Goal: Task Accomplishment & Management: Manage account settings

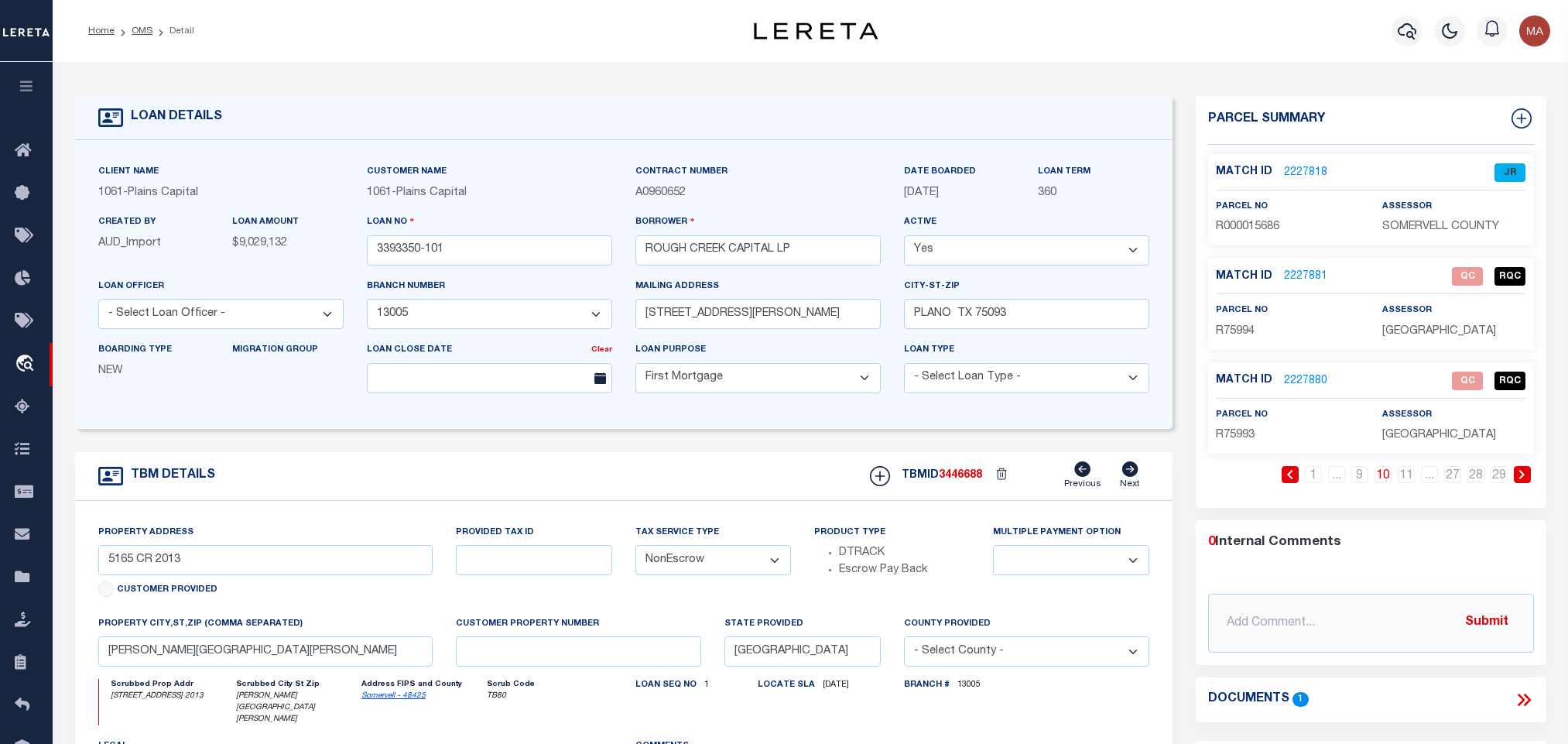
select select "1444"
select select "10"
select select "NonEscrow"
click at [1296, 171] on link "2227818" at bounding box center [1306, 172] width 44 height 17
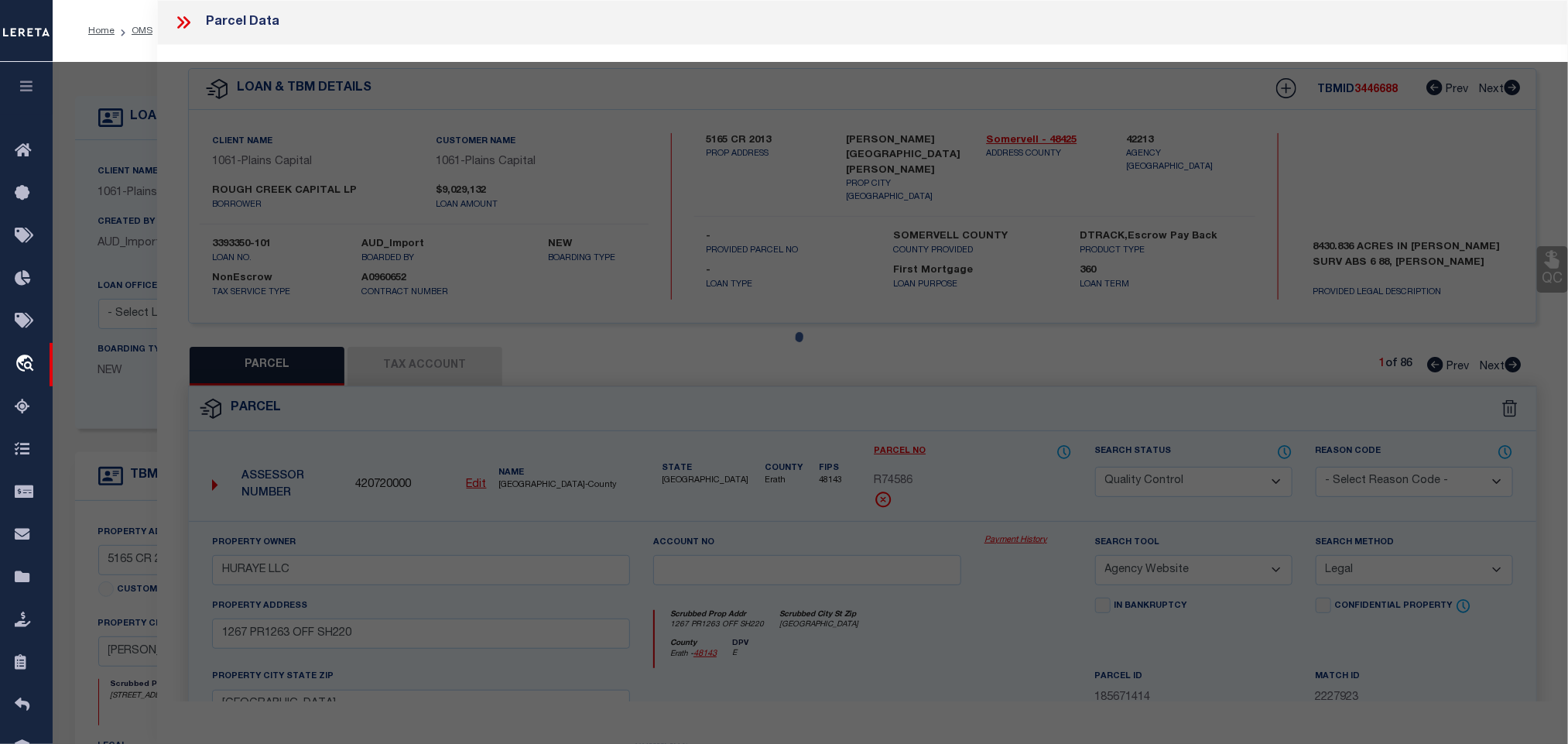
select select "AS"
select select
checkbox input "false"
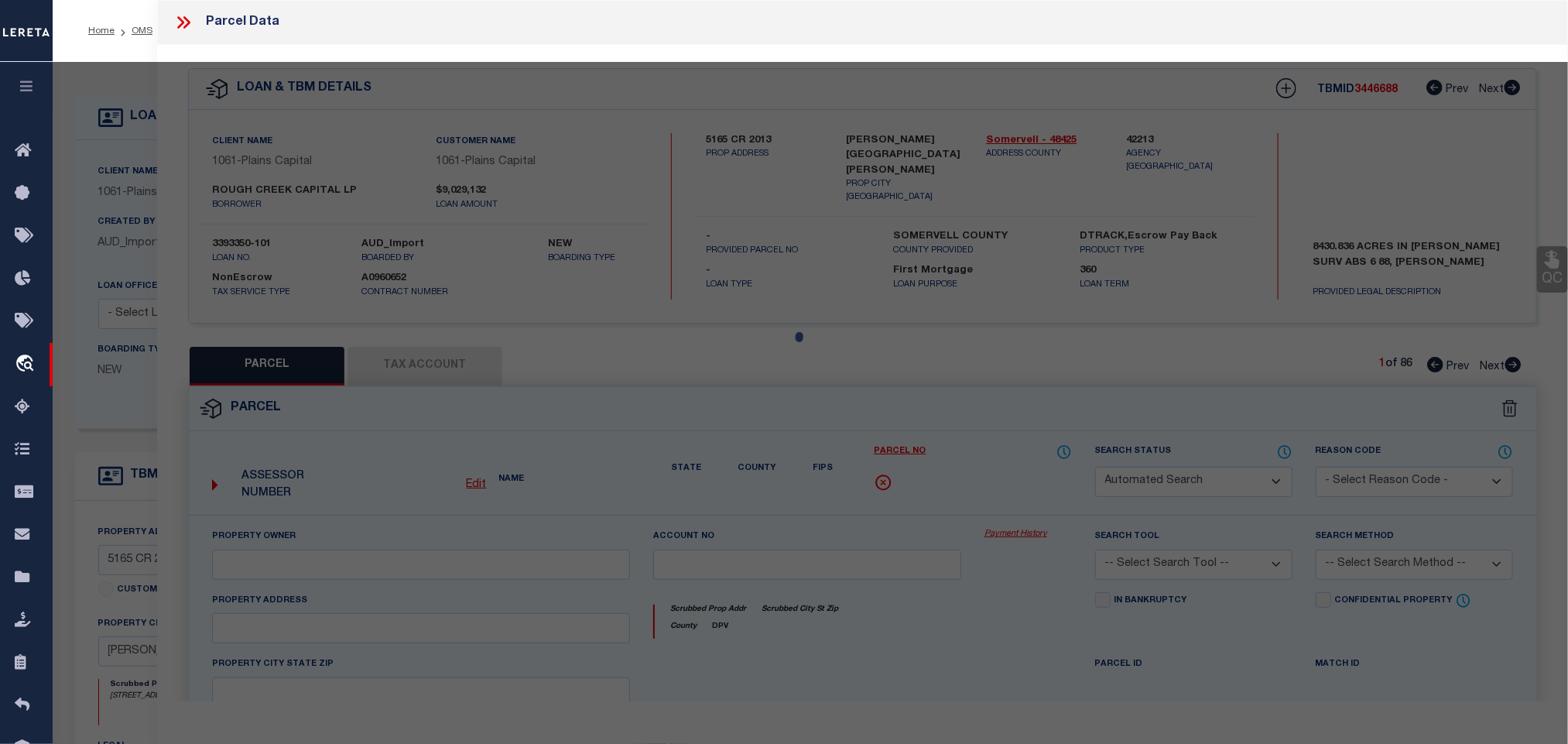
select select "JR"
type input "ROUGH CREEK OPERATING L.P."
type input "CR 2013"
type input "[GEOGRAPHIC_DATA]"
type textarea "Acres 15.482, Tract 1 & 2 (PORTION IN STW), Abst A70, A70 [PERSON_NAME], TRACT …"
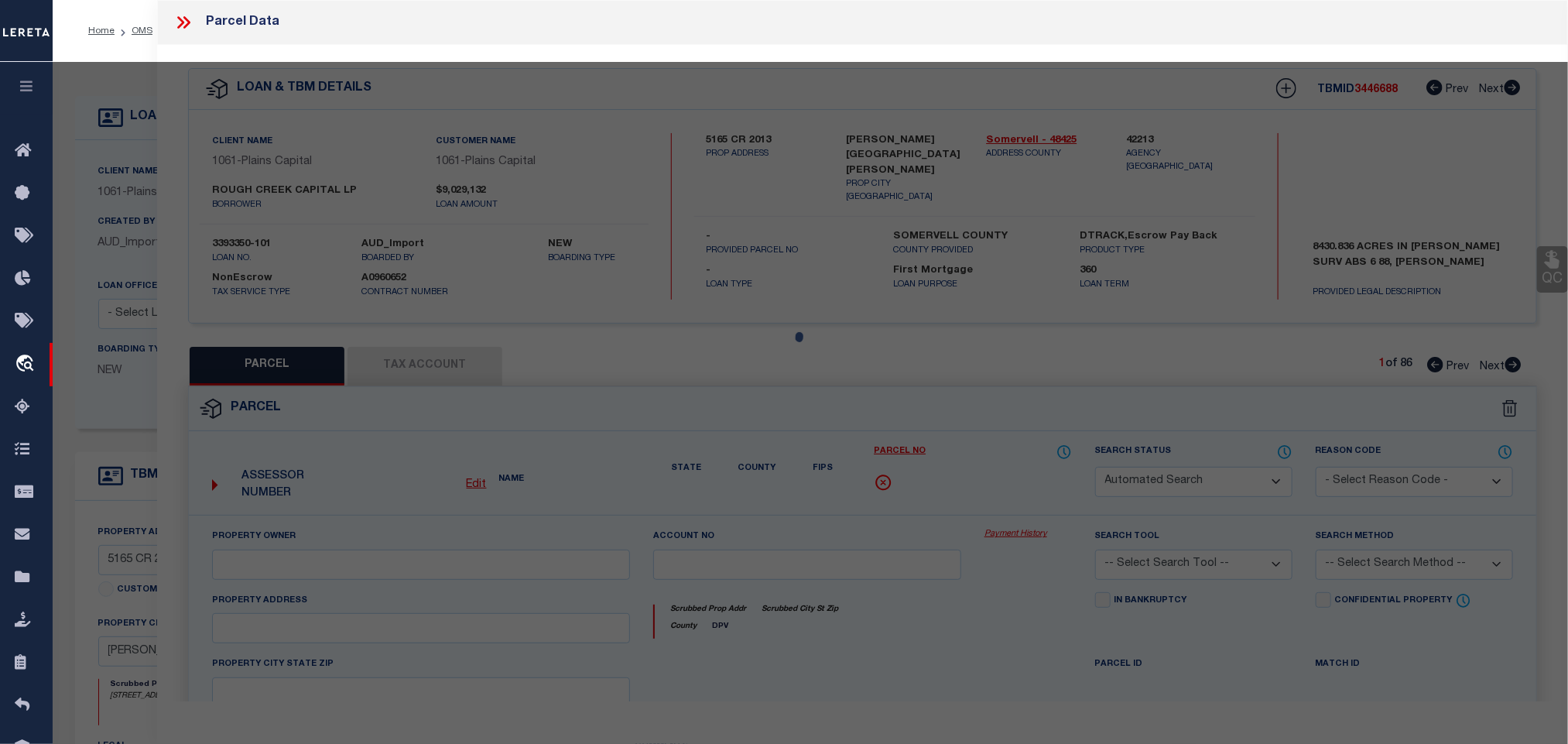
type textarea "The Erath County entity is not included in the list, but it has been automatica…"
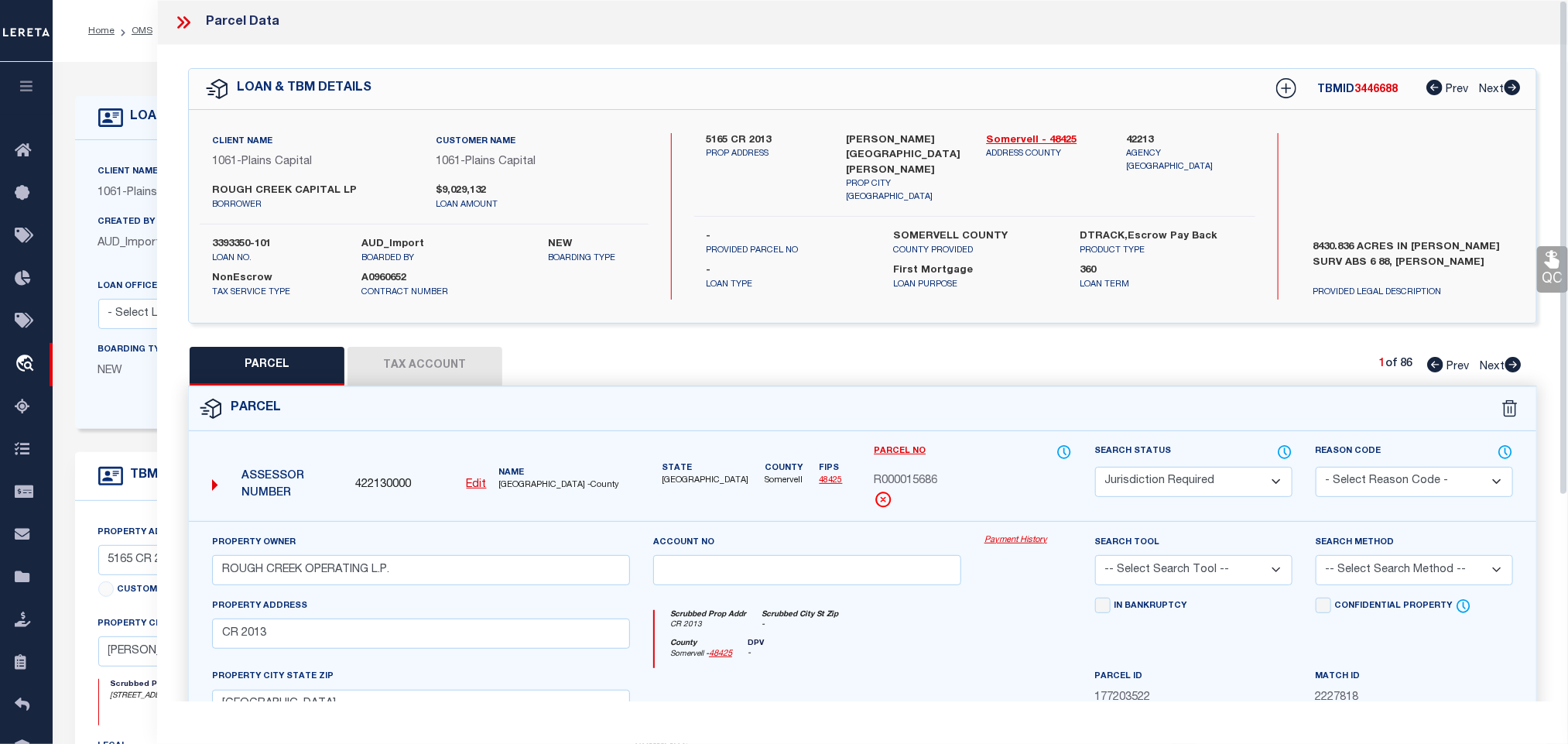
drag, startPoint x: 138, startPoint y: 129, endPoint x: 136, endPoint y: 97, distance: 32.1
click at [137, 129] on div "LOAN DETAILS" at bounding box center [160, 117] width 124 height 24
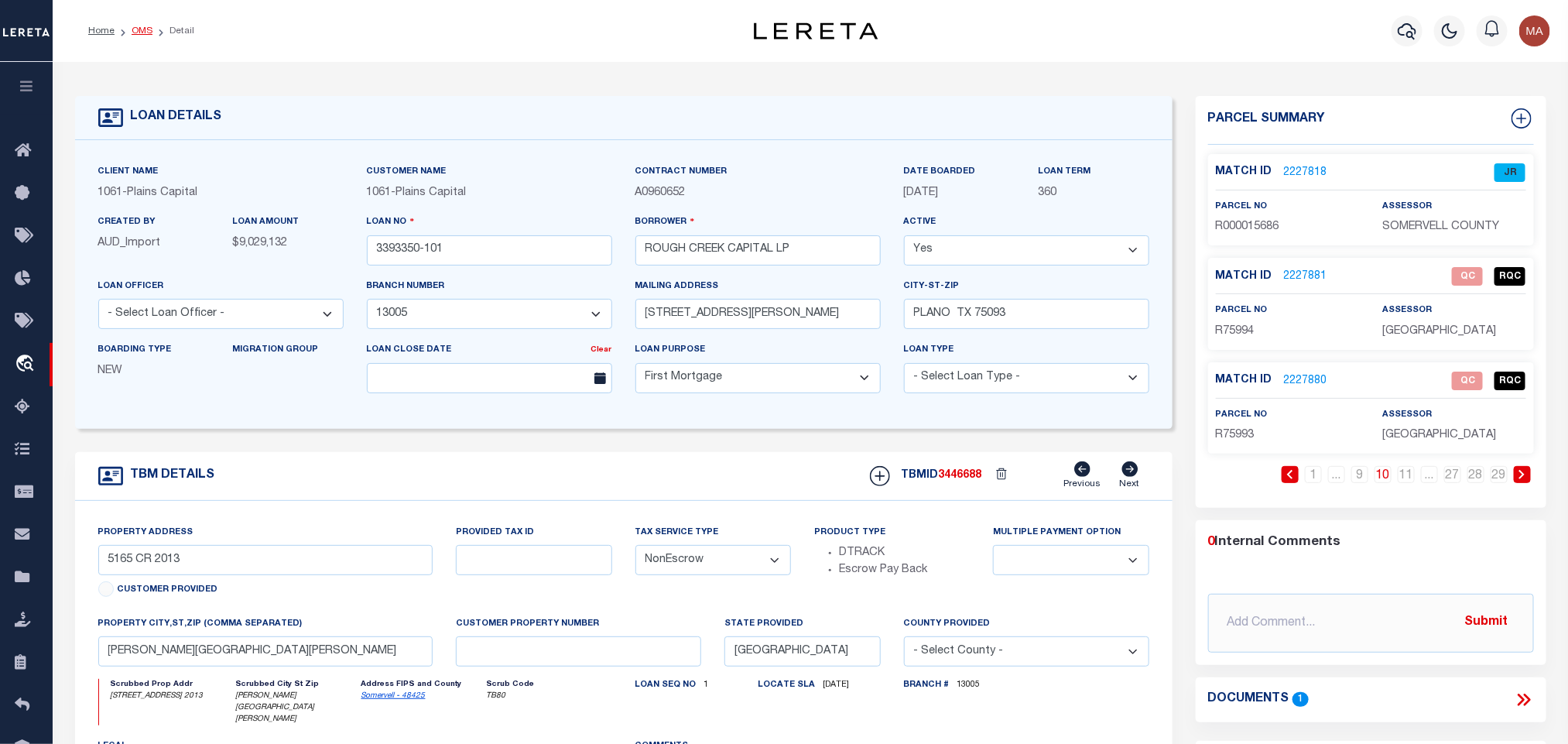
click at [138, 29] on link "OMS" at bounding box center [142, 30] width 21 height 10
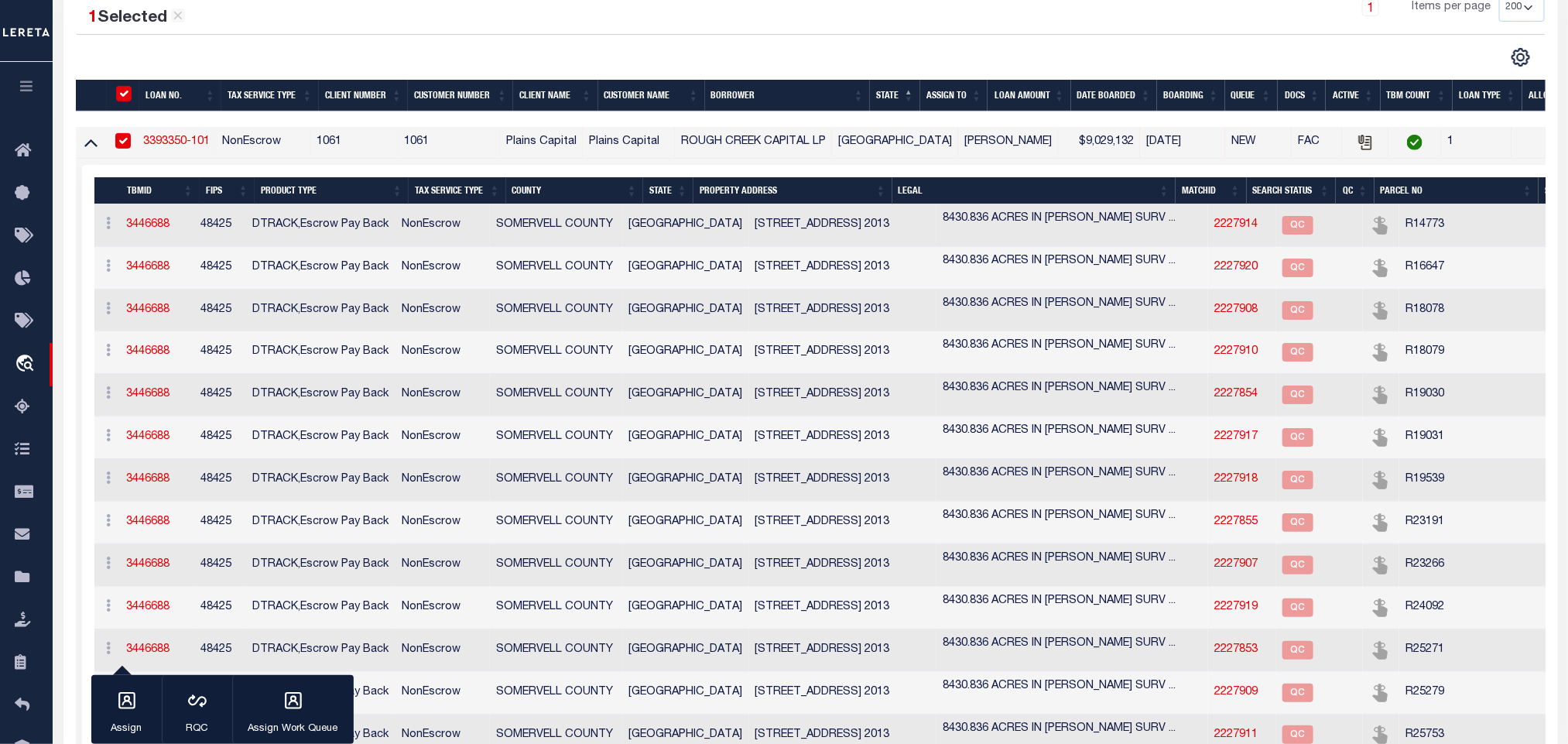
scroll to position [348, 0]
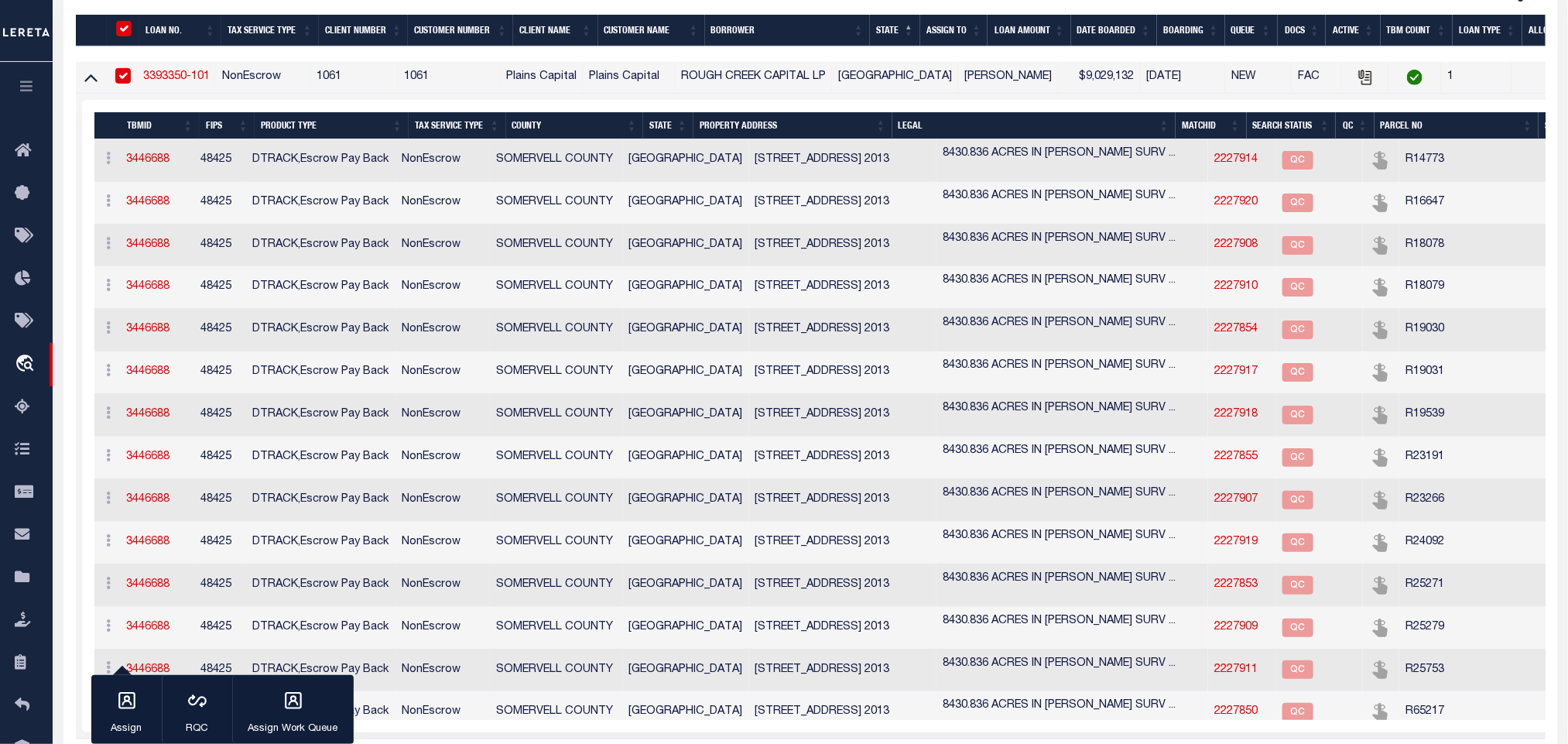
click at [82, 82] on link at bounding box center [91, 77] width 17 height 10
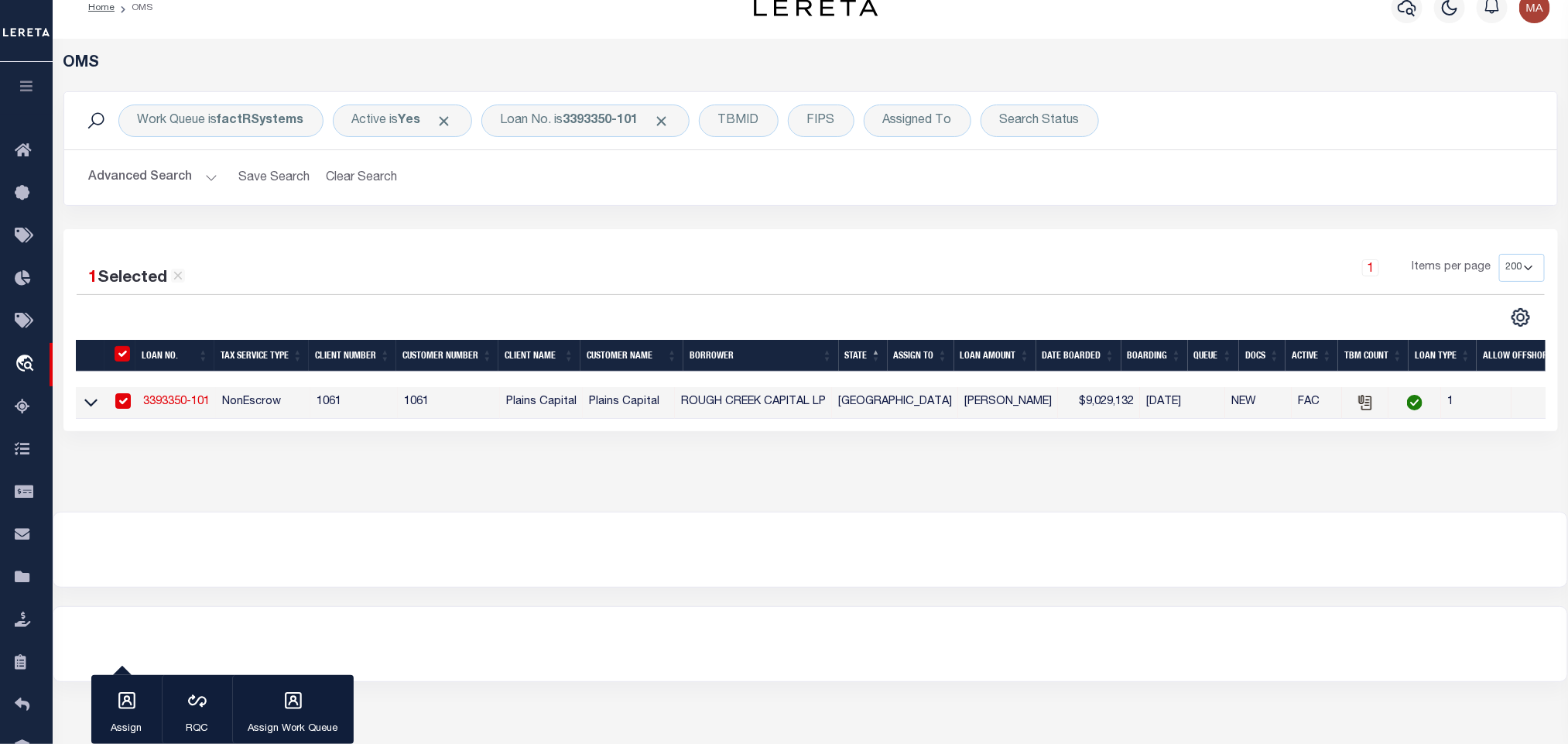
scroll to position [0, 0]
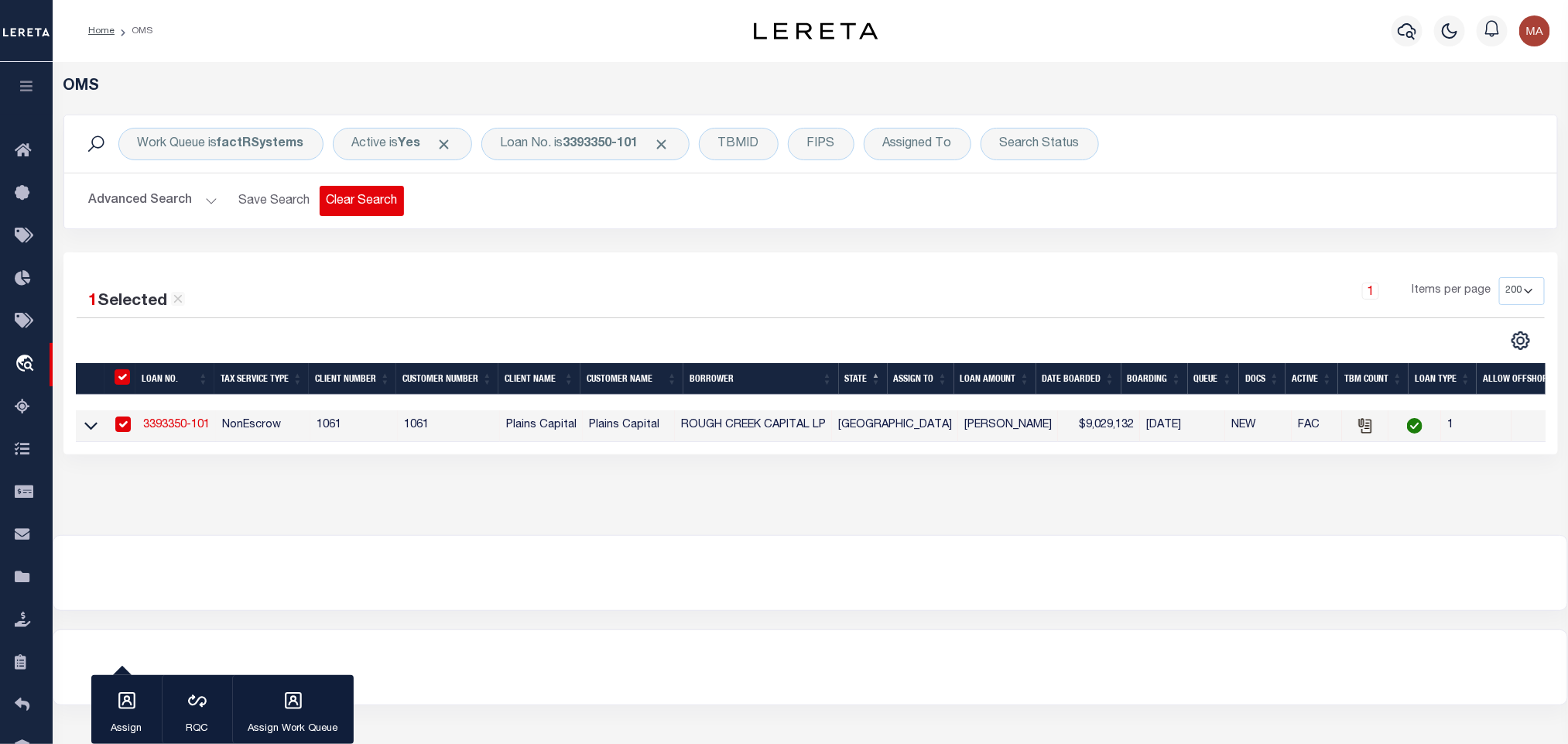
click at [342, 200] on button "Clear Search" at bounding box center [361, 200] width 84 height 30
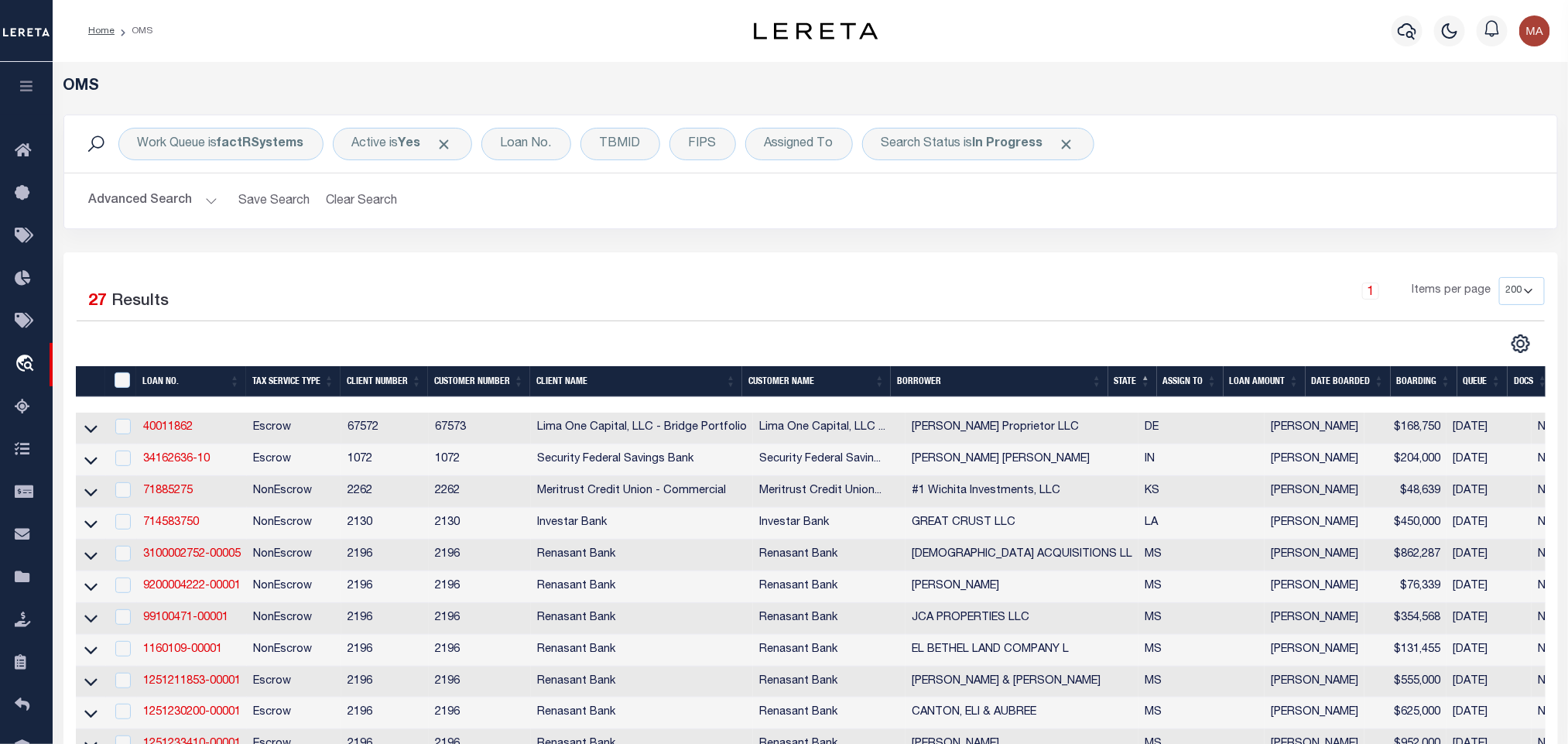
click at [341, 283] on div "1 Selected 27 Results" at bounding box center [252, 298] width 350 height 44
click at [946, 135] on div "Search Status is In Progress" at bounding box center [979, 144] width 232 height 32
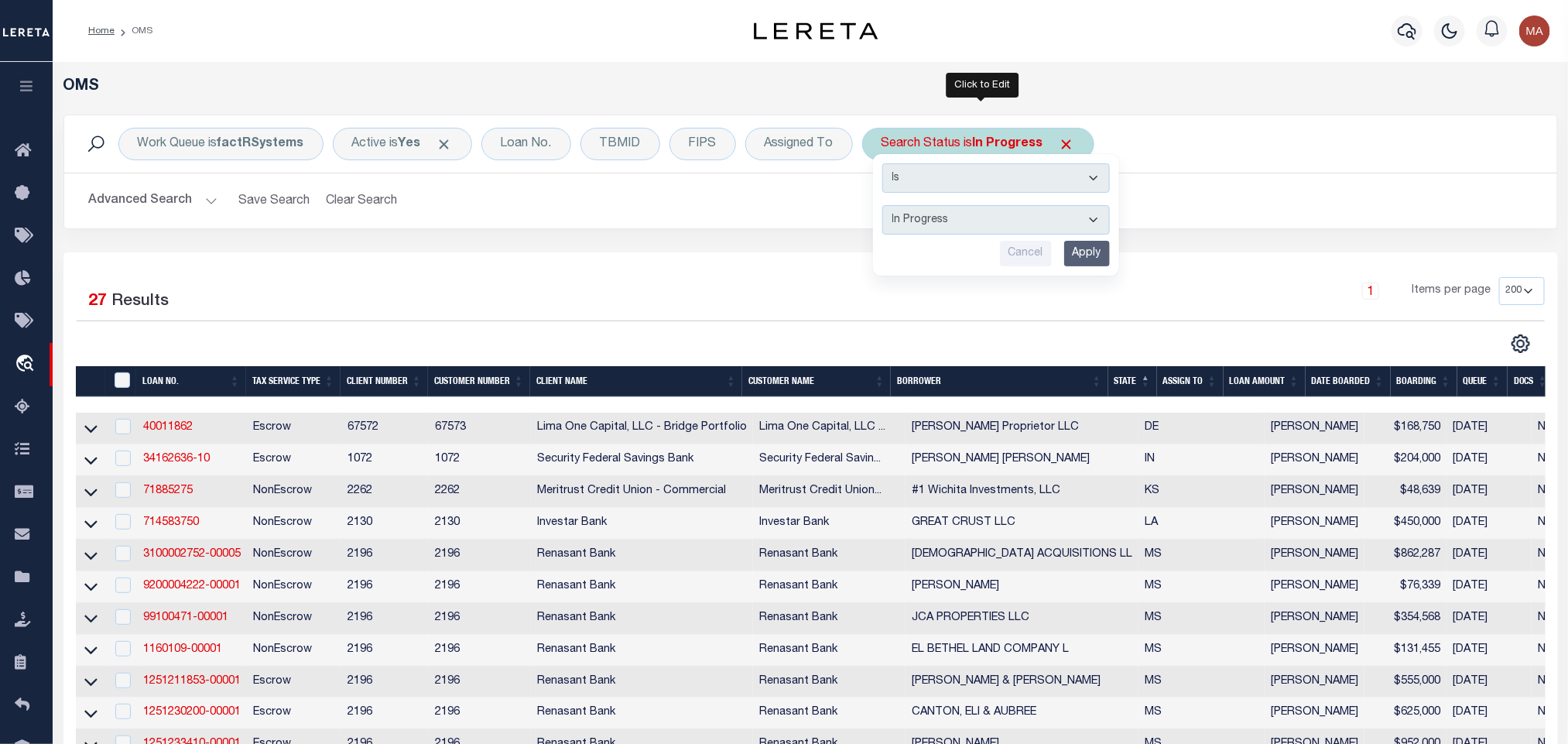
click at [940, 234] on select "Automated Search Bad Parcel Complete Duplicate Parcel High Dollar Reporting In …" at bounding box center [996, 220] width 227 height 30
select select "RD"
click at [886, 206] on select "Automated Search Bad Parcel Complete Duplicate Parcel High Dollar Reporting In …" at bounding box center [996, 220] width 227 height 30
click at [1100, 260] on input "Apply" at bounding box center [1087, 253] width 45 height 25
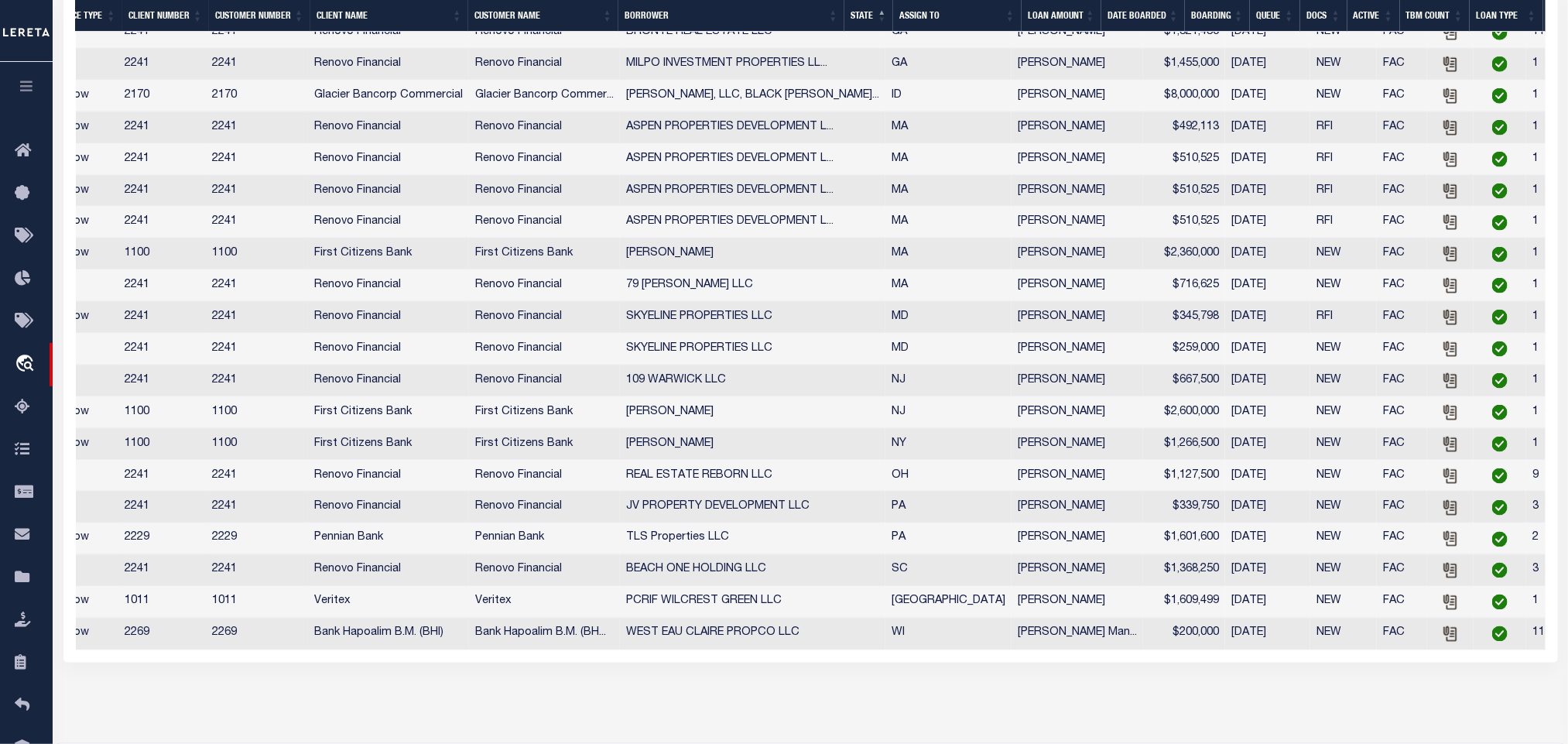
scroll to position [0, 171]
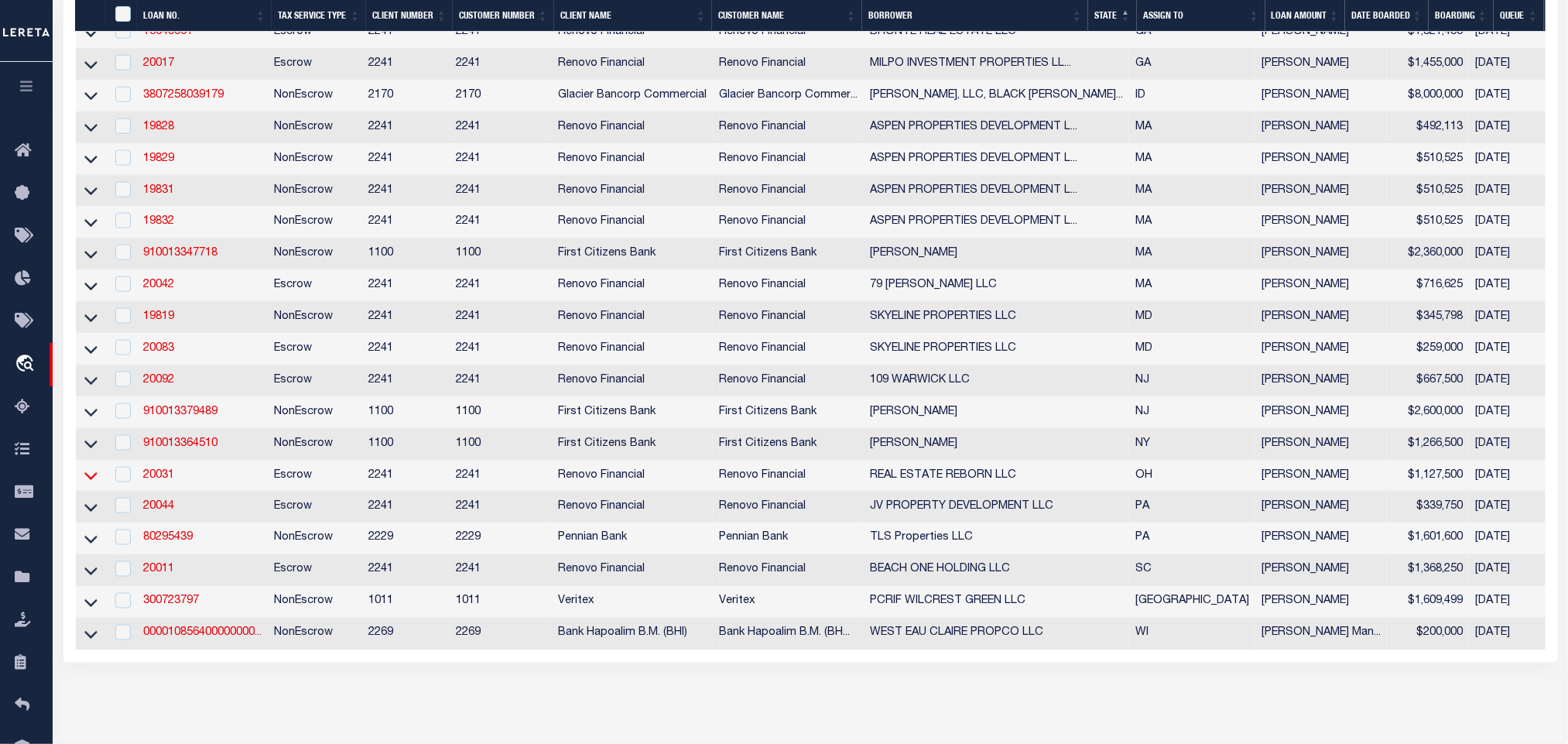
click at [94, 484] on icon at bounding box center [91, 475] width 13 height 17
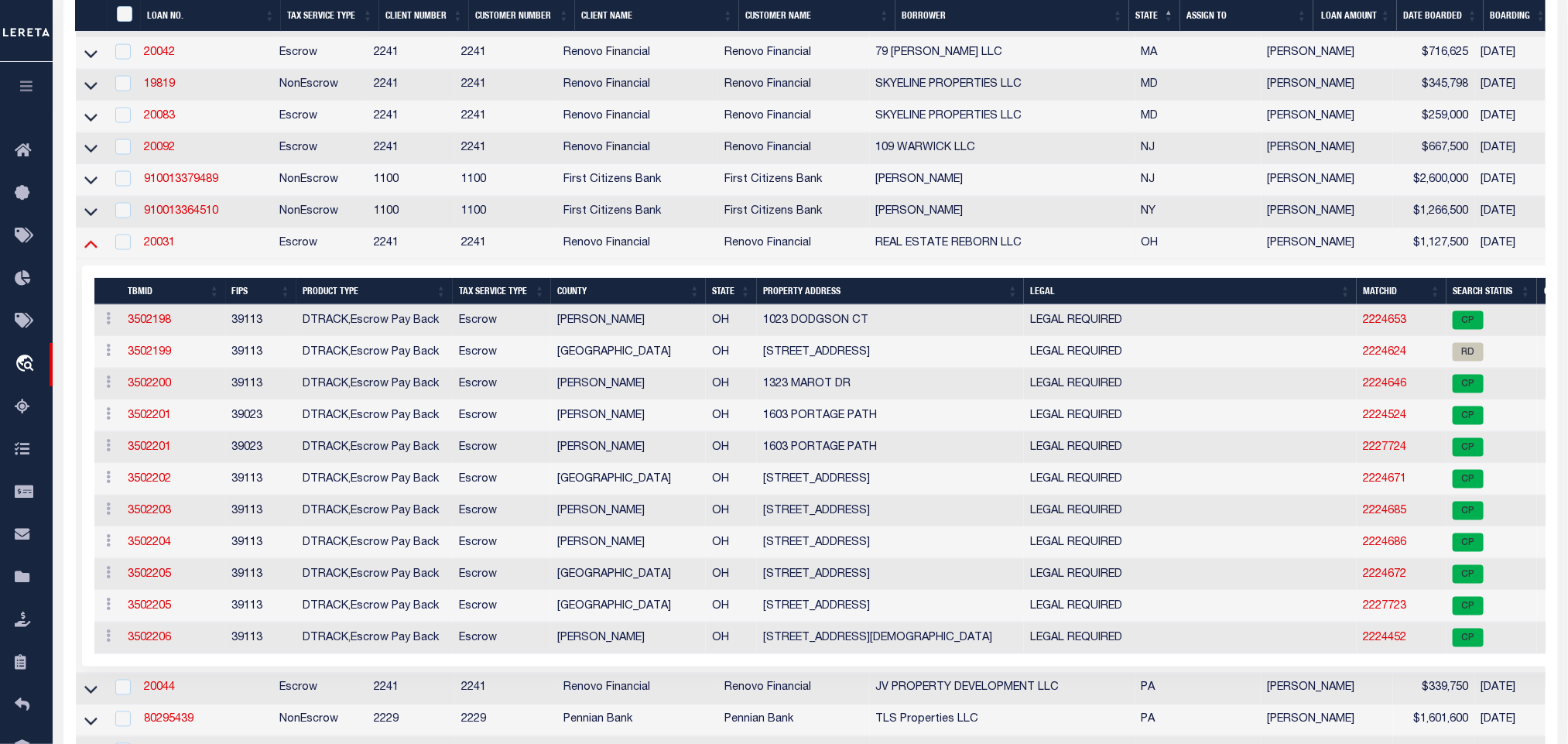
click at [94, 248] on icon at bounding box center [91, 245] width 13 height 8
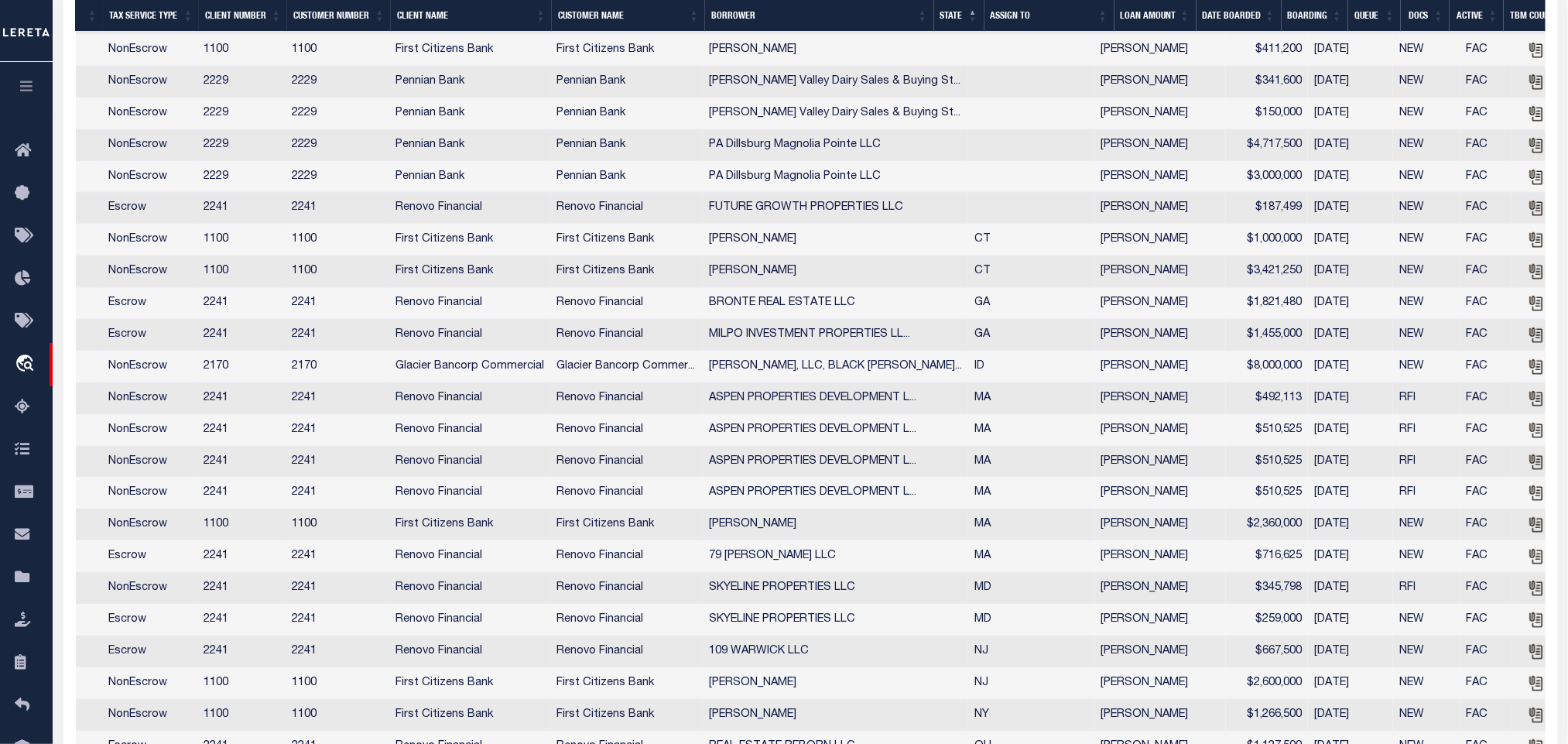
click at [588, 319] on td "Renovo Financial" at bounding box center [626, 304] width 152 height 31
checkbox input "true"
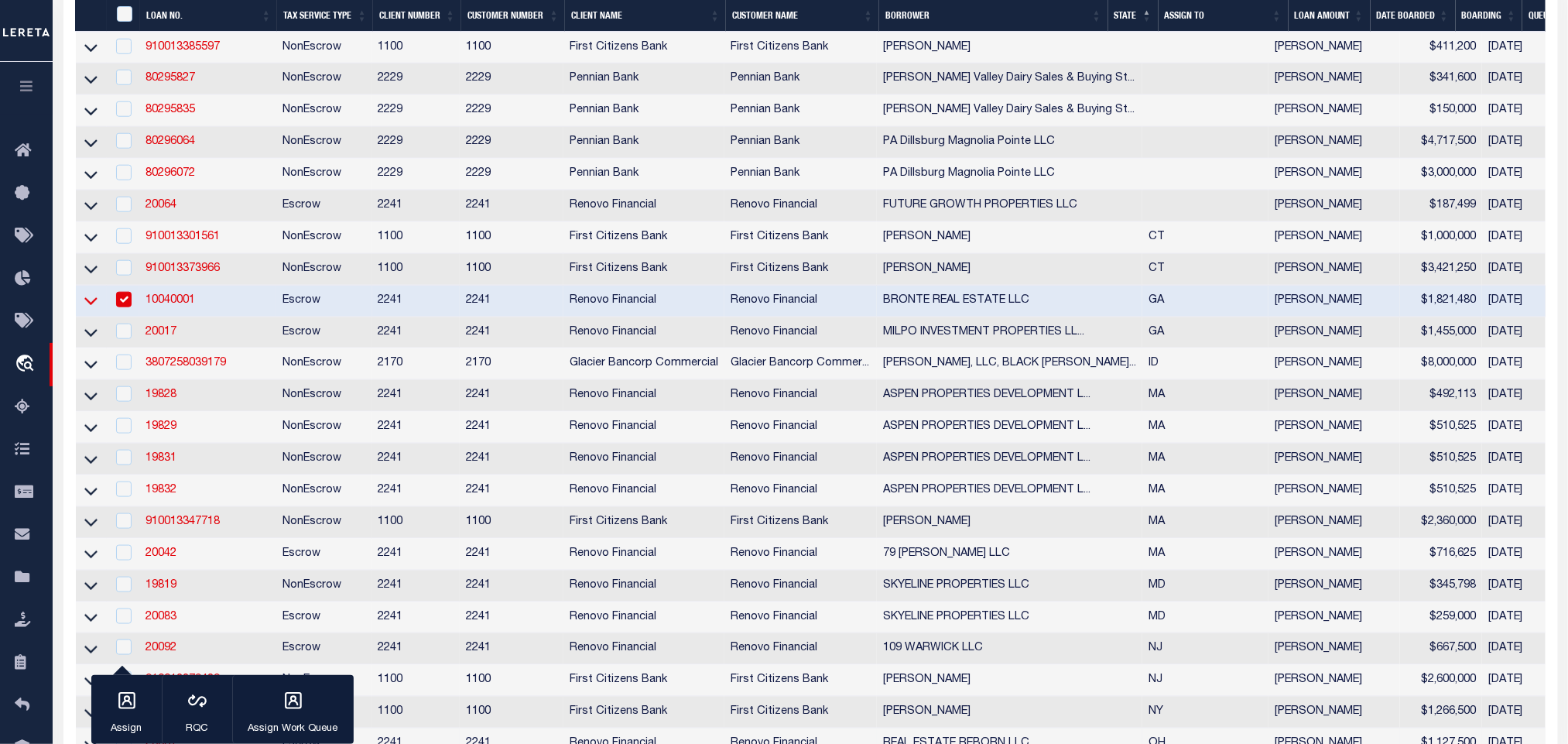
click at [89, 309] on icon at bounding box center [91, 300] width 13 height 17
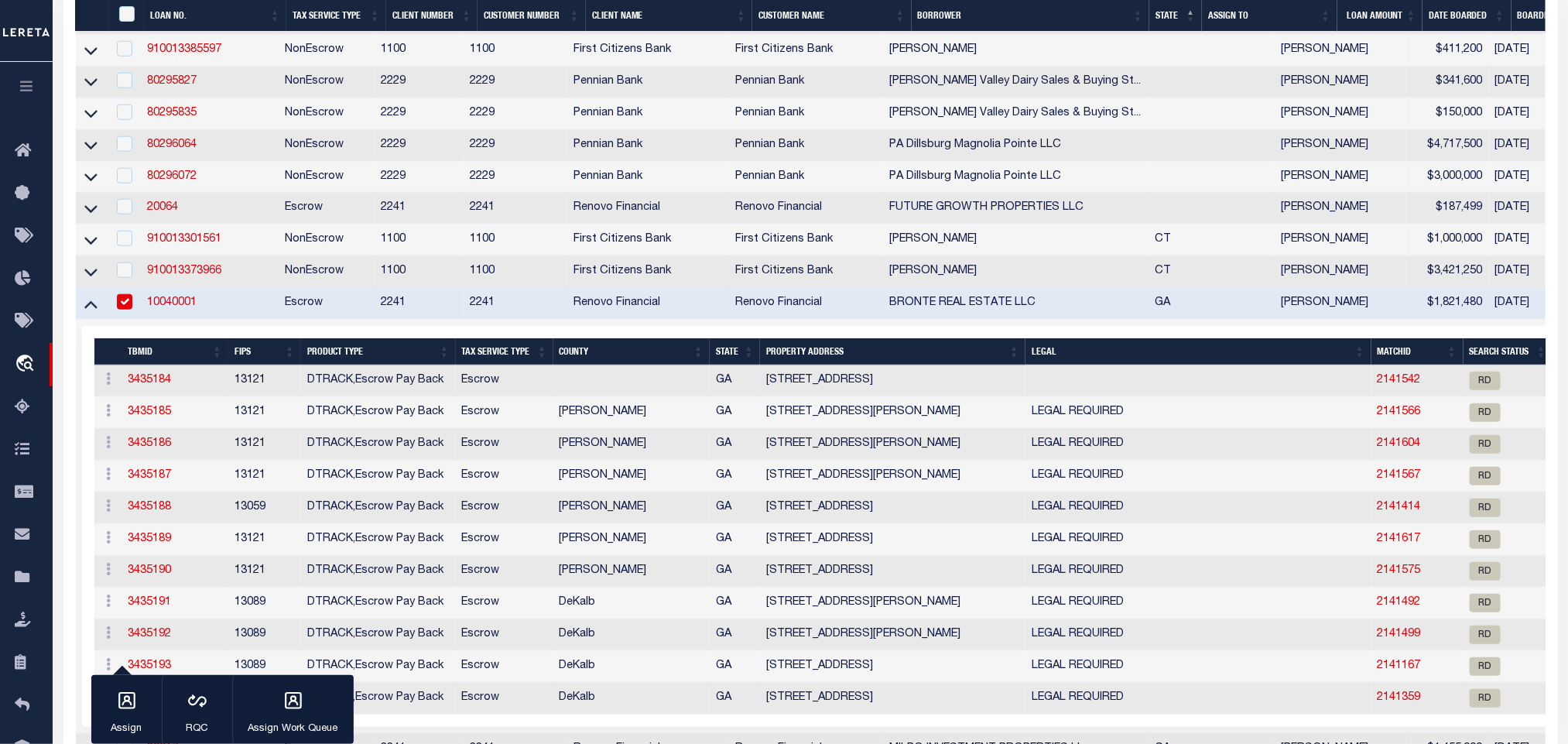
click at [163, 308] on link "10040001" at bounding box center [172, 302] width 50 height 10
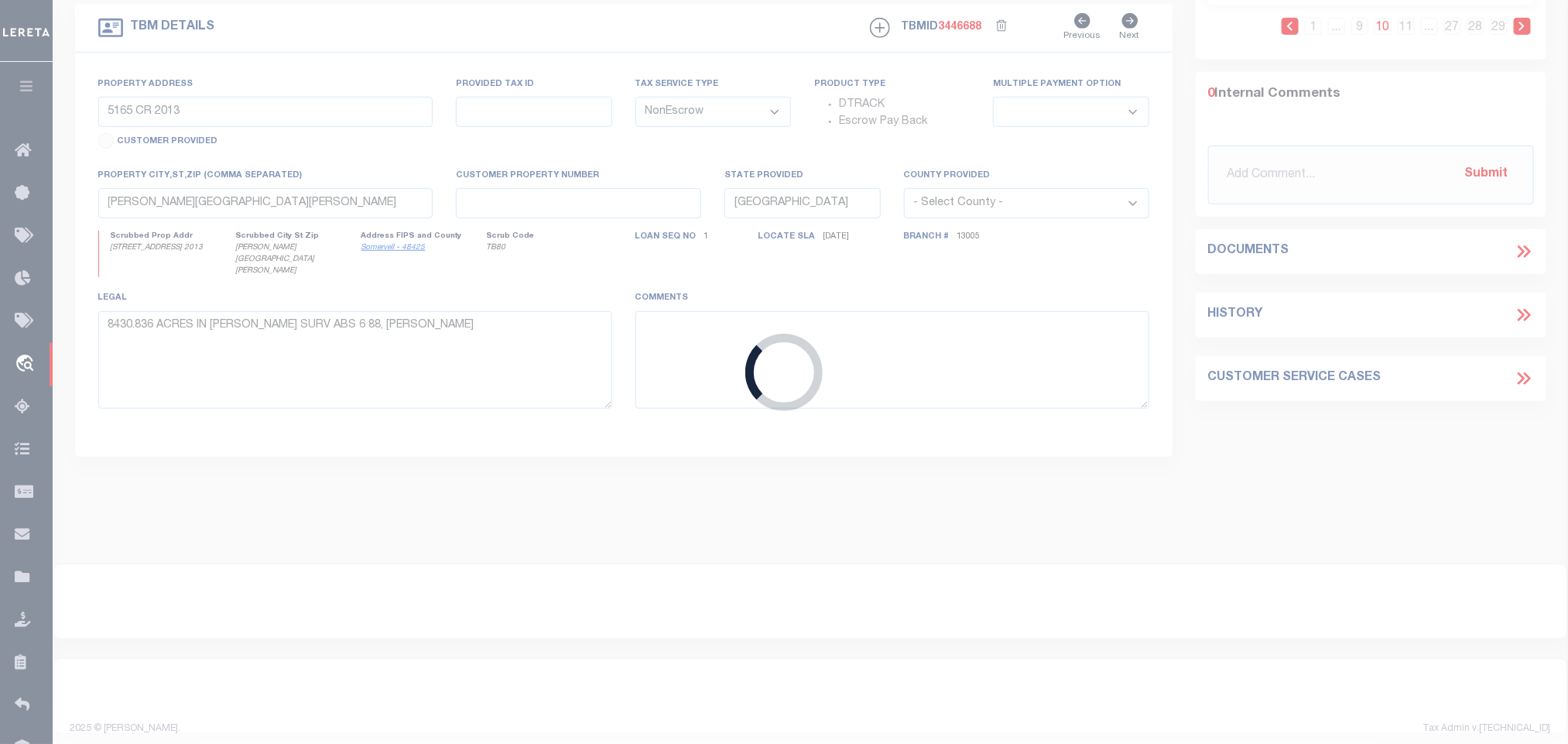
type input "10040001"
type input "BRONTE REAL ESTATE LLC"
select select
select select "Escrow"
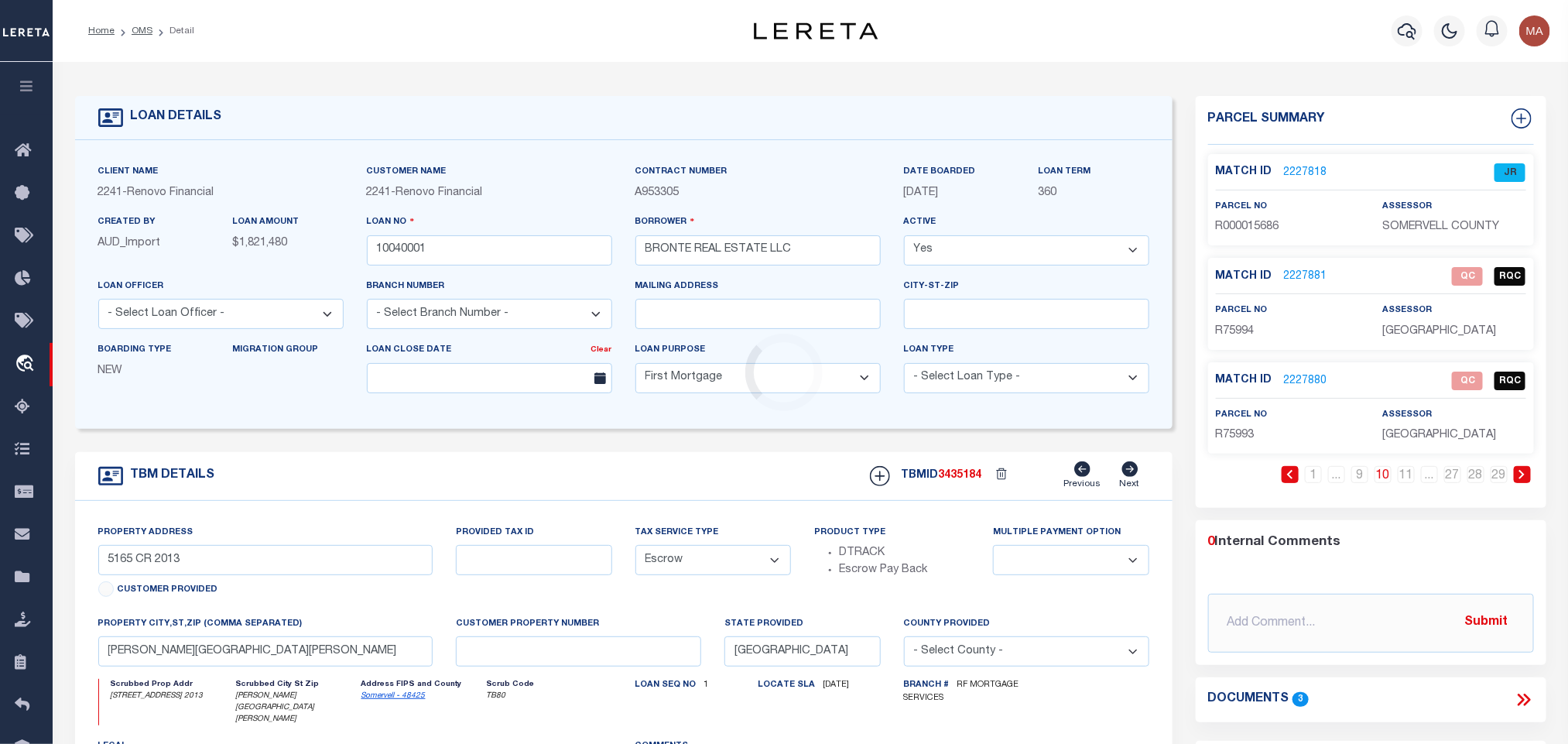
select select "14701"
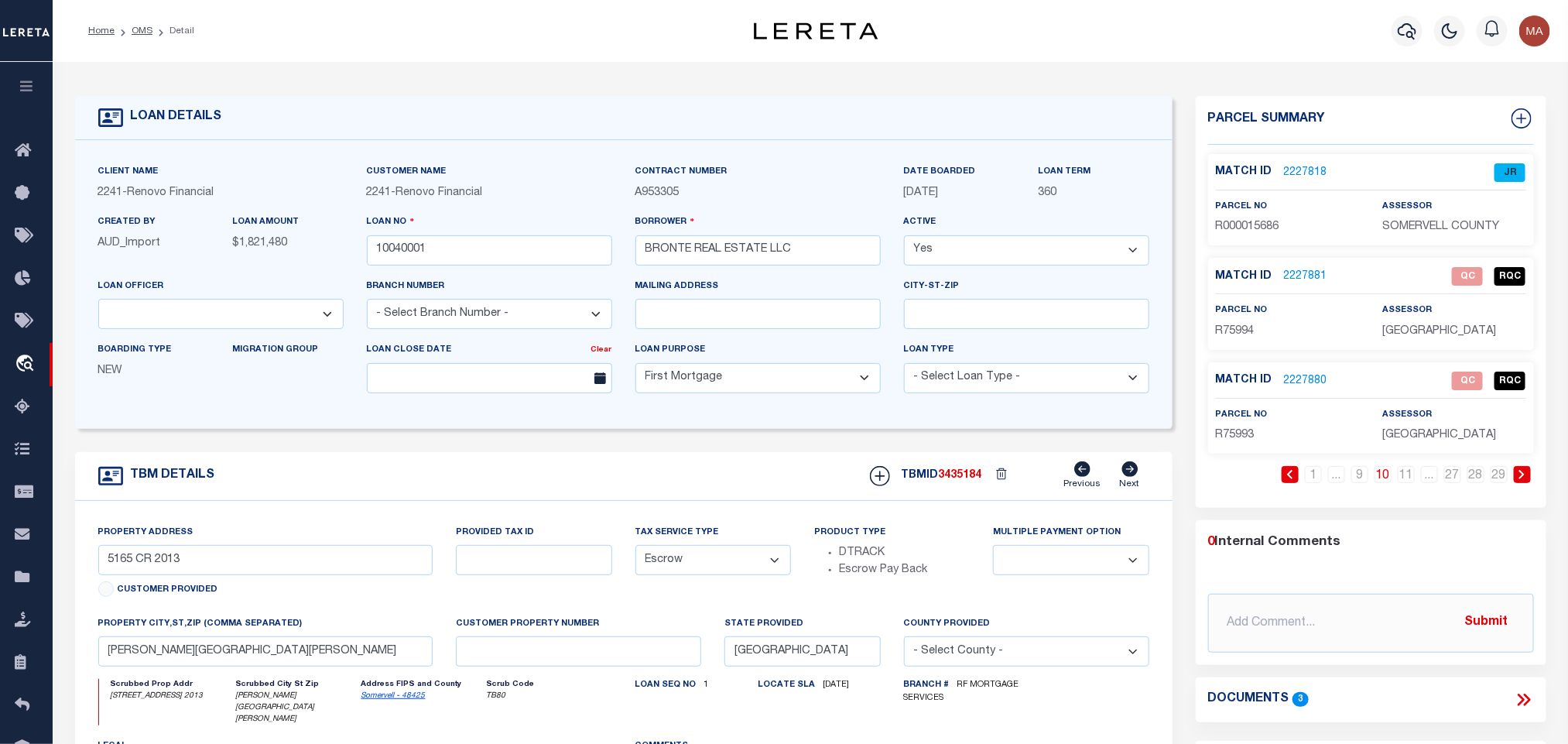
select select "25067"
type input "[STREET_ADDRESS]"
select select
type input "[GEOGRAPHIC_DATA]"
type input "a0kUS000008VeO3"
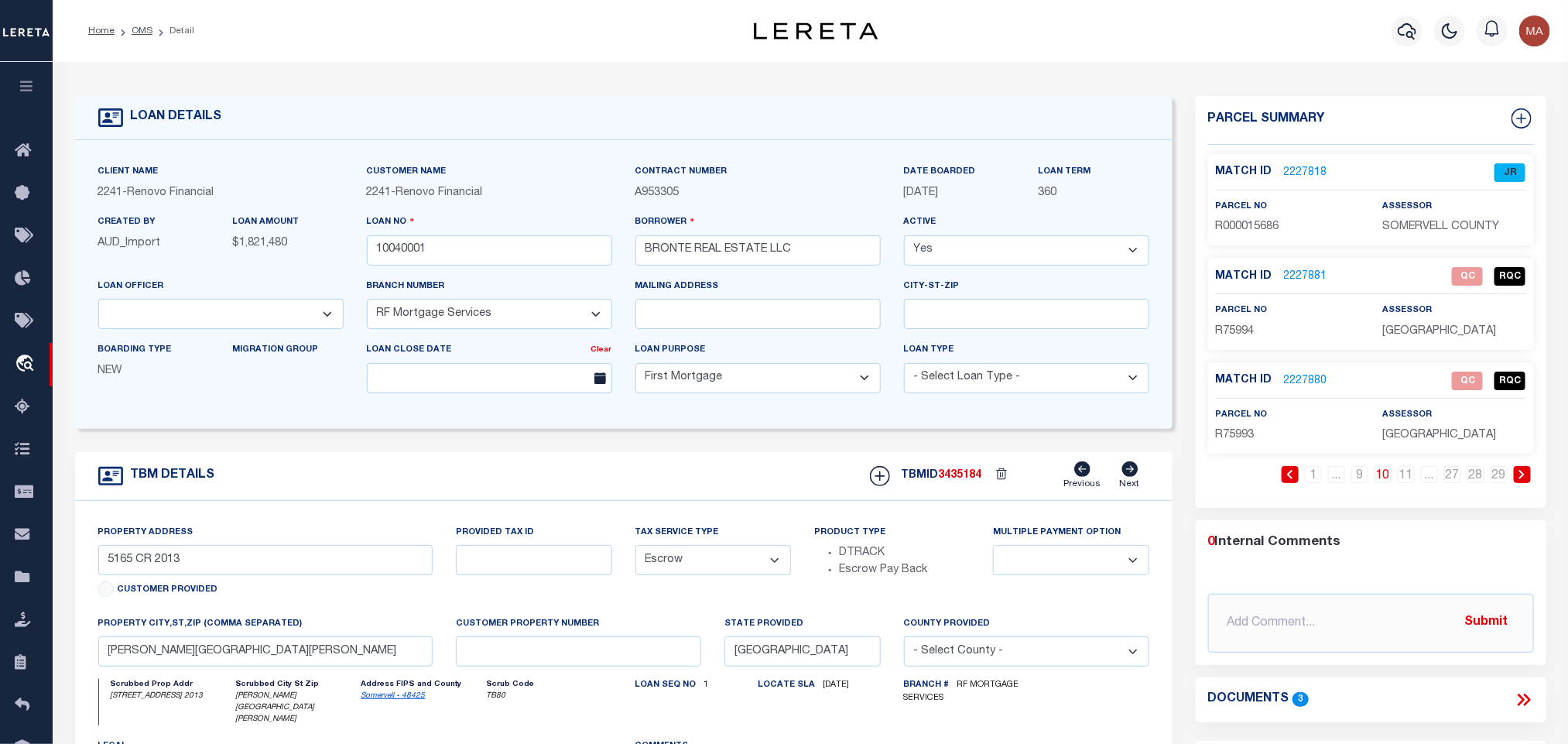
type input "GA"
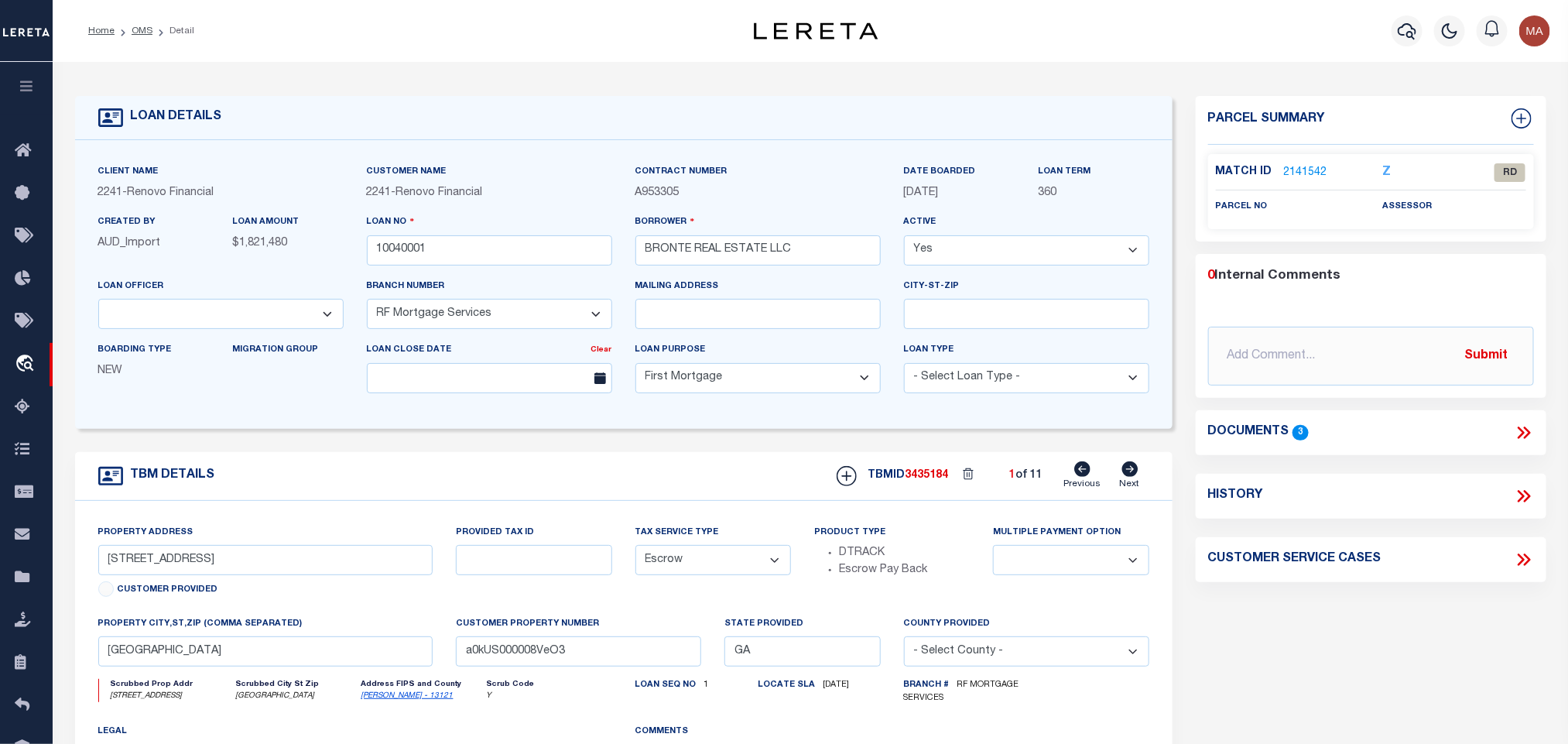
click at [1524, 427] on icon at bounding box center [1524, 432] width 20 height 20
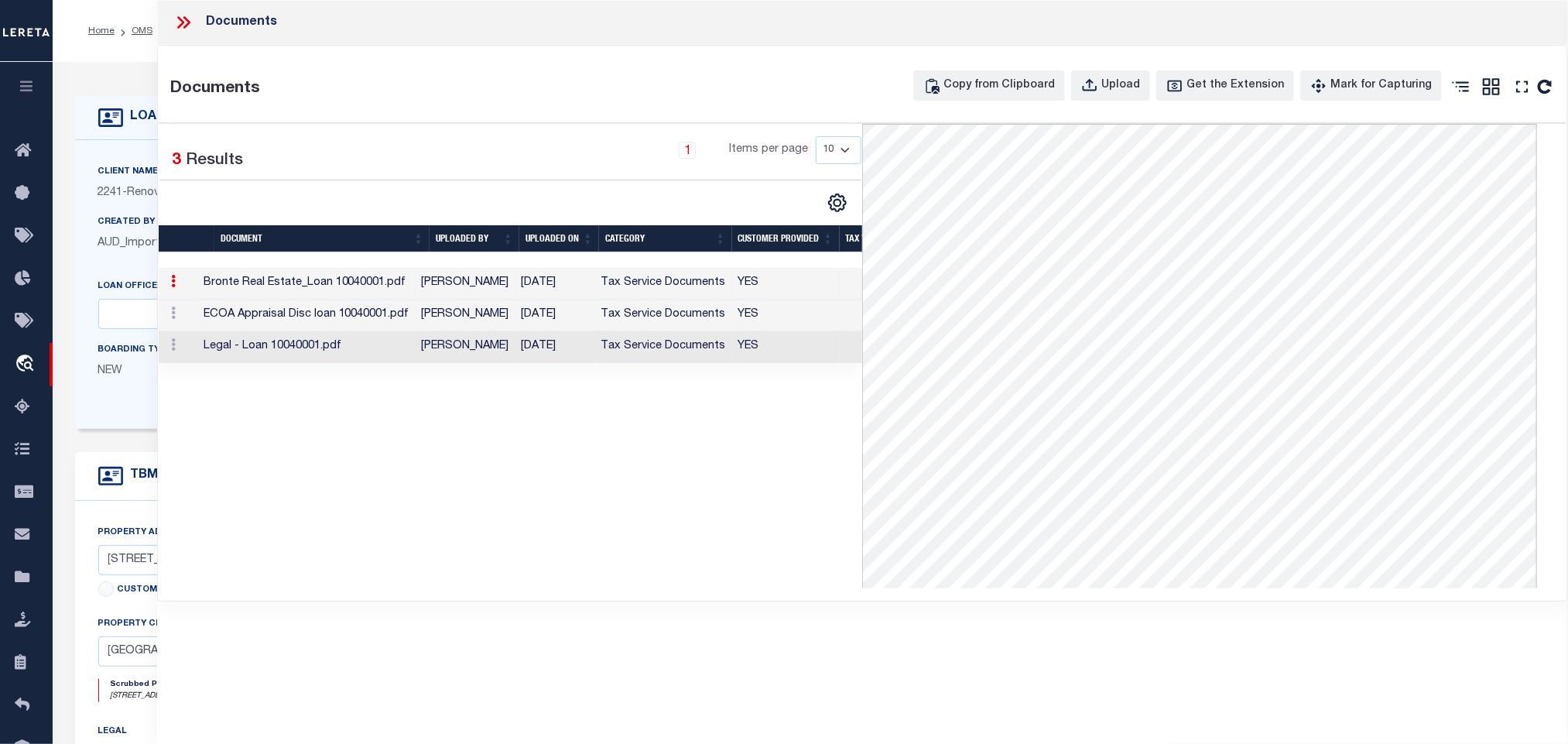
click at [669, 325] on td "Tax Service Documents" at bounding box center [663, 315] width 137 height 31
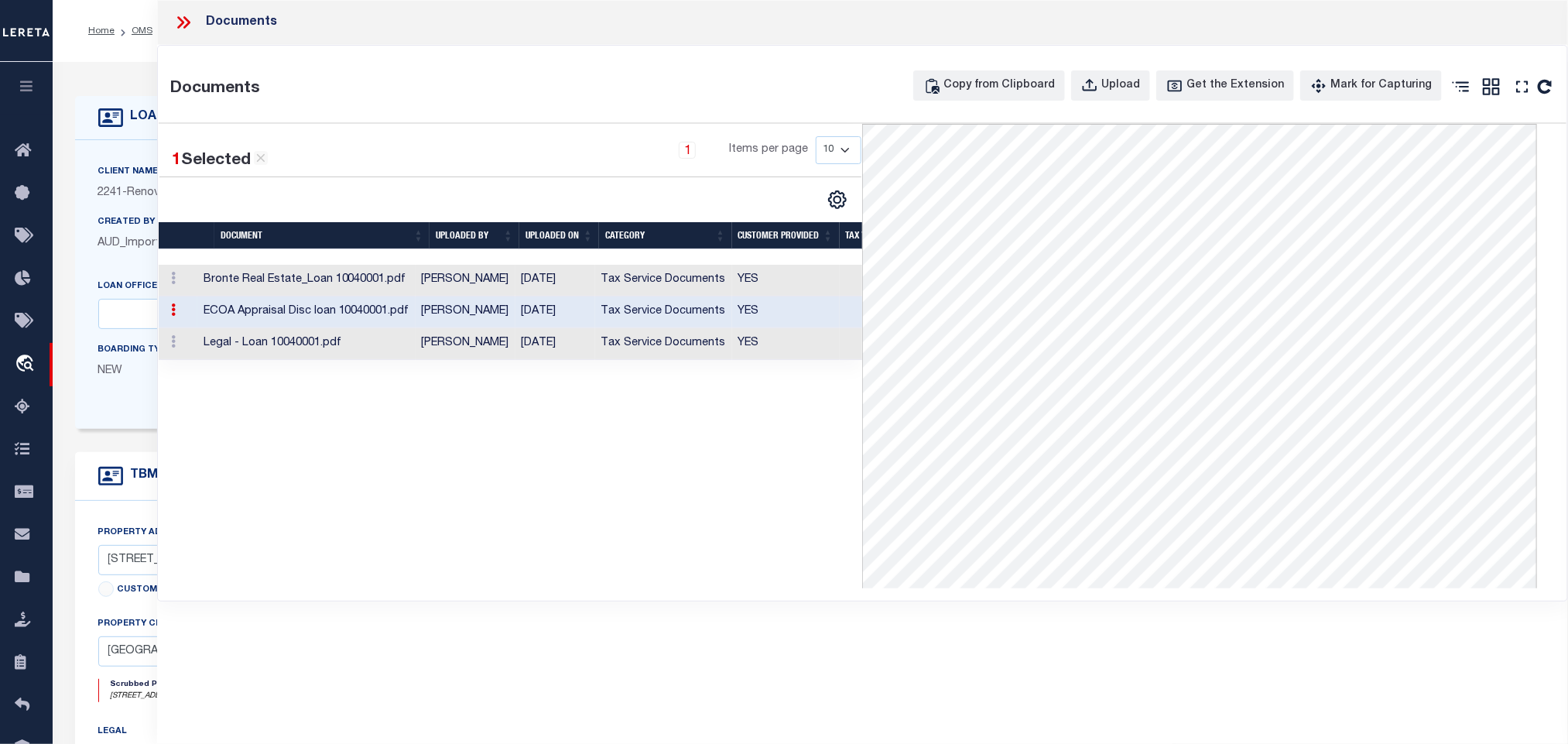
click at [173, 29] on icon at bounding box center [183, 22] width 20 height 20
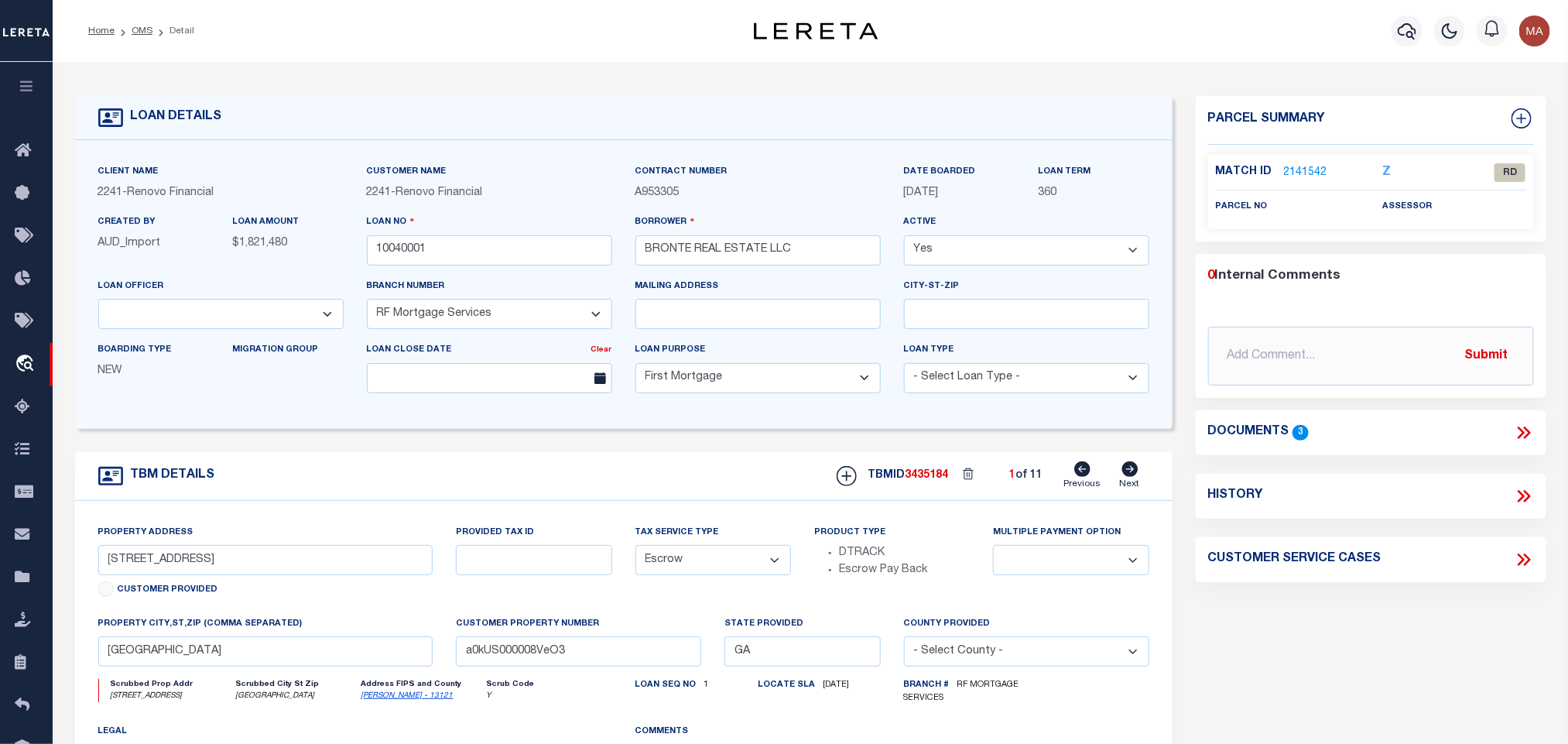
click at [1528, 432] on icon at bounding box center [1527, 432] width 7 height 12
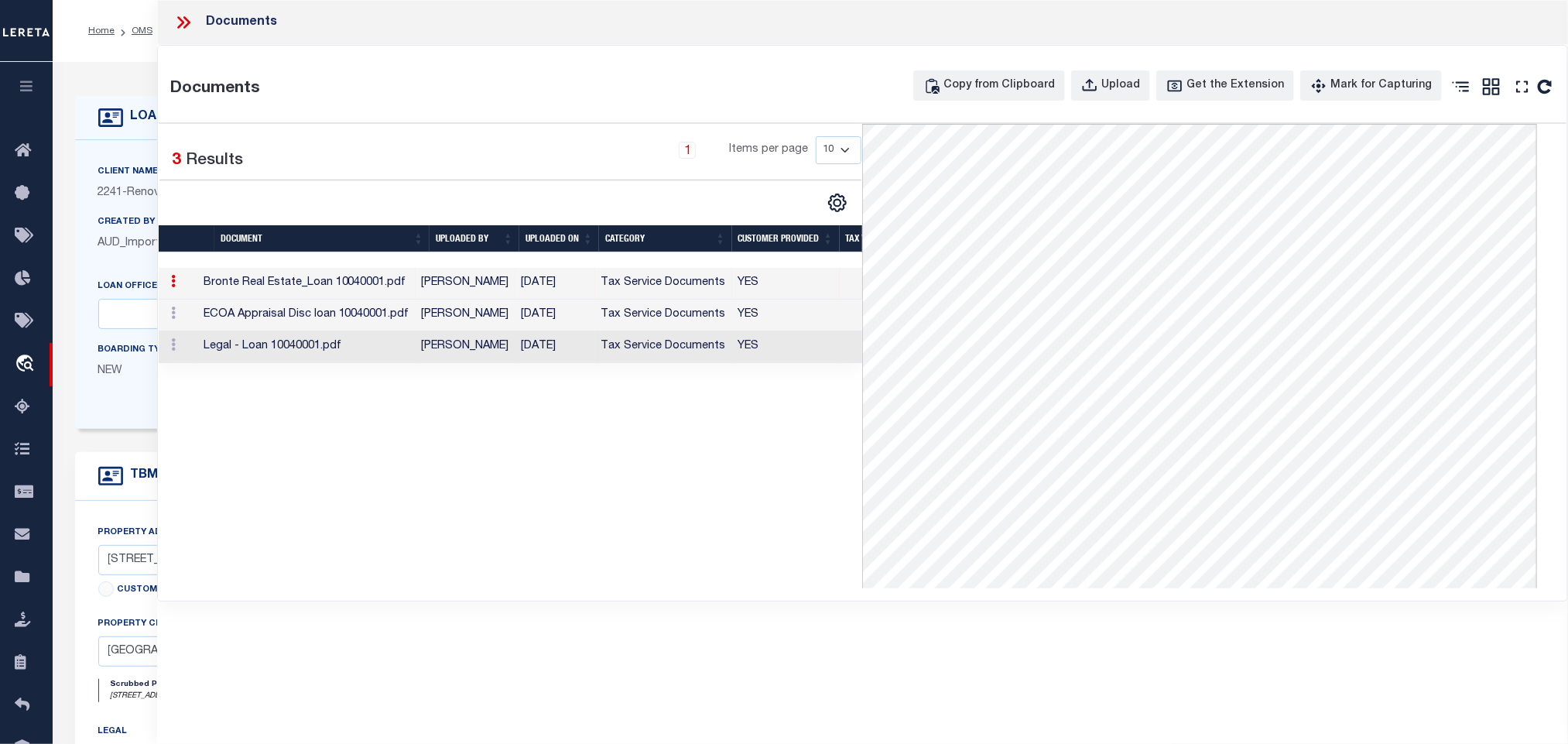
click at [604, 348] on td "Tax Service Documents" at bounding box center [663, 347] width 137 height 31
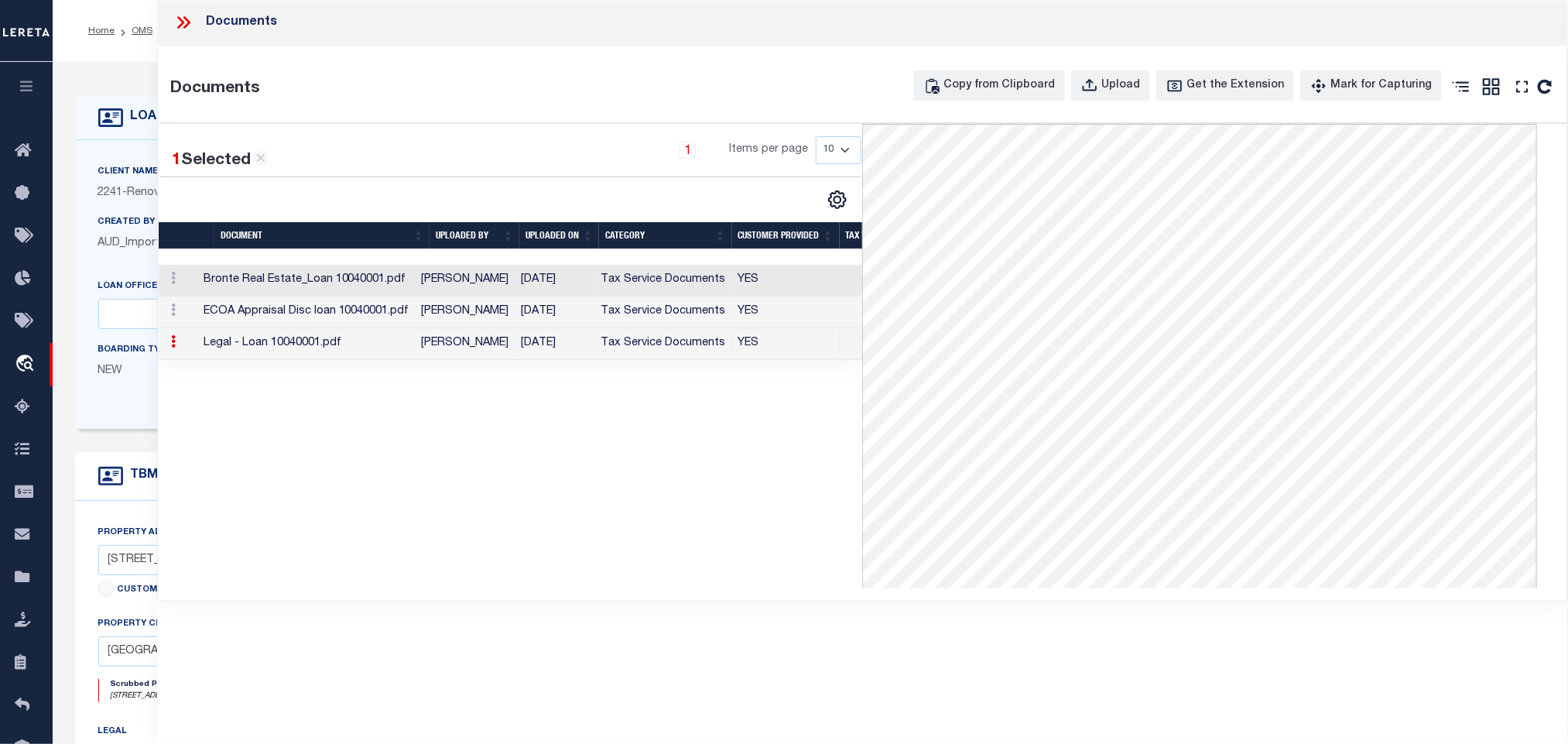
click at [602, 309] on td "Tax Service Documents" at bounding box center [663, 312] width 137 height 31
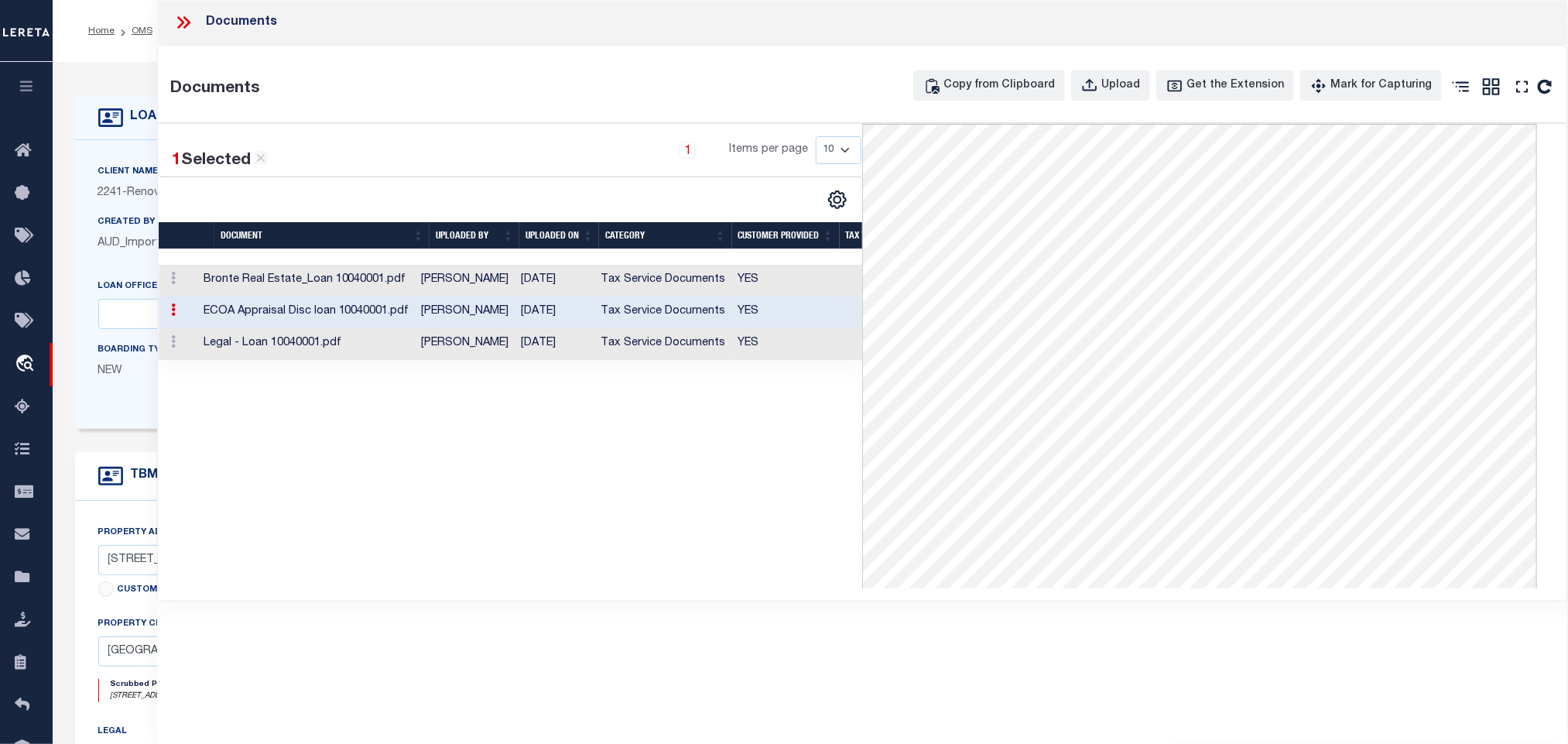
click at [670, 285] on td "Tax Service Documents" at bounding box center [663, 280] width 137 height 31
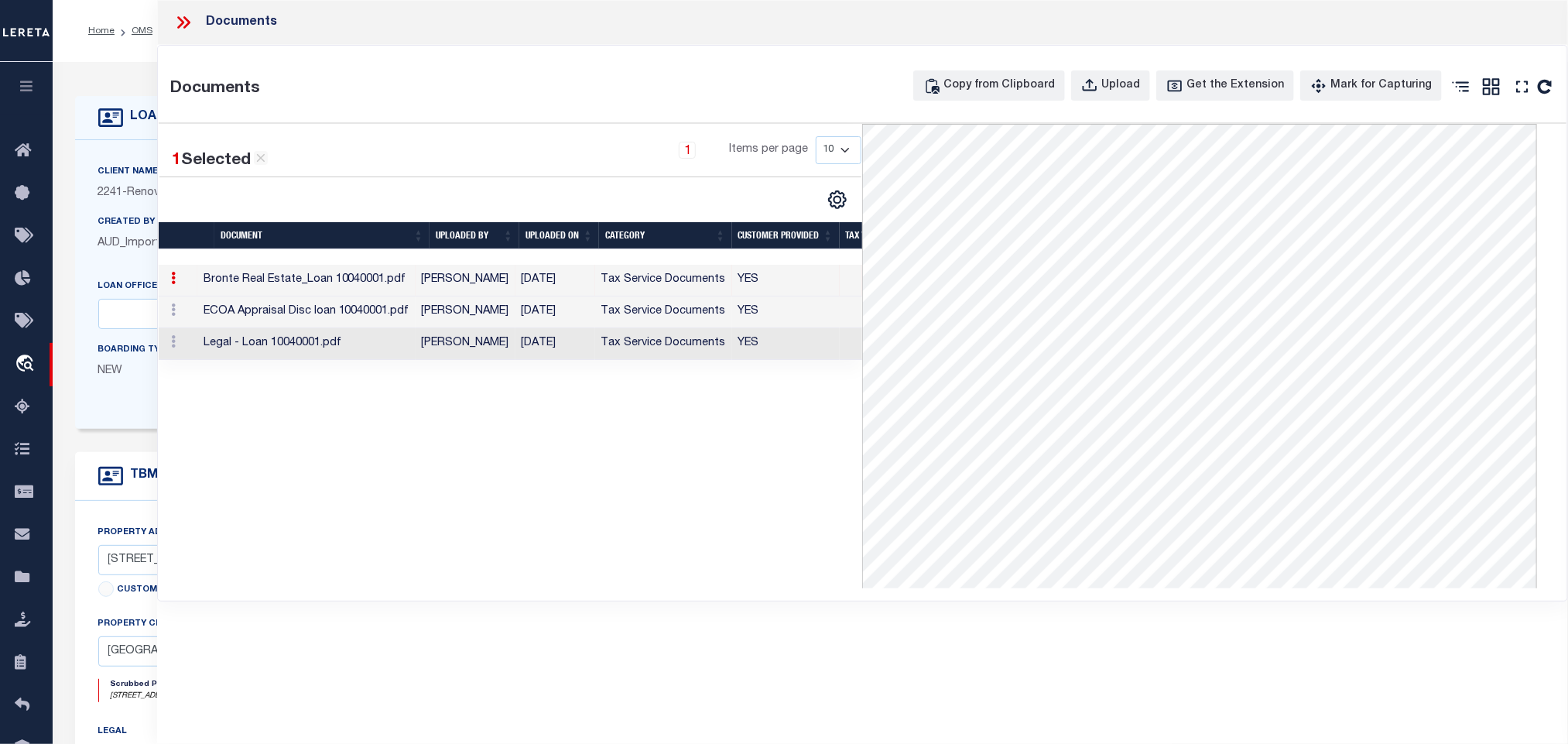
click at [129, 161] on div "Client Name 2241 - Renovo Financial Customer Name 2241 - Renovo Financial" at bounding box center [623, 285] width 1098 height 289
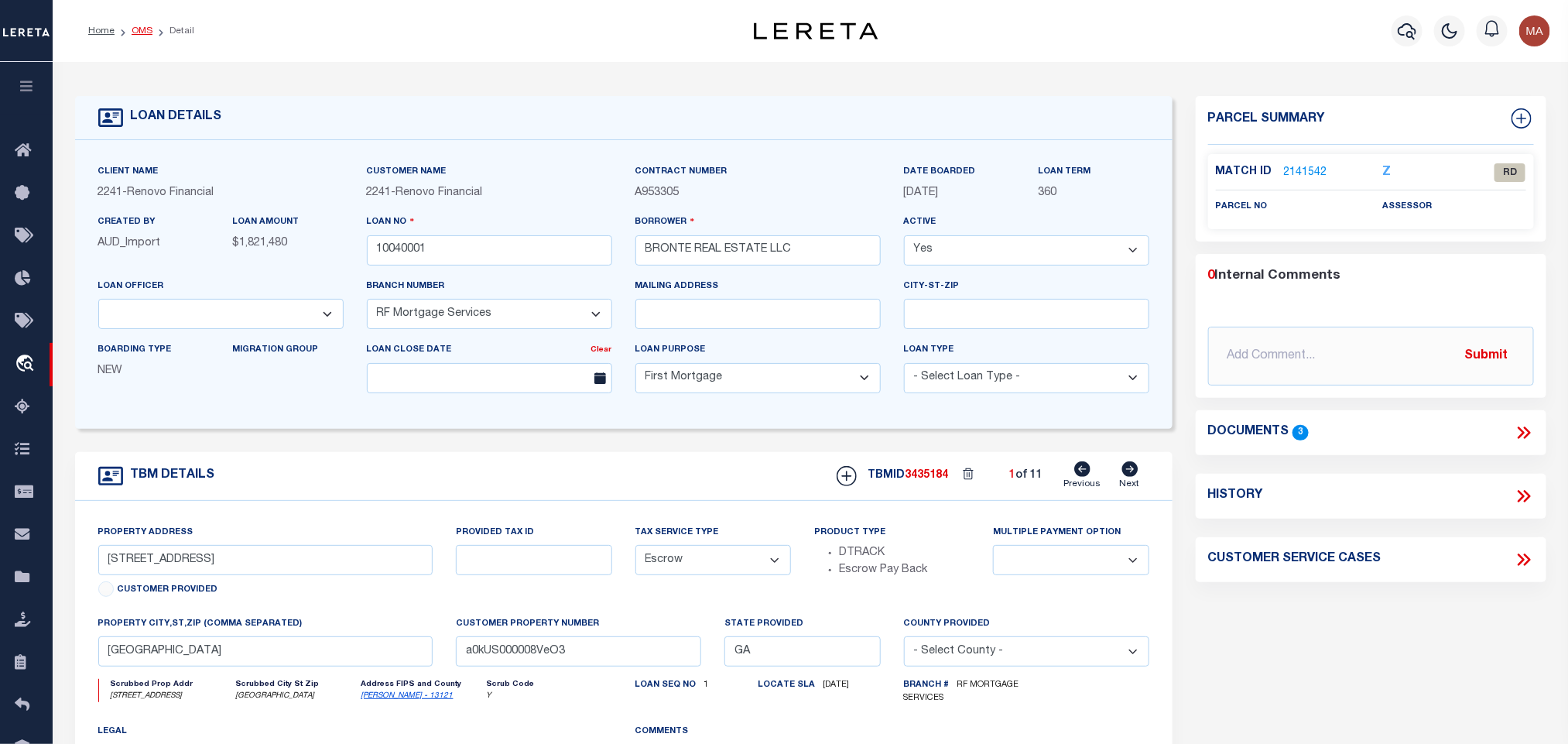
click at [139, 29] on link "OMS" at bounding box center [142, 30] width 21 height 10
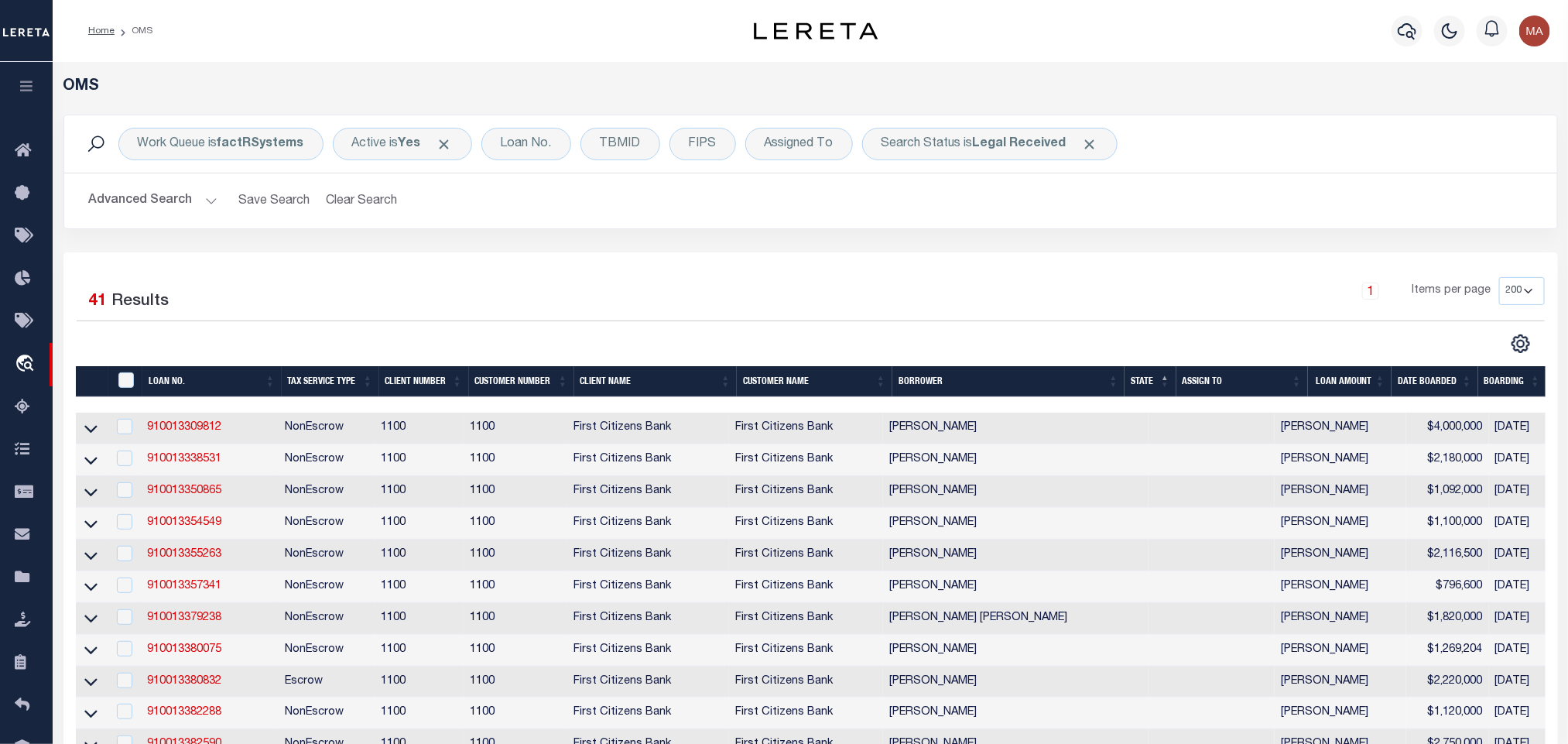
click at [179, 198] on button "Advanced Search" at bounding box center [153, 200] width 129 height 30
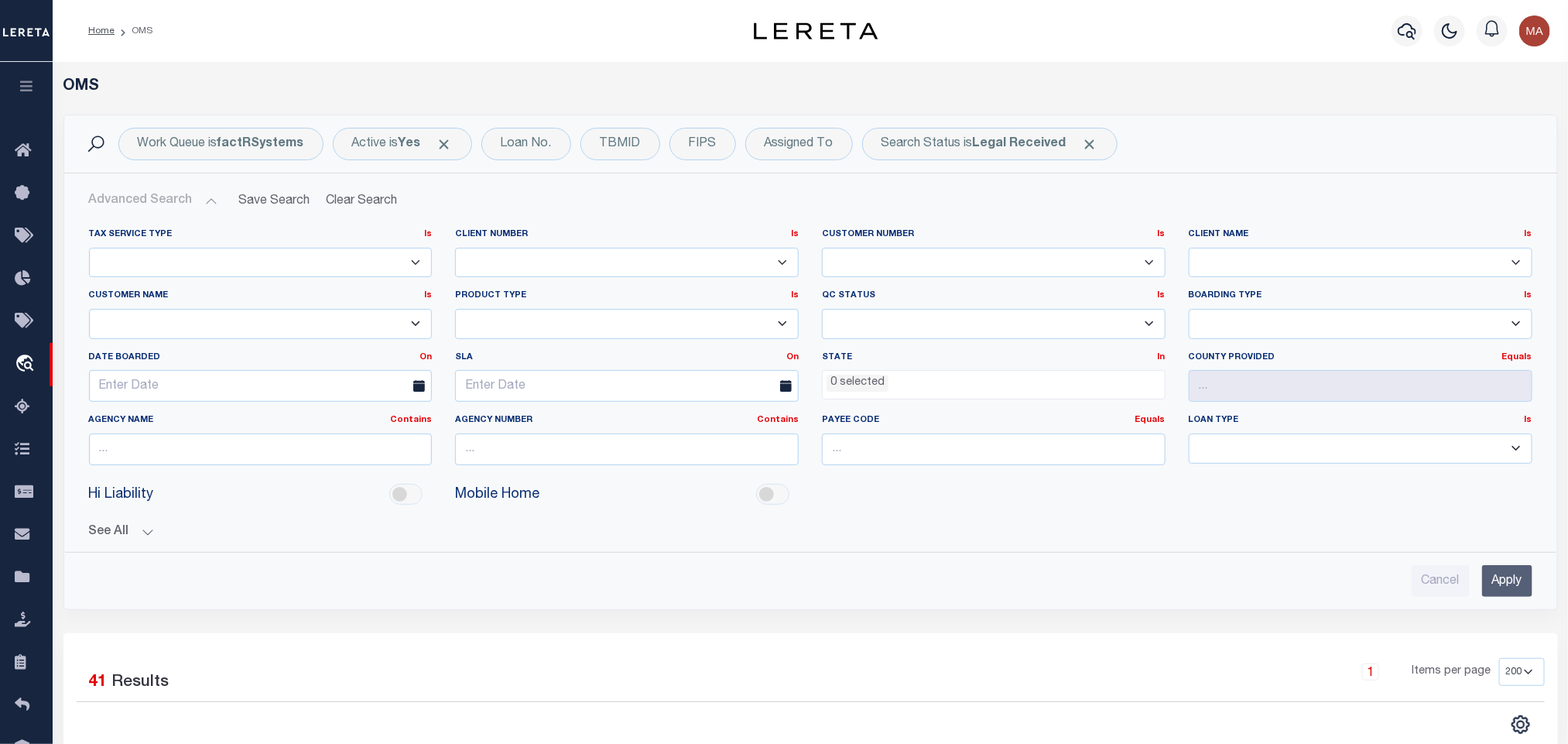
click at [213, 323] on select "Accumatch - Refunds ACM CGS IV-B-B LN LLC ACM CGS IV-B-B RE LLC ACM [US_STATE] …" at bounding box center [260, 324] width 344 height 30
select select "Renovo Financial"
click at [212, 318] on select "Accumatch - Refunds ACM CGS IV-B-B LN LLC ACM CGS IV-B-B RE LLC ACM [US_STATE] …" at bounding box center [260, 324] width 344 height 30
click at [1493, 597] on input "Apply" at bounding box center [1508, 580] width 50 height 31
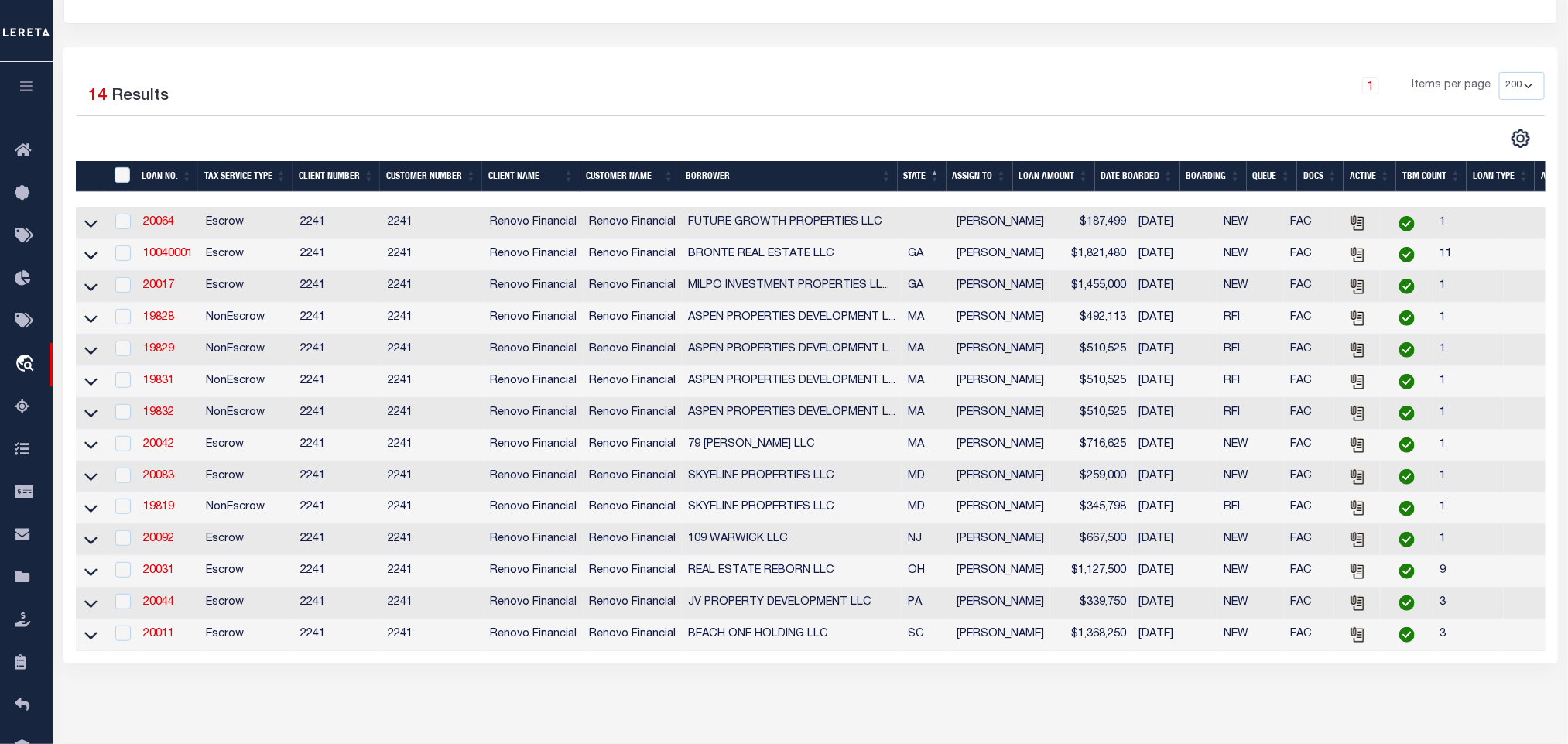
scroll to position [232, 0]
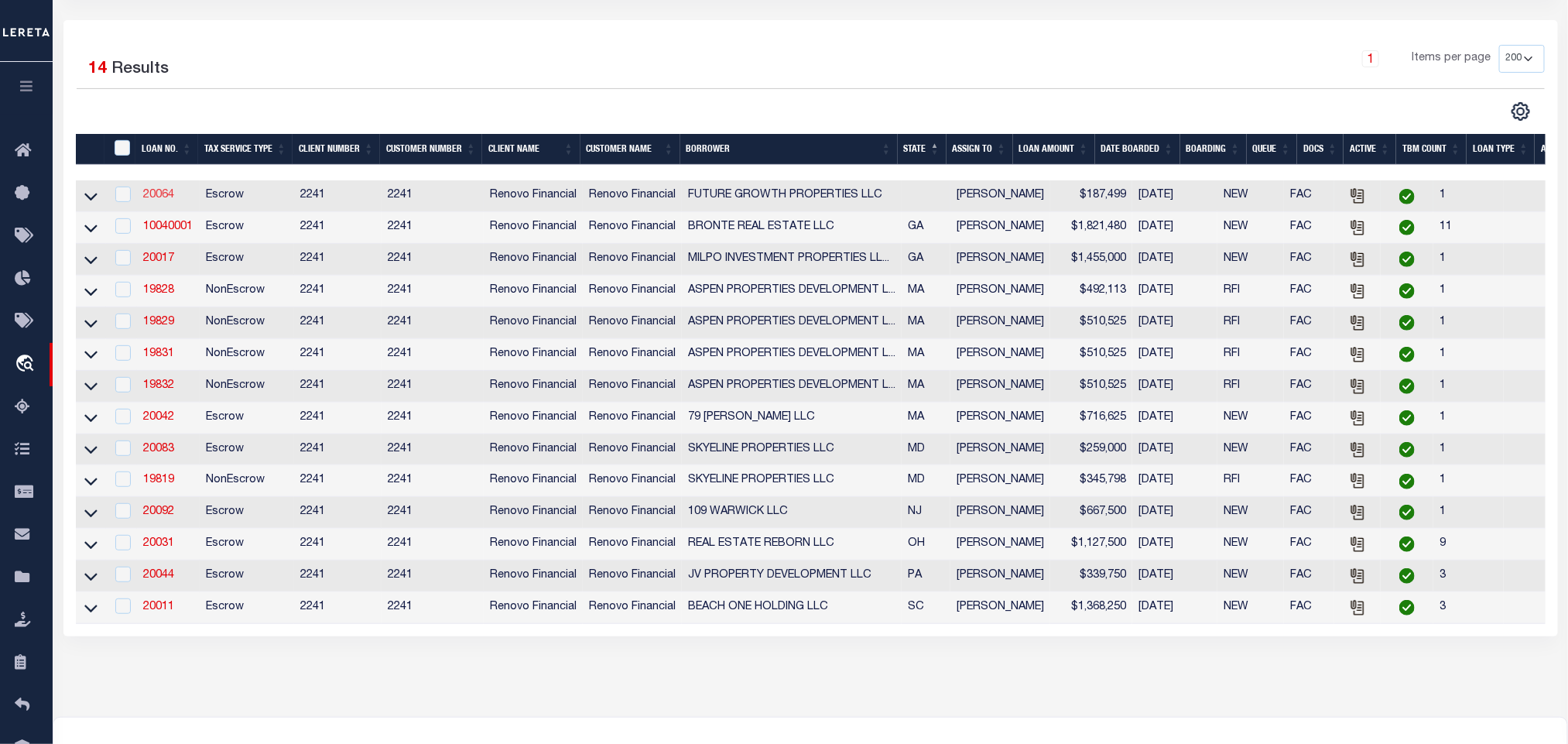
click at [158, 193] on link "20064" at bounding box center [158, 195] width 31 height 10
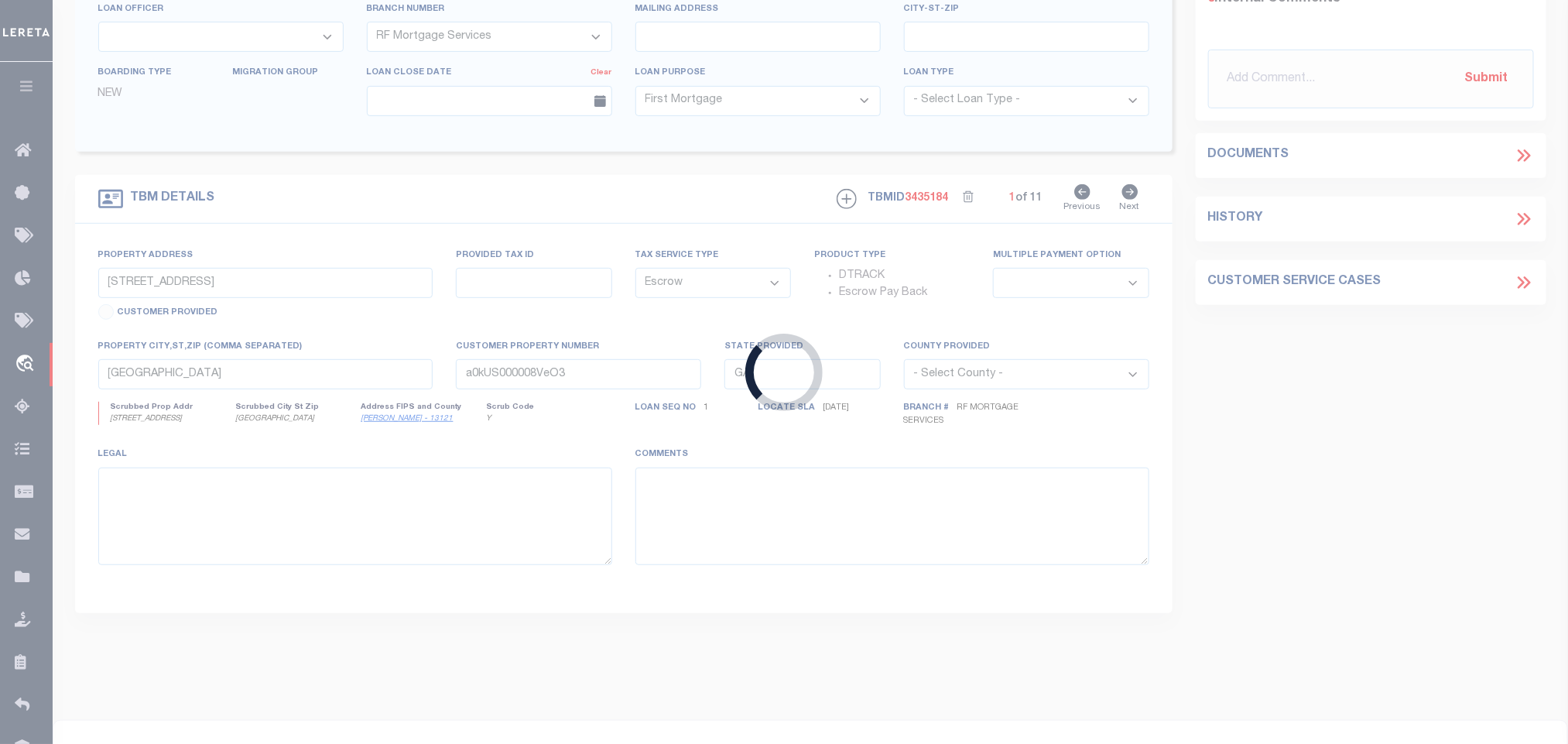
type input "20064"
type input "FUTURE GROWTH PROPERTIES LLC"
select select "25066"
type input "7234 Brown Dr"
type input "[DATE][GEOGRAPHIC_DATA]"
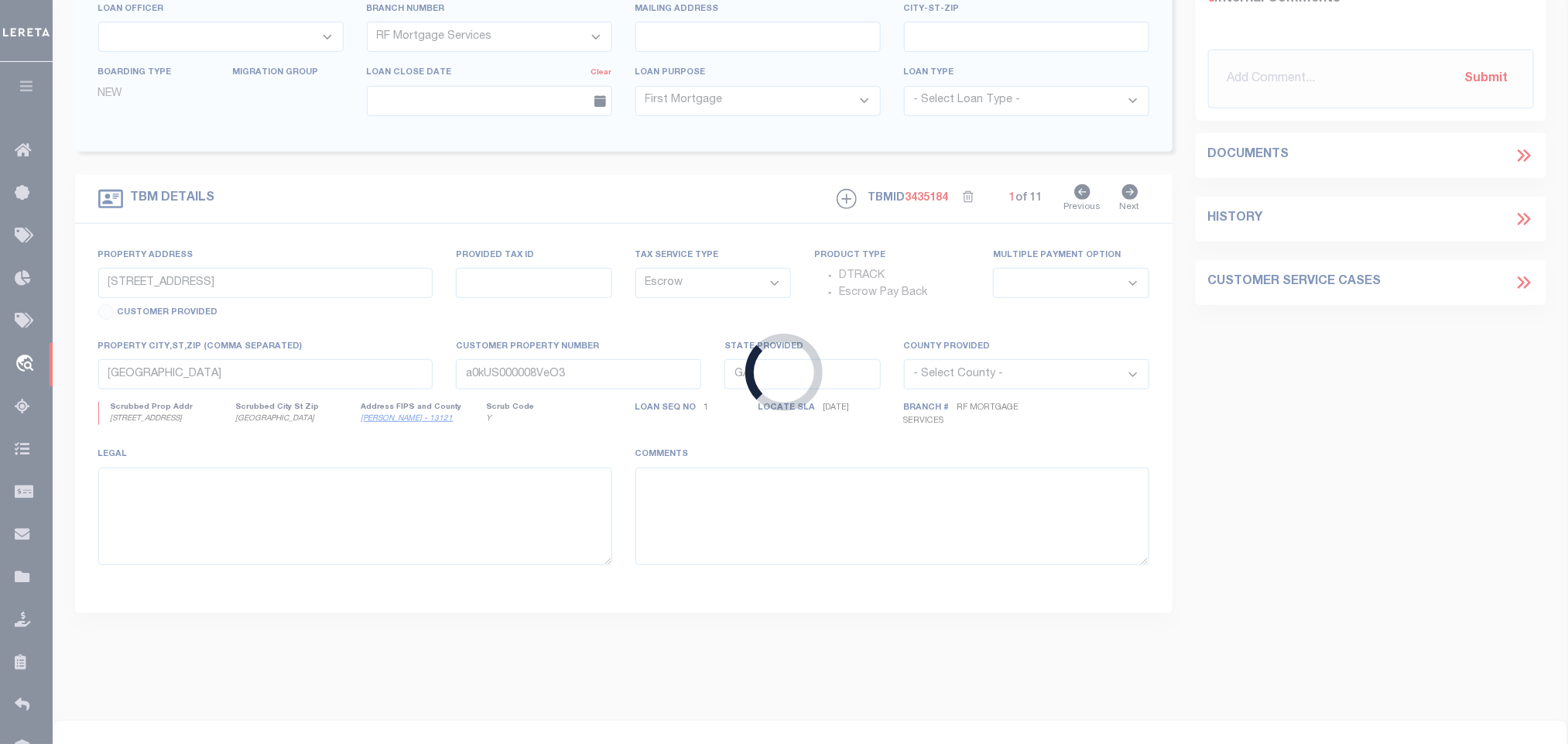
select select "400"
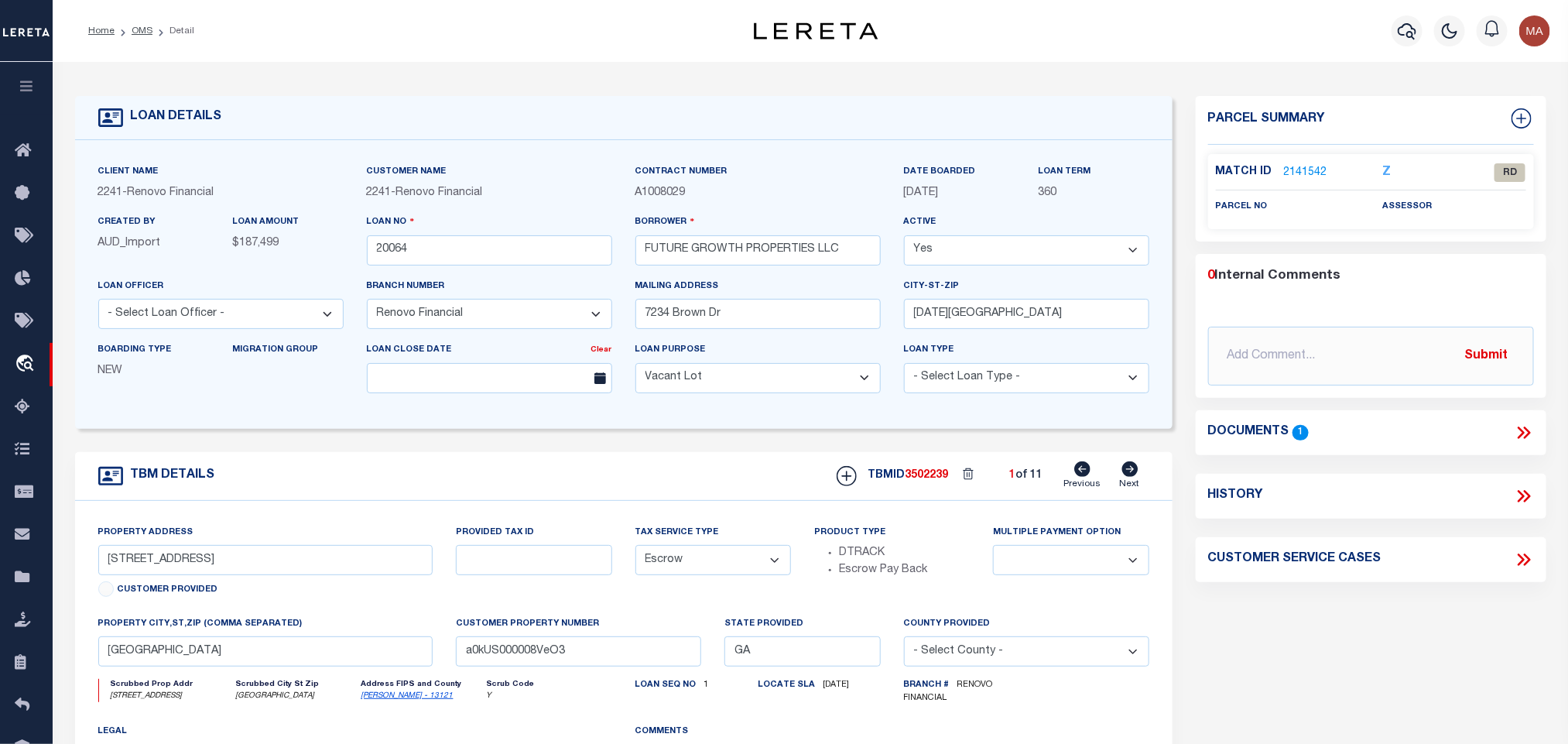
select select "25066"
type input "[STREET_ADDRESS]"
select select
type input "[GEOGRAPHIC_DATA], [GEOGRAPHIC_DATA] 78380"
type input "a0kUS00000Bi8OX"
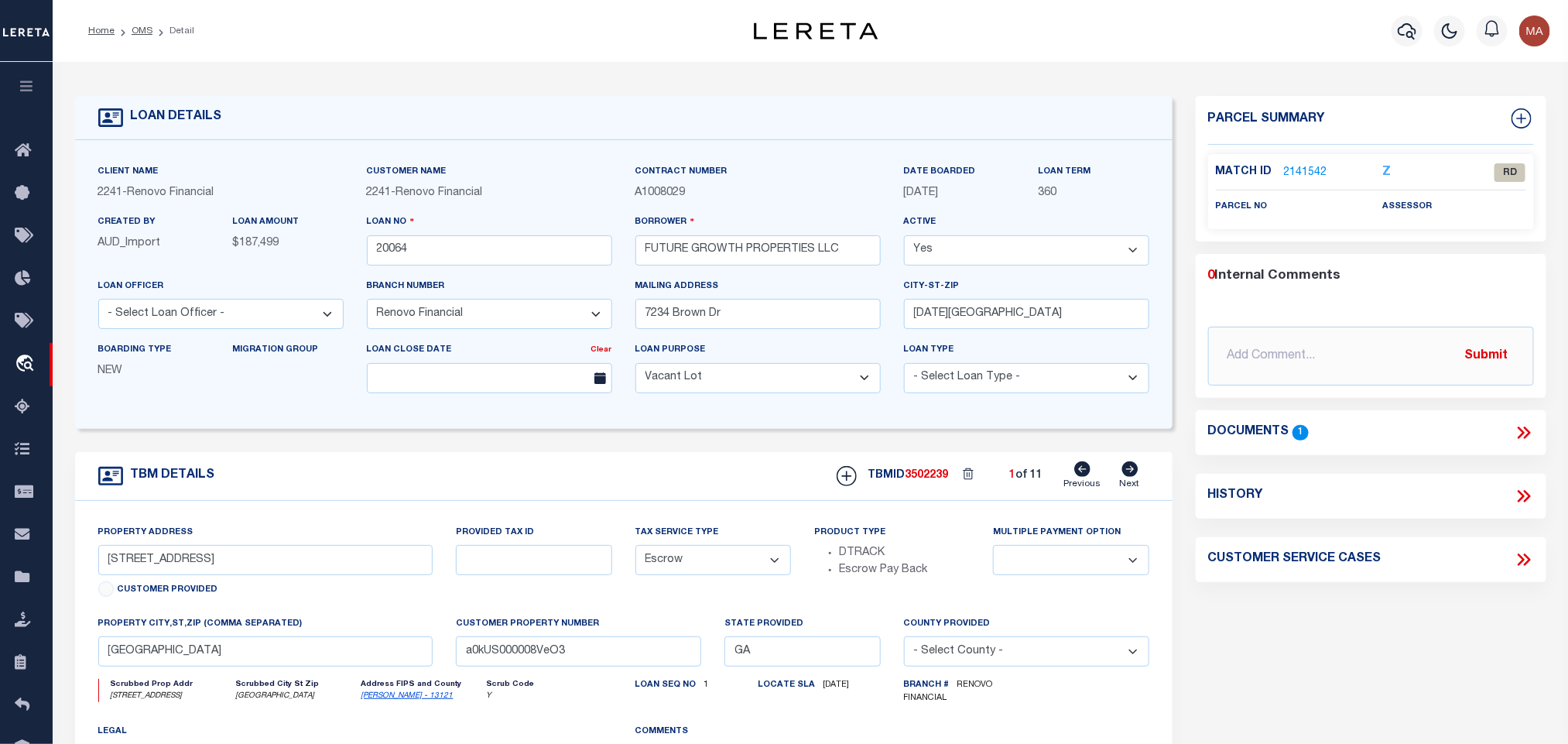
type textarea "LEGAL REQUIRED"
click at [1512, 432] on div "Documents 1" at bounding box center [1371, 432] width 326 height 20
click at [356, 679] on div "property city,[GEOGRAPHIC_DATA],zip (Comma separated) [GEOGRAPHIC_DATA], [GEOGR…" at bounding box center [266, 647] width 359 height 64
click at [356, 662] on input "[GEOGRAPHIC_DATA], [GEOGRAPHIC_DATA] 78380" at bounding box center [266, 651] width 335 height 30
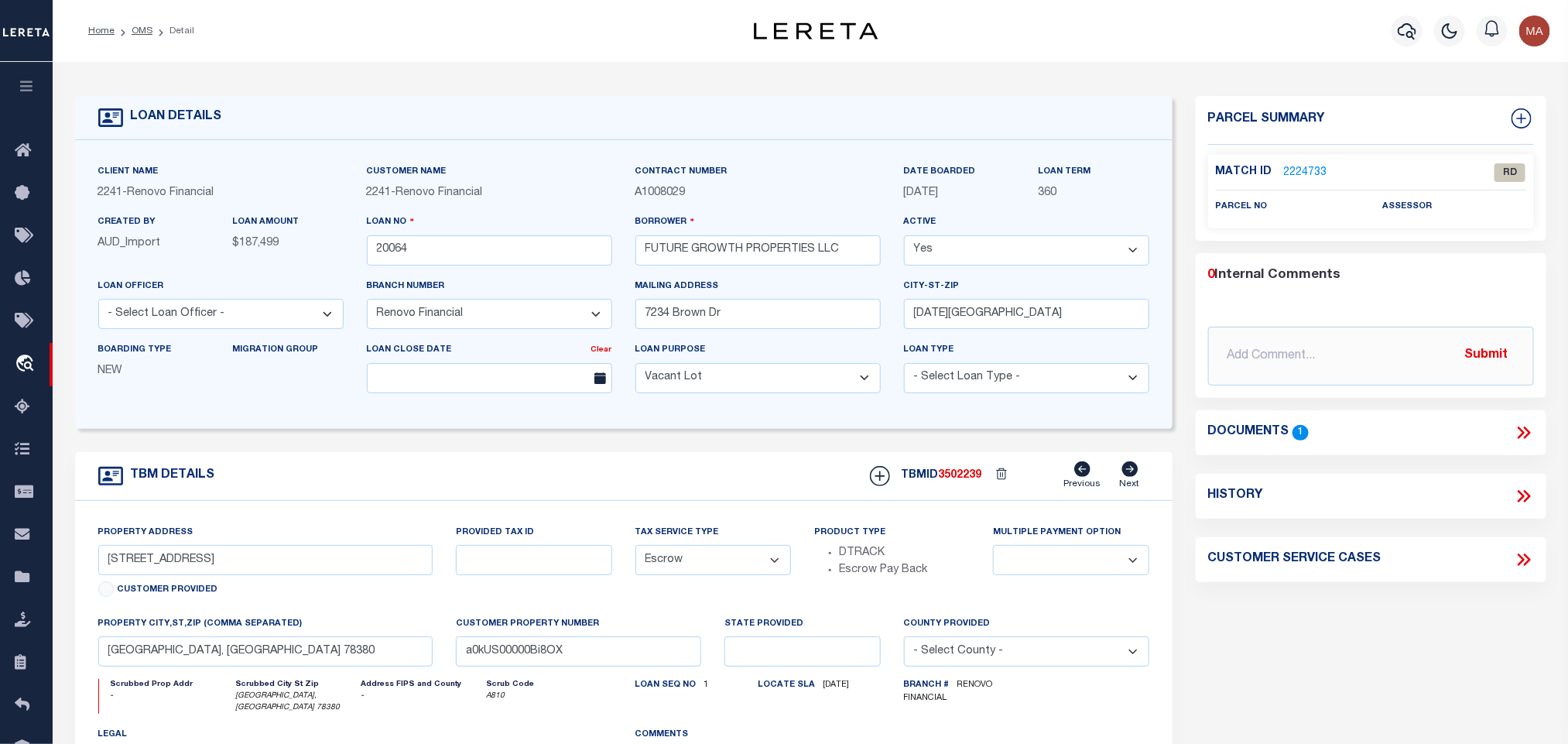
click at [1524, 430] on icon at bounding box center [1524, 432] width 20 height 20
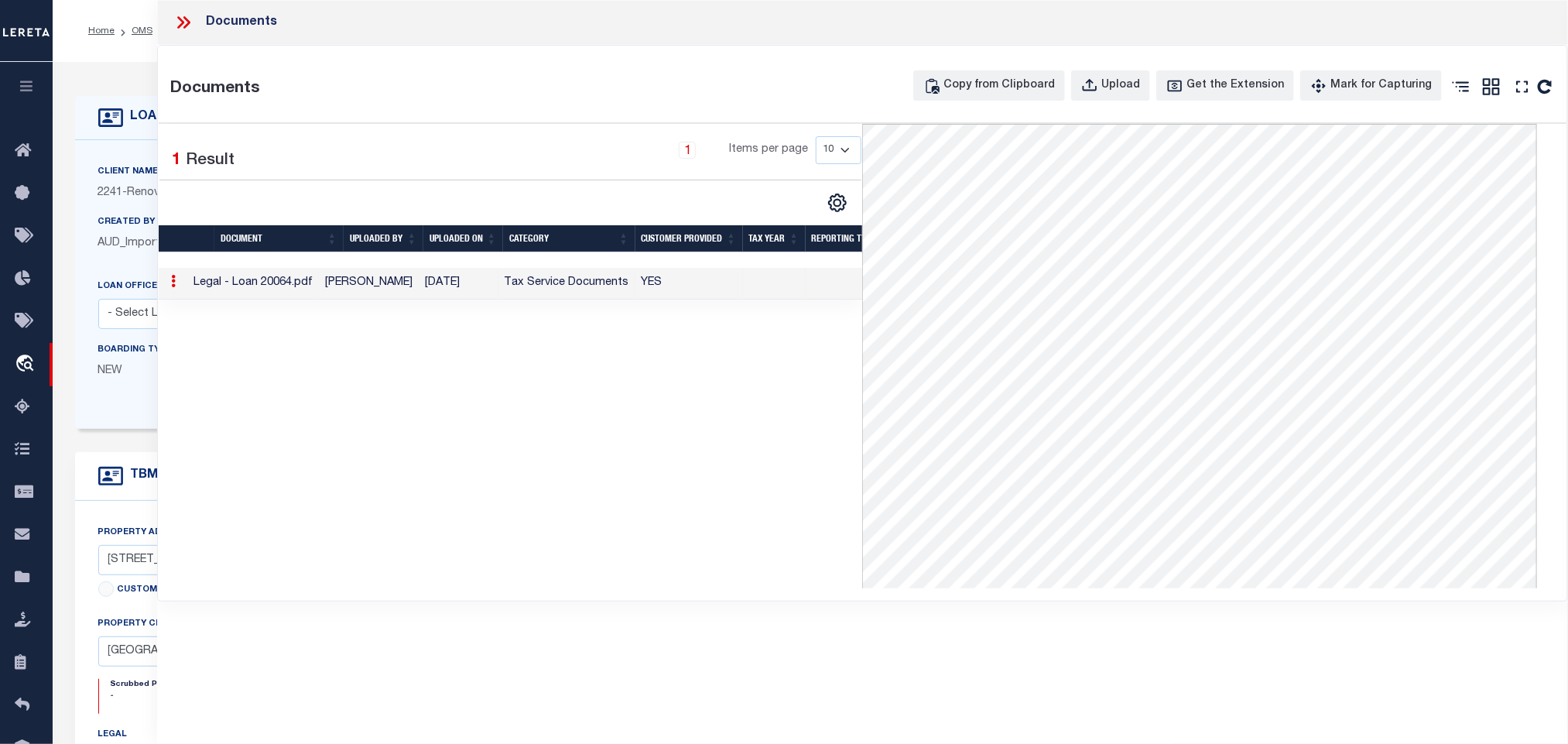
click at [118, 429] on div "Client Name 2241 - Renovo Financial Customer Name 2241 - Renovo Financial" at bounding box center [623, 285] width 1098 height 289
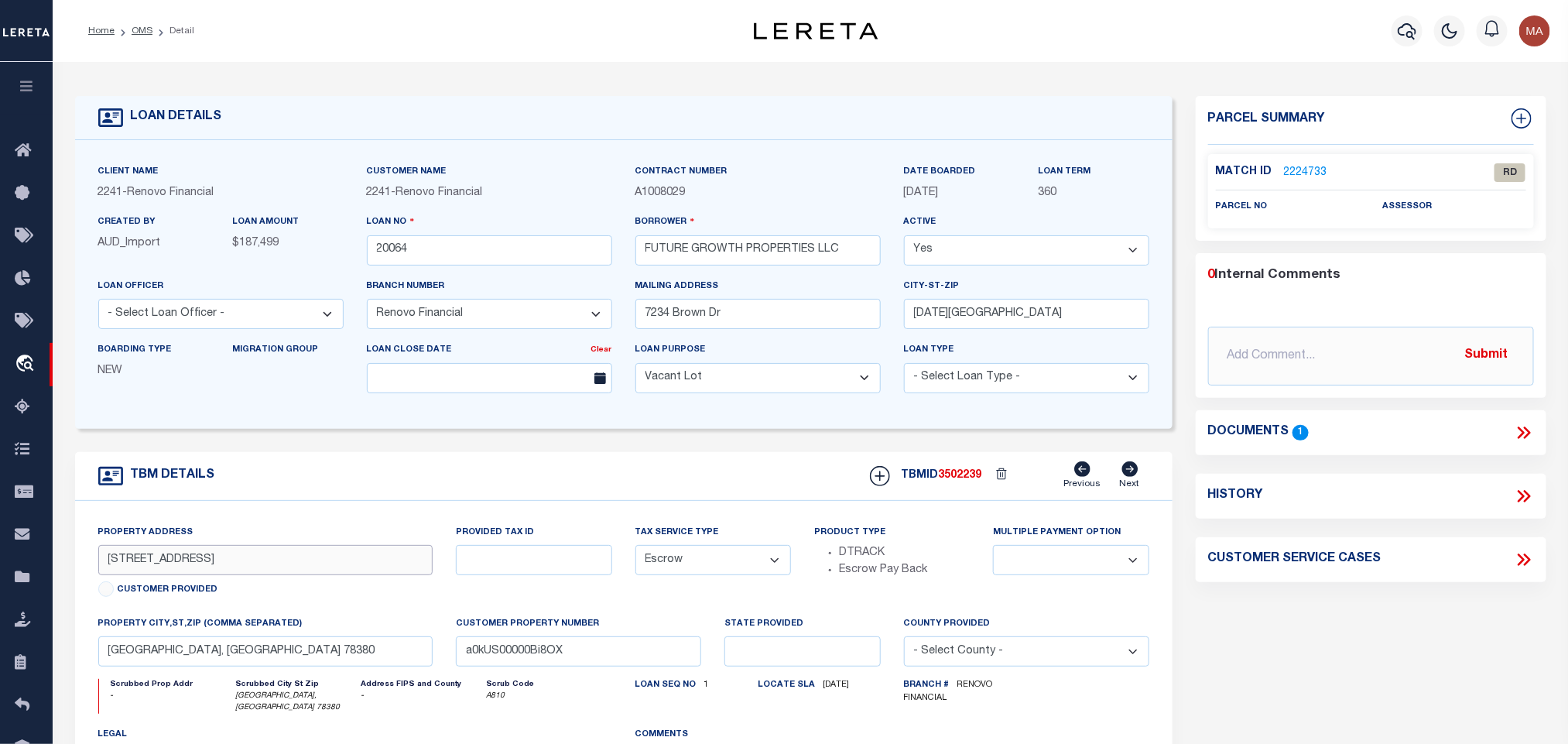
click at [163, 571] on input "[STREET_ADDRESS]" at bounding box center [266, 560] width 335 height 30
click at [1322, 168] on link "2224733" at bounding box center [1306, 172] width 44 height 17
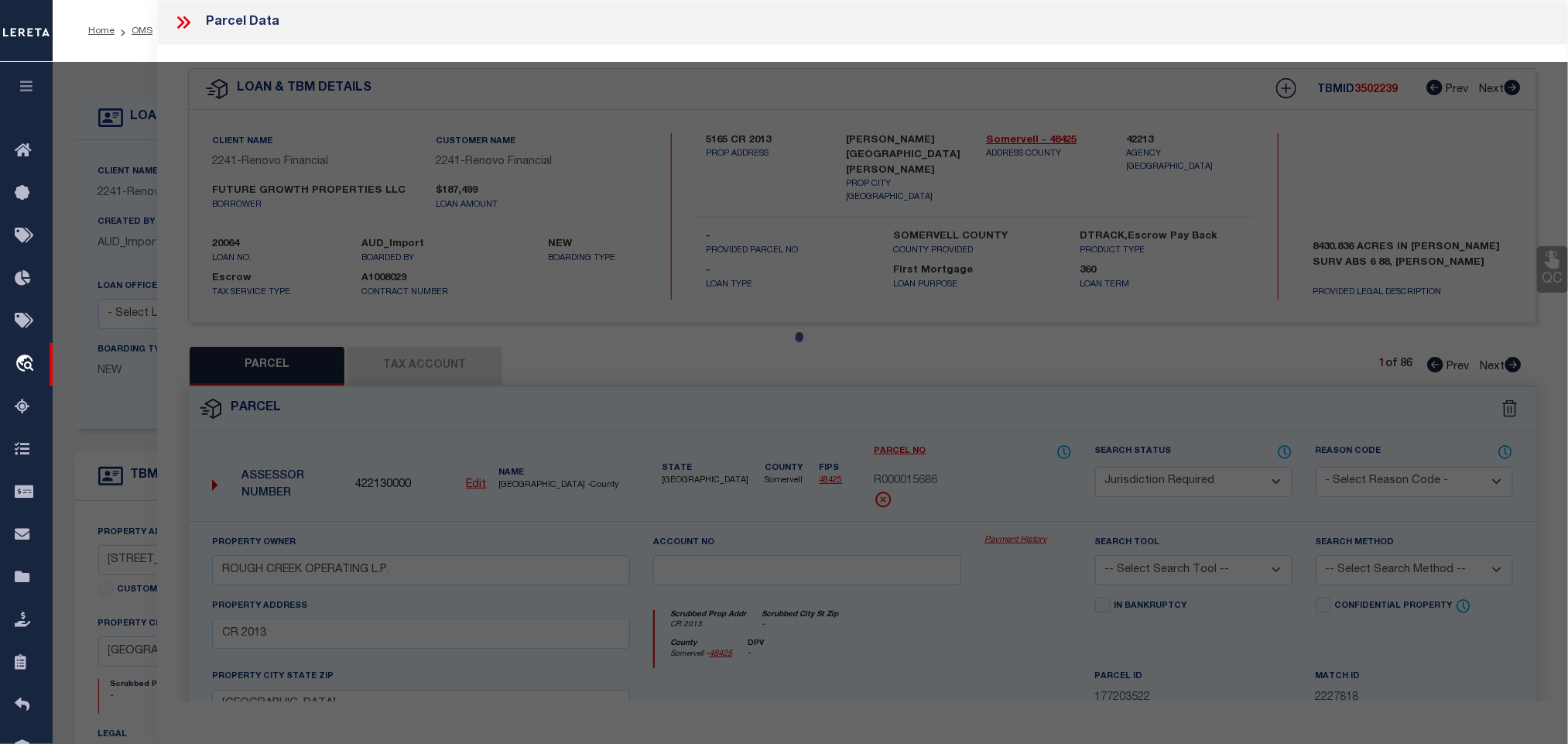
select select "AS"
checkbox input "false"
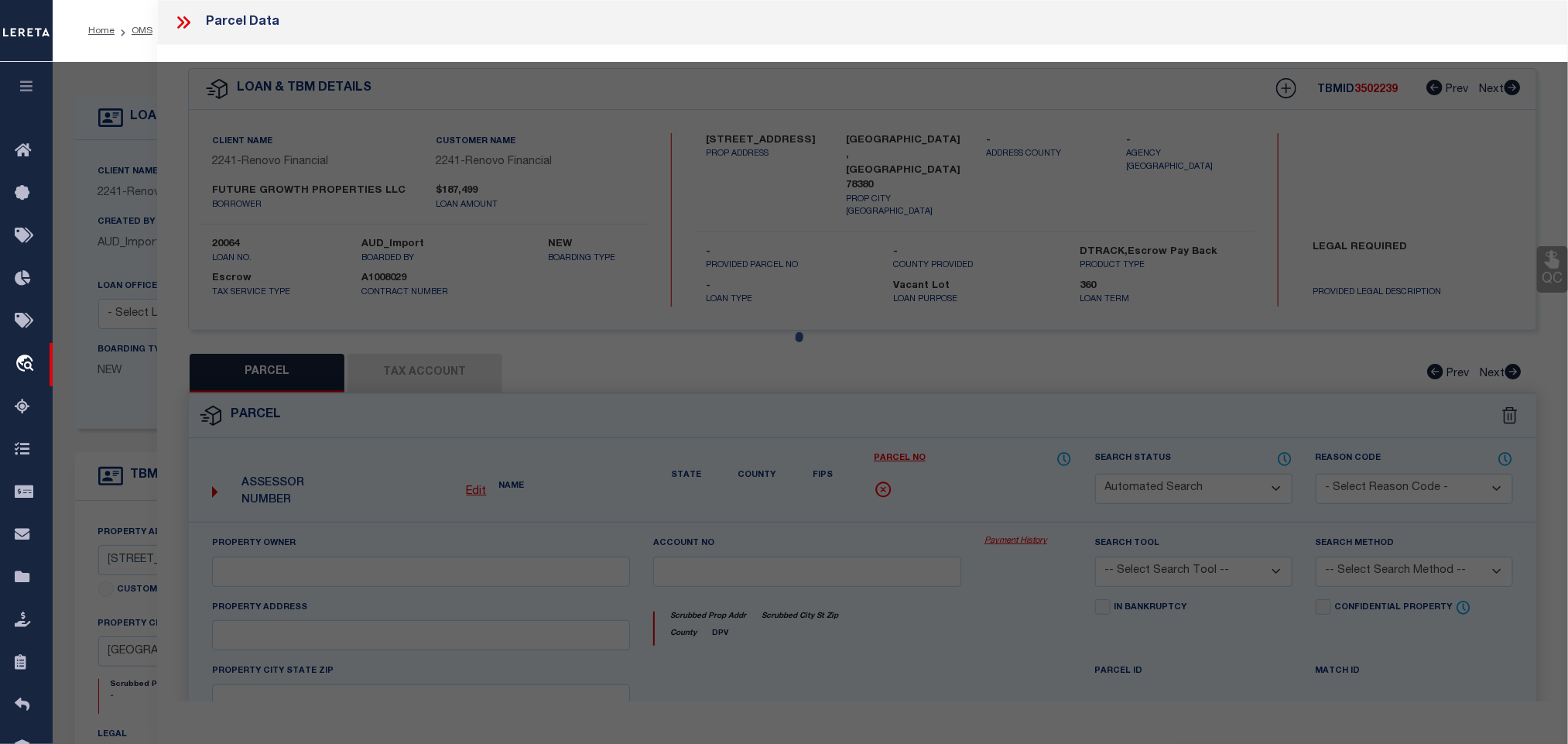
select select "RD"
checkbox input "false"
type textarea "Document uploaded that satisfies a legal requirement, changing from [GEOGRAPHIC…"
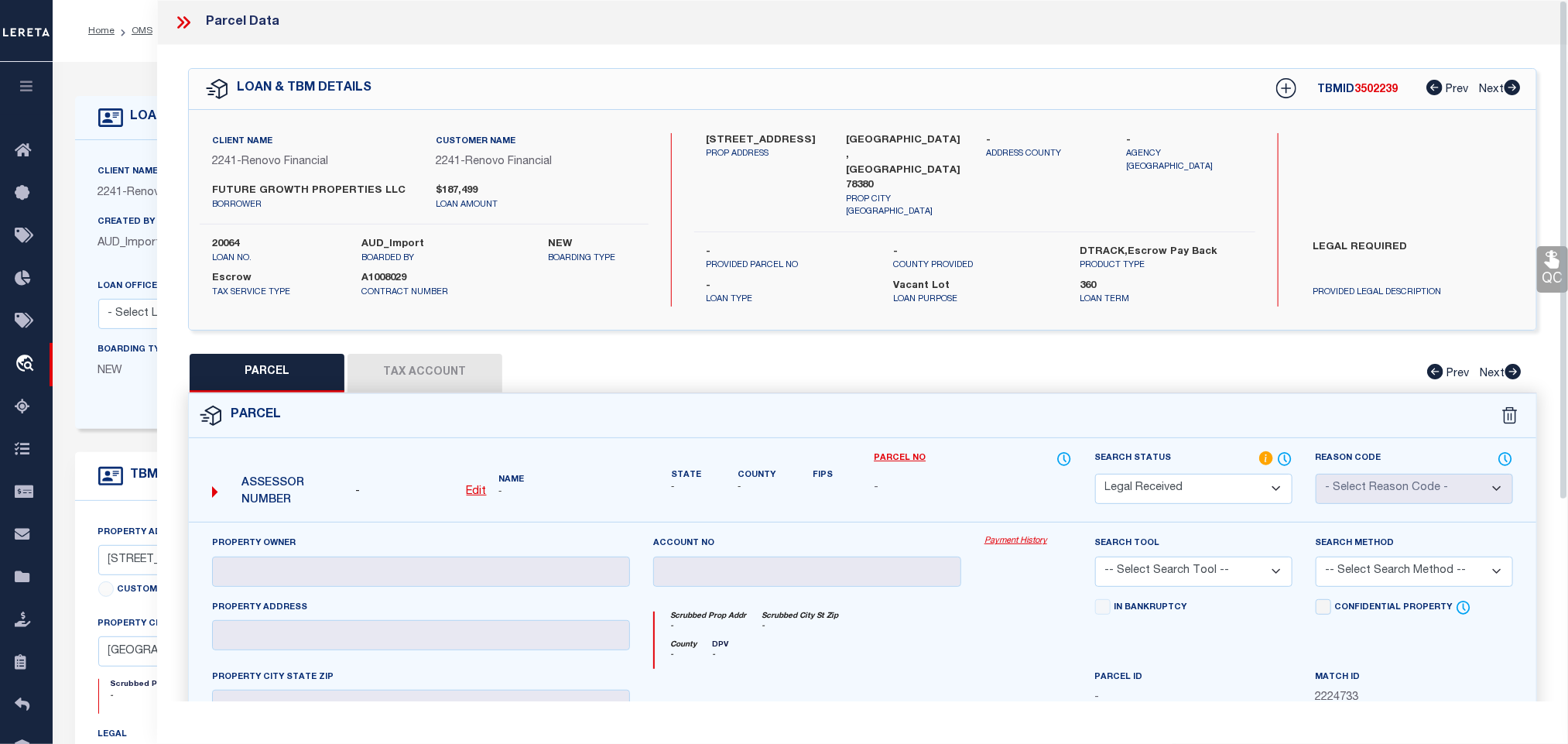
click at [472, 486] on u "Edit" at bounding box center [476, 491] width 20 height 10
select select "RD"
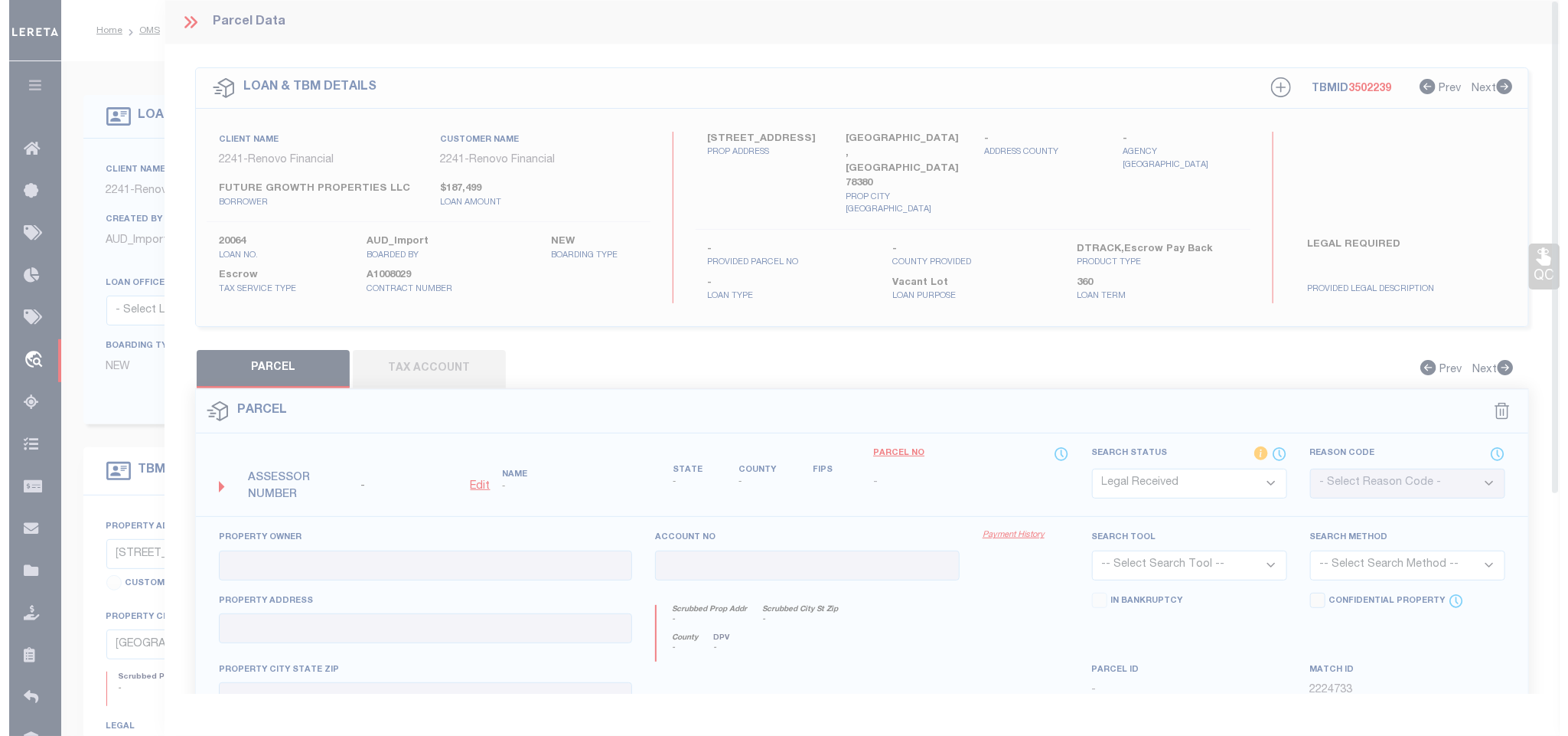
type textarea "-"
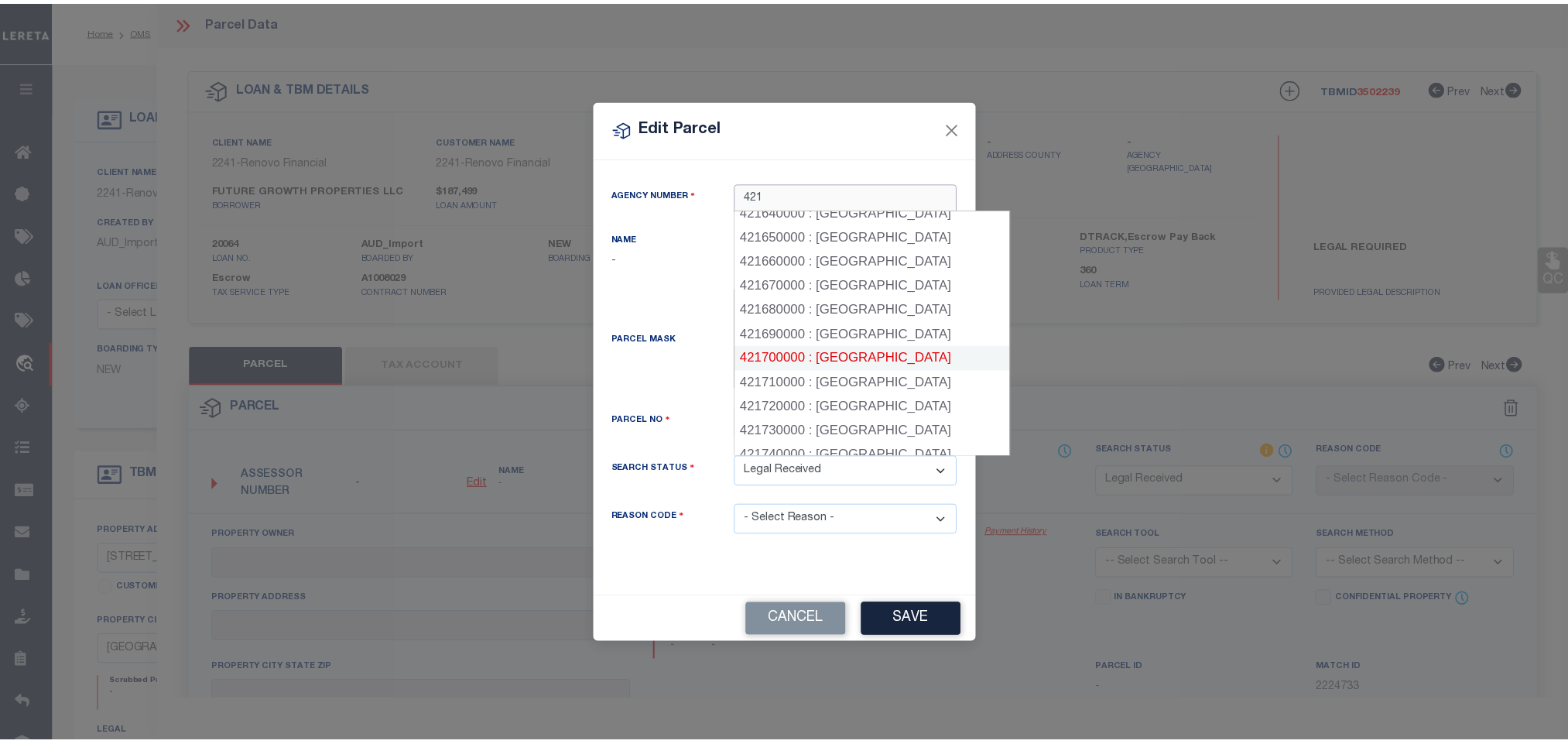
scroll to position [1726, 0]
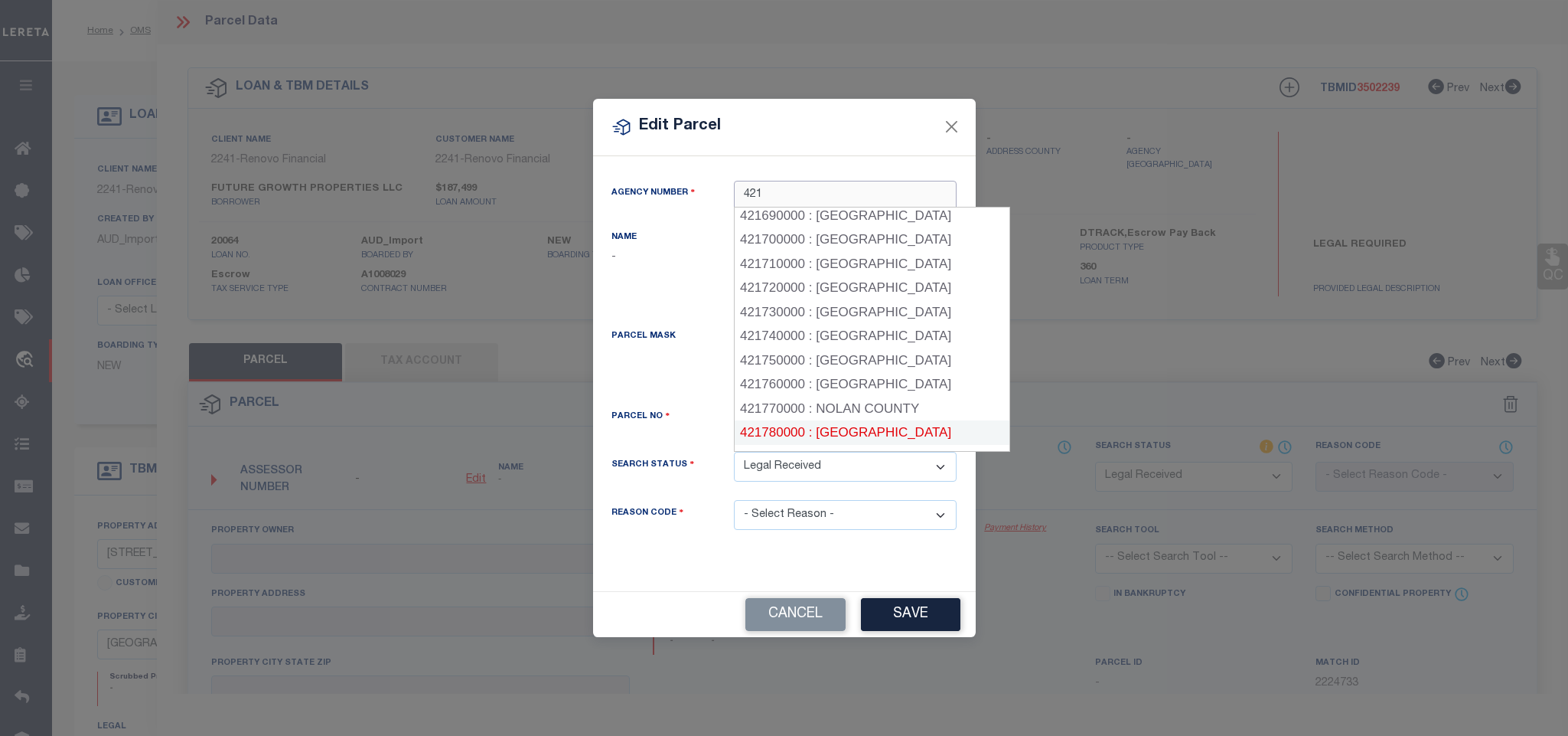
click at [886, 420] on div "421780000 : [GEOGRAPHIC_DATA]" at bounding box center [872, 432] width 275 height 24
type input "421780000"
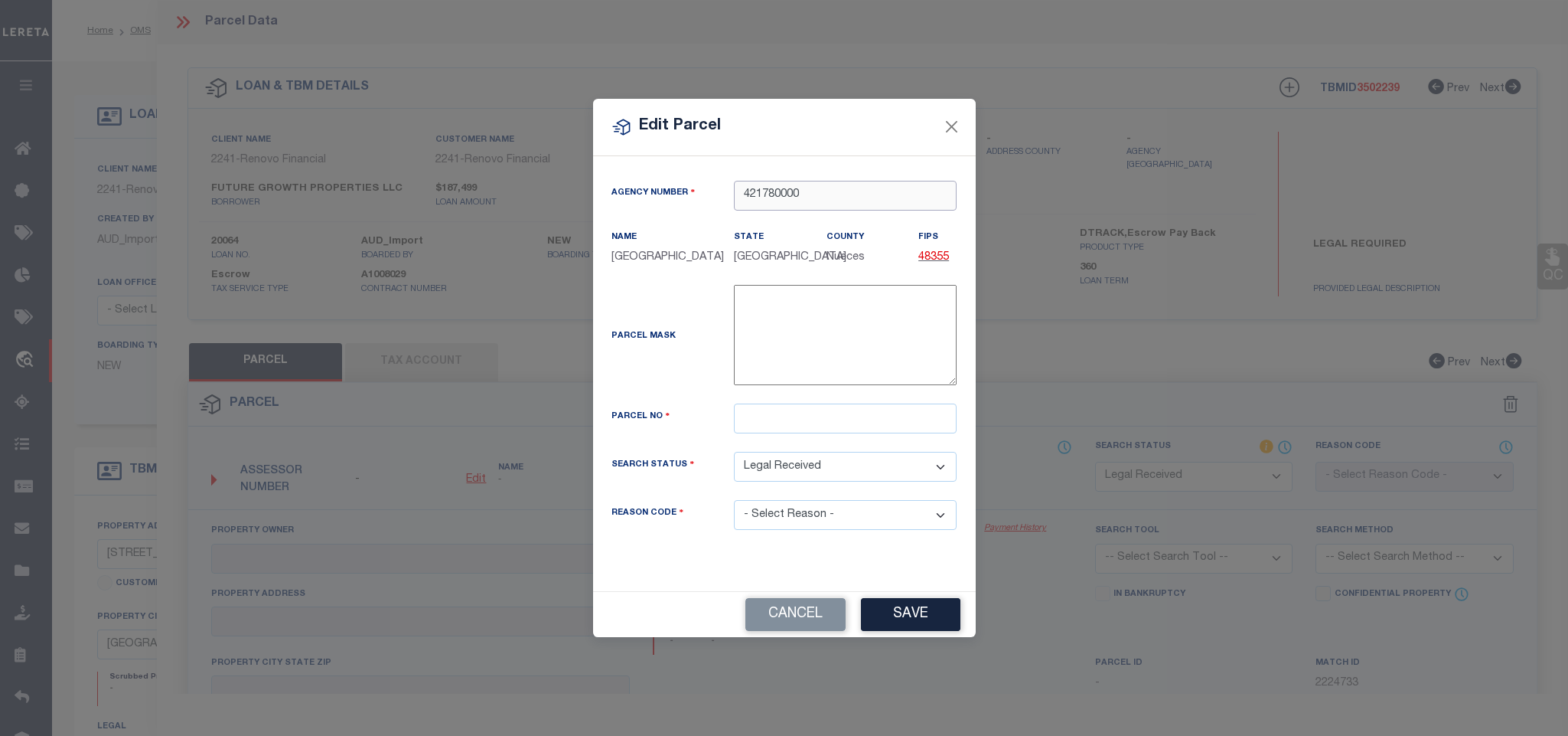
type input "421780000"
click at [841, 425] on div "Agency Number 421780000 Name [GEOGRAPHIC_DATA] State TX County FIPS 48355" at bounding box center [784, 368] width 369 height 374
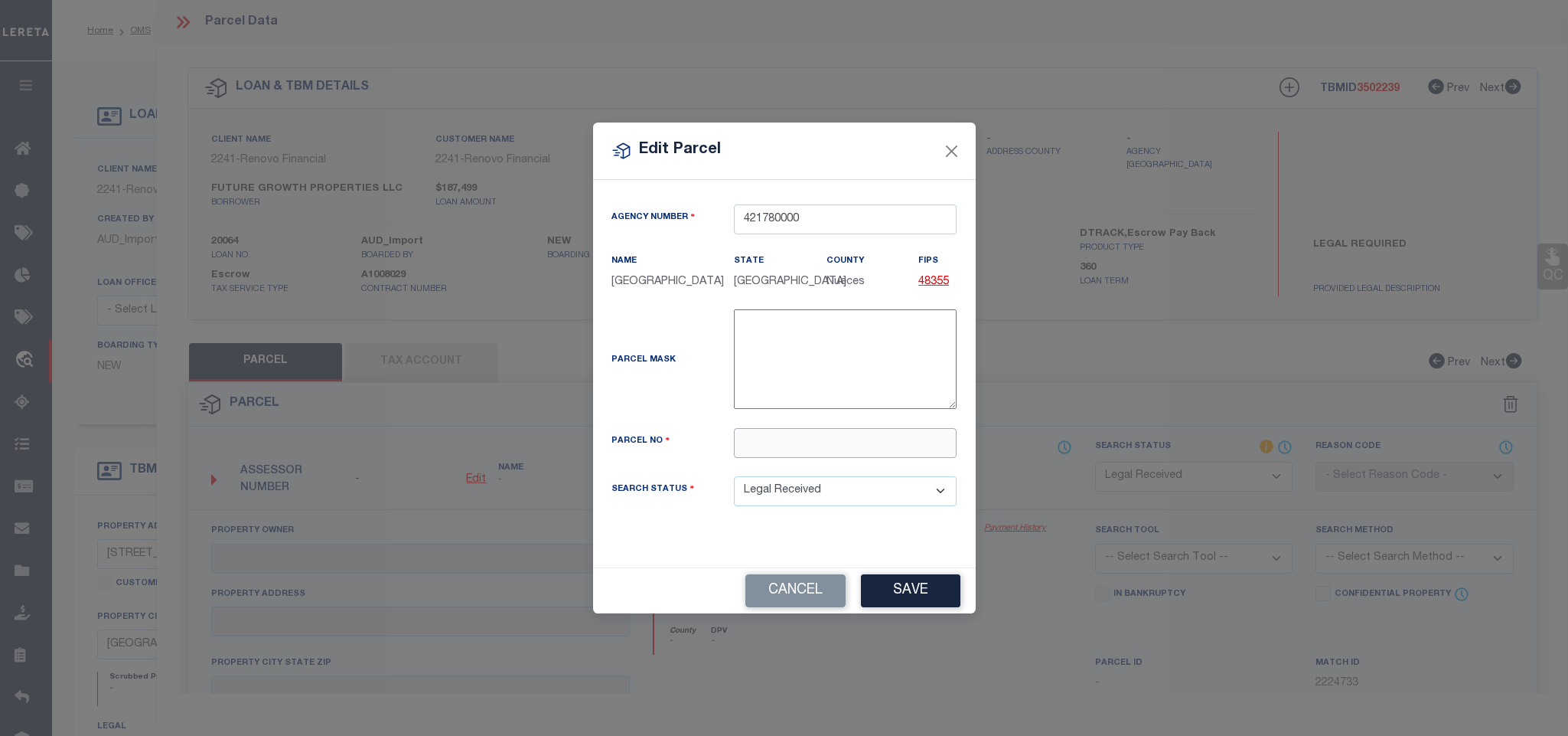
paste input "196658"
type input "196658"
click at [922, 593] on button "Save" at bounding box center [911, 591] width 100 height 33
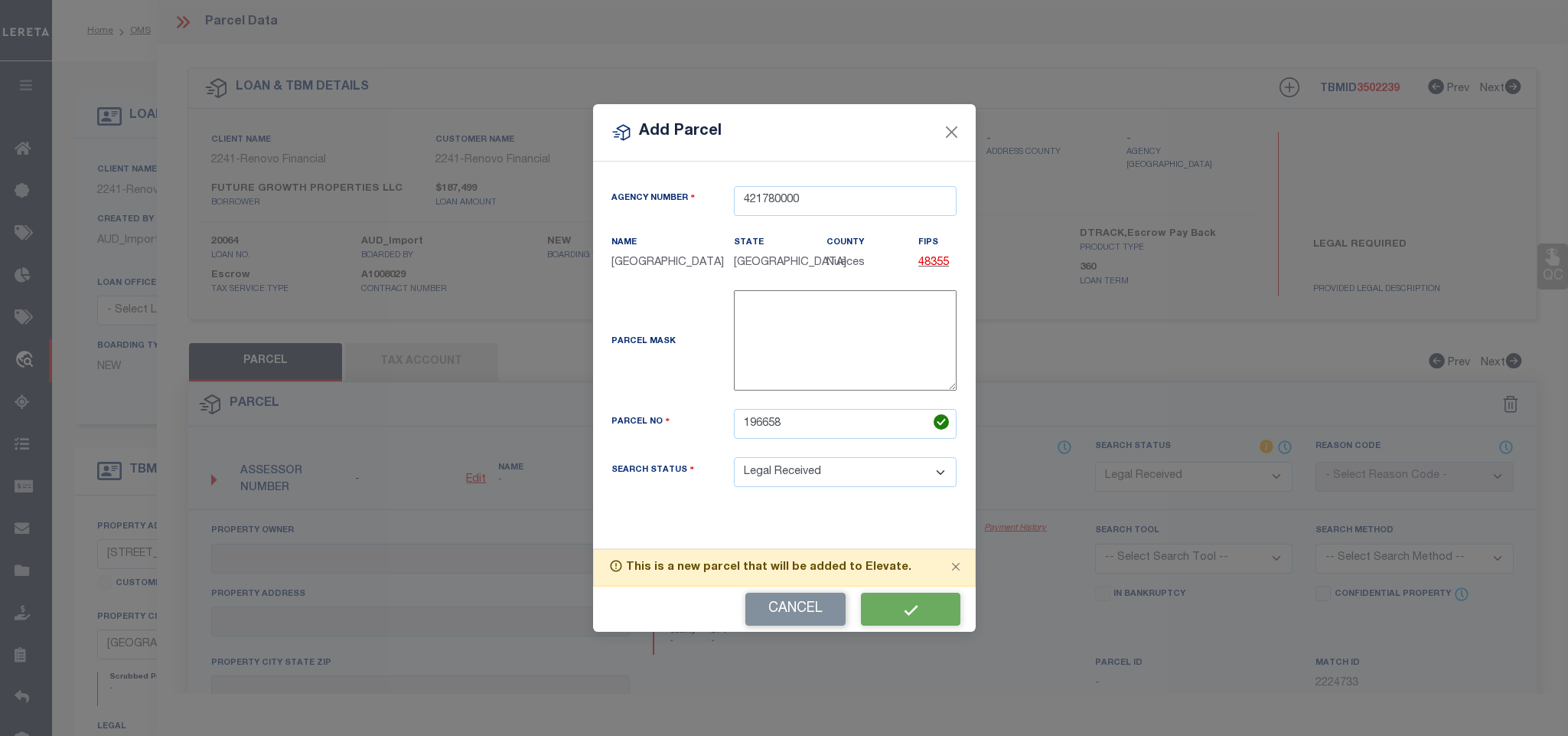
select select "RD"
checkbox input "false"
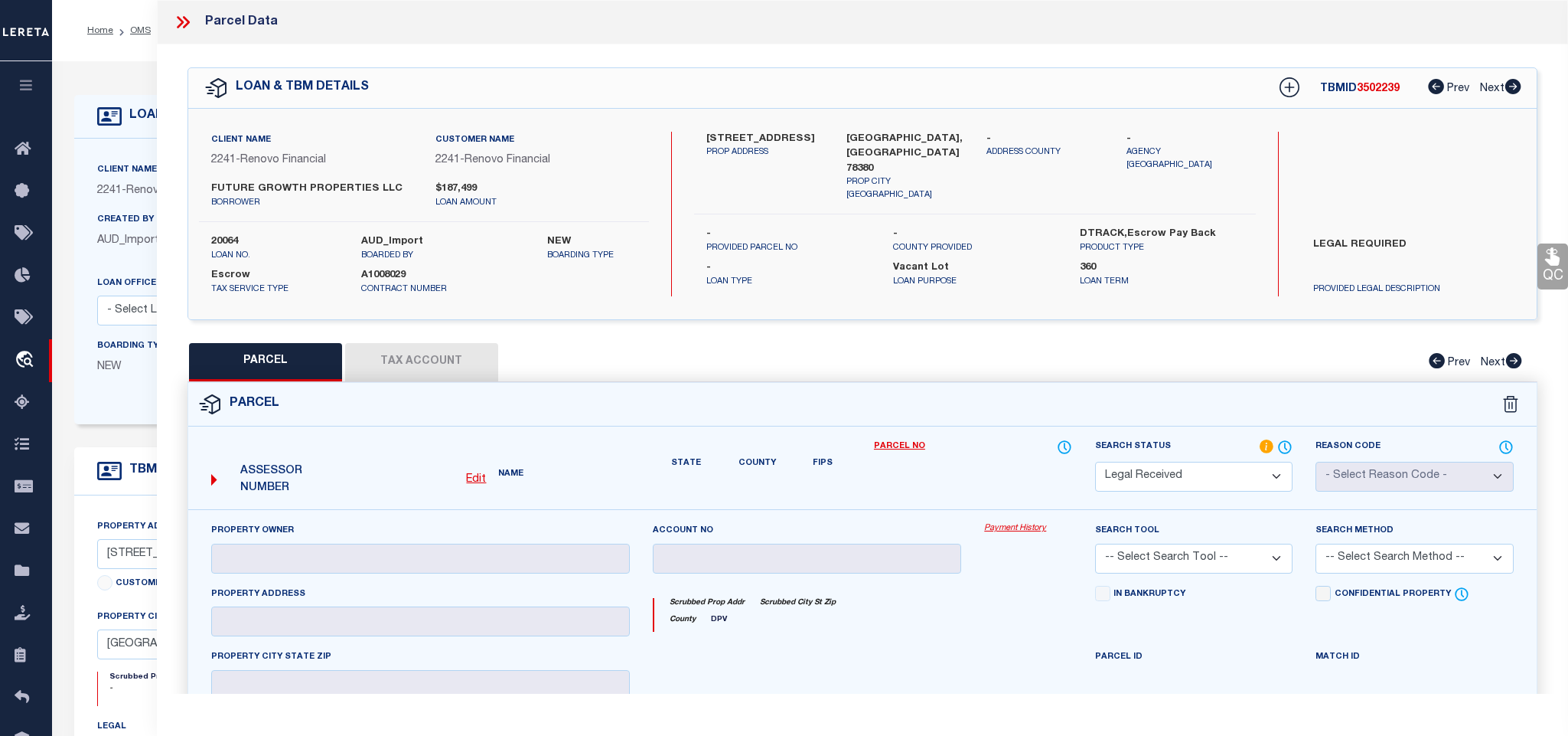
checkbox input "false"
type textarea "Document uploaded that satisfies a legal requirement, changing from [GEOGRAPHIC…"
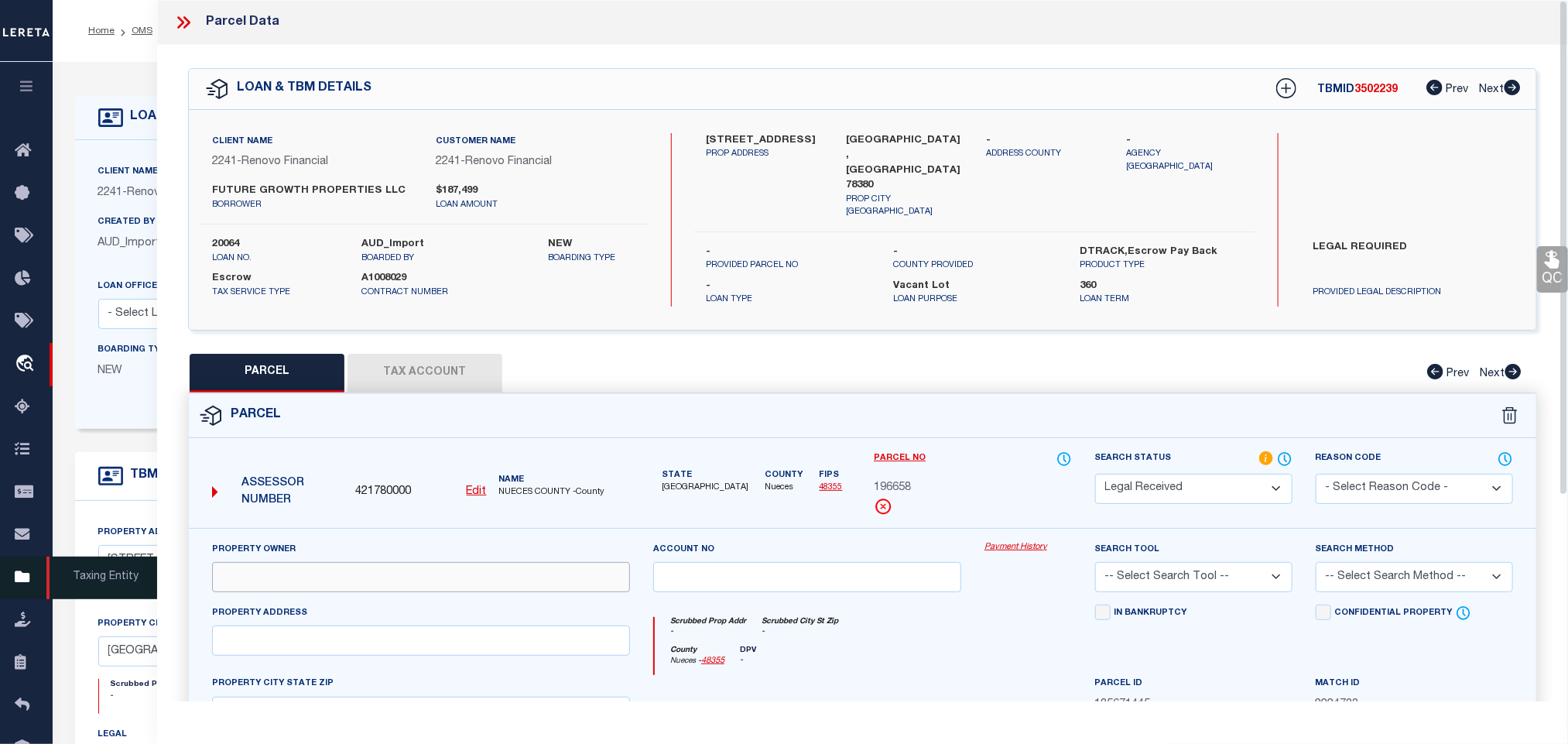
drag, startPoint x: 349, startPoint y: 574, endPoint x: 38, endPoint y: 560, distance: 311.3
click at [349, 574] on input "text" at bounding box center [421, 577] width 418 height 30
paste input "947 MESQUITE LLC"
type input "947 MESQUITE LLC"
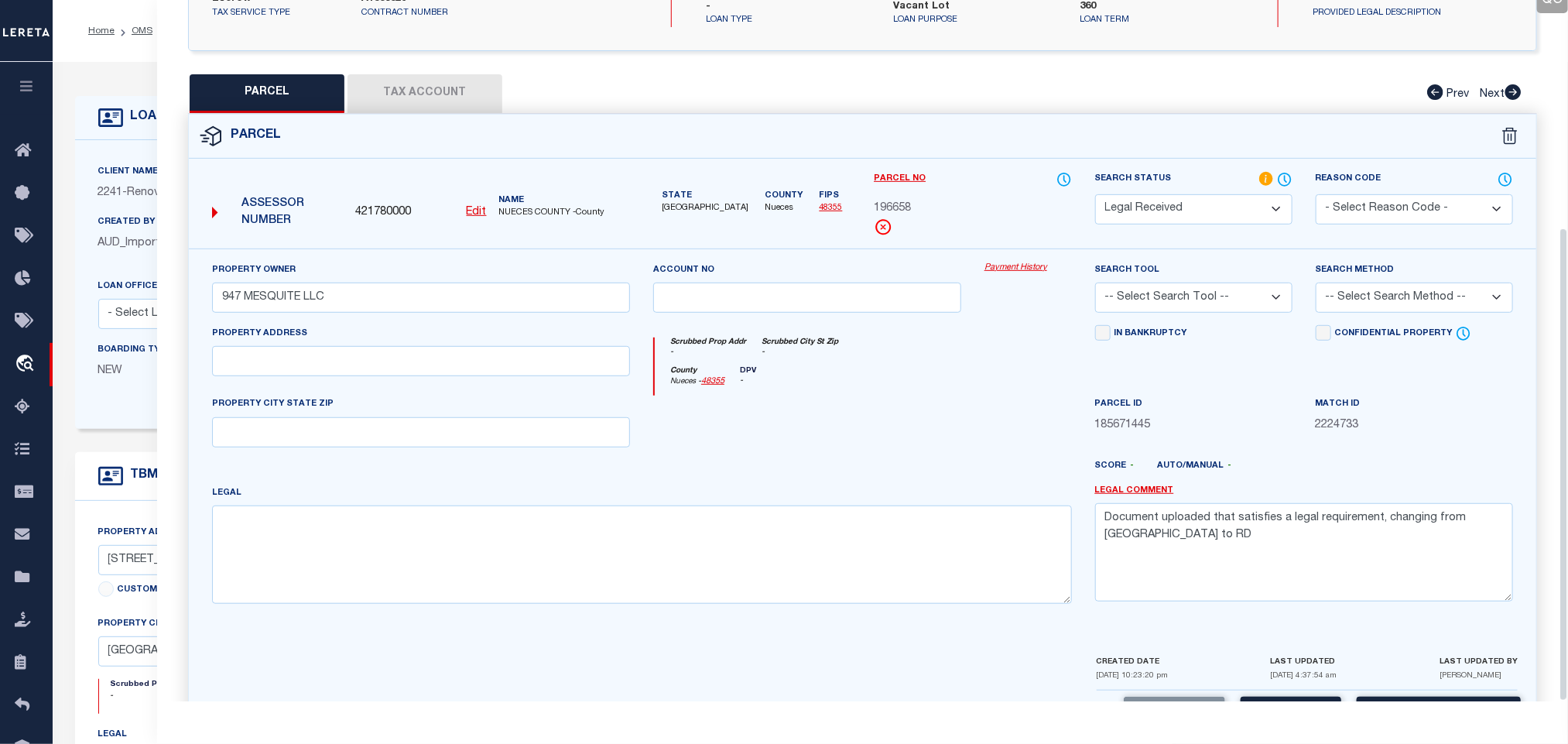
scroll to position [337, 0]
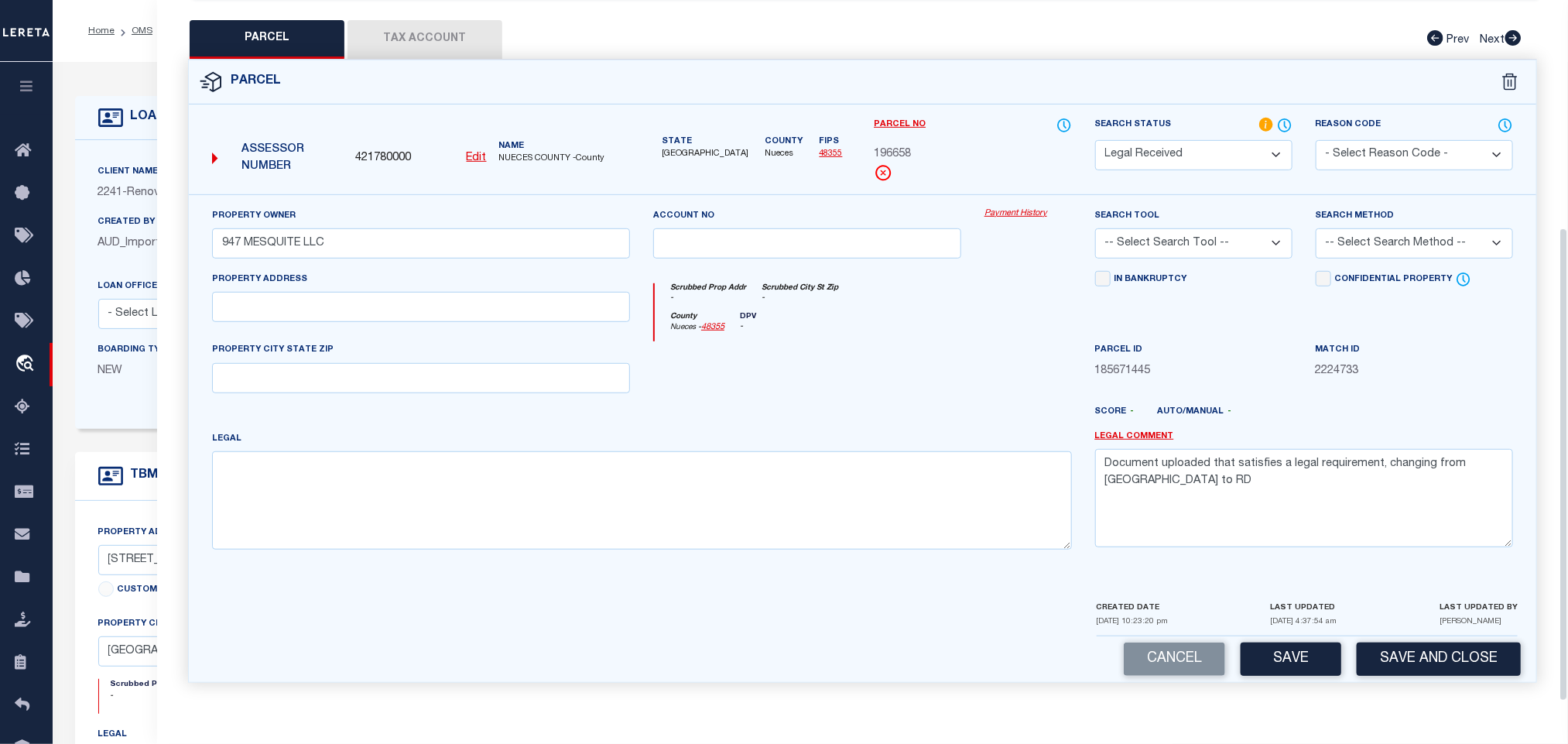
drag, startPoint x: 319, startPoint y: 330, endPoint x: 313, endPoint y: 305, distance: 25.7
click at [314, 325] on div "Property Address" at bounding box center [421, 306] width 441 height 71
click at [313, 305] on input "text" at bounding box center [421, 306] width 418 height 30
paste input "[STREET_ADDRESS]"
drag, startPoint x: 337, startPoint y: 304, endPoint x: 344, endPoint y: 358, distance: 54.5
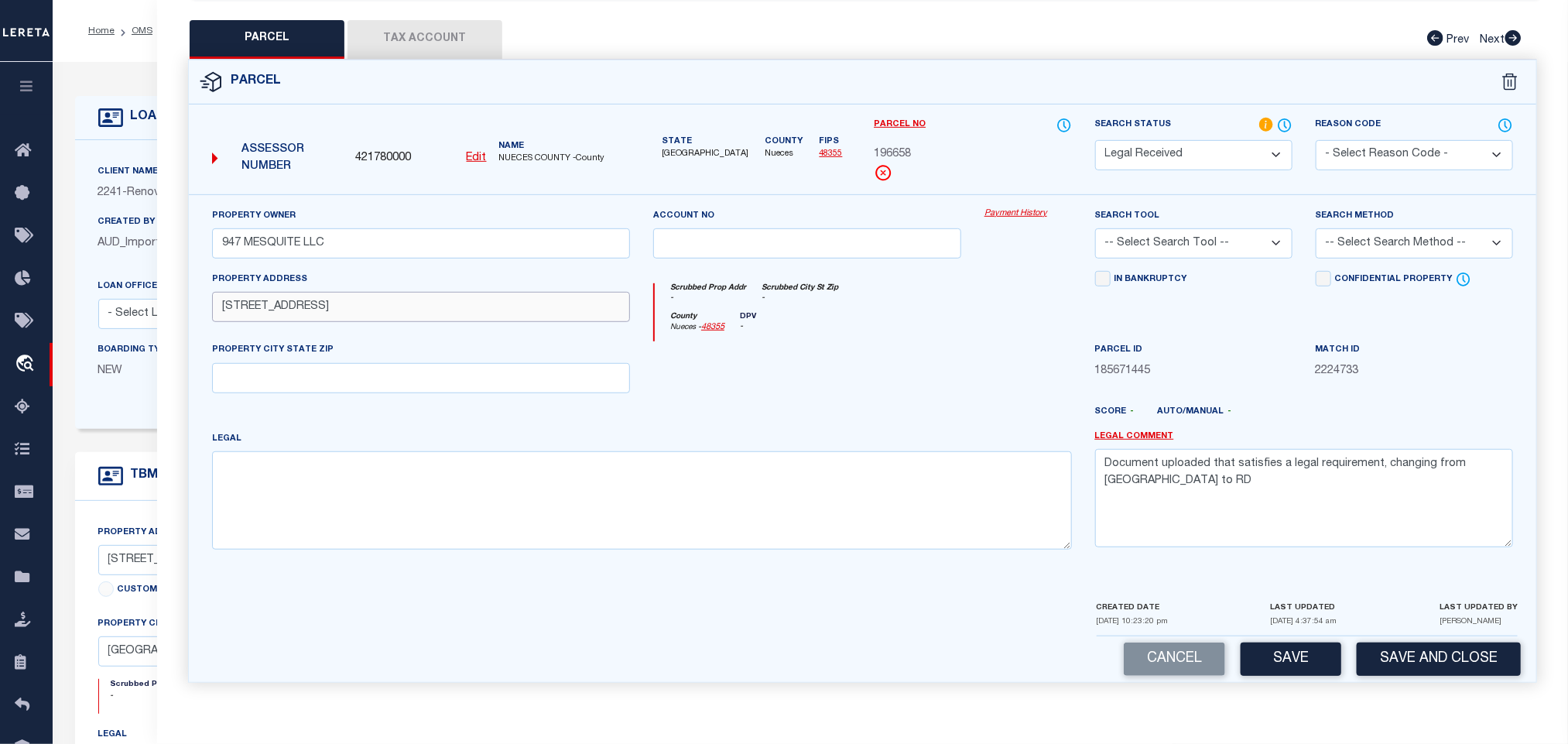
click at [528, 327] on div "Property Address [STREET_ADDRESS]" at bounding box center [421, 306] width 441 height 71
click at [338, 313] on input "[STREET_ADDRESS]" at bounding box center [421, 306] width 418 height 30
drag, startPoint x: 324, startPoint y: 306, endPoint x: 481, endPoint y: 306, distance: 157.0
click at [481, 306] on input "[STREET_ADDRESS]" at bounding box center [421, 306] width 418 height 30
type input "[STREET_ADDRESS]"
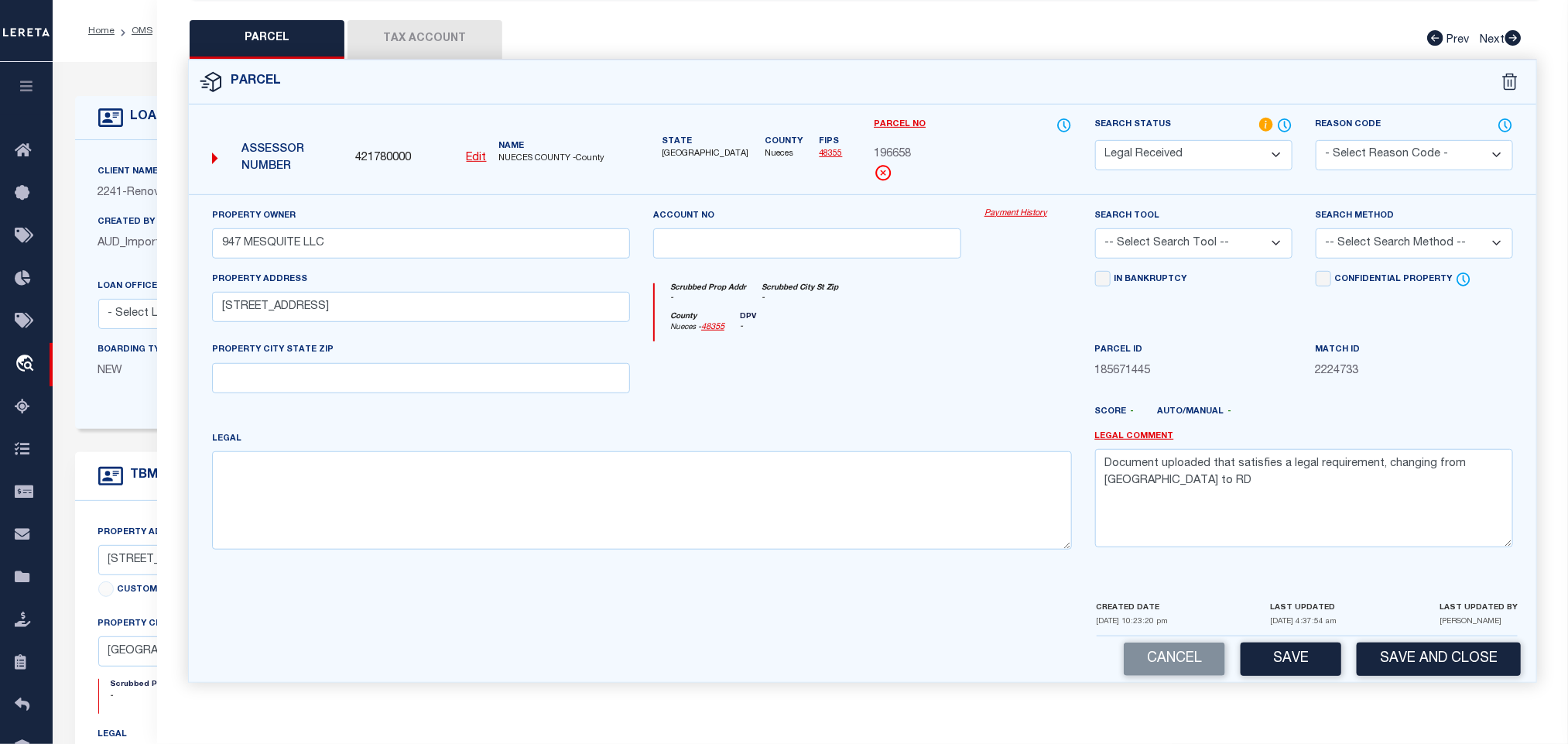
click at [383, 352] on div "PROPERTY CITY STATE ZIP" at bounding box center [421, 366] width 418 height 51
click at [379, 369] on input "text" at bounding box center [421, 378] width 418 height 30
paste input "ROBSTOWN, TX 78380"
type input "ROBSTOWN, TX 78380"
click at [414, 451] on textarea at bounding box center [643, 499] width 860 height 97
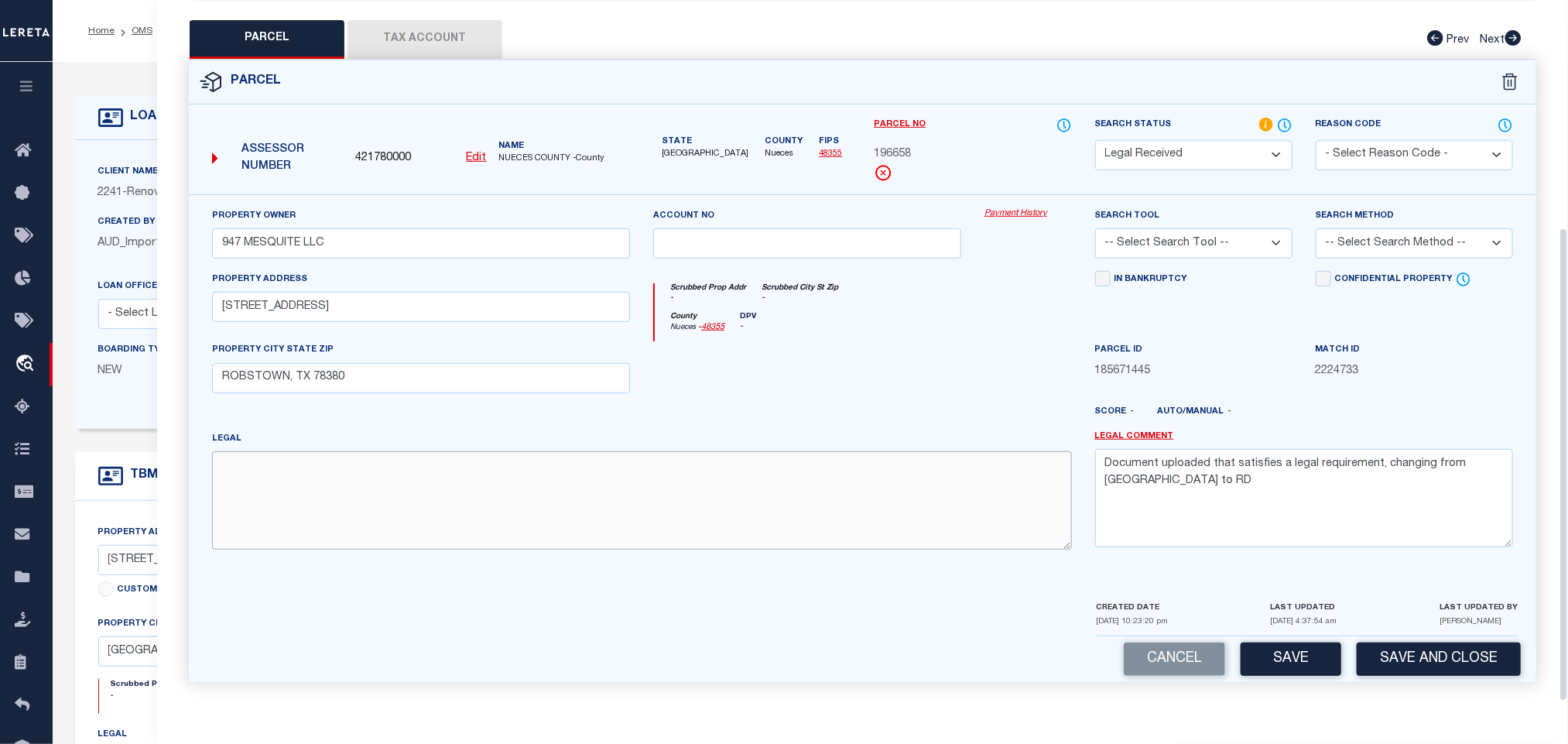
paste textarea "BLUEBONNET-RBST LT 24 BLK 7"
type textarea "BLUEBONNET-RBST LT 24 BLK 7"
click at [1267, 498] on textarea "Document uploaded that satisfies a legal requirement, changing from [GEOGRAPHIC…" at bounding box center [1304, 498] width 418 height 97
drag, startPoint x: 1267, startPoint y: 498, endPoint x: 1232, endPoint y: 265, distance: 235.6
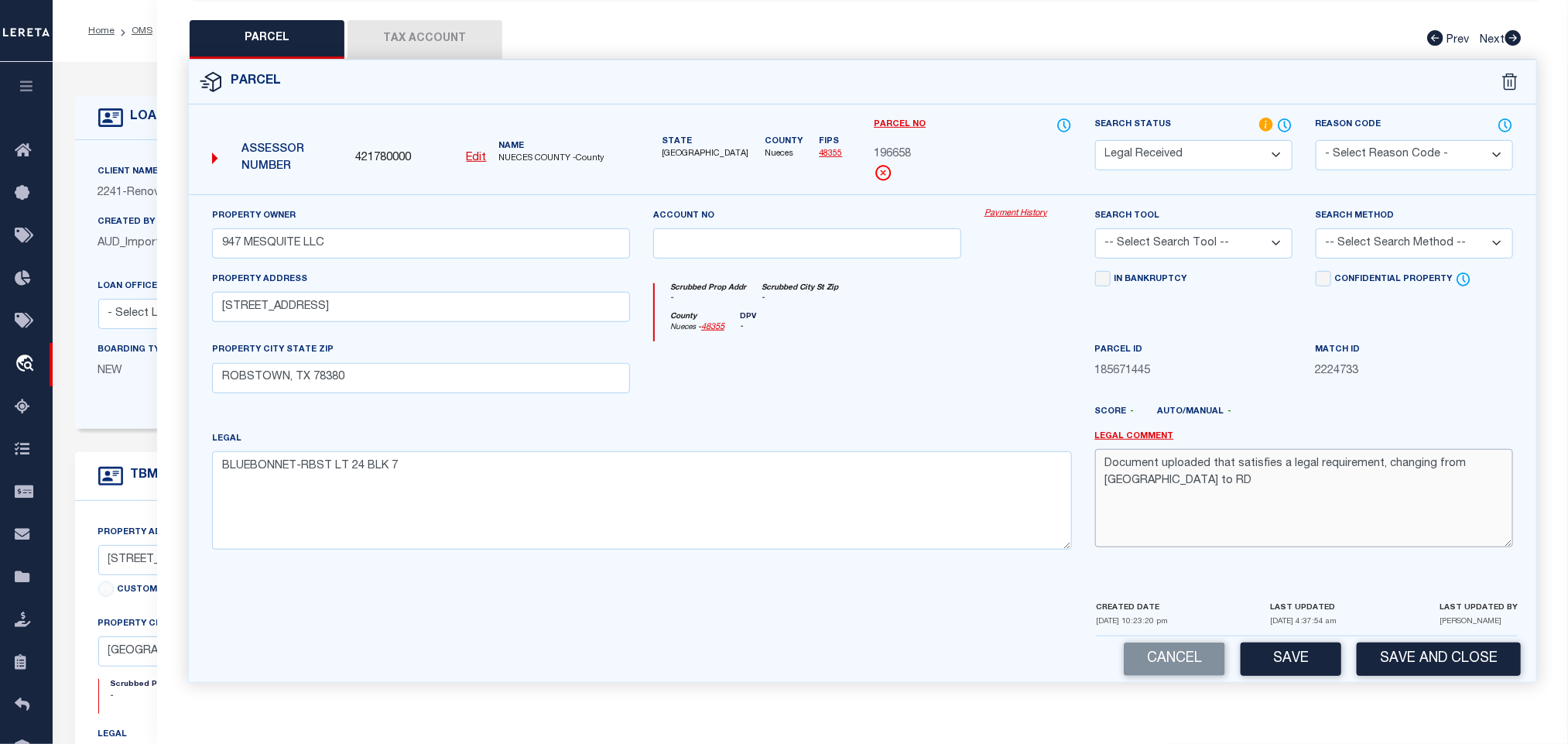
click at [1264, 479] on textarea "Document uploaded that satisfies a legal requirement, changing from [GEOGRAPHIC…" at bounding box center [1304, 498] width 418 height 97
click at [1229, 234] on select "-- Select Search Tool -- 3rd Party Website Agency File Agency Website ATLS CNV-…" at bounding box center [1194, 243] width 198 height 30
select select "AGW"
click at [1095, 228] on select "-- Select Search Tool -- 3rd Party Website Agency File Agency Website ATLS CNV-…" at bounding box center [1194, 243] width 198 height 30
drag, startPoint x: 1403, startPoint y: 232, endPoint x: 1398, endPoint y: 248, distance: 16.8
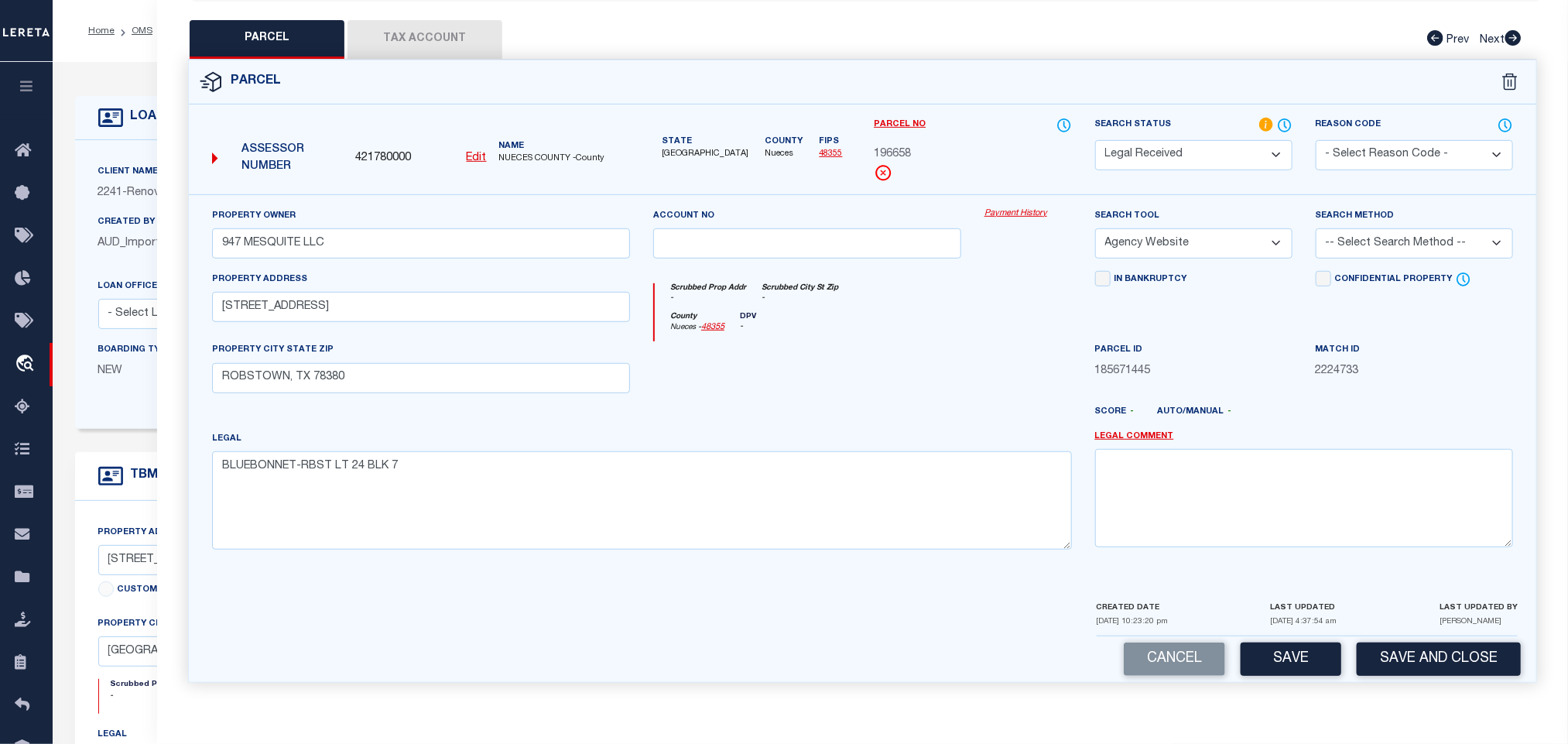
click at [1403, 232] on select "-- Select Search Method -- Property Address Legal Liability Info Provided" at bounding box center [1415, 243] width 198 height 30
select select "LEG"
click at [1316, 228] on select "-- Select Search Method -- Property Address Legal Liability Info Provided" at bounding box center [1415, 243] width 198 height 30
click at [1273, 609] on label "LAST UPDATED" at bounding box center [1303, 607] width 65 height 11
click at [1273, 650] on button "Save" at bounding box center [1291, 659] width 101 height 33
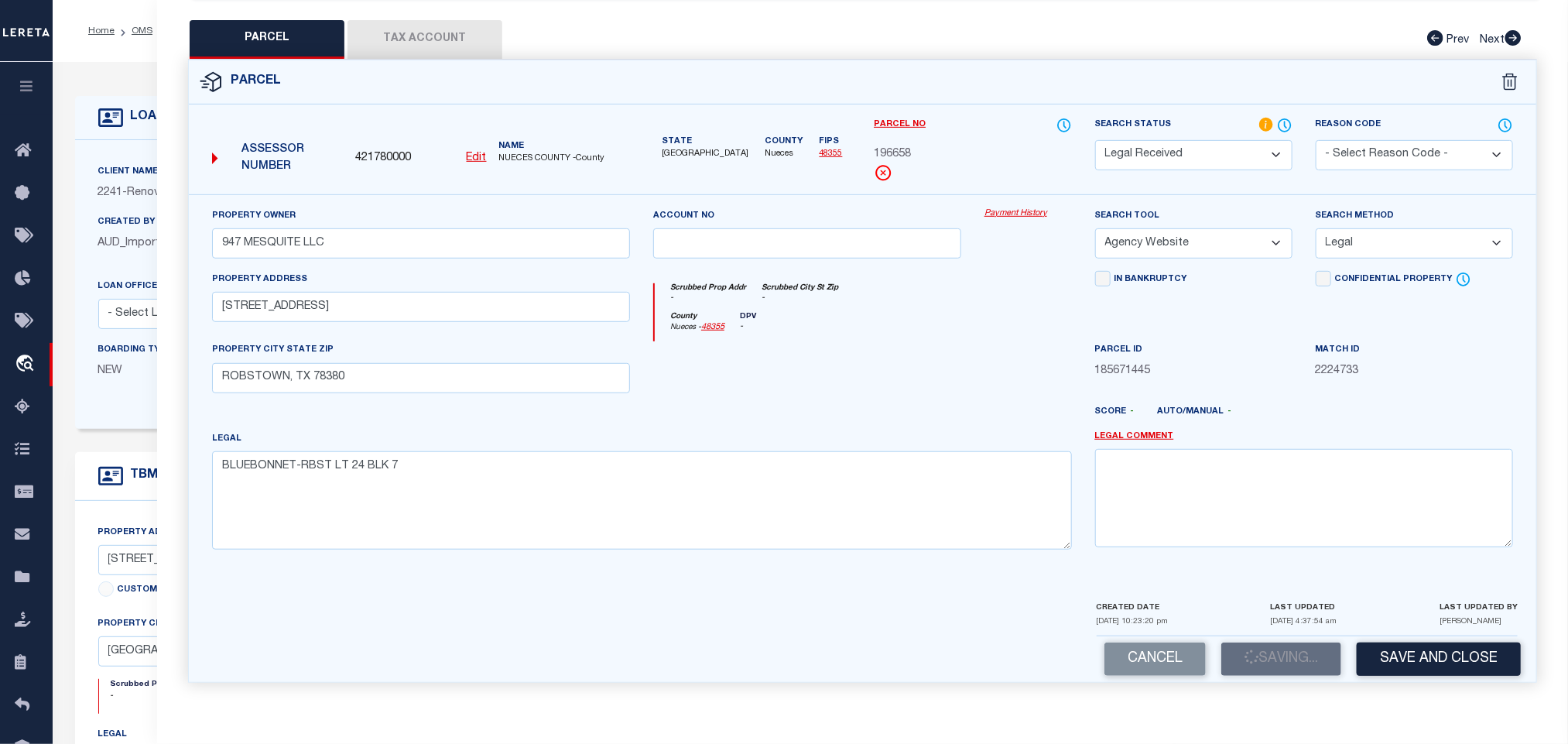
click at [425, 30] on button "Tax Account" at bounding box center [425, 39] width 155 height 38
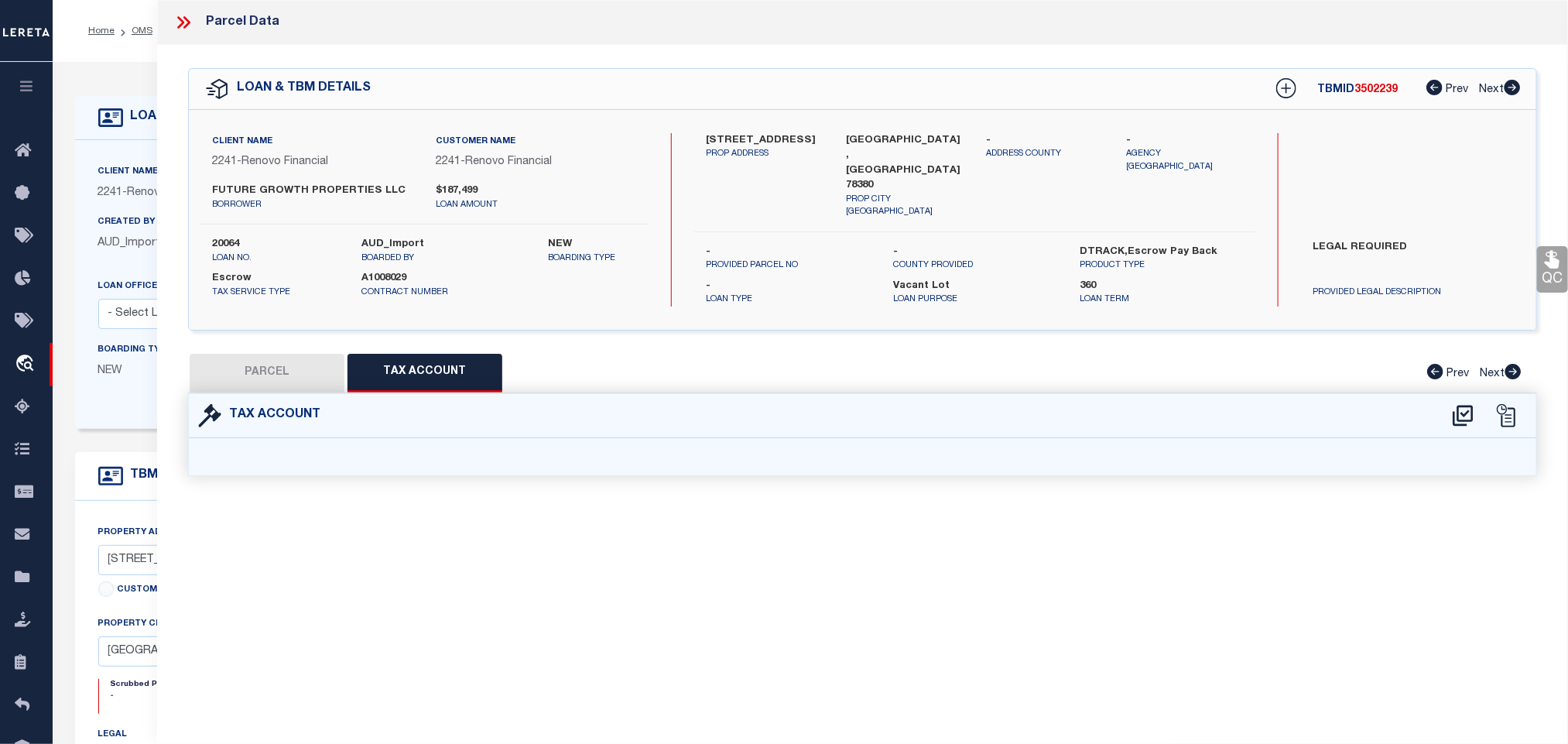
select select "100"
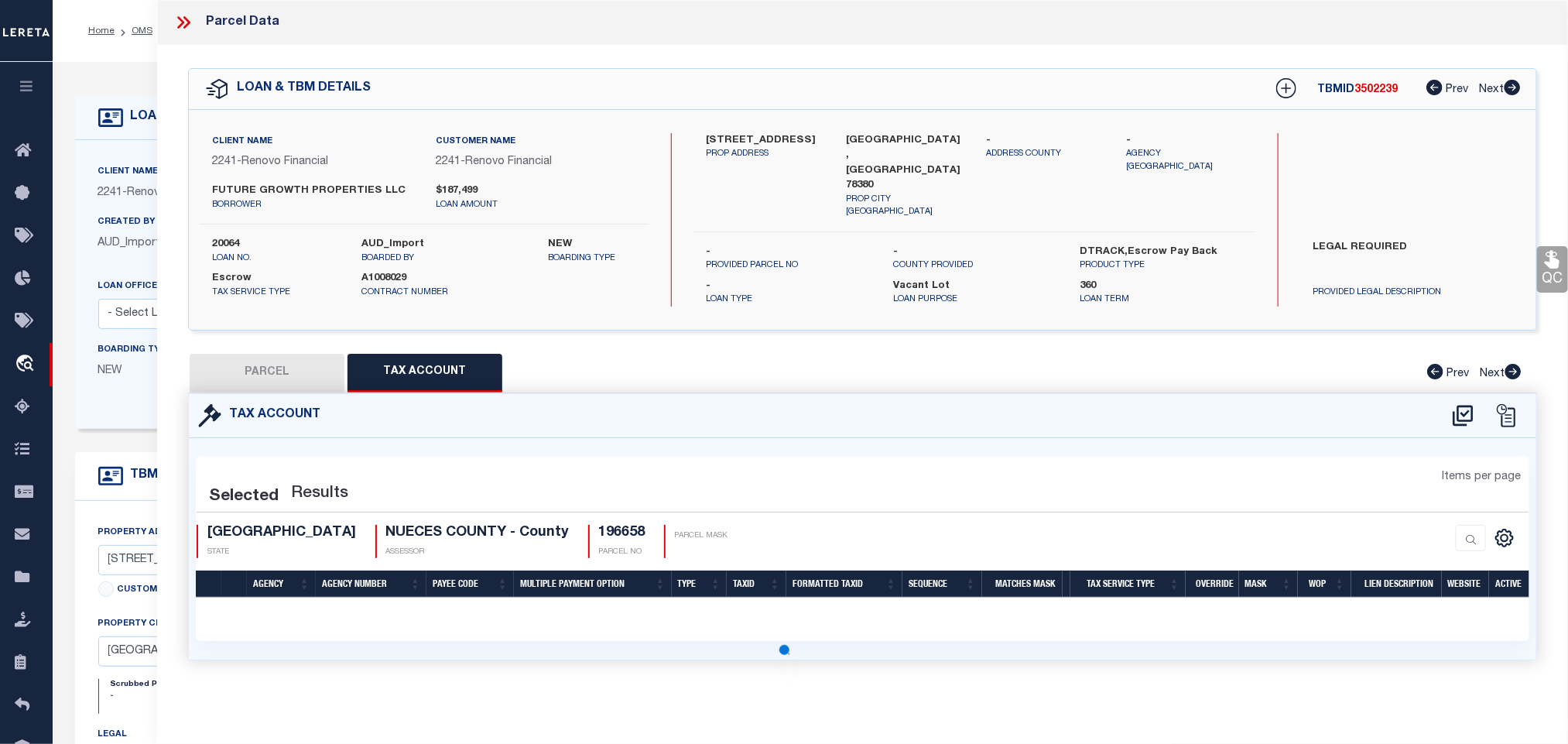
select select "100"
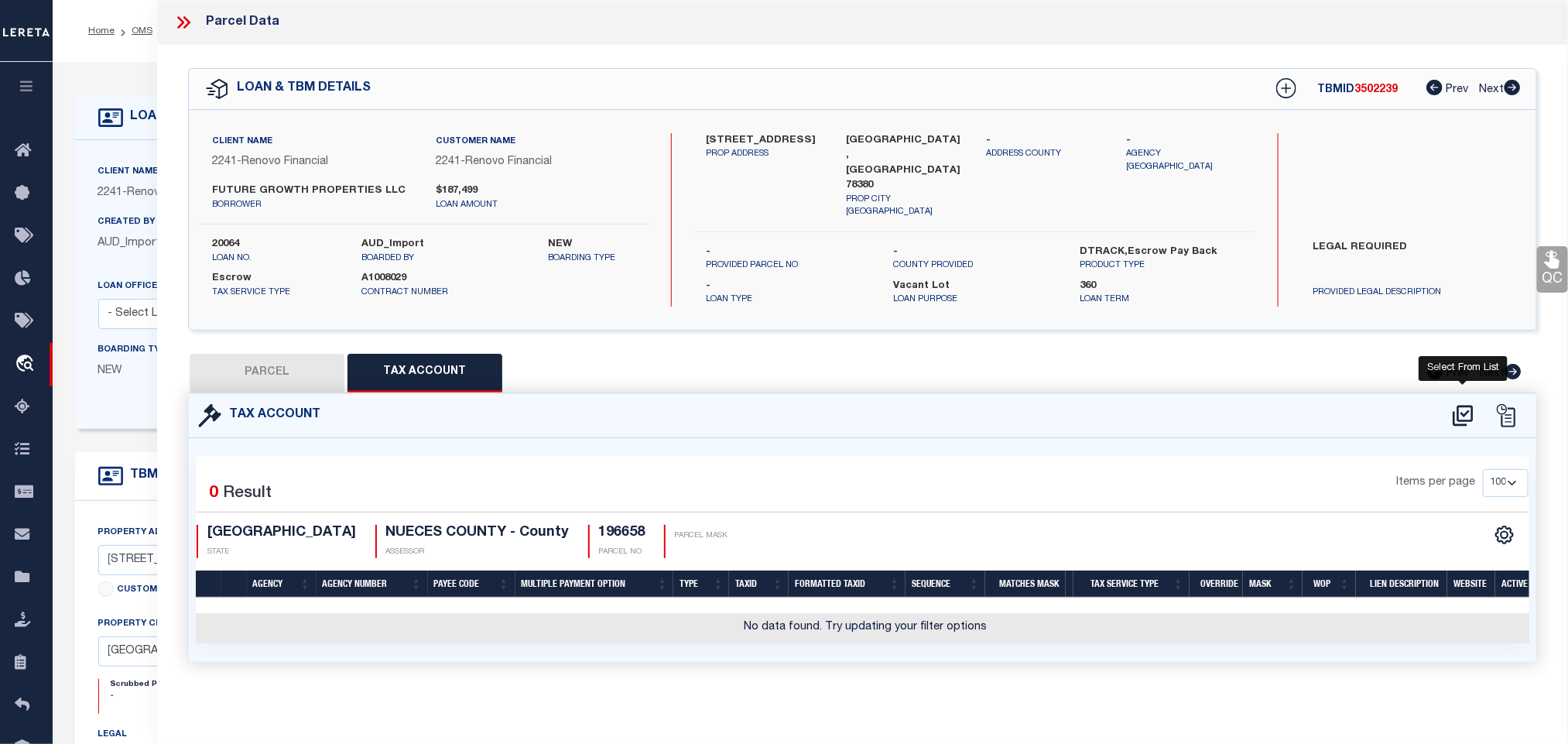
click at [1459, 413] on icon at bounding box center [1463, 415] width 25 height 24
select select "100"
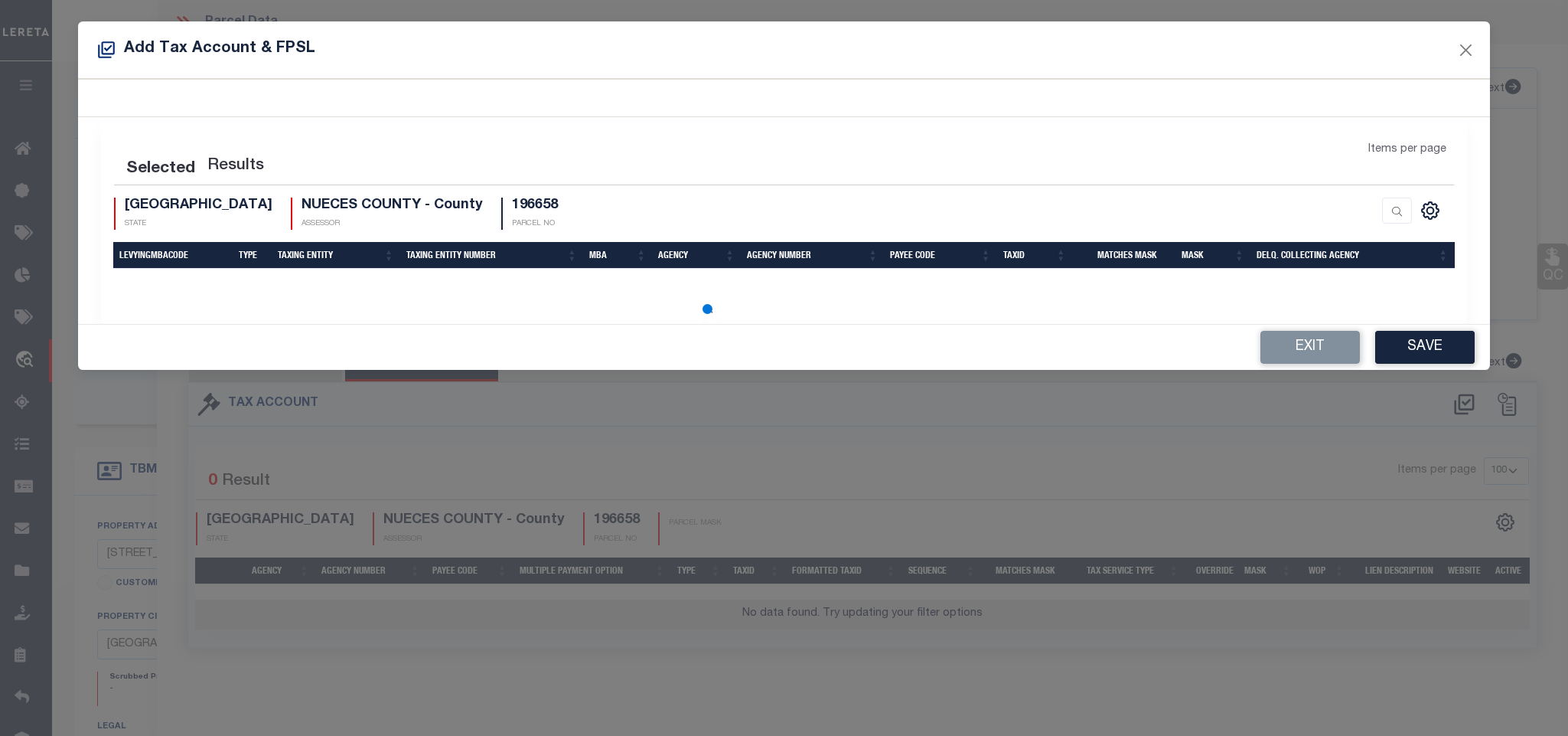
select select "100"
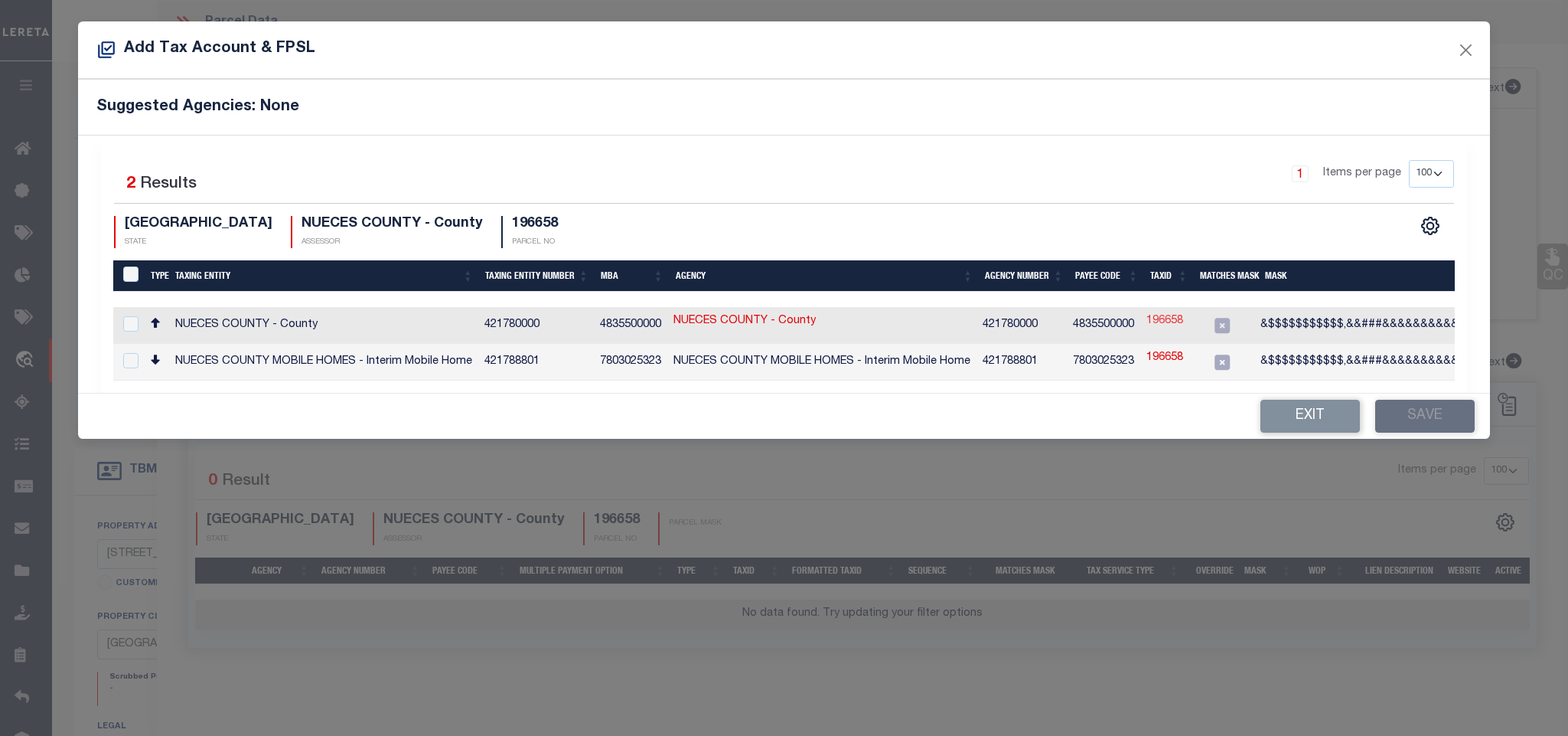
click at [1166, 315] on link "196658" at bounding box center [1164, 322] width 37 height 17
type input "196658"
type textarea "&$$$$$$$$$$$,&&###&&&&&&&&&&&&&"
checkbox input "true"
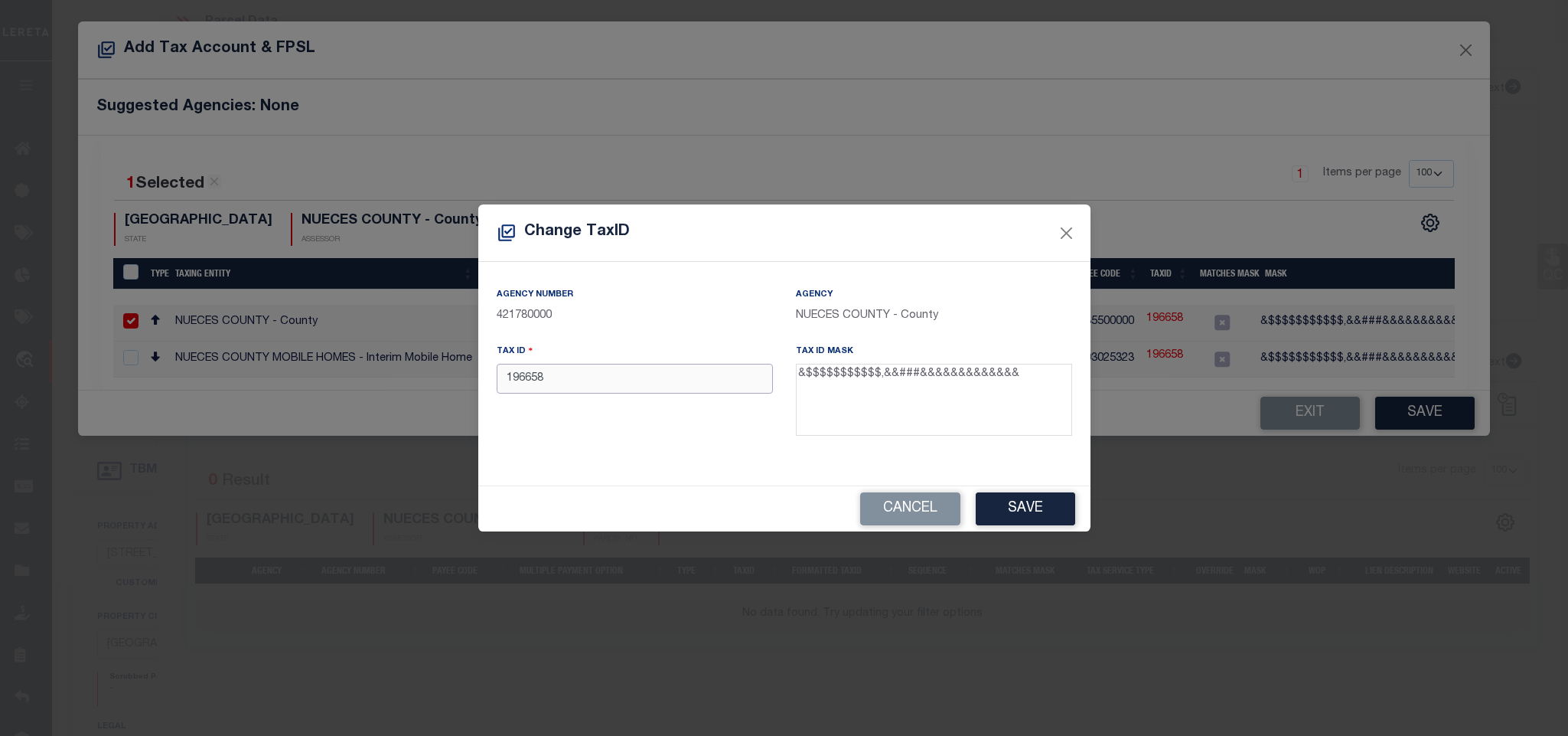
click at [629, 383] on input "196658" at bounding box center [634, 378] width 276 height 30
paste input "[PHONE_NUMBER]"
type input "079200070240"
click at [1046, 508] on button "Save" at bounding box center [1026, 509] width 100 height 33
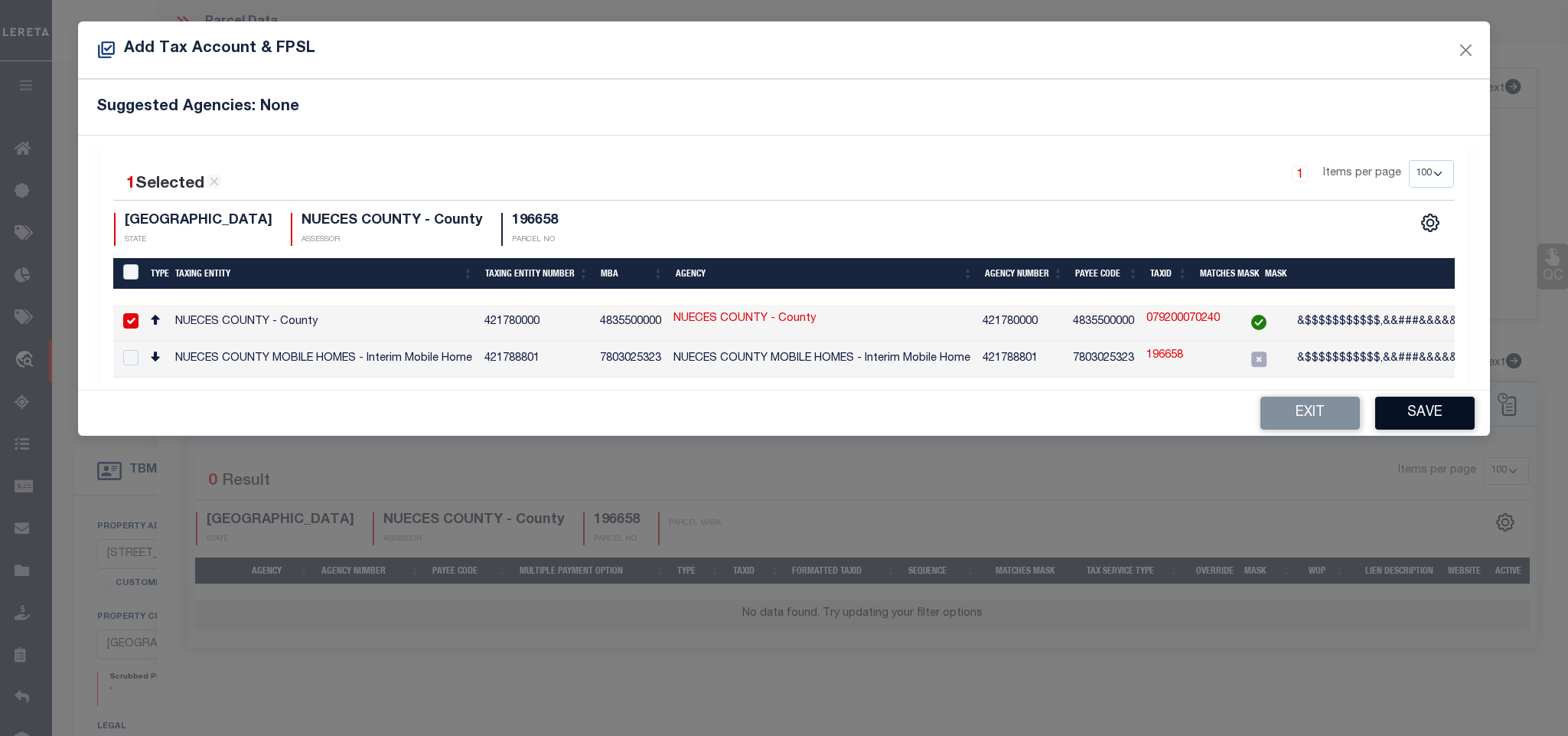
click at [1407, 425] on button "Save" at bounding box center [1425, 413] width 100 height 33
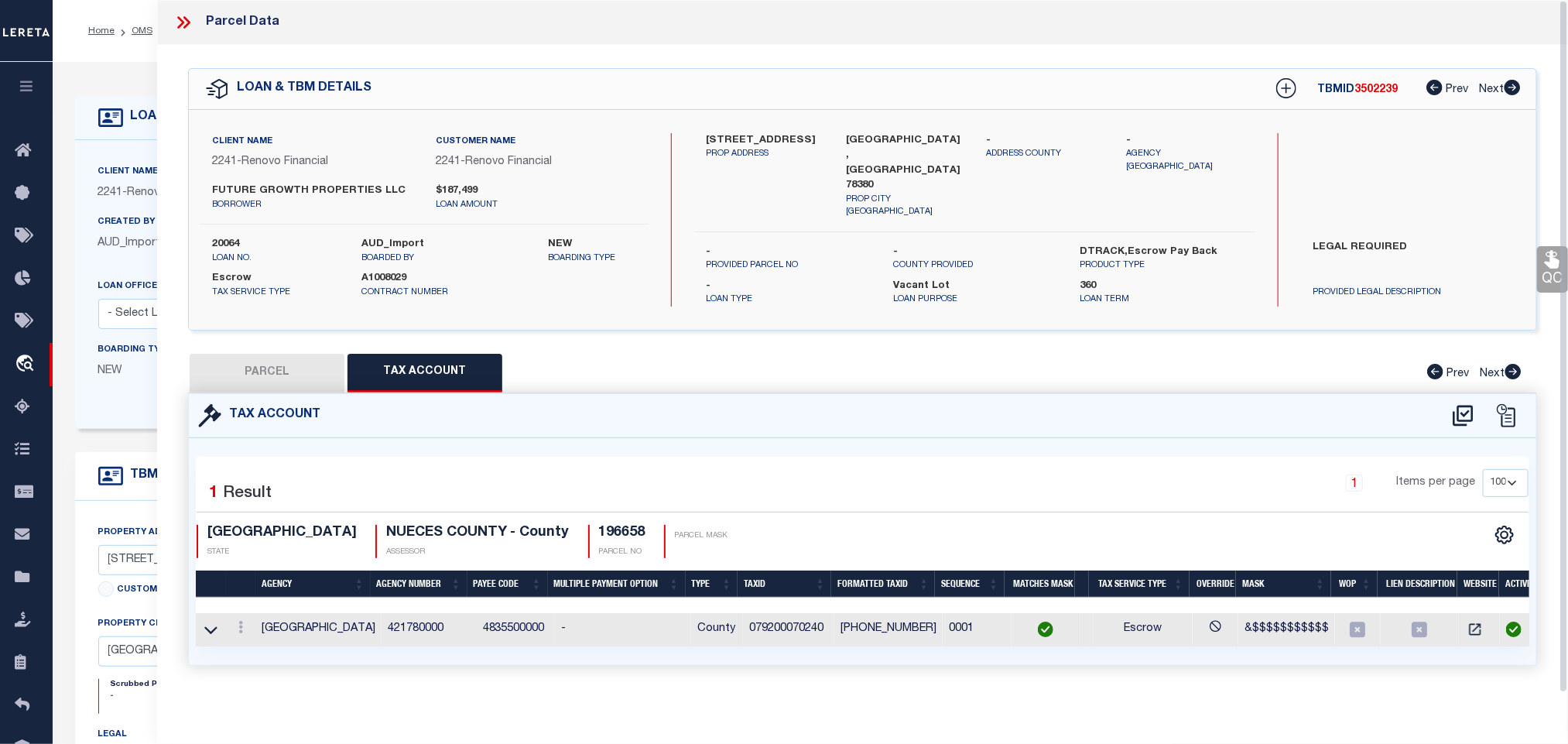
click at [268, 360] on button "PARCEL" at bounding box center [267, 372] width 155 height 38
select select "AS"
select select
checkbox input "false"
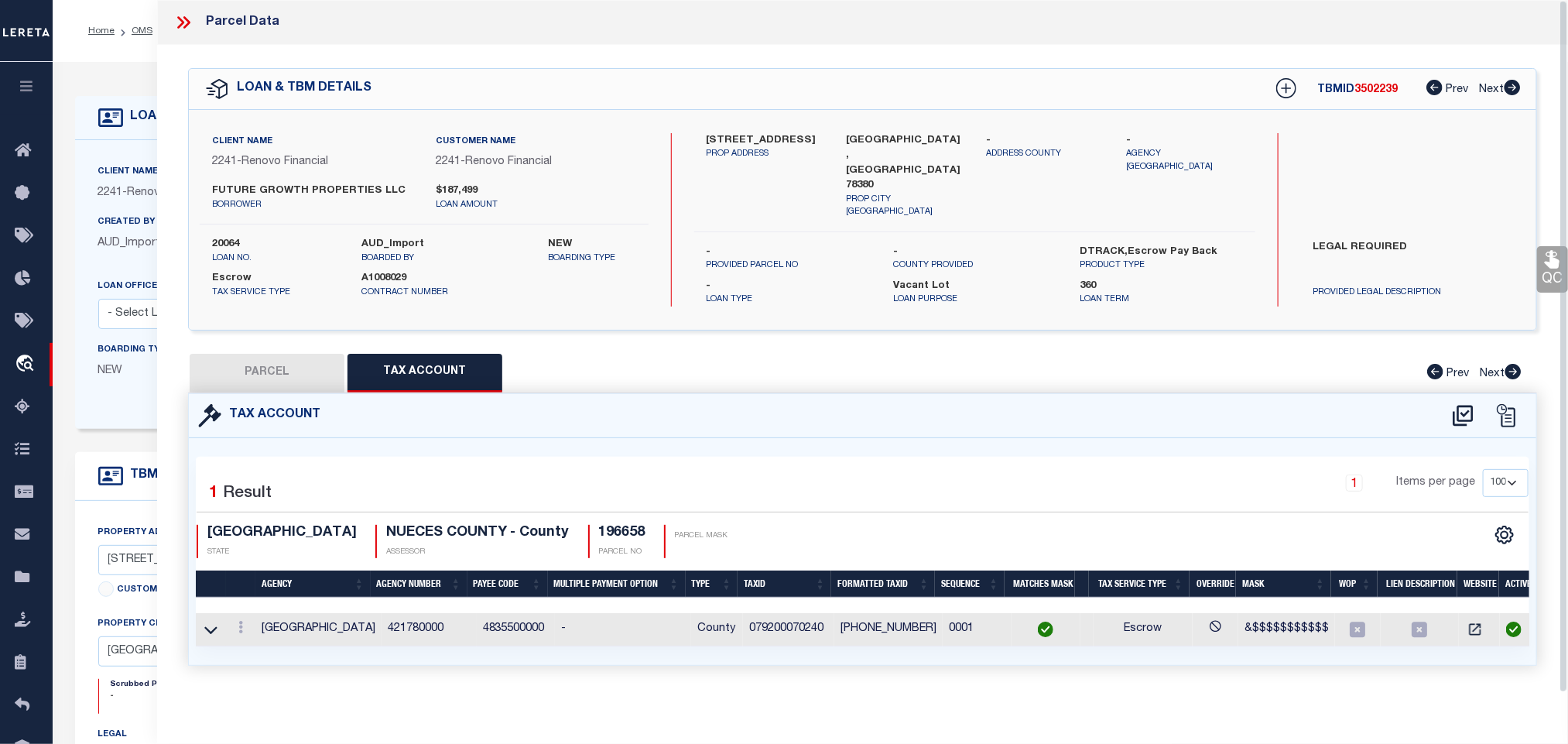
checkbox input "false"
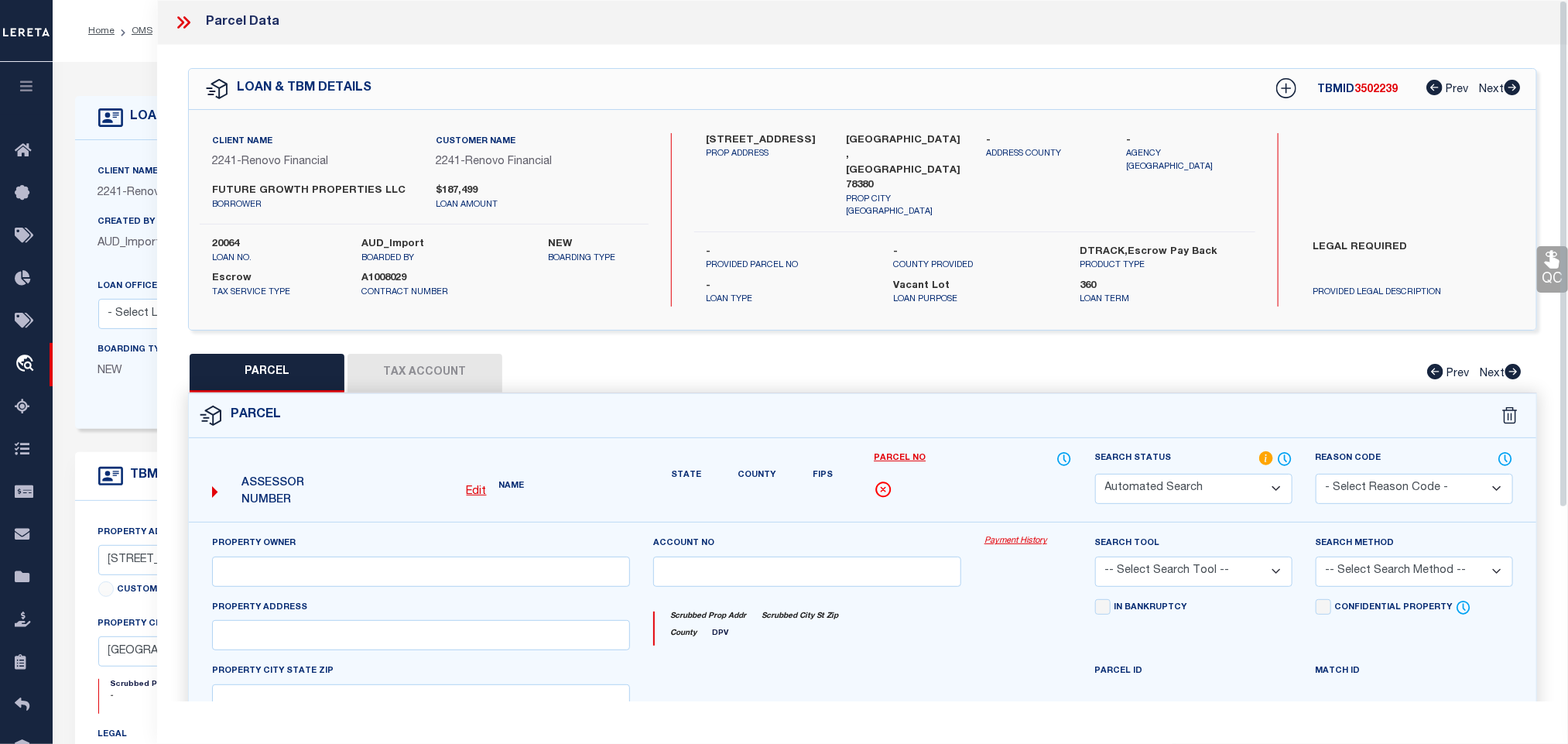
select select "RD"
type input "947 MESQUITE LLC"
select select "AGW"
select select "LEG"
type input "[STREET_ADDRESS]"
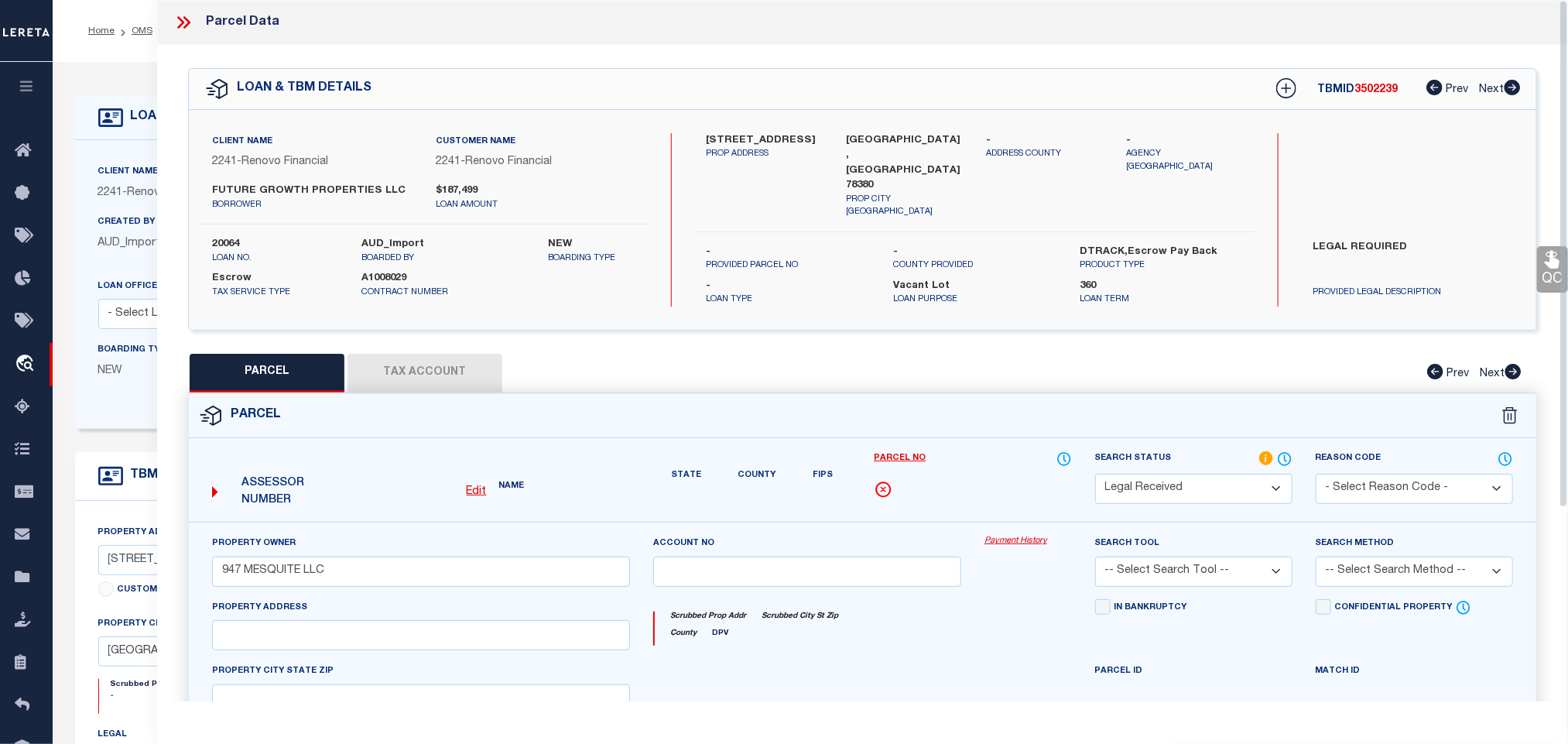
type input "ROBSTOWN, TX 78380"
type textarea "BLUEBONNET-RBST LT 24 BLK 7"
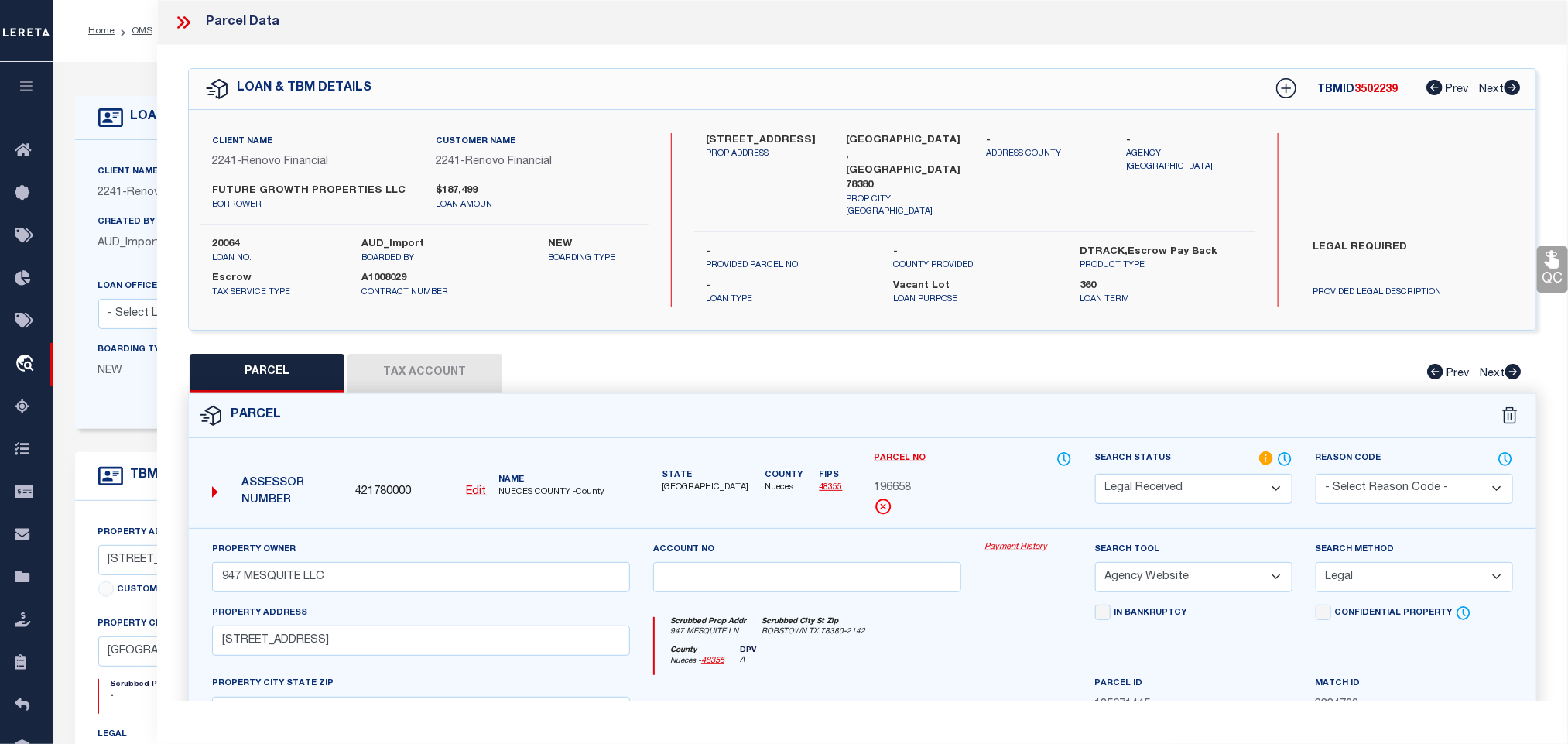
drag, startPoint x: 1161, startPoint y: 487, endPoint x: 1162, endPoint y: 472, distance: 15.0
click at [1161, 487] on select "Automated Search Bad Parcel Complete Duplicate Parcel High Dollar Reporting In …" at bounding box center [1194, 488] width 198 height 30
select select "PC"
click at [1095, 473] on select "Automated Search Bad Parcel Complete Duplicate Parcel High Dollar Reporting In …" at bounding box center [1194, 488] width 198 height 30
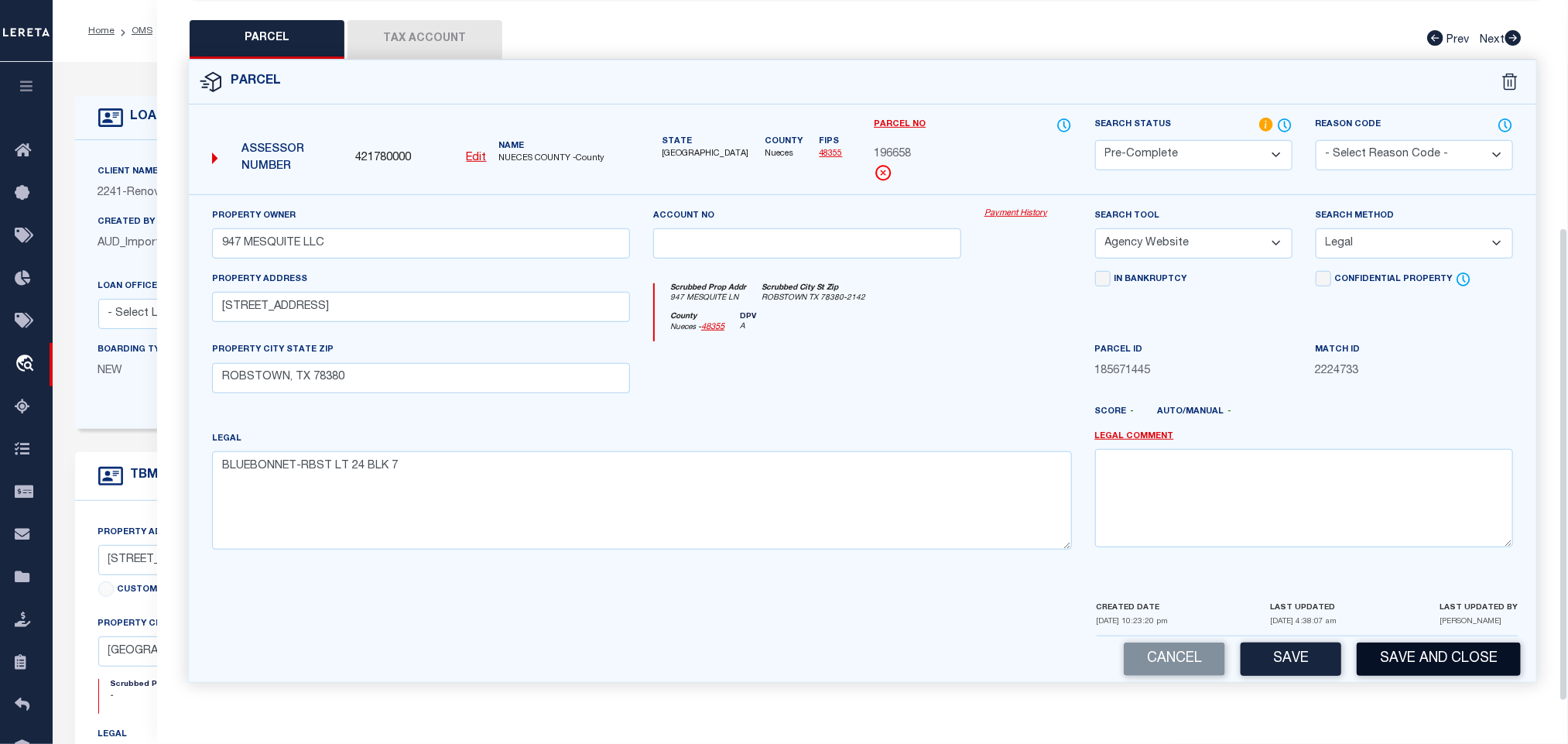
click at [1391, 657] on button "Save and Close" at bounding box center [1439, 659] width 165 height 33
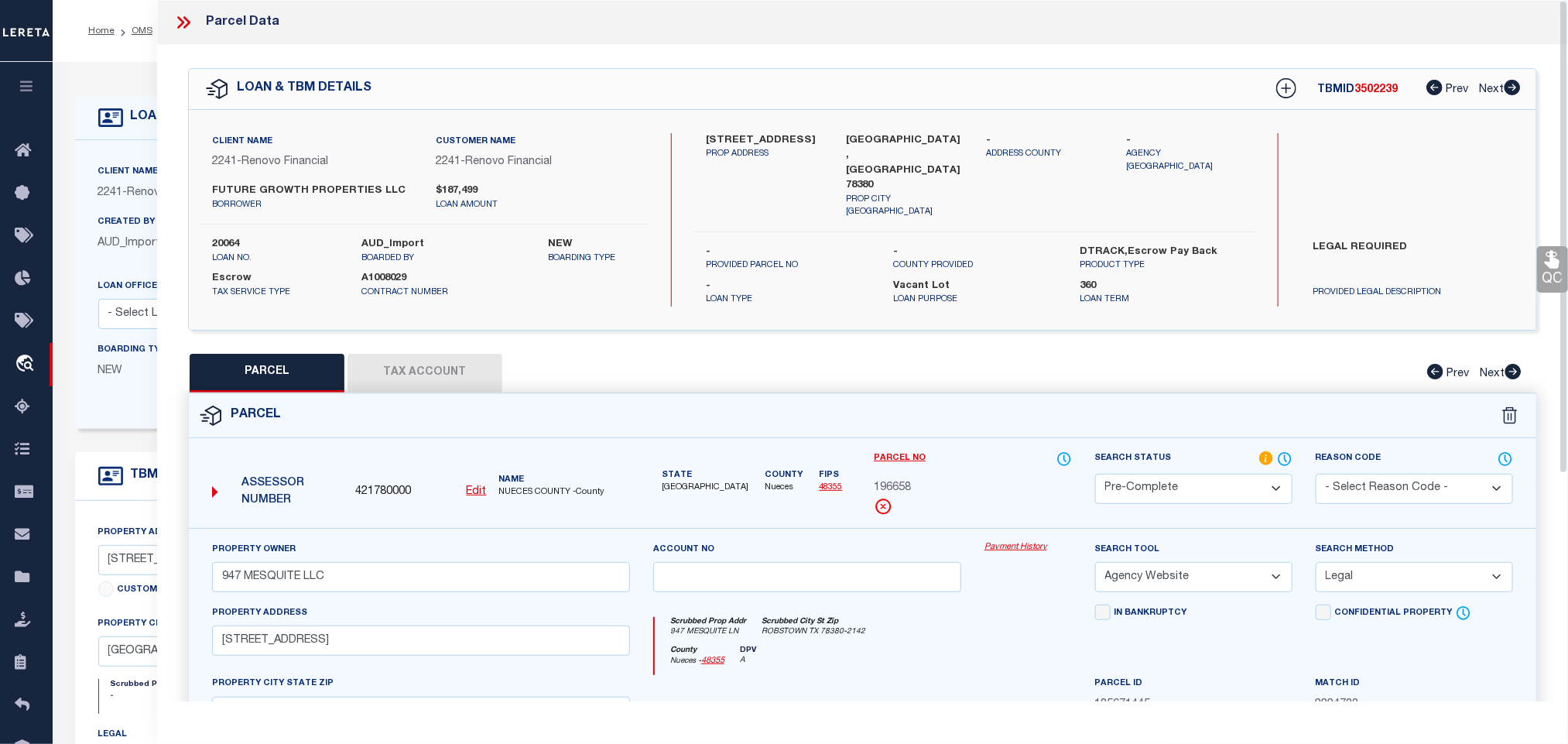
click at [225, 249] on label "20064" at bounding box center [275, 245] width 126 height 16
copy label "20064"
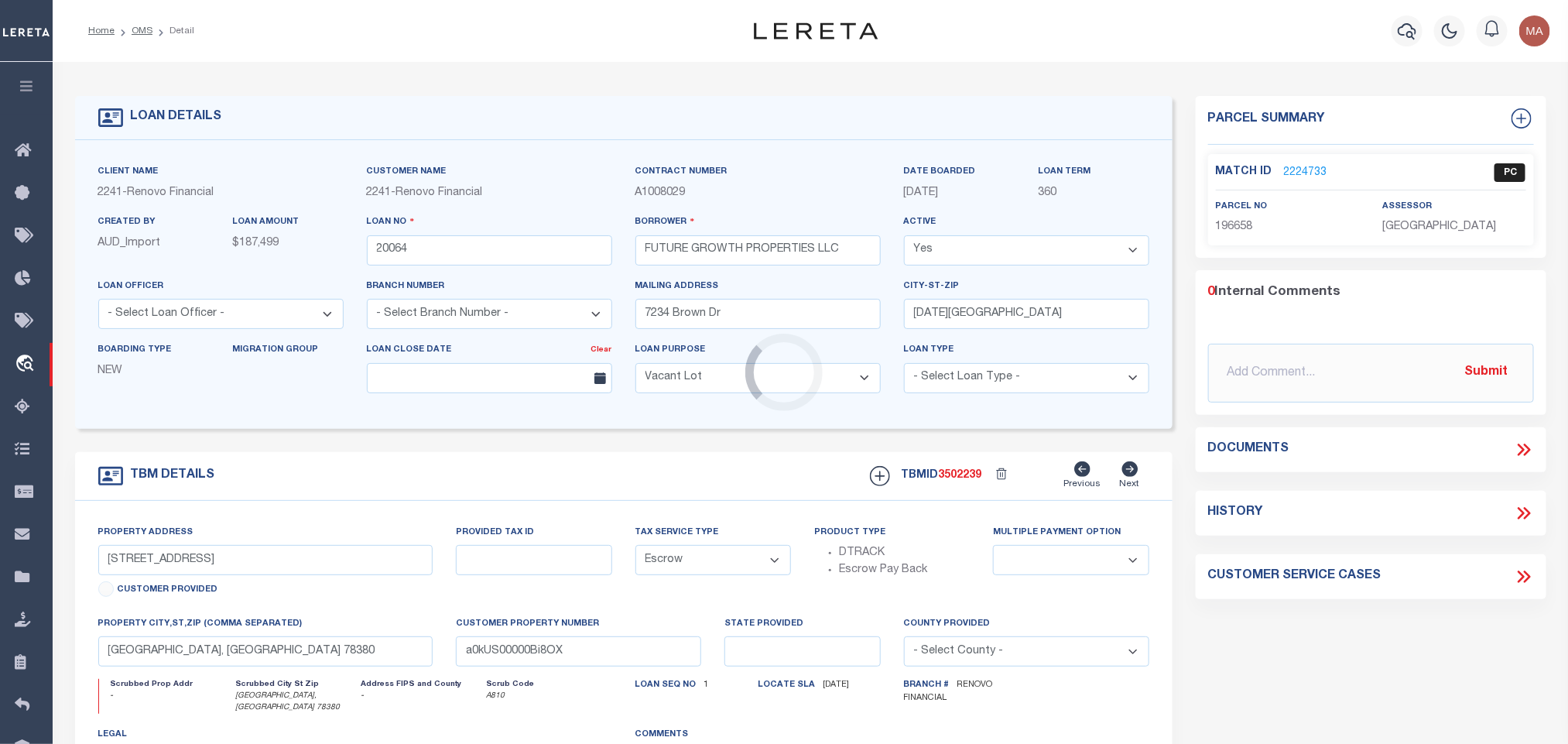
select select "25066"
select select
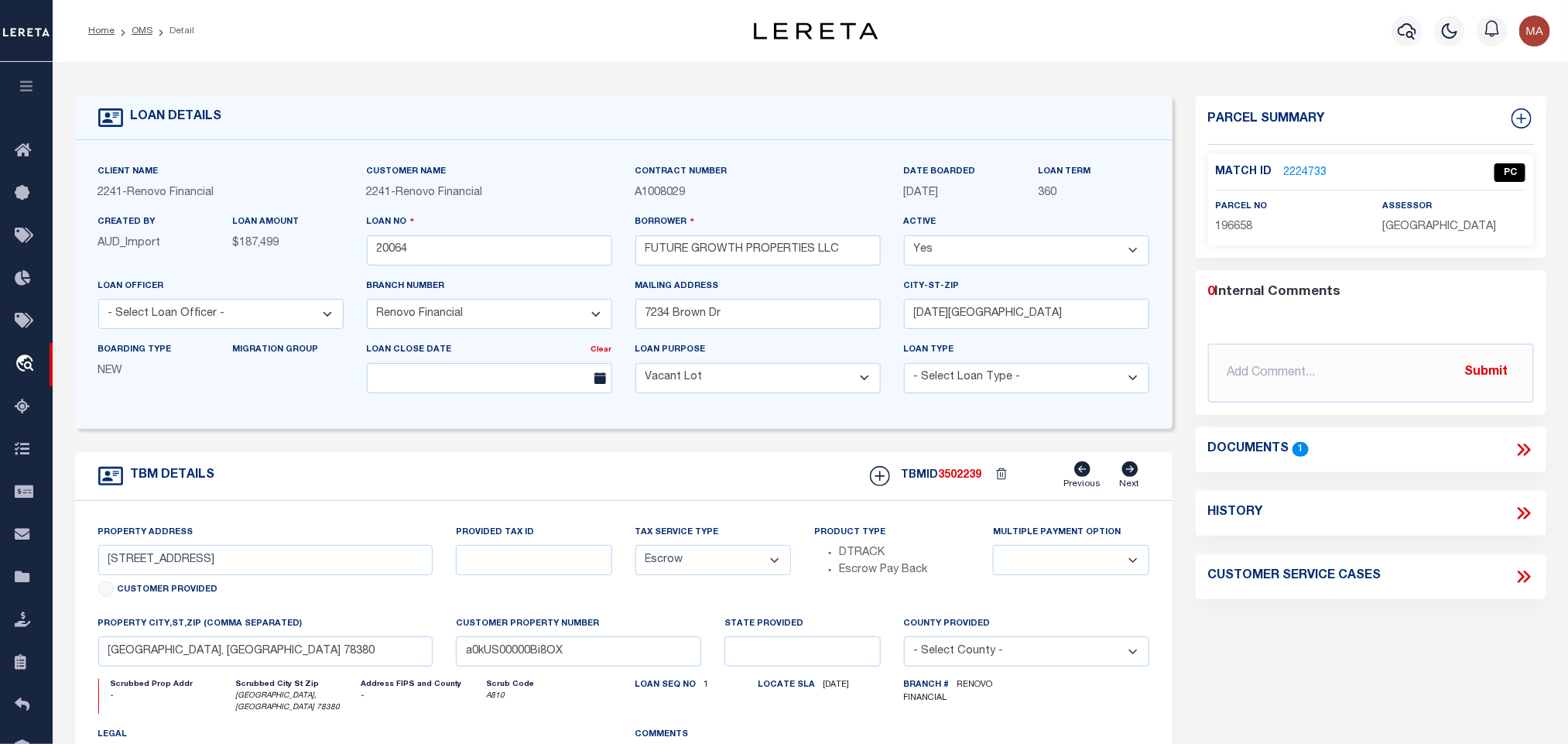
click at [953, 477] on span "3502239" at bounding box center [961, 475] width 44 height 10
copy span "3502239"
click at [1401, 221] on span "[GEOGRAPHIC_DATA]" at bounding box center [1439, 226] width 114 height 10
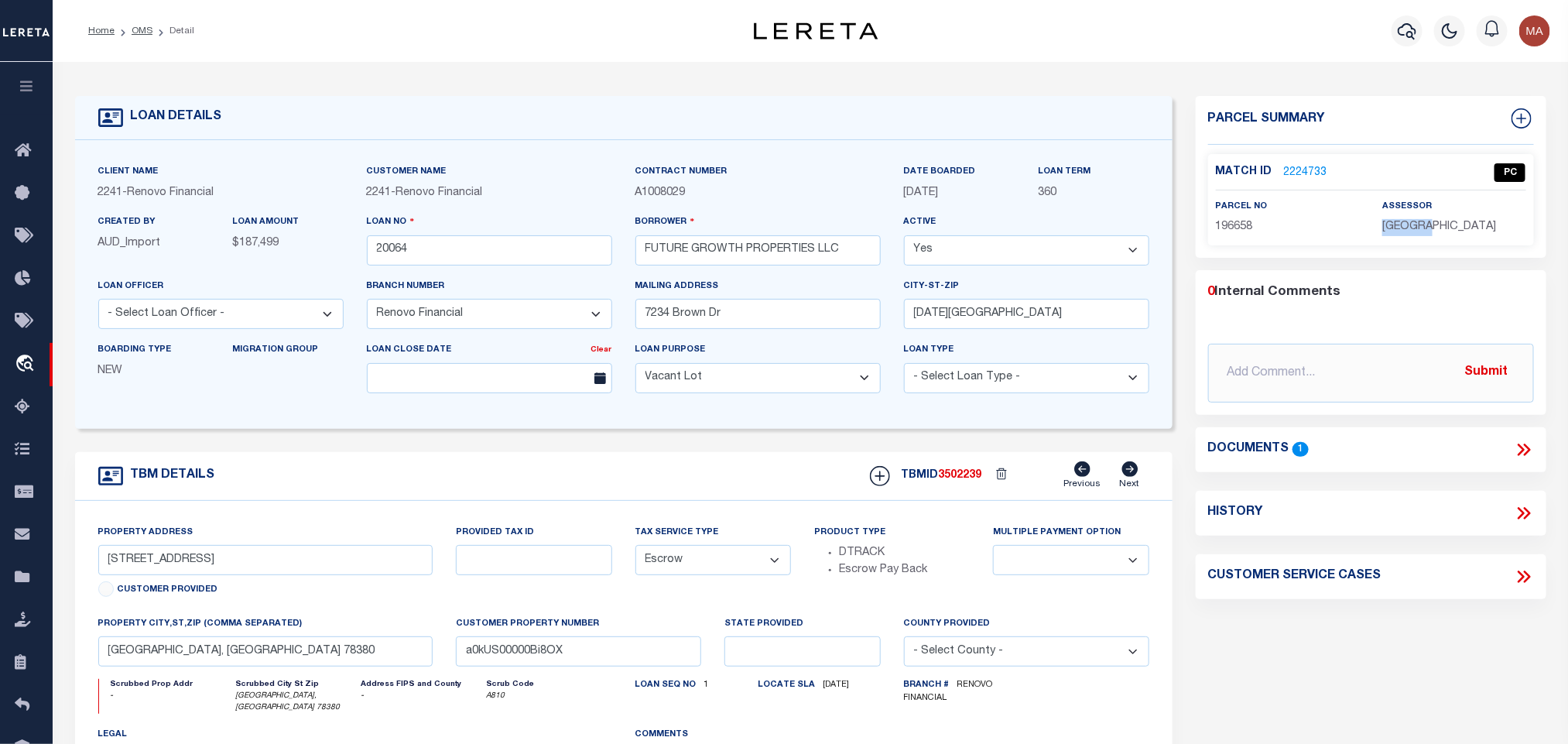
click at [1384, 237] on div "Match ID 2224733 PC parcel no 196658 assessor" at bounding box center [1371, 199] width 326 height 91
click at [1405, 231] on span "[GEOGRAPHIC_DATA]" at bounding box center [1439, 226] width 114 height 10
copy div "[GEOGRAPHIC_DATA]"
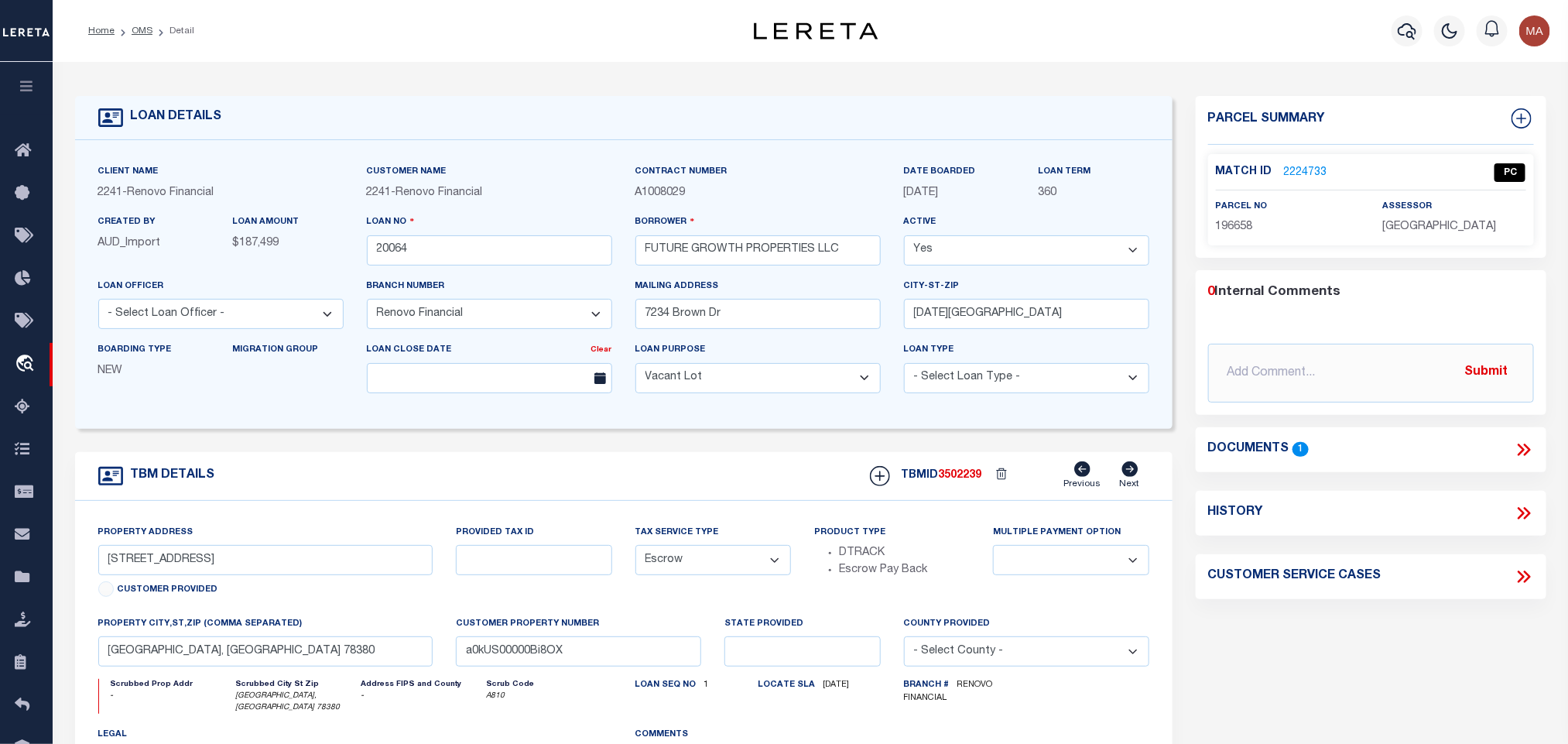
click at [1233, 231] on span "196658" at bounding box center [1235, 226] width 37 height 10
copy span "196658"
drag, startPoint x: 144, startPoint y: 28, endPoint x: 349, endPoint y: 10, distance: 205.8
click at [144, 28] on link "OMS" at bounding box center [142, 30] width 21 height 10
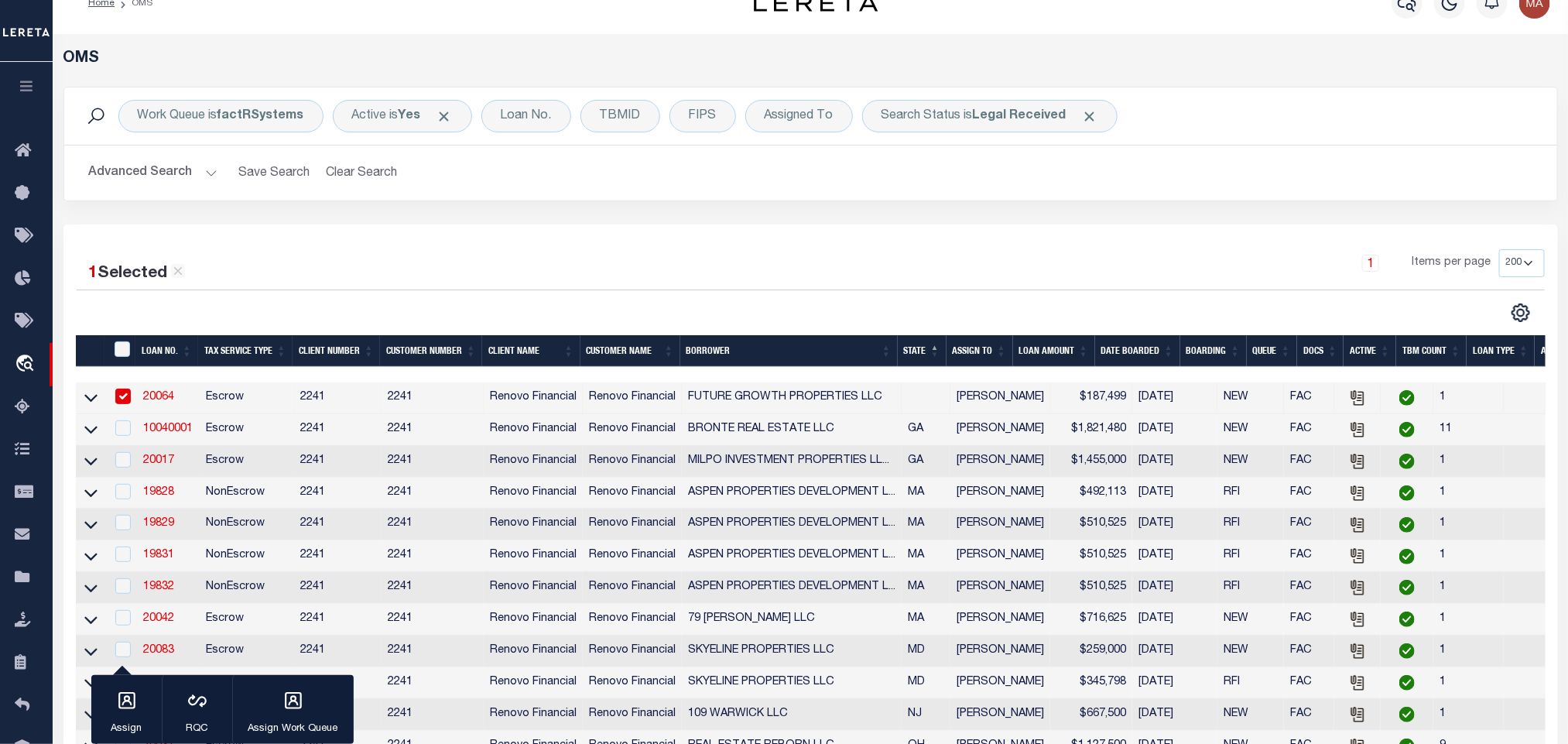
scroll to position [116, 0]
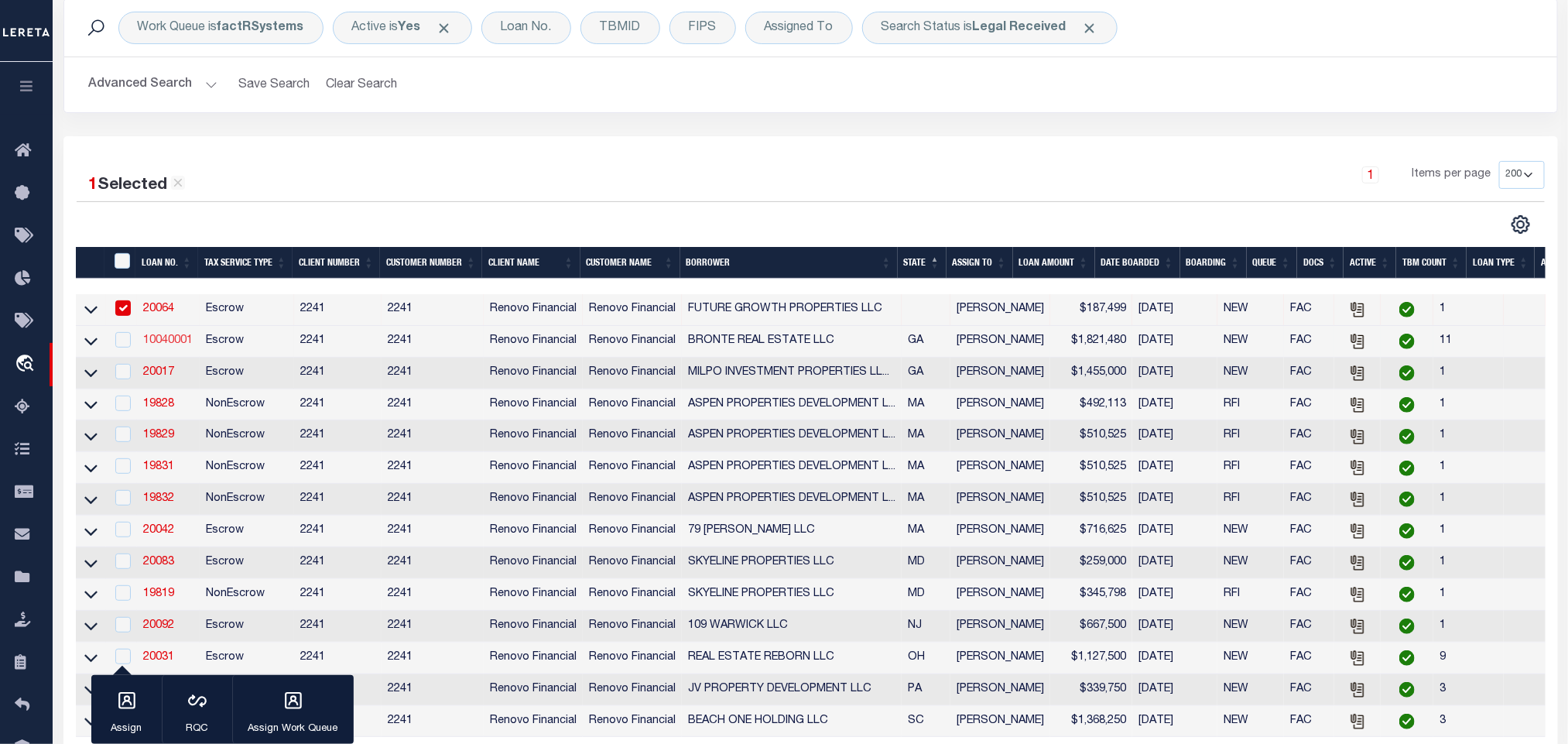
click at [181, 339] on link "10040001" at bounding box center [167, 340] width 50 height 10
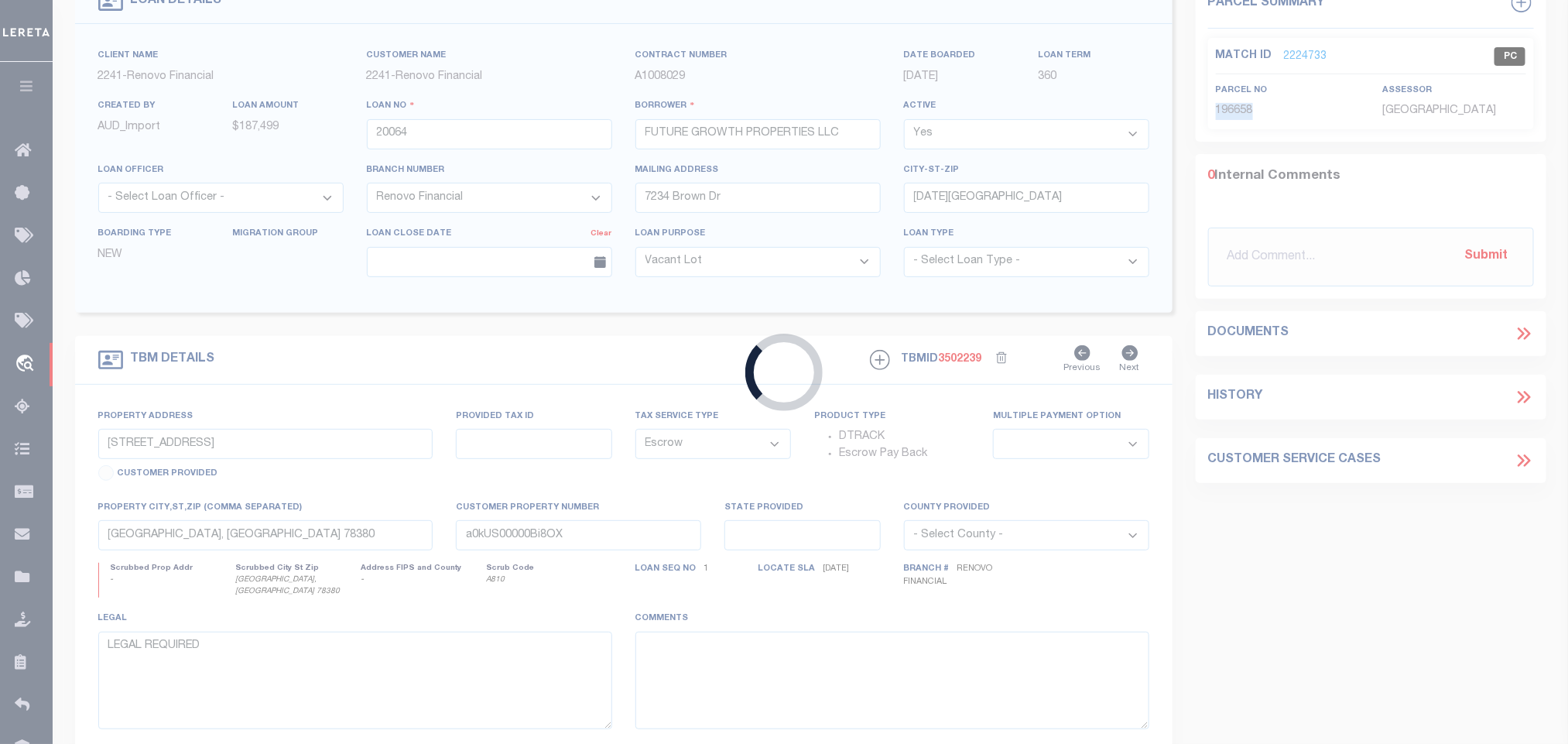
scroll to position [103, 0]
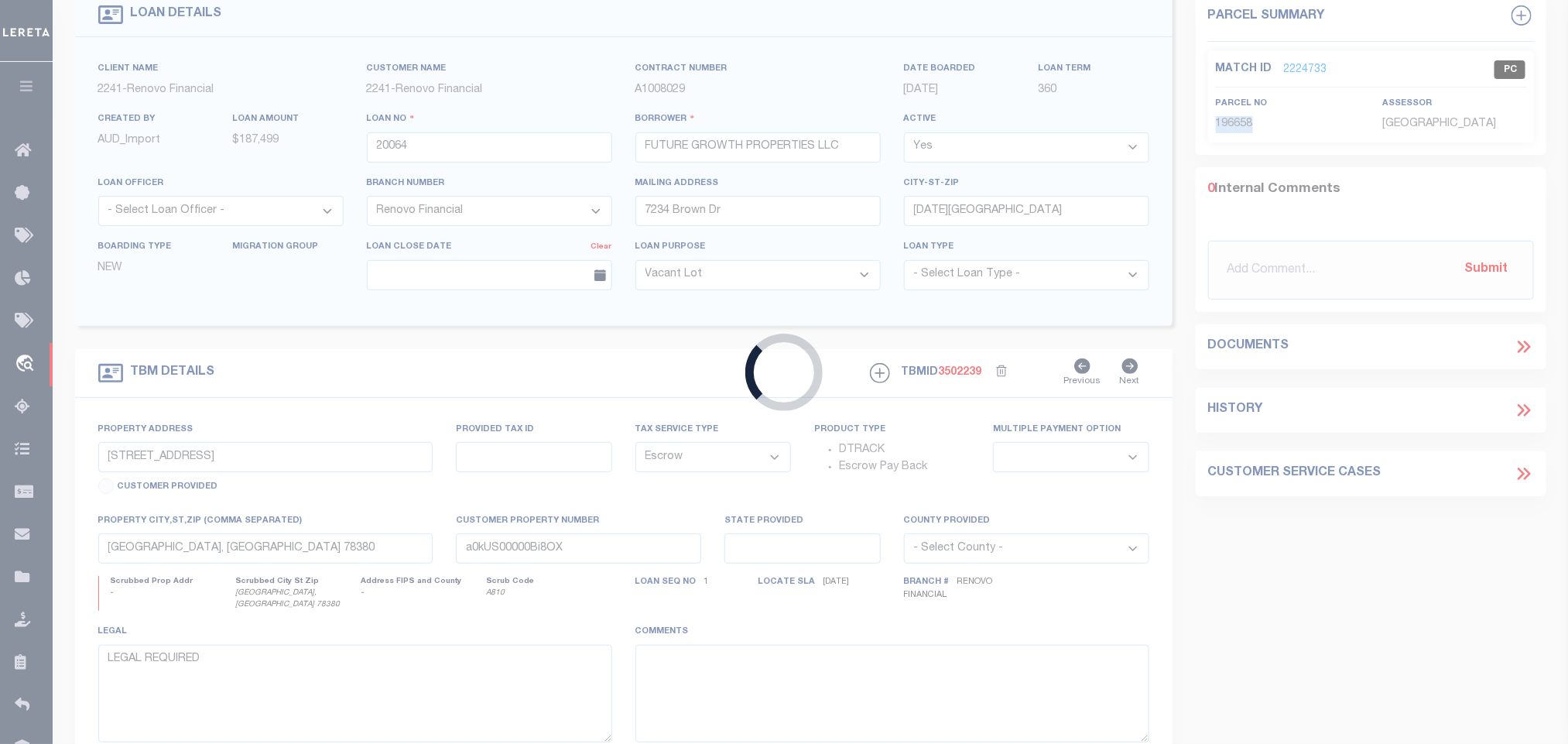
type input "10040001"
type input "BRONTE REAL ESTATE LLC"
select select "25067"
select select "10"
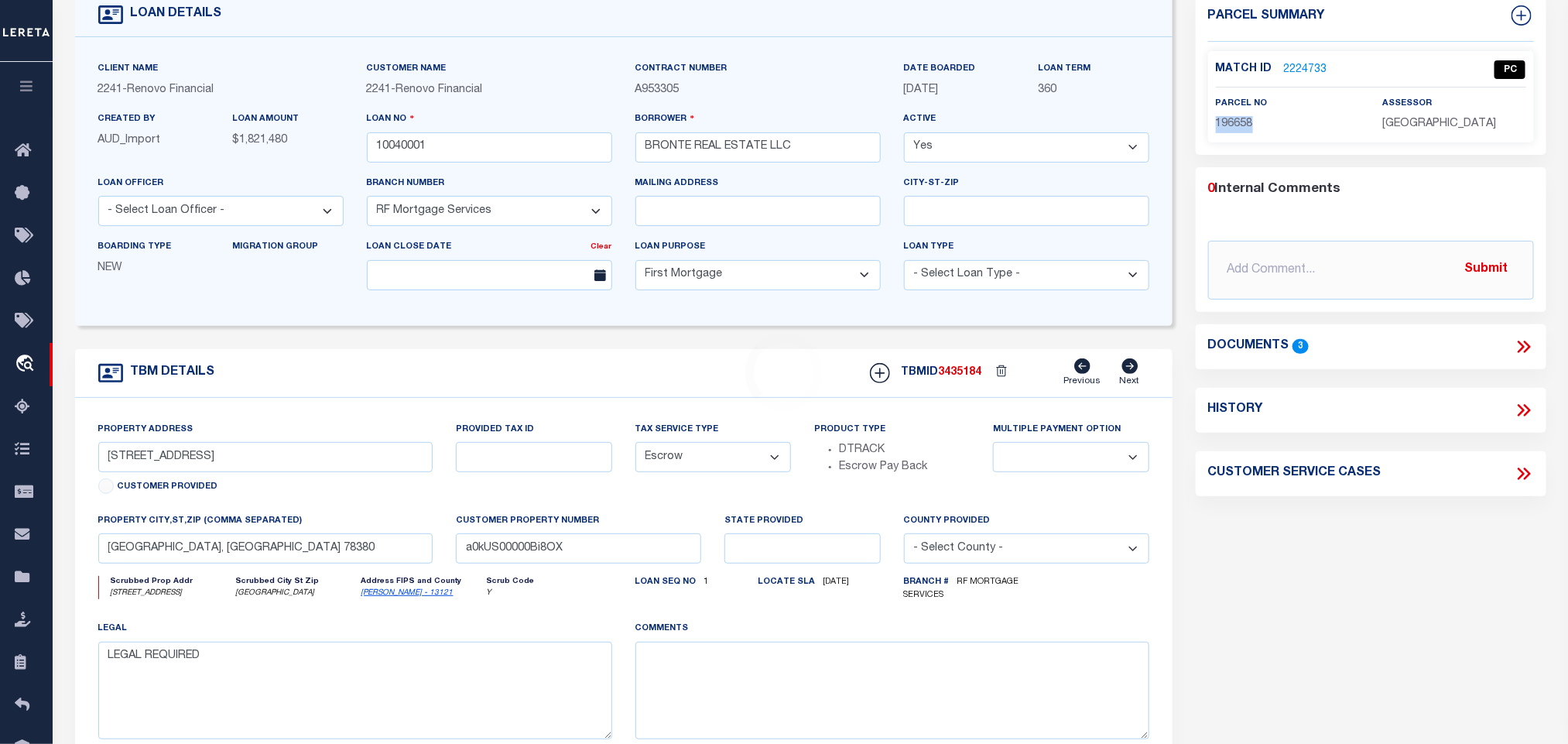
type input "[STREET_ADDRESS]"
select select
type input "[GEOGRAPHIC_DATA]"
type input "a0kUS000008VeO3"
type input "GA"
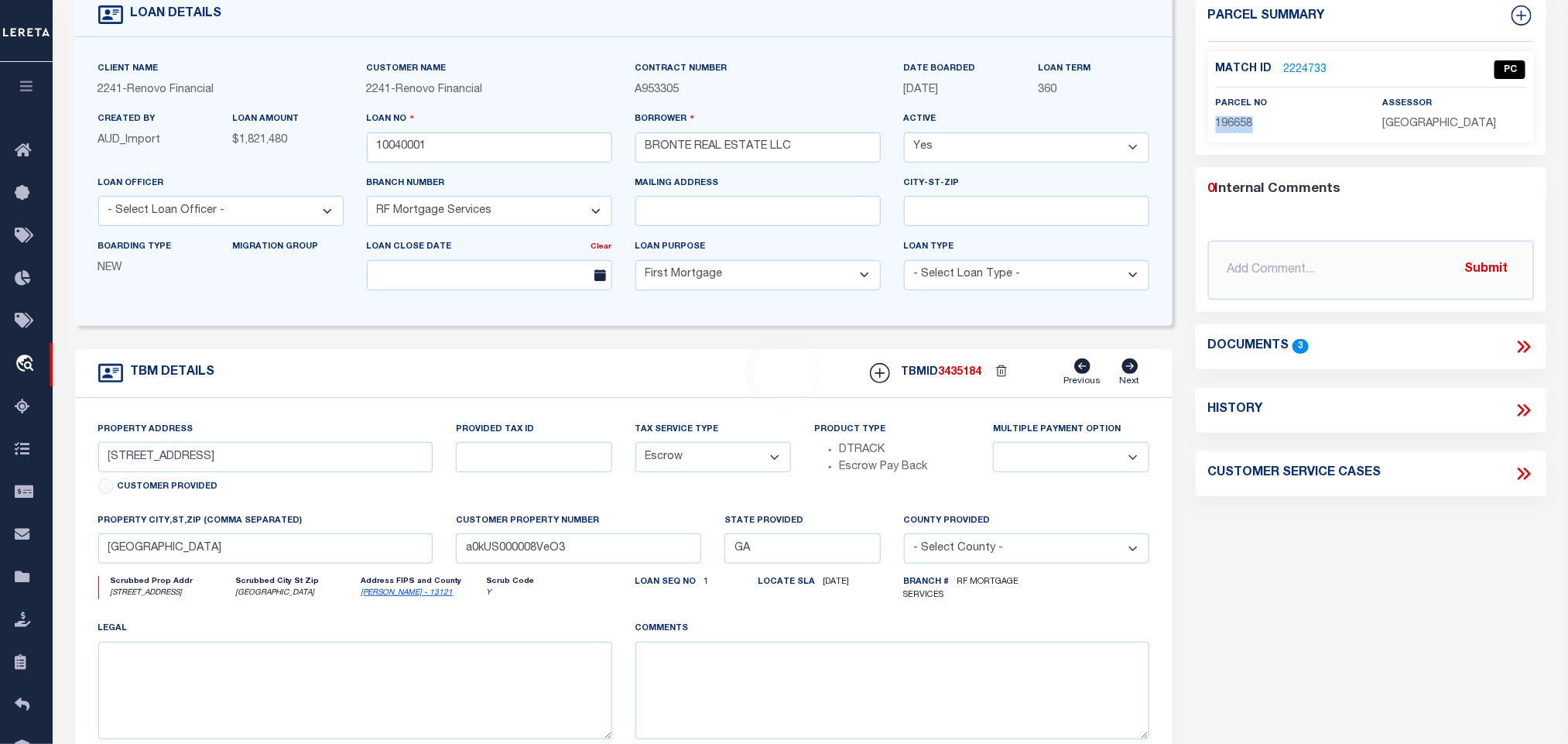
scroll to position [0, 0]
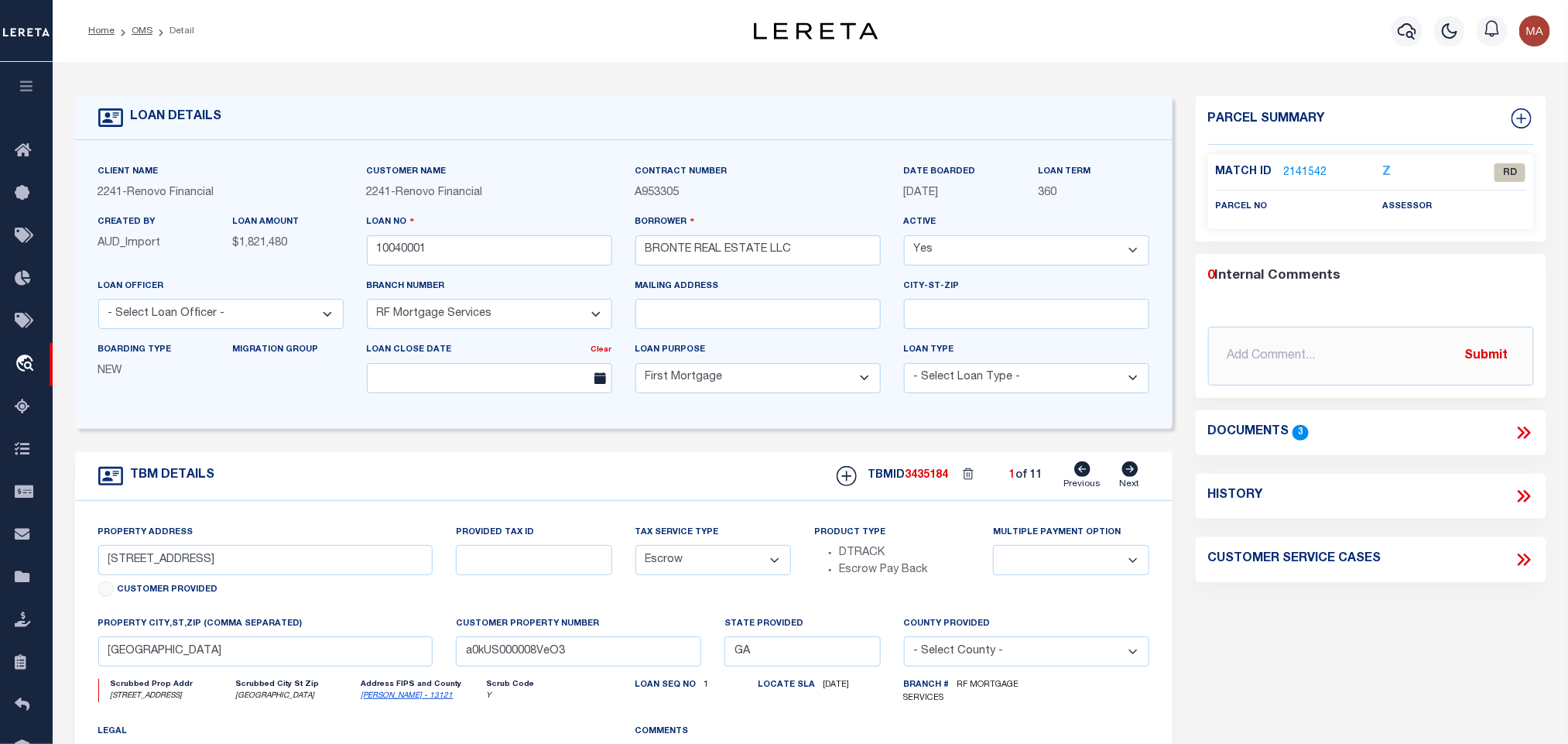
click at [1526, 425] on icon at bounding box center [1524, 432] width 20 height 20
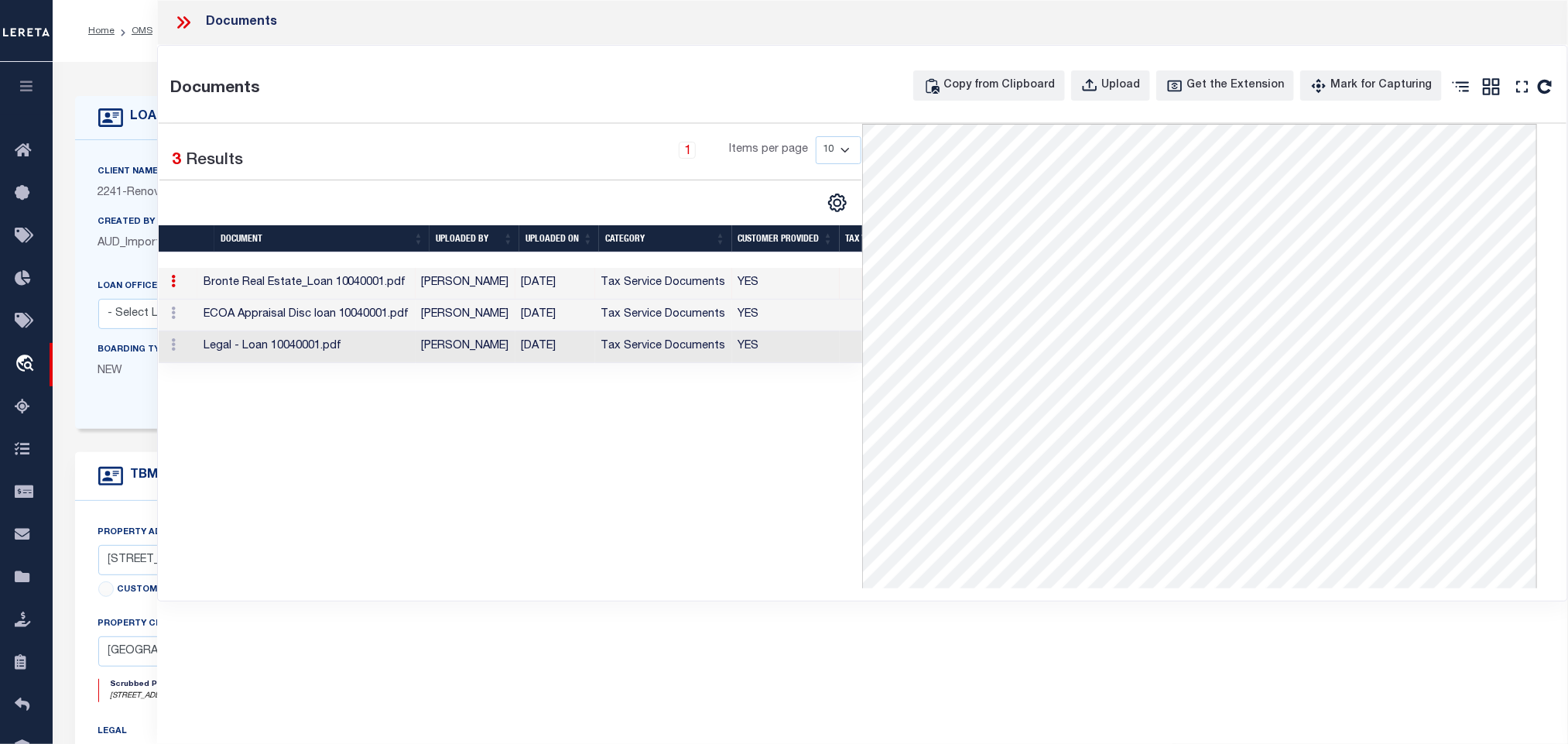
click at [128, 175] on label "Client Name" at bounding box center [128, 171] width 60 height 13
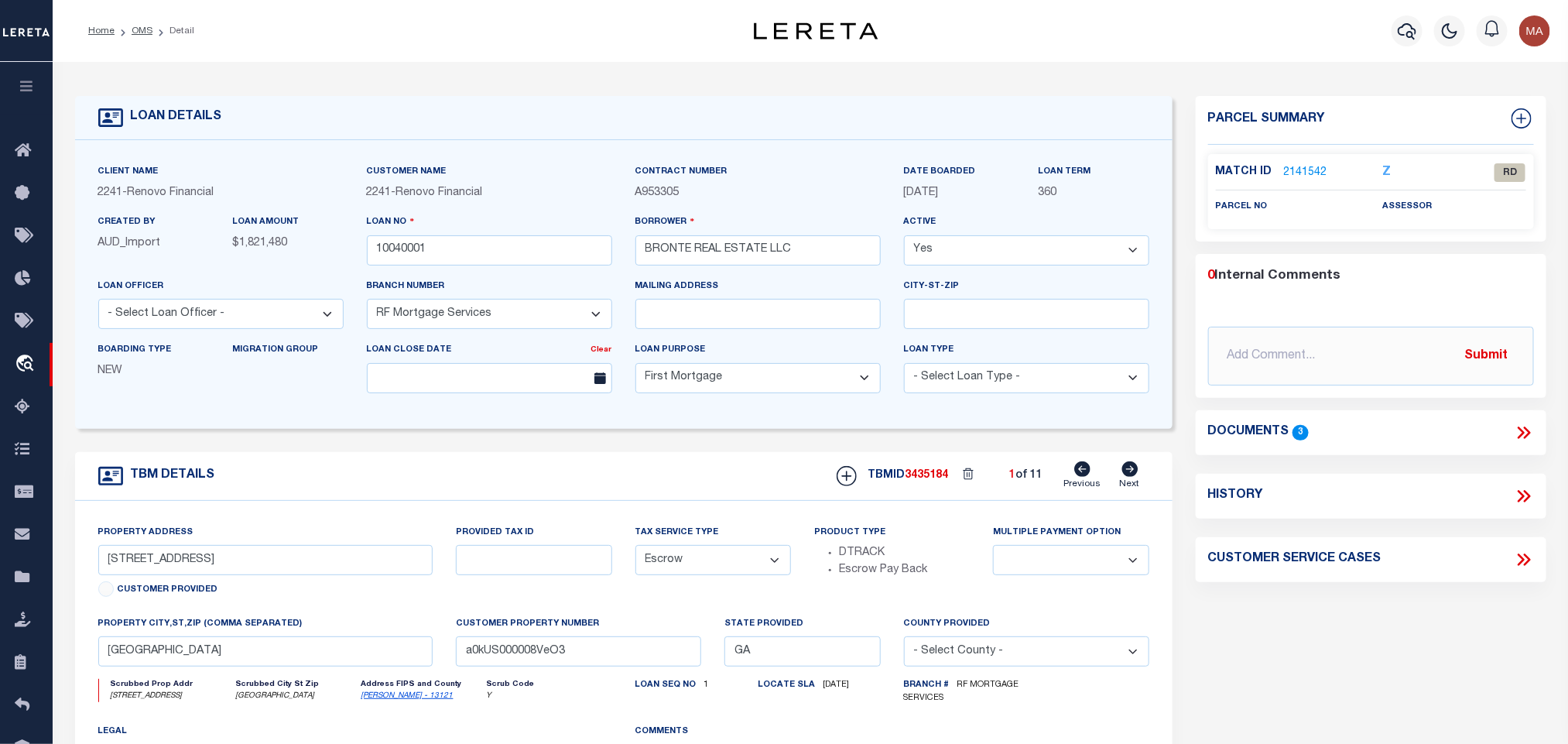
click at [1309, 171] on link "2141542" at bounding box center [1306, 172] width 44 height 17
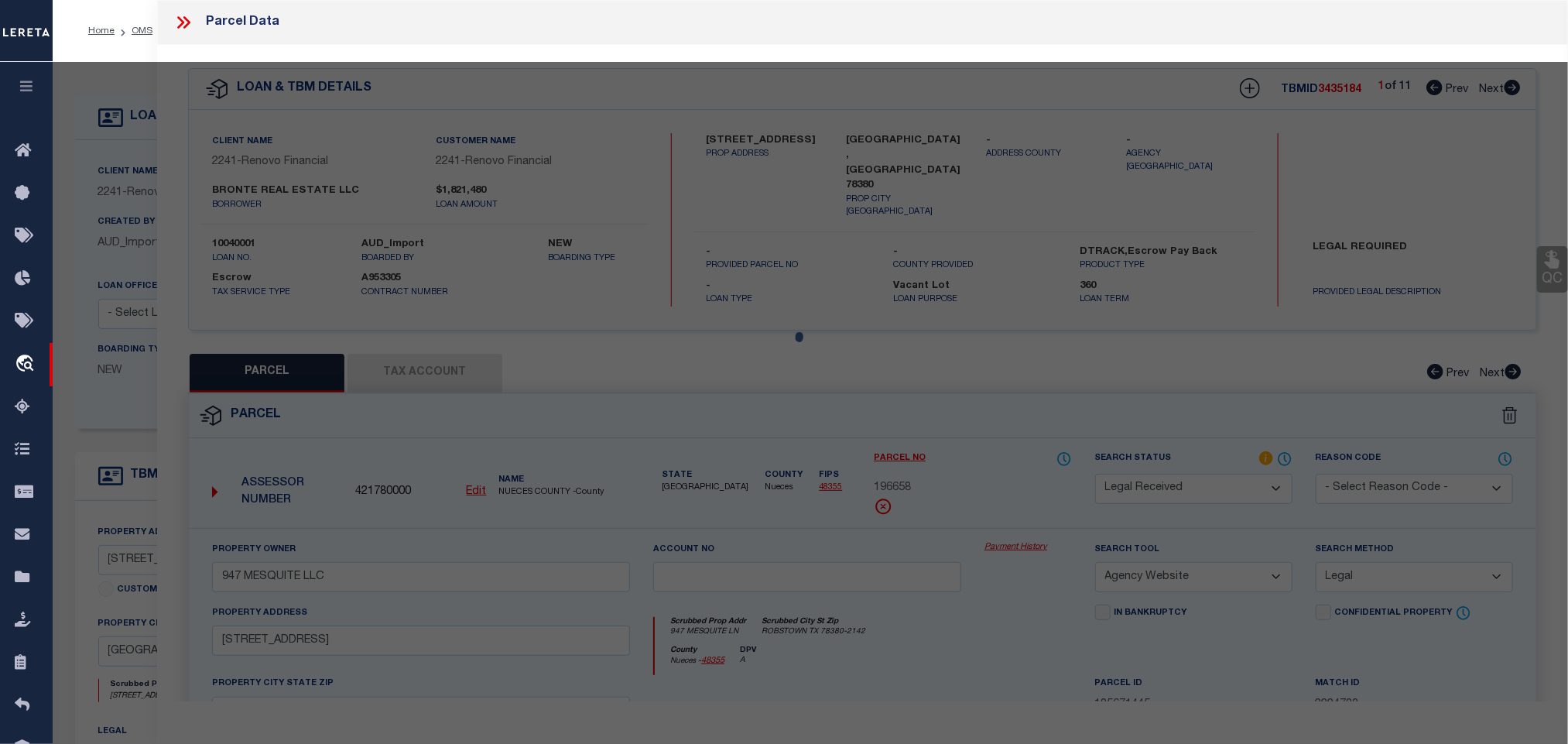
select select "AS"
select select
checkbox input "false"
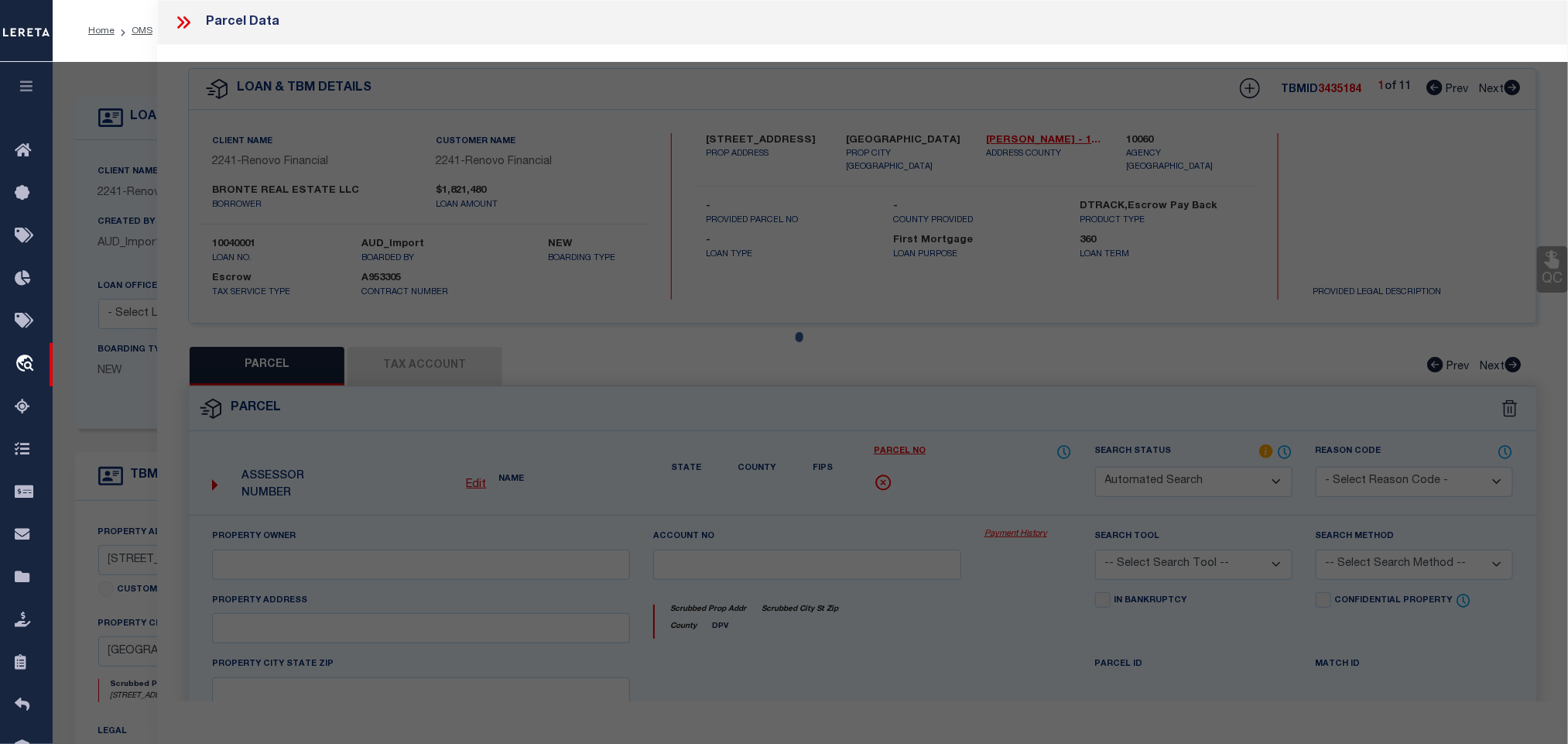
select select "RD"
checkbox input "false"
type textarea "Document uploaded that satisfies a legal requirement, changing from [GEOGRAPHIC…"
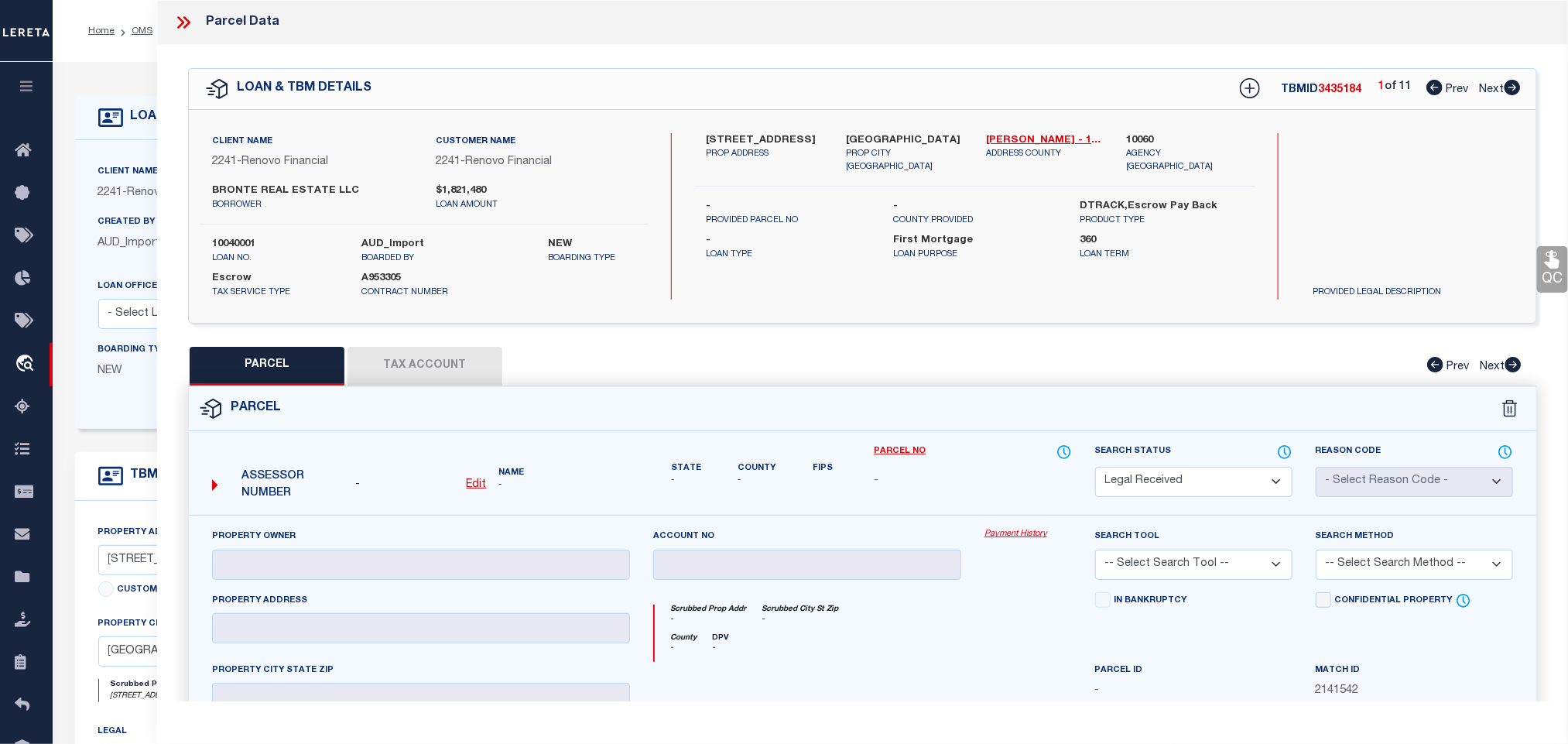
click at [1220, 487] on select "Automated Search Bad Parcel Complete Duplicate Parcel High Dollar Reporting In …" at bounding box center [1194, 481] width 198 height 30
select select "ND"
click at [1220, 487] on select "Automated Search Bad Parcel Complete Duplicate Parcel High Dollar Reporting In …" at bounding box center [1194, 481] width 198 height 30
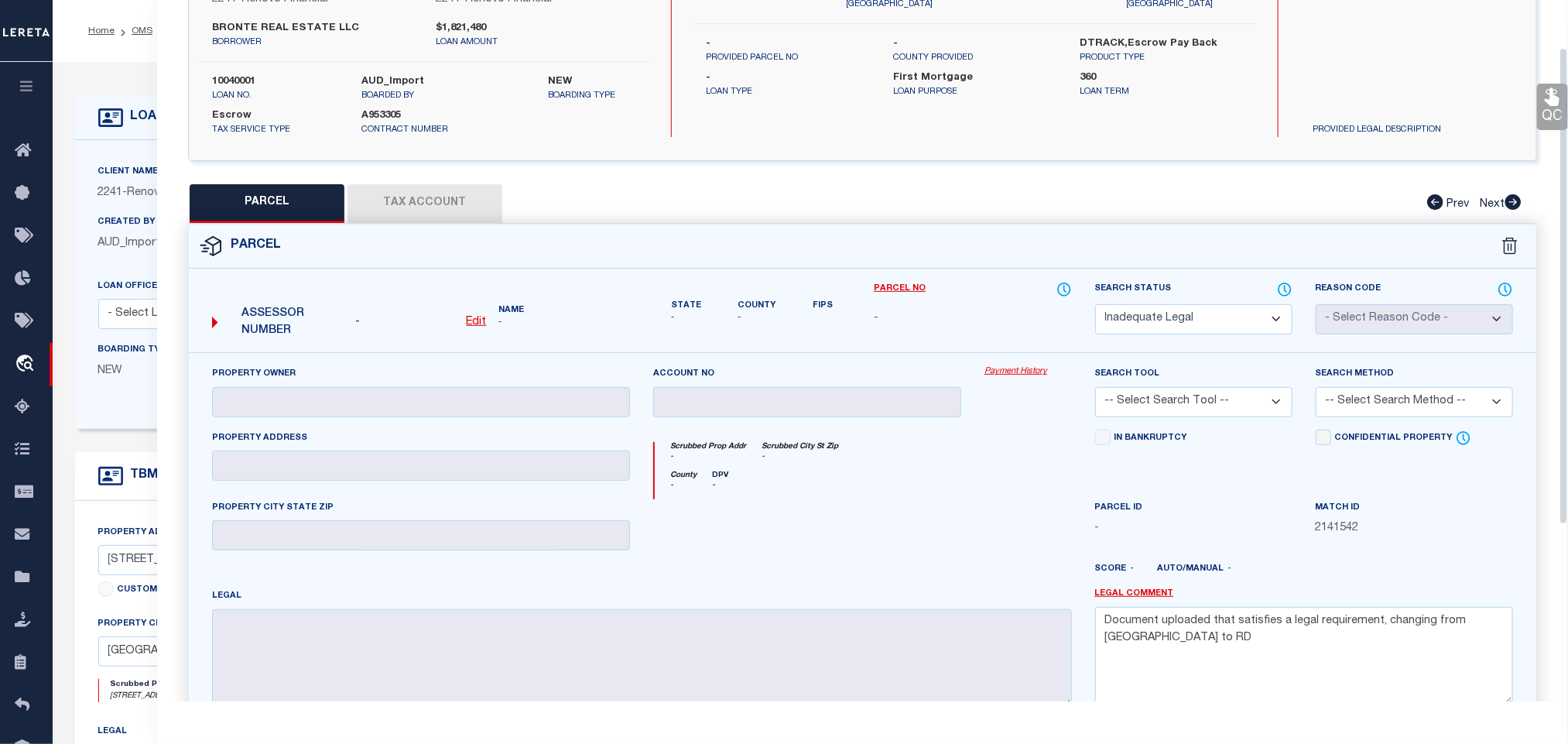
scroll to position [328, 0]
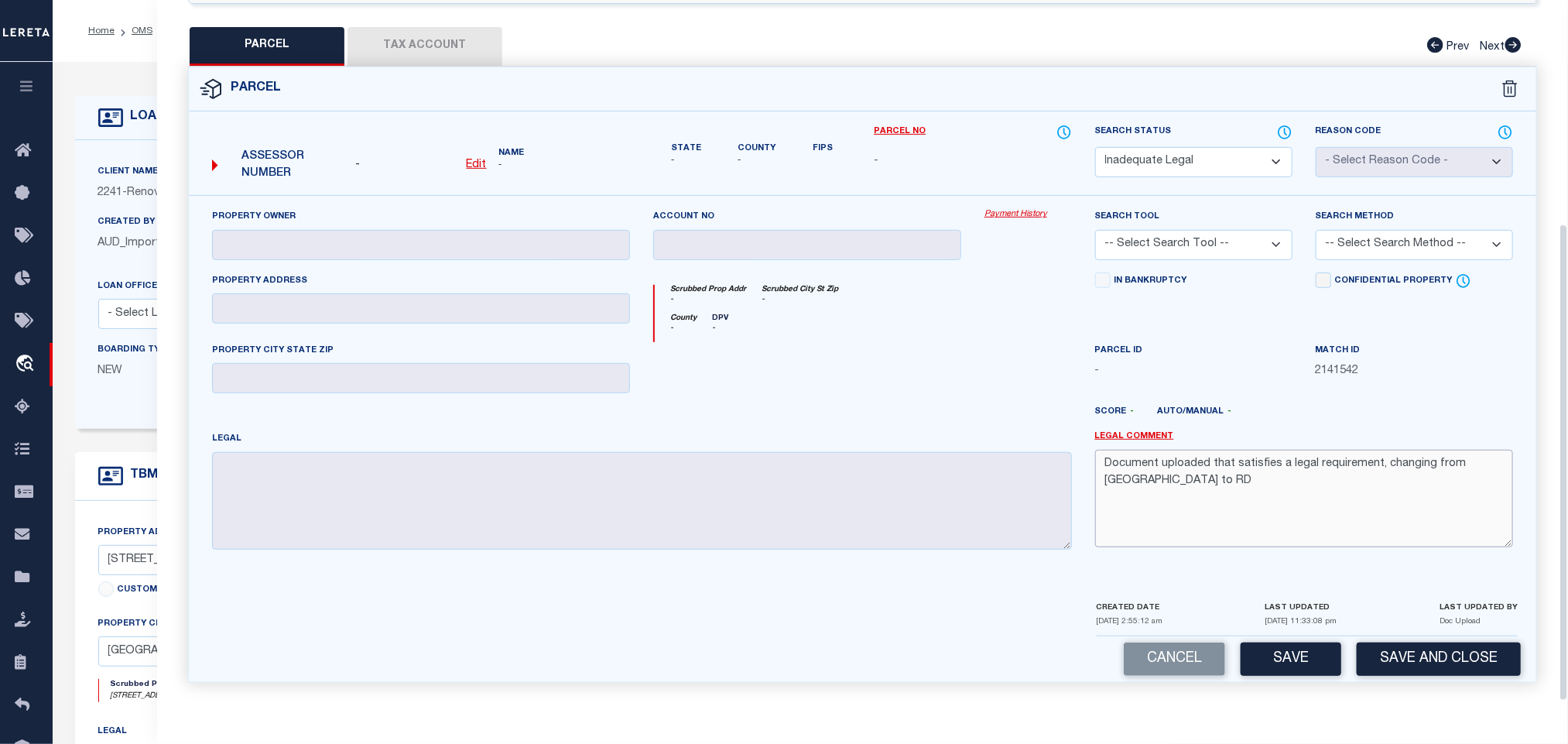
click at [1188, 483] on textarea "Document uploaded that satisfies a legal requirement, changing from [GEOGRAPHIC…" at bounding box center [1304, 499] width 418 height 97
click at [1309, 463] on textarea "Document uploaded that satisfies a legal requirement, changing from [GEOGRAPHIC…" at bounding box center [1304, 499] width 418 height 97
paste textarea "Not enough information has been provided. Please provide the necessary legal de…"
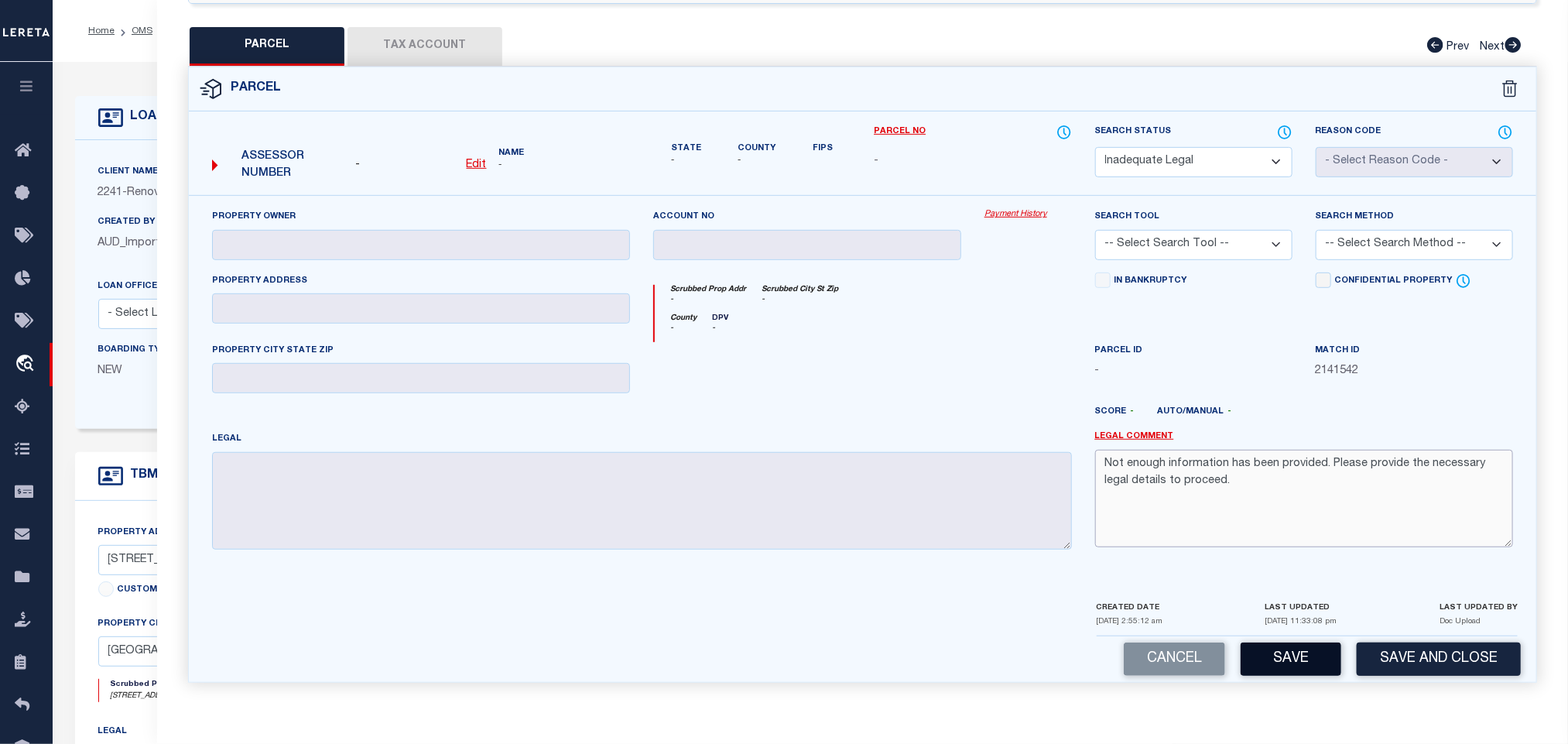
type textarea "Not enough information has been provided. Please provide the necessary legal de…"
click at [1288, 653] on button "Save" at bounding box center [1291, 659] width 101 height 33
select select "AS"
checkbox input "false"
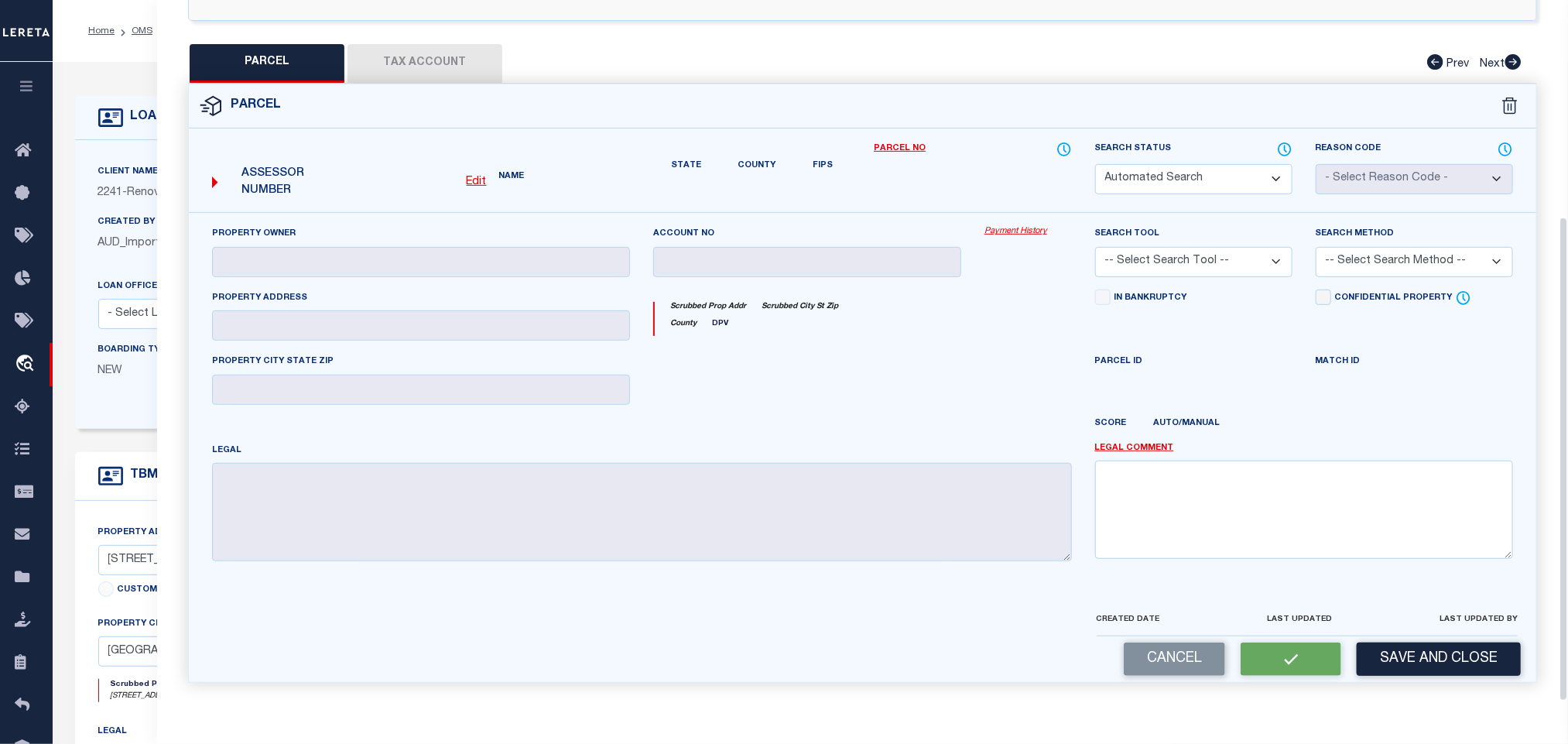
select select "ND"
checkbox input "false"
type textarea "Not enough information has been provided. Please provide the necessary legal de…"
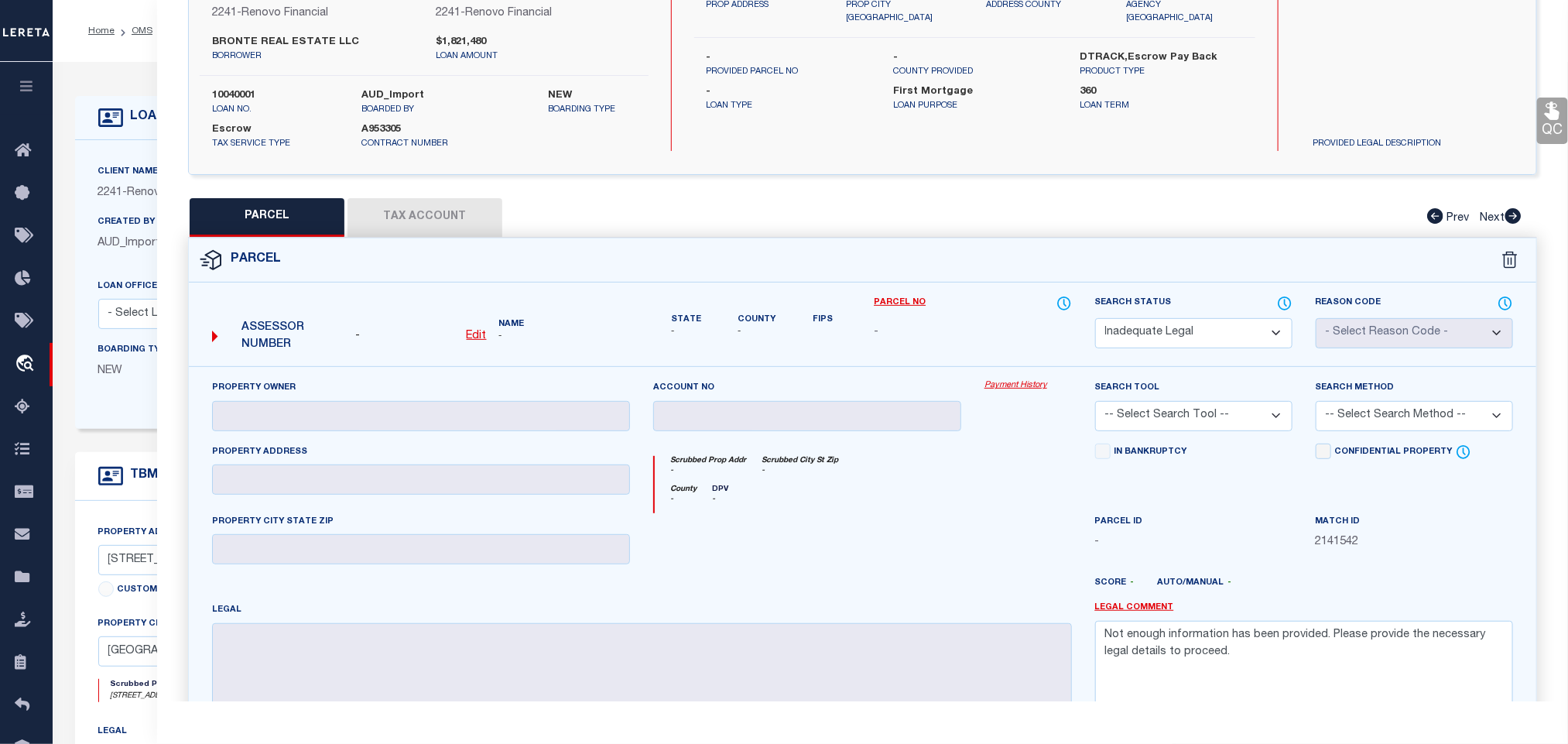
scroll to position [0, 0]
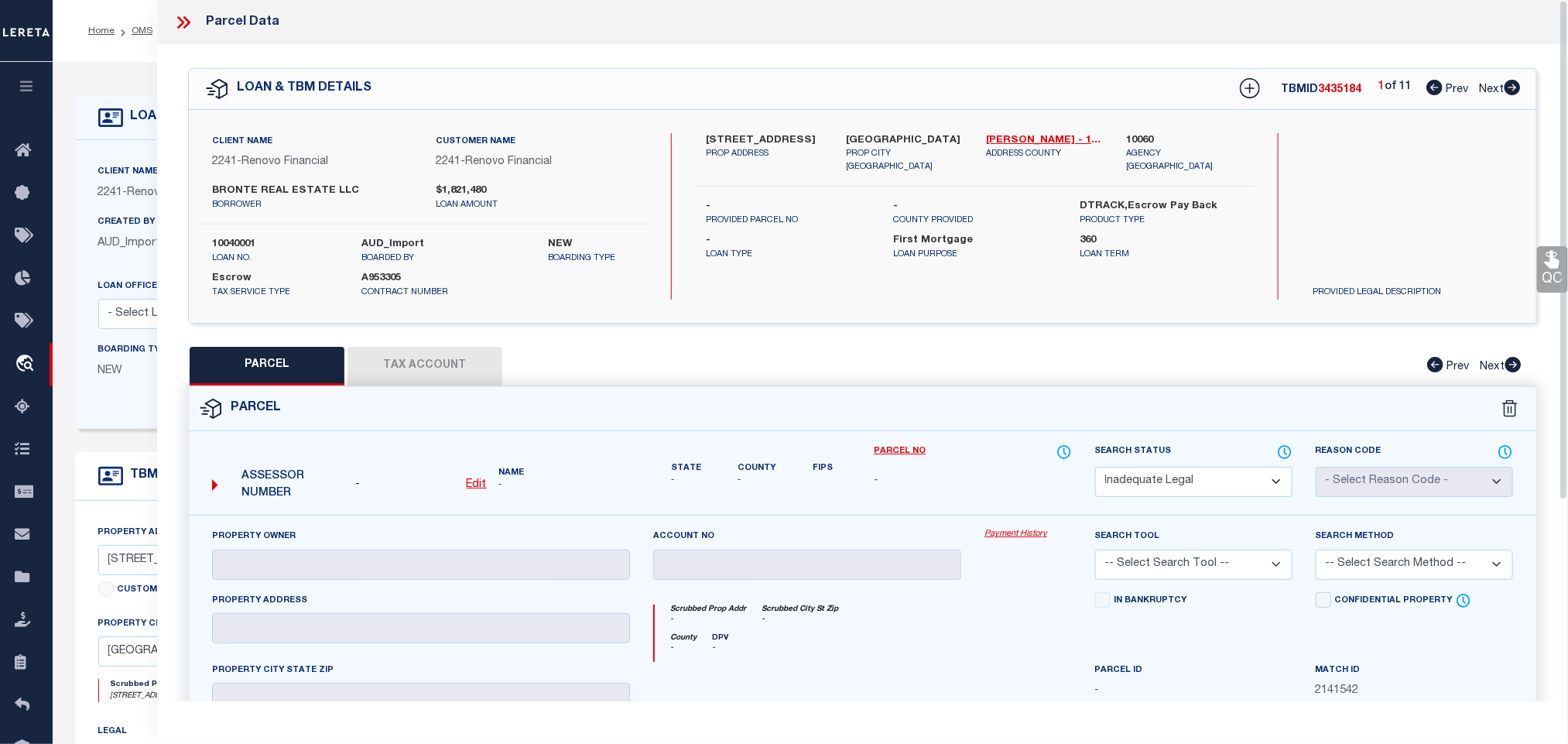
click at [1517, 86] on icon at bounding box center [1513, 88] width 17 height 16
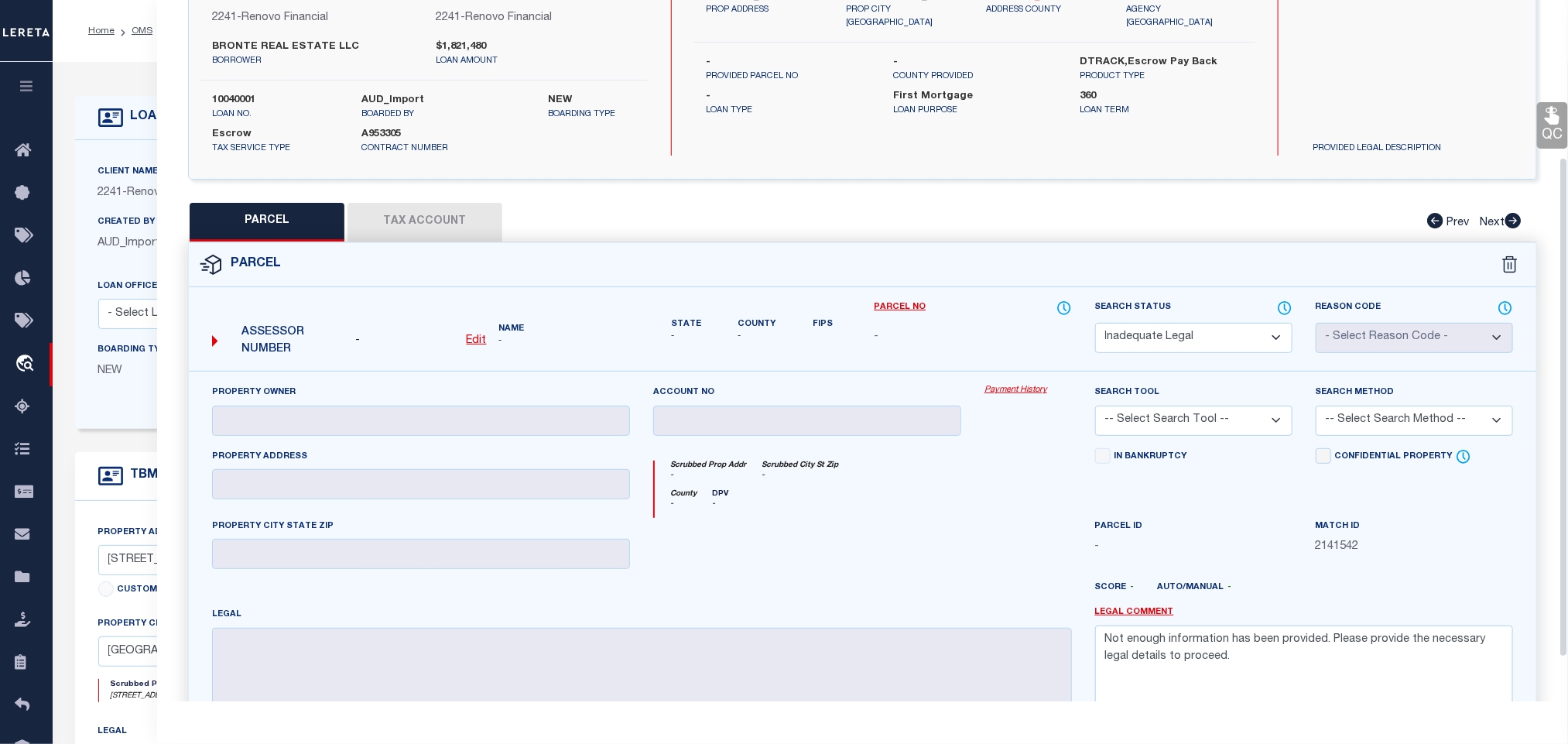
select select "AS"
checkbox input "false"
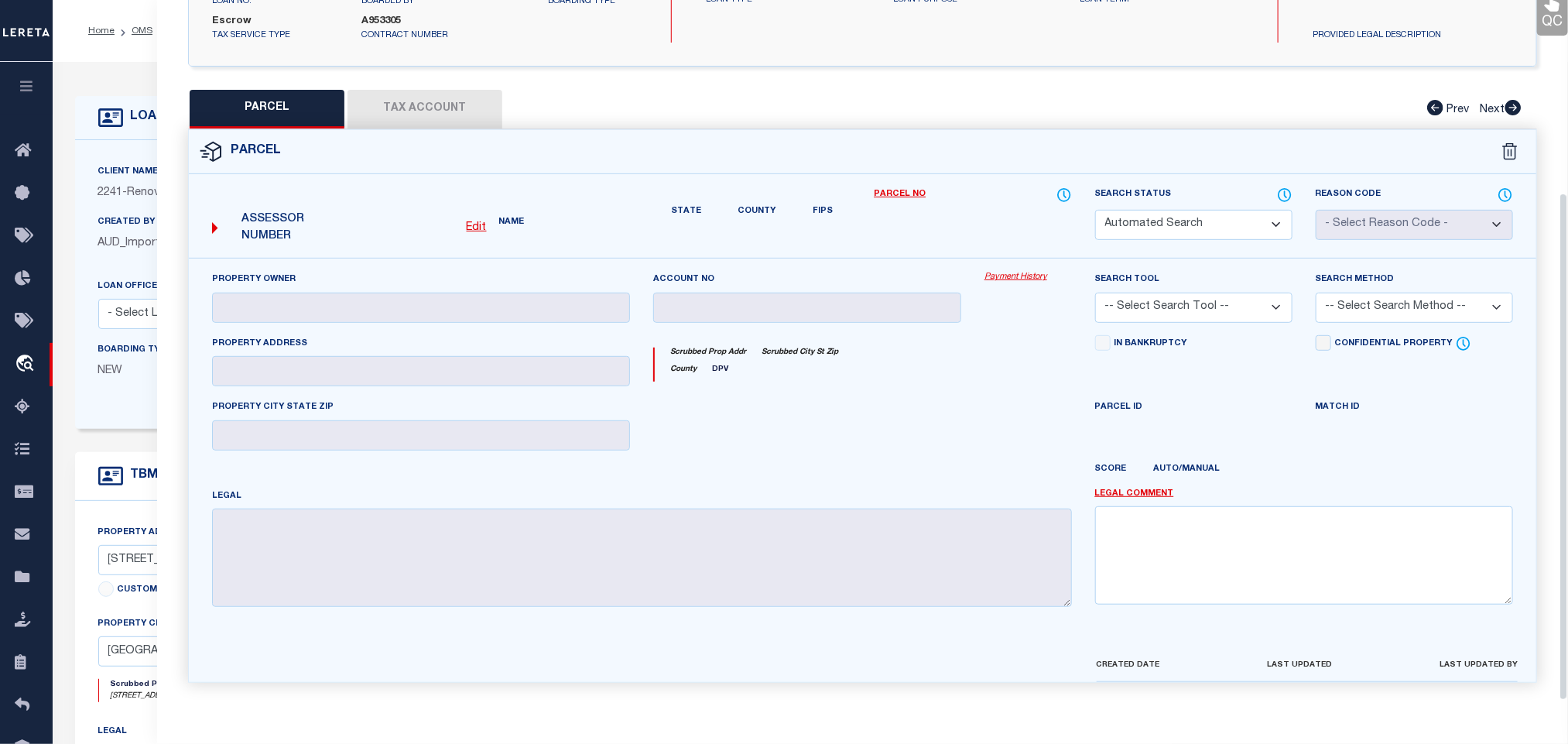
select select "RD"
checkbox input "false"
type textarea "Document uploaded that satisfies a legal requirement, changing from [GEOGRAPHIC…"
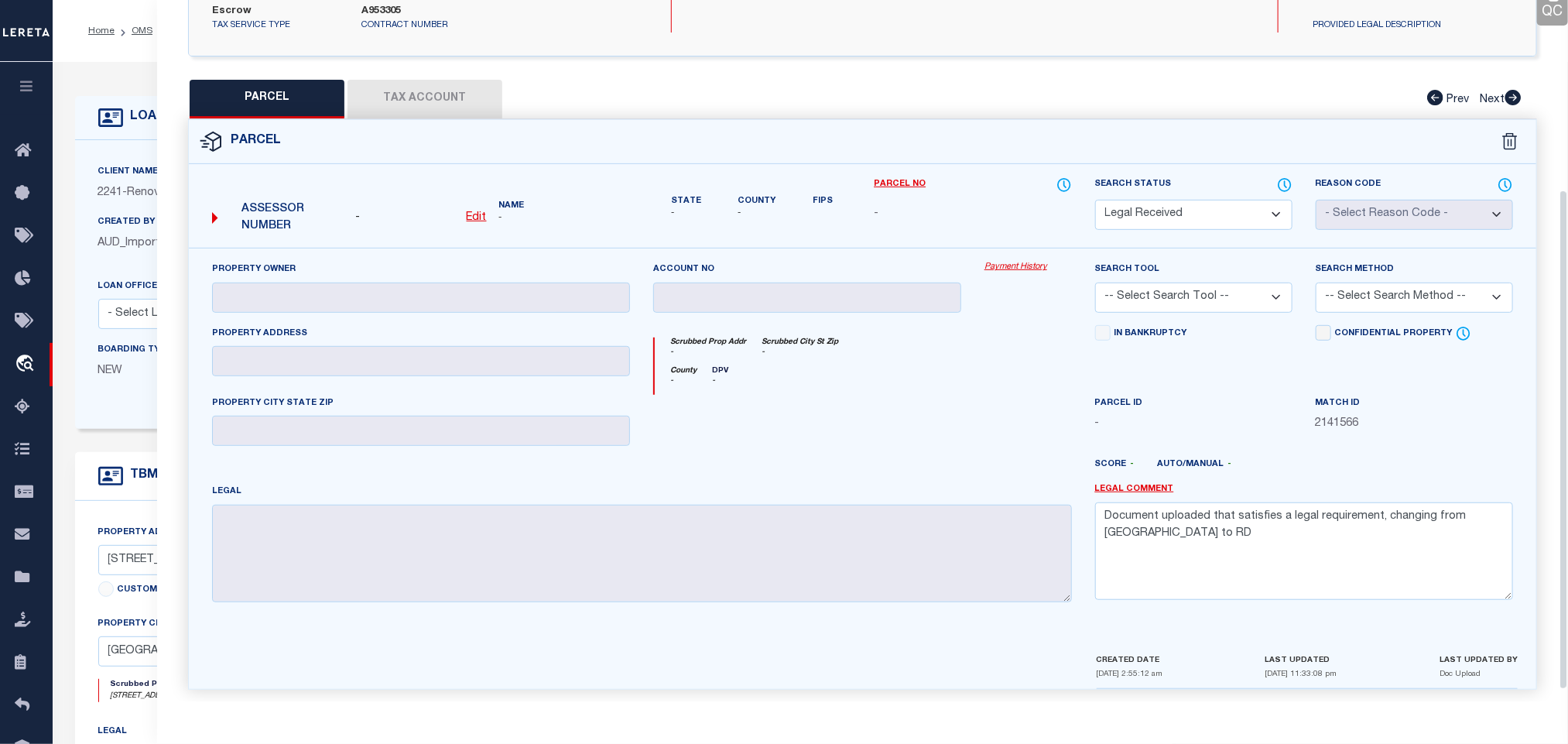
click at [1198, 218] on select "Automated Search Bad Parcel Complete Duplicate Parcel High Dollar Reporting In …" at bounding box center [1194, 214] width 198 height 30
select select "ND"
click at [1198, 218] on select "Automated Search Bad Parcel Complete Duplicate Parcel High Dollar Reporting In …" at bounding box center [1194, 214] width 198 height 30
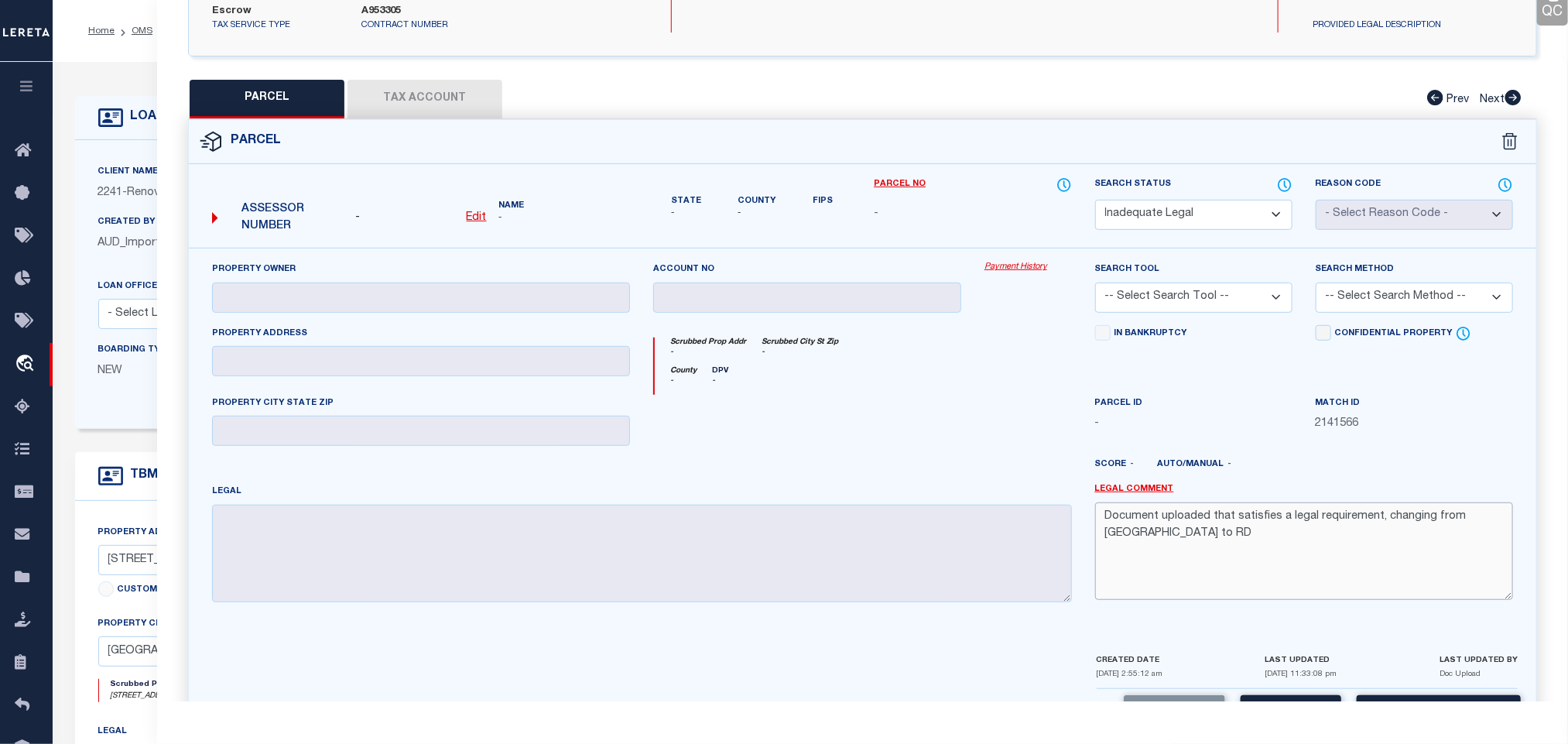
click at [1296, 597] on textarea "Document uploaded that satisfies a legal requirement, changing from [GEOGRAPHIC…" at bounding box center [1304, 551] width 418 height 97
paste textarea "Not enough information has been provided. Please provide the necessary legal de…"
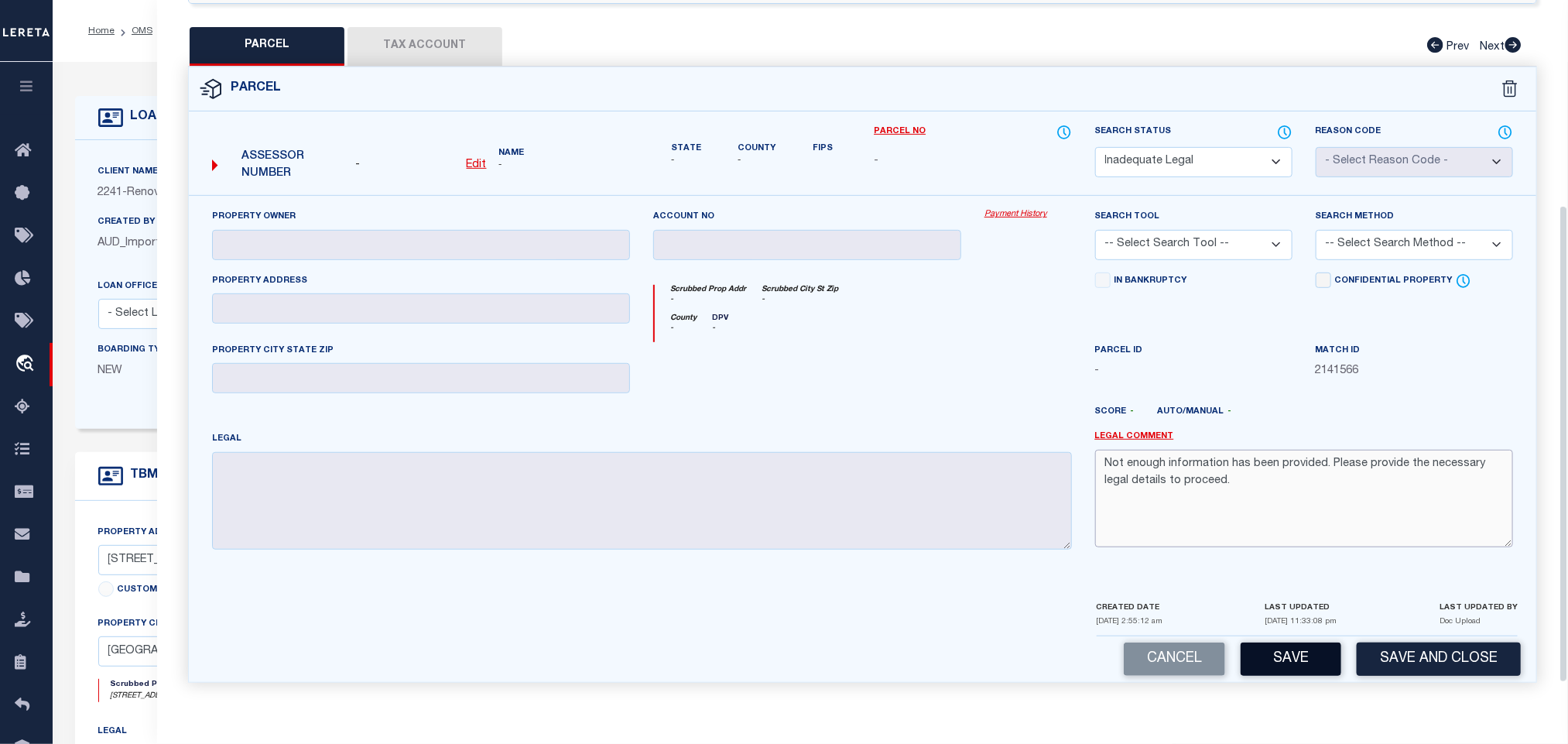
type textarea "Not enough information has been provided. Please provide the necessary legal de…"
click at [1305, 660] on button "Save" at bounding box center [1291, 659] width 101 height 33
select select "AS"
checkbox input "false"
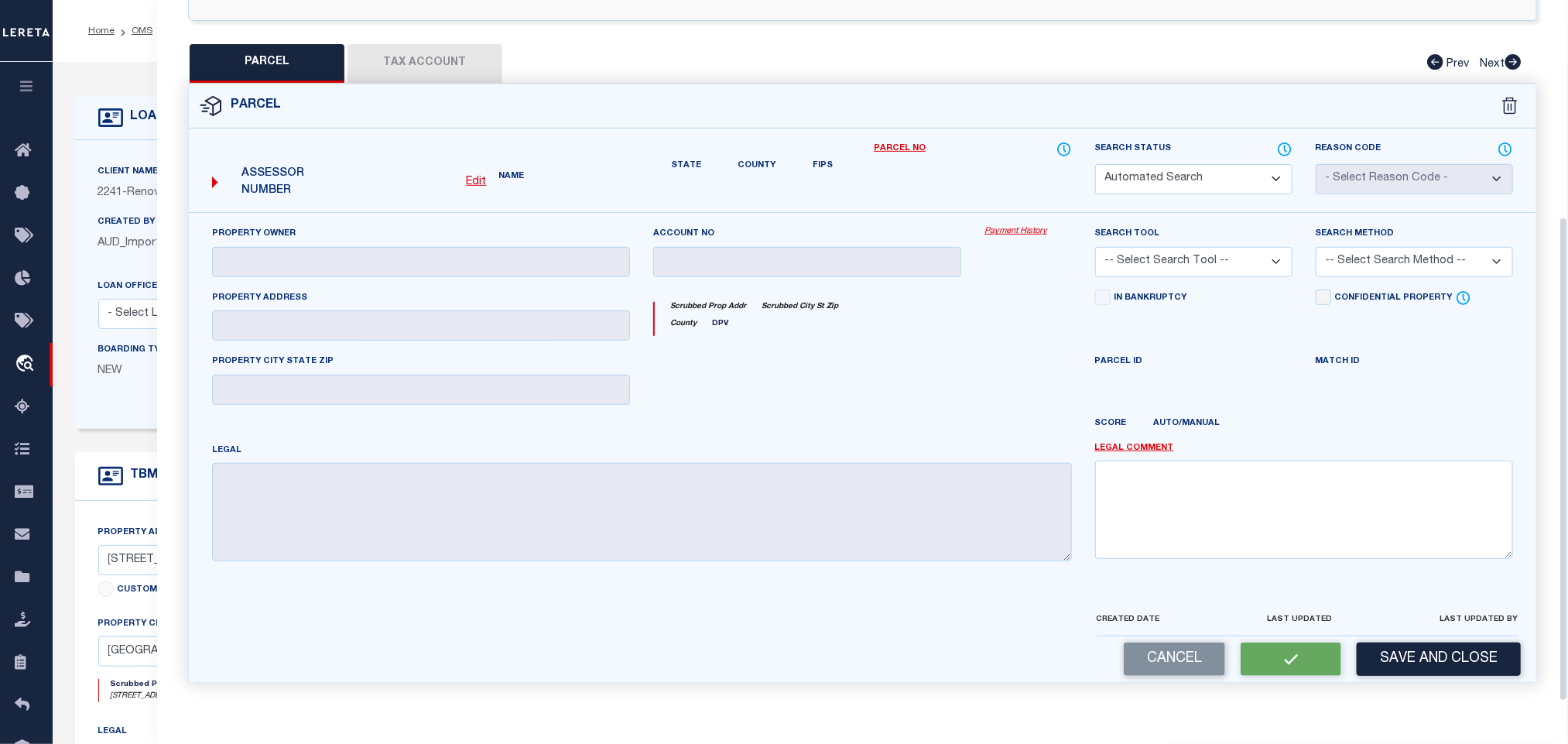
select select "ND"
checkbox input "false"
type textarea "Not enough information has been provided. Please provide the necessary legal de…"
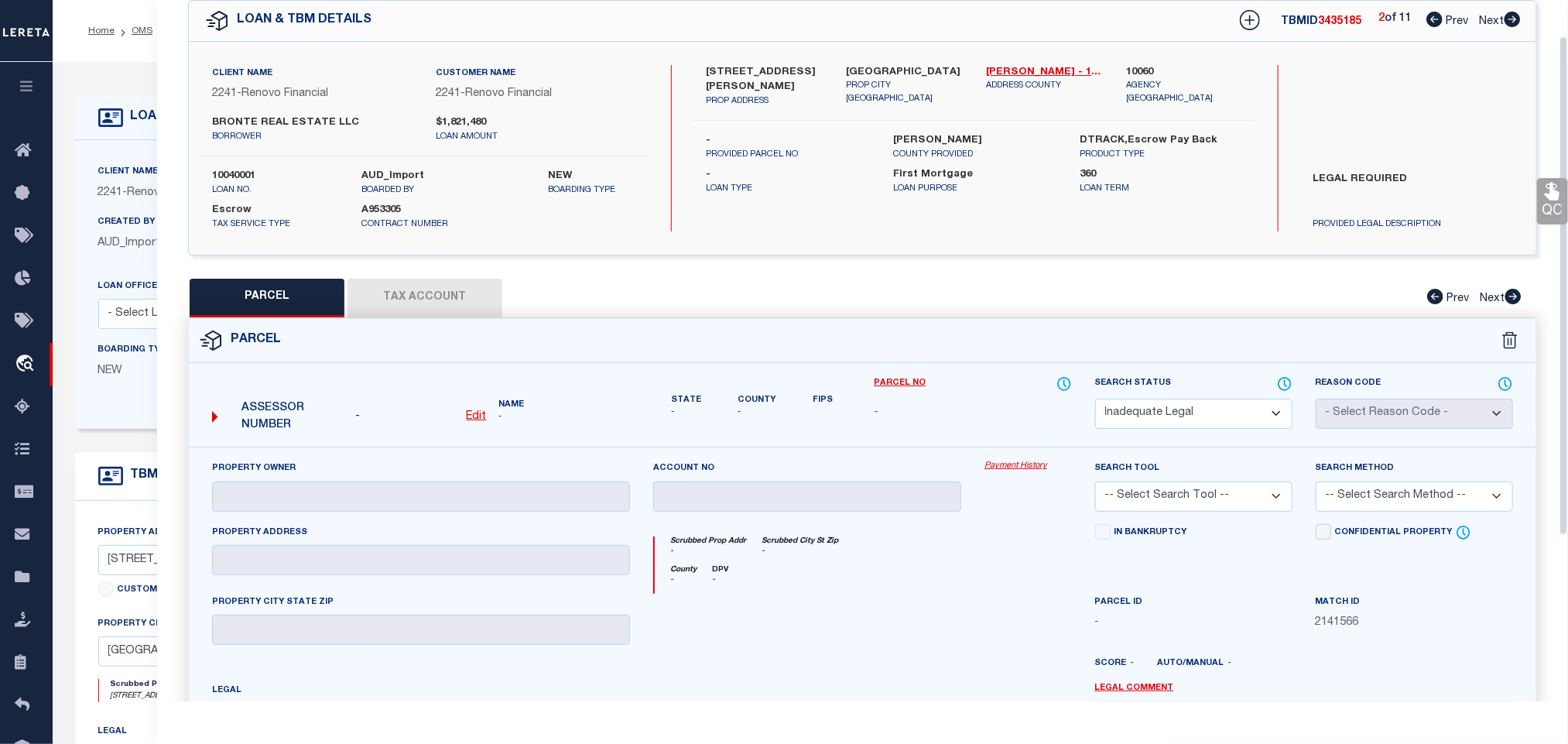
scroll to position [51, 0]
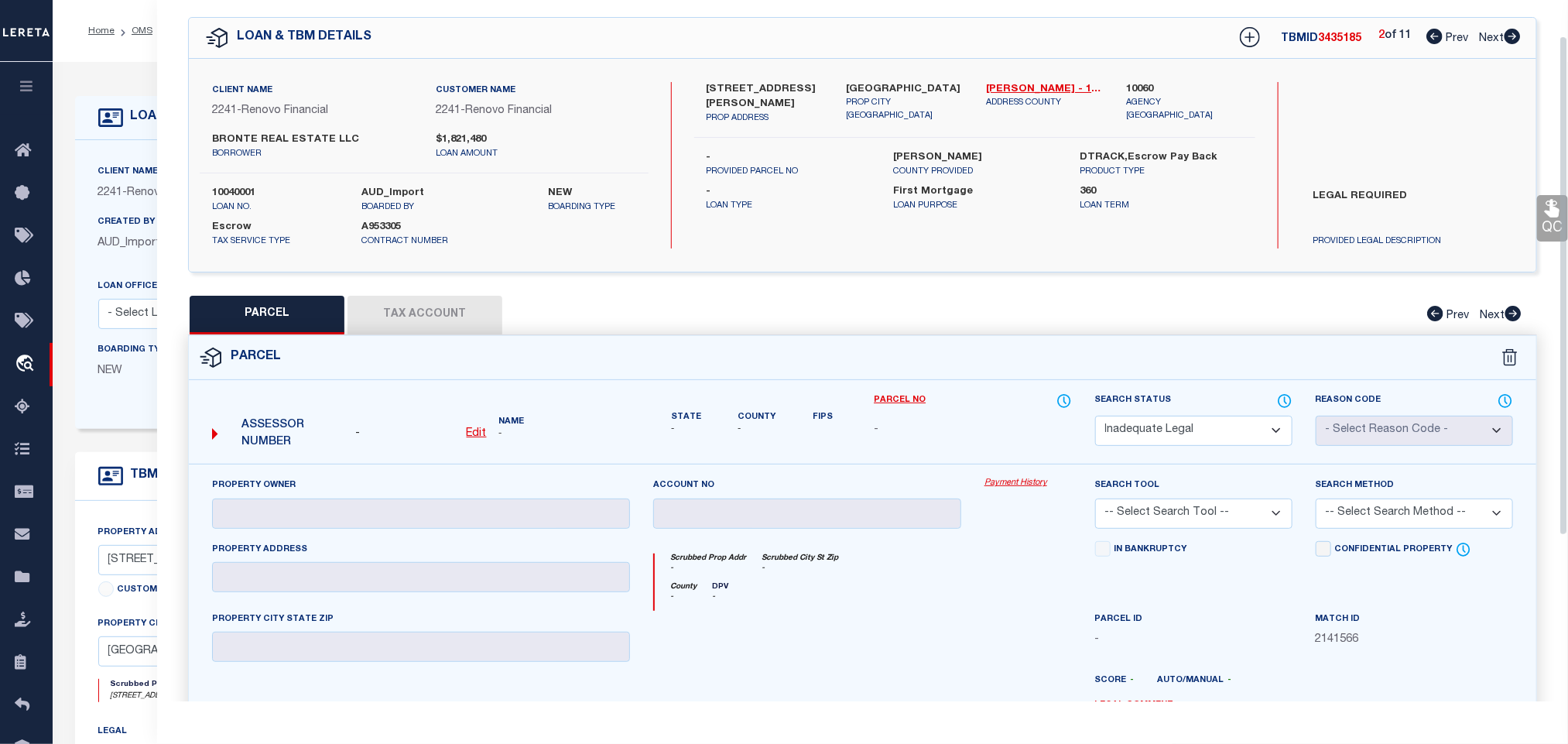
click at [1511, 33] on icon at bounding box center [1513, 37] width 17 height 16
select select "AS"
checkbox input "false"
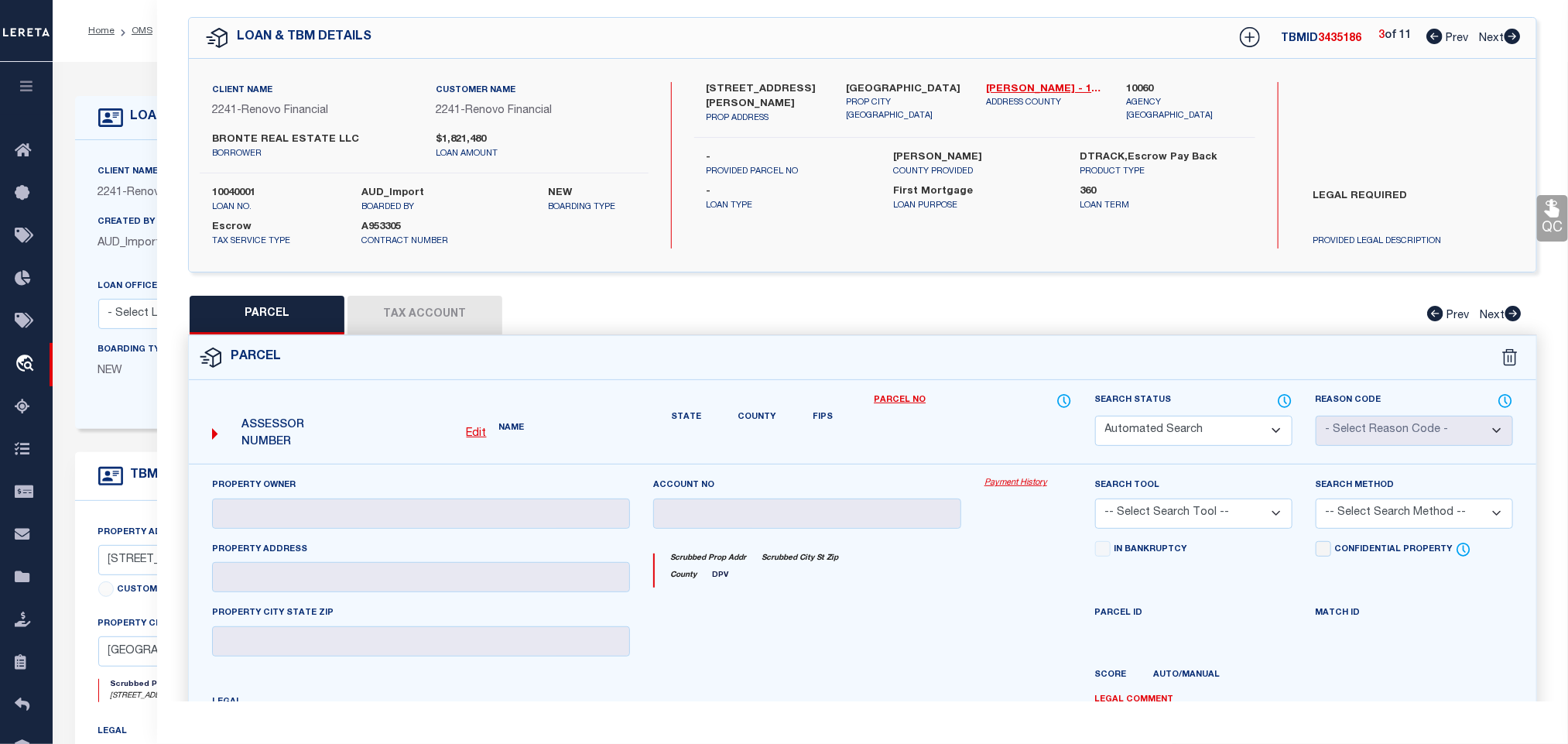
select select "RD"
checkbox input "false"
type textarea "Document uploaded that satisfies a legal requirement, changing from [GEOGRAPHIC…"
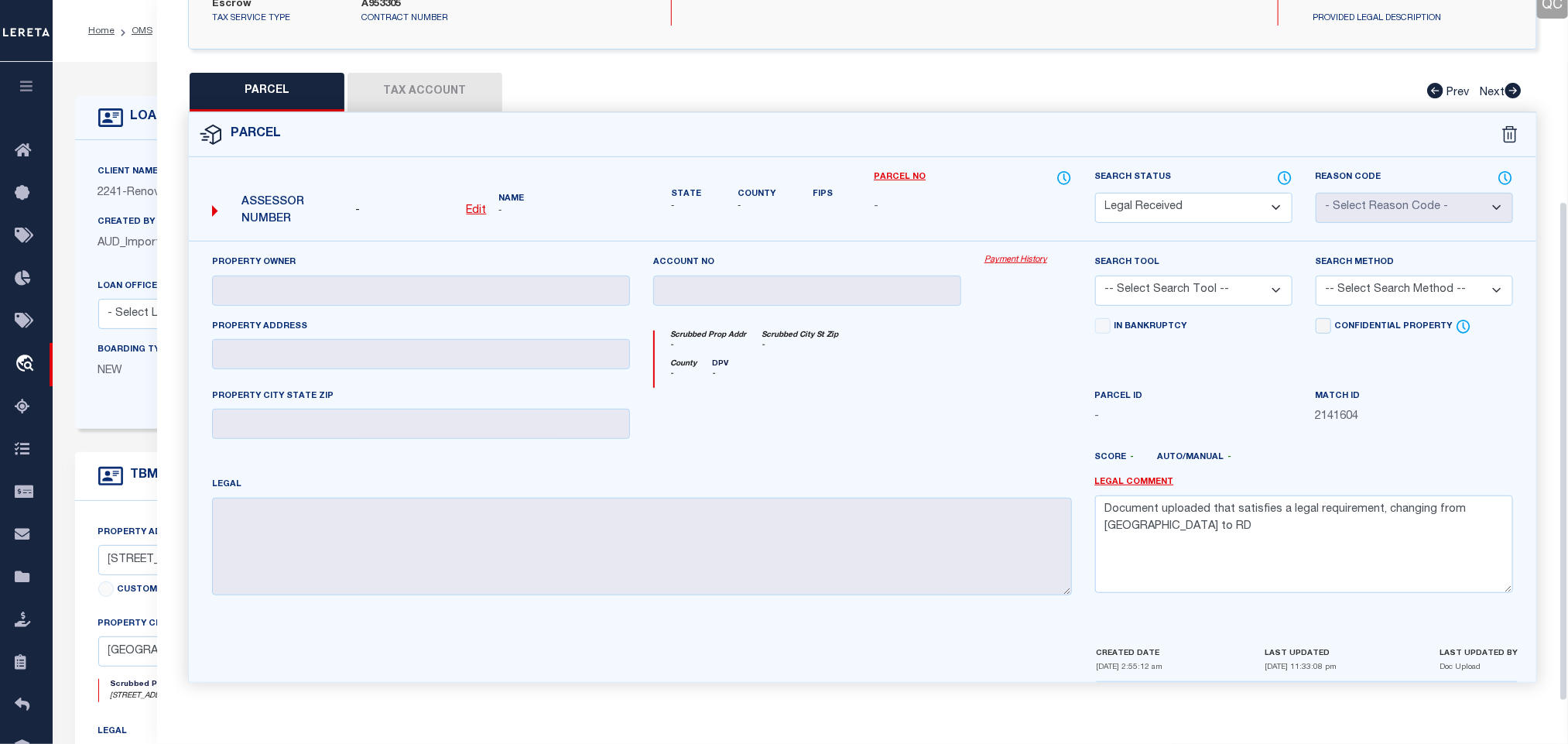
scroll to position [283, 0]
click at [1201, 193] on select "Automated Search Bad Parcel Complete Duplicate Parcel High Dollar Reporting In …" at bounding box center [1194, 207] width 198 height 30
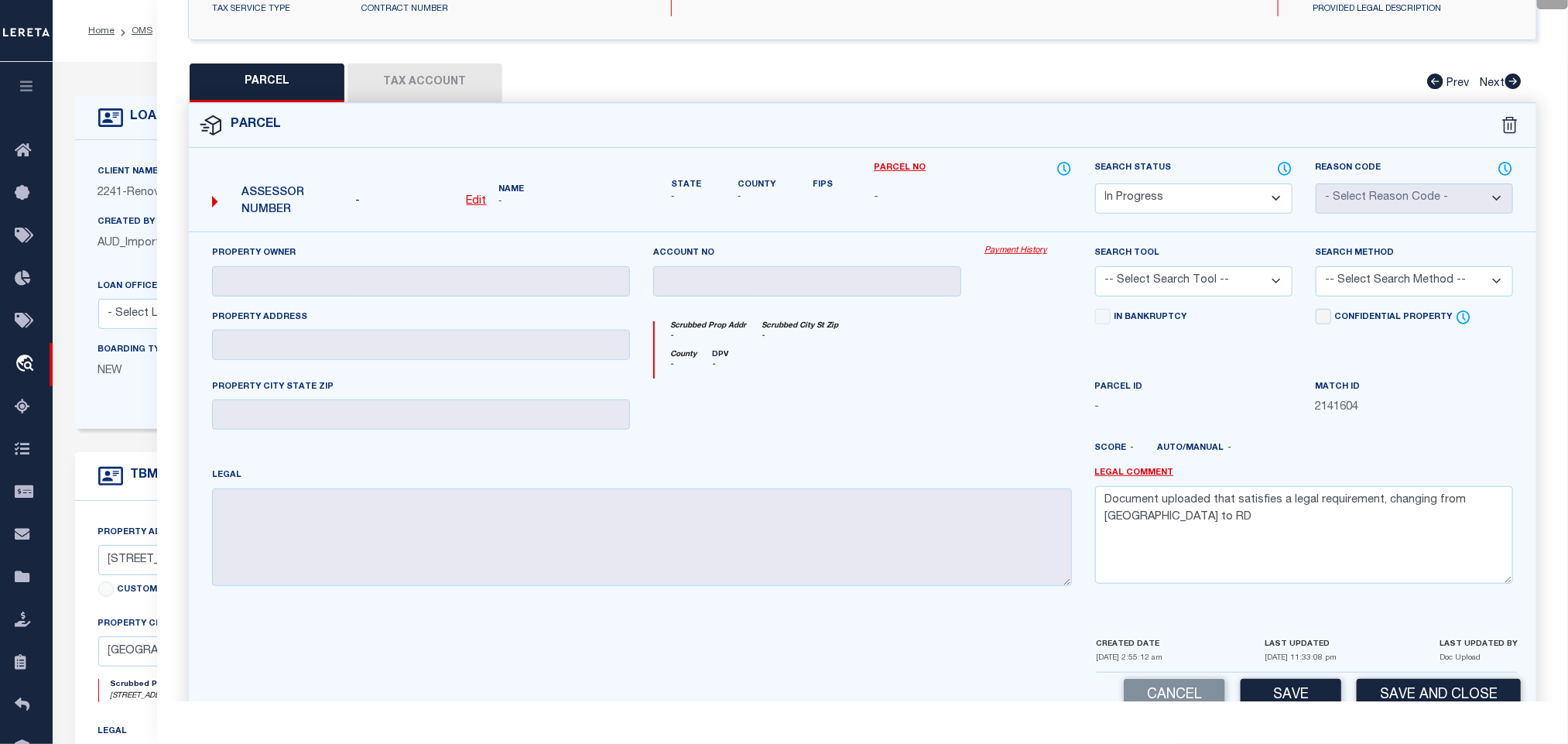
click at [1201, 193] on select "Automated Search Bad Parcel Complete Duplicate Parcel High Dollar Reporting In …" at bounding box center [1194, 198] width 198 height 30
select select "ND"
click at [1225, 540] on textarea "Document uploaded that satisfies a legal requirement, changing from [GEOGRAPHIC…" at bounding box center [1304, 534] width 418 height 97
paste textarea "Not enough information has been provided. Please provide the necessary legal de…"
type textarea "Not enough information has been provided. Please provide the necessary legal de…"
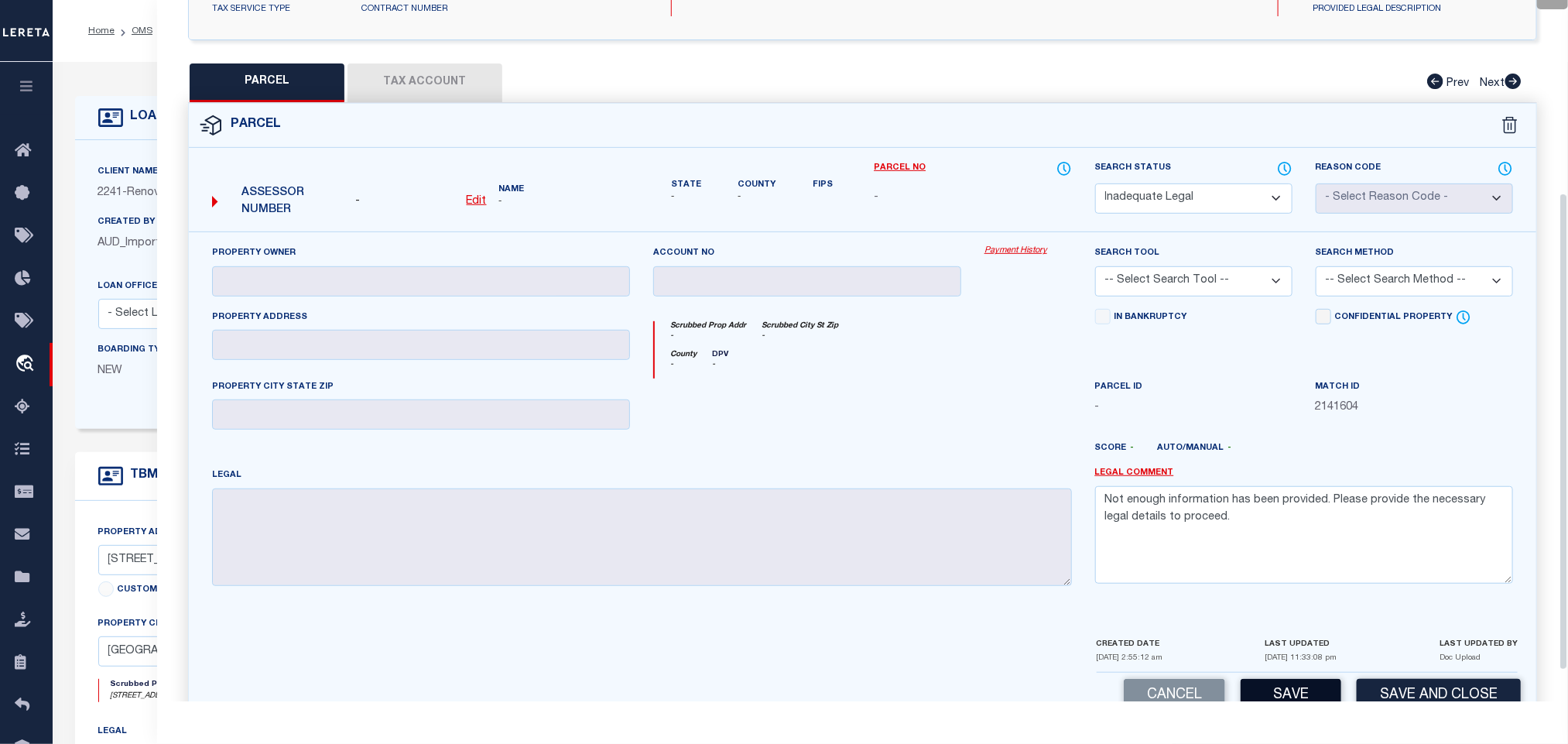
click at [1309, 697] on button "Save" at bounding box center [1291, 695] width 101 height 33
select select "AS"
checkbox input "false"
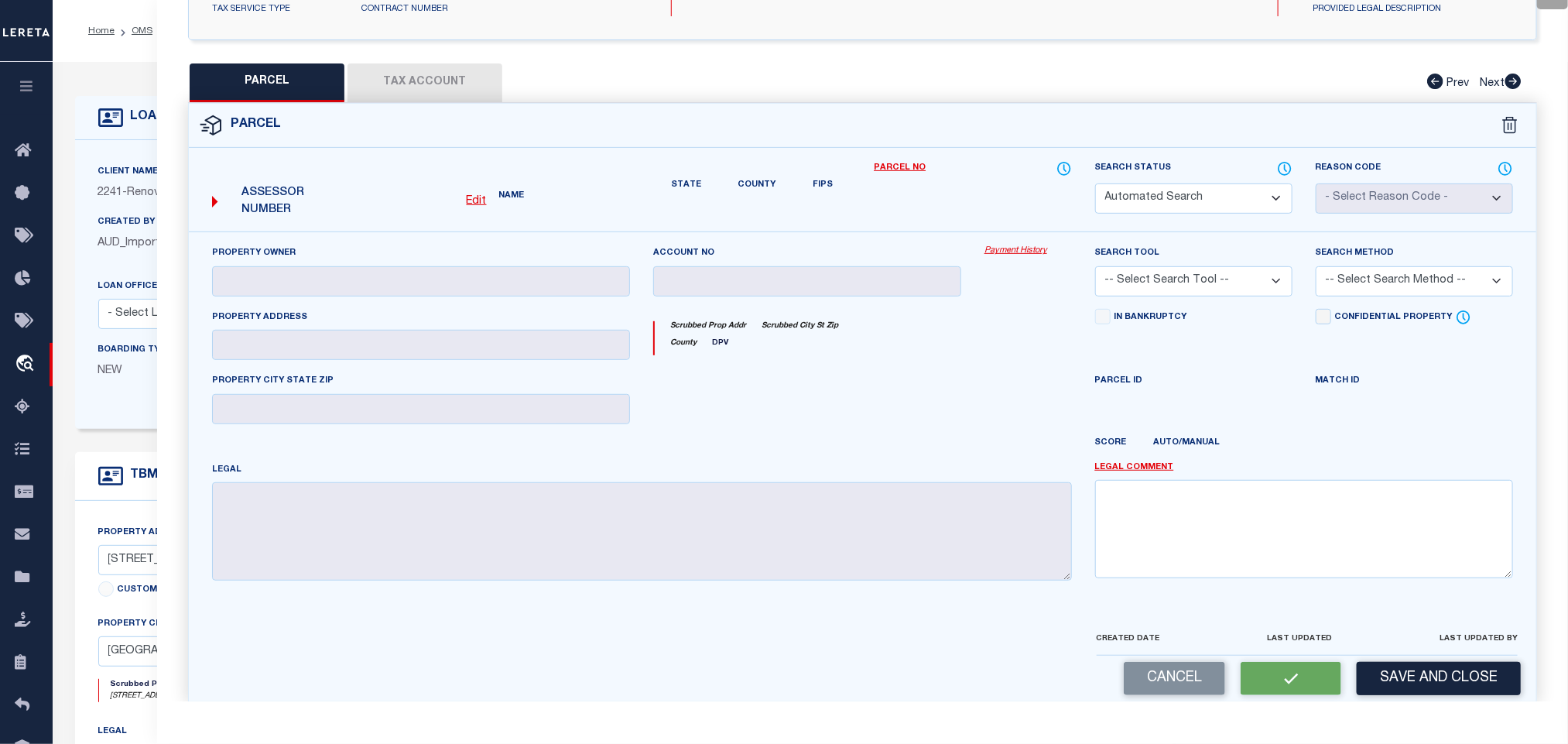
select select "ND"
checkbox input "false"
type textarea "Not enough information has been provided. Please provide the necessary legal de…"
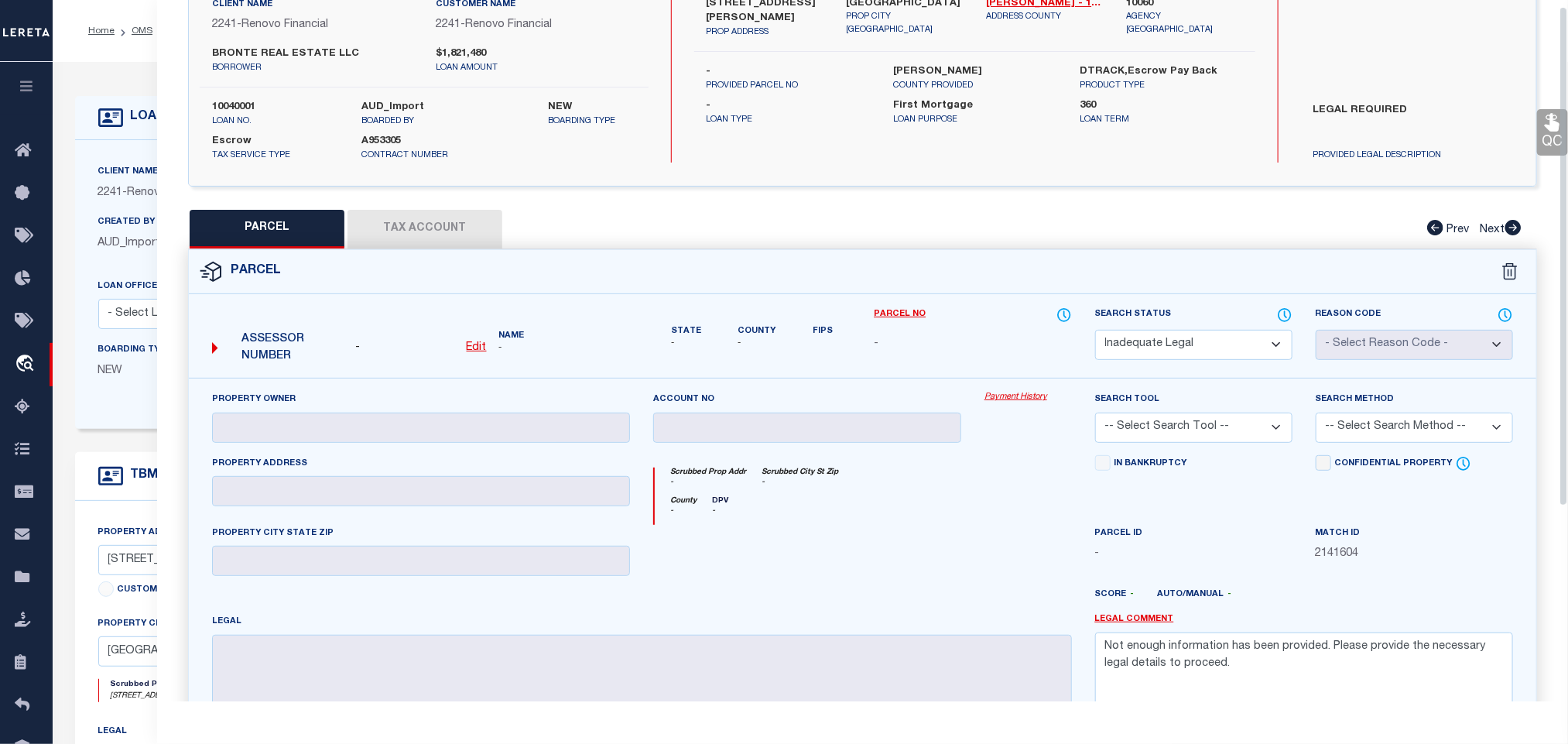
scroll to position [0, 0]
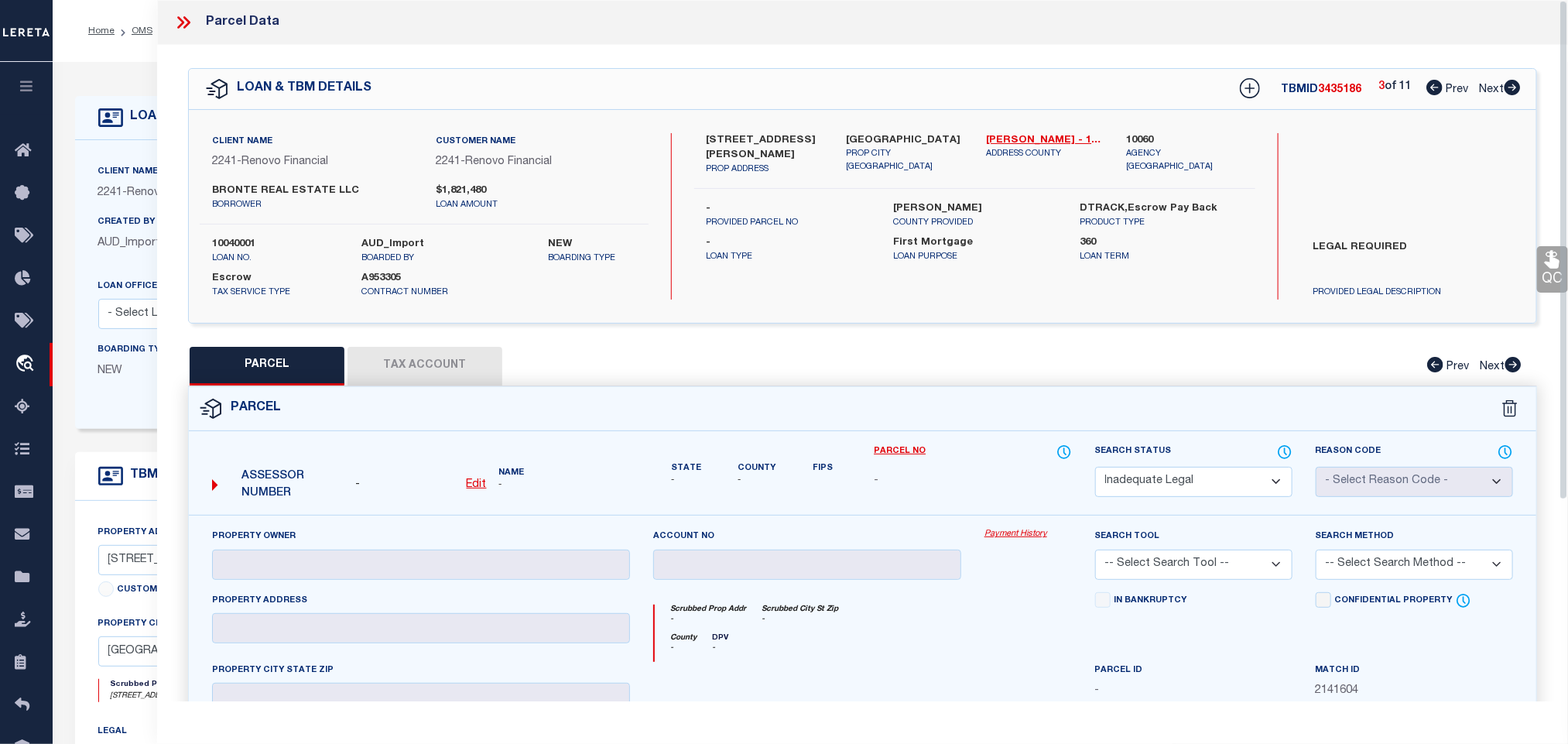
click at [1512, 87] on icon at bounding box center [1513, 88] width 17 height 16
select select "AS"
checkbox input "false"
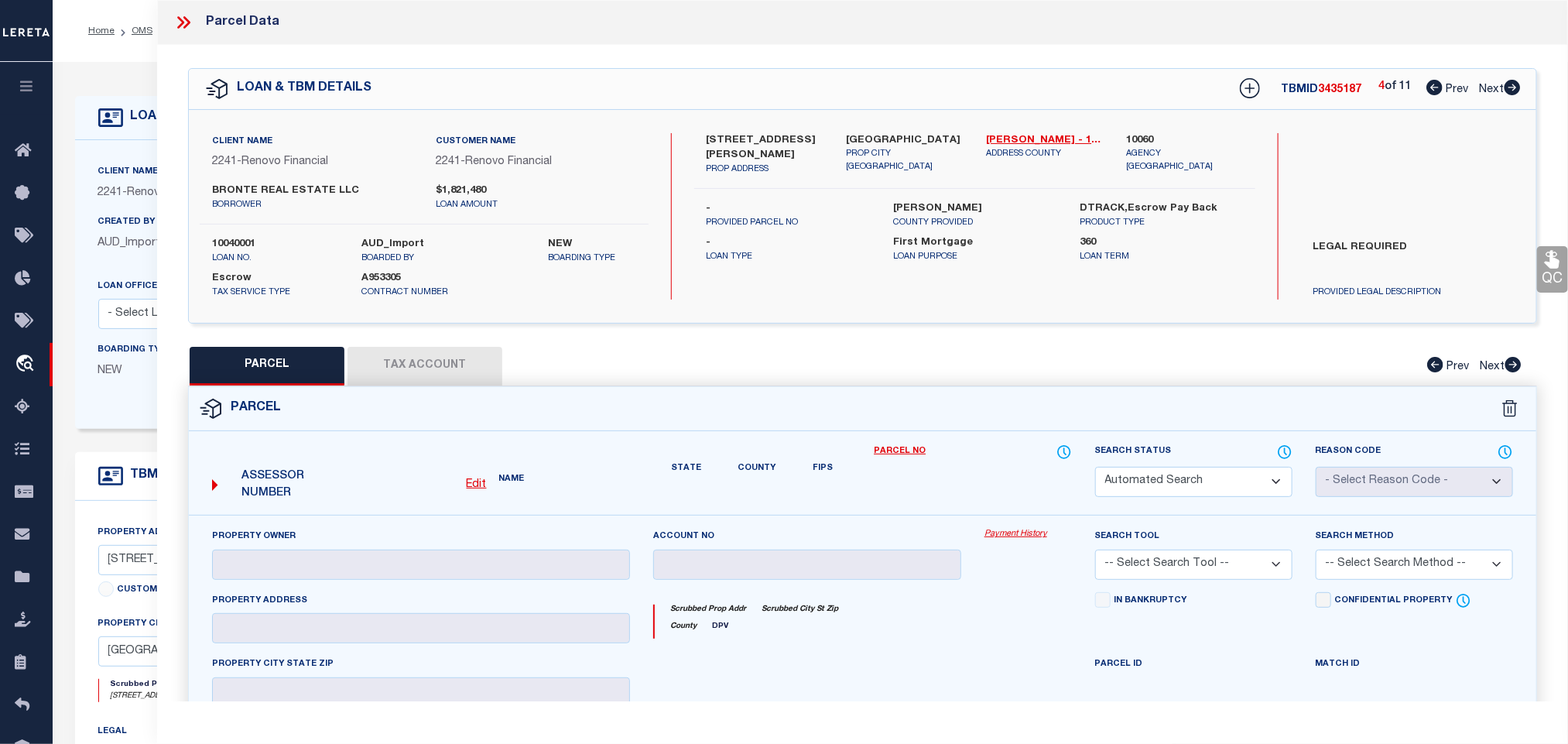
select select "RD"
checkbox input "false"
type textarea "Document uploaded that satisfies a legal requirement, changing from [GEOGRAPHIC…"
click at [1220, 476] on select "Automated Search Bad Parcel Complete Duplicate Parcel High Dollar Reporting In …" at bounding box center [1194, 481] width 198 height 30
select select "ND"
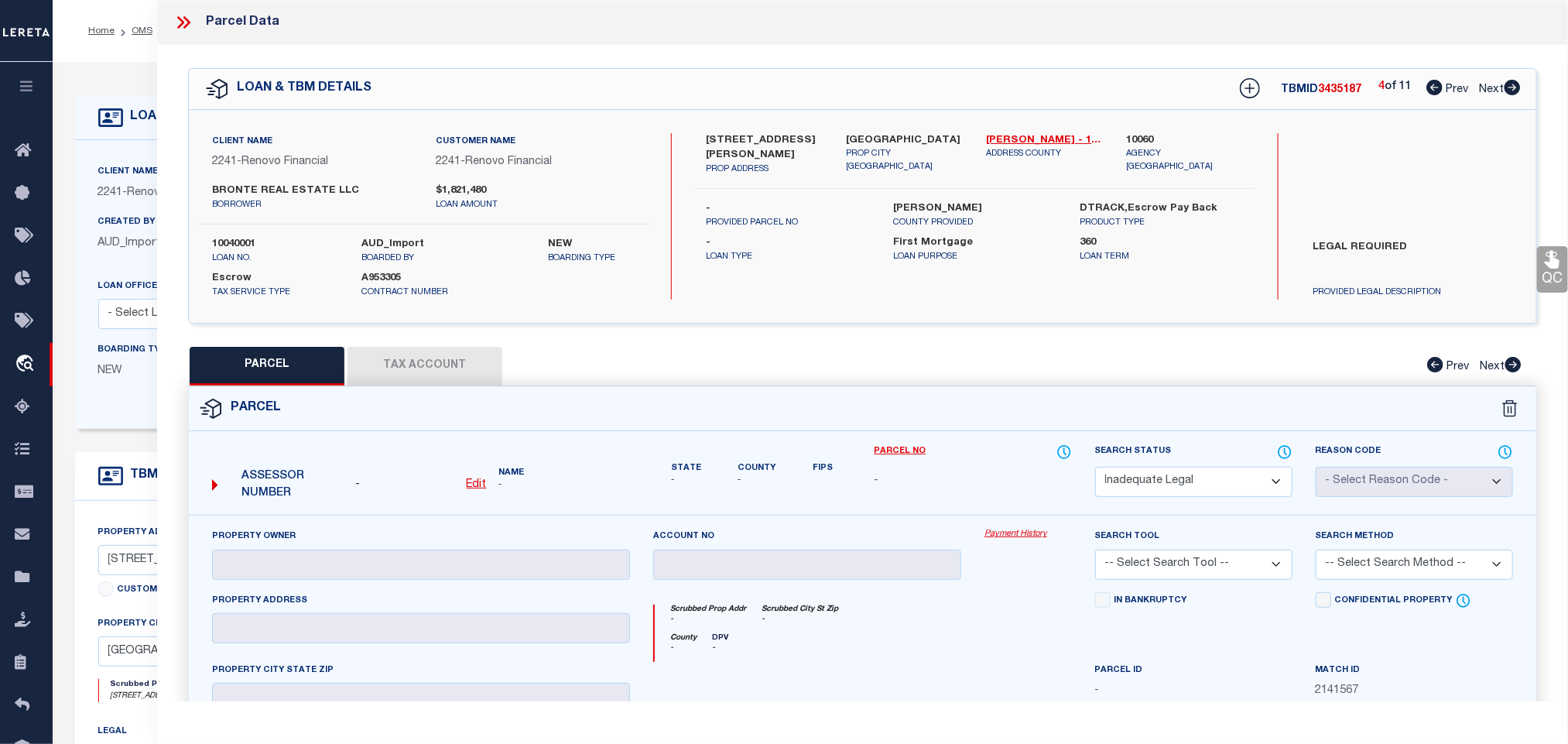
click at [1220, 476] on select "Automated Search Bad Parcel Complete Duplicate Parcel High Dollar Reporting In …" at bounding box center [1194, 481] width 198 height 30
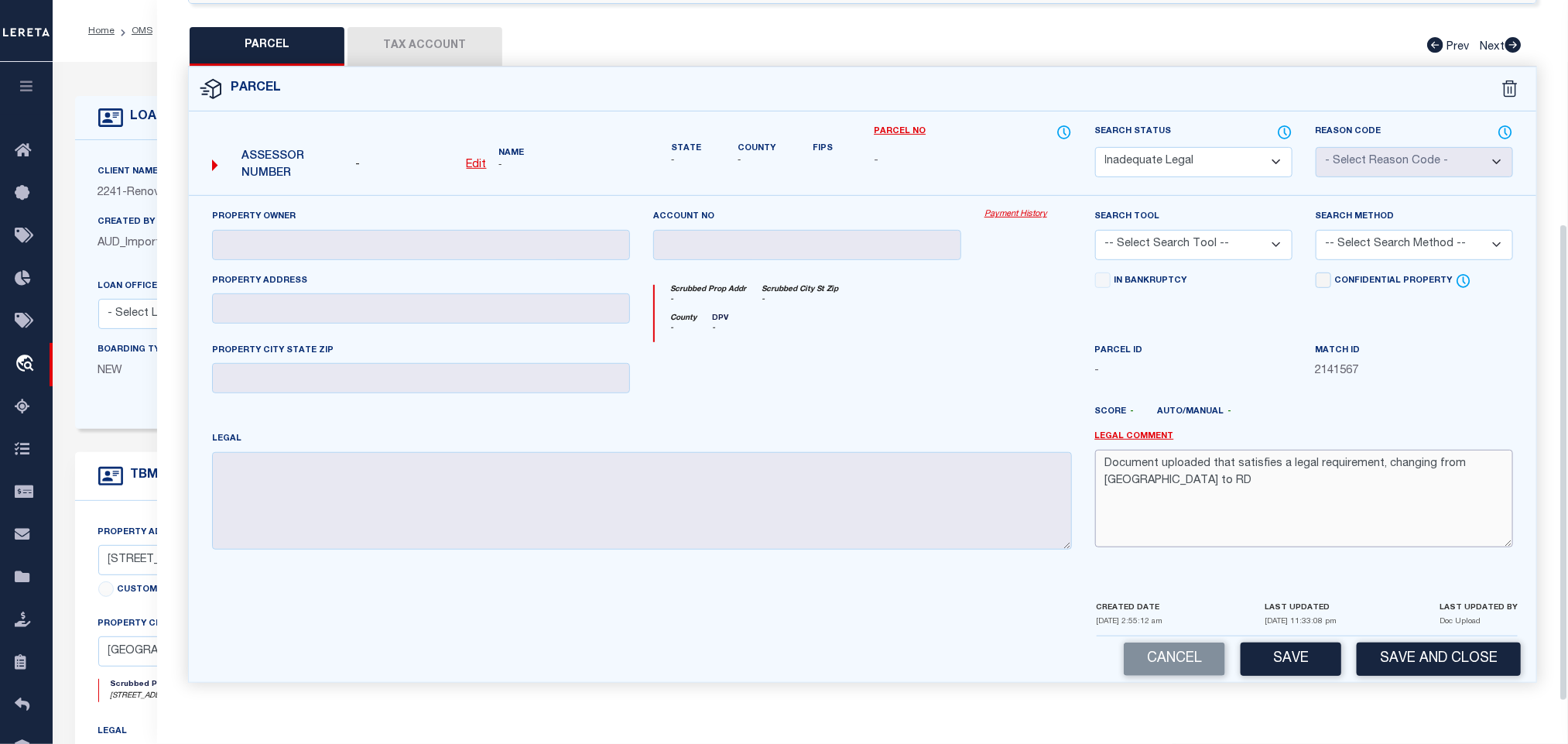
click at [1257, 493] on textarea "Document uploaded that satisfies a legal requirement, changing from [GEOGRAPHIC…" at bounding box center [1304, 499] width 418 height 97
click at [1288, 453] on textarea "Document uploaded that satisfies a legal requirement, changing from [GEOGRAPHIC…" at bounding box center [1304, 499] width 418 height 97
paste textarea "Not enough information has been provided. Please provide the necessary legal de…"
type textarea "Not enough information has been provided. Please provide the necessary legal de…"
click at [1289, 654] on button "Save" at bounding box center [1291, 659] width 101 height 33
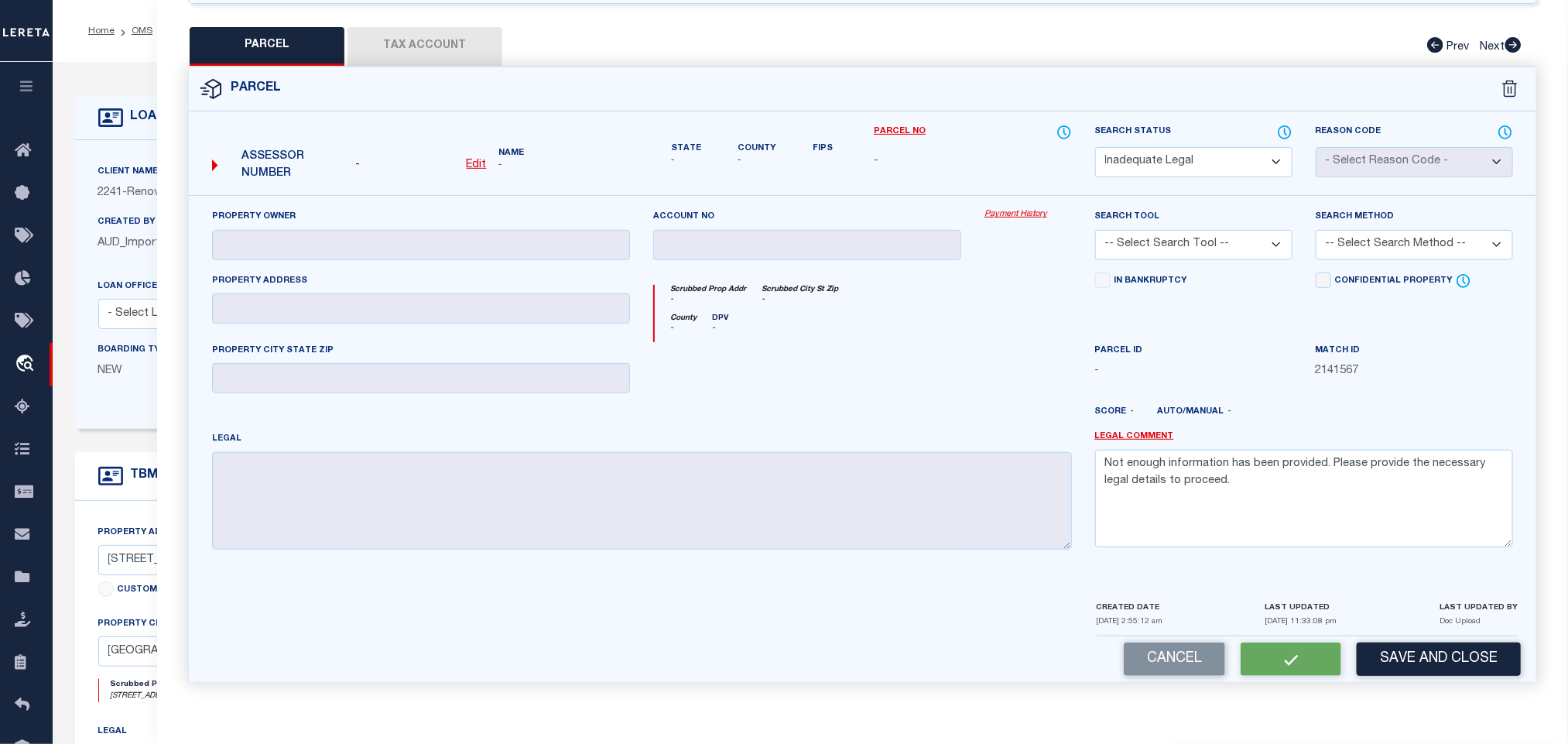
select select "AS"
checkbox input "false"
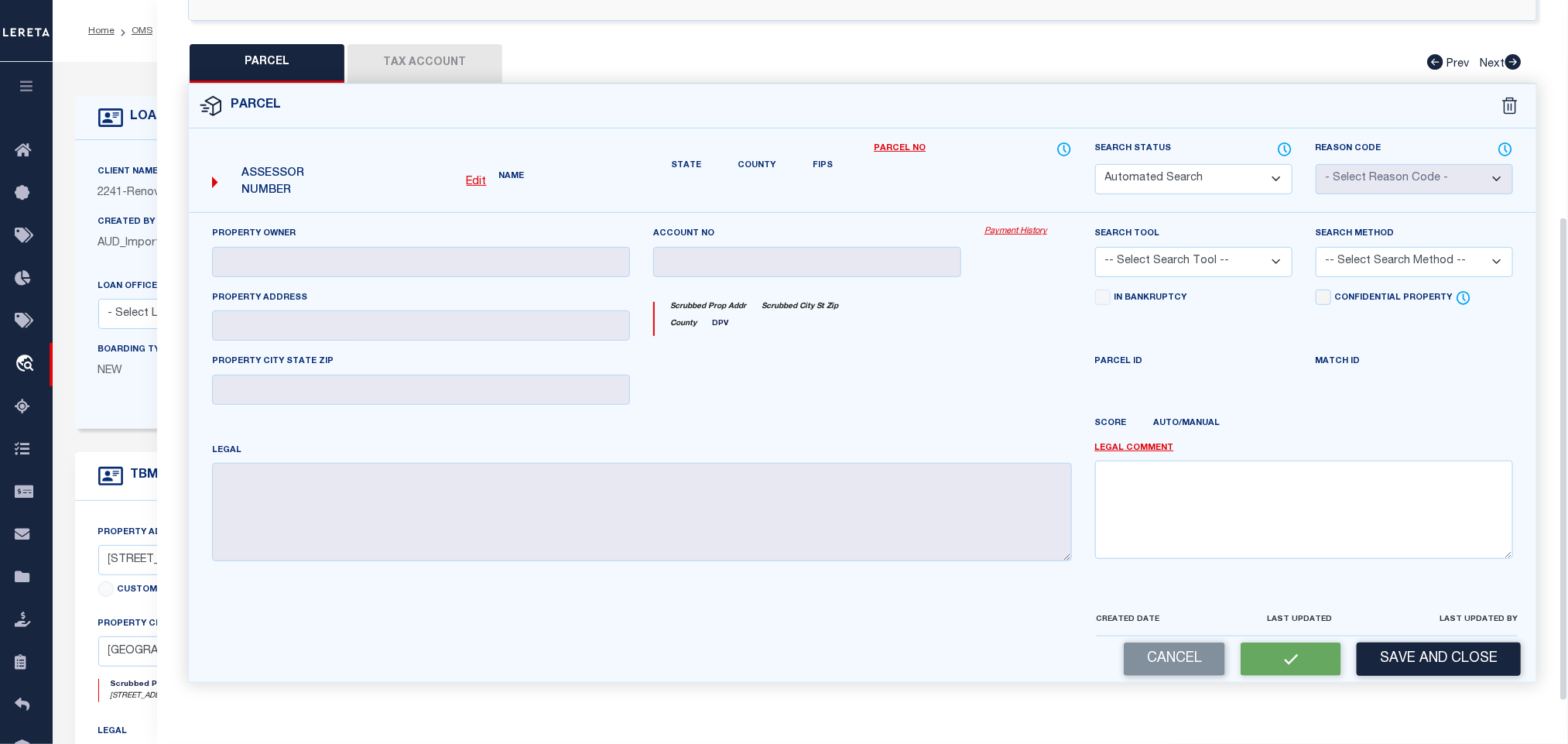
select select "ND"
checkbox input "false"
type textarea "Not enough information has been provided. Please provide the necessary legal de…"
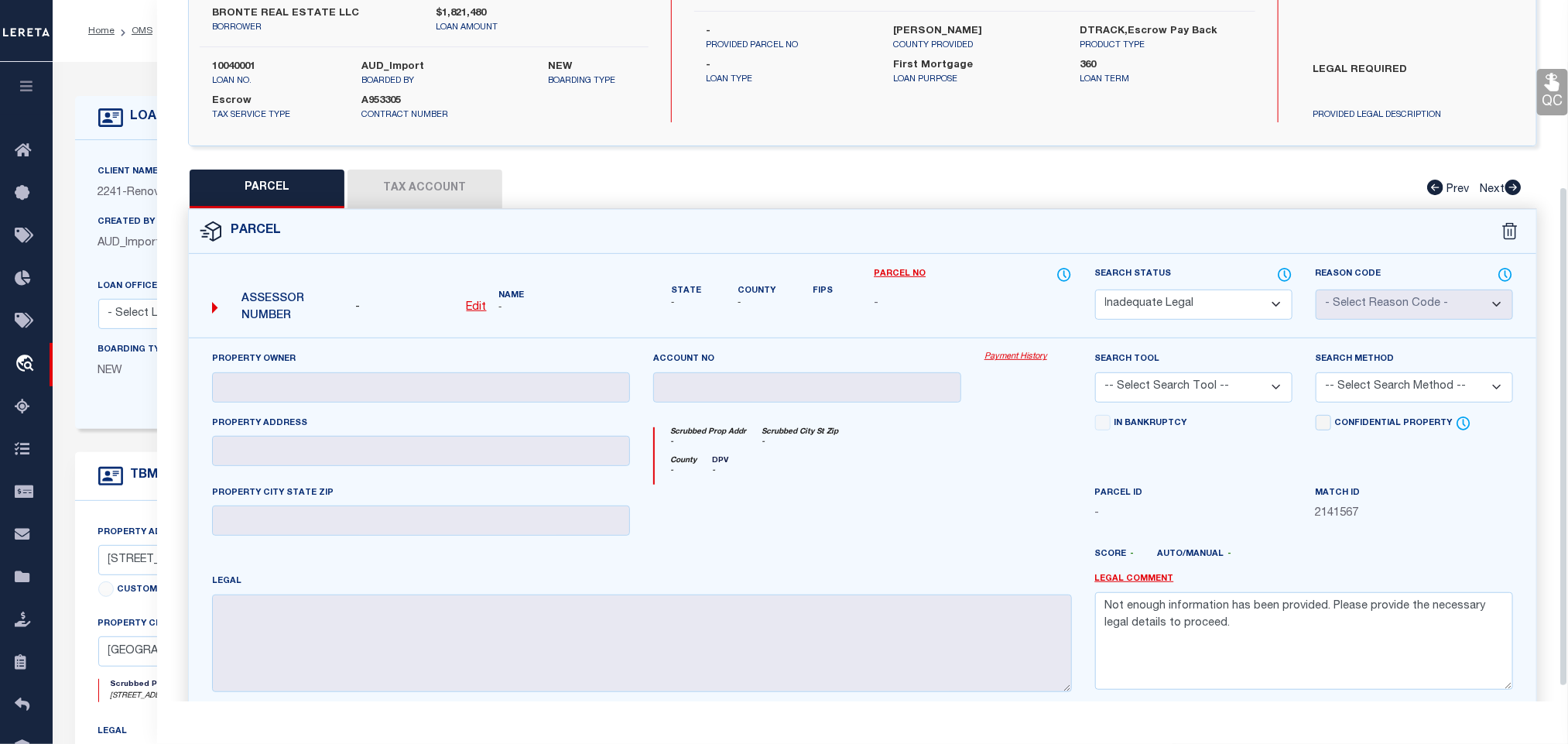
scroll to position [0, 0]
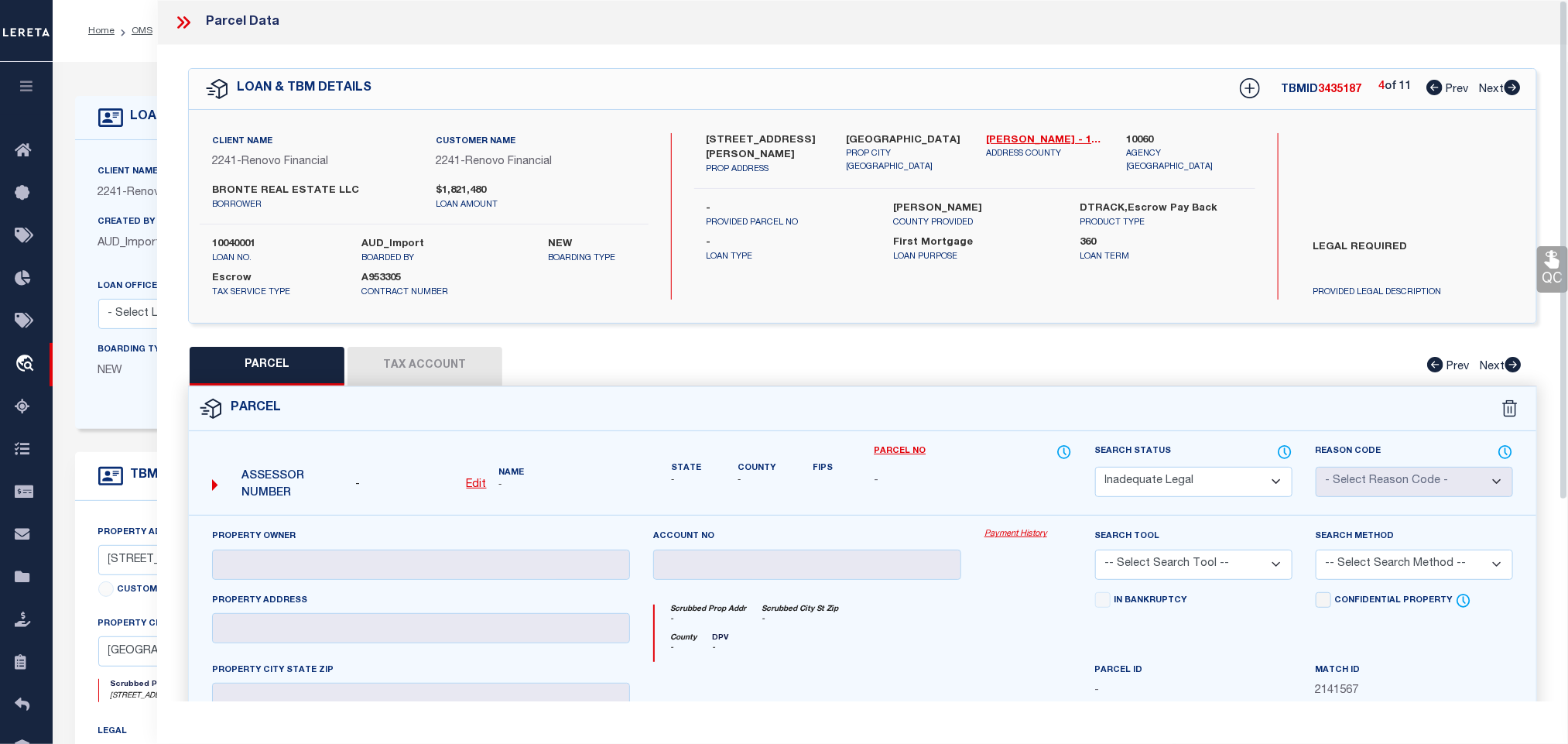
click at [1521, 80] on div "4 of 11 Prev Next" at bounding box center [1450, 89] width 143 height 20
click at [1511, 95] on icon at bounding box center [1513, 88] width 17 height 16
select select "AS"
checkbox input "false"
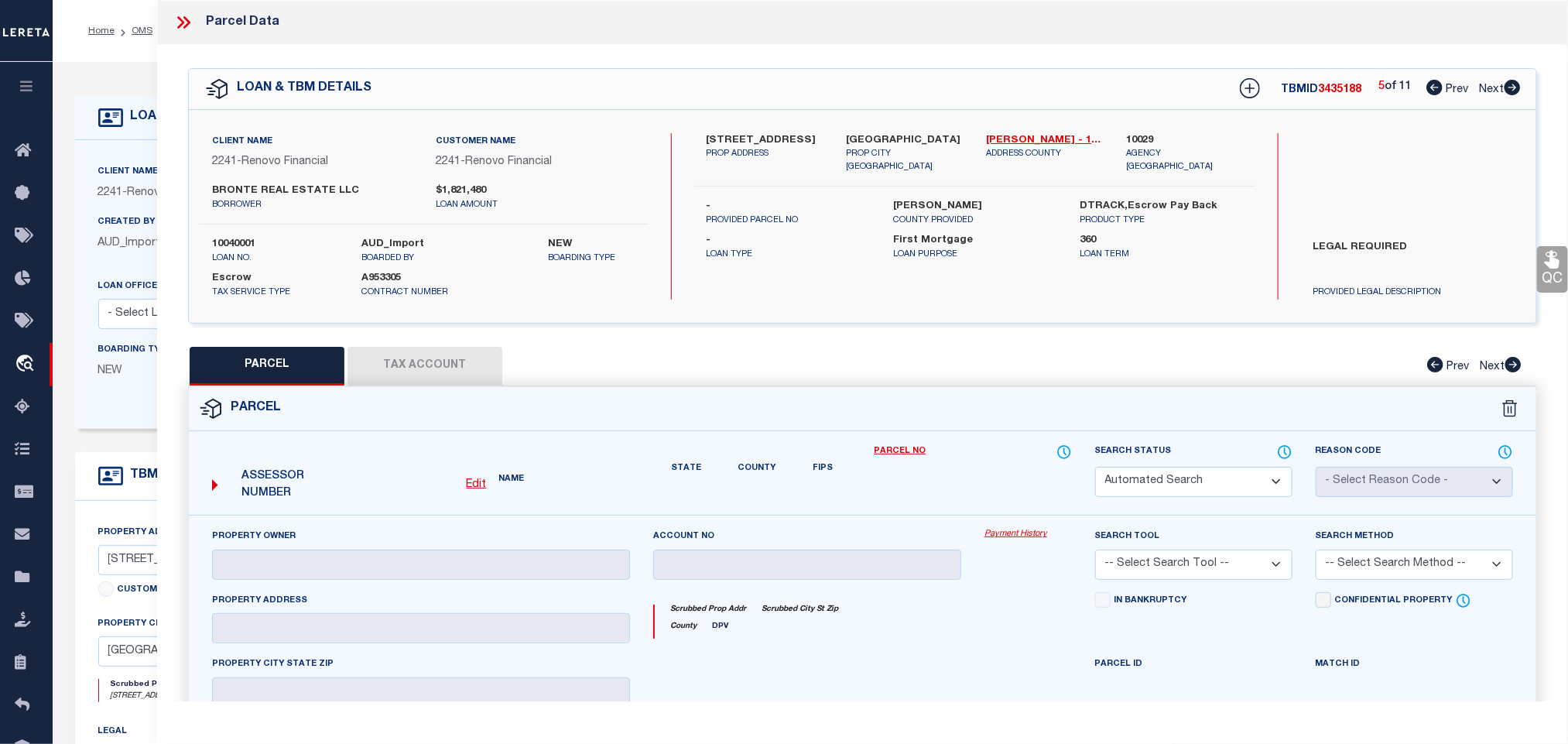
select select "RD"
checkbox input "false"
type textarea "Document uploaded that satisfies a legal requirement, changing from [GEOGRAPHIC…"
click at [1204, 481] on select "Automated Search Bad Parcel Complete Duplicate Parcel High Dollar Reporting In …" at bounding box center [1194, 481] width 198 height 30
select select "ND"
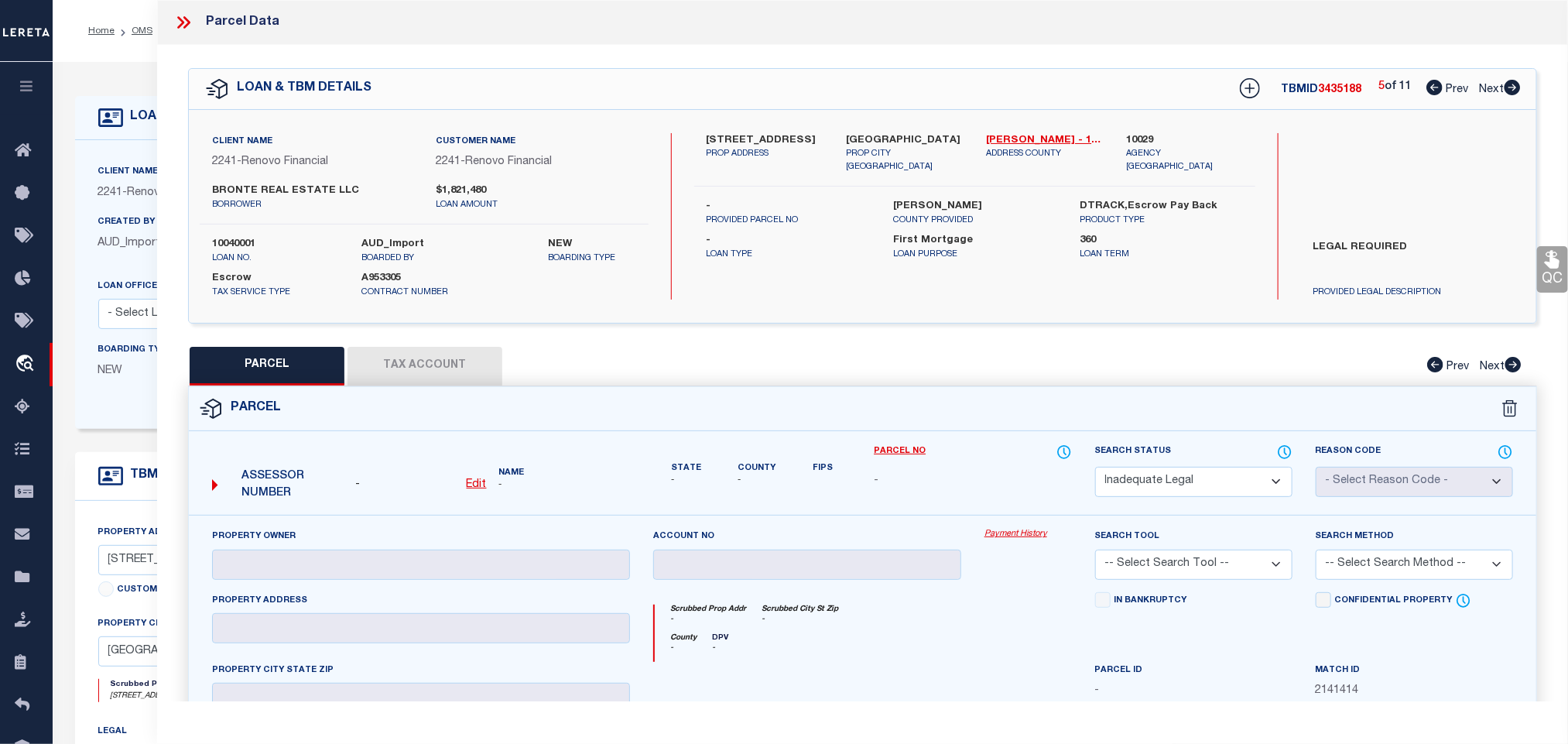
click at [1204, 481] on select "Automated Search Bad Parcel Complete Duplicate Parcel High Dollar Reporting In …" at bounding box center [1194, 481] width 198 height 30
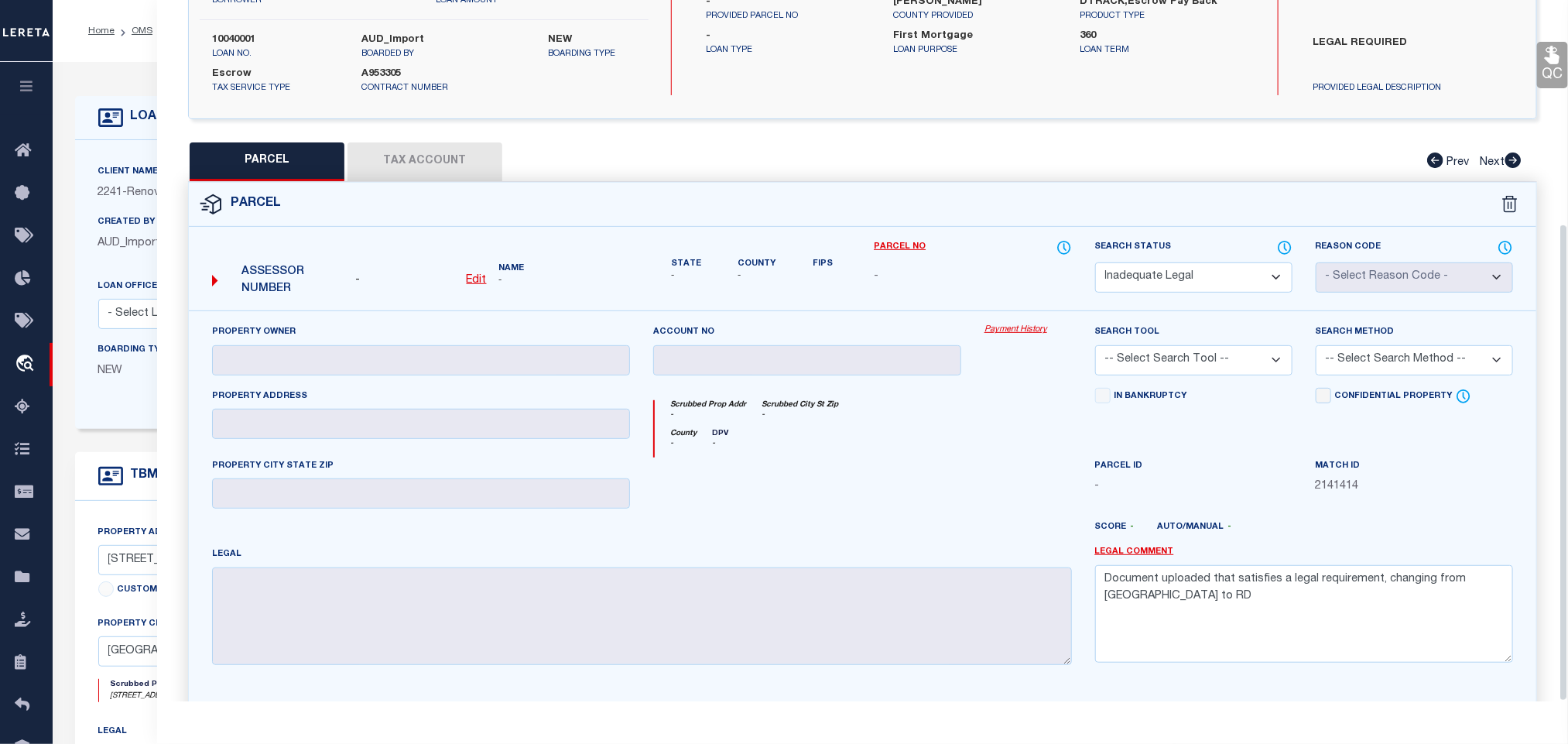
scroll to position [328, 0]
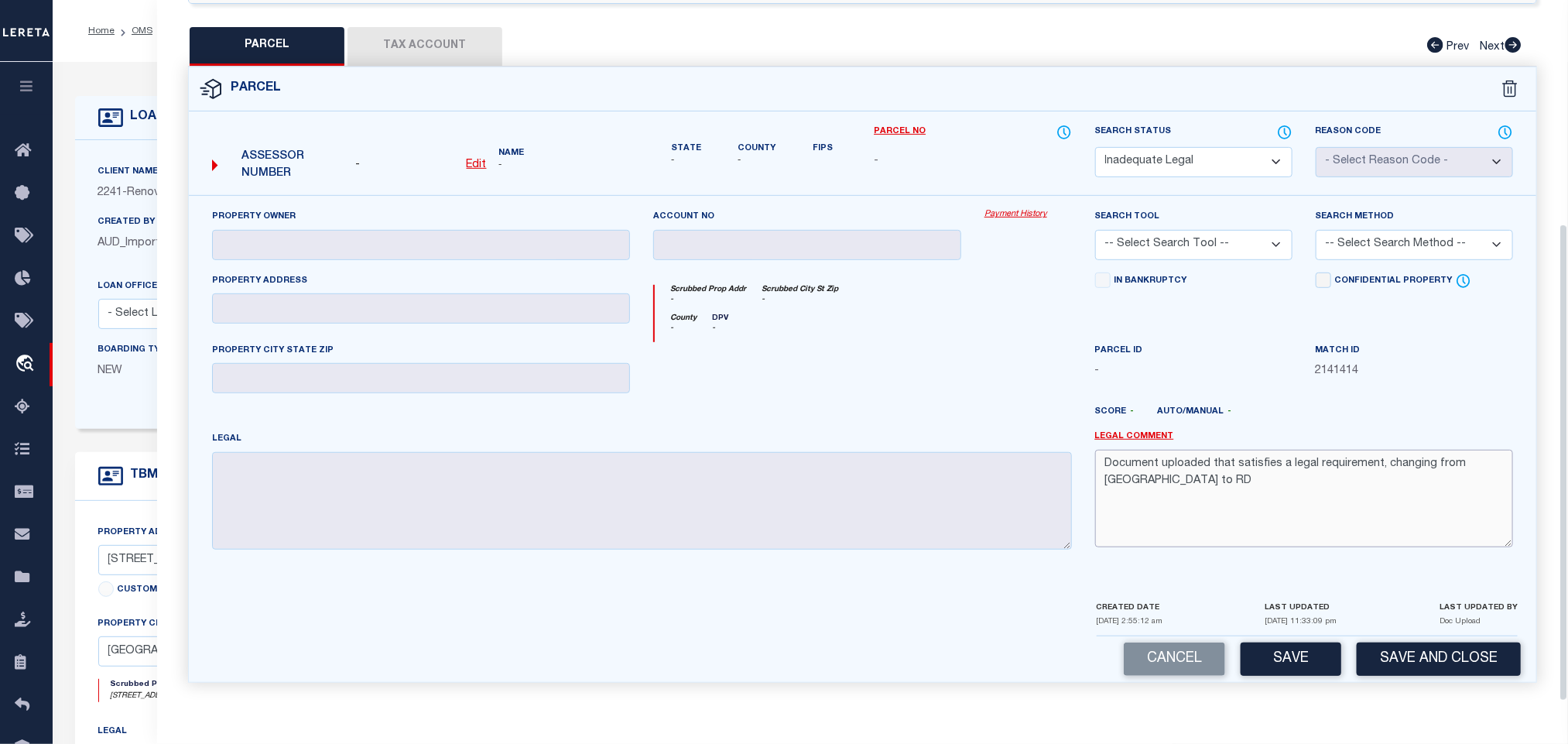
click at [1302, 515] on textarea "Document uploaded that satisfies a legal requirement, changing from [GEOGRAPHIC…" at bounding box center [1304, 499] width 418 height 97
paste textarea "Not enough information has been provided. Please provide the necessary legal de…"
type textarea "Not enough information has been provided. Please provide the necessary legal de…"
click at [1295, 701] on div "Parcel - Edit Name - -" at bounding box center [863, 384] width 1373 height 635
click at [1299, 660] on button "Save" at bounding box center [1291, 659] width 101 height 33
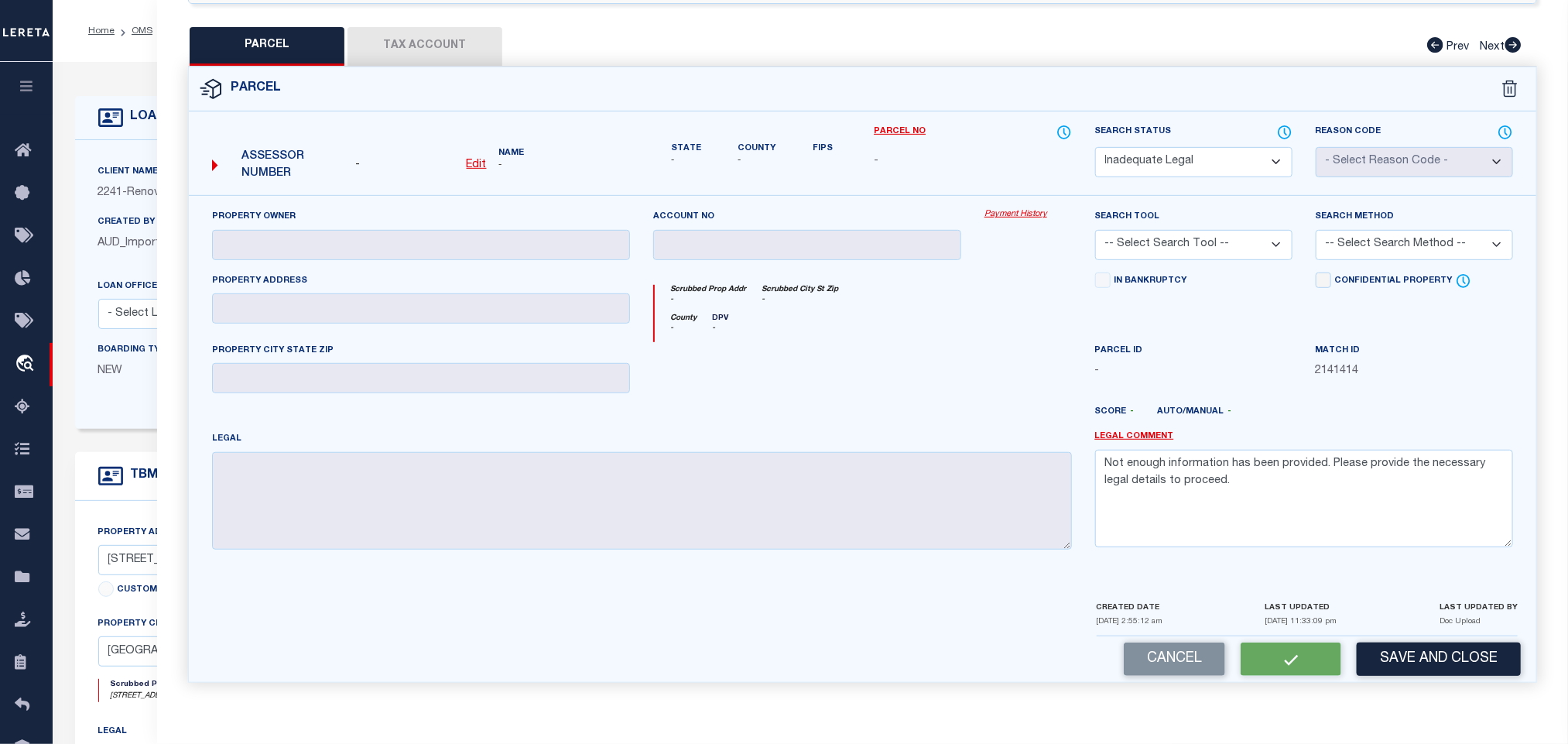
select select "AS"
checkbox input "false"
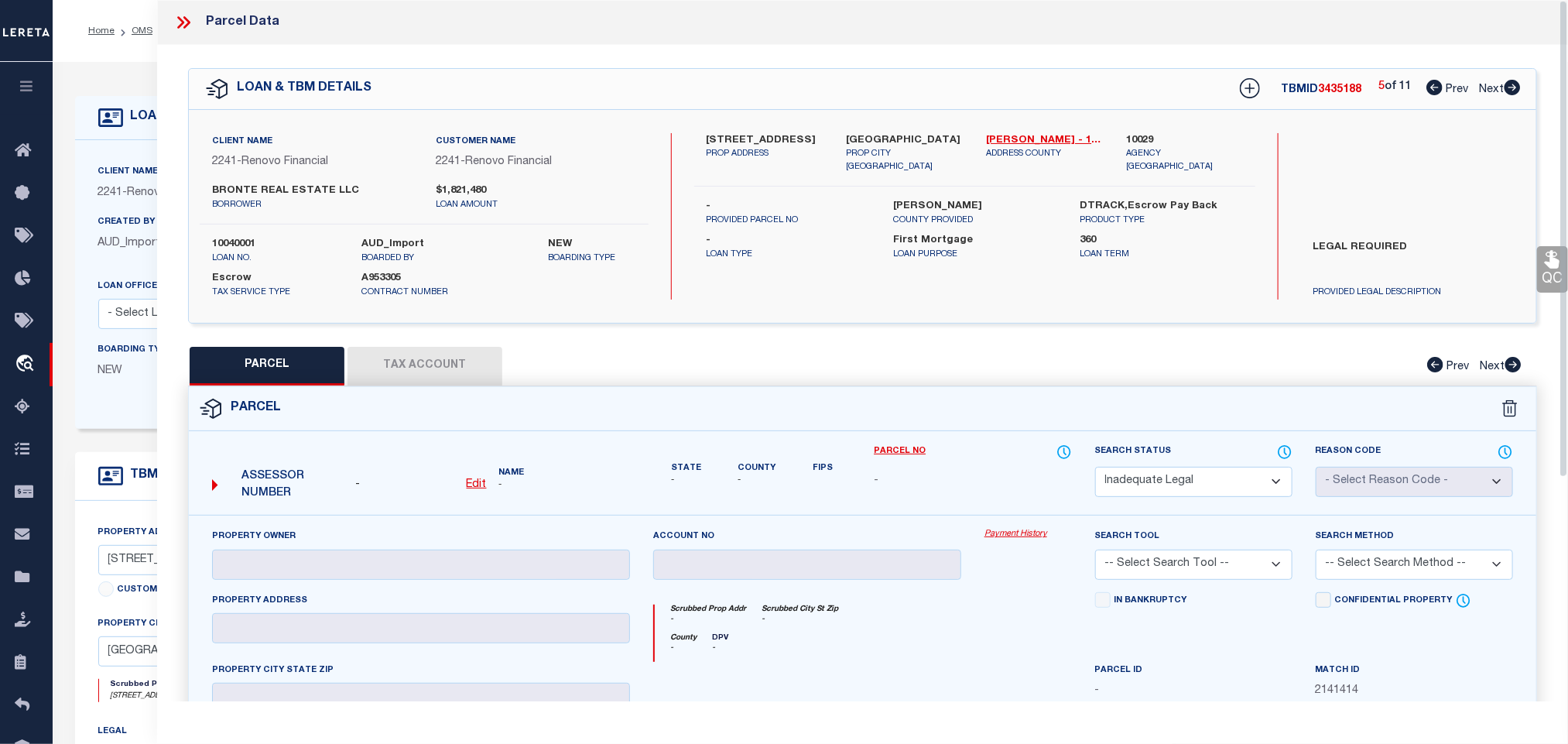
click at [1512, 88] on icon at bounding box center [1513, 88] width 17 height 16
click at [1229, 479] on select "Automated Search Bad Parcel Complete Duplicate Parcel High Dollar Reporting In …" at bounding box center [1194, 481] width 198 height 30
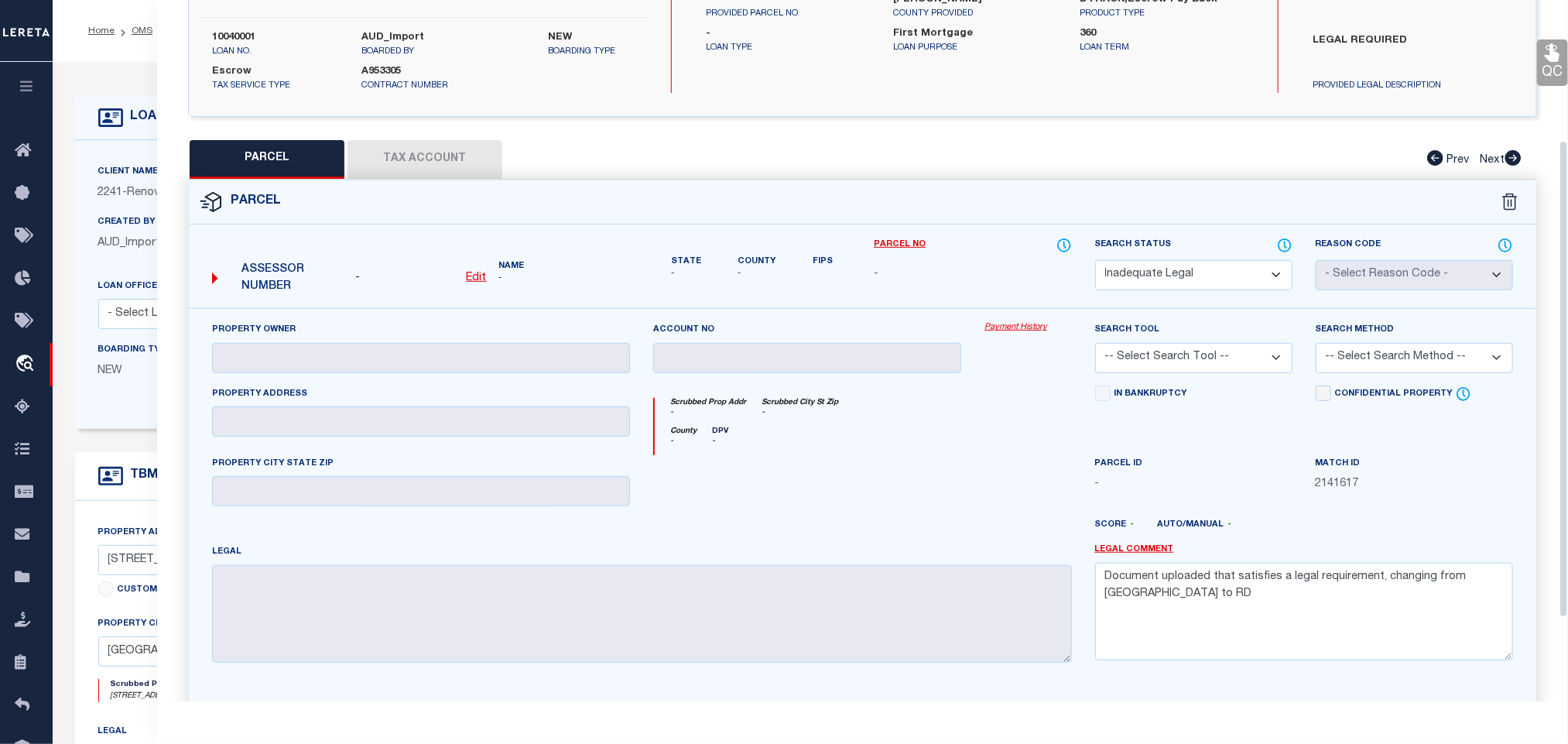
scroll to position [328, 0]
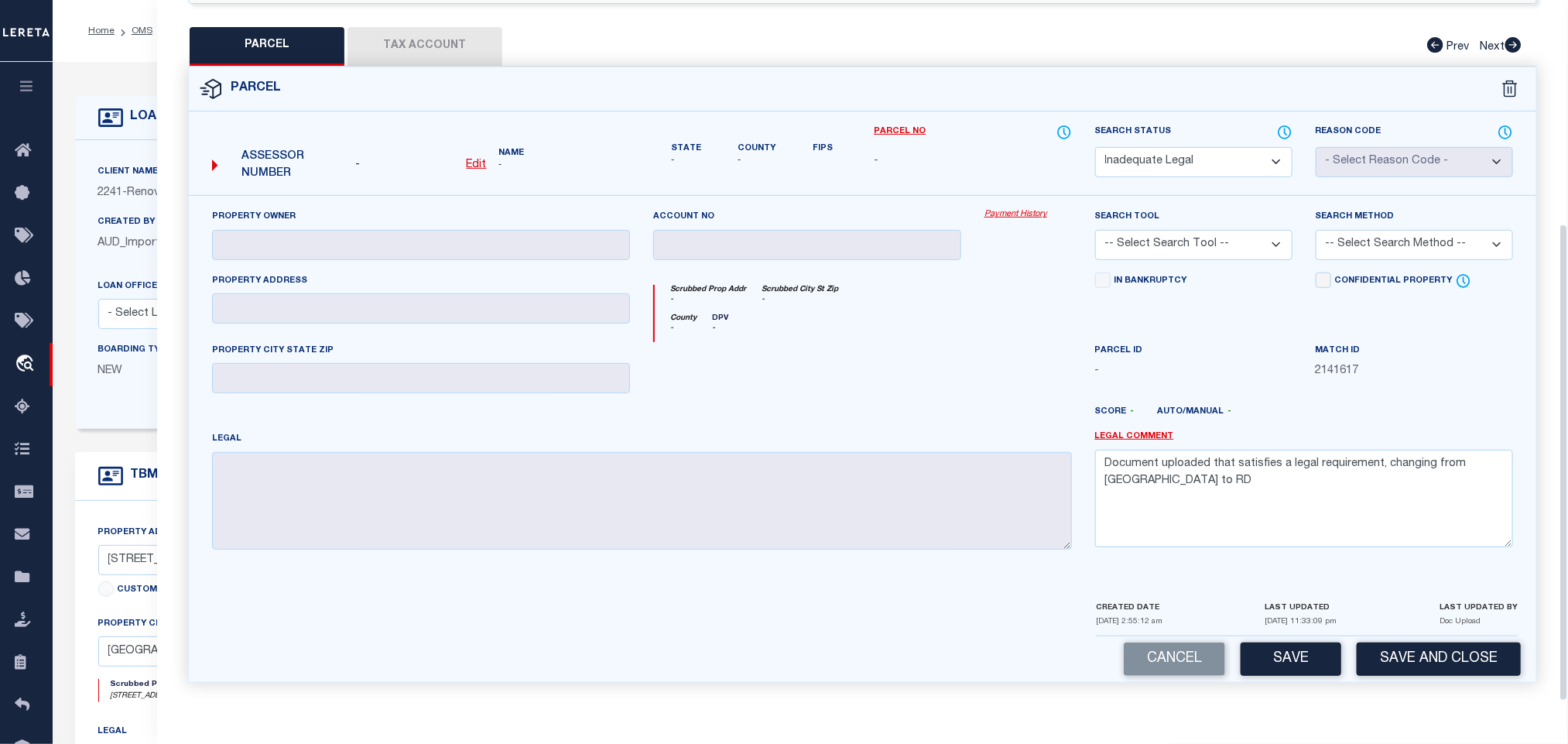
click at [1280, 553] on div "Legal Comment Document uploaded that satisfies a legal requirement, changing fr…" at bounding box center [1304, 495] width 441 height 131
click at [1295, 490] on textarea "Document uploaded that satisfies a legal requirement, changing from [GEOGRAPHIC…" at bounding box center [1304, 499] width 418 height 97
paste textarea "Not enough information has been provided. Please provide the necessary legal de…"
click at [1288, 660] on button "Save" at bounding box center [1291, 659] width 101 height 33
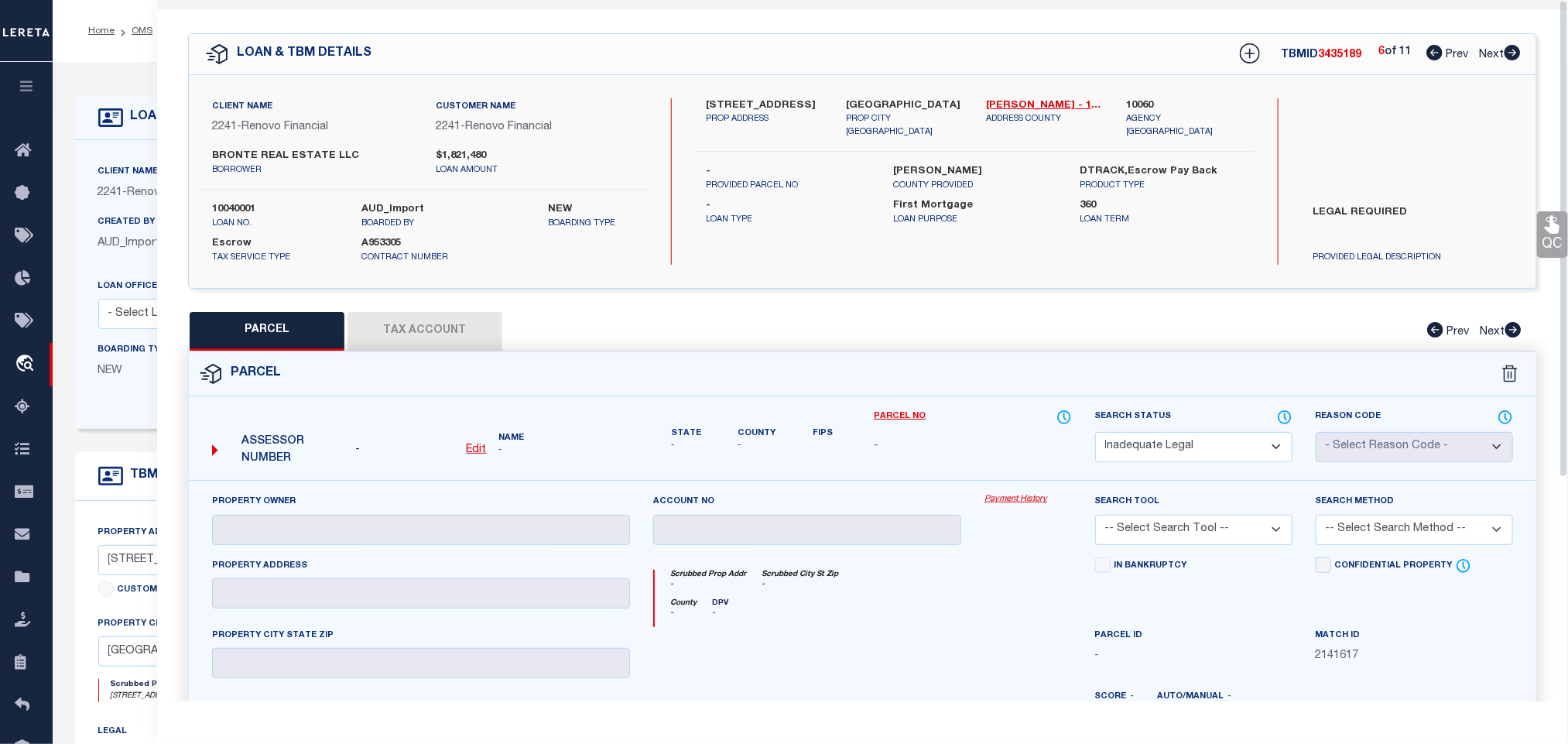
scroll to position [0, 0]
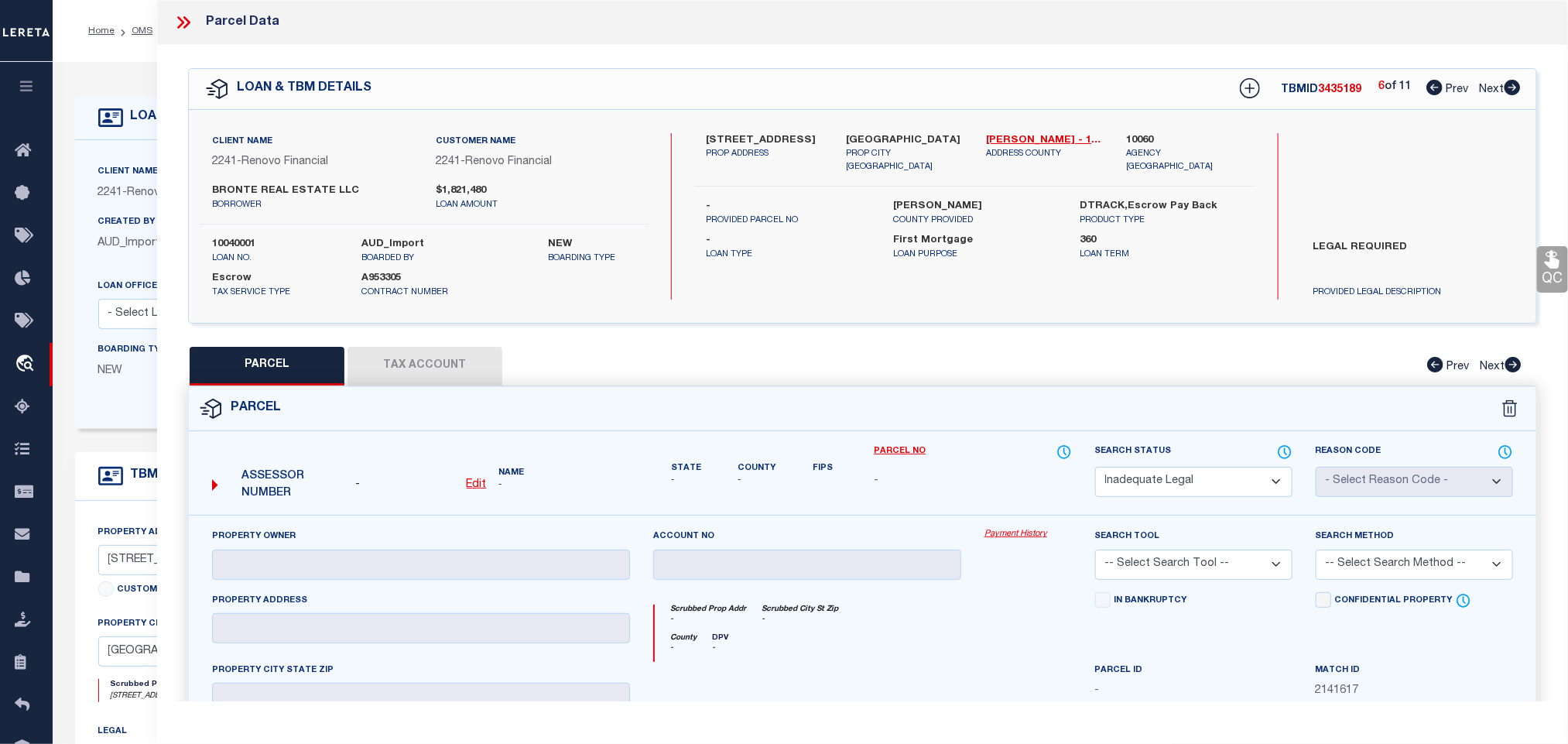
click at [1511, 89] on icon at bounding box center [1513, 88] width 17 height 16
click at [1176, 476] on select "Automated Search Bad Parcel Complete Duplicate Parcel High Dollar Reporting In …" at bounding box center [1194, 481] width 198 height 30
drag, startPoint x: 1176, startPoint y: 476, endPoint x: 1167, endPoint y: 470, distance: 10.8
click at [1168, 472] on select "Automated Search Bad Parcel Complete Duplicate Parcel High Dollar Reporting In …" at bounding box center [1194, 481] width 198 height 30
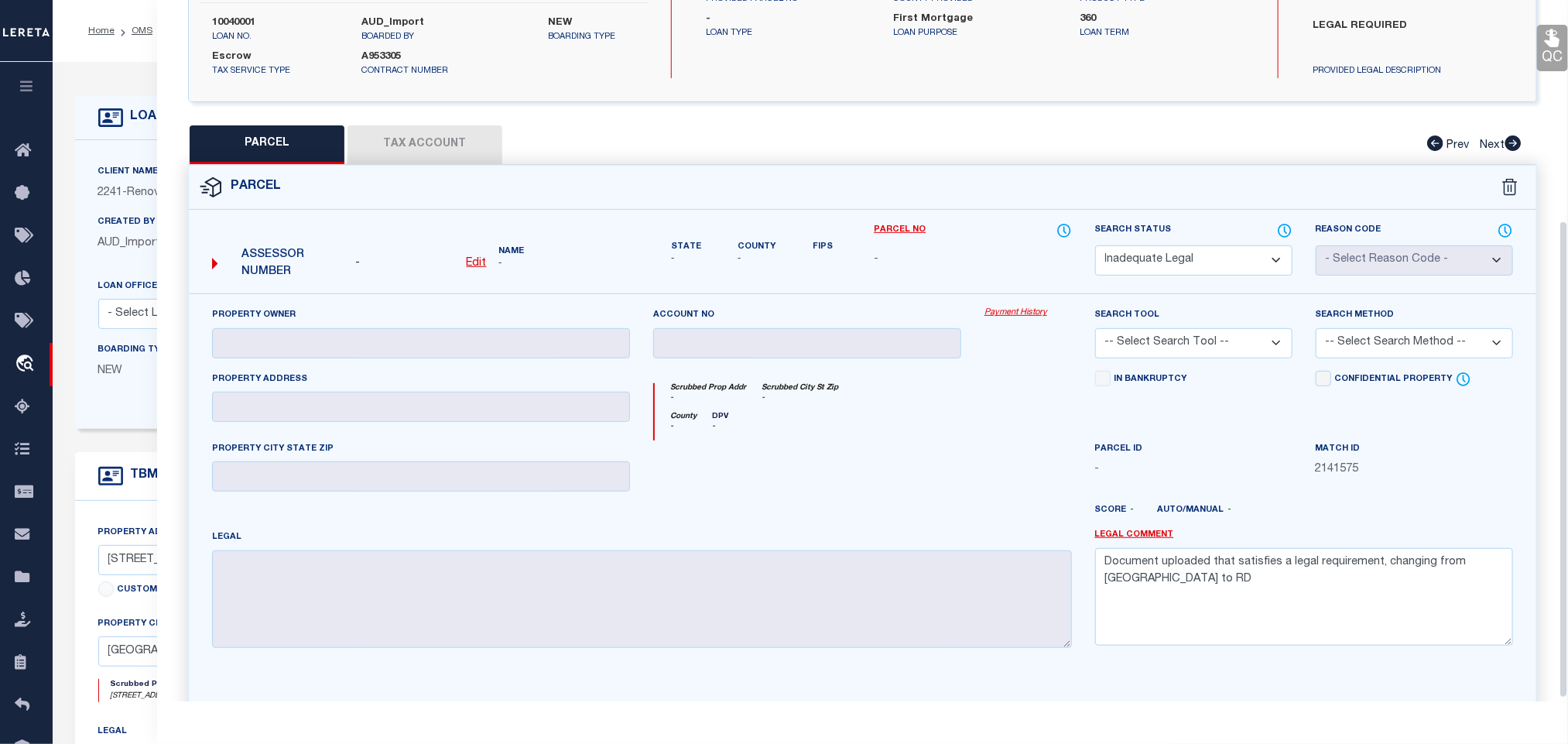
scroll to position [328, 0]
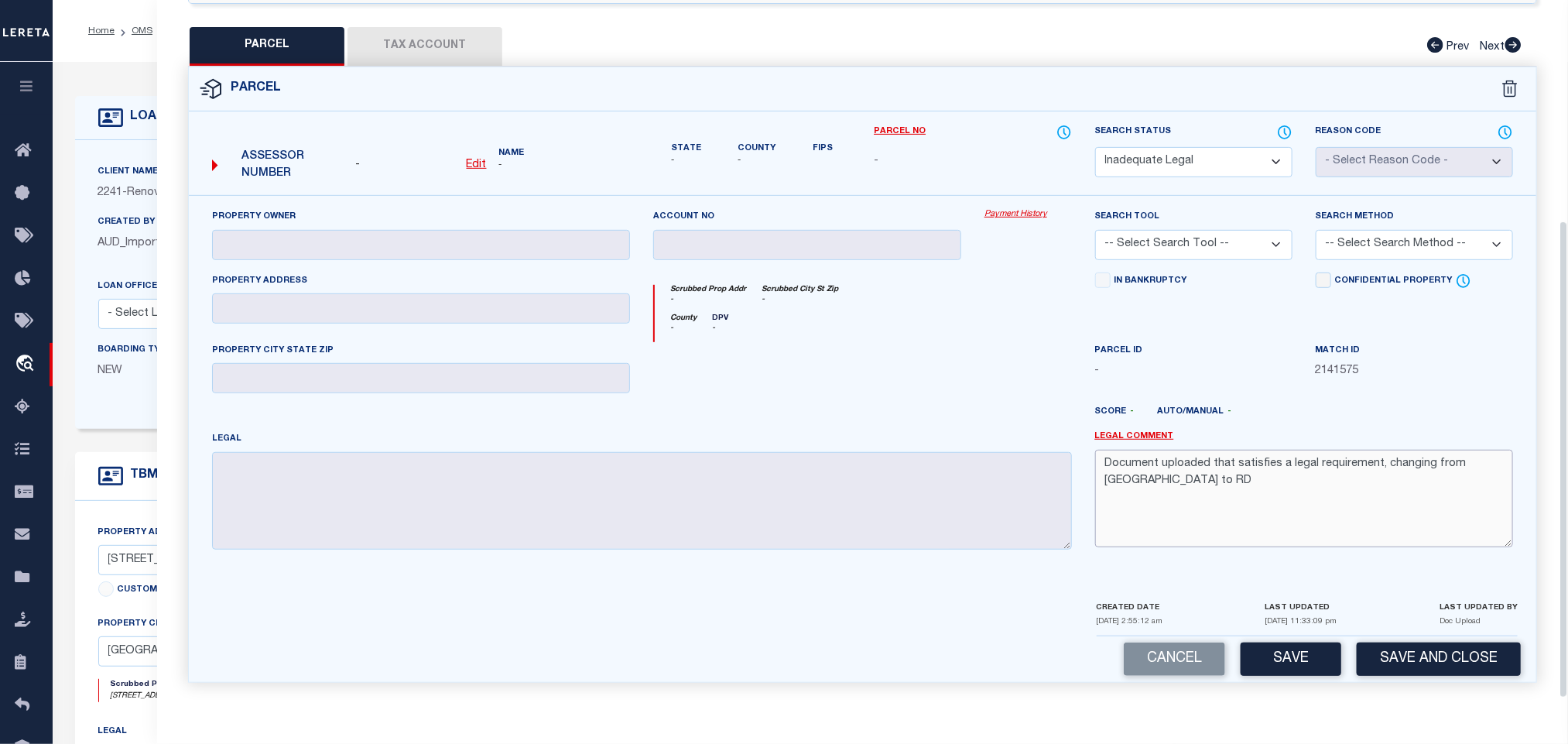
click at [1267, 536] on textarea "Document uploaded that satisfies a legal requirement, changing from [GEOGRAPHIC…" at bounding box center [1304, 499] width 418 height 97
paste textarea "Not enough information has been provided. Please provide the necessary legal de…"
click at [1280, 660] on button "Save" at bounding box center [1291, 659] width 101 height 33
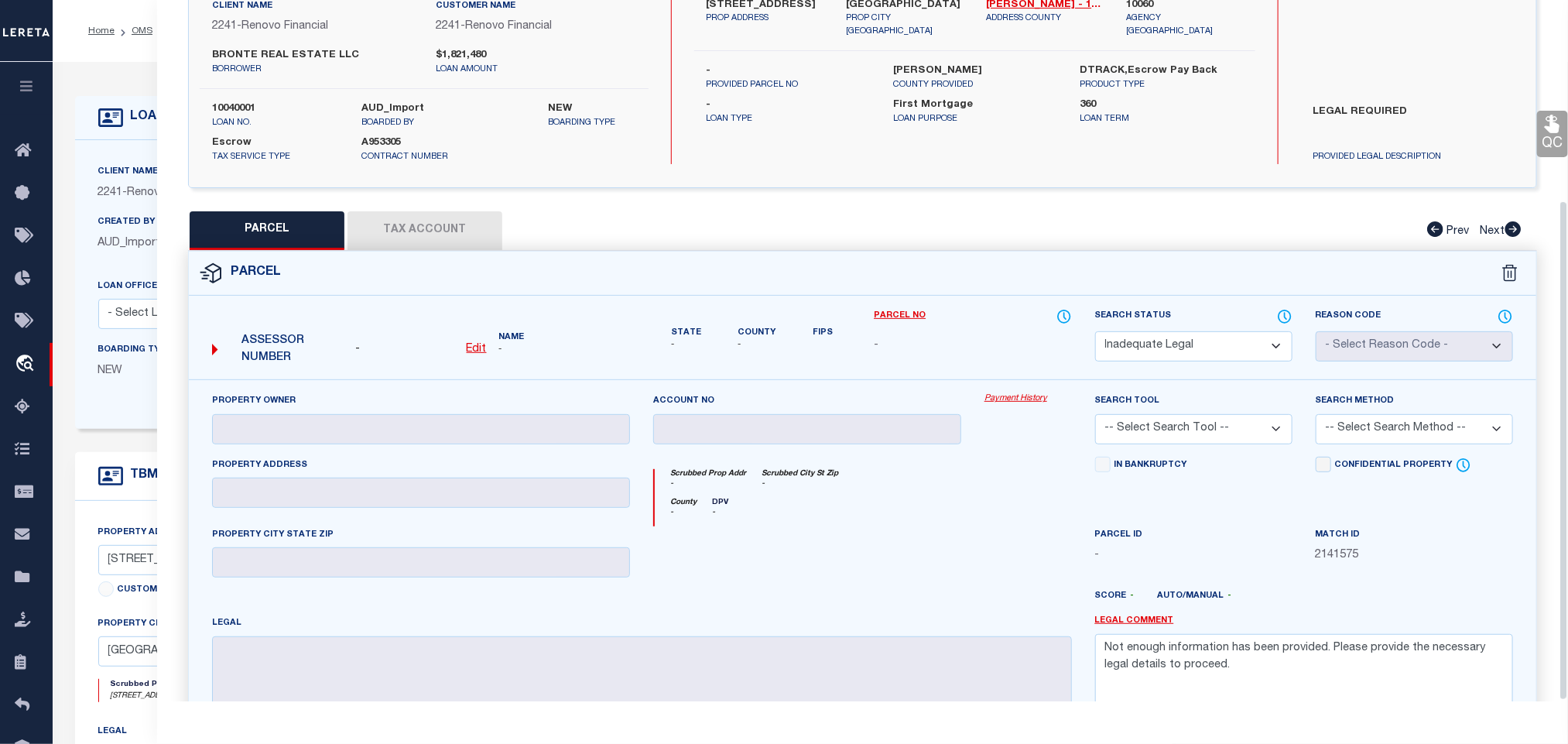
scroll to position [0, 0]
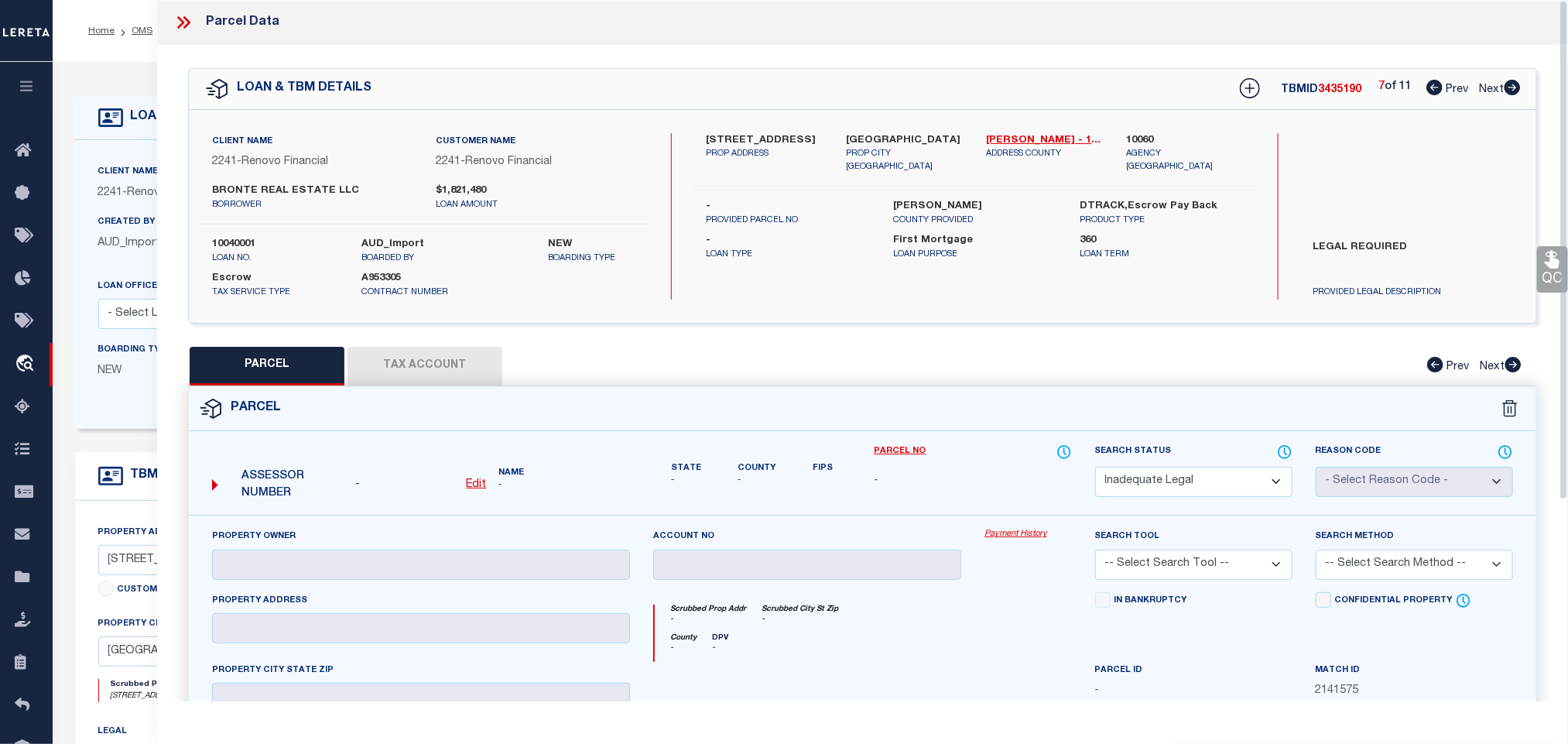
click at [1510, 87] on icon at bounding box center [1513, 88] width 17 height 16
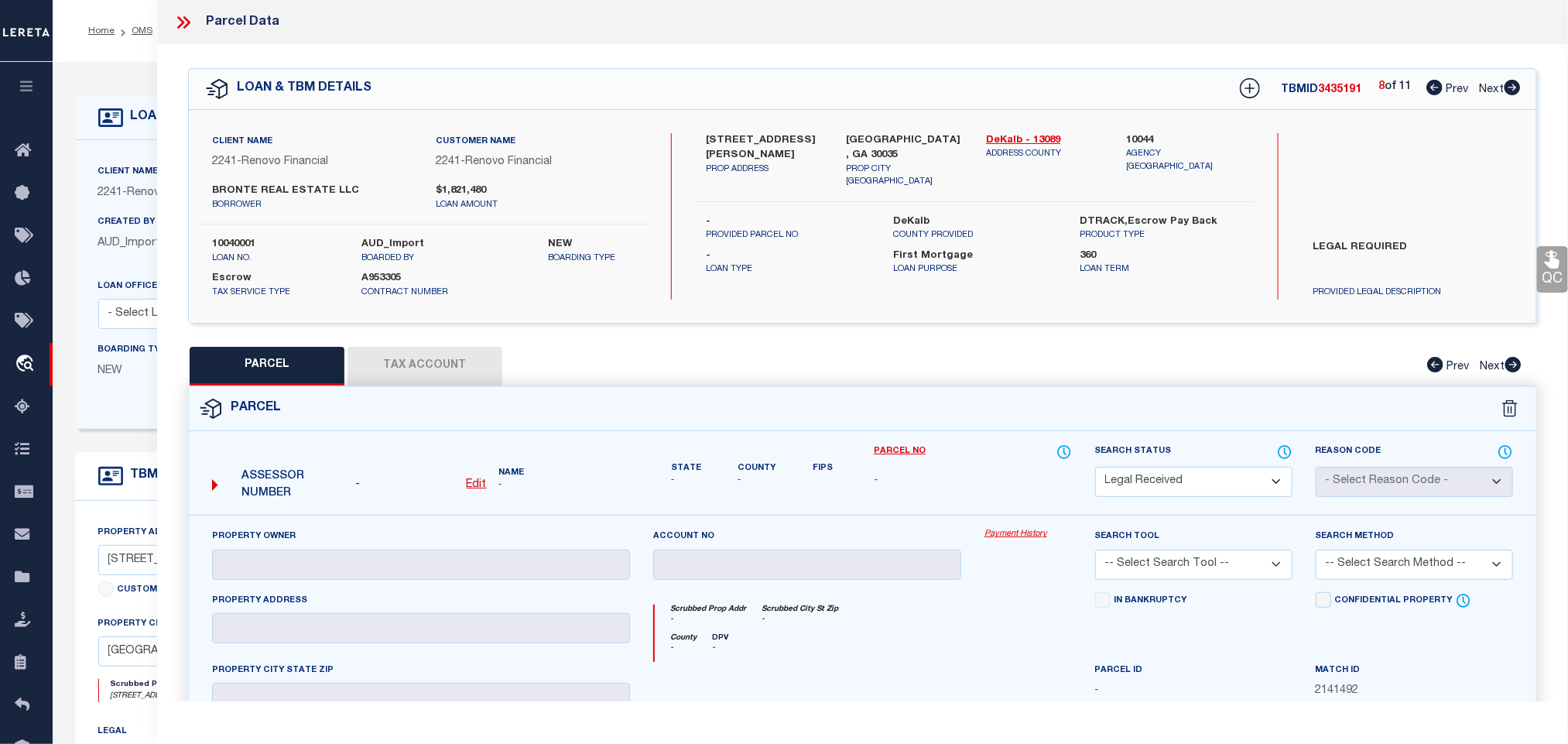
click at [1191, 477] on select "Automated Search Bad Parcel Complete Duplicate Parcel High Dollar Reporting In …" at bounding box center [1194, 481] width 198 height 30
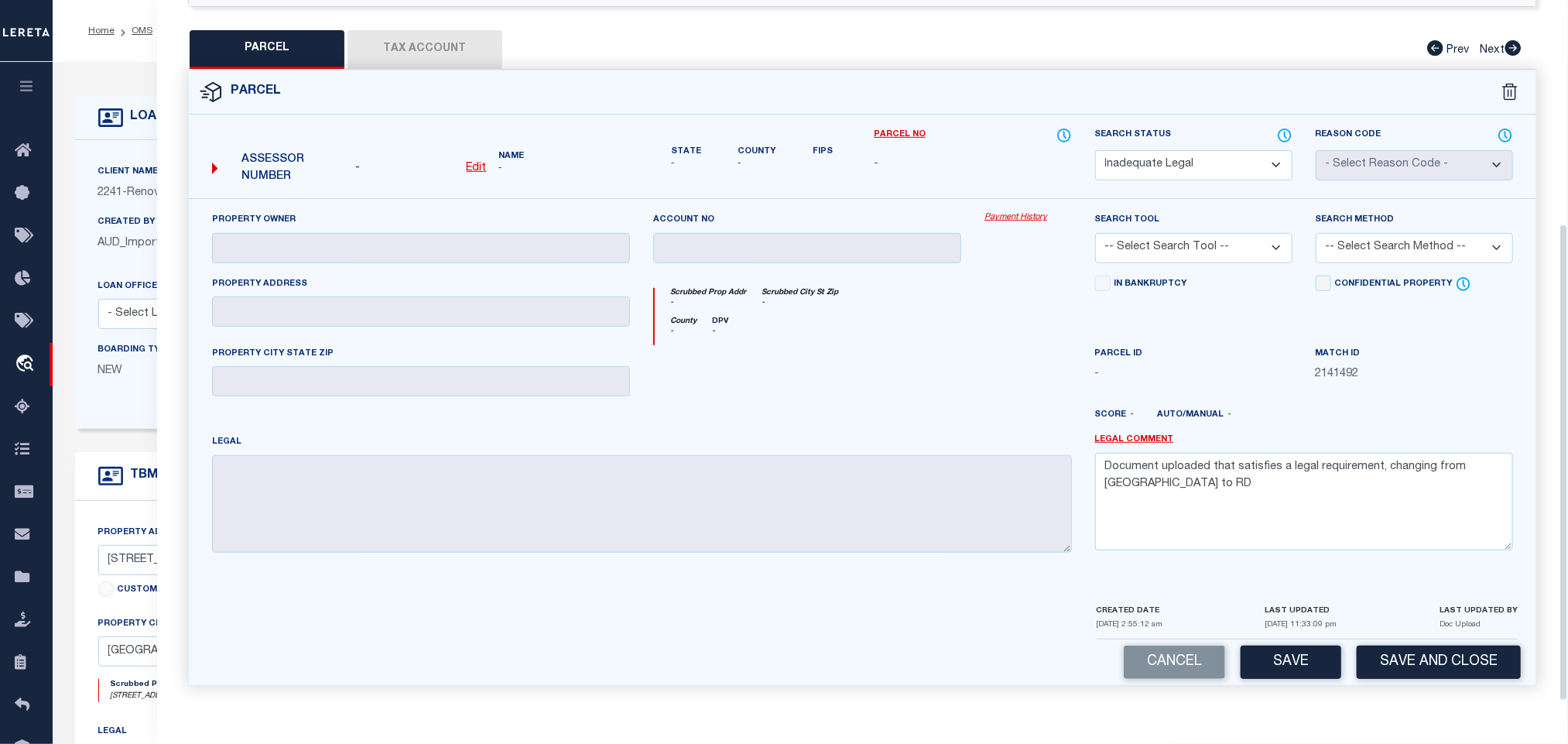
scroll to position [328, 0]
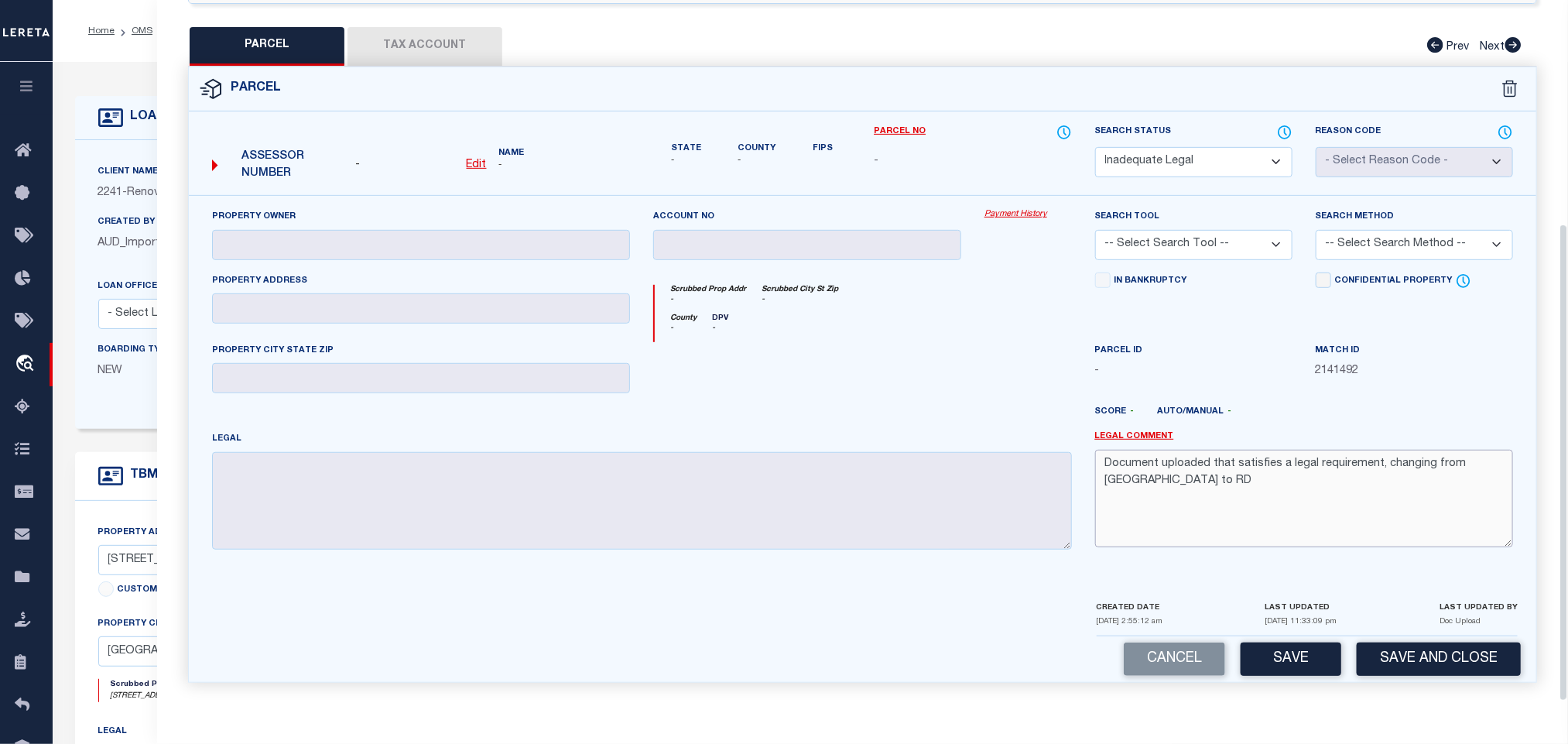
click at [1319, 519] on textarea "Document uploaded that satisfies a legal requirement, changing from [GEOGRAPHIC…" at bounding box center [1304, 499] width 418 height 97
paste textarea "Not enough information has been provided. Please provide the necessary legal de…"
click at [1299, 667] on button "Save" at bounding box center [1291, 659] width 101 height 33
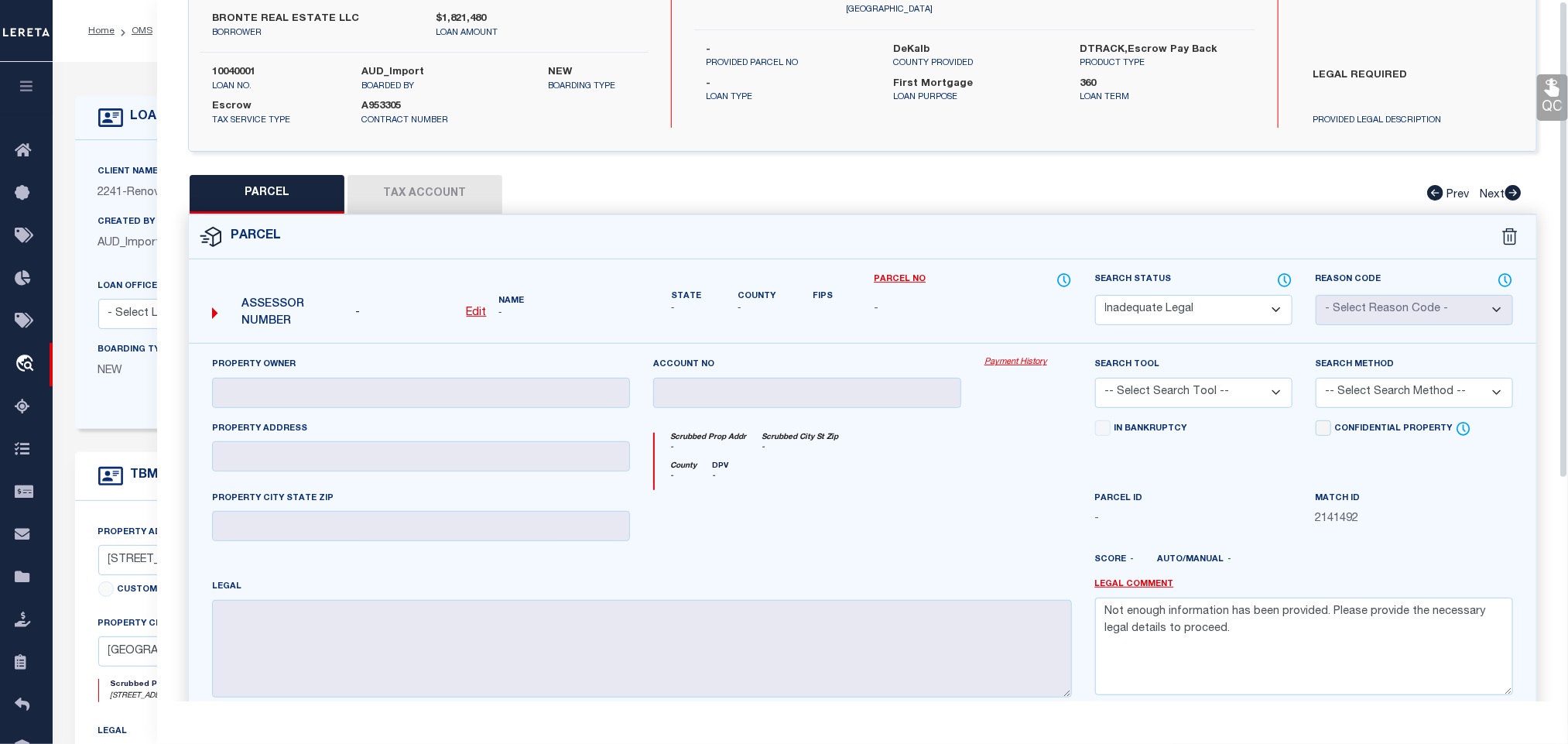
scroll to position [0, 0]
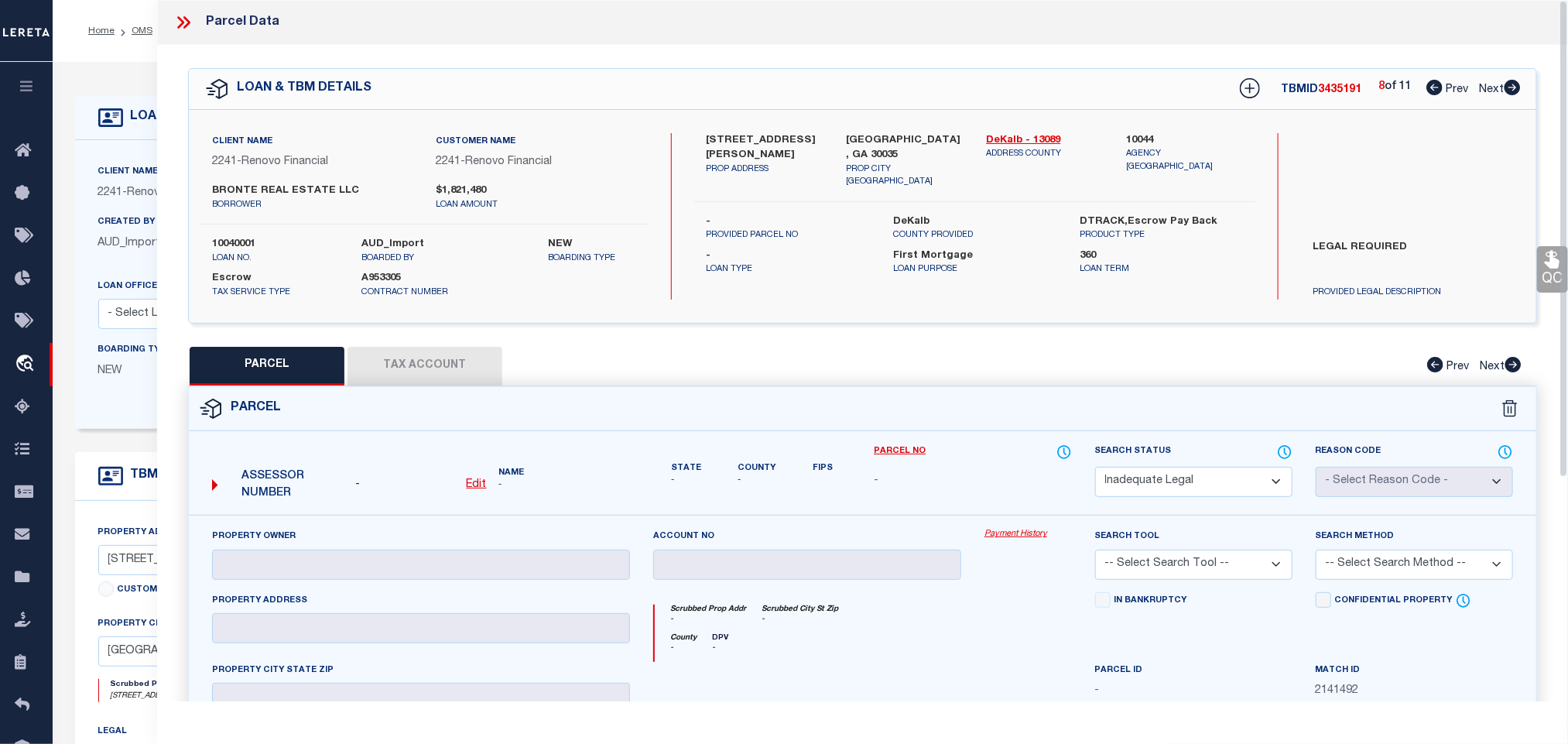
click at [1512, 81] on icon at bounding box center [1513, 88] width 17 height 16
click at [1177, 483] on select "Automated Search Bad Parcel Complete Duplicate Parcel High Dollar Reporting In …" at bounding box center [1194, 481] width 198 height 30
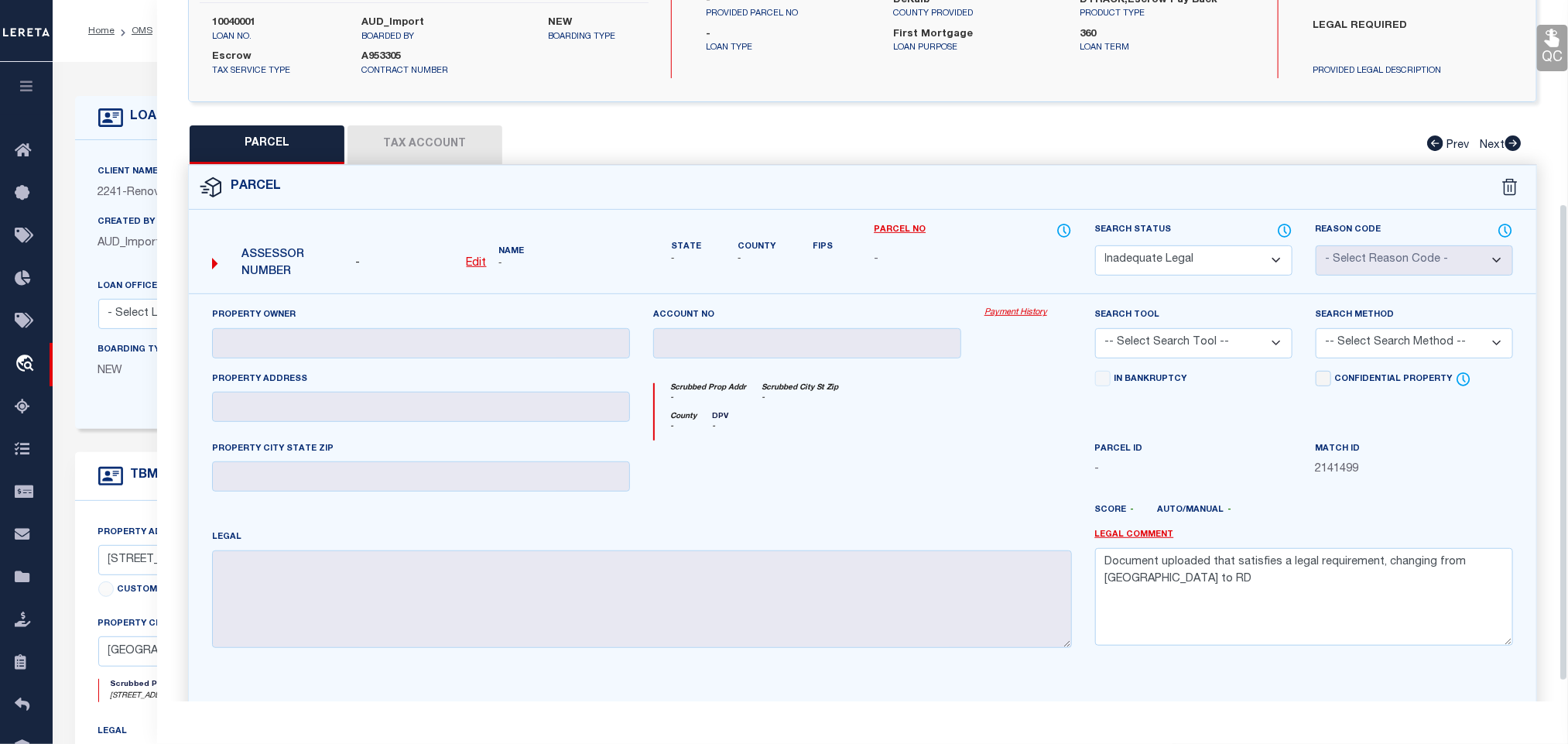
scroll to position [328, 0]
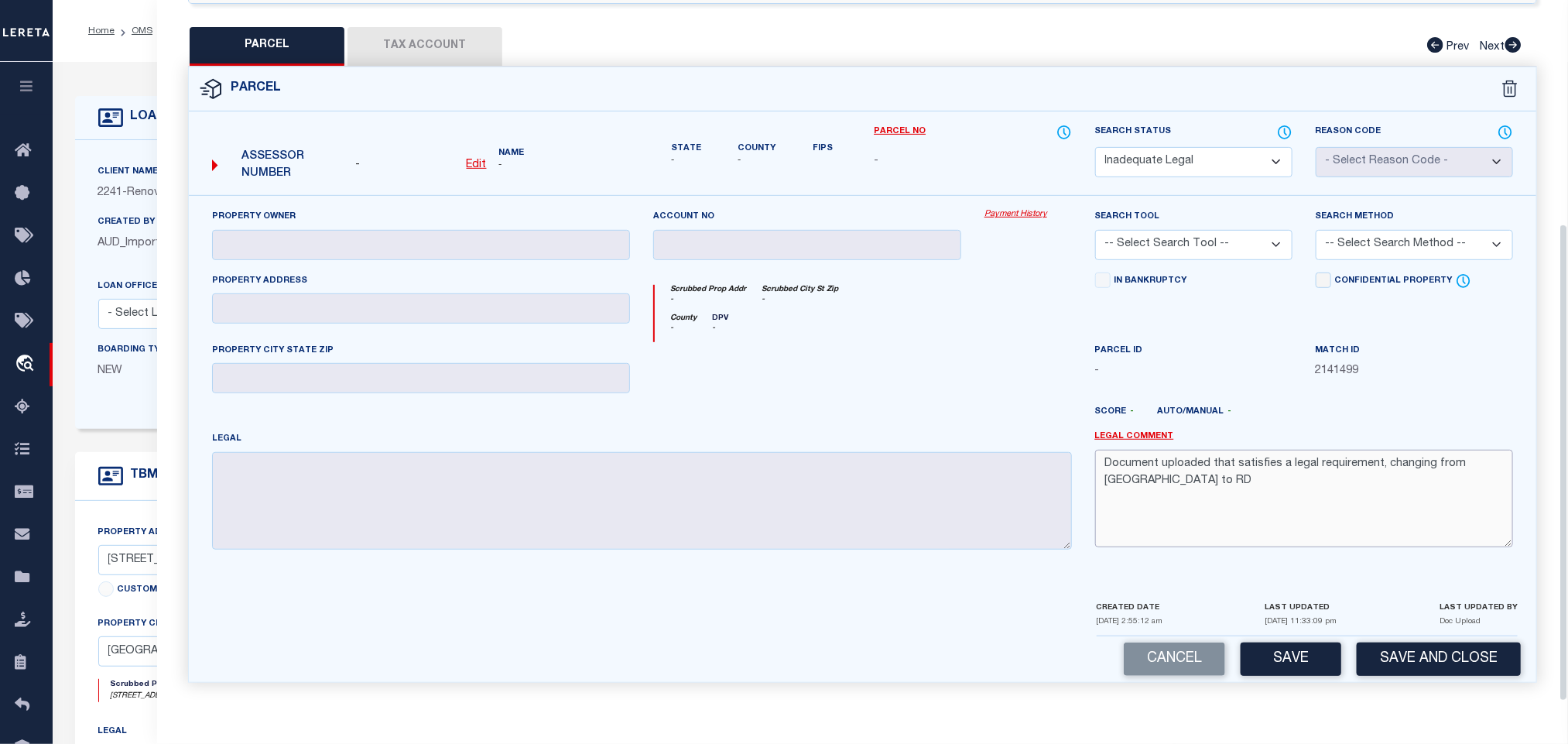
click at [1278, 499] on textarea "Document uploaded that satisfies a legal requirement, changing from [GEOGRAPHIC…" at bounding box center [1304, 499] width 418 height 97
paste textarea "Not enough information has been provided. Please provide the necessary legal de…"
click at [1295, 658] on button "Save" at bounding box center [1291, 659] width 101 height 33
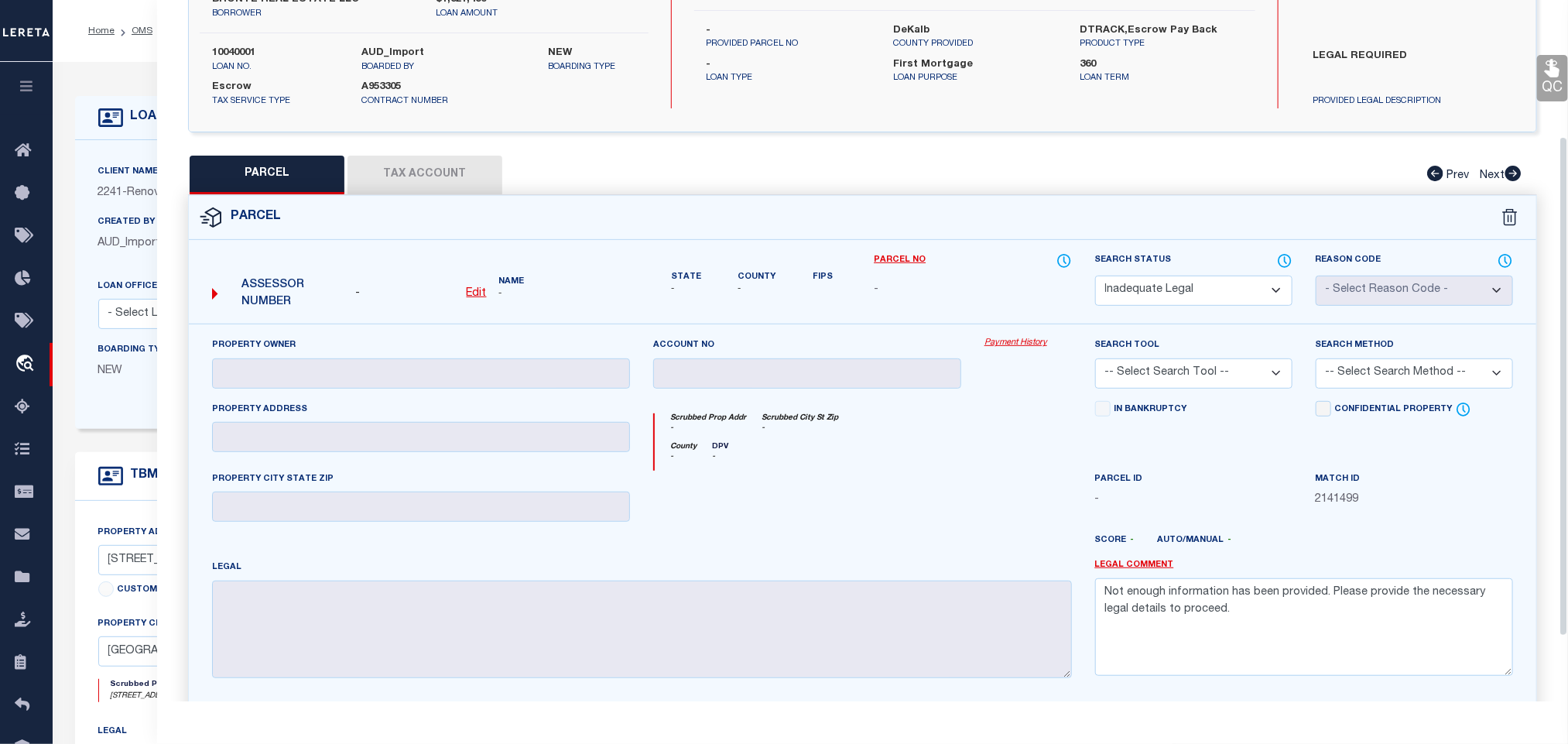
scroll to position [0, 0]
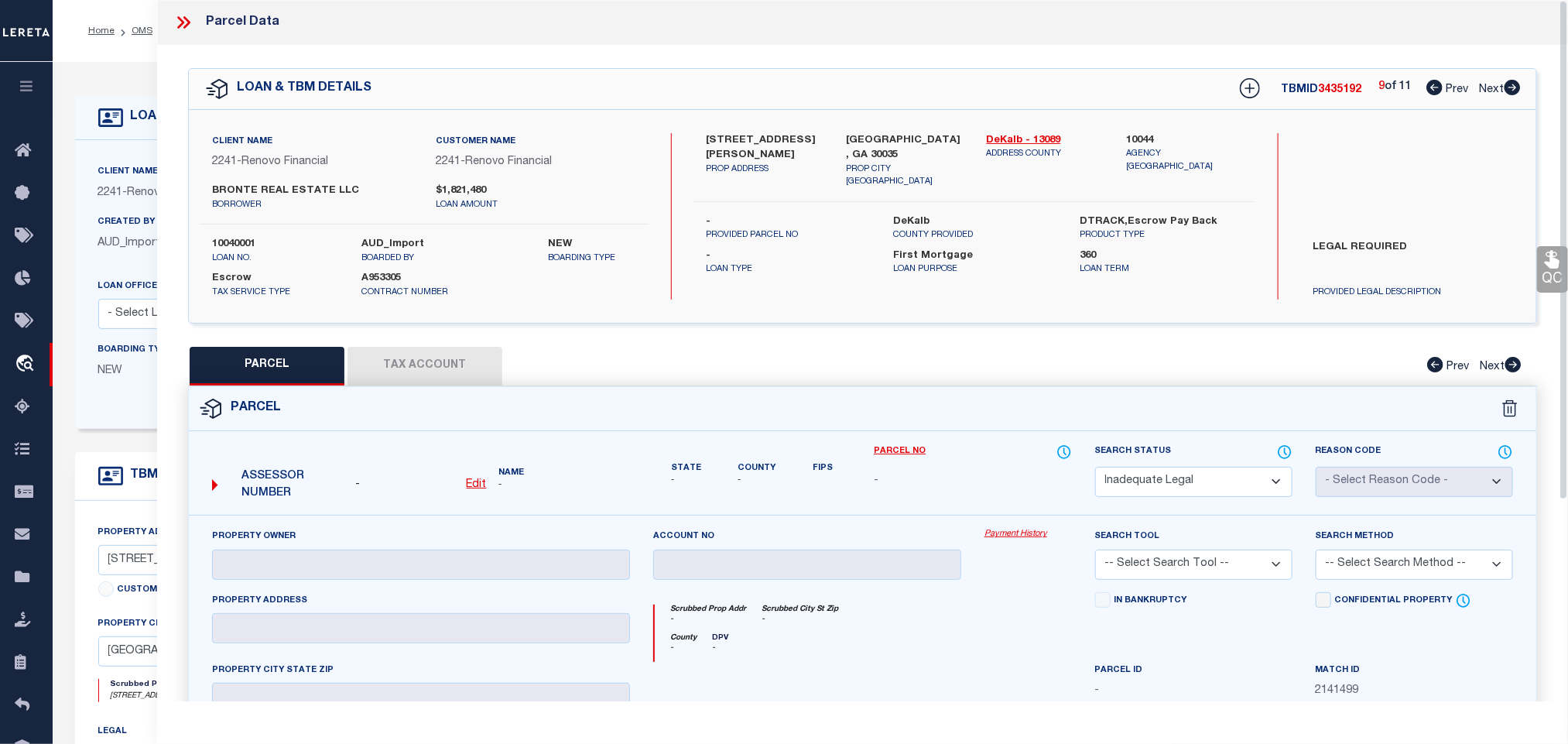
click at [1517, 81] on link "Next" at bounding box center [1500, 86] width 42 height 10
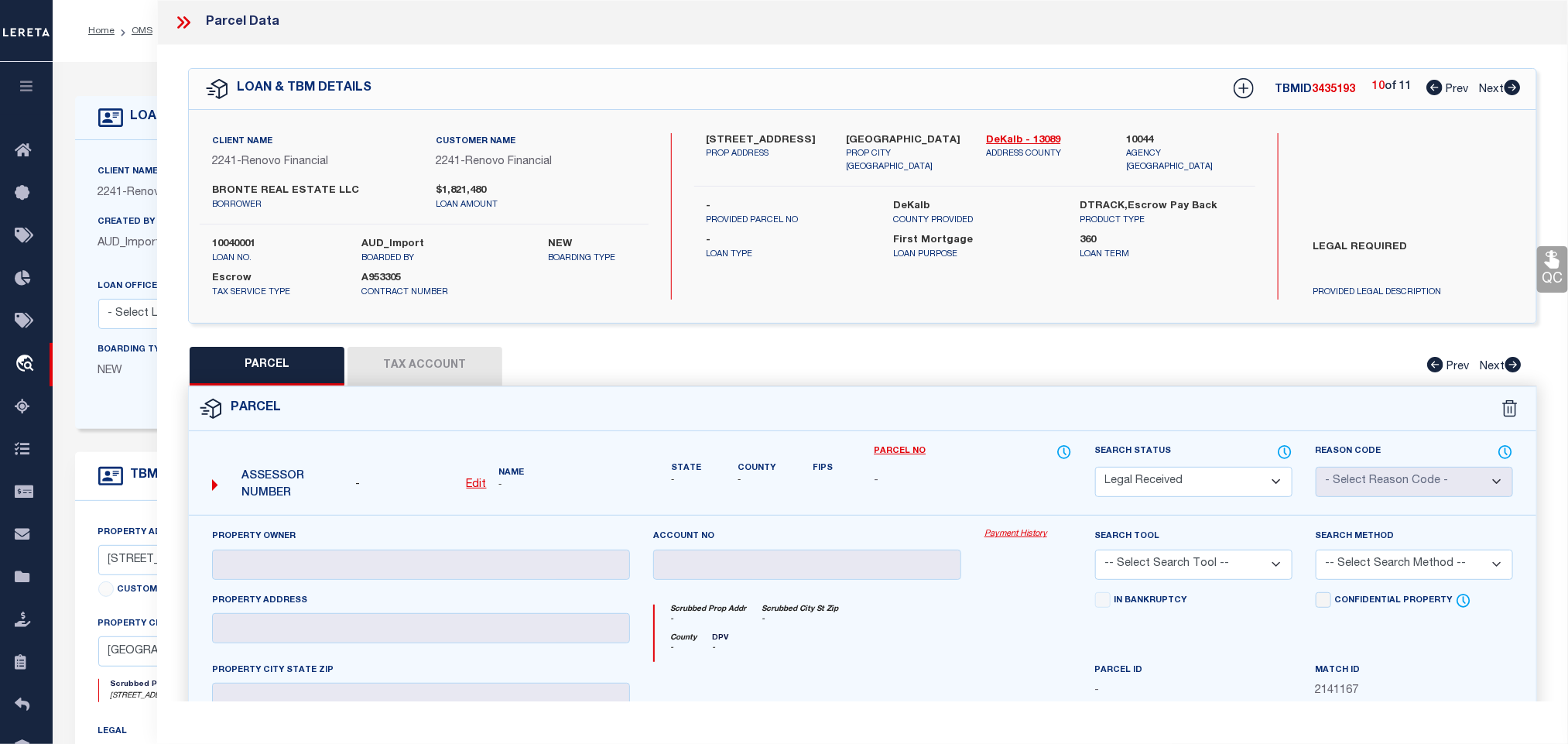
click at [1239, 483] on select "Automated Search Bad Parcel Complete Duplicate Parcel High Dollar Reporting In …" at bounding box center [1194, 481] width 198 height 30
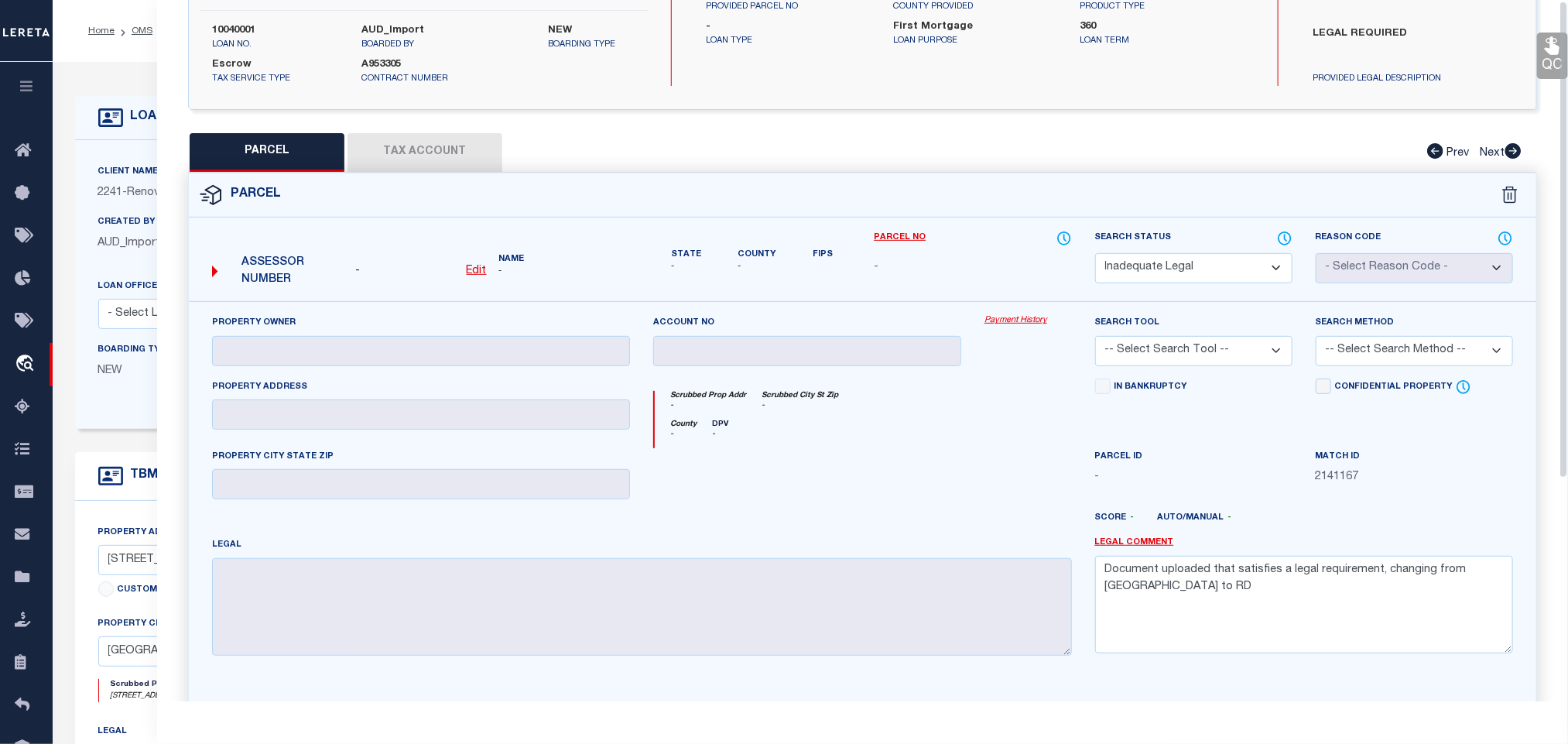
scroll to position [328, 0]
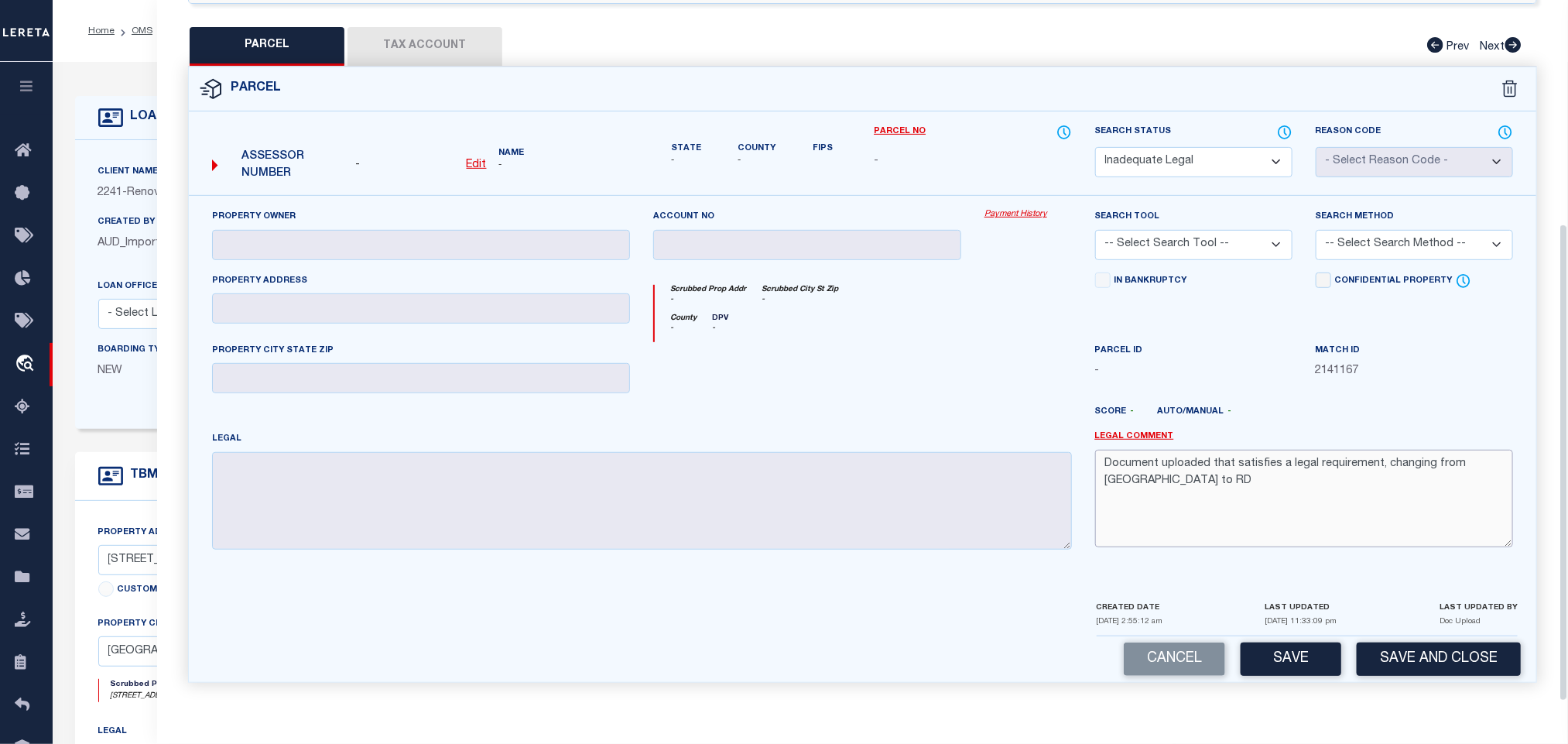
click at [1302, 534] on textarea "Document uploaded that satisfies a legal requirement, changing from [GEOGRAPHIC…" at bounding box center [1304, 499] width 418 height 97
paste textarea "Not enough information has been provided. Please provide the necessary legal de…"
click at [1295, 658] on button "Save" at bounding box center [1291, 659] width 101 height 33
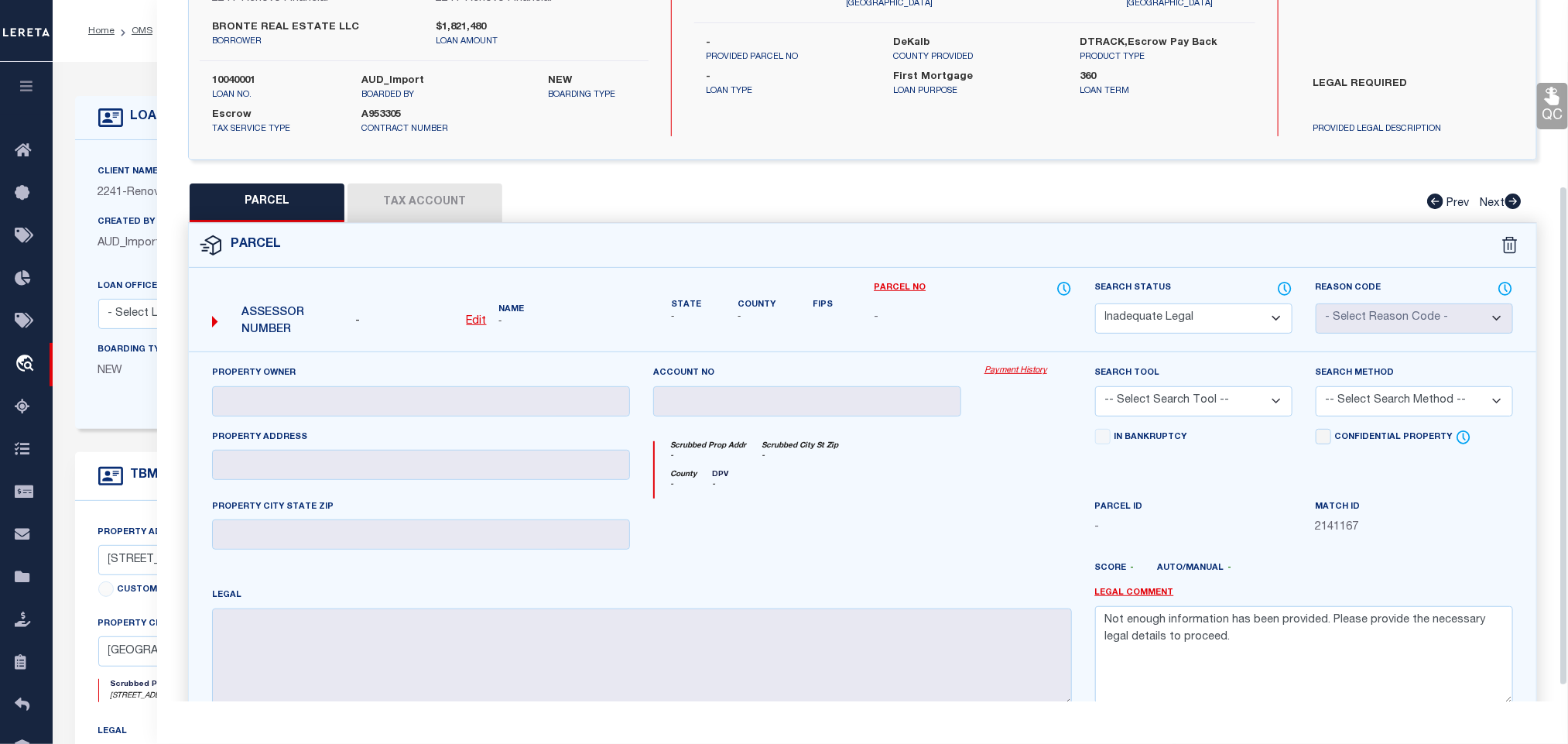
scroll to position [0, 0]
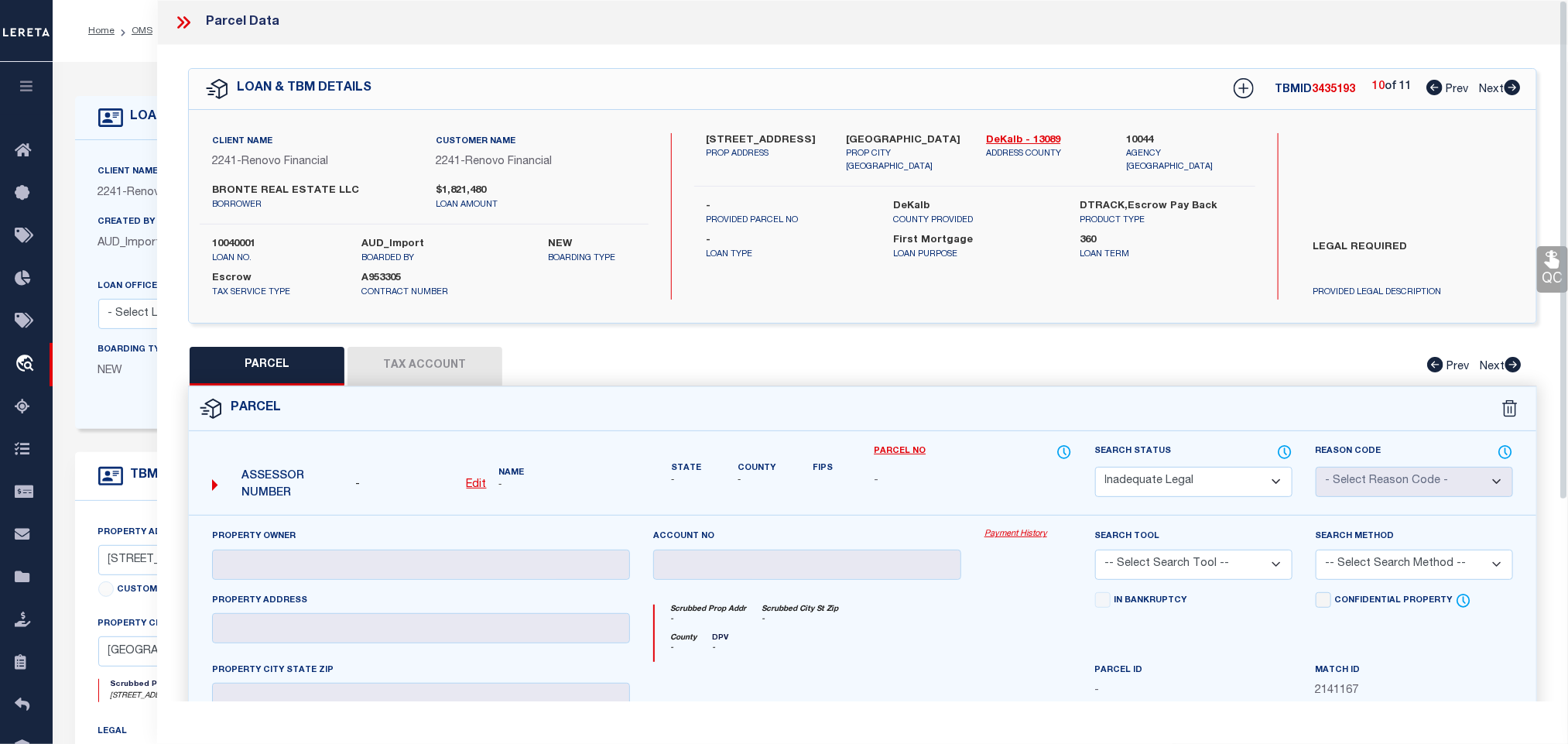
click at [1512, 87] on icon at bounding box center [1513, 88] width 17 height 16
click at [1211, 477] on select "Automated Search Bad Parcel Complete Duplicate Parcel High Dollar Reporting In …" at bounding box center [1194, 481] width 198 height 30
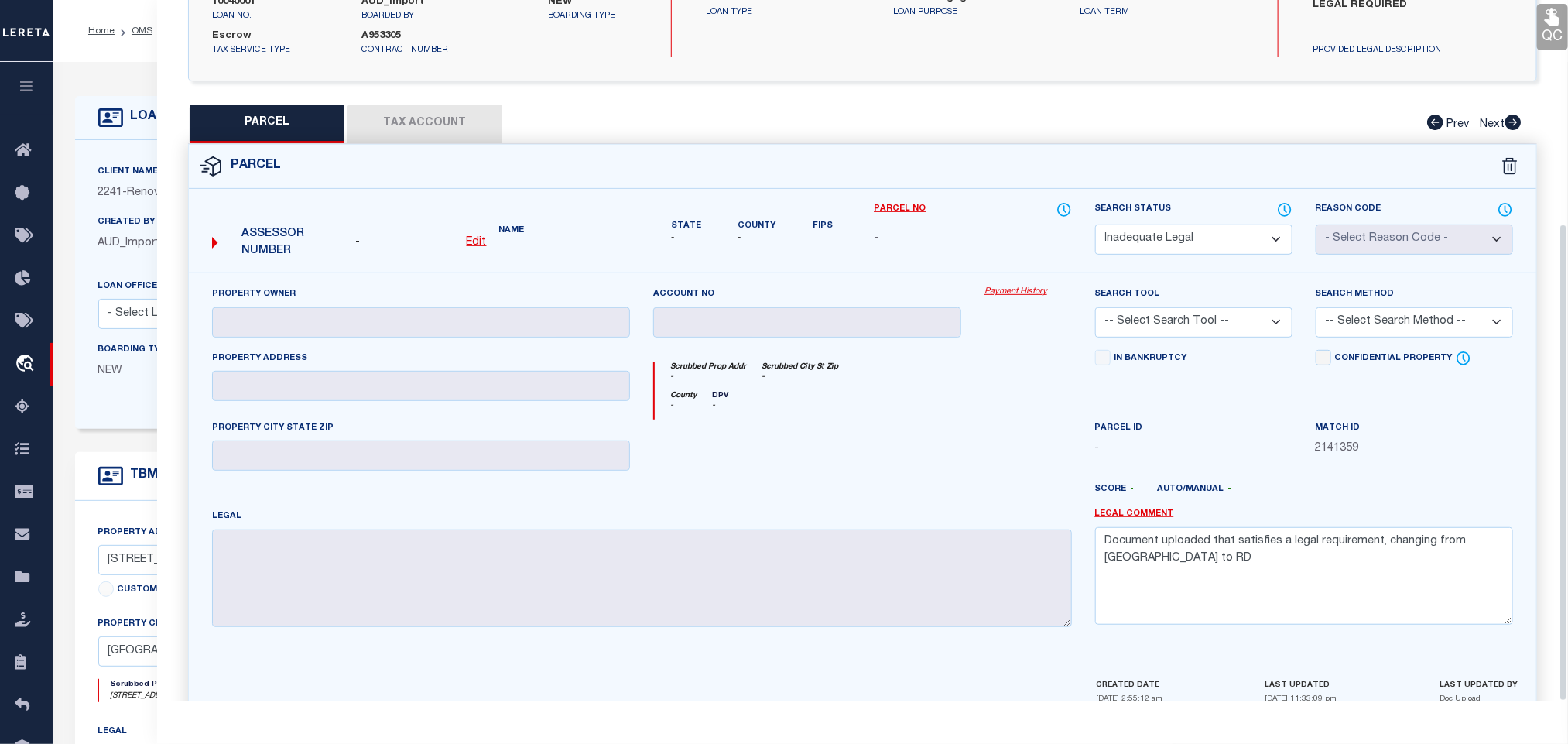
scroll to position [328, 0]
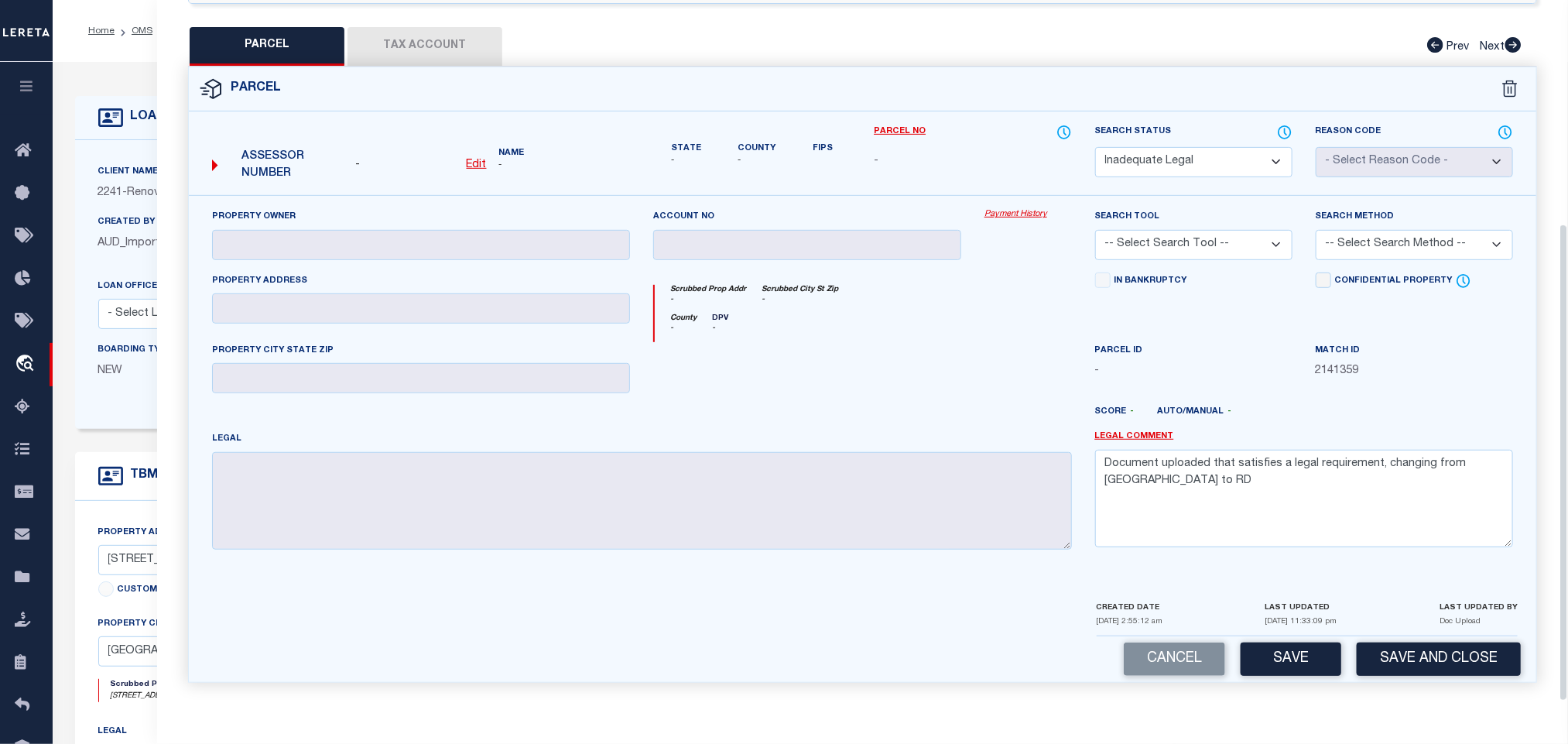
click at [1410, 562] on div "Property Owner Account no Payment History Search Tool -- Select Search Tool -- …" at bounding box center [863, 397] width 1348 height 404
click at [1408, 527] on textarea "Document uploaded that satisfies a legal requirement, changing from [GEOGRAPHIC…" at bounding box center [1304, 499] width 418 height 97
paste textarea "Not enough information has been provided. Please provide the necessary legal de…"
click at [1419, 650] on button "Save and Close" at bounding box center [1439, 659] width 165 height 33
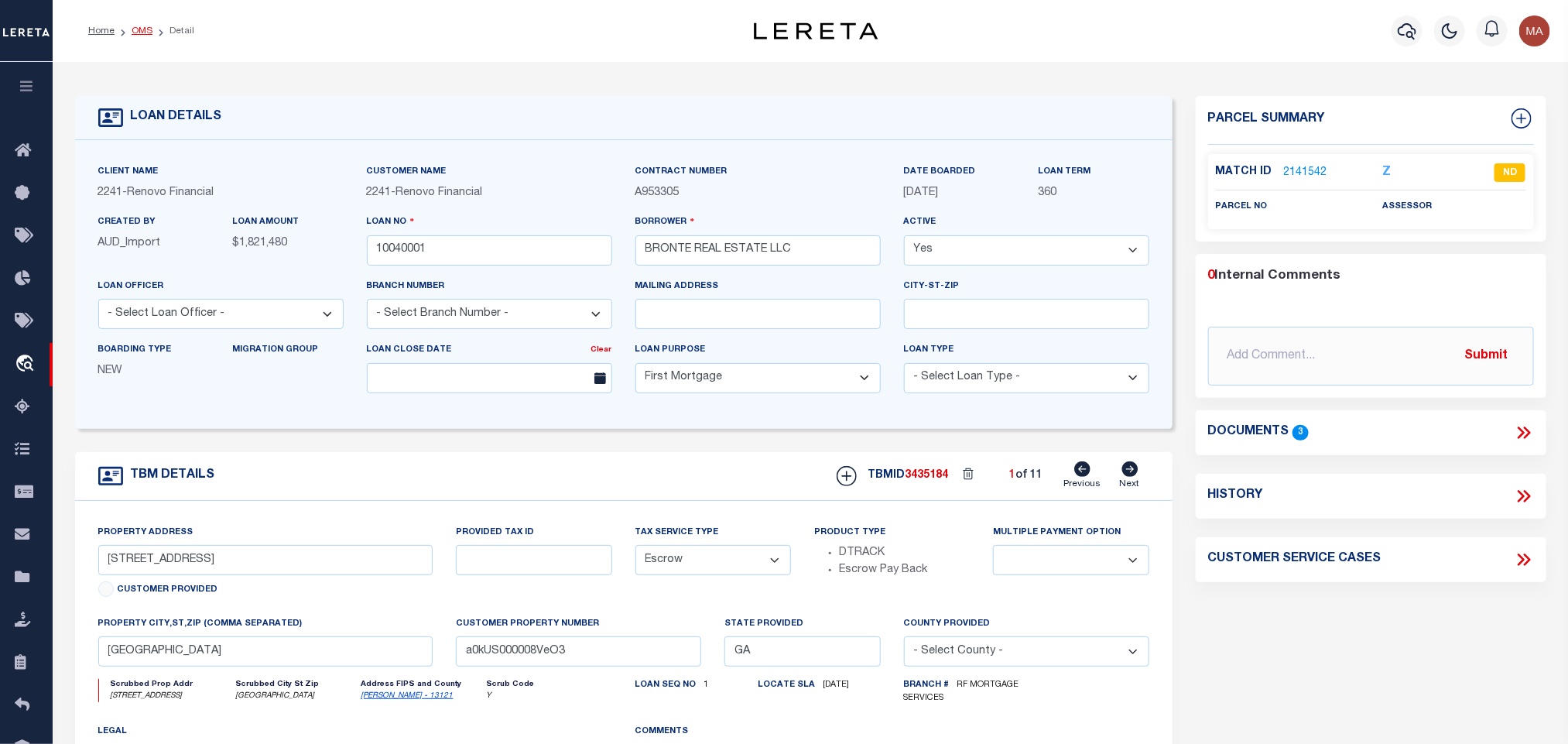
click at [142, 30] on link "OMS" at bounding box center [142, 30] width 21 height 10
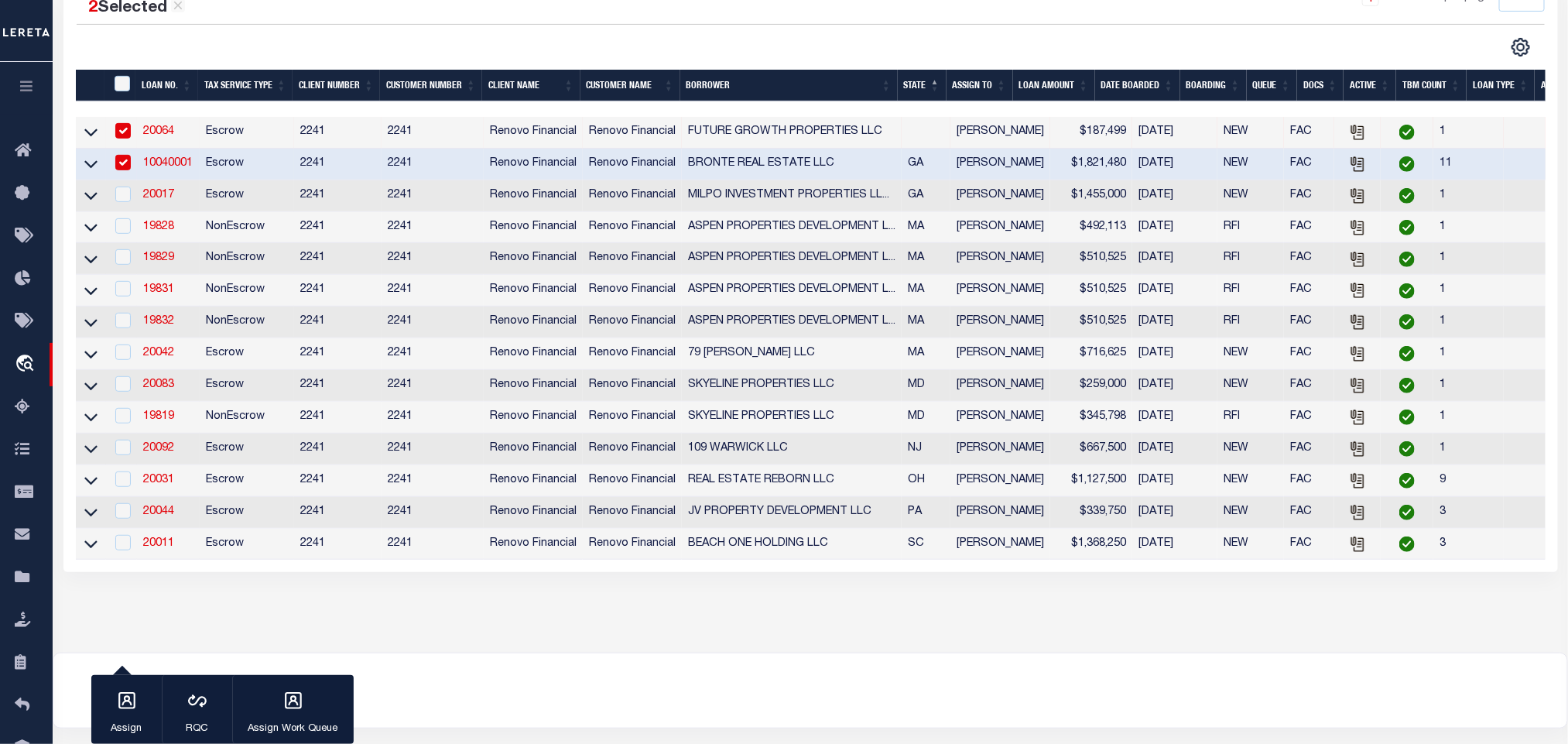
scroll to position [348, 0]
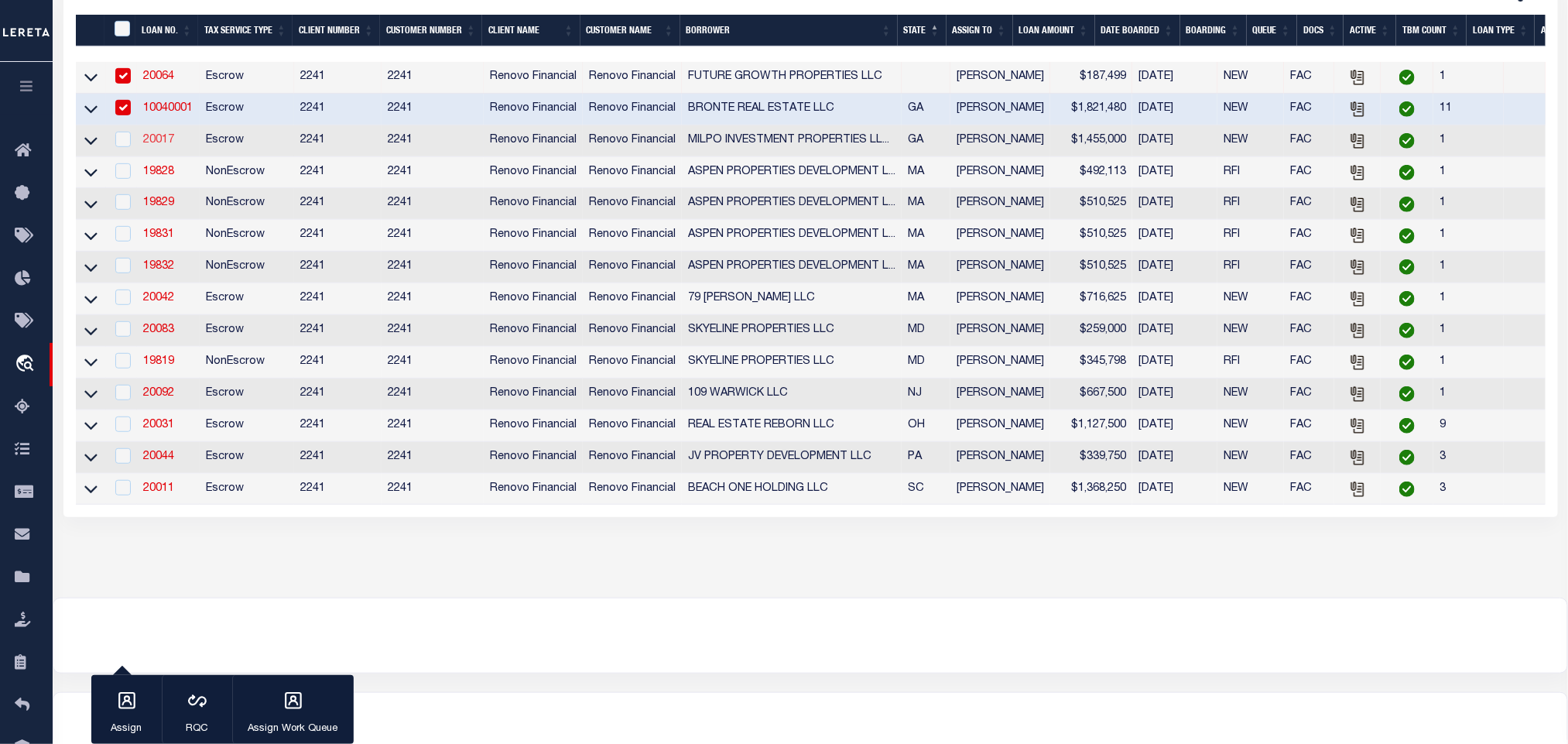
click at [163, 144] on link "20017" at bounding box center [158, 140] width 31 height 10
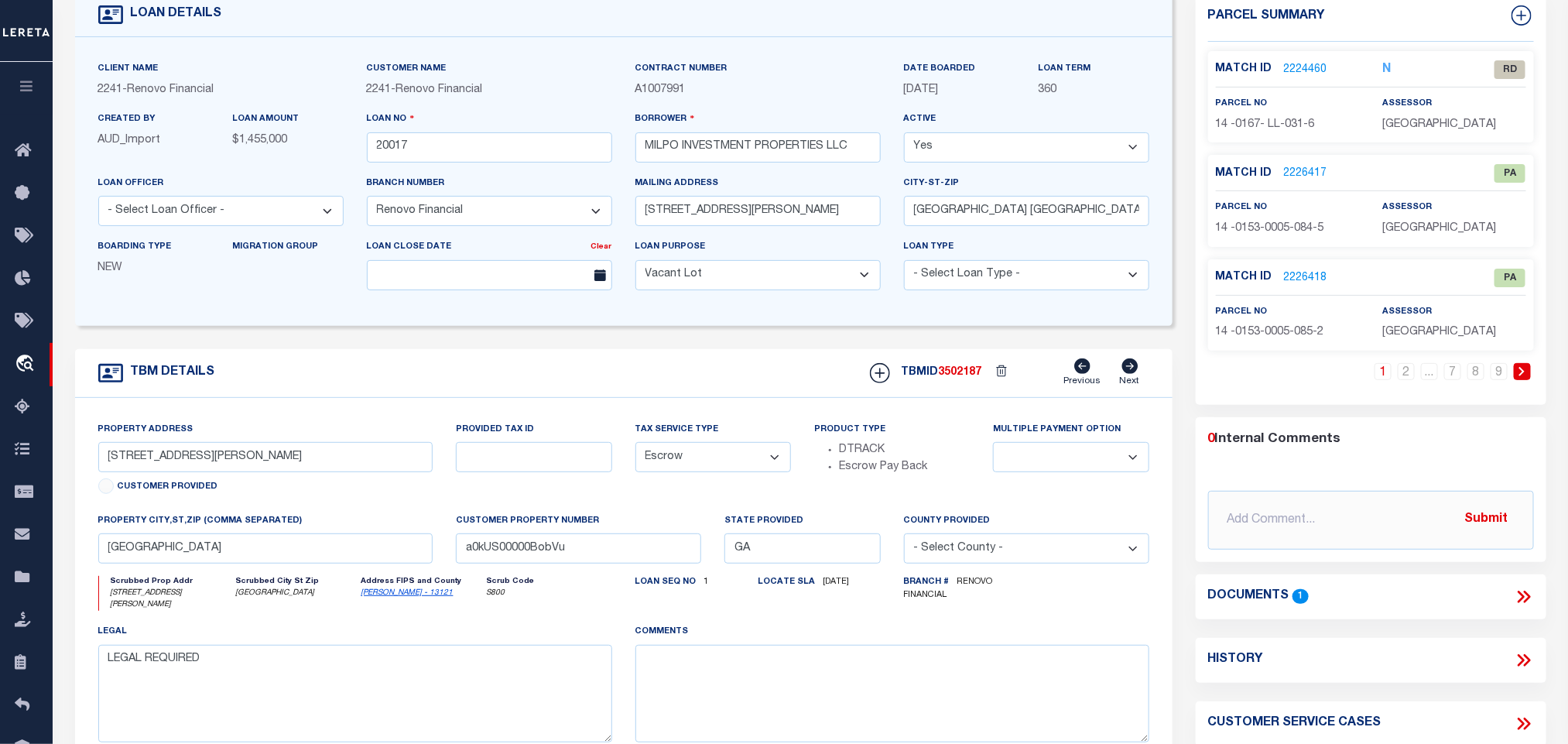
scroll to position [116, 0]
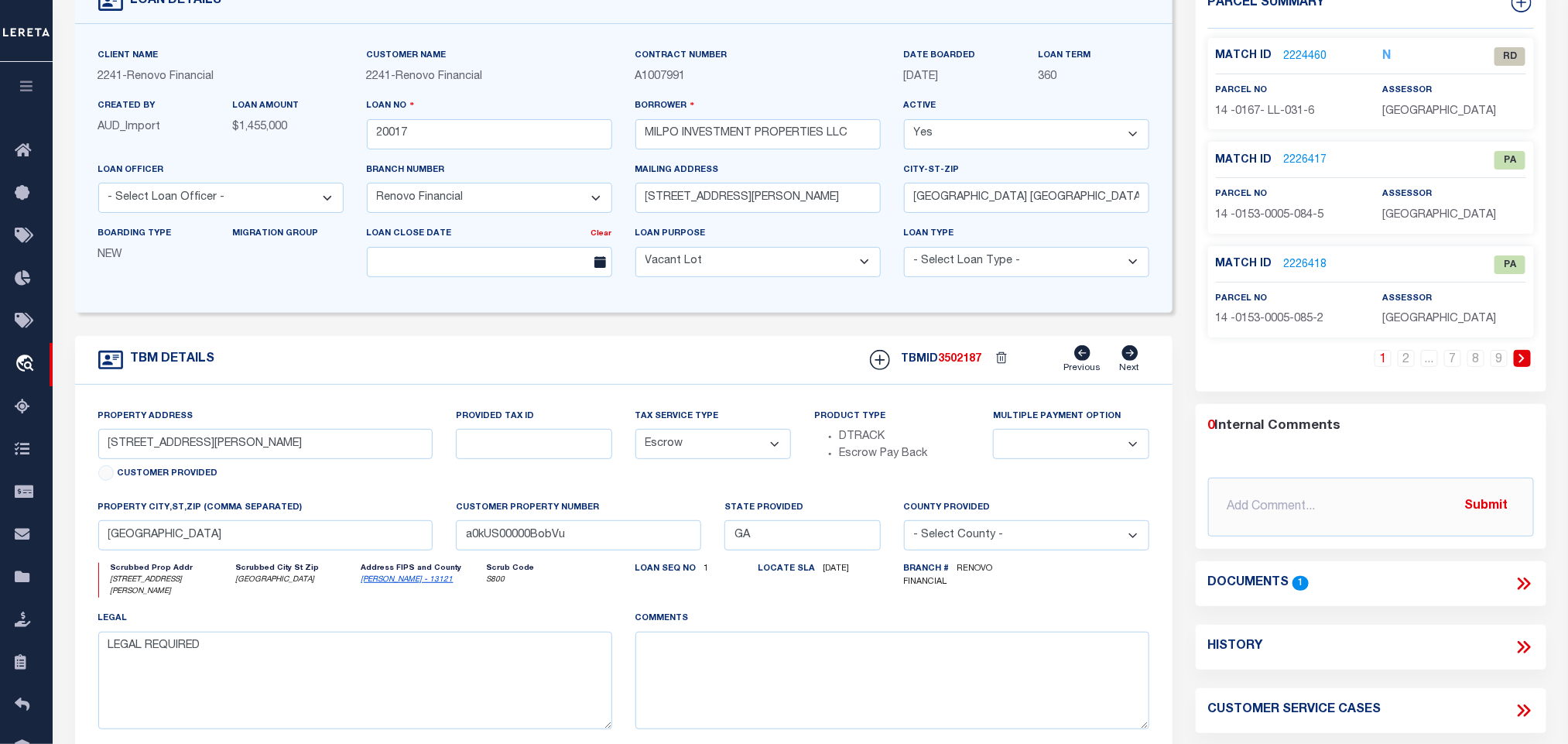
click at [1524, 588] on icon at bounding box center [1524, 583] width 20 height 20
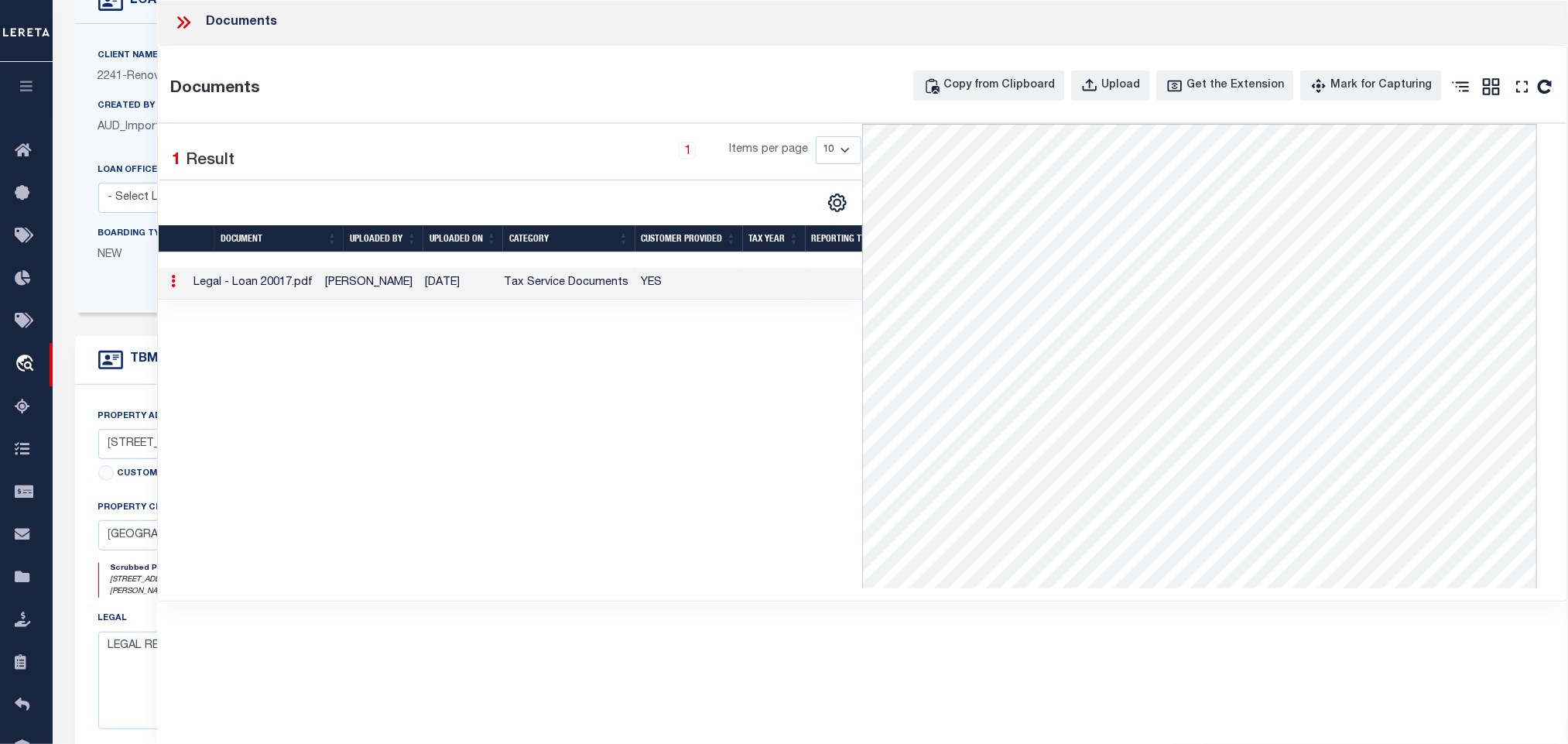
click at [178, 14] on icon at bounding box center [183, 22] width 20 height 20
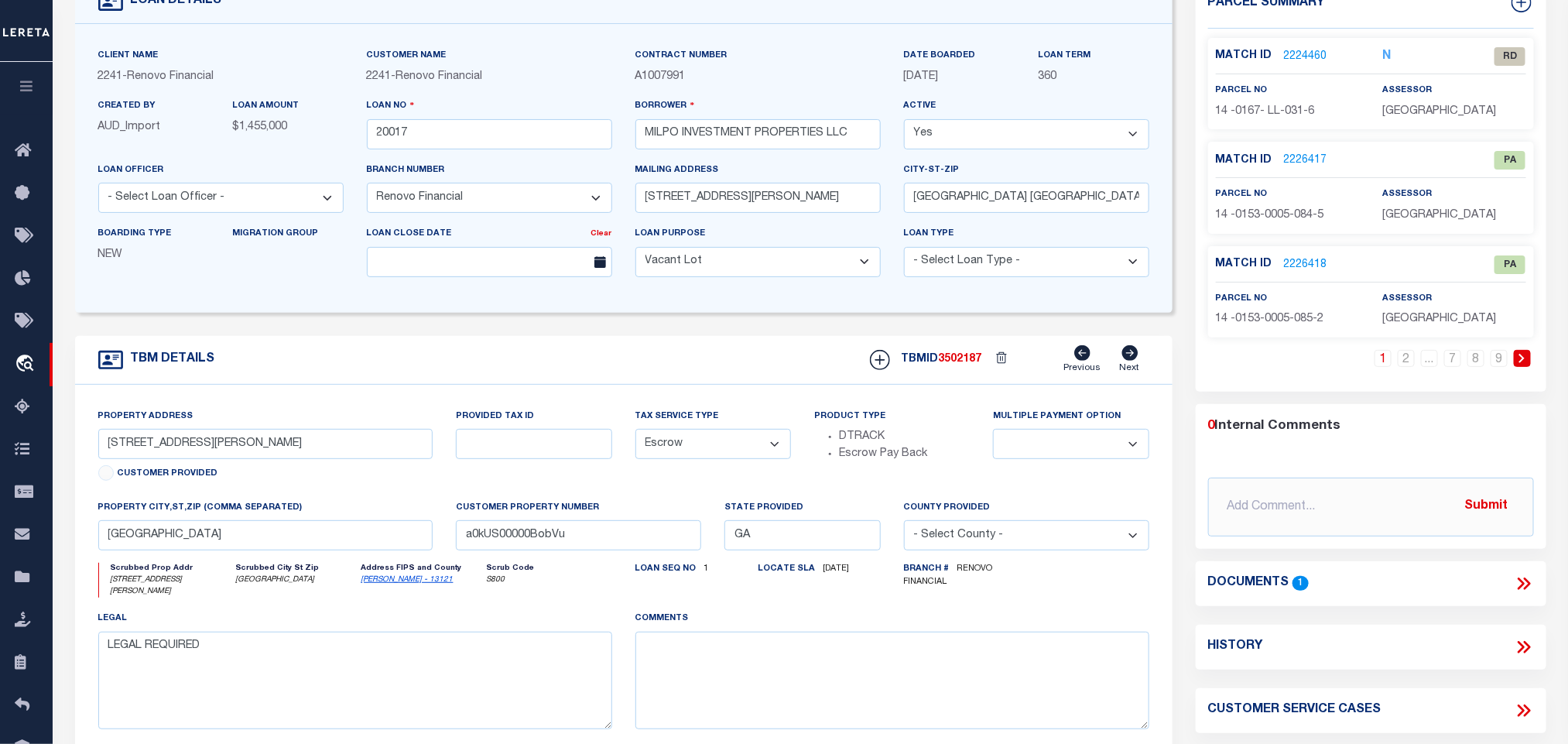
click at [372, 586] on icon "[PERSON_NAME] - 13121" at bounding box center [422, 580] width 122 height 11
click at [380, 586] on icon "[PERSON_NAME] - 13121" at bounding box center [422, 580] width 122 height 11
click at [387, 583] on link "[PERSON_NAME] - 13121" at bounding box center [407, 580] width 92 height 8
click at [238, 439] on input "[STREET_ADDRESS][PERSON_NAME]" at bounding box center [266, 444] width 335 height 30
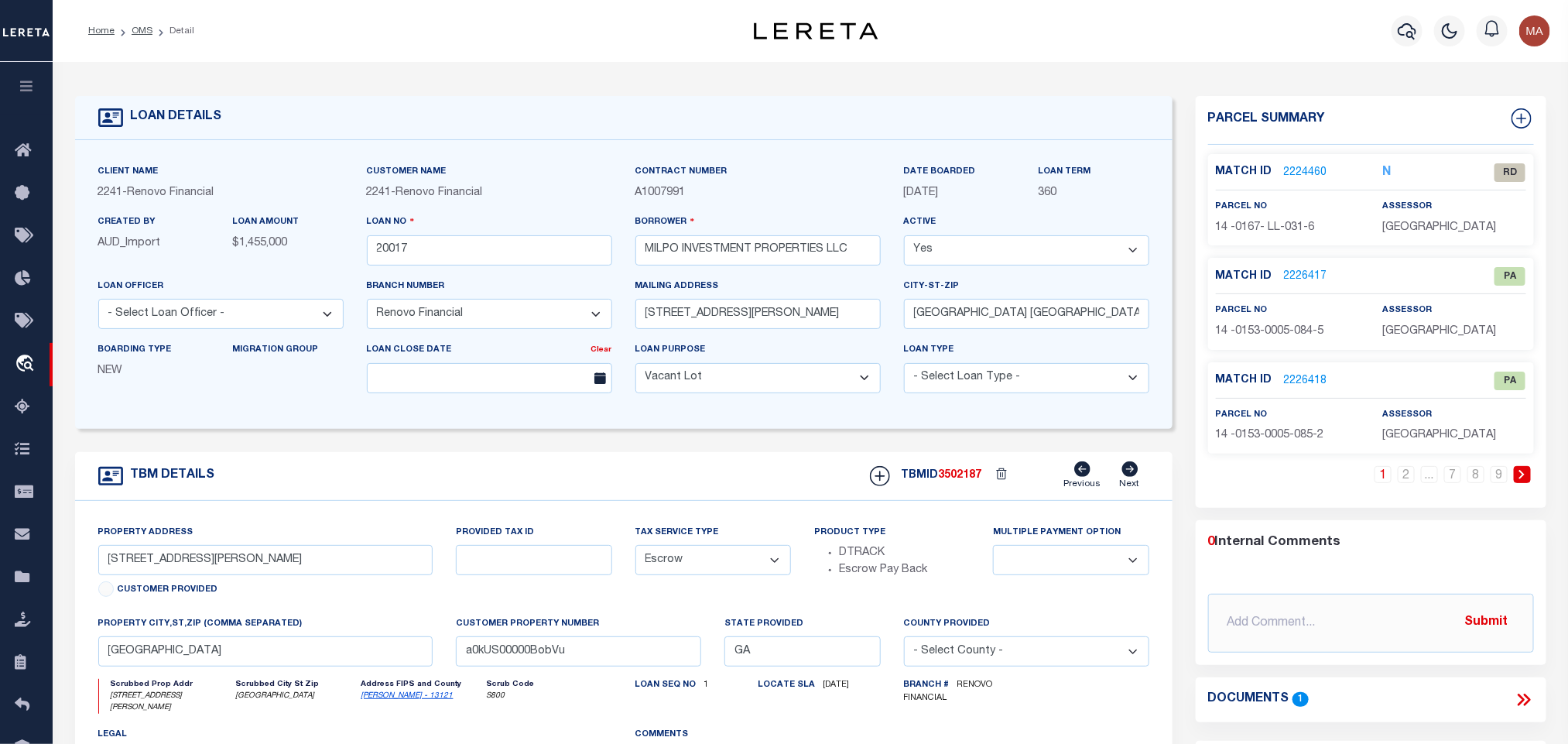
click at [1313, 164] on link "2224460" at bounding box center [1306, 172] width 44 height 17
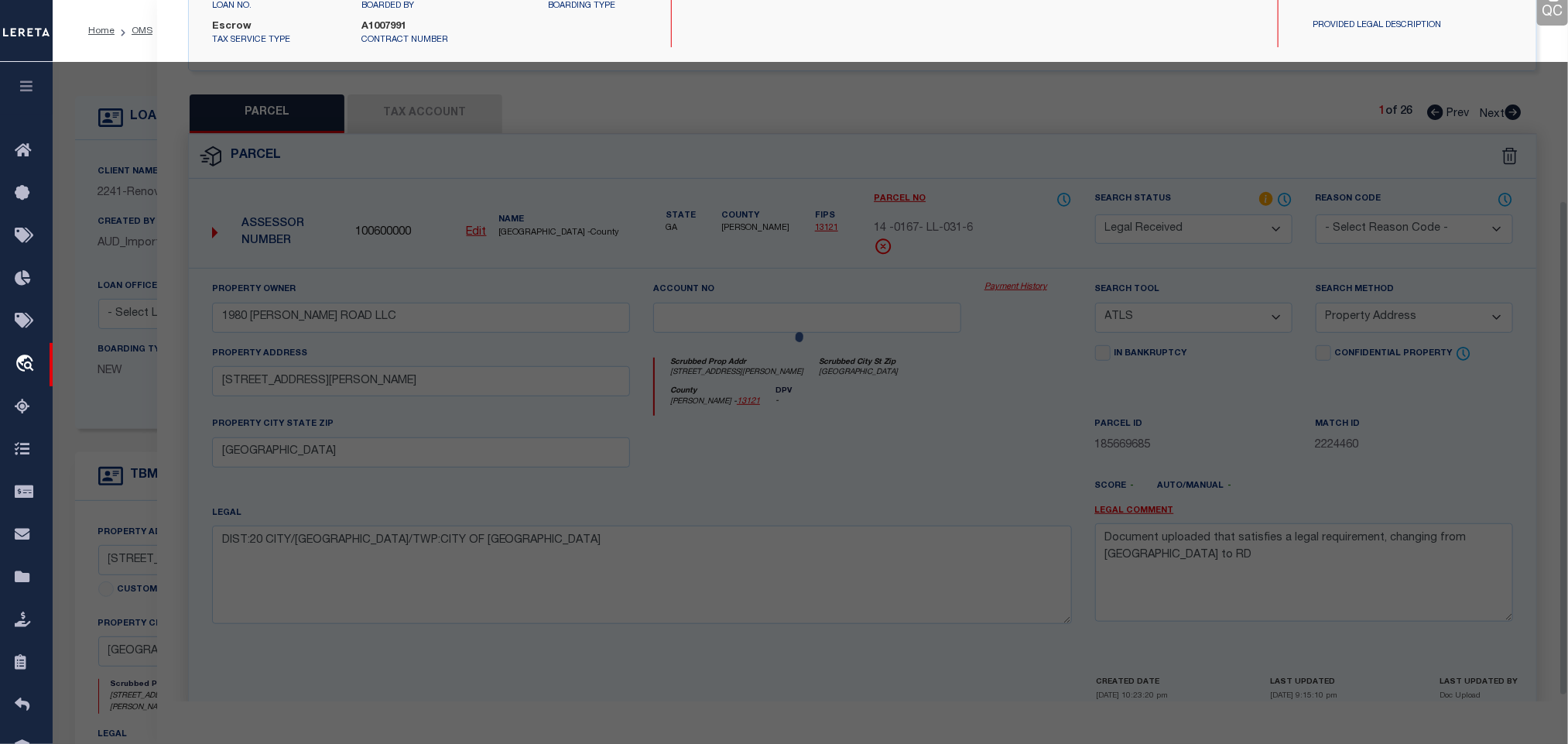
scroll to position [283, 0]
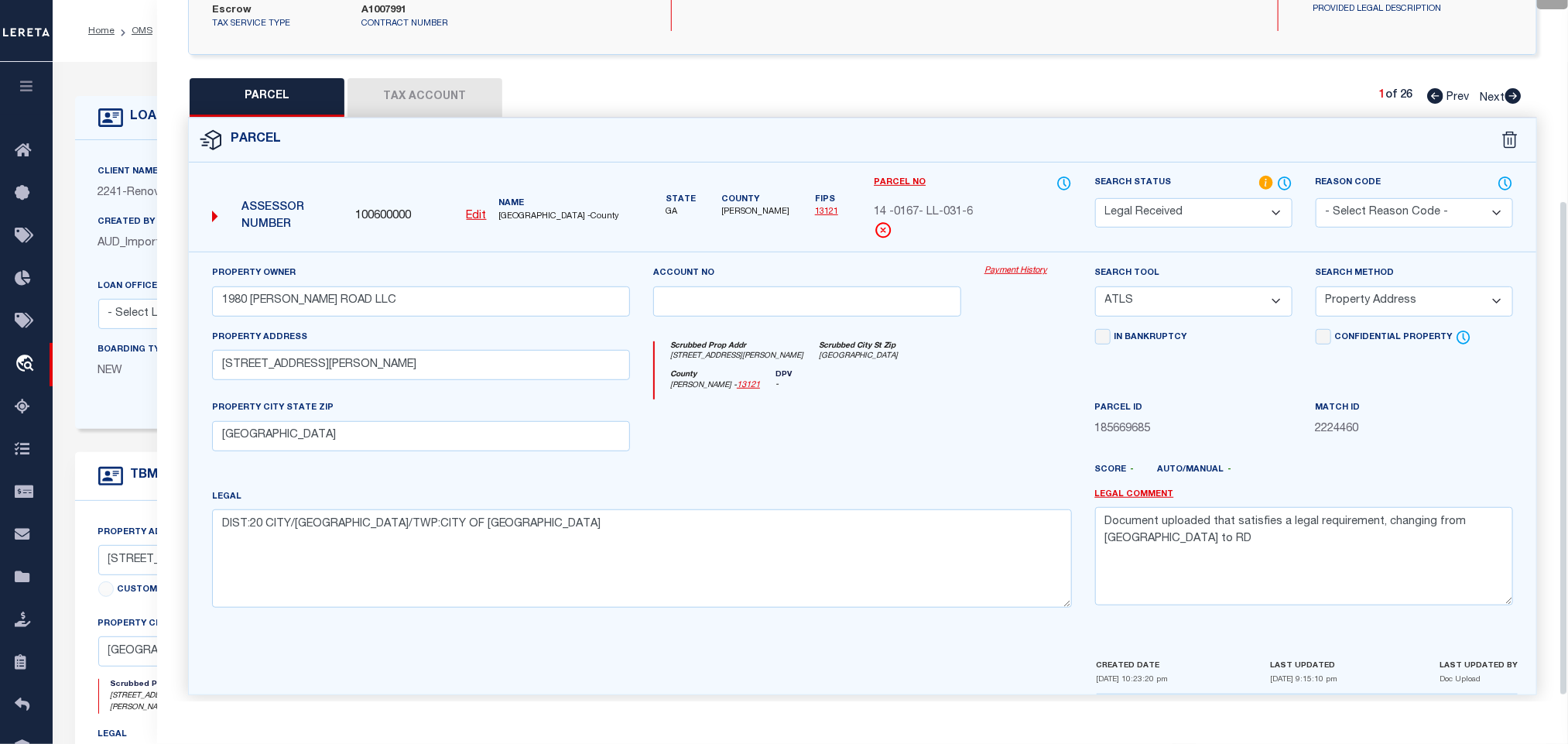
click at [477, 211] on u "Edit" at bounding box center [476, 216] width 20 height 10
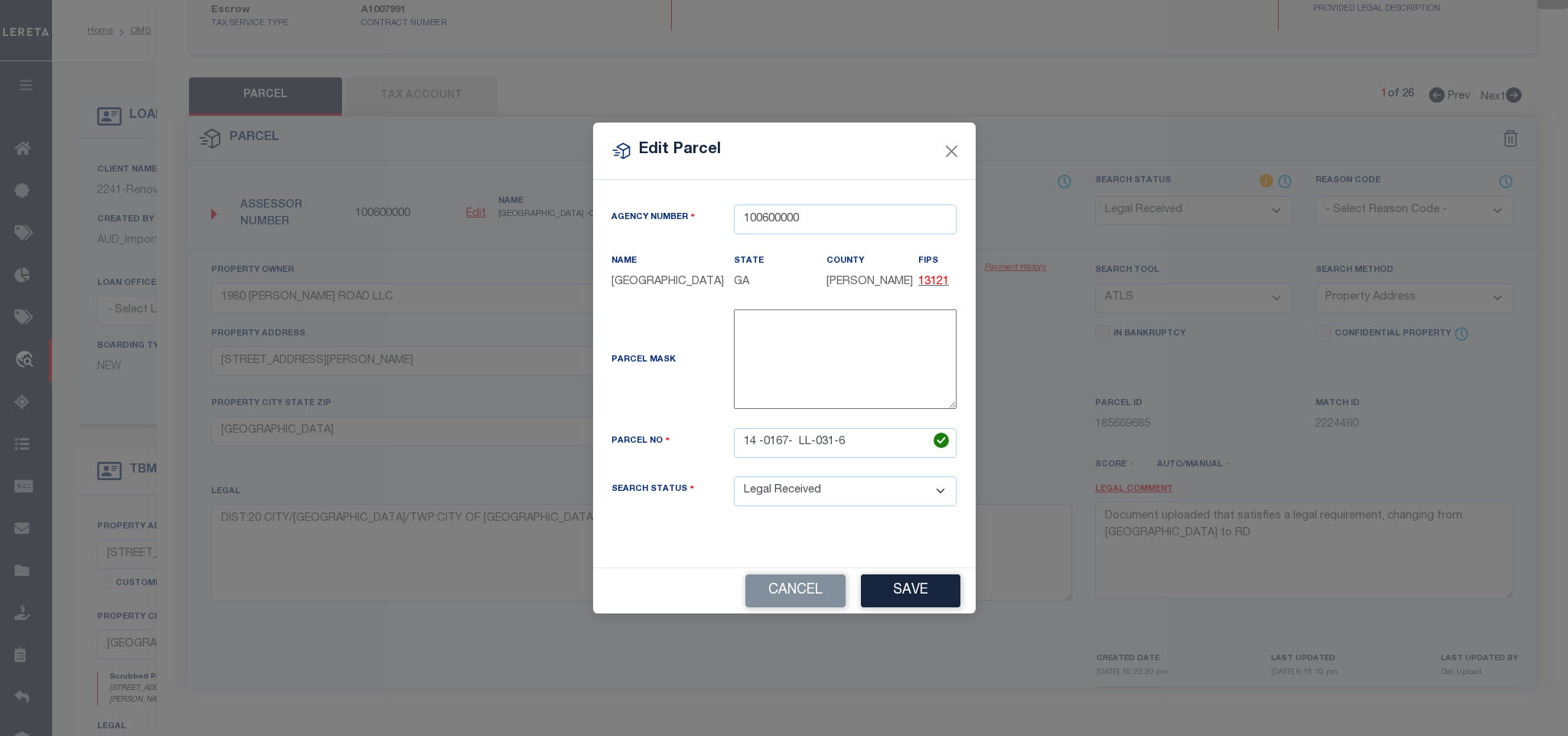
click at [908, 462] on div "Parcel No 14 -0167- LL-031-6" at bounding box center [784, 452] width 369 height 48
click at [882, 430] on input "14 -0167- LL-031-6" at bounding box center [845, 442] width 223 height 30
paste input "0167 LL031"
click at [904, 574] on div "Cancel Save" at bounding box center [784, 591] width 383 height 45
click at [904, 595] on button "Save" at bounding box center [911, 591] width 100 height 33
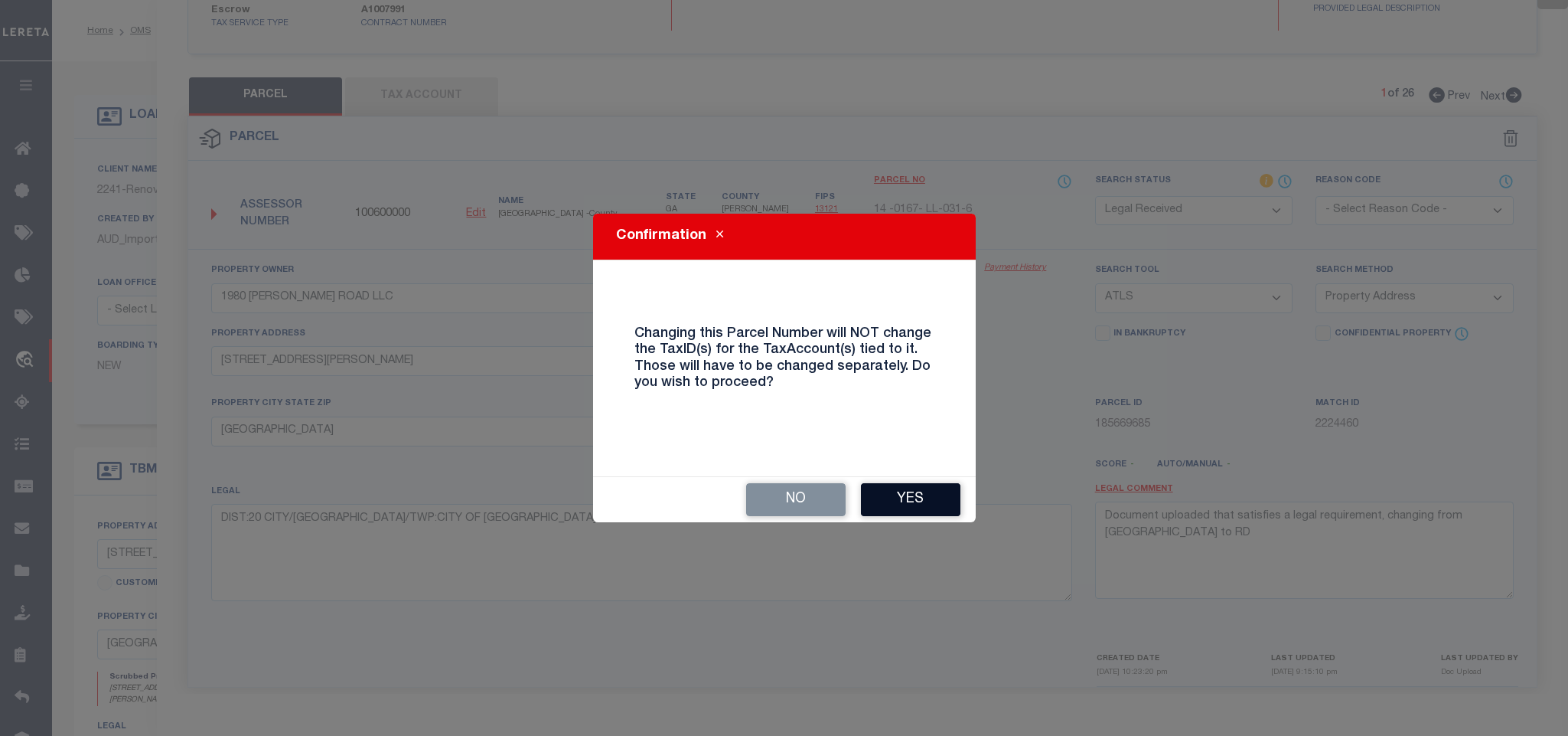
click at [916, 499] on button "Yes" at bounding box center [911, 499] width 100 height 33
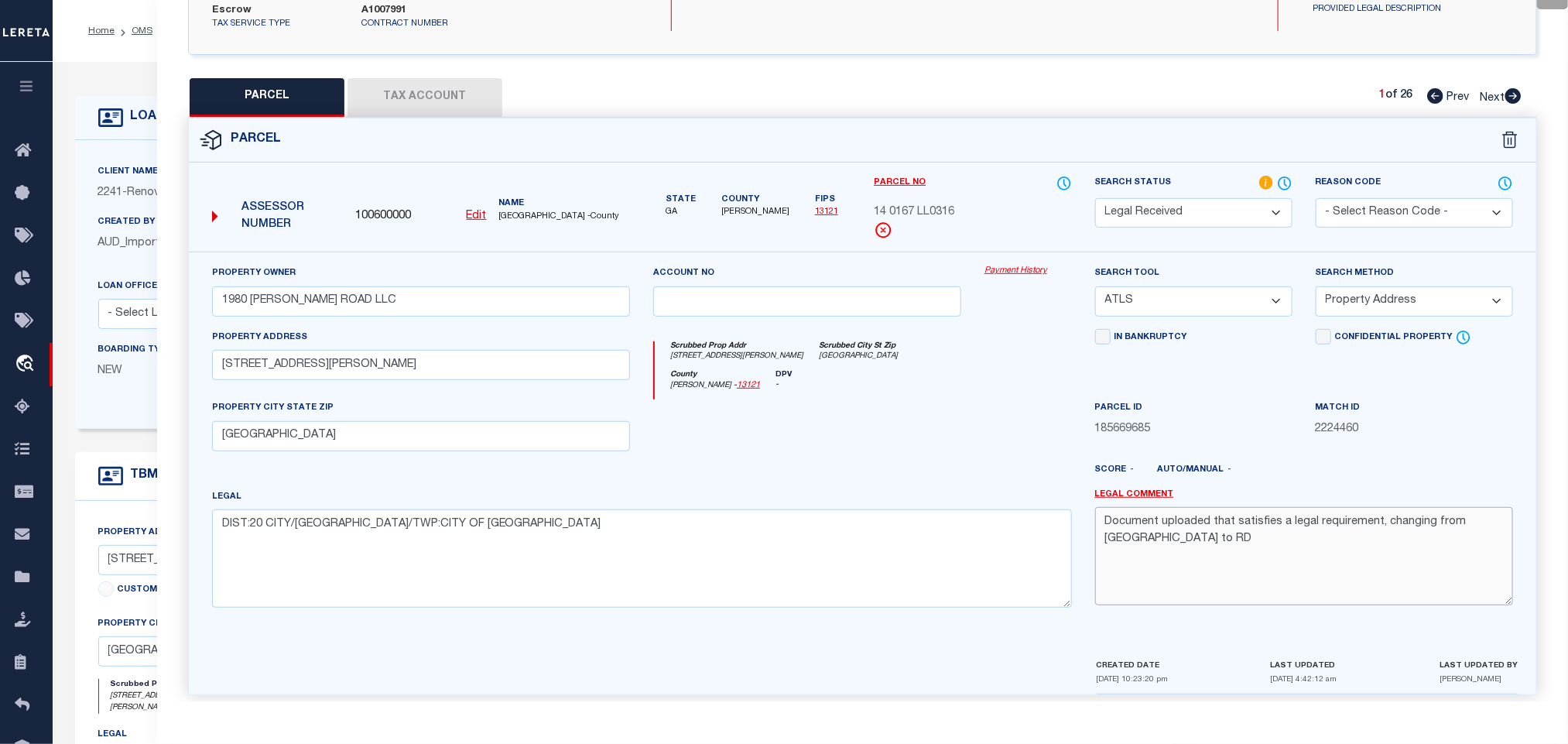
click at [1329, 536] on textarea "Document uploaded that satisfies a legal requirement, changing from [GEOGRAPHIC…" at bounding box center [1304, 555] width 418 height 97
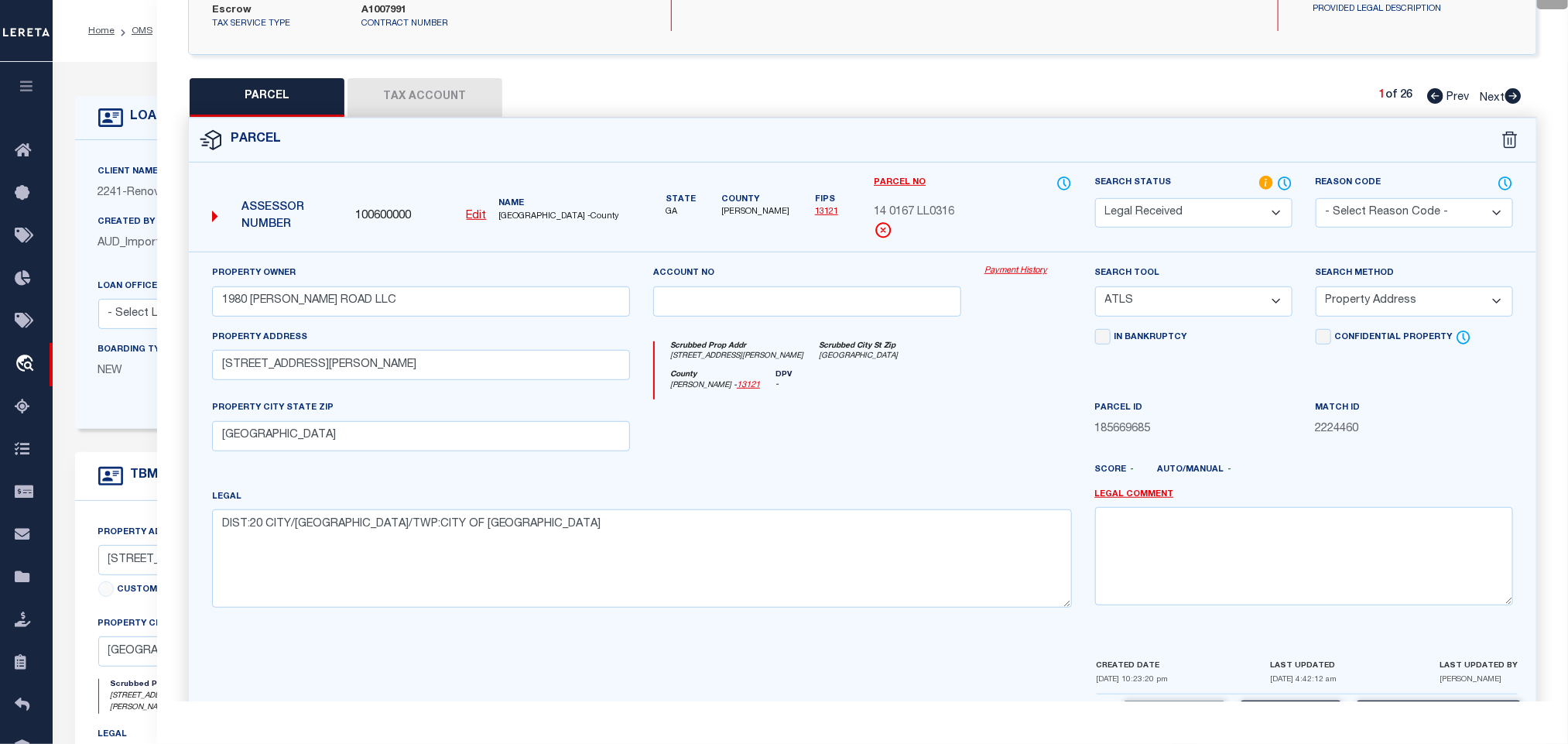
click at [1215, 300] on select "-- Select Search Tool -- 3rd Party Website Agency File Agency Website ATLS CNV-…" at bounding box center [1194, 301] width 198 height 30
click at [1095, 286] on select "-- Select Search Tool -- 3rd Party Website Agency File Agency Website ATLS CNV-…" at bounding box center [1194, 301] width 198 height 30
click at [1373, 286] on select "-- Select Search Method -- Property Address Legal Liability Info Provided" at bounding box center [1415, 301] width 198 height 30
click at [1316, 286] on select "-- Select Search Method -- Property Address Legal Liability Info Provided" at bounding box center [1415, 301] width 198 height 30
click at [1271, 706] on div "Parcel Data QC QC QC - Select Status -" at bounding box center [863, 372] width 1411 height 744
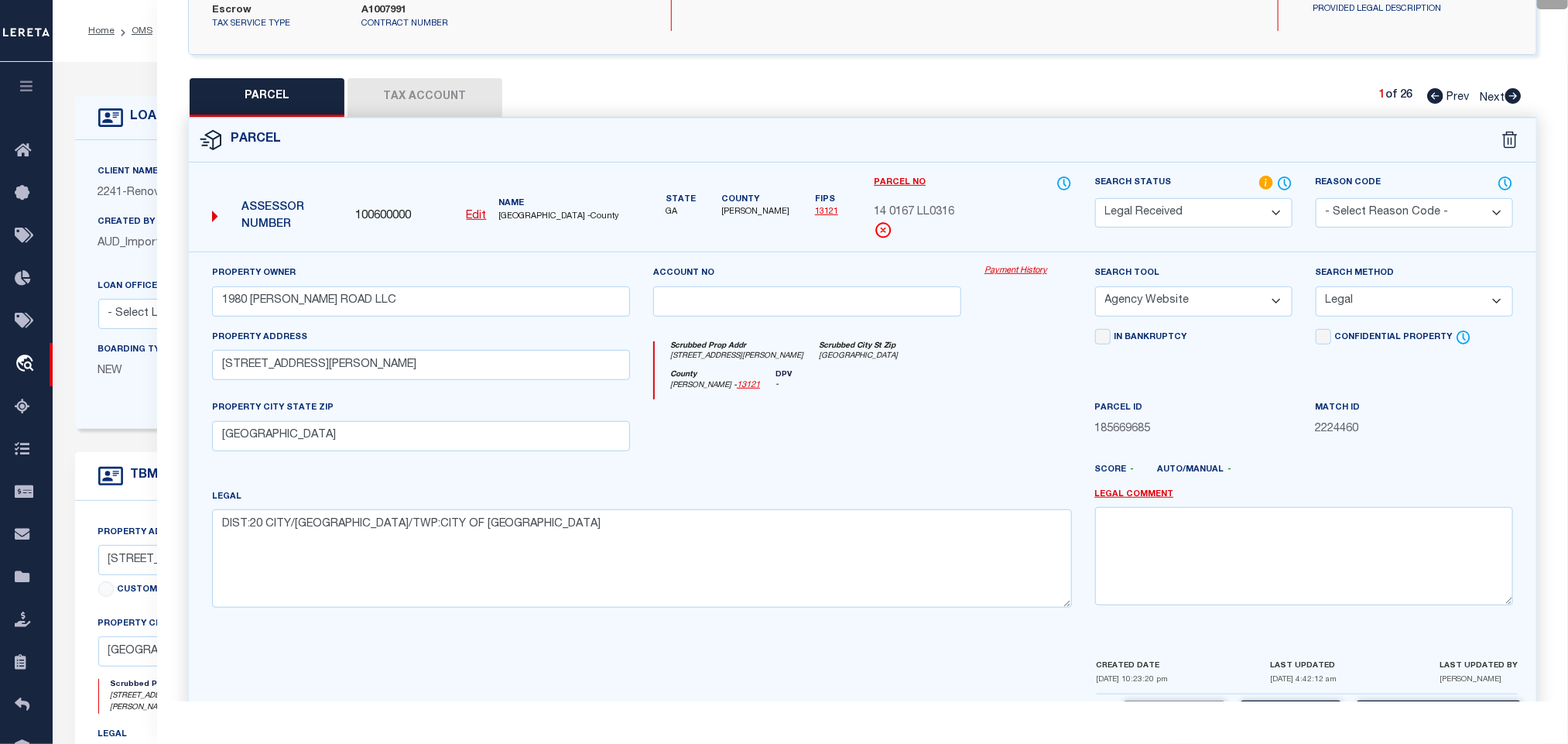
click at [1271, 694] on div "Cancel Save Save and Close" at bounding box center [863, 717] width 1348 height 45
click at [1271, 700] on button "Save" at bounding box center [1291, 717] width 101 height 33
click at [446, 78] on button "Tax Account" at bounding box center [425, 97] width 155 height 38
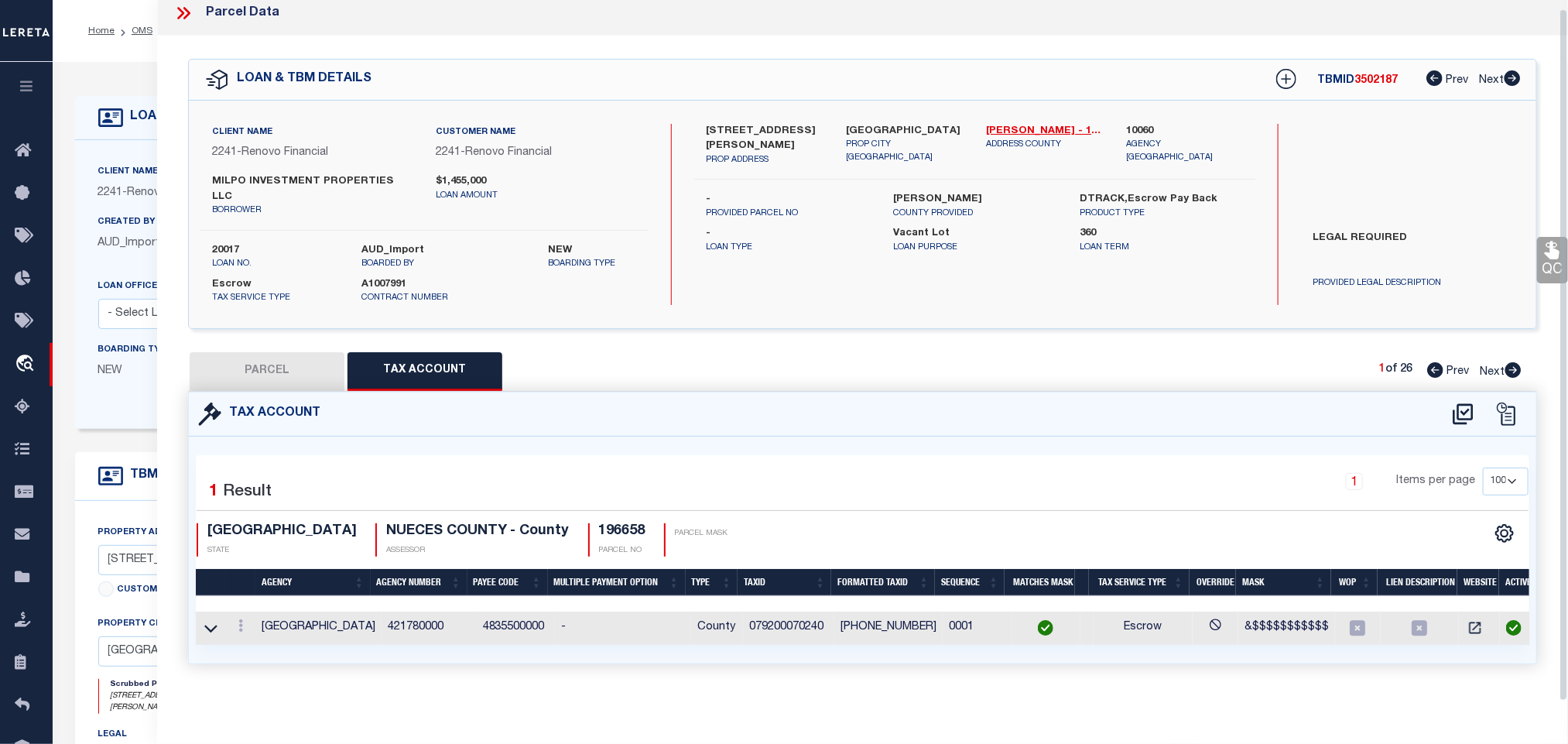
scroll to position [0, 0]
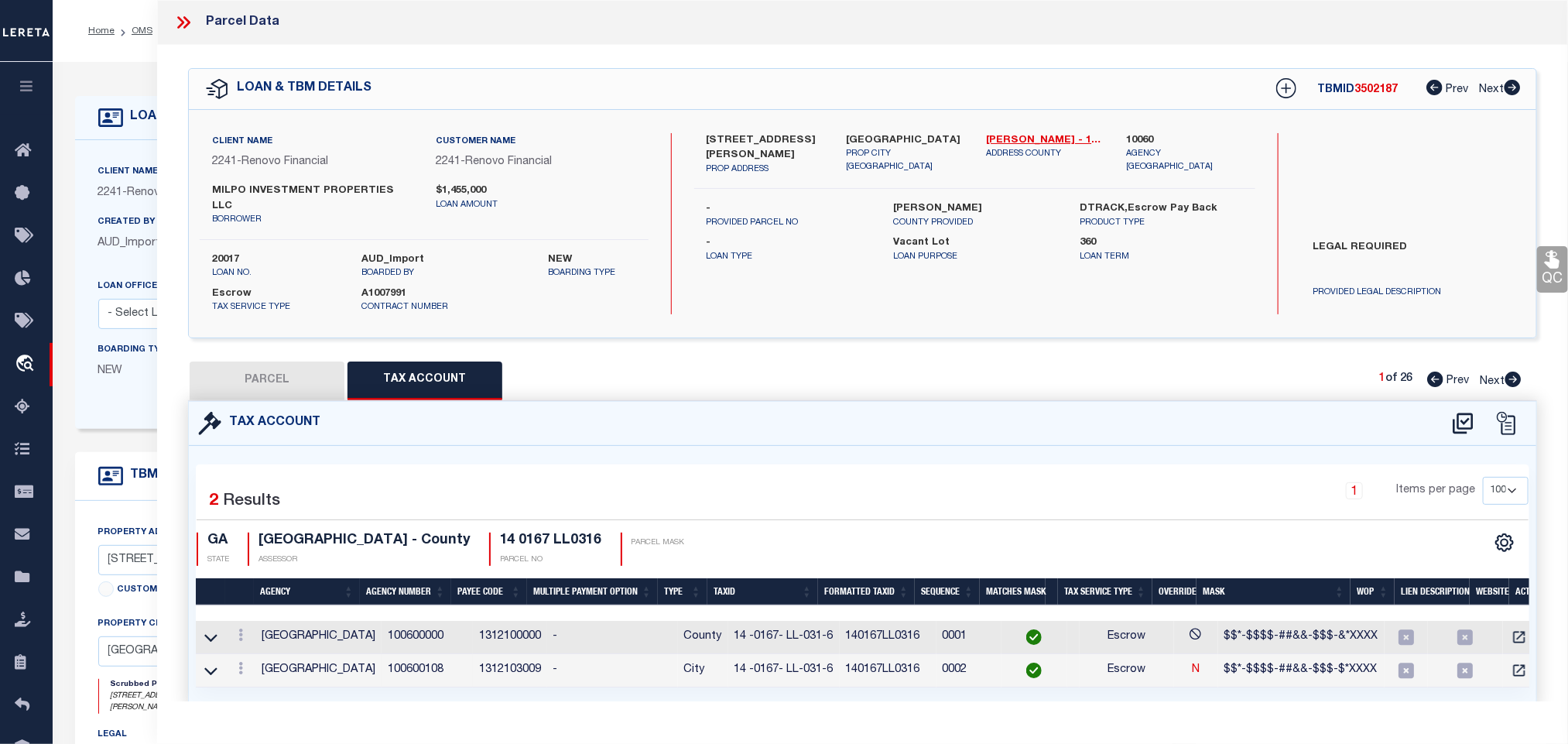
click at [291, 367] on button "PARCEL" at bounding box center [267, 380] width 155 height 38
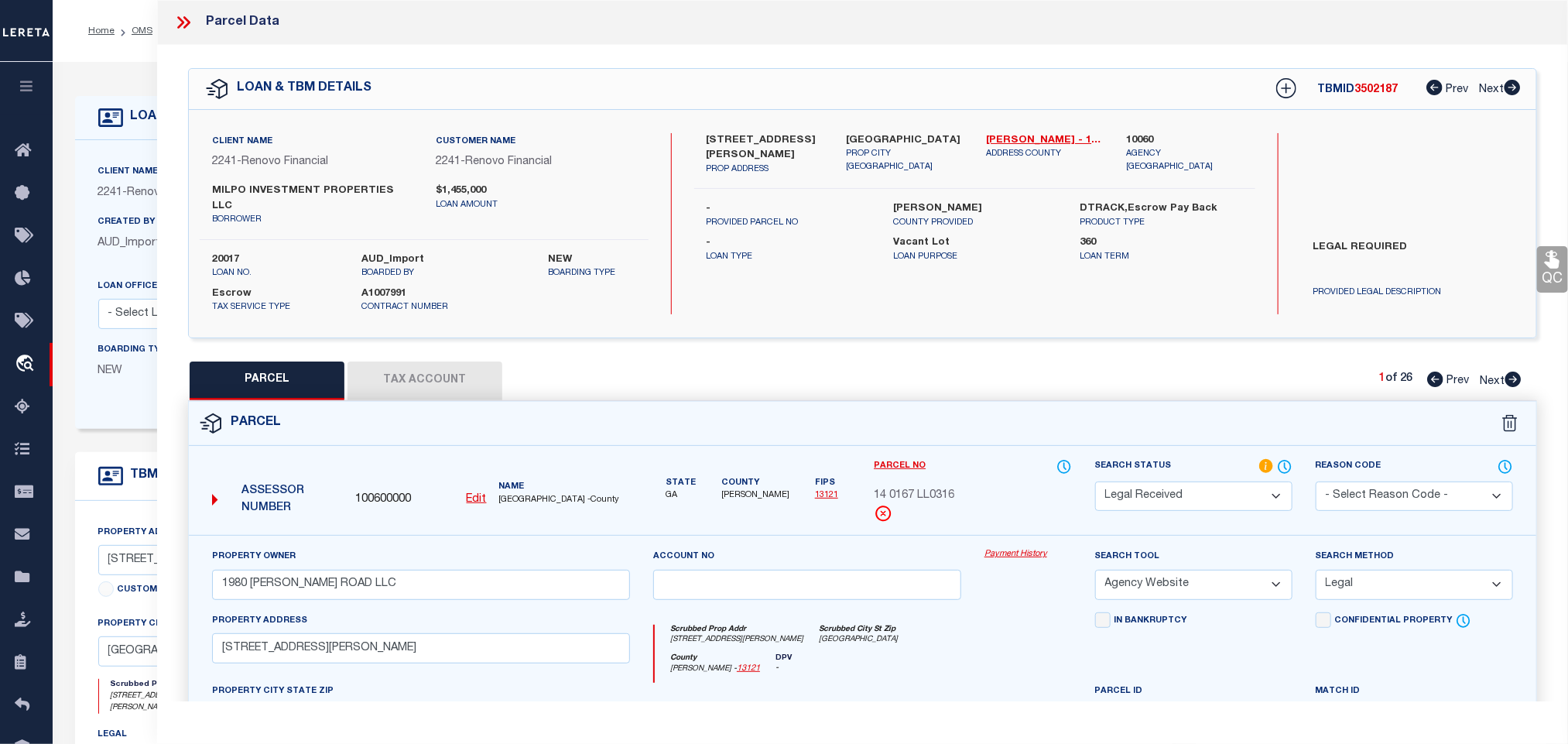
drag, startPoint x: 1149, startPoint y: 484, endPoint x: 1156, endPoint y: 469, distance: 16.6
click at [1149, 484] on select "Automated Search Bad Parcel Complete Duplicate Parcel High Dollar Reporting In …" at bounding box center [1194, 496] width 198 height 30
click at [1095, 481] on select "Automated Search Bad Parcel Complete Duplicate Parcel High Dollar Reporting In …" at bounding box center [1194, 496] width 198 height 30
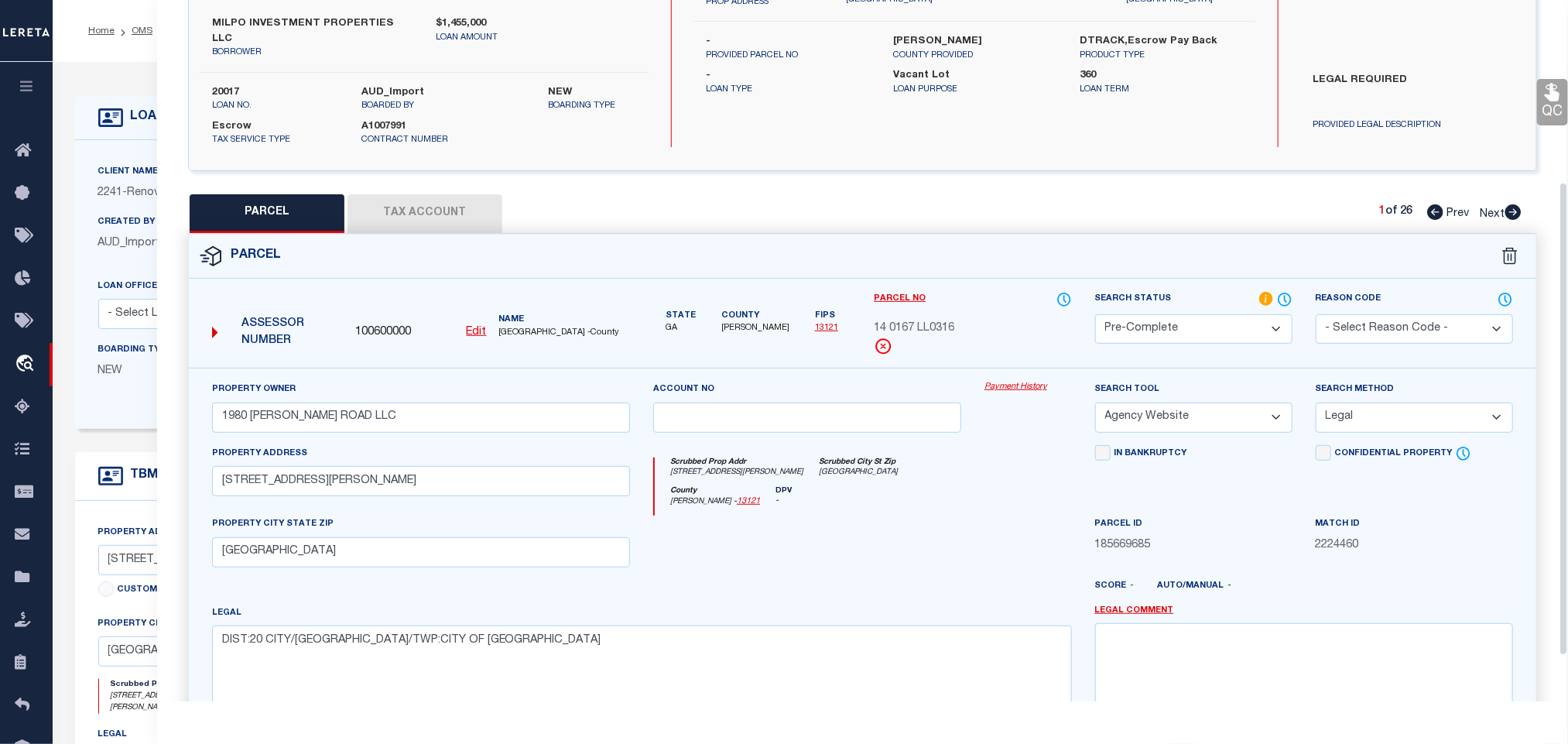
scroll to position [337, 0]
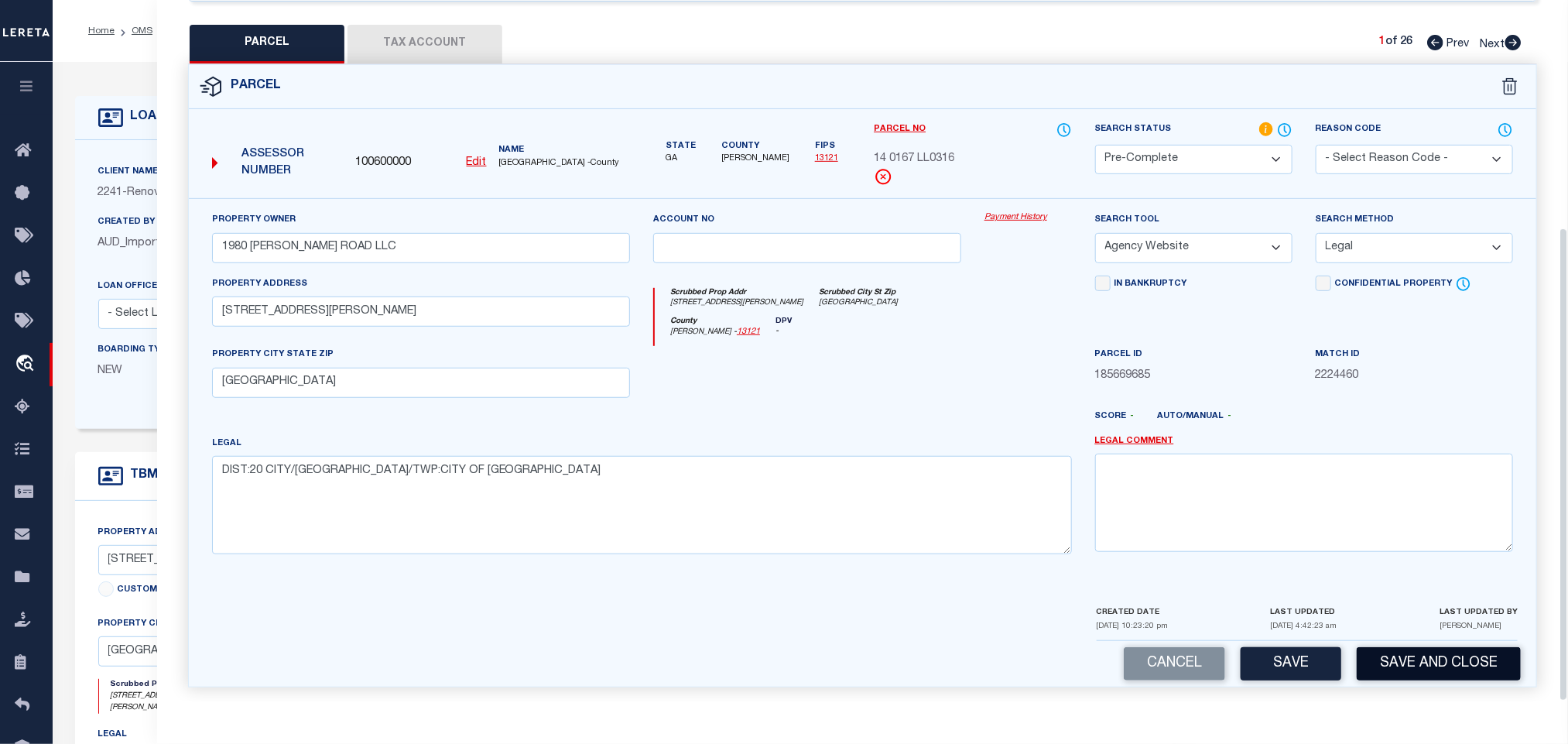
click at [1392, 658] on button "Save and Close" at bounding box center [1439, 663] width 165 height 33
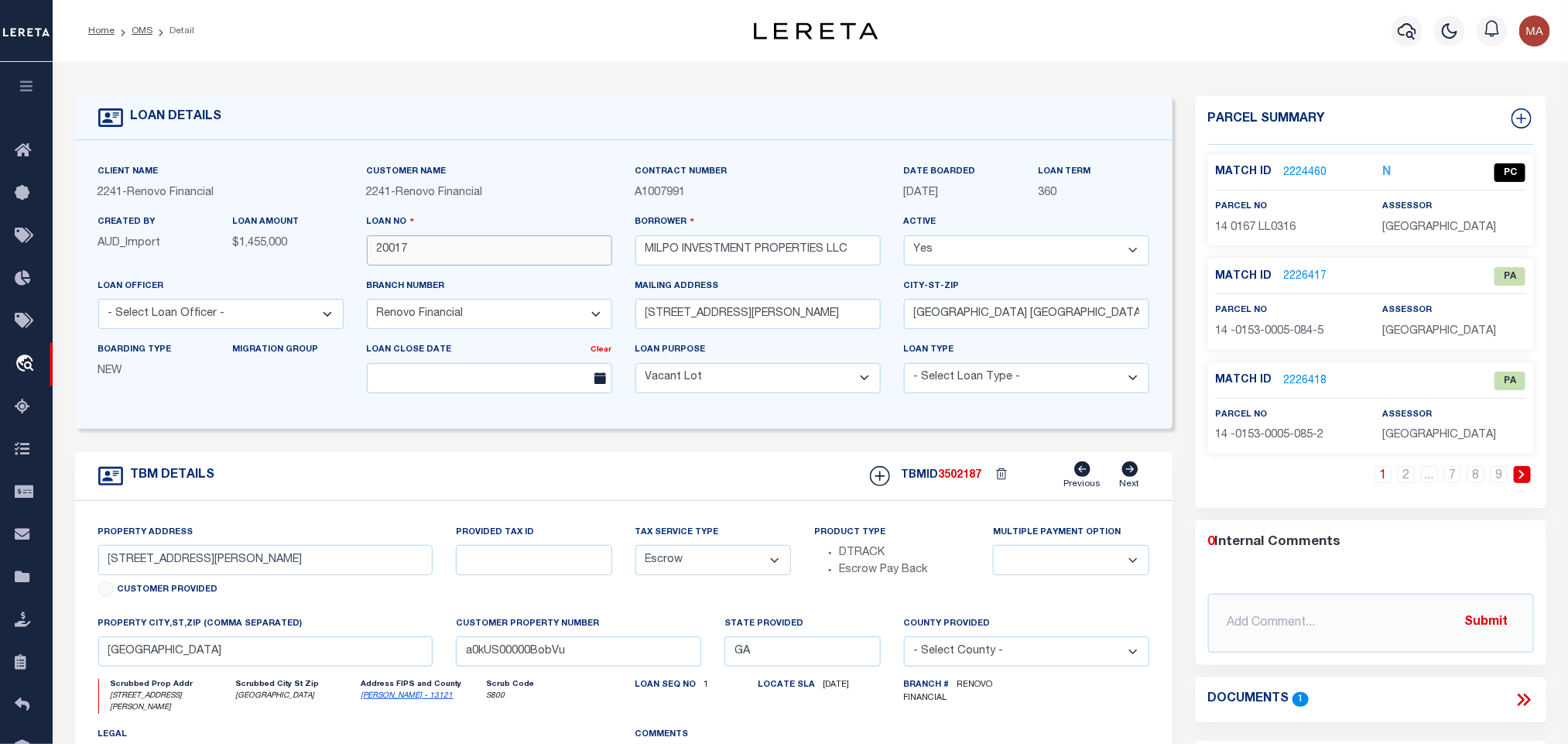
click at [390, 248] on input "20017" at bounding box center [489, 250] width 246 height 30
click at [957, 488] on div "TBMID 3502187 Previous Next" at bounding box center [1004, 476] width 291 height 30
click at [952, 473] on div "TBMID 3502187 Previous Next" at bounding box center [1004, 476] width 291 height 30
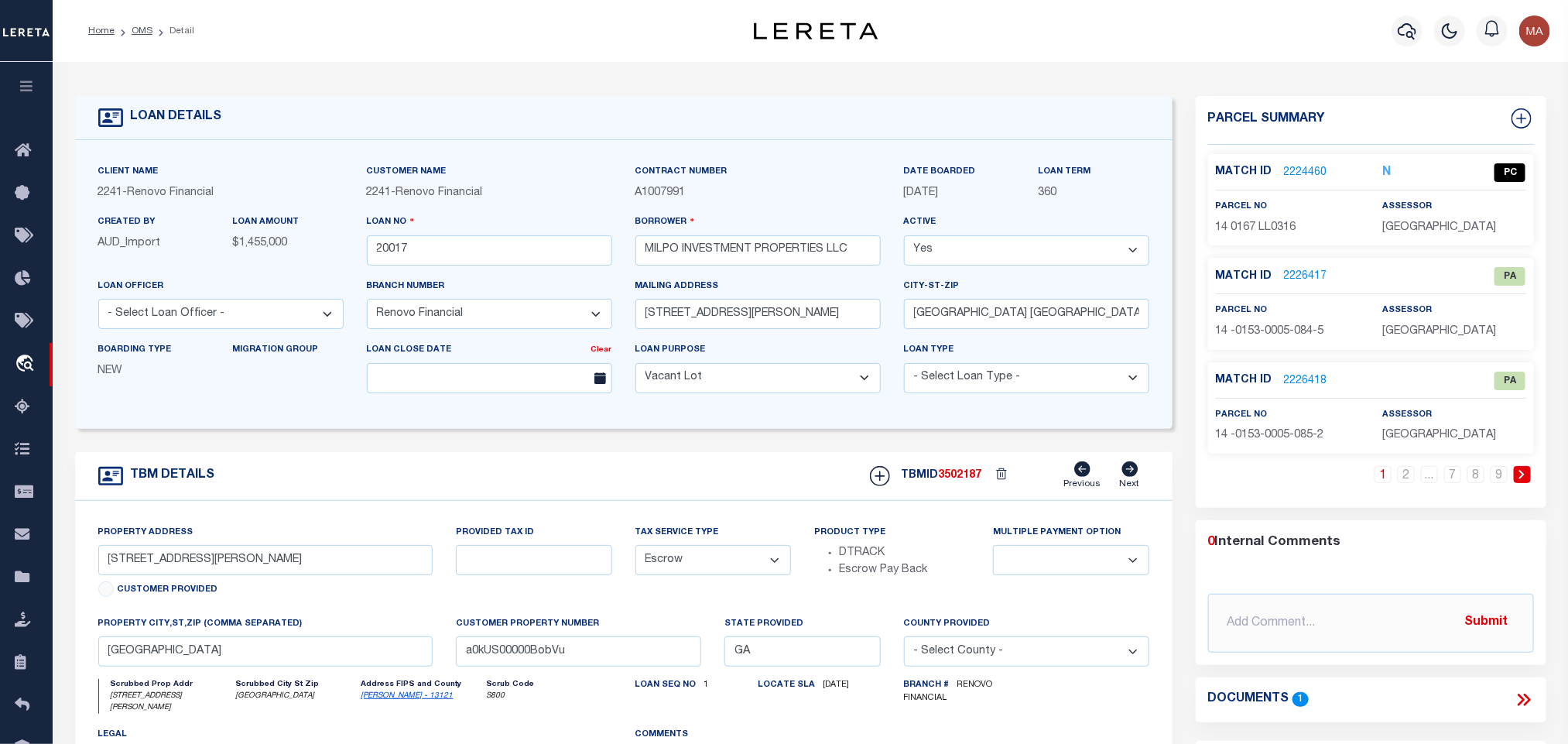
click at [1433, 237] on div "Match ID 2224460 N PC parcel no assessor" at bounding box center [1371, 199] width 326 height 91
click at [1433, 235] on p "[GEOGRAPHIC_DATA]" at bounding box center [1454, 229] width 143 height 17
copy div "[GEOGRAPHIC_DATA]"
click at [1282, 241] on div "Match ID 2224460 N PC parcel no assessor" at bounding box center [1371, 199] width 326 height 91
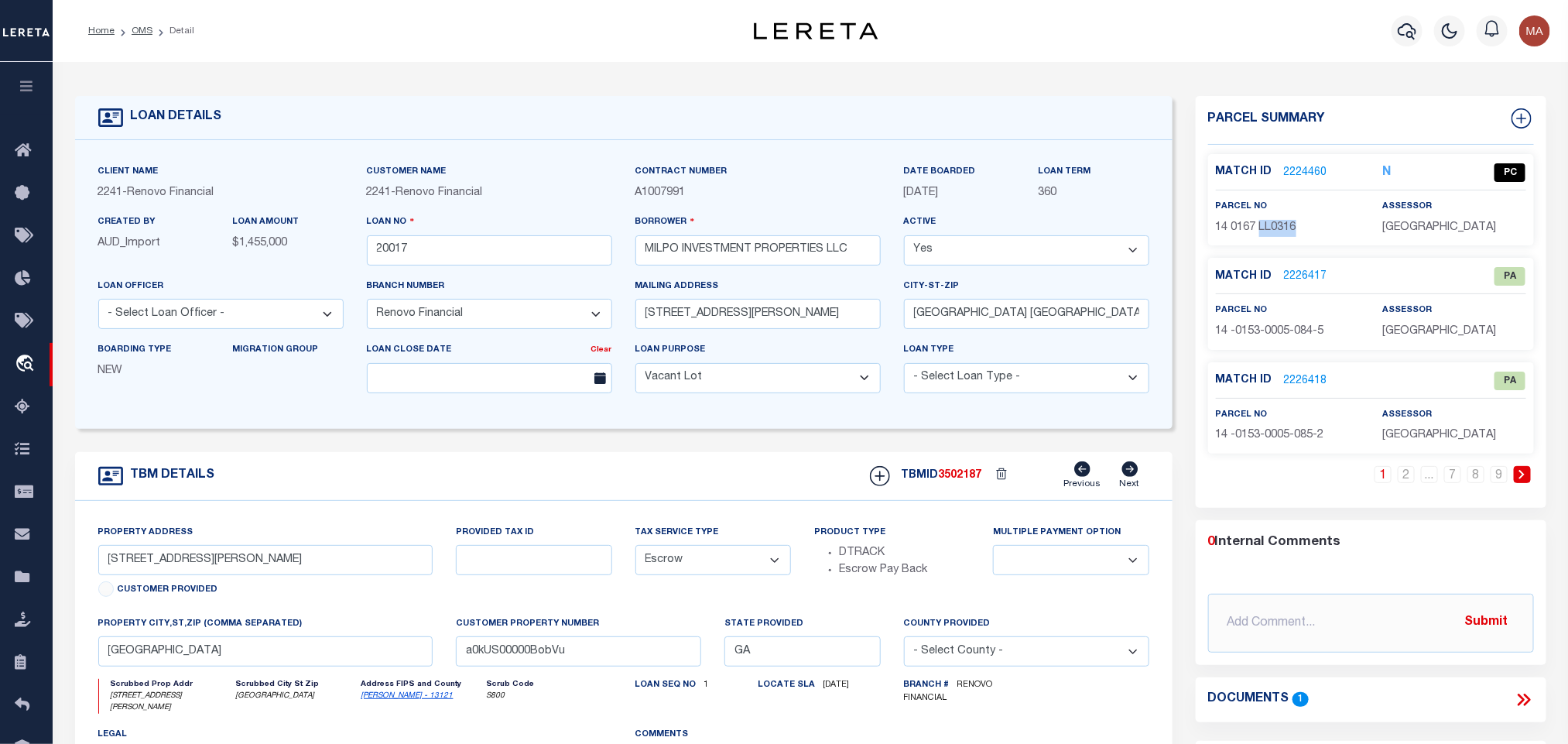
click at [1282, 241] on div "Match ID 2224460 N PC parcel no assessor" at bounding box center [1371, 199] width 326 height 91
copy div "14 0167 LL0316"
click at [1295, 277] on link "2226417" at bounding box center [1306, 277] width 44 height 17
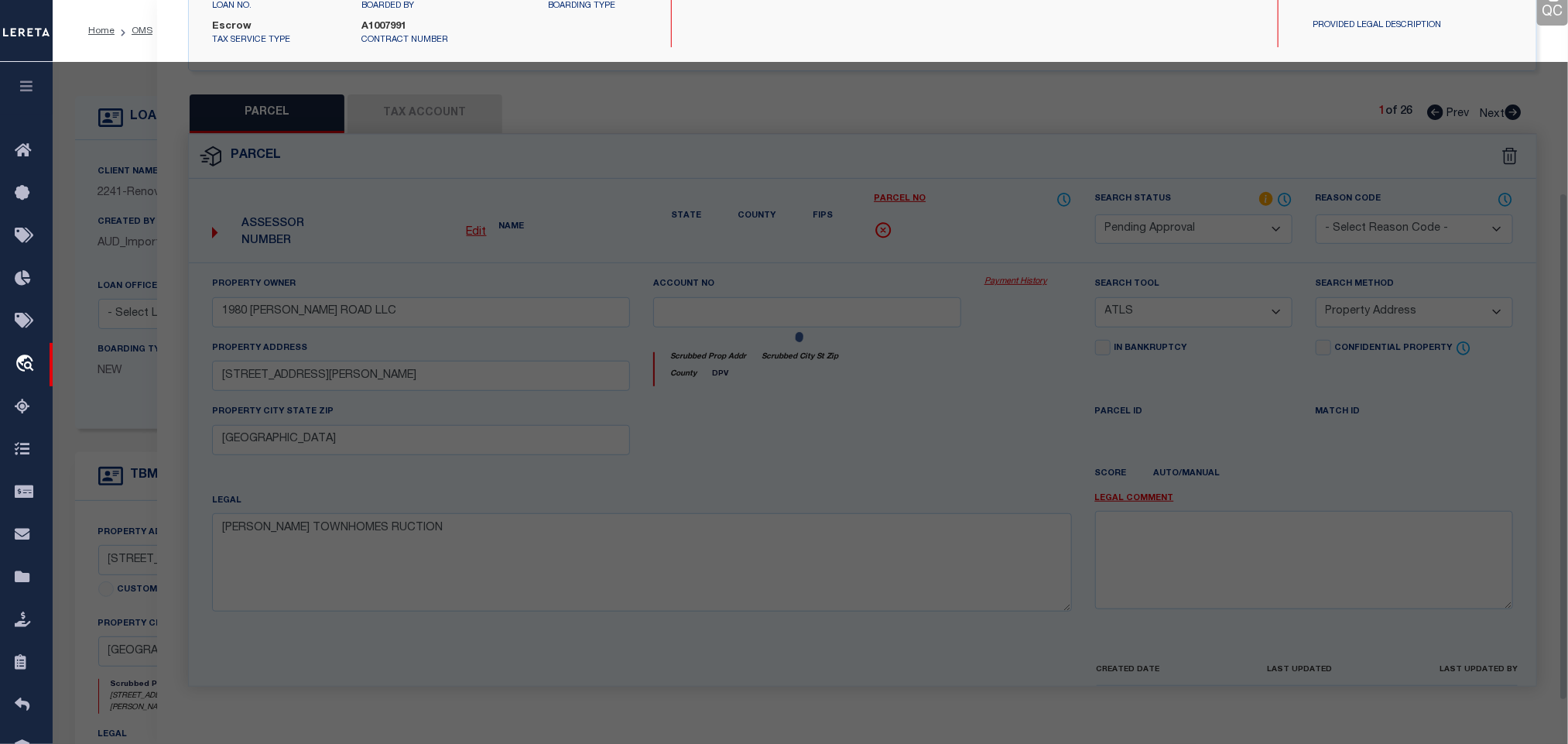
scroll to position [290, 0]
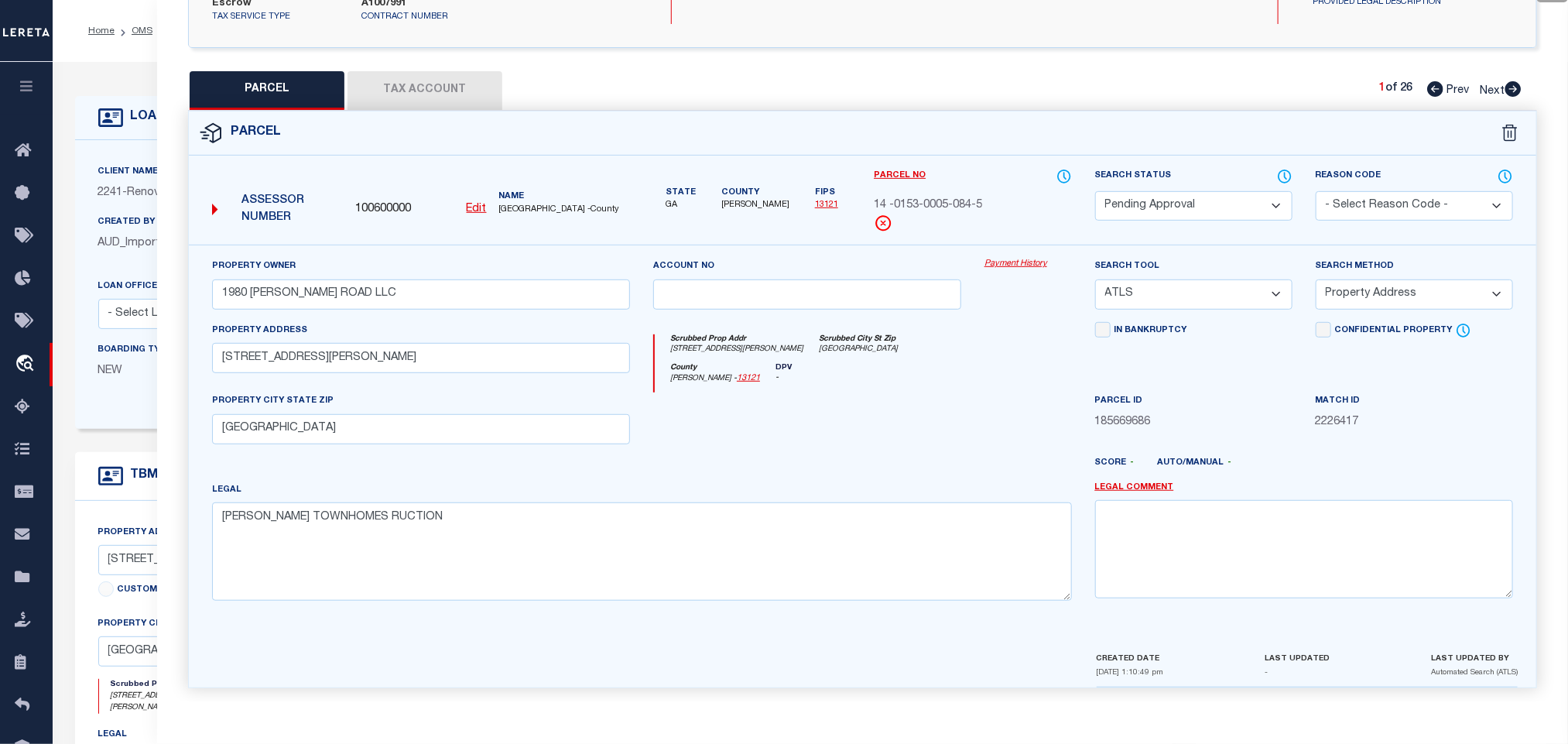
click at [1201, 191] on select "Automated Search Bad Parcel Complete Duplicate Parcel High Dollar Reporting In …" at bounding box center [1194, 206] width 198 height 30
drag, startPoint x: 1201, startPoint y: 185, endPoint x: 1394, endPoint y: 211, distance: 194.7
click at [1201, 191] on select "Automated Search Bad Parcel Complete Duplicate Parcel High Dollar Reporting In …" at bounding box center [1194, 206] width 198 height 30
click at [1445, 214] on div "Reason Code - Select Reason Code - 099 - Other (Provide additional detail) ACT …" at bounding box center [1414, 206] width 220 height 77
click at [1440, 200] on select "- Select Reason Code - 099 - Other (Provide additional detail) ACT - Agency Cha…" at bounding box center [1415, 206] width 198 height 30
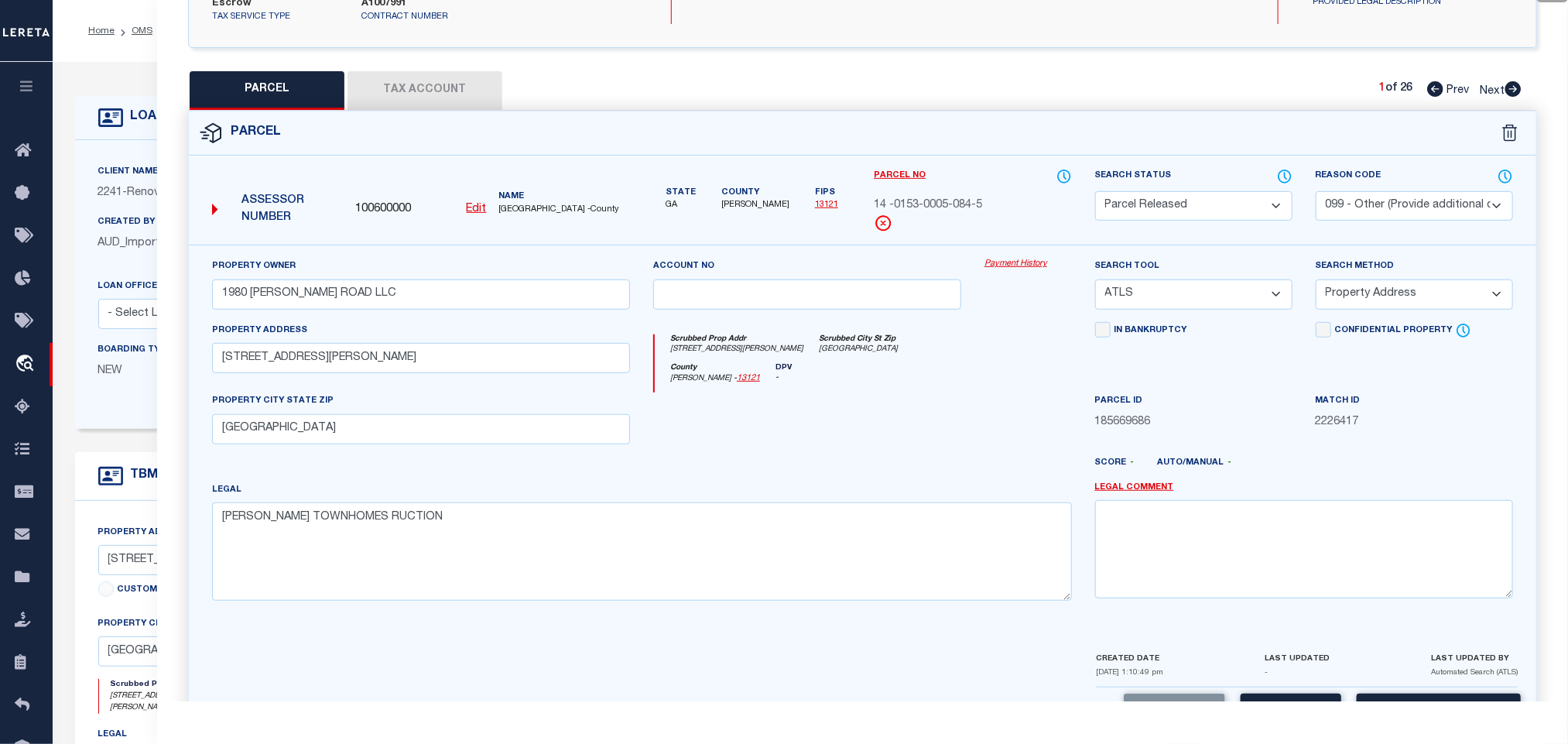
click at [1440, 198] on select "- Select Reason Code - 099 - Other (Provide additional detail) ACT - Agency Cha…" at bounding box center [1415, 206] width 198 height 30
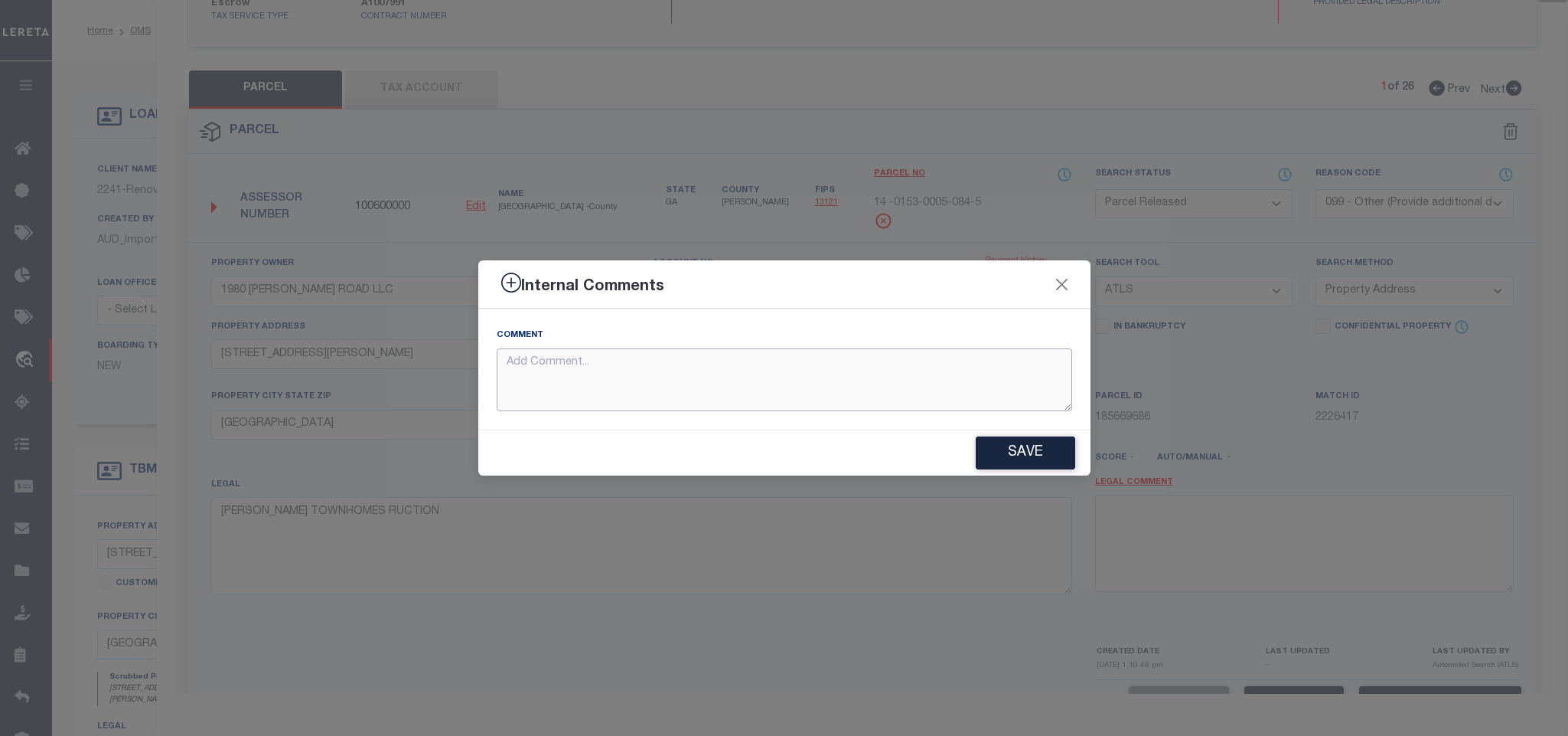
click at [978, 379] on textarea at bounding box center [784, 380] width 576 height 64
paste textarea "Parcel not needed"
click at [1040, 451] on button "Save" at bounding box center [1026, 453] width 100 height 33
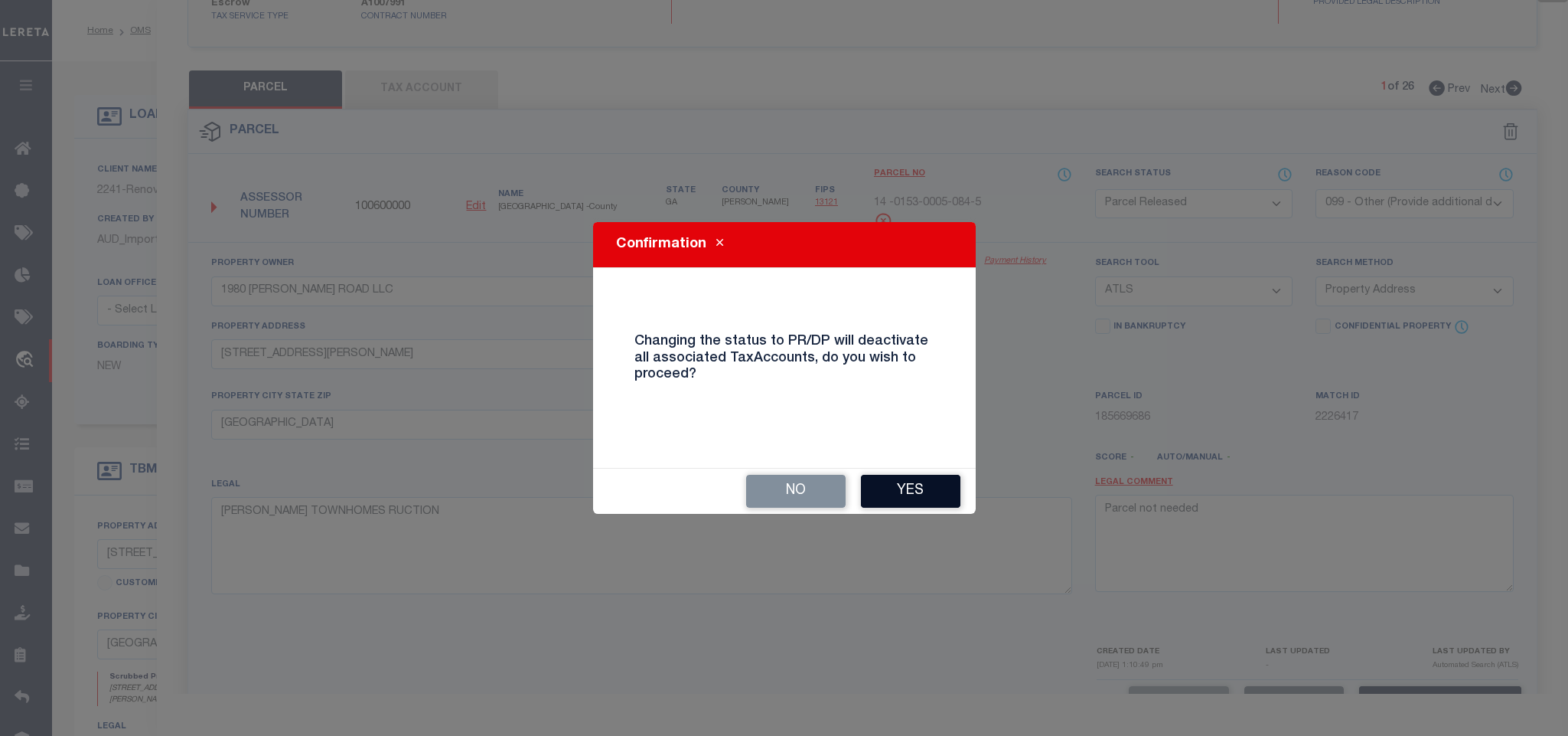
click at [903, 482] on button "Yes" at bounding box center [911, 491] width 100 height 33
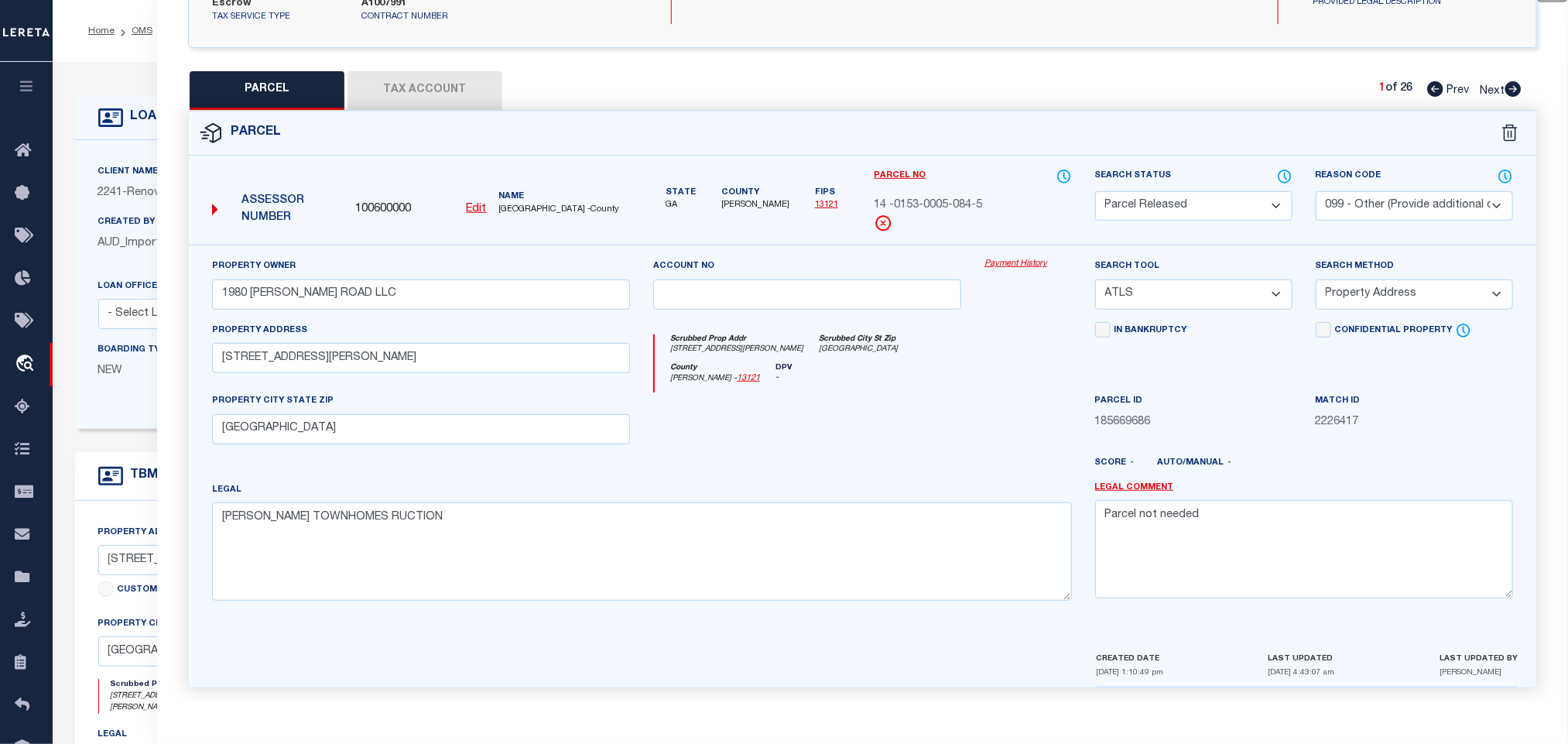
click at [1517, 81] on icon at bounding box center [1514, 89] width 17 height 16
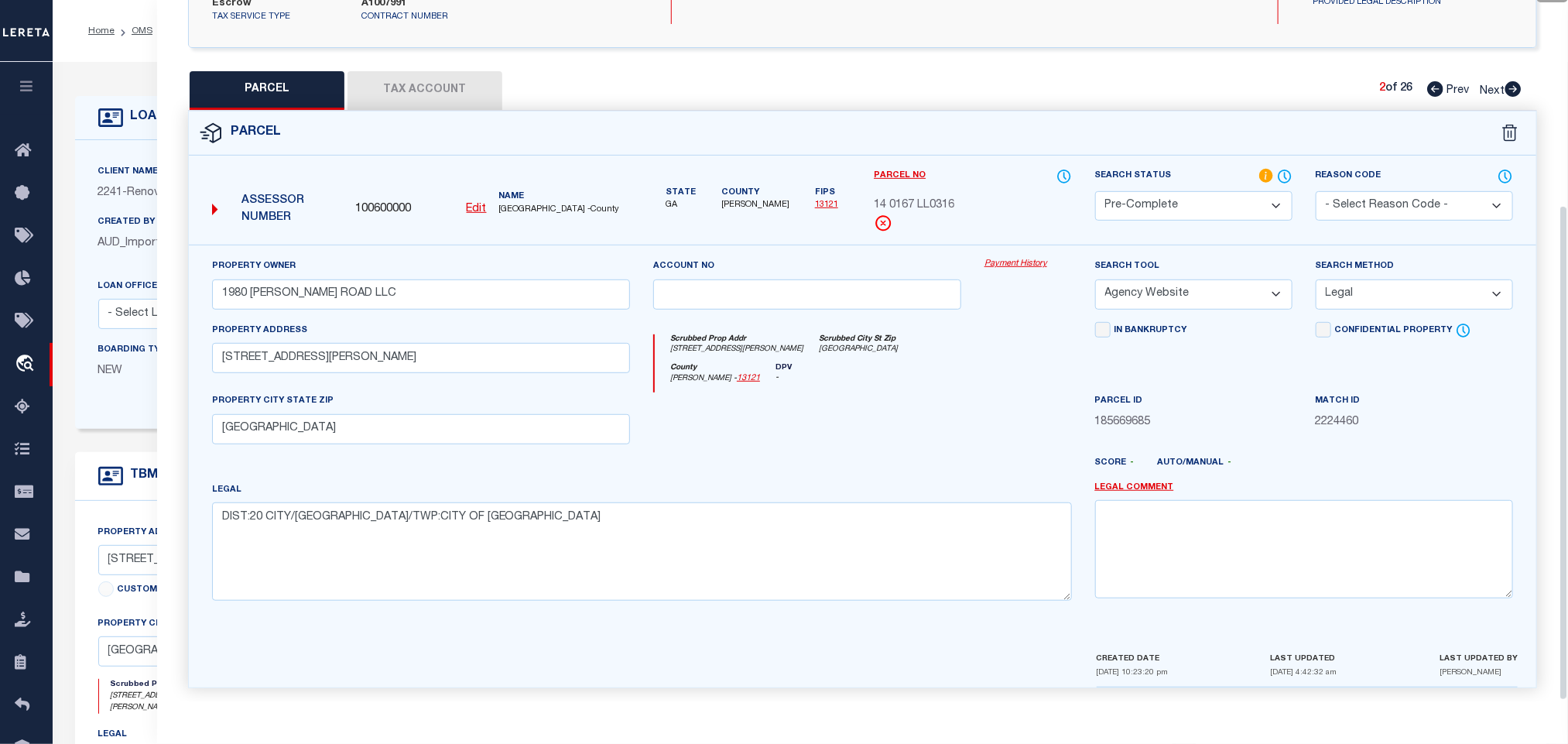
click at [1512, 81] on icon at bounding box center [1513, 89] width 17 height 16
click at [1199, 191] on select "Automated Search Bad Parcel Complete Duplicate Parcel High Dollar Reporting In …" at bounding box center [1194, 206] width 198 height 30
drag, startPoint x: 1204, startPoint y: 188, endPoint x: 1394, endPoint y: 203, distance: 190.6
click at [1204, 191] on select "Automated Search Bad Parcel Complete Duplicate Parcel High Dollar Reporting In …" at bounding box center [1194, 206] width 198 height 30
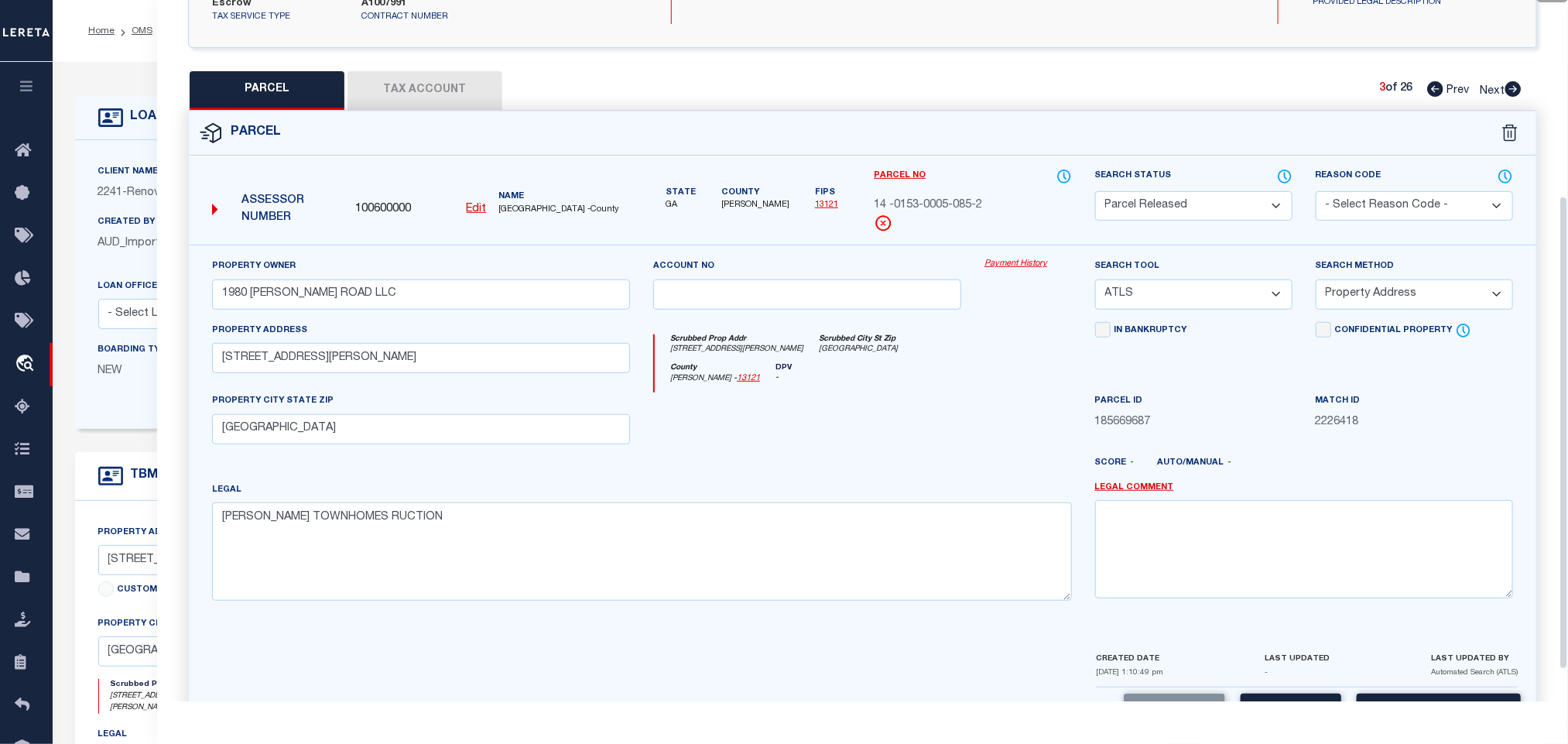
click at [1392, 203] on select "- Select Reason Code - 099 - Other (Provide additional detail) ACT - Agency Cha…" at bounding box center [1415, 206] width 198 height 30
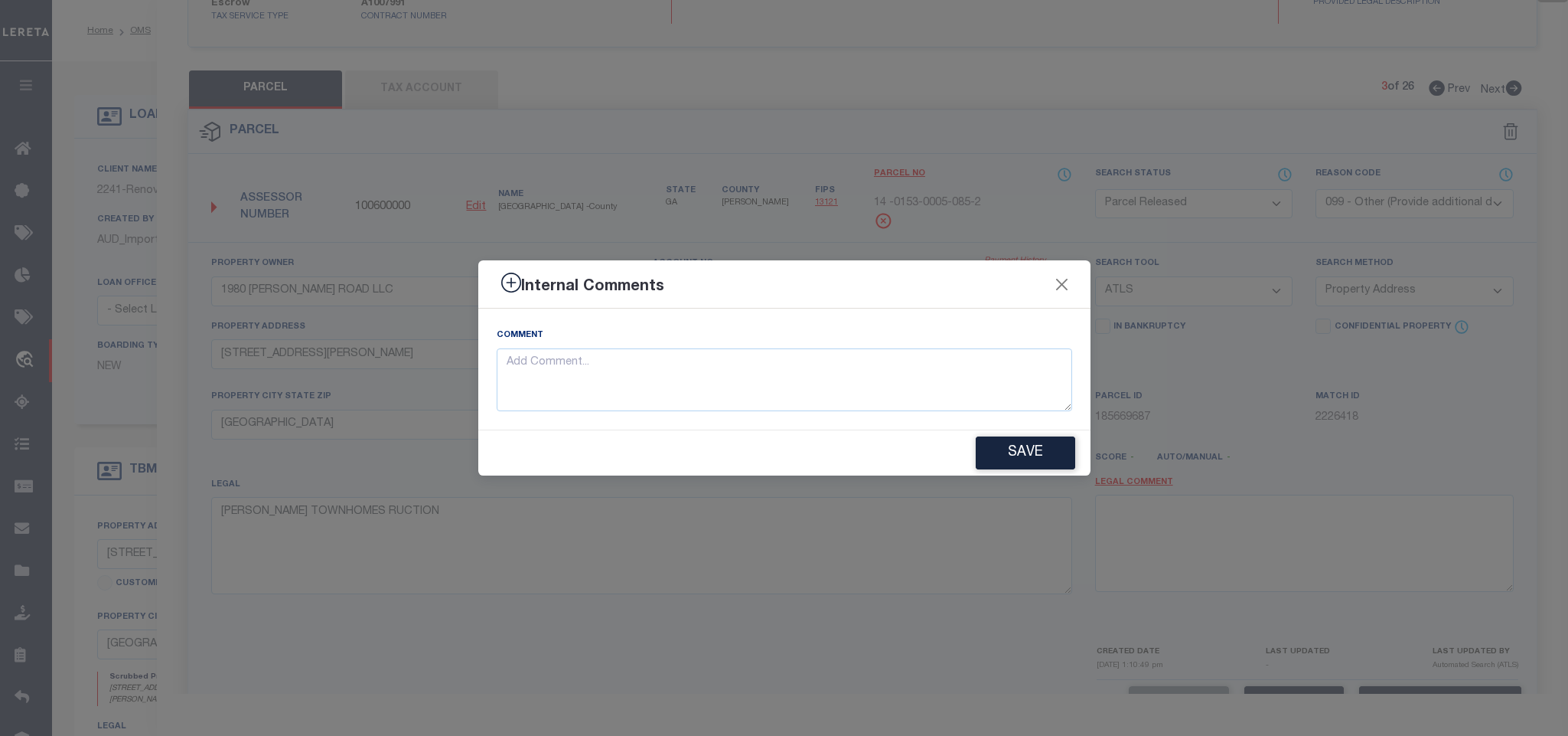
click at [965, 331] on div "Comment" at bounding box center [784, 369] width 576 height 84
click at [965, 372] on textarea at bounding box center [784, 380] width 576 height 64
paste textarea "Parcel not needed"
click at [1010, 448] on button "Save" at bounding box center [1026, 453] width 100 height 33
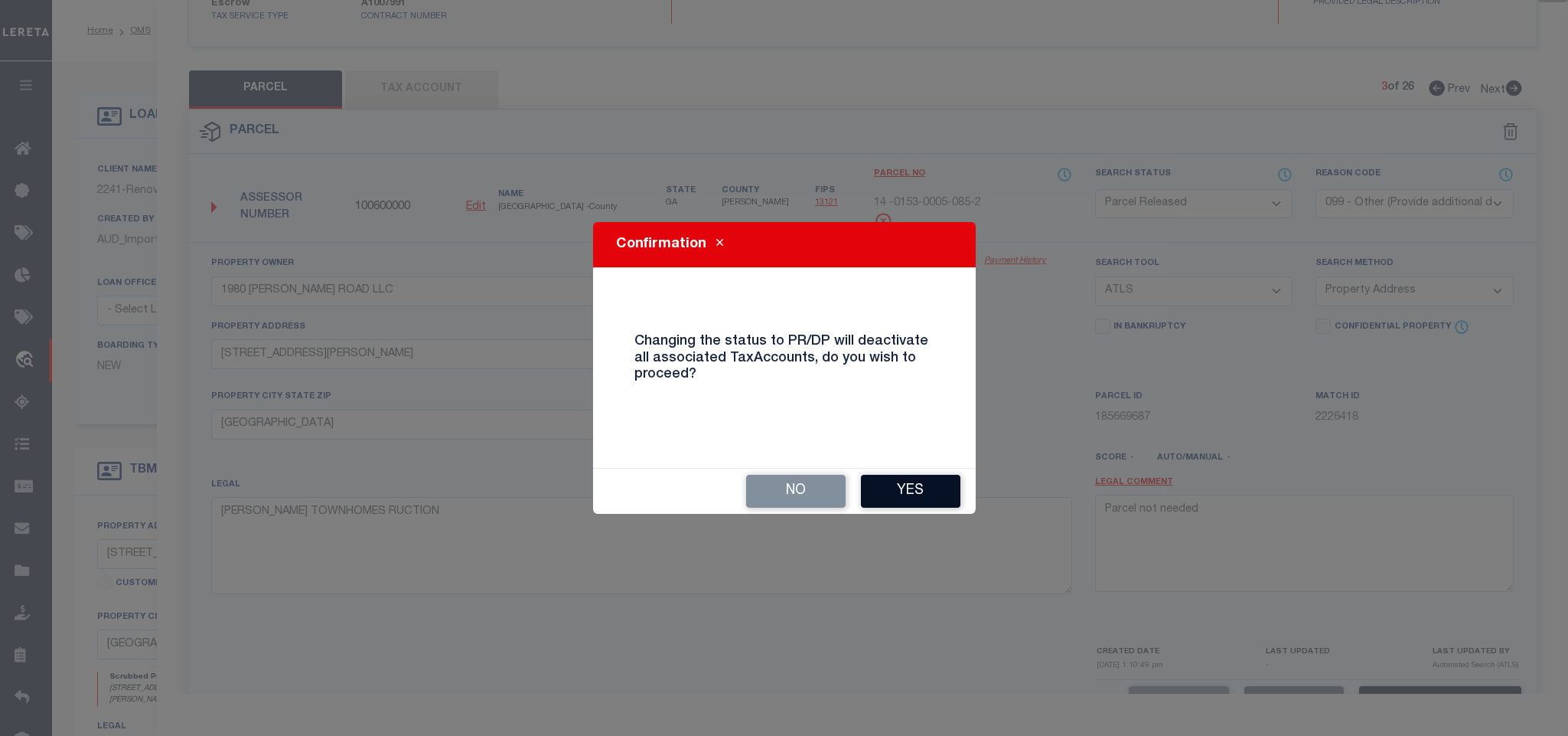
click at [905, 487] on button "Yes" at bounding box center [911, 491] width 100 height 33
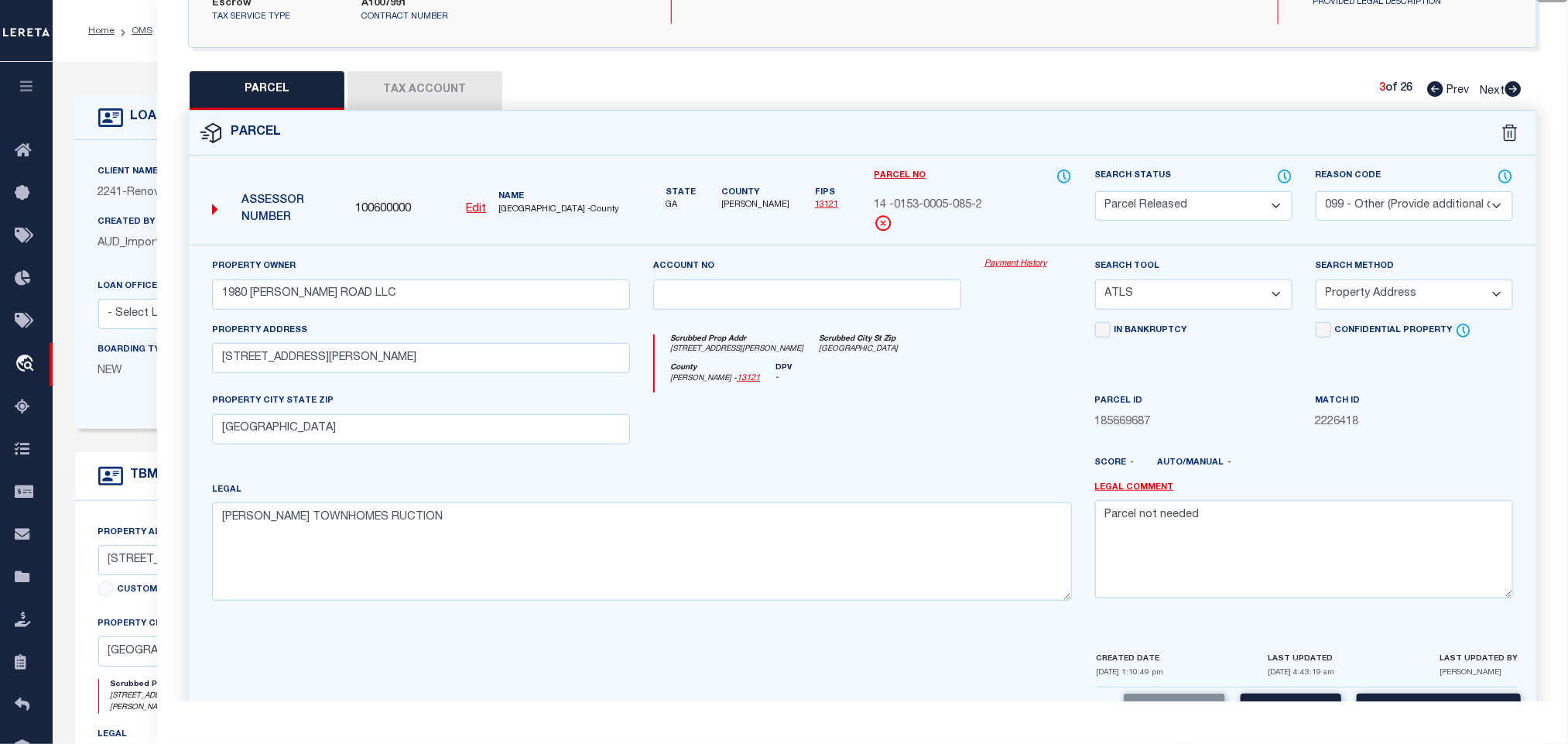
click at [1515, 81] on icon at bounding box center [1514, 89] width 17 height 16
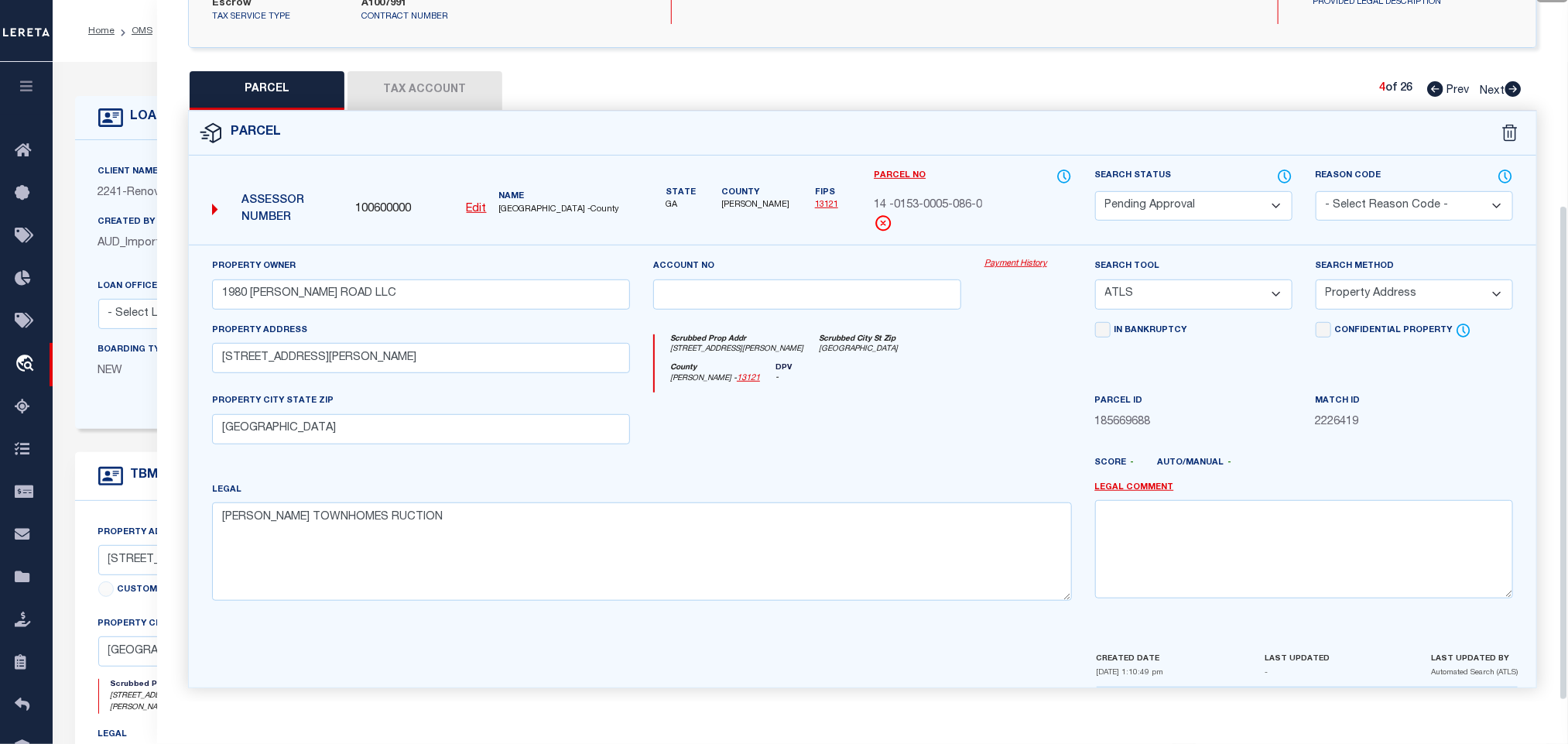
click at [1215, 191] on select "Automated Search Bad Parcel Complete Duplicate Parcel High Dollar Reporting In …" at bounding box center [1194, 206] width 198 height 30
click at [1221, 191] on select "Automated Search Bad Parcel Complete Duplicate Parcel High Dollar Reporting In …" at bounding box center [1194, 206] width 198 height 30
click at [1469, 175] on div "Reason Code - Select Reason Code - 099 - Other (Provide additional detail) ACT …" at bounding box center [1415, 194] width 198 height 53
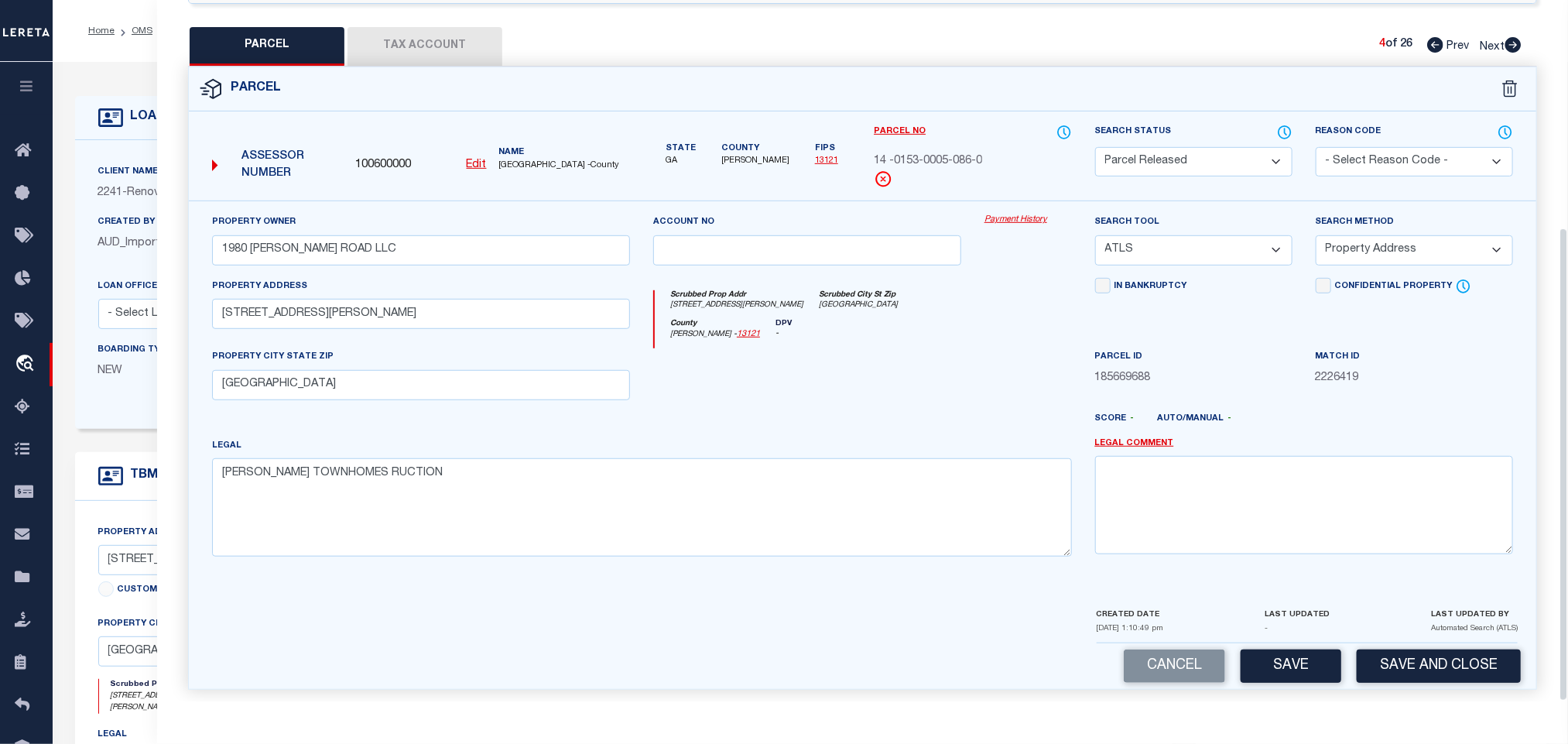
scroll to position [337, 0]
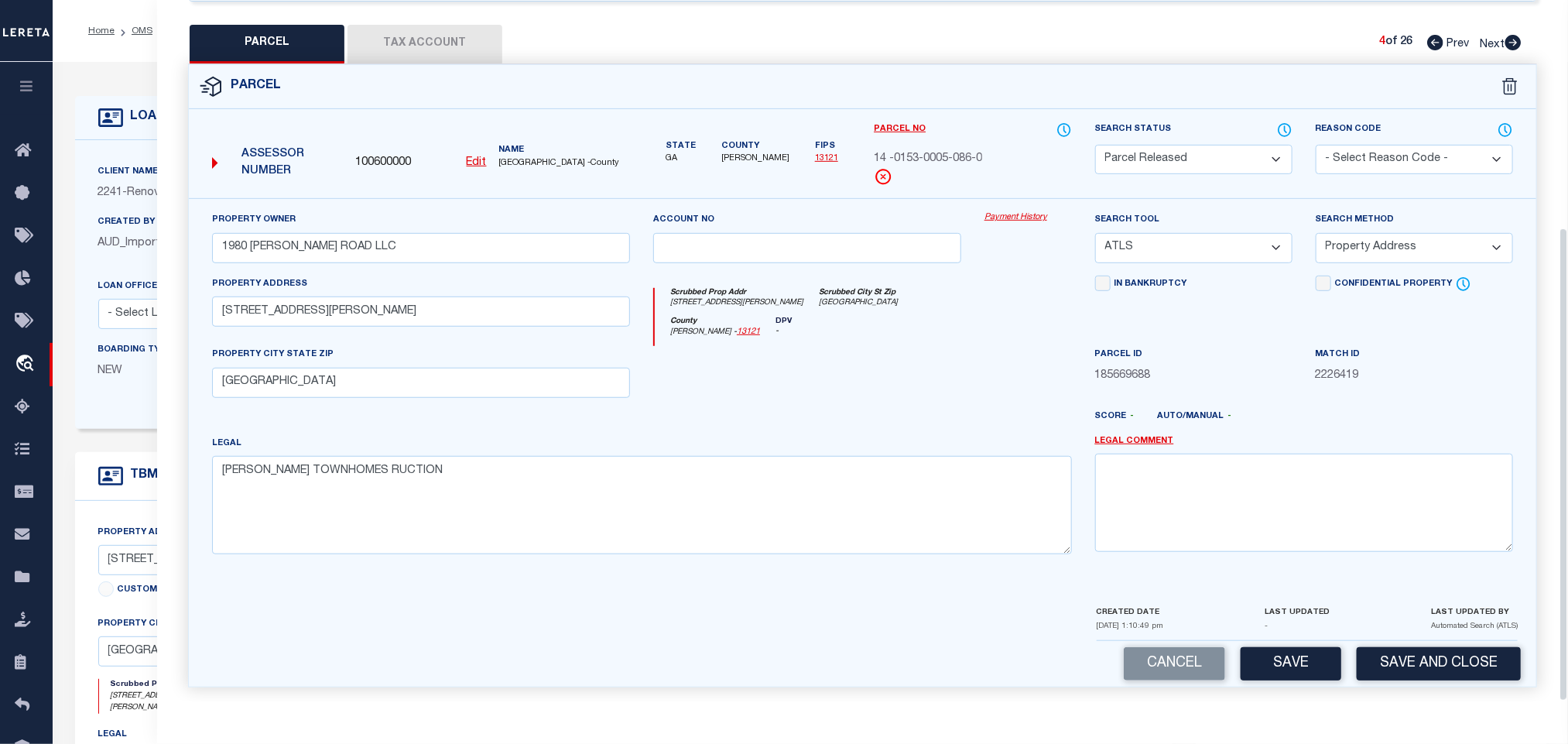
click at [1427, 151] on select "- Select Reason Code - 099 - Other (Provide additional detail) ACT - Agency Cha…" at bounding box center [1415, 159] width 198 height 30
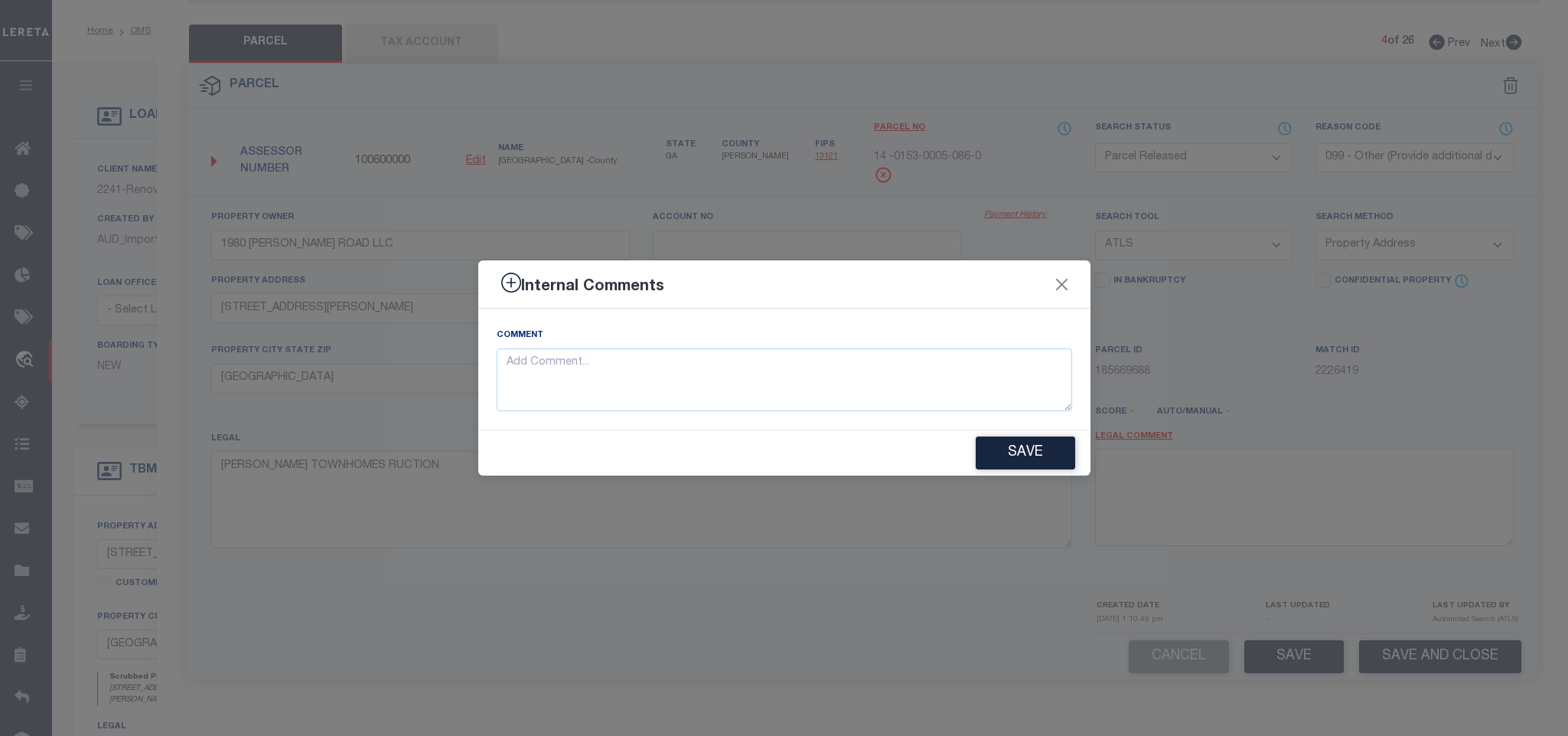
click at [987, 345] on div "Comment" at bounding box center [784, 369] width 576 height 84
click at [1001, 387] on textarea at bounding box center [784, 380] width 576 height 64
paste textarea "Parcel not needed"
click at [1013, 460] on button "Save" at bounding box center [1026, 453] width 100 height 33
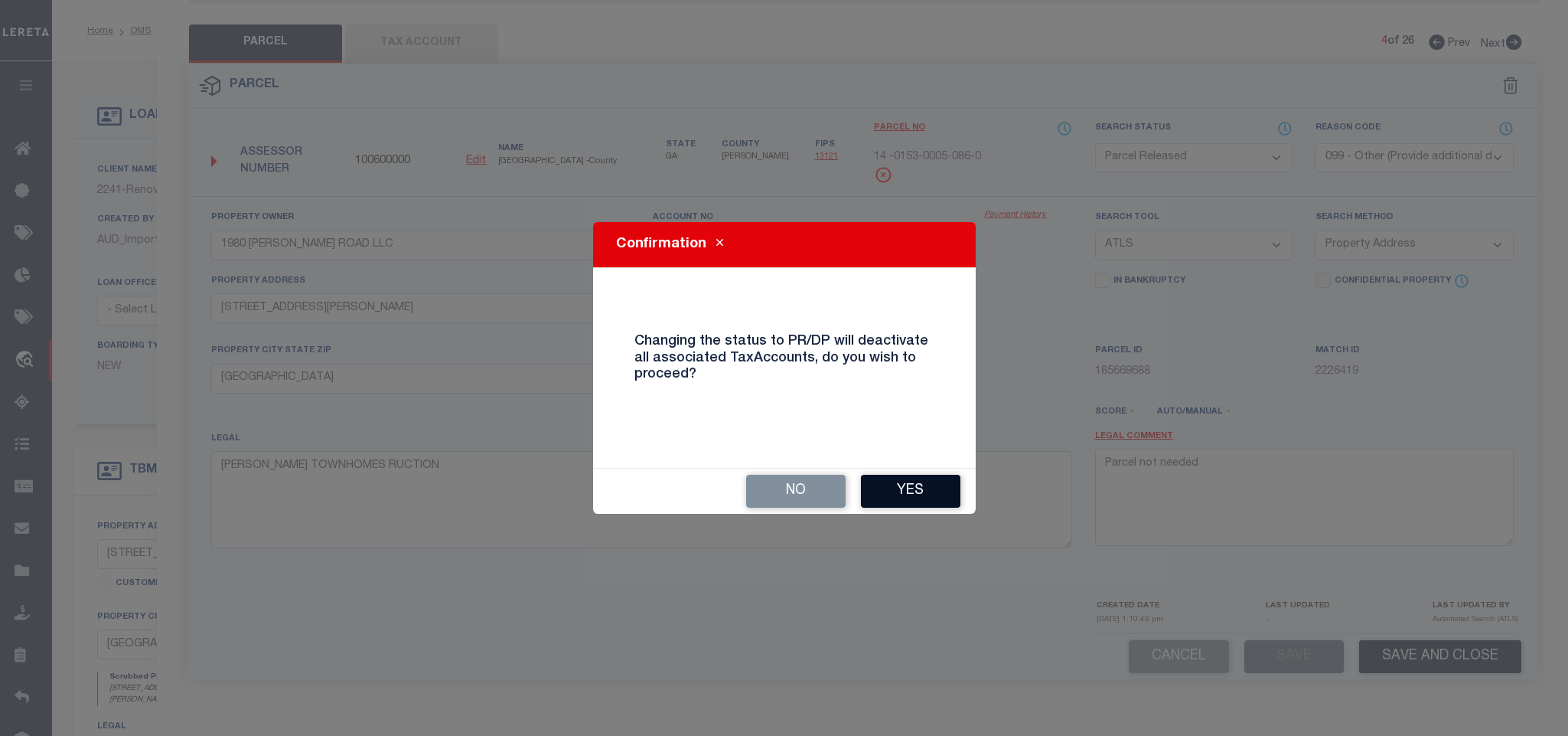
click at [956, 478] on button "Yes" at bounding box center [911, 491] width 100 height 33
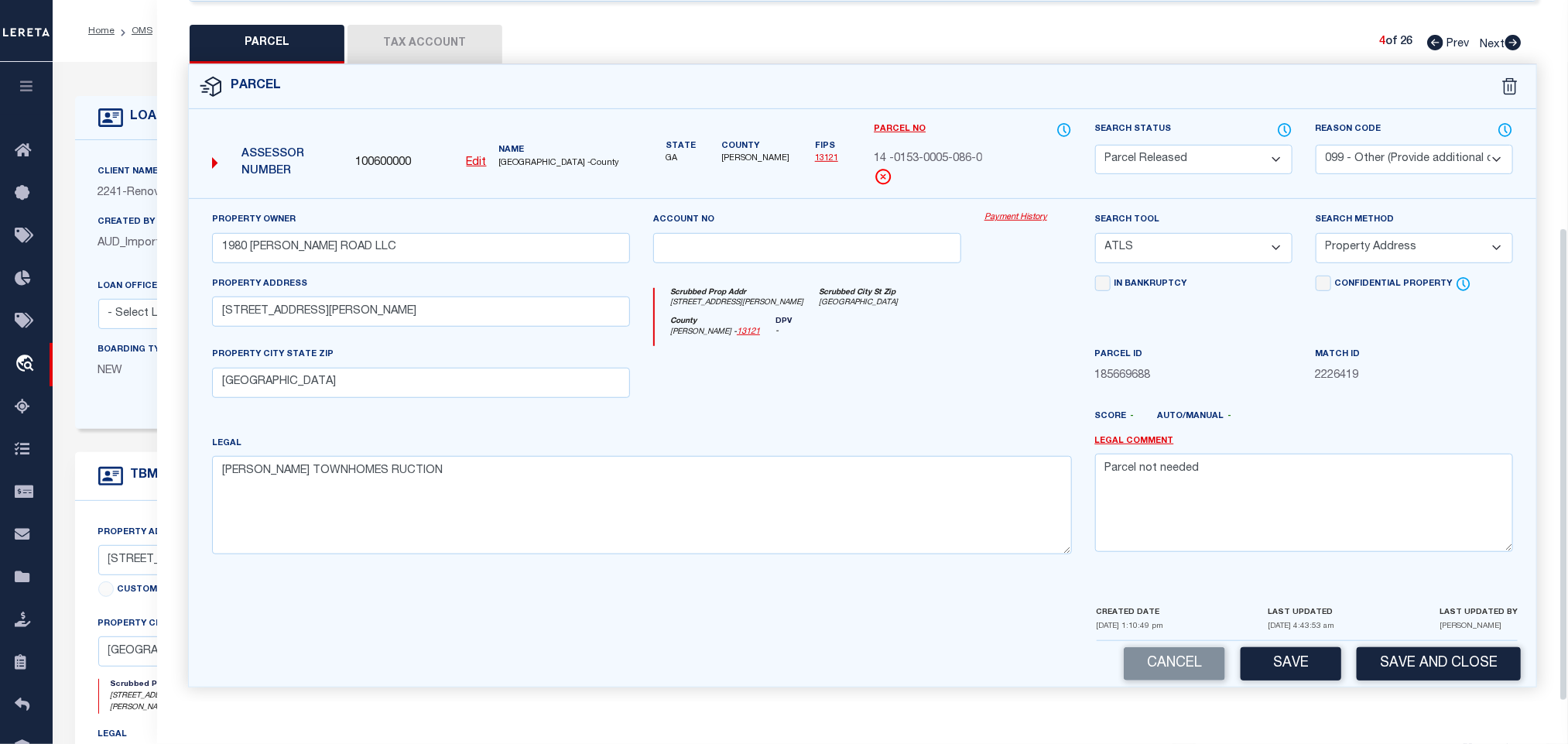
click at [1518, 35] on icon at bounding box center [1513, 43] width 17 height 16
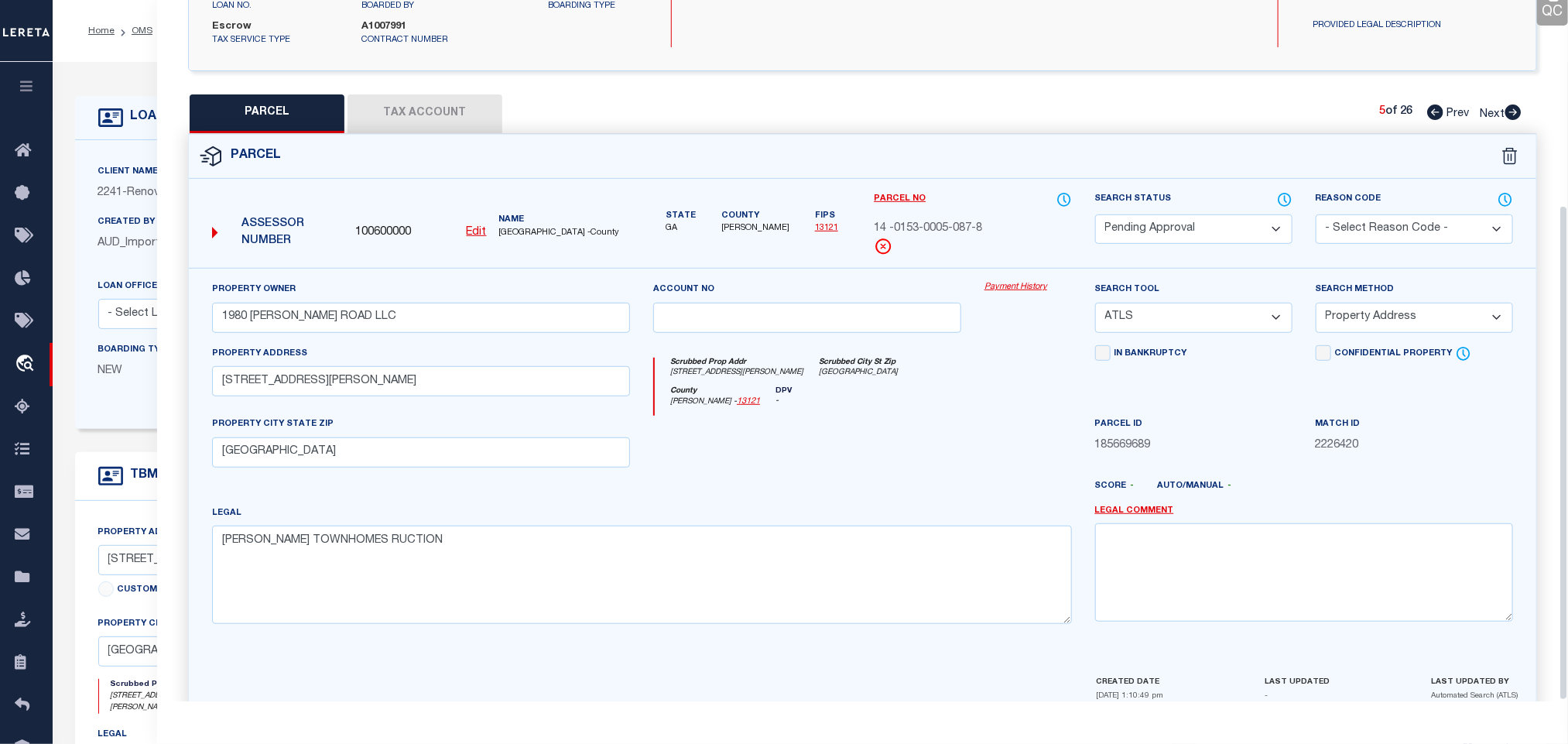
scroll to position [290, 0]
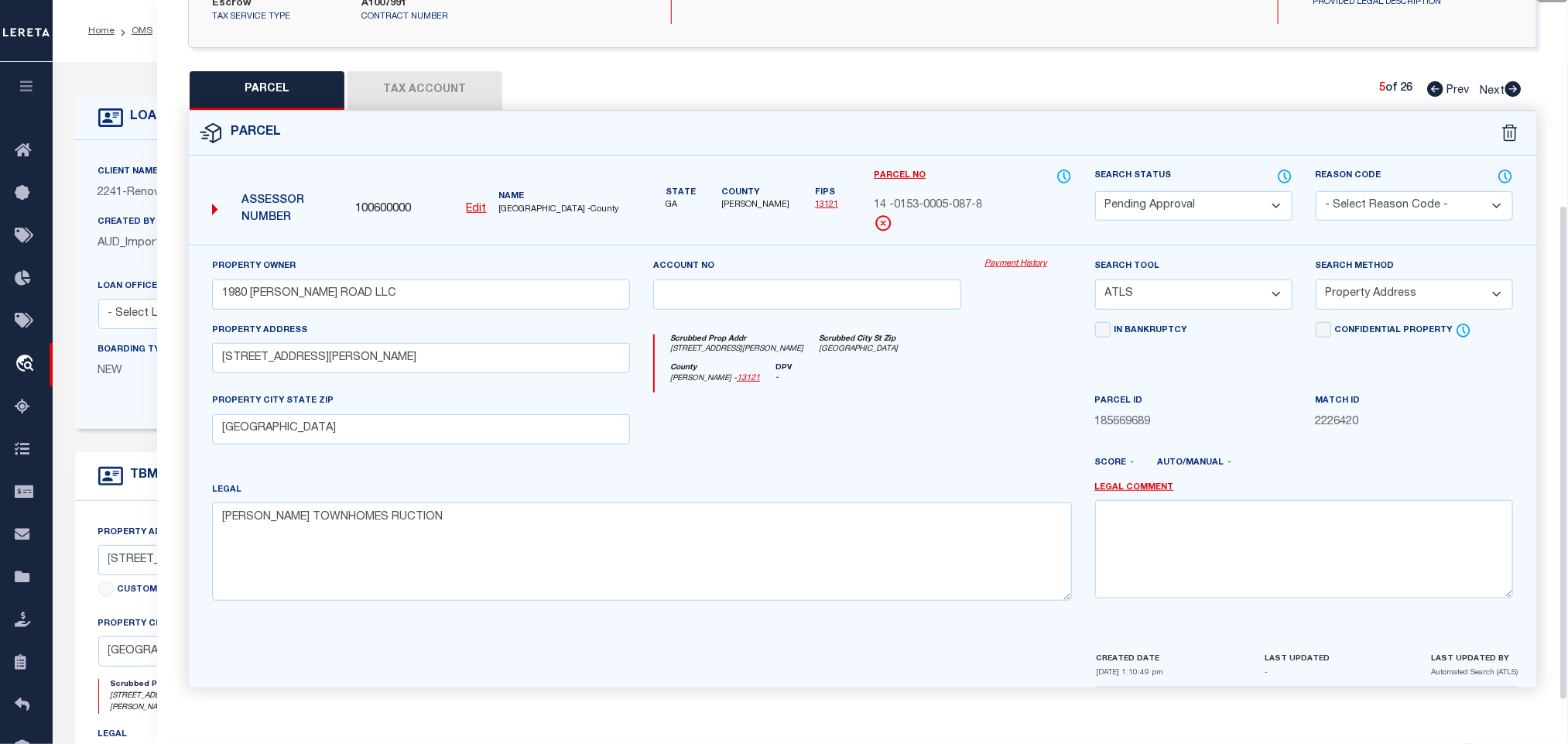
click at [1215, 192] on select "Automated Search Bad Parcel Complete Duplicate Parcel High Dollar Reporting In …" at bounding box center [1194, 206] width 198 height 30
click at [1221, 192] on select "Automated Search Bad Parcel Complete Duplicate Parcel High Dollar Reporting In …" at bounding box center [1194, 206] width 198 height 30
click at [1396, 191] on select "- Select Reason Code - 099 - Other (Provide additional detail) ACT - Agency Cha…" at bounding box center [1415, 206] width 198 height 30
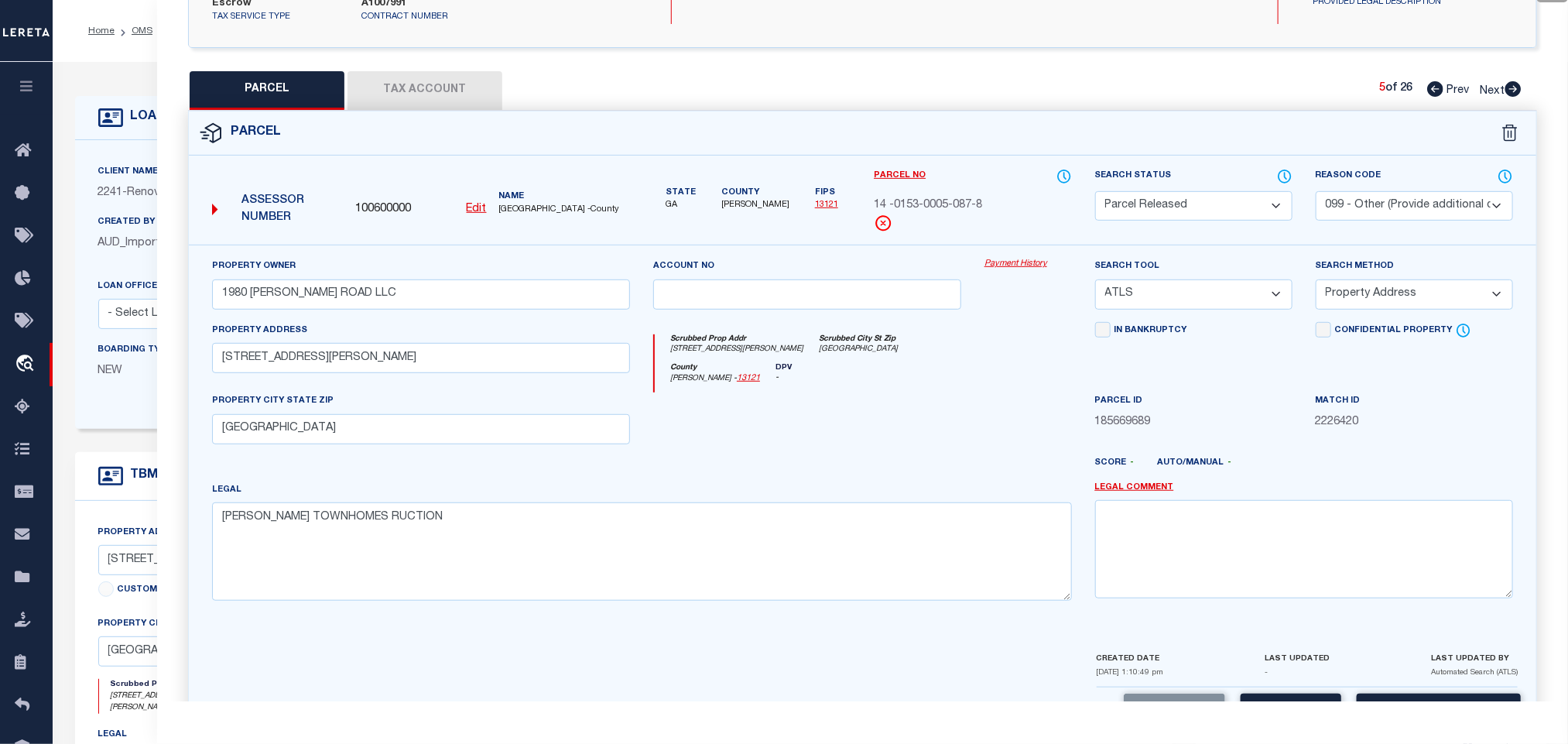
click at [1396, 191] on select "- Select Reason Code - 099 - Other (Provide additional detail) ACT - Agency Cha…" at bounding box center [1415, 206] width 198 height 30
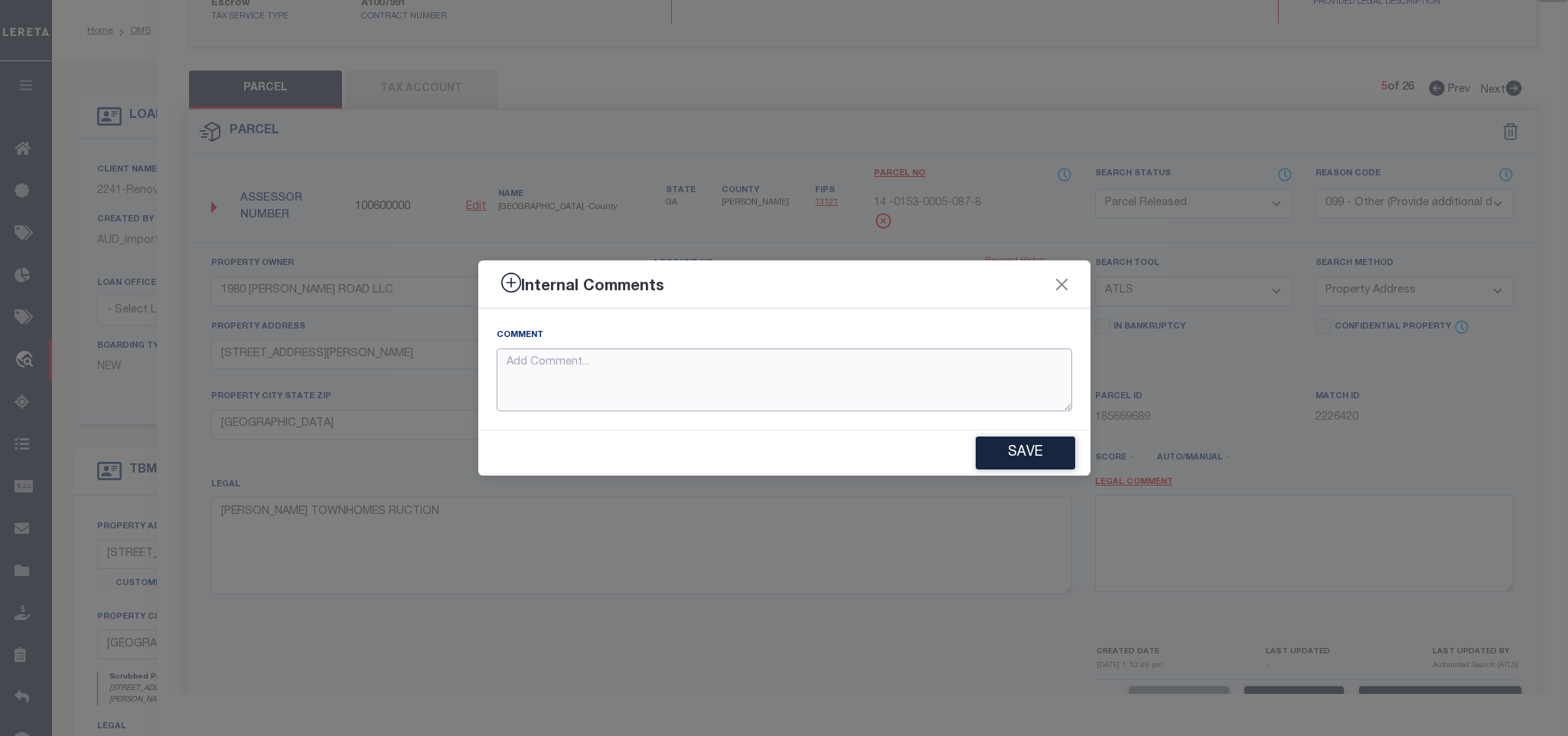
click at [926, 352] on textarea at bounding box center [784, 380] width 576 height 64
paste textarea "Parcel not needed"
click at [995, 453] on button "Save" at bounding box center [1026, 453] width 100 height 33
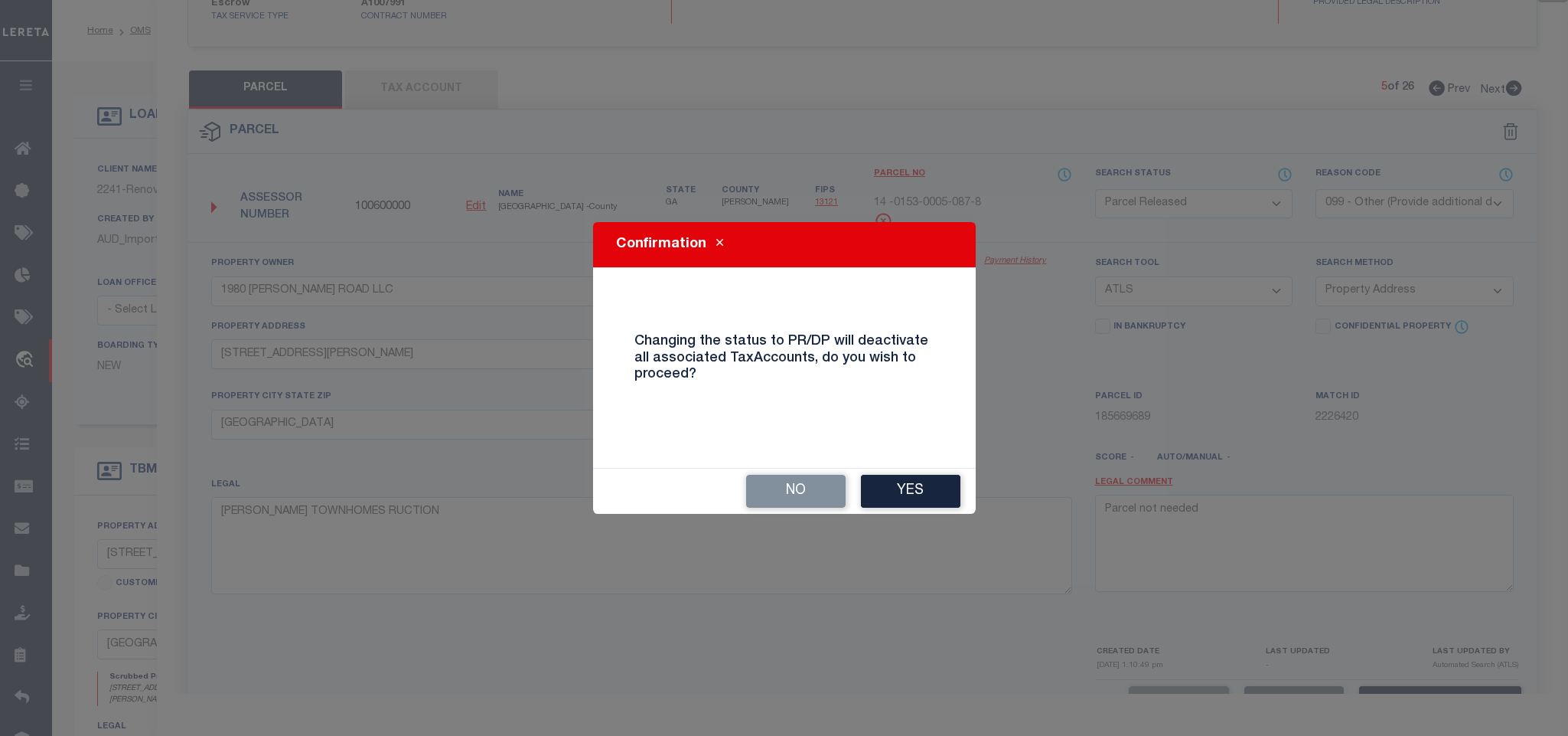
click at [874, 516] on div "Confirmation Changing the status to PR/DP will deactivate all associated TaxAcc…" at bounding box center [784, 368] width 1568 height 736
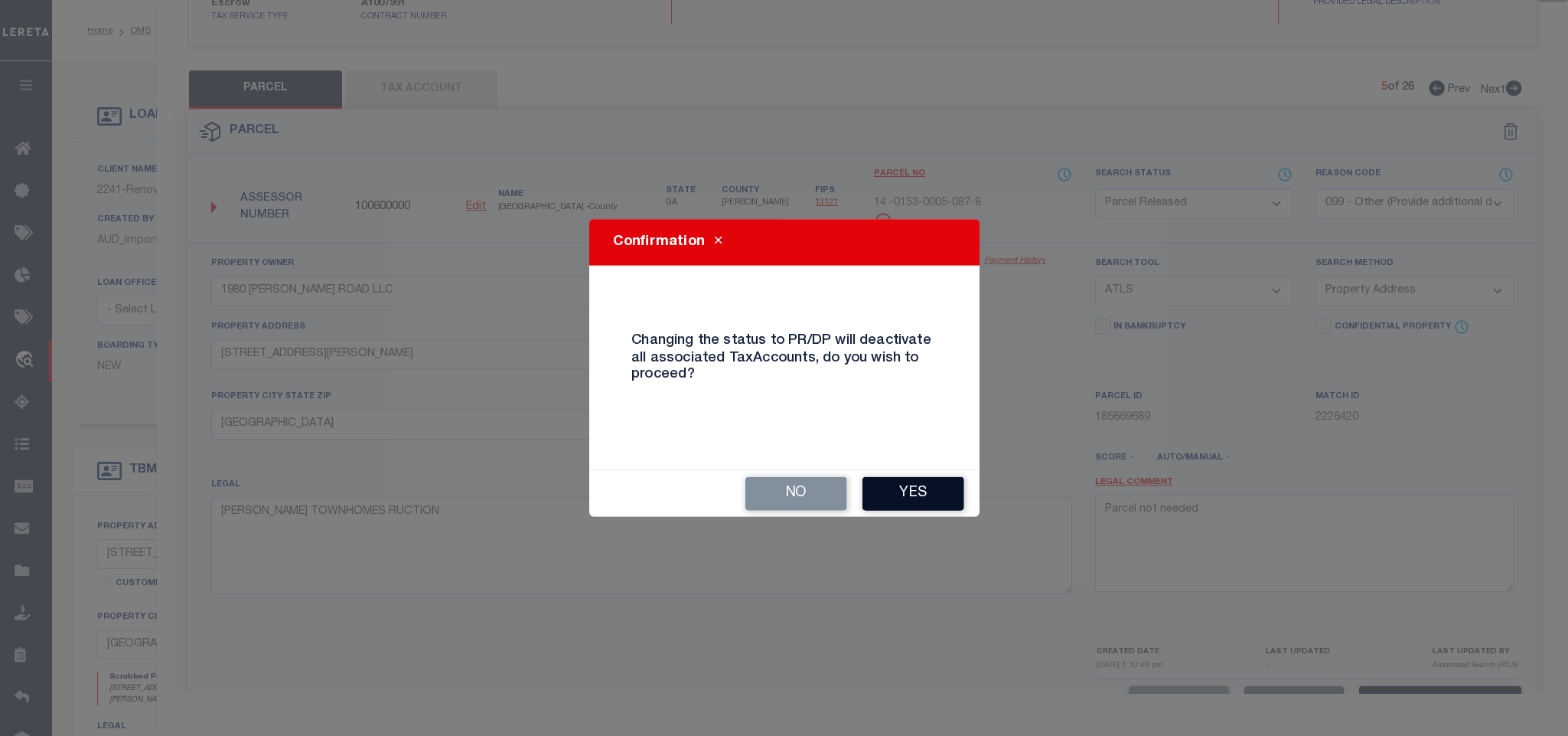
click at [881, 494] on button "Yes" at bounding box center [913, 493] width 102 height 34
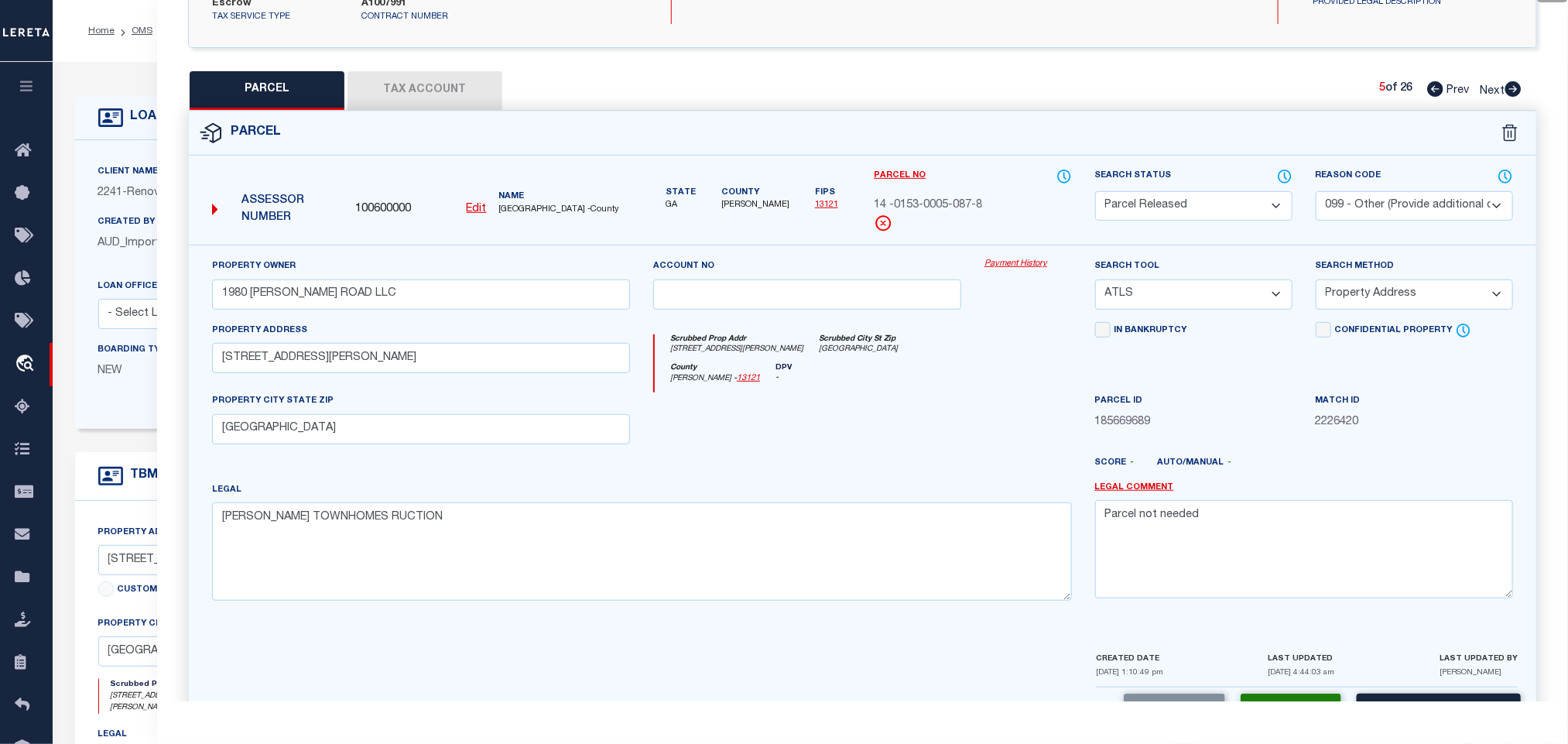
click at [1515, 81] on icon at bounding box center [1514, 89] width 17 height 16
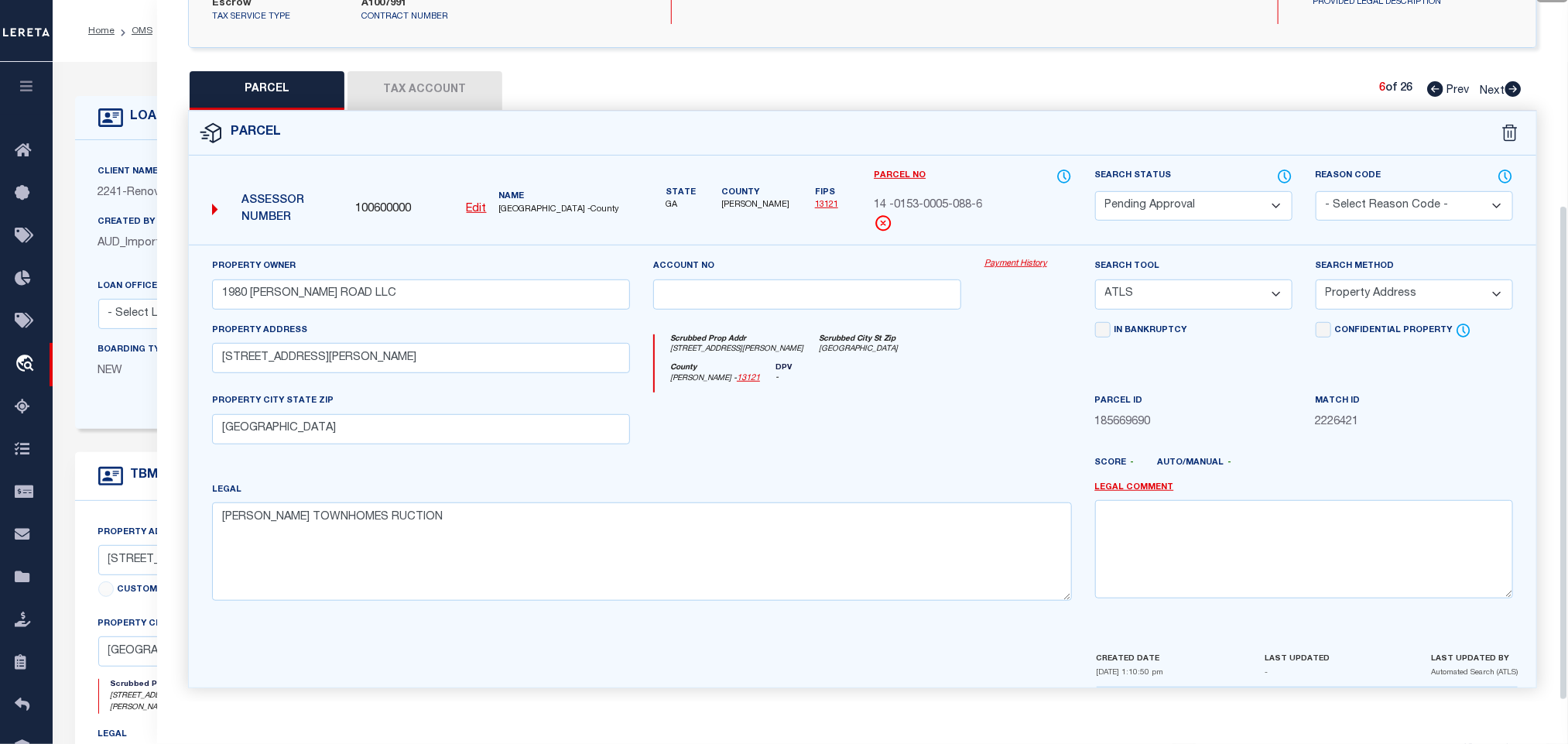
click at [1177, 213] on div "Search Status Automated Search Bad Parcel Complete Duplicate Parcel High Dollar…" at bounding box center [1194, 206] width 220 height 77
drag, startPoint x: 1196, startPoint y: 198, endPoint x: 1215, endPoint y: 191, distance: 20.2
click at [1196, 198] on select "Automated Search Bad Parcel Complete Duplicate Parcel High Dollar Reporting In …" at bounding box center [1194, 206] width 198 height 30
drag, startPoint x: 1215, startPoint y: 191, endPoint x: 1345, endPoint y: 195, distance: 130.1
click at [1215, 191] on select "Automated Search Bad Parcel Complete Duplicate Parcel High Dollar Reporting In …" at bounding box center [1194, 206] width 198 height 30
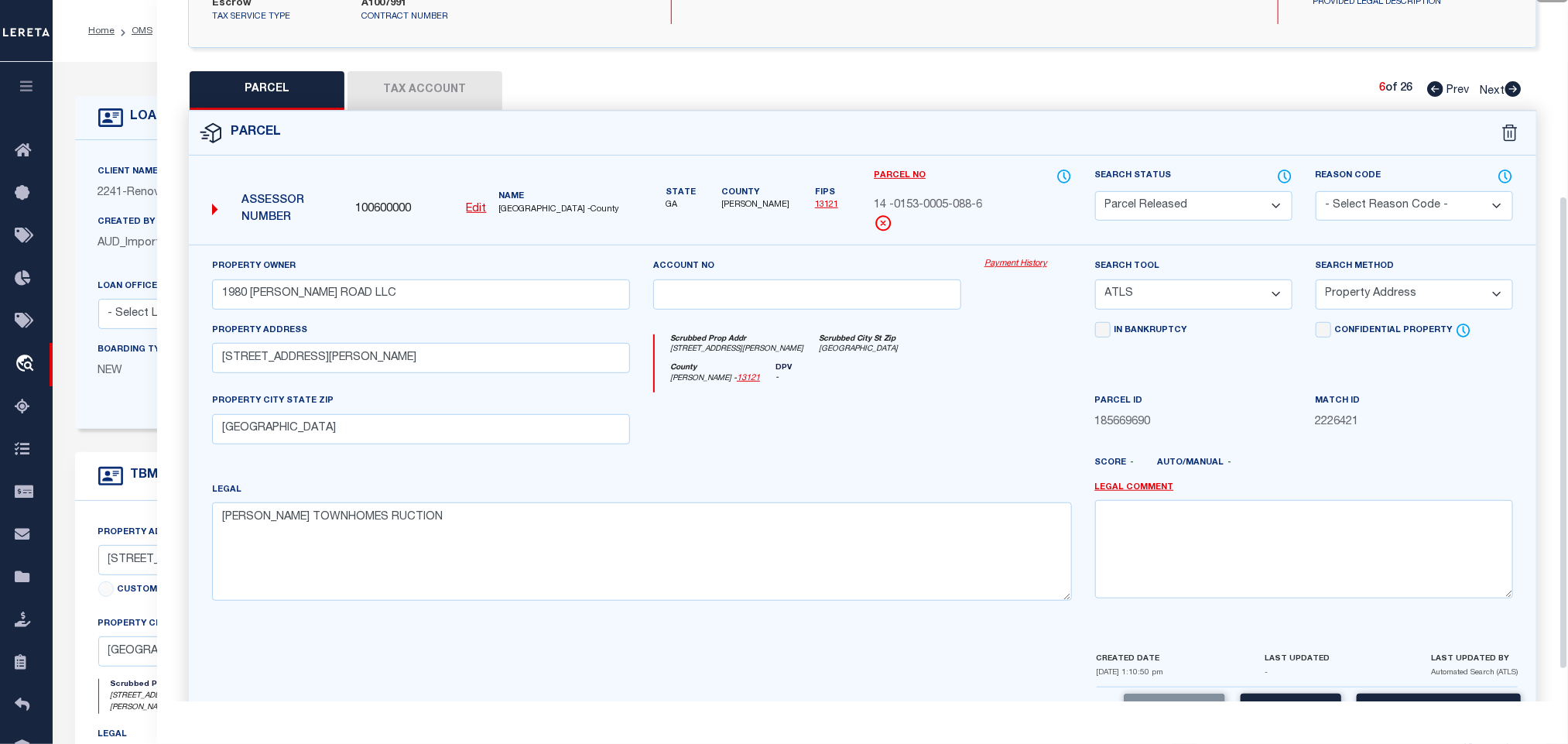
click at [1380, 198] on select "- Select Reason Code - 099 - Other (Provide additional detail) ACT - Agency Cha…" at bounding box center [1415, 206] width 198 height 30
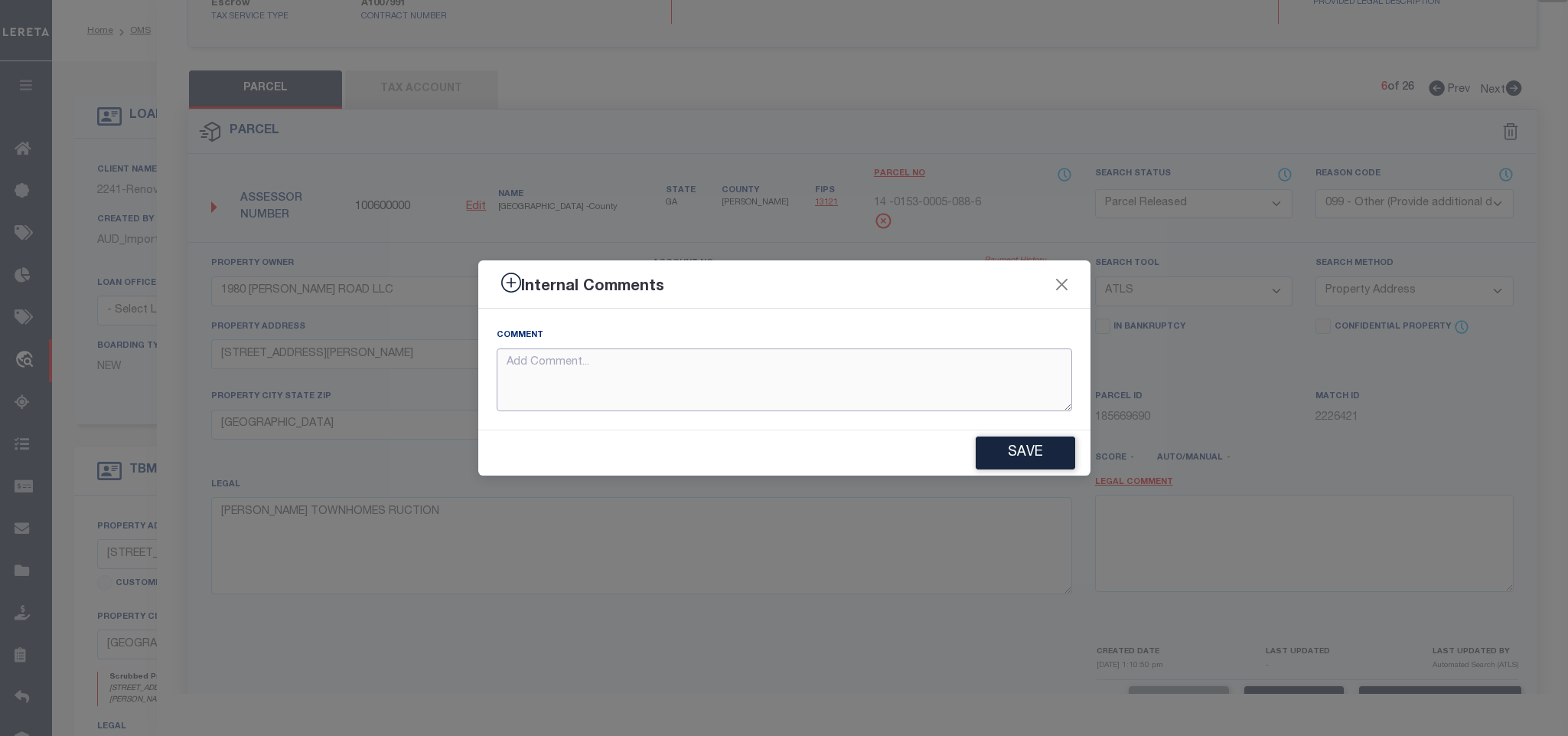
click at [978, 388] on textarea at bounding box center [784, 380] width 576 height 64
paste textarea "Parcel not needed"
click at [1002, 453] on button "Save" at bounding box center [1026, 453] width 100 height 33
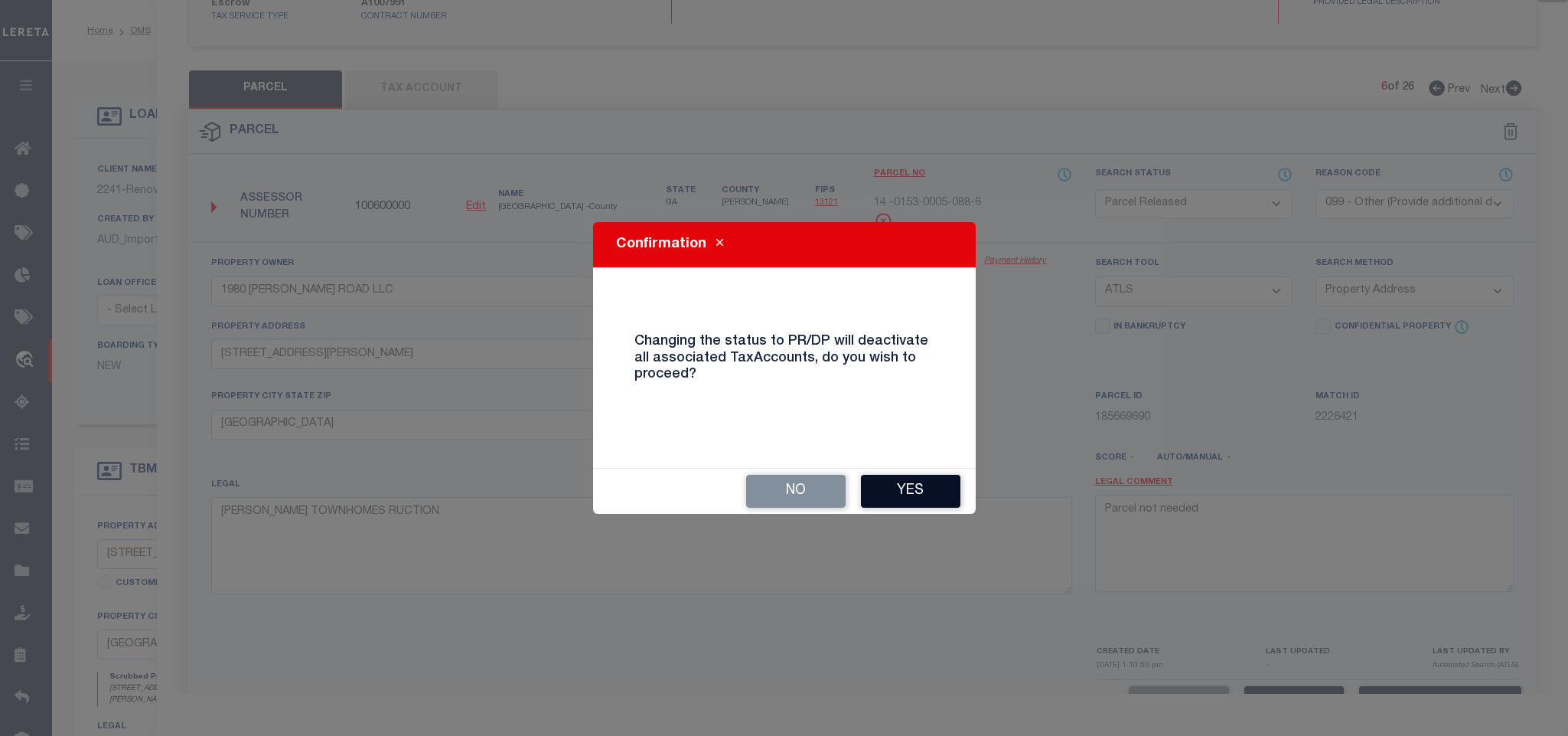
click at [914, 496] on button "Yes" at bounding box center [911, 491] width 100 height 33
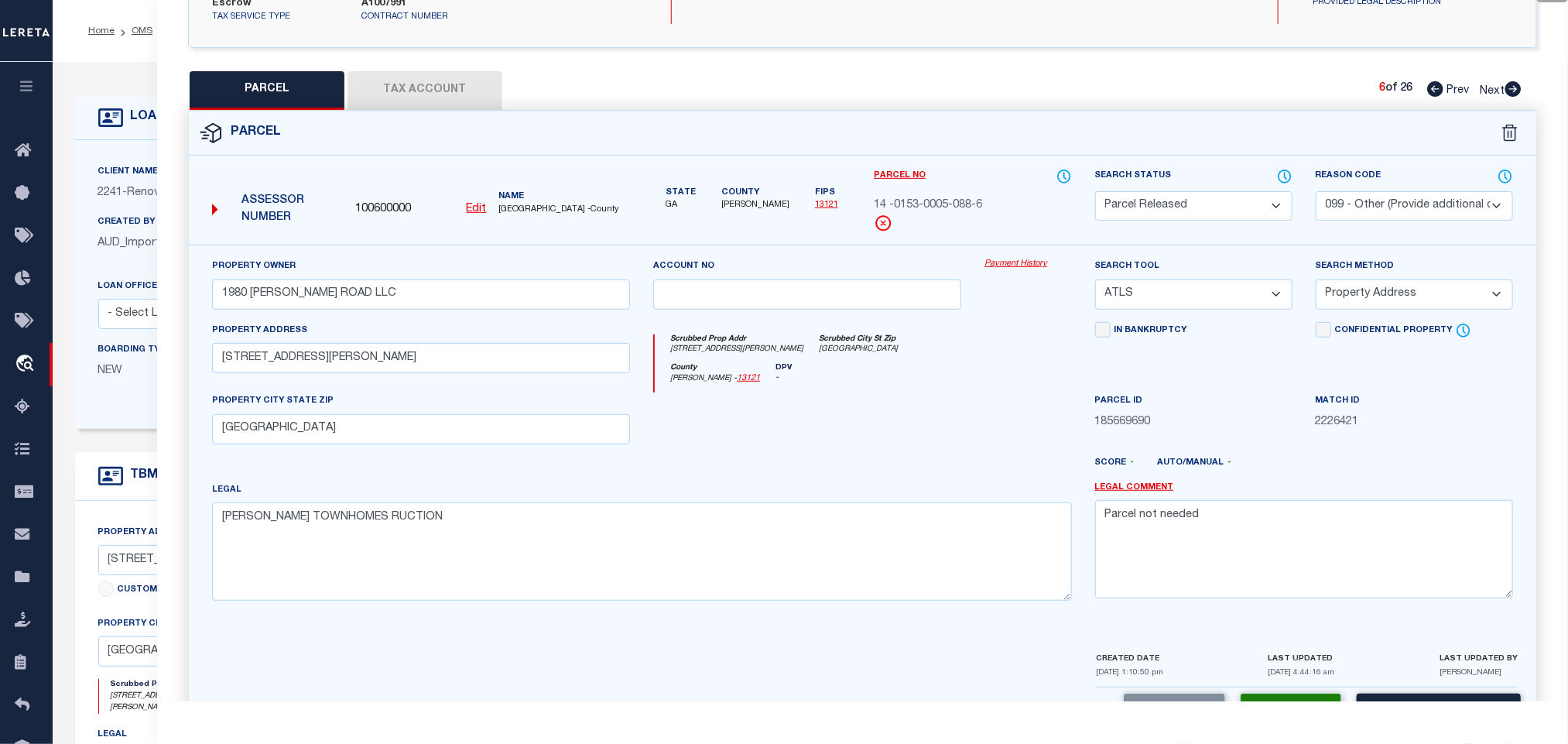
click at [1511, 81] on icon at bounding box center [1513, 89] width 17 height 16
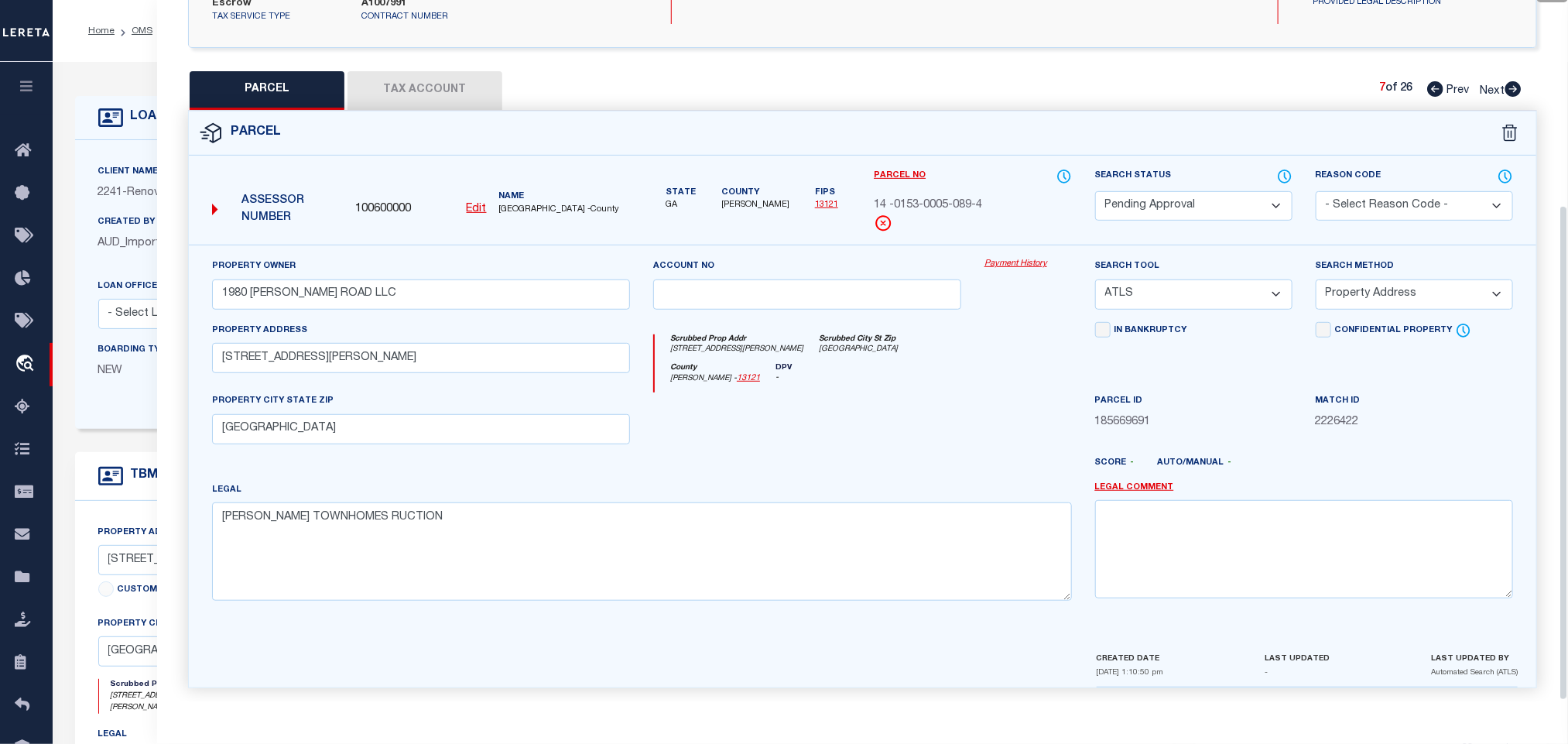
click at [1219, 199] on select "Automated Search Bad Parcel Complete Duplicate Parcel High Dollar Reporting In …" at bounding box center [1194, 206] width 198 height 30
drag, startPoint x: 1219, startPoint y: 199, endPoint x: 1406, endPoint y: 184, distance: 187.6
click at [1219, 199] on select "Automated Search Bad Parcel Complete Duplicate Parcel High Dollar Reporting In …" at bounding box center [1194, 206] width 198 height 30
click at [1406, 191] on select "- Select Reason Code - 099 - Other (Provide additional detail) ACT - Agency Cha…" at bounding box center [1415, 206] width 198 height 30
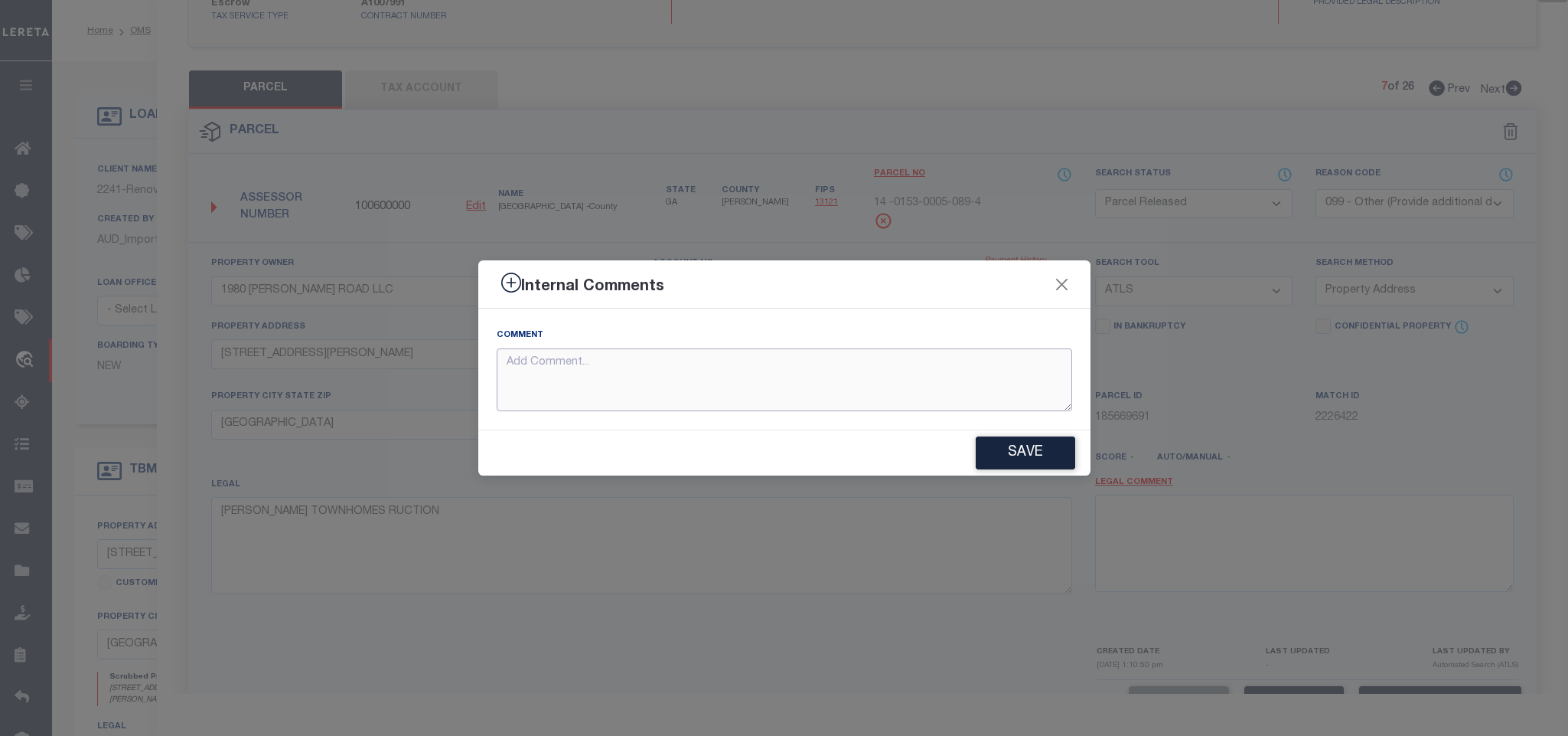
click at [960, 376] on textarea at bounding box center [784, 380] width 576 height 64
paste textarea "Parcel not needed"
click at [1022, 450] on button "Save" at bounding box center [1026, 453] width 100 height 33
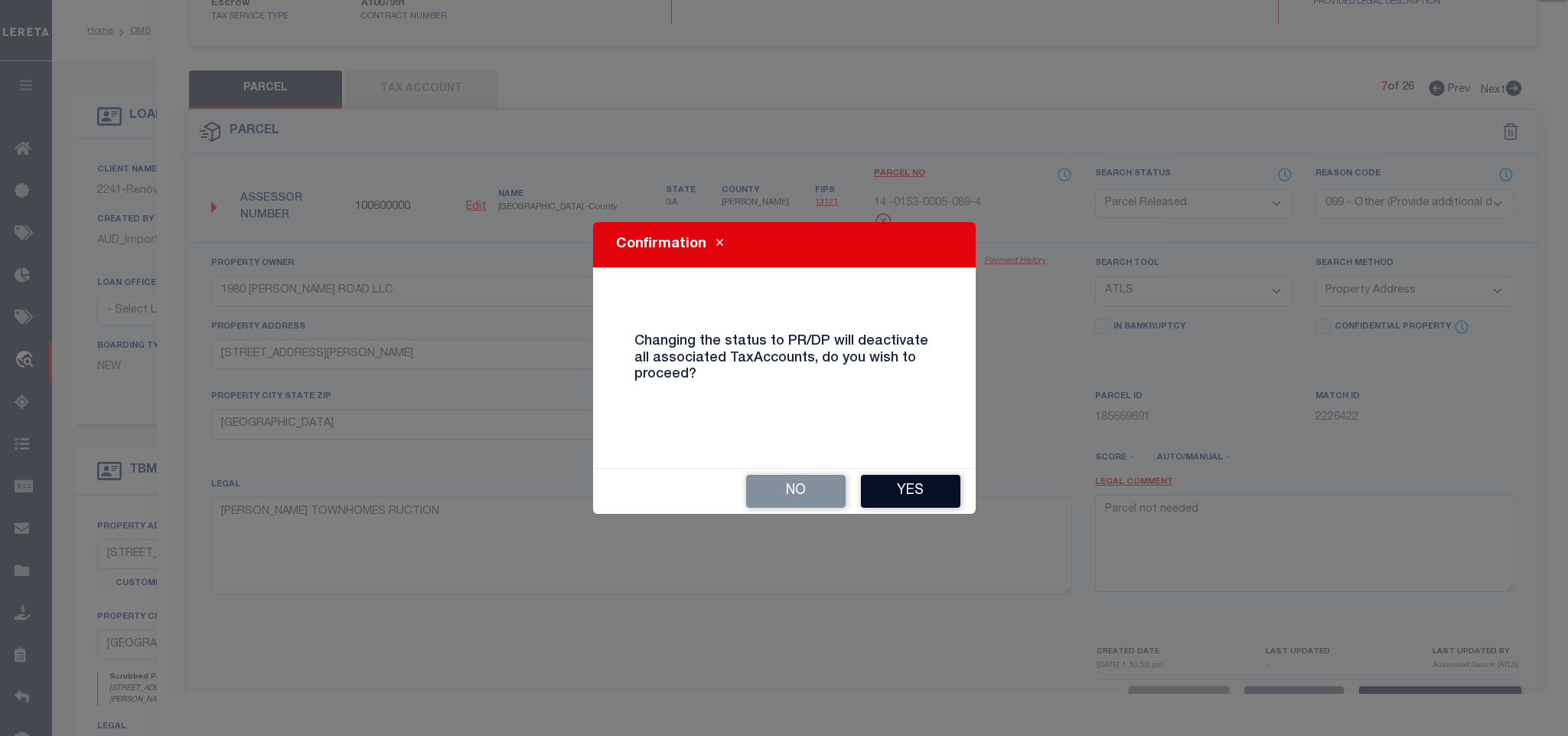
click at [880, 492] on button "Yes" at bounding box center [911, 491] width 100 height 33
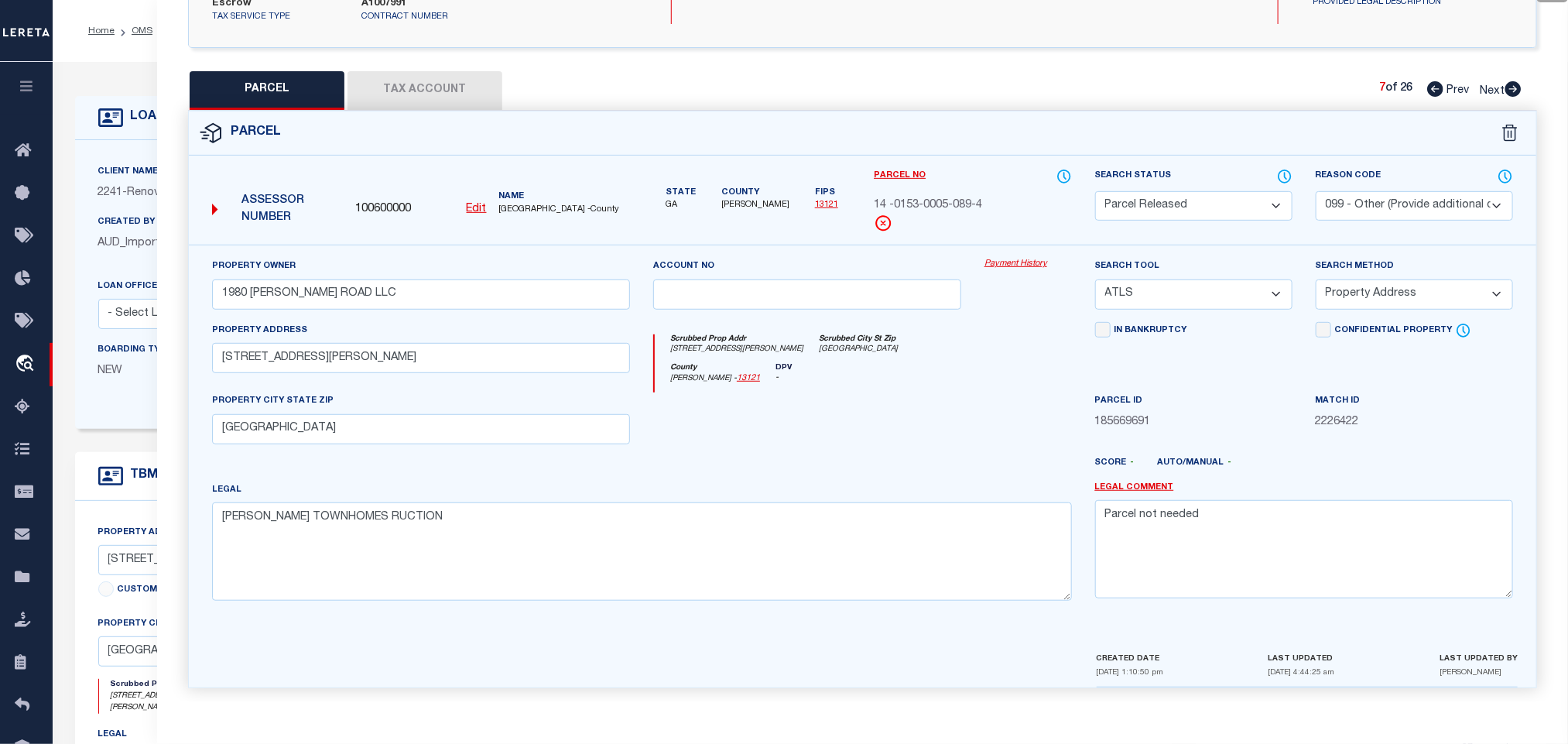
click at [1510, 81] on icon at bounding box center [1513, 89] width 17 height 16
click at [1176, 202] on select "Automated Search Bad Parcel Complete Duplicate Parcel High Dollar Reporting In …" at bounding box center [1194, 206] width 198 height 30
drag, startPoint x: 1176, startPoint y: 202, endPoint x: 1370, endPoint y: 191, distance: 194.3
click at [1176, 202] on select "Automated Search Bad Parcel Complete Duplicate Parcel High Dollar Reporting In …" at bounding box center [1194, 206] width 198 height 30
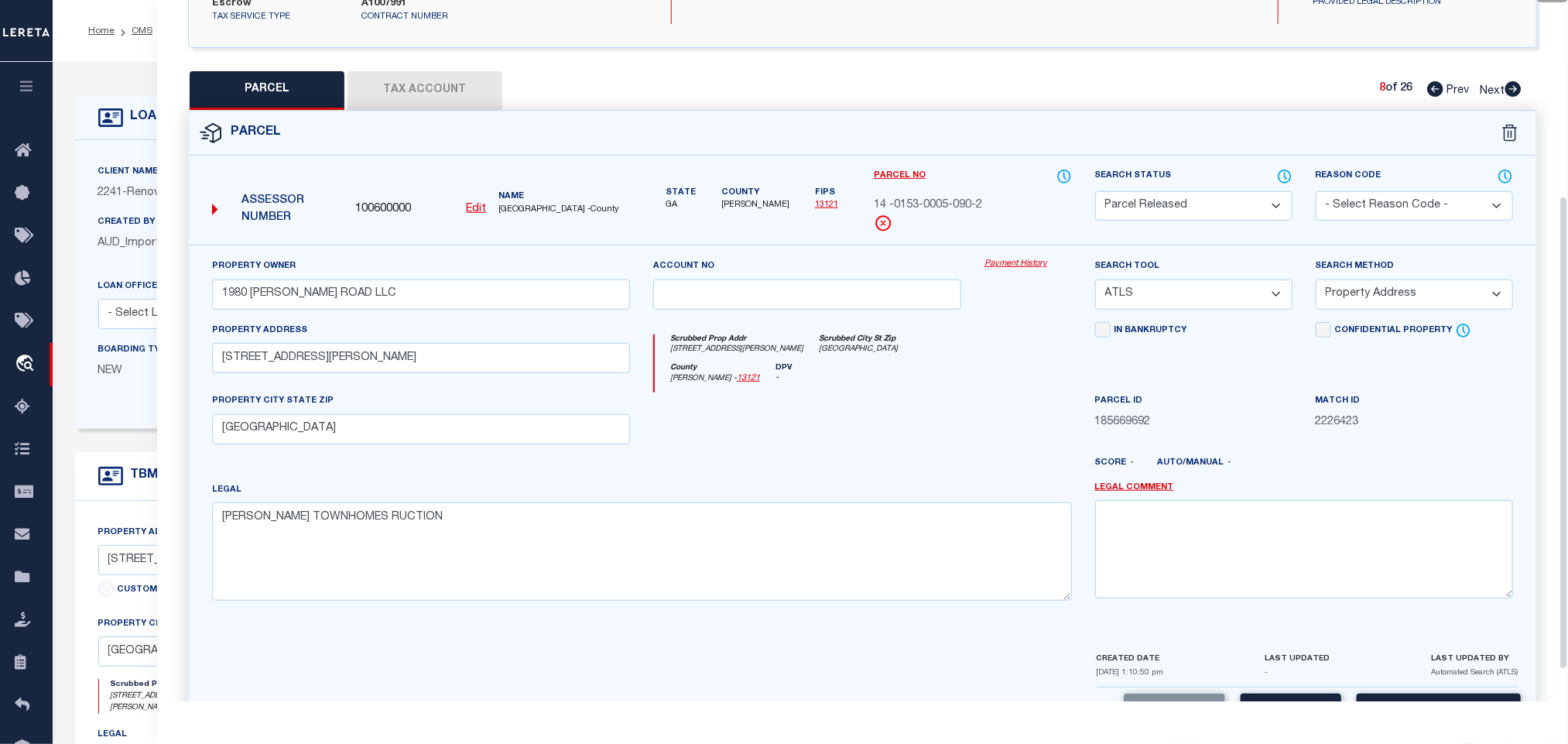
click at [1369, 191] on select "- Select Reason Code - 099 - Other (Provide additional detail) ACT - Agency Cha…" at bounding box center [1415, 206] width 198 height 30
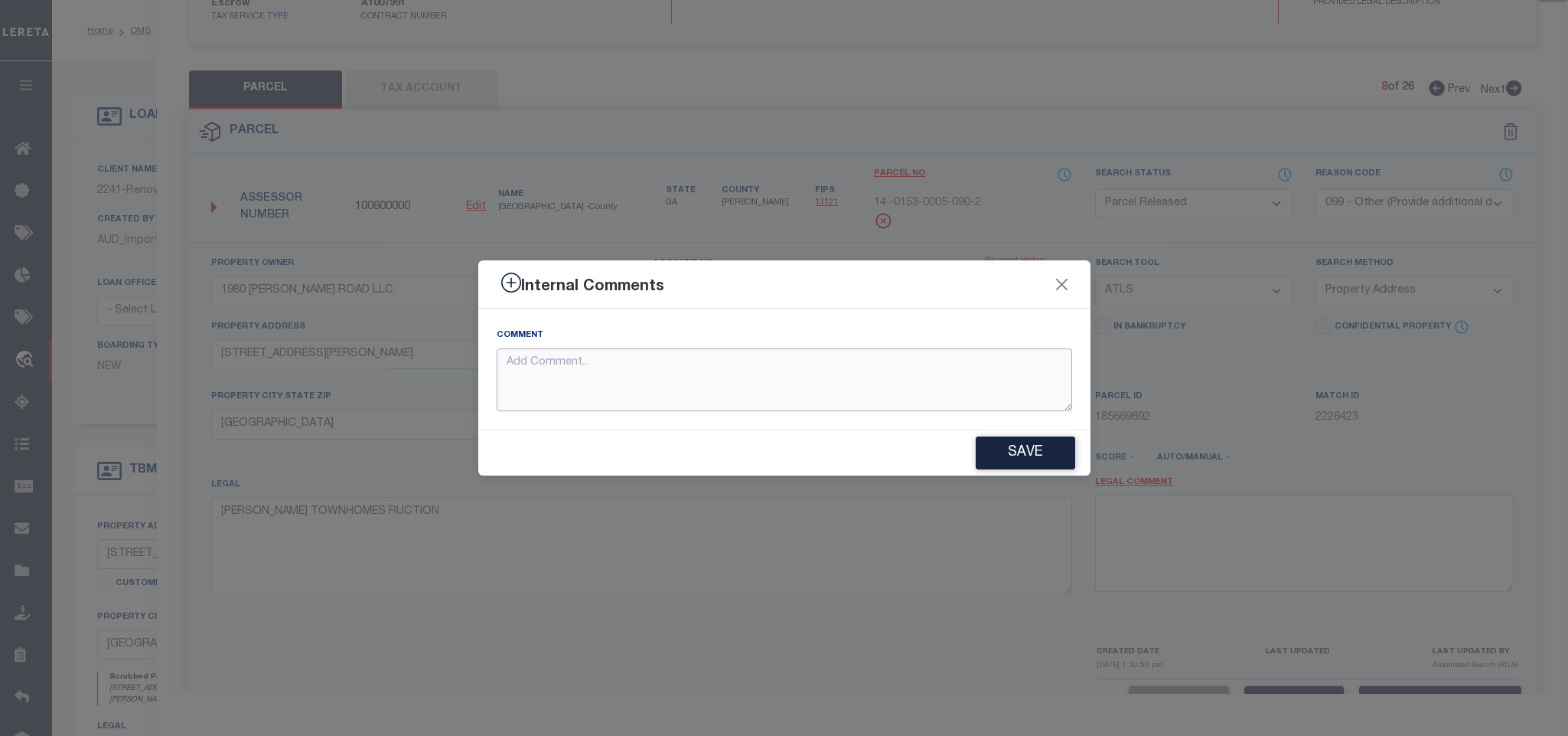
click at [918, 369] on textarea at bounding box center [784, 380] width 576 height 64
paste textarea "Parcel not needed"
drag, startPoint x: 1073, startPoint y: 448, endPoint x: 1061, endPoint y: 450, distance: 12.2
click at [1068, 448] on button "Save" at bounding box center [1026, 453] width 100 height 33
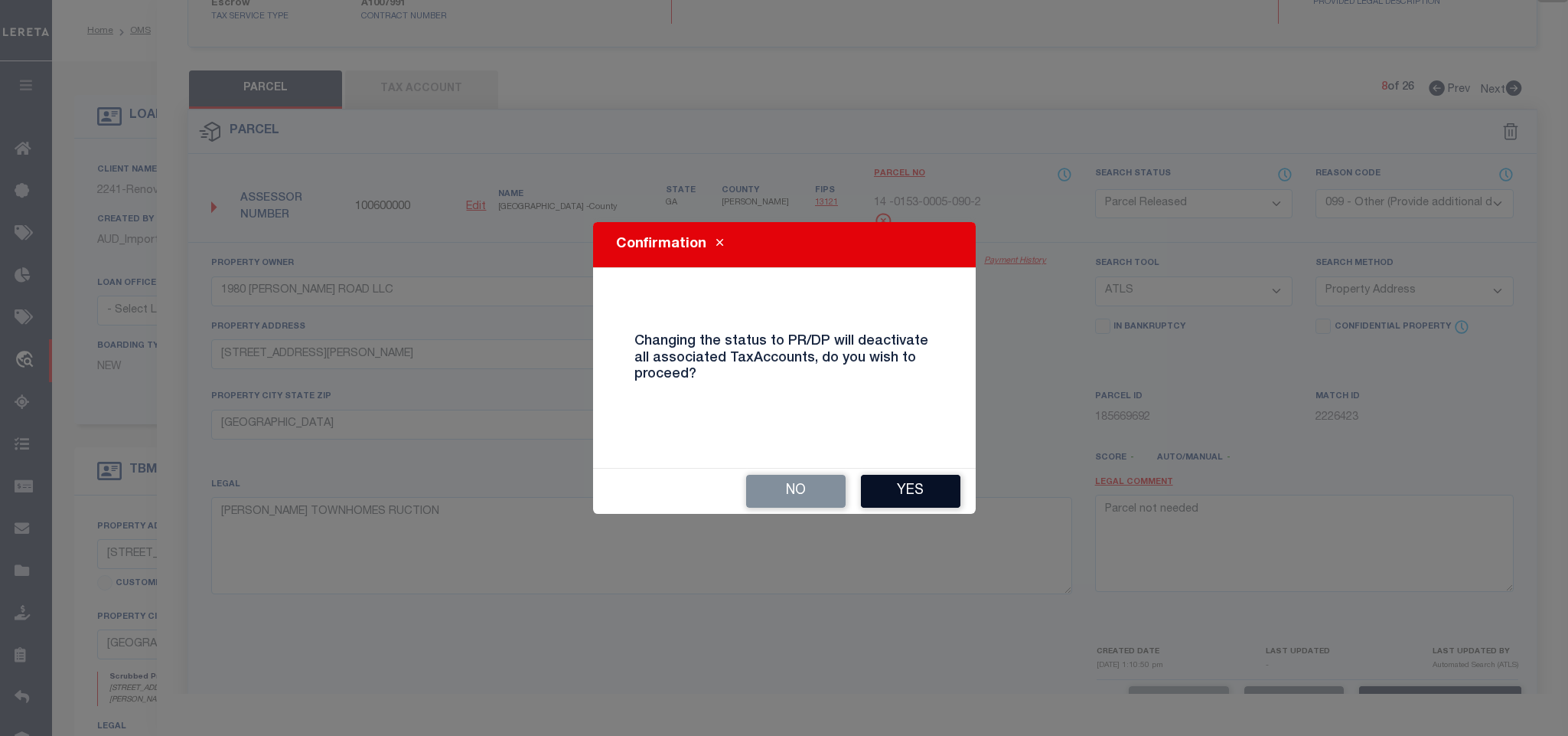
click at [921, 487] on button "Yes" at bounding box center [911, 491] width 100 height 33
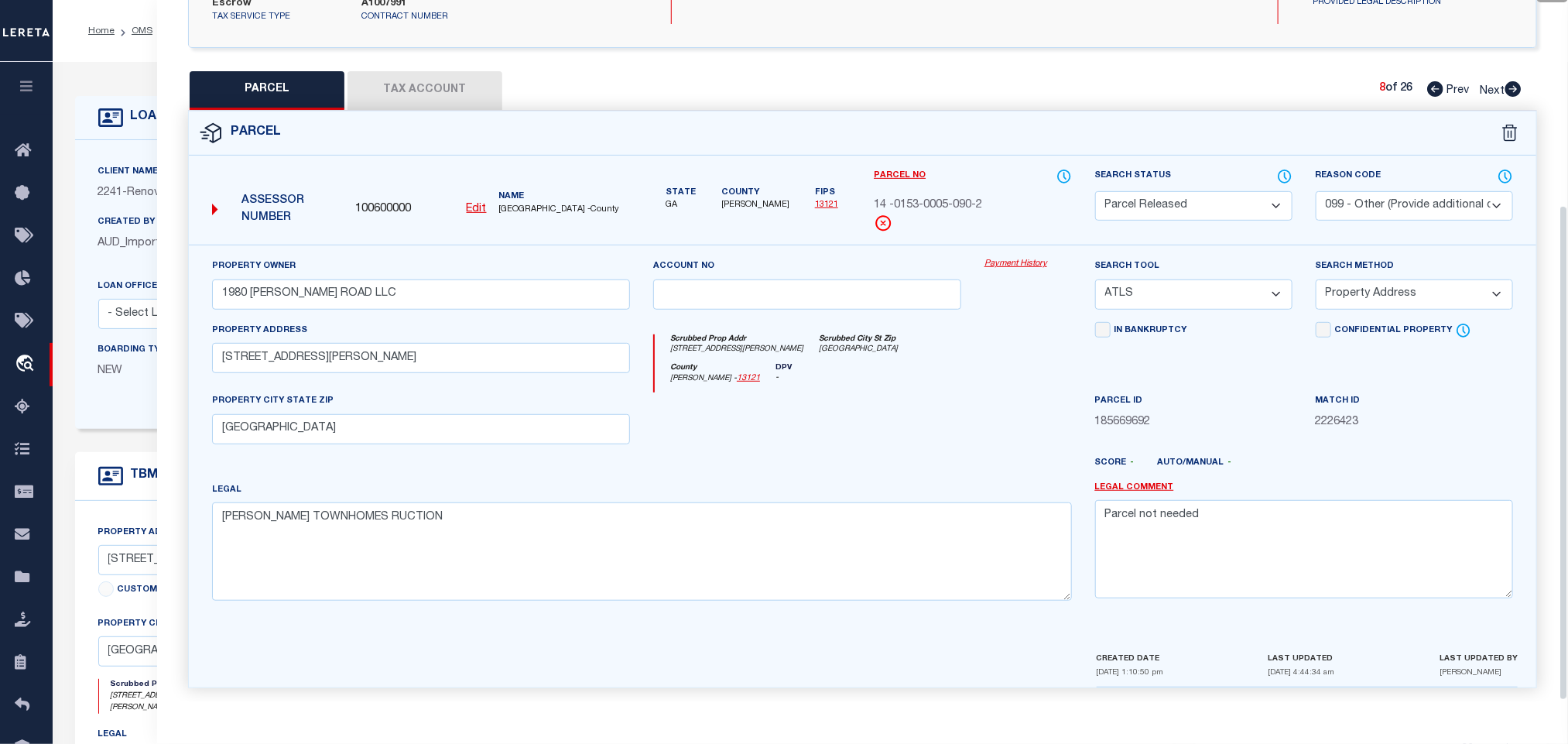
click at [1517, 81] on icon at bounding box center [1514, 89] width 17 height 16
click at [1201, 191] on select "Automated Search Bad Parcel Complete Duplicate Parcel High Dollar Reporting In …" at bounding box center [1194, 206] width 198 height 30
drag, startPoint x: 1384, startPoint y: 216, endPoint x: 1363, endPoint y: 198, distance: 27.7
click at [1384, 214] on div "Reason Code - Select Reason Code - 099 - Other (Provide additional detail) ACT …" at bounding box center [1414, 206] width 220 height 77
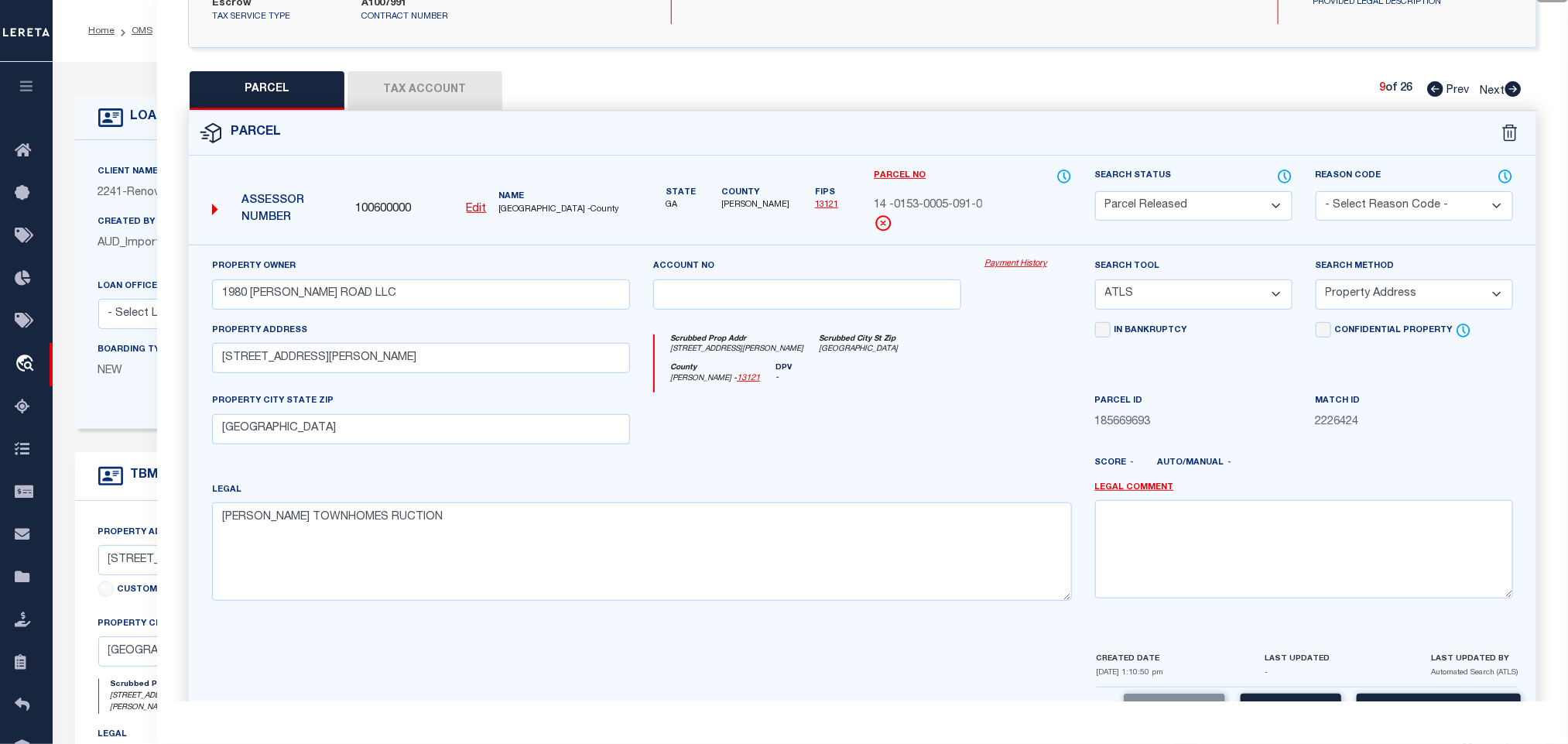
click at [1377, 171] on label "Reason Code" at bounding box center [1415, 177] width 198 height 17
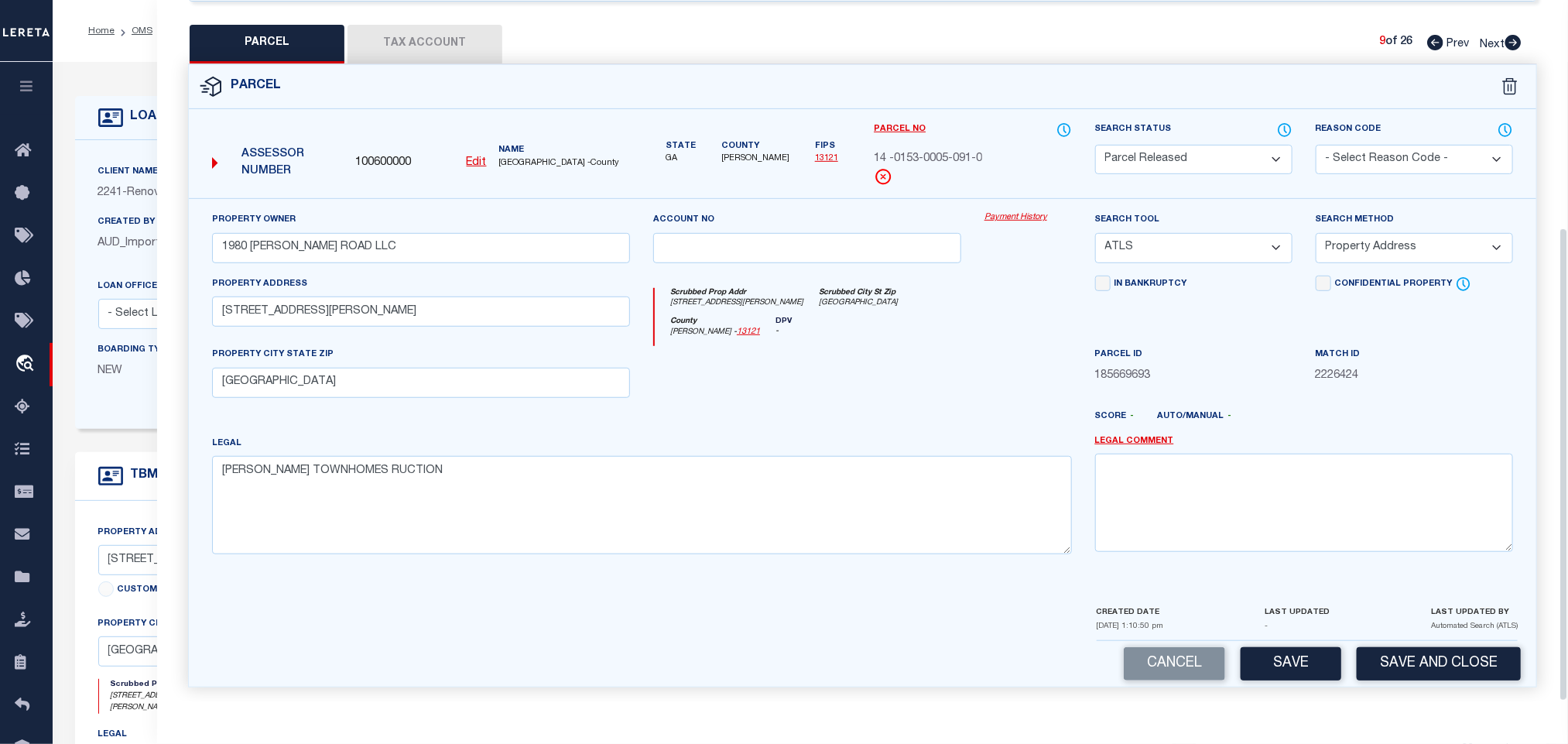
click at [1377, 185] on div "Reason Code - Select Reason Code - 099 - Other (Provide additional detail) ACT …" at bounding box center [1414, 160] width 220 height 77
click at [1380, 149] on select "- Select Reason Code - 099 - Other (Provide additional detail) ACT - Agency Cha…" at bounding box center [1415, 159] width 198 height 30
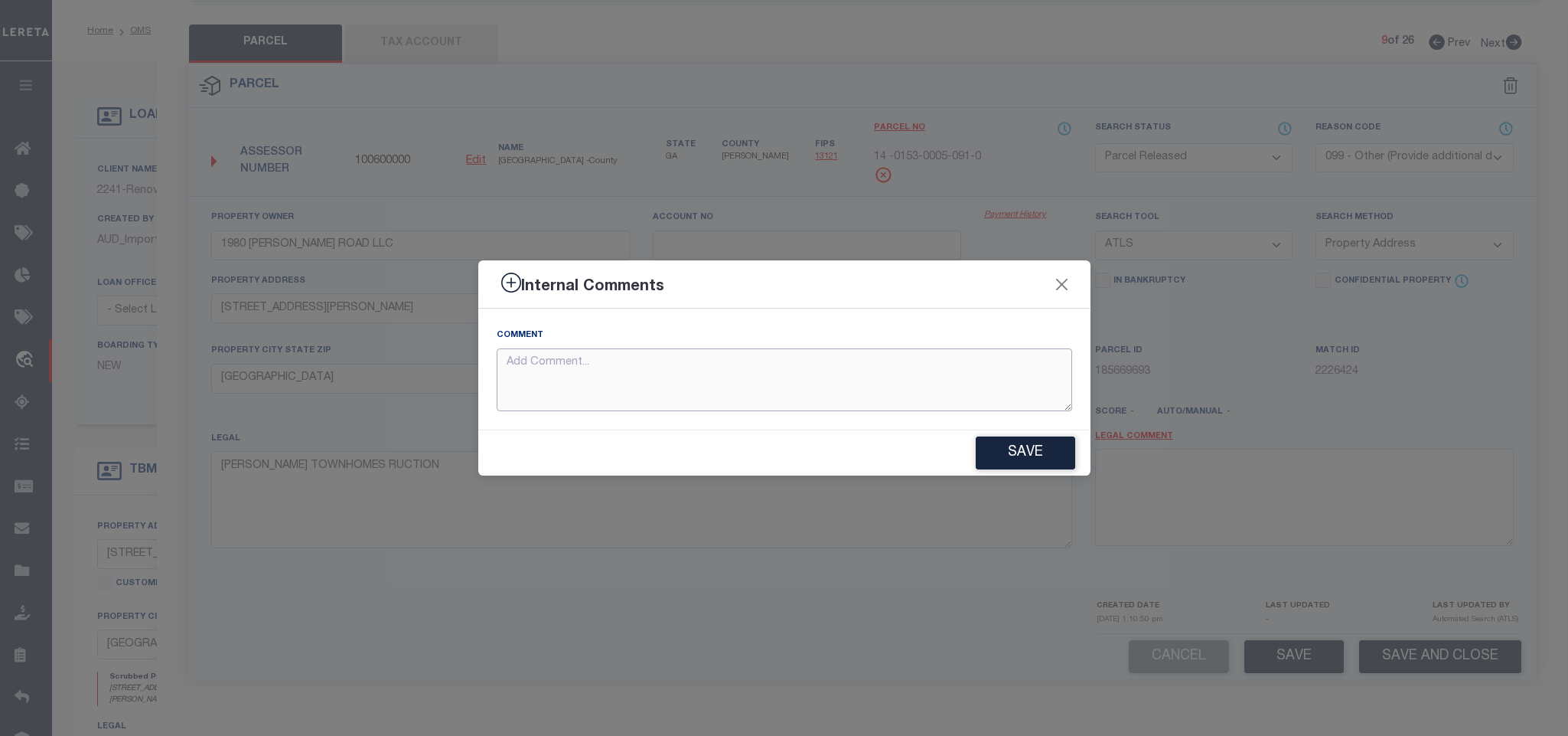
click at [911, 380] on textarea at bounding box center [784, 380] width 576 height 64
click at [1040, 450] on button "Save" at bounding box center [1026, 453] width 100 height 33
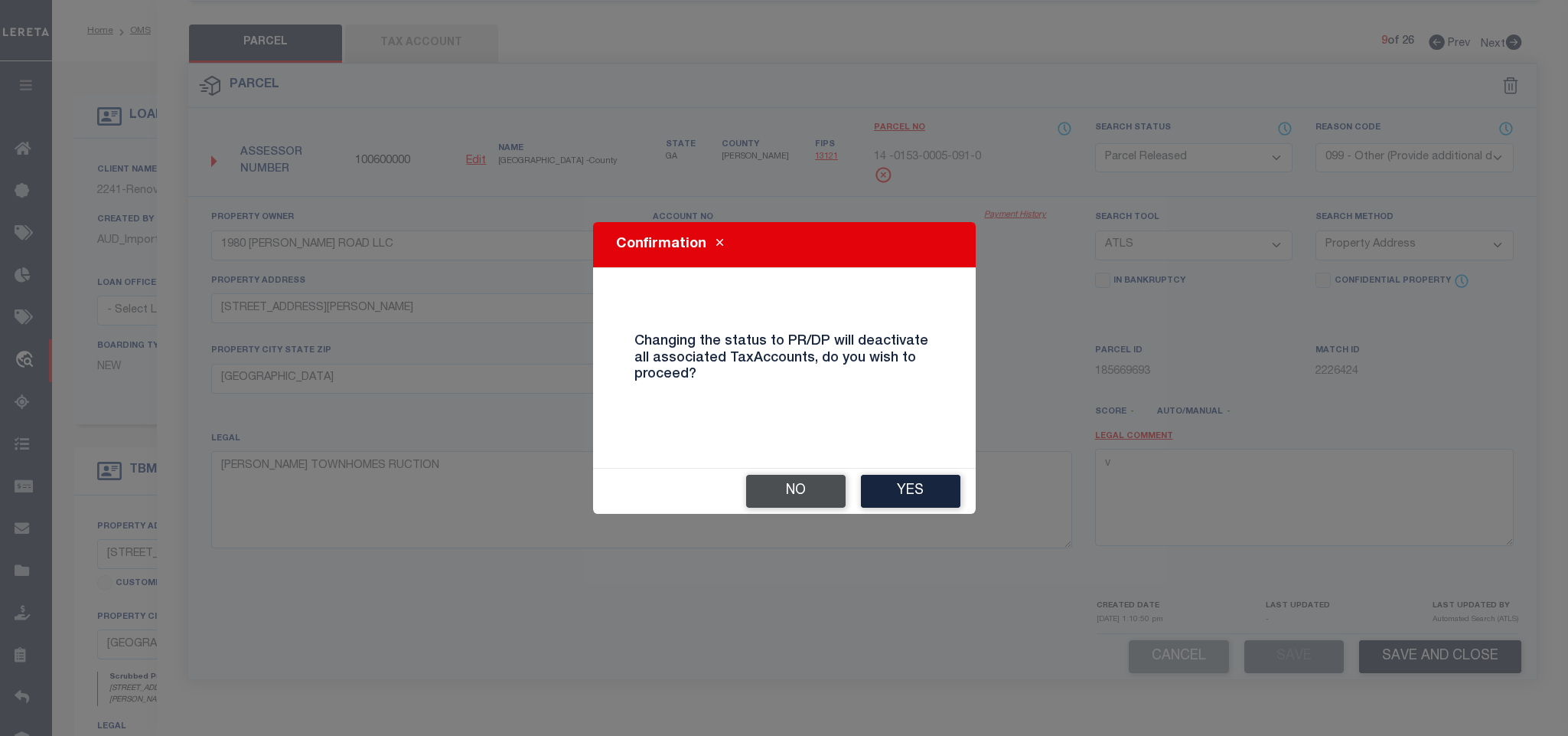
click at [786, 498] on button "No" at bounding box center [796, 491] width 100 height 33
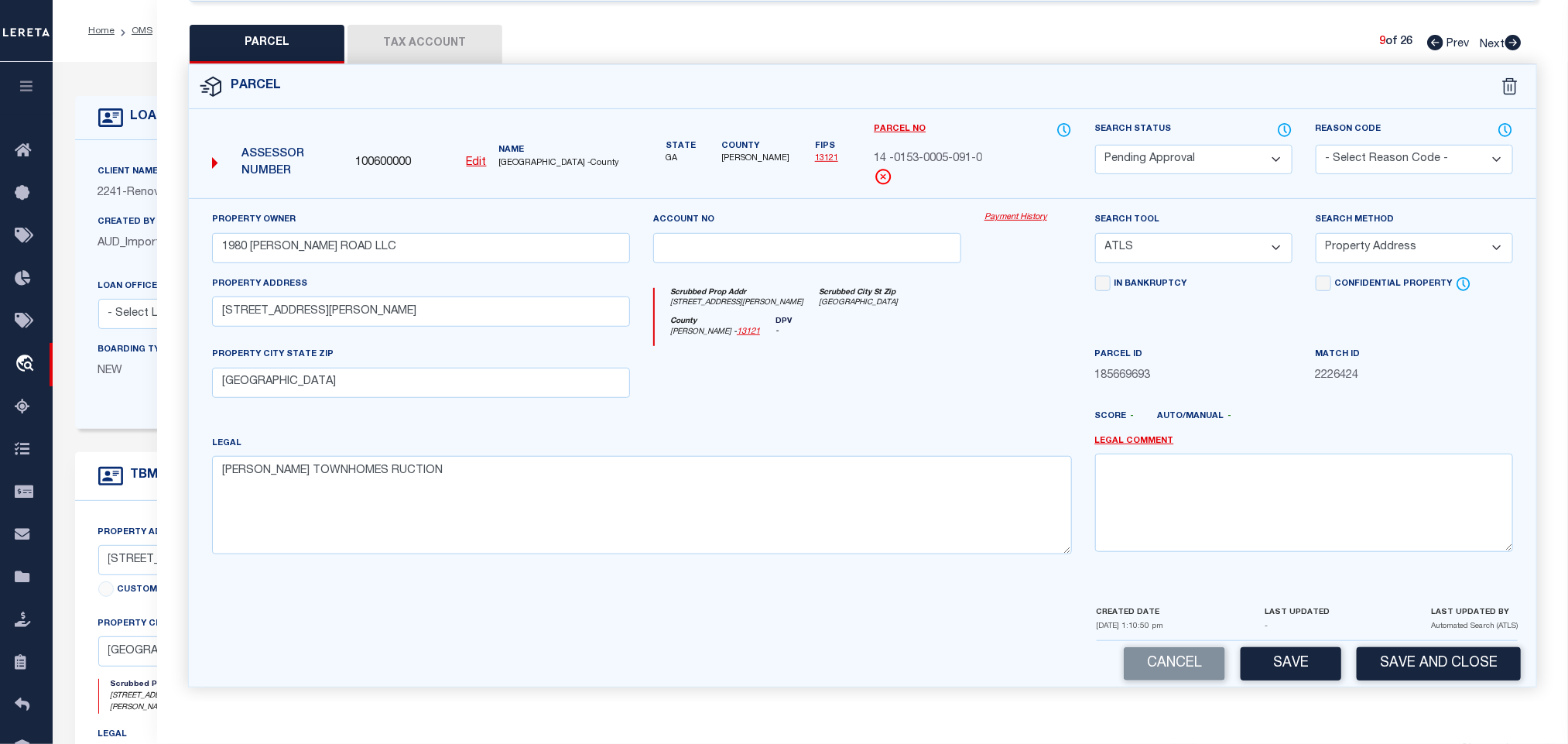
click at [1211, 144] on select "Automated Search Bad Parcel Complete Duplicate Parcel High Dollar Reporting In …" at bounding box center [1194, 159] width 198 height 30
click at [1095, 144] on select "Automated Search Bad Parcel Complete Duplicate Parcel High Dollar Reporting In …" at bounding box center [1194, 159] width 198 height 30
drag, startPoint x: 1352, startPoint y: 131, endPoint x: 1352, endPoint y: 161, distance: 30.0
click at [1352, 144] on select "- Select Reason Code - 099 - Other (Provide additional detail) ACT - Agency Cha…" at bounding box center [1415, 159] width 198 height 30
click at [1316, 144] on select "- Select Reason Code - 099 - Other (Provide additional detail) ACT - Agency Cha…" at bounding box center [1415, 159] width 198 height 30
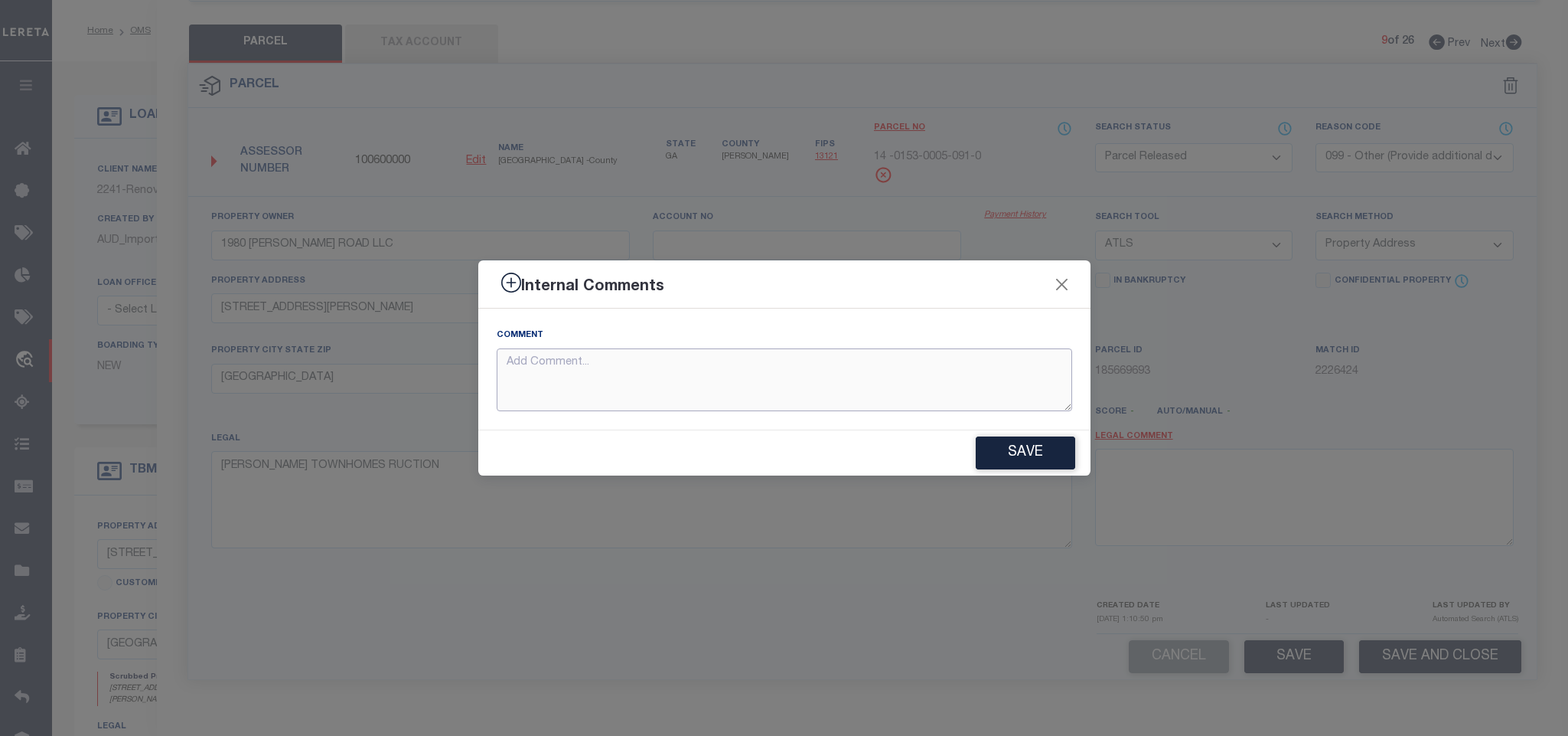
click at [847, 349] on textarea at bounding box center [784, 380] width 576 height 64
click at [857, 368] on textarea at bounding box center [784, 380] width 576 height 64
paste textarea "Parcel not needed"
click at [991, 448] on button "Save" at bounding box center [1026, 453] width 100 height 33
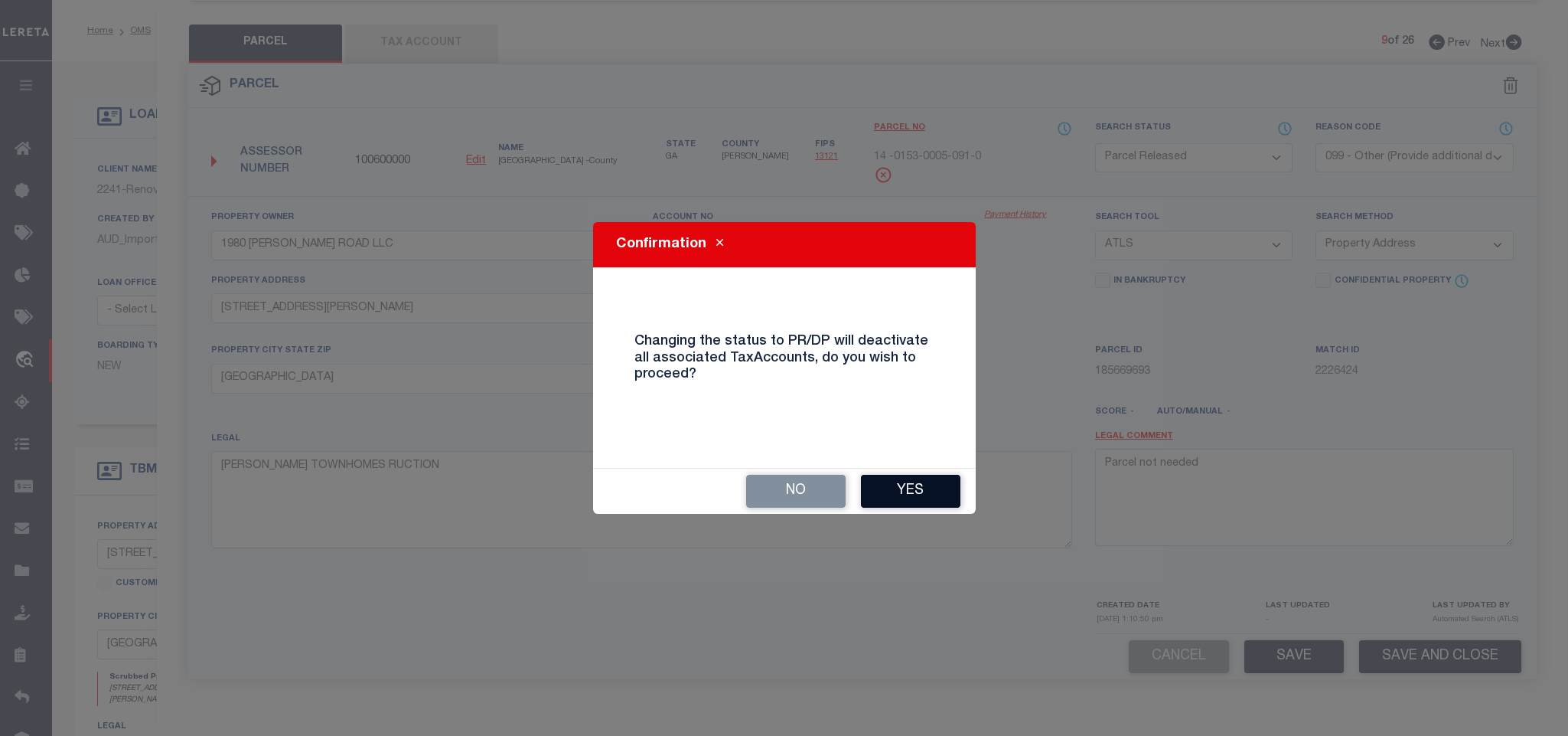
click at [925, 501] on button "Yes" at bounding box center [911, 491] width 100 height 33
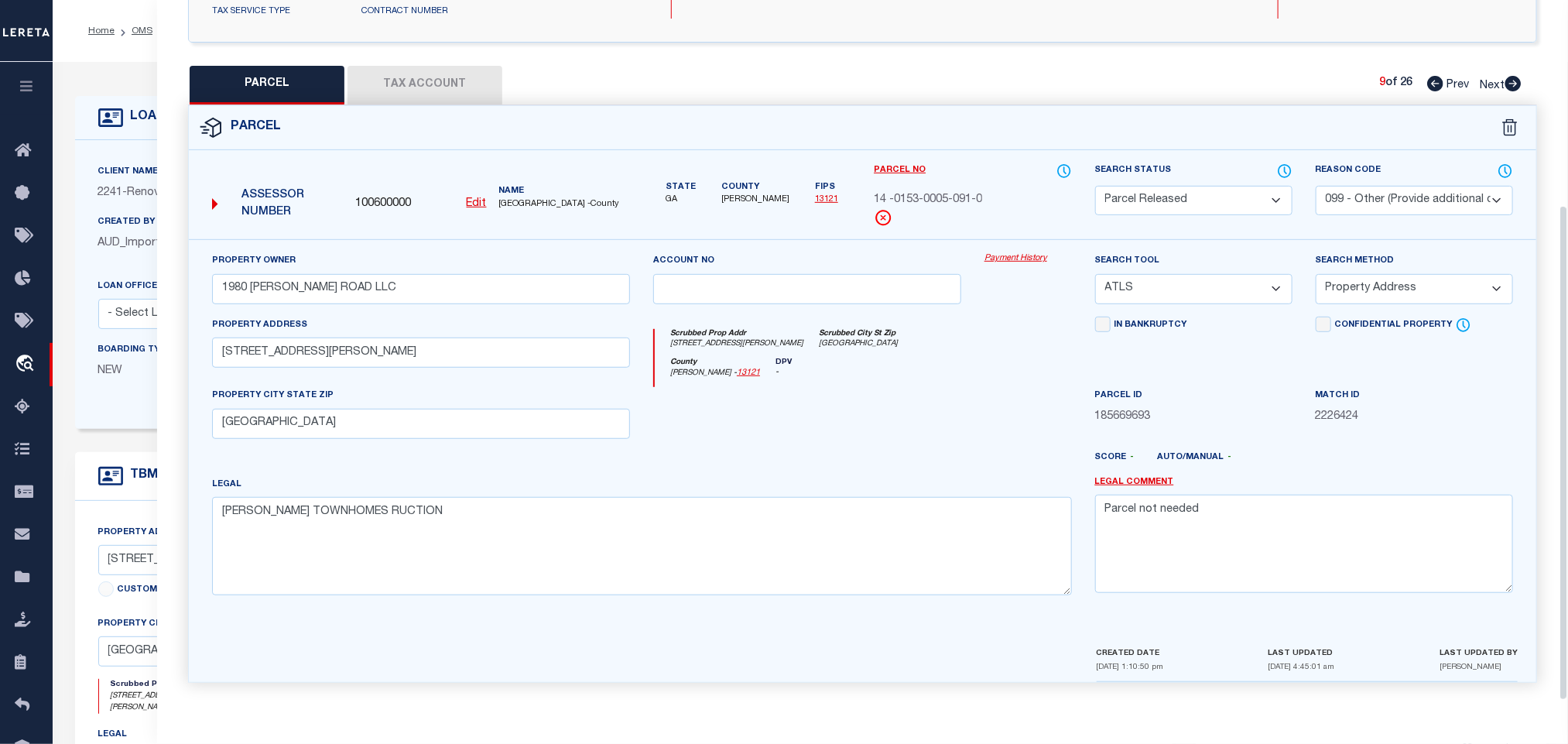
scroll to position [290, 0]
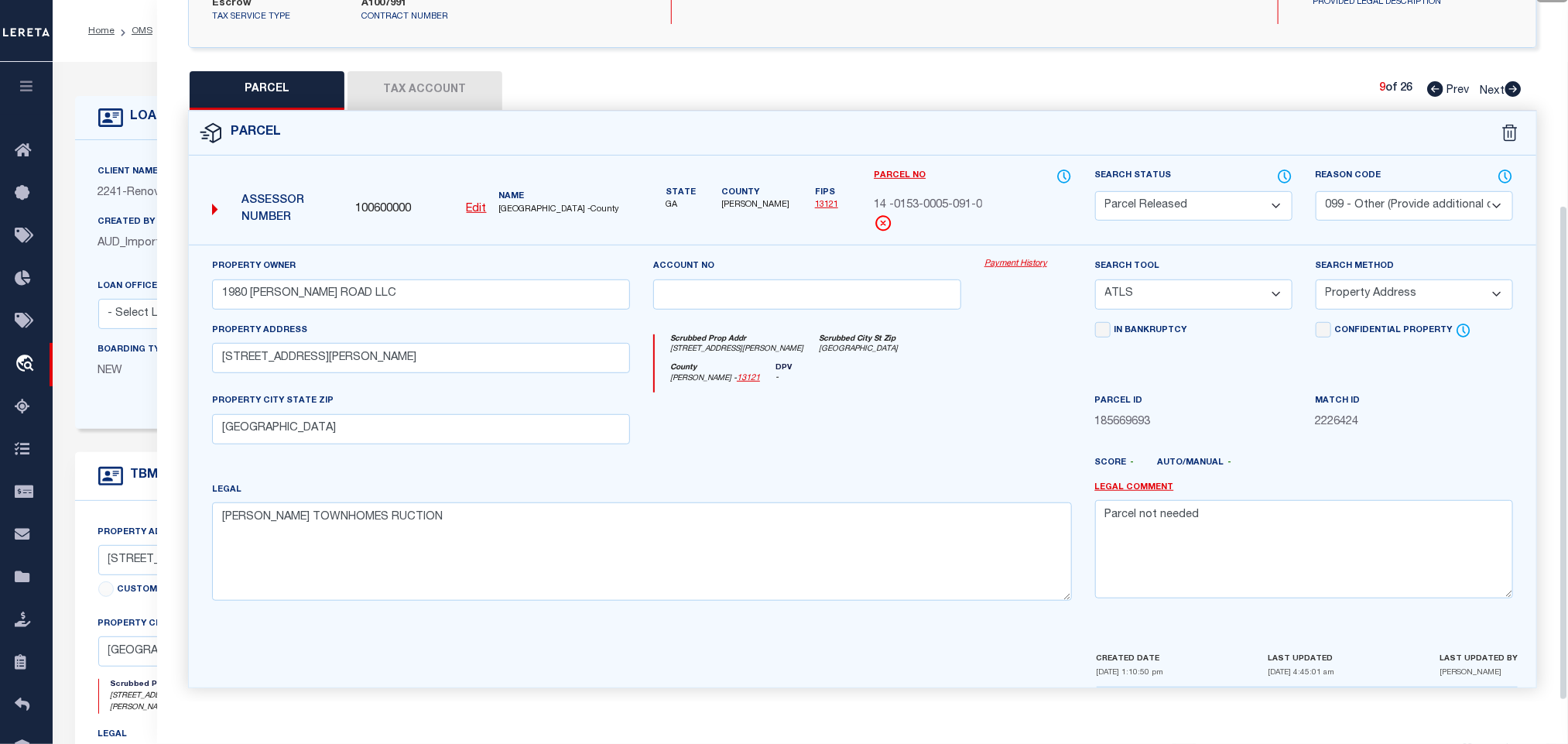
click at [1515, 81] on icon at bounding box center [1514, 89] width 17 height 16
click at [1199, 202] on select "Automated Search Bad Parcel Complete Duplicate Parcel High Dollar Reporting In …" at bounding box center [1194, 206] width 198 height 30
drag, startPoint x: 1199, startPoint y: 202, endPoint x: 1464, endPoint y: 211, distance: 265.2
click at [1201, 202] on select "Automated Search Bad Parcel Complete Duplicate Parcel High Dollar Reporting In …" at bounding box center [1194, 206] width 198 height 30
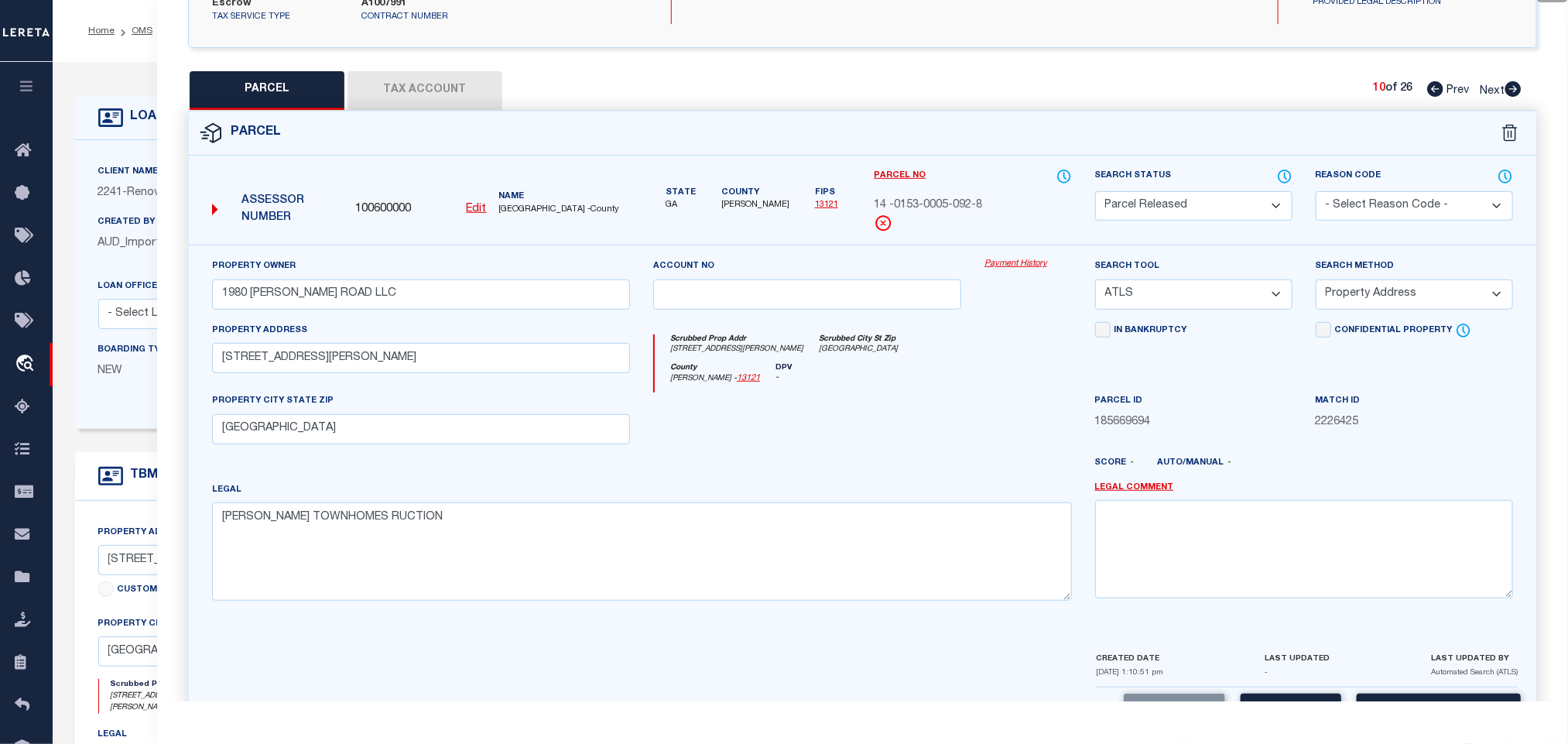
drag, startPoint x: 1408, startPoint y: 179, endPoint x: 1391, endPoint y: 191, distance: 20.8
click at [1408, 191] on select "- Select Reason Code - 099 - Other (Provide additional detail) ACT - Agency Cha…" at bounding box center [1415, 206] width 198 height 30
click at [1390, 192] on select "- Select Reason Code - 099 - Other (Provide additional detail) ACT - Agency Cha…" at bounding box center [1415, 206] width 198 height 30
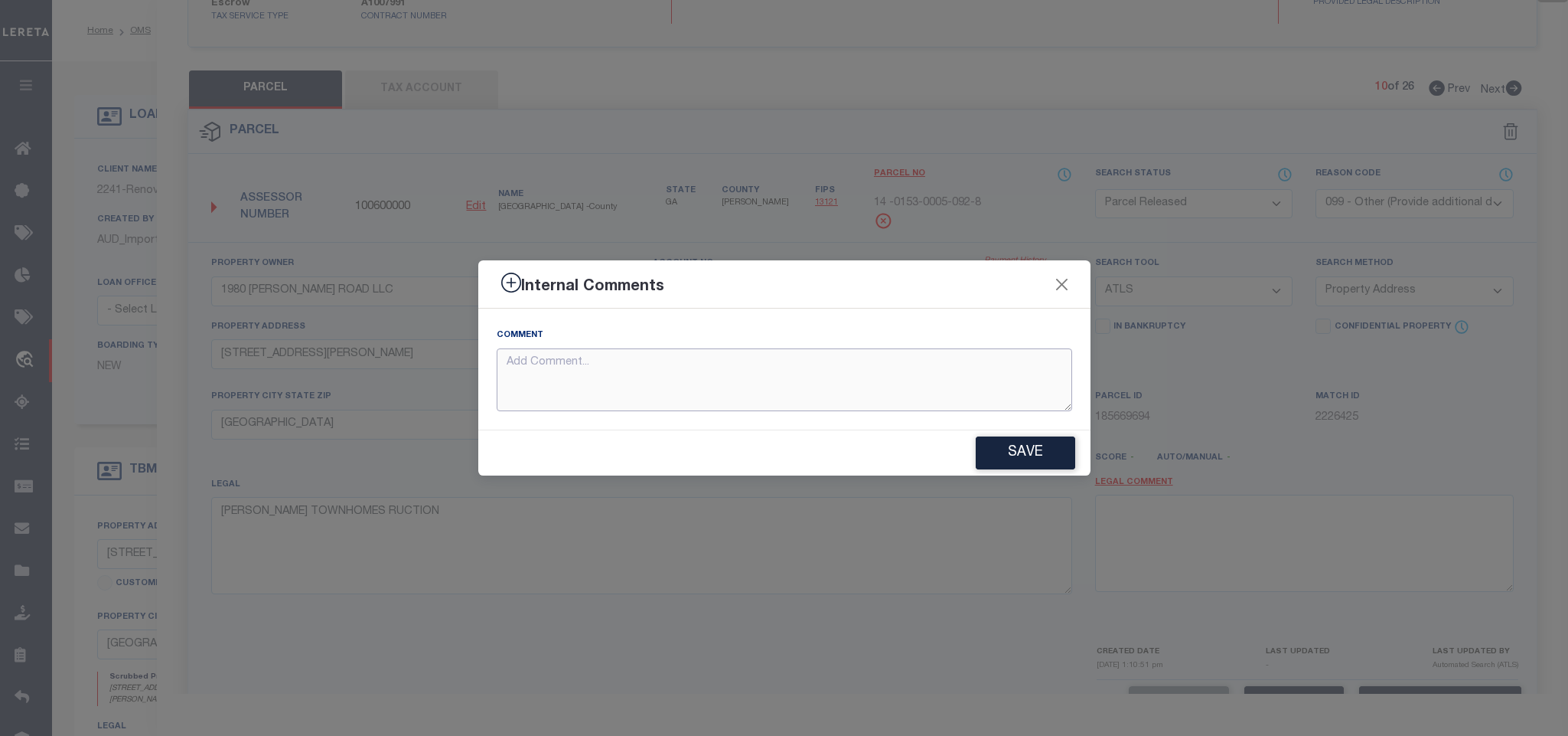
click at [898, 391] on textarea at bounding box center [784, 380] width 576 height 64
paste textarea "Parcel not needed"
click at [1013, 448] on button "Save" at bounding box center [1026, 453] width 100 height 33
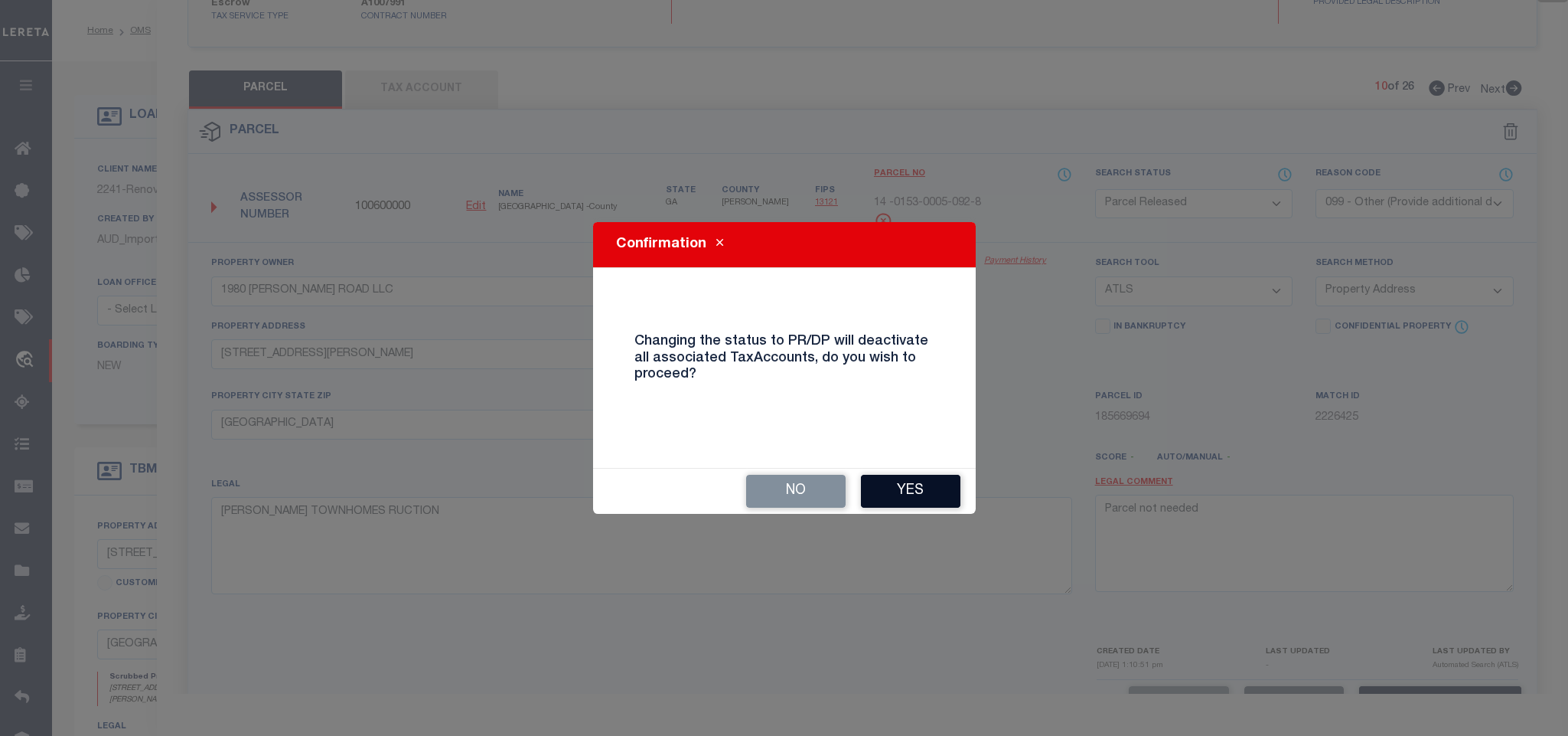
click at [925, 476] on button "Yes" at bounding box center [911, 491] width 100 height 33
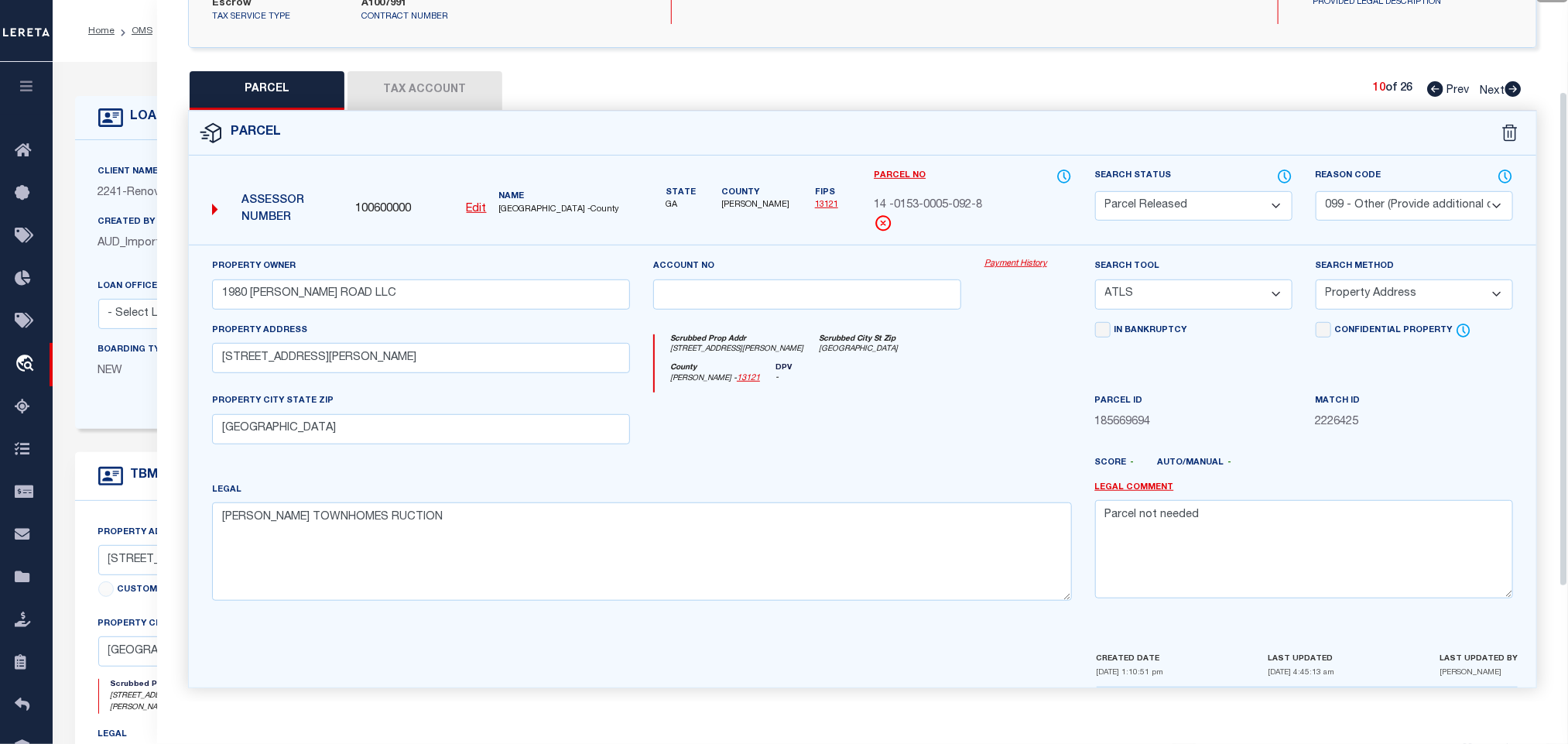
scroll to position [0, 0]
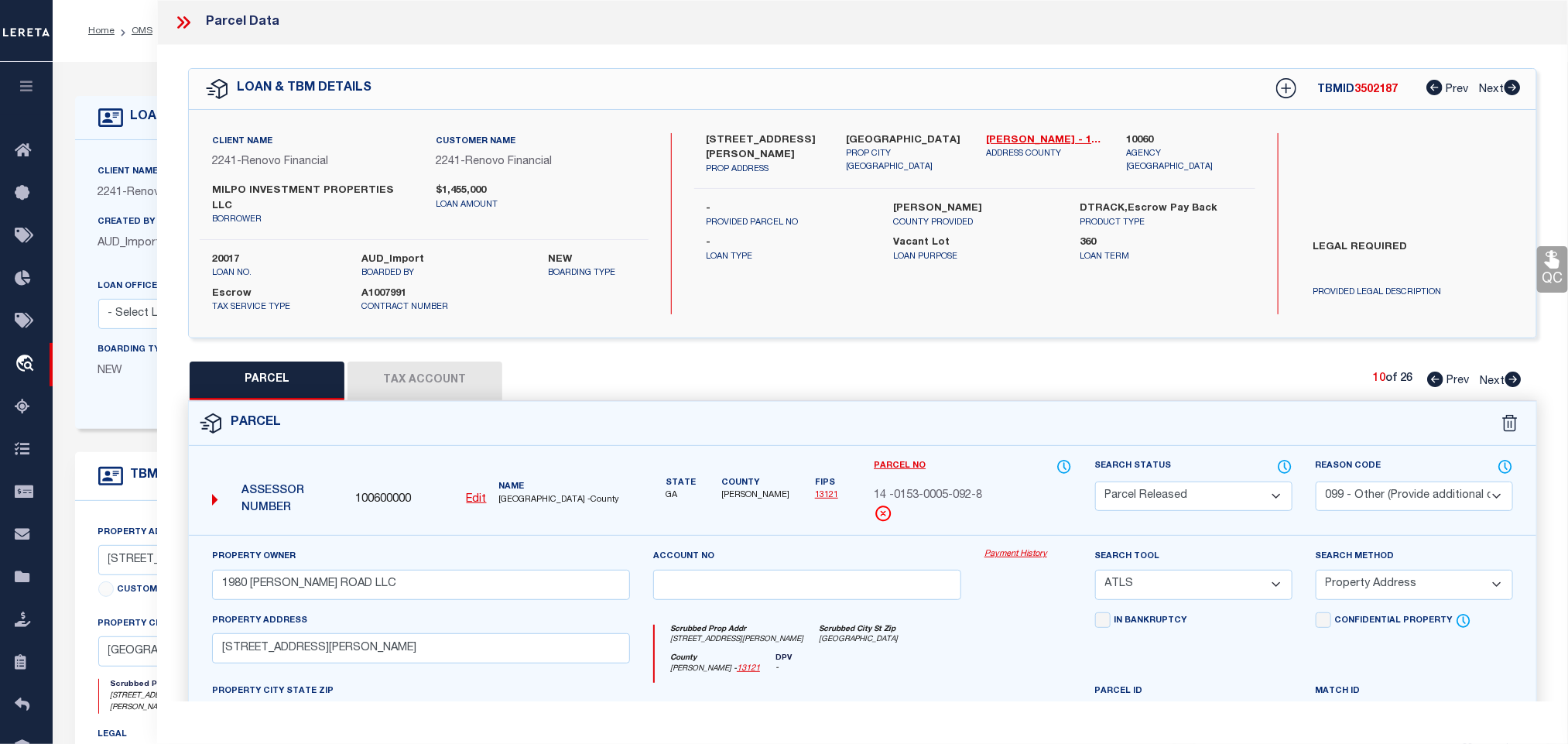
click at [1511, 372] on icon at bounding box center [1513, 379] width 17 height 16
click at [1159, 481] on select "Automated Search Bad Parcel Complete Duplicate Parcel High Dollar Reporting In …" at bounding box center [1194, 496] width 198 height 30
drag, startPoint x: 1299, startPoint y: 472, endPoint x: 1324, endPoint y: 472, distance: 25.0
click at [1298, 472] on div "Search Status Automated Search Bad Parcel Complete Duplicate Parcel High Dollar…" at bounding box center [1194, 496] width 220 height 77
click at [1408, 481] on select "- Select Reason Code - 099 - Other (Provide additional detail) ACT - Agency Cha…" at bounding box center [1415, 496] width 198 height 30
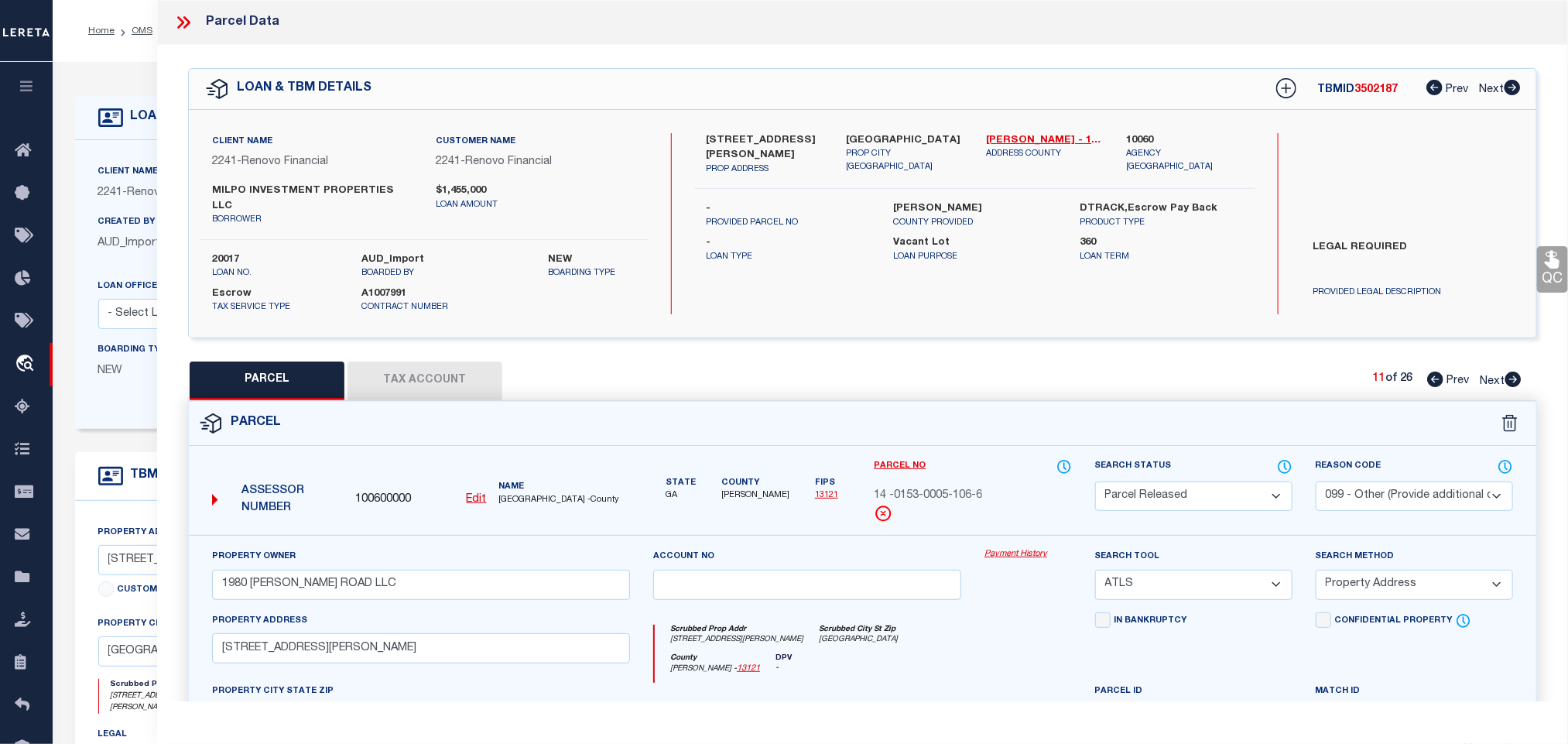
click at [1408, 481] on select "- Select Reason Code - 099 - Other (Provide additional detail) ACT - Agency Cha…" at bounding box center [1415, 496] width 198 height 30
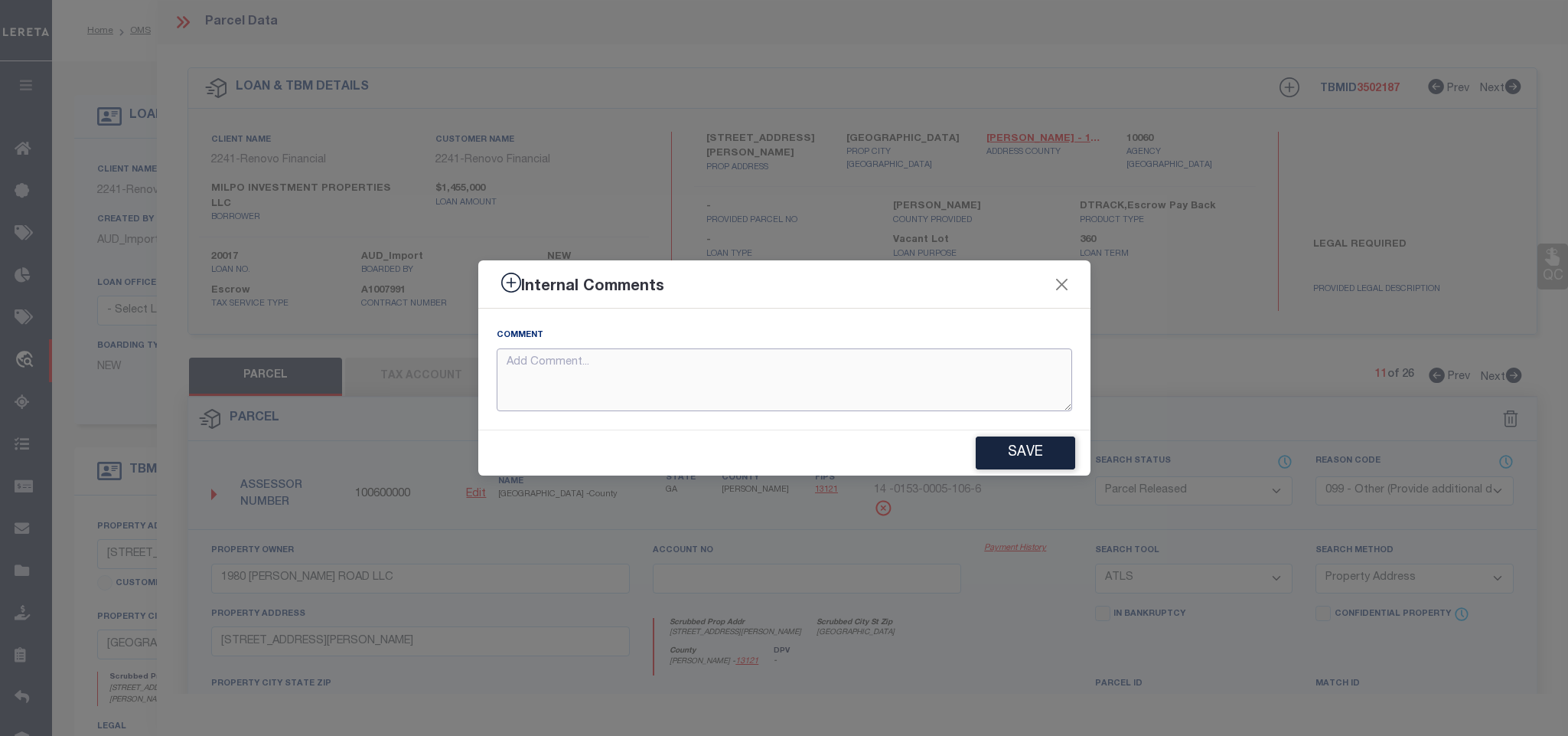
click at [917, 383] on textarea at bounding box center [784, 380] width 576 height 64
paste textarea "Parcel not needed"
click at [1010, 443] on button "Save" at bounding box center [1026, 453] width 100 height 33
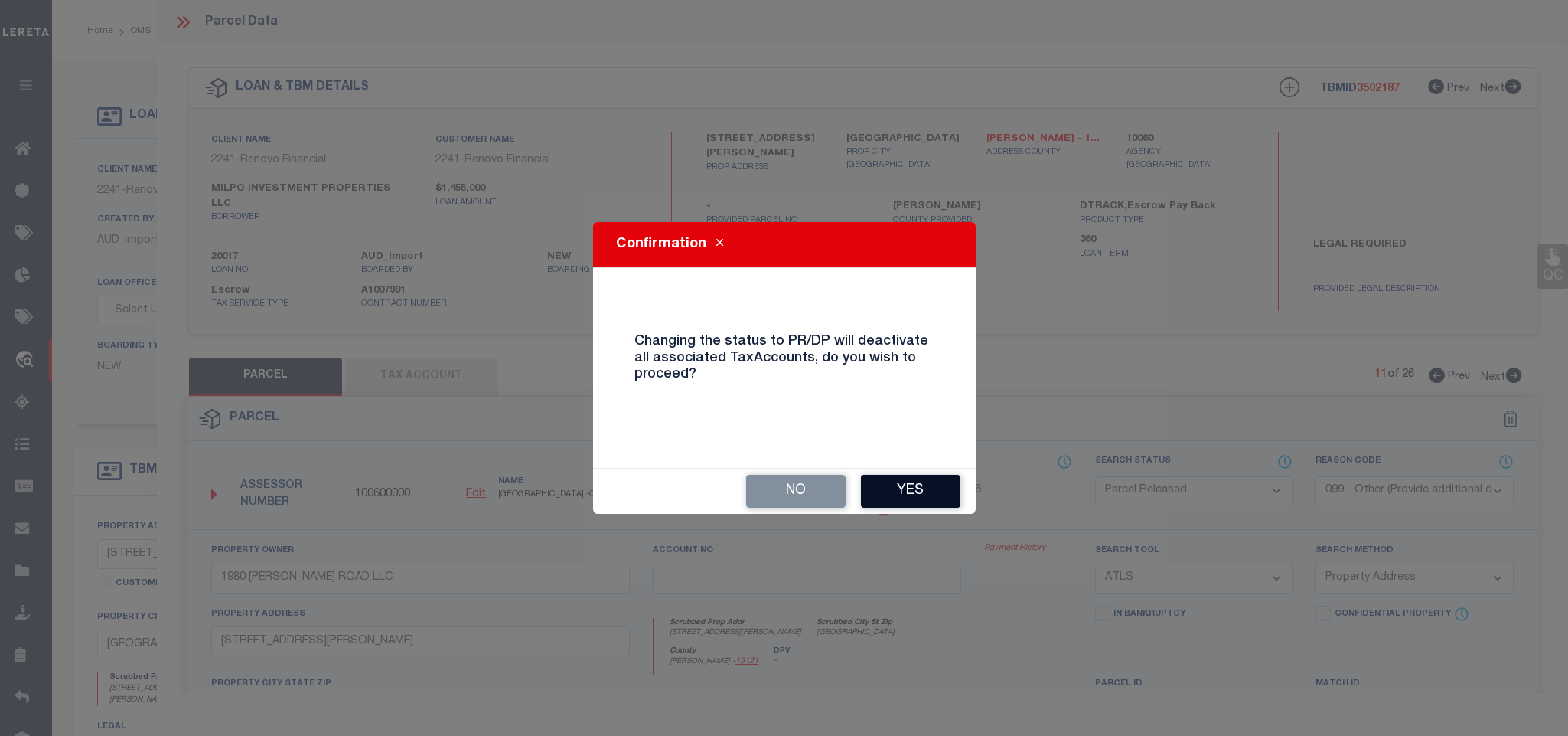
click at [925, 499] on button "Yes" at bounding box center [911, 491] width 100 height 33
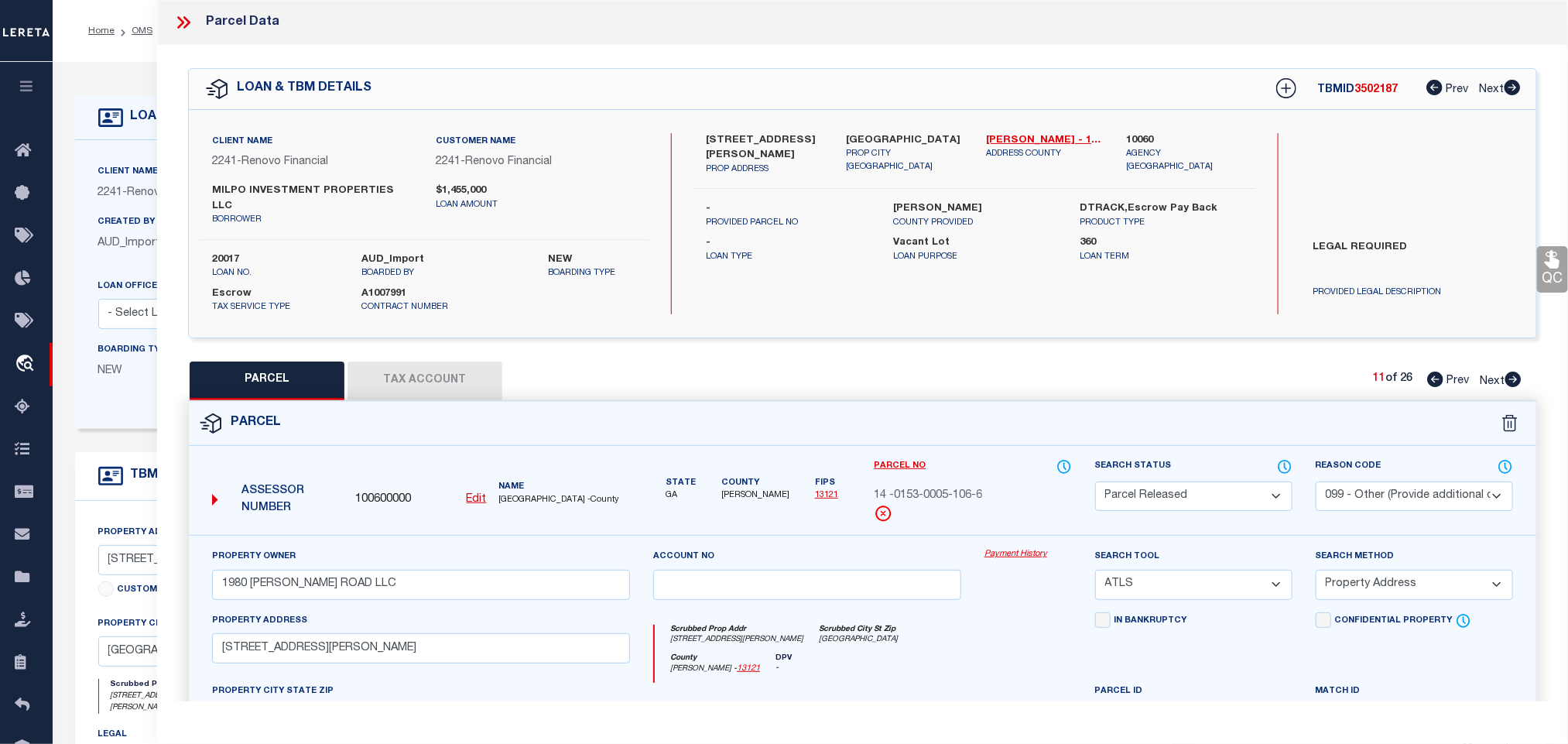
click at [1511, 372] on icon at bounding box center [1513, 379] width 17 height 16
click at [1196, 481] on select "Automated Search Bad Parcel Complete Duplicate Parcel High Dollar Reporting In …" at bounding box center [1194, 496] width 198 height 30
drag, startPoint x: 1199, startPoint y: 480, endPoint x: 1329, endPoint y: 473, distance: 130.2
click at [1199, 481] on select "Automated Search Bad Parcel Complete Duplicate Parcel High Dollar Reporting In …" at bounding box center [1194, 496] width 198 height 30
click at [1329, 481] on select "- Select Reason Code - 099 - Other (Provide additional detail) ACT - Agency Cha…" at bounding box center [1415, 496] width 198 height 30
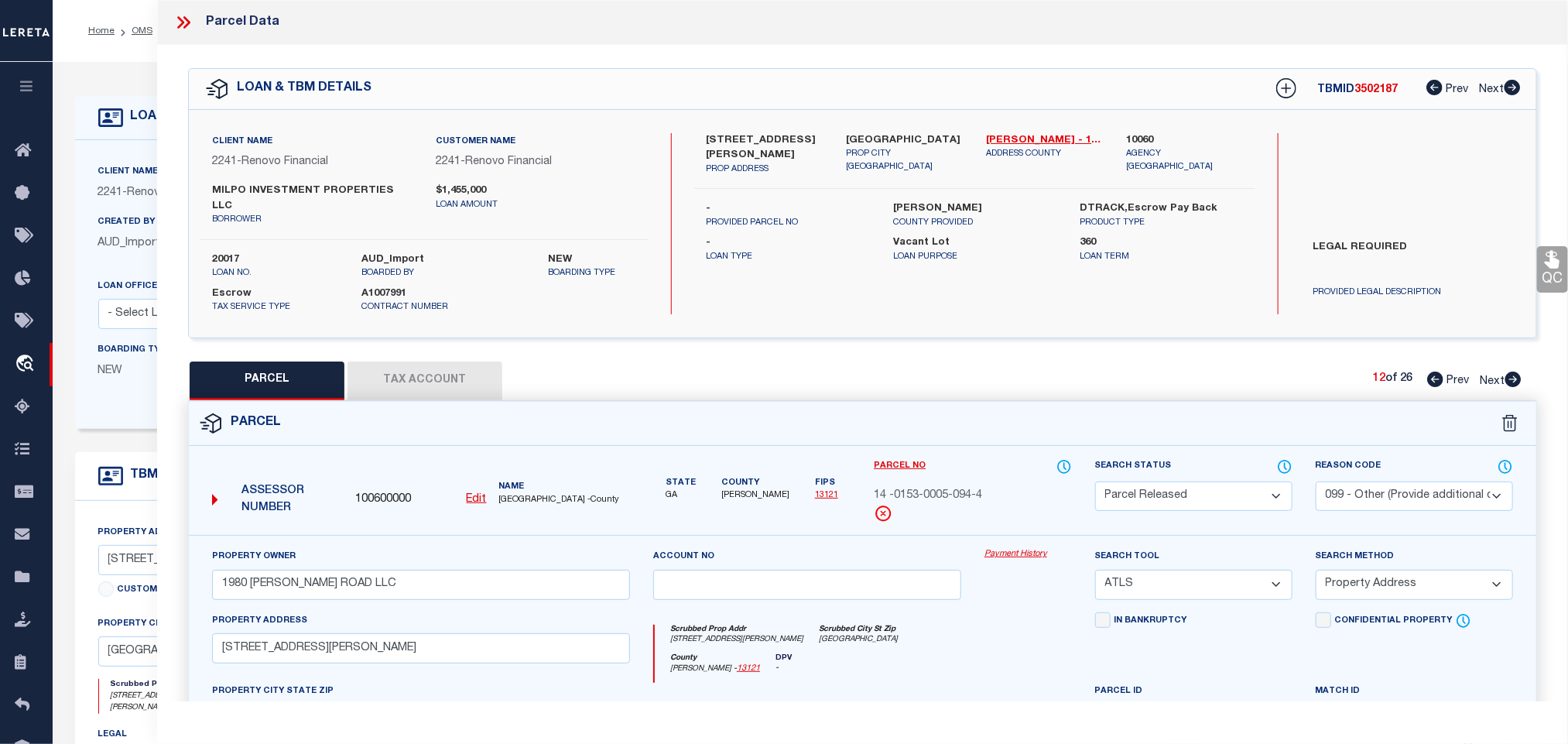
click at [1329, 481] on select "- Select Reason Code - 099 - Other (Provide additional detail) ACT - Agency Cha…" at bounding box center [1415, 496] width 198 height 30
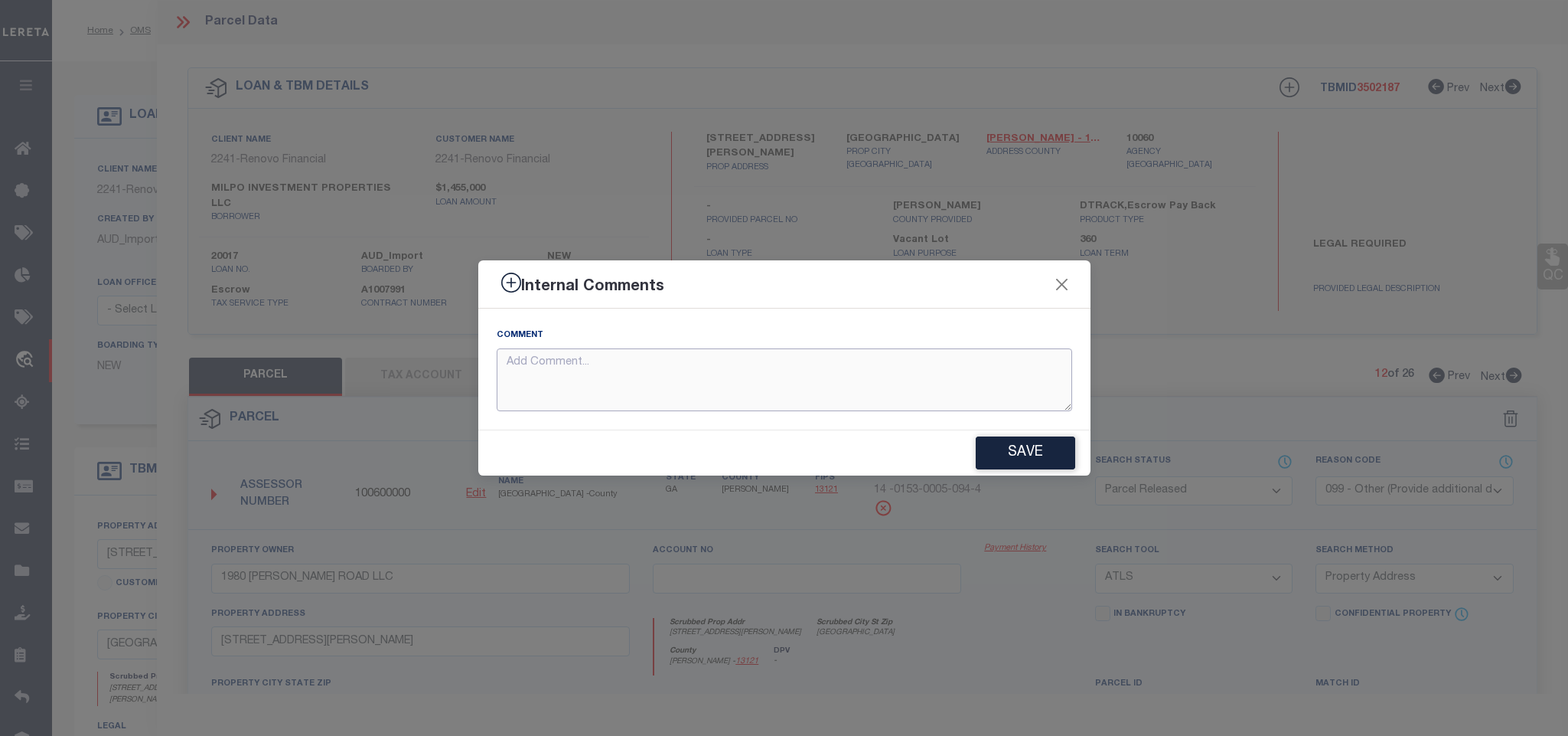
click at [891, 368] on textarea at bounding box center [784, 380] width 576 height 64
paste textarea "Parcel not needed"
click at [990, 455] on button "Save" at bounding box center [1026, 453] width 100 height 33
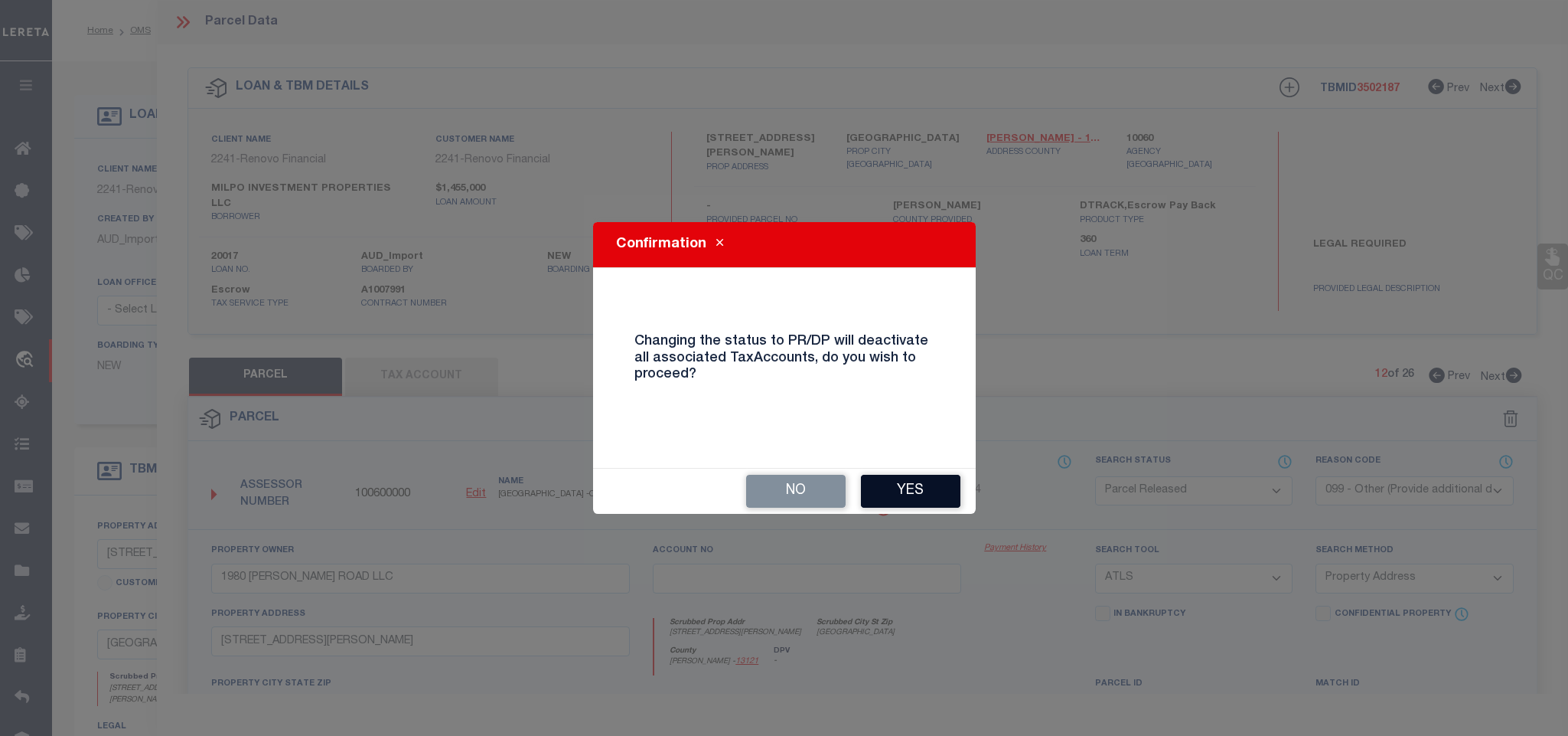
click at [909, 479] on button "Yes" at bounding box center [911, 491] width 100 height 33
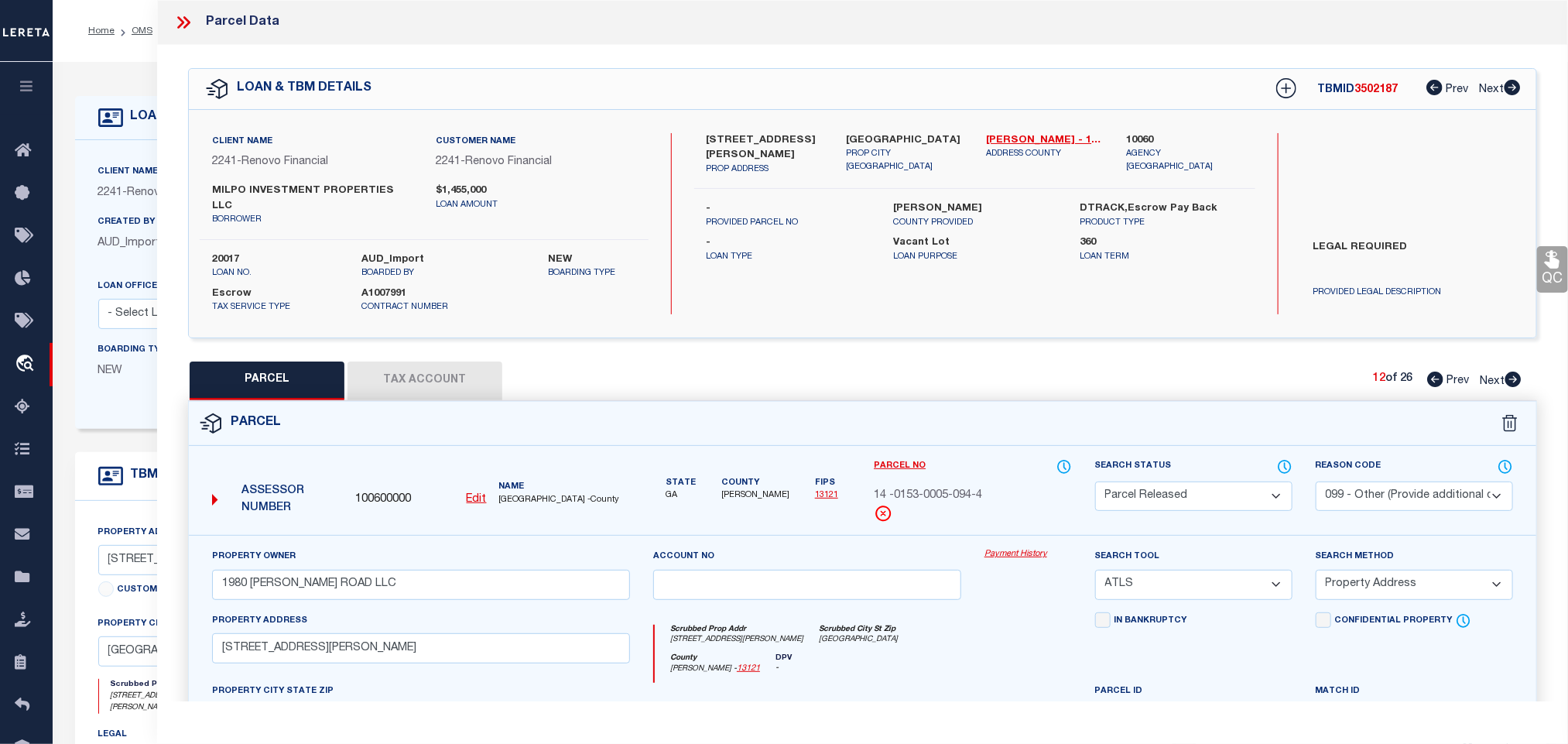
click at [1512, 372] on icon at bounding box center [1513, 379] width 17 height 16
click at [1174, 481] on select "Automated Search Bad Parcel Complete Duplicate Parcel High Dollar Reporting In …" at bounding box center [1194, 496] width 198 height 30
drag, startPoint x: 1174, startPoint y: 481, endPoint x: 1338, endPoint y: 487, distance: 164.1
click at [1174, 481] on select "Automated Search Bad Parcel Complete Duplicate Parcel High Dollar Reporting In …" at bounding box center [1194, 496] width 198 height 30
click at [1338, 487] on select "- Select Reason Code - 099 - Other (Provide additional detail) ACT - Agency Cha…" at bounding box center [1415, 496] width 198 height 30
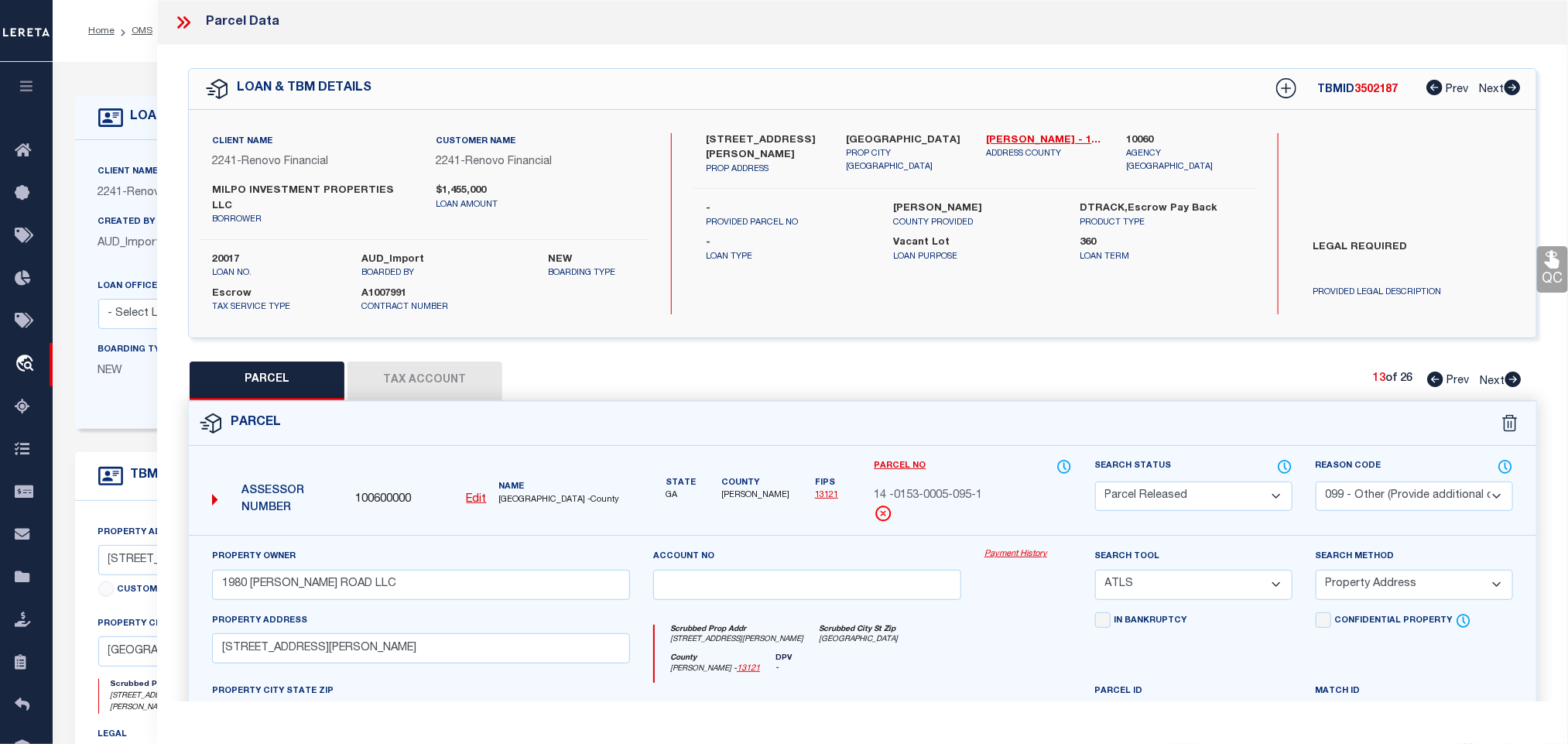
click at [1338, 487] on select "- Select Reason Code - 099 - Other (Provide additional detail) ACT - Agency Cha…" at bounding box center [1415, 496] width 198 height 30
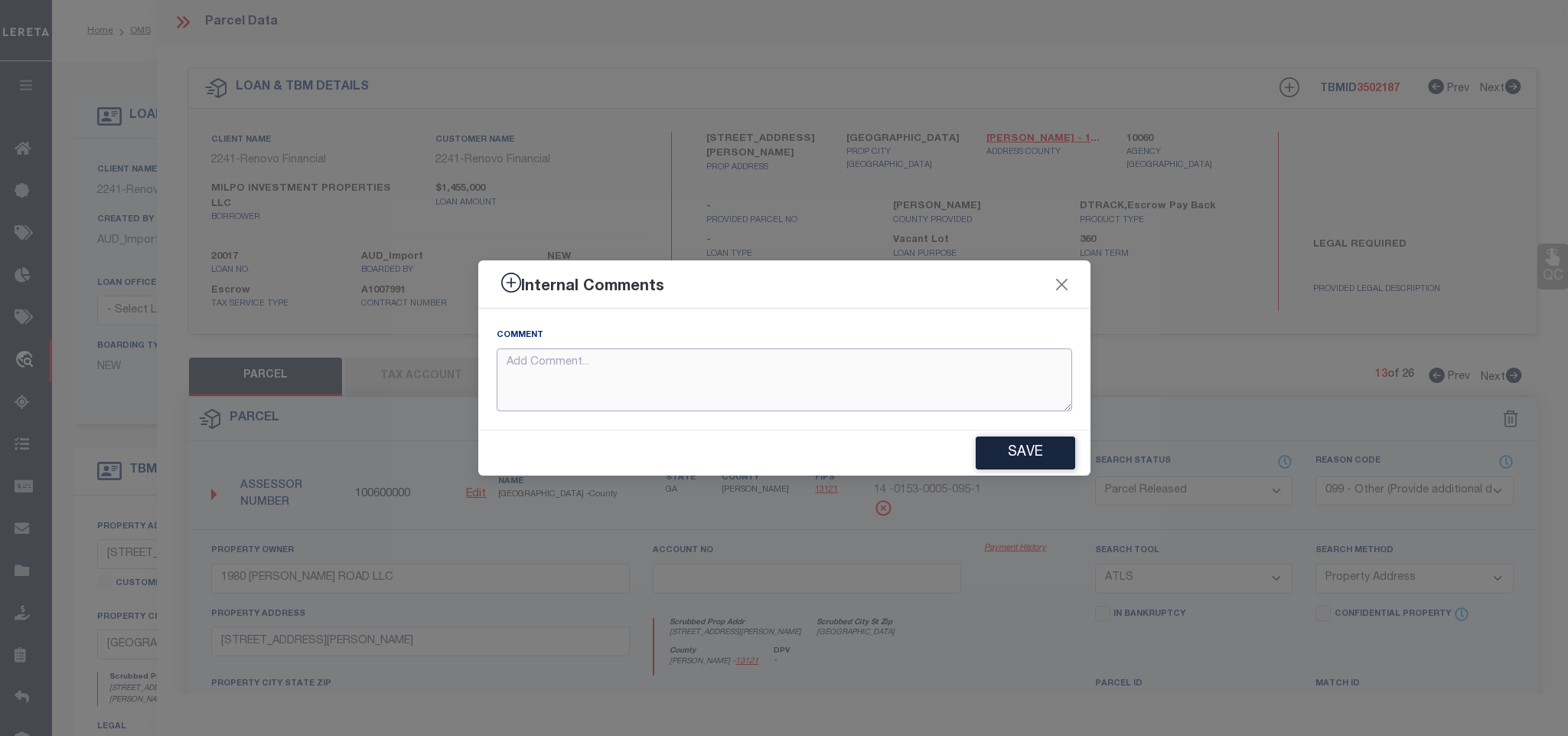
click at [894, 369] on textarea at bounding box center [784, 380] width 576 height 64
click at [1015, 448] on button "Save" at bounding box center [1026, 453] width 100 height 33
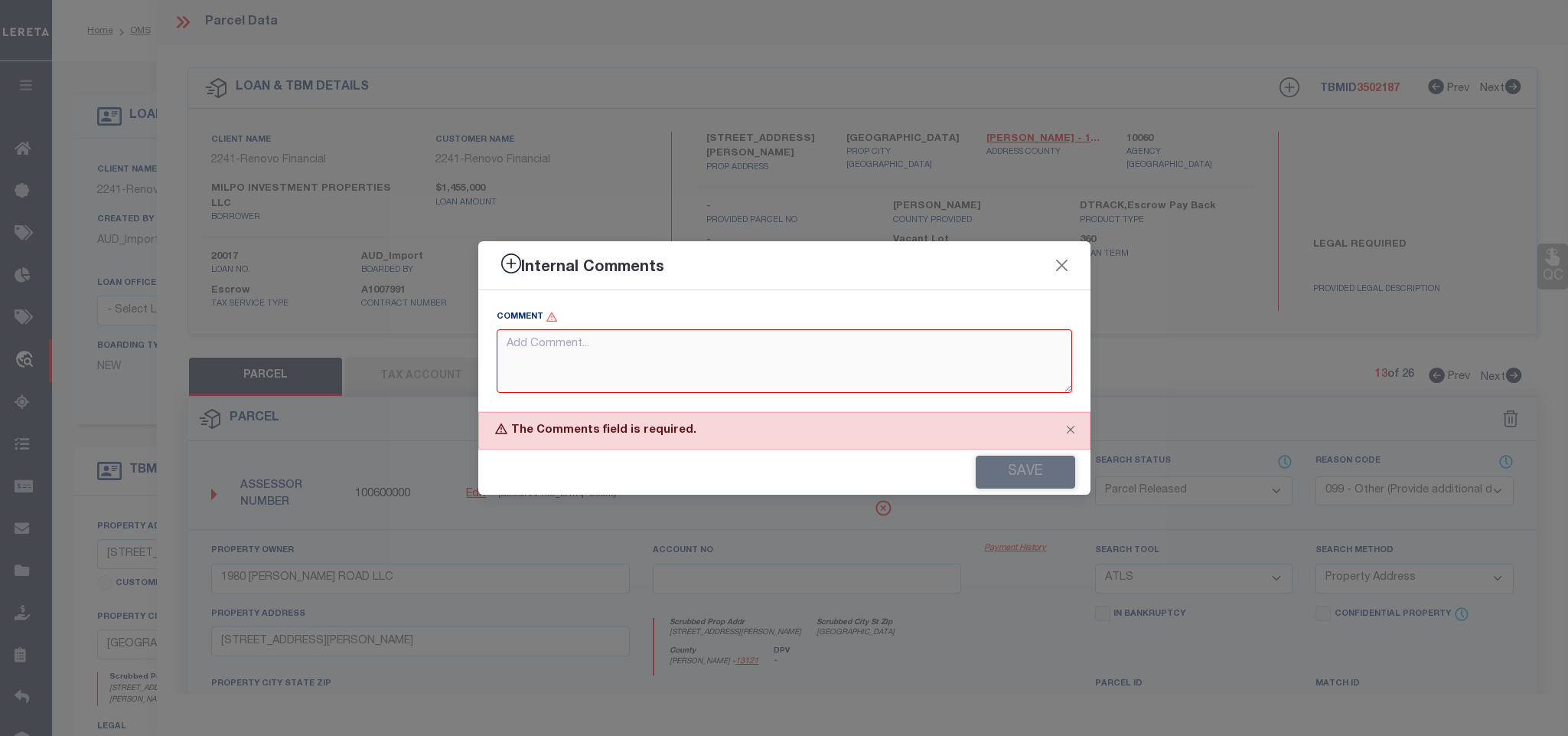
click at [907, 363] on textarea at bounding box center [784, 361] width 576 height 64
paste textarea "Parcel not needed"
click at [1038, 469] on button "Save" at bounding box center [1026, 472] width 100 height 33
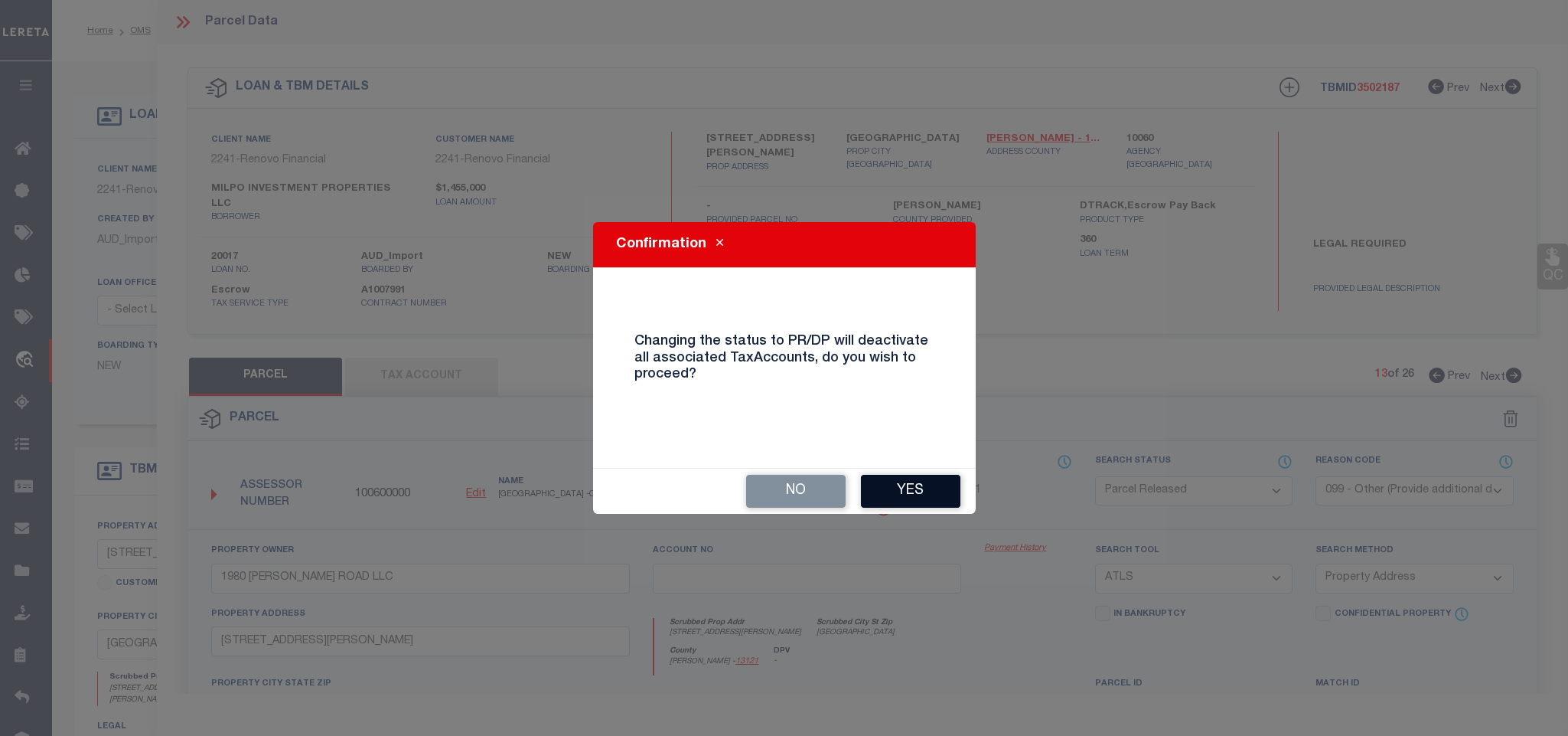
click at [929, 490] on button "Yes" at bounding box center [911, 491] width 100 height 33
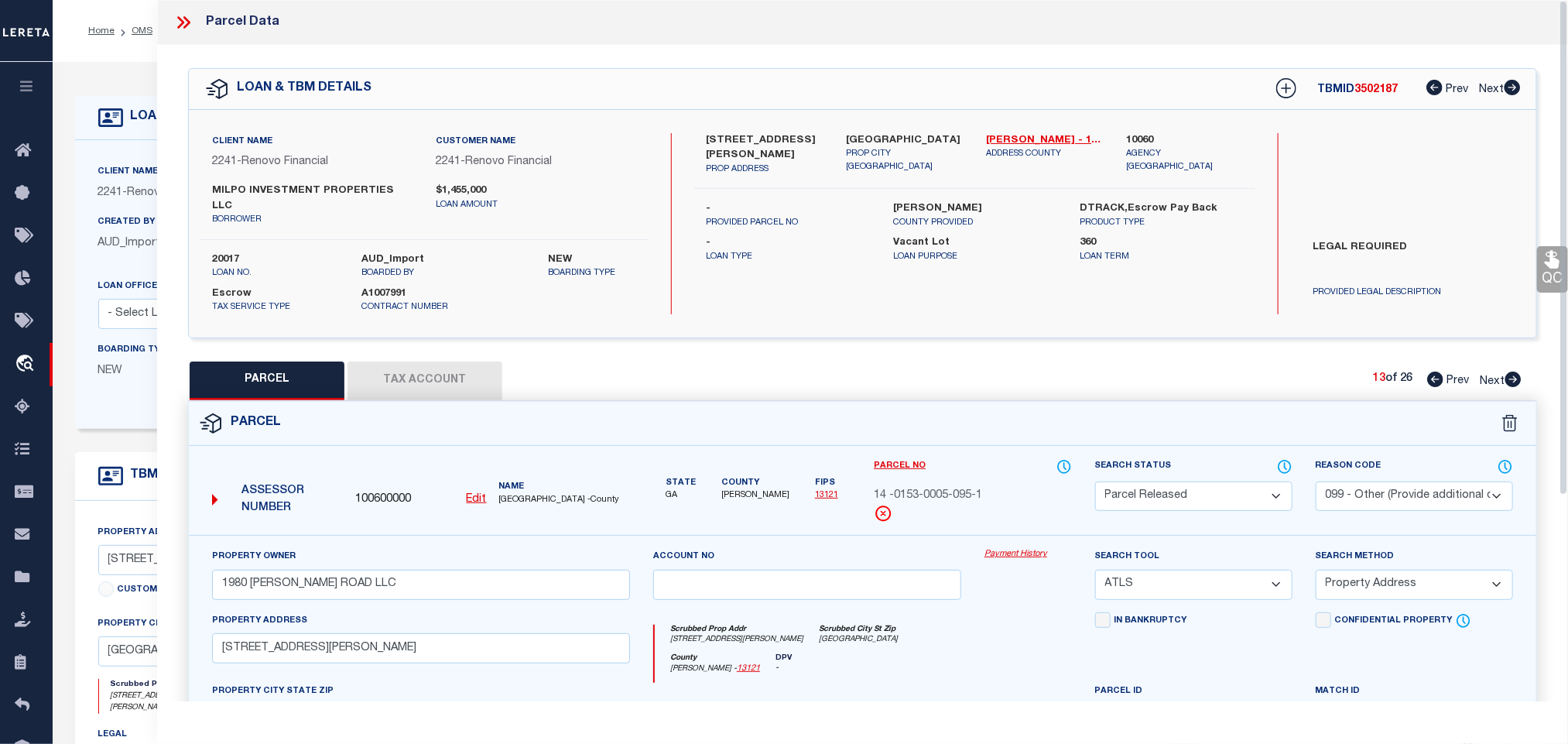
click at [1512, 372] on icon at bounding box center [1513, 379] width 17 height 16
click at [1194, 486] on select "Automated Search Bad Parcel Complete Duplicate Parcel High Dollar Reporting In …" at bounding box center [1194, 496] width 198 height 30
click at [1195, 486] on select "Automated Search Bad Parcel Complete Duplicate Parcel High Dollar Reporting In …" at bounding box center [1194, 496] width 198 height 30
click at [1345, 481] on select "- Select Reason Code - 099 - Other (Provide additional detail) ACT - Agency Cha…" at bounding box center [1415, 496] width 198 height 30
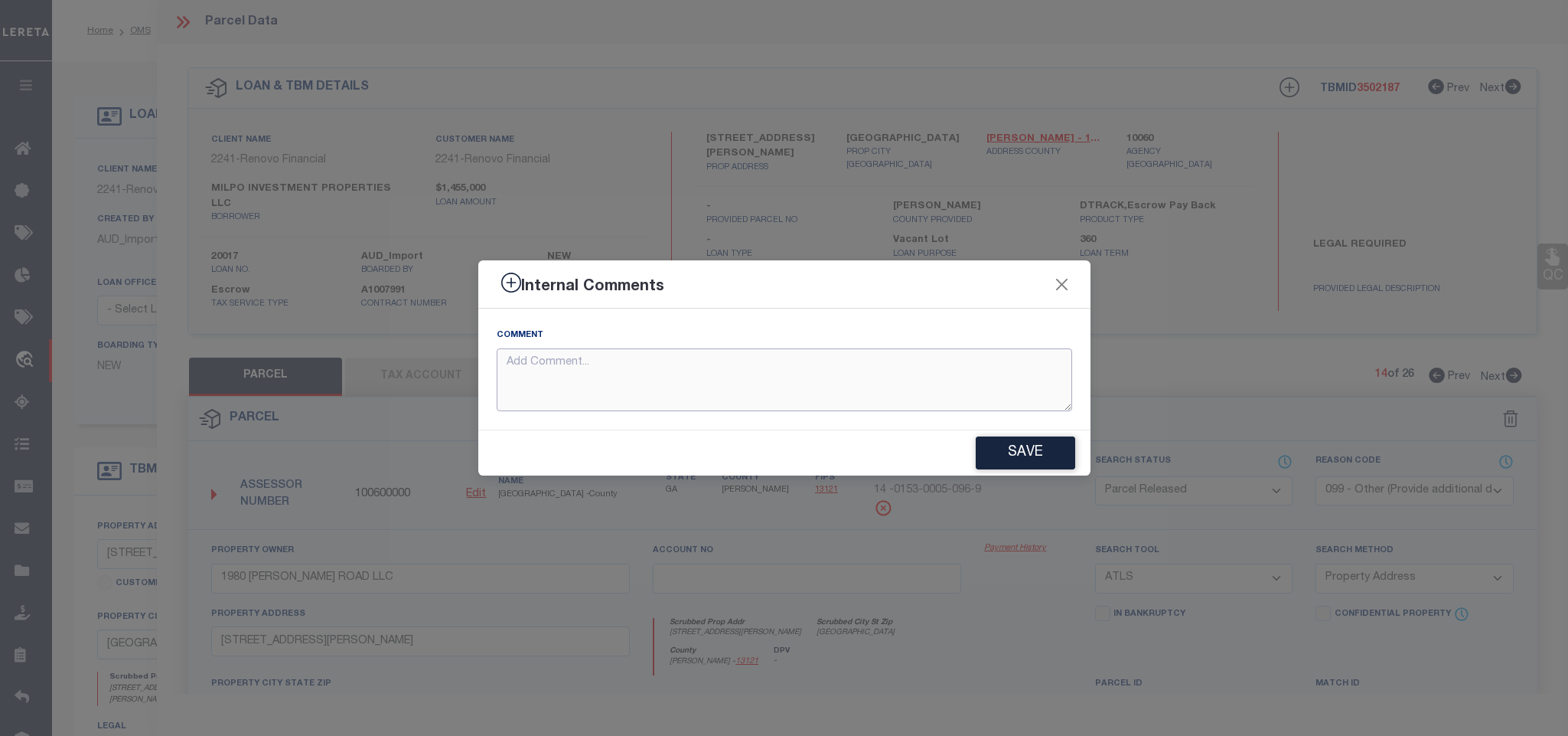
click at [898, 391] on textarea at bounding box center [784, 380] width 576 height 64
paste textarea "Parcel not needed"
click at [1025, 458] on button "Save" at bounding box center [1026, 453] width 100 height 33
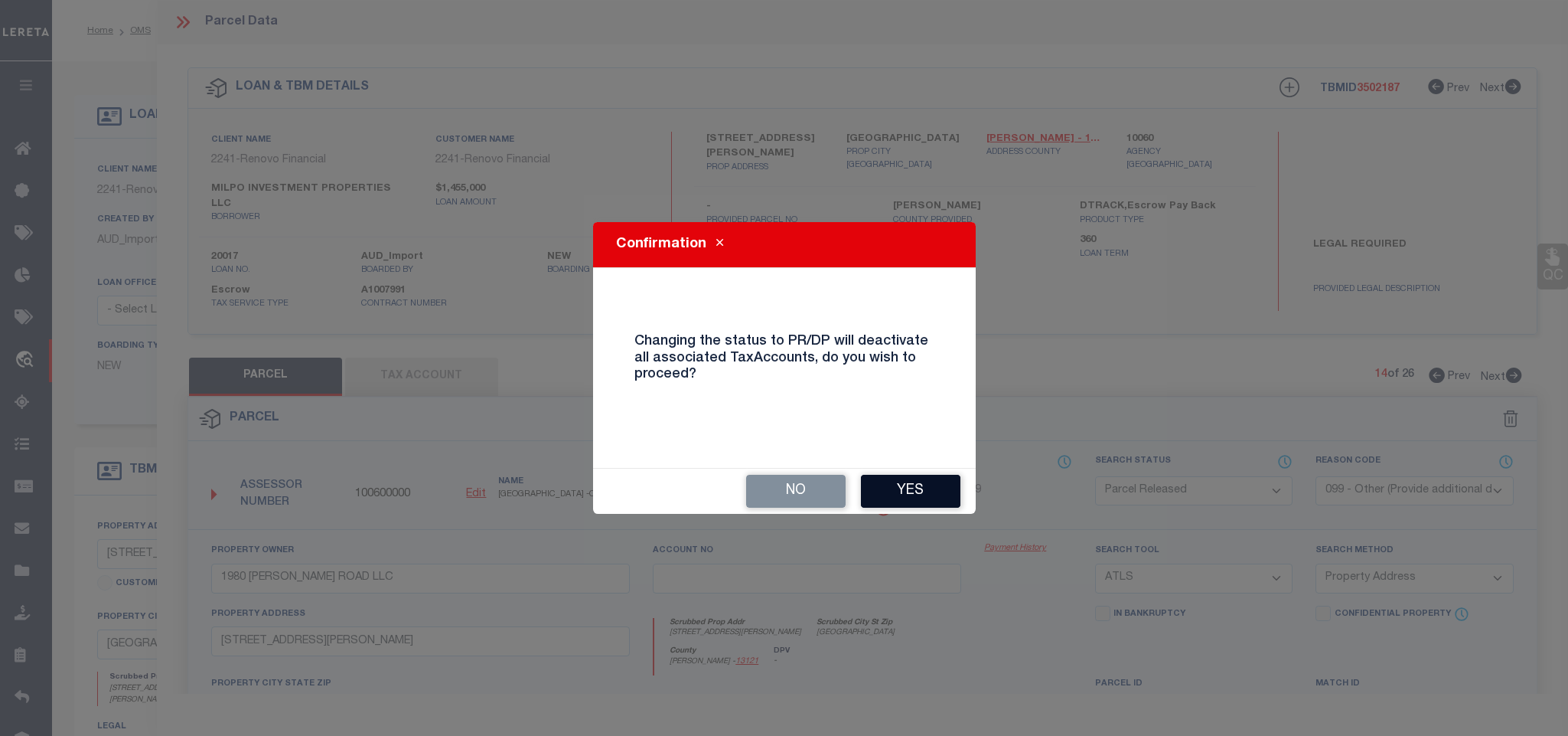
click at [942, 476] on button "Yes" at bounding box center [911, 491] width 100 height 33
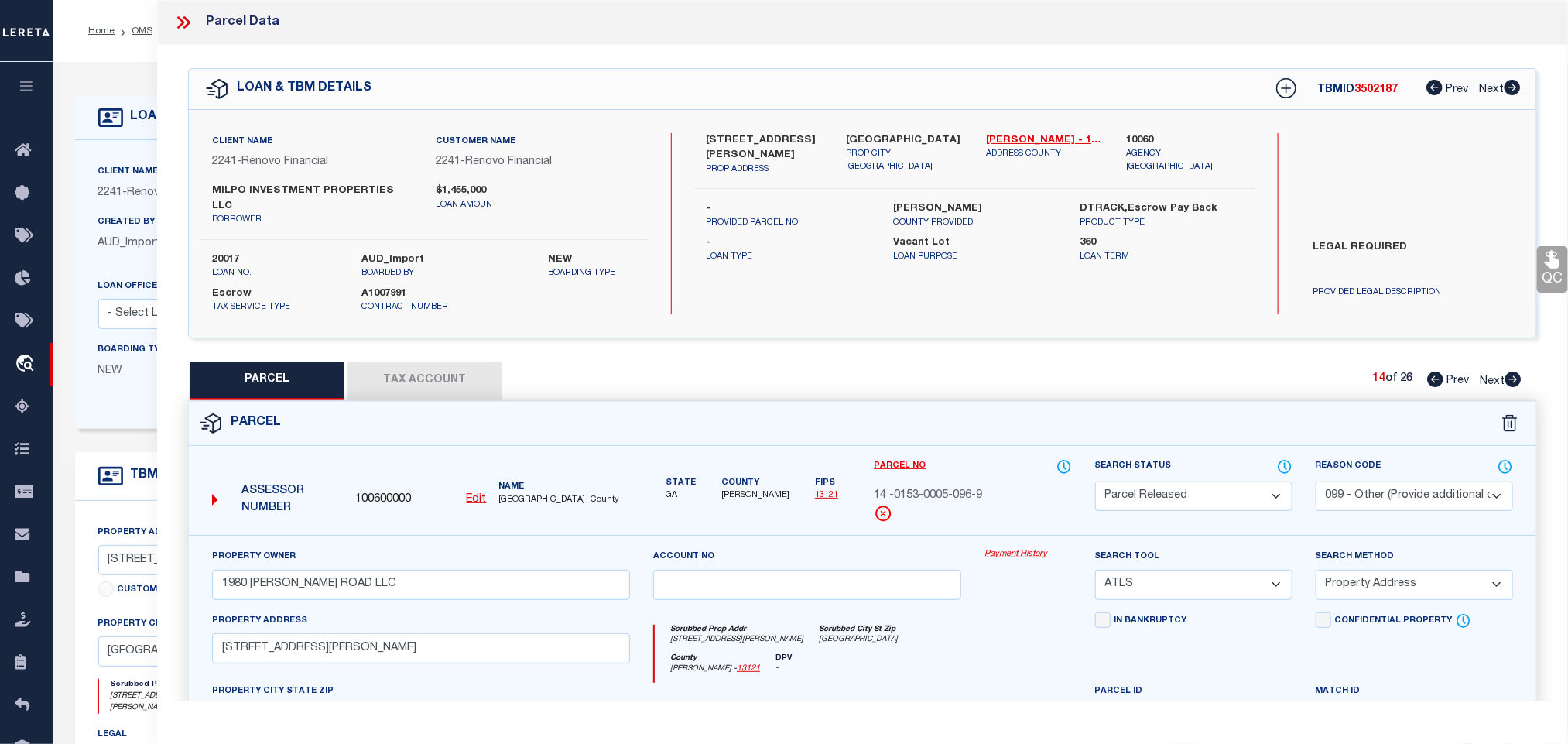
click at [1511, 374] on div "14 of 26 Prev Next" at bounding box center [1447, 380] width 149 height 20
click at [1507, 372] on icon at bounding box center [1514, 379] width 17 height 16
click at [1233, 481] on select "Automated Search Bad Parcel Complete Duplicate Parcel High Dollar Reporting In …" at bounding box center [1194, 496] width 198 height 30
drag, startPoint x: 1233, startPoint y: 479, endPoint x: 1401, endPoint y: 487, distance: 168.2
click at [1233, 481] on select "Automated Search Bad Parcel Complete Duplicate Parcel High Dollar Reporting In …" at bounding box center [1194, 496] width 198 height 30
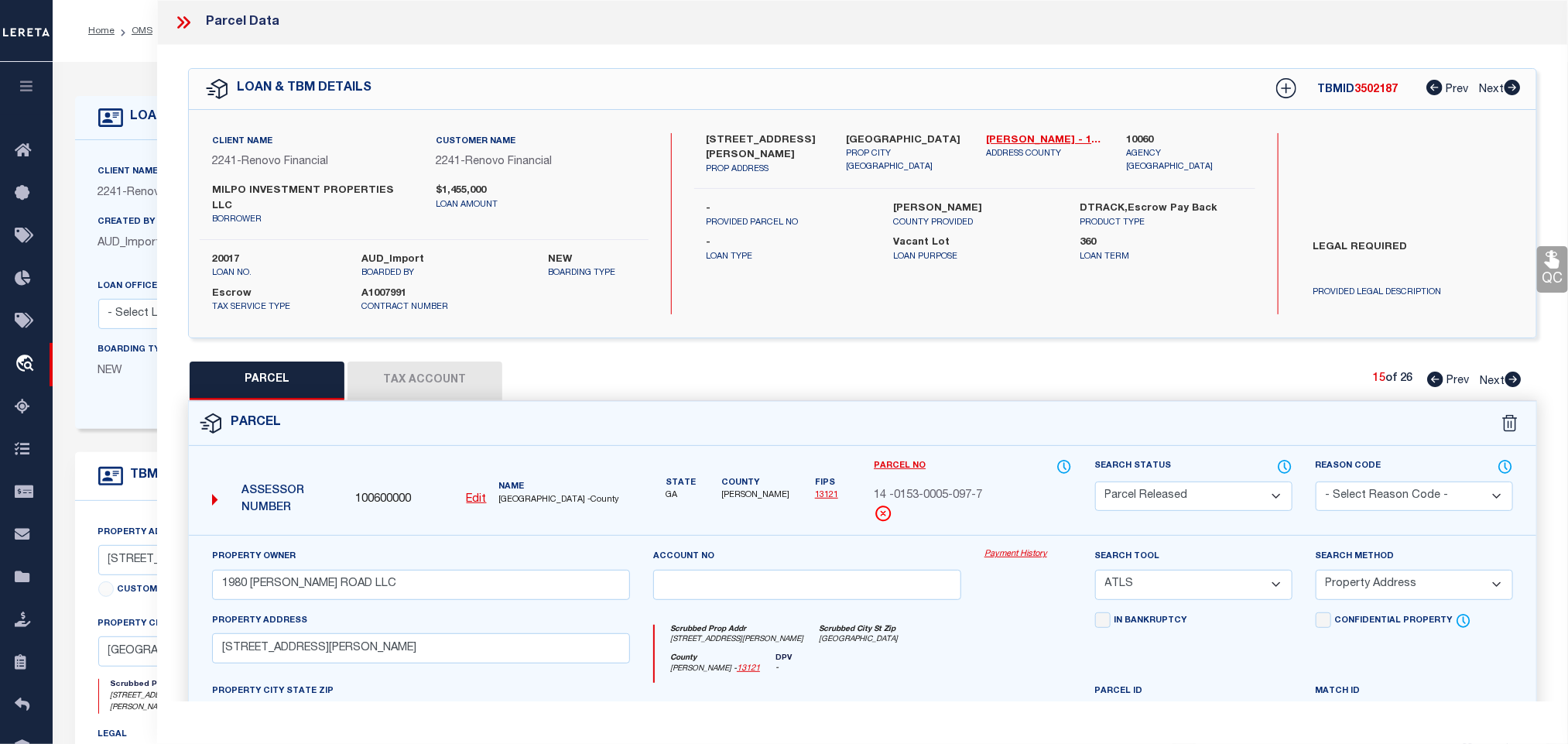
click at [1401, 487] on select "- Select Reason Code - 099 - Other (Provide additional detail) ACT - Agency Cha…" at bounding box center [1415, 496] width 198 height 30
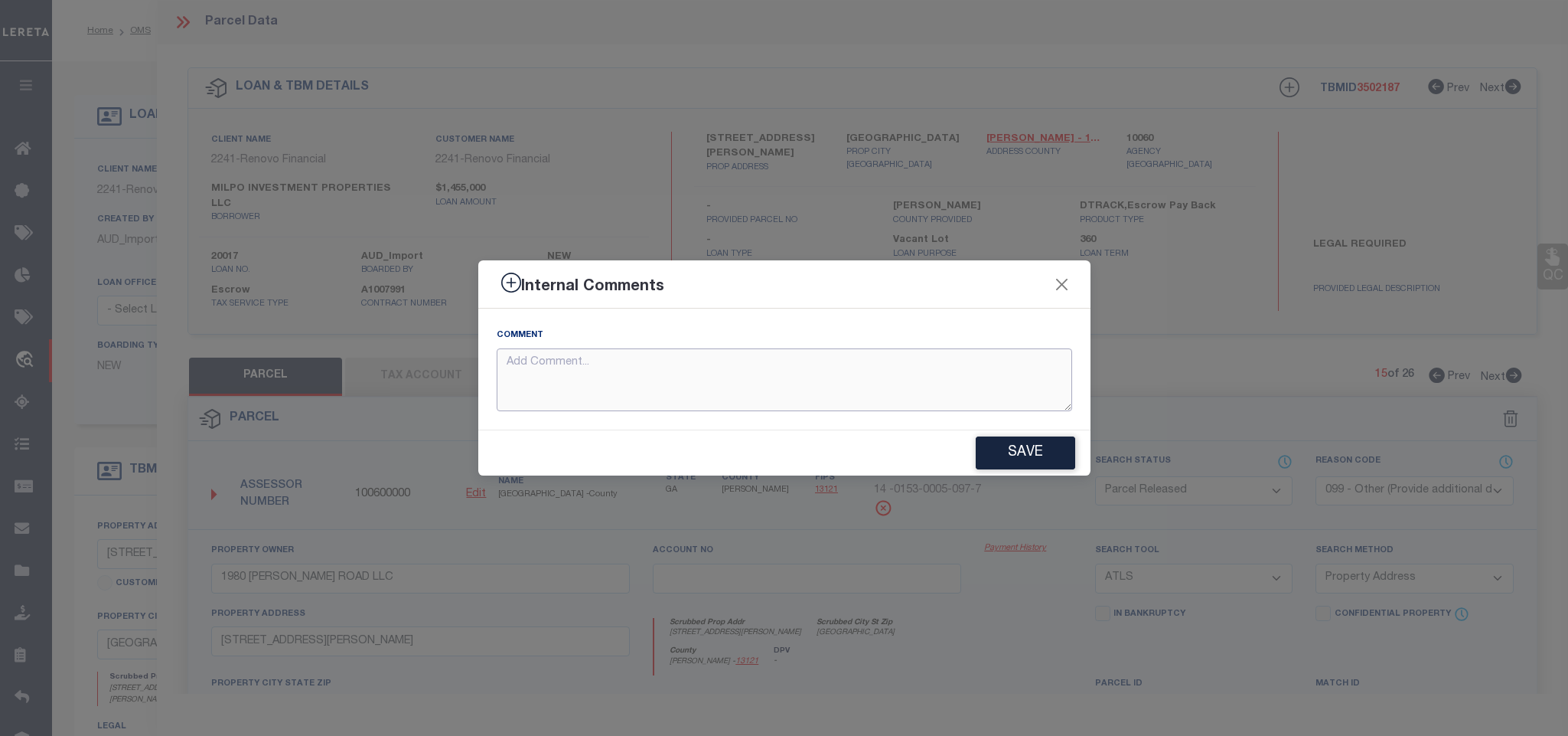
click at [884, 391] on textarea at bounding box center [784, 380] width 576 height 64
paste textarea "Parcel not needed"
click at [1045, 468] on button "Save" at bounding box center [1026, 453] width 100 height 33
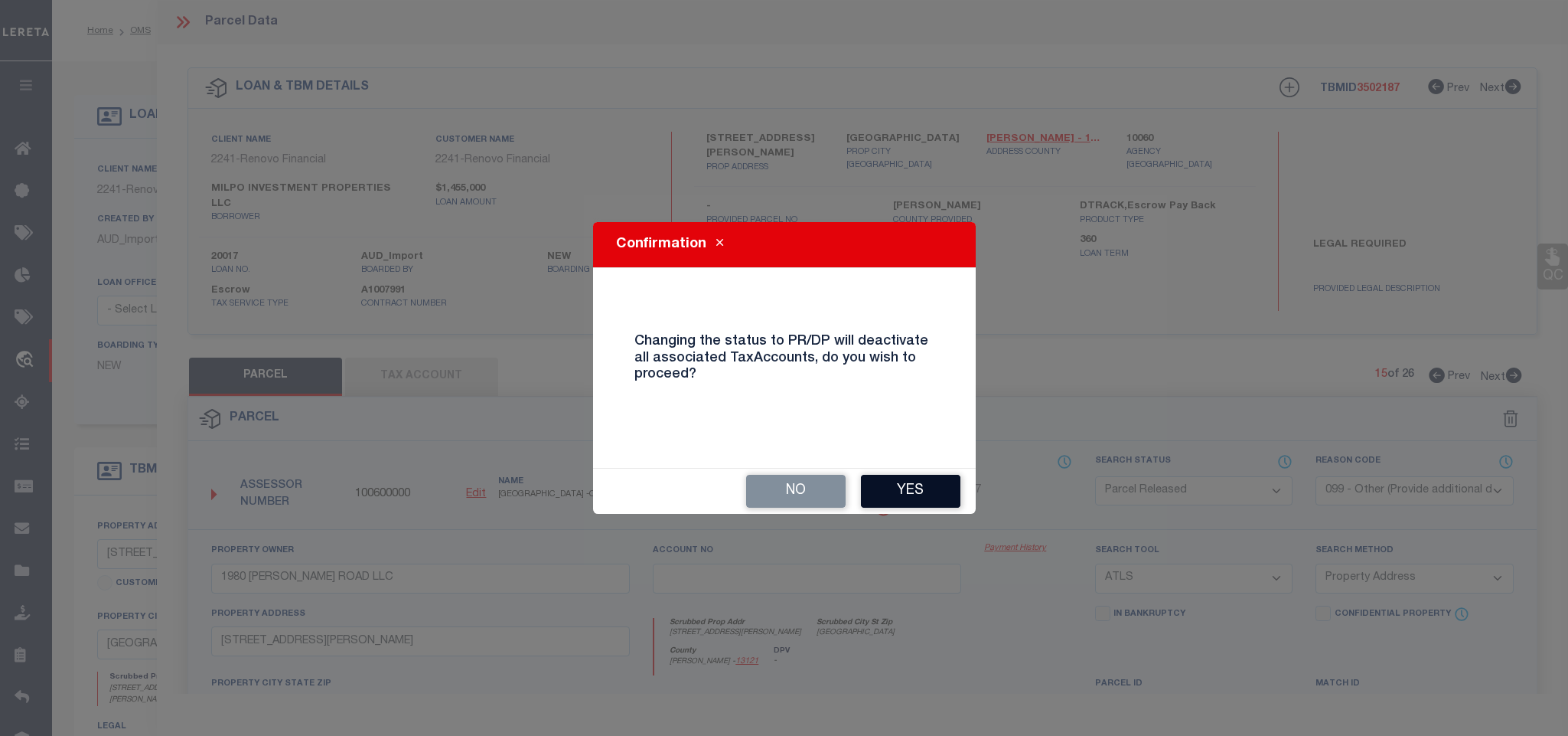
click at [900, 494] on button "Yes" at bounding box center [911, 491] width 100 height 33
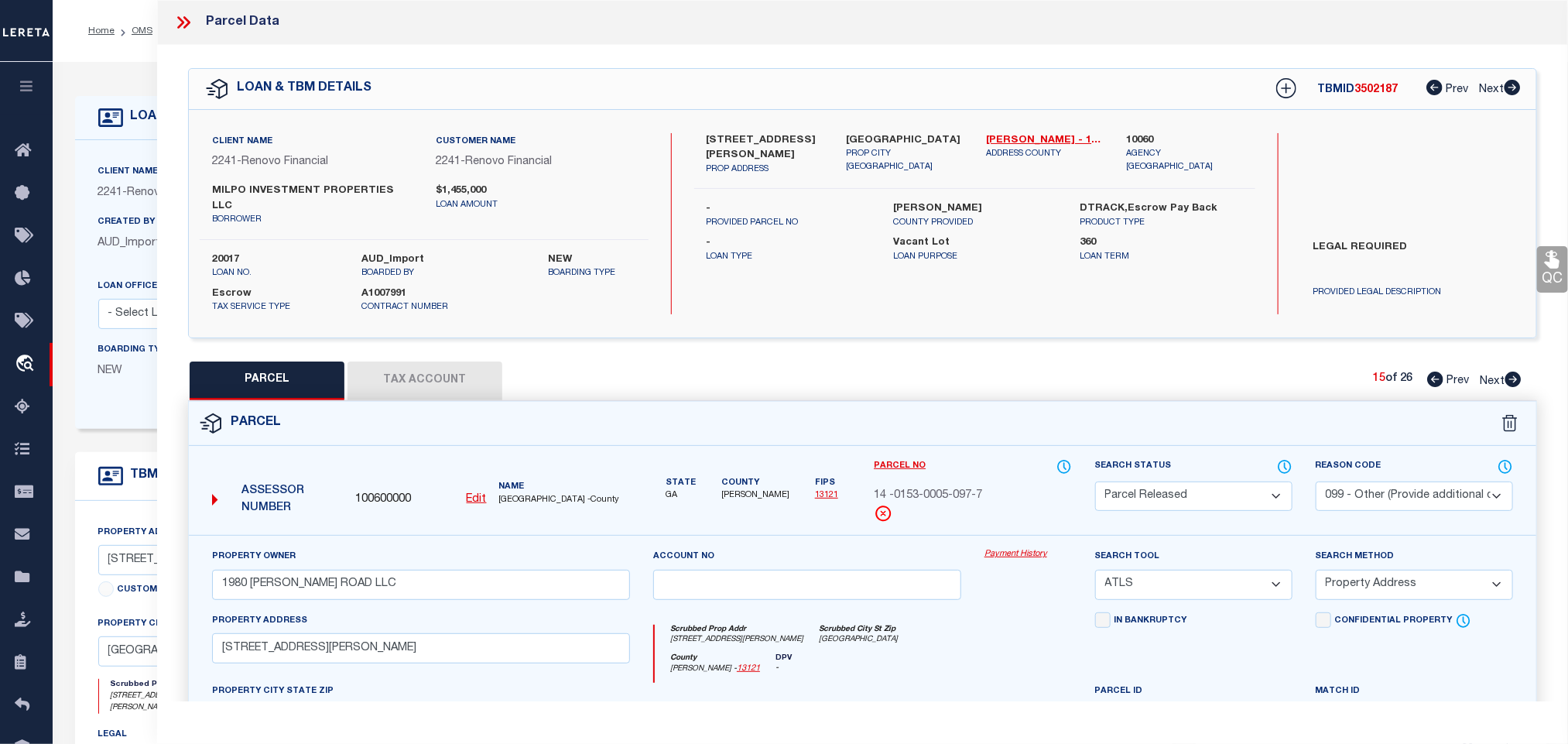
click at [1512, 372] on icon at bounding box center [1513, 379] width 17 height 16
click at [1219, 481] on select "Automated Search Bad Parcel Complete Duplicate Parcel High Dollar Reporting In …" at bounding box center [1194, 496] width 198 height 30
drag, startPoint x: 1219, startPoint y: 480, endPoint x: 1403, endPoint y: 480, distance: 184.0
click at [1219, 481] on select "Automated Search Bad Parcel Complete Duplicate Parcel High Dollar Reporting In …" at bounding box center [1194, 496] width 198 height 30
click at [1403, 481] on select "- Select Reason Code - 099 - Other (Provide additional detail) ACT - Agency Cha…" at bounding box center [1415, 496] width 198 height 30
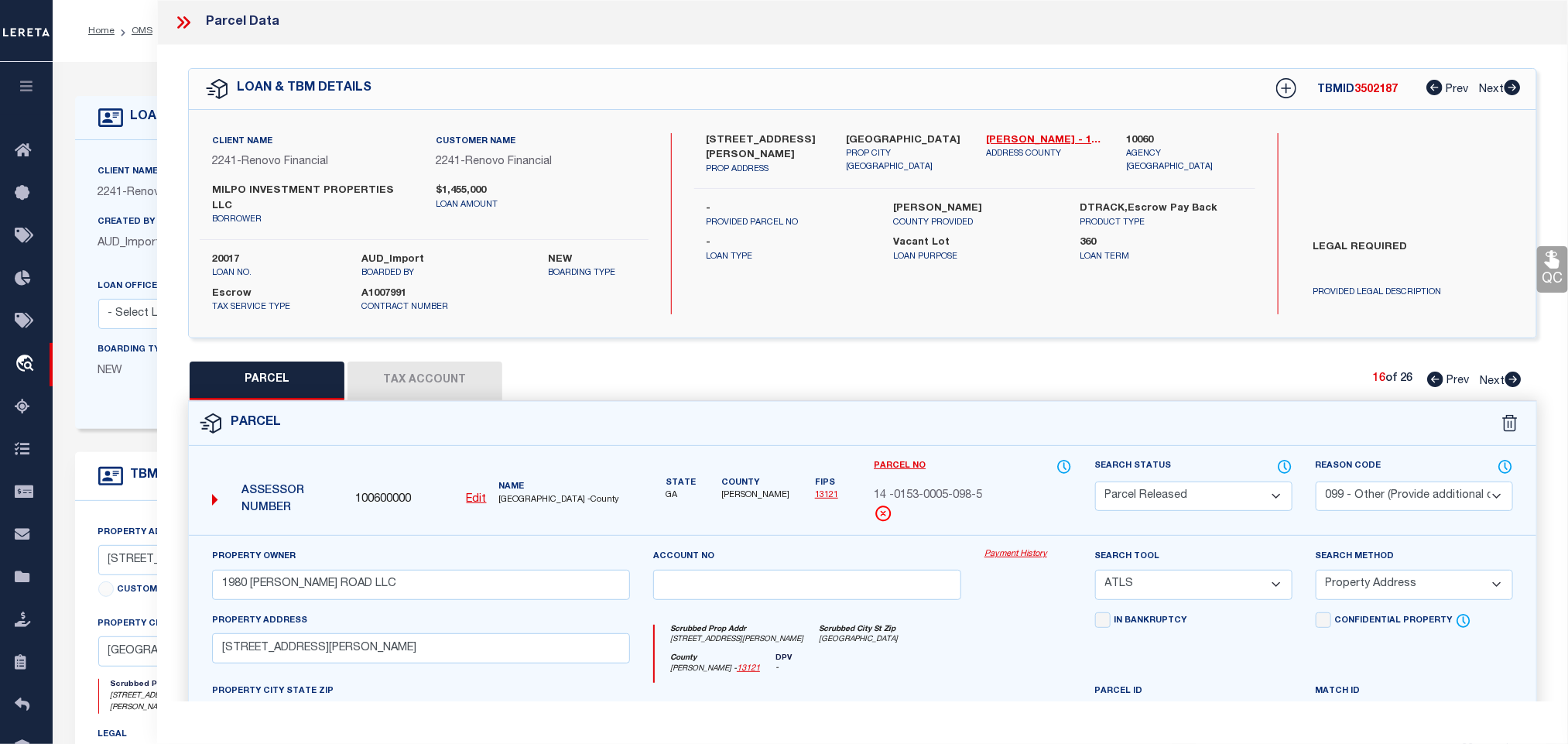
click at [1403, 481] on select "- Select Reason Code - 099 - Other (Provide additional detail) ACT - Agency Cha…" at bounding box center [1415, 496] width 198 height 30
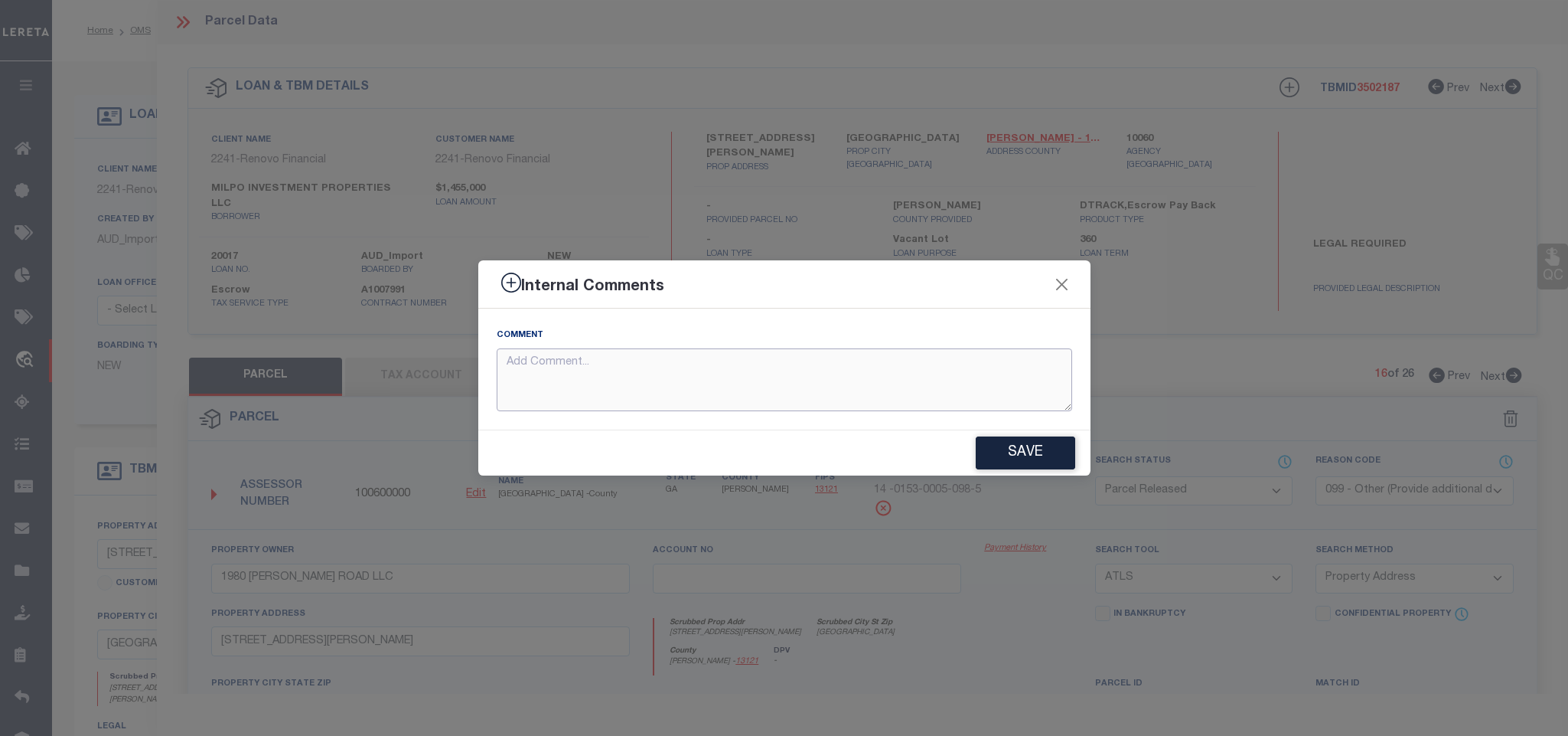
click at [1026, 374] on textarea at bounding box center [784, 380] width 576 height 64
paste textarea "Parcel not needed"
click at [1020, 458] on button "Save" at bounding box center [1026, 453] width 100 height 33
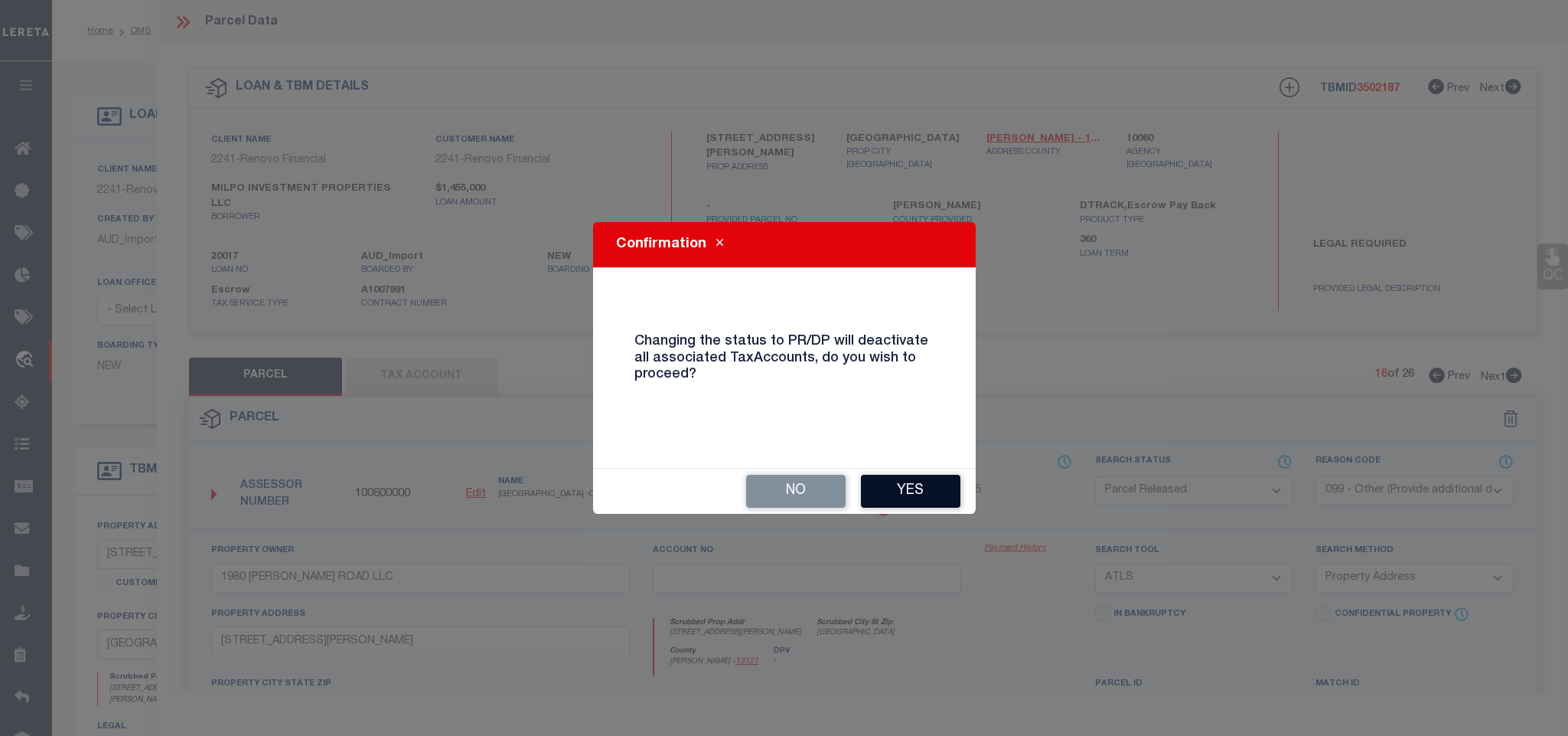
click at [940, 474] on button "Yes" at bounding box center [911, 491] width 100 height 33
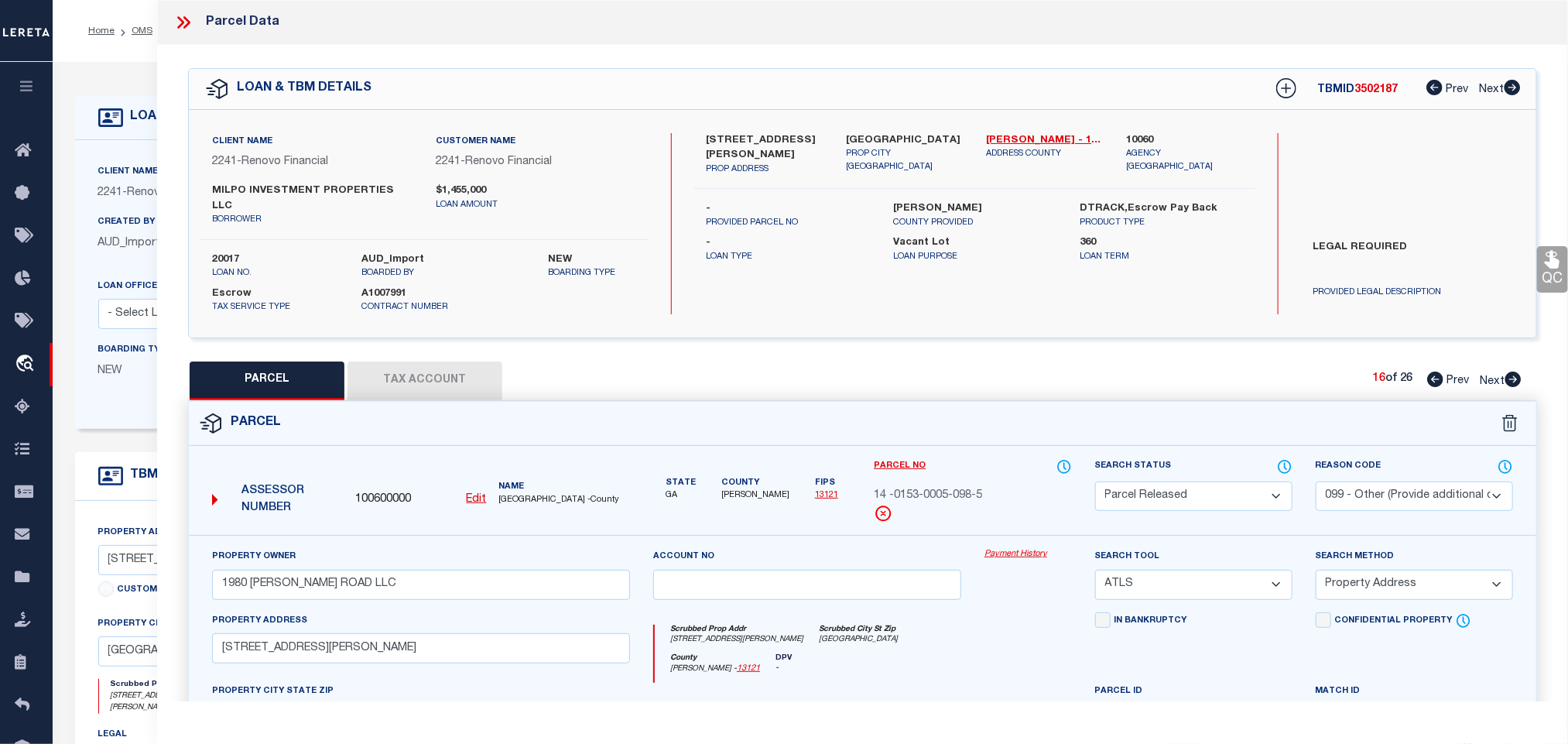
click at [1515, 372] on icon at bounding box center [1514, 379] width 17 height 16
click at [1196, 481] on select "Automated Search Bad Parcel Complete Duplicate Parcel High Dollar Reporting In …" at bounding box center [1194, 496] width 198 height 30
drag, startPoint x: 1219, startPoint y: 481, endPoint x: 1447, endPoint y: 487, distance: 228.1
click at [1219, 481] on select "Automated Search Bad Parcel Complete Duplicate Parcel High Dollar Reporting In …" at bounding box center [1194, 496] width 198 height 30
click at [1445, 487] on select "- Select Reason Code - 099 - Other (Provide additional detail) ACT - Agency Cha…" at bounding box center [1415, 496] width 198 height 30
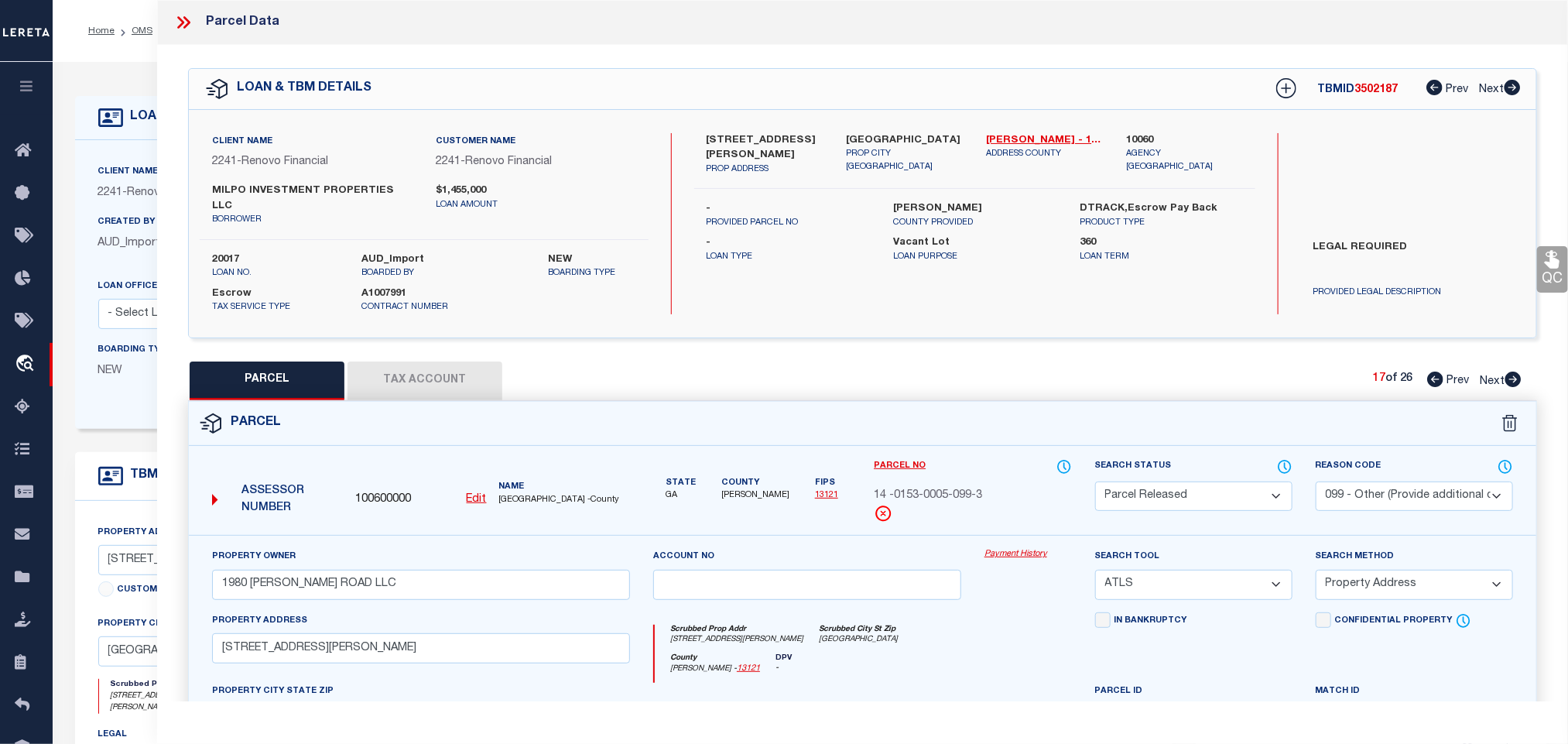
click at [1445, 487] on select "- Select Reason Code - 099 - Other (Provide additional detail) ACT - Agency Cha…" at bounding box center [1415, 496] width 198 height 30
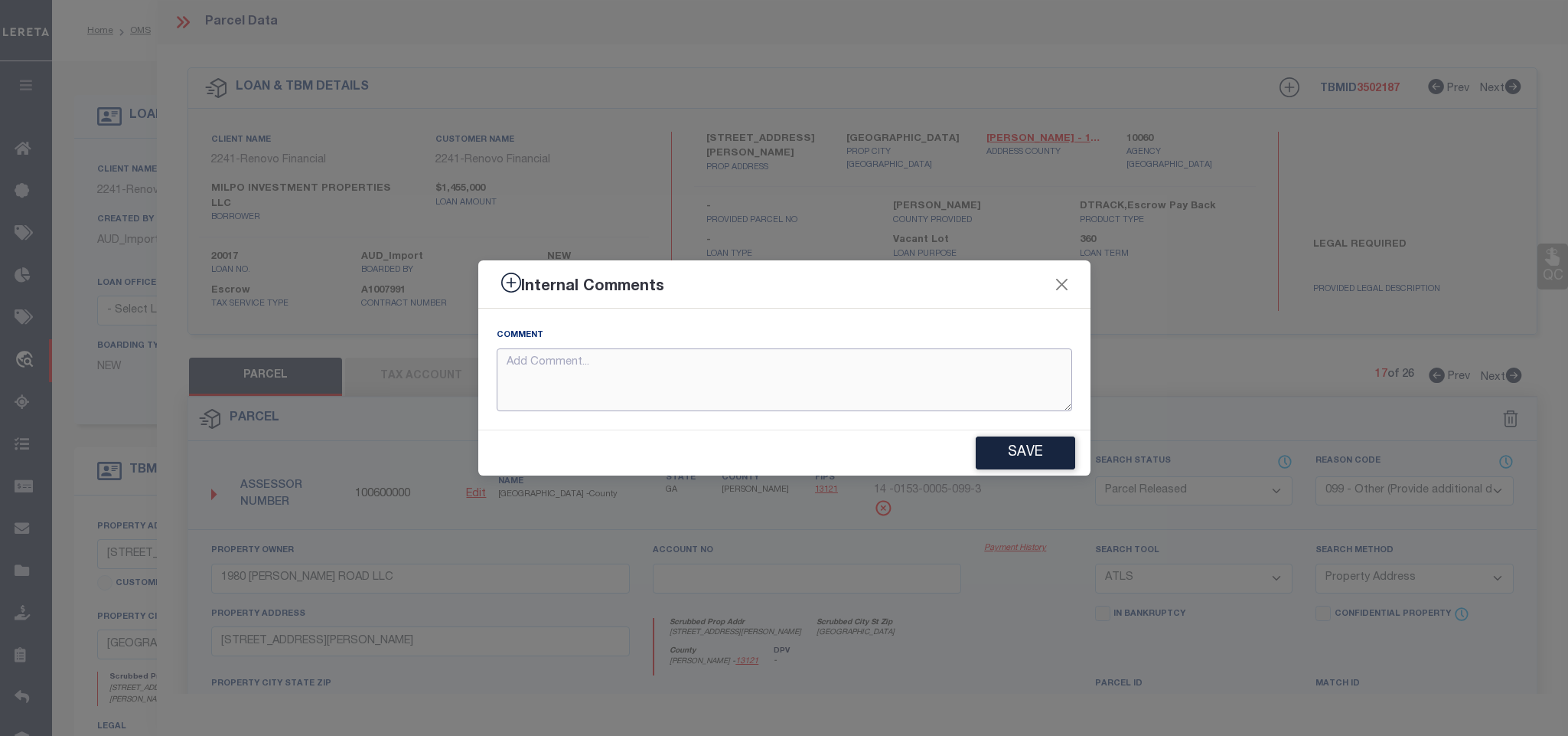
click at [907, 389] on textarea at bounding box center [784, 380] width 576 height 64
paste textarea "Parcel not needed"
click at [1066, 473] on div "Save" at bounding box center [784, 453] width 612 height 45
click at [1052, 462] on button "Save" at bounding box center [1026, 453] width 100 height 33
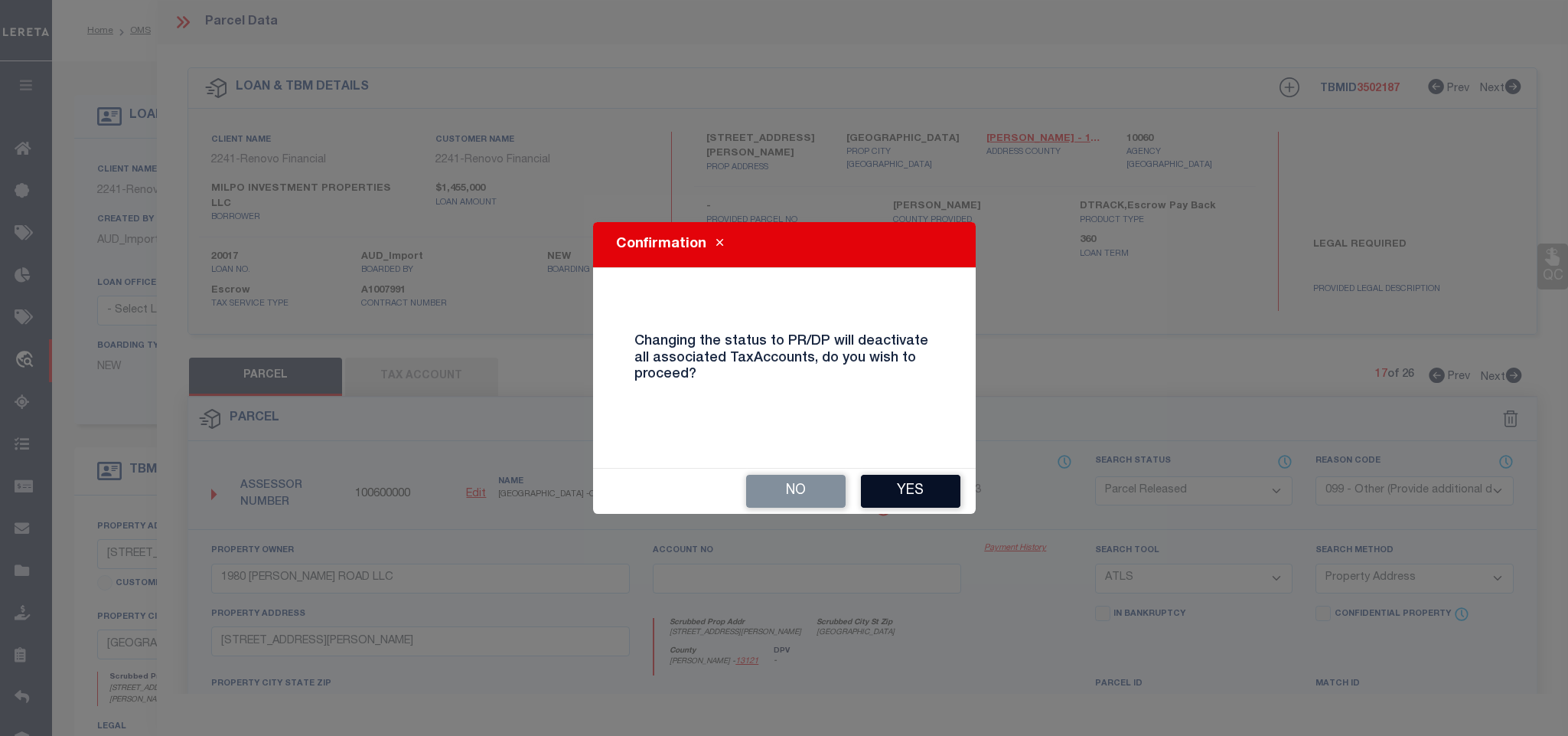
click at [929, 496] on button "Yes" at bounding box center [911, 491] width 100 height 33
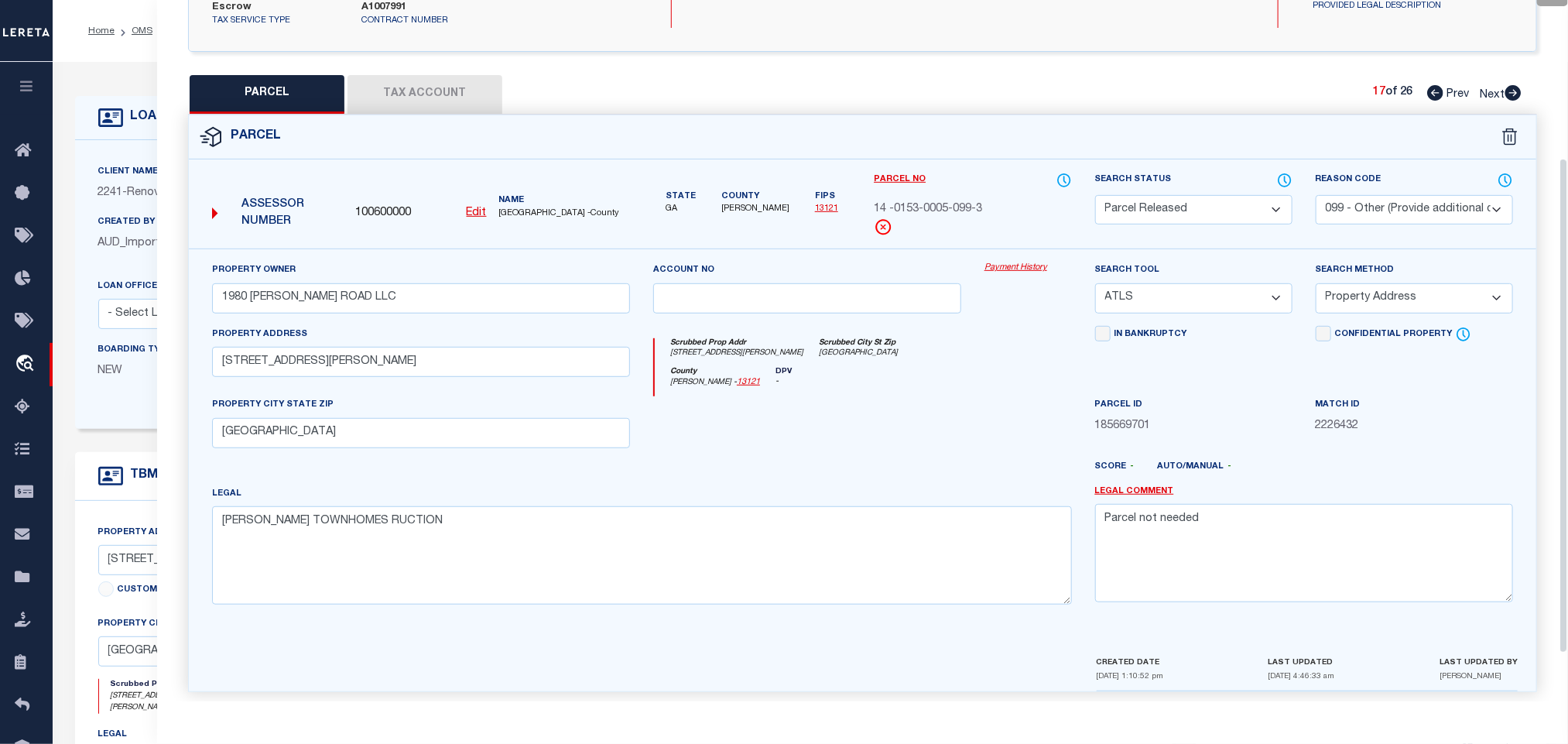
scroll to position [290, 0]
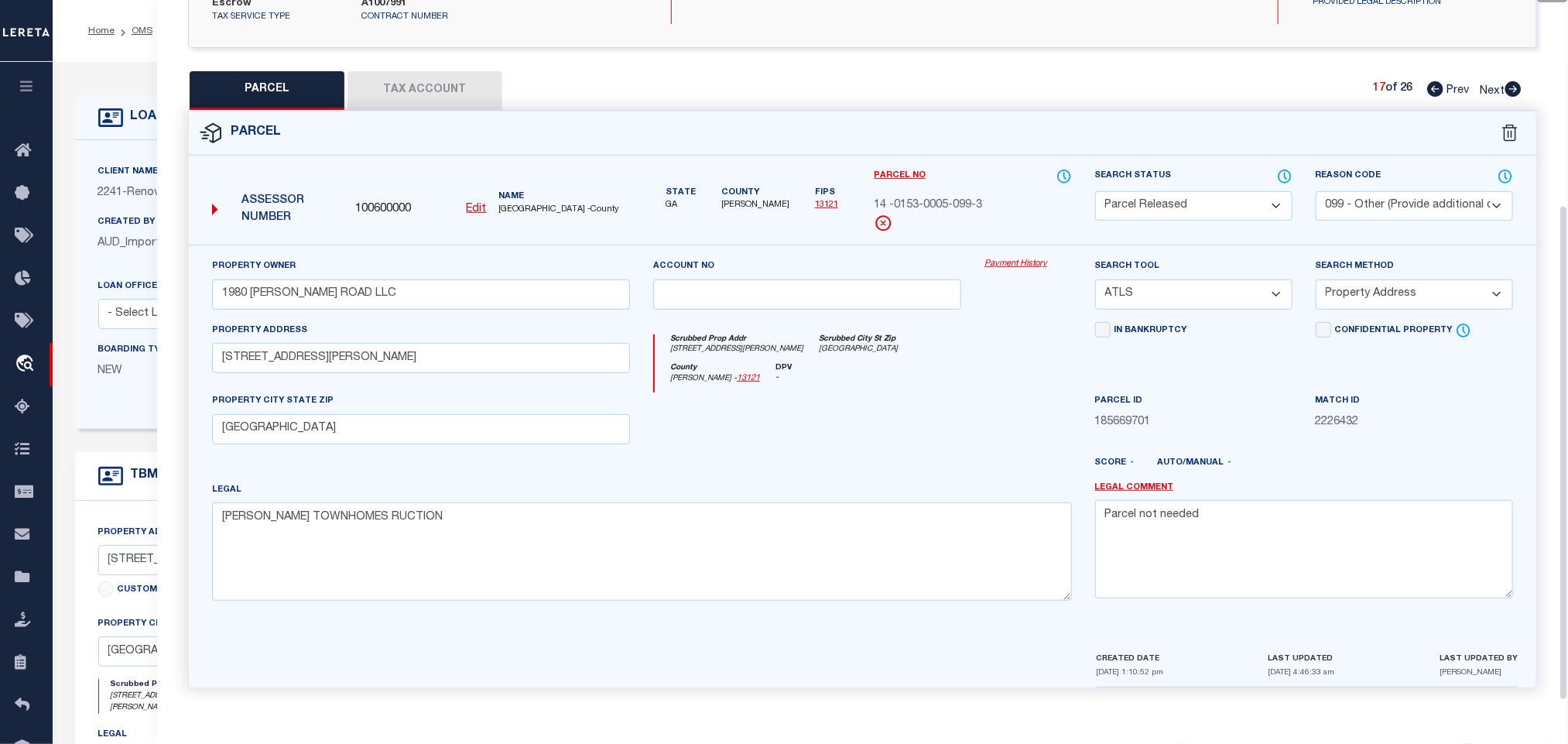
click at [1518, 81] on icon at bounding box center [1513, 89] width 17 height 16
click at [1210, 191] on select "Automated Search Bad Parcel Complete Duplicate Parcel High Dollar Reporting In …" at bounding box center [1194, 206] width 198 height 30
click at [1095, 191] on select "Automated Search Bad Parcel Complete Duplicate Parcel High Dollar Reporting In …" at bounding box center [1194, 206] width 198 height 30
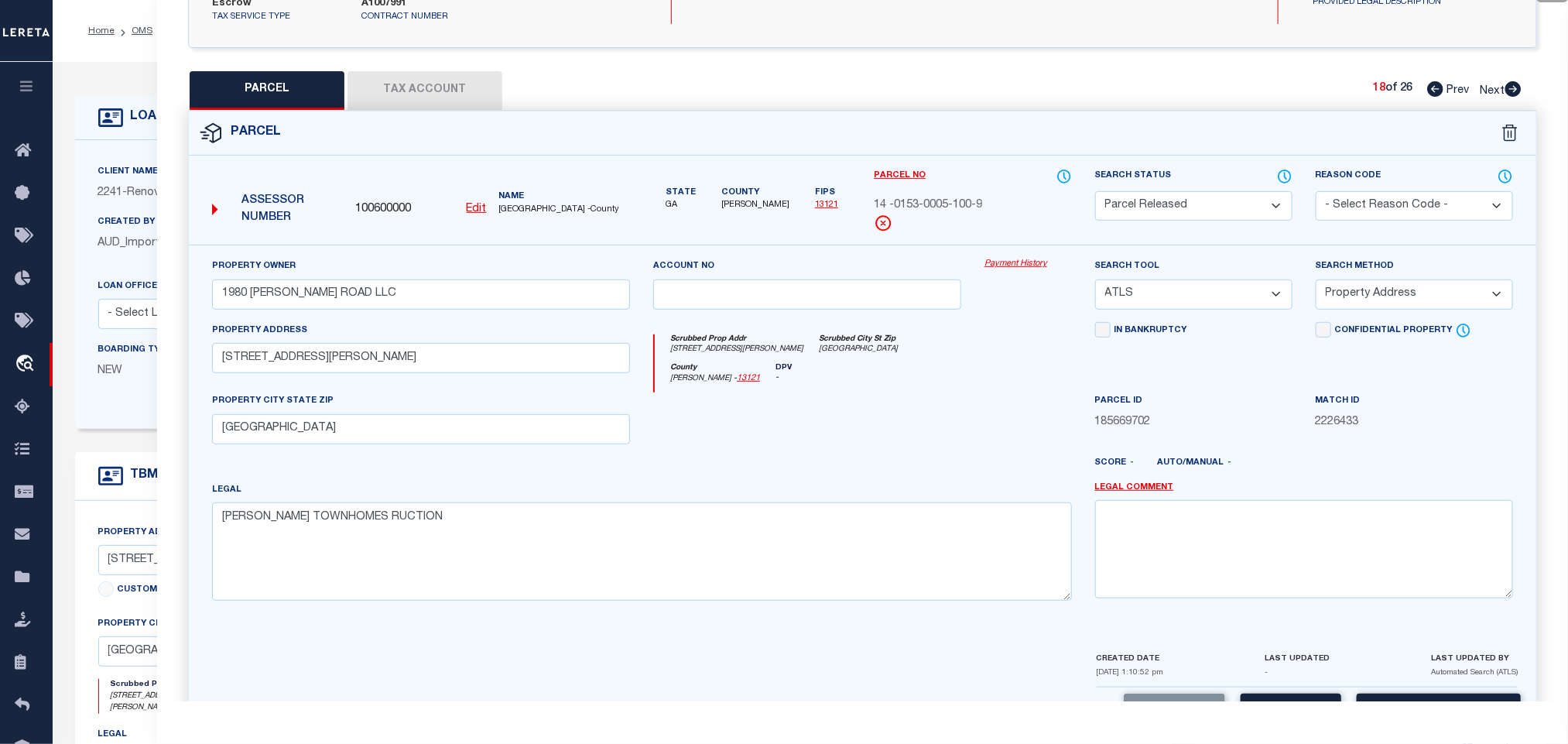
click at [1366, 200] on select "- Select Reason Code - 099 - Other (Provide additional detail) ACT - Agency Cha…" at bounding box center [1415, 206] width 198 height 30
click at [1316, 191] on select "- Select Reason Code - 099 - Other (Provide additional detail) ACT - Agency Cha…" at bounding box center [1415, 206] width 198 height 30
click at [1359, 198] on select "- Select Reason Code - 099 - Other (Provide additional detail) ACT - Agency Cha…" at bounding box center [1415, 206] width 198 height 30
click at [1316, 191] on select "- Select Reason Code - 099 - Other (Provide additional detail) ACT - Agency Cha…" at bounding box center [1415, 206] width 198 height 30
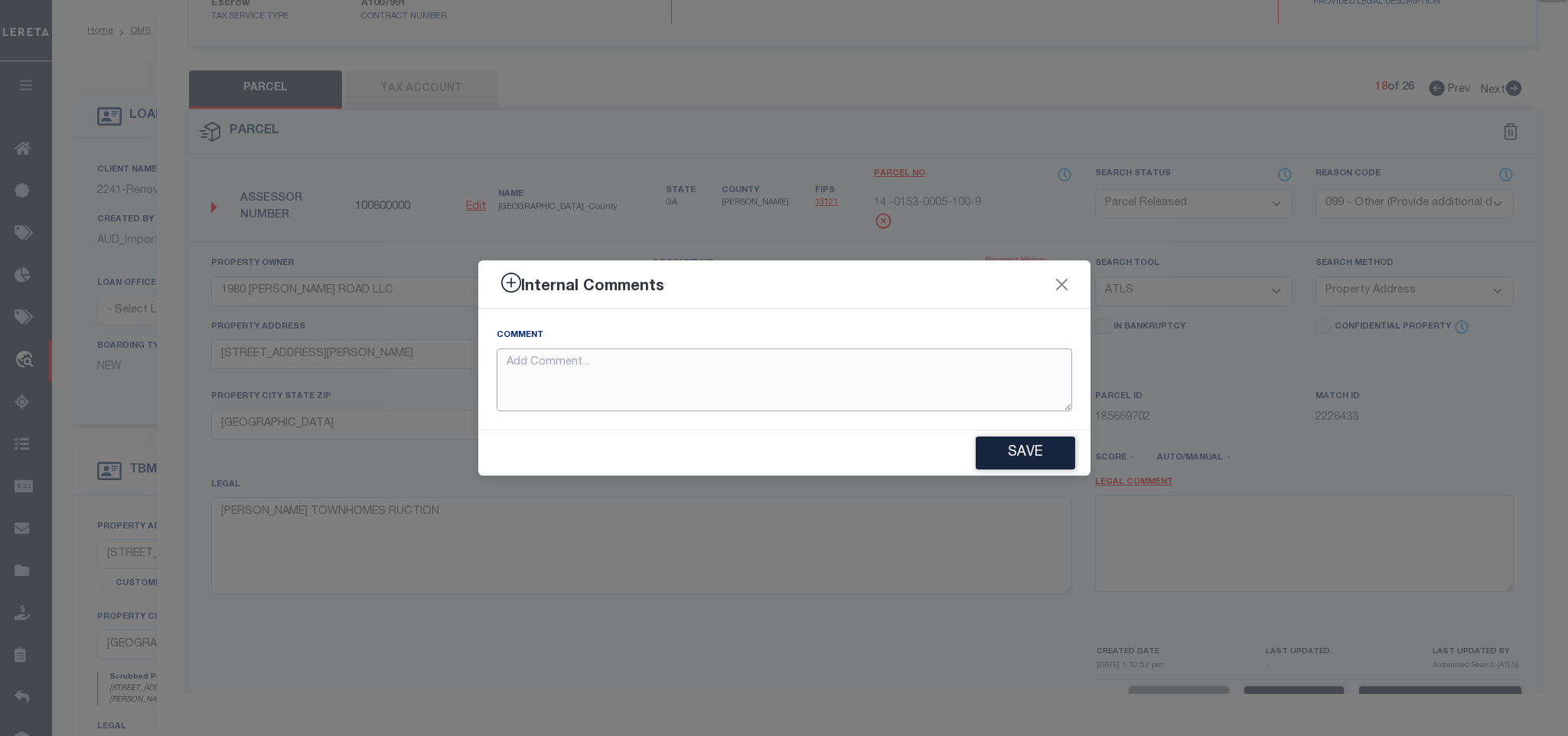
paste textarea "Parcel not needed"
click at [1036, 461] on button "Save" at bounding box center [1026, 453] width 100 height 33
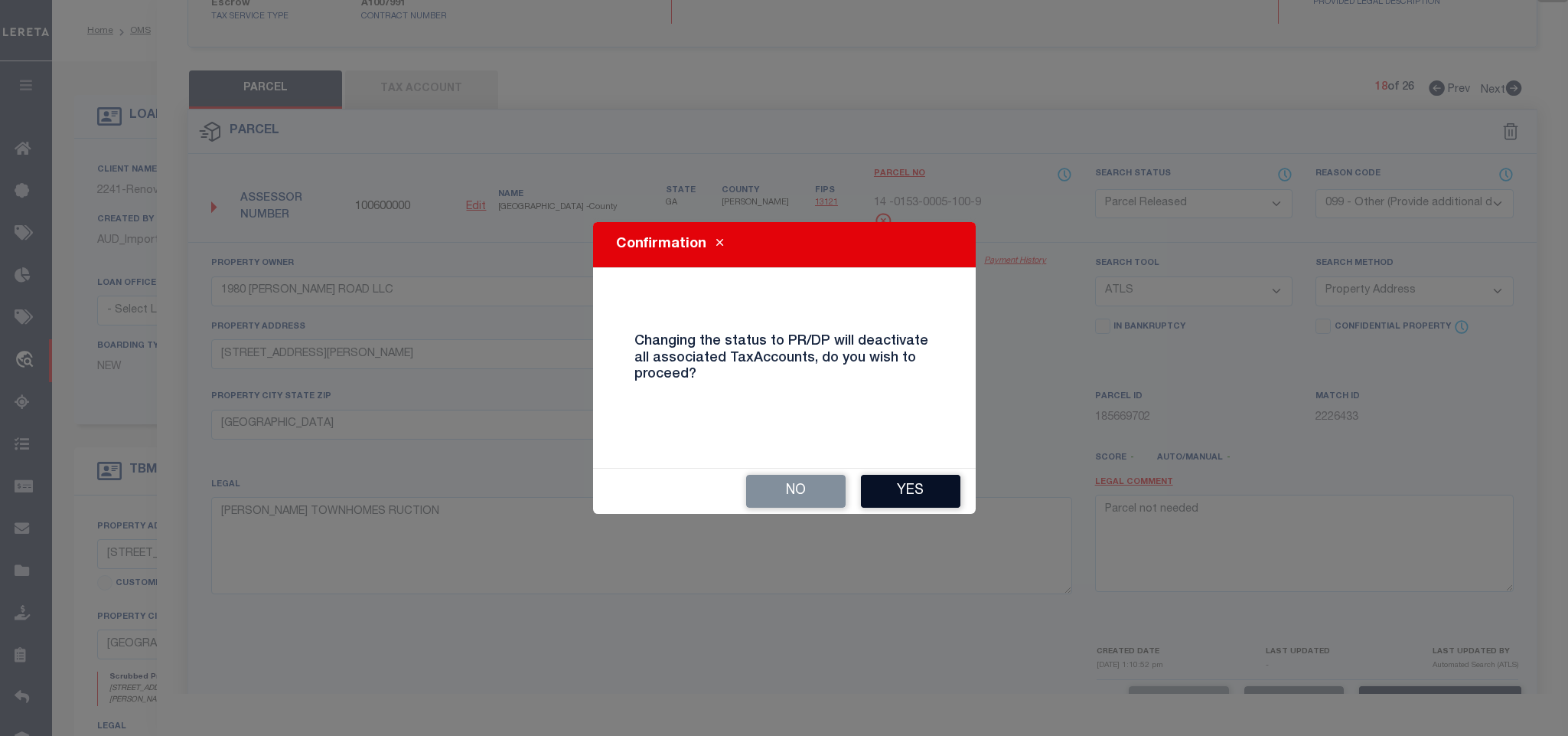
click at [929, 492] on button "Yes" at bounding box center [911, 491] width 100 height 33
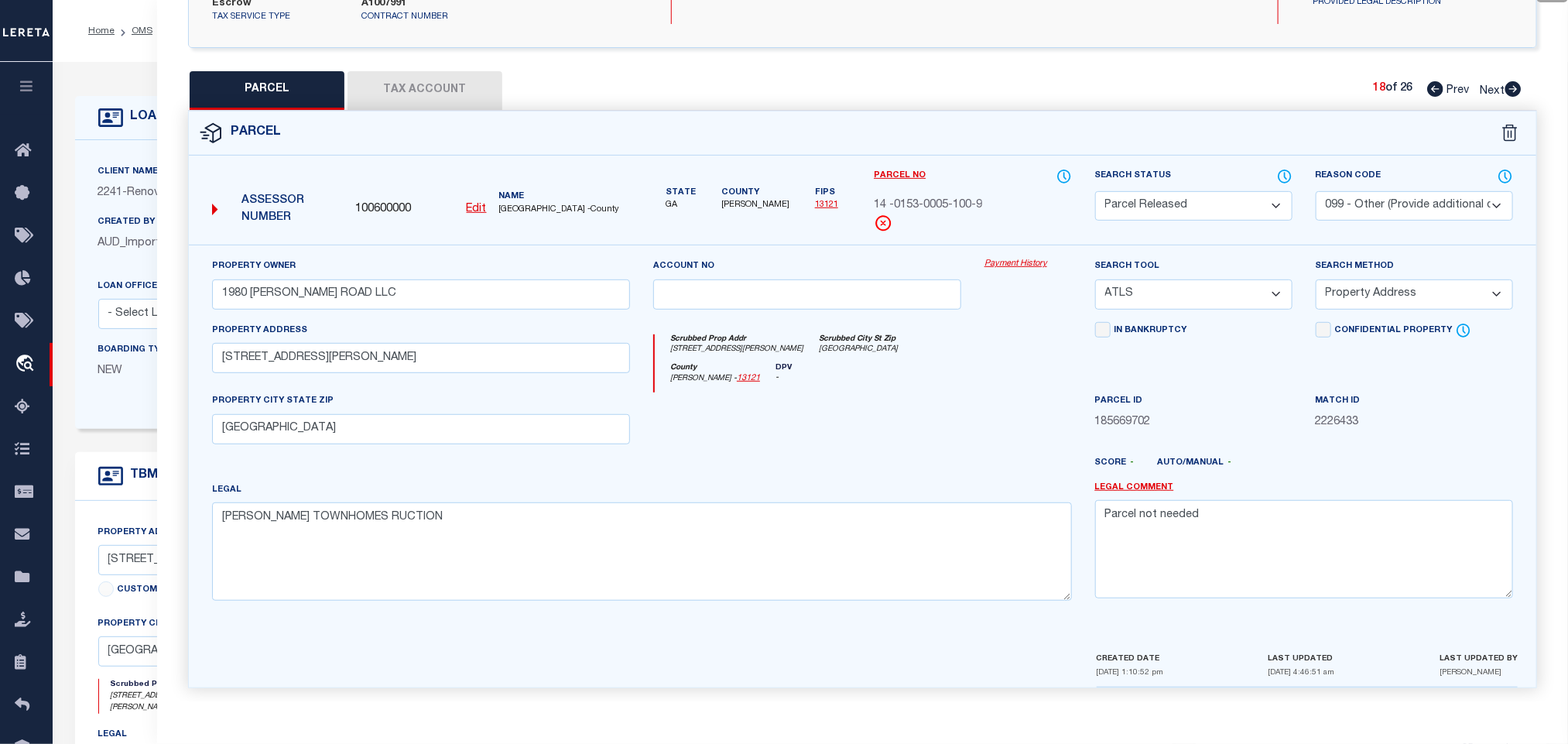
click at [1515, 81] on icon at bounding box center [1514, 89] width 17 height 16
click at [1242, 196] on select "Automated Search Bad Parcel Complete Duplicate Parcel High Dollar Reporting In …" at bounding box center [1194, 206] width 198 height 30
drag, startPoint x: 1242, startPoint y: 196, endPoint x: 1382, endPoint y: 185, distance: 140.4
click at [1242, 196] on select "Automated Search Bad Parcel Complete Duplicate Parcel High Dollar Reporting In …" at bounding box center [1194, 206] width 198 height 30
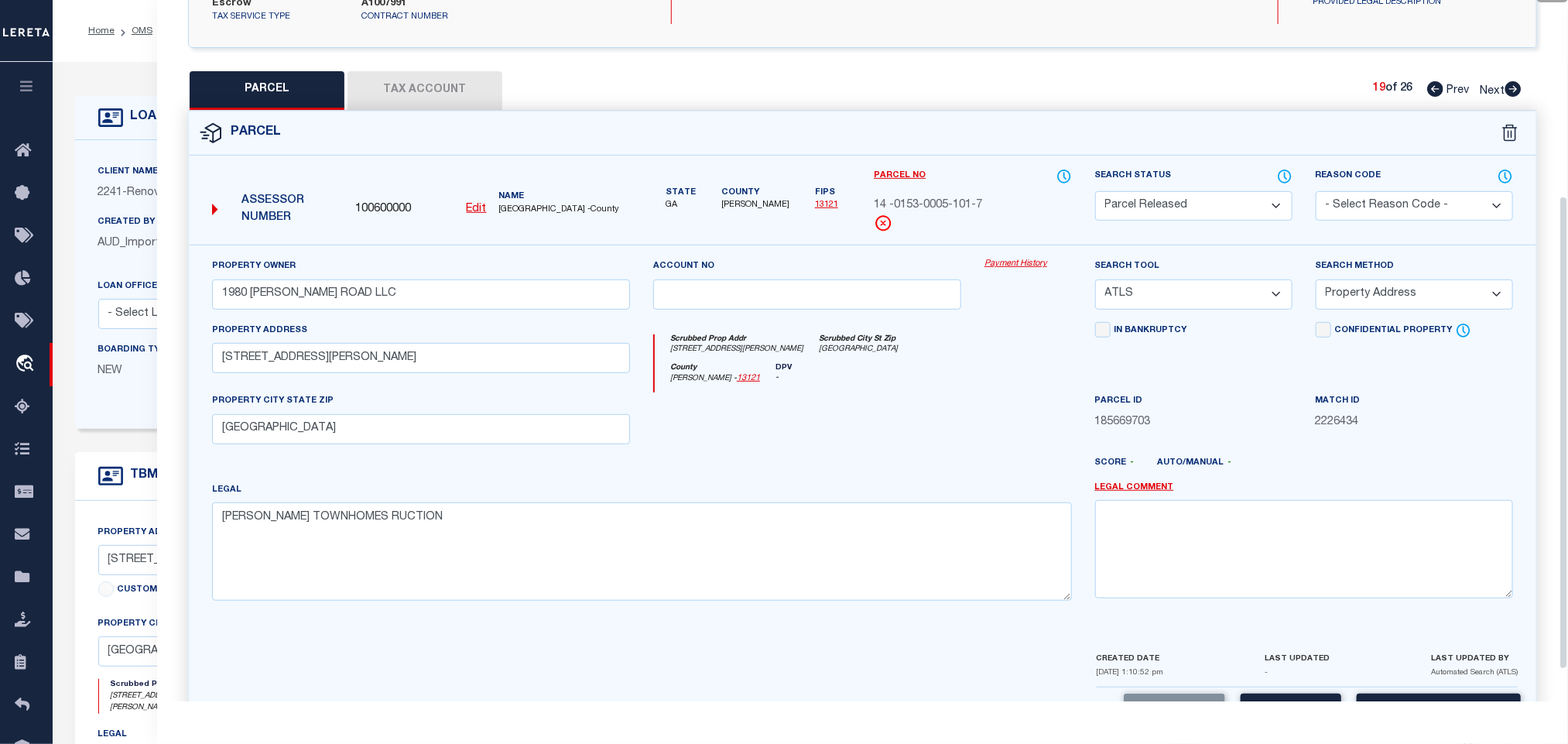
click at [1382, 191] on select "- Select Reason Code - 099 - Other (Provide additional detail) ACT - Agency Cha…" at bounding box center [1415, 206] width 198 height 30
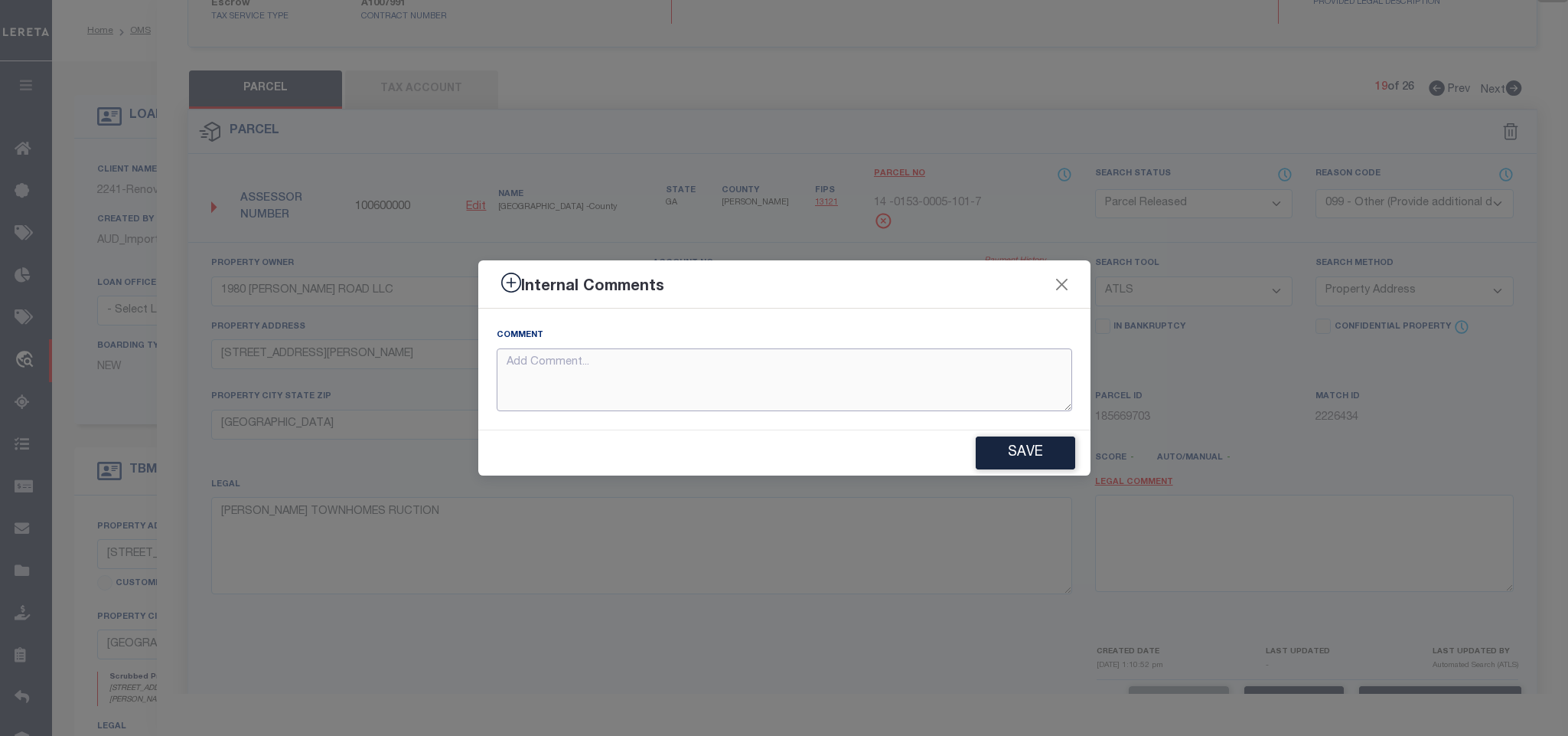
click at [960, 370] on textarea at bounding box center [784, 380] width 576 height 64
paste textarea "Parcel not needed"
click at [1020, 435] on div "Save" at bounding box center [784, 453] width 612 height 45
click at [1024, 448] on button "Save" at bounding box center [1026, 453] width 100 height 33
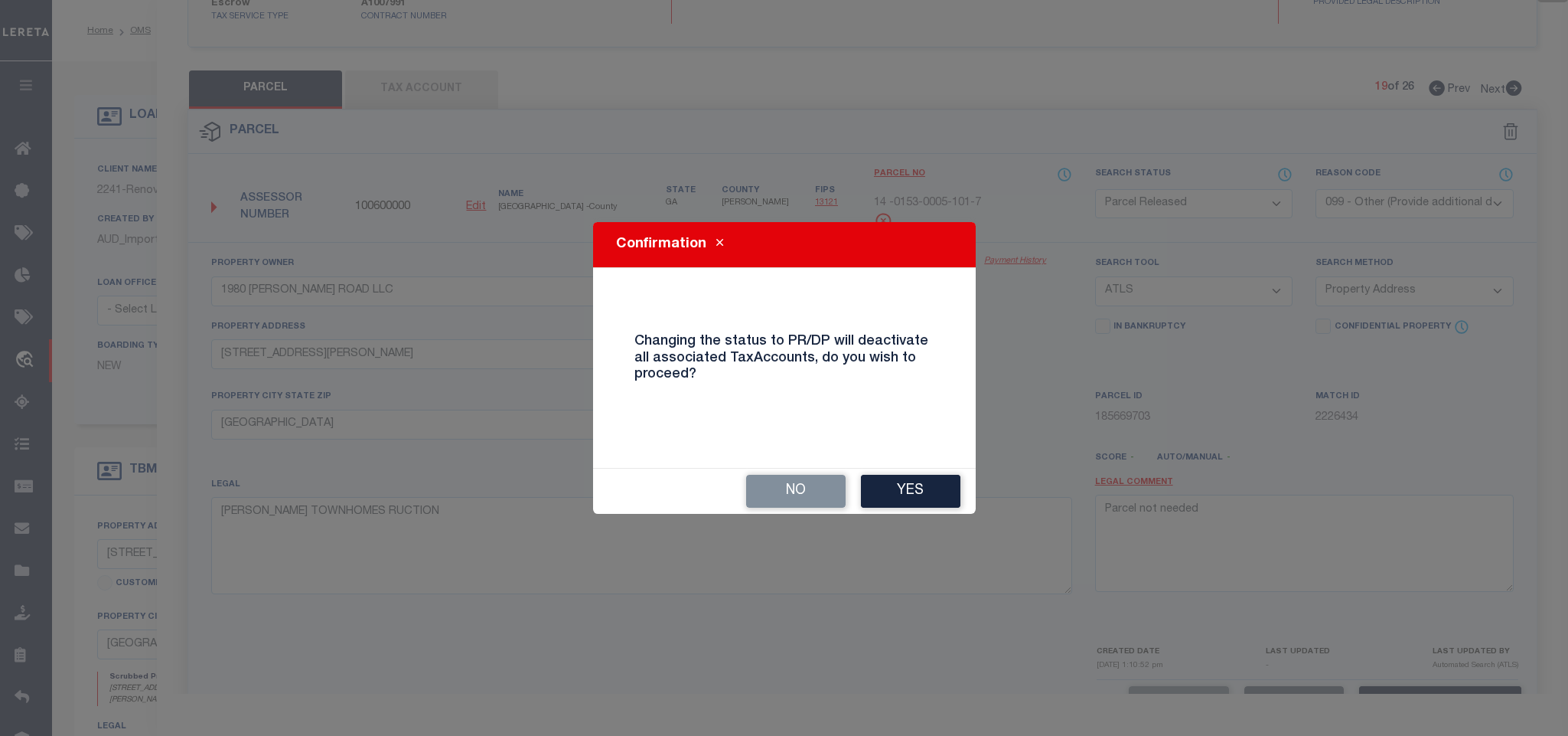
click at [916, 508] on div "No Yes" at bounding box center [784, 491] width 383 height 45
click at [896, 515] on div "Confirmation Changing the status to PR/DP will deactivate all associated TaxAcc…" at bounding box center [784, 368] width 1568 height 736
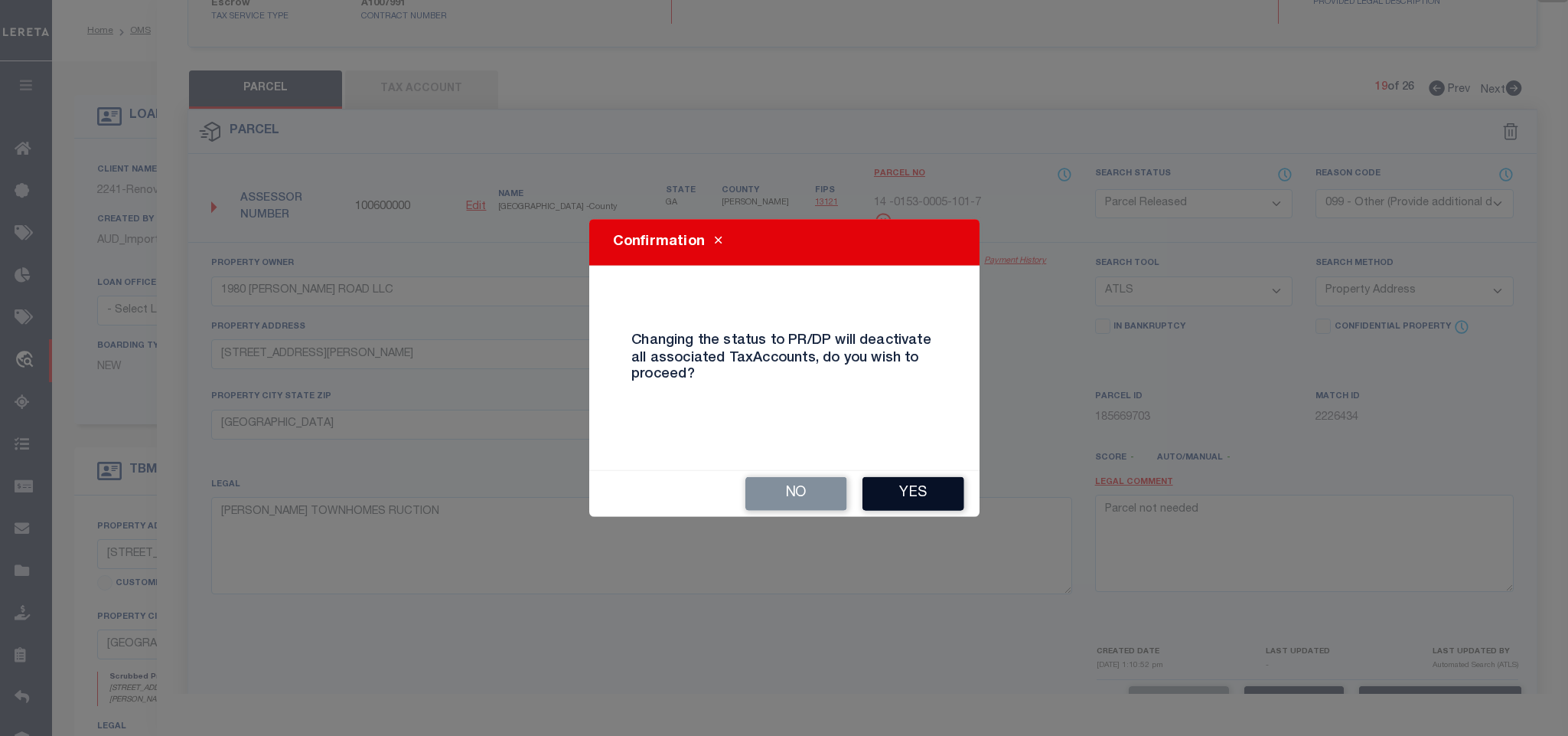
click at [915, 499] on button "Yes" at bounding box center [913, 493] width 102 height 34
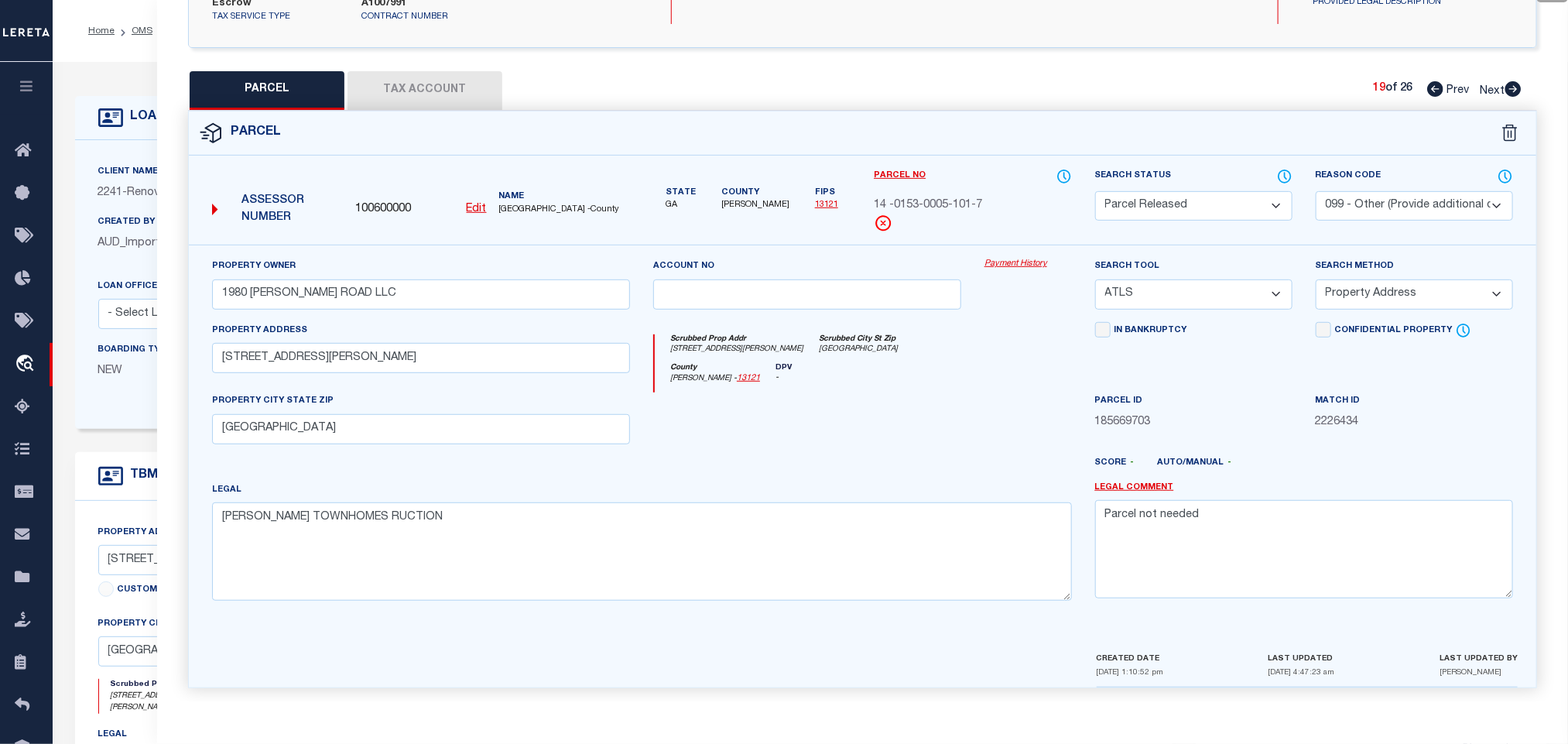
click at [1508, 81] on icon at bounding box center [1513, 89] width 17 height 16
drag, startPoint x: 1235, startPoint y: 204, endPoint x: 1248, endPoint y: 198, distance: 14.3
click at [1235, 204] on select "Automated Search Bad Parcel Complete Duplicate Parcel High Dollar Reporting In …" at bounding box center [1194, 206] width 198 height 30
click at [1373, 196] on select "- Select Reason Code - 099 - Other (Provide additional detail) ACT - Agency Cha…" at bounding box center [1415, 206] width 198 height 30
click at [1375, 193] on select "- Select Reason Code - 099 - Other (Provide additional detail) ACT - Agency Cha…" at bounding box center [1415, 206] width 198 height 30
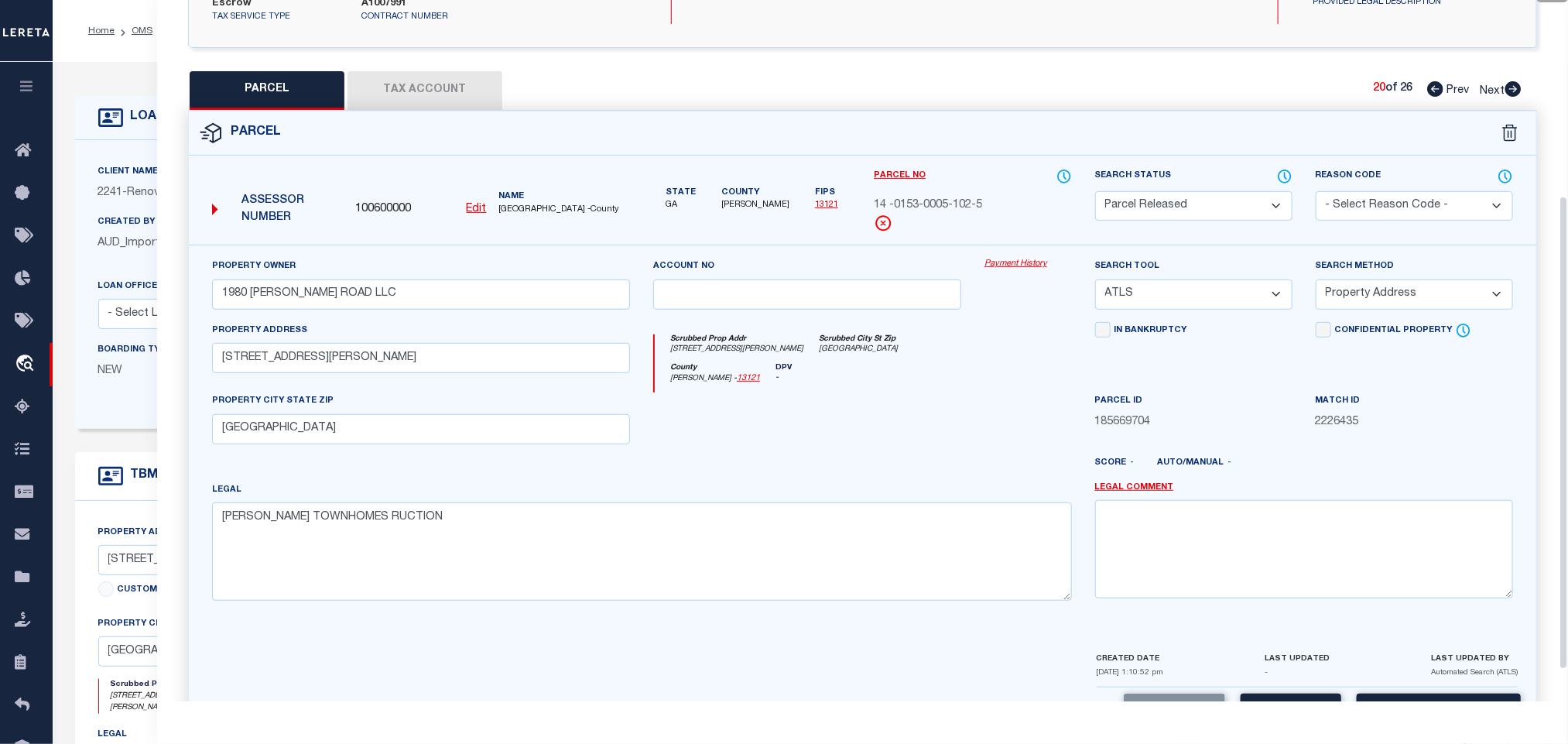
click at [1375, 193] on select "- Select Reason Code - 099 - Other (Provide additional detail) ACT - Agency Cha…" at bounding box center [1415, 206] width 198 height 30
click at [1356, 198] on select "- Select Reason Code - 099 - Other (Provide additional detail) ACT - Agency Cha…" at bounding box center [1415, 206] width 198 height 30
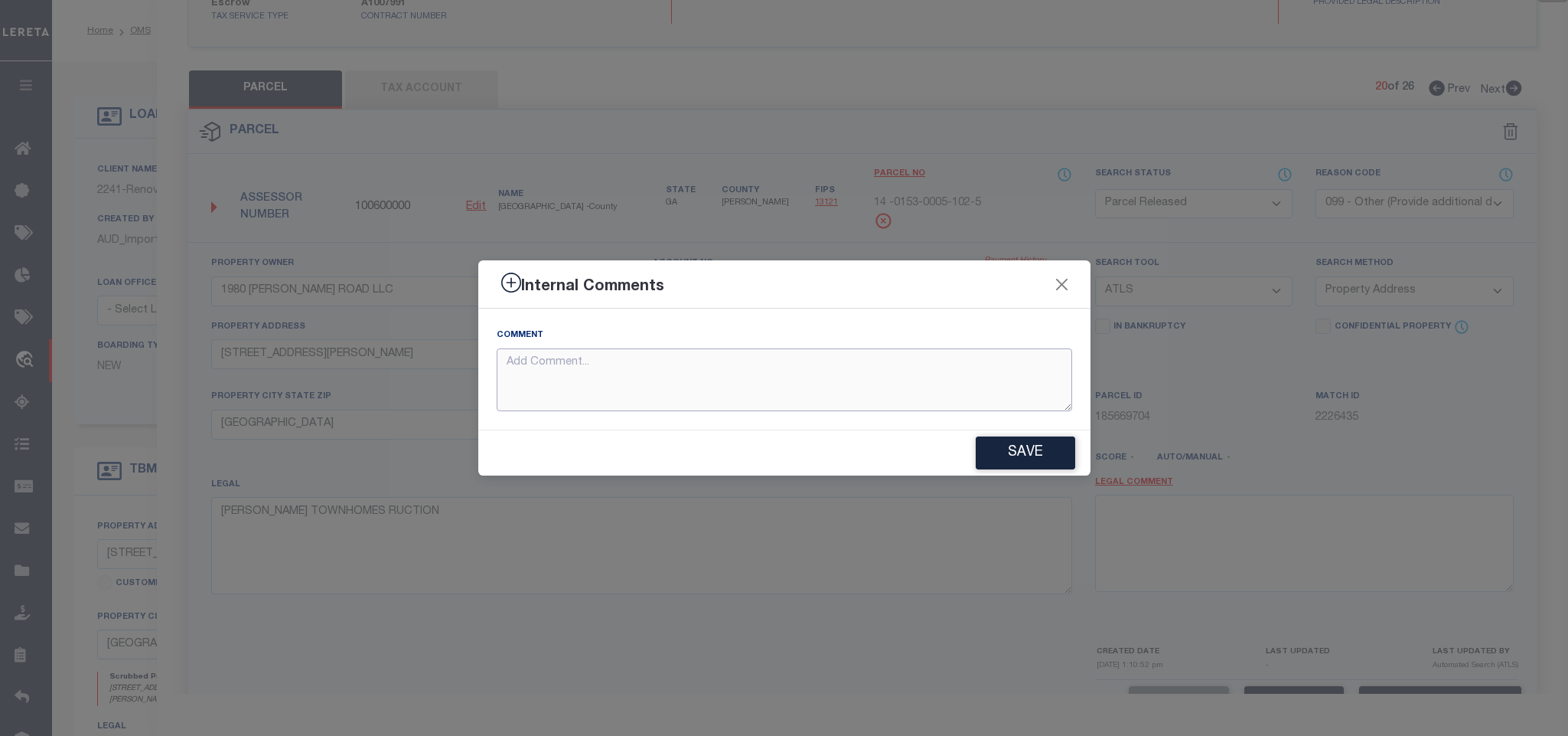
click at [887, 402] on textarea at bounding box center [784, 380] width 576 height 64
paste textarea "Parcel not needed"
click at [1033, 448] on button "Save" at bounding box center [1026, 453] width 100 height 33
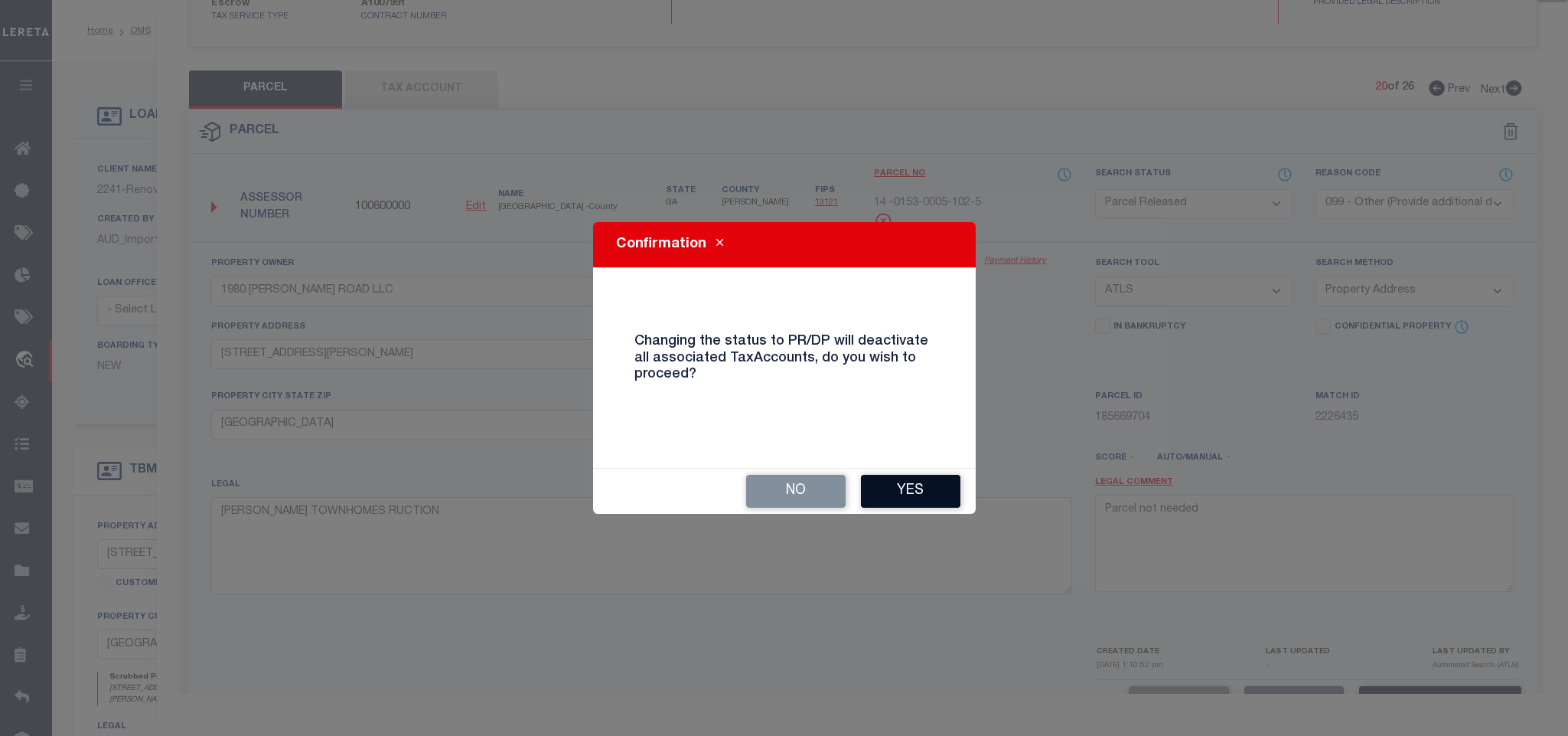
click at [893, 487] on button "Yes" at bounding box center [911, 491] width 100 height 33
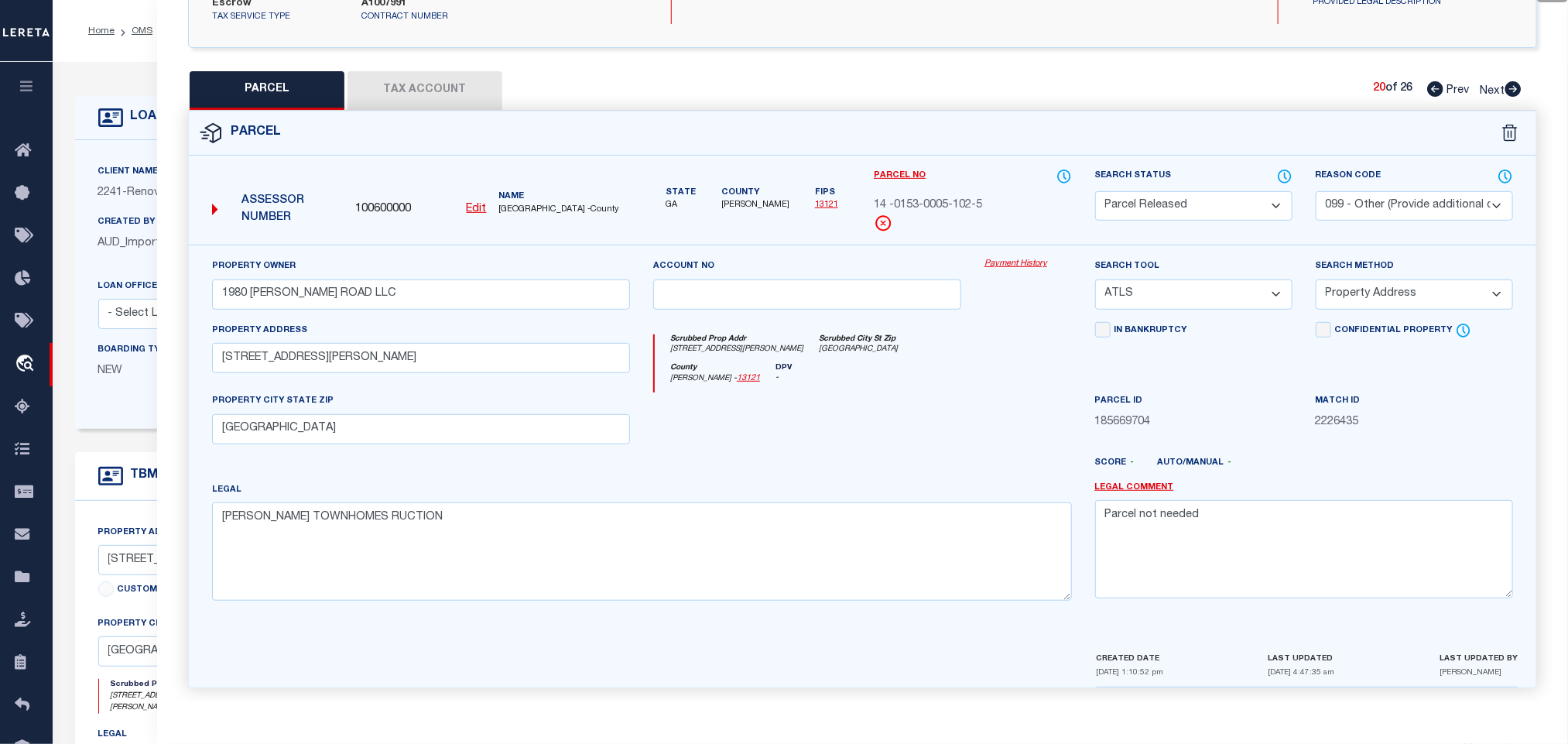
click at [1512, 81] on icon at bounding box center [1513, 89] width 17 height 16
click at [1190, 193] on select "Automated Search Bad Parcel Complete Duplicate Parcel High Dollar Reporting In …" at bounding box center [1194, 206] width 198 height 30
click at [1236, 193] on select "Automated Search Bad Parcel Complete Duplicate Parcel High Dollar Reporting In …" at bounding box center [1194, 206] width 198 height 30
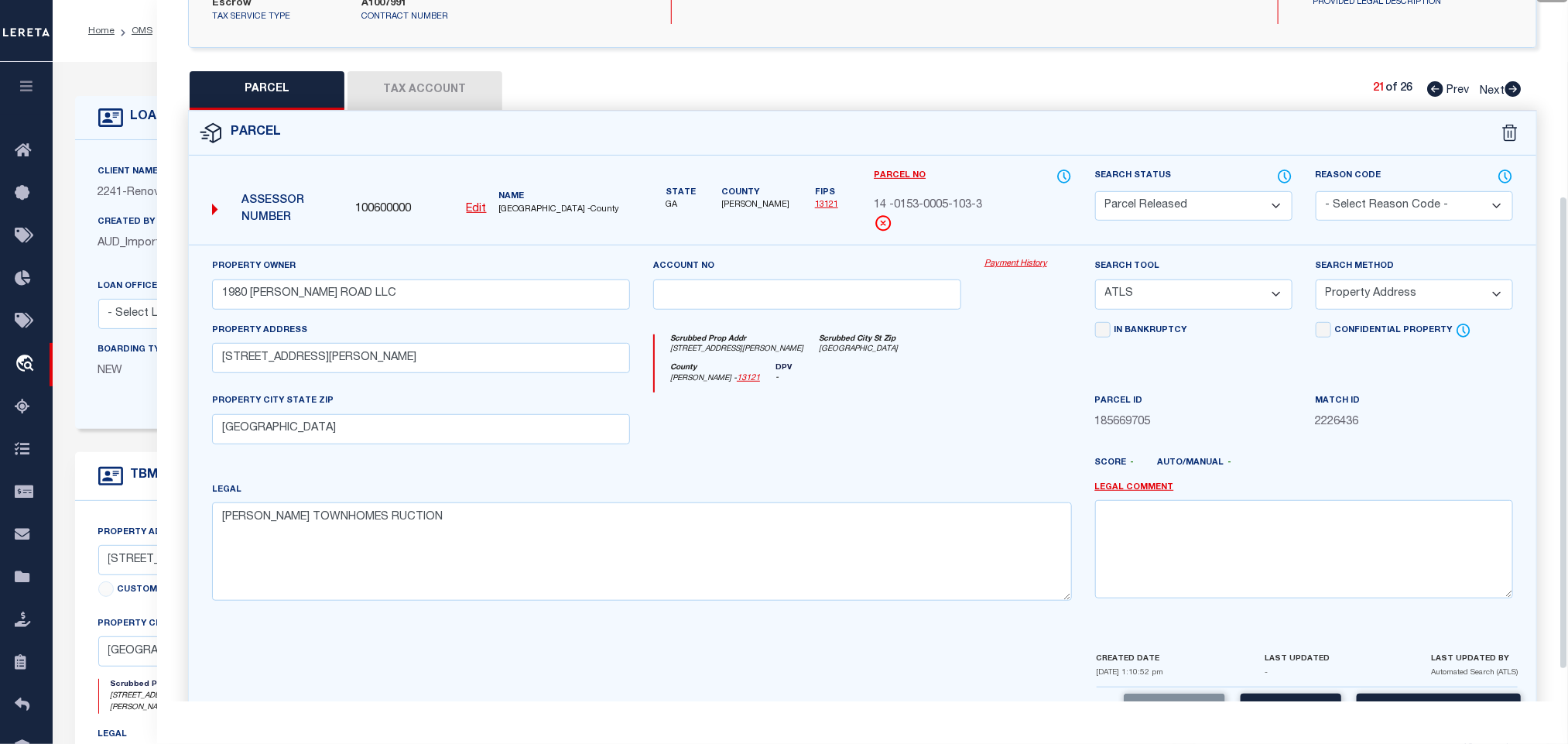
click at [1373, 191] on select "- Select Reason Code - 099 - Other (Provide additional detail) ACT - Agency Cha…" at bounding box center [1415, 206] width 198 height 30
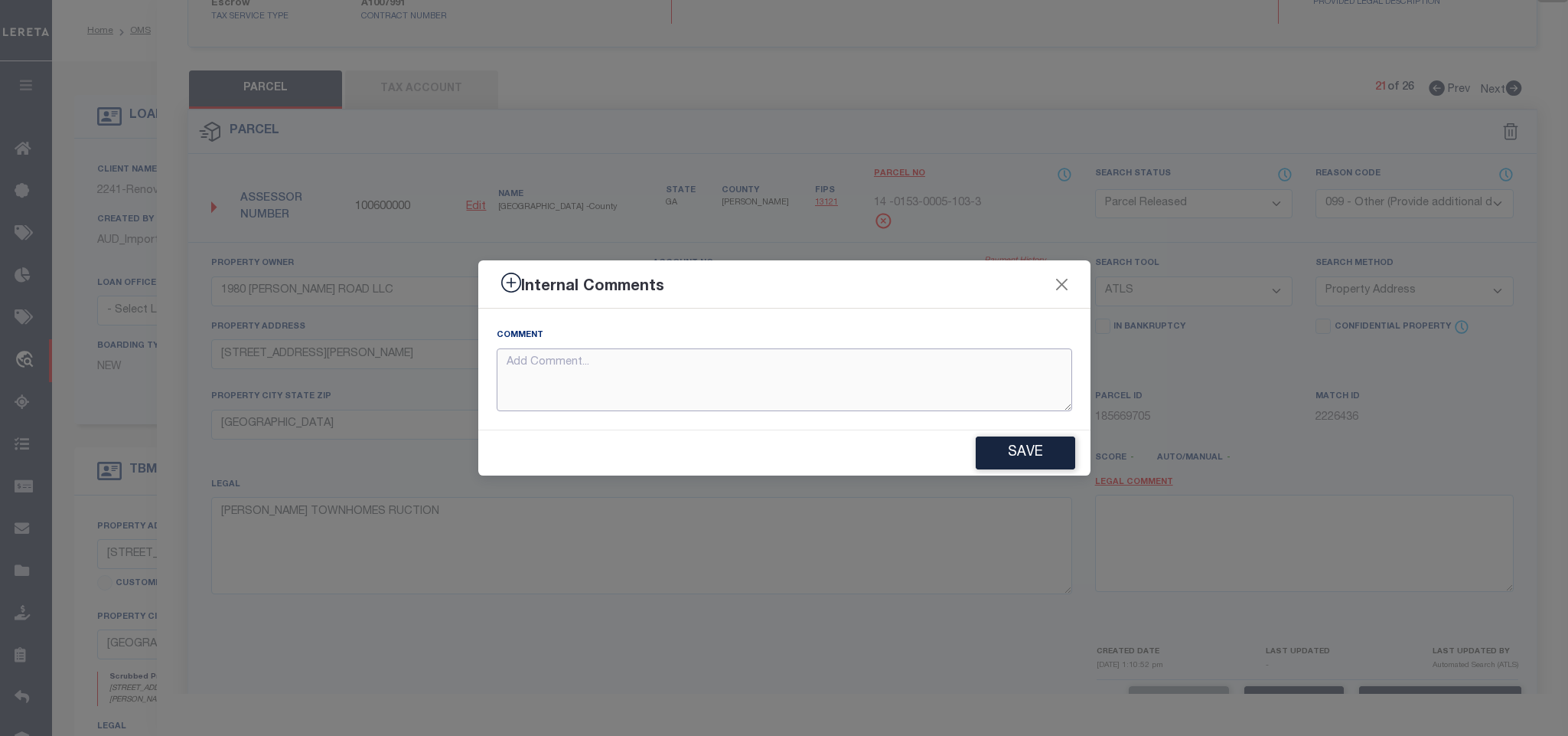
click at [874, 382] on textarea at bounding box center [784, 380] width 576 height 64
paste textarea "Parcel not needed"
click at [1004, 457] on button "Save" at bounding box center [1026, 453] width 100 height 33
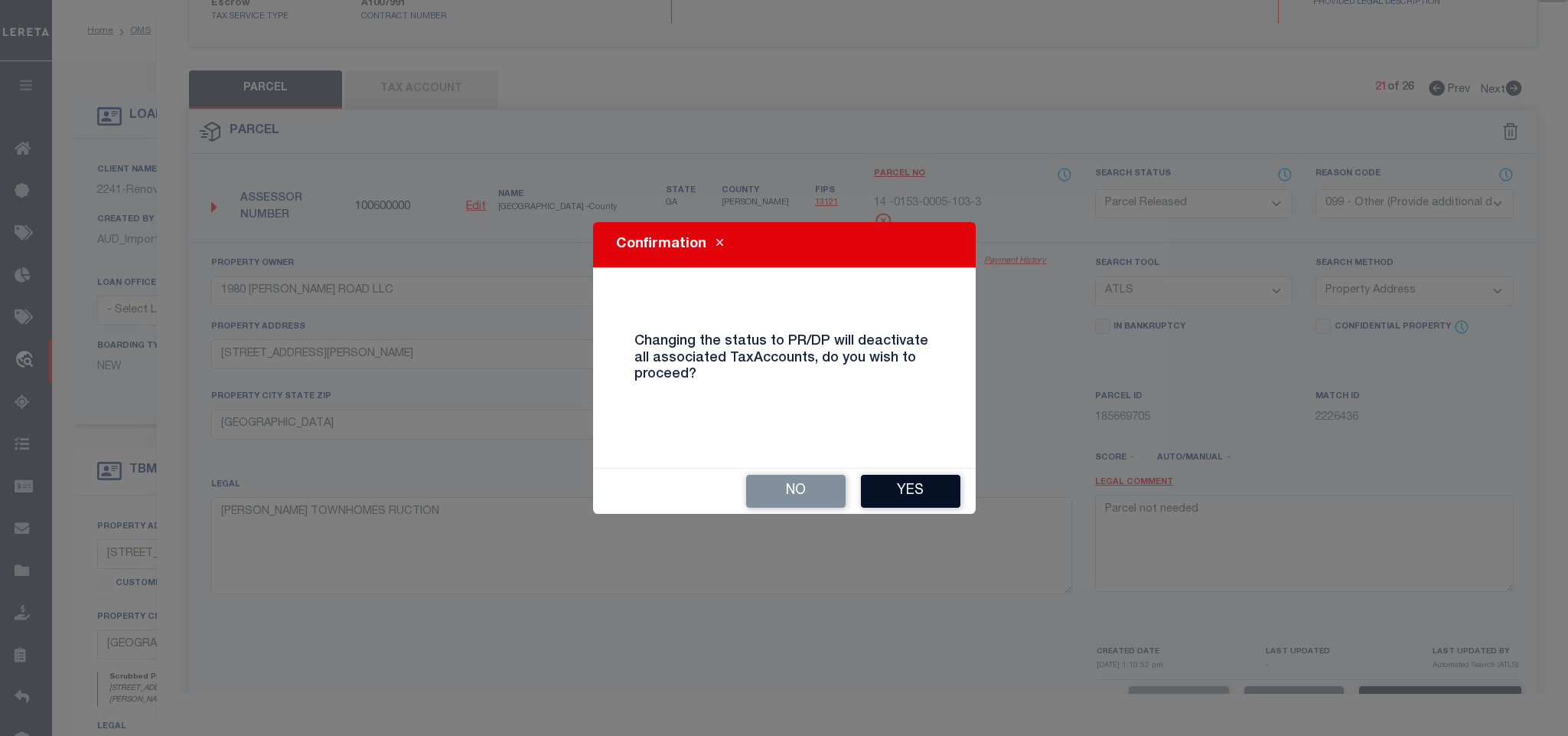
click at [925, 496] on button "Yes" at bounding box center [911, 491] width 100 height 33
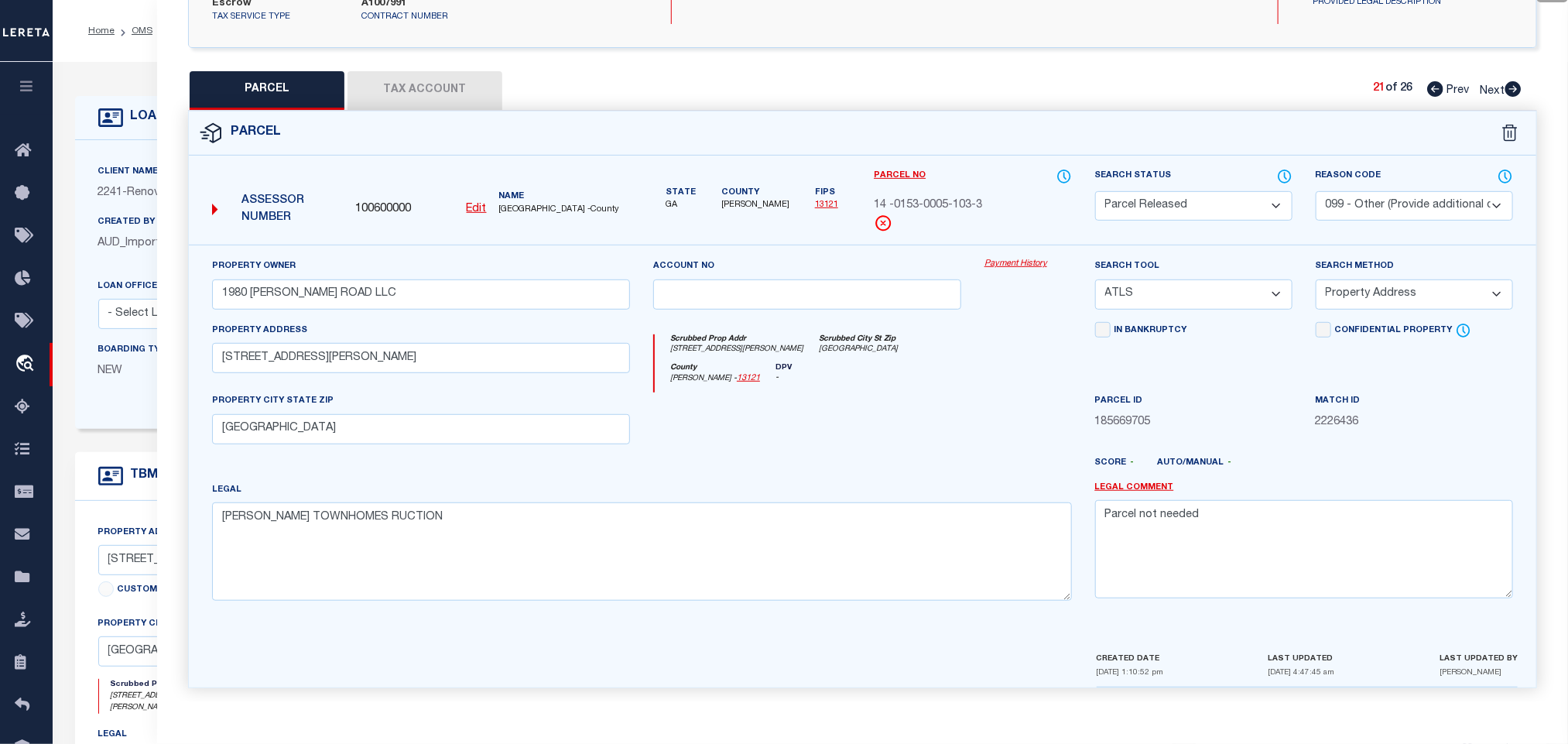
click at [1510, 84] on div "21 of 26 Prev Next" at bounding box center [1447, 90] width 149 height 20
click at [1512, 81] on icon at bounding box center [1513, 89] width 17 height 16
click at [1215, 191] on select "Automated Search Bad Parcel Complete Duplicate Parcel High Dollar Reporting In …" at bounding box center [1194, 206] width 198 height 30
click at [1217, 191] on select "Automated Search Bad Parcel Complete Duplicate Parcel High Dollar Reporting In …" at bounding box center [1194, 206] width 198 height 30
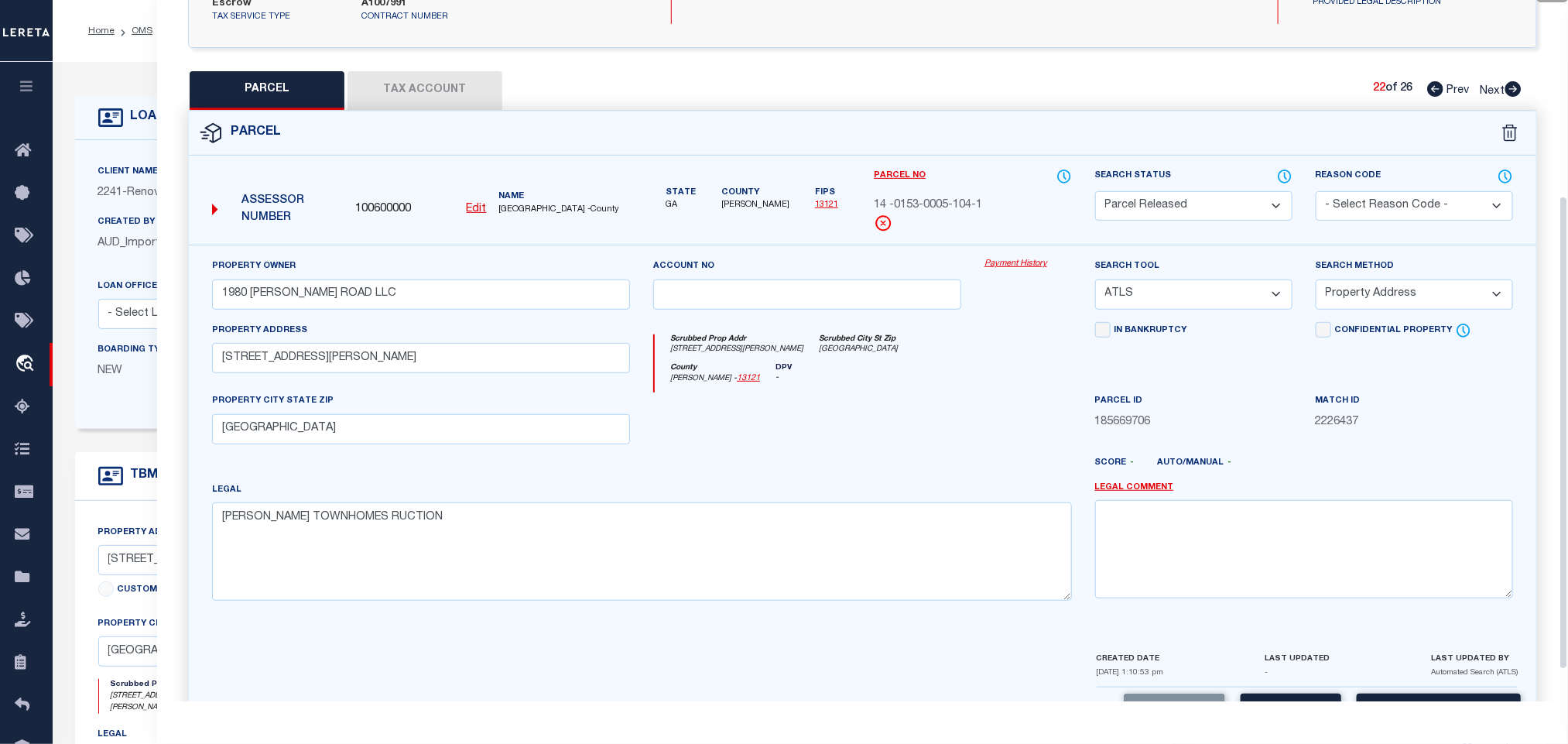
click at [1350, 191] on select "- Select Reason Code - 099 - Other (Provide additional detail) ACT - Agency Cha…" at bounding box center [1415, 206] width 198 height 30
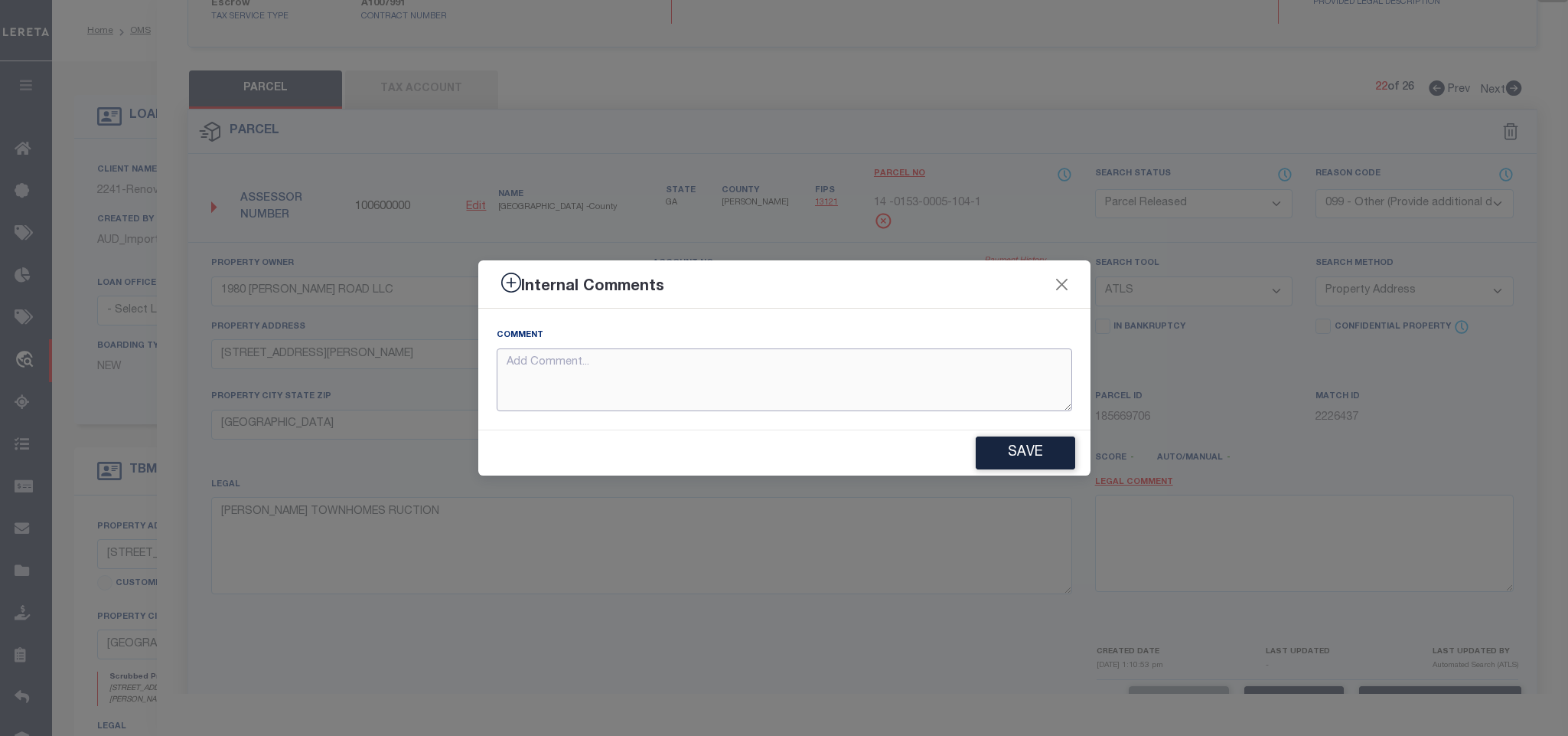
click at [990, 368] on textarea at bounding box center [784, 380] width 576 height 64
paste textarea "Parcel not needed"
click at [1019, 451] on button "Save" at bounding box center [1026, 453] width 100 height 33
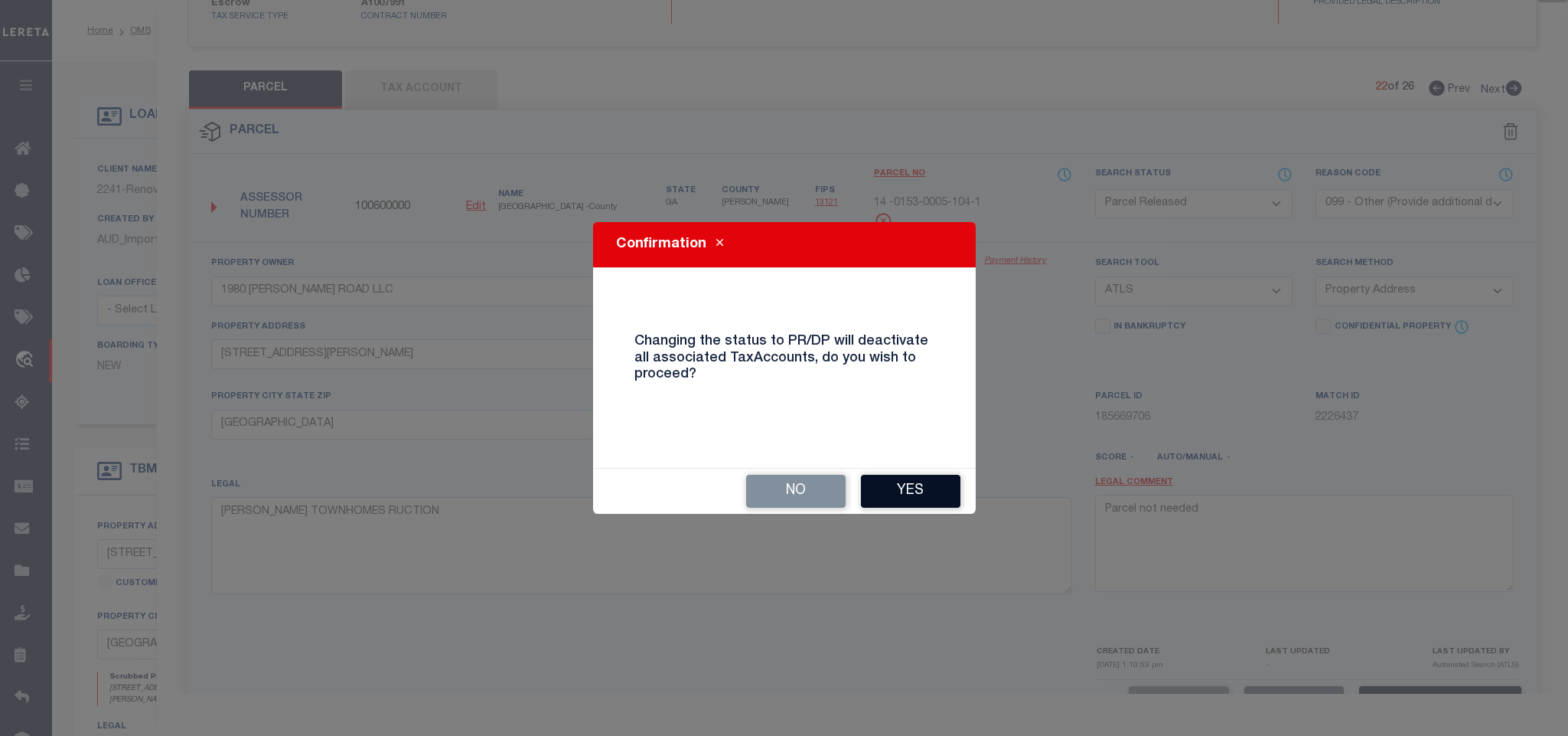
click at [941, 492] on button "Yes" at bounding box center [911, 491] width 100 height 33
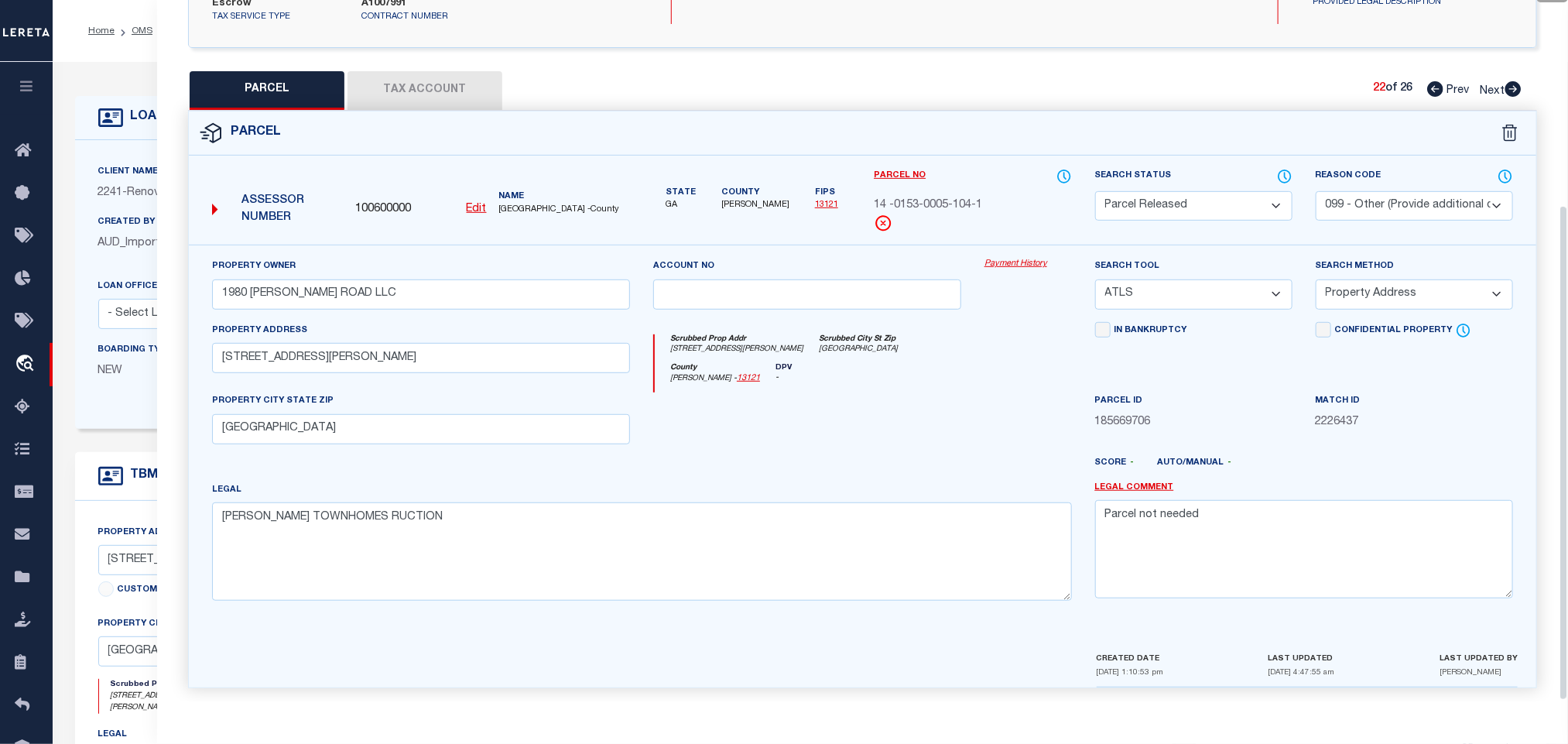
click at [1500, 87] on div "PARCEL Tax Account 22 of 26 Prev Next" at bounding box center [863, 90] width 1349 height 38
click at [1518, 81] on icon at bounding box center [1513, 89] width 17 height 16
drag, startPoint x: 1219, startPoint y: 192, endPoint x: 1233, endPoint y: 192, distance: 14.0
click at [1219, 192] on select "Automated Search Bad Parcel Complete Duplicate Parcel High Dollar Reporting In …" at bounding box center [1194, 206] width 198 height 30
click at [1235, 192] on select "Automated Search Bad Parcel Complete Duplicate Parcel High Dollar Reporting In …" at bounding box center [1194, 206] width 198 height 30
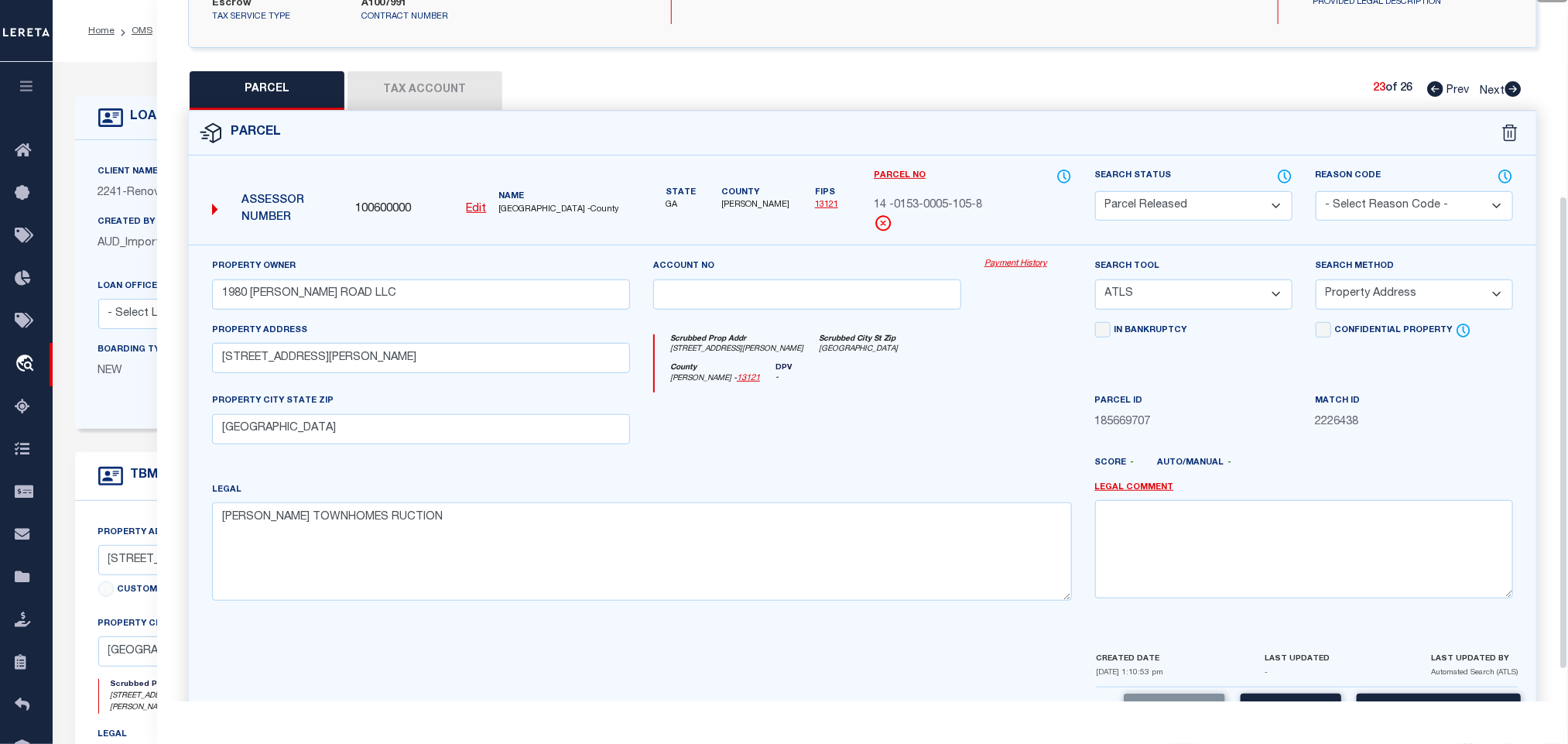
click at [1427, 191] on select "- Select Reason Code - 099 - Other (Provide additional detail) ACT - Agency Cha…" at bounding box center [1415, 206] width 198 height 30
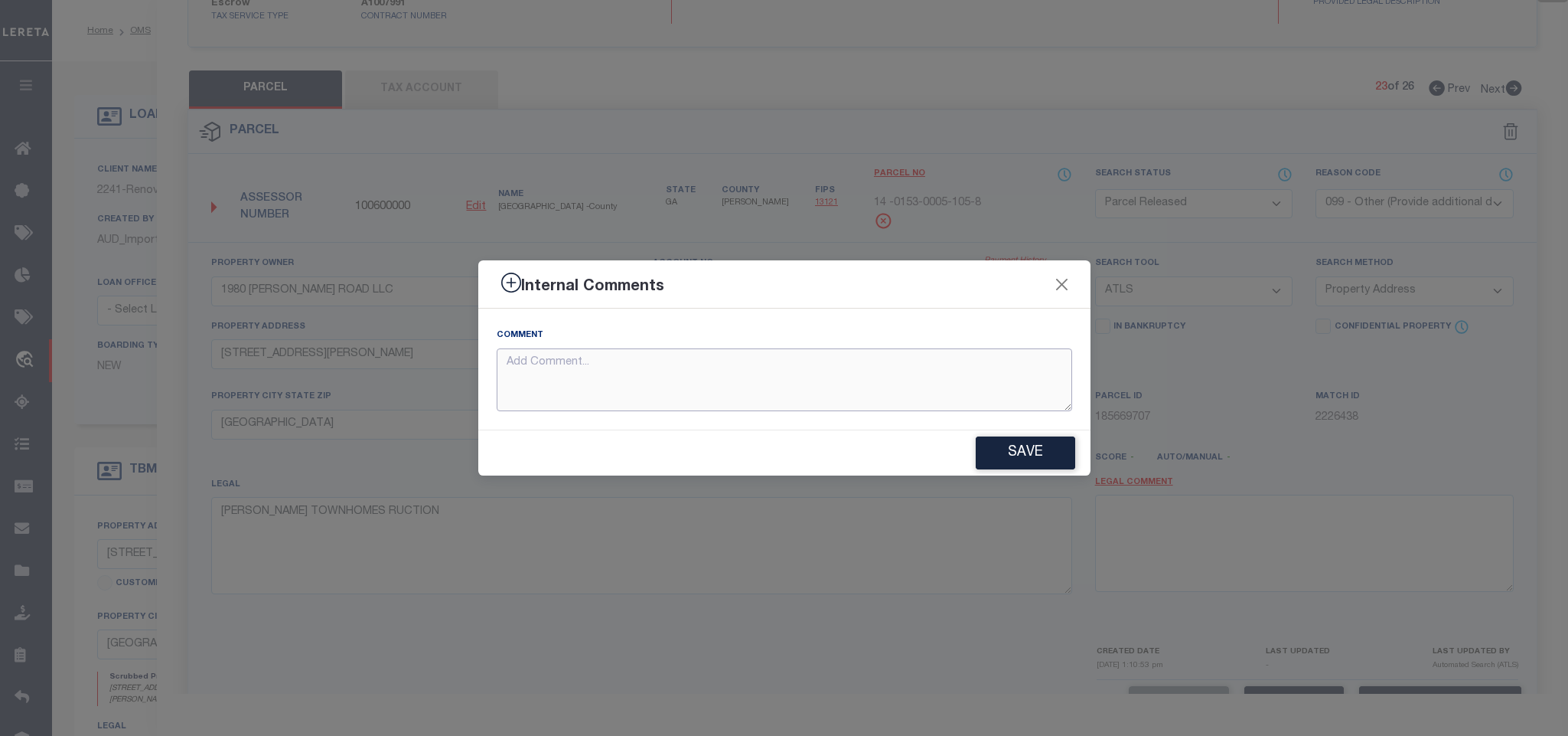
click at [954, 383] on textarea at bounding box center [784, 380] width 576 height 64
paste textarea "Parcel not needed"
click at [1047, 439] on button "Save" at bounding box center [1026, 453] width 100 height 33
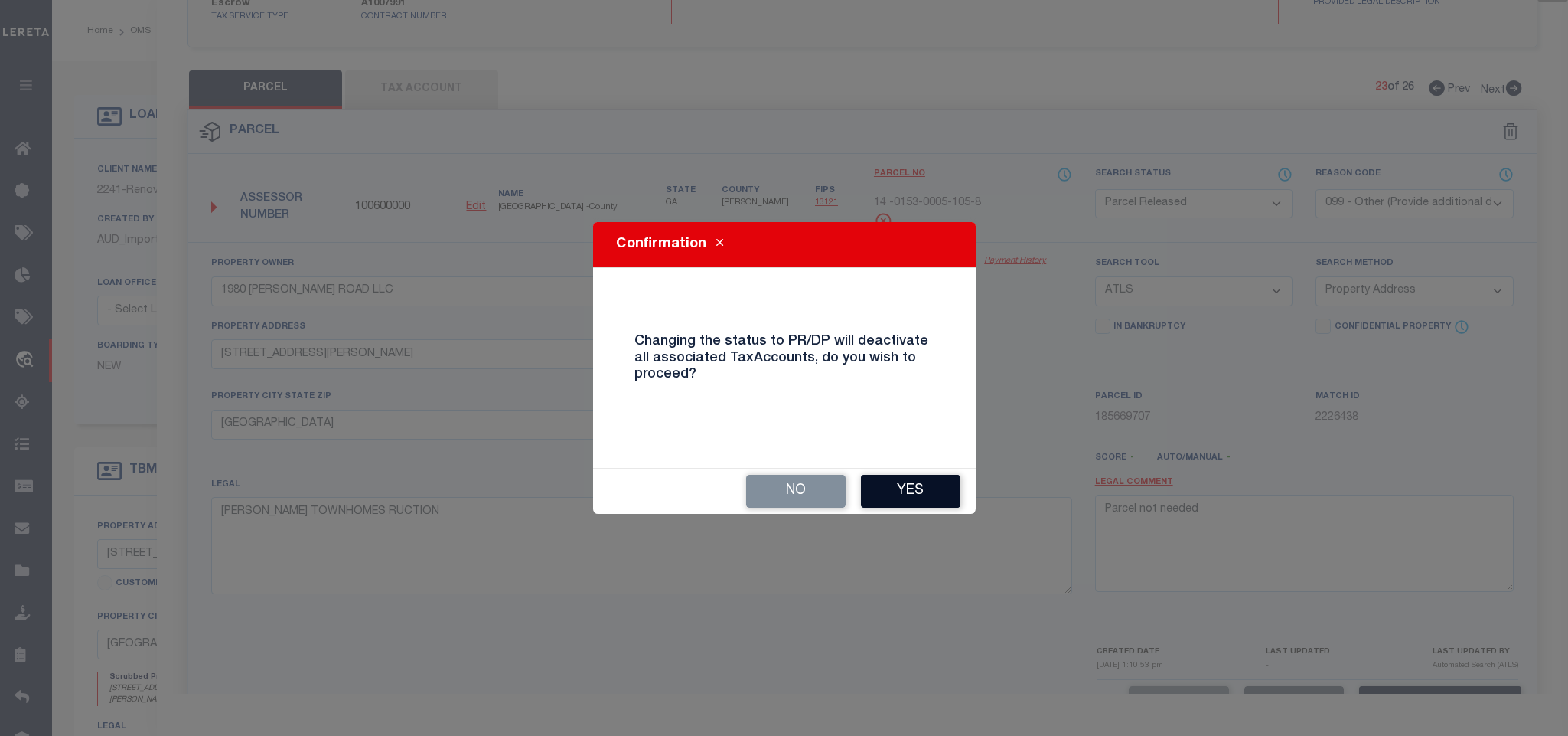
click at [916, 489] on button "Yes" at bounding box center [911, 491] width 100 height 33
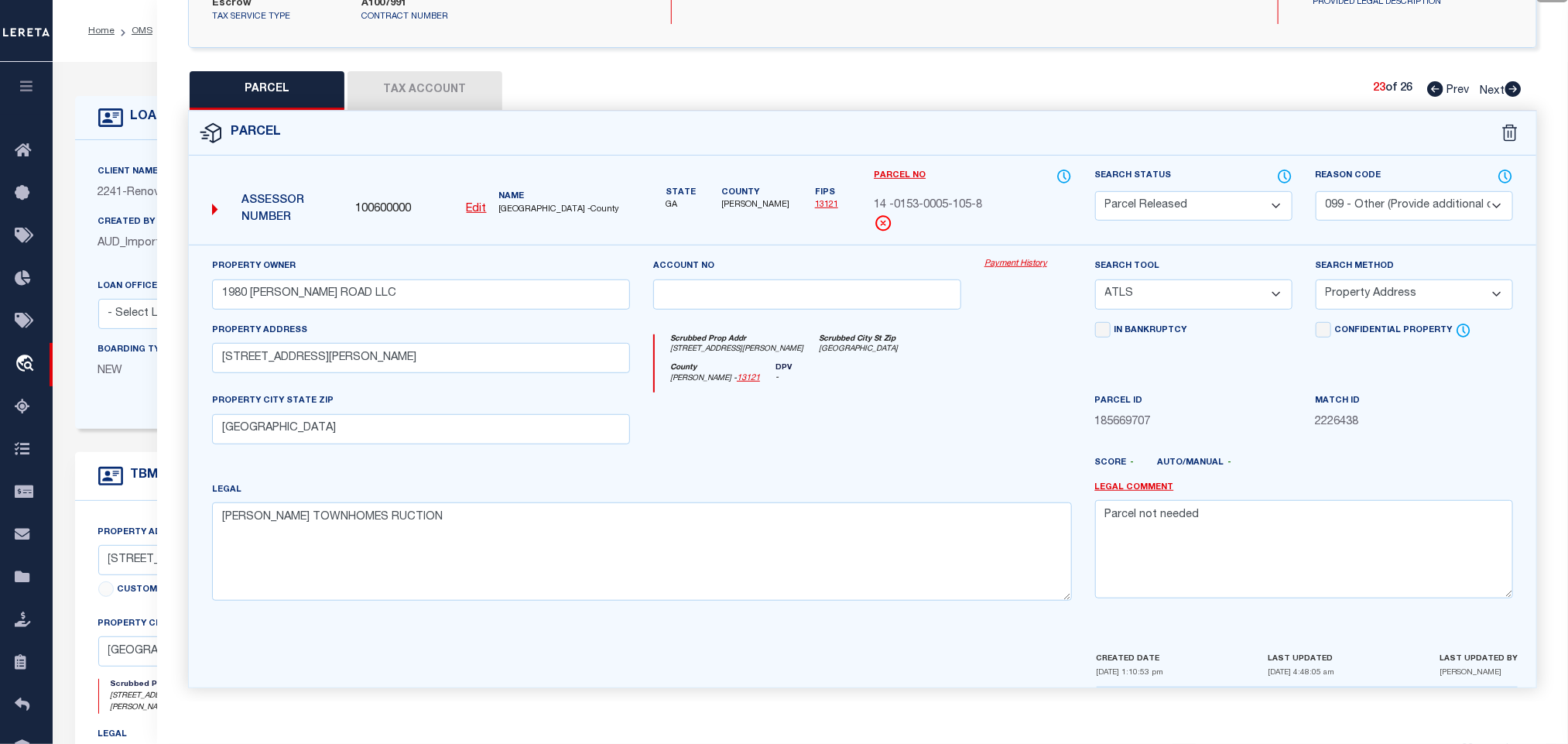
click at [1515, 81] on icon at bounding box center [1514, 89] width 17 height 16
click at [1224, 203] on select "Automated Search Bad Parcel Complete Duplicate Parcel High Dollar Reporting In …" at bounding box center [1194, 206] width 198 height 30
drag, startPoint x: 1232, startPoint y: 189, endPoint x: 1383, endPoint y: 216, distance: 153.4
click at [1232, 191] on select "Automated Search Bad Parcel Complete Duplicate Parcel High Dollar Reporting In …" at bounding box center [1194, 206] width 198 height 30
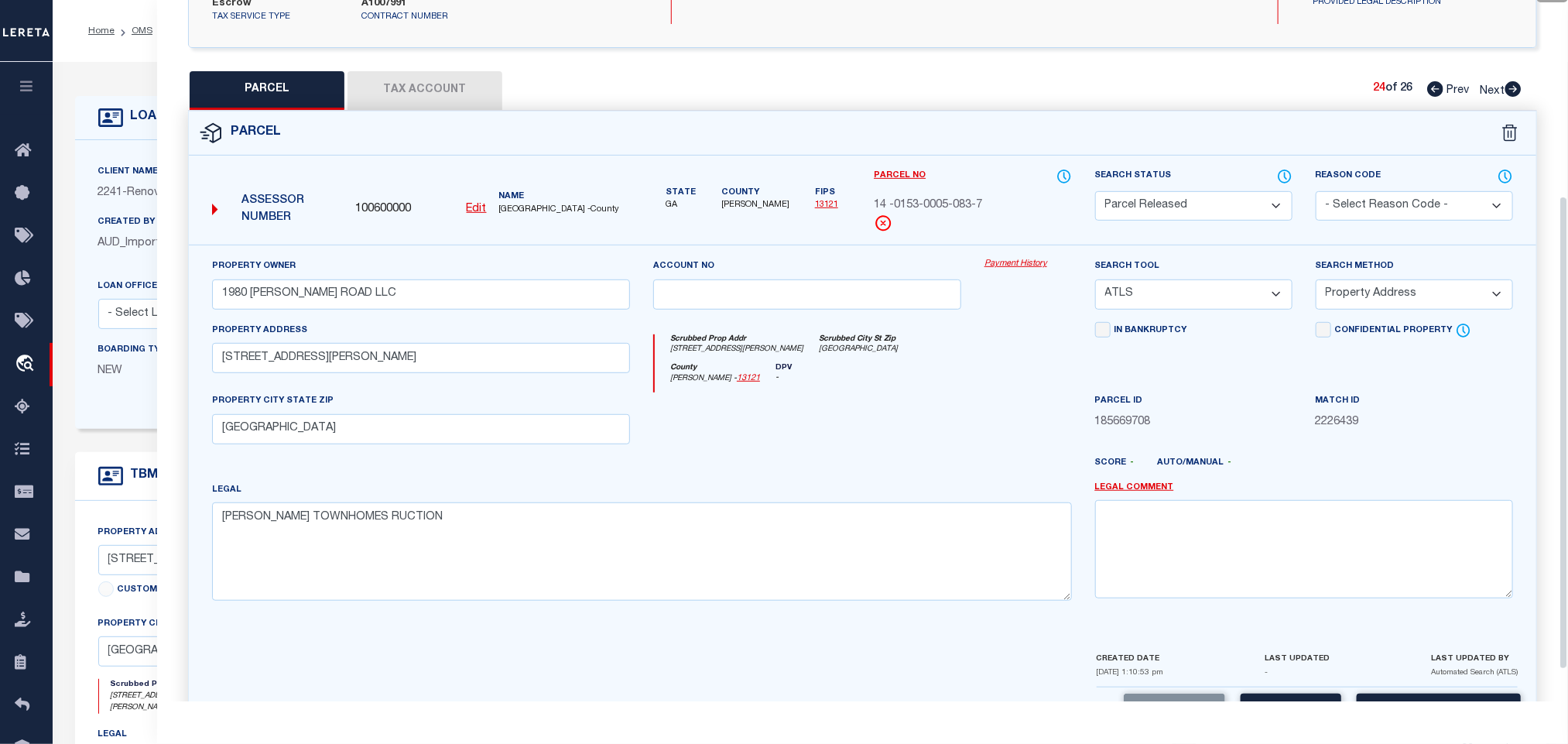
click at [1383, 216] on div "Reason Code - Select Reason Code - 099 - Other (Provide additional detail) ACT …" at bounding box center [1414, 206] width 220 height 77
click at [1389, 191] on select "- Select Reason Code - 099 - Other (Provide additional detail) ACT - Agency Cha…" at bounding box center [1415, 206] width 198 height 30
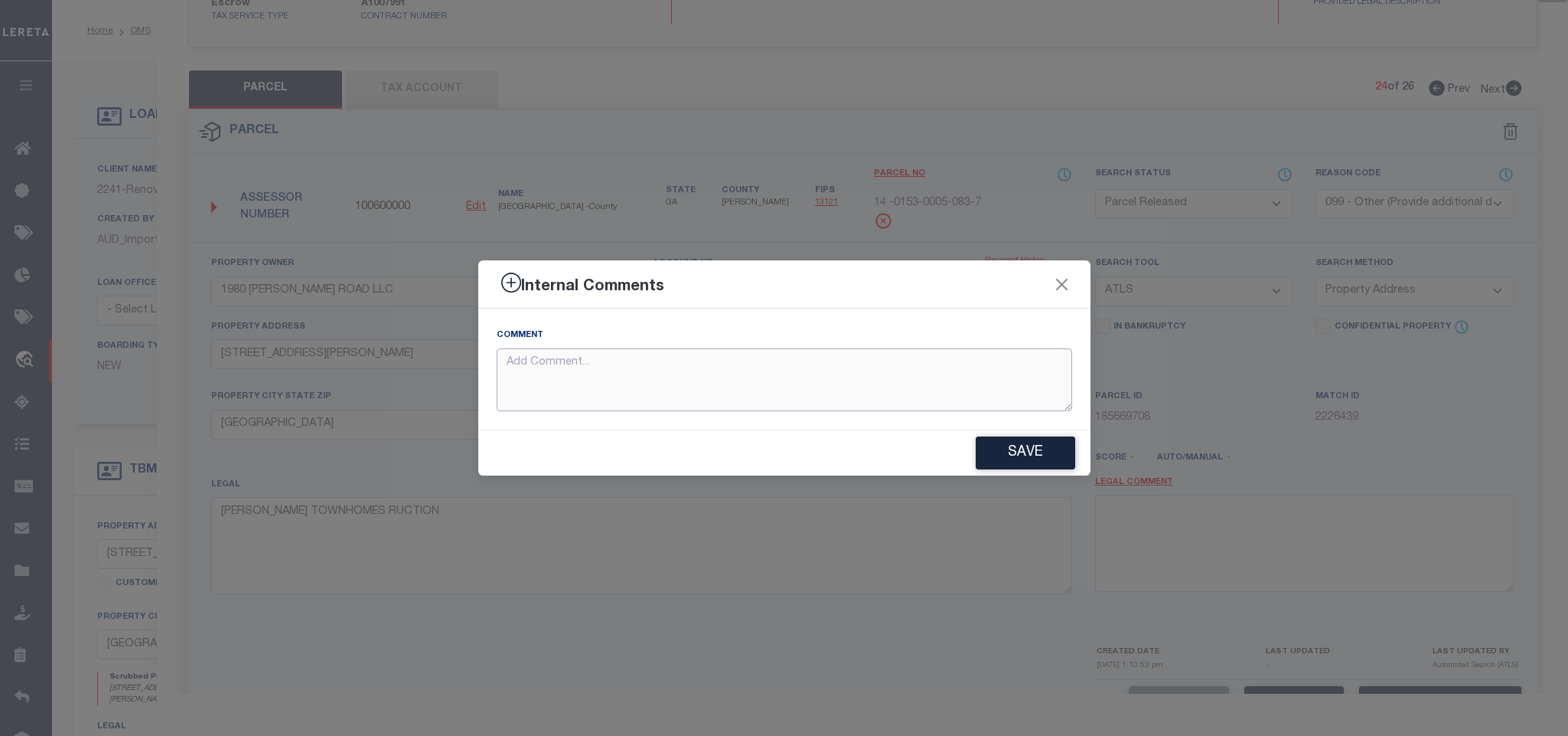
drag, startPoint x: 991, startPoint y: 384, endPoint x: 1001, endPoint y: 402, distance: 20.6
click at [991, 386] on textarea at bounding box center [784, 380] width 576 height 64
paste textarea "Parcel not needed"
click at [1020, 450] on button "Save" at bounding box center [1026, 453] width 100 height 33
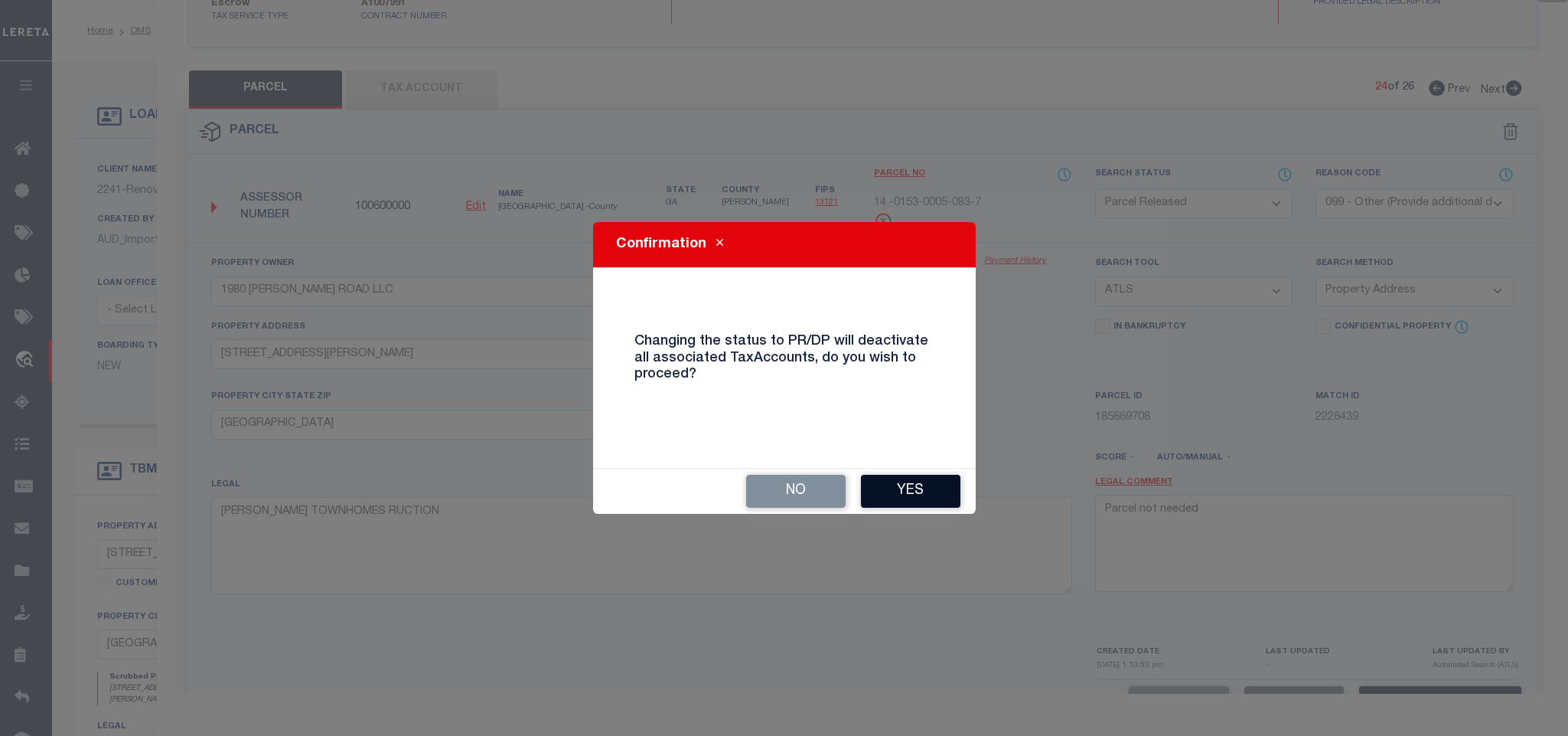
click at [902, 478] on button "Yes" at bounding box center [911, 491] width 100 height 33
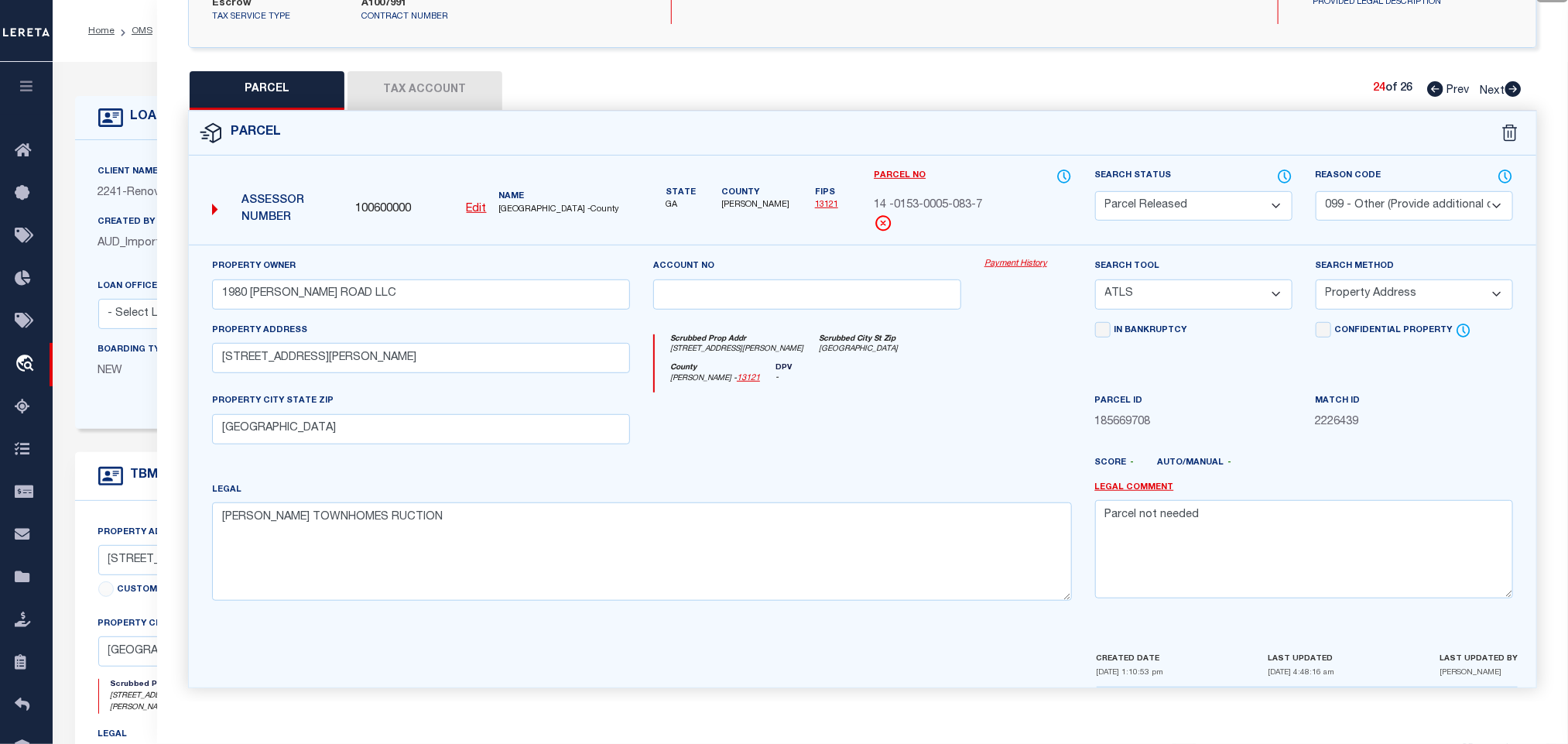
click at [1510, 81] on icon at bounding box center [1513, 89] width 17 height 16
drag, startPoint x: 1194, startPoint y: 184, endPoint x: 1197, endPoint y: 199, distance: 15.3
click at [1194, 191] on select "Automated Search Bad Parcel Complete Duplicate Parcel High Dollar Reporting In …" at bounding box center [1194, 206] width 198 height 30
click at [1197, 199] on select "Automated Search Bad Parcel Complete Duplicate Parcel High Dollar Reporting In …" at bounding box center [1194, 206] width 198 height 30
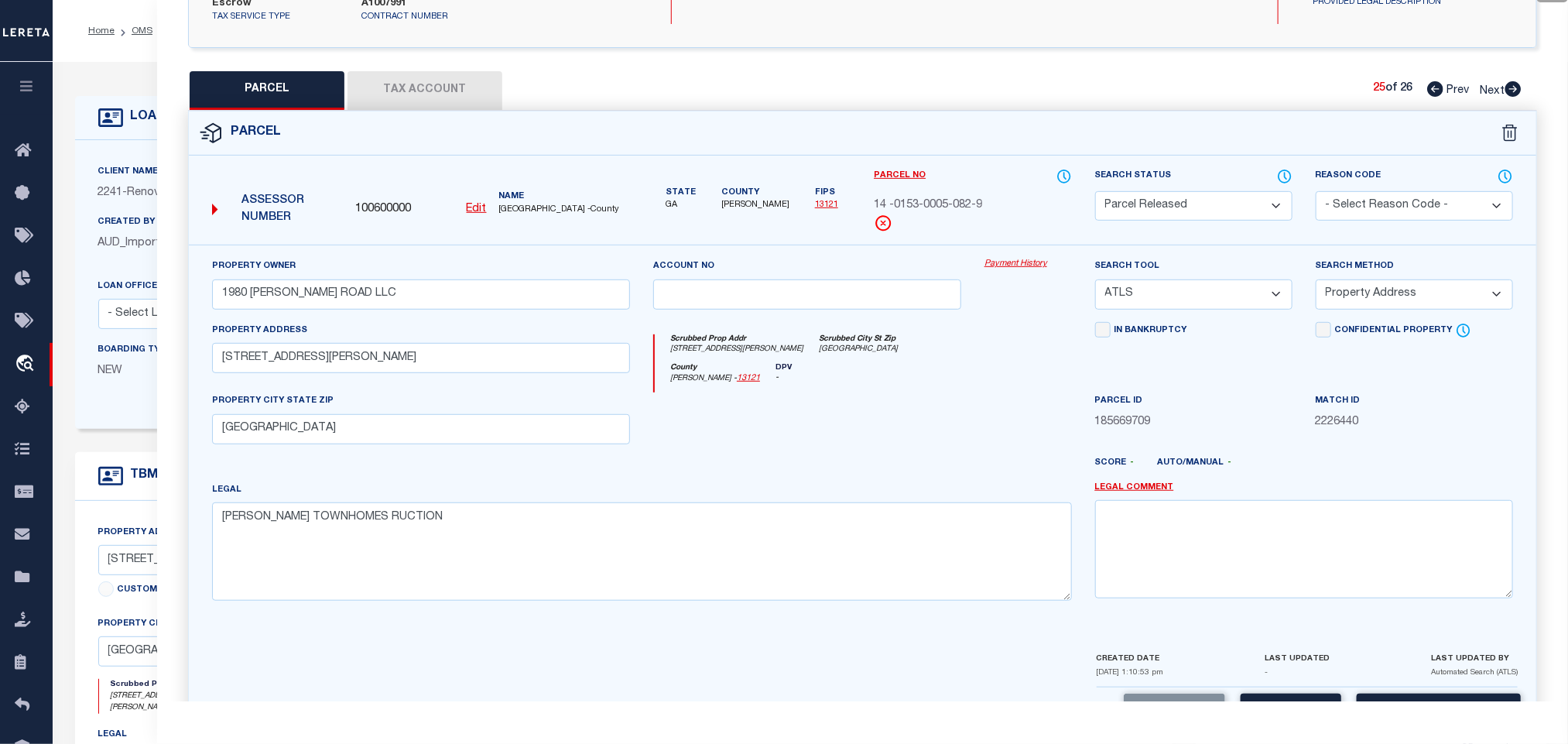
click at [1361, 193] on select "- Select Reason Code - 099 - Other (Provide additional detail) ACT - Agency Cha…" at bounding box center [1415, 206] width 198 height 30
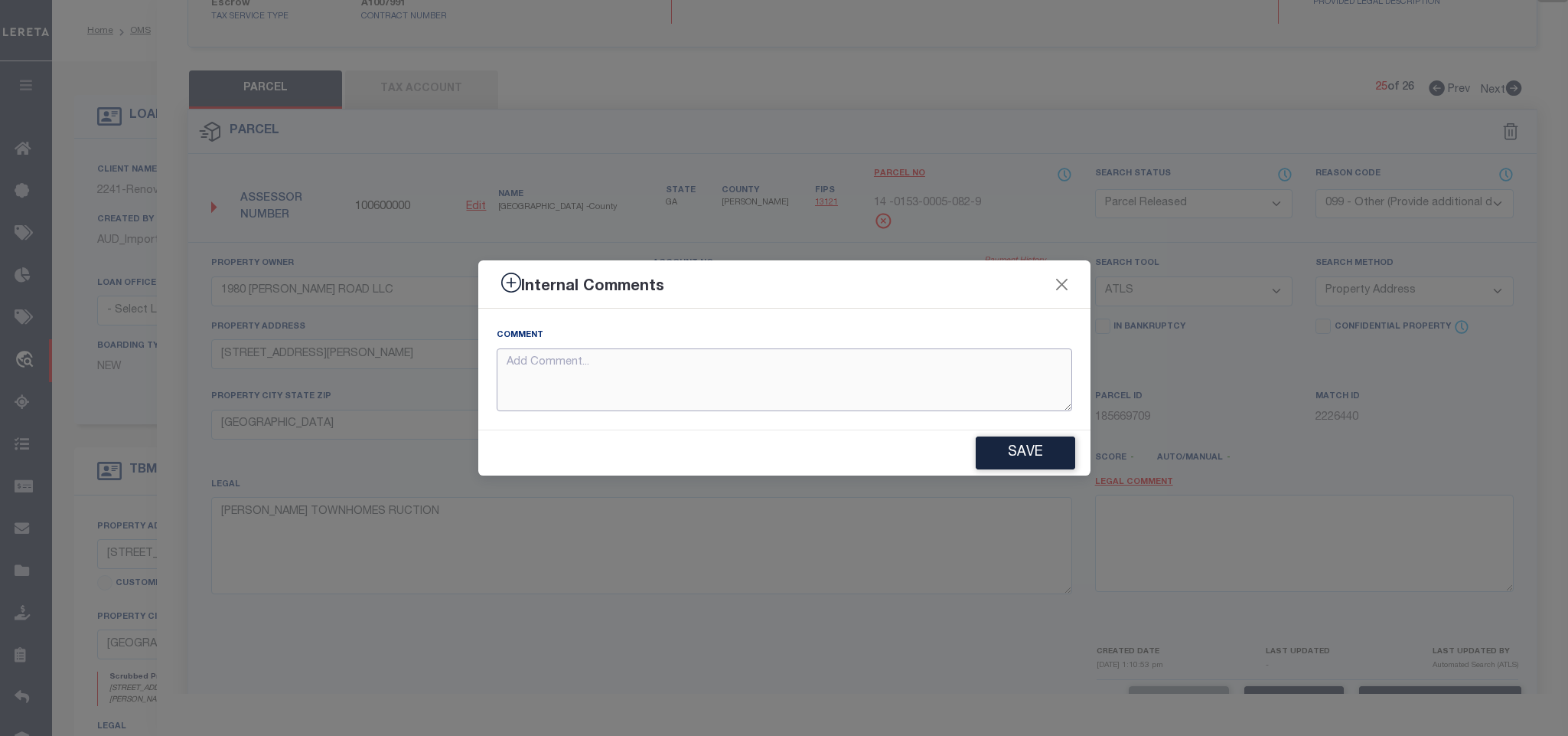
click at [886, 391] on textarea at bounding box center [784, 380] width 576 height 64
paste textarea "Parcel not needed"
click at [1001, 443] on button "Save" at bounding box center [1026, 453] width 100 height 33
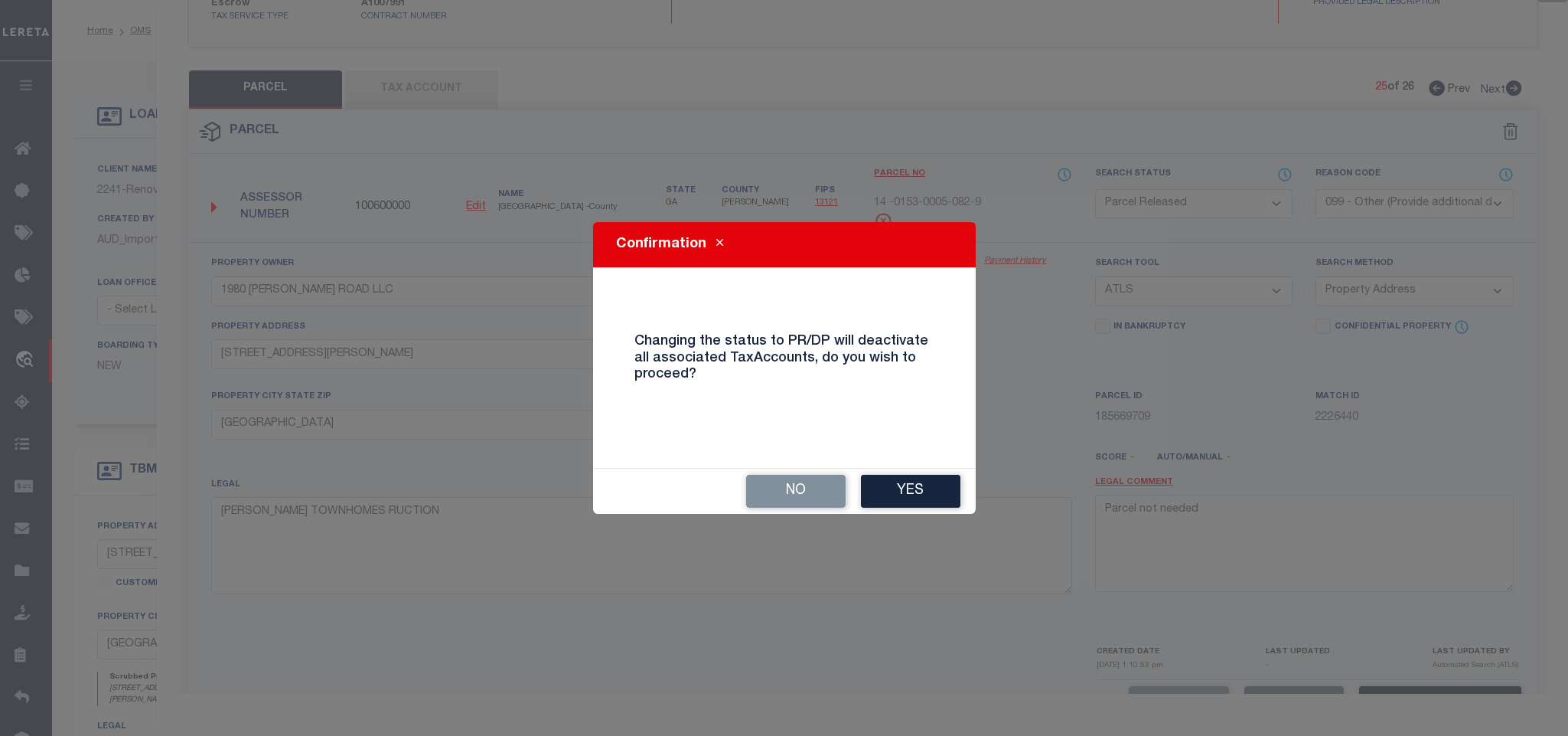
click at [898, 479] on button "Yes" at bounding box center [911, 491] width 100 height 33
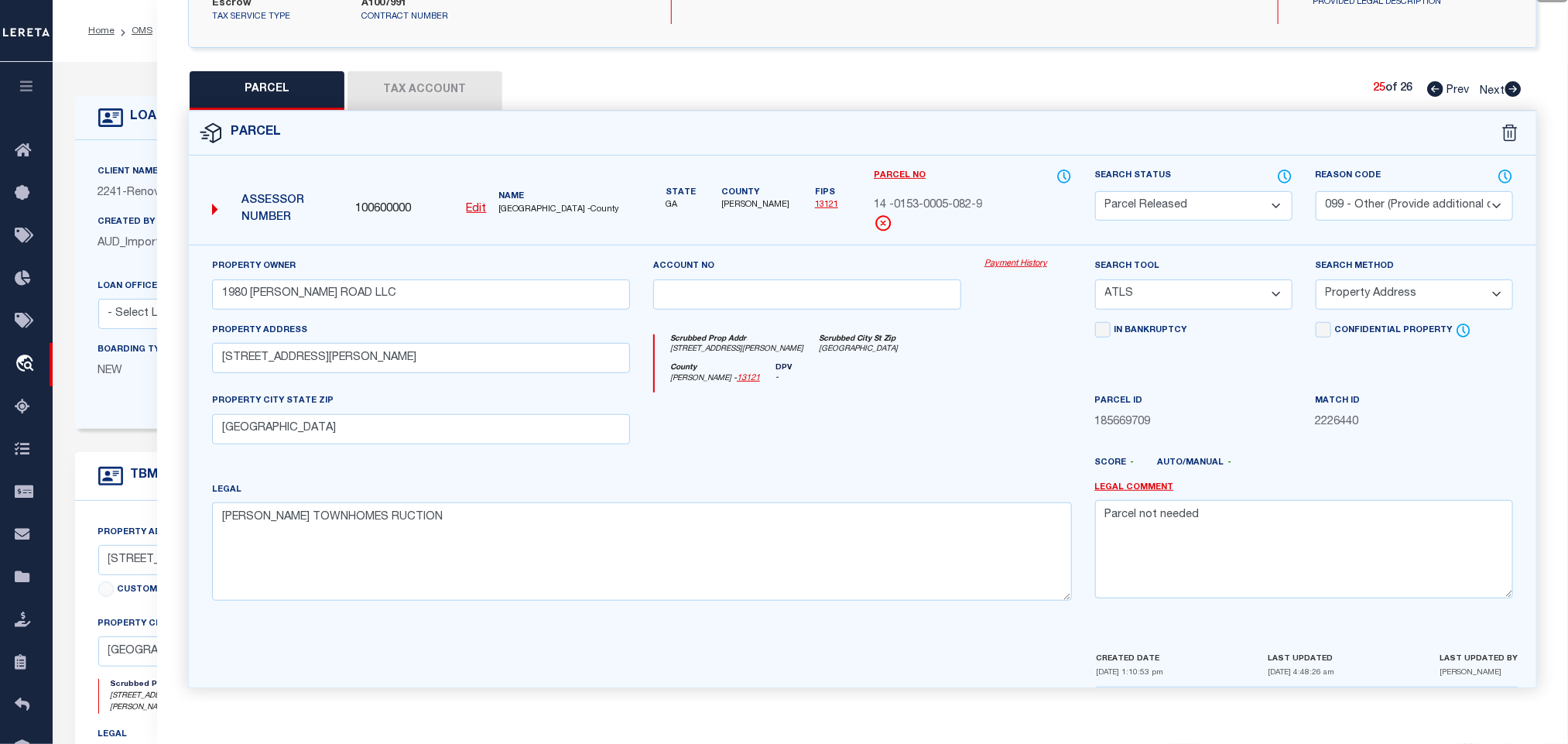
click at [1512, 81] on icon at bounding box center [1513, 89] width 17 height 16
click at [1226, 193] on select "Automated Search Bad Parcel Complete Duplicate Parcel High Dollar Reporting In …" at bounding box center [1194, 206] width 198 height 30
drag, startPoint x: 1228, startPoint y: 193, endPoint x: 1394, endPoint y: 195, distance: 166.0
click at [1228, 193] on select "Automated Search Bad Parcel Complete Duplicate Parcel High Dollar Reporting In …" at bounding box center [1194, 206] width 198 height 30
click at [1394, 195] on select "- Select Reason Code - 099 - Other (Provide additional detail) ACT - Agency Cha…" at bounding box center [1415, 206] width 198 height 30
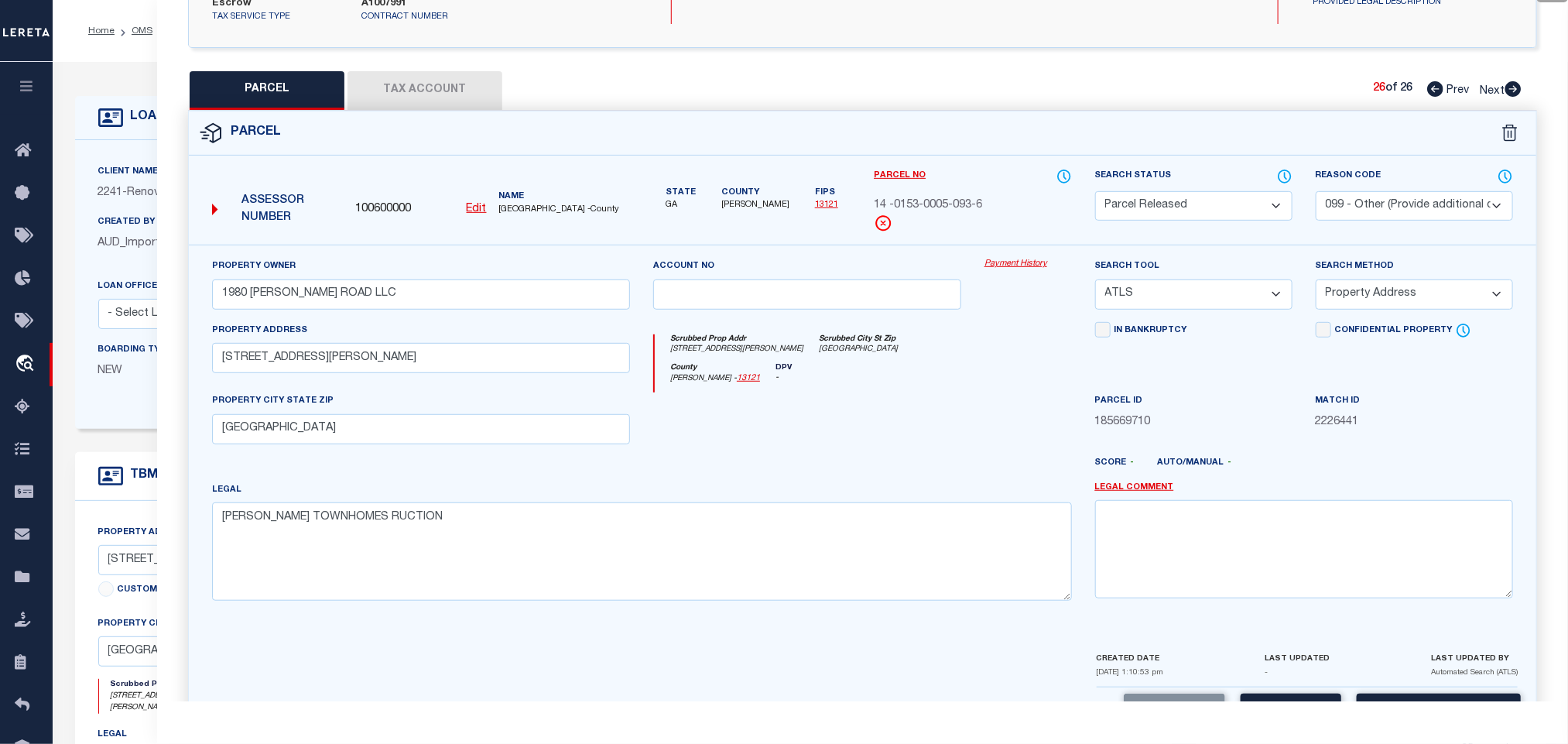
click at [1394, 195] on select "- Select Reason Code - 099 - Other (Provide additional detail) ACT - Agency Cha…" at bounding box center [1415, 206] width 198 height 30
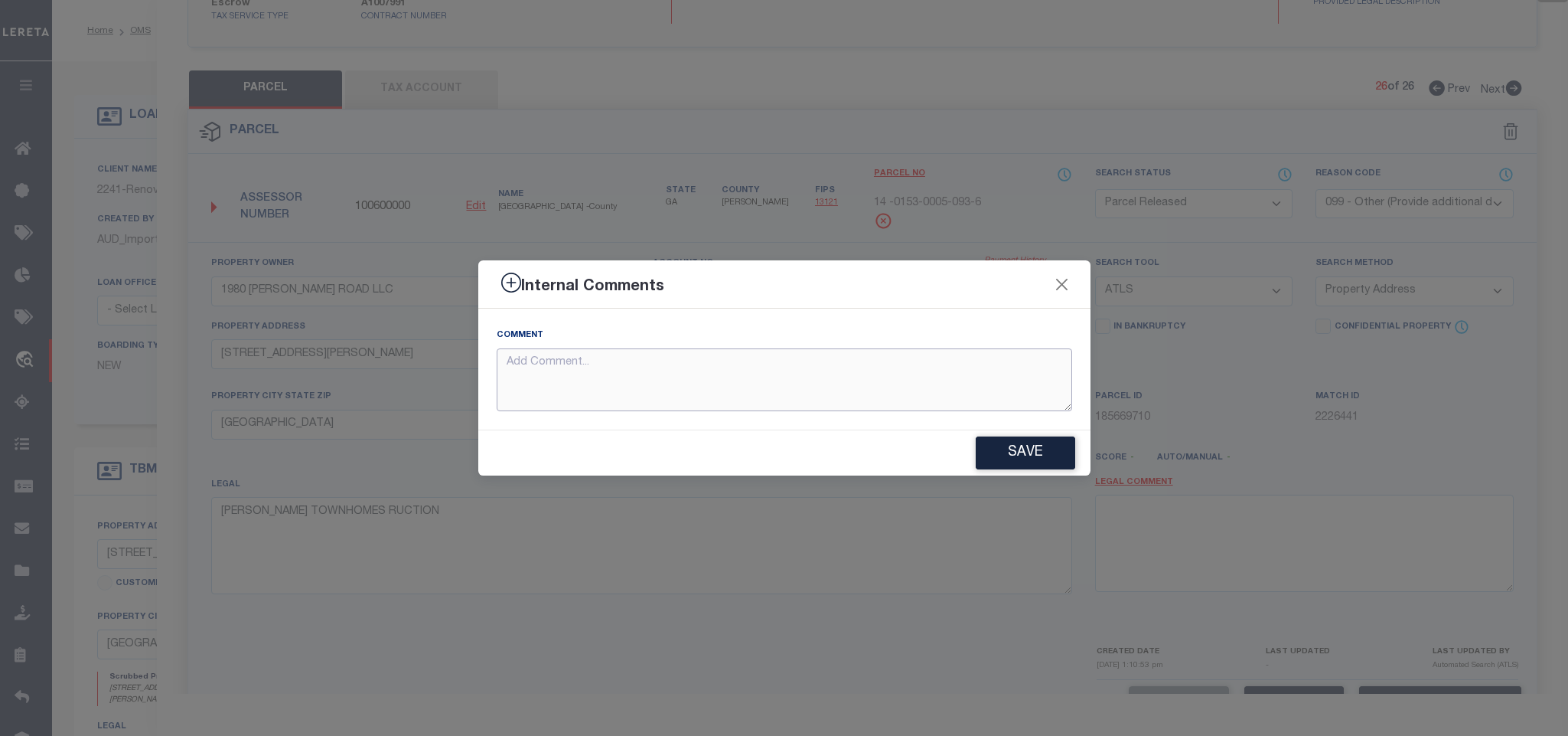
click at [997, 369] on textarea at bounding box center [784, 380] width 576 height 64
click at [1029, 441] on button "Save" at bounding box center [1026, 453] width 100 height 33
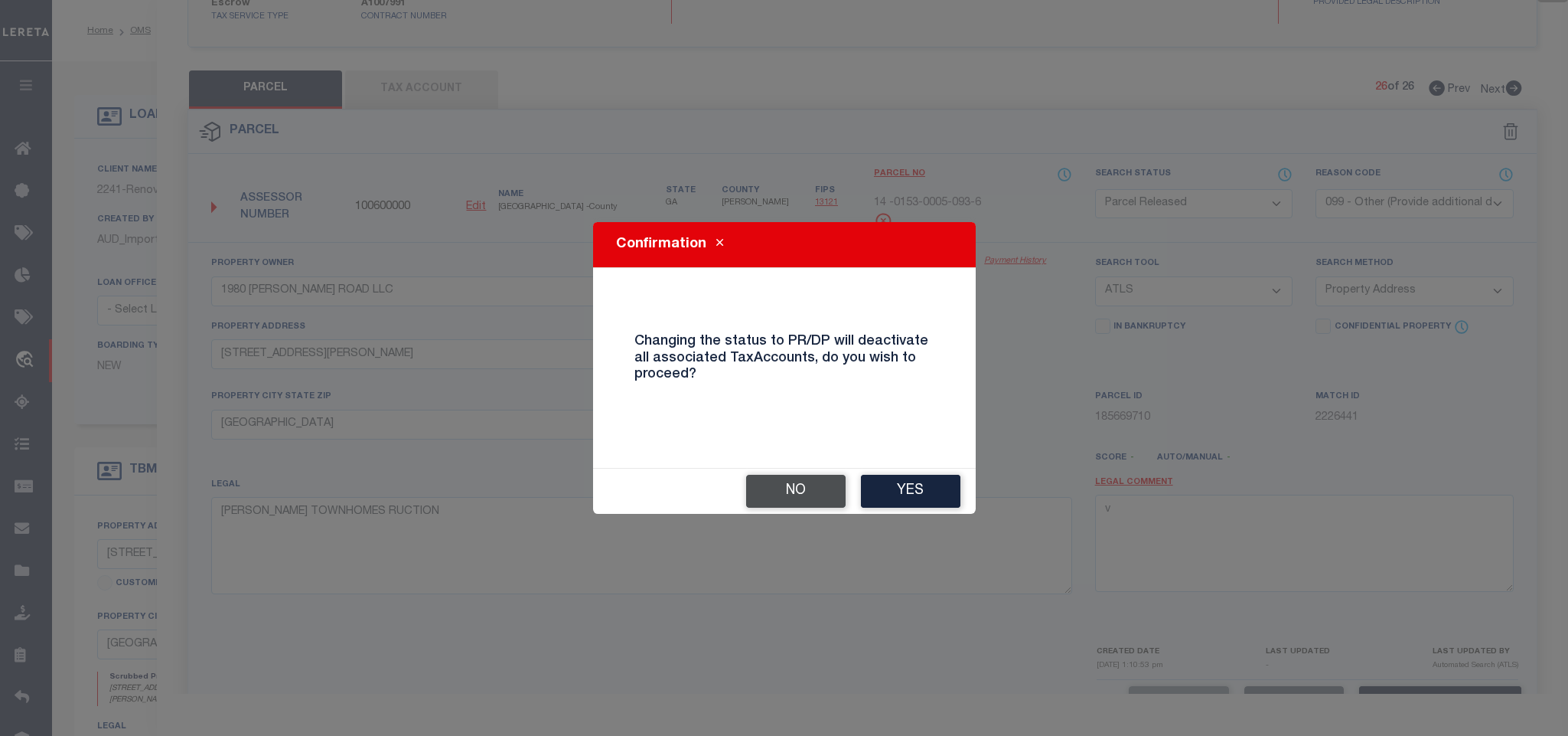
click at [820, 487] on button "No" at bounding box center [796, 491] width 100 height 33
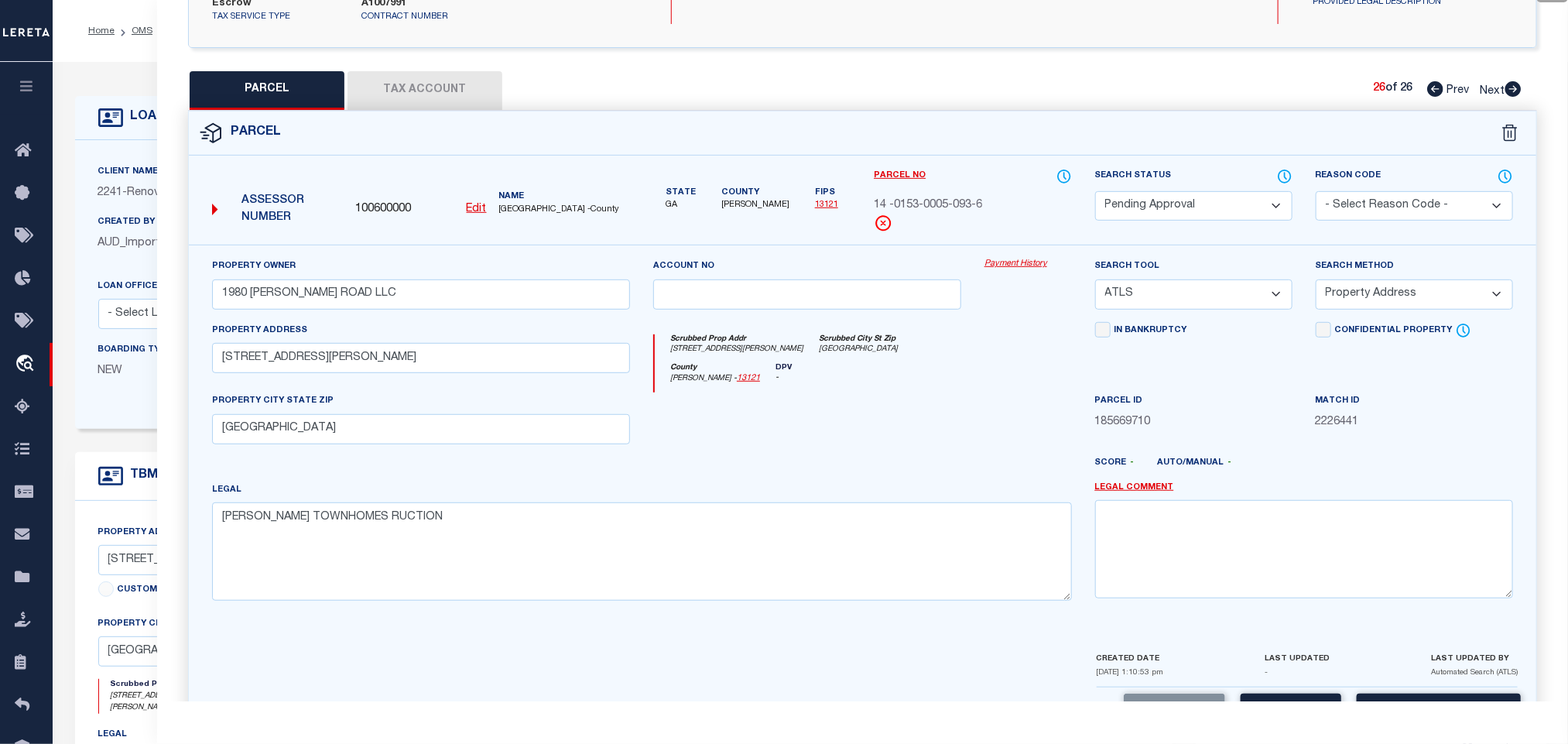
click at [1176, 196] on select "Automated Search Bad Parcel Complete Duplicate Parcel High Dollar Reporting In …" at bounding box center [1194, 206] width 198 height 30
click at [1095, 191] on select "Automated Search Bad Parcel Complete Duplicate Parcel High Dollar Reporting In …" at bounding box center [1194, 206] width 198 height 30
click at [1363, 191] on select "- Select Reason Code - 099 - Other (Provide additional detail) ACT - Agency Cha…" at bounding box center [1415, 206] width 198 height 30
click at [1316, 191] on select "- Select Reason Code - 099 - Other (Provide additional detail) ACT - Agency Cha…" at bounding box center [1415, 206] width 198 height 30
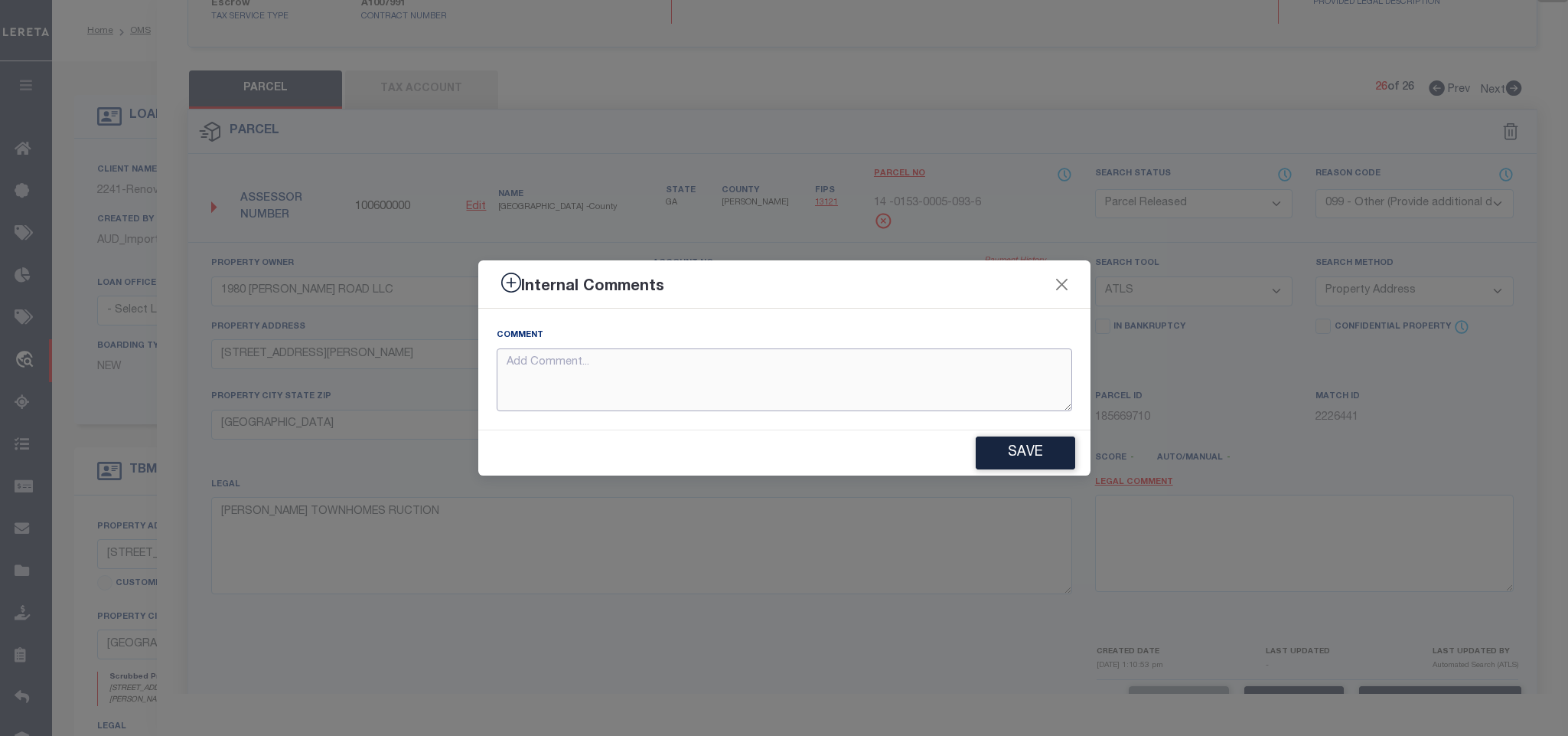
click at [917, 356] on textarea at bounding box center [784, 380] width 576 height 64
paste textarea "Parcel not needed"
click at [1004, 443] on button "Save" at bounding box center [1026, 453] width 100 height 33
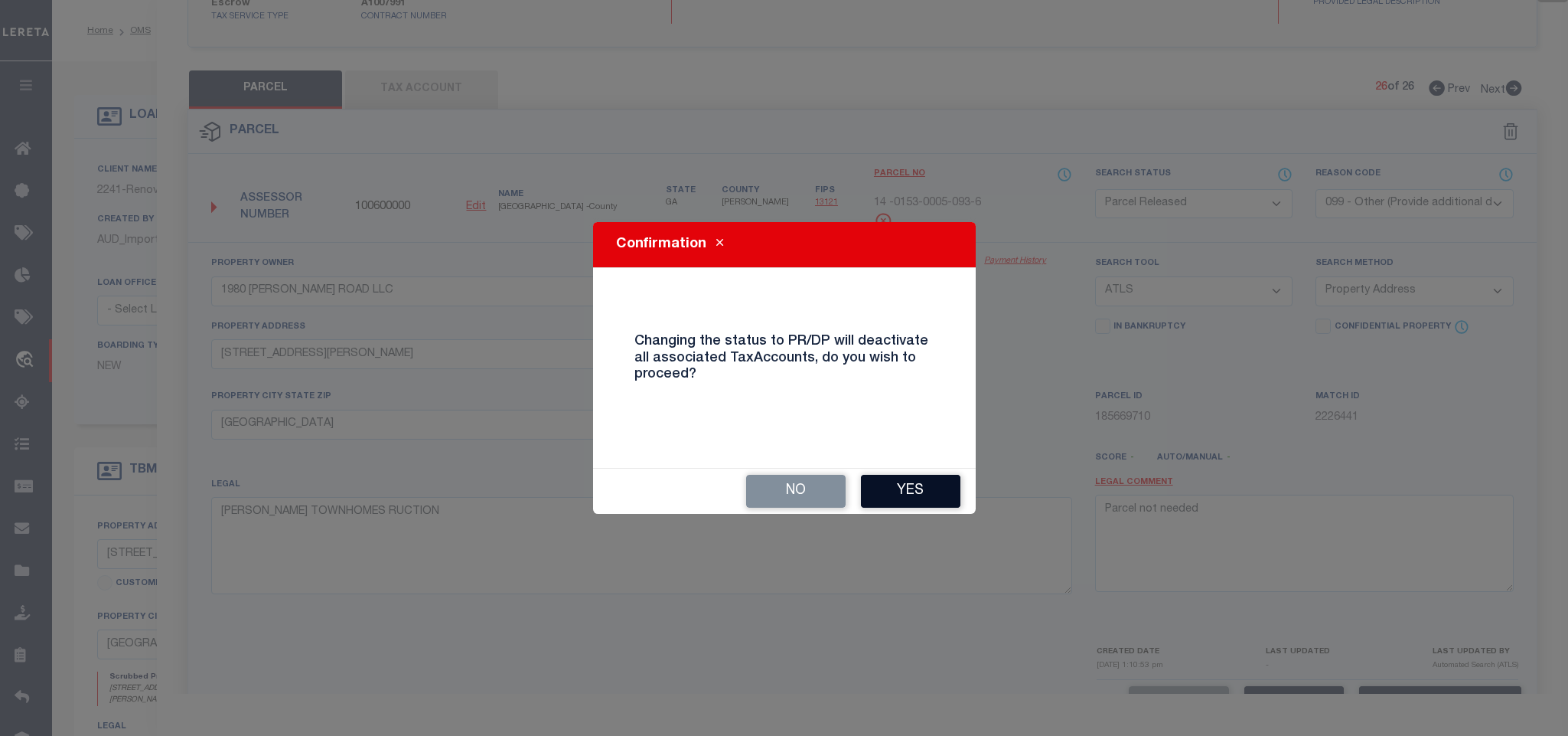
click at [915, 499] on button "Yes" at bounding box center [911, 491] width 100 height 33
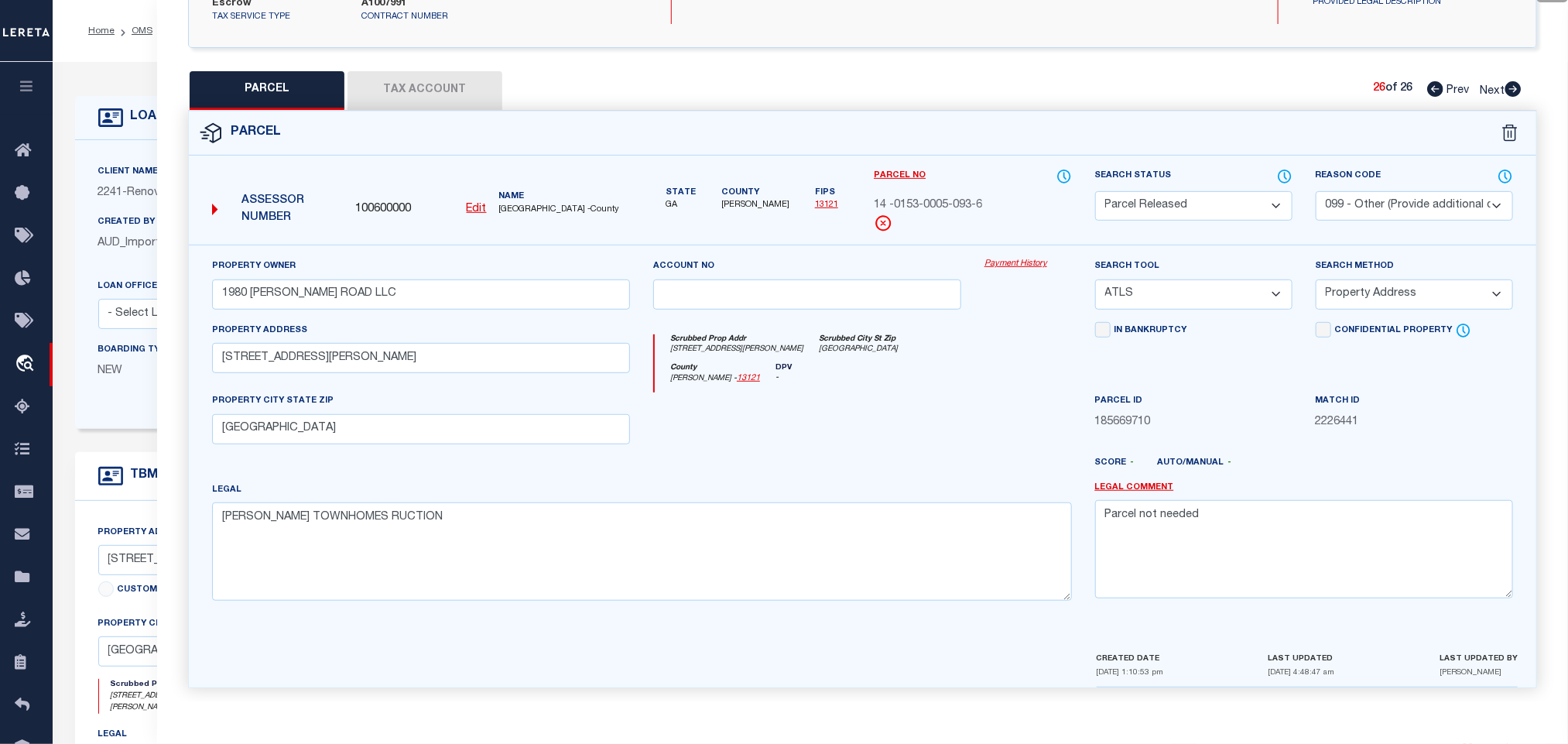
click at [117, 132] on div "LOAN DETAILS" at bounding box center [623, 117] width 1098 height 44
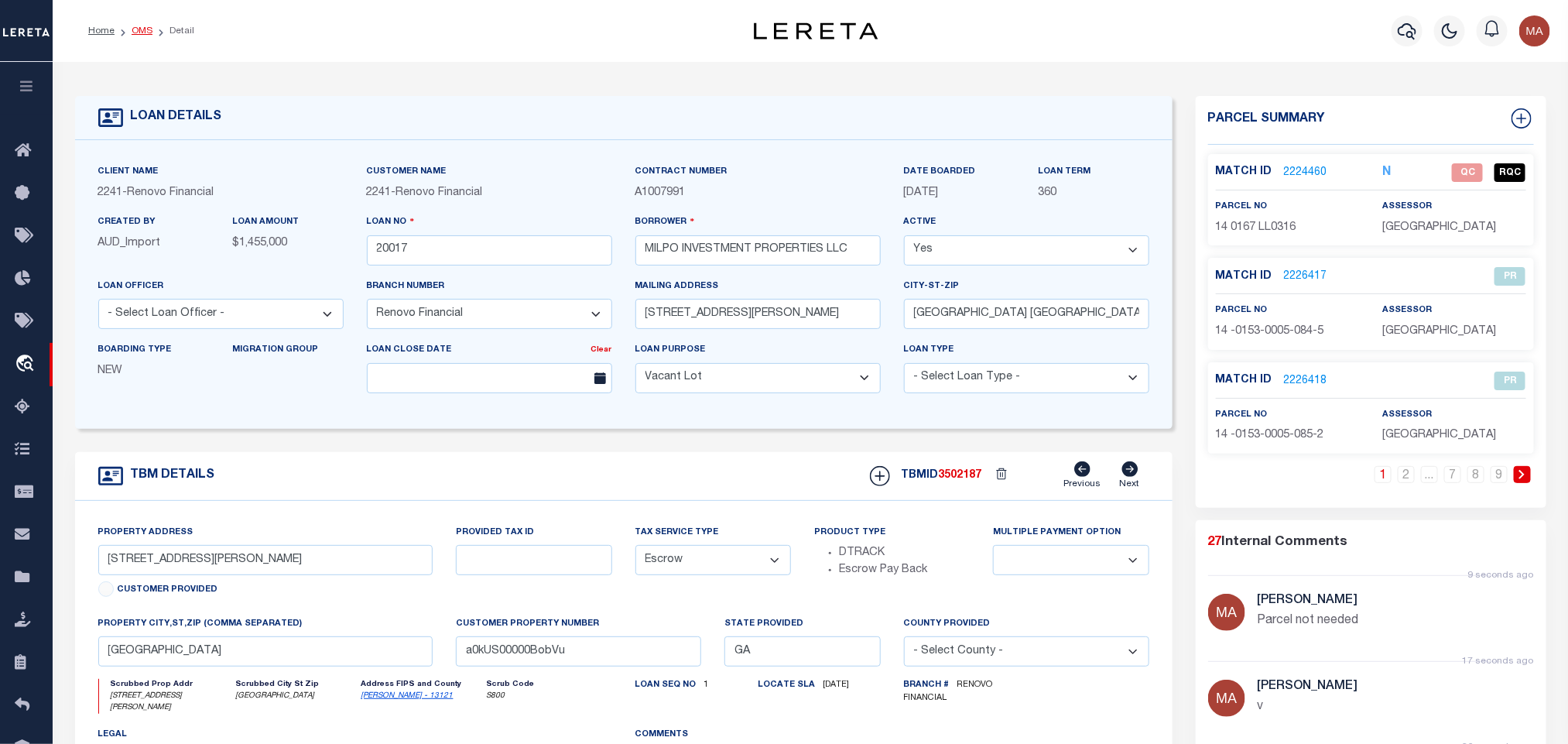
click at [145, 26] on link "OMS" at bounding box center [142, 30] width 21 height 10
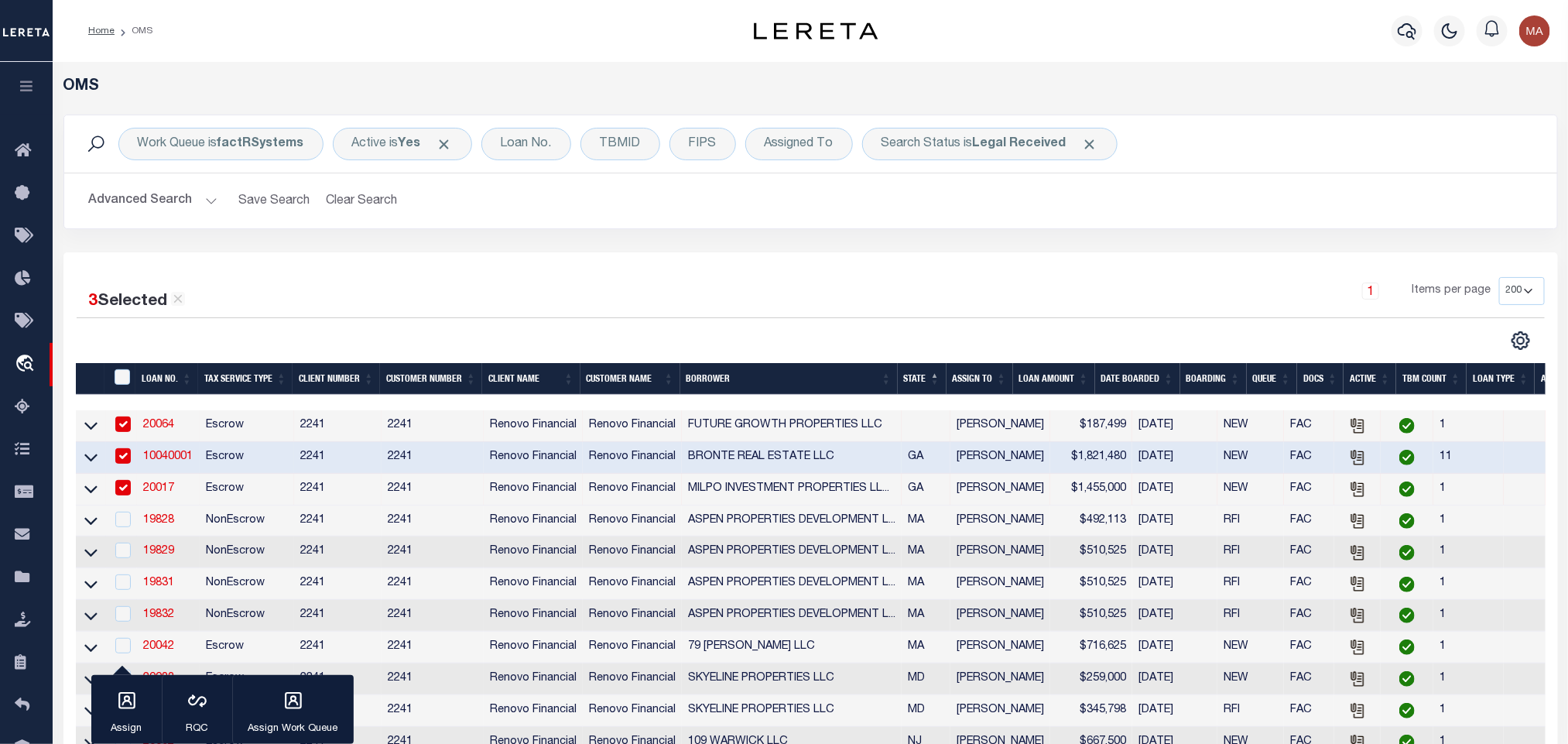
scroll to position [116, 0]
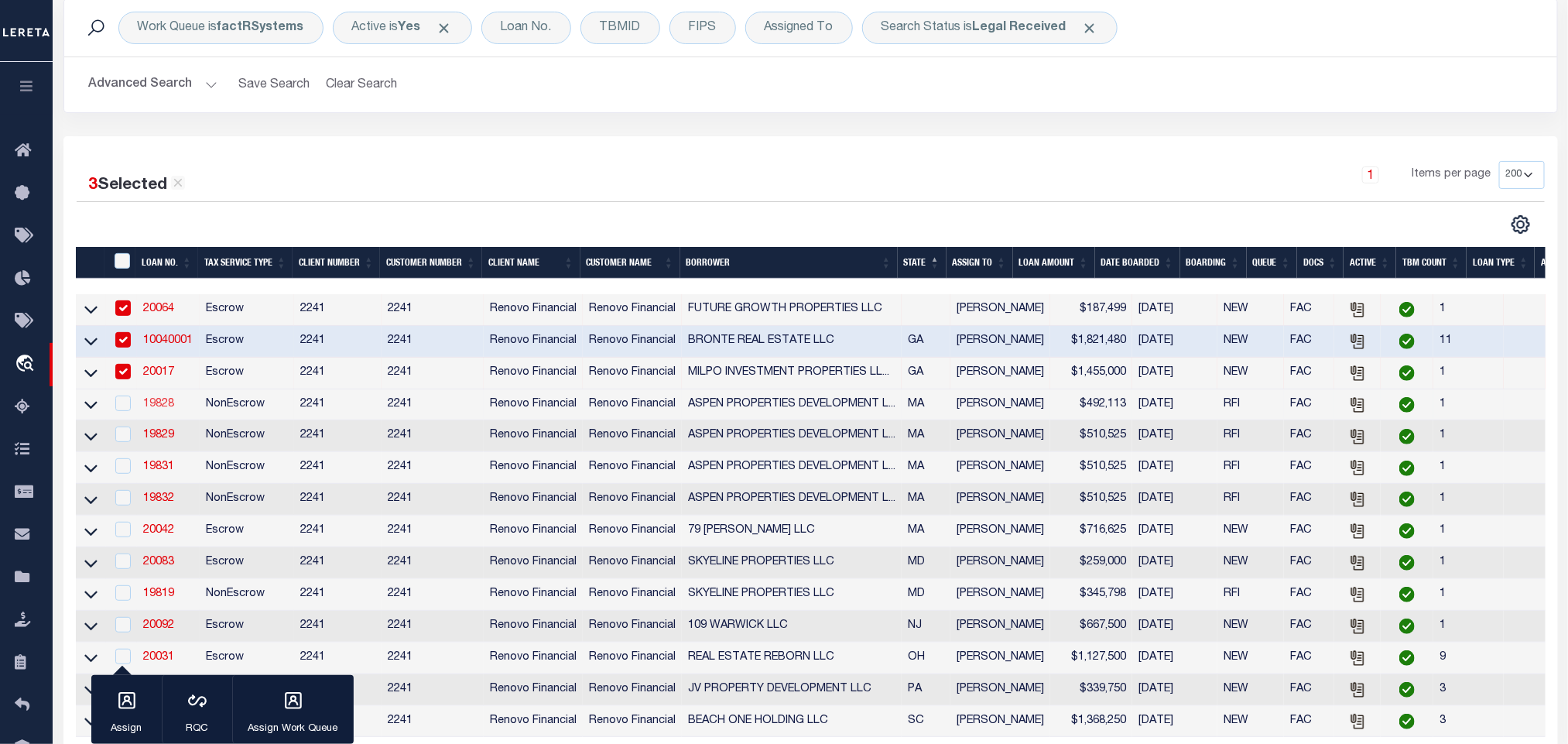
click at [167, 405] on link "19828" at bounding box center [158, 404] width 31 height 10
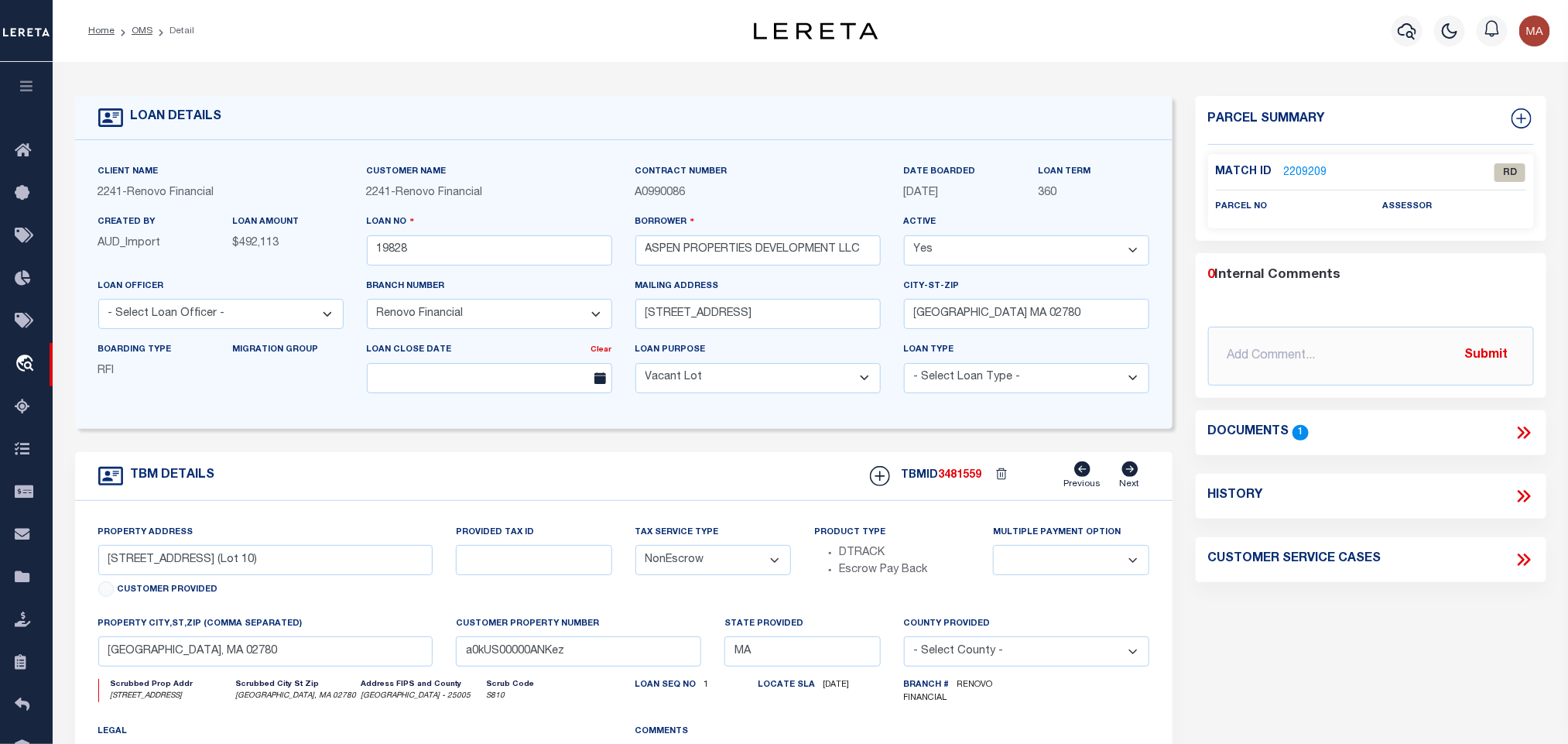
click at [1524, 430] on icon at bounding box center [1524, 432] width 20 height 20
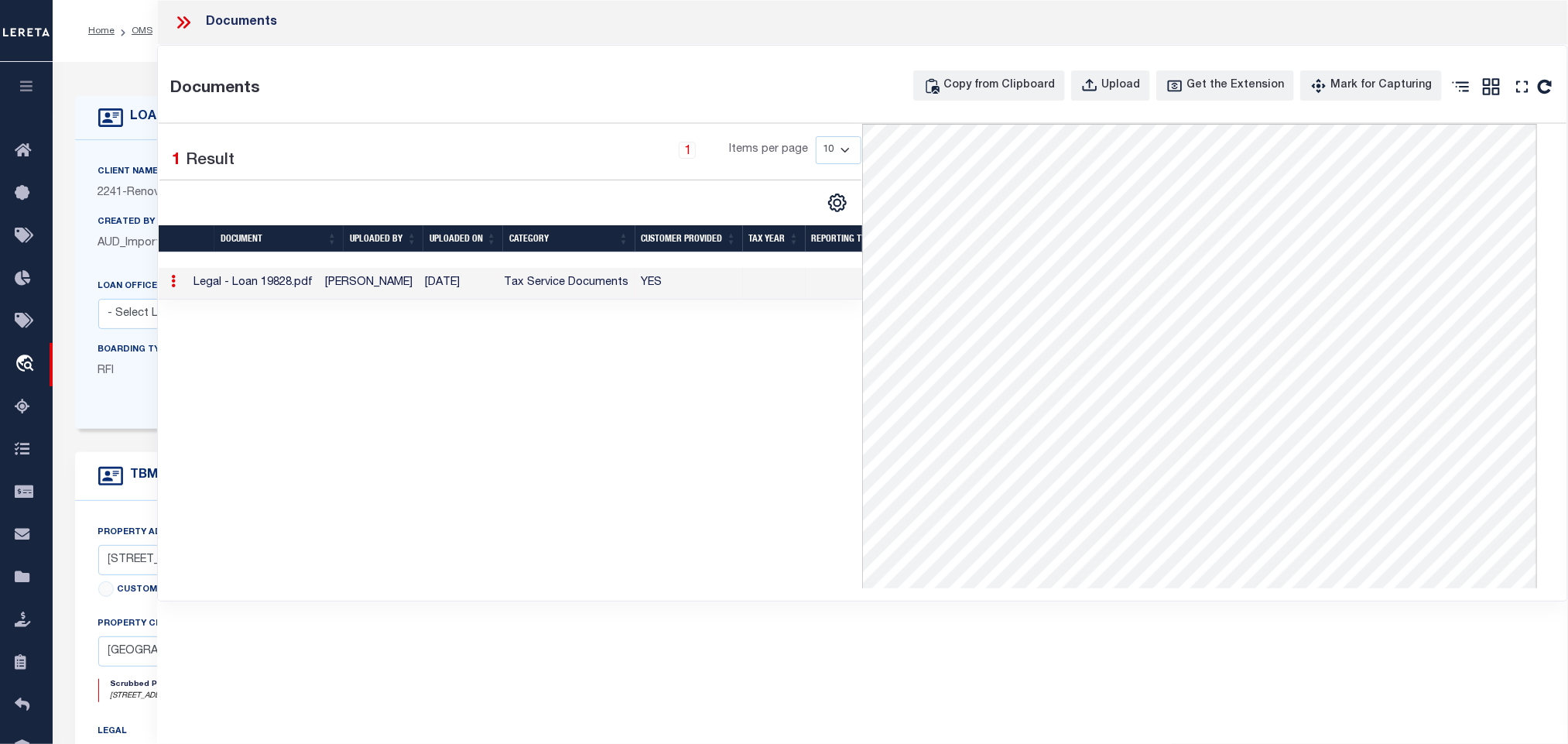
click at [116, 441] on form "LOAN DETAILS Client Name 2241 - Renovo Financial" at bounding box center [623, 523] width 1098 height 855
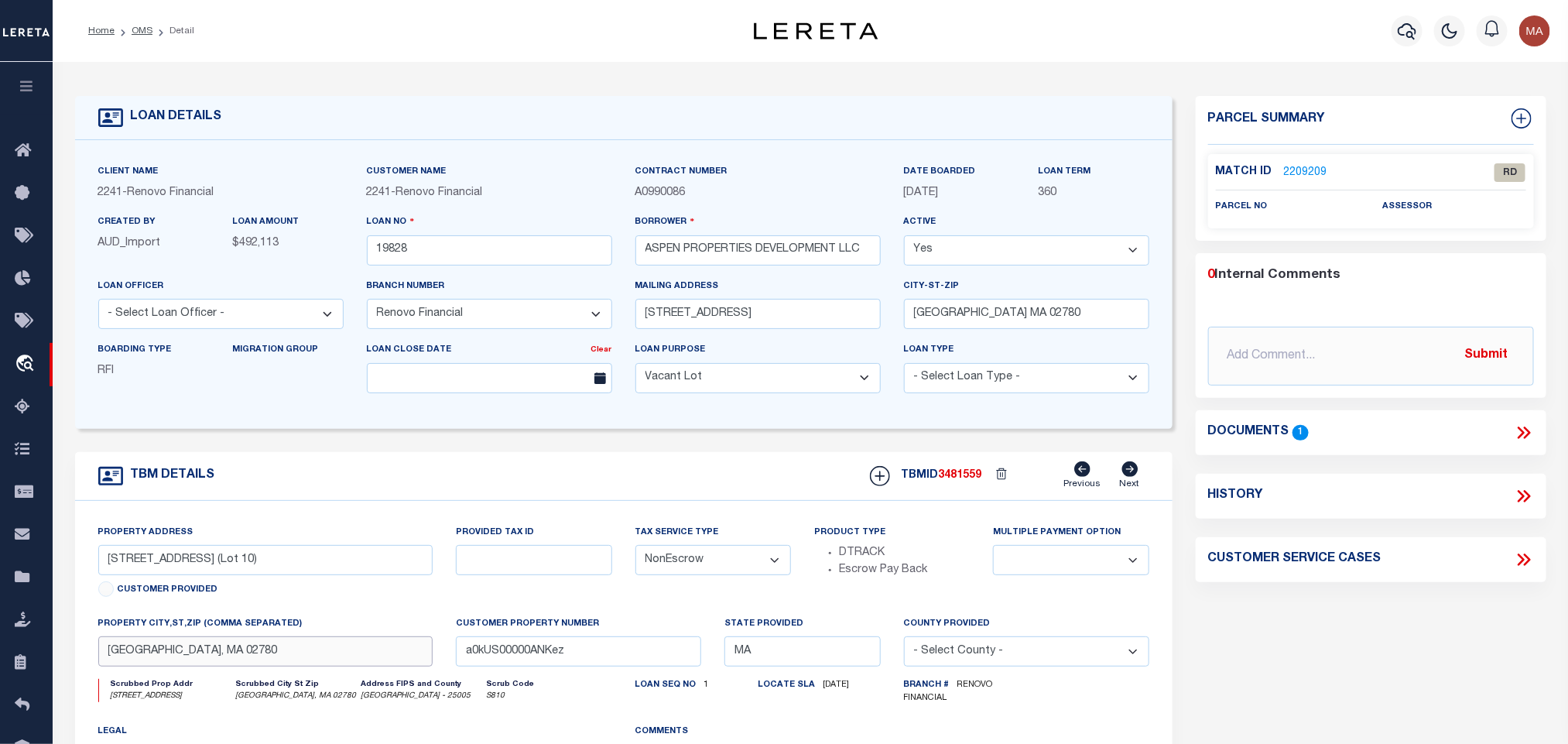
click at [219, 657] on input "[GEOGRAPHIC_DATA], MA 02780" at bounding box center [266, 651] width 335 height 30
click at [151, 557] on input "[STREET_ADDRESS] (Lot 10)" at bounding box center [266, 560] width 335 height 30
drag, startPoint x: 107, startPoint y: 569, endPoint x: 193, endPoint y: 576, distance: 86.3
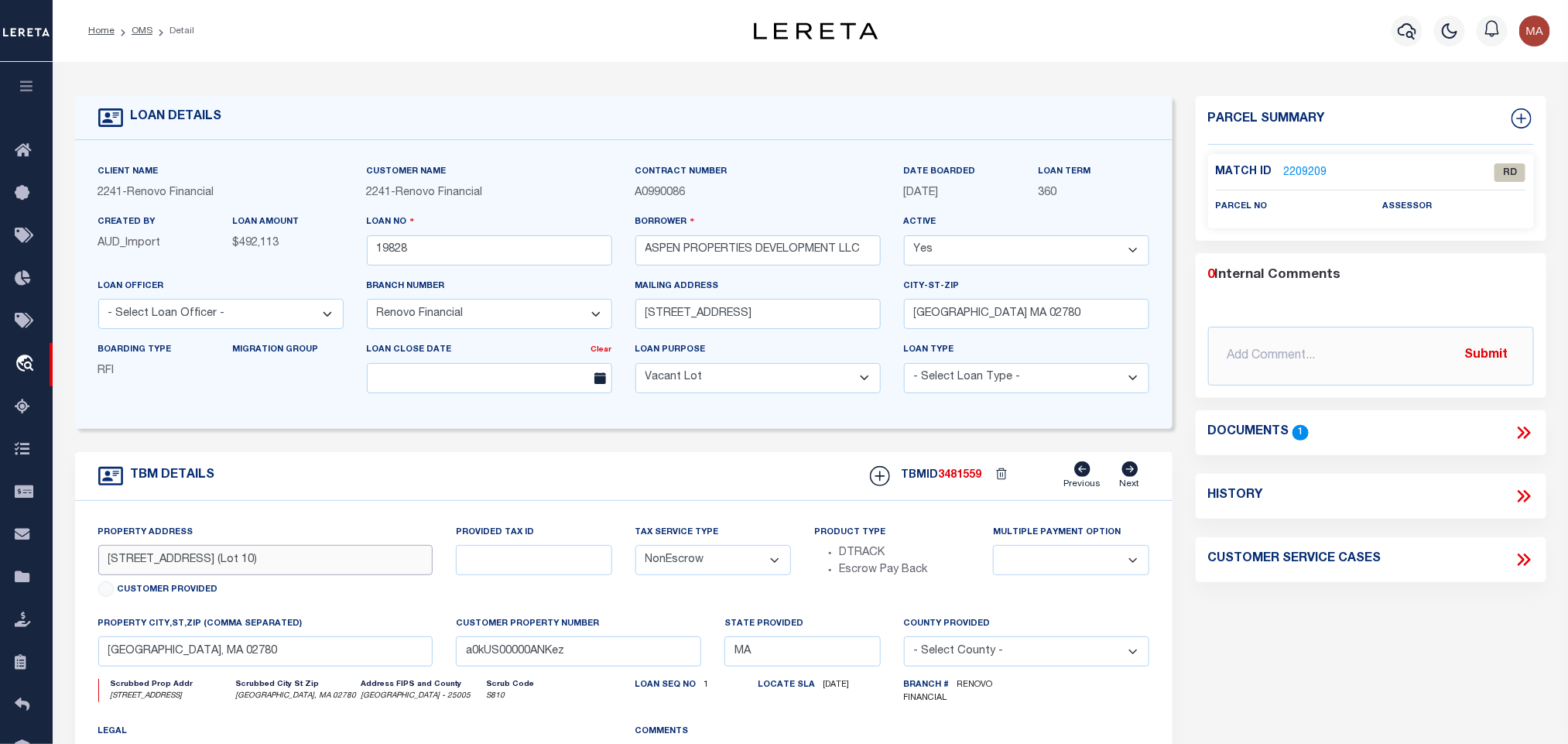
click at [193, 575] on input "[STREET_ADDRESS] (Lot 10)" at bounding box center [266, 560] width 335 height 30
click at [1306, 175] on link "2209209" at bounding box center [1306, 172] width 44 height 17
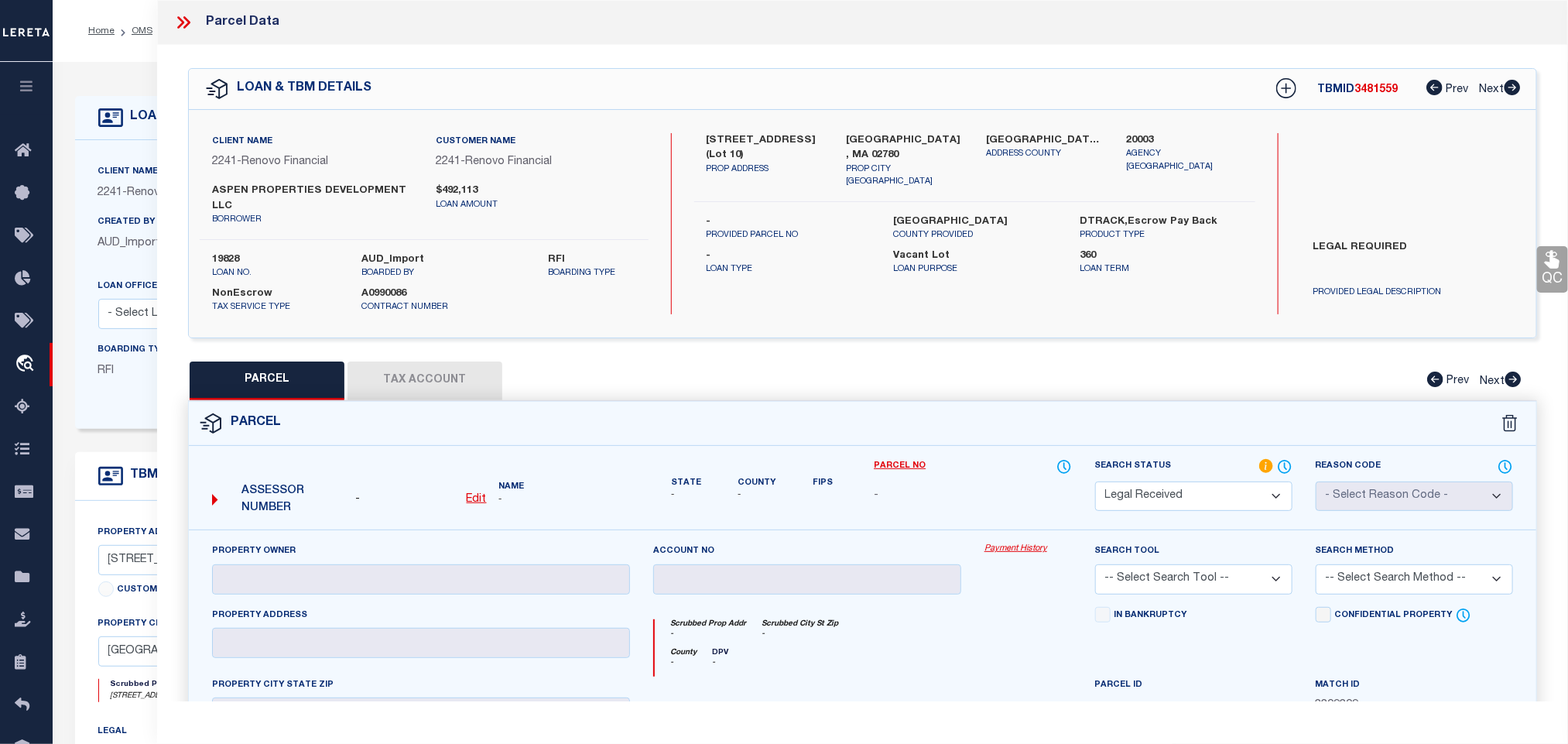
click at [481, 499] on u "Edit" at bounding box center [476, 499] width 20 height 10
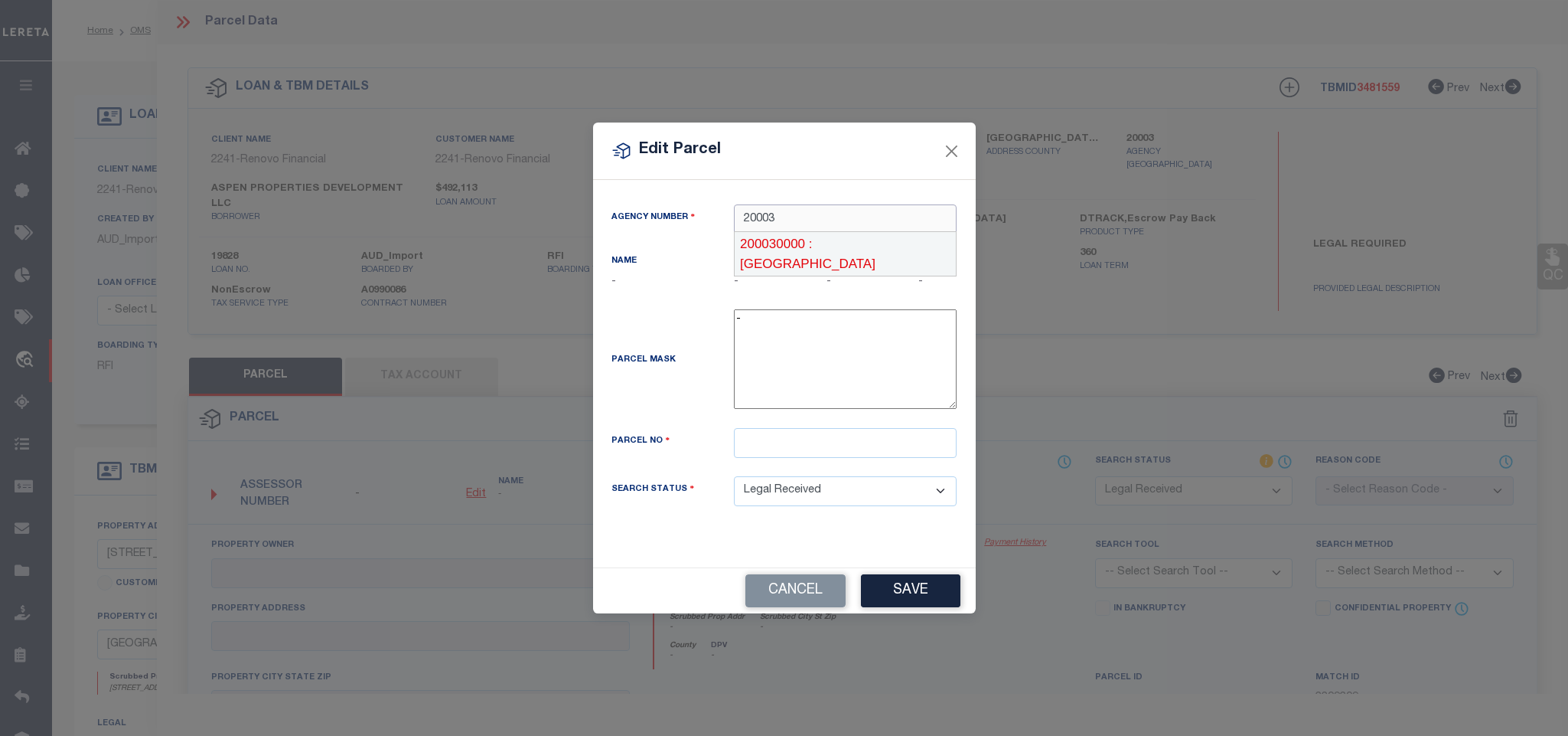
click at [846, 244] on div "200030000 : [GEOGRAPHIC_DATA]" at bounding box center [845, 253] width 221 height 44
click at [843, 439] on input "text" at bounding box center [845, 442] width 223 height 30
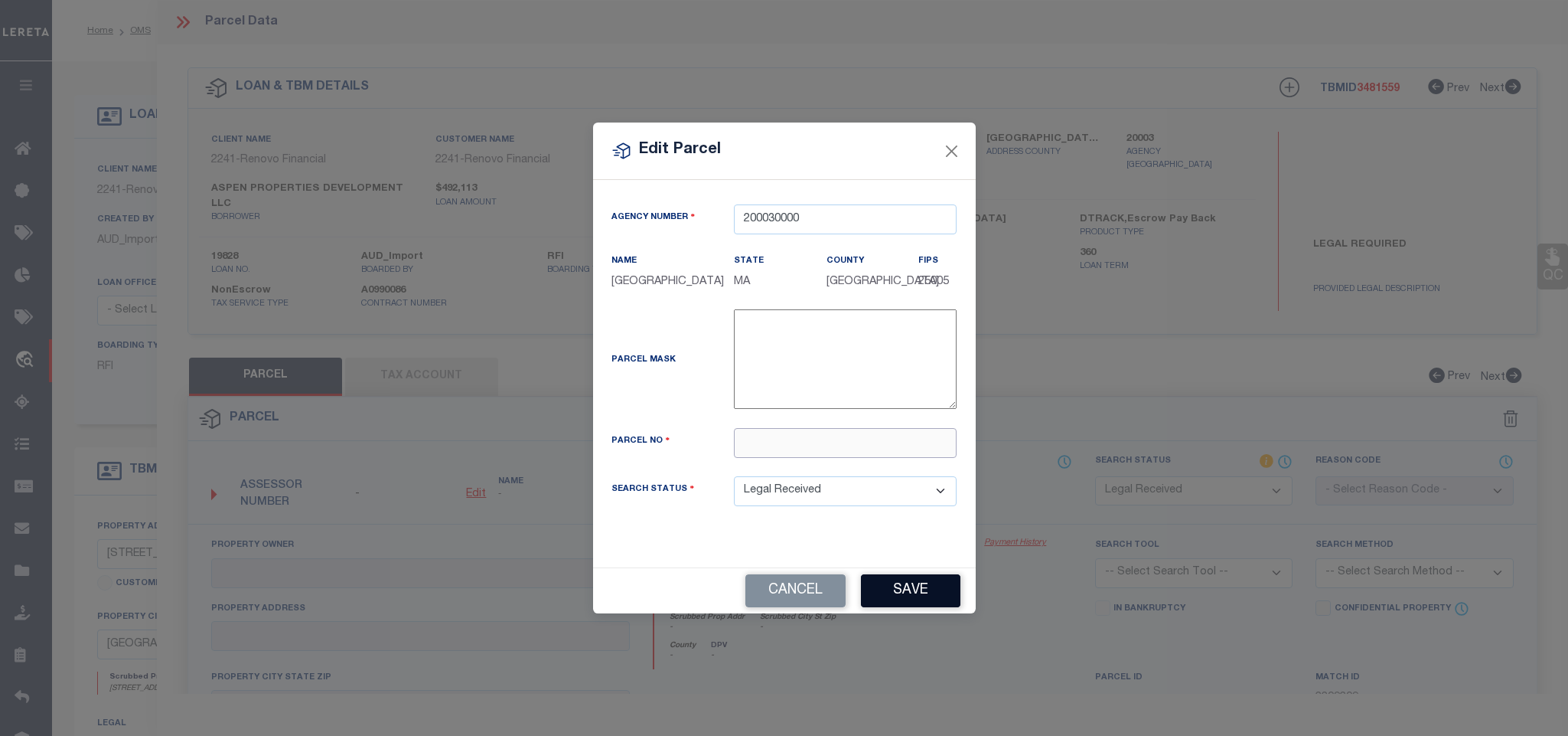
paste input "12/ / 6/ 0/"
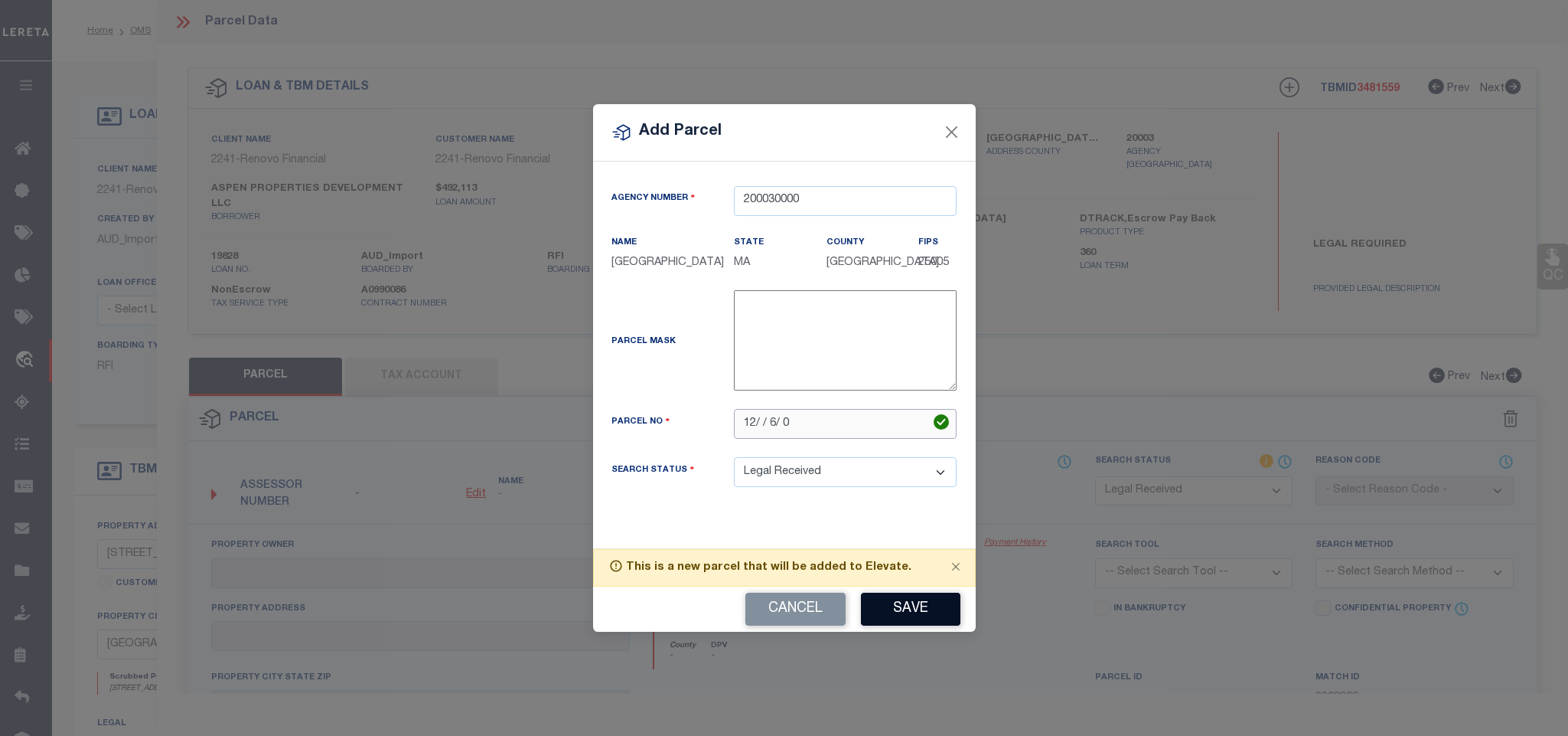
paste input "/"
click at [925, 616] on button "Save" at bounding box center [911, 609] width 100 height 33
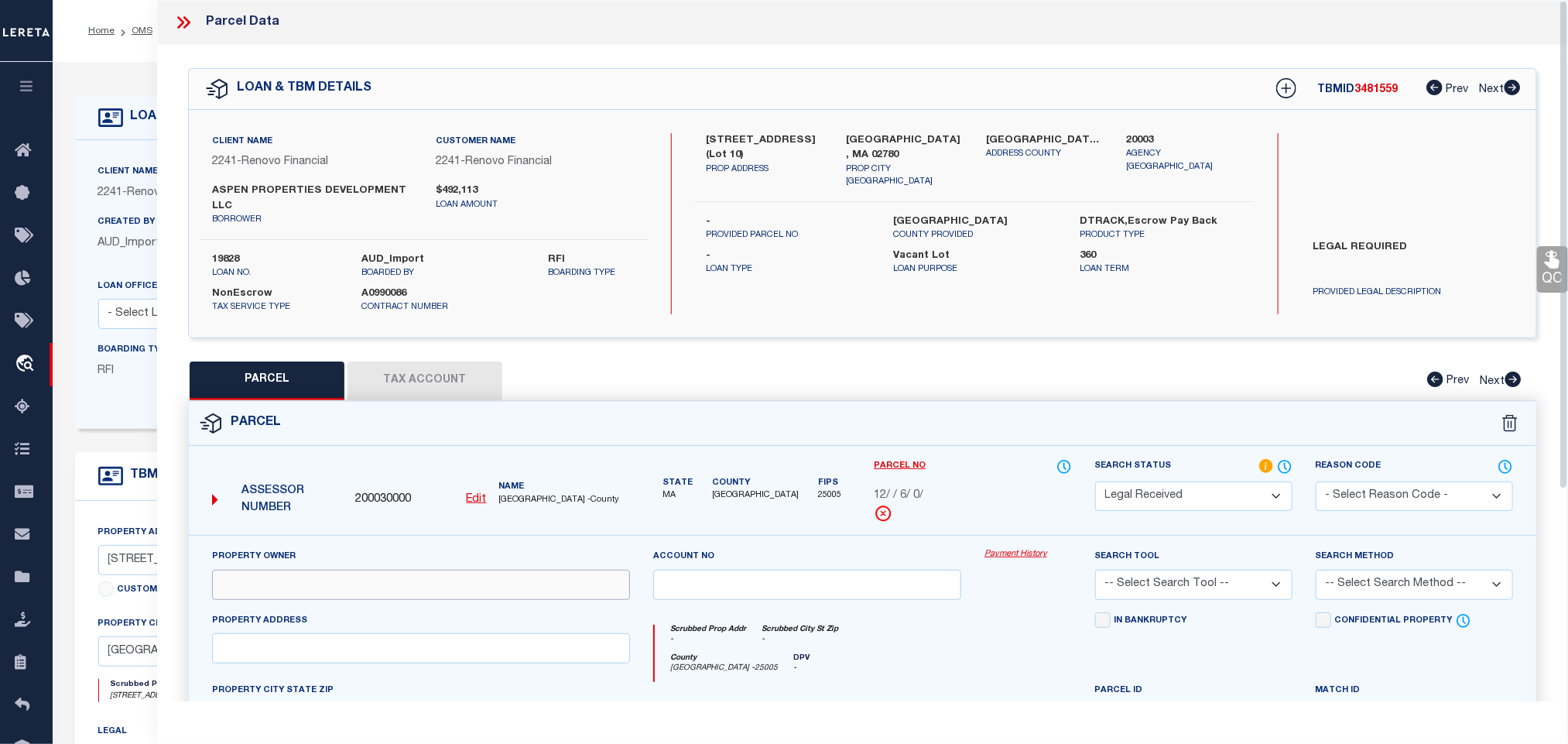
drag, startPoint x: 390, startPoint y: 593, endPoint x: 927, endPoint y: 255, distance: 634.5
click at [390, 593] on input "text" at bounding box center [421, 584] width 418 height 30
paste input "[PERSON_NAME]"
click at [929, 126] on div "Client Name 2241 - Renovo Financial Customer Name 2241 - Renovo Financial ASPEN…" at bounding box center [863, 223] width 1348 height 227
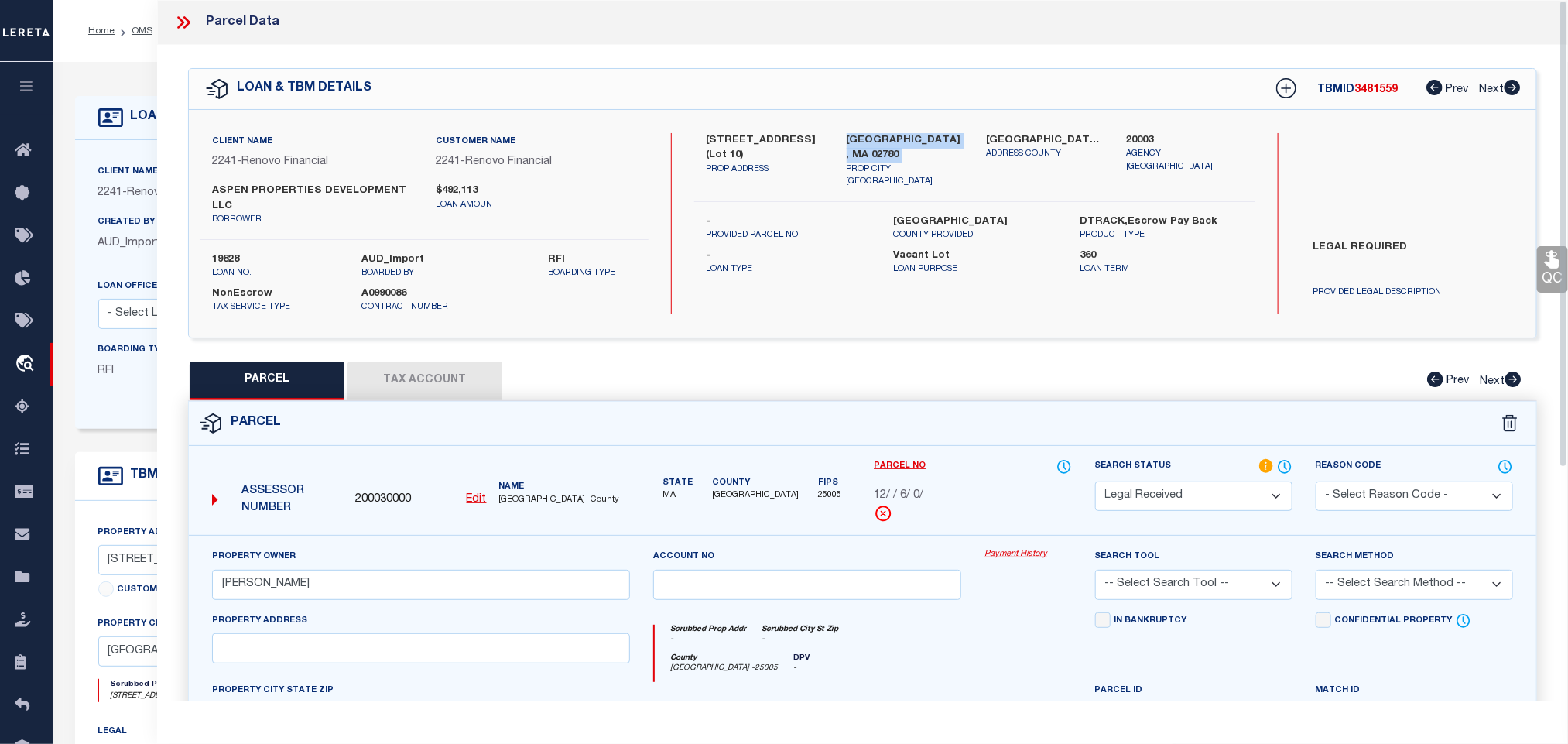
click at [929, 126] on div "Client Name 2241 - Renovo Financial Customer Name 2241 - Renovo Financial ASPEN…" at bounding box center [863, 223] width 1348 height 227
copy div "[GEOGRAPHIC_DATA], MA 02780"
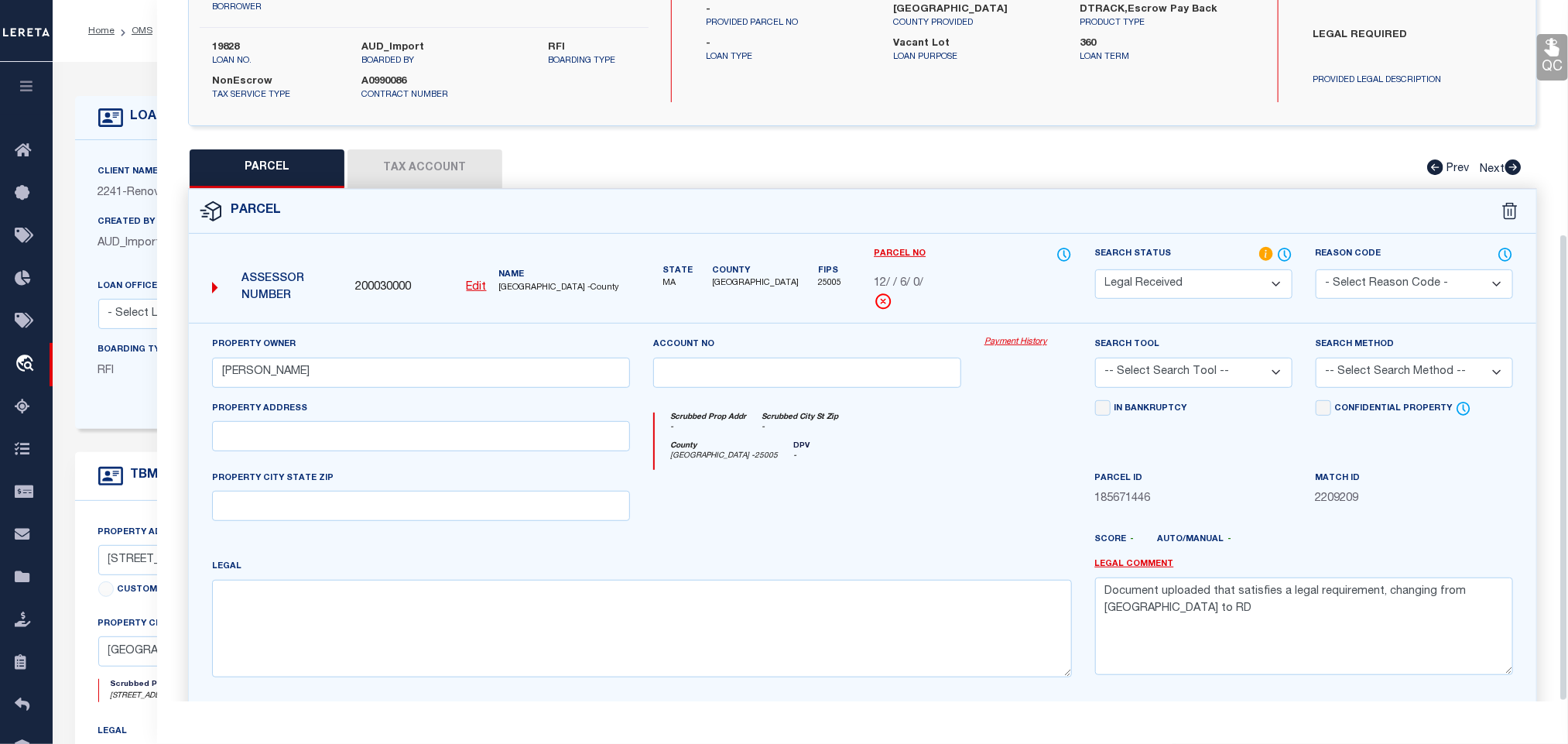
scroll to position [351, 0]
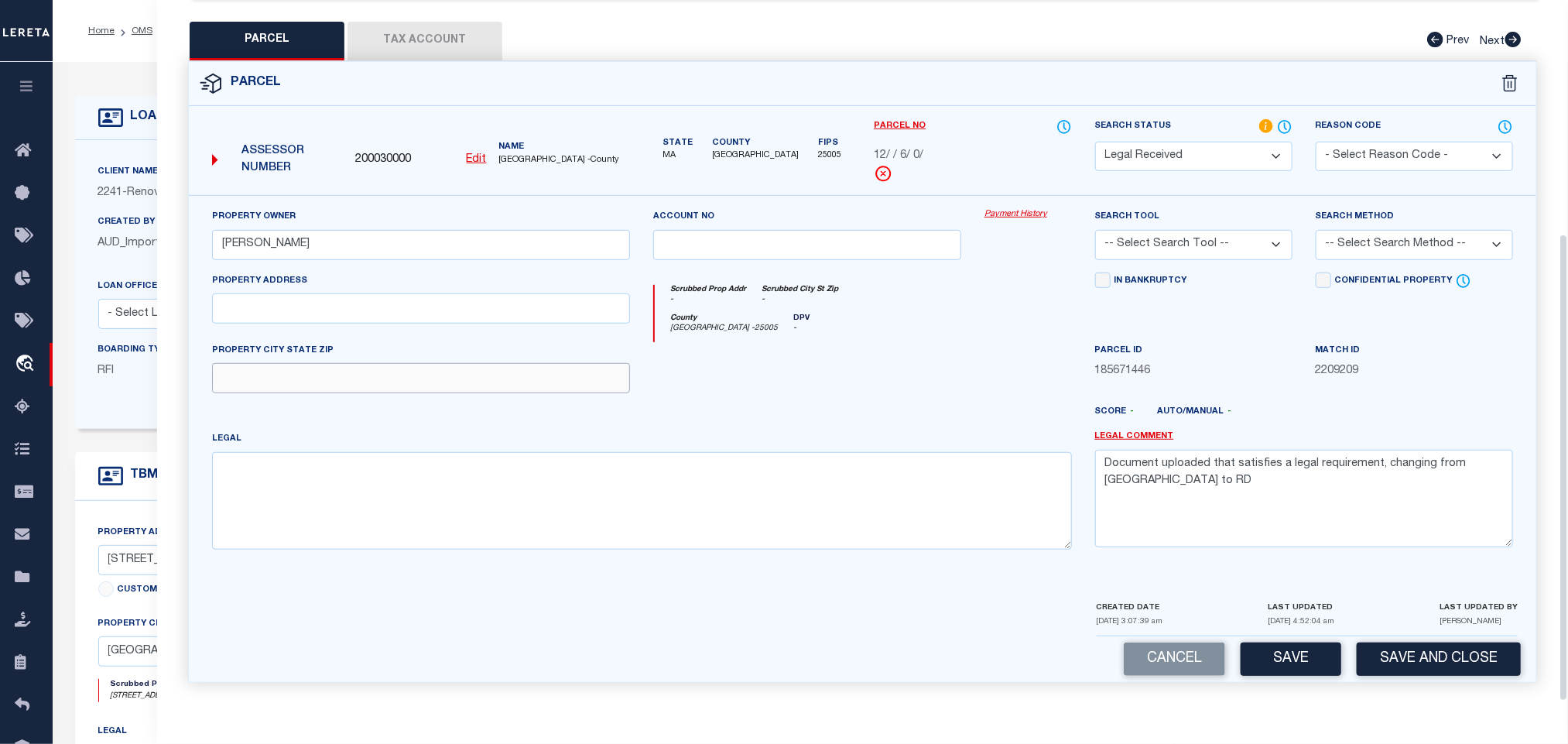
drag, startPoint x: 500, startPoint y: 370, endPoint x: 337, endPoint y: 390, distance: 164.2
click at [500, 370] on input "text" at bounding box center [421, 378] width 418 height 30
paste input "[GEOGRAPHIC_DATA], MA 02780"
click at [313, 310] on input "text" at bounding box center [421, 308] width 418 height 30
paste input "[STREET_ADDRESS]"
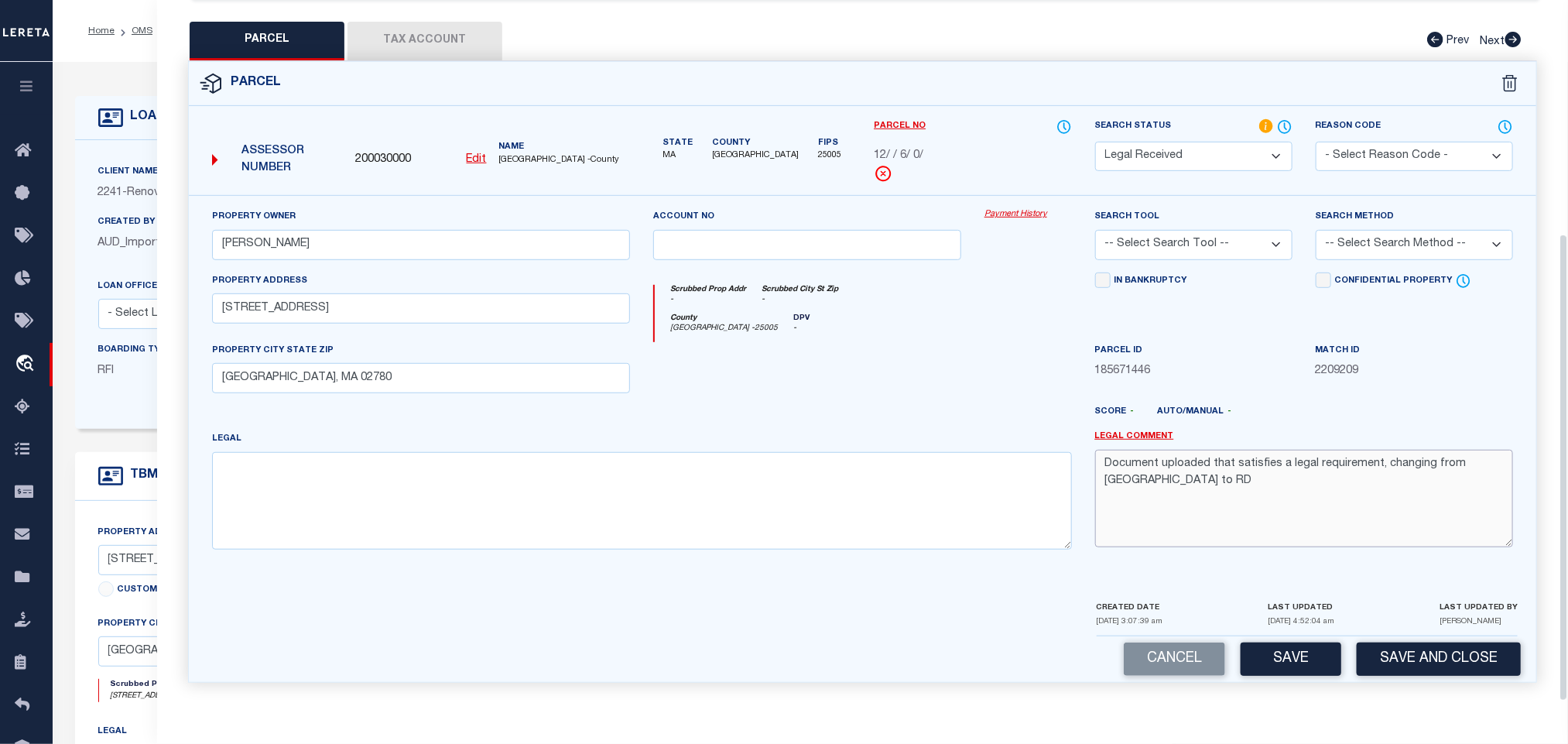
click at [1156, 459] on textarea "Document uploaded that satisfies a legal requirement, changing from [GEOGRAPHIC…" at bounding box center [1304, 499] width 418 height 97
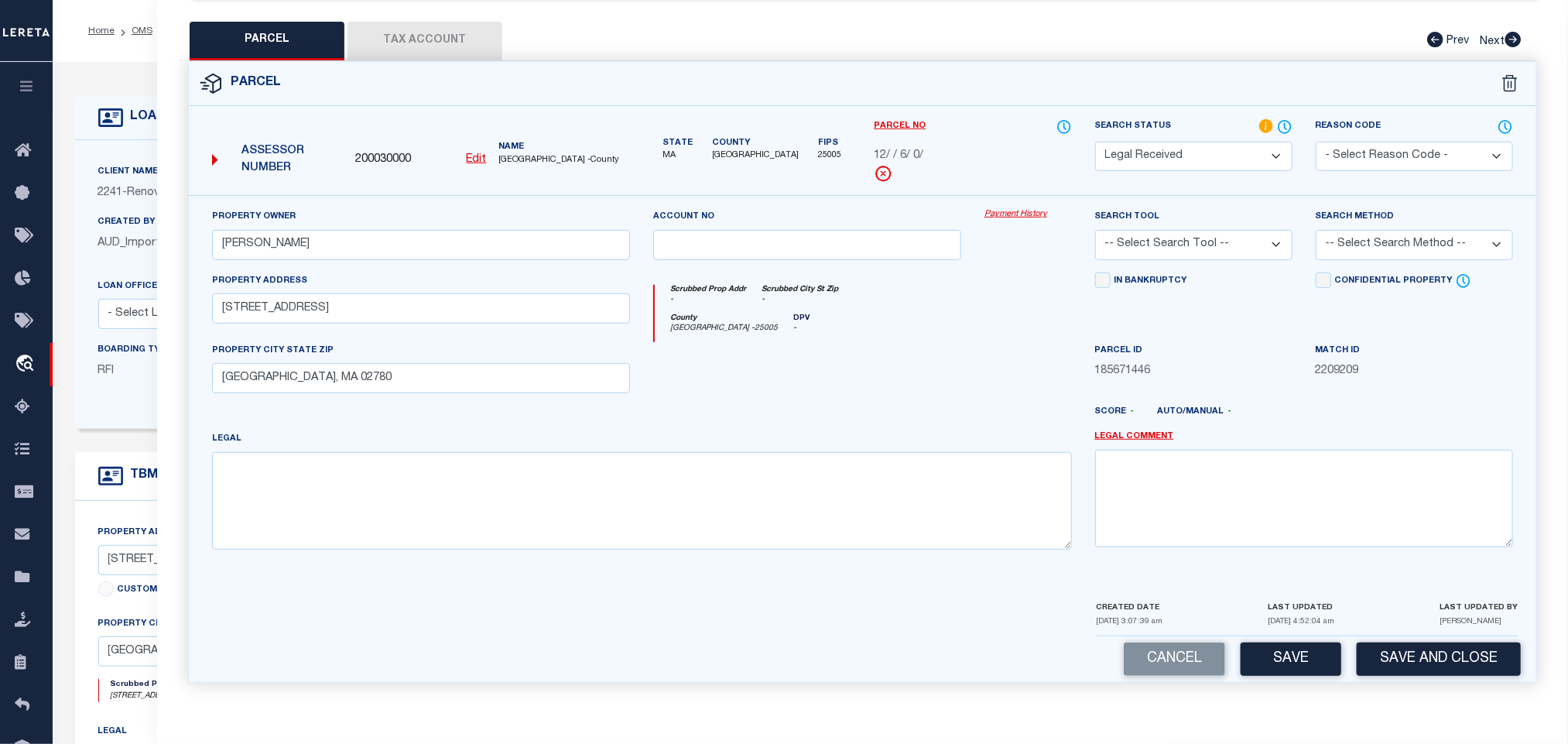
click at [1210, 232] on select "-- Select Search Tool -- 3rd Party Website Agency File Agency Website ATLS CNV-…" at bounding box center [1194, 245] width 198 height 30
click at [1095, 230] on select "-- Select Search Tool -- 3rd Party Website Agency File Agency Website ATLS CNV-…" at bounding box center [1194, 245] width 198 height 30
click at [1382, 245] on select "-- Select Search Method -- Property Address Legal Liability Info Provided" at bounding box center [1415, 245] width 198 height 30
click at [1316, 230] on select "-- Select Search Method -- Property Address Legal Liability Info Provided" at bounding box center [1415, 245] width 198 height 30
click at [1299, 651] on button "Save" at bounding box center [1291, 659] width 101 height 33
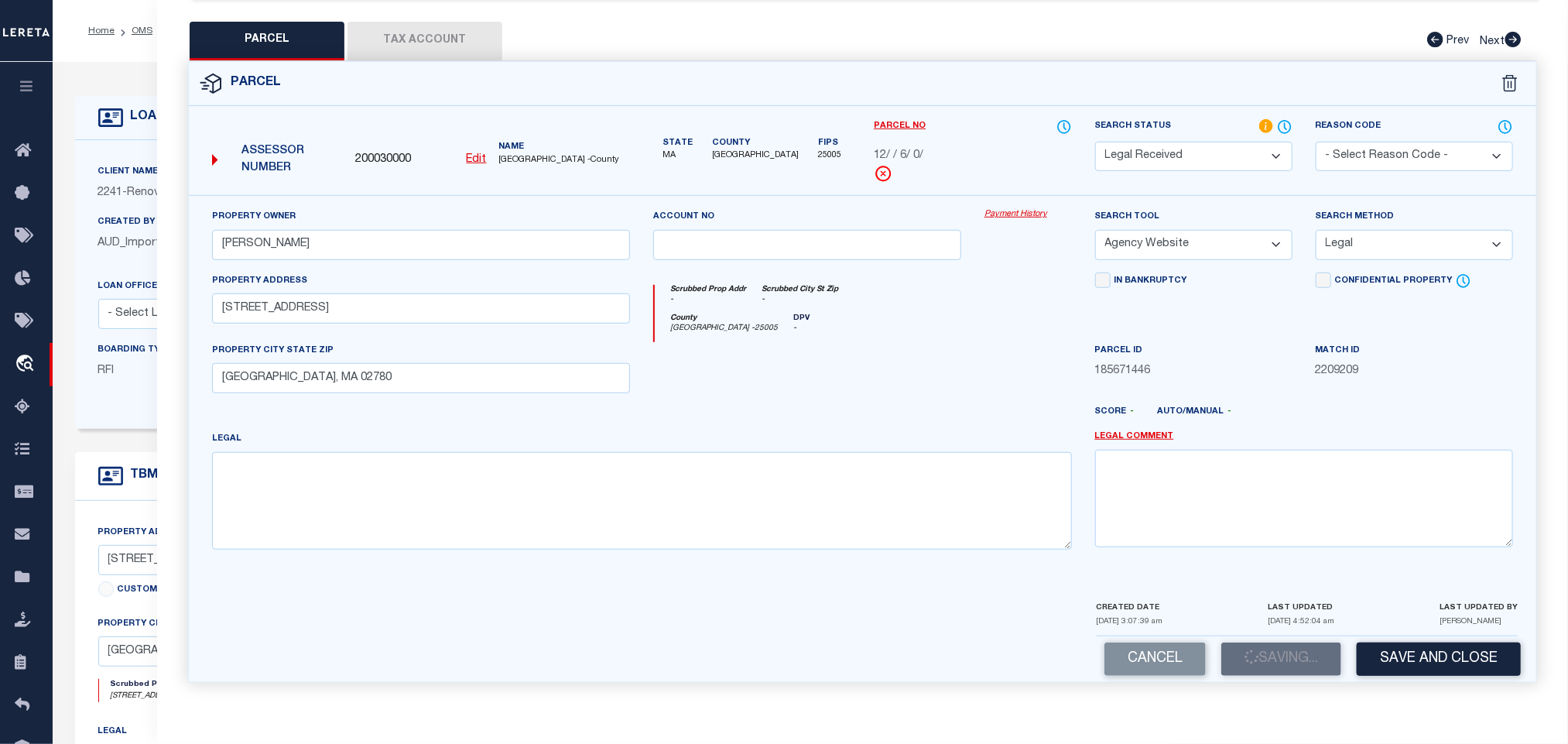
click at [449, 32] on button "Tax Account" at bounding box center [425, 41] width 155 height 38
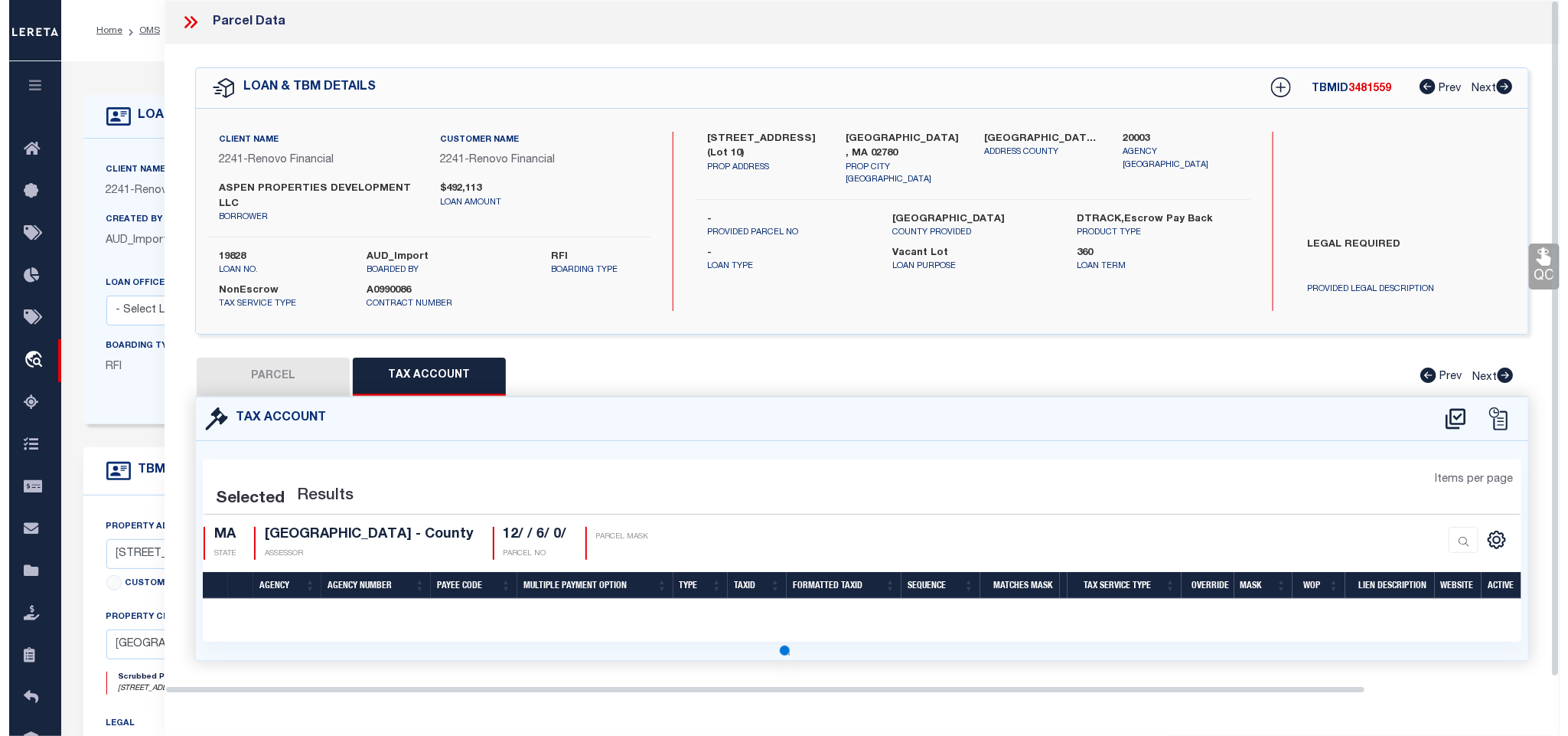
scroll to position [0, 0]
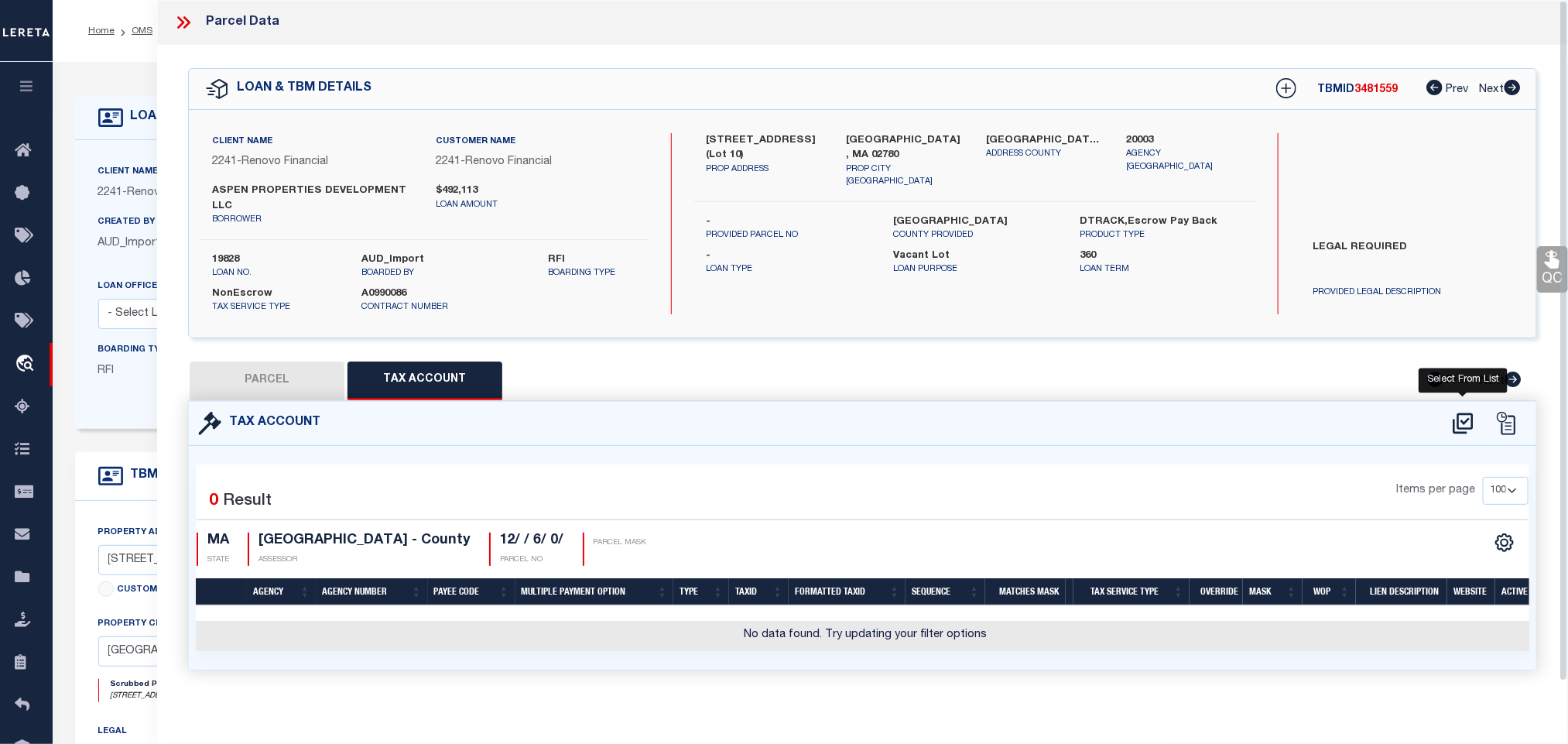
click at [1473, 426] on icon at bounding box center [1463, 423] width 25 height 24
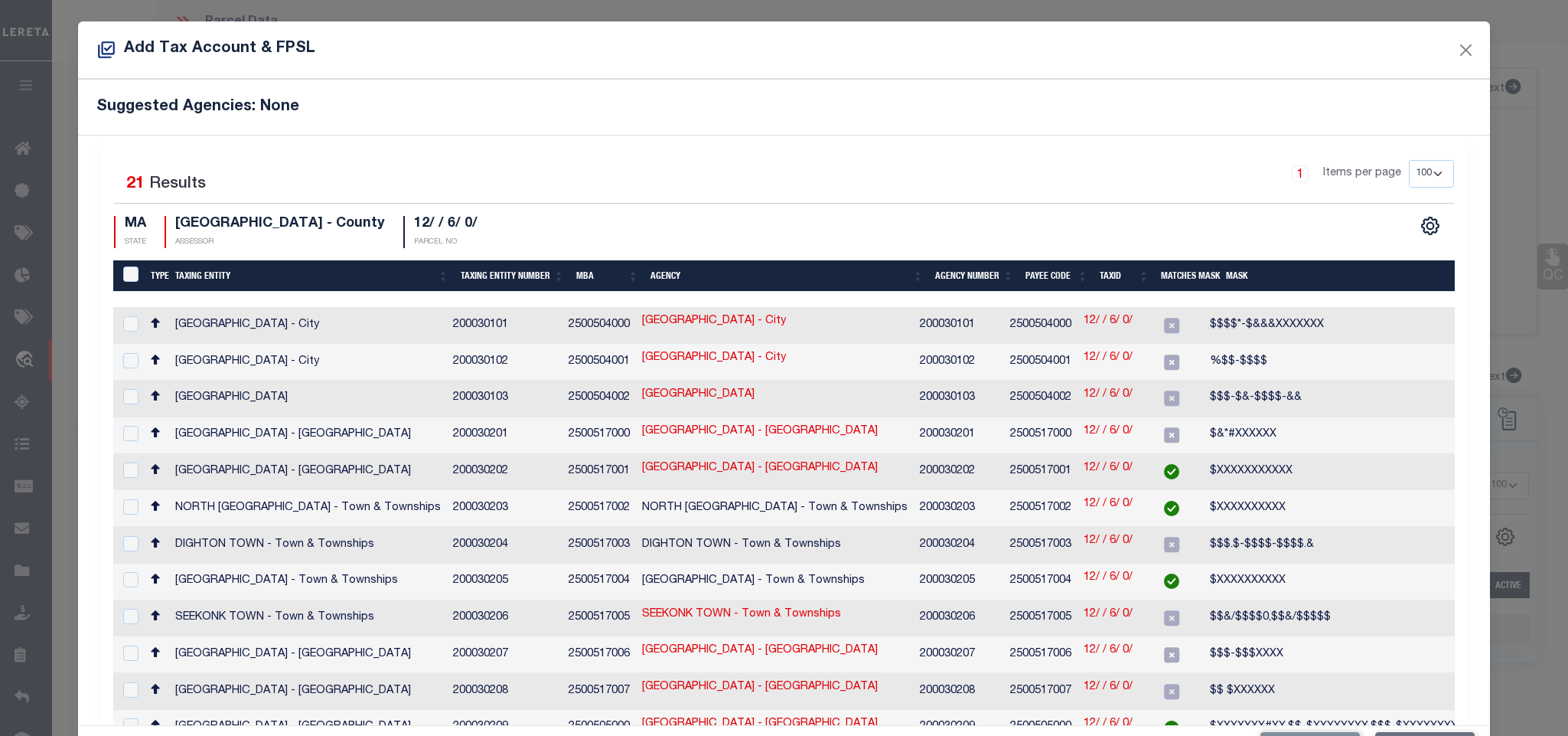
click at [516, 38] on div "Add Tax Account & FPSL" at bounding box center [784, 50] width 1411 height 58
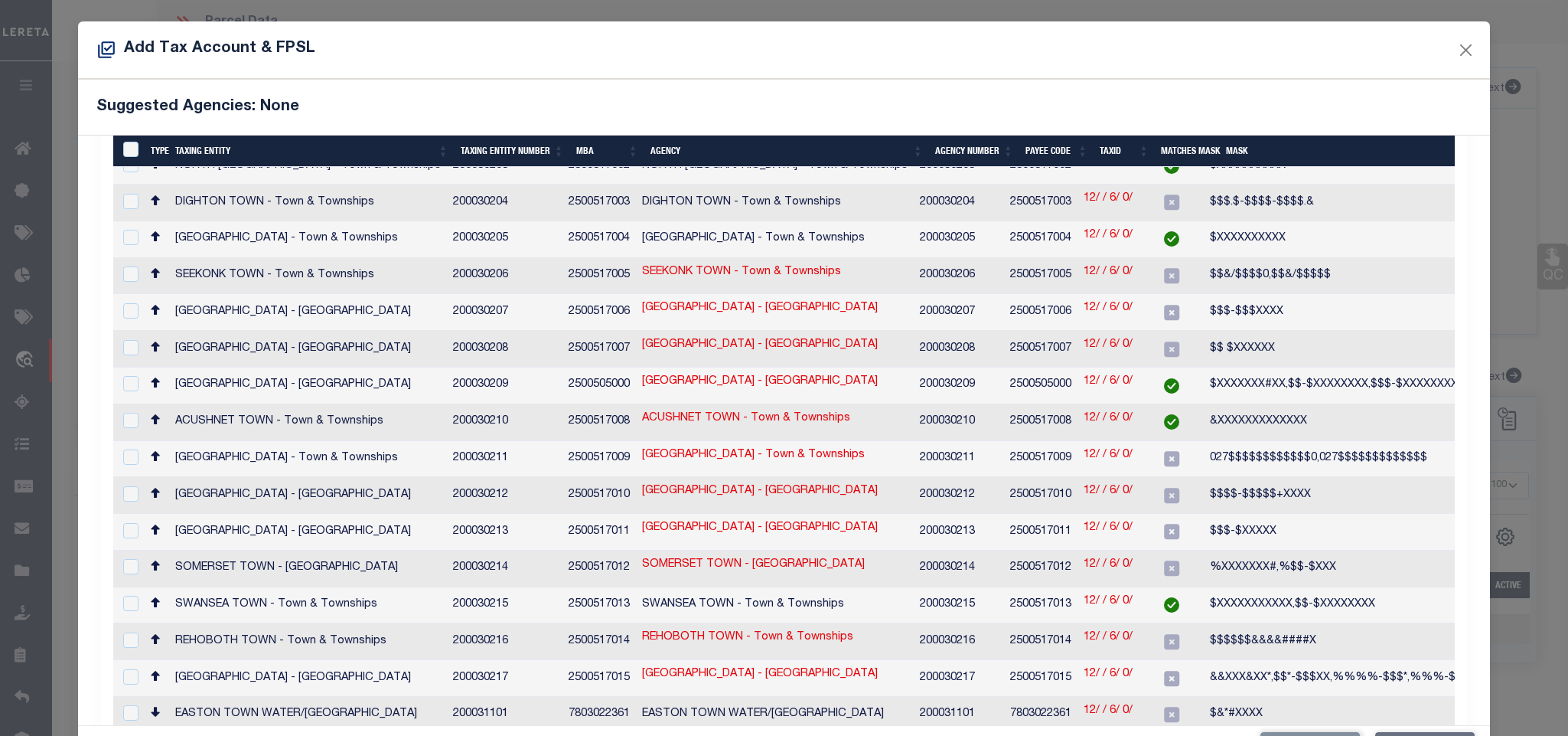
scroll to position [344, 0]
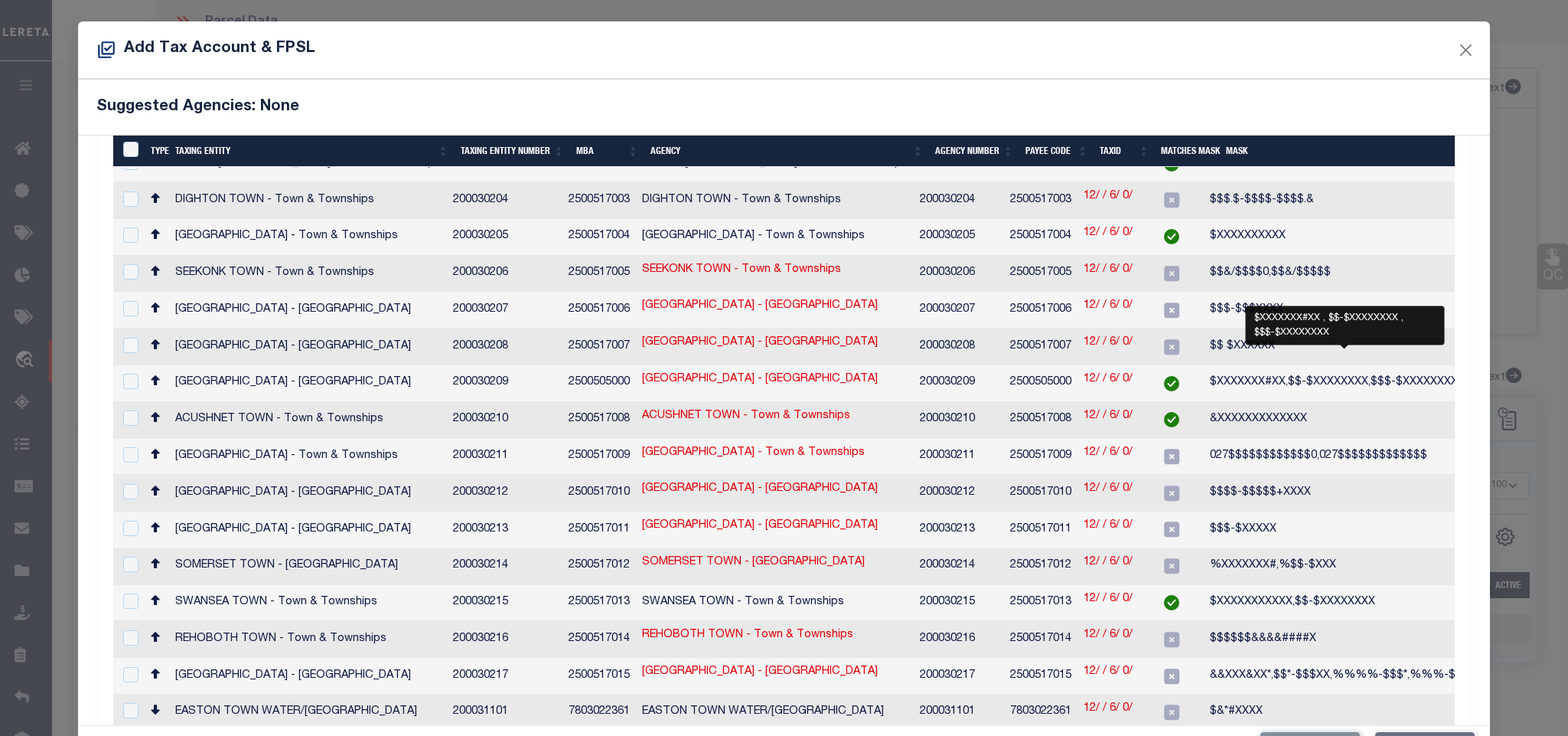
click at [1270, 376] on span "$XXXXXXX#XX,$$-$XXXXXXXX,$$$-$XXXXXXXX" at bounding box center [1334, 381] width 248 height 10
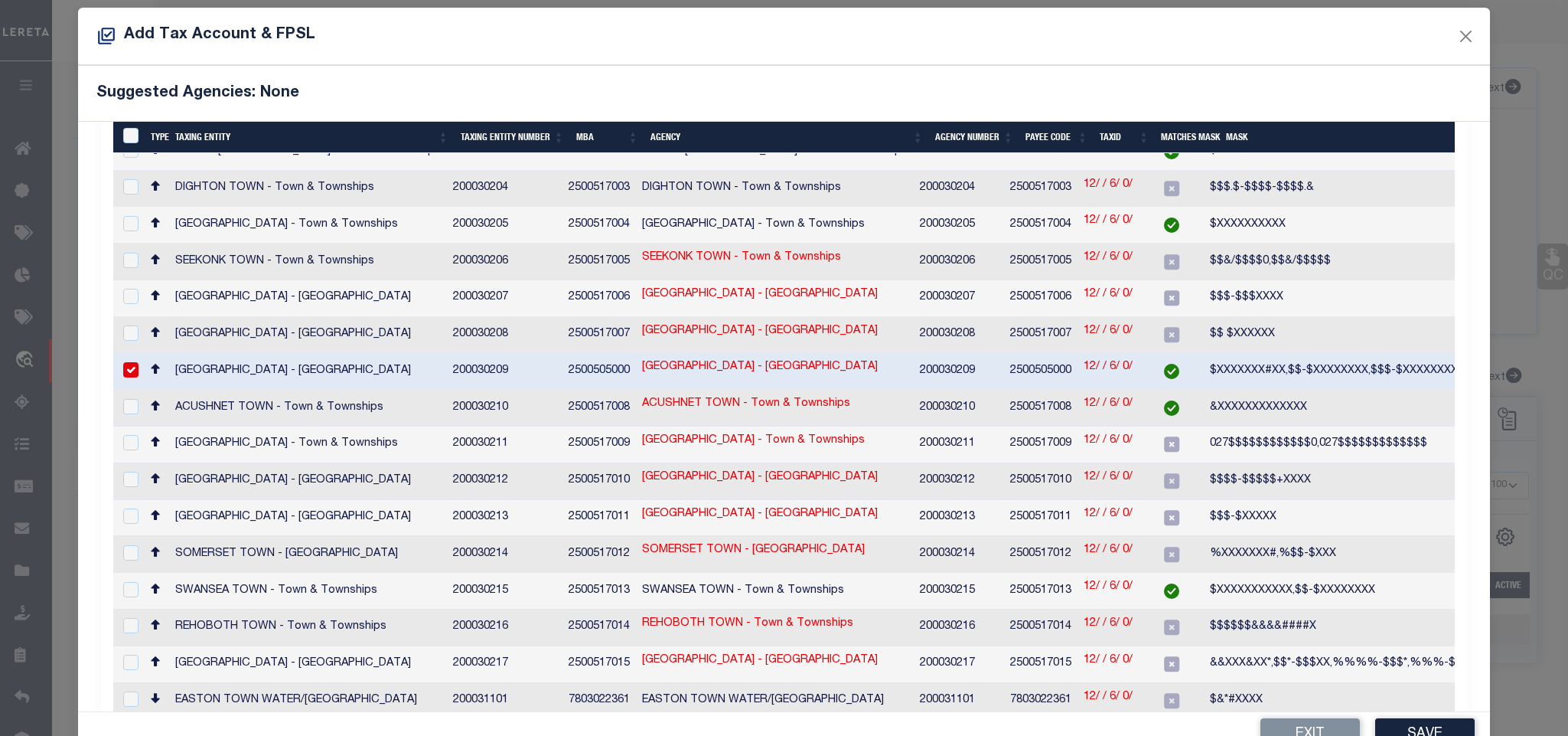
scroll to position [58, 0]
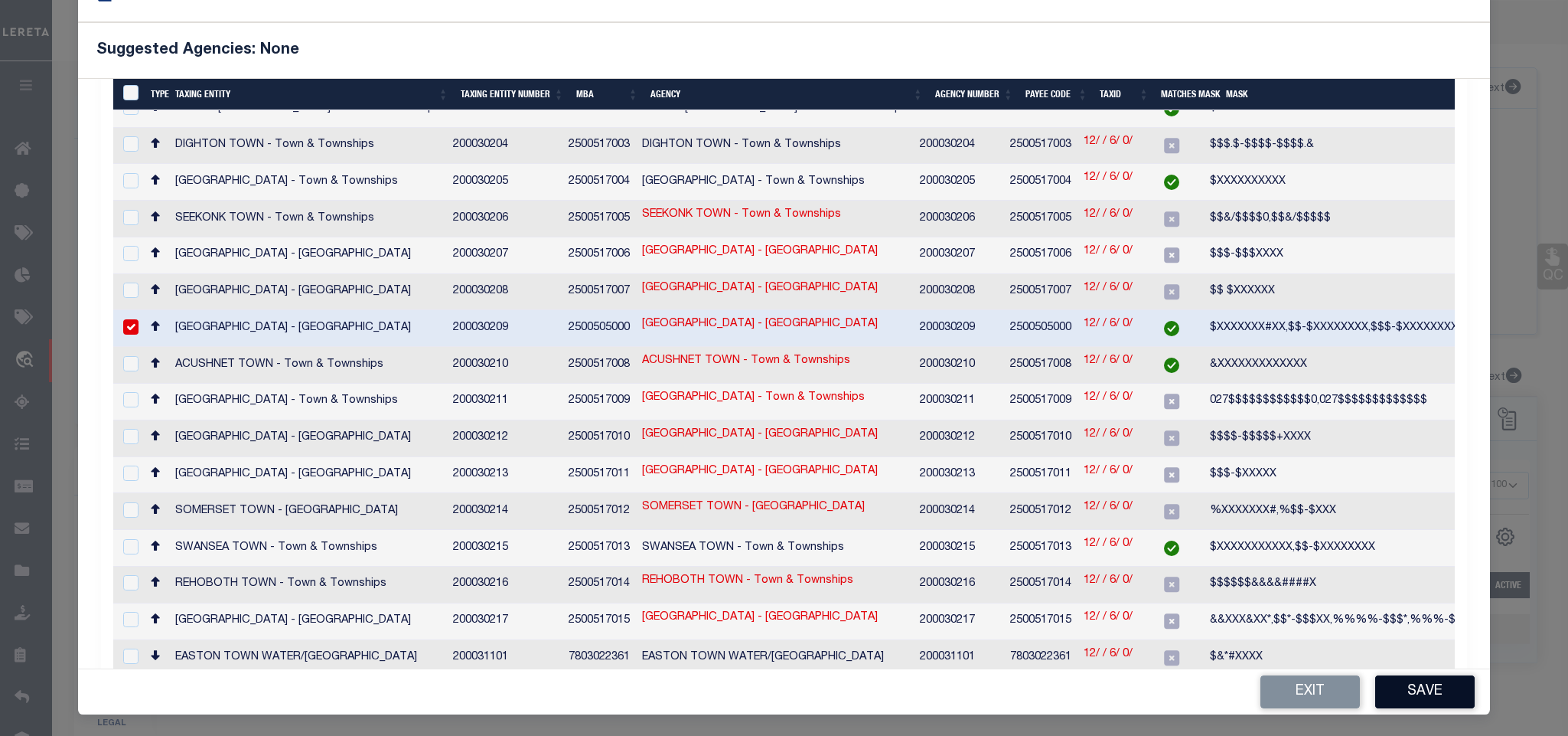
click at [1417, 696] on button "Save" at bounding box center [1425, 691] width 100 height 33
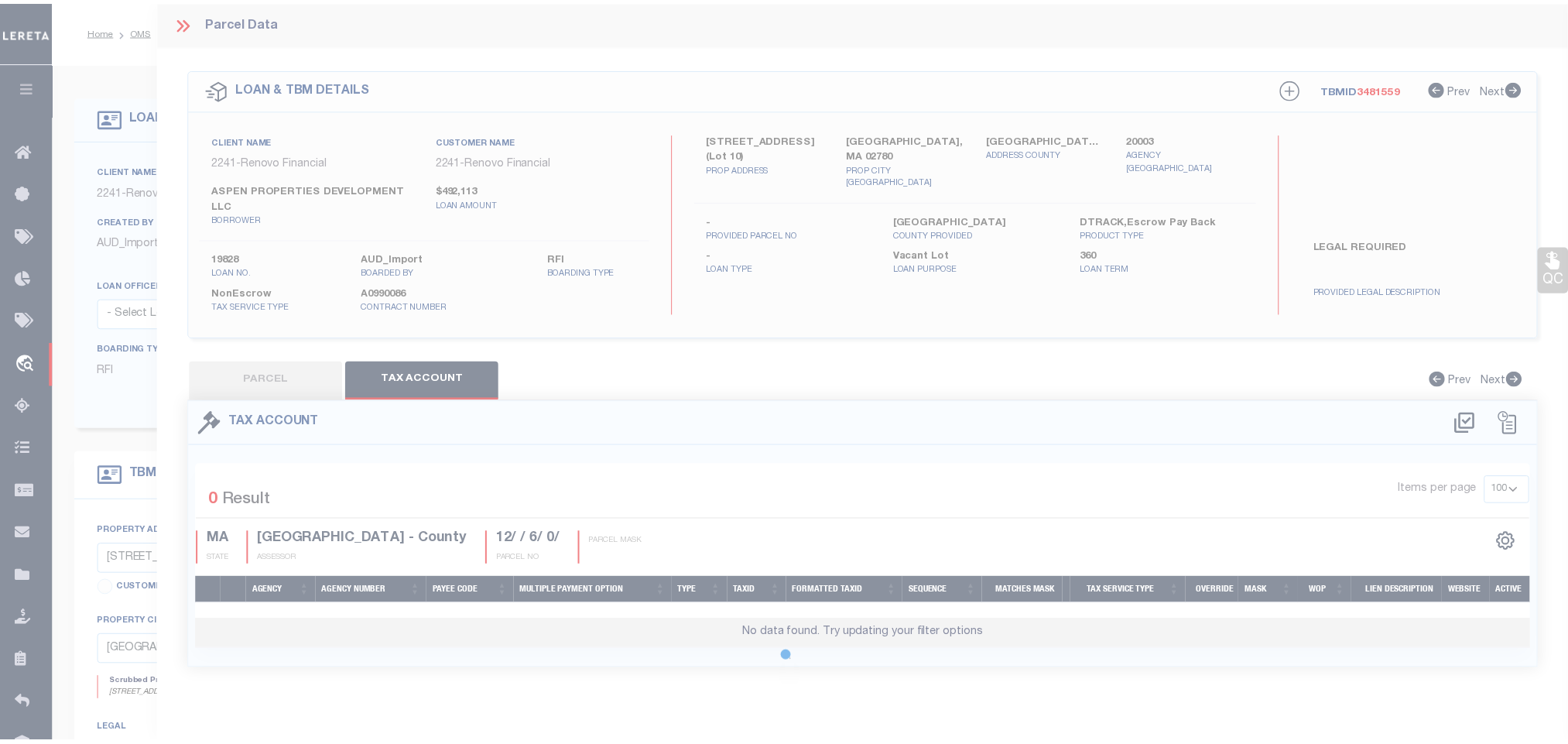
scroll to position [0, 0]
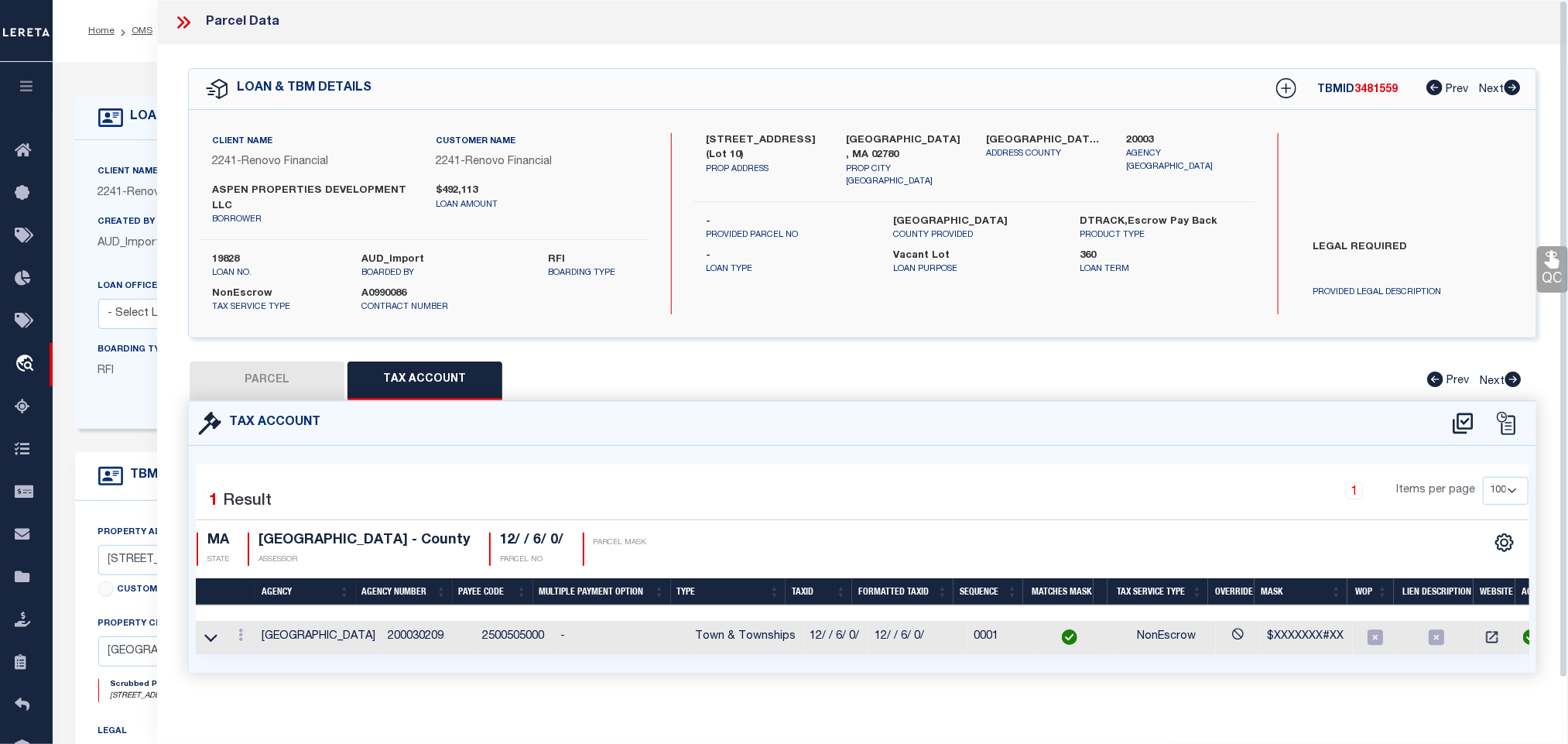
click at [310, 383] on button "PARCEL" at bounding box center [267, 380] width 155 height 38
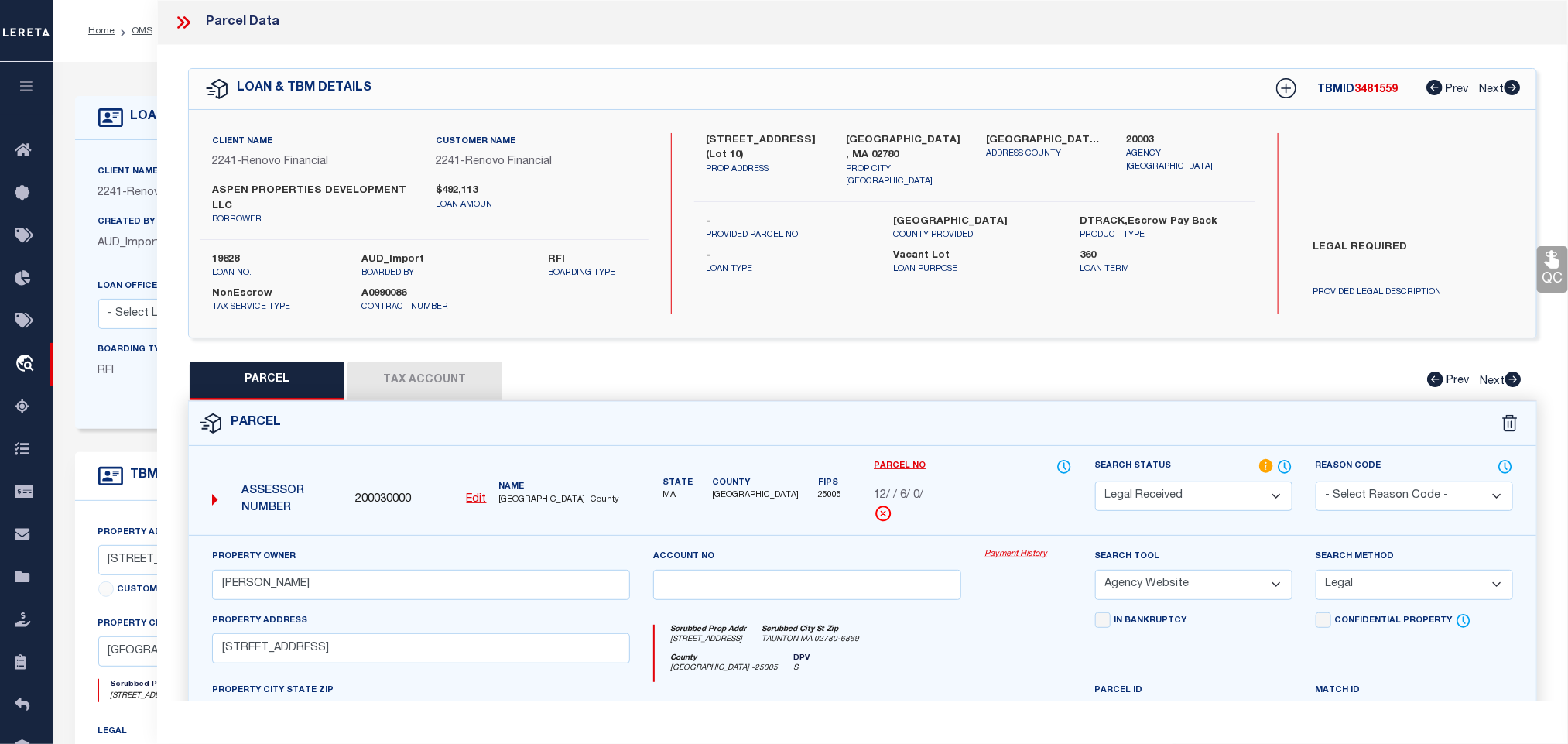
drag, startPoint x: 1149, startPoint y: 499, endPoint x: 1149, endPoint y: 484, distance: 15.0
click at [1149, 499] on select "Automated Search Bad Parcel Complete Duplicate Parcel High Dollar Reporting In …" at bounding box center [1194, 496] width 198 height 30
click at [1095, 484] on select "Automated Search Bad Parcel Complete Duplicate Parcel High Dollar Reporting In …" at bounding box center [1194, 496] width 198 height 30
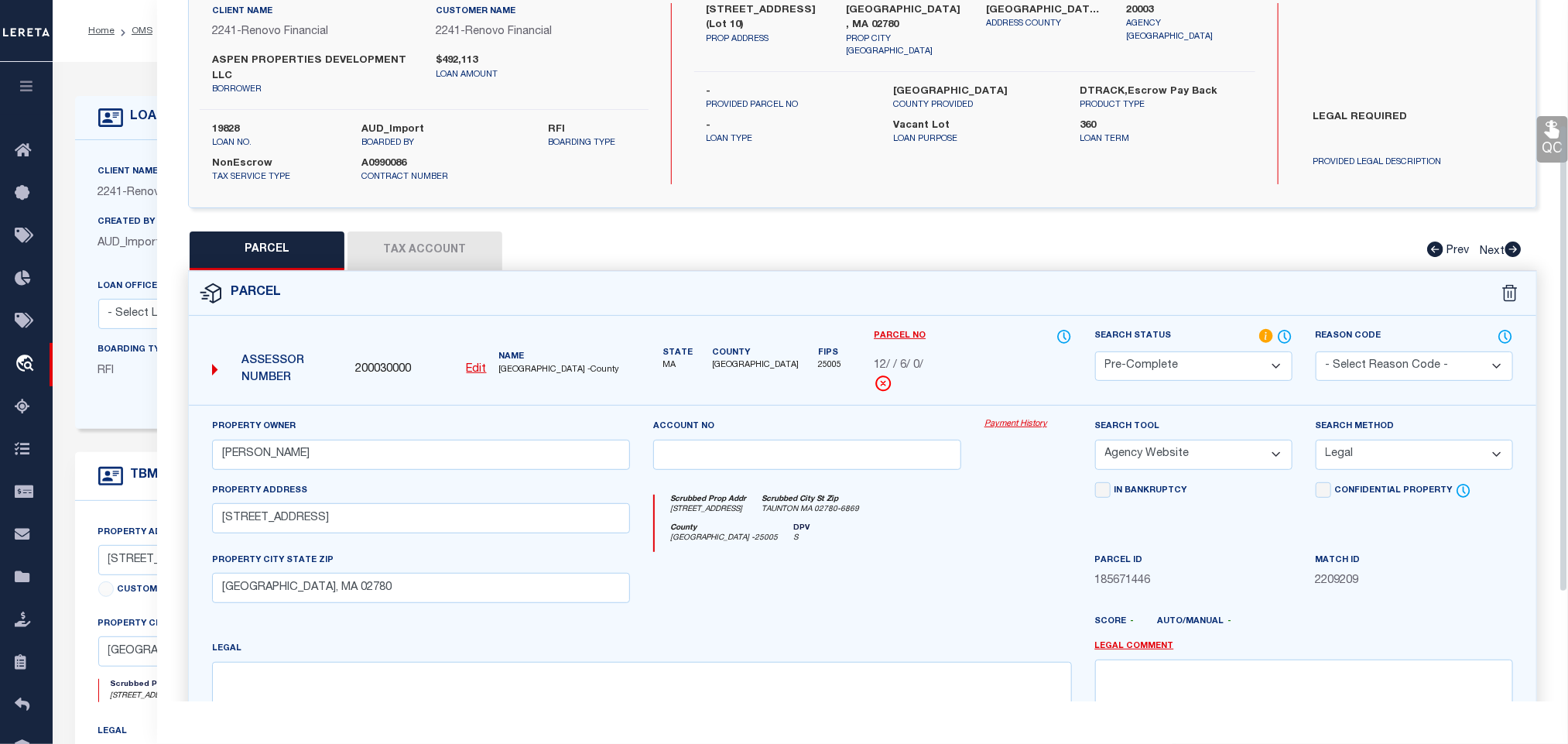
scroll to position [351, 0]
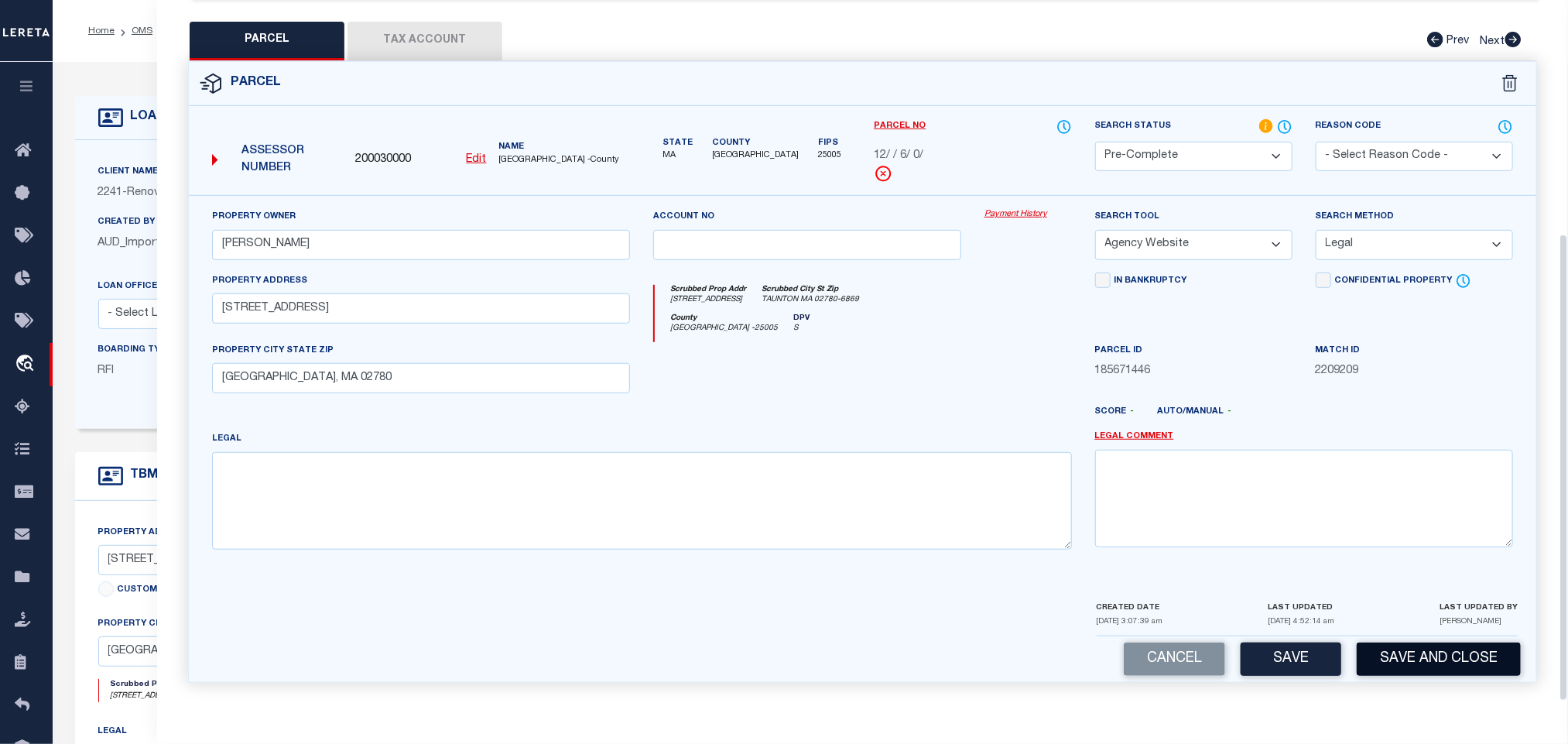
click at [1430, 665] on button "Save and Close" at bounding box center [1439, 659] width 165 height 33
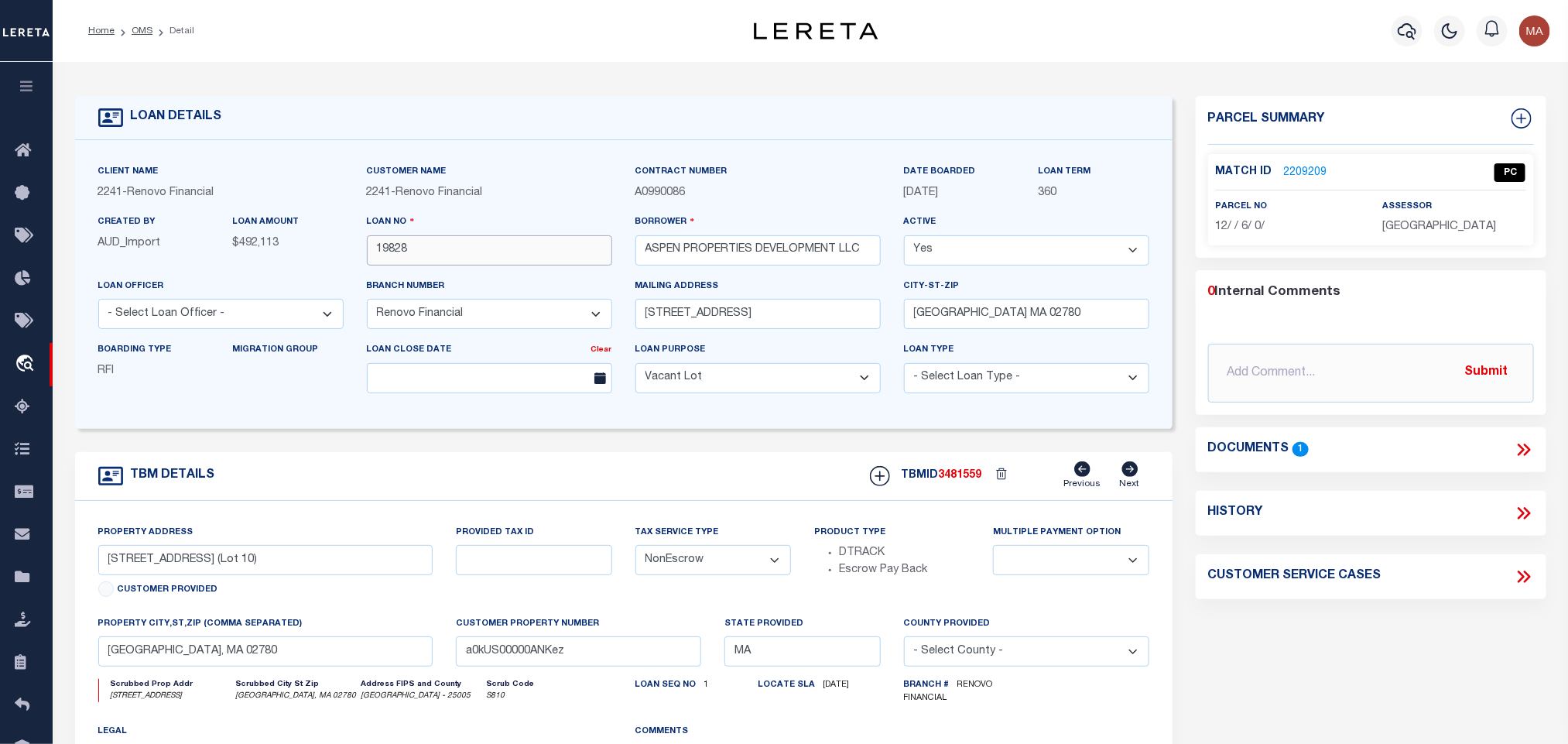
click at [395, 254] on input "19828" at bounding box center [489, 250] width 246 height 30
click at [946, 476] on span "3481559" at bounding box center [961, 475] width 44 height 10
click at [950, 476] on span "3481559" at bounding box center [961, 475] width 44 height 10
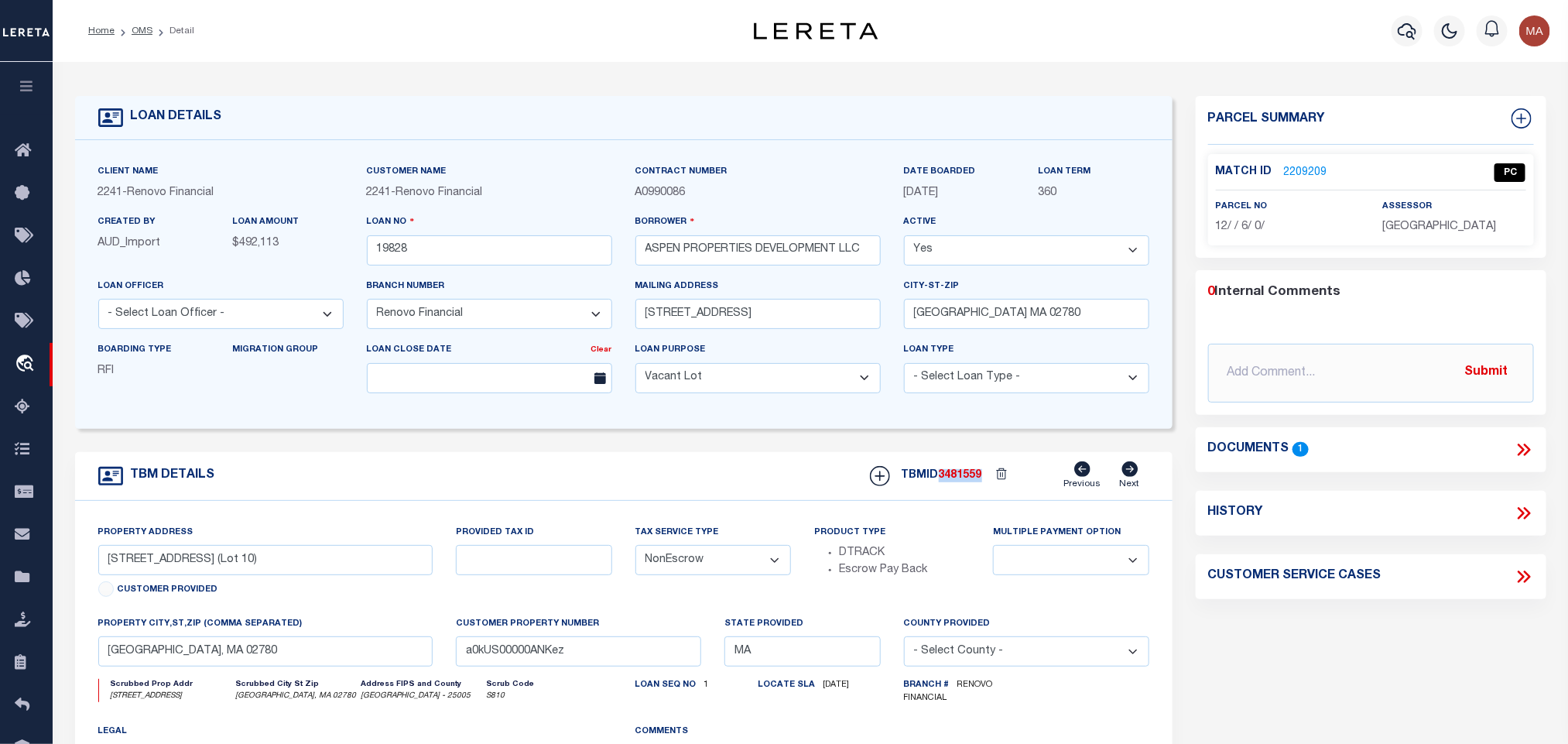
copy span "3481559"
click at [1438, 232] on span "[GEOGRAPHIC_DATA]" at bounding box center [1439, 226] width 114 height 10
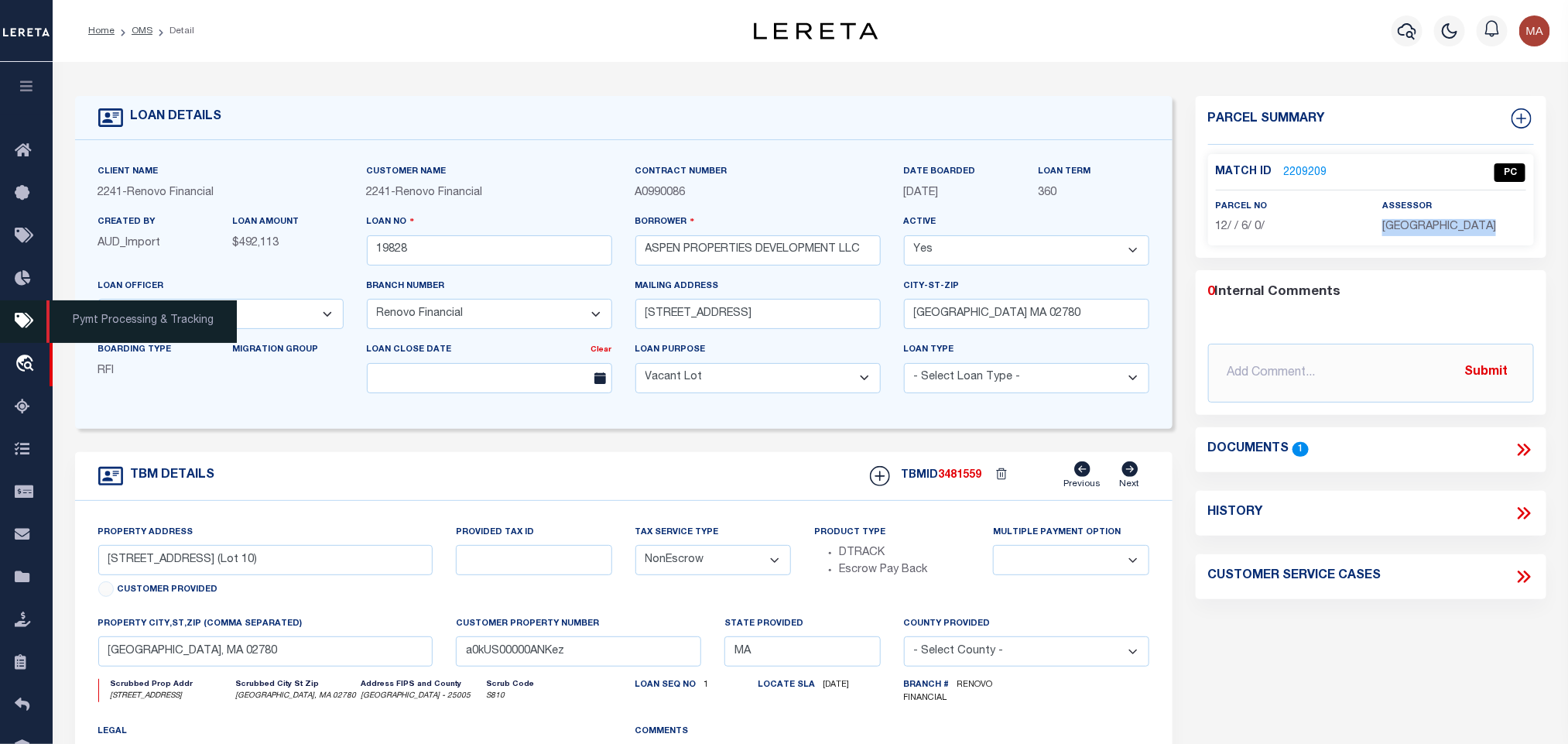
copy div "[GEOGRAPHIC_DATA]"
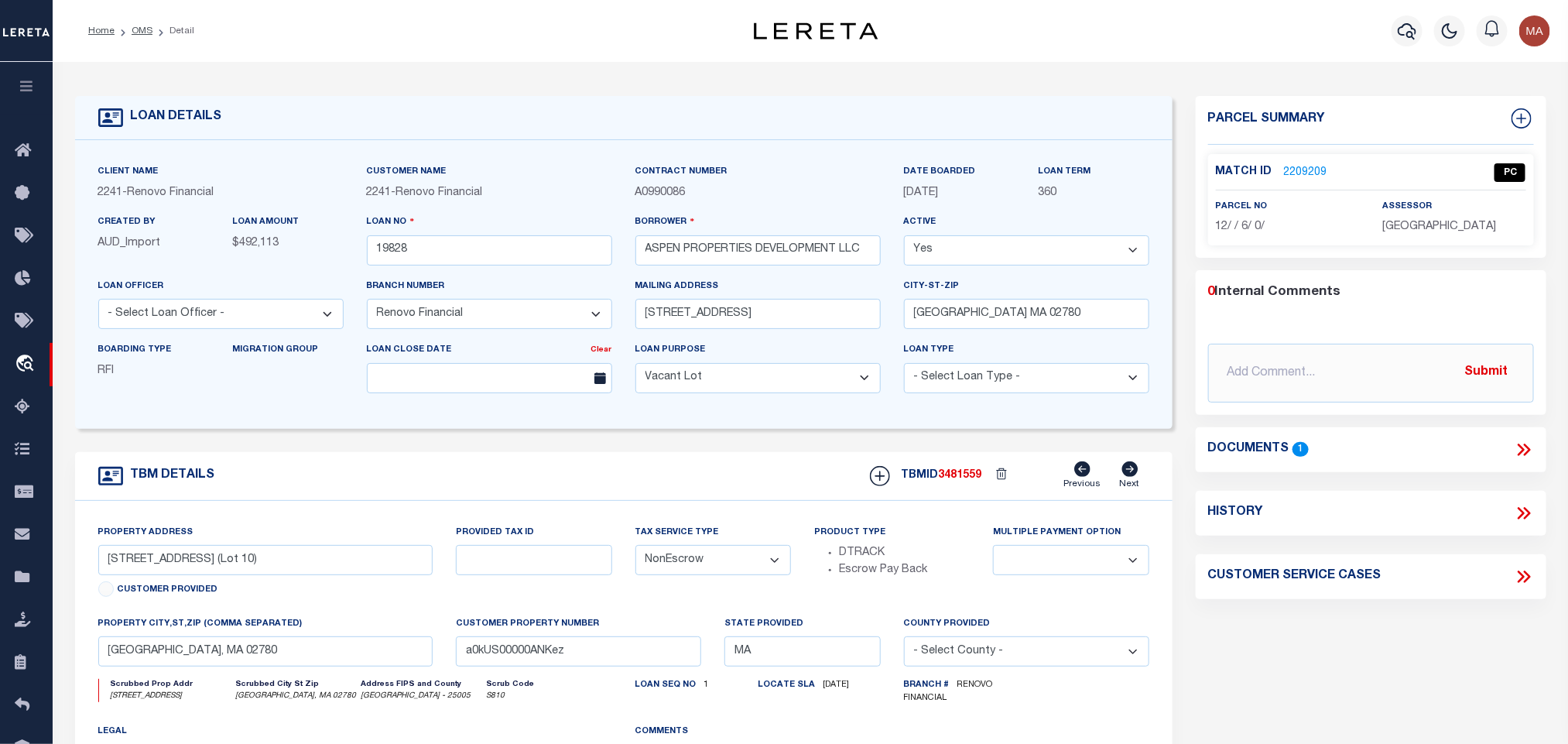
click at [1245, 232] on span "12/ / 6/ 0/" at bounding box center [1241, 226] width 50 height 10
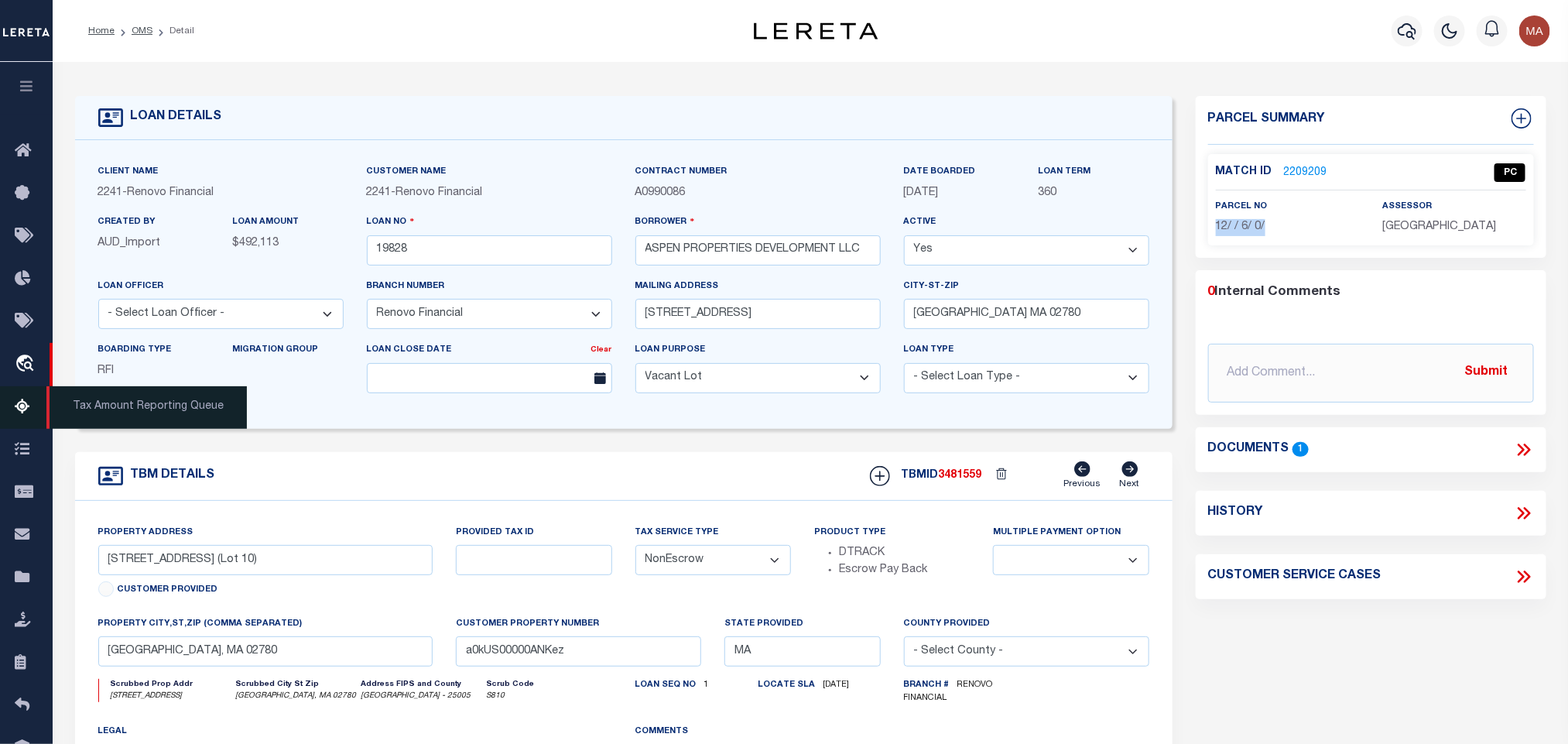
copy div "12/ / 6/ 0/"
click at [144, 32] on link "OMS" at bounding box center [142, 30] width 21 height 10
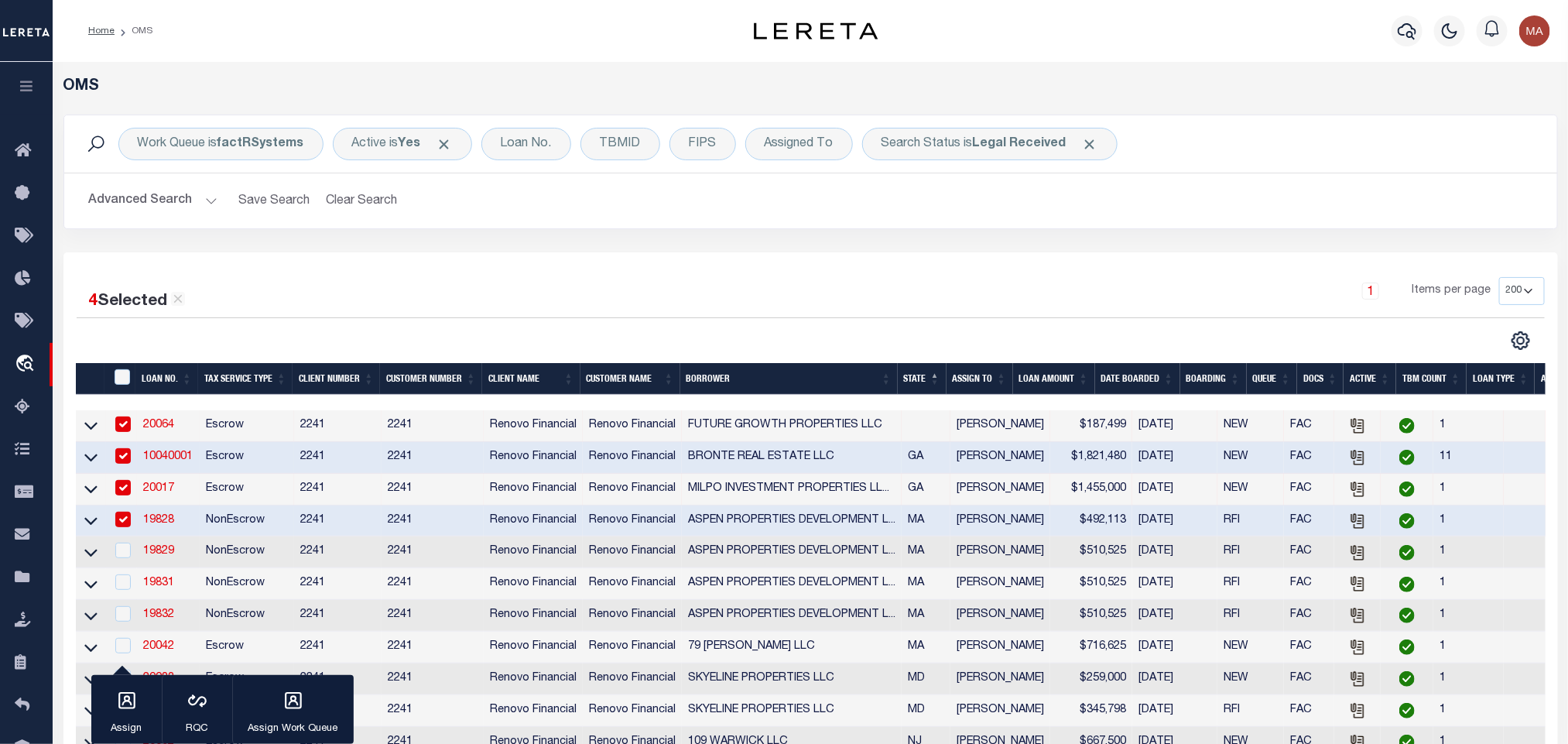
scroll to position [232, 0]
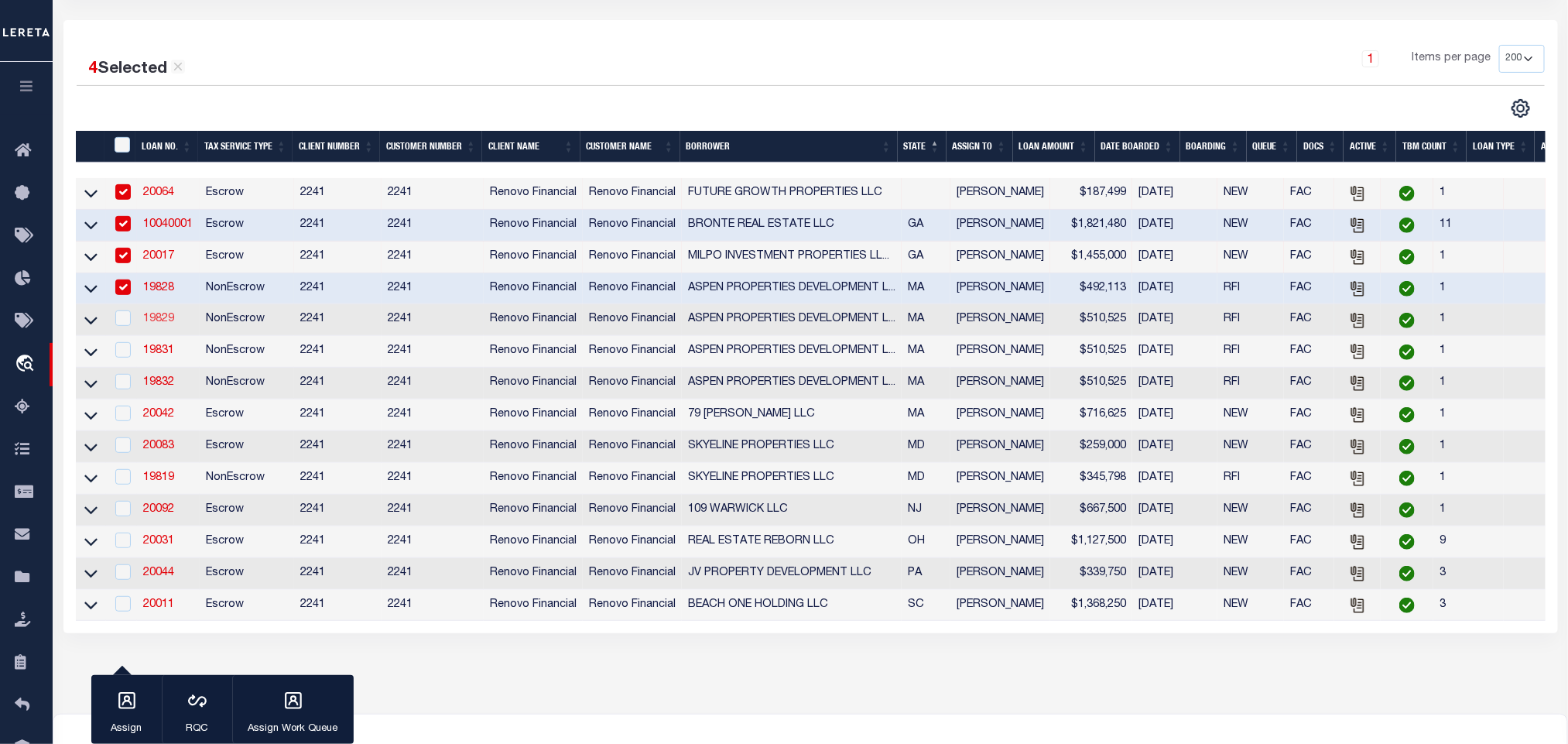
click at [164, 324] on link "19829" at bounding box center [158, 318] width 31 height 10
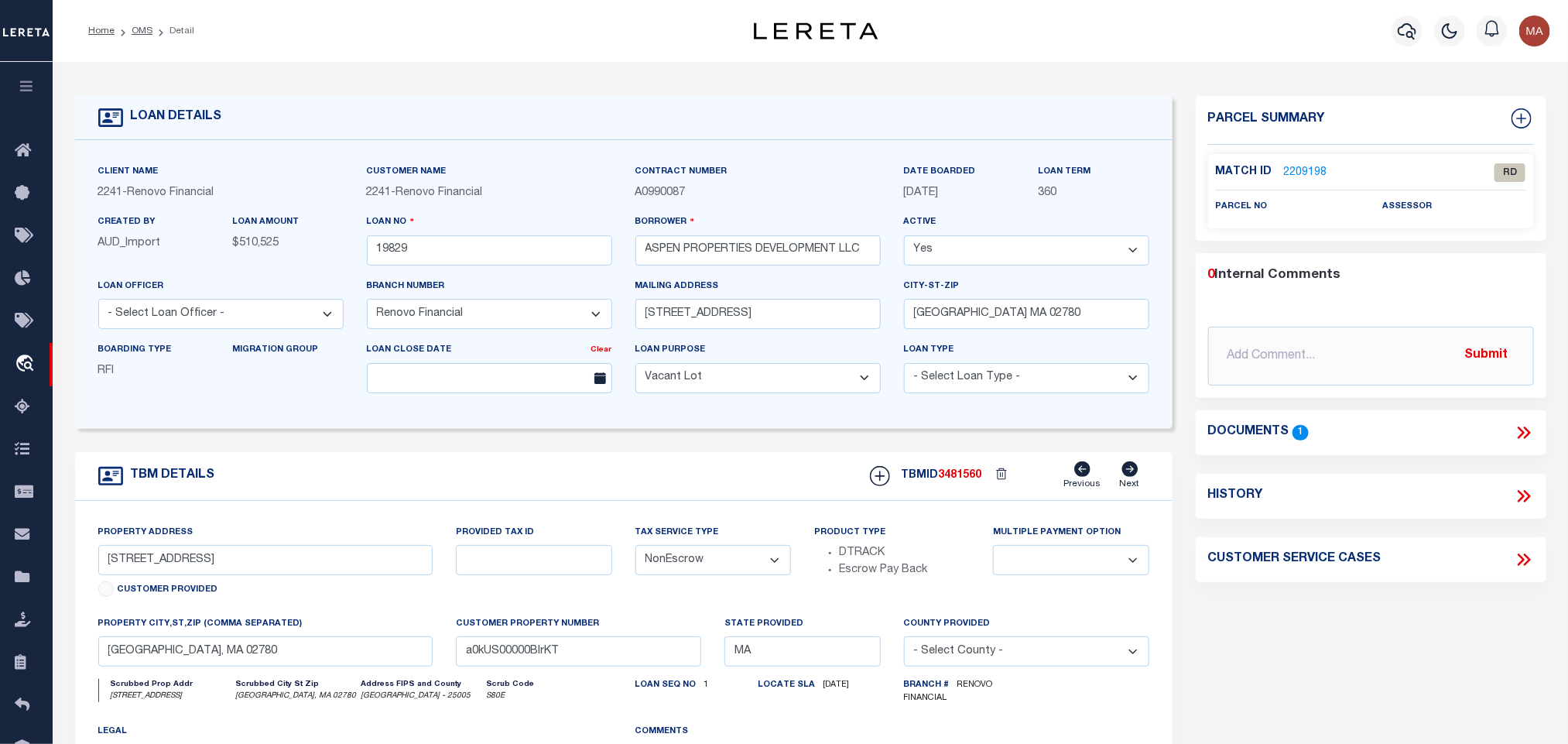
click at [1524, 435] on icon at bounding box center [1524, 432] width 20 height 20
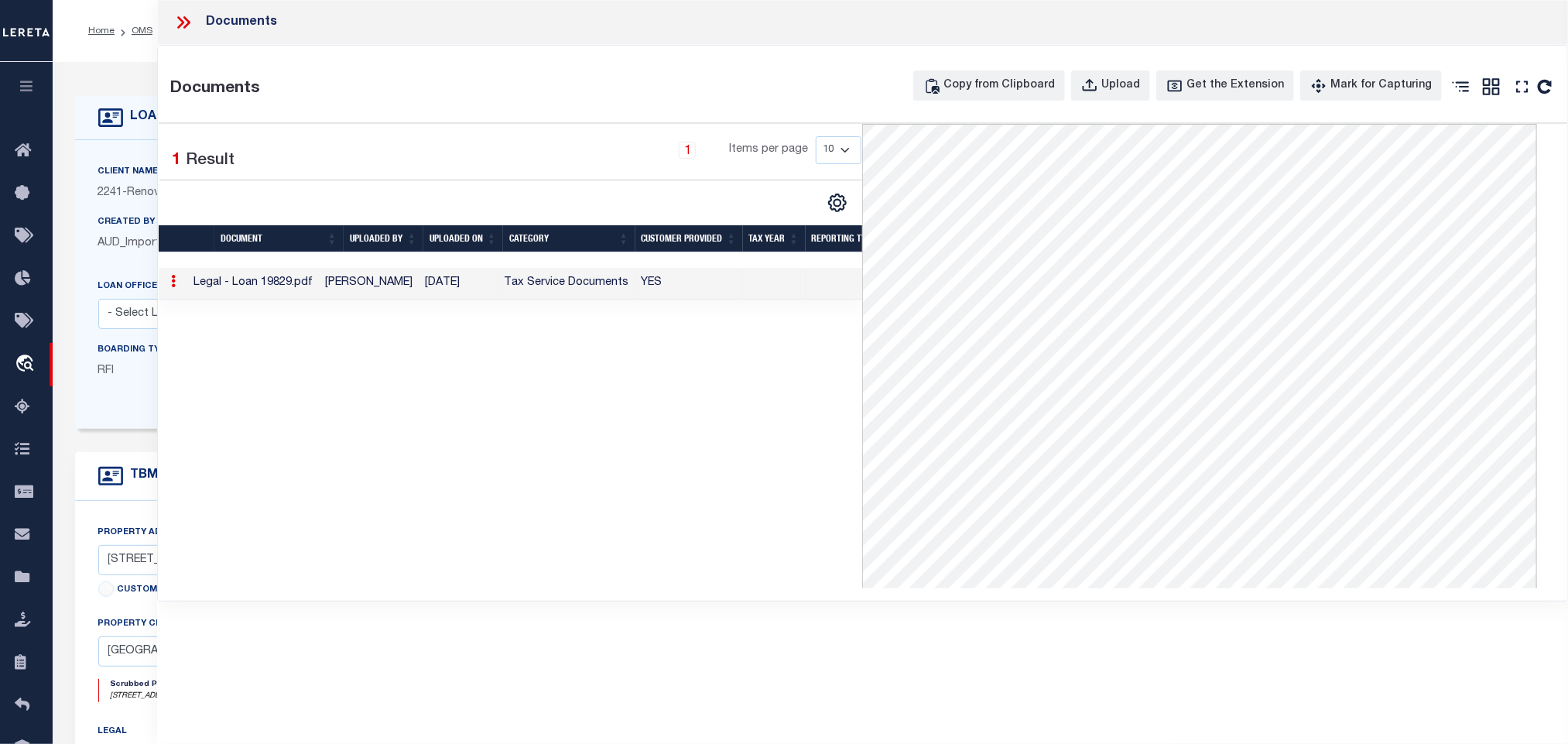
drag, startPoint x: 135, startPoint y: 399, endPoint x: 345, endPoint y: 664, distance: 338.1
click at [133, 399] on div "Boarding Type RFI Migration Group" at bounding box center [221, 372] width 269 height 64
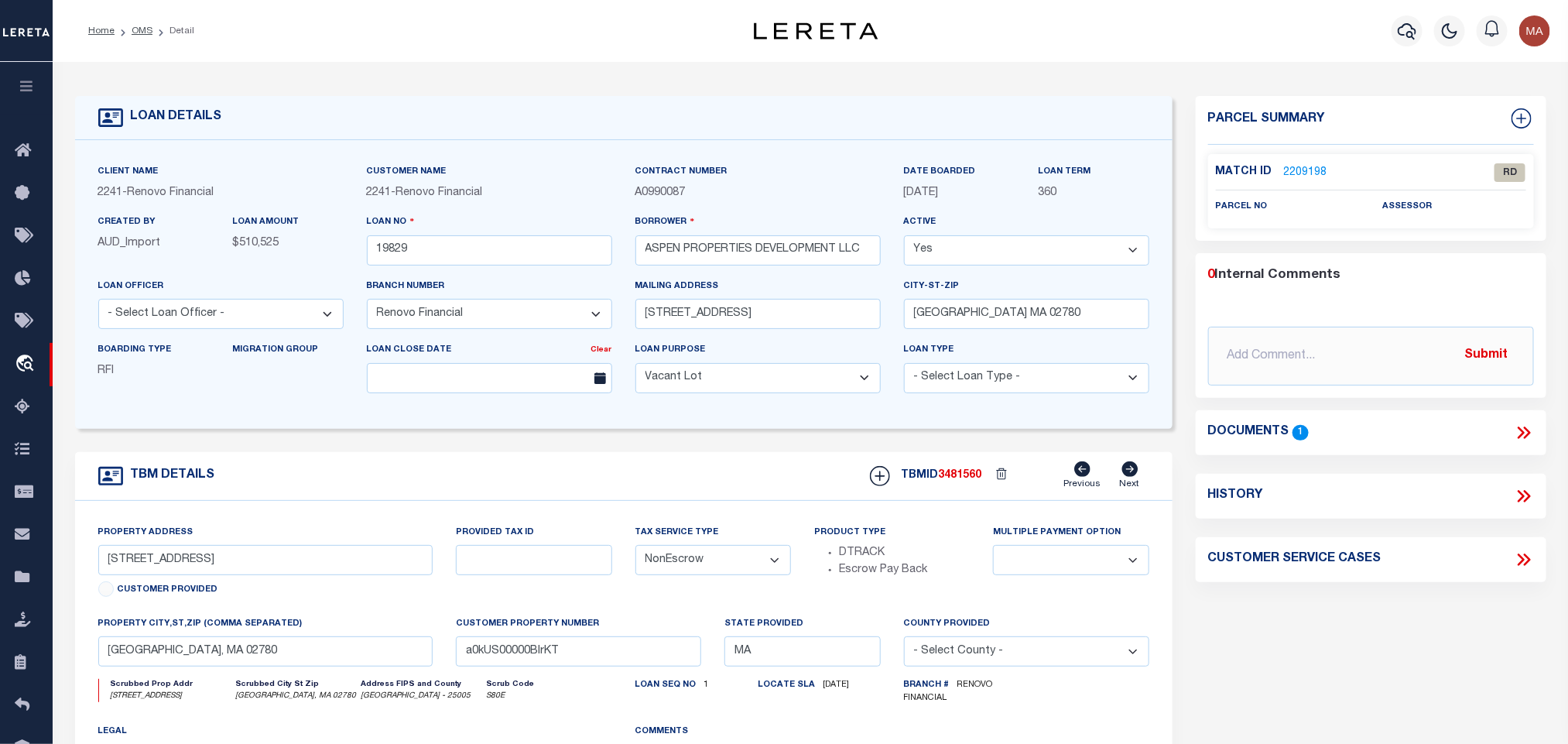
scroll to position [116, 0]
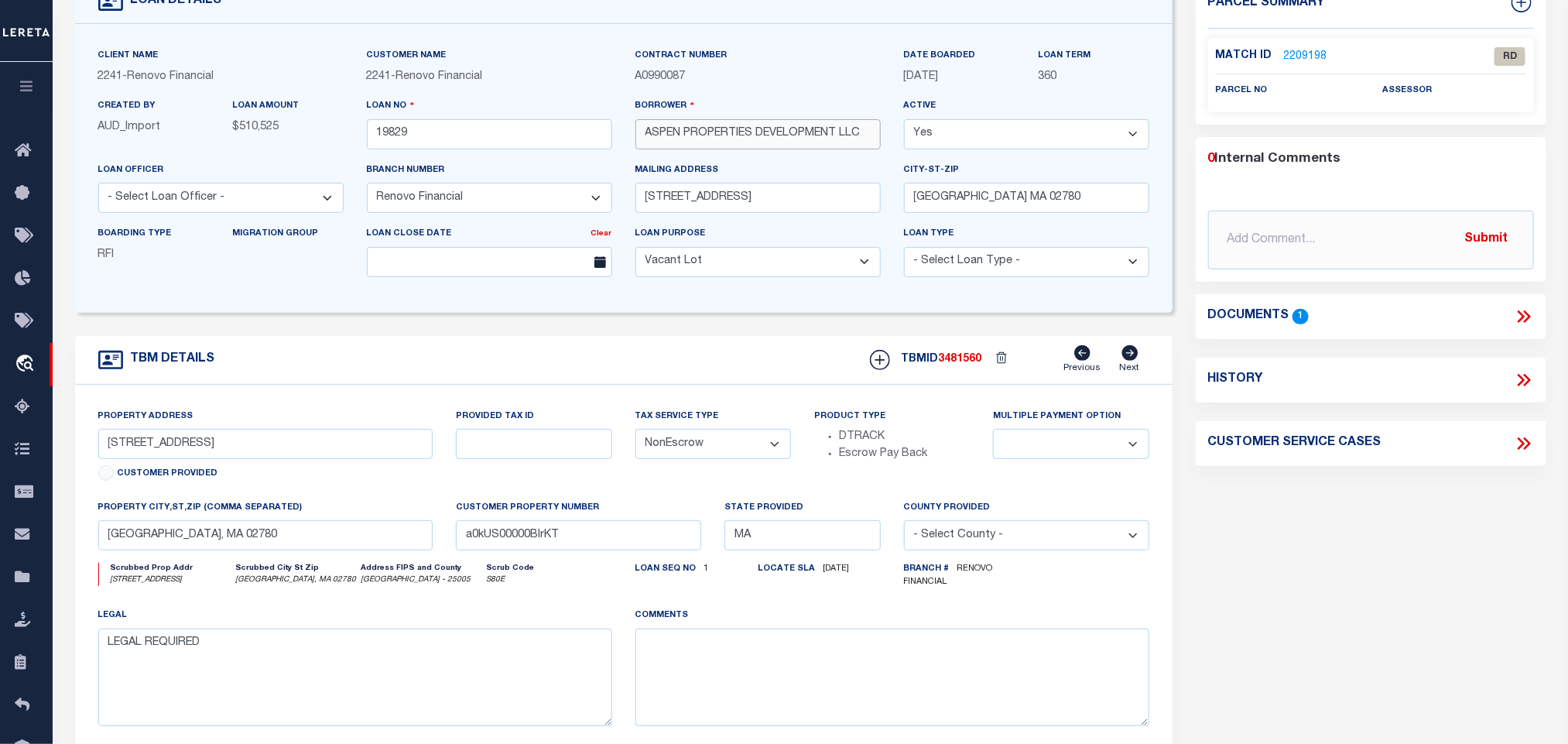
click at [646, 132] on input "ASPEN PROPERTIES DEVELOPMENT LLC" at bounding box center [758, 134] width 246 height 30
drag, startPoint x: 142, startPoint y: 458, endPoint x: 217, endPoint y: 469, distance: 75.8
click at [217, 469] on div "Property Address [STREET_ADDRESS] Customer Provided" at bounding box center [266, 447] width 335 height 79
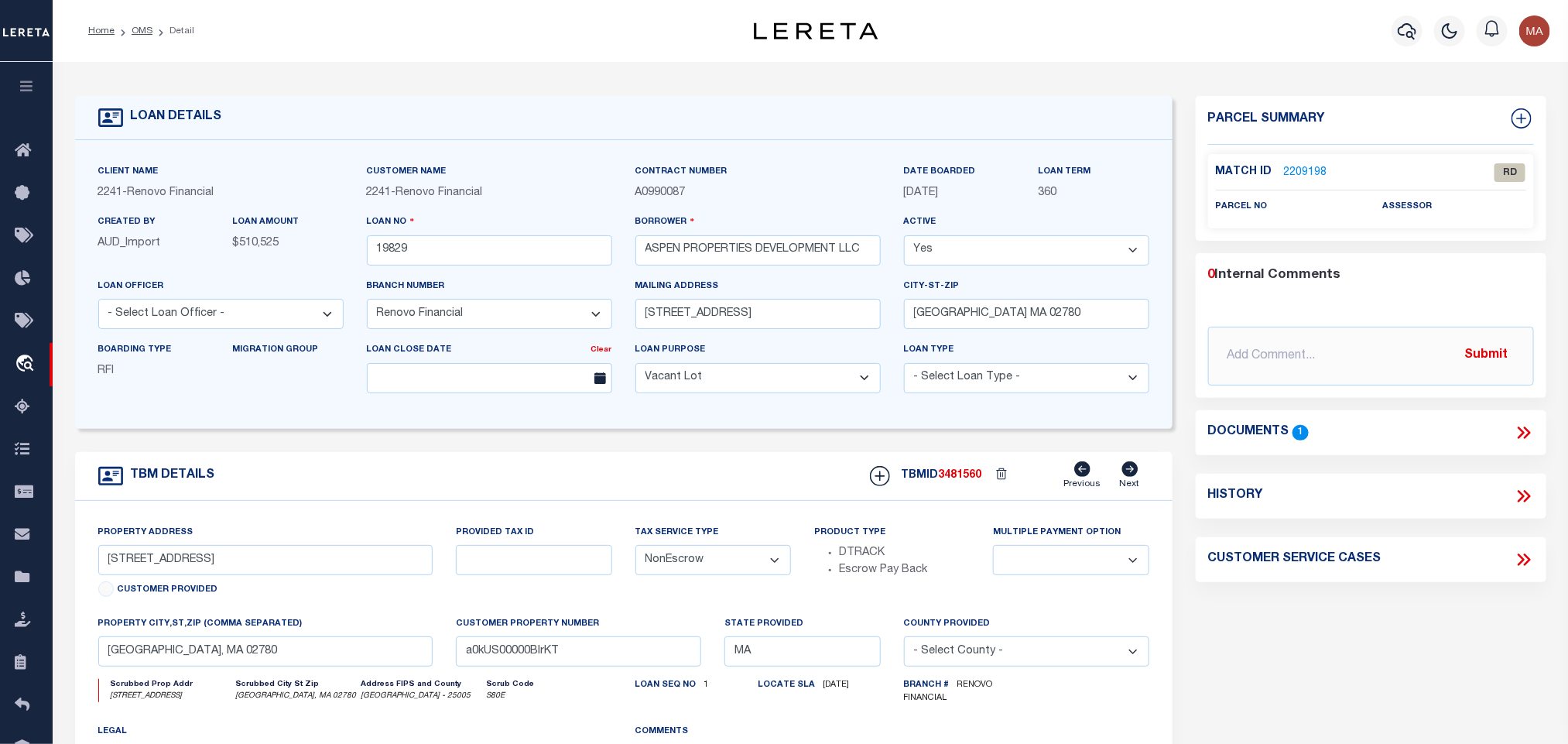
click at [1303, 168] on link "2209198" at bounding box center [1306, 172] width 44 height 17
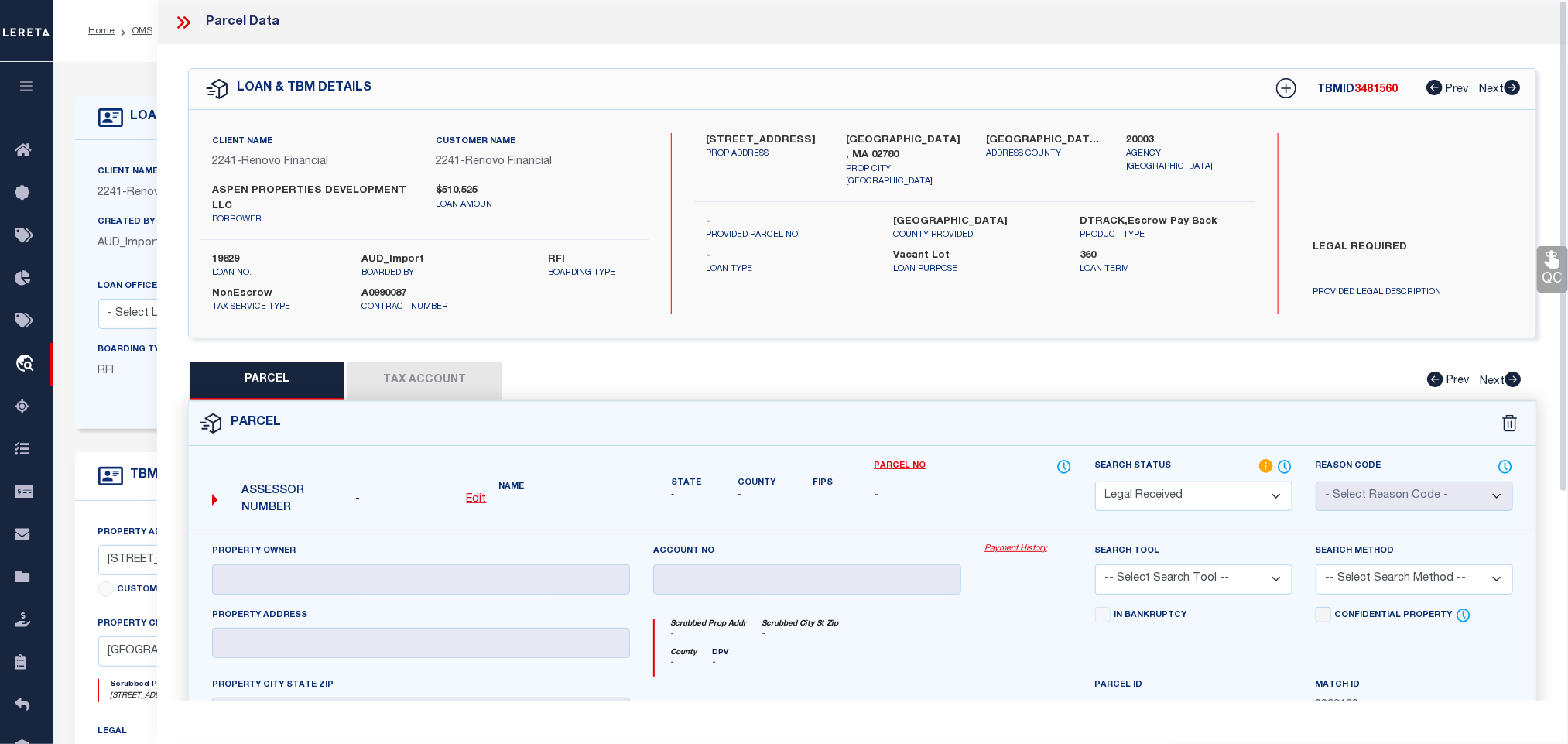
click at [476, 502] on u "Edit" at bounding box center [476, 499] width 20 height 10
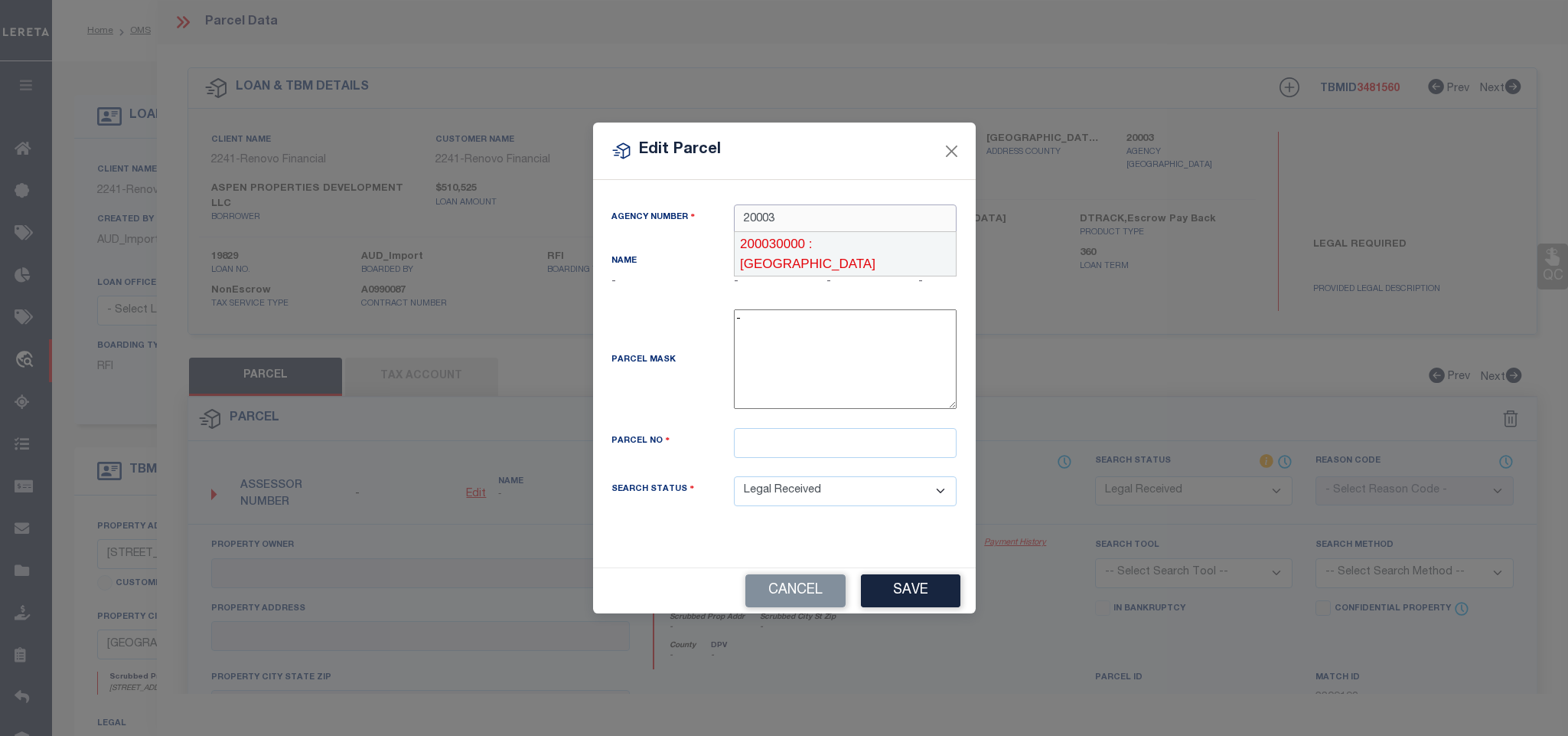
click at [841, 244] on div "200030000 : [GEOGRAPHIC_DATA]" at bounding box center [845, 253] width 221 height 44
click at [836, 444] on input "text" at bounding box center [845, 442] width 223 height 30
paste input "12/ / 6/ 0/"
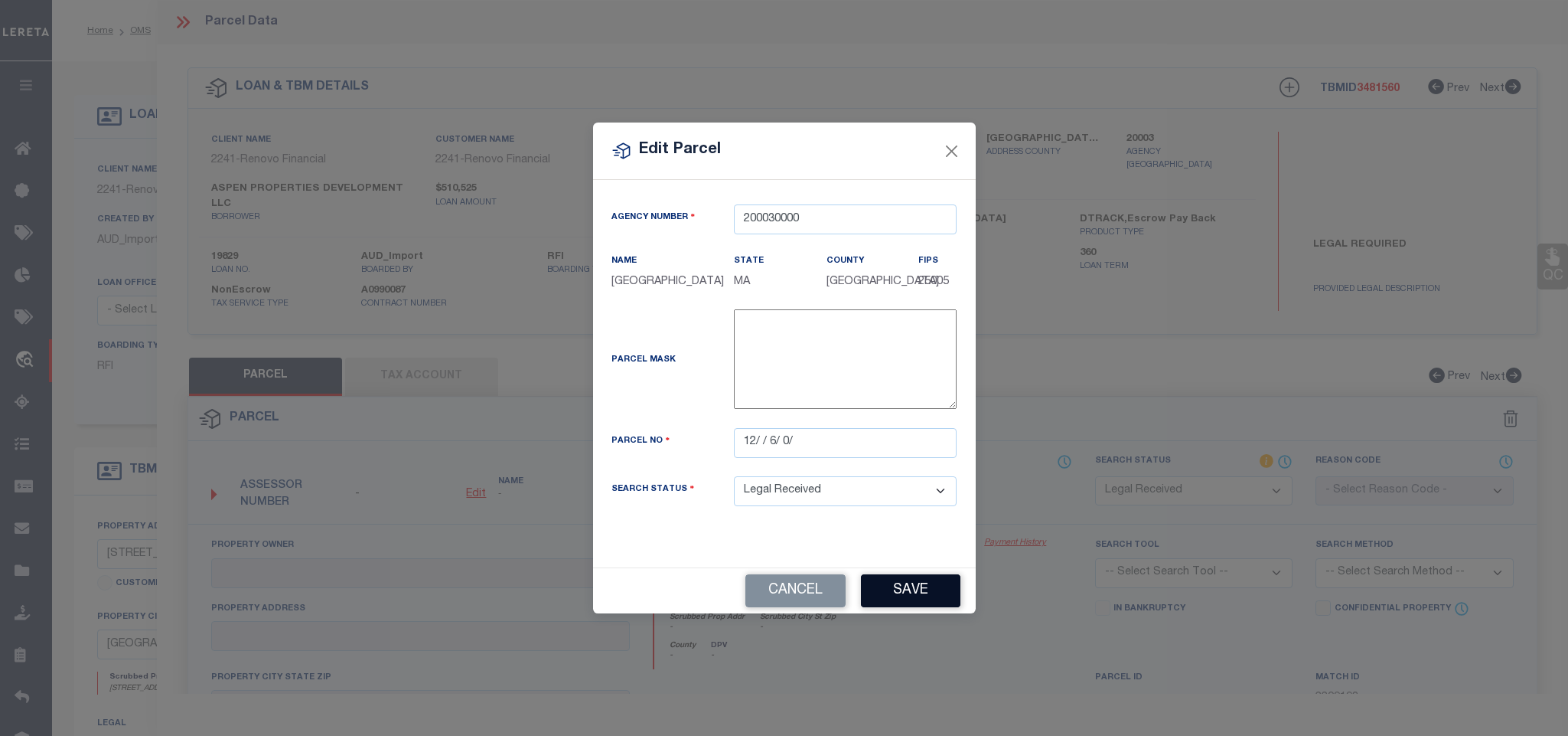
click at [887, 582] on button "Save" at bounding box center [911, 591] width 100 height 33
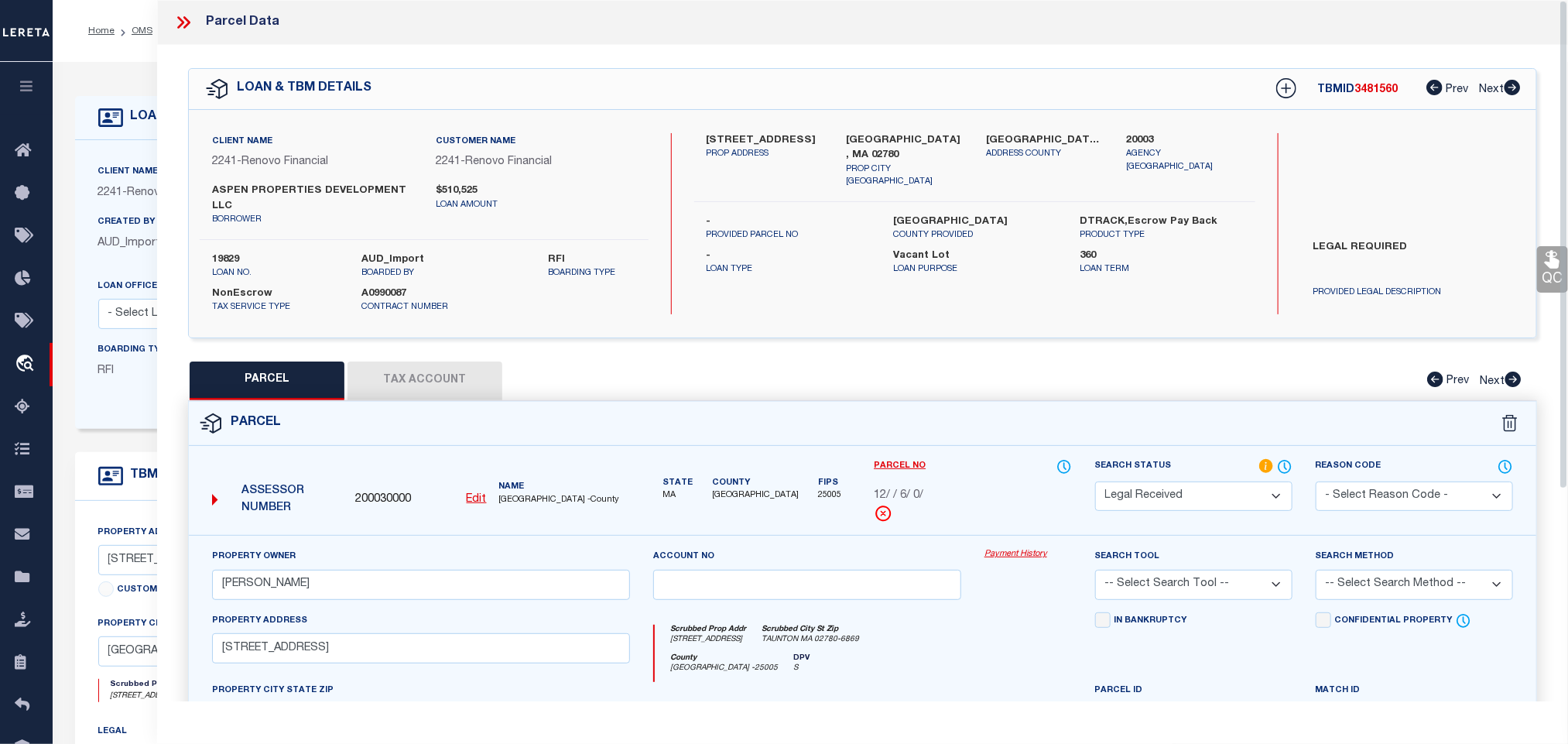
click at [416, 571] on div "Property Owner [PERSON_NAME]" at bounding box center [421, 573] width 418 height 51
click at [401, 583] on input "[PERSON_NAME]" at bounding box center [421, 584] width 418 height 30
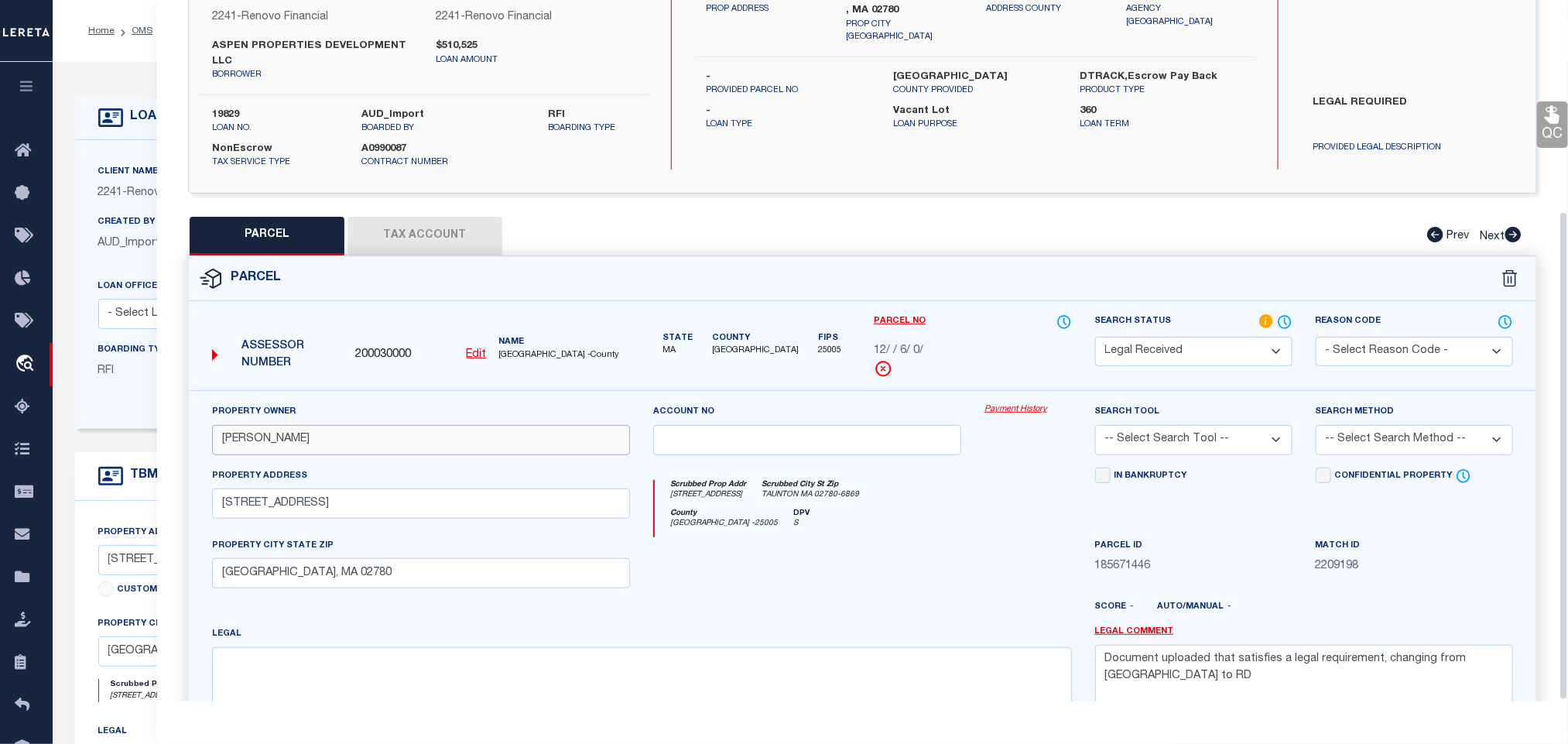
scroll to position [304, 0]
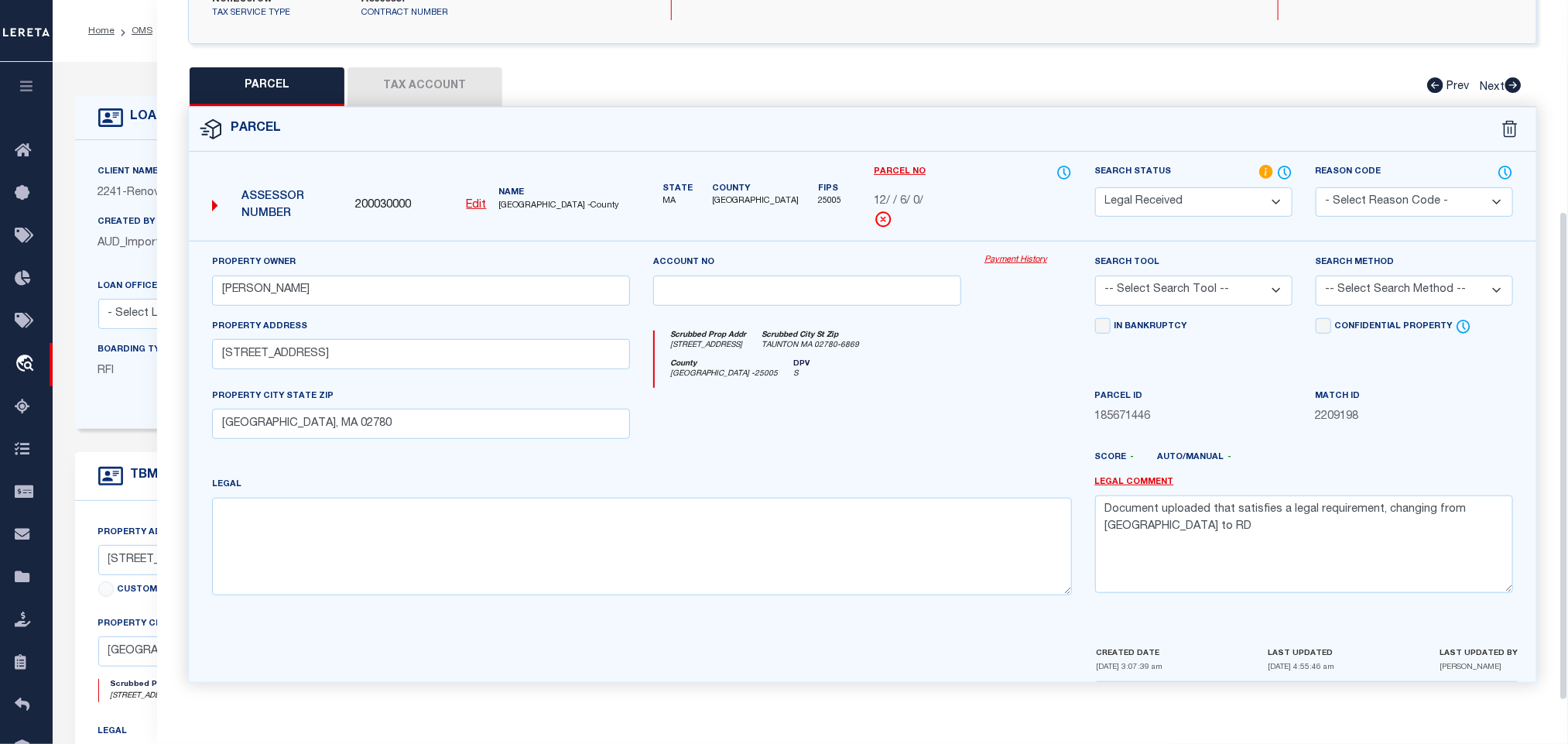
drag, startPoint x: 1159, startPoint y: 279, endPoint x: 1164, endPoint y: 300, distance: 21.6
click at [1159, 279] on select "-- Select Search Tool -- 3rd Party Website Agency File Agency Website ATLS CNV-…" at bounding box center [1194, 291] width 198 height 30
click at [1095, 276] on select "-- Select Search Tool -- 3rd Party Website Agency File Agency Website ATLS CNV-…" at bounding box center [1194, 291] width 198 height 30
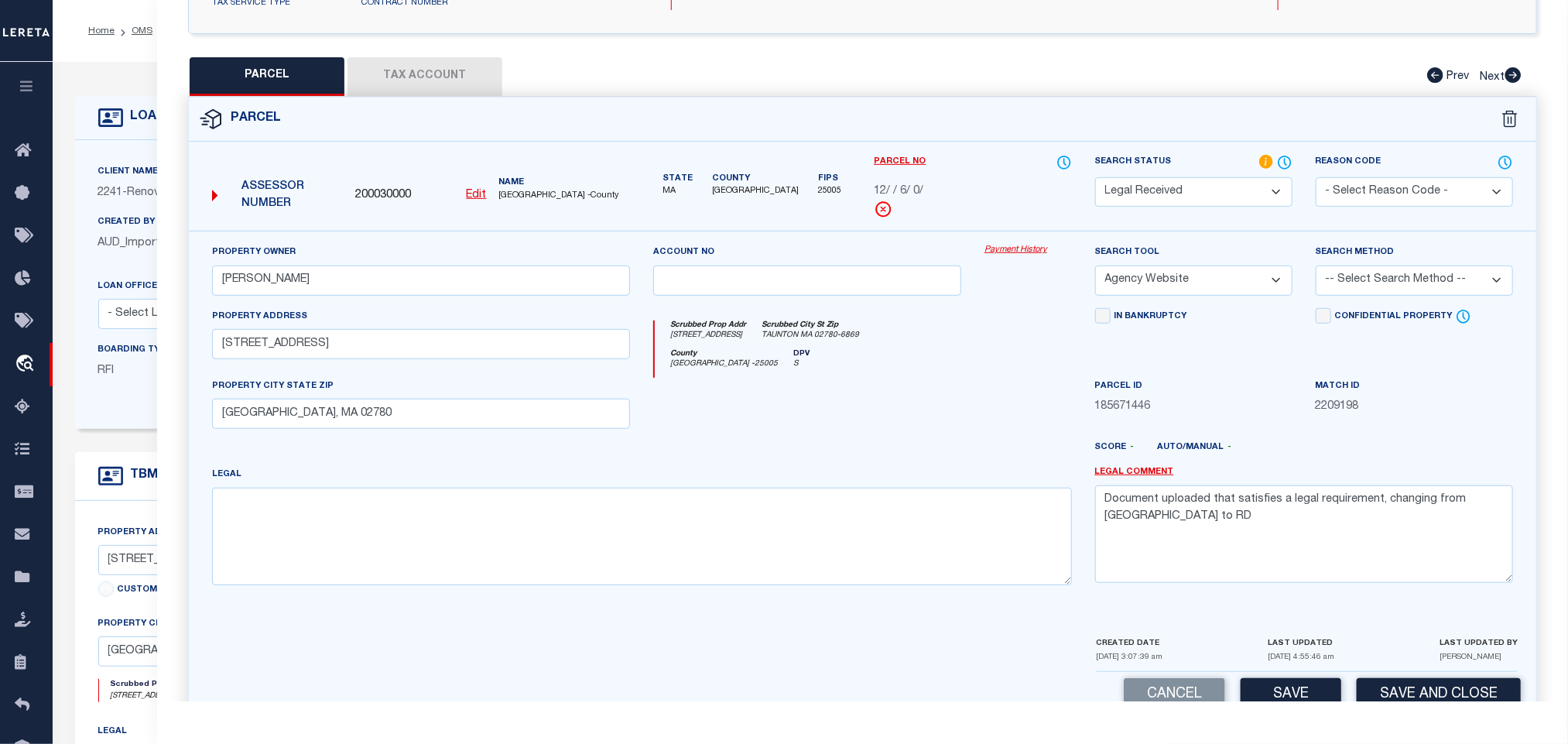
click at [1366, 291] on select "-- Select Search Method -- Property Address Legal Liability Info Provided" at bounding box center [1415, 280] width 198 height 30
click at [1316, 270] on select "-- Select Search Method -- Property Address Legal Liability Info Provided" at bounding box center [1415, 280] width 198 height 30
click at [1295, 523] on textarea "Document uploaded that satisfies a legal requirement, changing from [GEOGRAPHIC…" at bounding box center [1304, 534] width 418 height 97
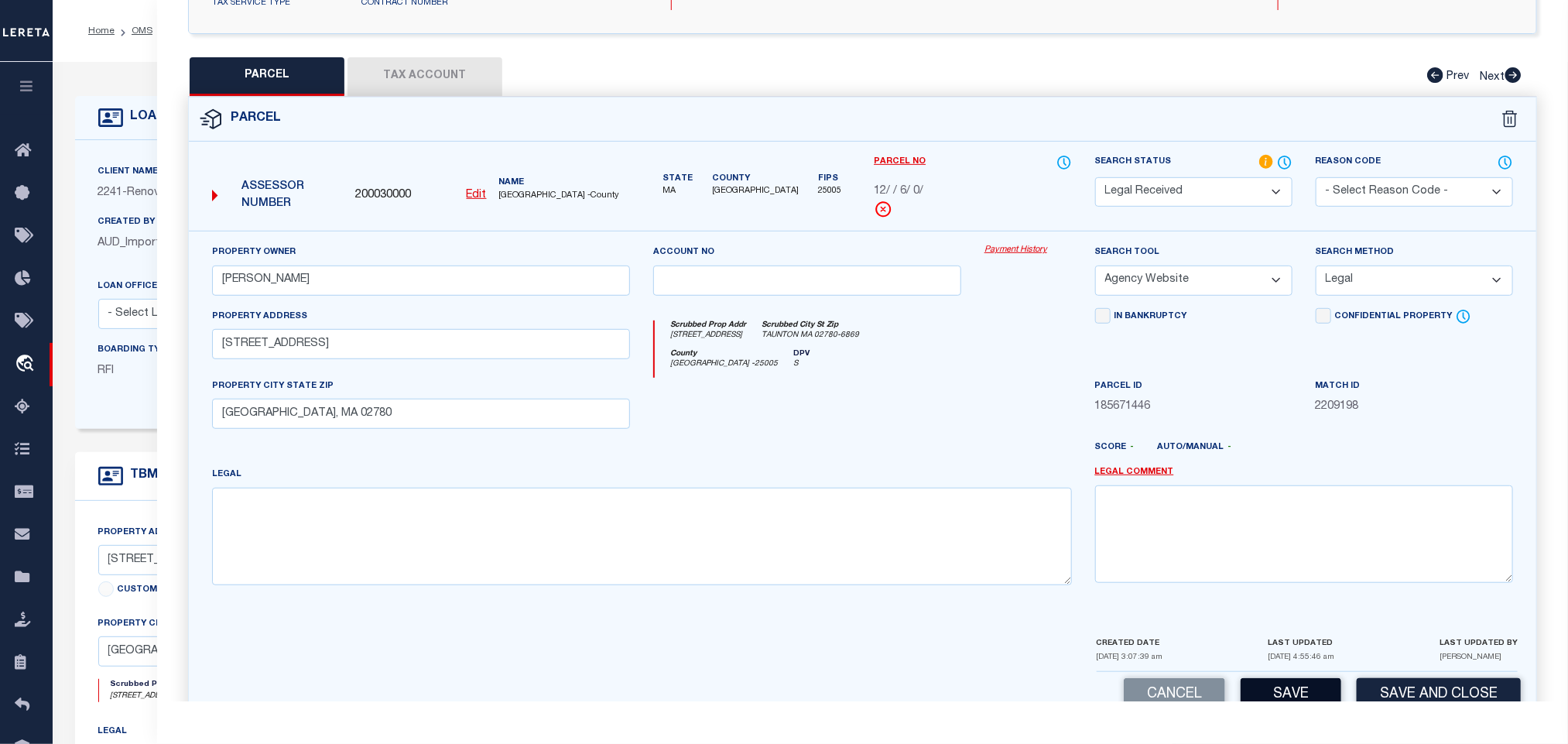
drag, startPoint x: 1284, startPoint y: 683, endPoint x: 1285, endPoint y: 693, distance: 10.0
click at [1284, 686] on div "Cancel Save Save and Close" at bounding box center [863, 694] width 1348 height 45
click at [1285, 693] on button "Save" at bounding box center [1291, 694] width 101 height 33
click at [456, 77] on button "Tax Account" at bounding box center [425, 77] width 155 height 38
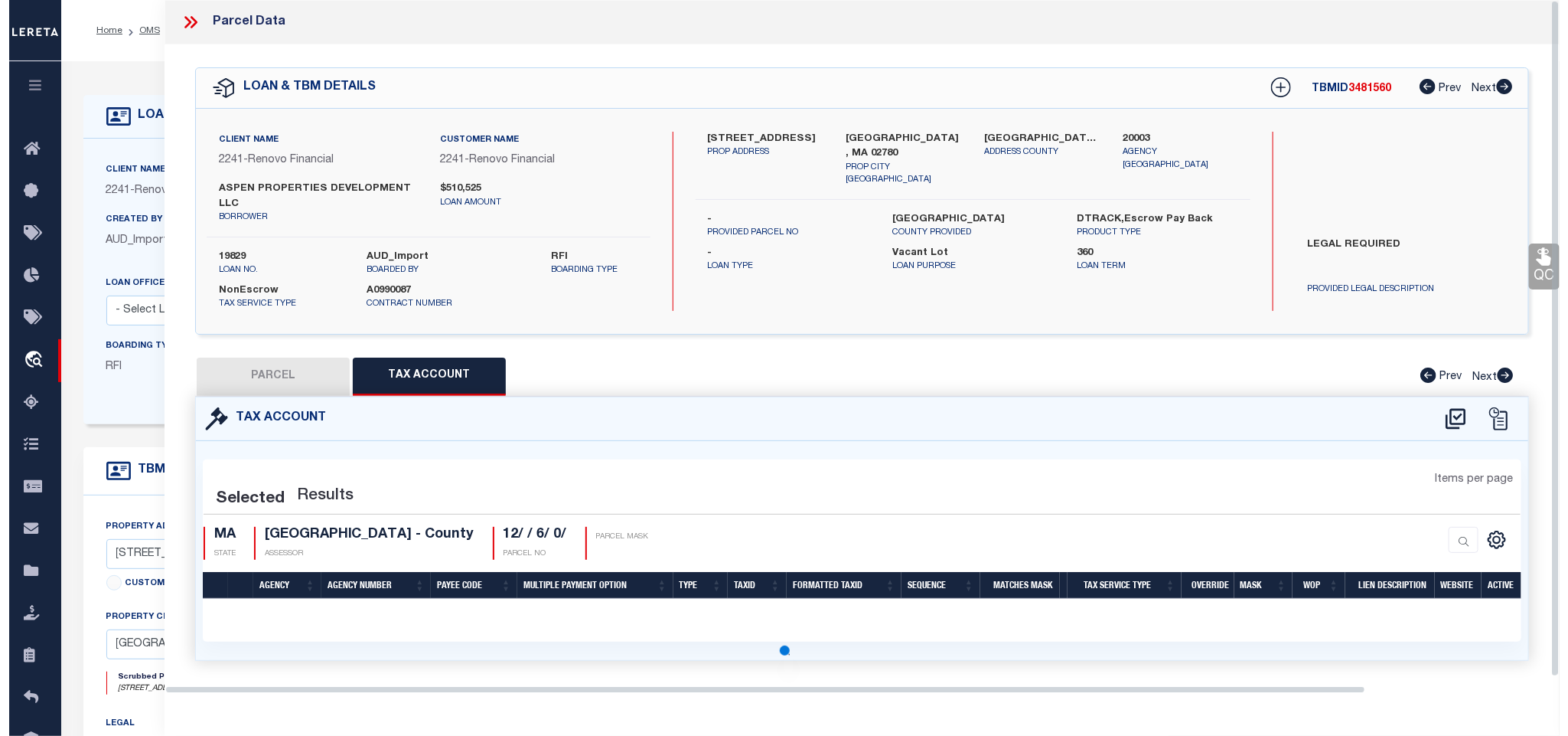
scroll to position [0, 0]
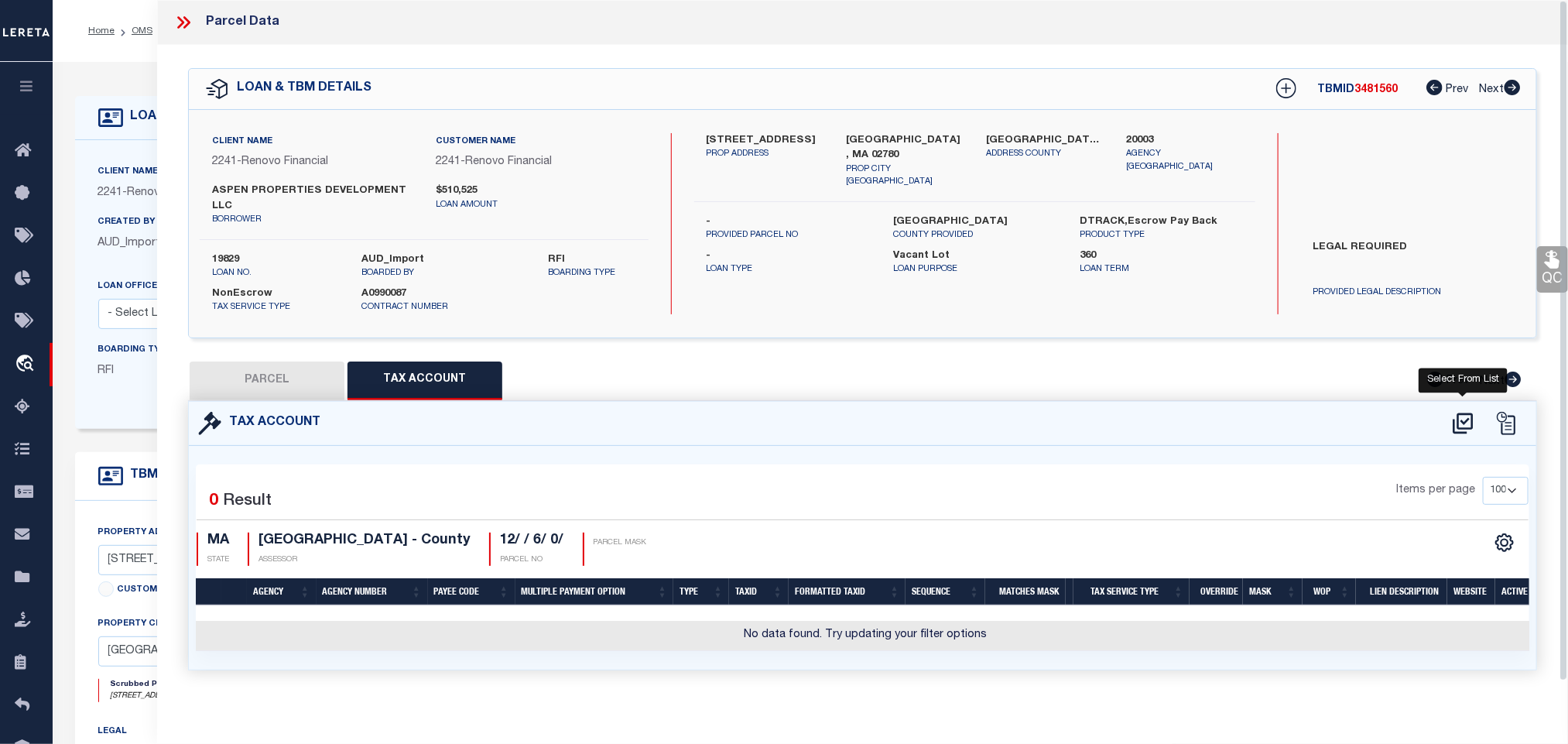
click at [1464, 426] on icon at bounding box center [1463, 423] width 25 height 24
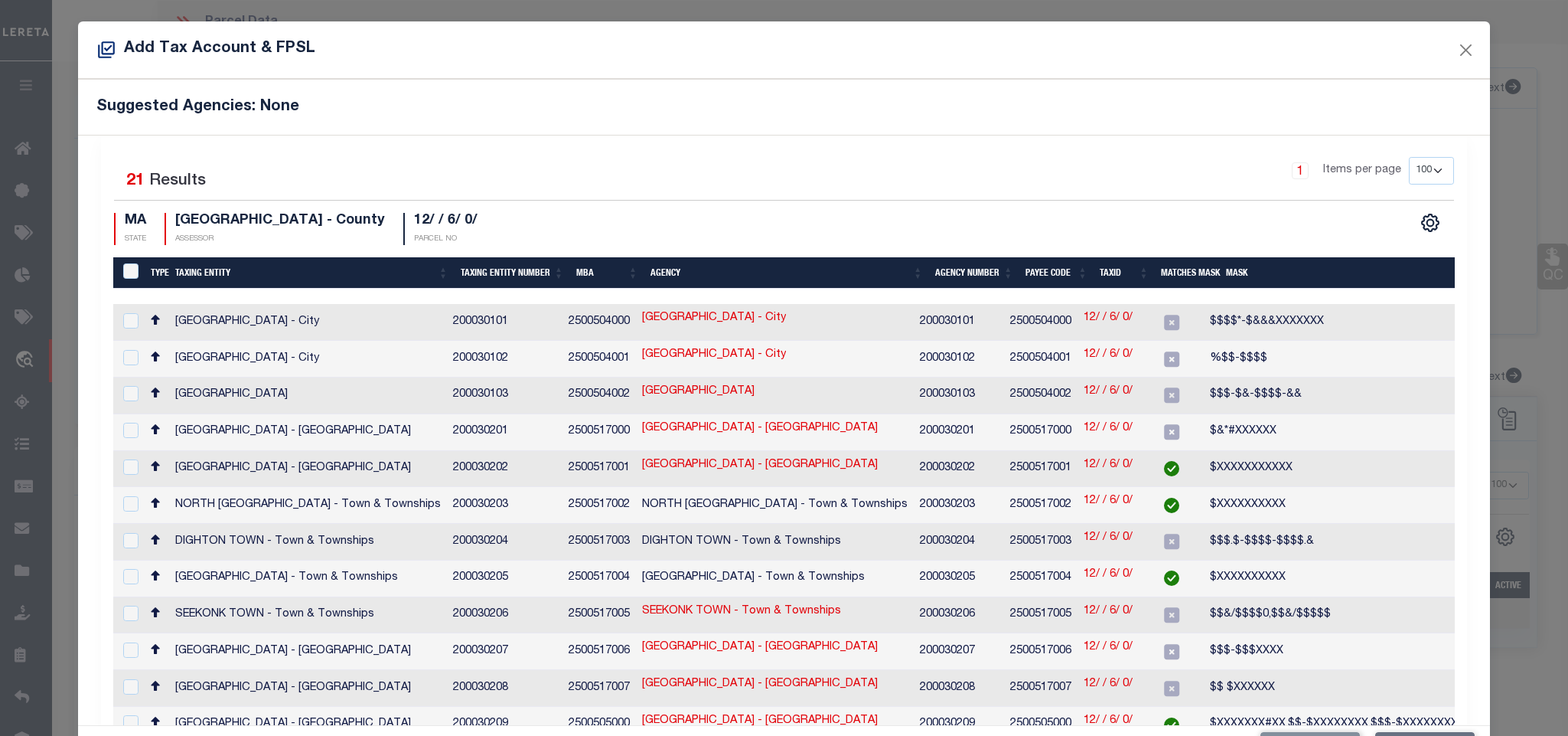
click at [522, 139] on div "Selected 21 Results 1 Items per page 10 25 50 100 200 MA STATE" at bounding box center [783, 609] width 1365 height 952
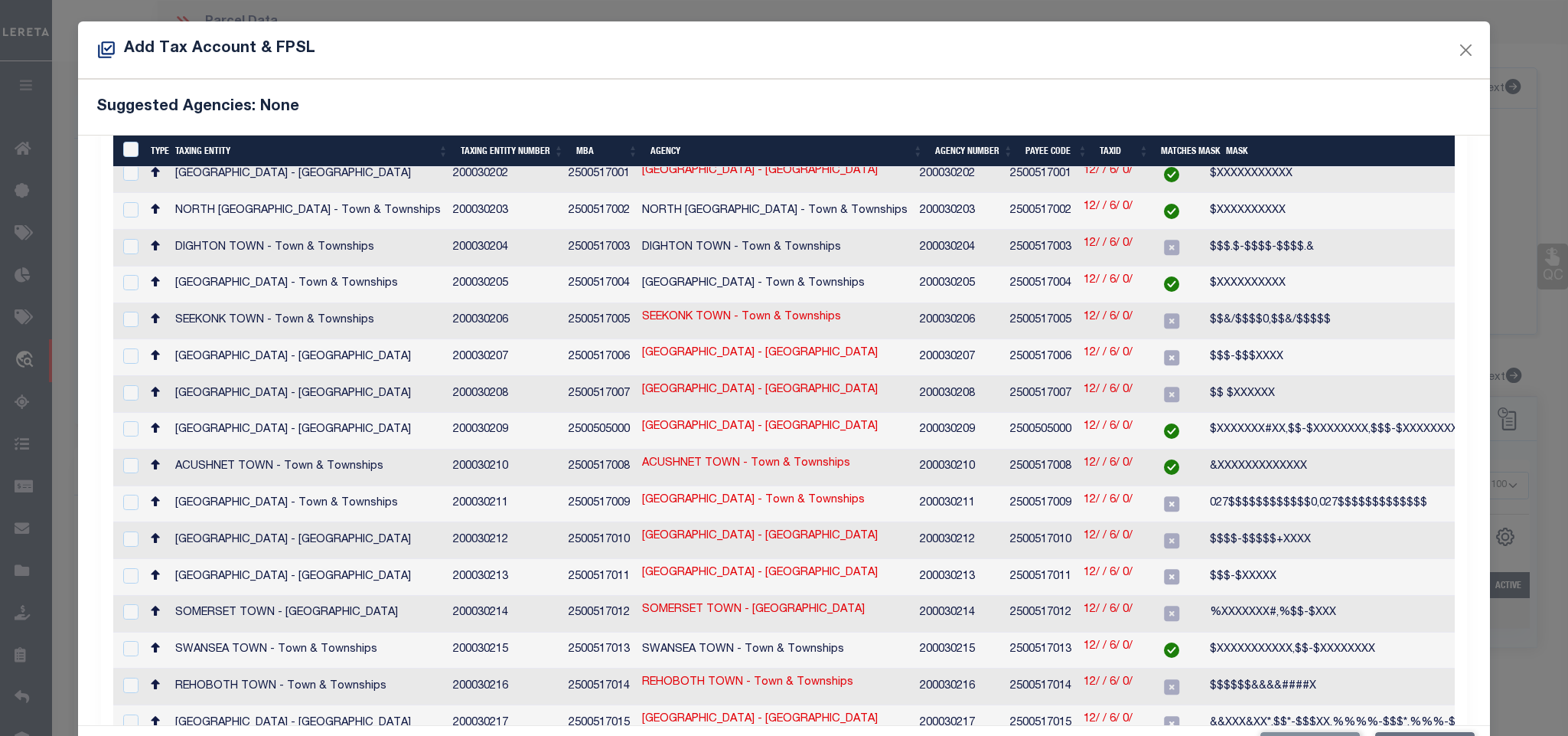
scroll to position [349, 0]
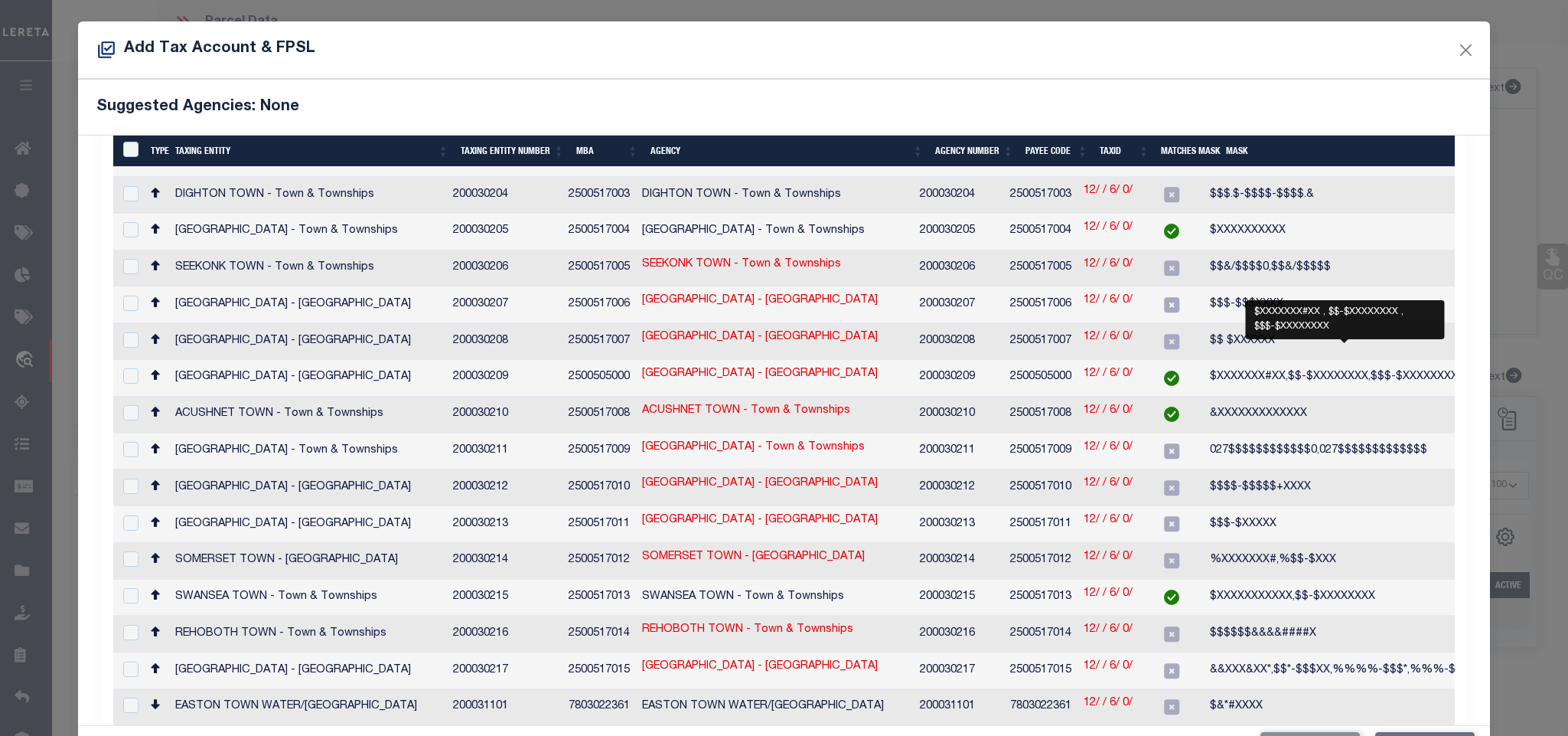
click at [1287, 371] on span "$XXXXXXX#XX,$$-$XXXXXXXX,$$$-$XXXXXXXX" at bounding box center [1334, 376] width 248 height 10
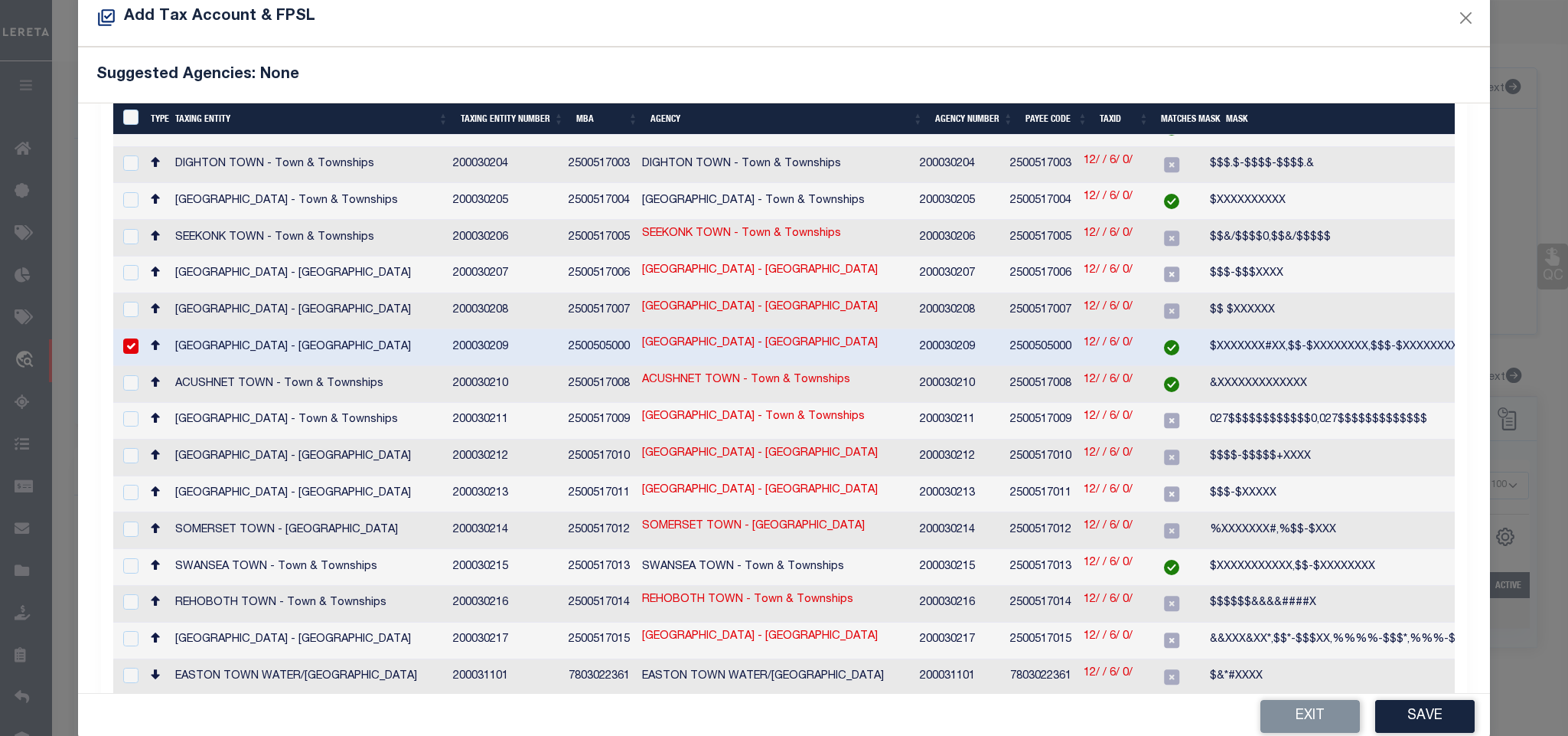
scroll to position [58, 0]
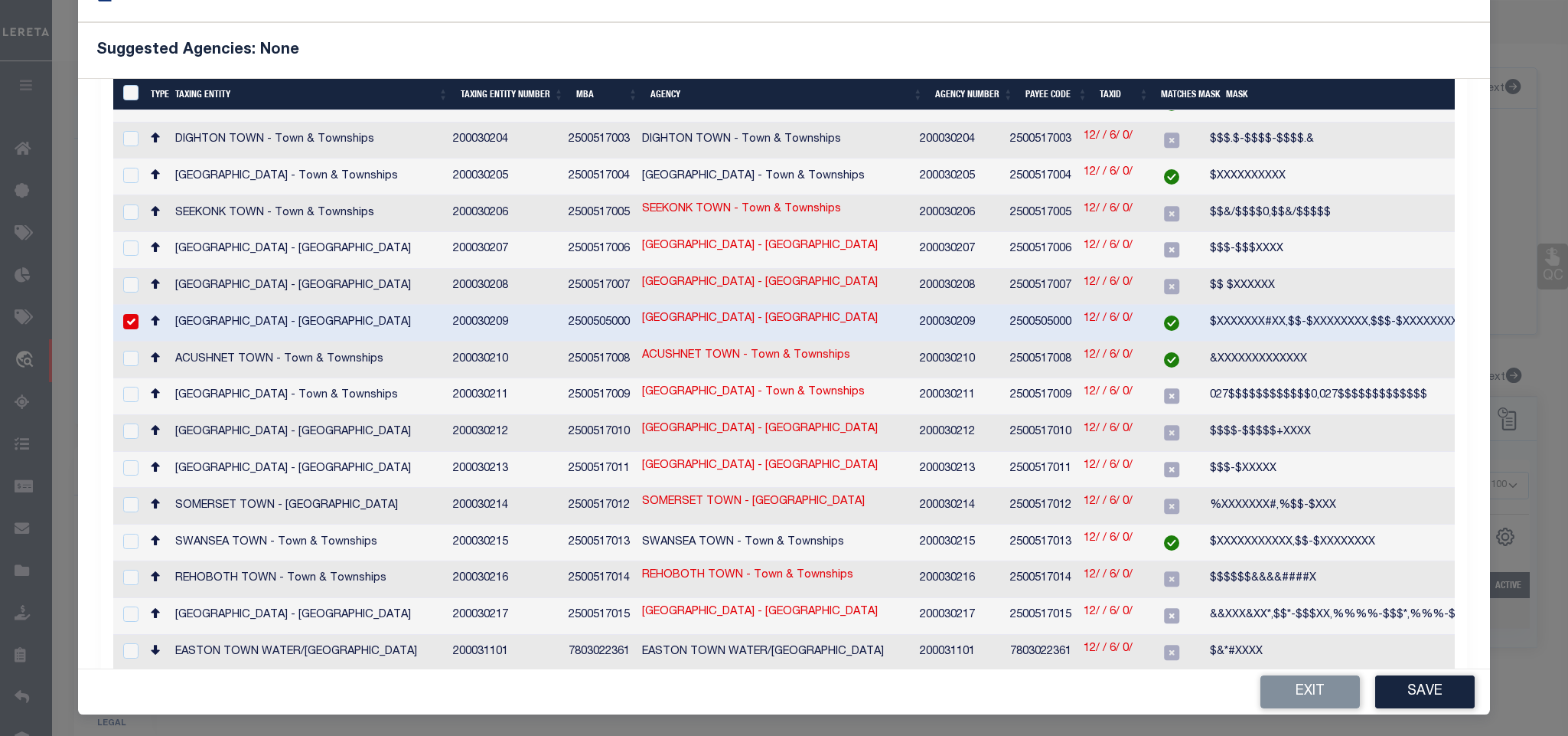
click at [1411, 709] on div "Exit Save" at bounding box center [784, 691] width 1411 height 45
click at [1411, 690] on button "Save" at bounding box center [1425, 691] width 100 height 33
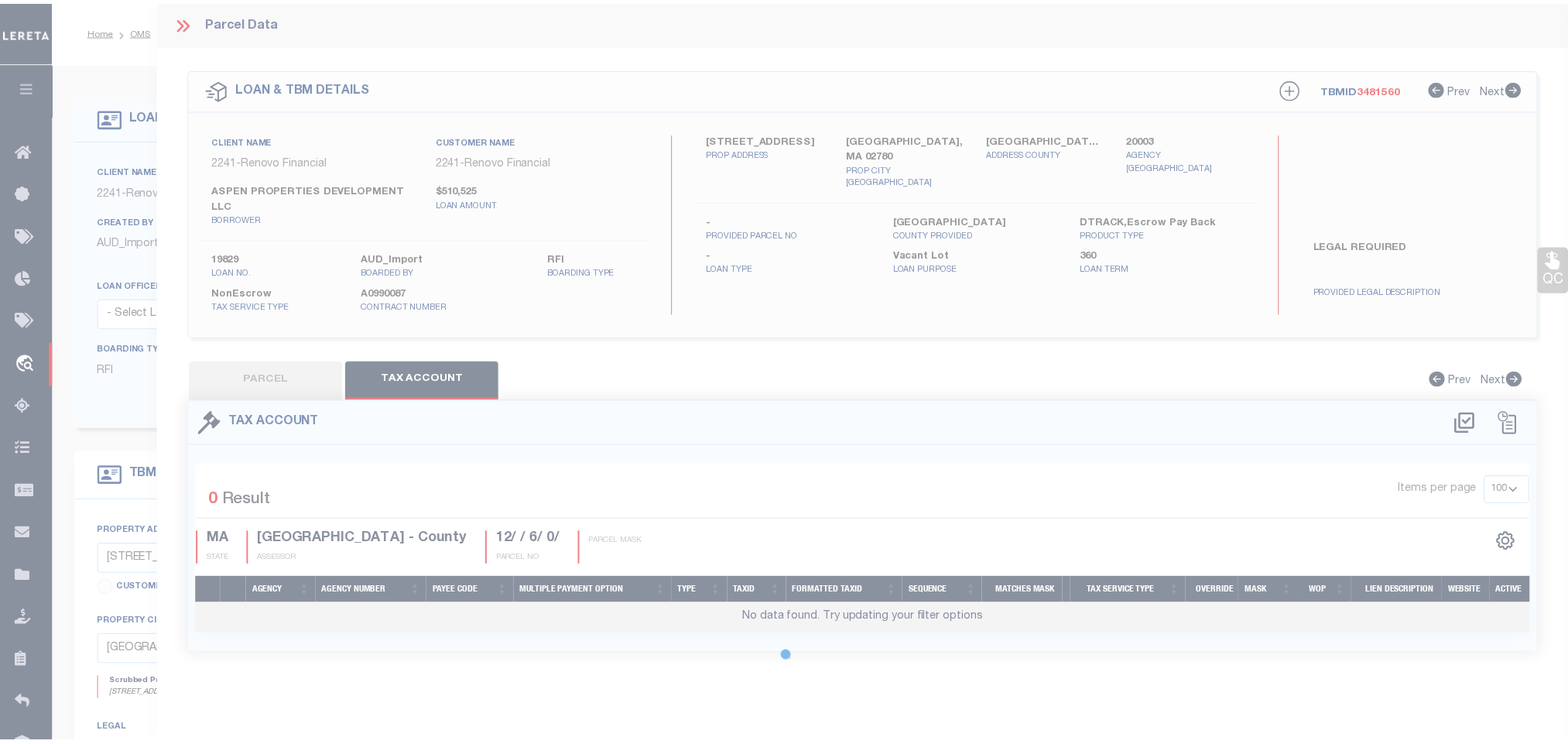
scroll to position [0, 0]
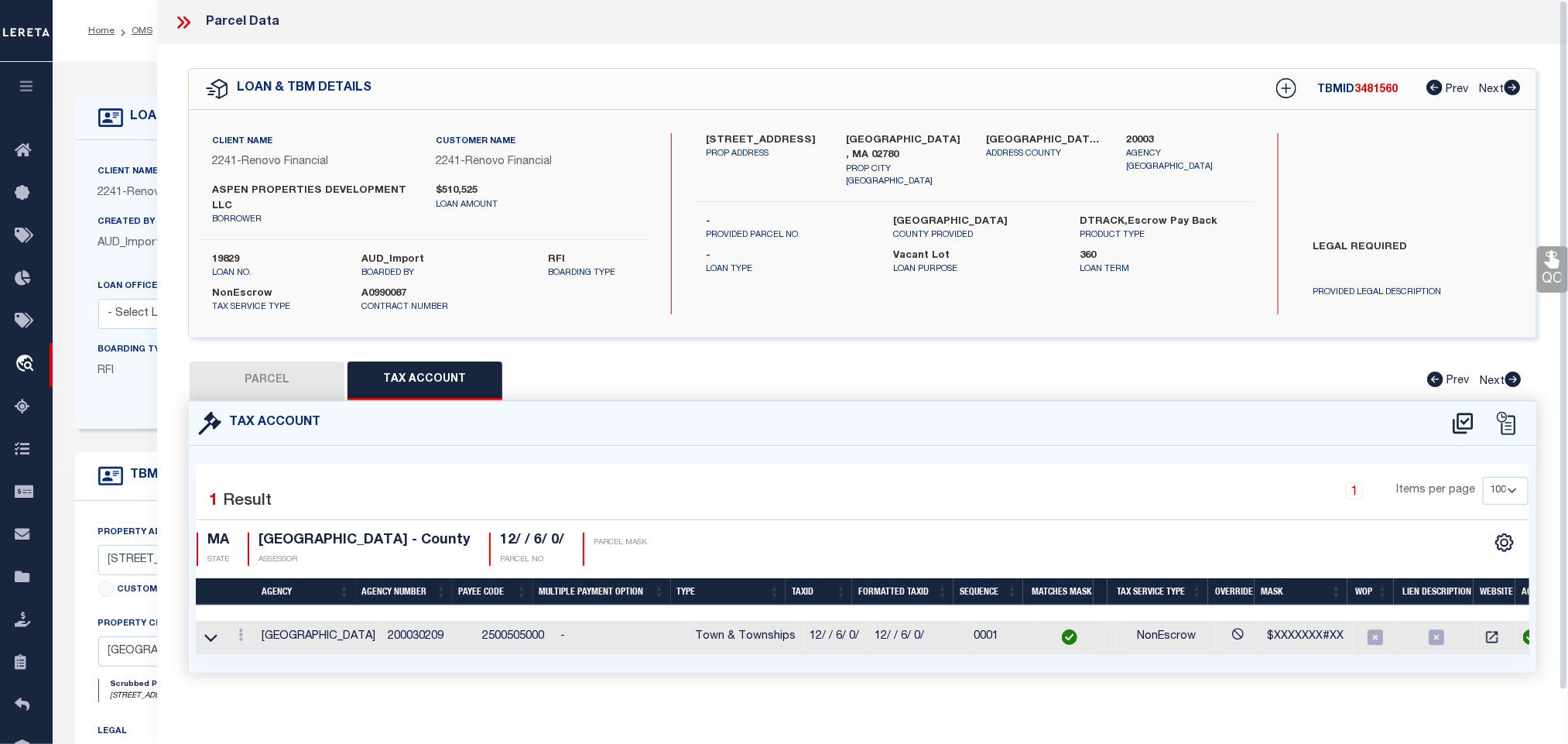
click at [279, 380] on button "PARCEL" at bounding box center [267, 380] width 155 height 38
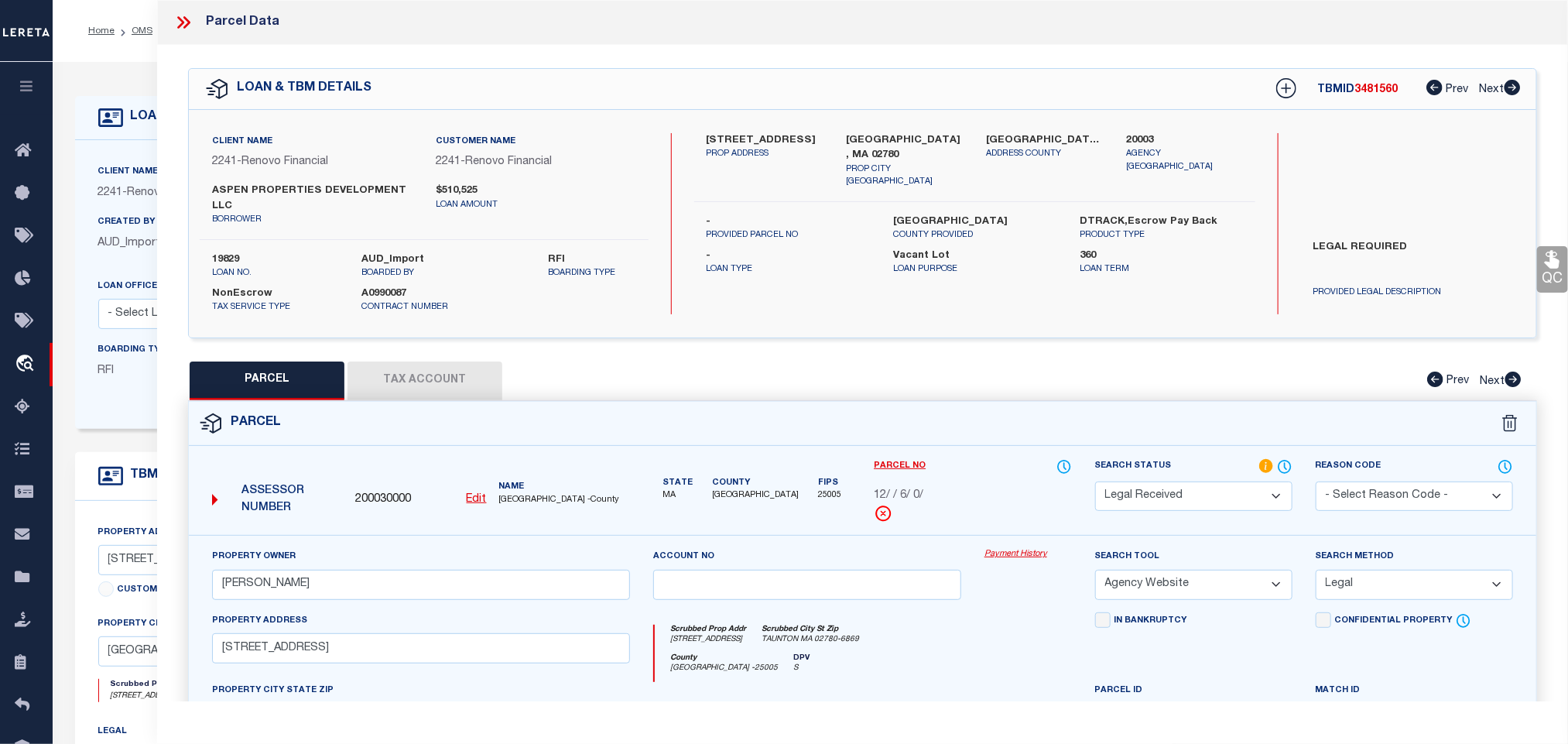
click at [1208, 499] on select "Automated Search Bad Parcel Complete Duplicate Parcel High Dollar Reporting In …" at bounding box center [1194, 496] width 198 height 30
click at [1095, 484] on select "Automated Search Bad Parcel Complete Duplicate Parcel High Dollar Reporting In …" at bounding box center [1194, 496] width 198 height 30
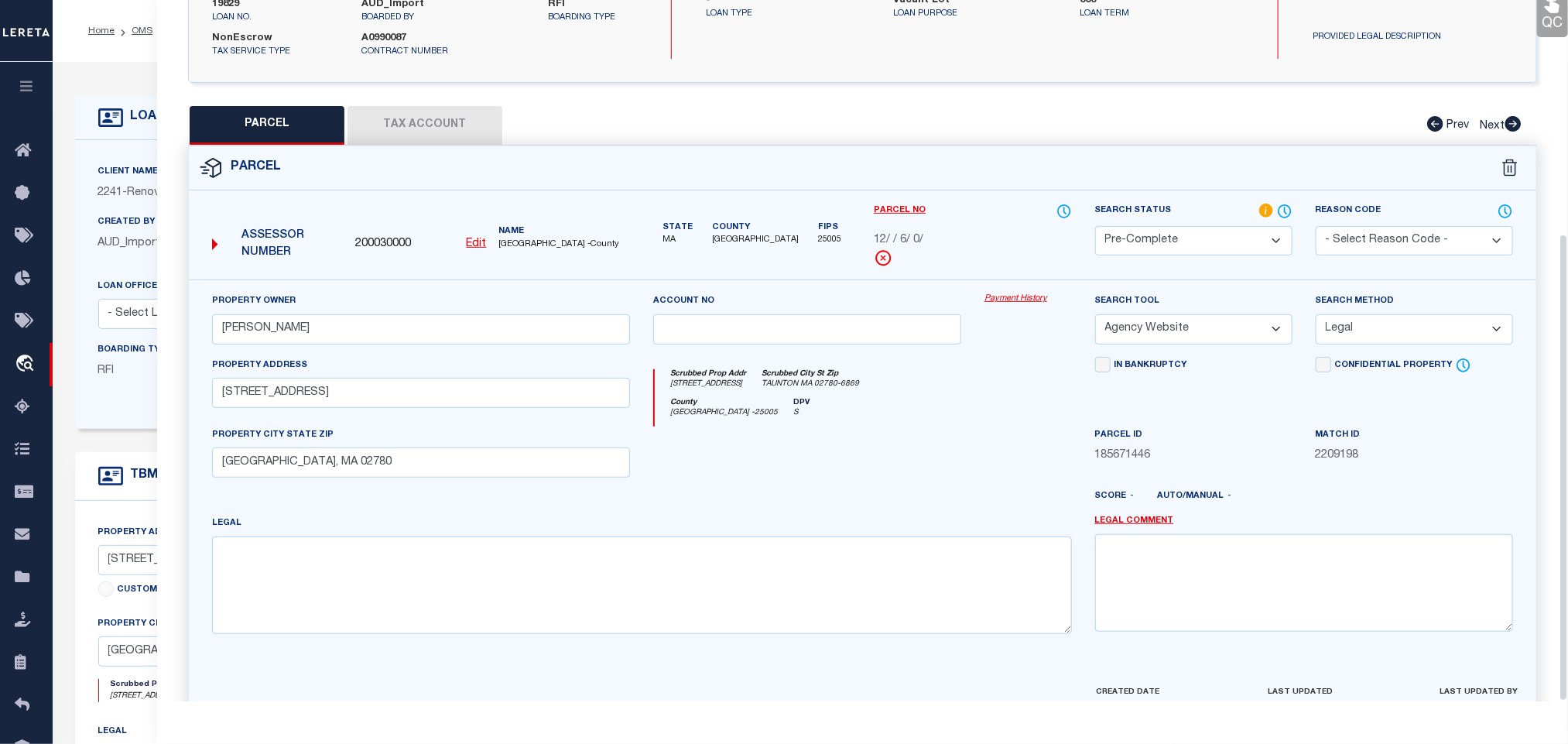
scroll to position [351, 0]
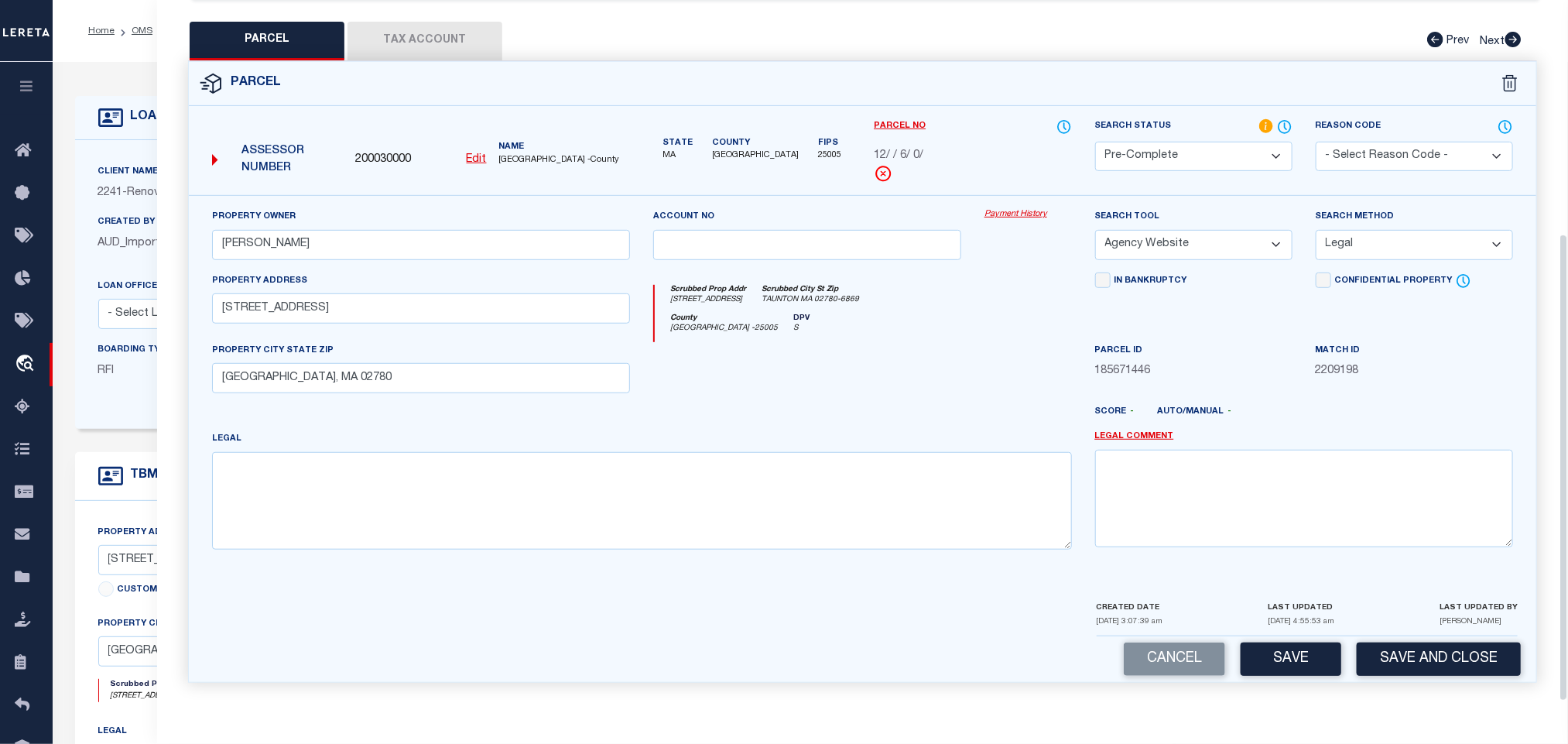
click at [1387, 687] on div "Parcel 200030000 Edit" at bounding box center [863, 381] width 1373 height 640
click at [1390, 668] on button "Save and Close" at bounding box center [1439, 659] width 165 height 33
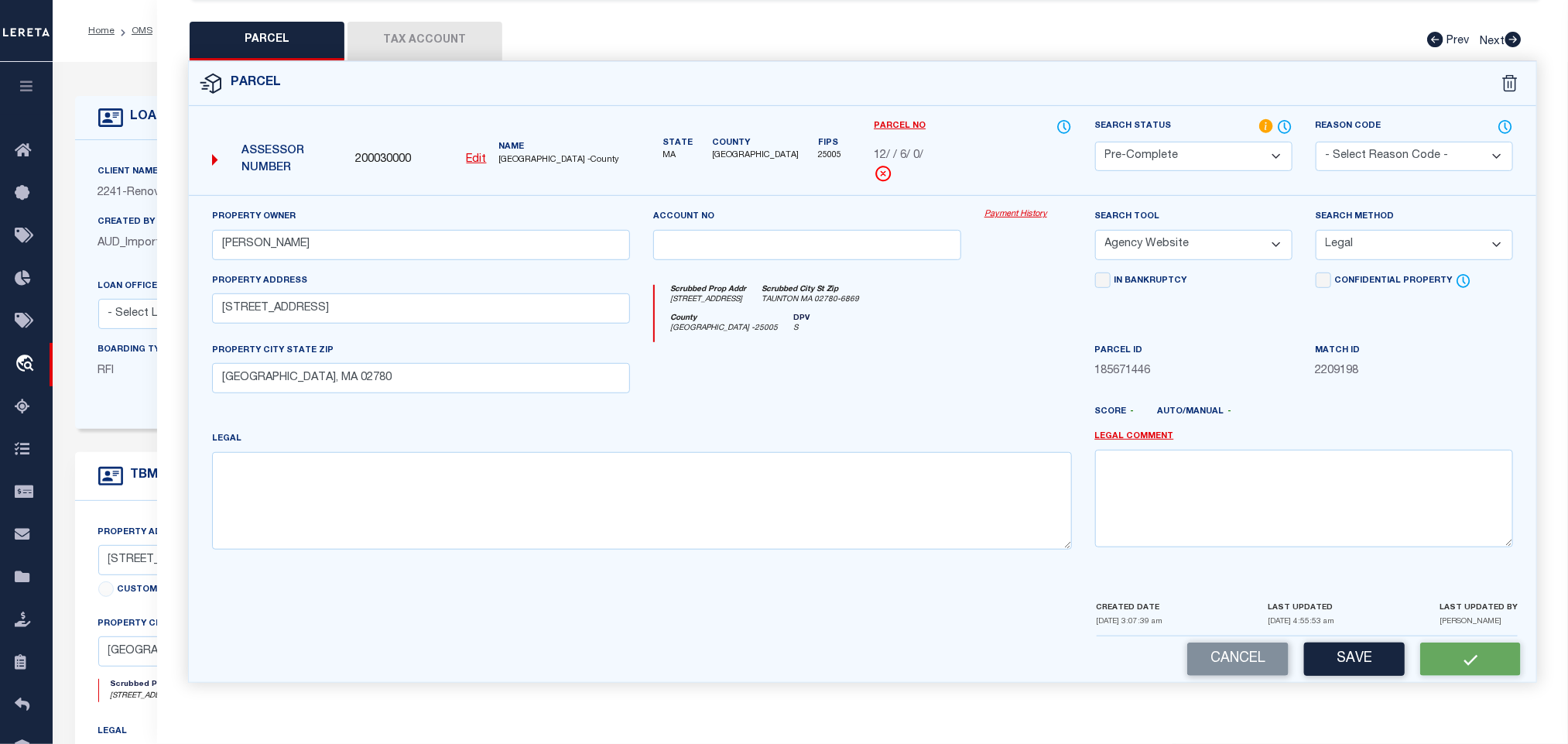
click at [376, 151] on span "200030000" at bounding box center [383, 160] width 56 height 17
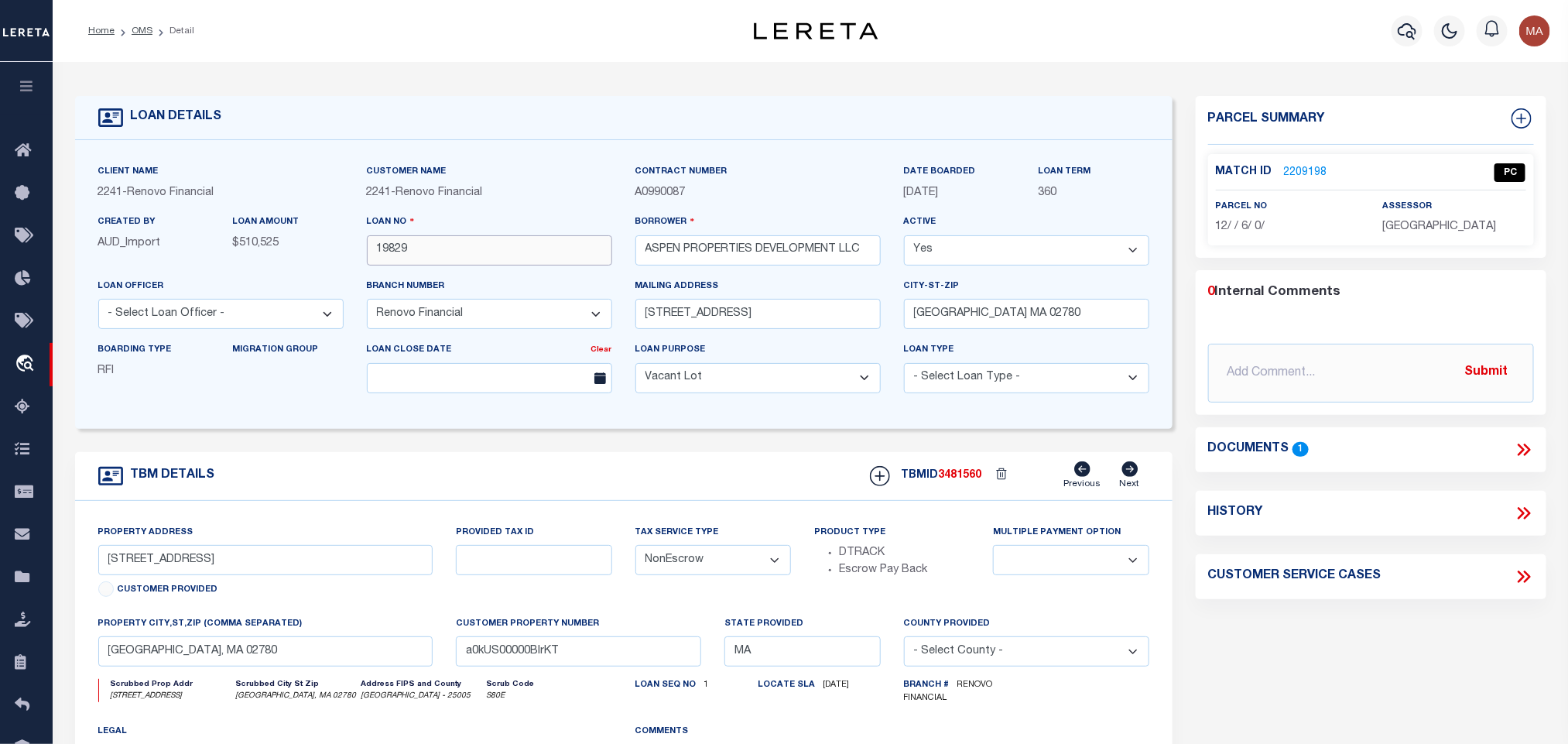
click at [444, 245] on input "19829" at bounding box center [489, 250] width 246 height 30
click at [953, 480] on span "3481560" at bounding box center [961, 475] width 44 height 10
click at [964, 479] on span "3481560" at bounding box center [961, 475] width 44 height 10
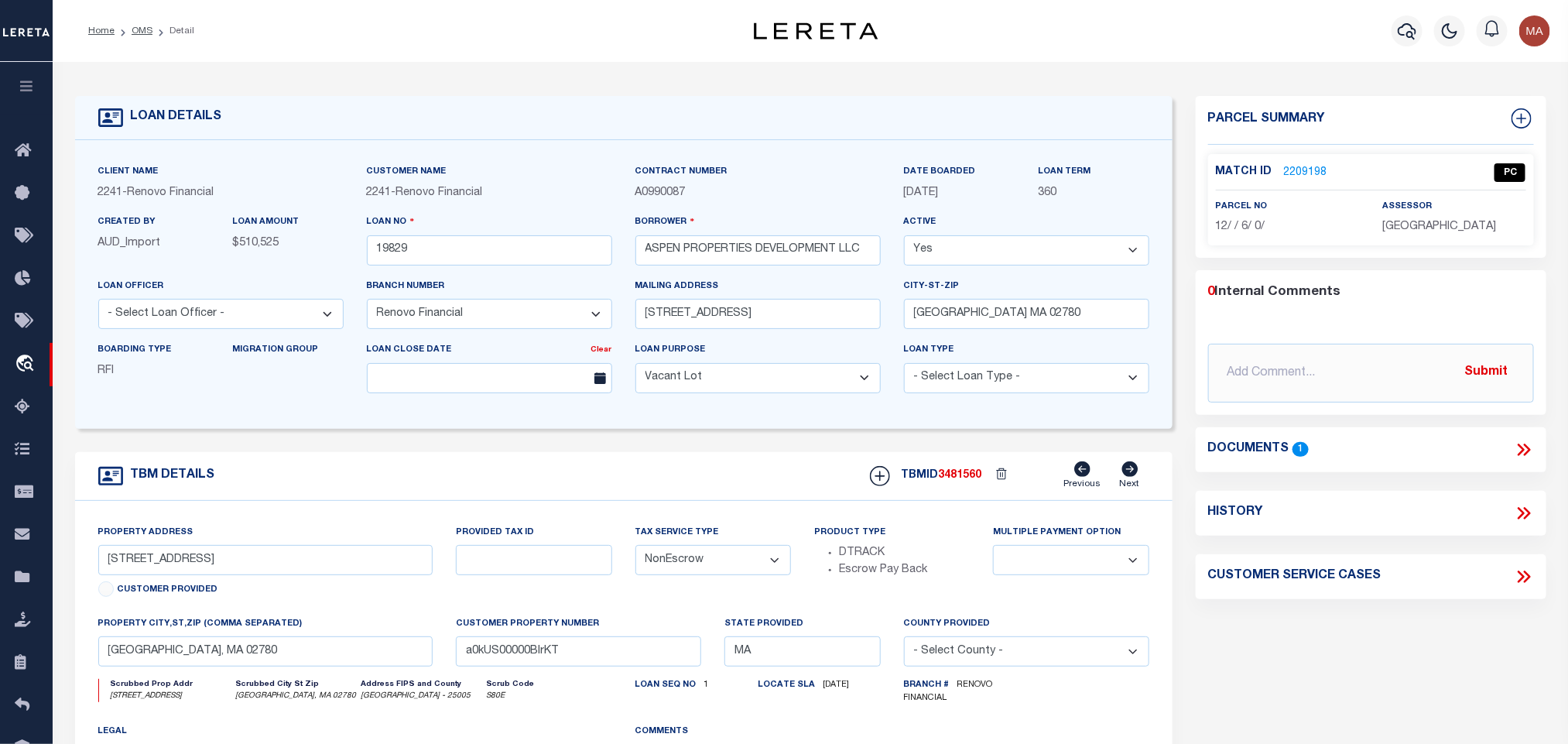
click at [1436, 223] on span "[GEOGRAPHIC_DATA]" at bounding box center [1439, 226] width 114 height 10
click at [1253, 226] on span "12/ / 6/ 0/" at bounding box center [1241, 226] width 50 height 10
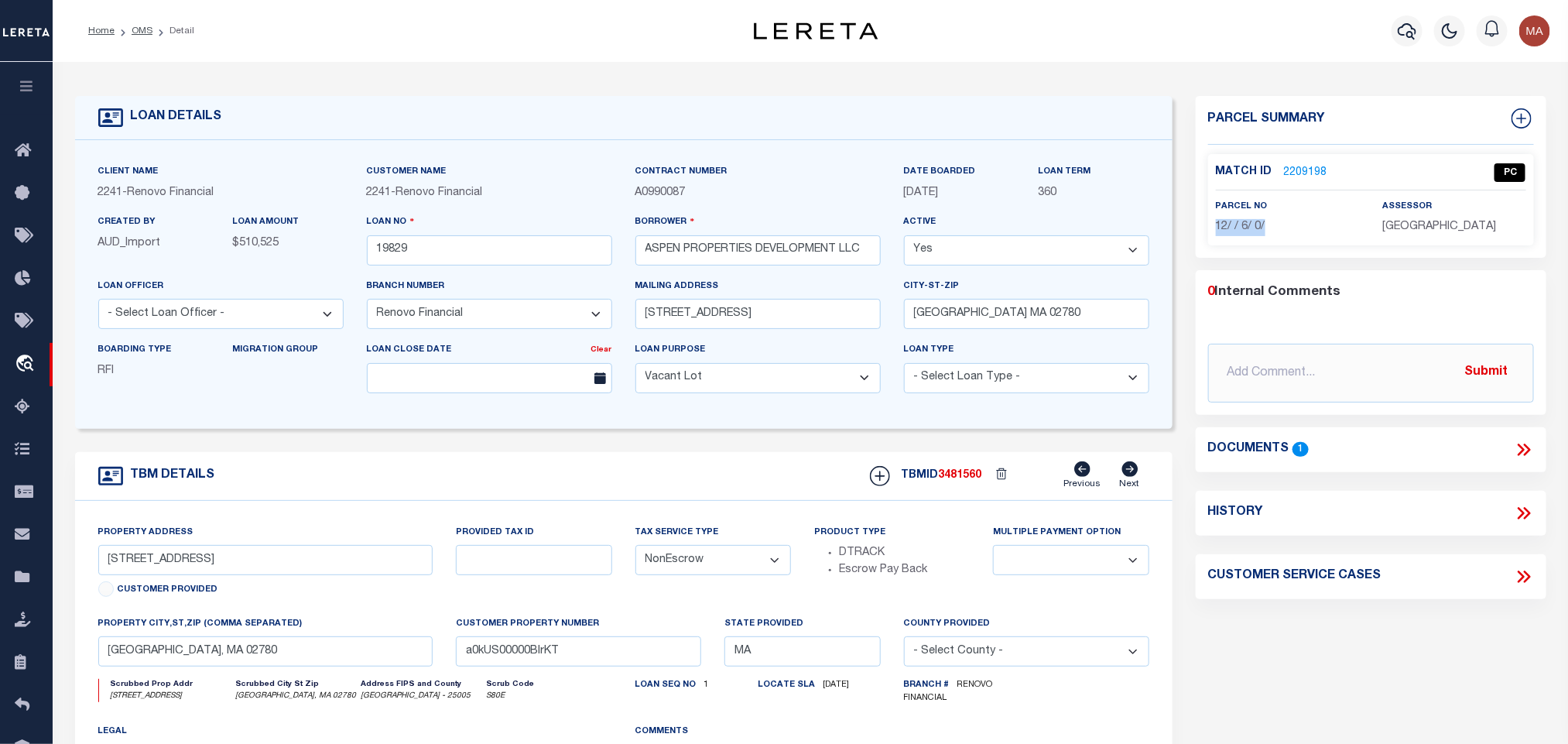
click at [1253, 226] on span "12/ / 6/ 0/" at bounding box center [1241, 226] width 50 height 10
drag, startPoint x: 144, startPoint y: 32, endPoint x: 380, endPoint y: 0, distance: 238.2
click at [144, 32] on link "OMS" at bounding box center [142, 30] width 21 height 10
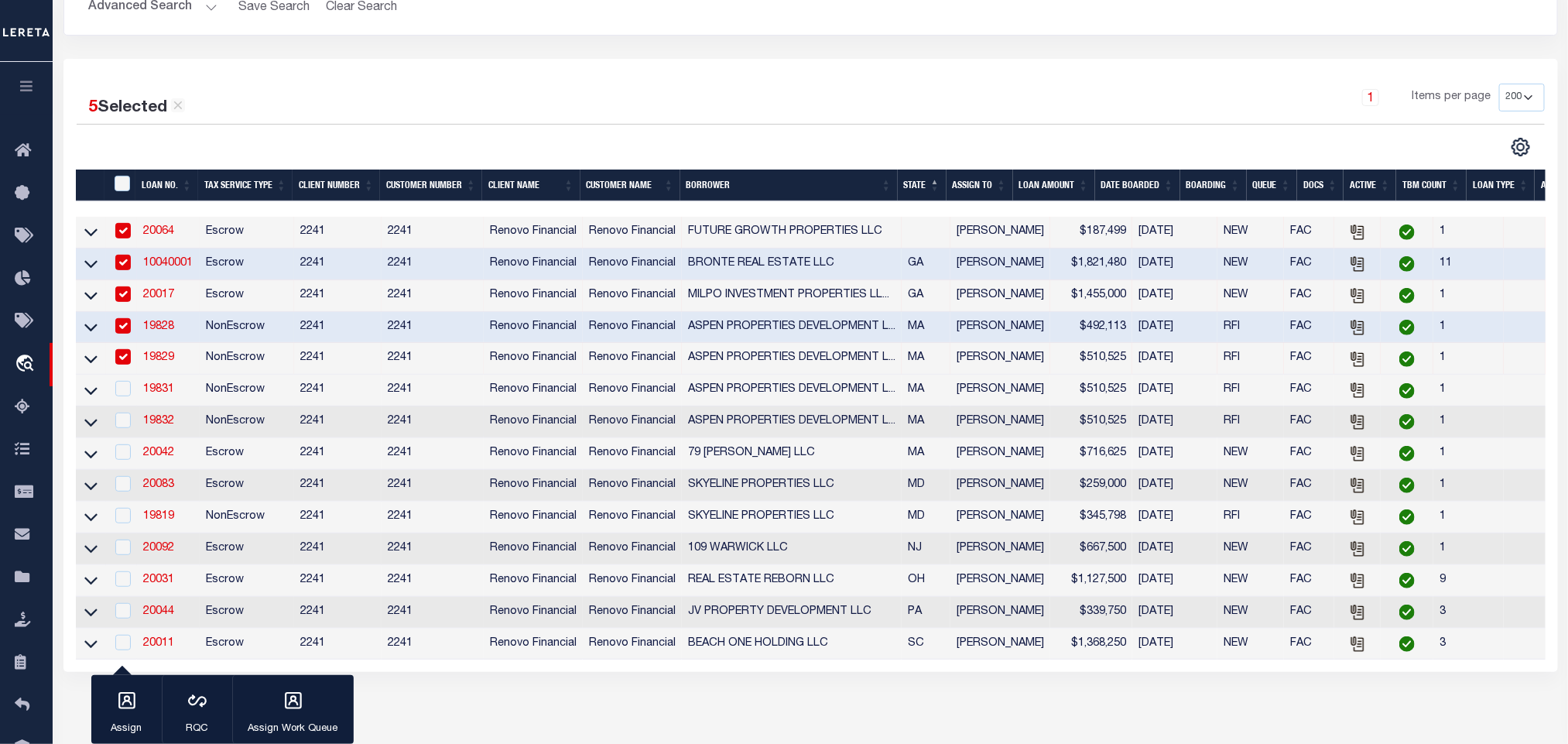
scroll to position [348, 0]
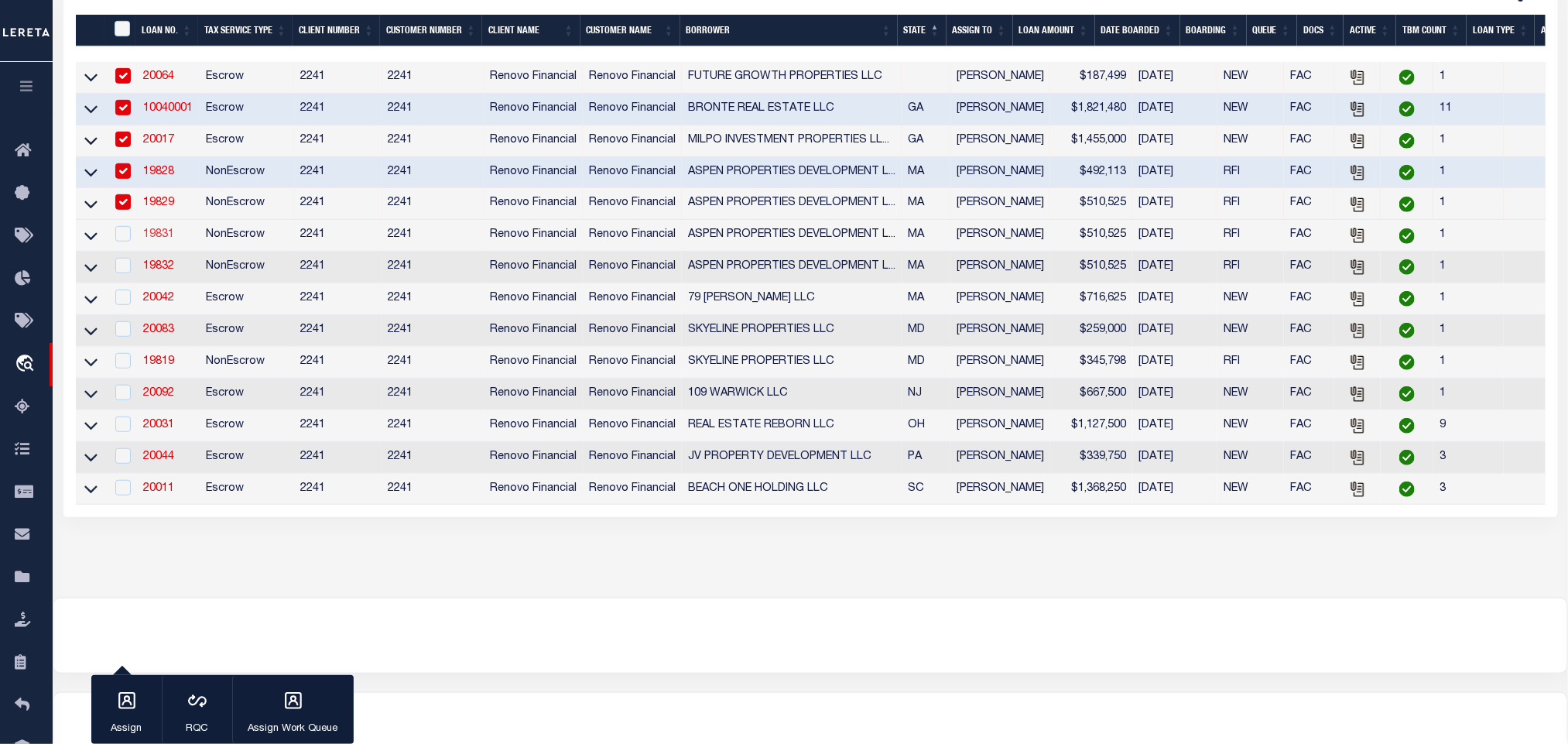
click at [160, 239] on link "19831" at bounding box center [158, 234] width 31 height 10
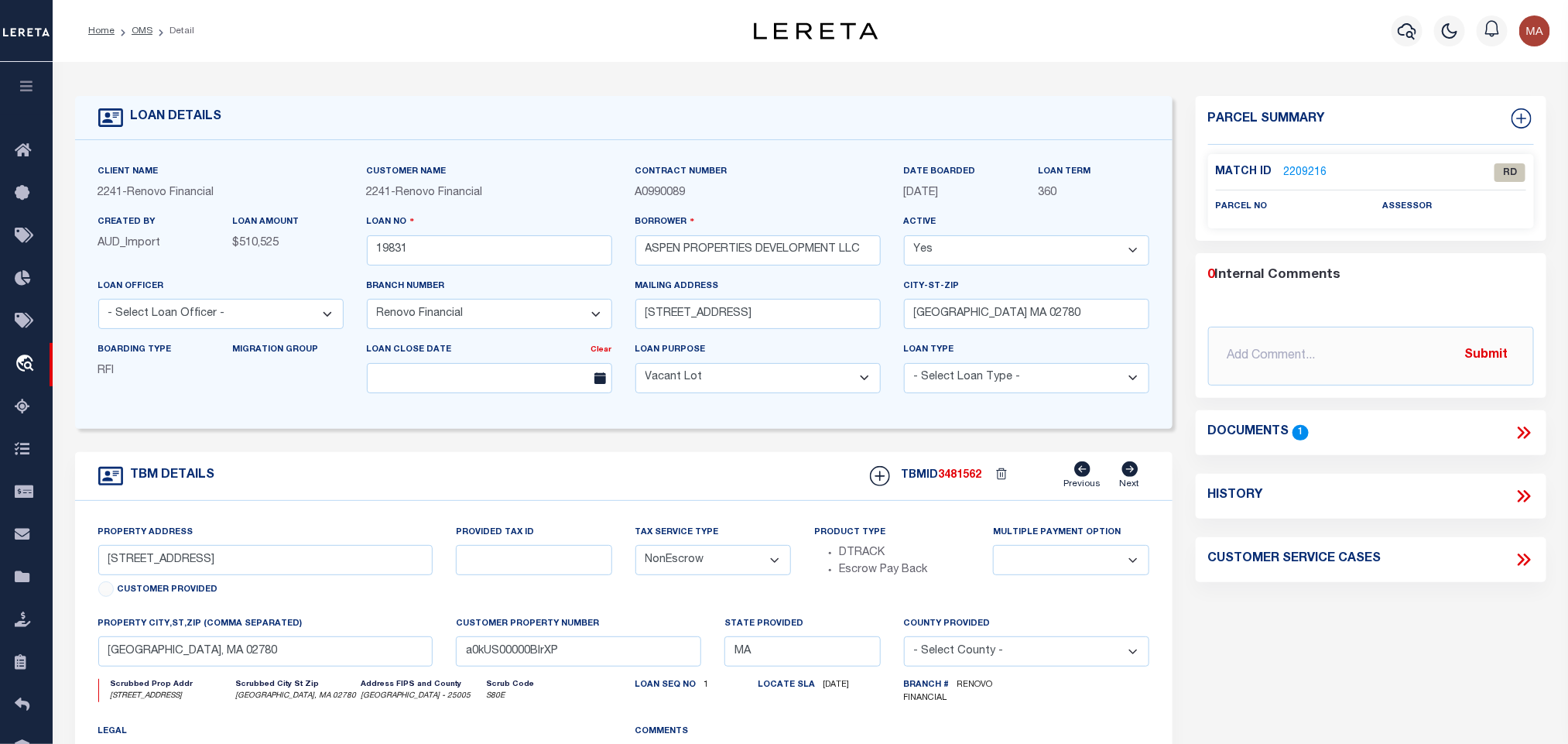
click at [1531, 429] on icon at bounding box center [1524, 432] width 20 height 20
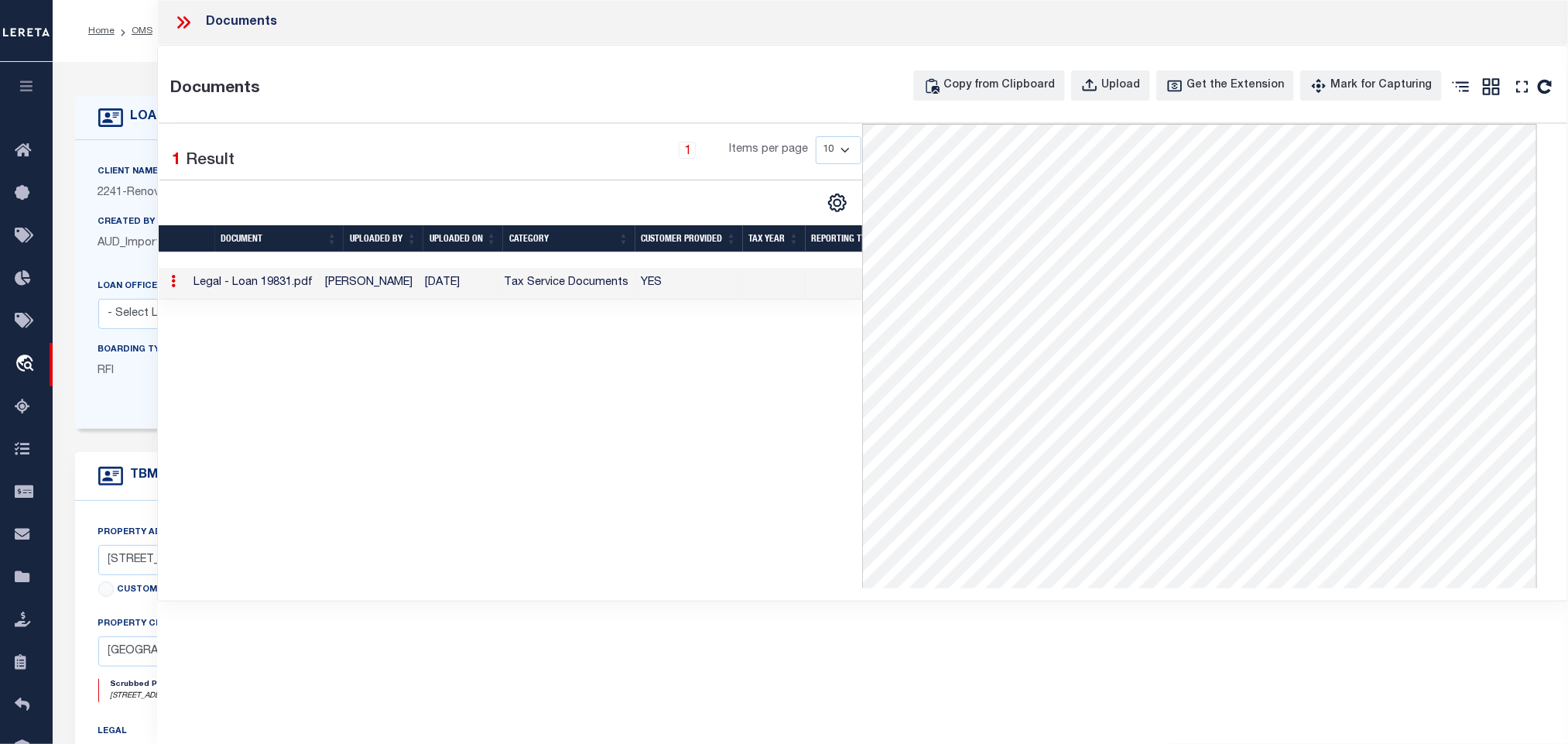
click at [138, 140] on div "Client Name 2241 - Renovo Financial Customer Name 2241 - Renovo Financial" at bounding box center [623, 285] width 1098 height 289
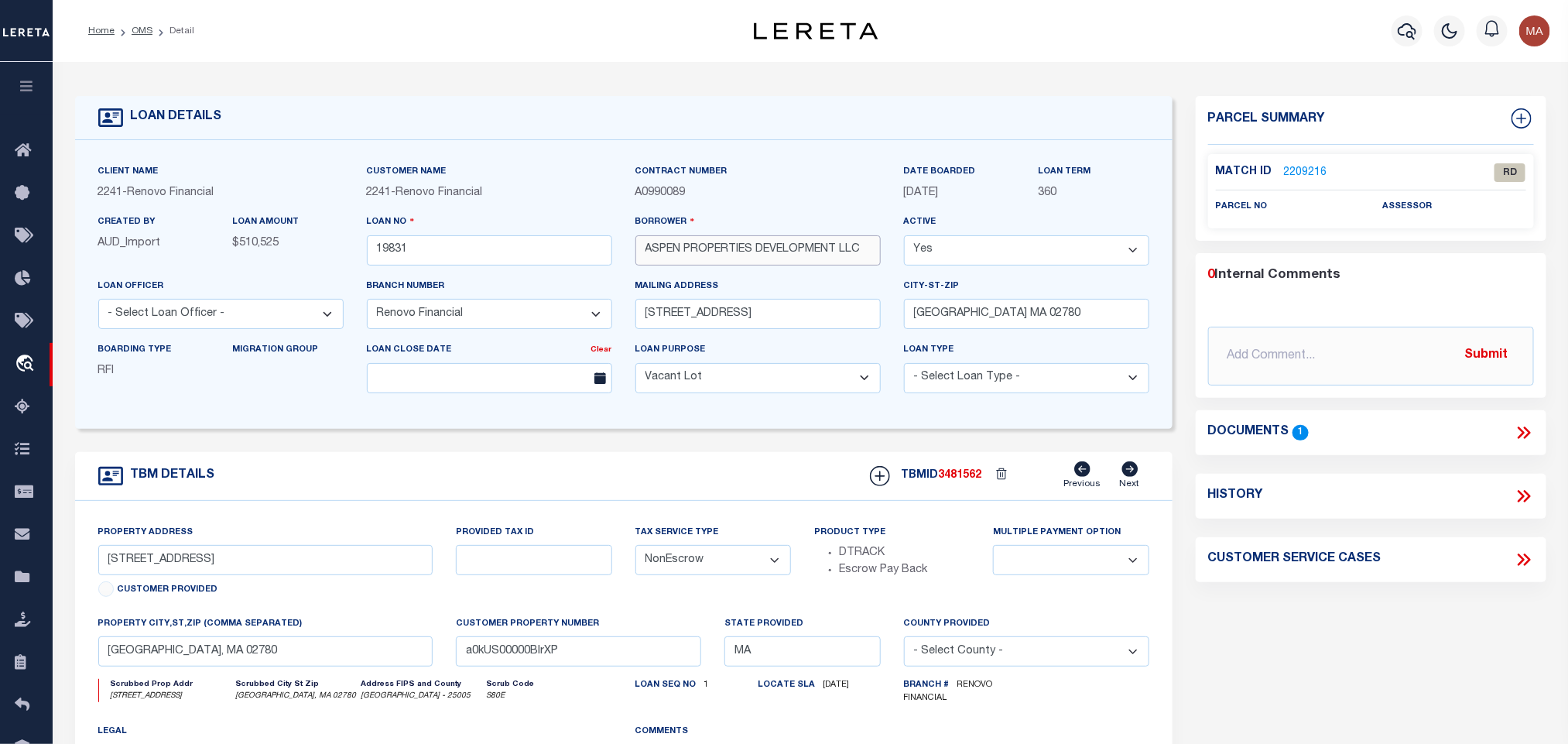
drag, startPoint x: 642, startPoint y: 255, endPoint x: 752, endPoint y: 265, distance: 110.5
click at [752, 265] on input "ASPEN PROPERTIES DEVELOPMENT LLC" at bounding box center [758, 250] width 246 height 30
click at [140, 30] on link "OMS" at bounding box center [142, 30] width 21 height 10
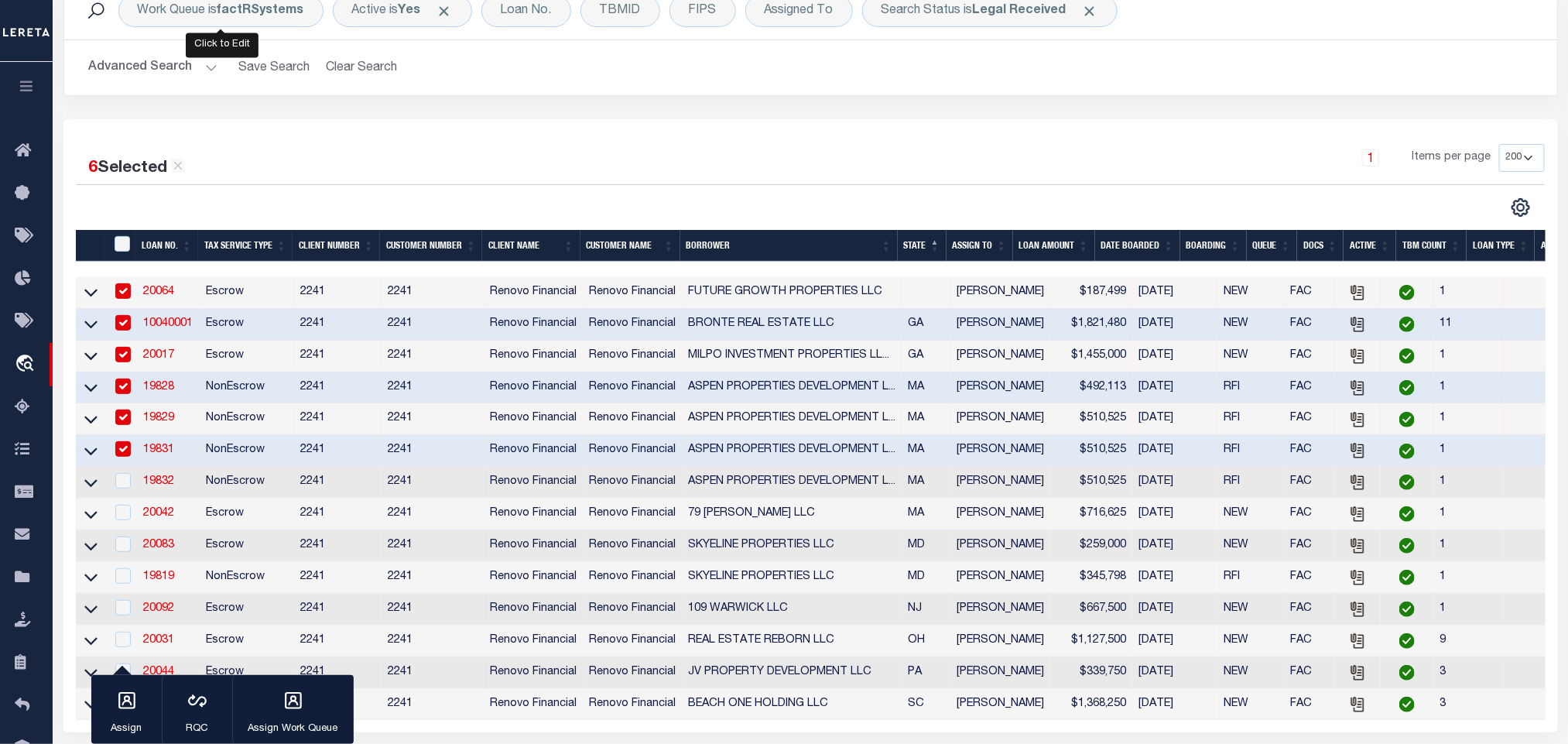
scroll to position [232, 0]
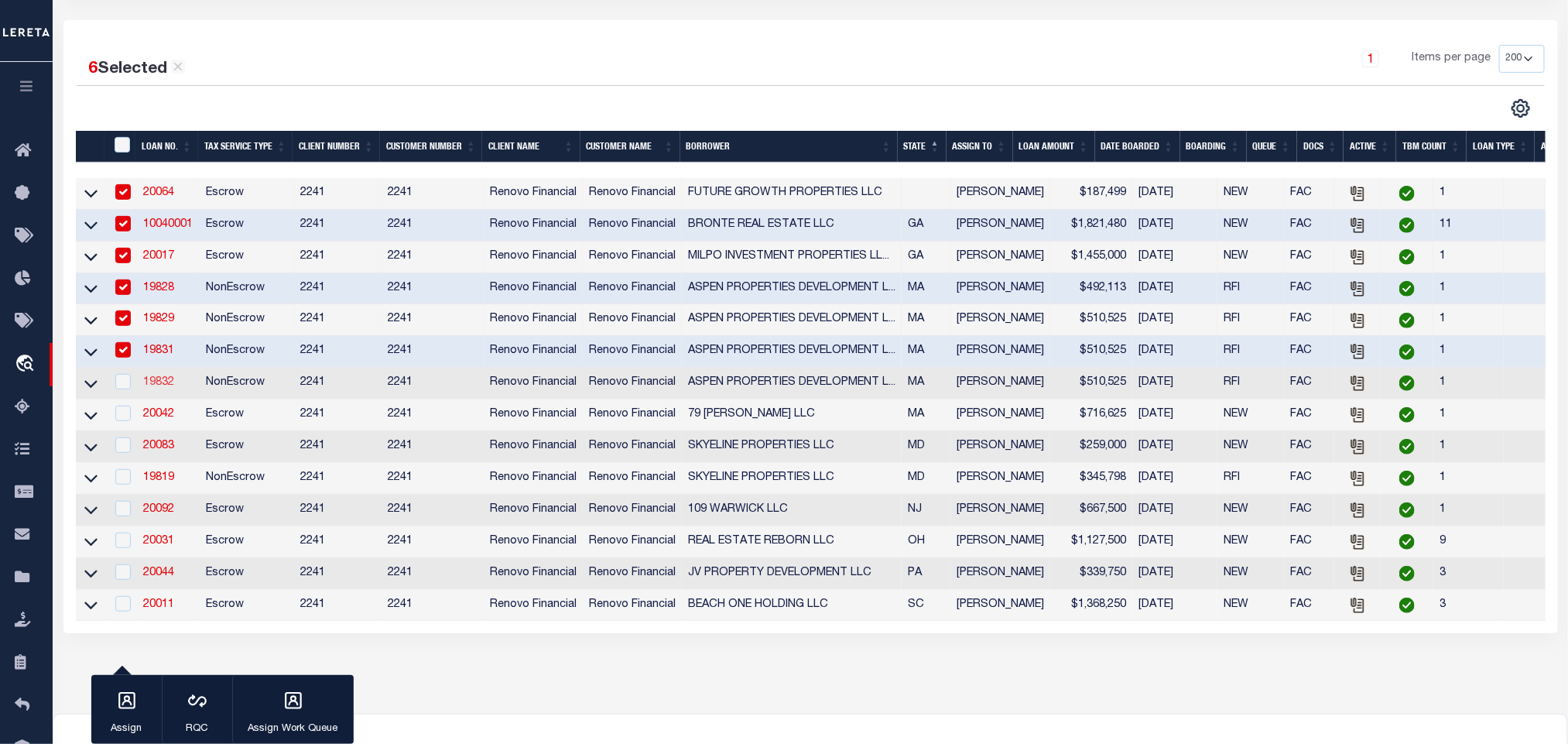
click at [160, 385] on link "19832" at bounding box center [158, 382] width 31 height 10
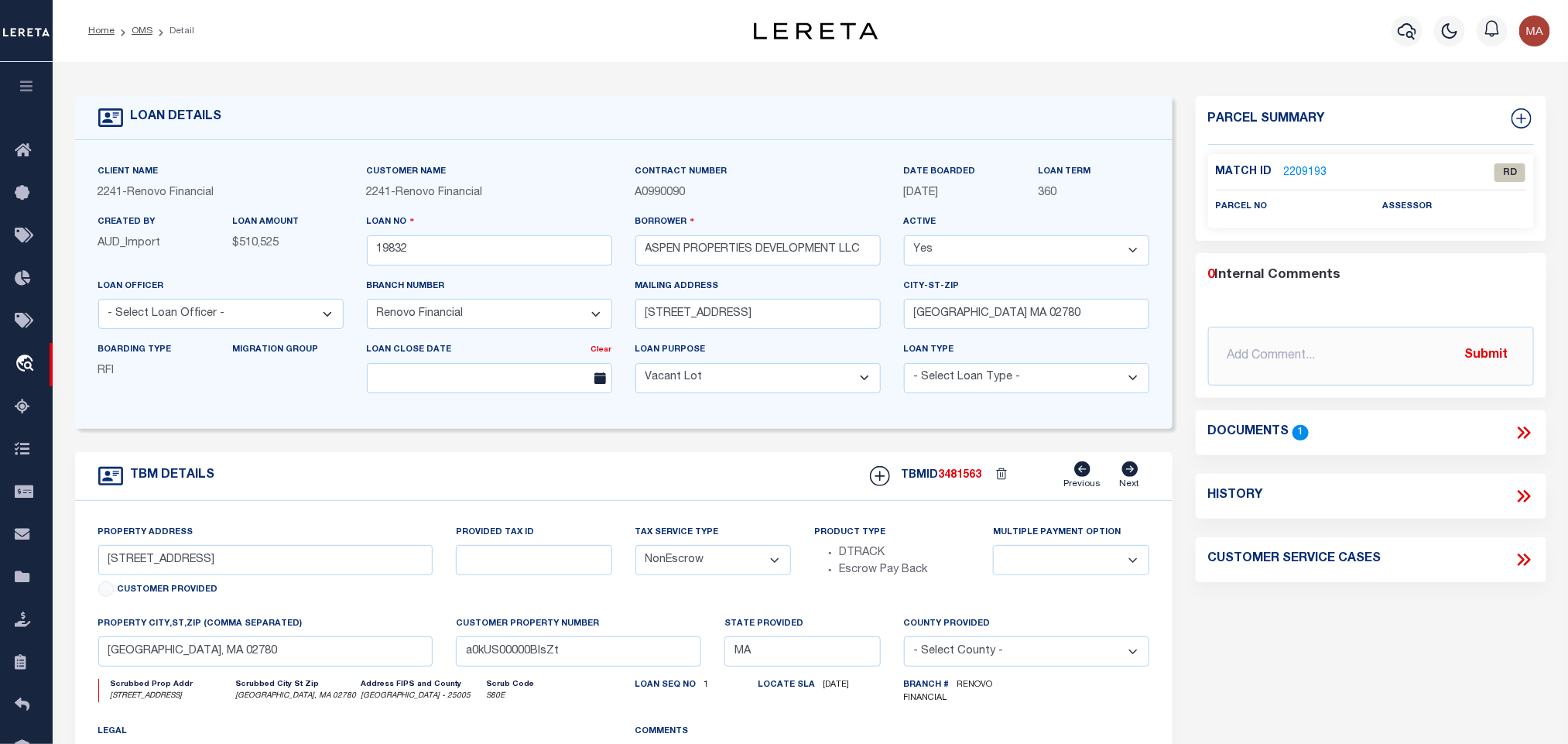
click at [1526, 428] on icon at bounding box center [1527, 432] width 7 height 12
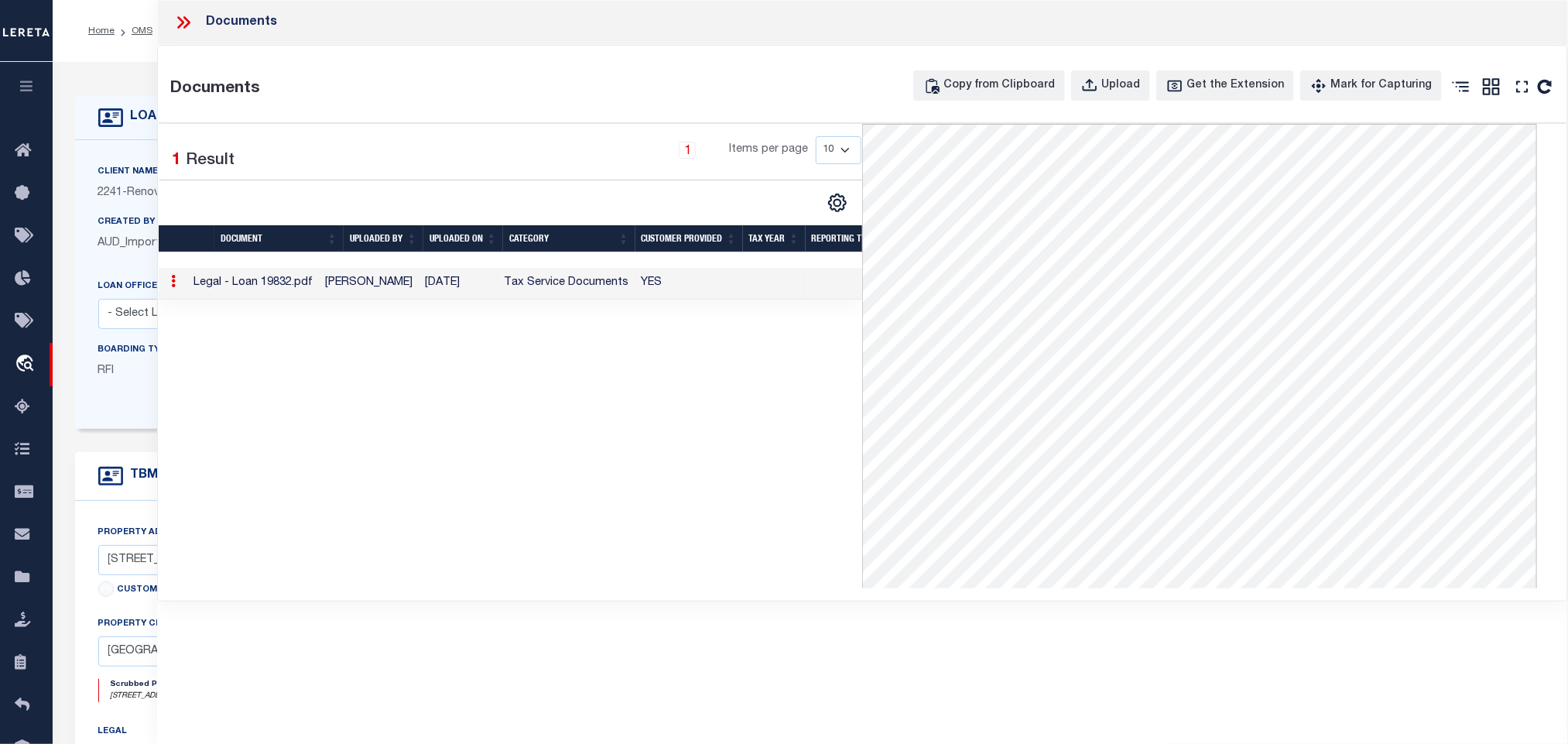
click at [147, 84] on div "LOAN DETAILS Client Name 2241 - Renovo Financial 2241 -" at bounding box center [811, 513] width 1495 height 873
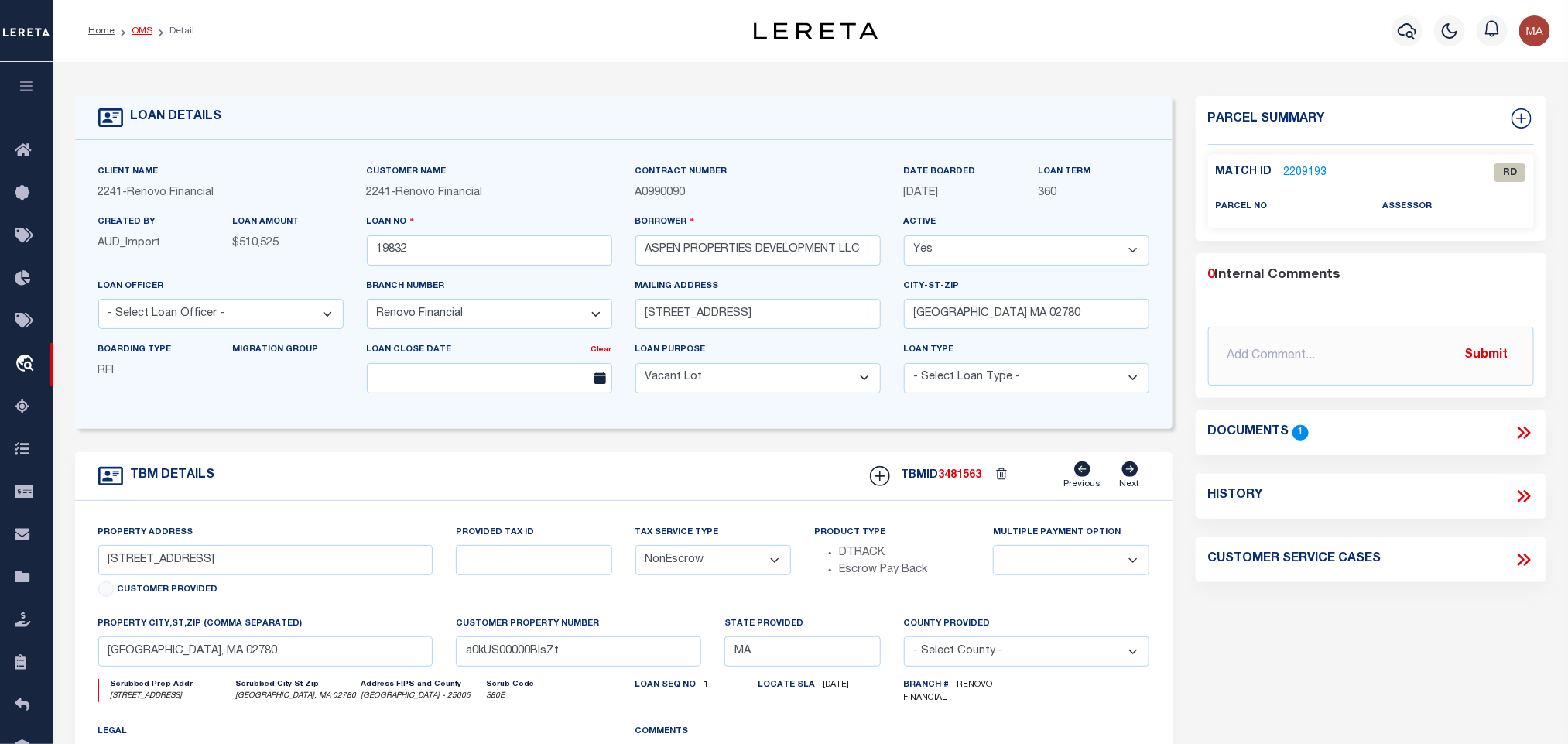
click at [147, 32] on link "OMS" at bounding box center [142, 30] width 21 height 10
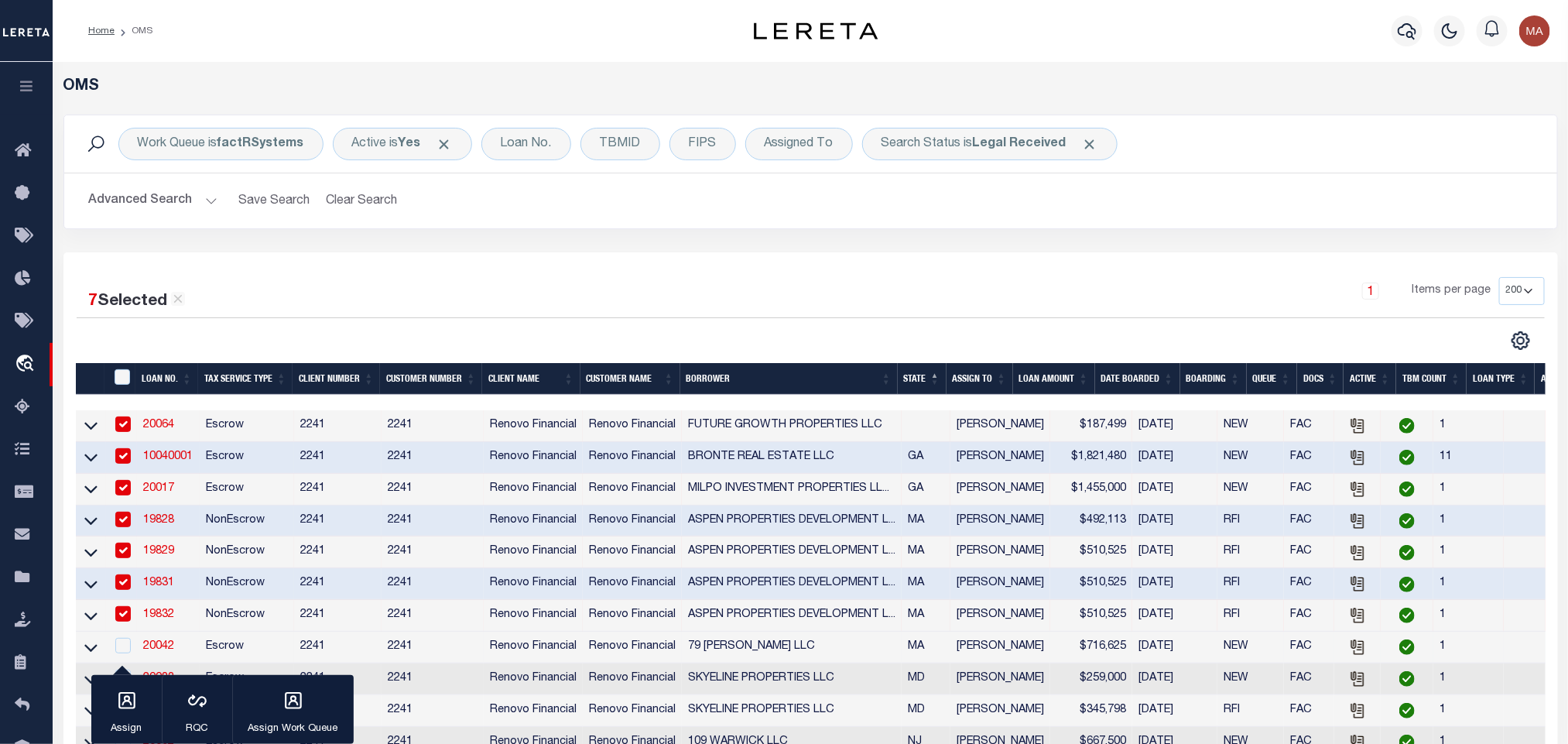
scroll to position [348, 0]
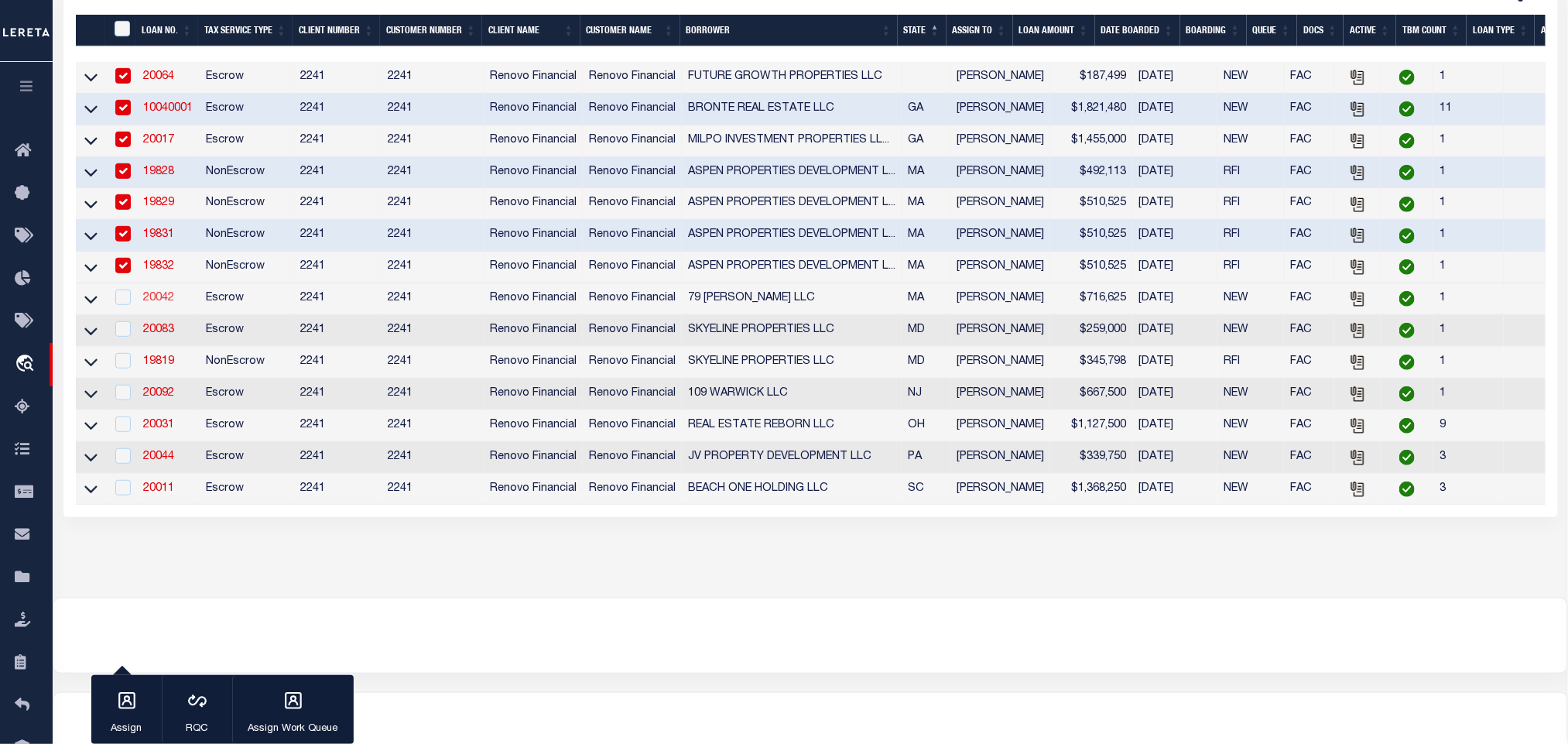
click at [158, 302] on link "20042" at bounding box center [158, 298] width 31 height 10
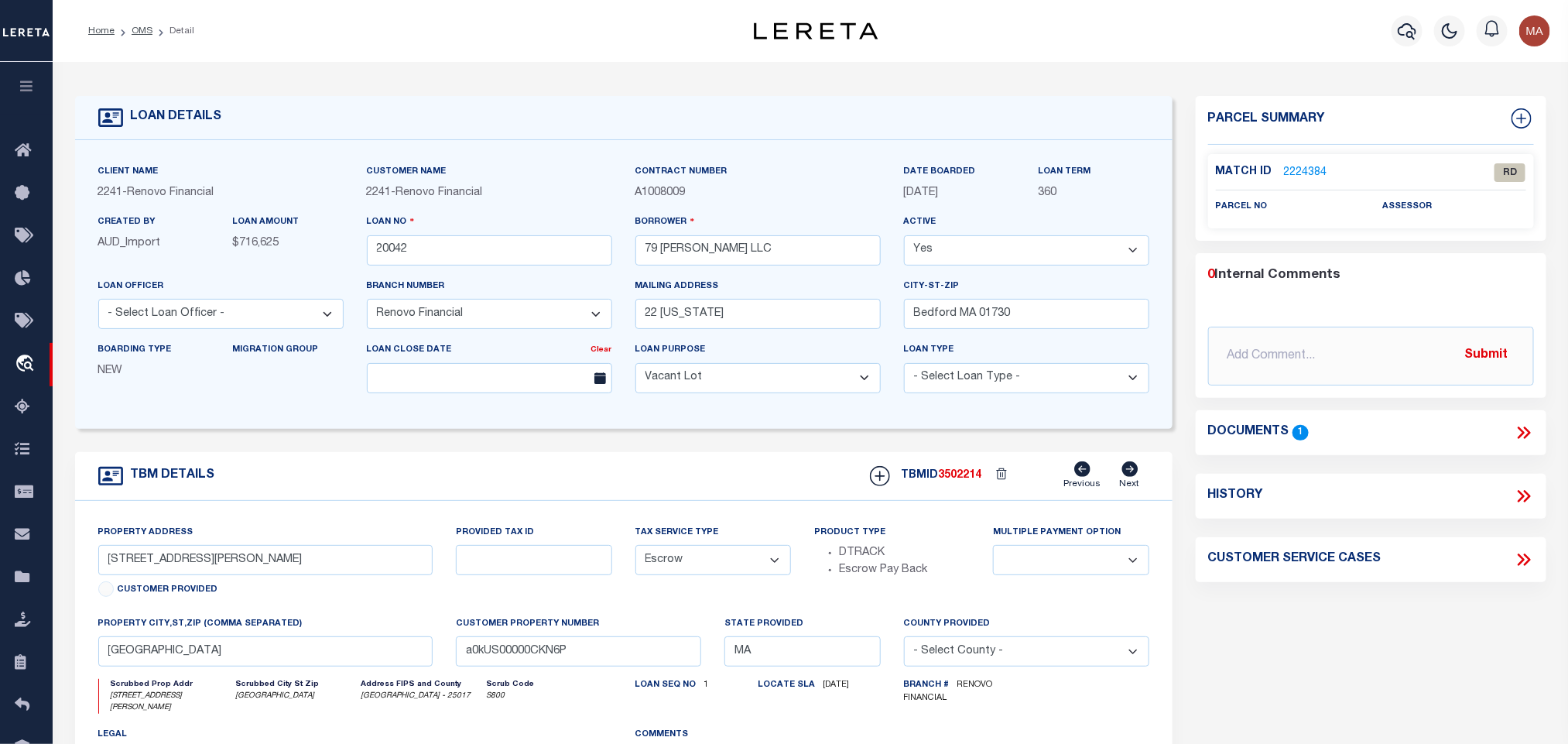
click at [1526, 430] on icon at bounding box center [1527, 432] width 7 height 12
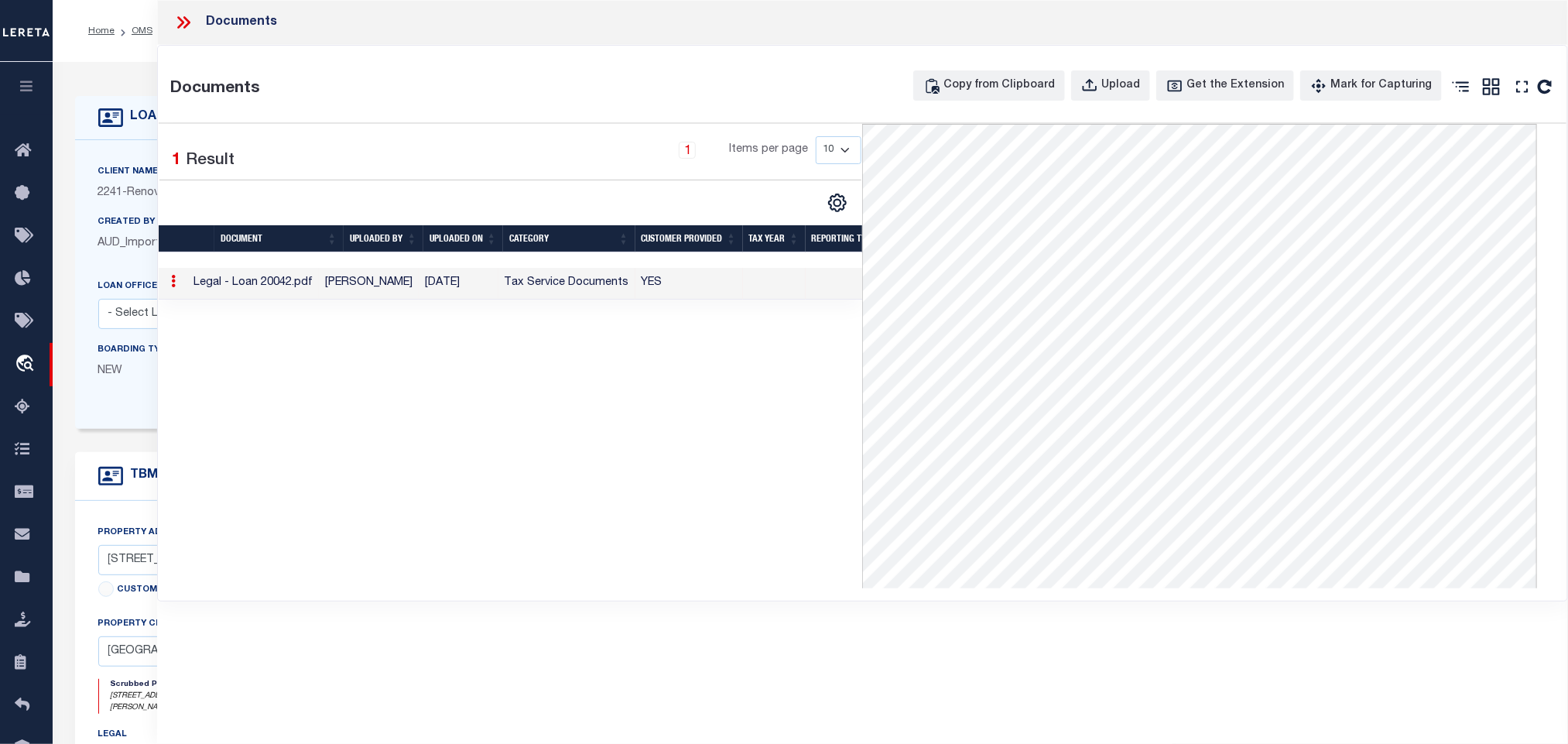
click at [138, 161] on div "Client Name 2241 - Renovo Financial Customer Name 2241 - Renovo Financial" at bounding box center [623, 285] width 1098 height 289
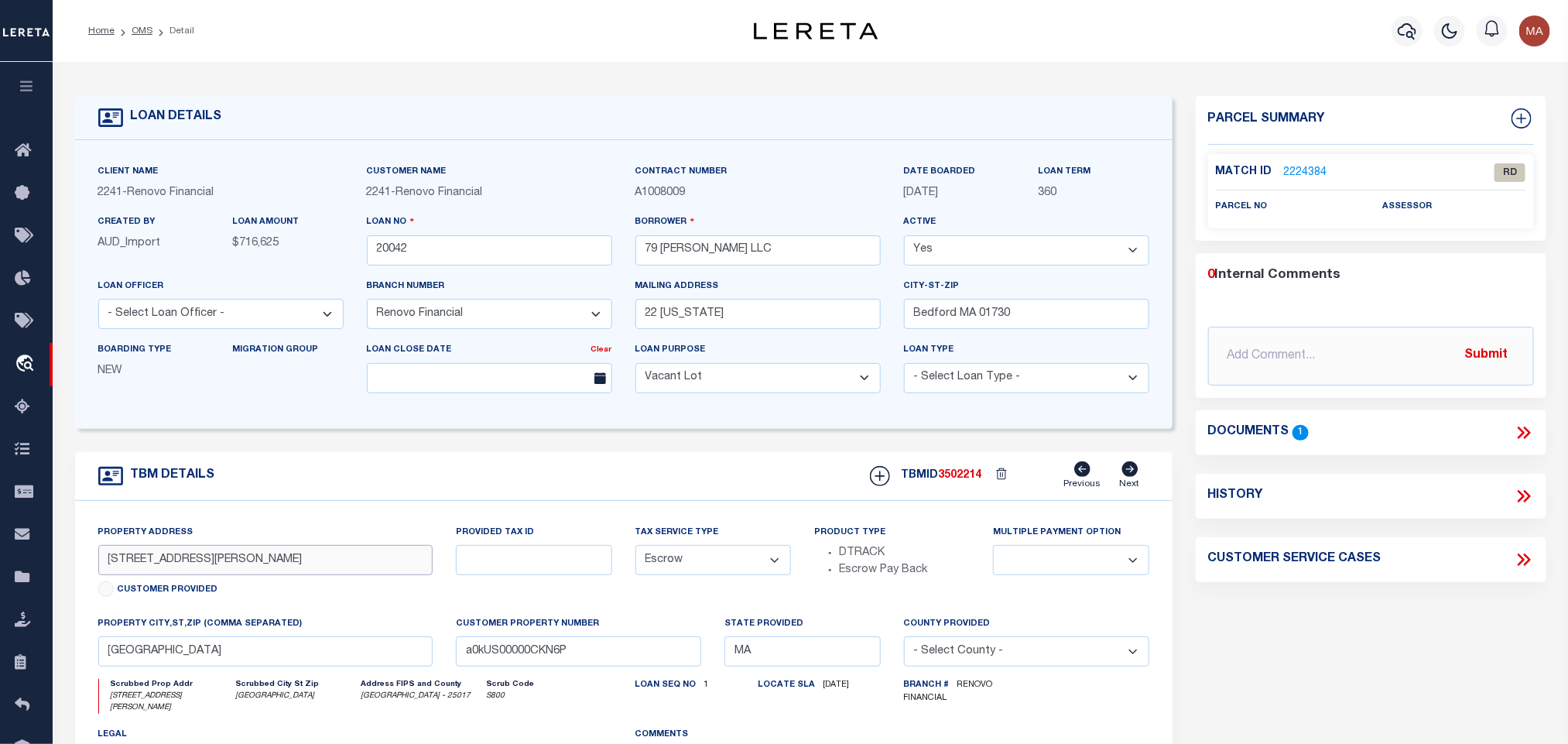
click at [150, 560] on input "[STREET_ADDRESS][PERSON_NAME]" at bounding box center [266, 560] width 335 height 30
click at [140, 575] on input "[STREET_ADDRESS][PERSON_NAME]" at bounding box center [266, 560] width 335 height 30
click at [1302, 171] on link "2224384" at bounding box center [1306, 172] width 44 height 17
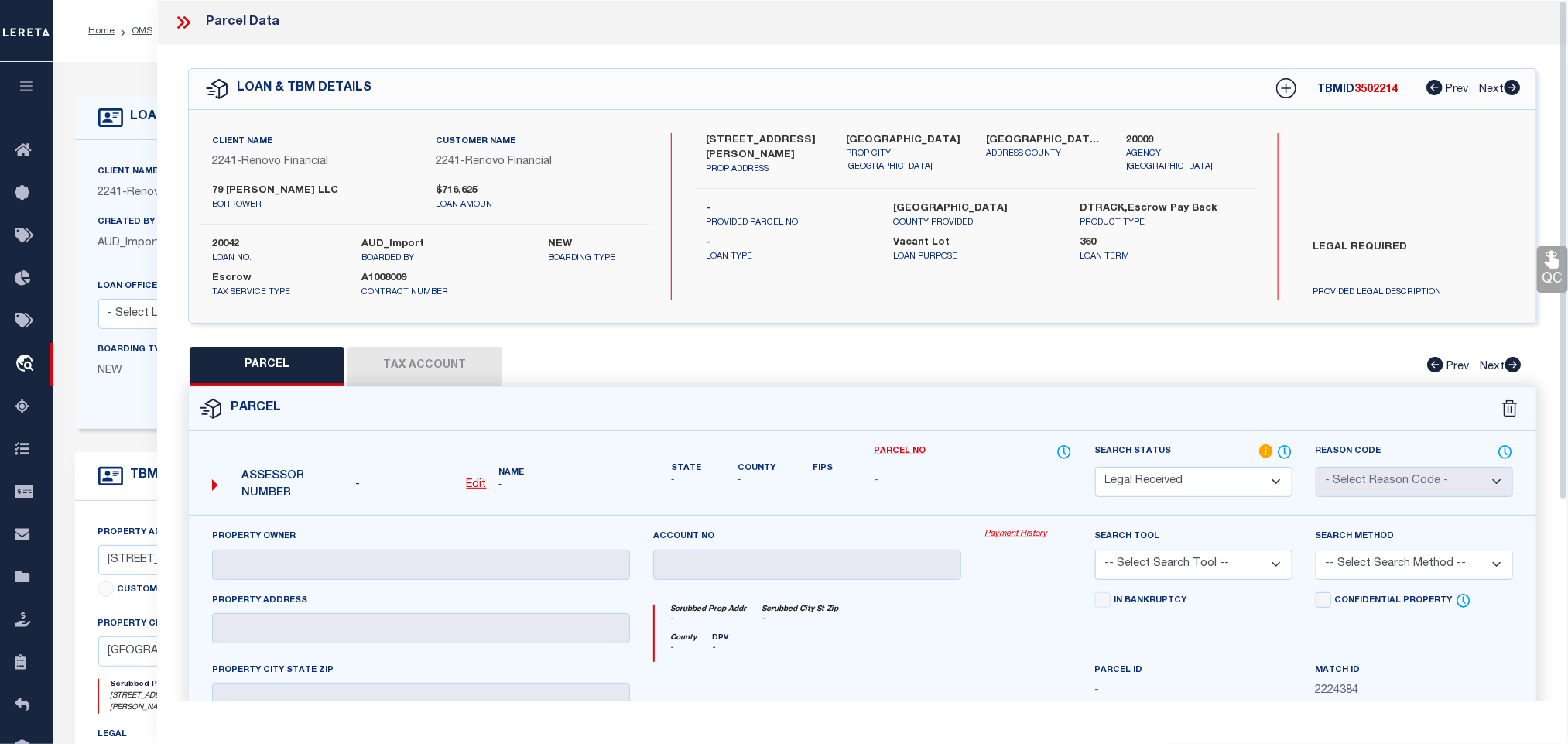
click at [472, 490] on u "Edit" at bounding box center [476, 484] width 20 height 10
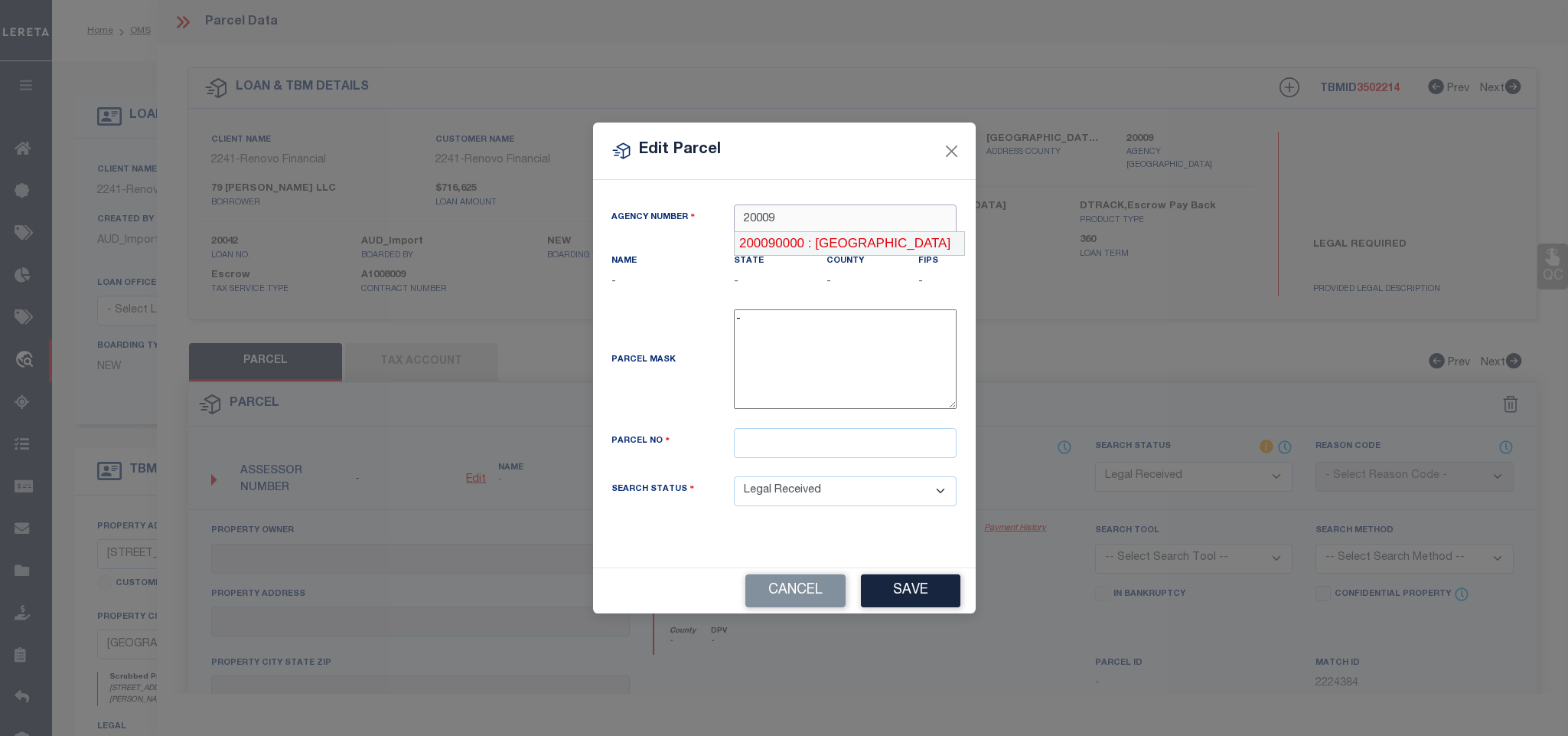
click at [891, 251] on div "200090000 : [GEOGRAPHIC_DATA]" at bounding box center [849, 244] width 231 height 24
click at [866, 446] on input "text" at bounding box center [845, 442] width 223 height 30
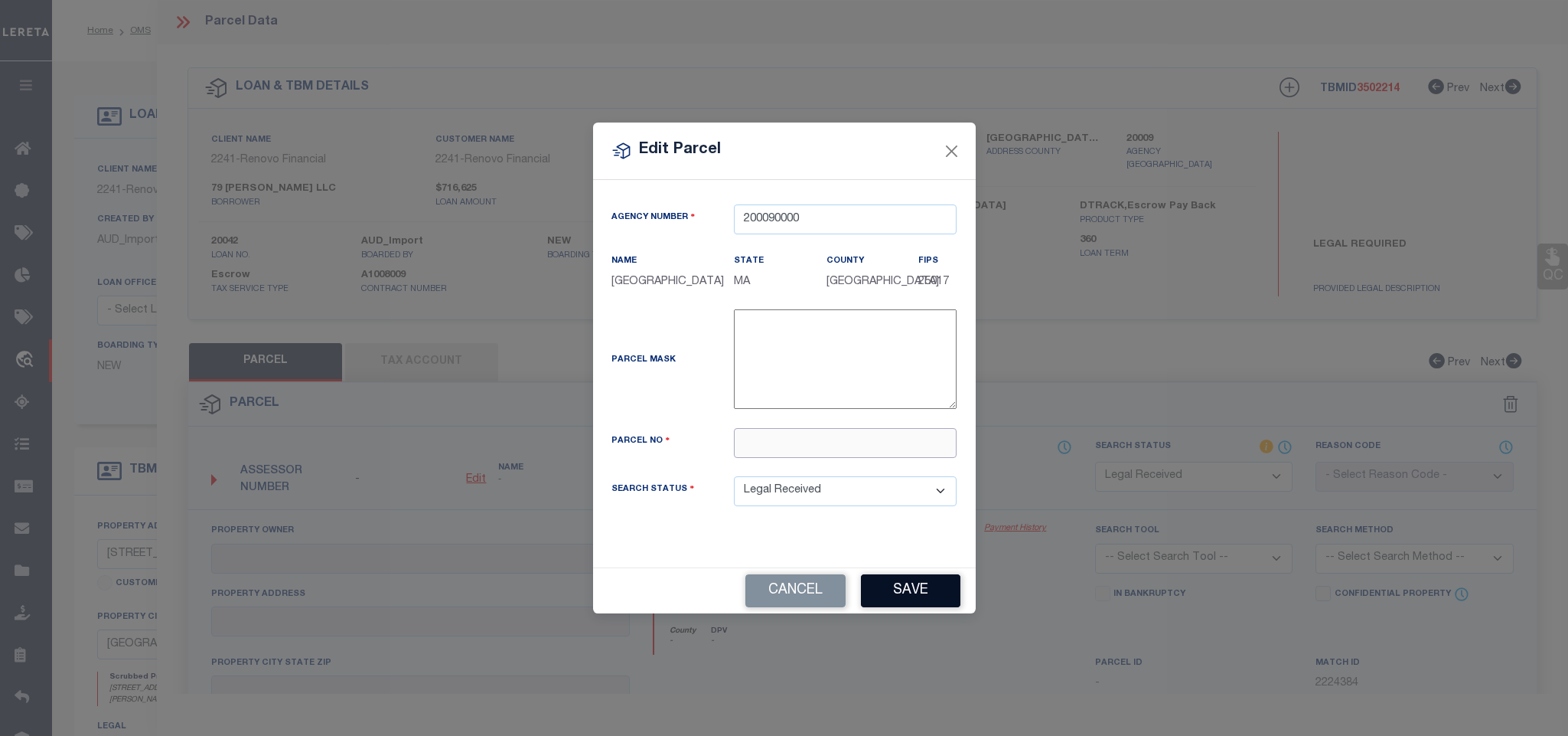
paste input "R069 022 0004"
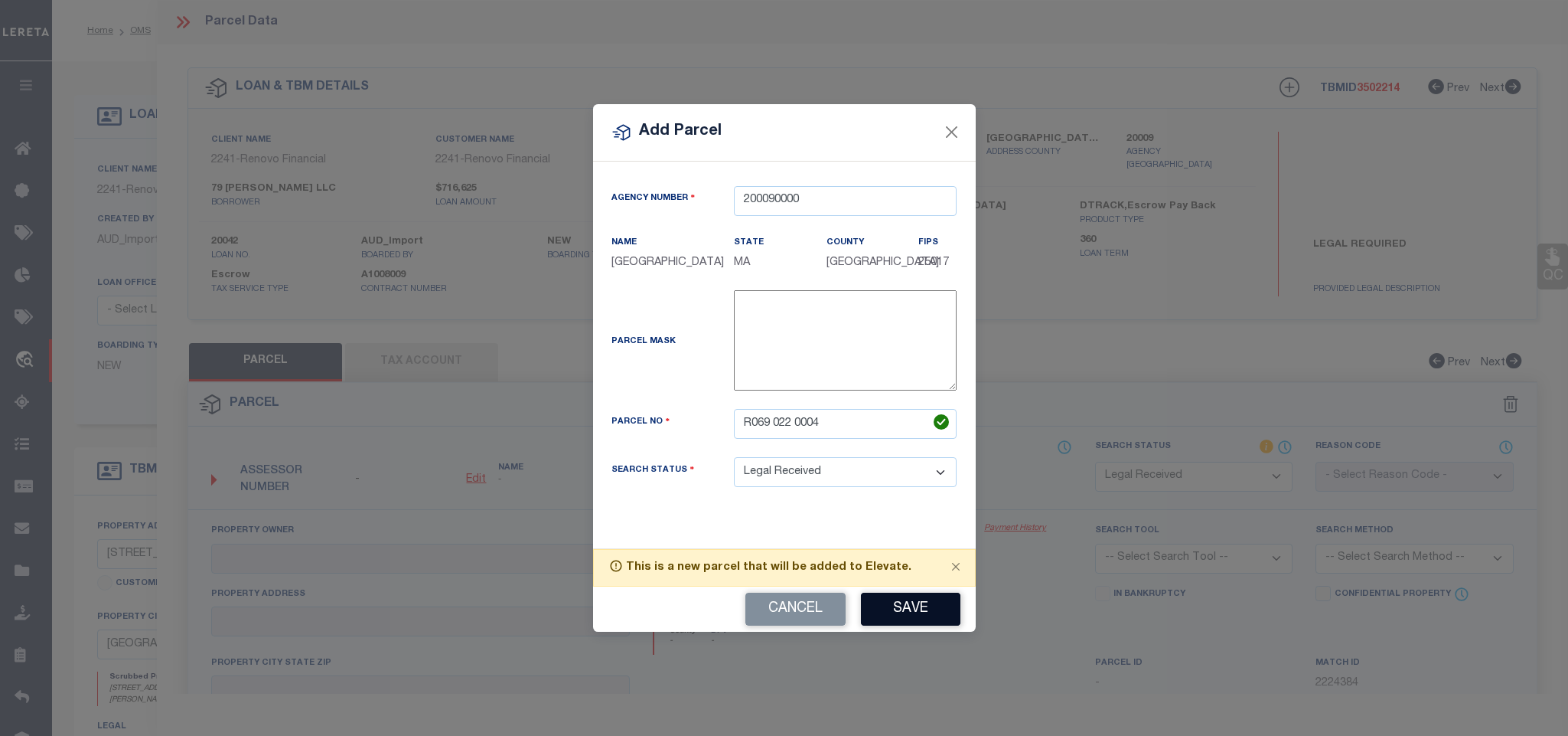
click at [912, 625] on button "Save" at bounding box center [911, 609] width 100 height 33
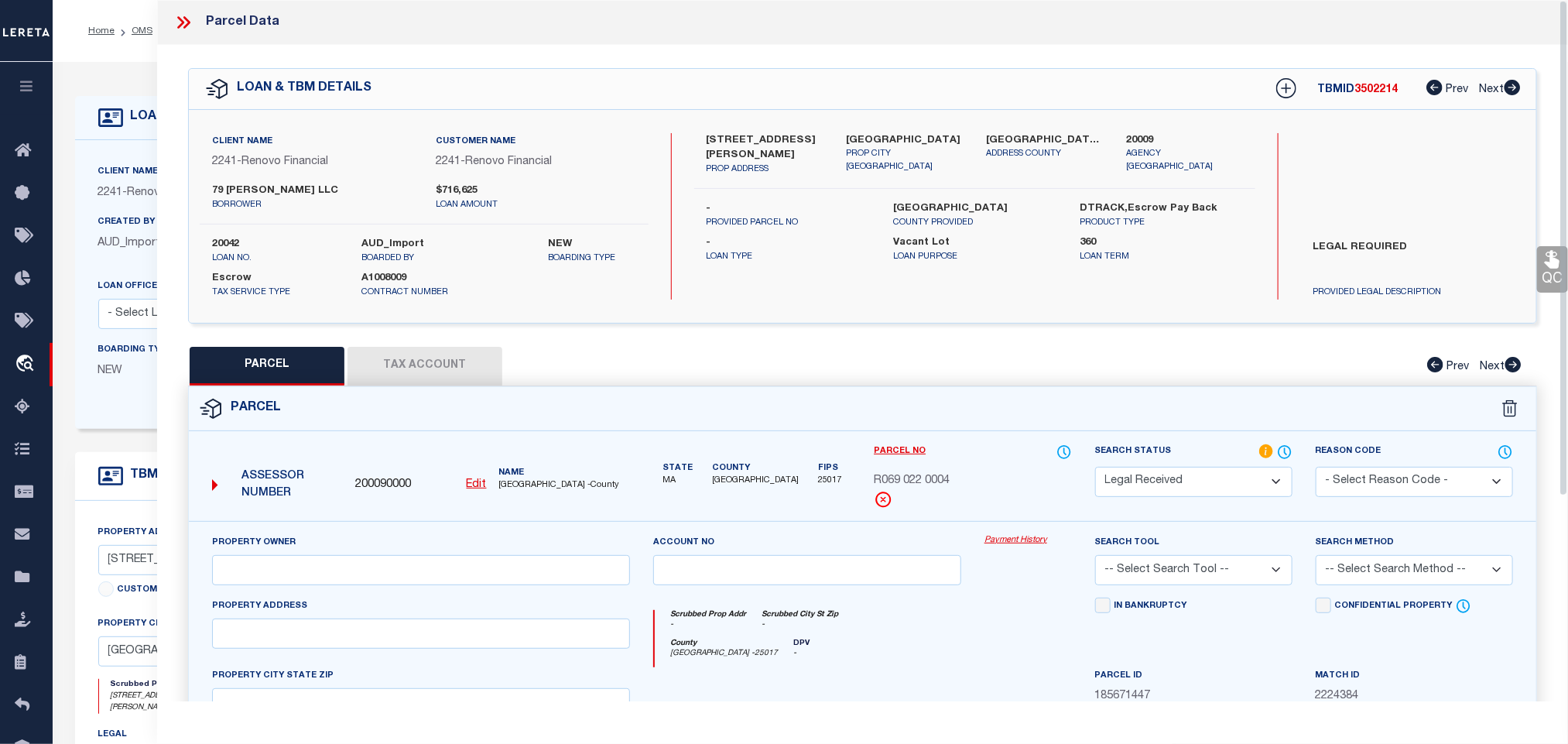
click at [885, 143] on label "[GEOGRAPHIC_DATA]" at bounding box center [905, 141] width 117 height 16
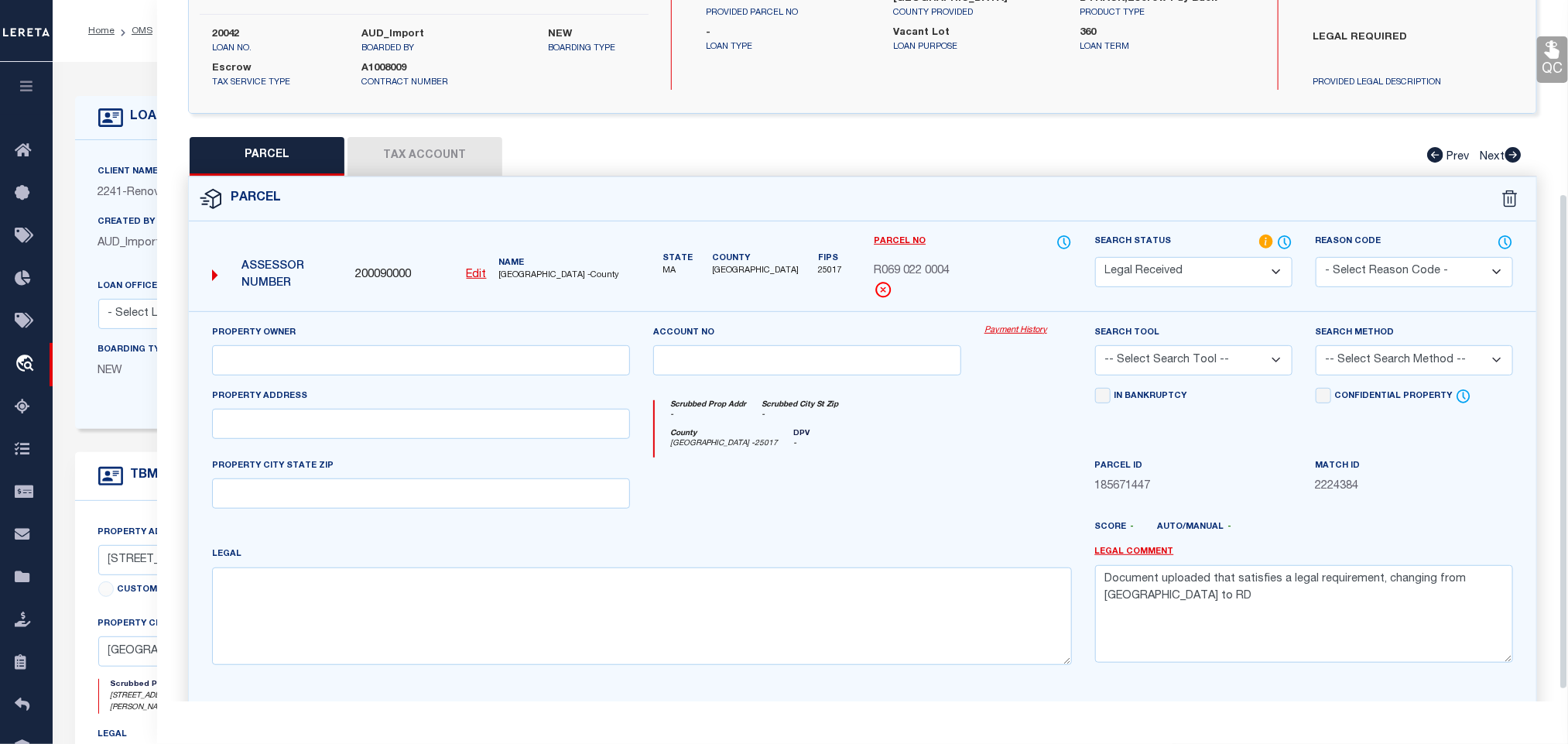
scroll to position [289, 0]
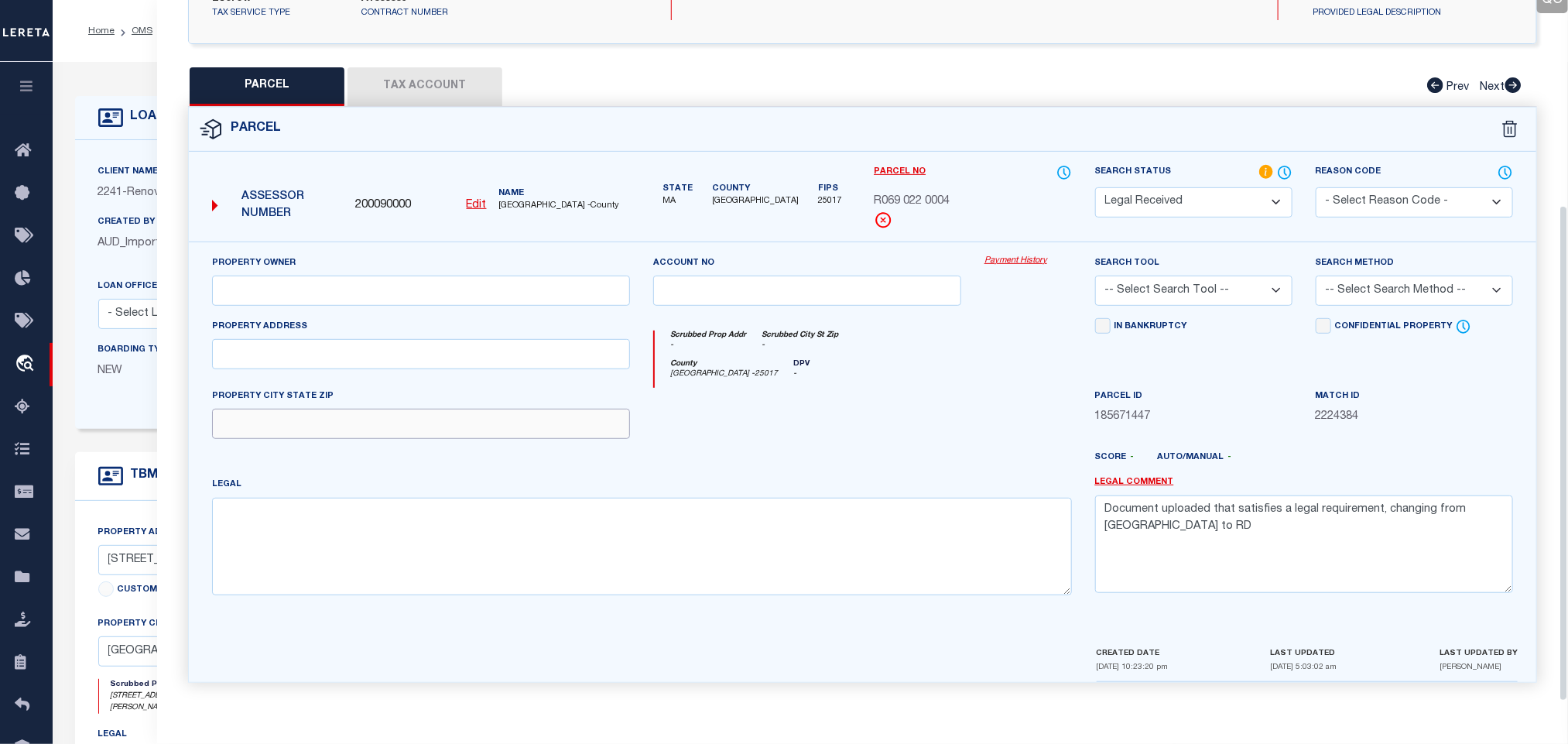
drag, startPoint x: 477, startPoint y: 408, endPoint x: 474, endPoint y: 423, distance: 15.3
click at [477, 408] on input "text" at bounding box center [421, 423] width 418 height 30
paste input "[GEOGRAPHIC_DATA]"
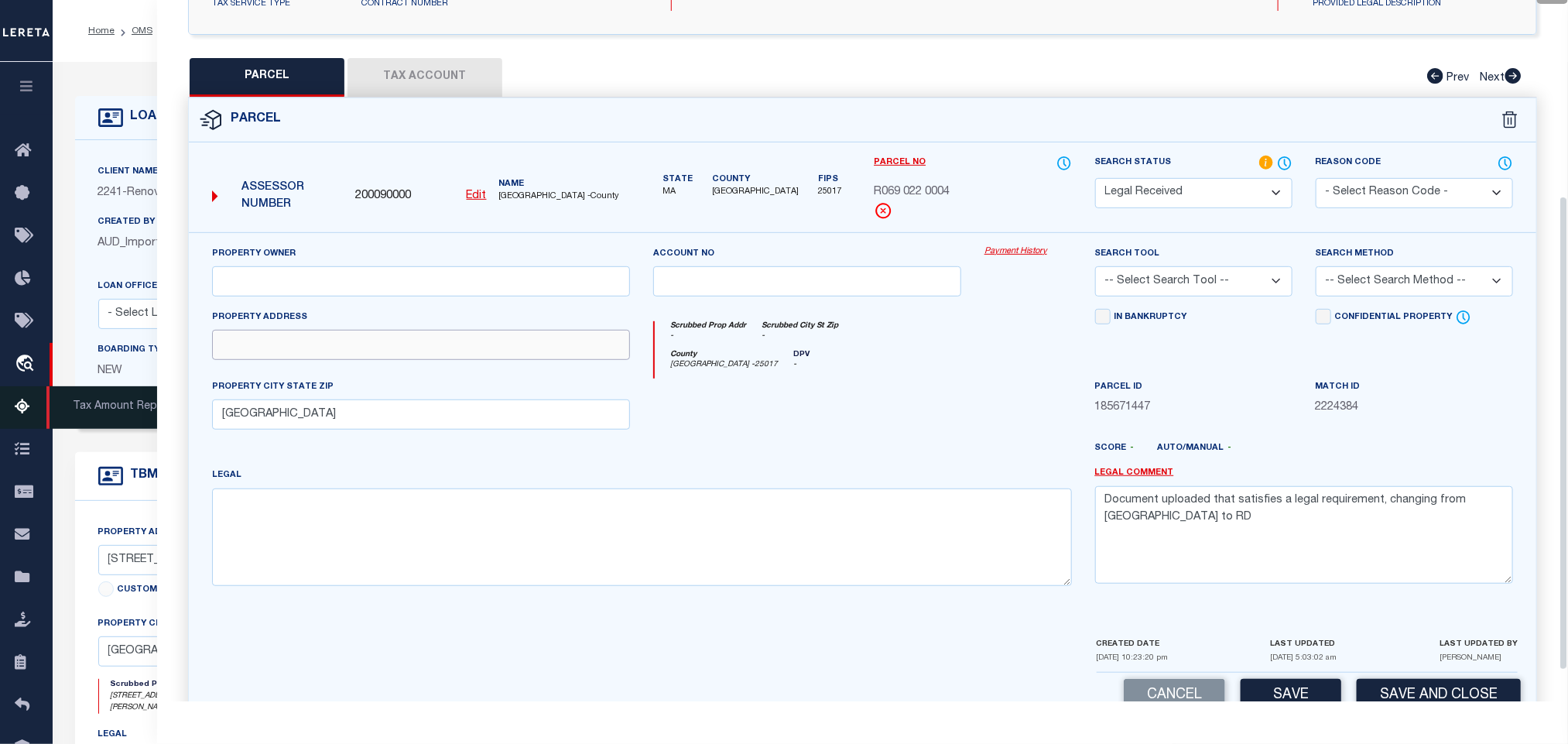
drag, startPoint x: 334, startPoint y: 353, endPoint x: 24, endPoint y: 388, distance: 312.0
click at [334, 353] on input "text" at bounding box center [421, 345] width 418 height 30
paste input "[STREET_ADDRESS][PERSON_NAME]"
click at [468, 265] on div "Property Owner" at bounding box center [421, 271] width 418 height 51
click at [479, 290] on input "text" at bounding box center [421, 281] width 418 height 30
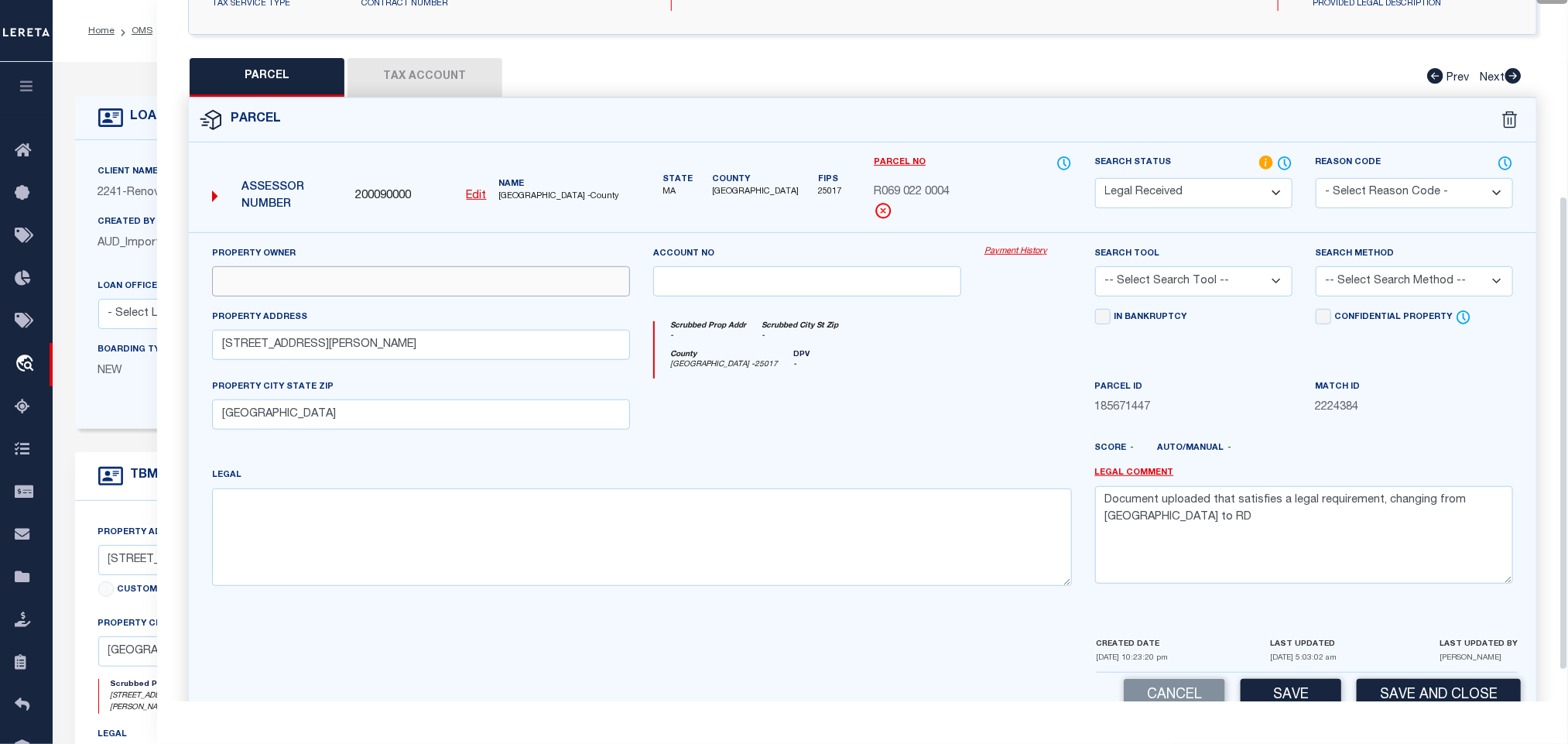
paste input "FALCONS LAIR, INC."
click at [1288, 519] on textarea "Document uploaded that satisfies a legal requirement, changing from [GEOGRAPHIC…" at bounding box center [1304, 534] width 418 height 97
click at [1192, 288] on select "-- Select Search Tool -- 3rd Party Website Agency File Agency Website ATLS CNV-…" at bounding box center [1194, 281] width 198 height 30
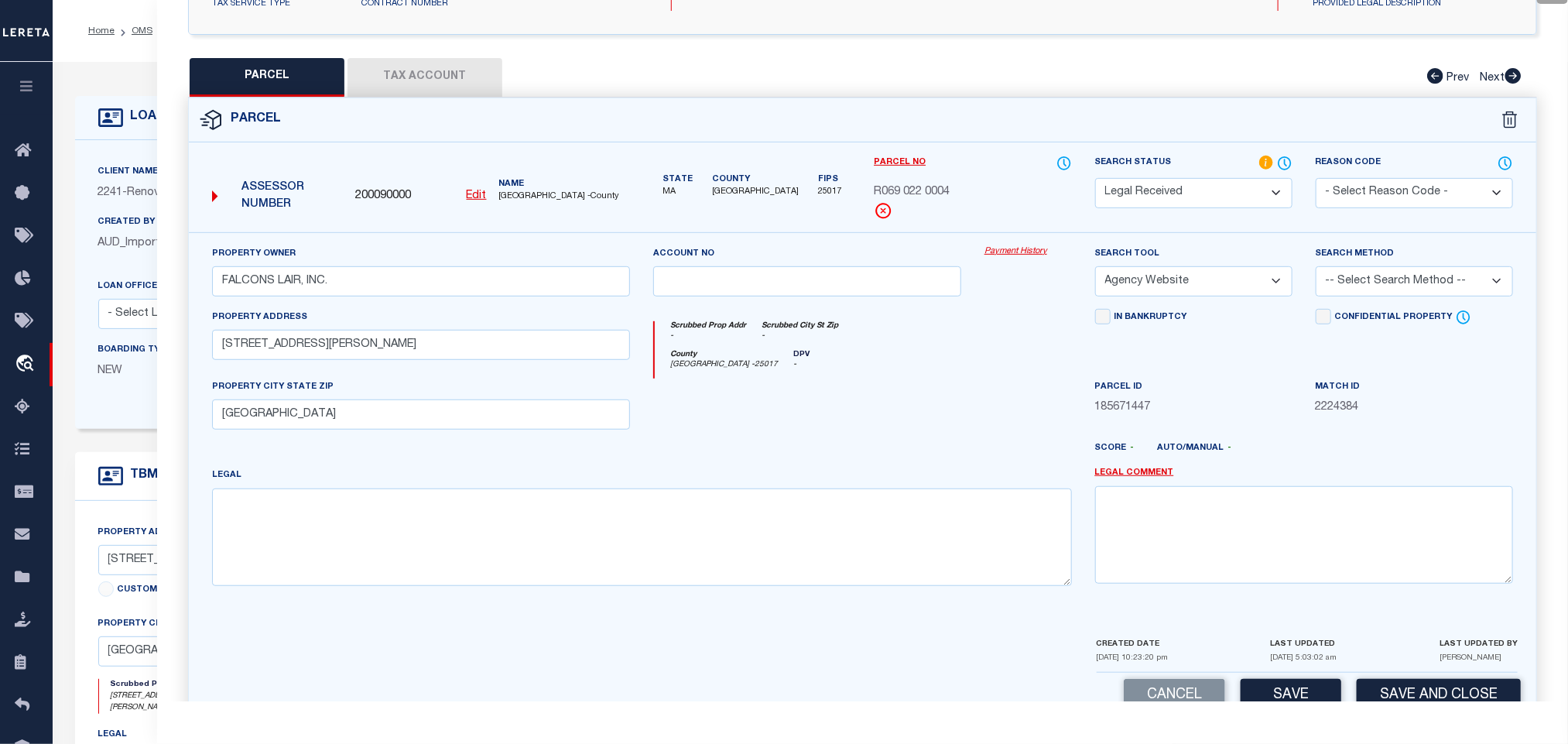
click at [1095, 270] on select "-- Select Search Tool -- 3rd Party Website Agency File Agency Website ATLS CNV-…" at bounding box center [1194, 281] width 198 height 30
click at [1356, 282] on select "-- Select Search Method -- Property Address Legal Liability Info Provided" at bounding box center [1415, 281] width 198 height 30
click at [1316, 270] on select "-- Select Search Method -- Property Address Legal Liability Info Provided" at bounding box center [1415, 281] width 198 height 30
click at [1312, 694] on button "Save" at bounding box center [1291, 695] width 101 height 33
click at [444, 65] on button "Tax Account" at bounding box center [425, 77] width 155 height 38
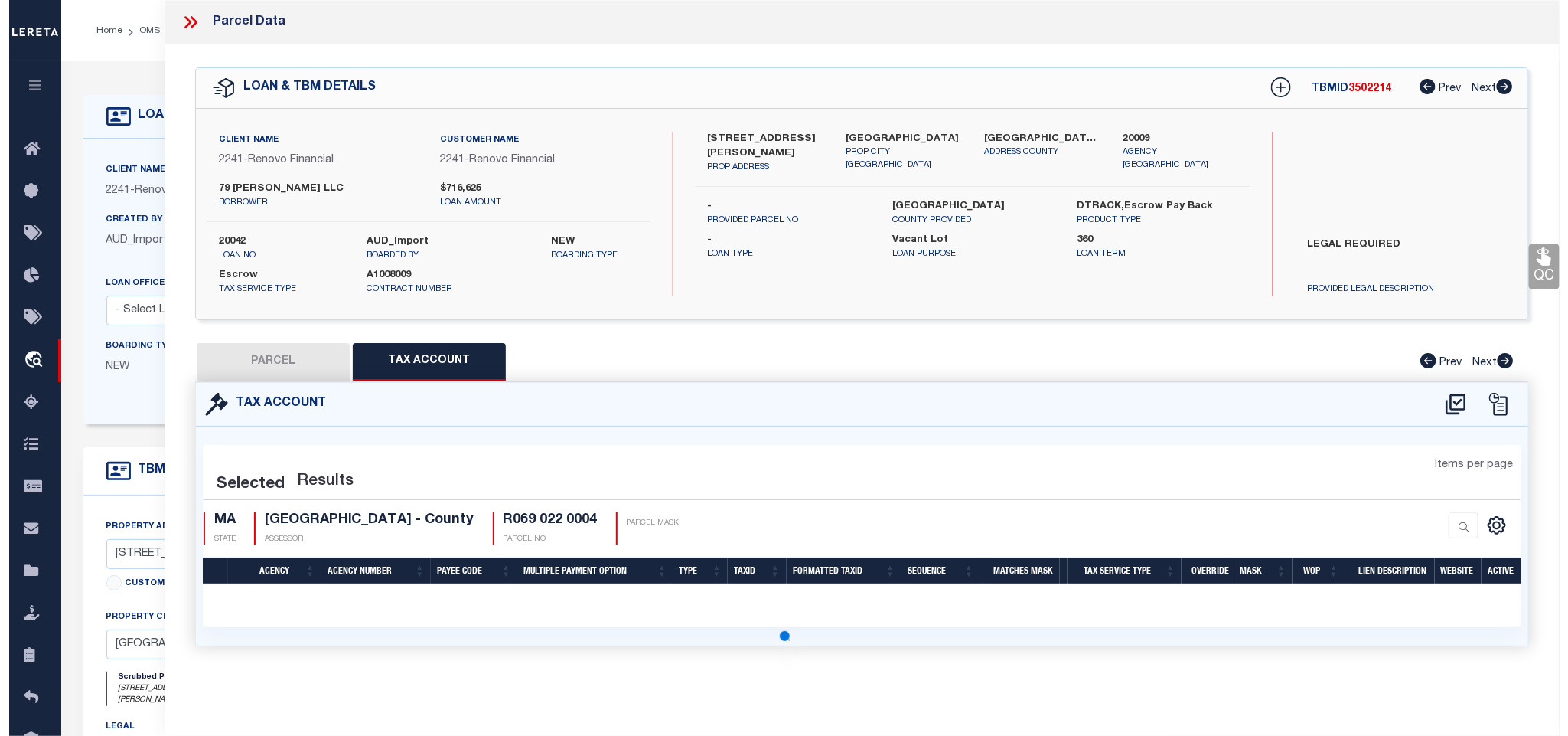
scroll to position [0, 0]
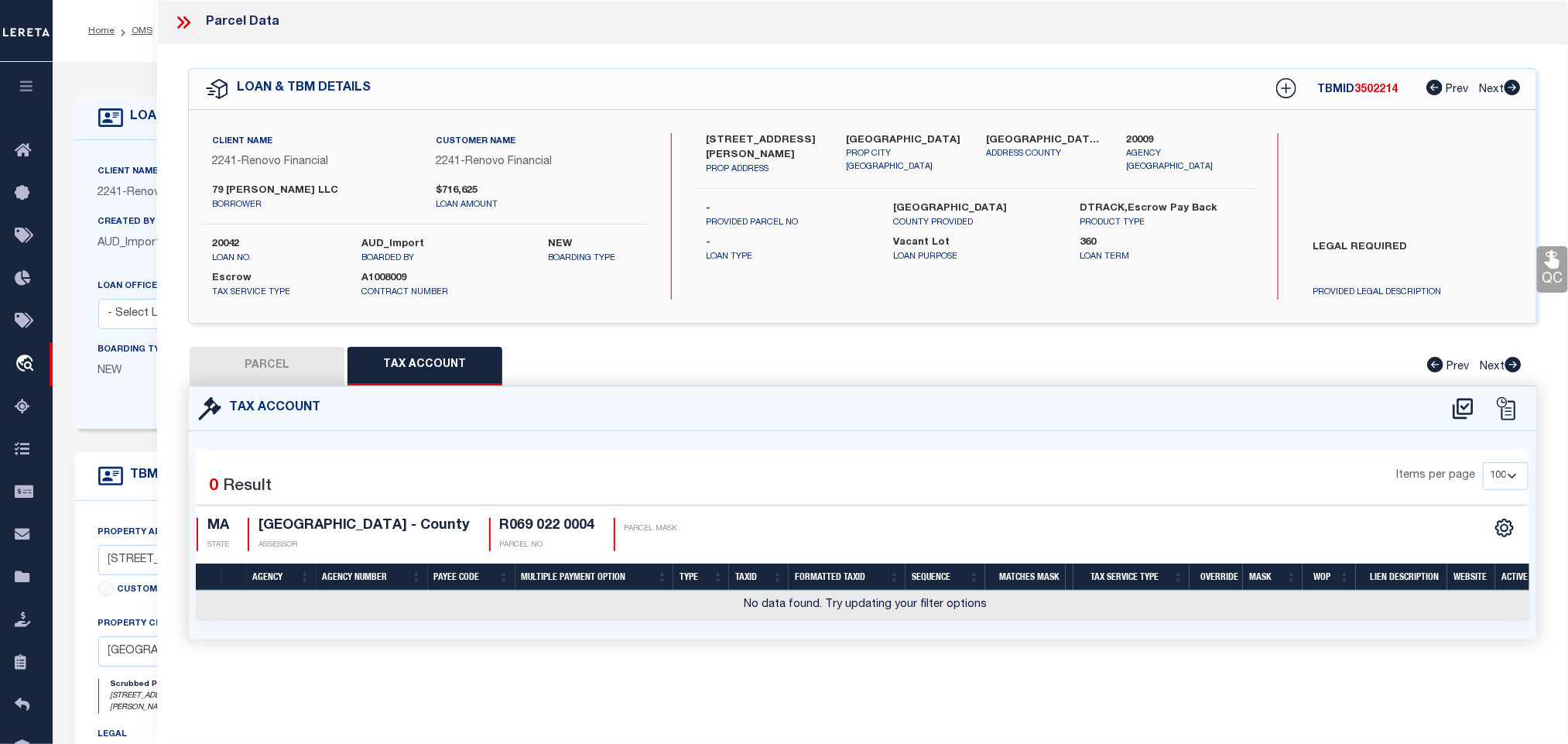
click at [1464, 414] on icon at bounding box center [1463, 408] width 25 height 24
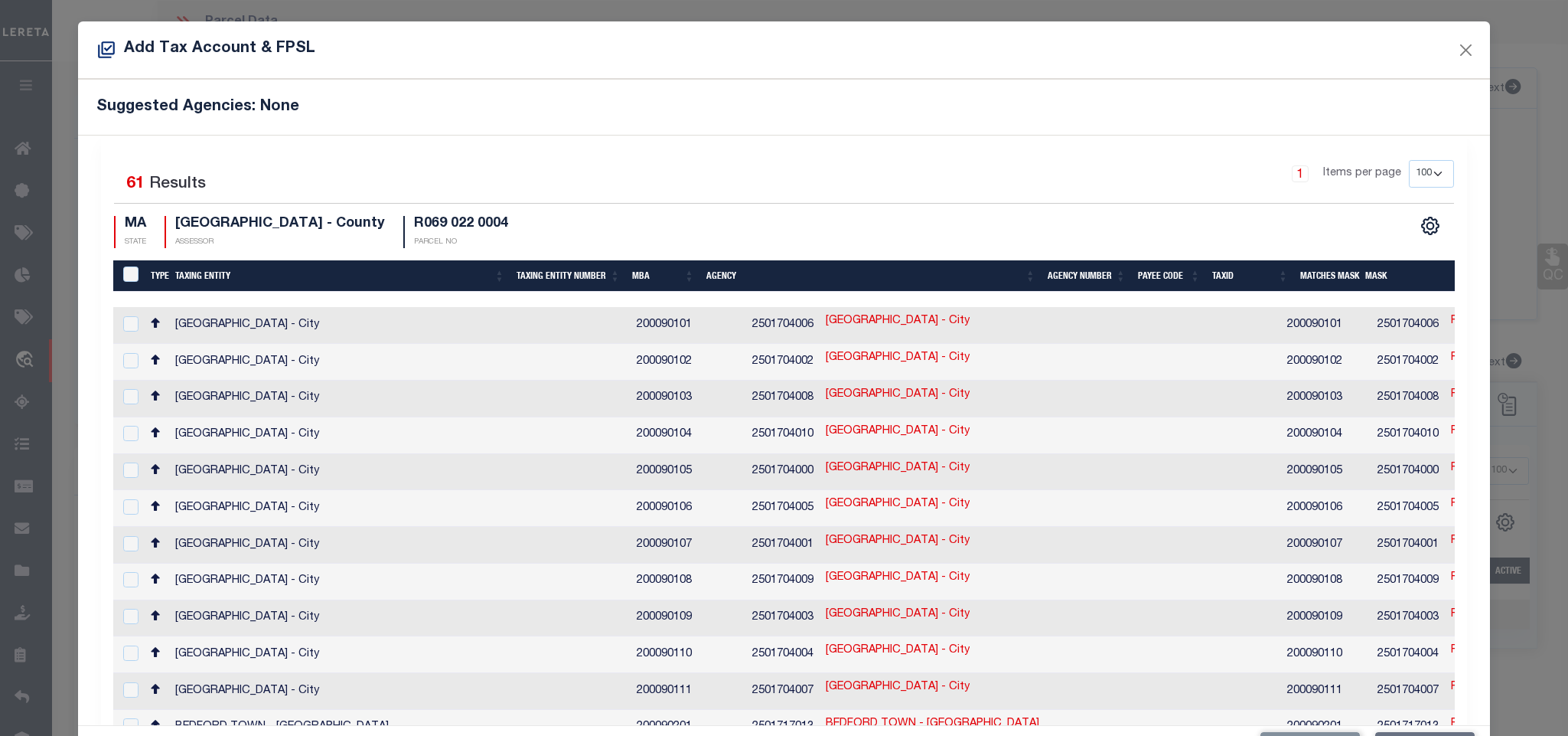
click at [489, 179] on div "1 Items per page 10 25 50 100 200" at bounding box center [954, 180] width 998 height 40
click at [1451, 460] on link "R069 022 0004" at bounding box center [1488, 468] width 75 height 17
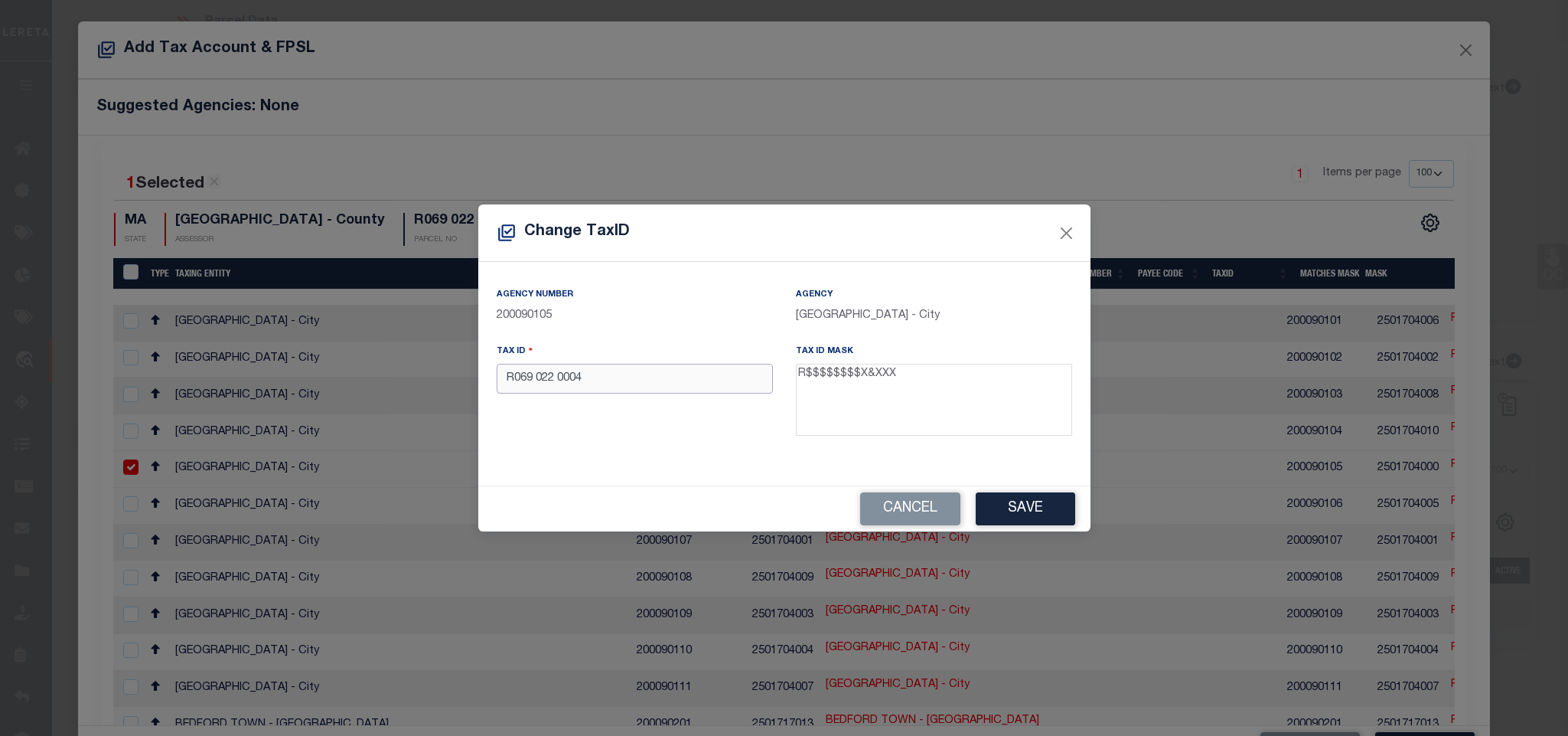
click at [739, 374] on input "R069 022 0004" at bounding box center [634, 378] width 276 height 30
click at [1029, 508] on button "Save" at bounding box center [1026, 509] width 100 height 33
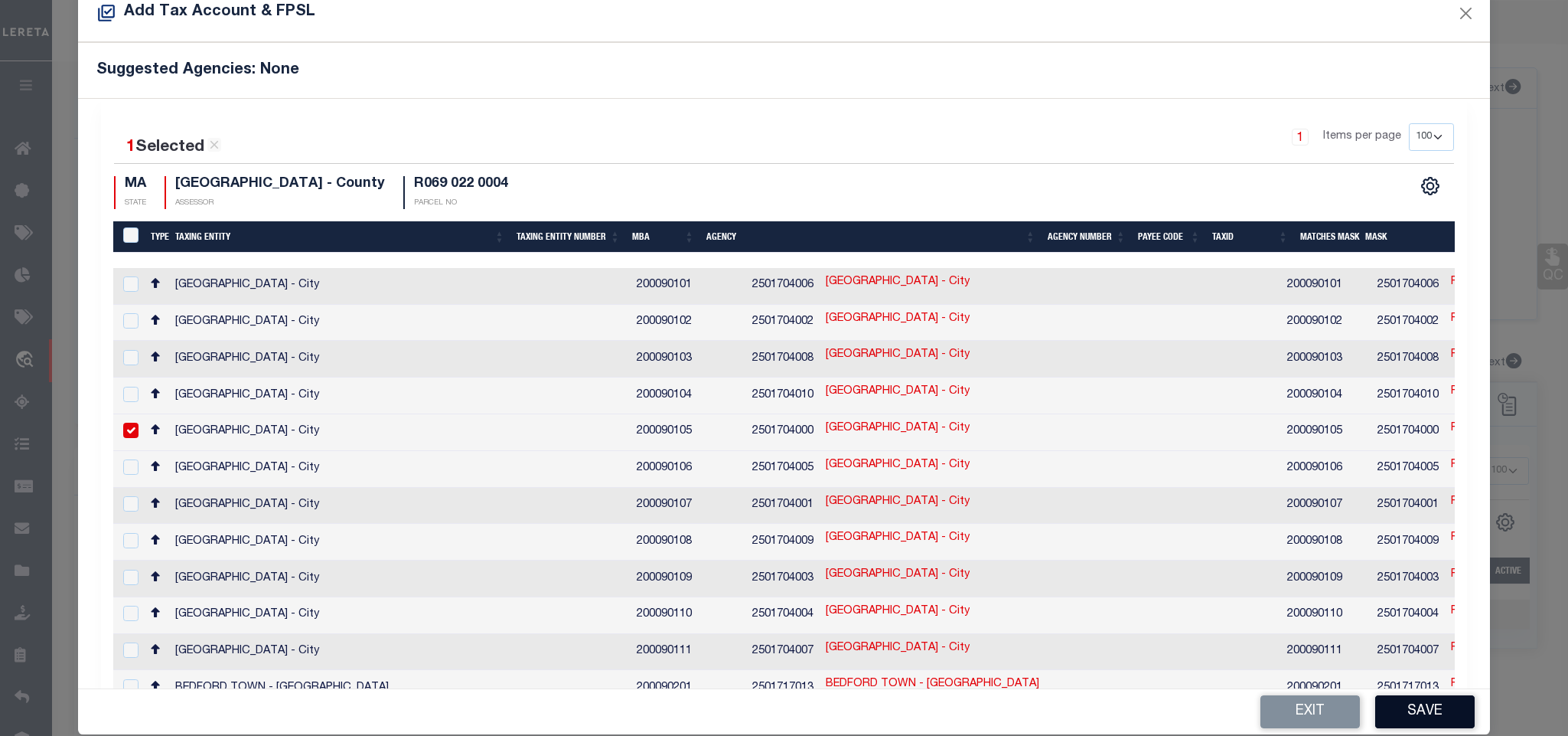
scroll to position [58, 0]
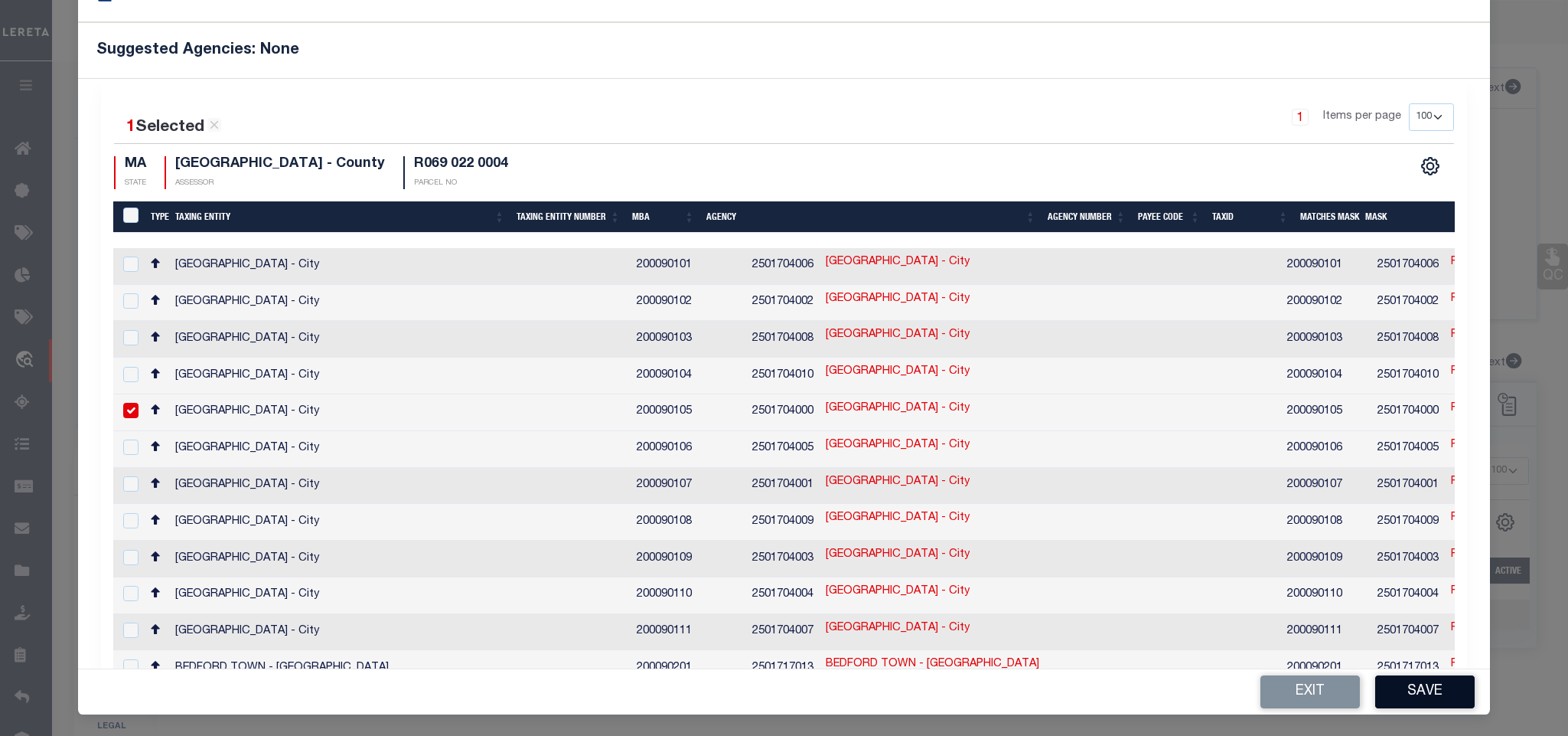
click at [1437, 687] on button "Save" at bounding box center [1425, 691] width 100 height 33
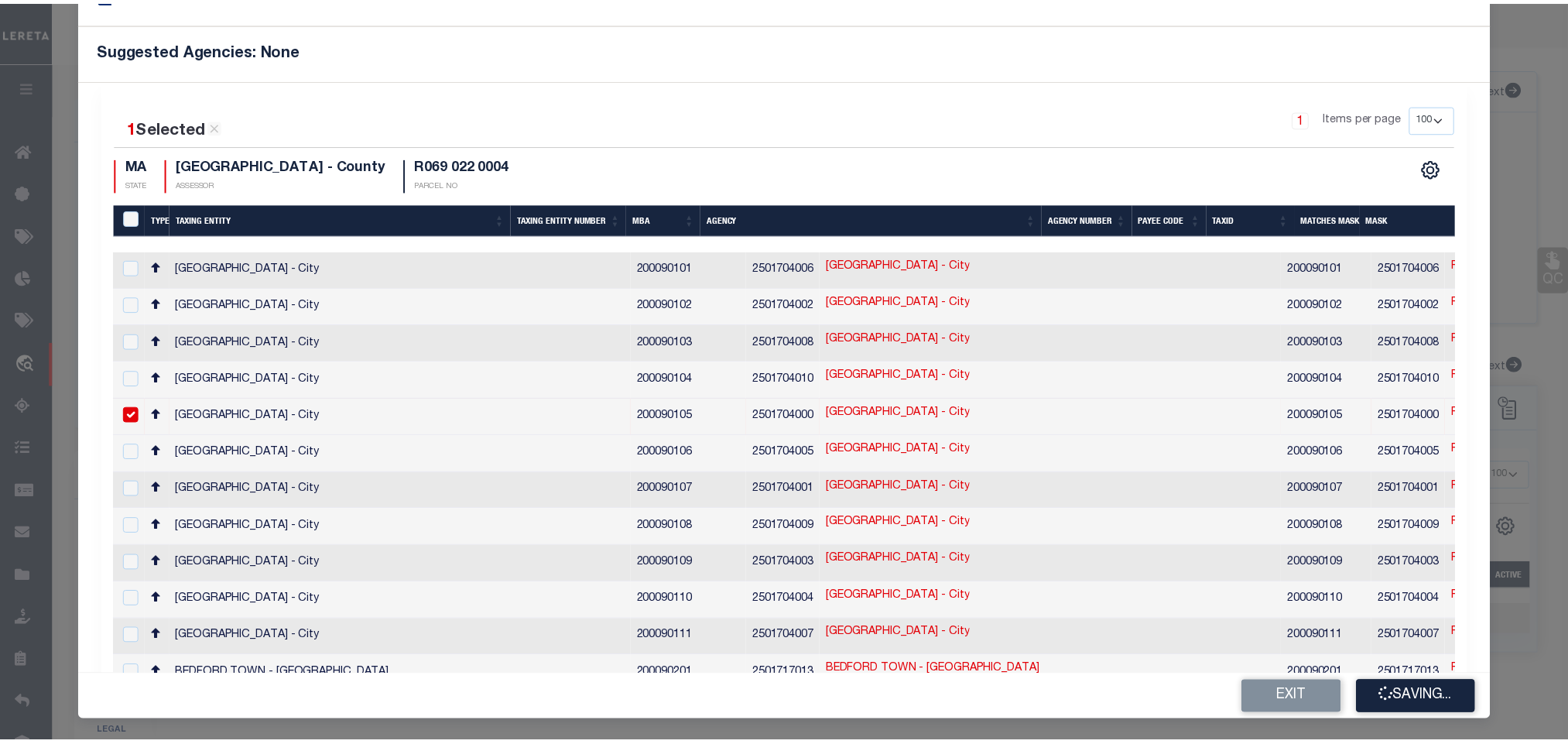
scroll to position [0, 0]
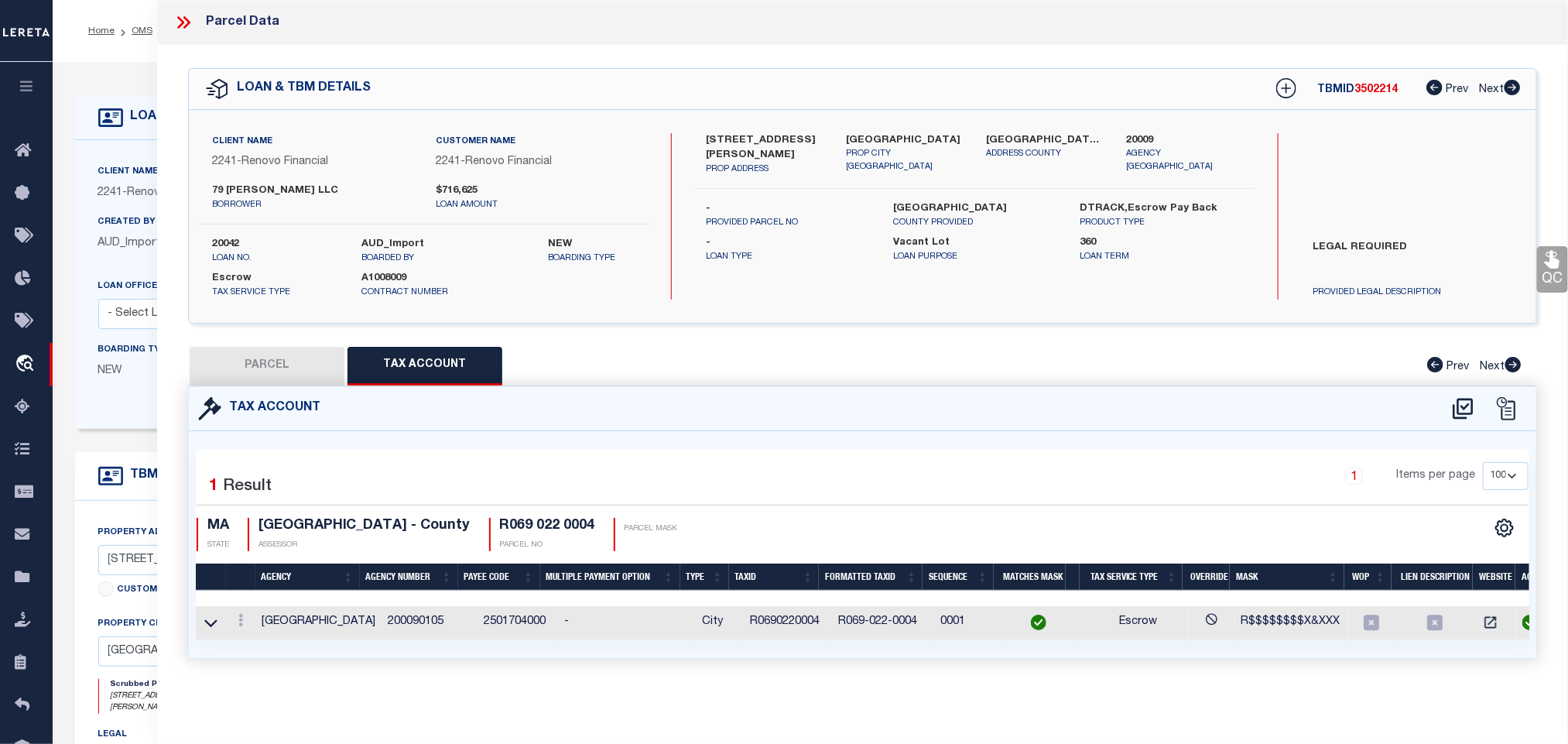
click at [284, 365] on button "PARCEL" at bounding box center [267, 365] width 155 height 38
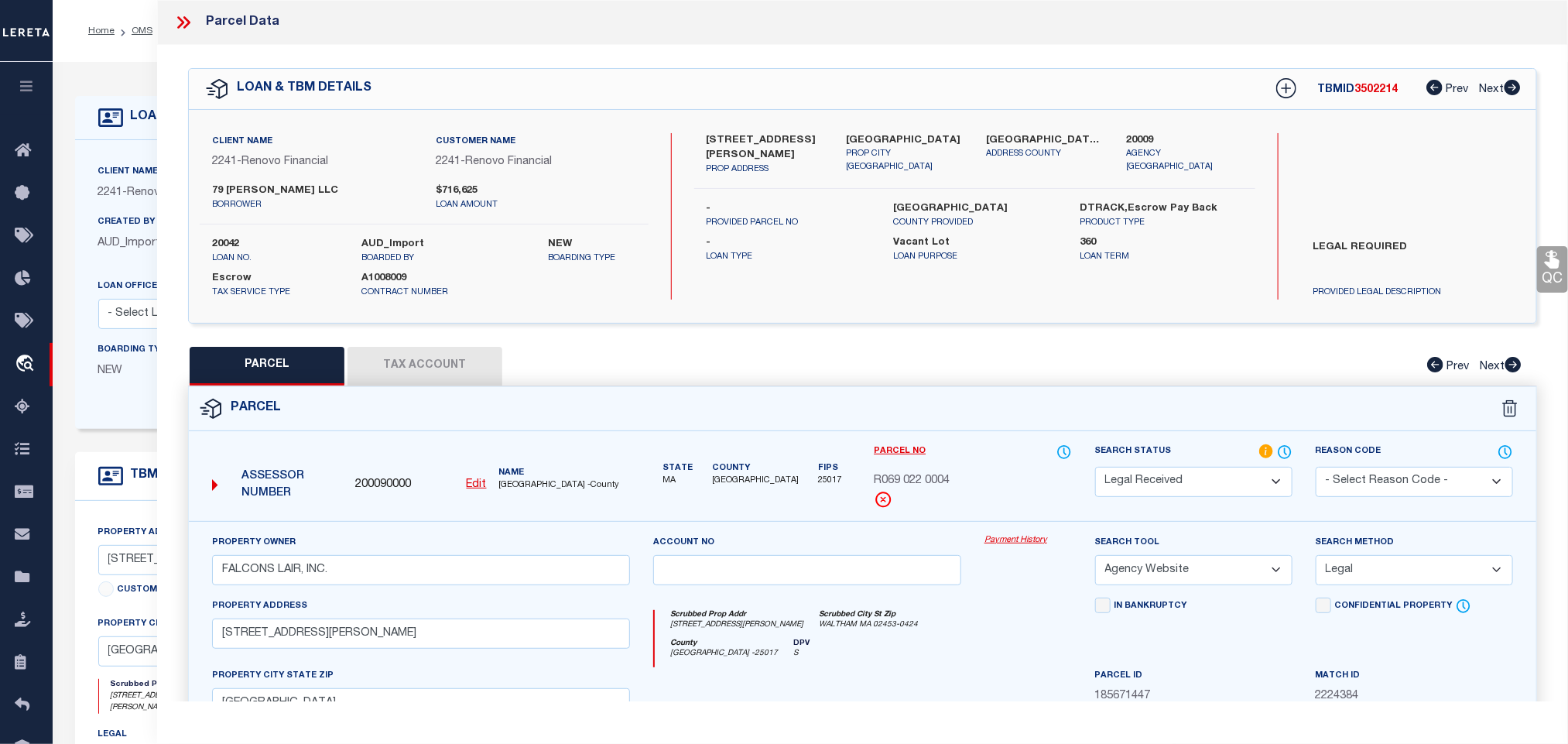
click at [1180, 483] on select "Automated Search Bad Parcel Complete Duplicate Parcel High Dollar Reporting In …" at bounding box center [1194, 481] width 198 height 30
click at [1095, 468] on select "Automated Search Bad Parcel Complete Duplicate Parcel High Dollar Reporting In …" at bounding box center [1194, 481] width 198 height 30
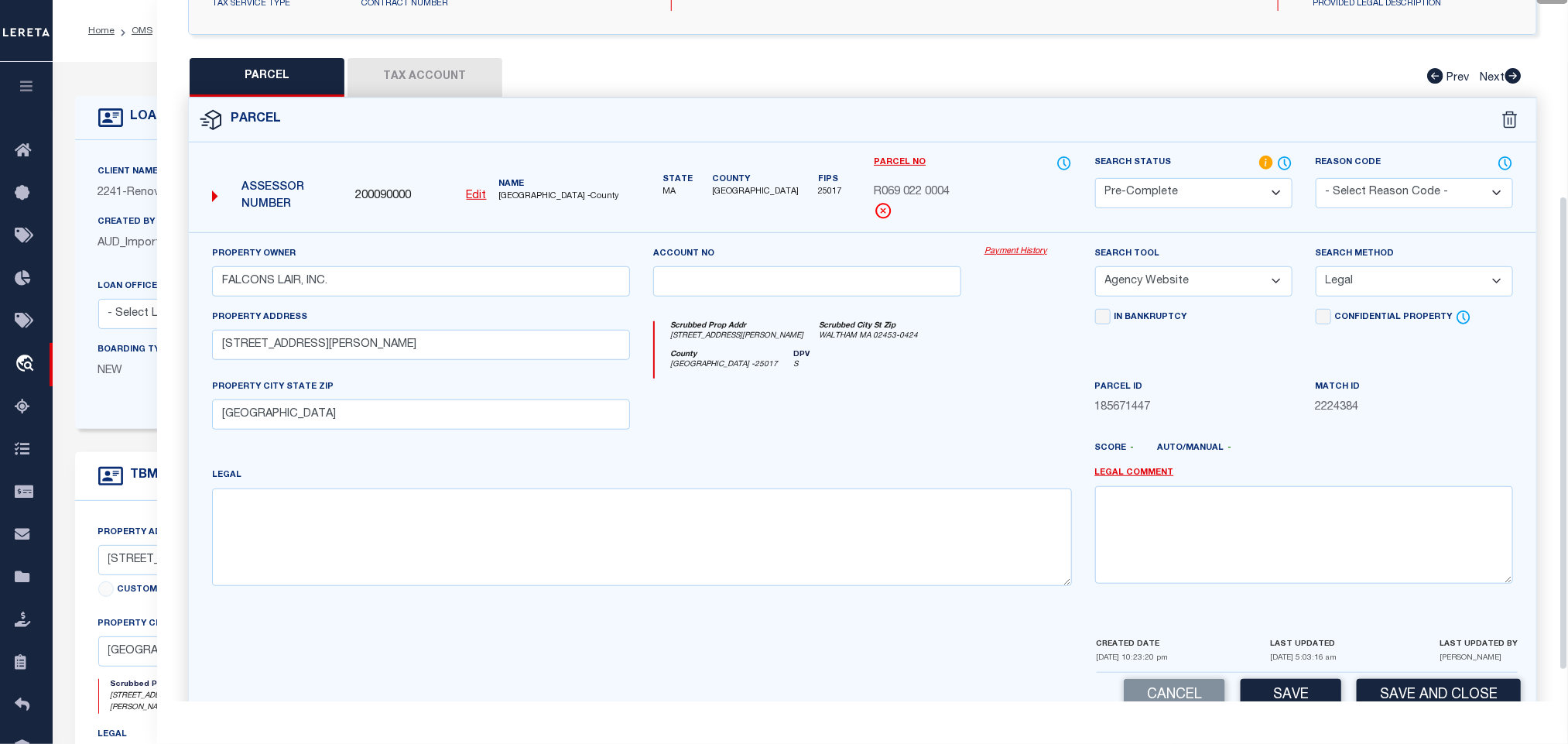
click at [1436, 673] on div "CREATED DATE [DATE] 10:23:20 pm LAST UPDATED [DATE] 5:03:16 am LAST UPDATED BY …" at bounding box center [1308, 654] width 421 height 37
click at [1430, 699] on button "Save and Close" at bounding box center [1439, 695] width 165 height 33
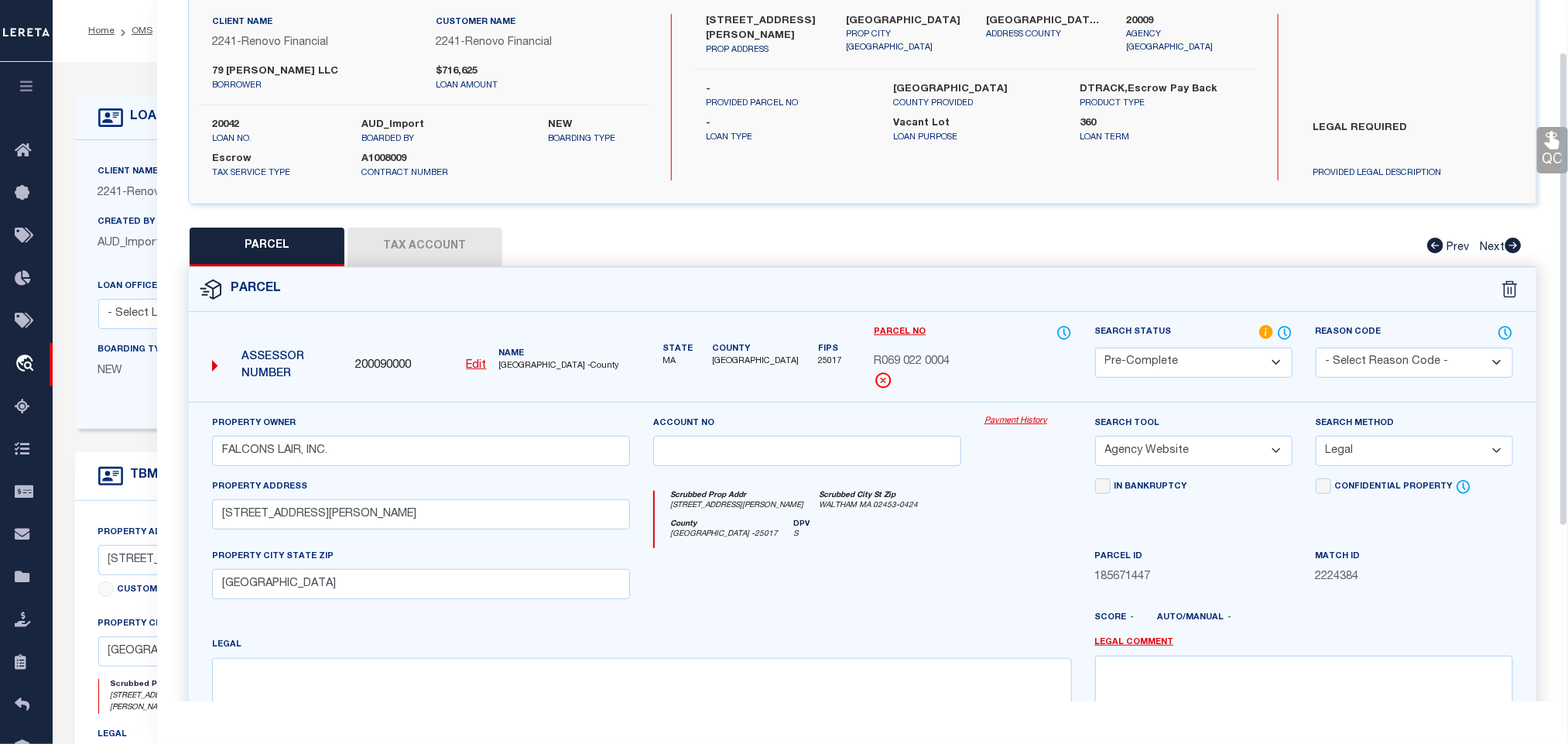
scroll to position [0, 0]
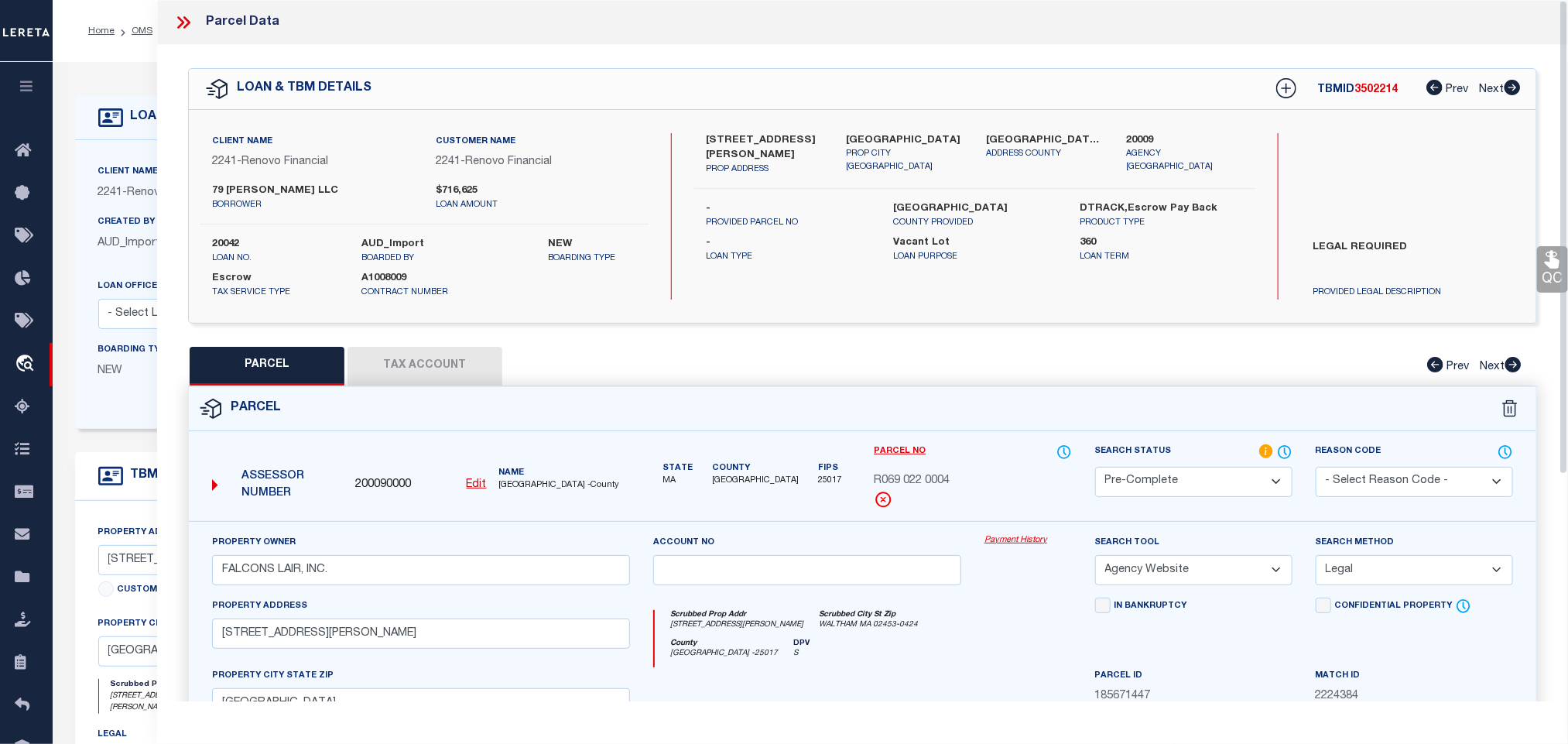
click at [219, 230] on div "Client Name 2241 - Renovo Financial Customer Name 2241 - Renovo Financial 79 [P…" at bounding box center [424, 216] width 449 height 166
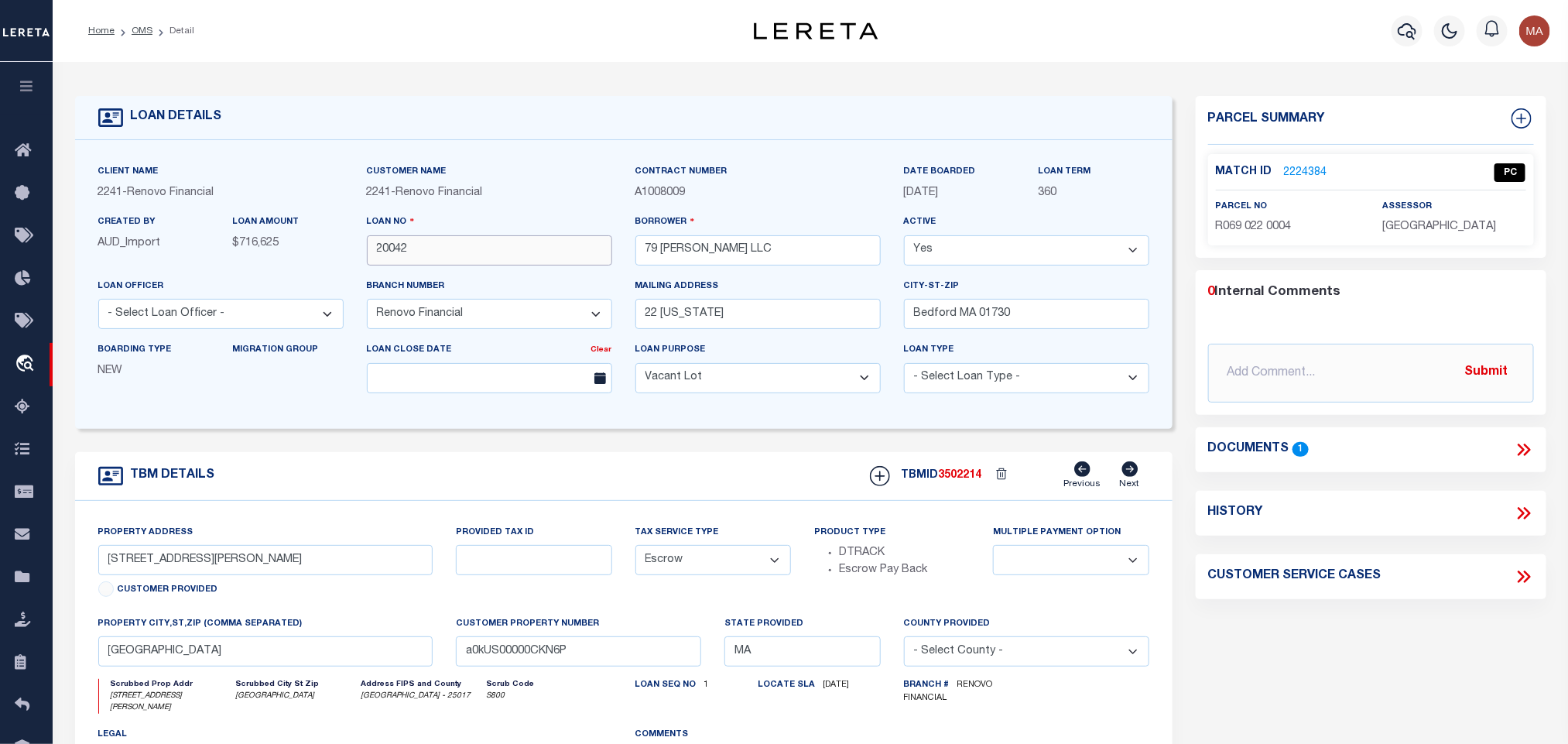
click at [555, 258] on input "20042" at bounding box center [489, 250] width 246 height 30
click at [965, 479] on span "3502214" at bounding box center [961, 475] width 44 height 10
click at [1410, 228] on span "[GEOGRAPHIC_DATA]" at bounding box center [1439, 226] width 114 height 10
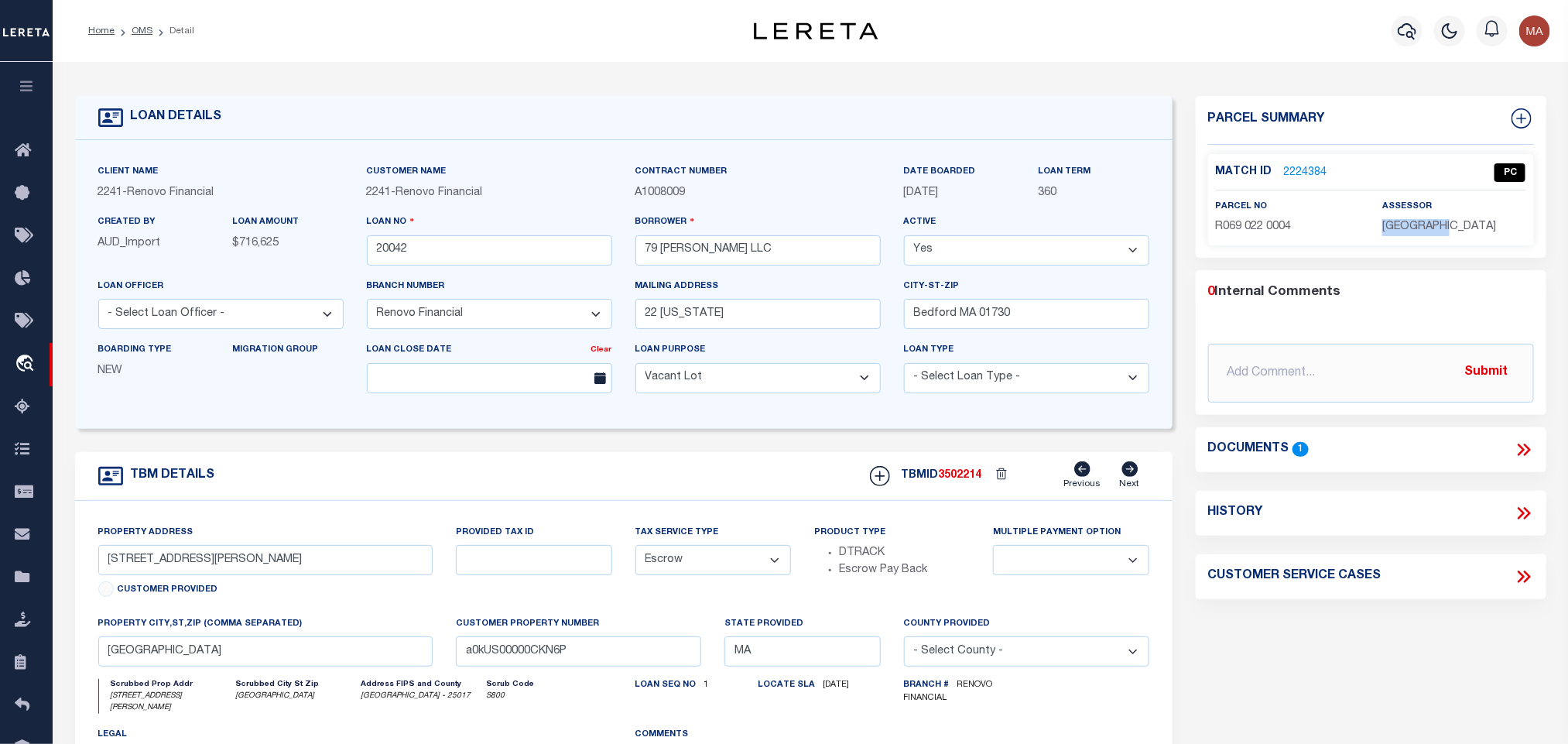
click at [1415, 227] on span "[GEOGRAPHIC_DATA]" at bounding box center [1439, 226] width 114 height 10
click at [1253, 231] on span "R069 022 0004" at bounding box center [1254, 226] width 76 height 10
click at [143, 26] on link "OMS" at bounding box center [142, 30] width 21 height 10
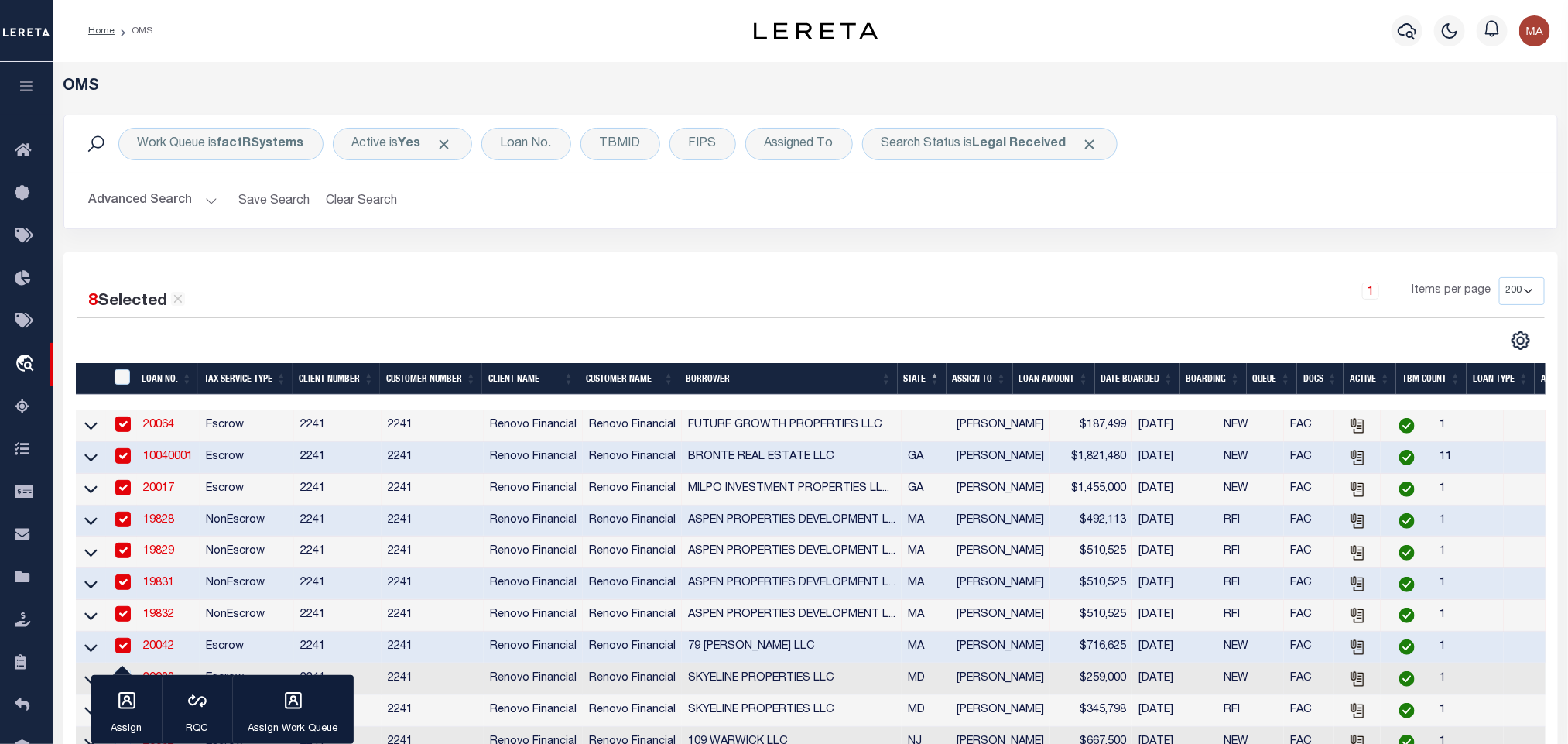
scroll to position [348, 0]
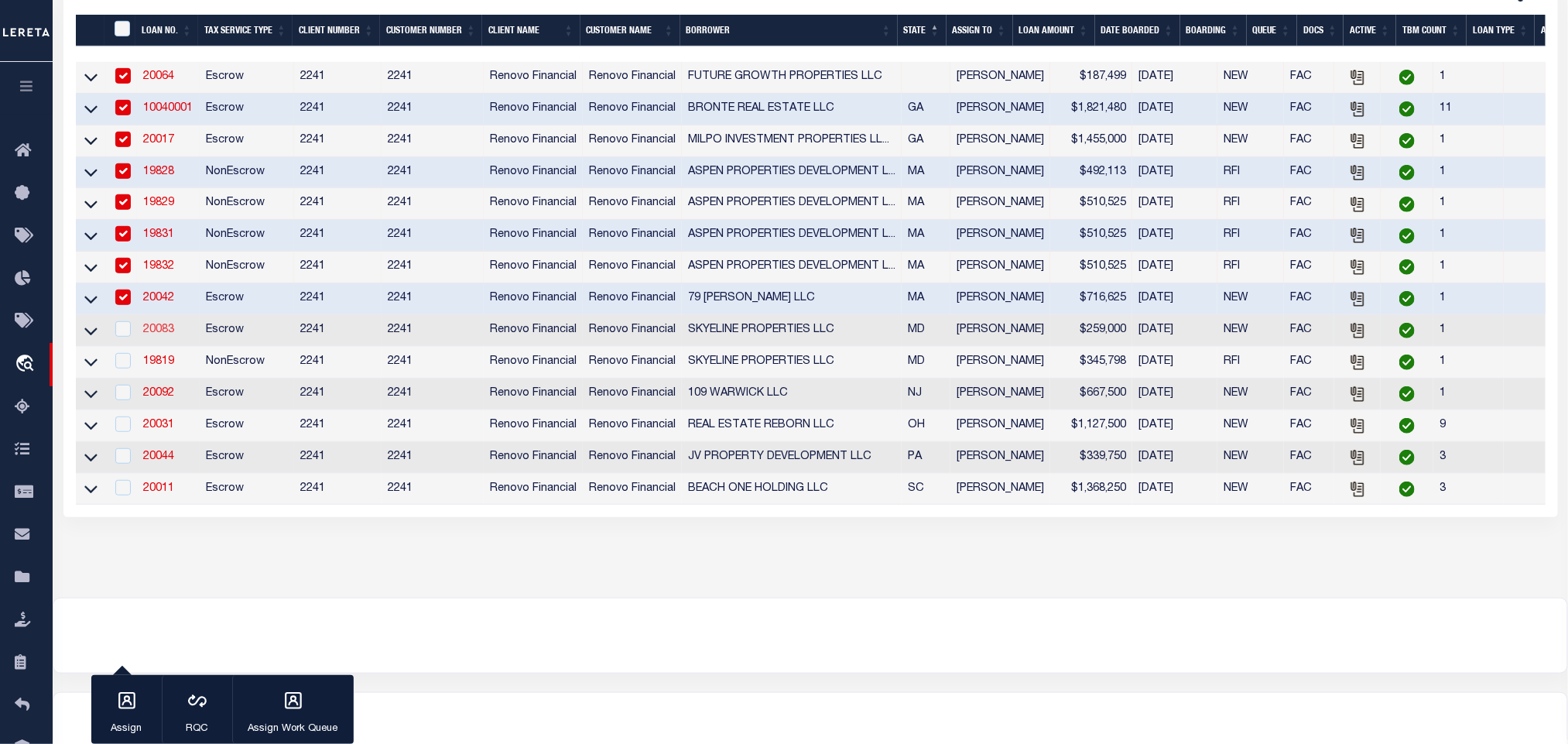
click at [170, 335] on link "20083" at bounding box center [158, 330] width 31 height 10
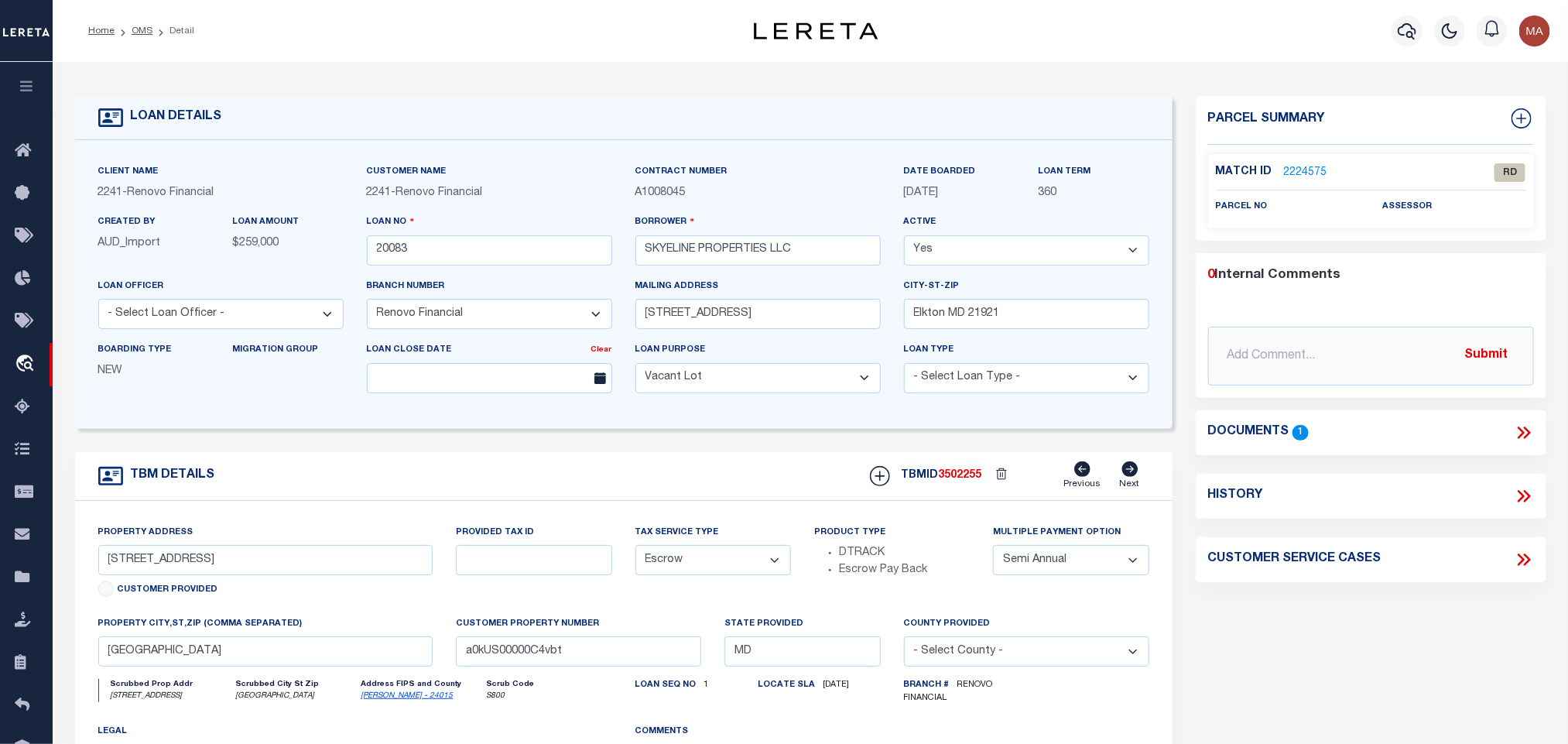
click at [1524, 430] on icon at bounding box center [1524, 432] width 20 height 20
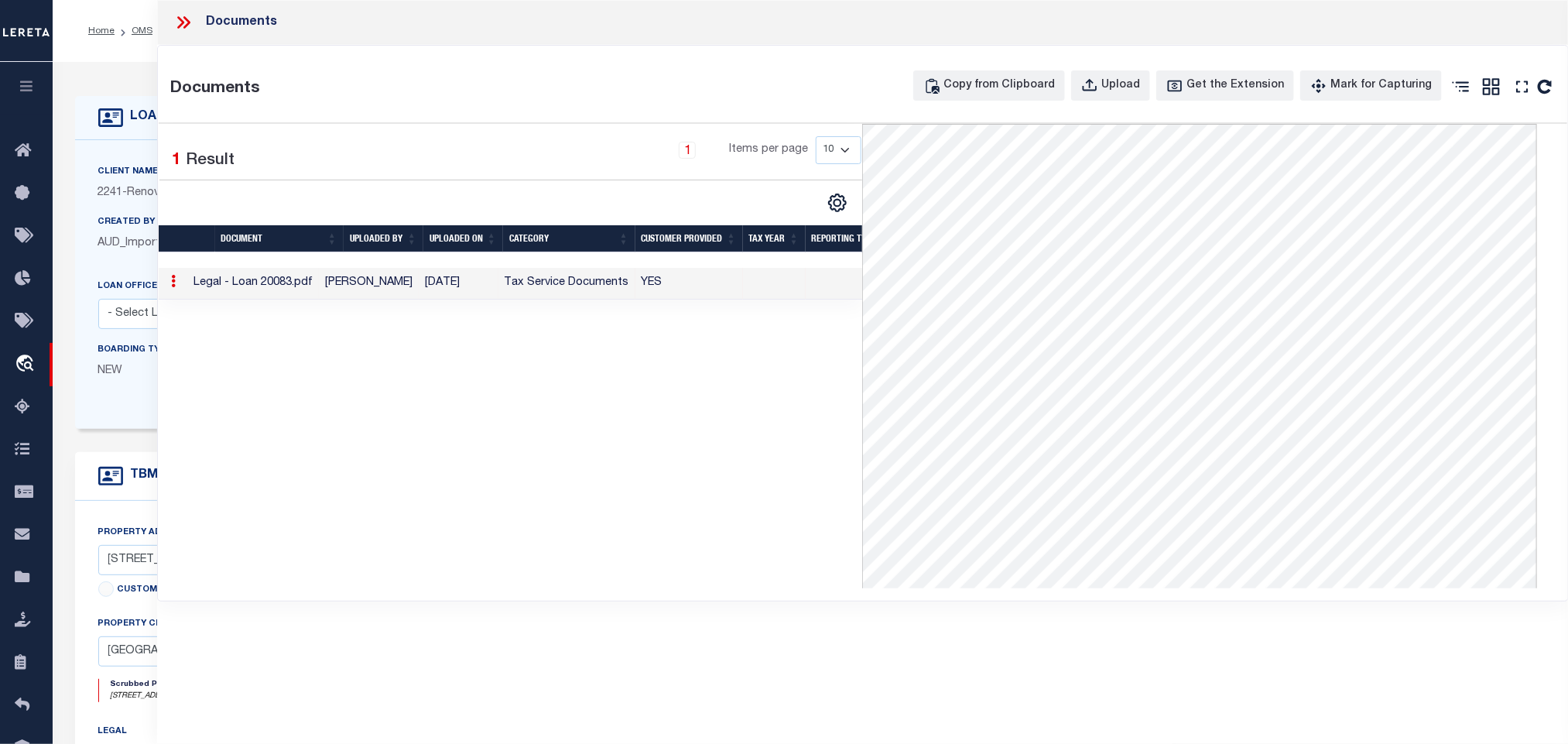
click at [185, 22] on icon at bounding box center [183, 22] width 20 height 20
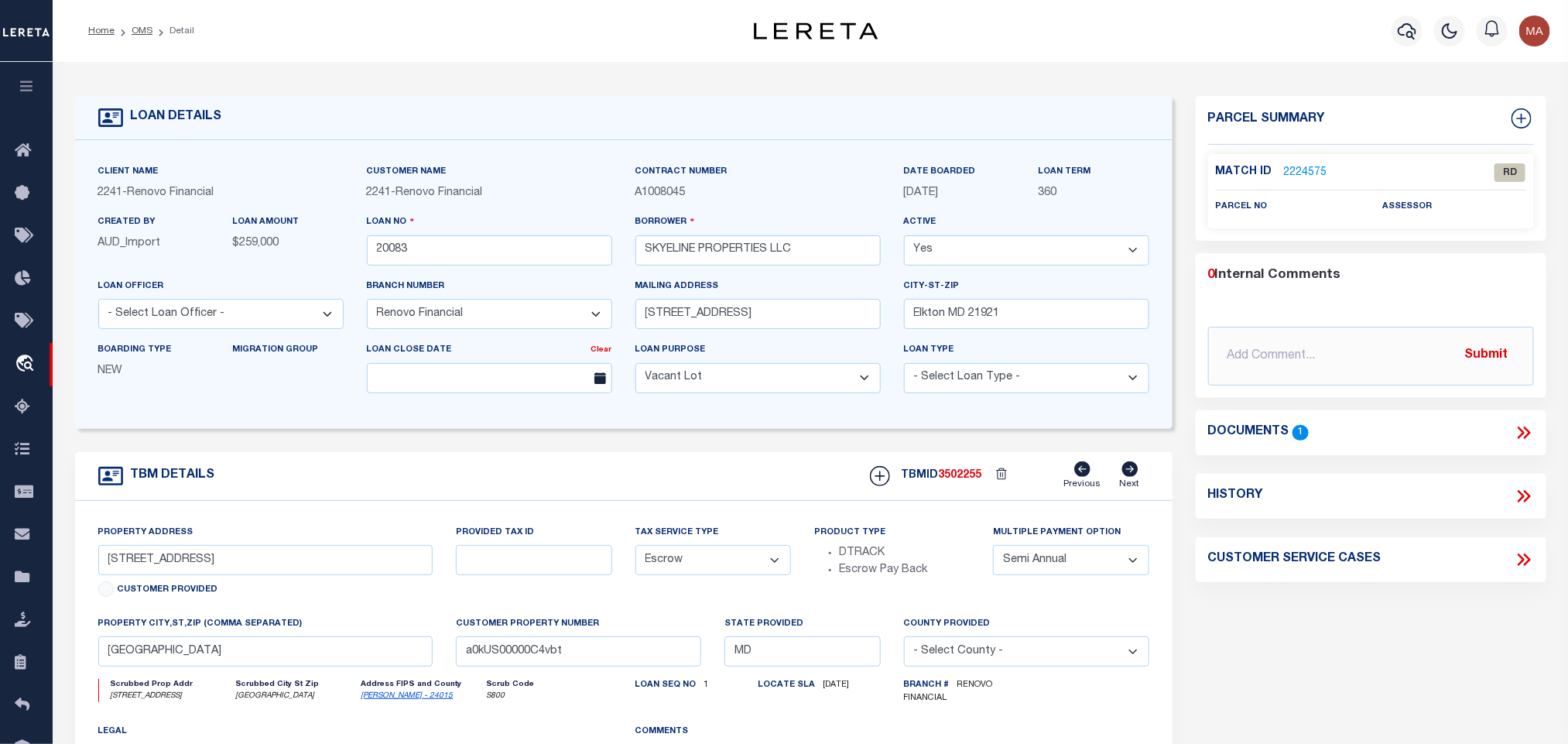
click at [374, 700] on link "[PERSON_NAME] - 24015" at bounding box center [407, 695] width 92 height 8
click at [167, 565] on input "[STREET_ADDRESS]" at bounding box center [266, 560] width 335 height 30
click at [1309, 172] on link "2224575" at bounding box center [1306, 172] width 44 height 17
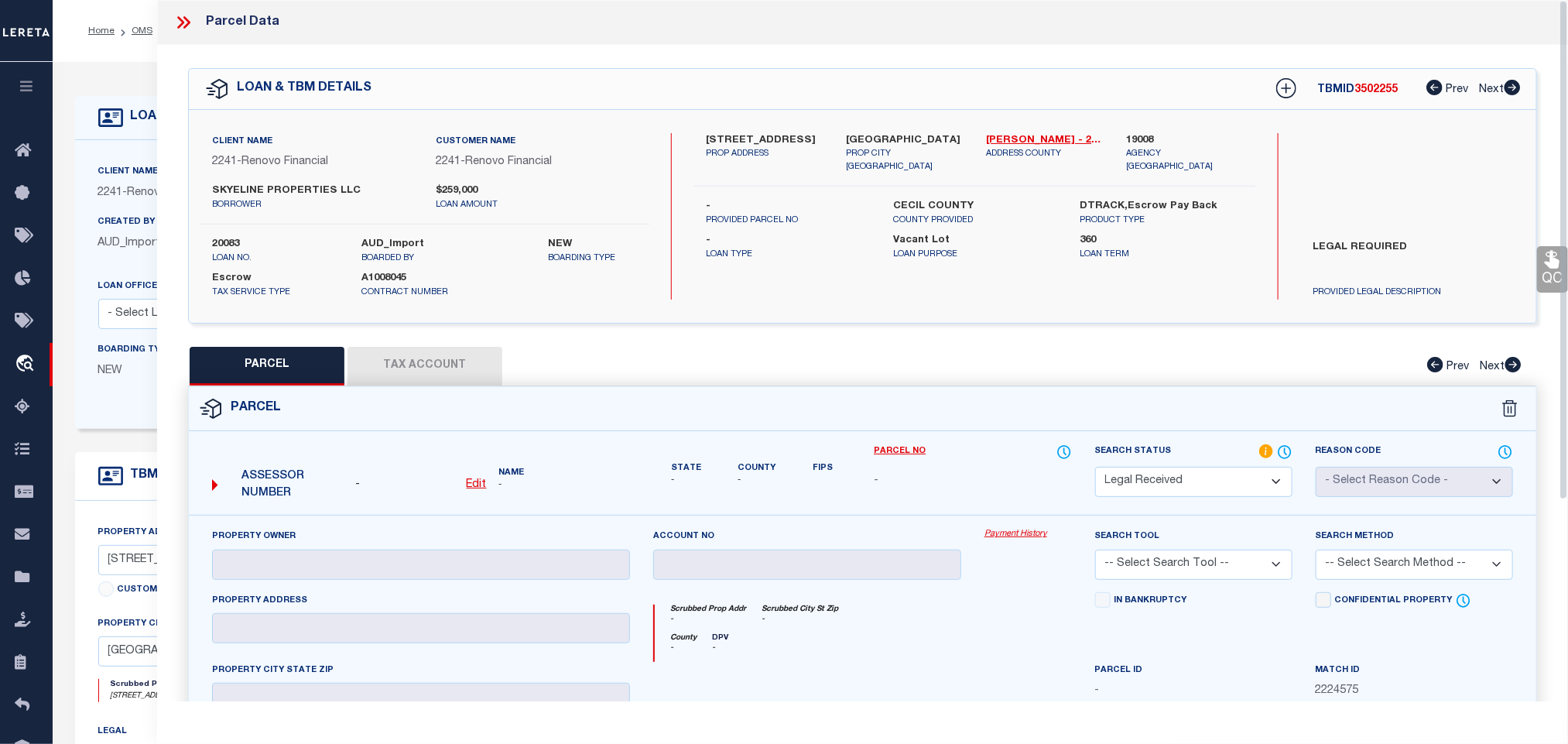
click at [479, 487] on u "Edit" at bounding box center [476, 484] width 20 height 10
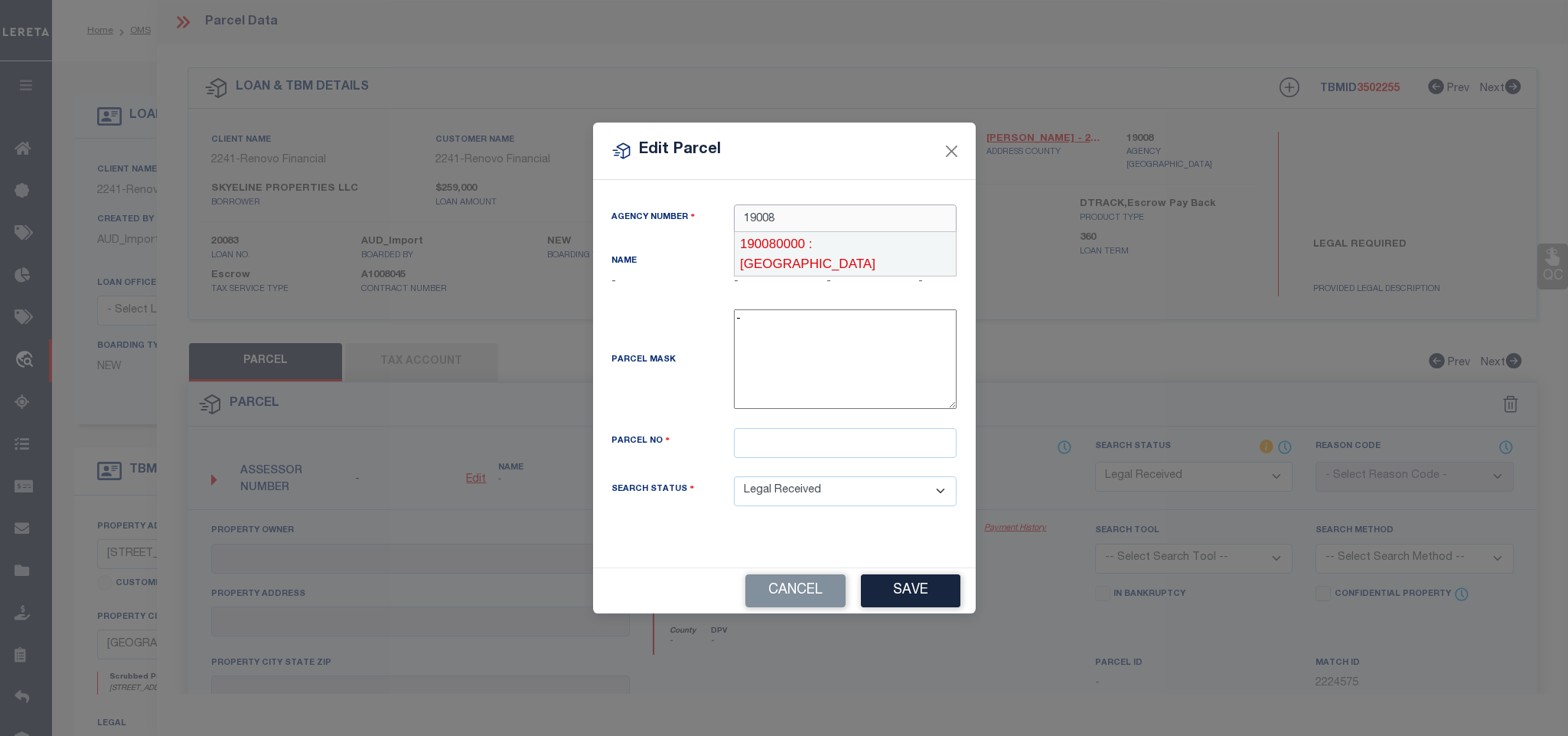
click at [861, 244] on div "190080000 : [GEOGRAPHIC_DATA]" at bounding box center [845, 253] width 221 height 44
click at [857, 430] on input "text" at bounding box center [845, 442] width 223 height 30
paste input "008360"
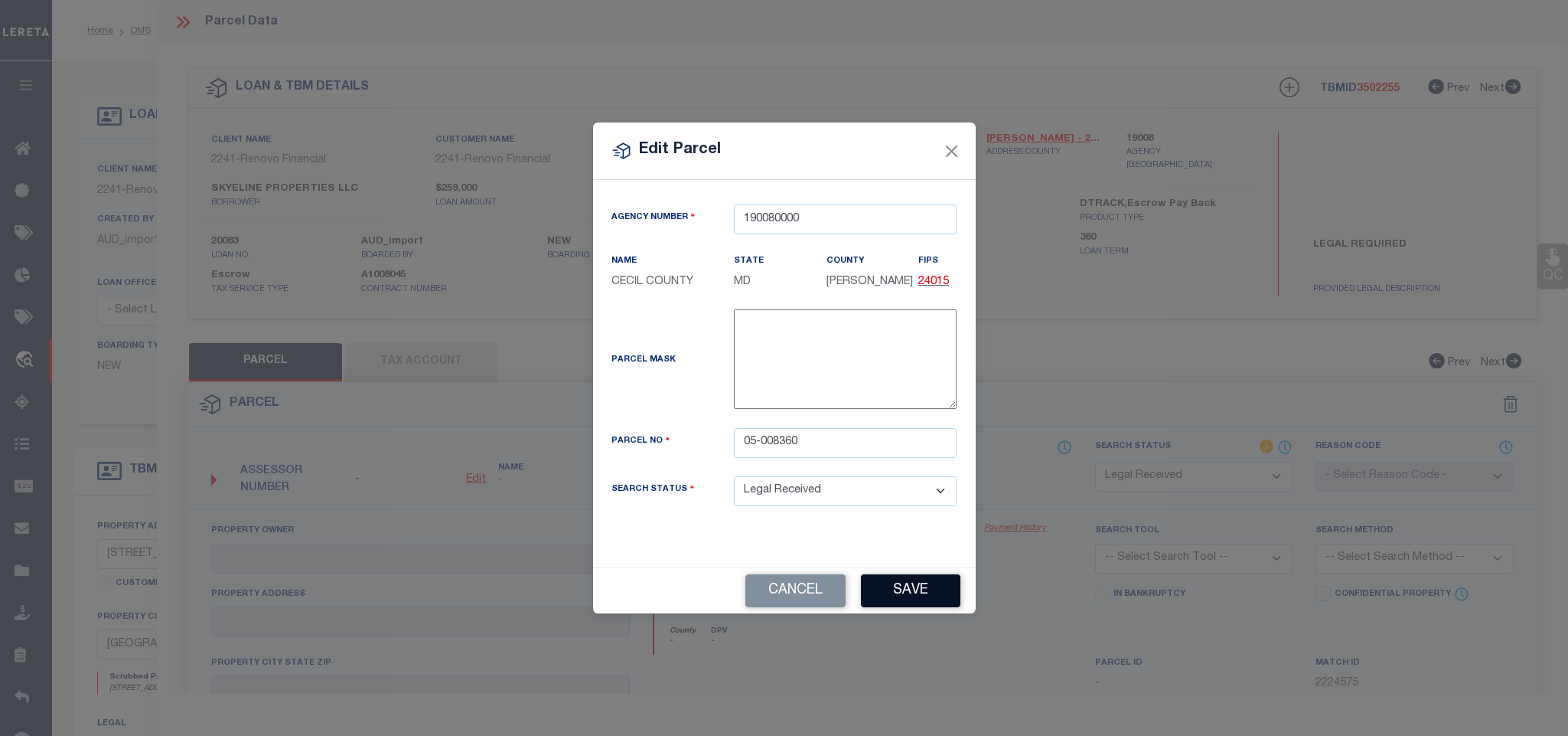
click at [894, 603] on button "Save" at bounding box center [911, 591] width 100 height 33
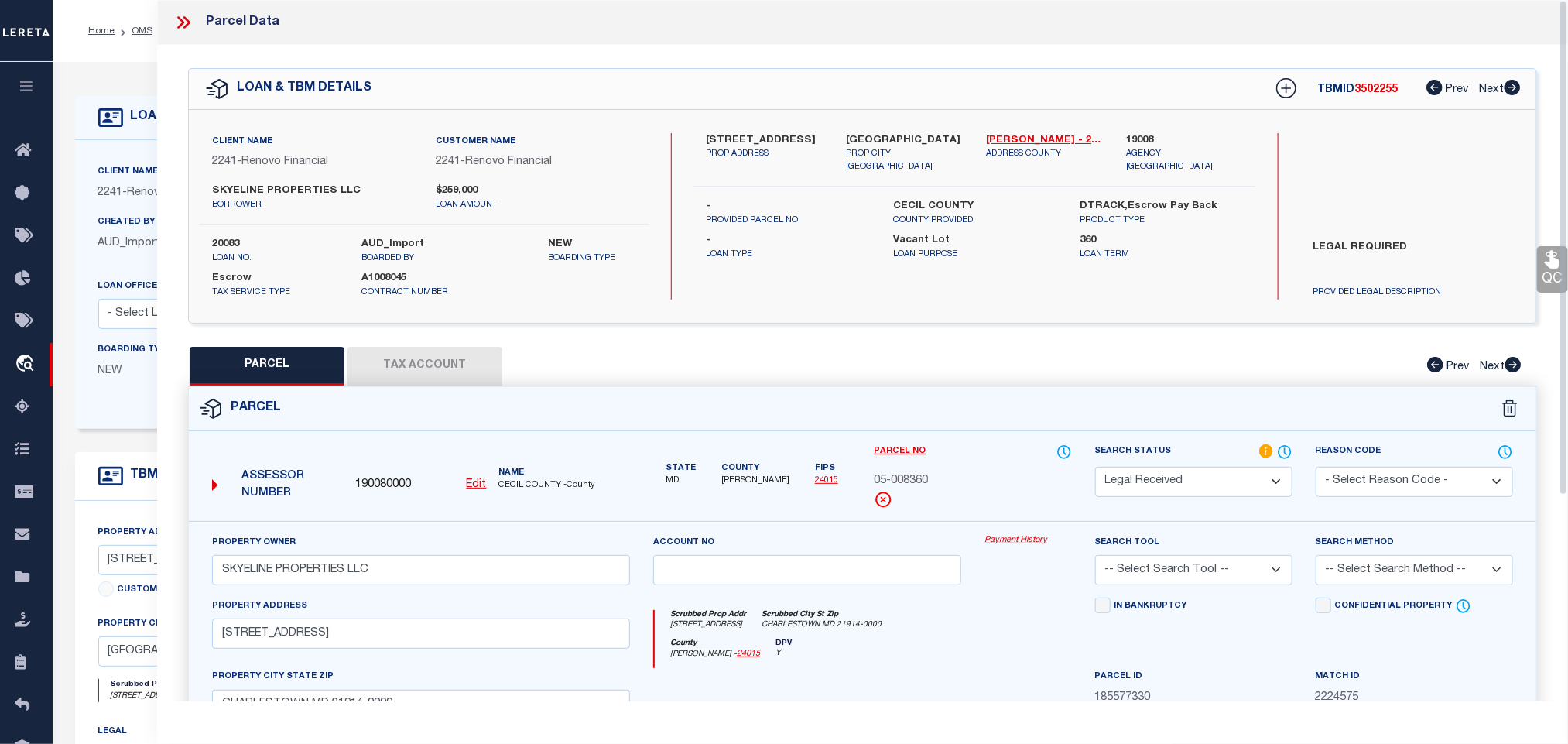
click at [405, 592] on div "Property Owner SKYELINE PROPERTIES LLC" at bounding box center [421, 566] width 441 height 64
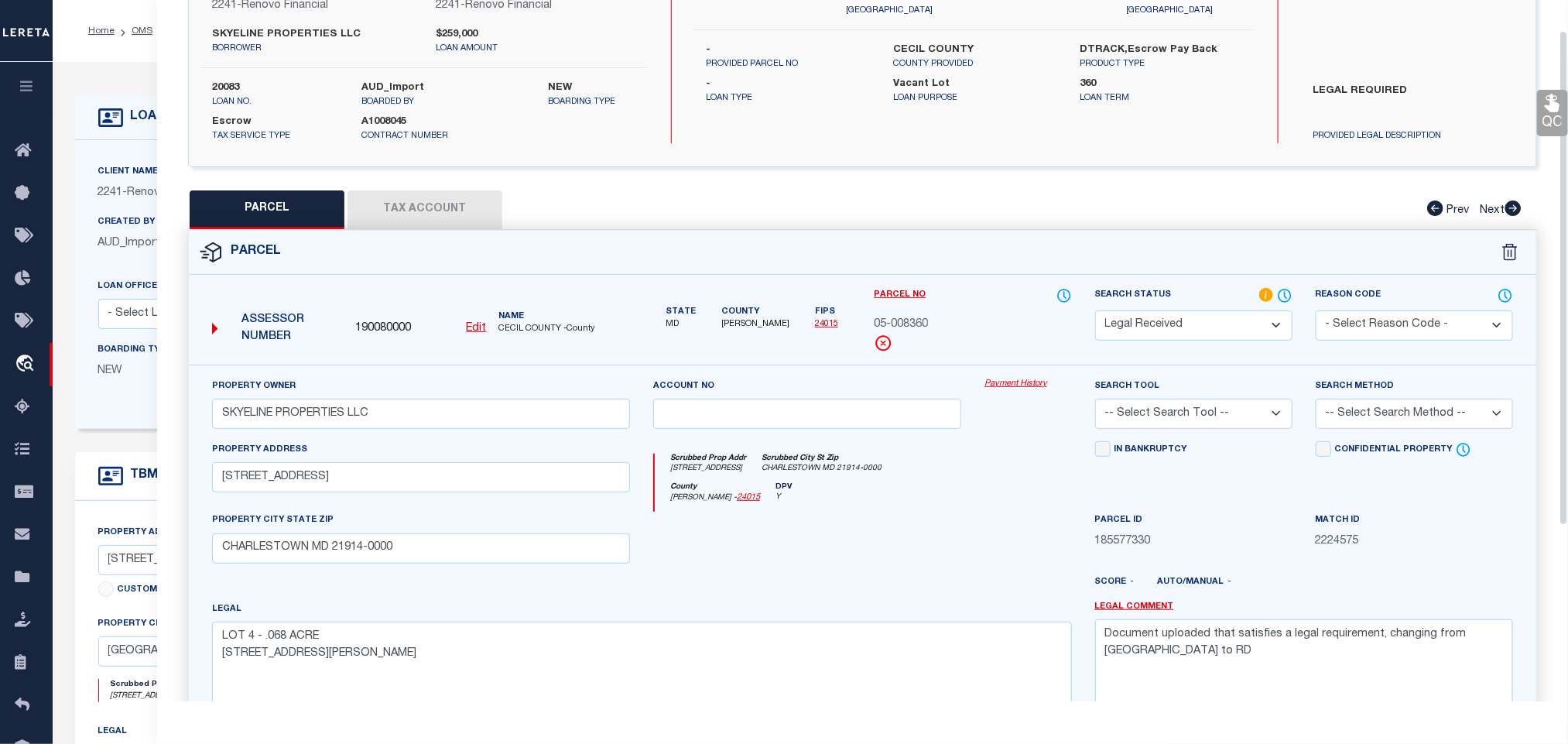
scroll to position [290, 0]
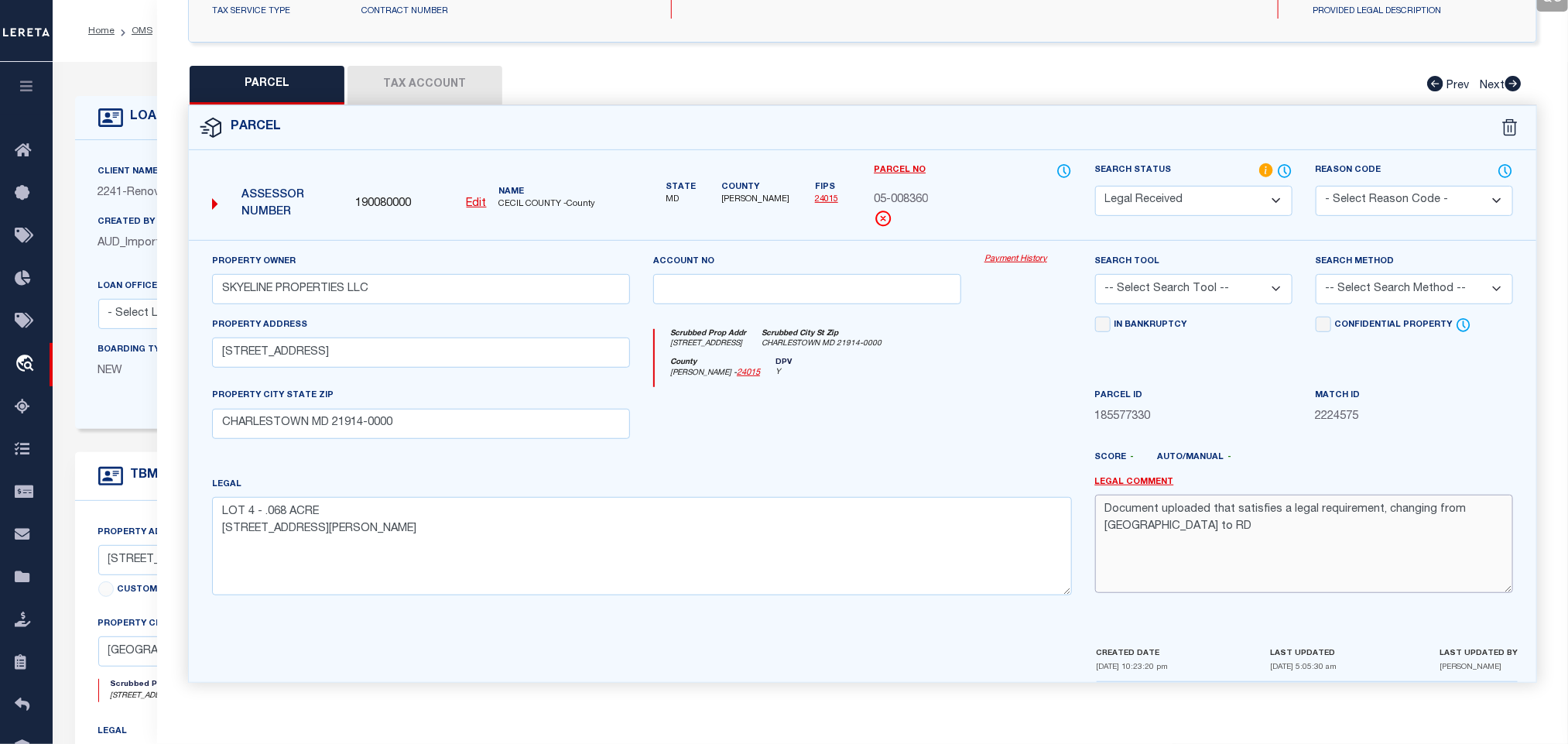
click at [1273, 506] on textarea "Document uploaded that satisfies a legal requirement, changing from [GEOGRAPHIC…" at bounding box center [1304, 543] width 418 height 97
click at [1224, 267] on div "Search Tool -- Select Search Tool -- 3rd Party Website Agency File Agency Websi…" at bounding box center [1194, 278] width 198 height 51
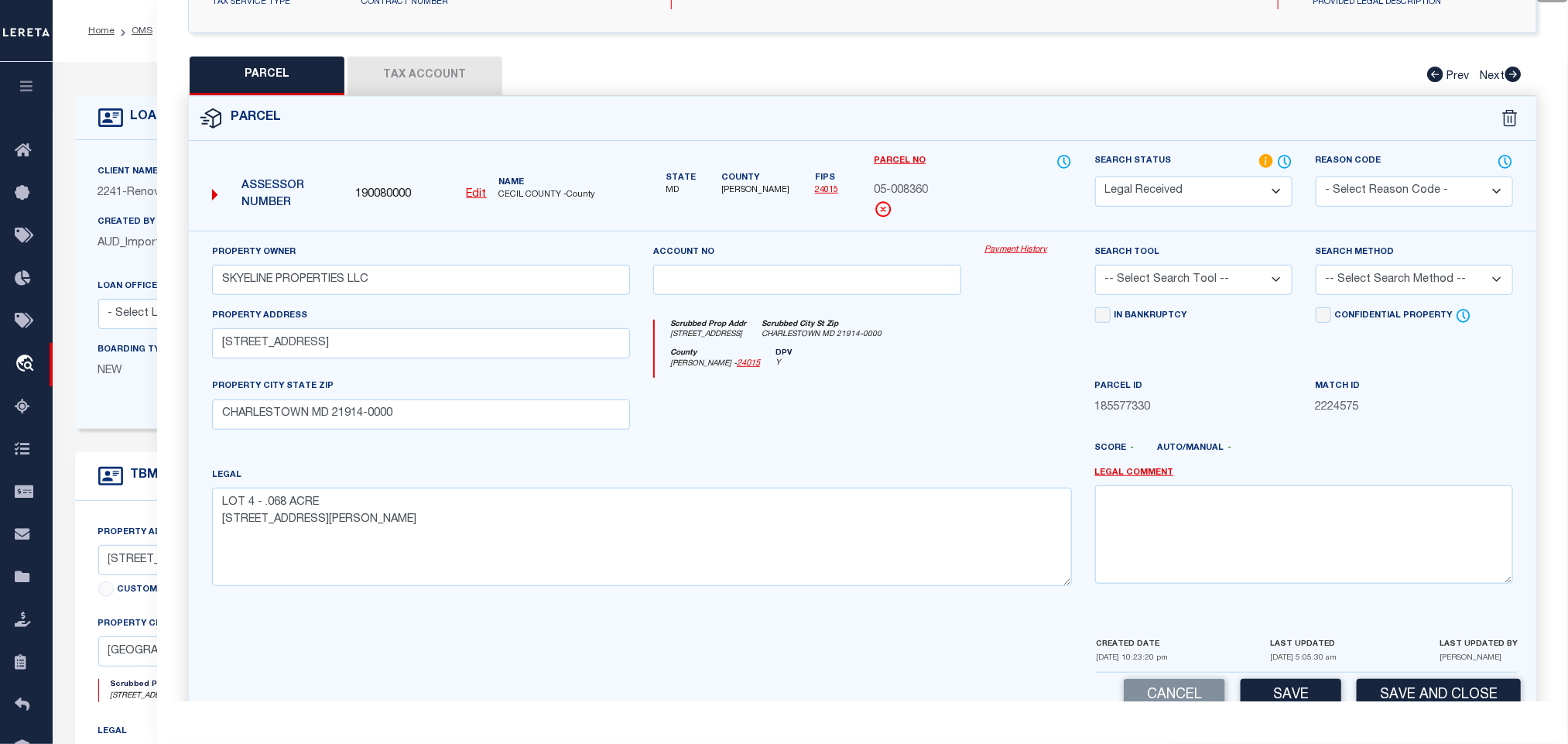
click at [1212, 275] on select "-- Select Search Tool -- 3rd Party Website Agency File Agency Website ATLS CNV-…" at bounding box center [1194, 279] width 198 height 30
click at [1095, 269] on select "-- Select Search Tool -- 3rd Party Website Agency File Agency Website ATLS CNV-…" at bounding box center [1194, 279] width 198 height 30
click at [1387, 271] on select "-- Select Search Method -- Property Address Legal Liability Info Provided" at bounding box center [1415, 279] width 198 height 30
click at [1316, 269] on select "-- Select Search Method -- Property Address Legal Liability Info Provided" at bounding box center [1415, 279] width 198 height 30
drag, startPoint x: 1349, startPoint y: 284, endPoint x: 1352, endPoint y: 299, distance: 15.3
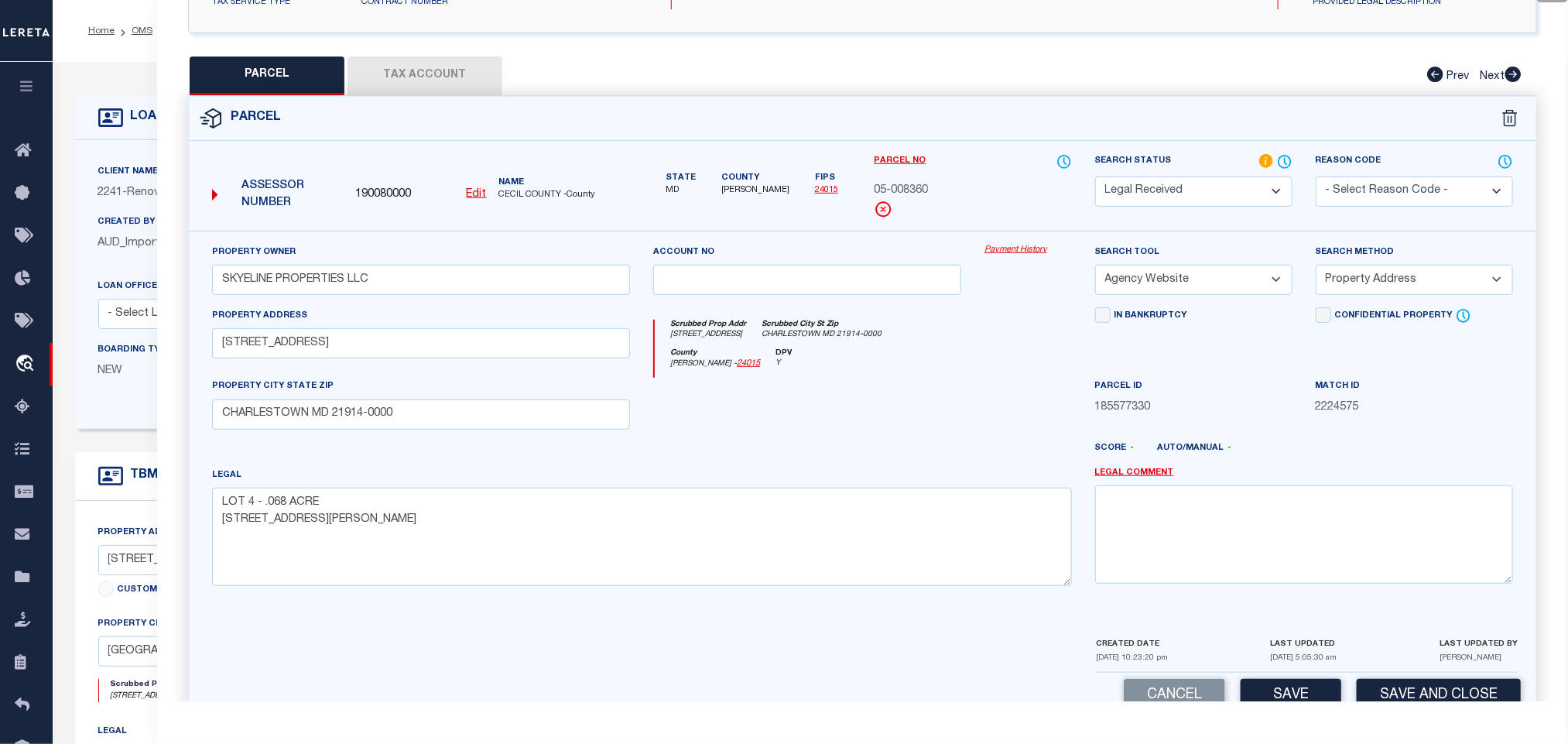
click at [1349, 284] on select "-- Select Search Method -- Property Address Legal Liability Info Provided" at bounding box center [1415, 279] width 198 height 30
click at [1316, 269] on select "-- Select Search Method -- Property Address Legal Liability Info Provided" at bounding box center [1415, 279] width 198 height 30
click at [1291, 690] on button "Save" at bounding box center [1291, 695] width 101 height 33
click at [456, 58] on button "Tax Account" at bounding box center [425, 76] width 155 height 38
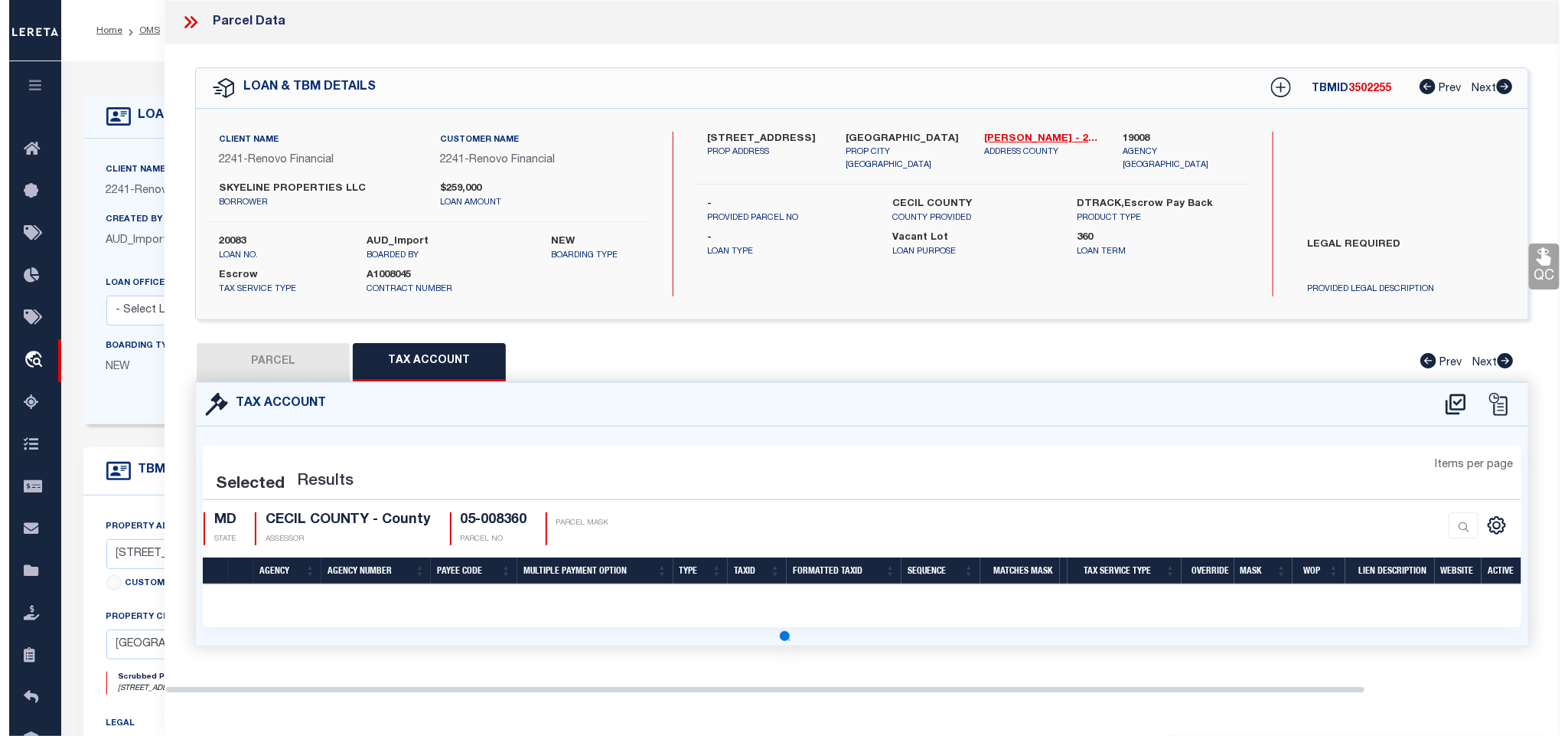
scroll to position [0, 0]
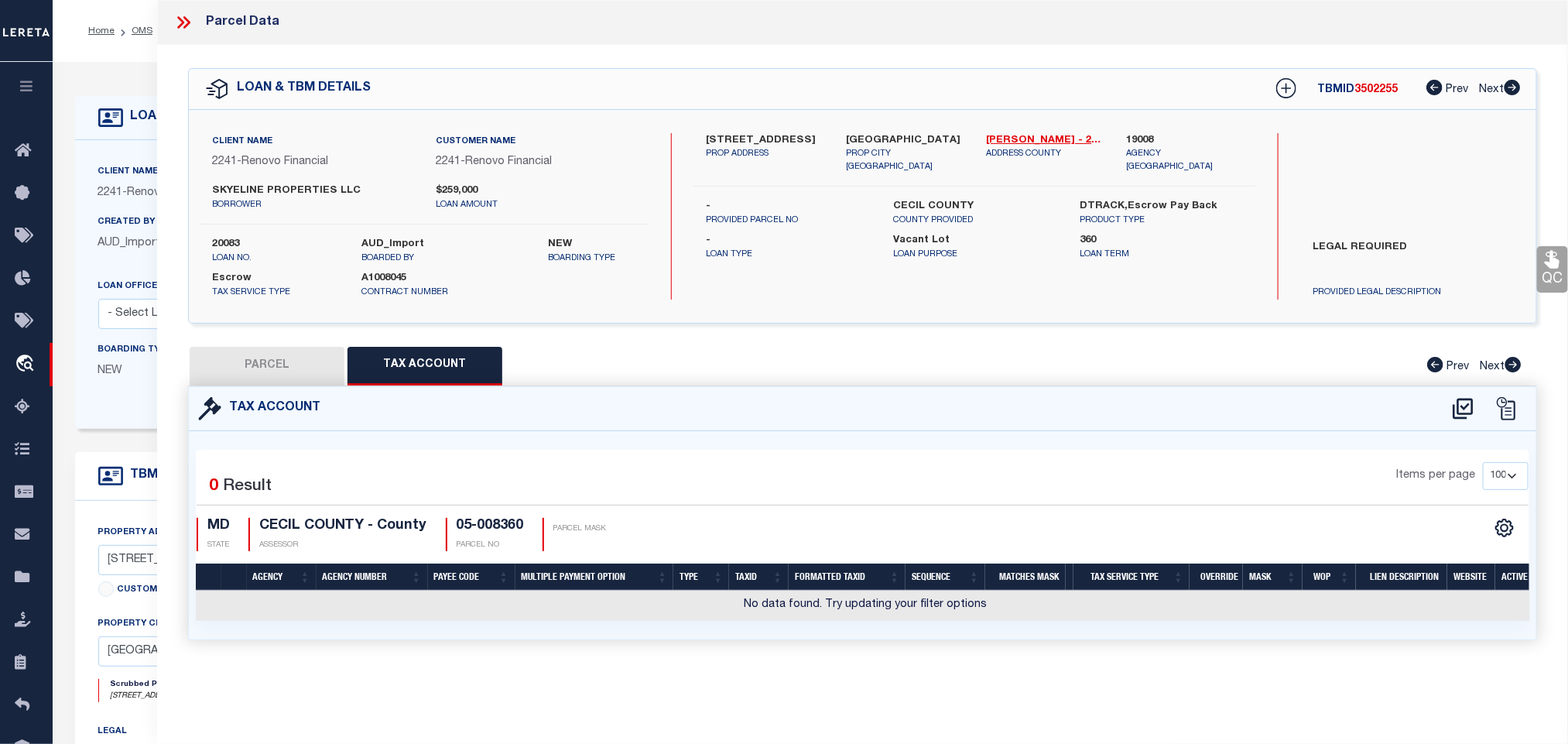
click at [1464, 404] on icon at bounding box center [1463, 408] width 25 height 24
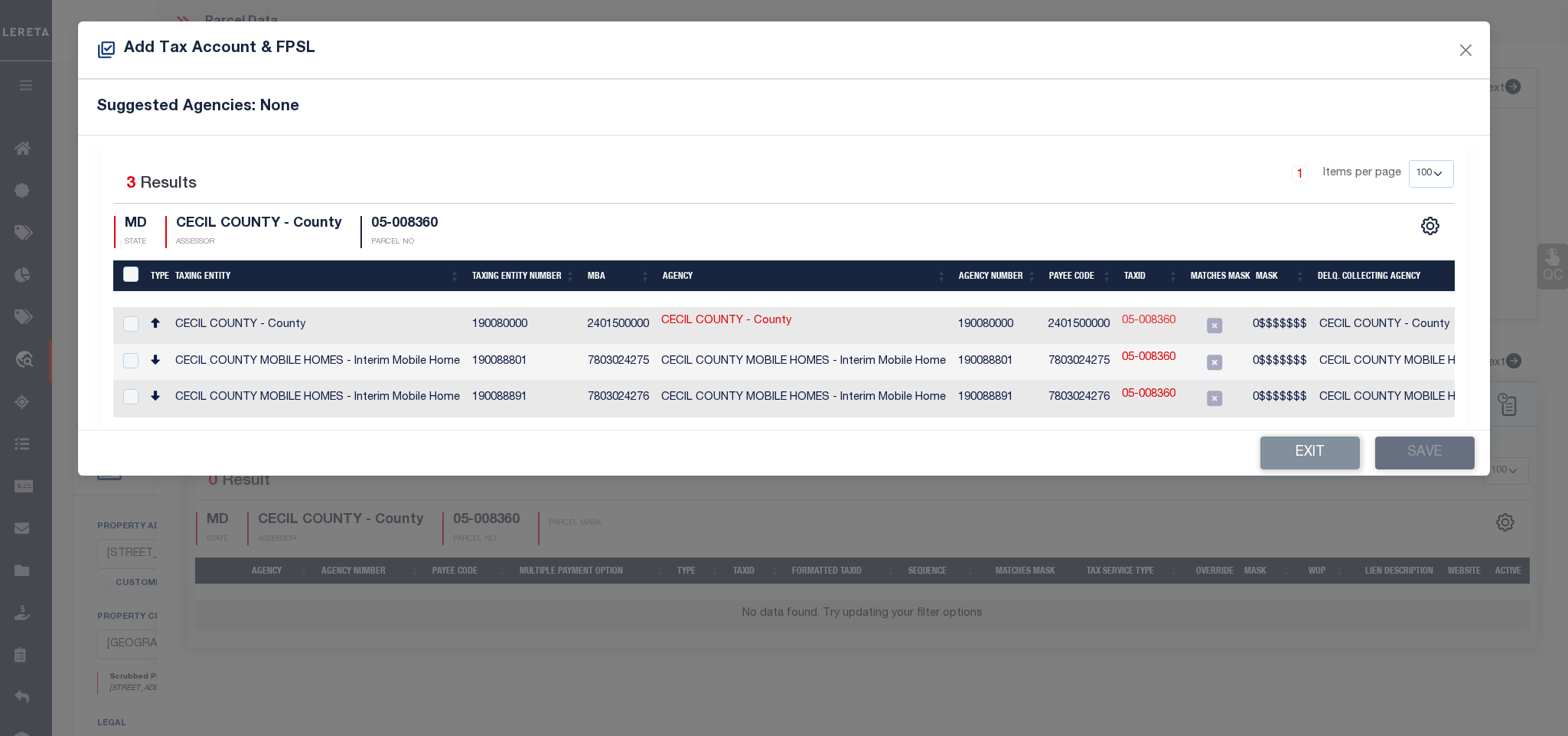
click at [1139, 325] on link "05-008360" at bounding box center [1149, 322] width 53 height 17
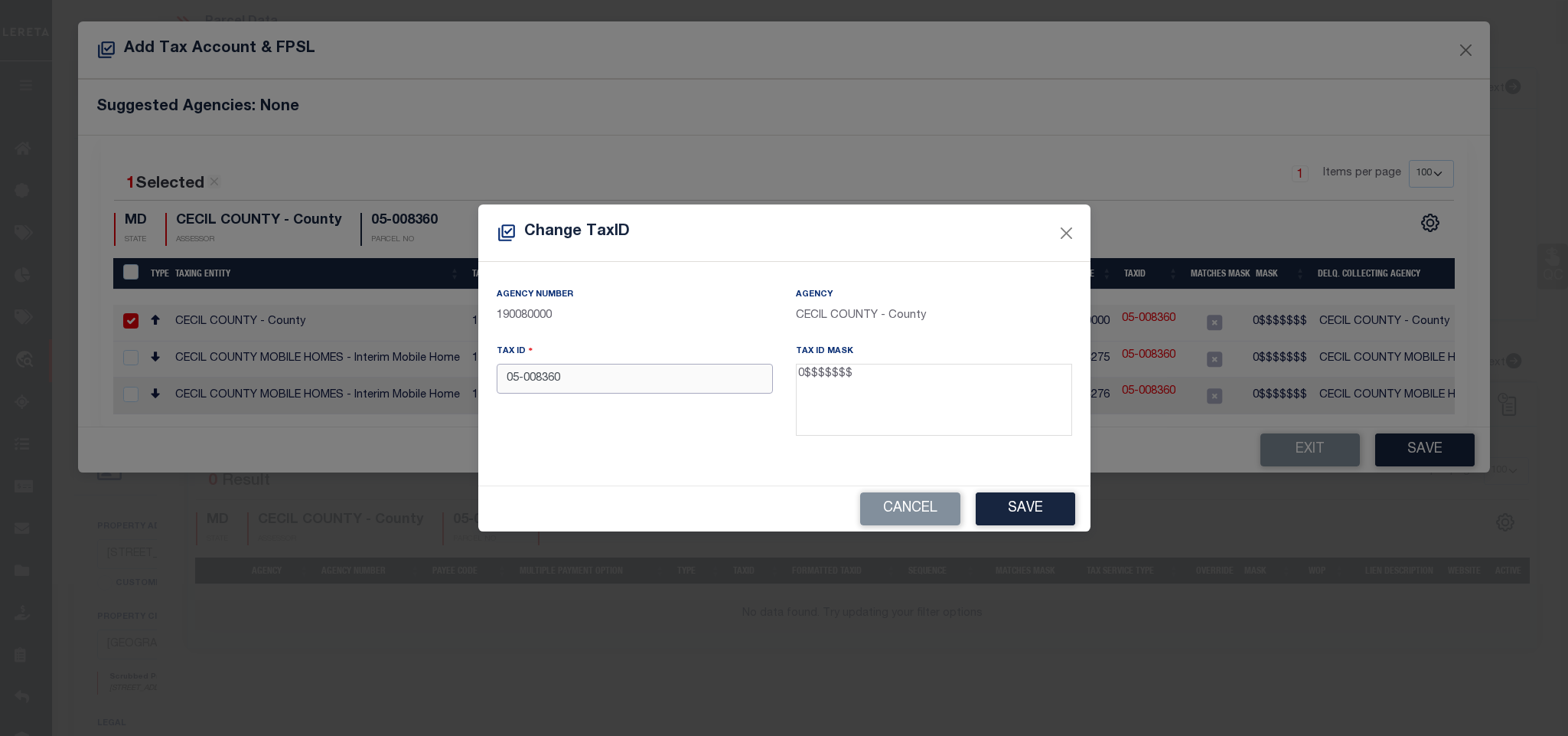
click at [524, 389] on input "05-008360" at bounding box center [634, 378] width 276 height 30
click at [1018, 501] on button "Save" at bounding box center [1026, 509] width 100 height 33
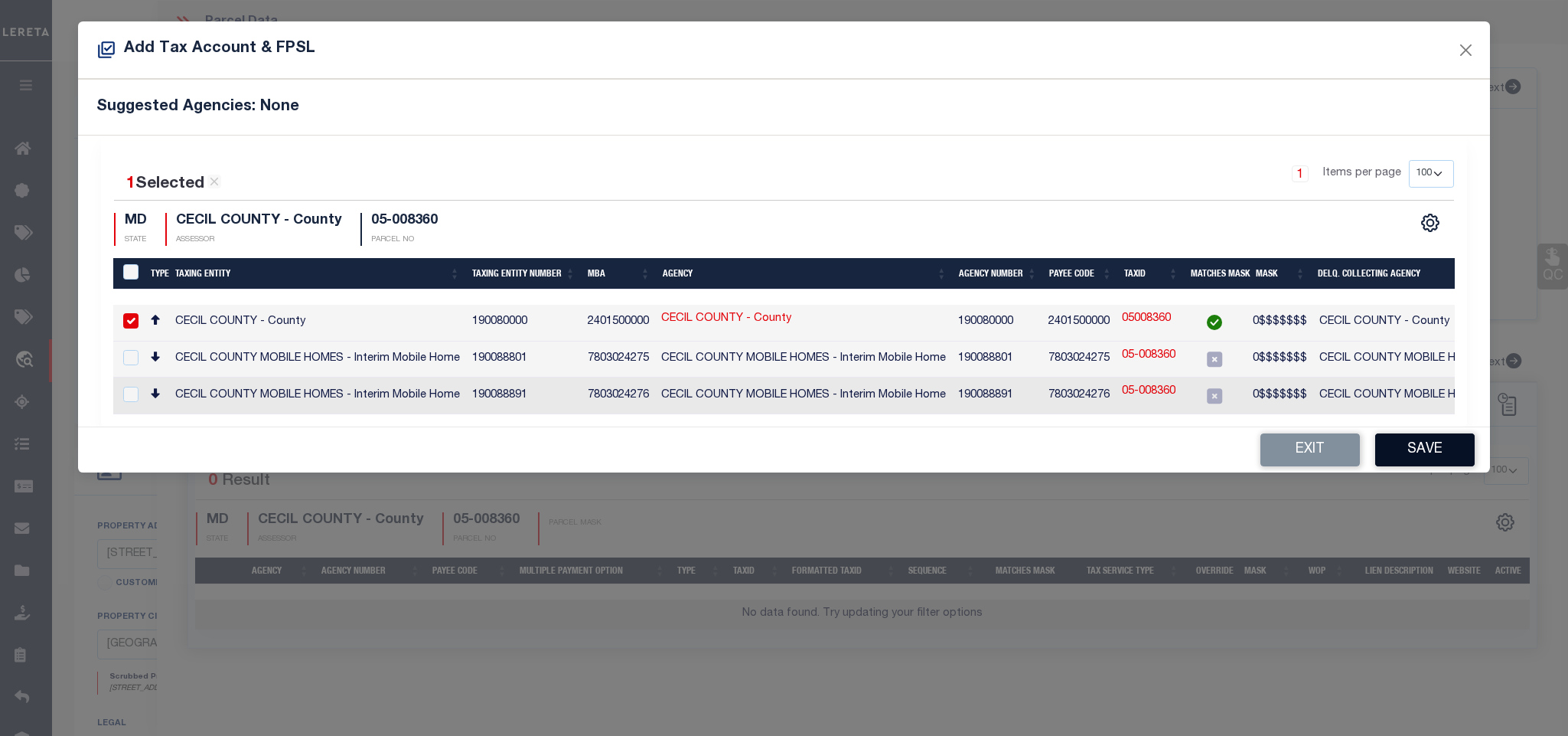
drag, startPoint x: 1454, startPoint y: 472, endPoint x: 1445, endPoint y: 472, distance: 9.0
click at [1454, 467] on button "Save" at bounding box center [1425, 449] width 100 height 33
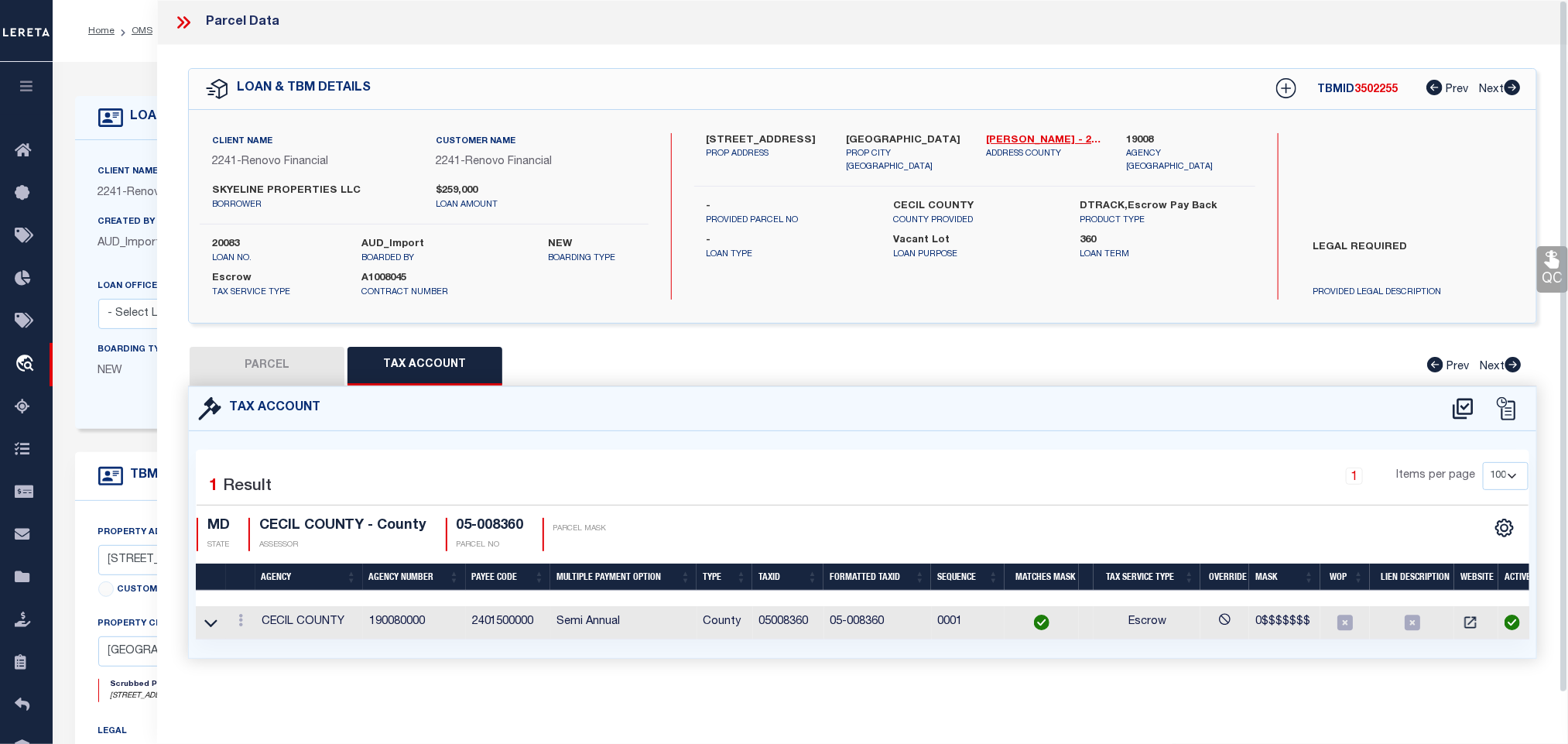
click at [319, 366] on button "PARCEL" at bounding box center [267, 365] width 155 height 38
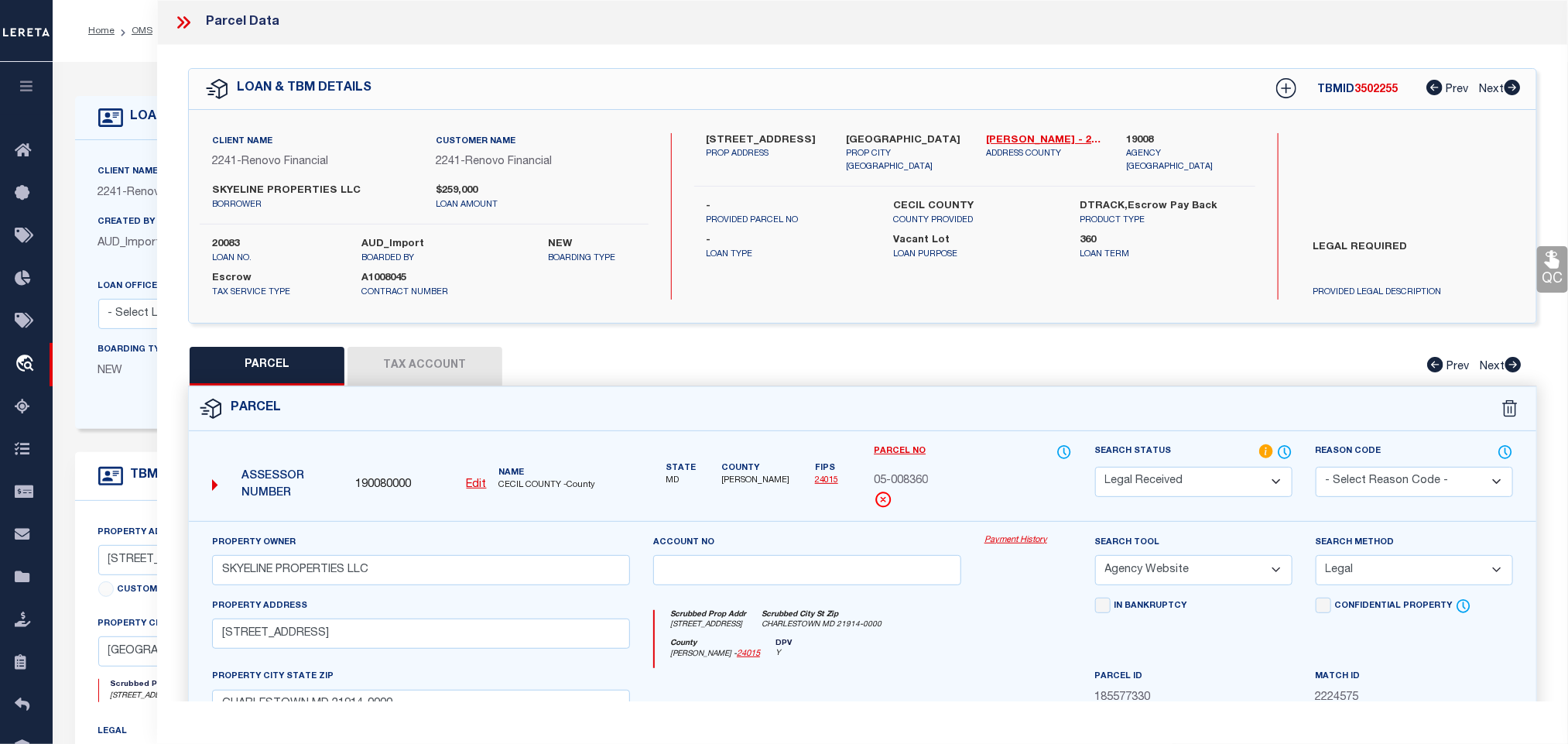
click at [1146, 479] on select "Automated Search Bad Parcel Complete Duplicate Parcel High Dollar Reporting In …" at bounding box center [1194, 481] width 198 height 30
click at [1095, 468] on select "Automated Search Bad Parcel Complete Duplicate Parcel High Dollar Reporting In …" at bounding box center [1194, 481] width 198 height 30
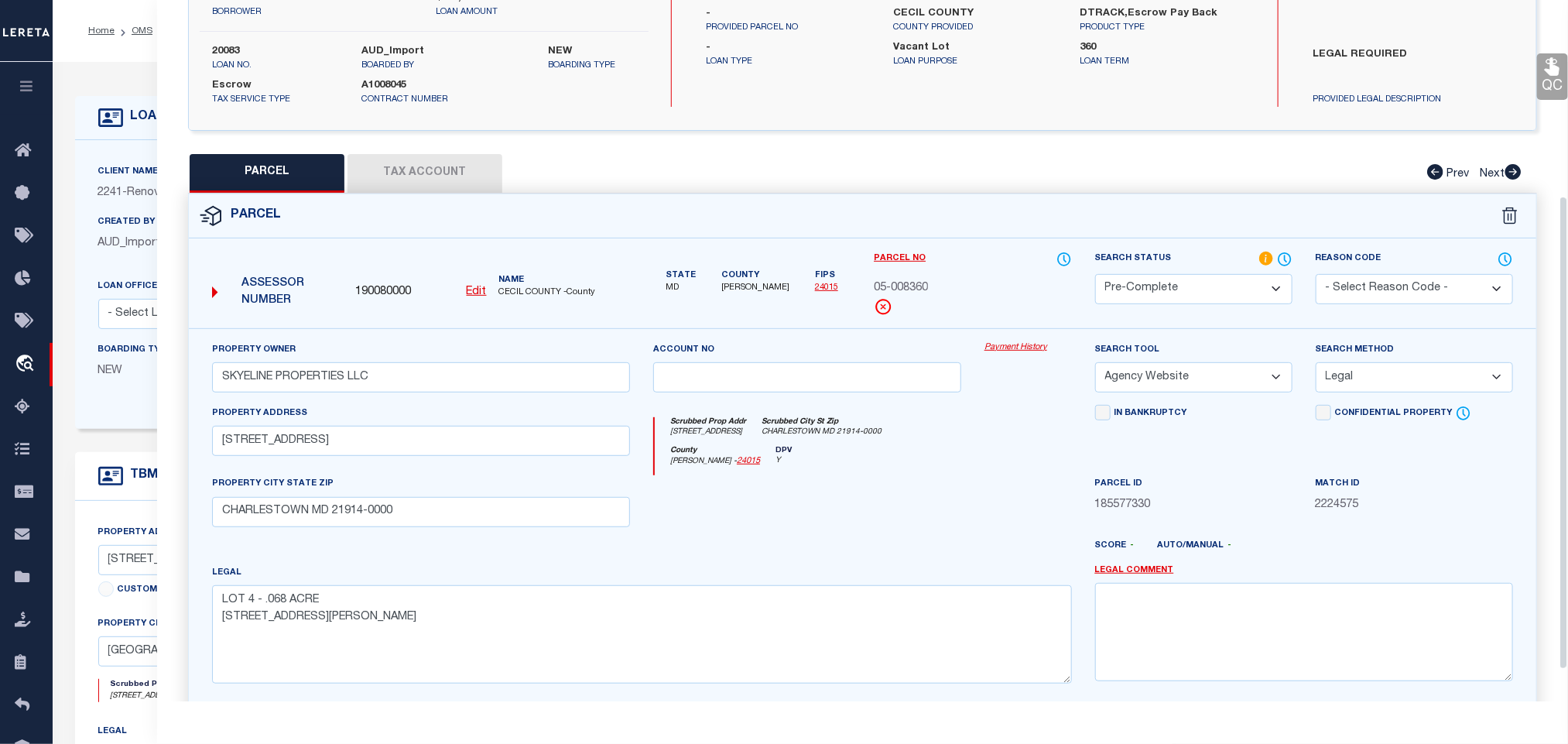
scroll to position [290, 0]
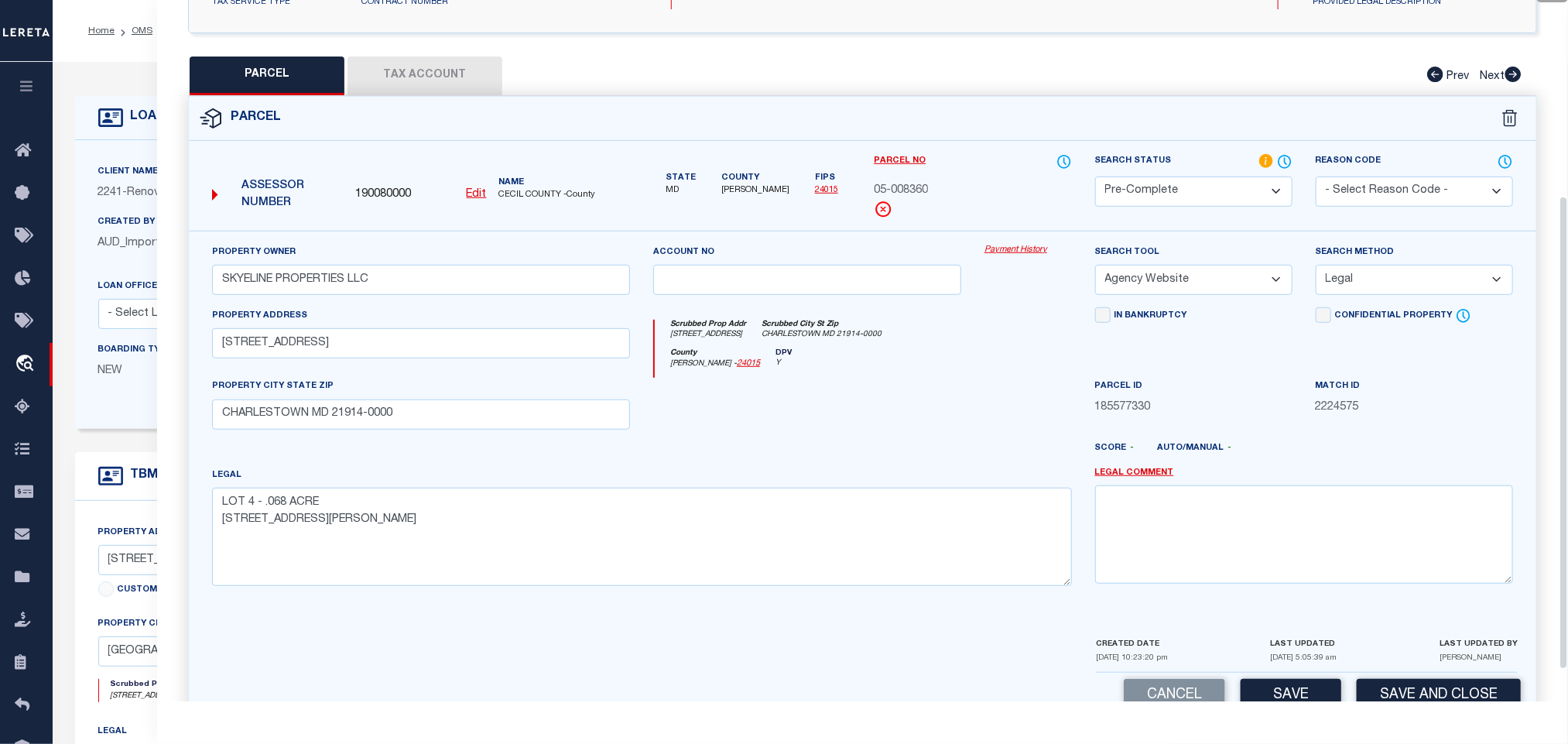
click at [1405, 673] on div "CREATED DATE [DATE] 10:23:20 pm LAST UPDATED [DATE] 5:05:39 am LAST UPDATED BY …" at bounding box center [1308, 654] width 421 height 37
click at [1406, 694] on button "Save and Close" at bounding box center [1439, 695] width 165 height 33
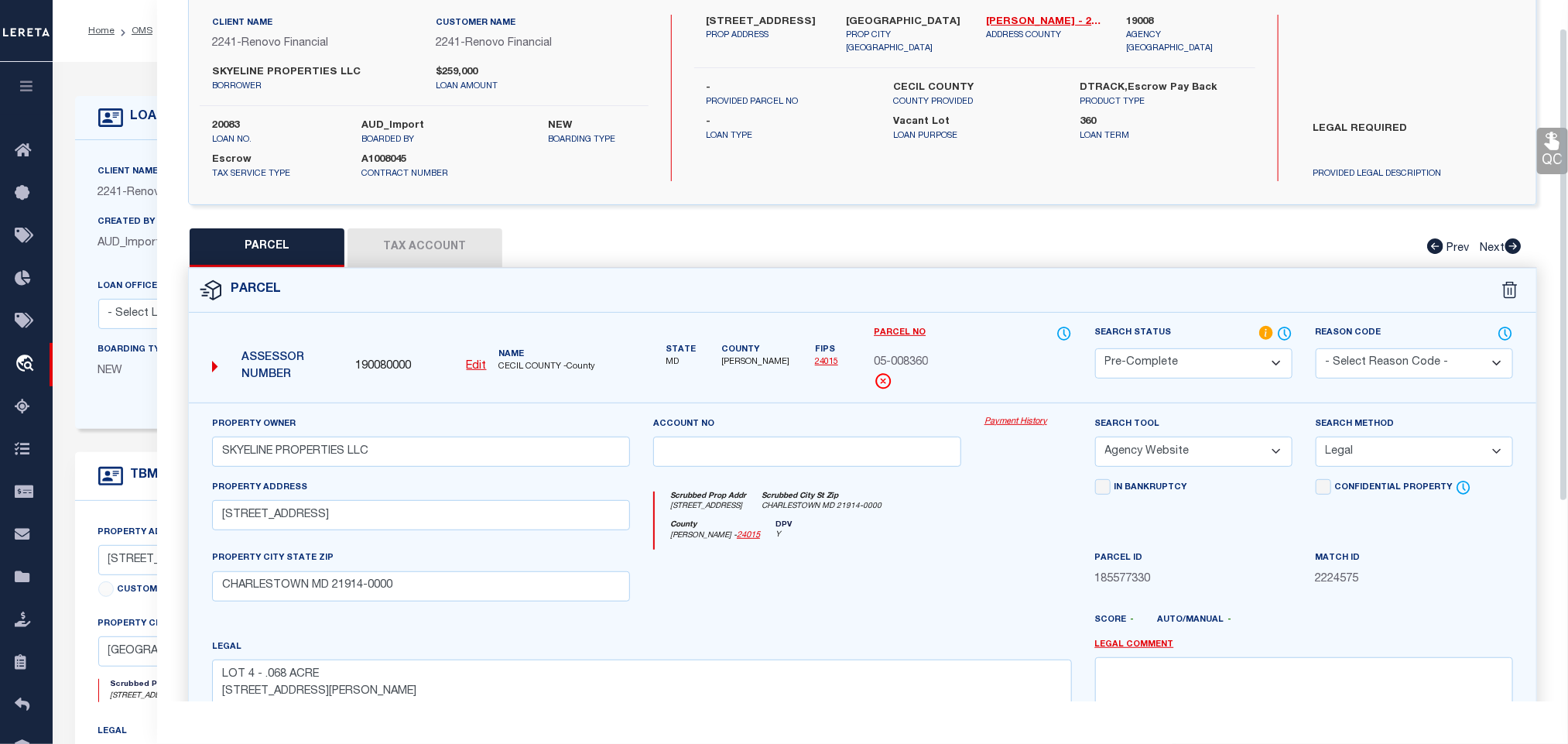
scroll to position [0, 0]
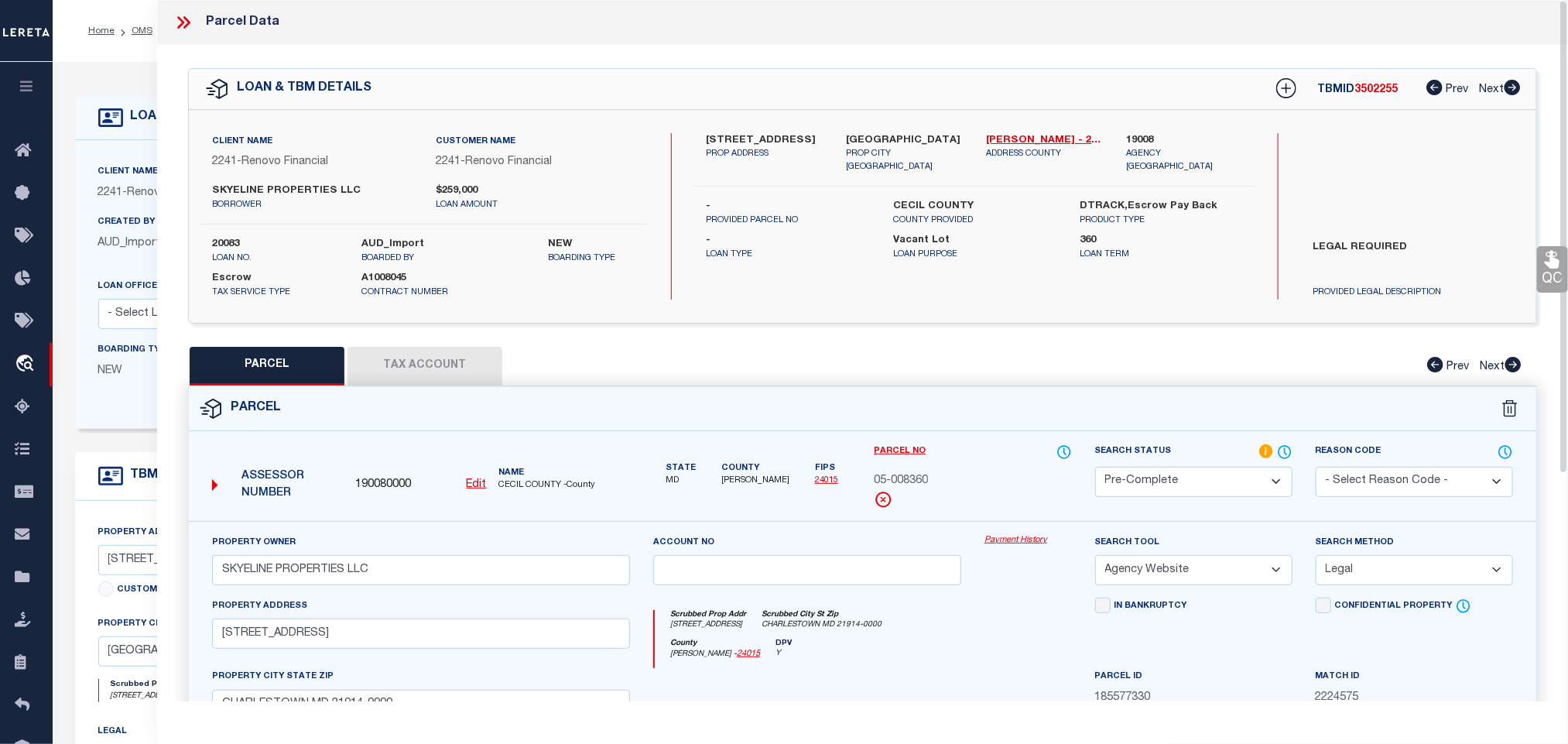
click at [220, 241] on label "20083" at bounding box center [275, 245] width 126 height 16
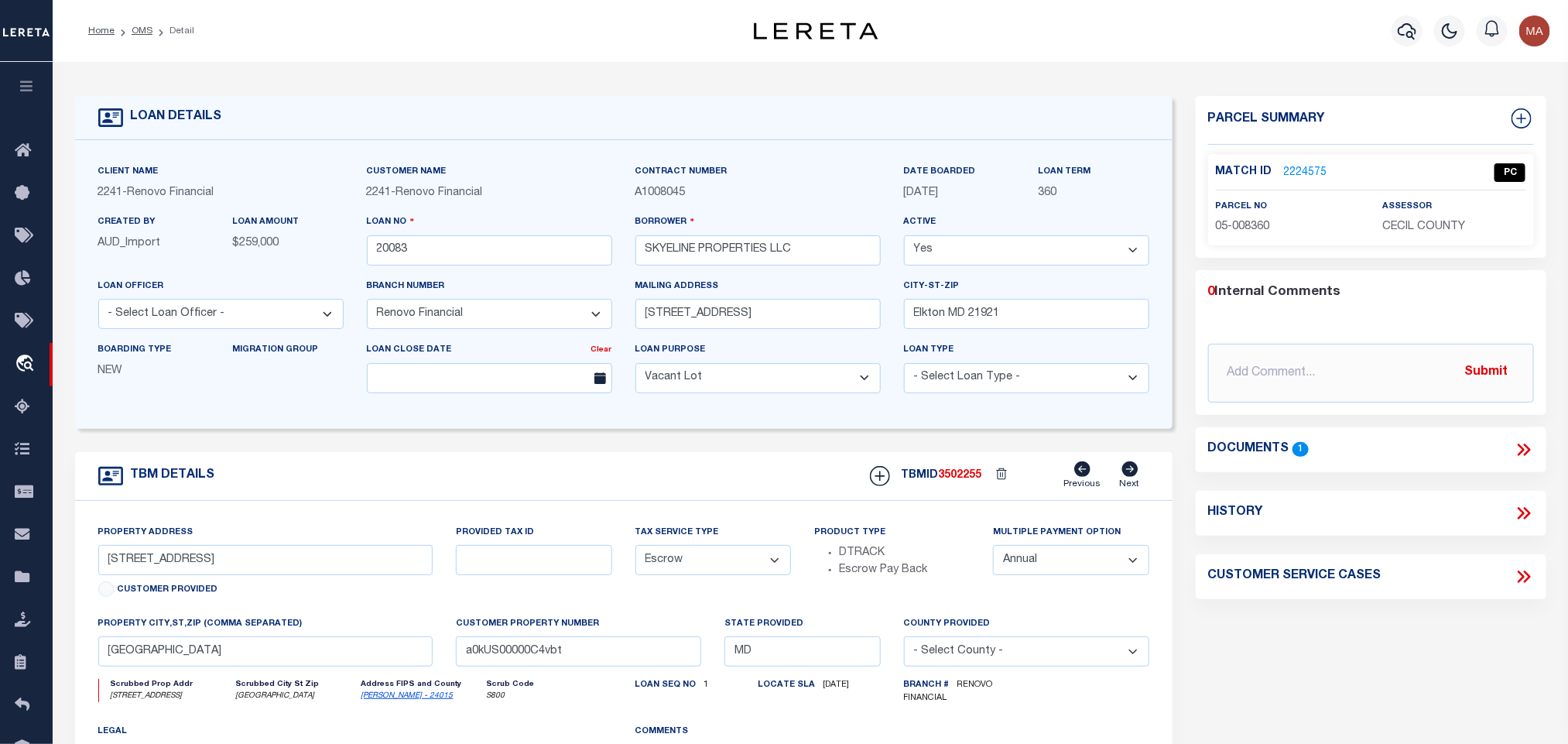
click at [959, 480] on span "3502255" at bounding box center [961, 475] width 44 height 10
click at [1448, 242] on div "Match ID 2224575 PC parcel no 05-008360 assessor" at bounding box center [1371, 199] width 326 height 91
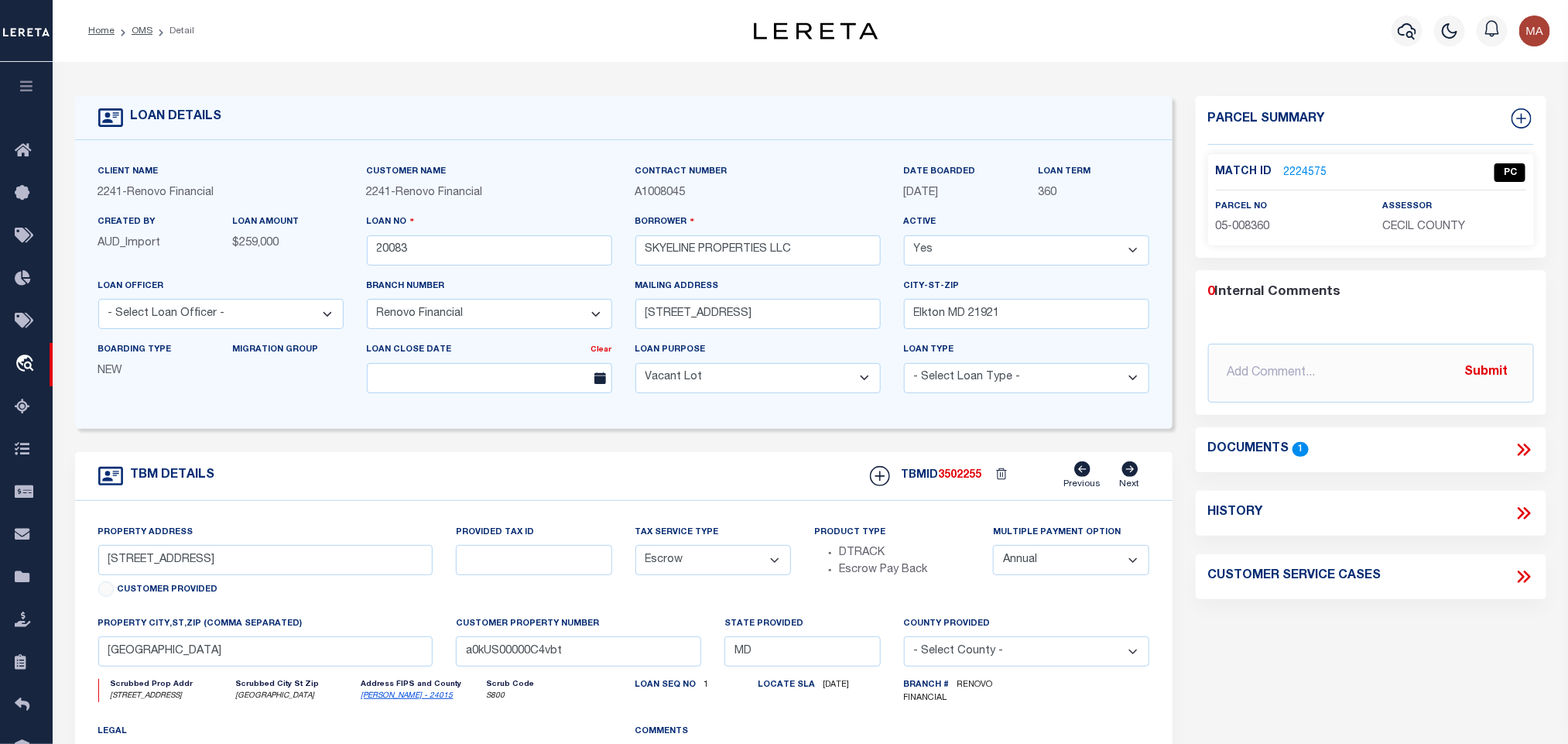
click at [1246, 227] on span "05-008360" at bounding box center [1243, 226] width 54 height 10
drag, startPoint x: 136, startPoint y: 30, endPoint x: 609, endPoint y: 5, distance: 473.7
click at [136, 30] on link "OMS" at bounding box center [142, 30] width 21 height 10
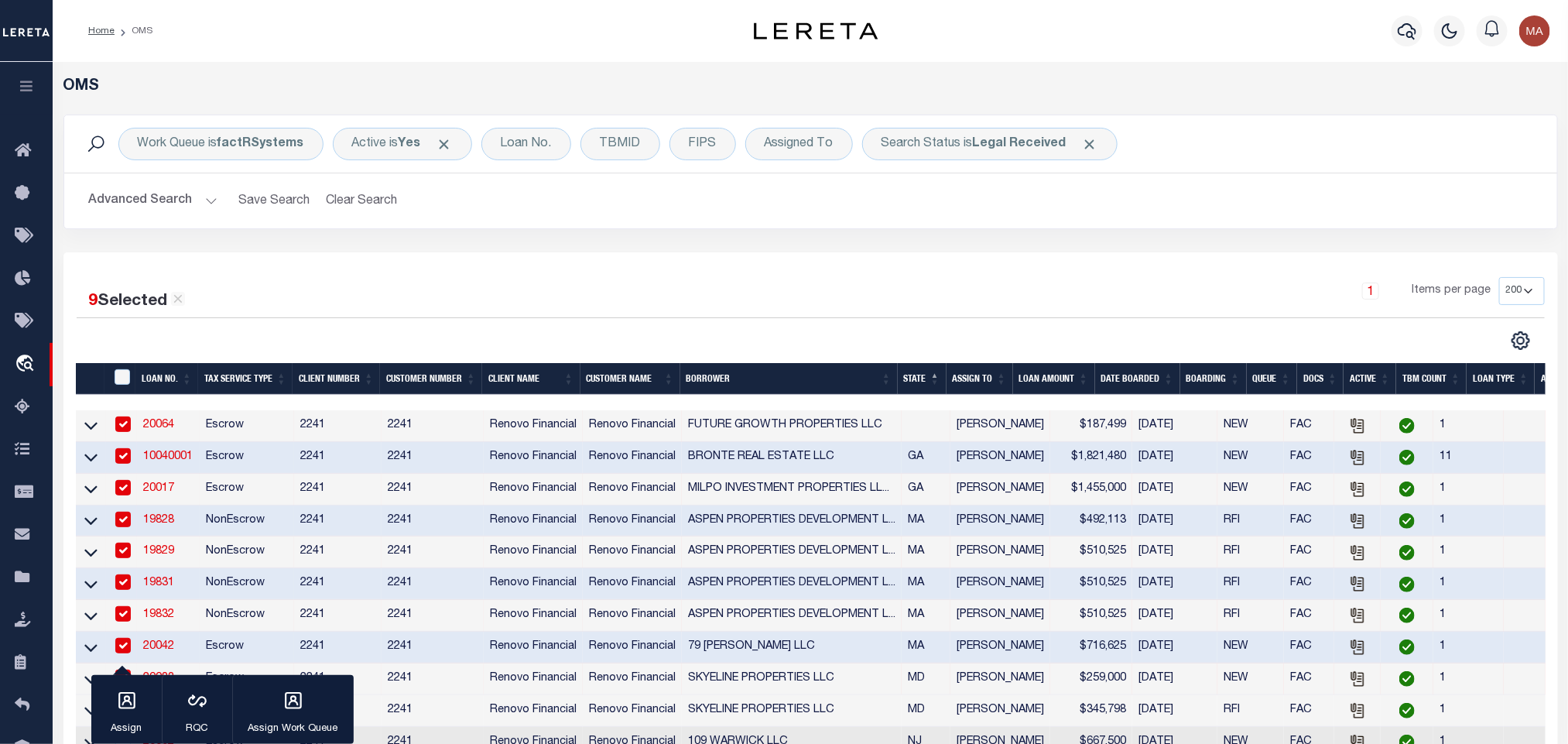
scroll to position [412, 0]
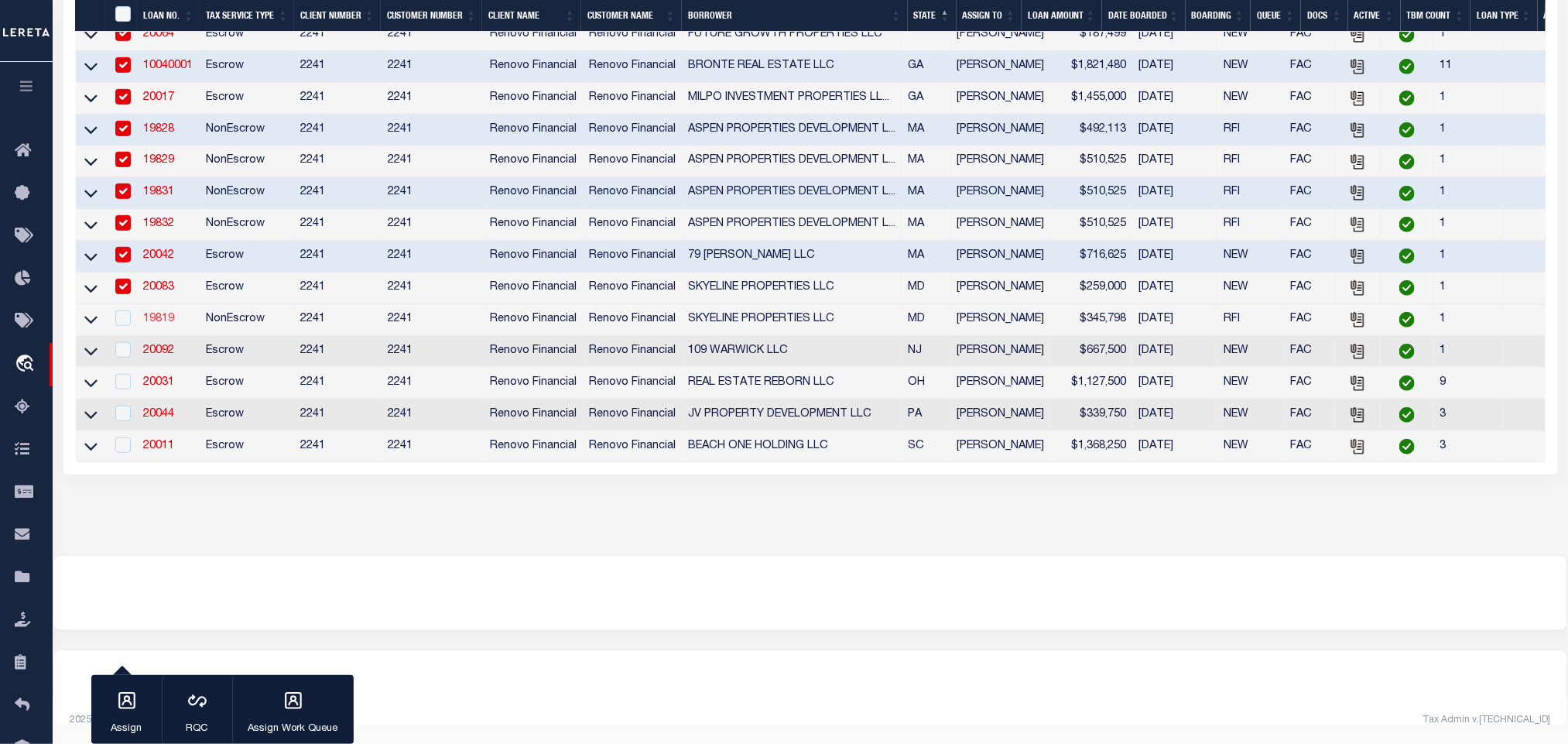
click at [172, 313] on link "19819" at bounding box center [158, 318] width 31 height 10
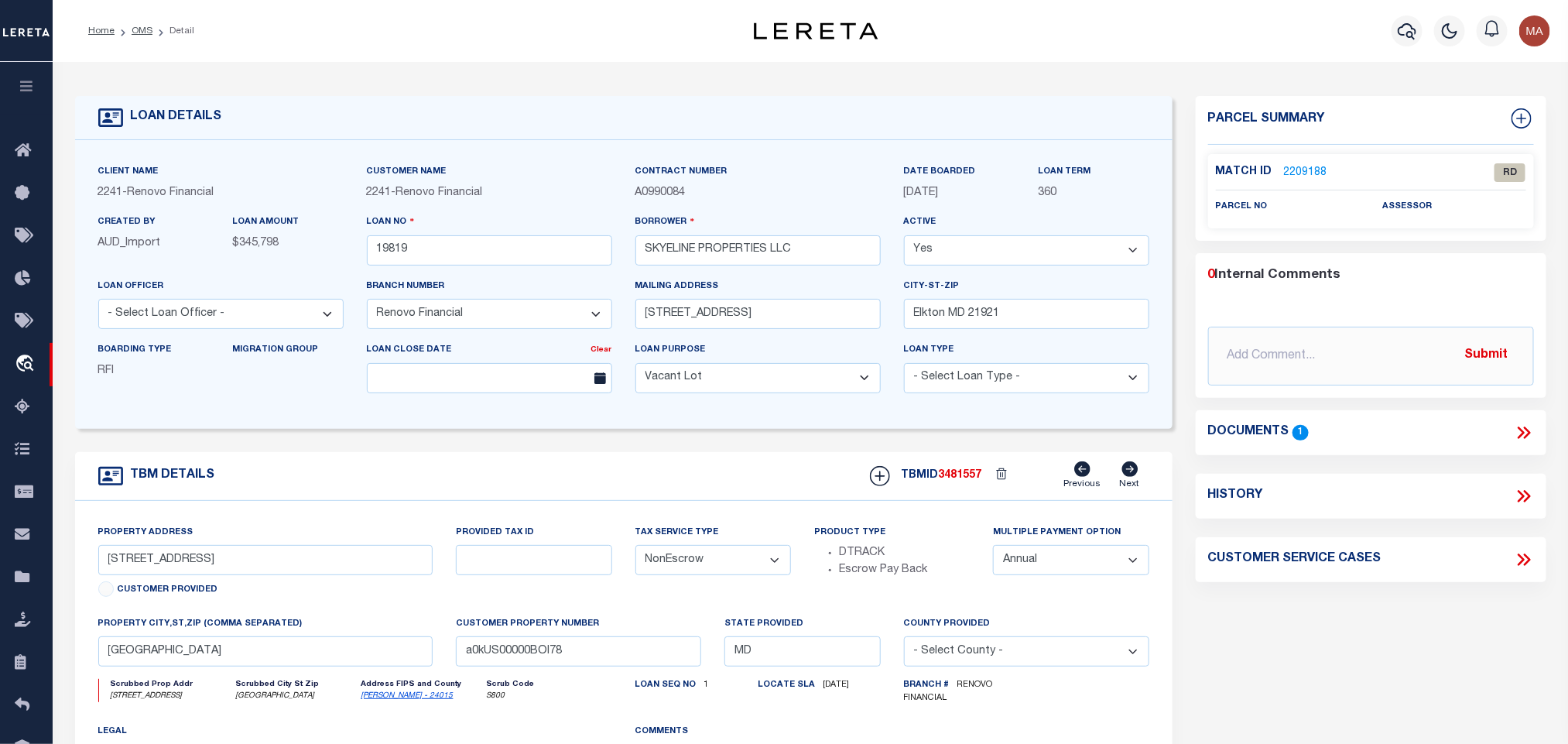
click at [1524, 432] on icon at bounding box center [1524, 432] width 20 height 20
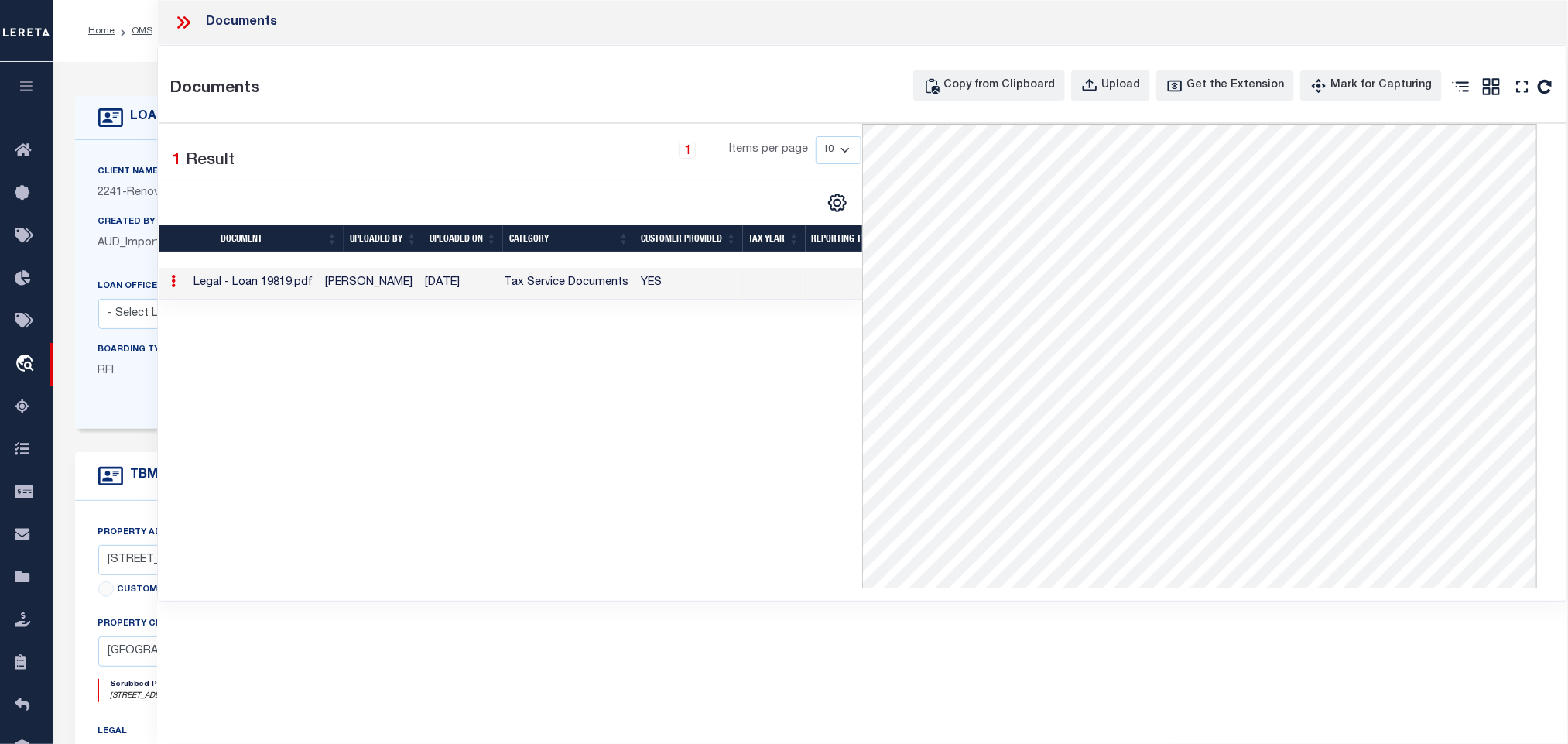
click at [182, 18] on icon at bounding box center [183, 22] width 20 height 20
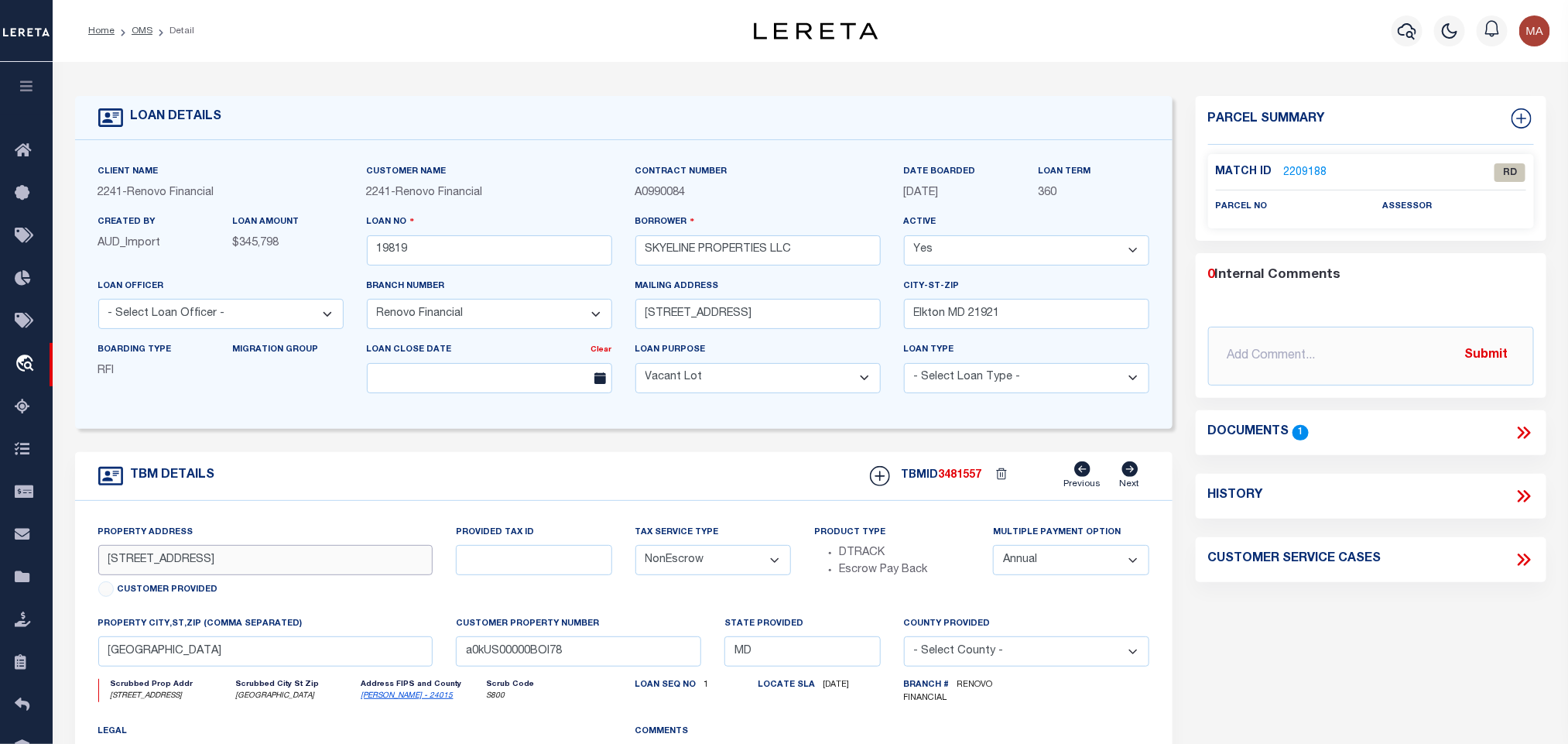
click at [105, 569] on input "[STREET_ADDRESS]" at bounding box center [266, 560] width 335 height 30
click at [1291, 178] on link "2209188" at bounding box center [1306, 172] width 44 height 17
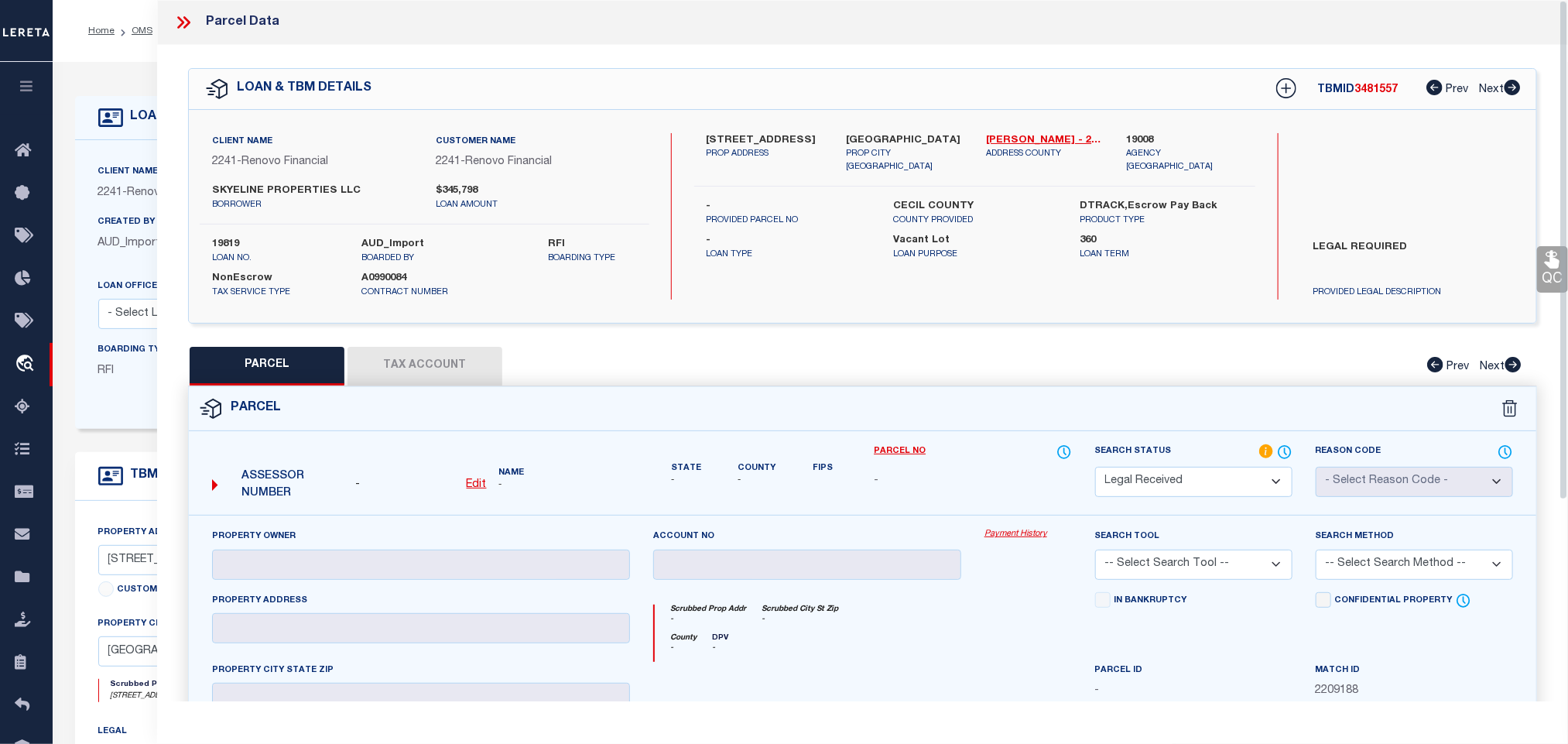
click at [469, 486] on u "Edit" at bounding box center [476, 484] width 20 height 10
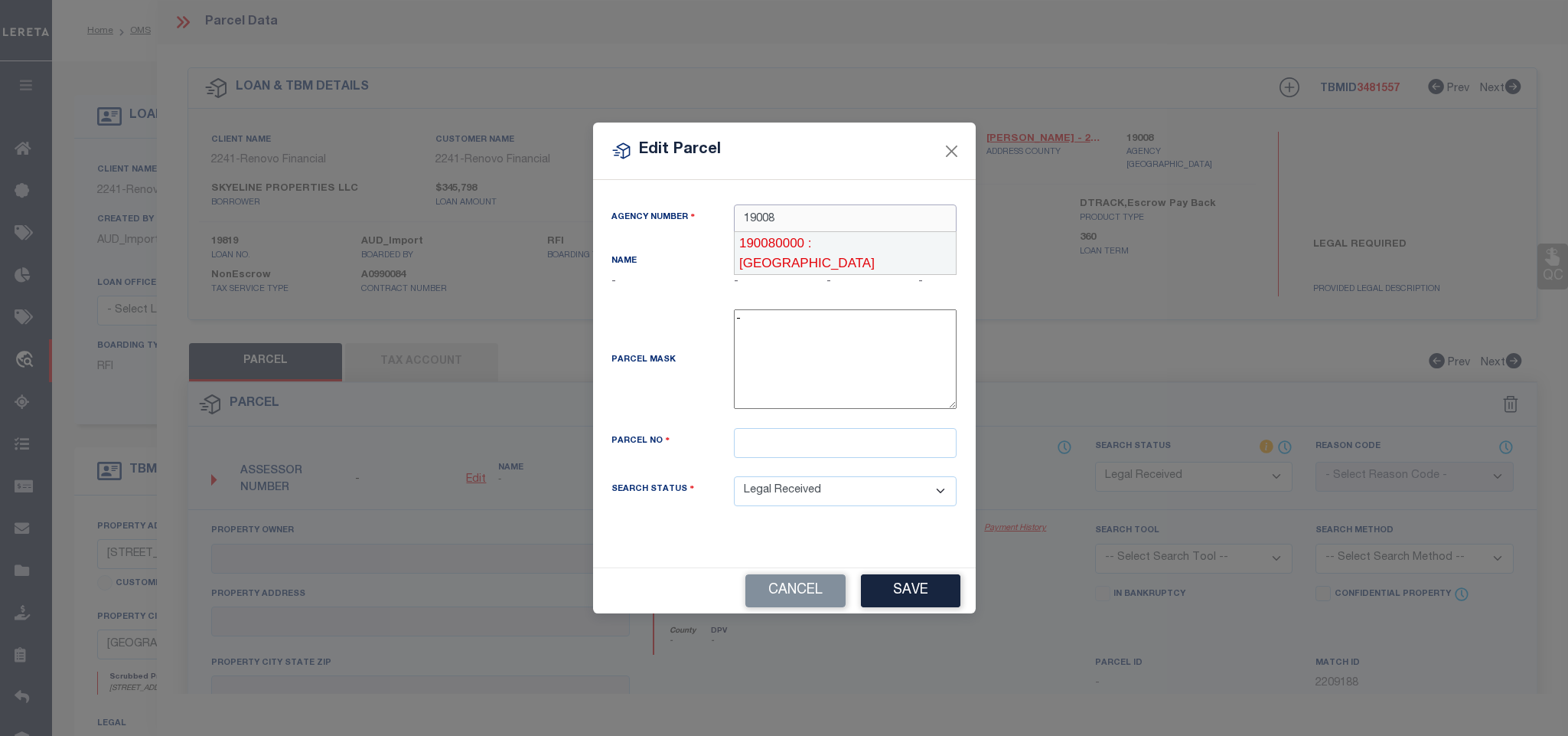
click at [849, 241] on div "190080000 : [GEOGRAPHIC_DATA]" at bounding box center [845, 253] width 223 height 44
click at [802, 450] on input "text" at bounding box center [845, 442] width 223 height 30
paste input "008409"
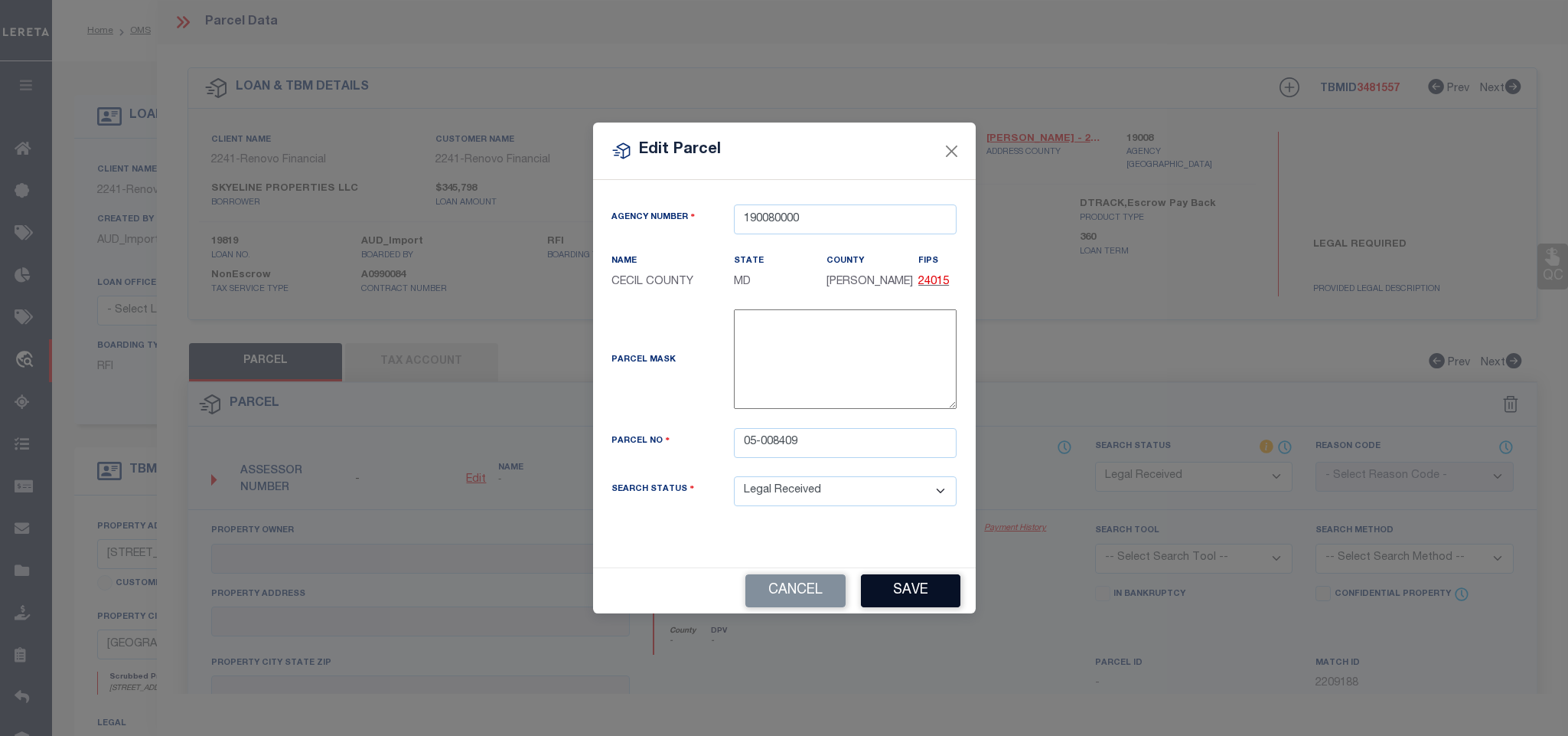
click at [903, 600] on button "Save" at bounding box center [911, 591] width 100 height 33
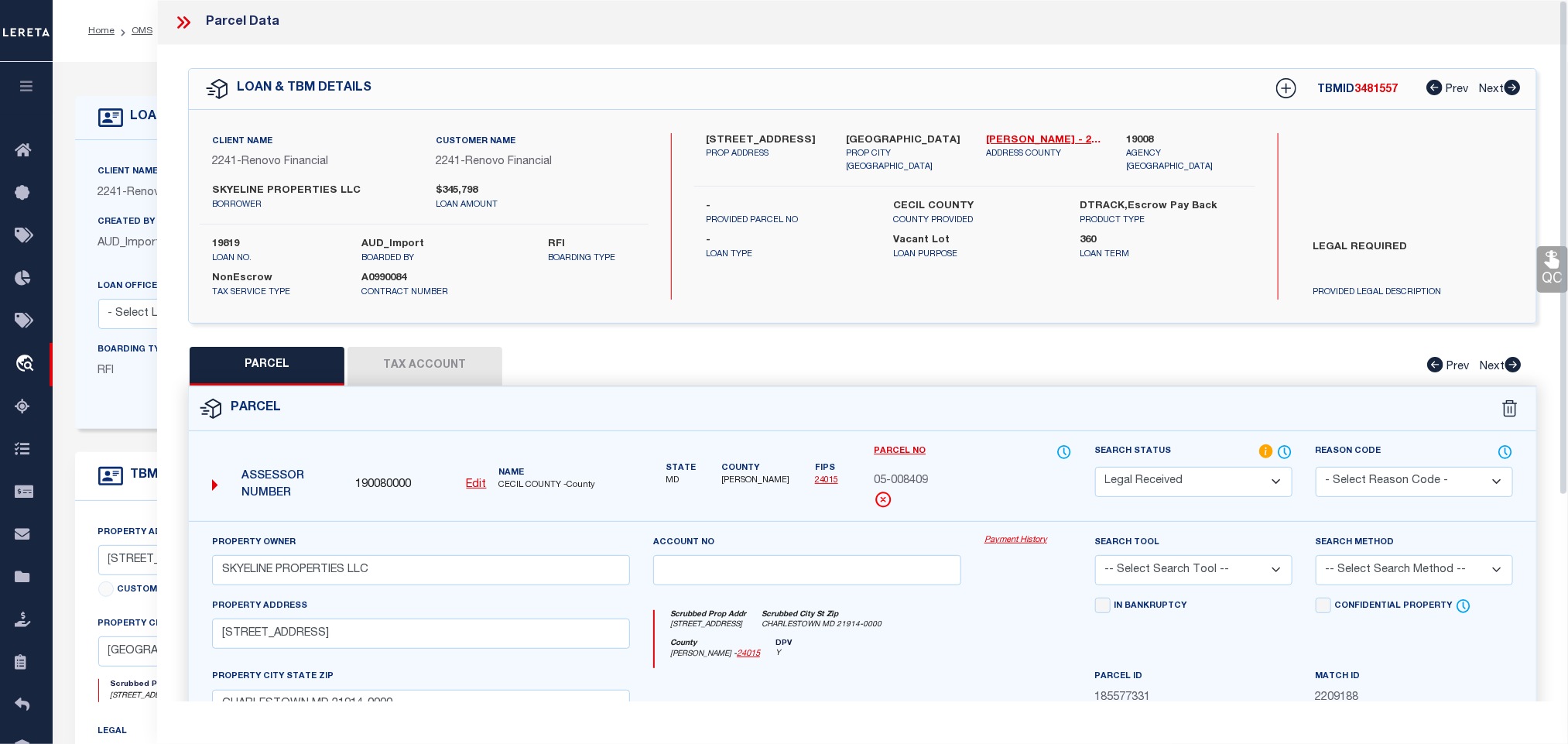
click at [915, 135] on label "[GEOGRAPHIC_DATA]" at bounding box center [905, 141] width 117 height 16
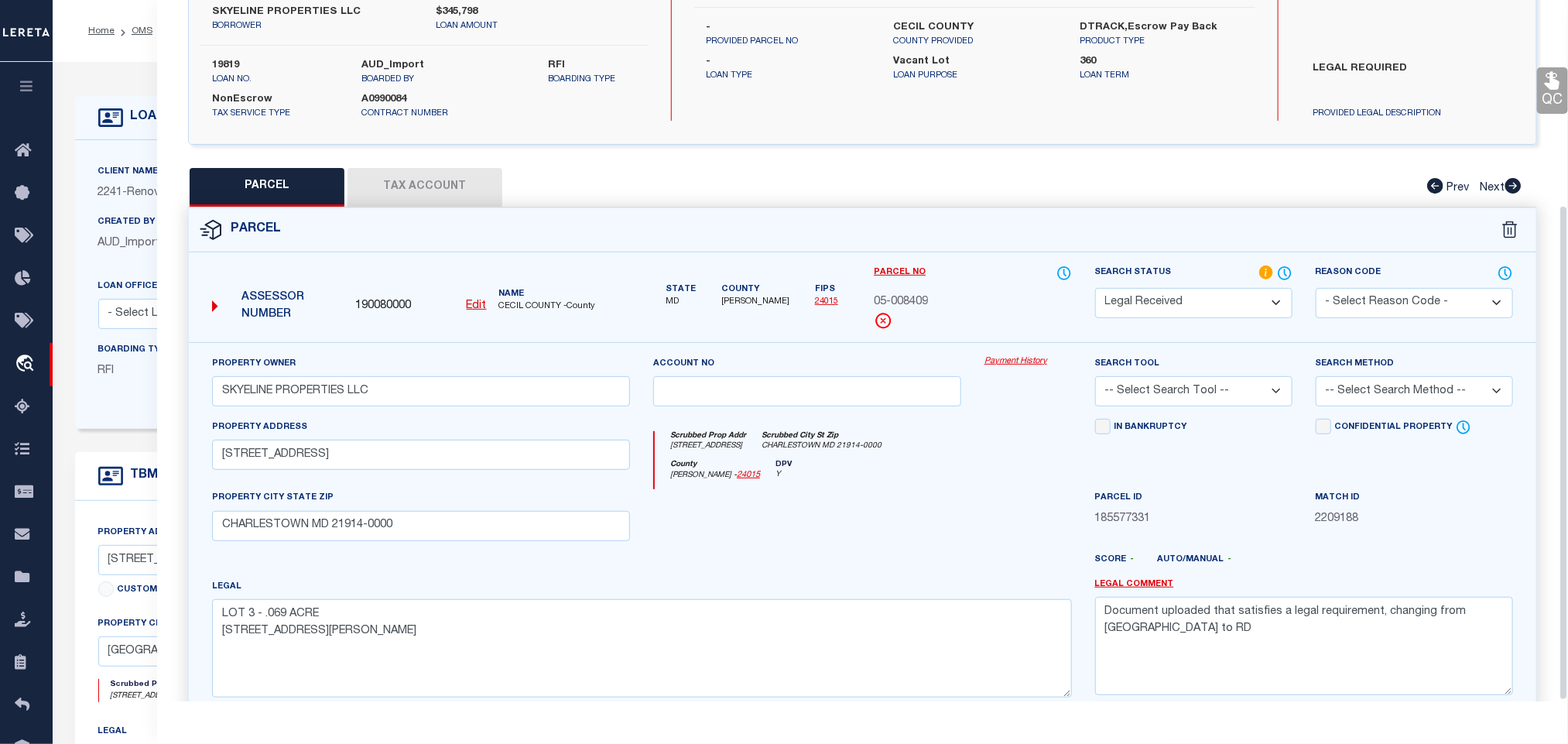
scroll to position [290, 0]
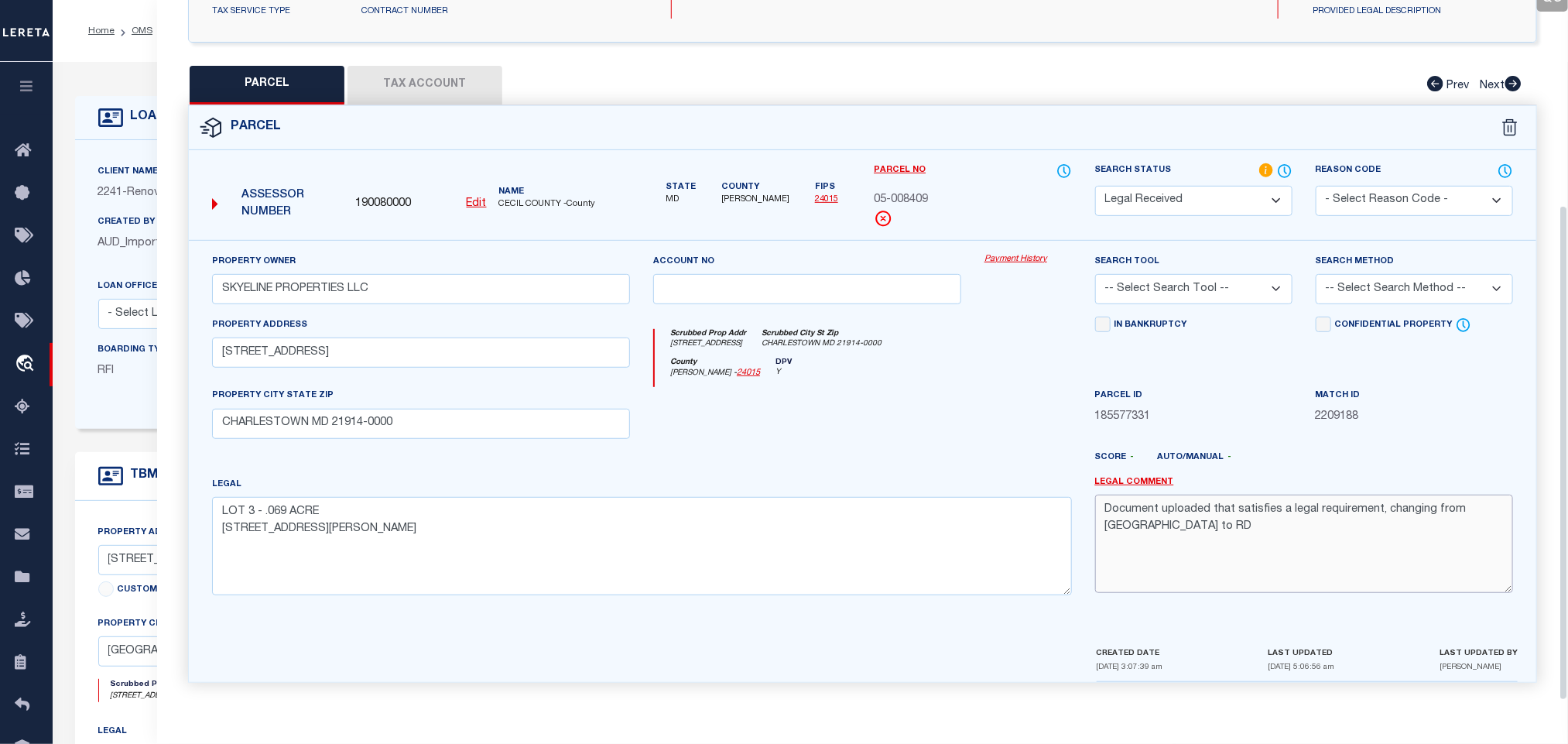
click at [1206, 548] on textarea "Document uploaded that satisfies a legal requirement, changing from [GEOGRAPHIC…" at bounding box center [1304, 543] width 418 height 97
click at [1212, 282] on select "-- Select Search Tool -- 3rd Party Website Agency File Agency Website ATLS CNV-…" at bounding box center [1194, 289] width 198 height 30
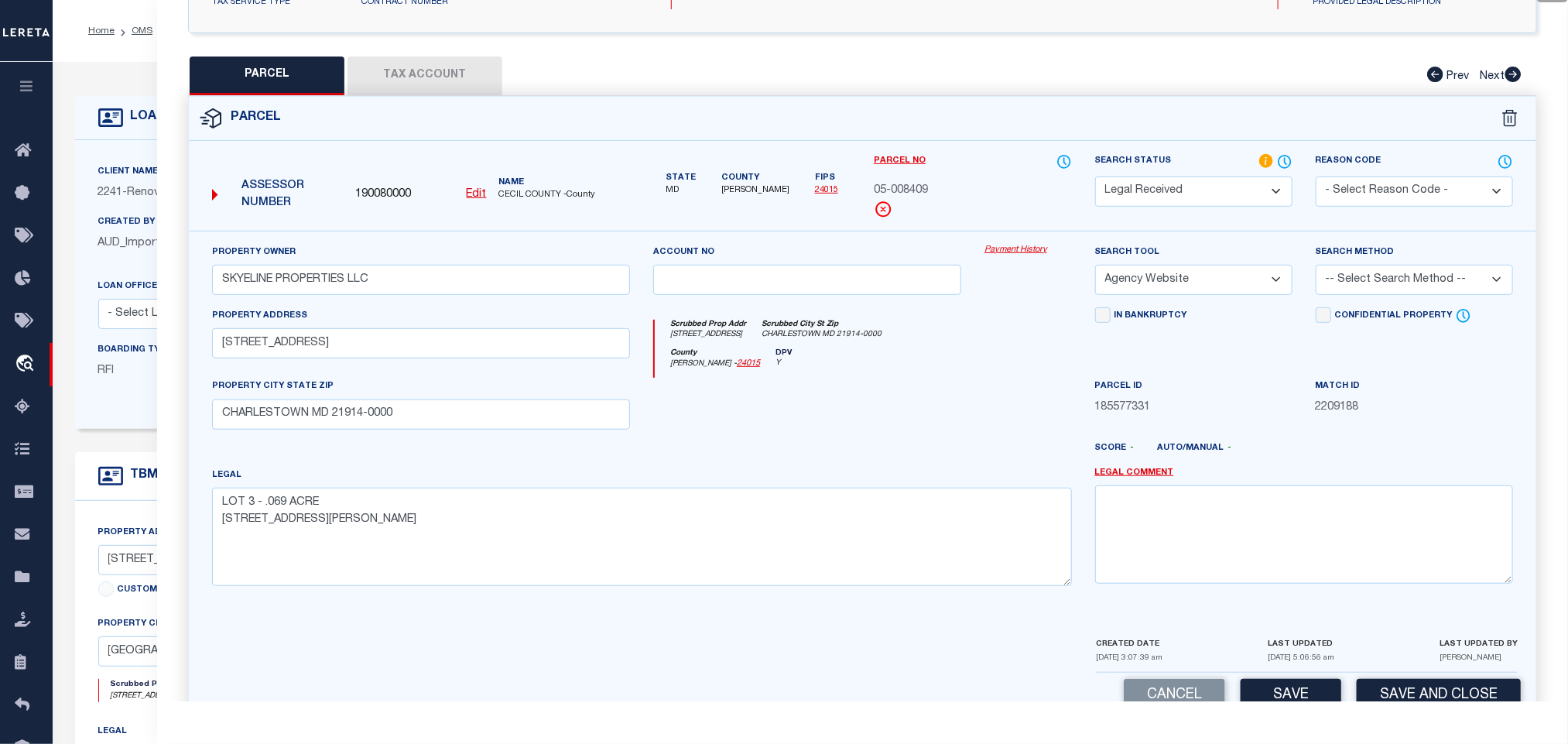
click at [1095, 269] on select "-- Select Search Tool -- 3rd Party Website Agency File Agency Website ATLS CNV-…" at bounding box center [1194, 279] width 198 height 30
drag, startPoint x: 1436, startPoint y: 277, endPoint x: 1422, endPoint y: 292, distance: 20.5
click at [1436, 277] on select "-- Select Search Method -- Property Address Legal Liability Info Provided" at bounding box center [1415, 279] width 198 height 30
click at [1316, 269] on select "-- Select Search Method -- Property Address Legal Liability Info Provided" at bounding box center [1415, 279] width 198 height 30
click at [1289, 692] on button "Save" at bounding box center [1291, 695] width 101 height 33
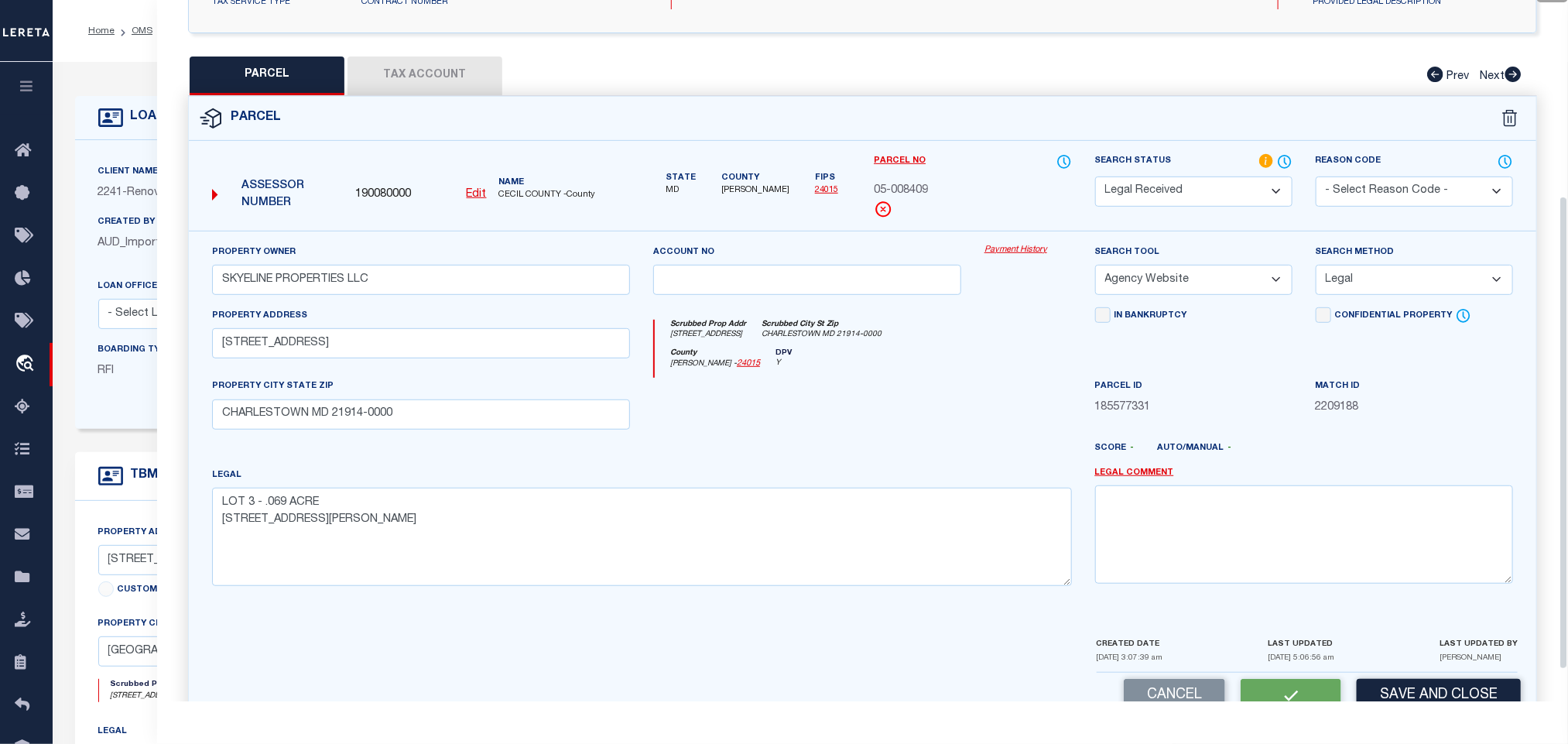
click at [458, 96] on div "Parcel Edit" at bounding box center [863, 407] width 1349 height 623
click at [440, 70] on button "Tax Account" at bounding box center [425, 76] width 155 height 38
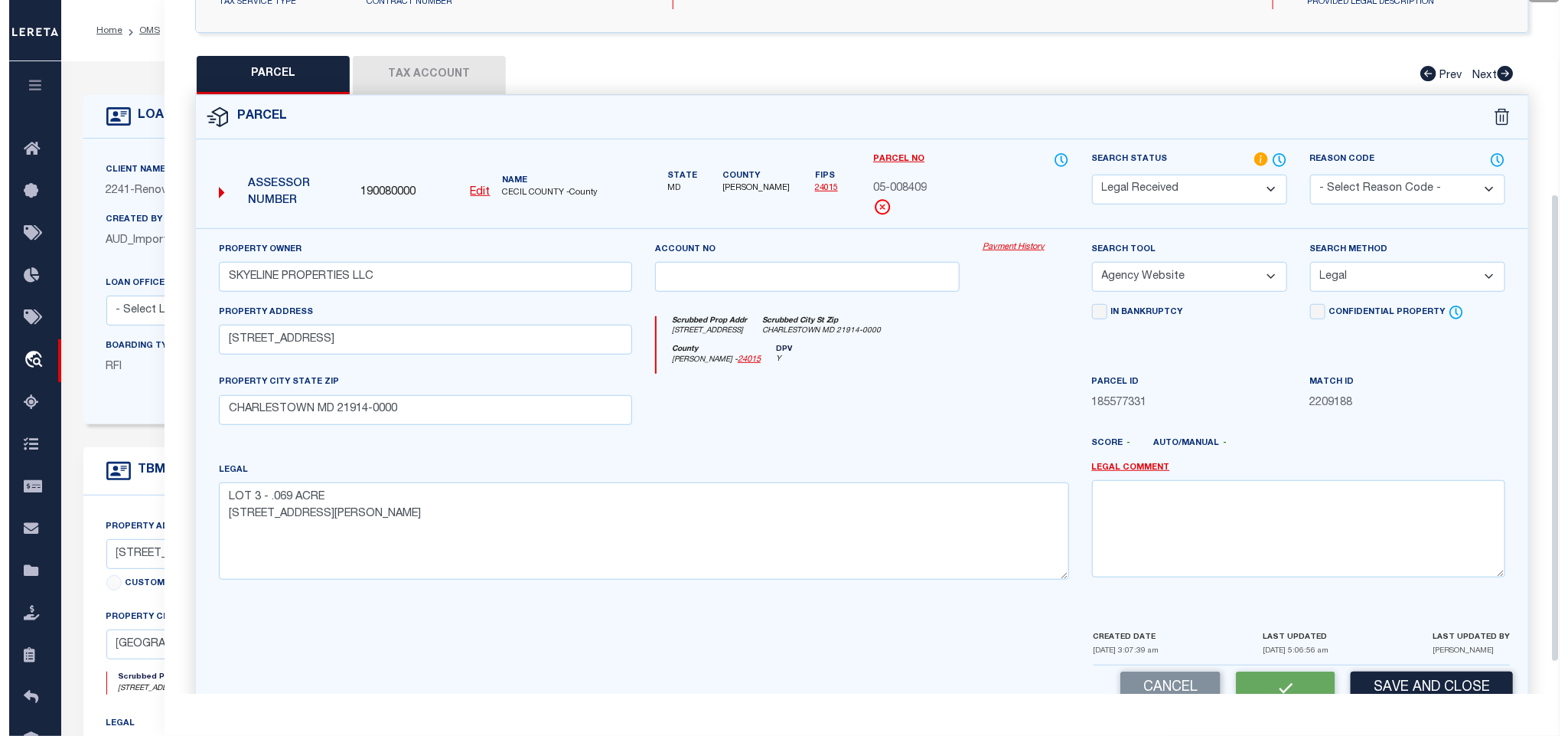
scroll to position [9, 0]
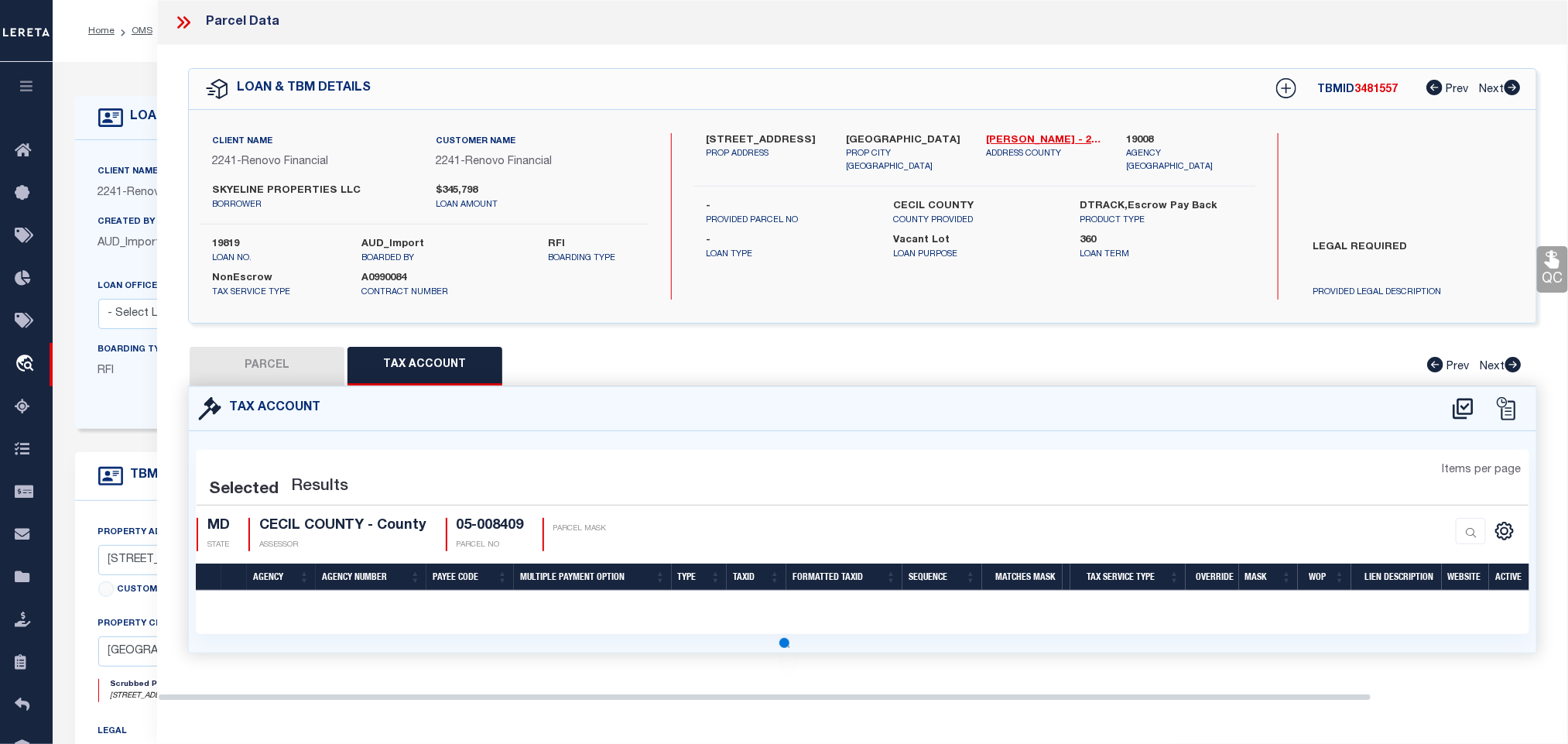
click at [1459, 406] on icon at bounding box center [1463, 408] width 25 height 24
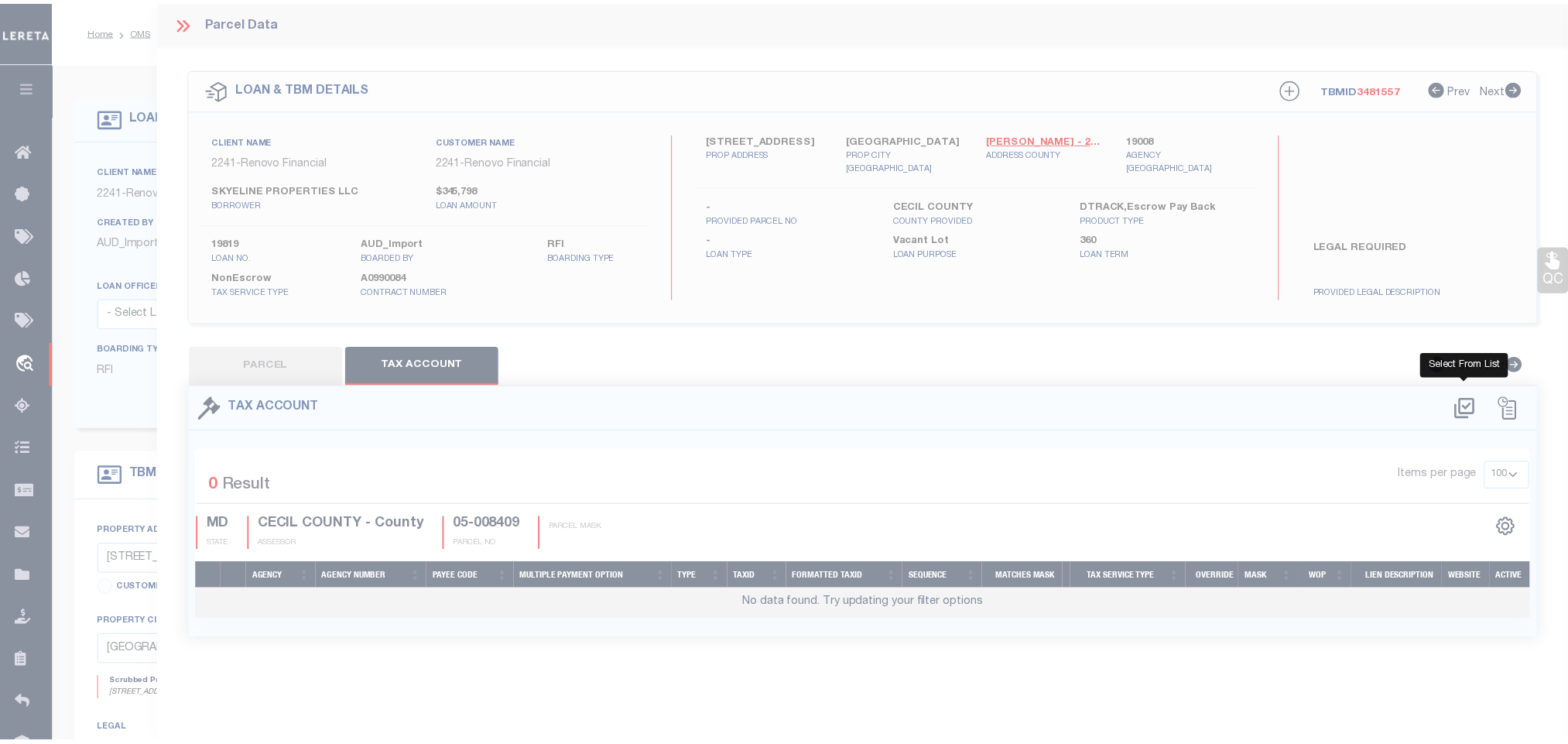
scroll to position [0, 0]
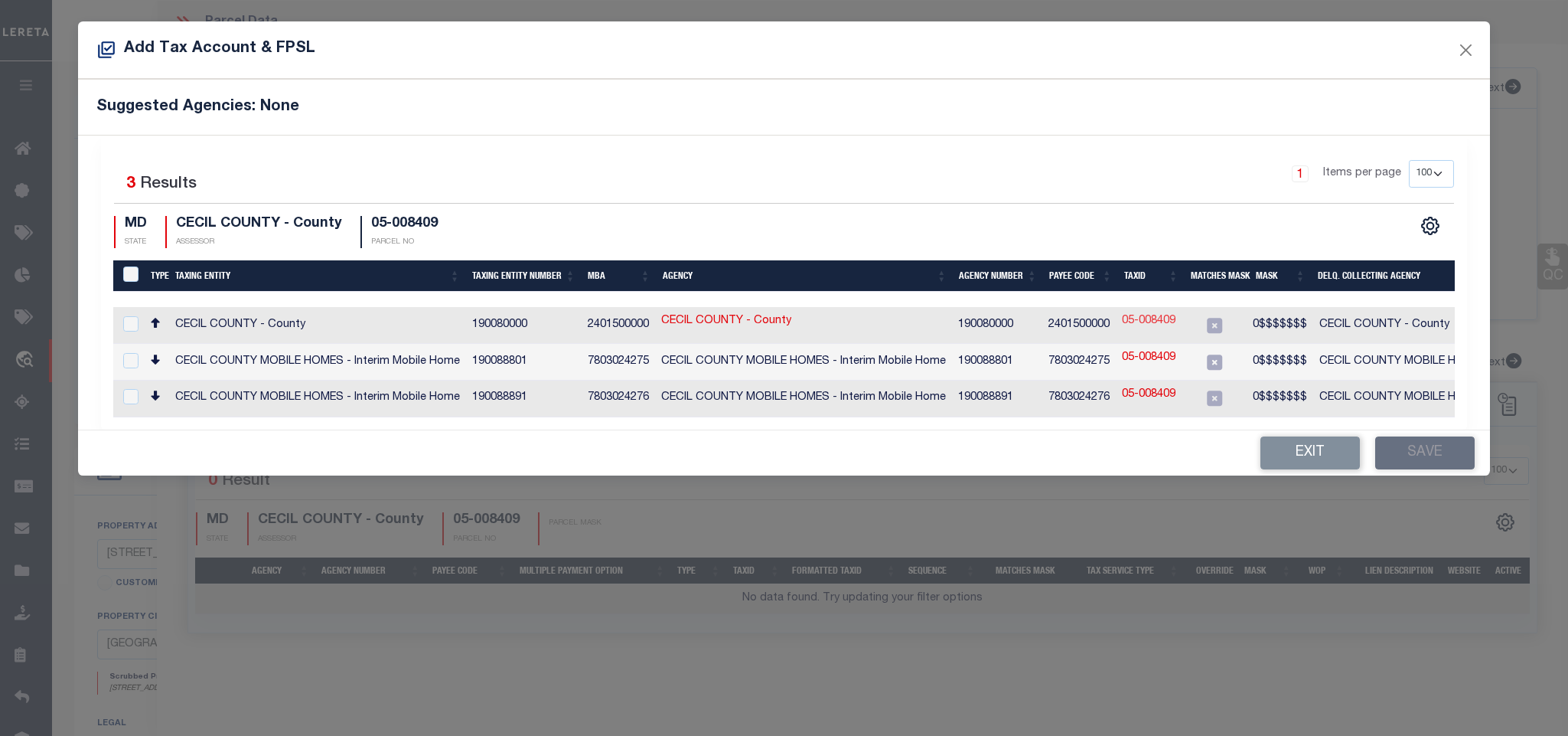
click at [1148, 320] on link "05-008409" at bounding box center [1149, 322] width 53 height 17
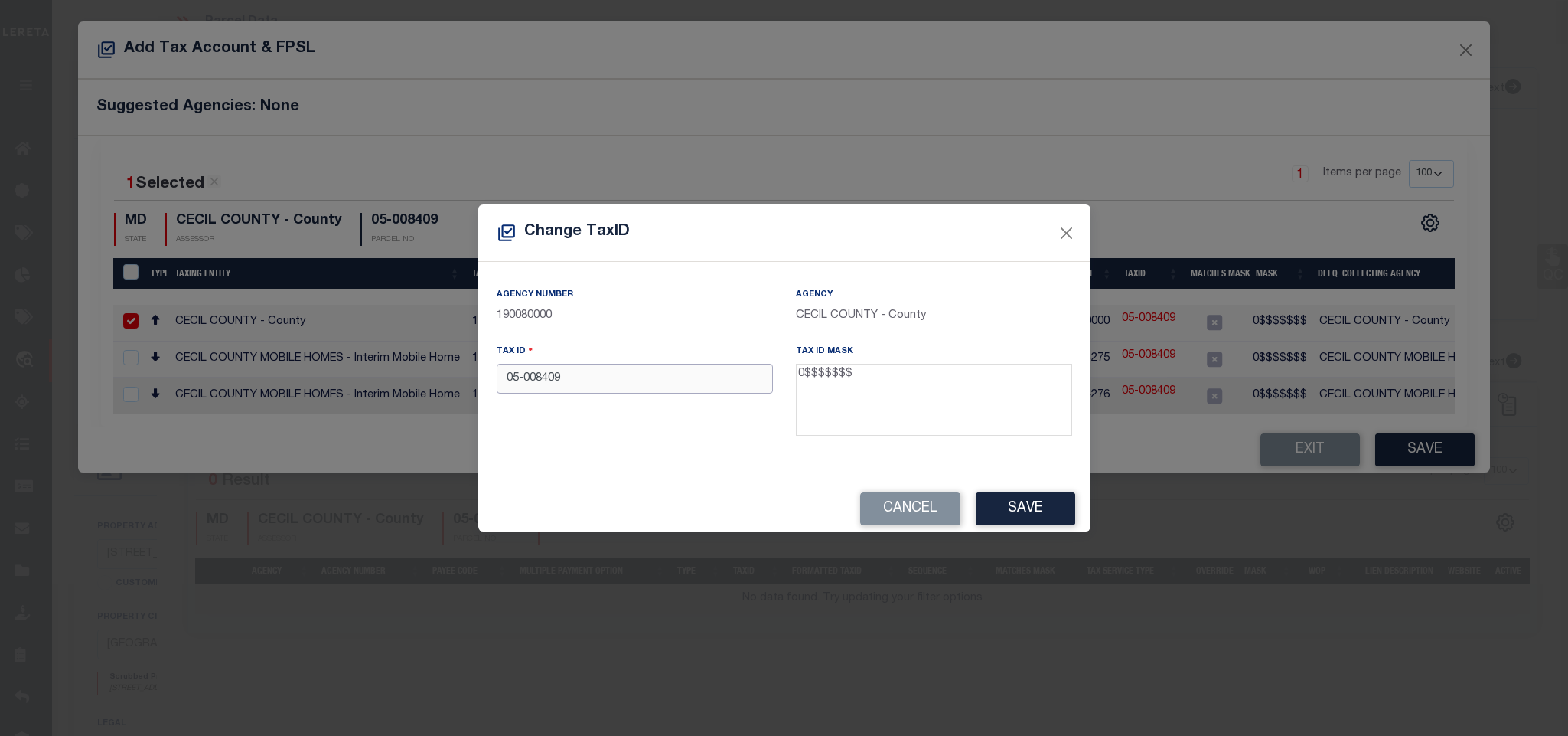
click at [526, 382] on input "05-008409" at bounding box center [634, 378] width 276 height 30
click at [1074, 519] on button "Save" at bounding box center [1026, 509] width 100 height 33
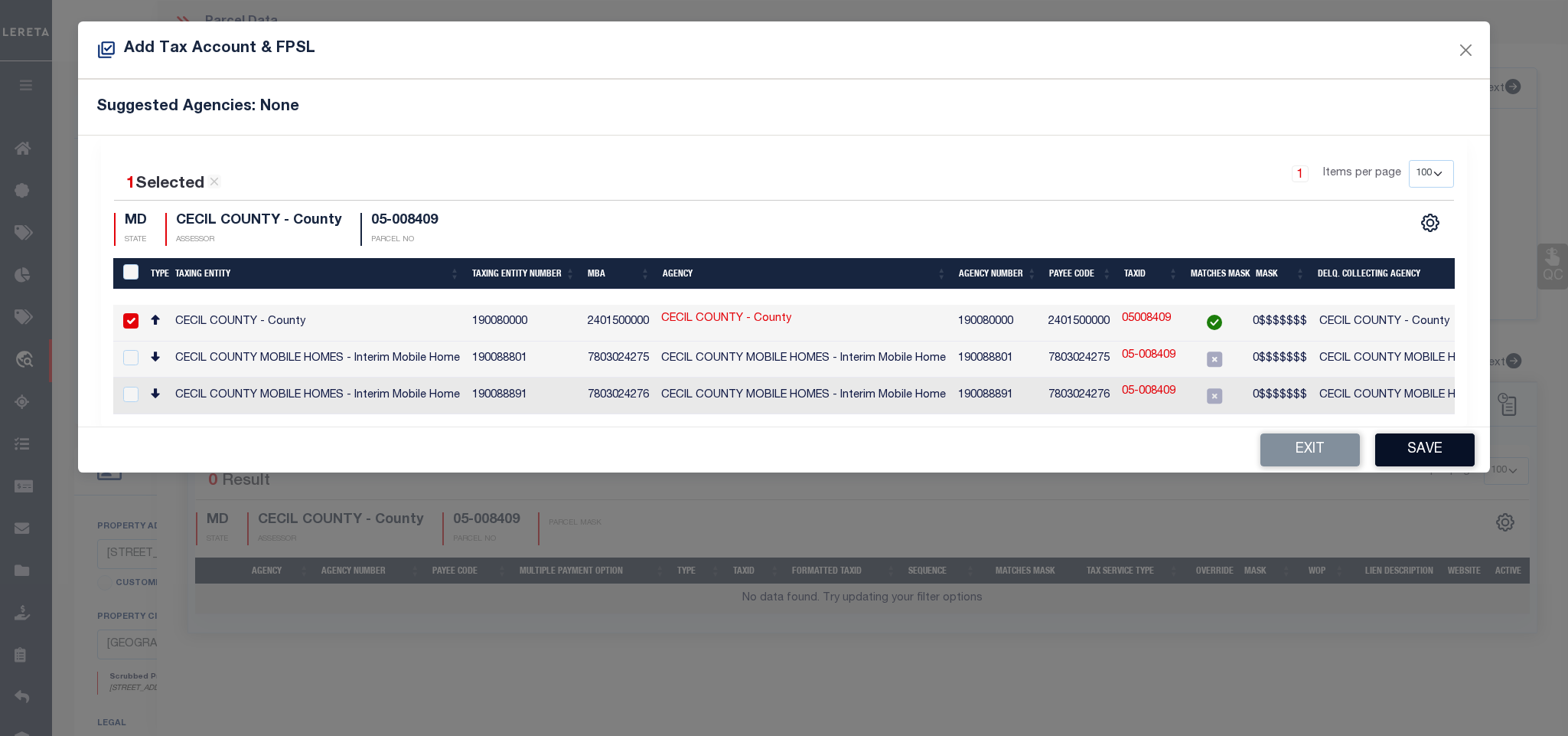
click at [1405, 457] on button "Save" at bounding box center [1425, 449] width 100 height 33
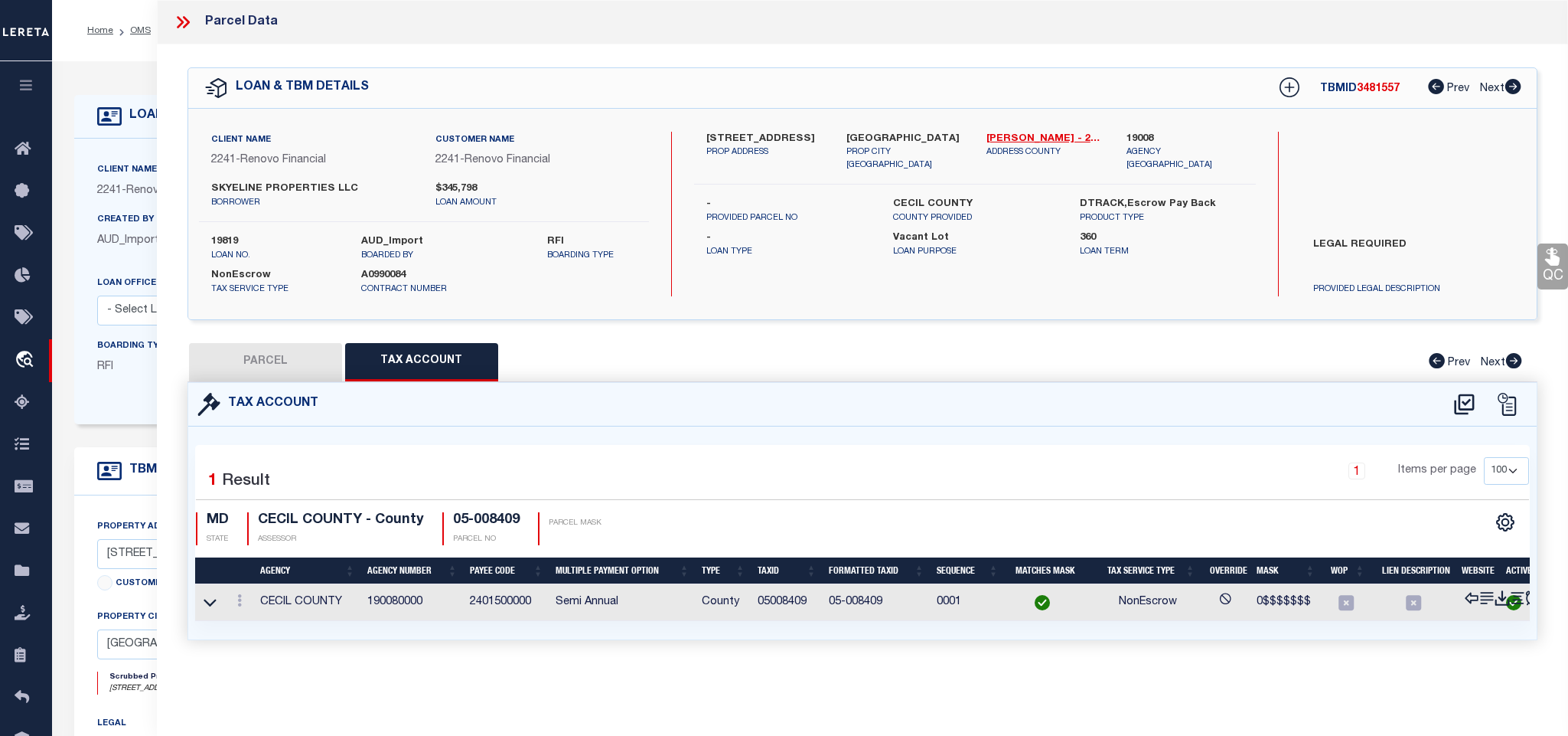
click at [267, 358] on button "PARCEL" at bounding box center [266, 362] width 153 height 38
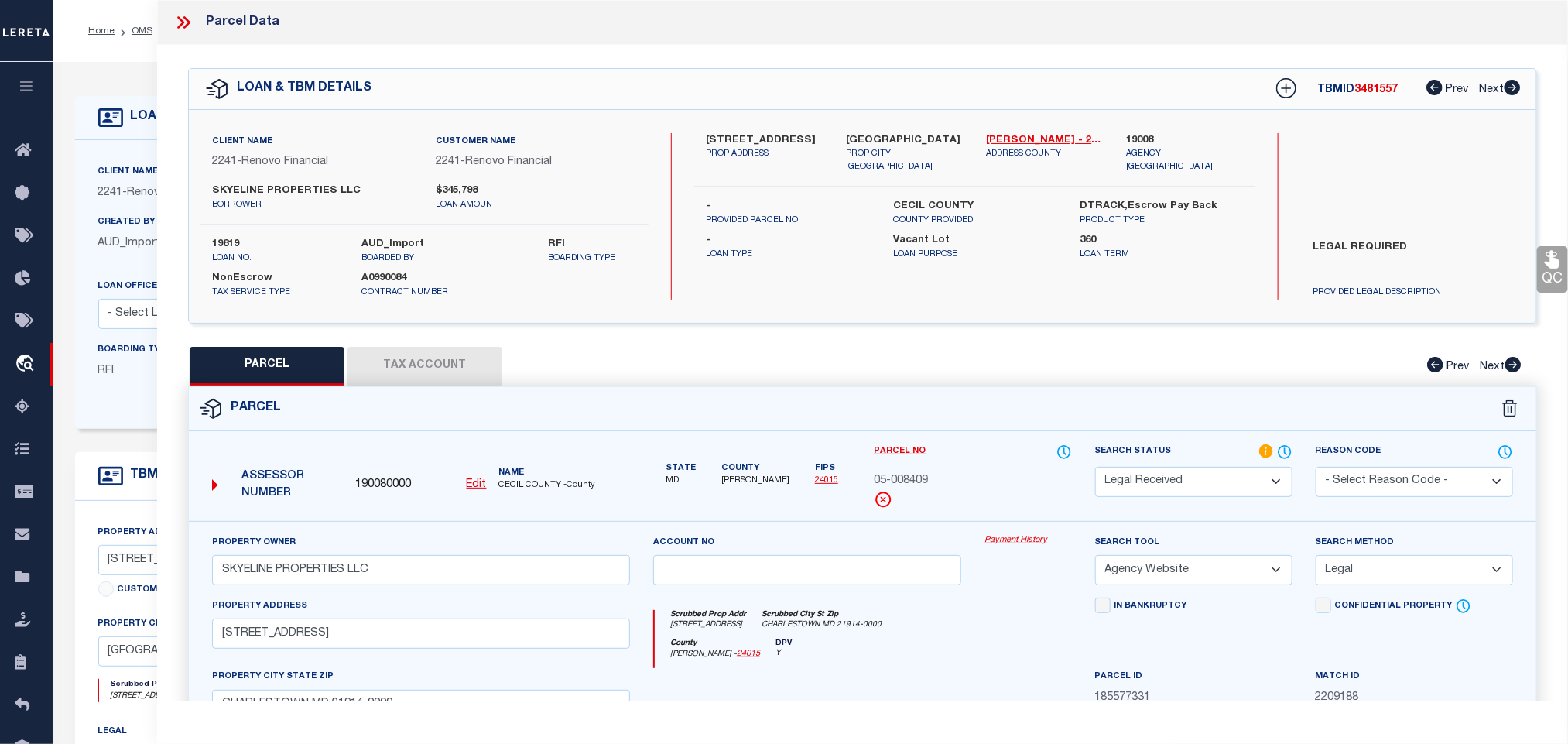
drag, startPoint x: 1227, startPoint y: 486, endPoint x: 1218, endPoint y: 473, distance: 15.8
click at [1222, 481] on select "Automated Search Bad Parcel Complete Duplicate Parcel High Dollar Reporting In …" at bounding box center [1194, 481] width 198 height 30
click at [1095, 468] on select "Automated Search Bad Parcel Complete Duplicate Parcel High Dollar Reporting In …" at bounding box center [1194, 481] width 198 height 30
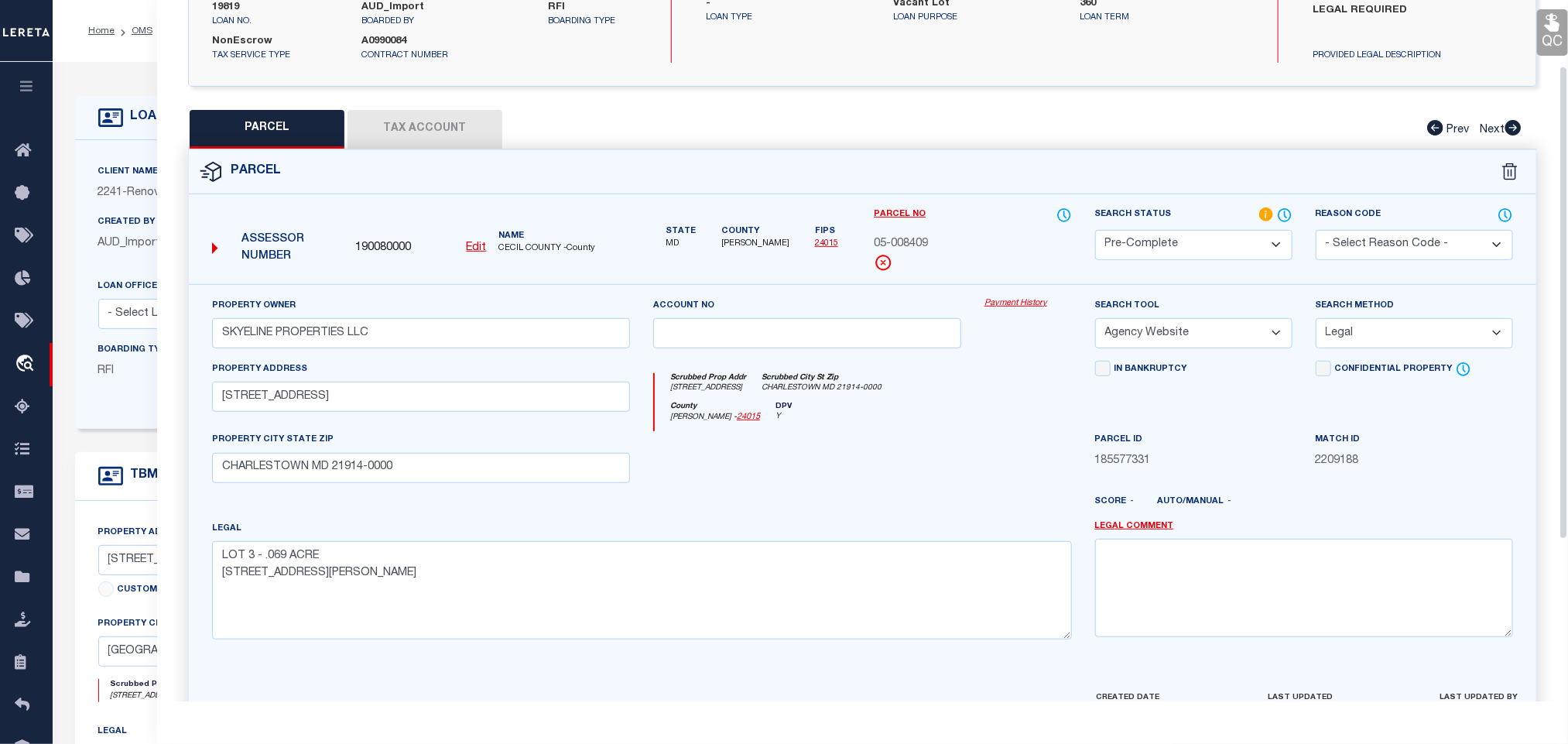
scroll to position [337, 0]
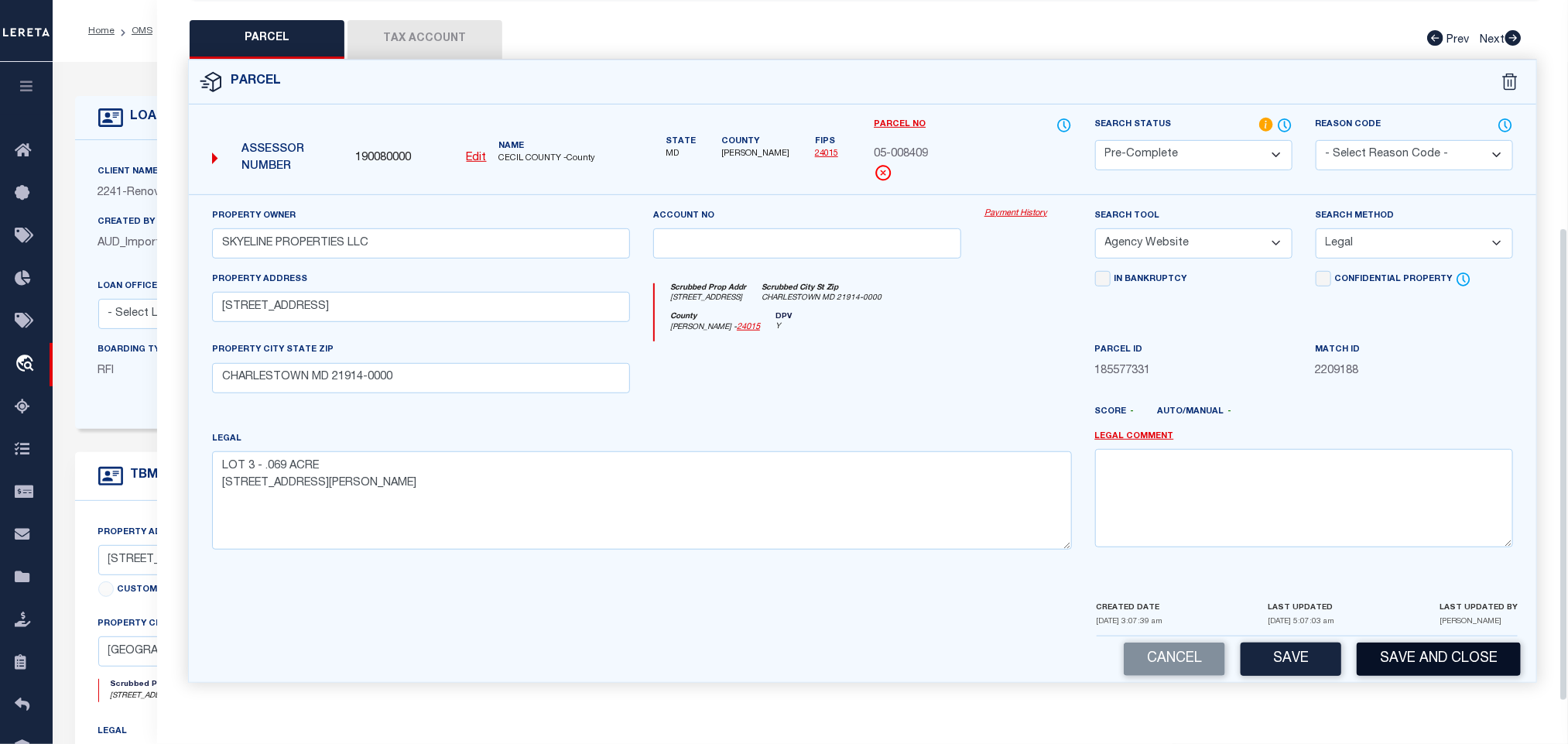
click at [1419, 660] on button "Save and Close" at bounding box center [1439, 659] width 165 height 33
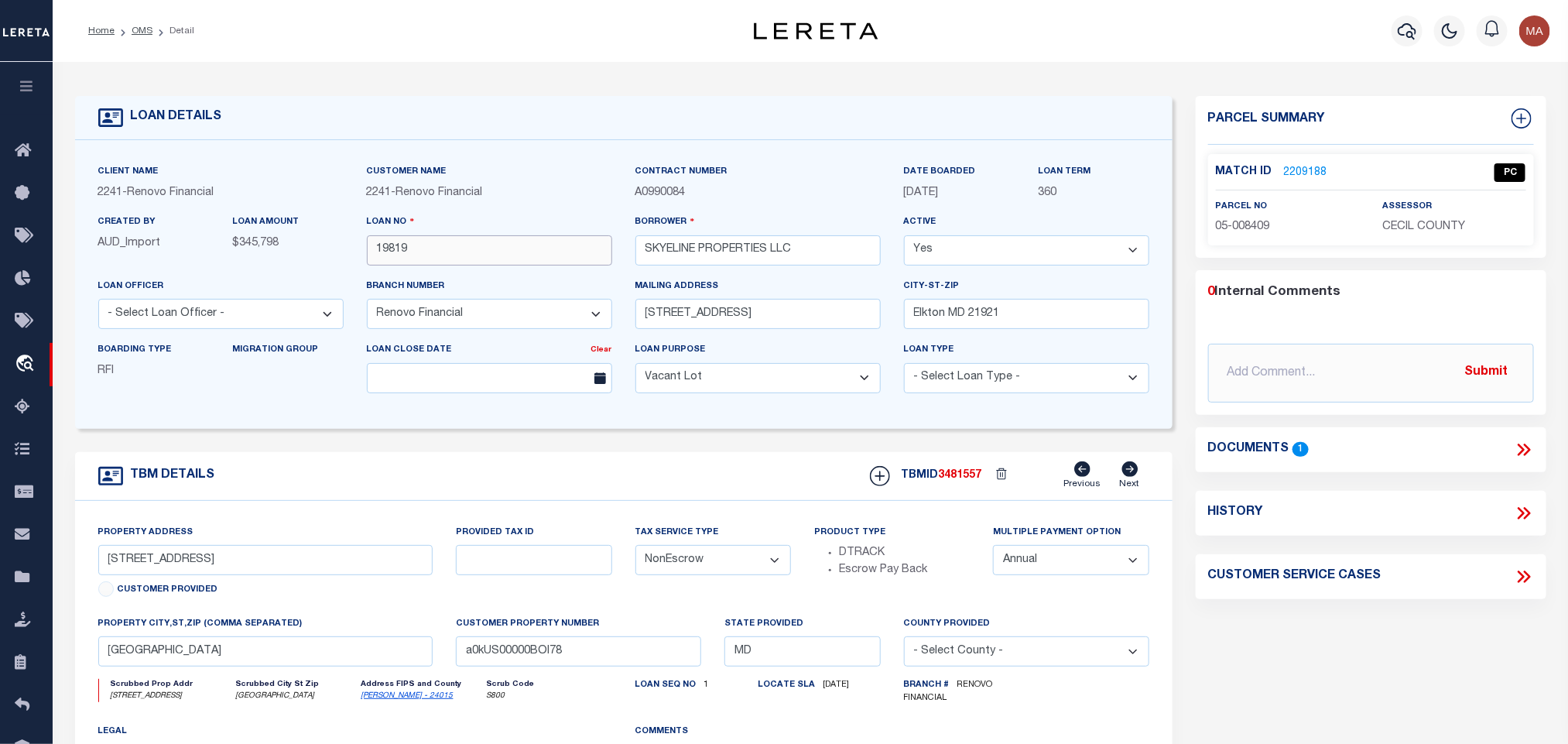
click at [390, 255] on input "19819" at bounding box center [489, 250] width 246 height 30
click at [987, 486] on div at bounding box center [1003, 476] width 42 height 23
click at [971, 480] on span "3481557" at bounding box center [961, 475] width 44 height 10
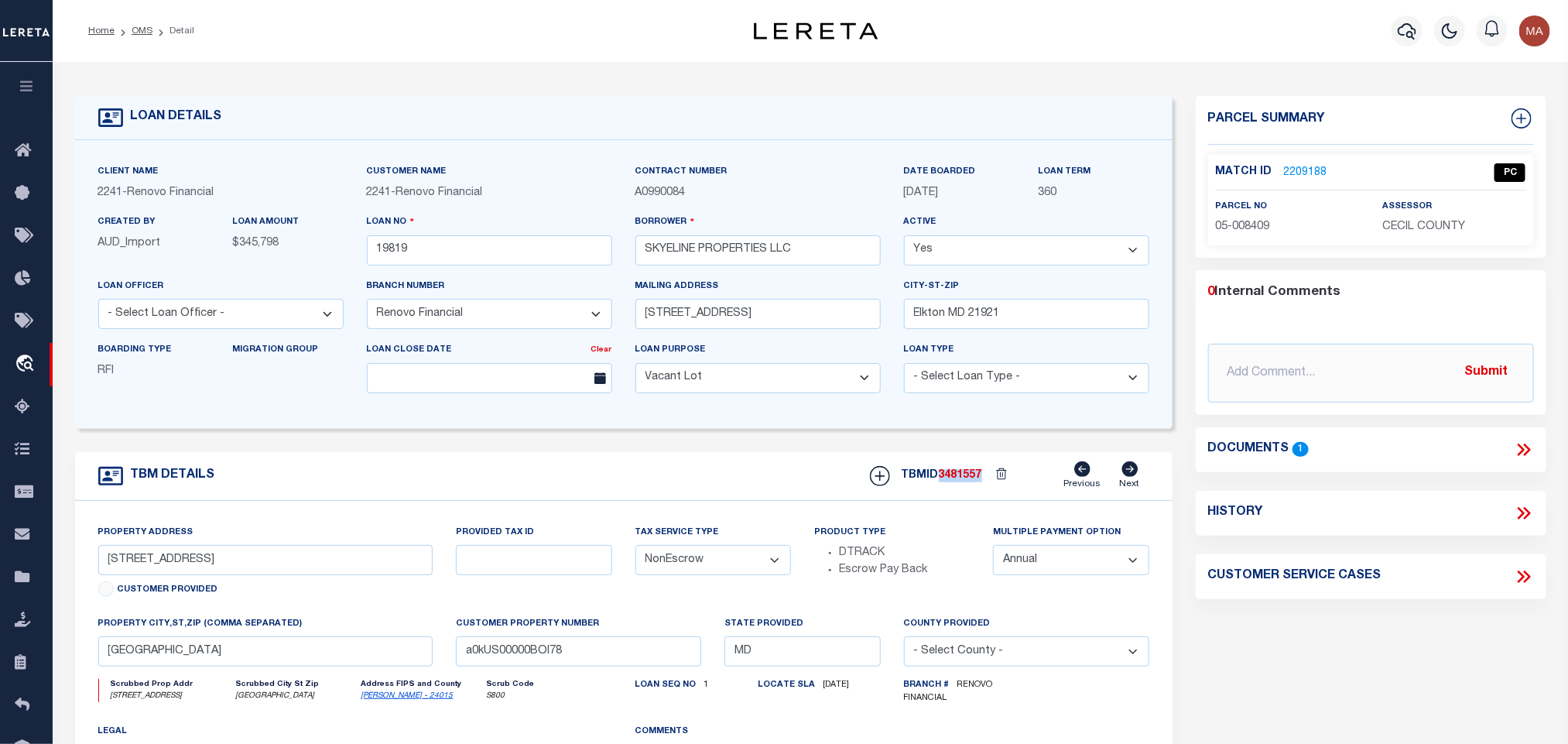
click at [1447, 232] on span "CECIL COUNTY" at bounding box center [1423, 226] width 83 height 10
click at [1236, 221] on span "05-008409" at bounding box center [1243, 226] width 54 height 10
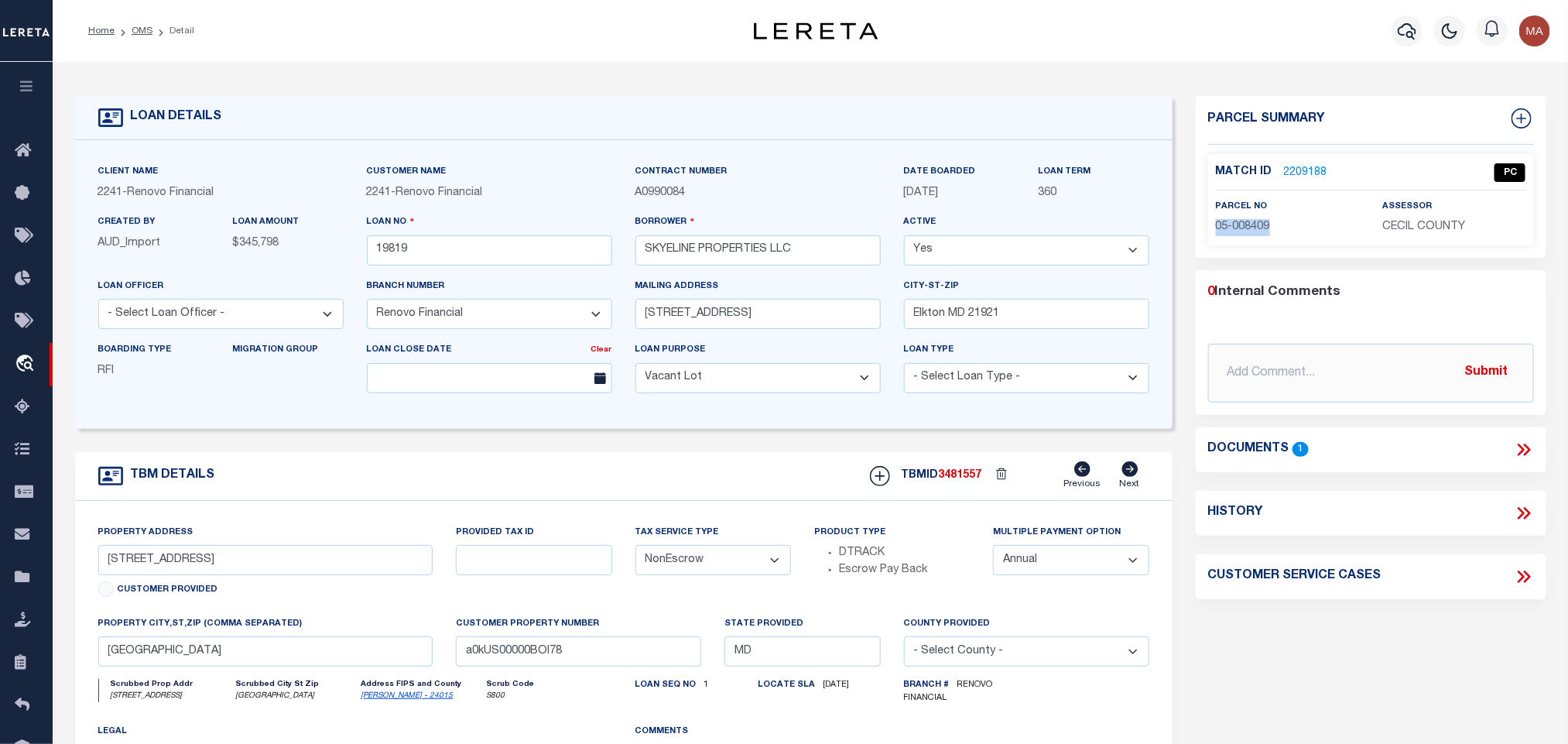
click at [1236, 221] on span "05-008409" at bounding box center [1243, 226] width 54 height 10
click at [1450, 241] on div "Match ID 2209188 PC parcel no 05-008409 assessor" at bounding box center [1371, 199] width 326 height 91
click at [139, 26] on link "OMS" at bounding box center [142, 30] width 21 height 10
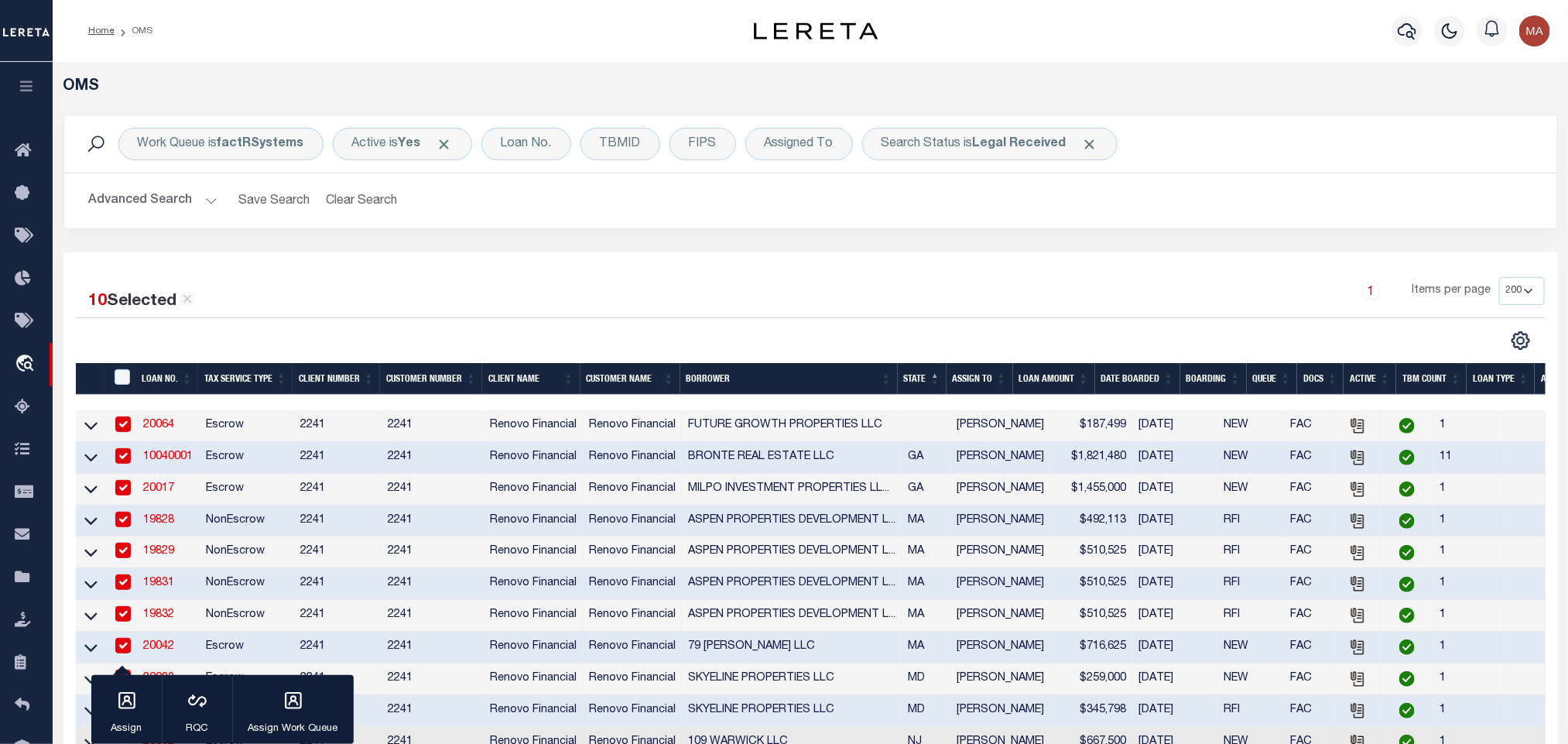
scroll to position [348, 0]
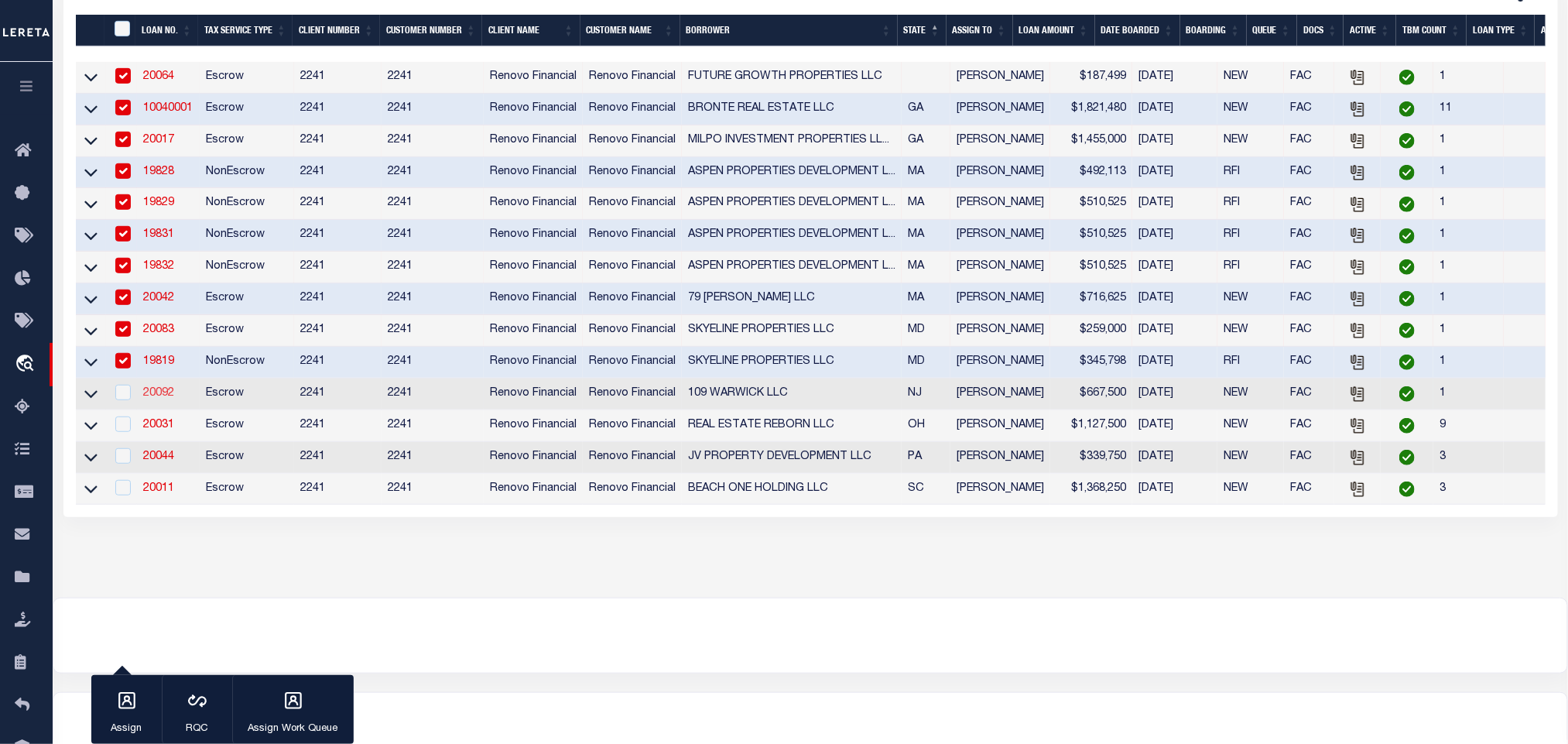
click at [158, 399] on link "20092" at bounding box center [158, 392] width 31 height 10
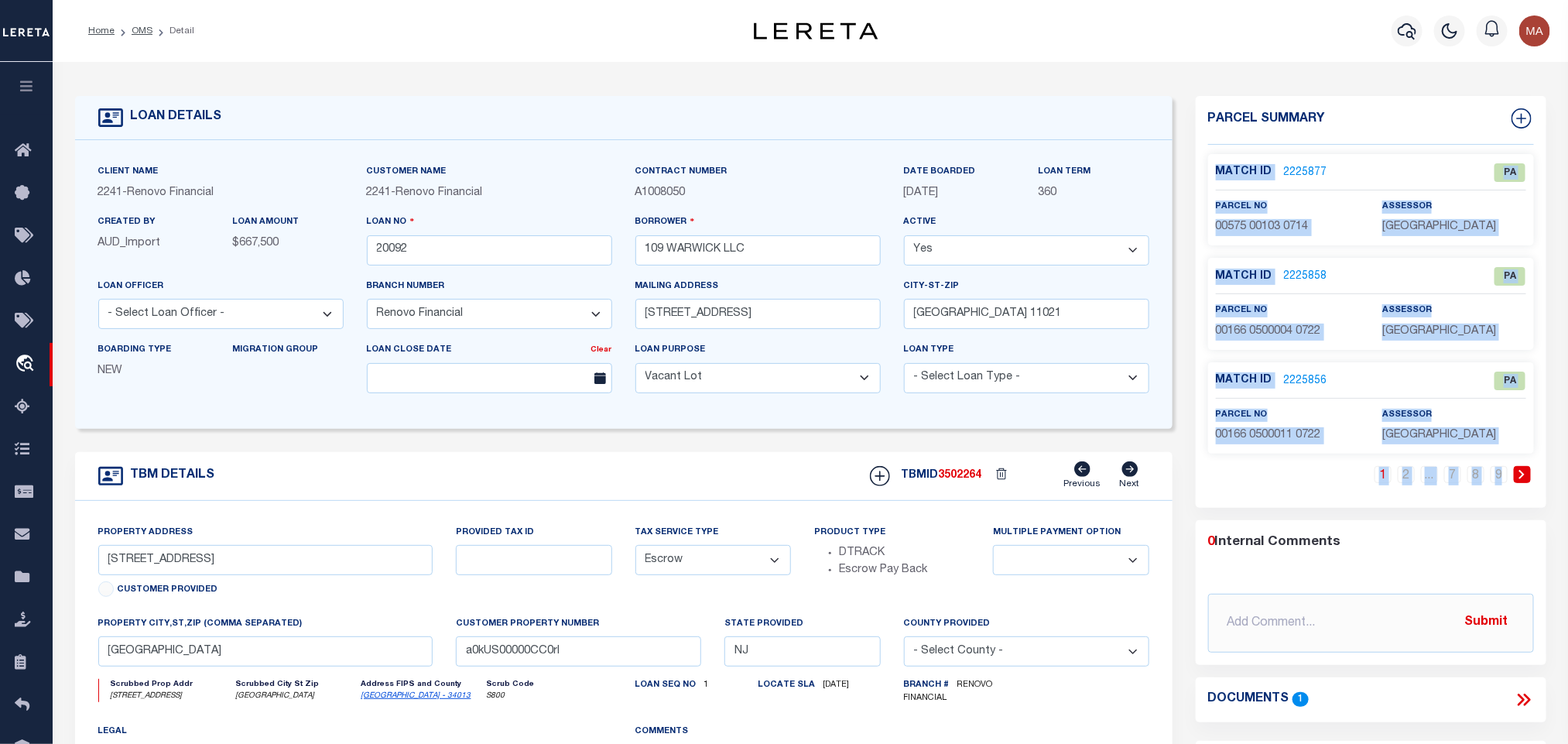
click at [1375, 379] on div "Match ID 2225856 [GEOGRAPHIC_DATA]" at bounding box center [1371, 380] width 333 height 18
click at [1245, 374] on label "Match ID" at bounding box center [1250, 380] width 68 height 17
click at [1248, 434] on span "00166 0500011 0722" at bounding box center [1269, 434] width 105 height 10
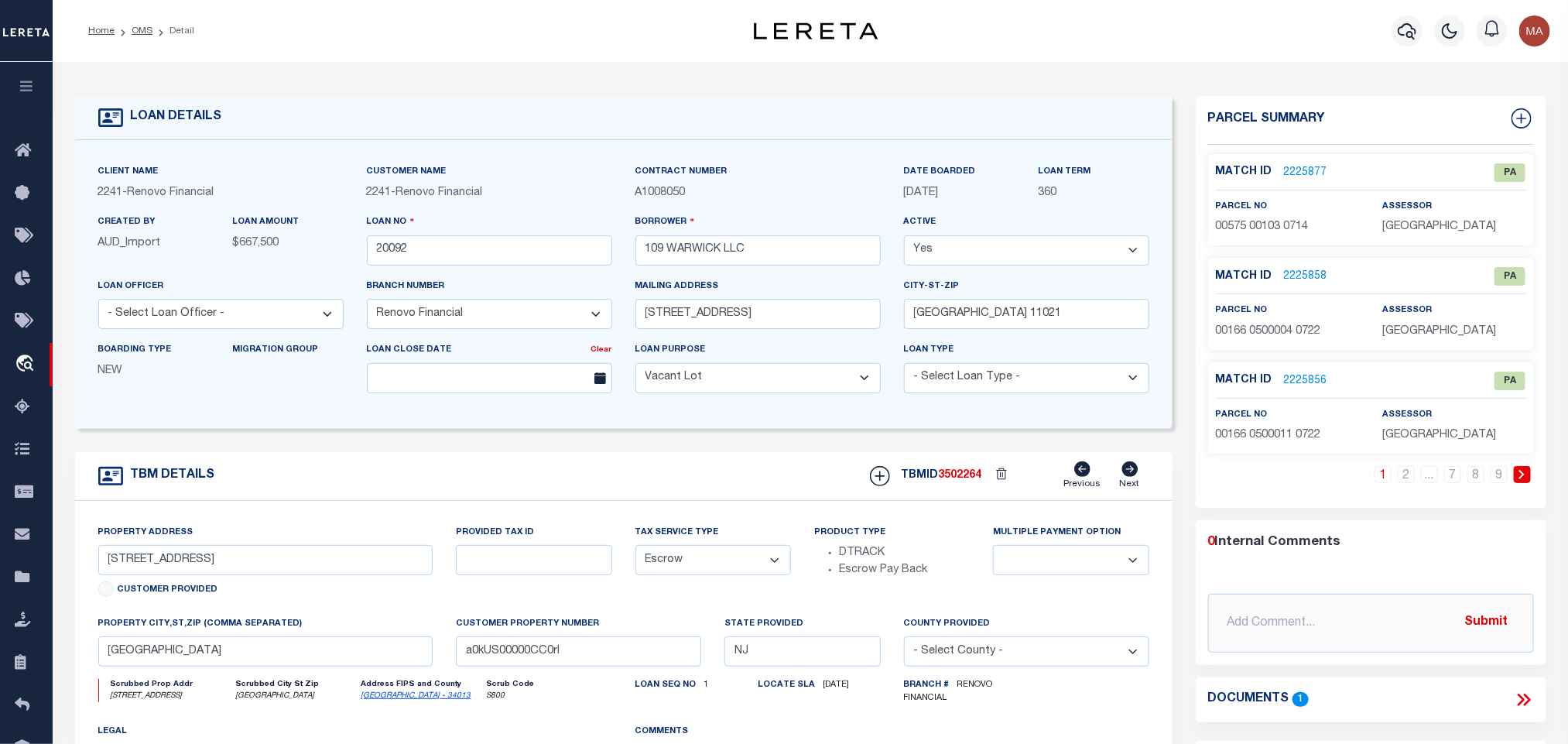
scroll to position [116, 0]
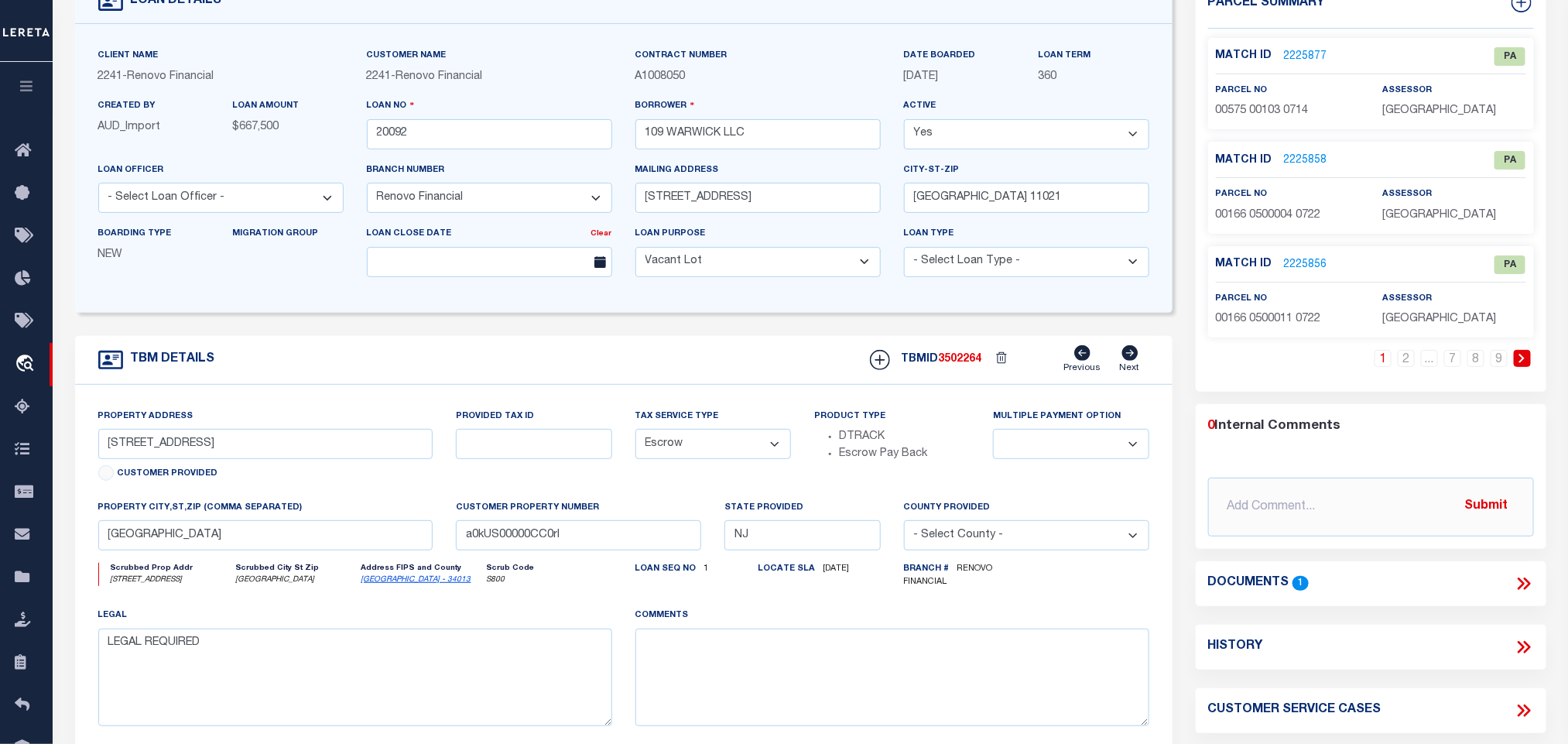
click at [1535, 588] on div "Documents 1" at bounding box center [1371, 583] width 351 height 20
click at [1531, 588] on icon at bounding box center [1524, 583] width 20 height 20
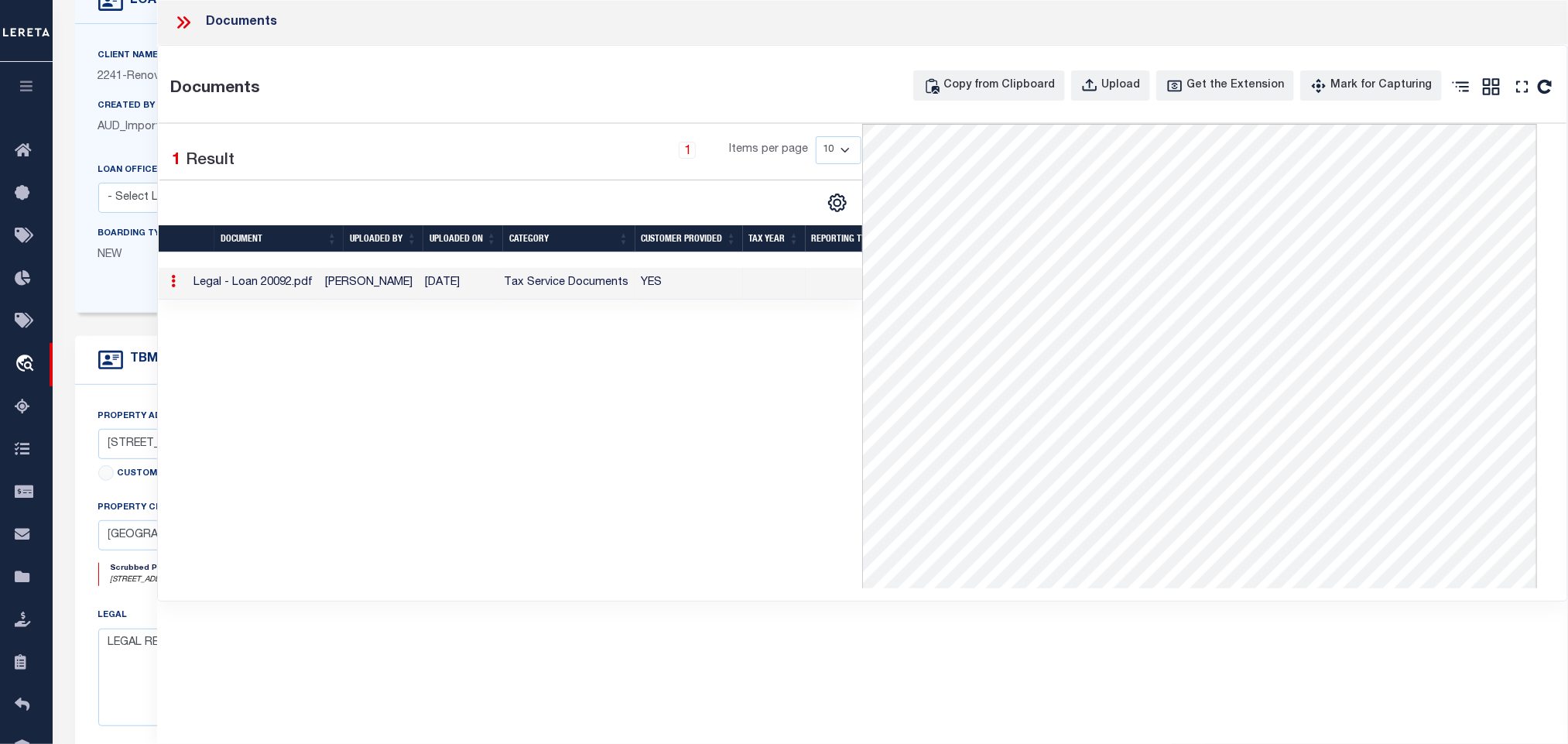
click at [115, 107] on label "Created By" at bounding box center [127, 106] width 57 height 13
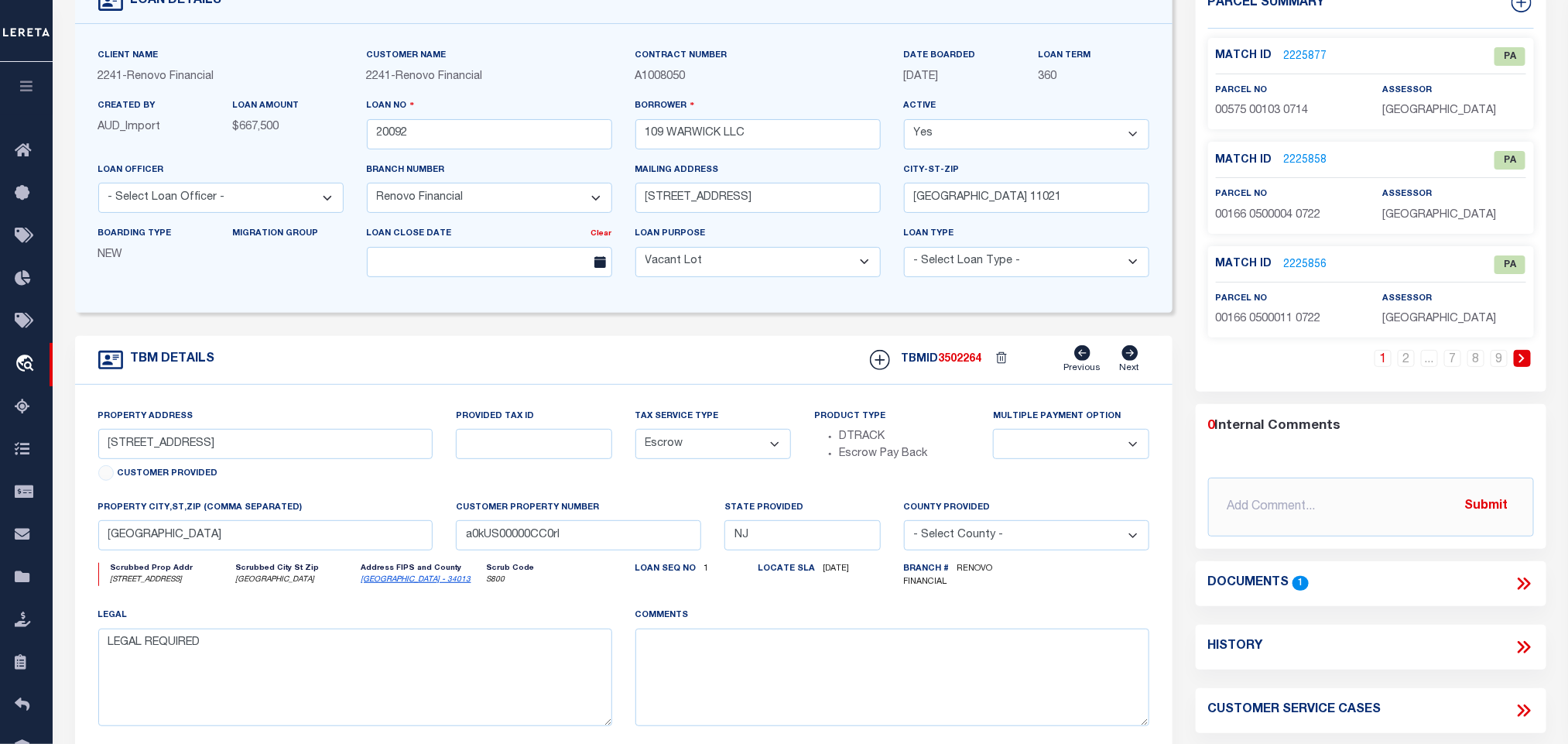
click at [383, 583] on link "[GEOGRAPHIC_DATA] - 34013" at bounding box center [416, 580] width 110 height 8
click at [1524, 597] on div "Documents 1" at bounding box center [1371, 584] width 351 height 45
click at [1531, 580] on icon at bounding box center [1524, 583] width 20 height 20
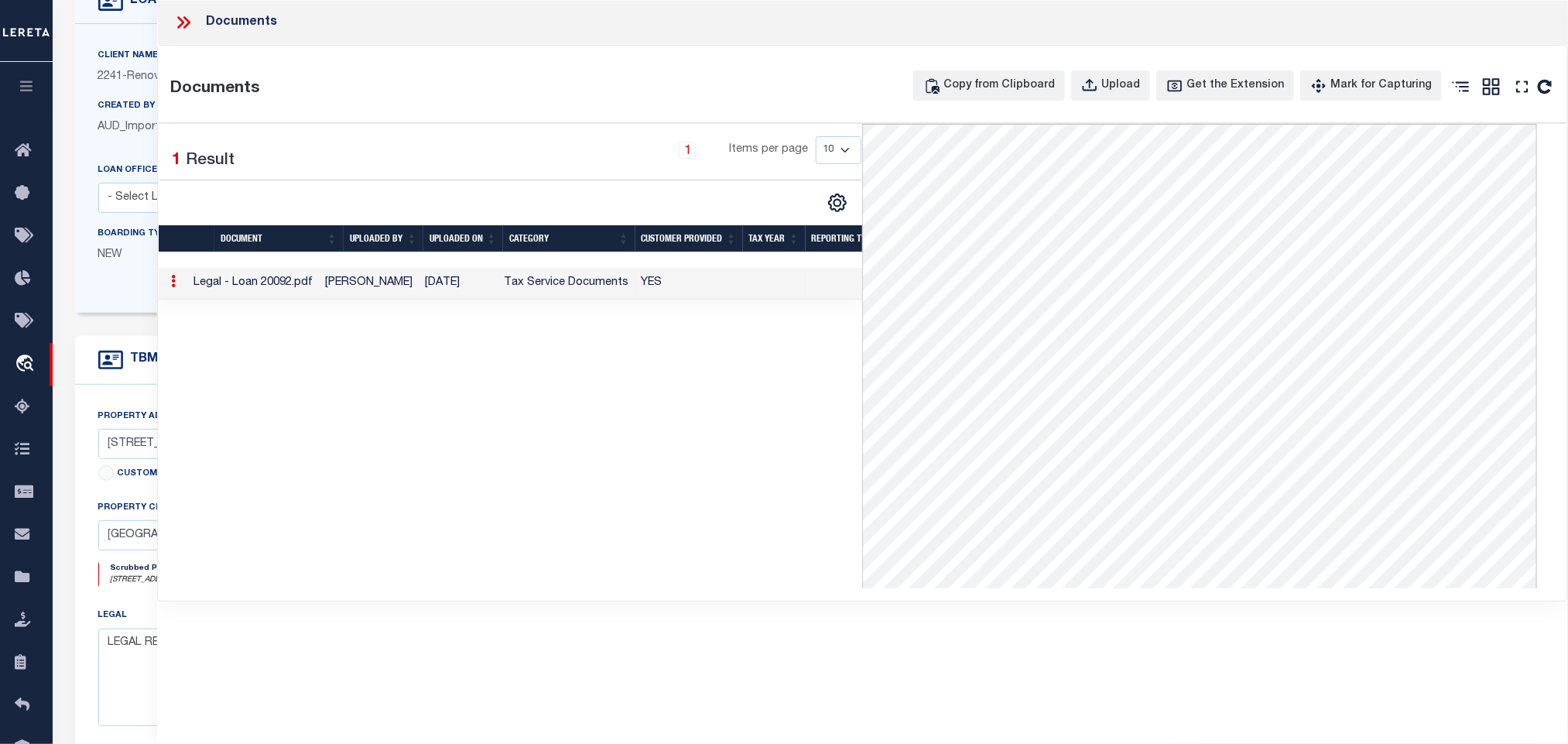
click at [138, 366] on h4 "TBM DETAILS" at bounding box center [169, 359] width 92 height 15
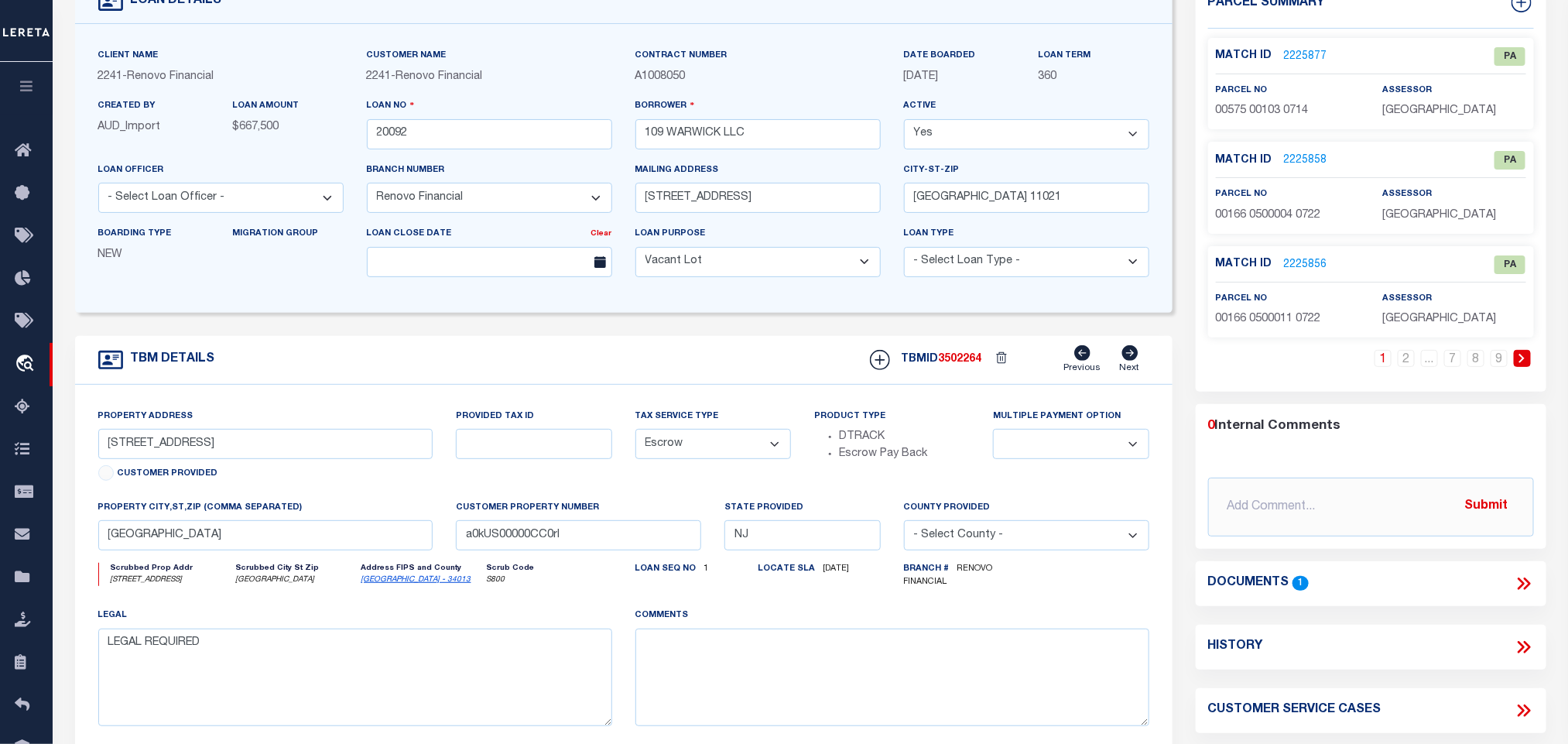
scroll to position [0, 0]
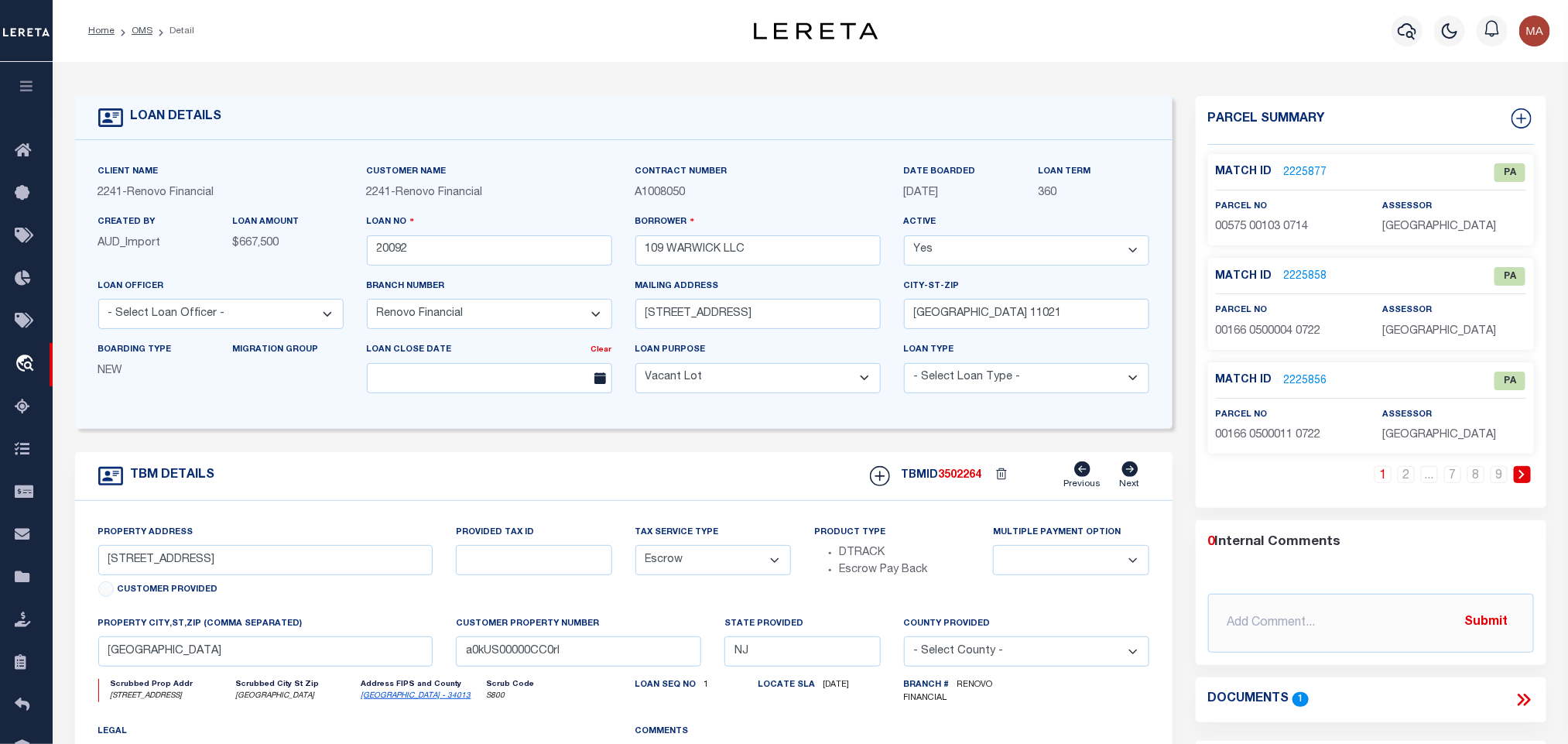
click at [1519, 479] on icon at bounding box center [1523, 474] width 7 height 10
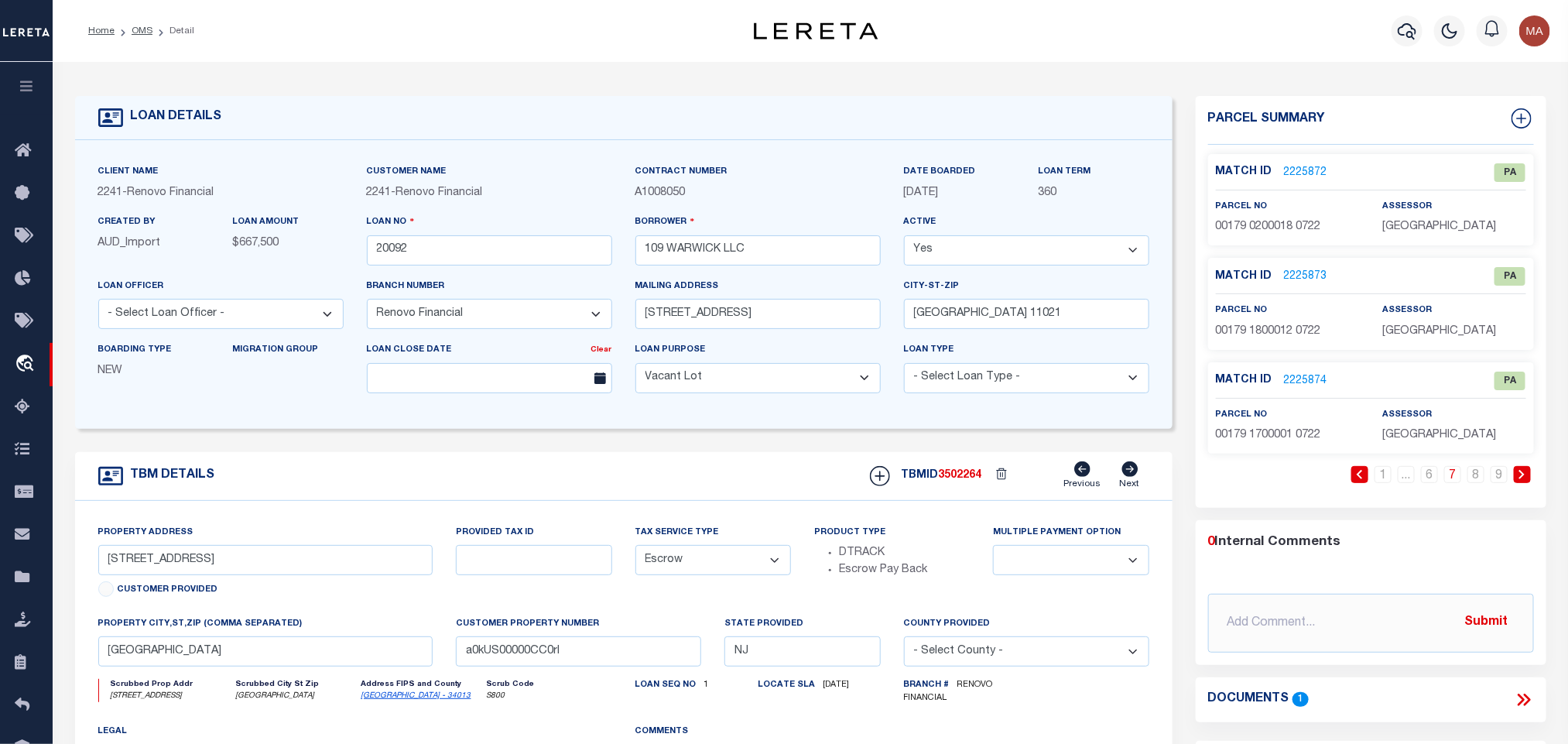
click at [1522, 479] on icon at bounding box center [1522, 474] width 5 height 10
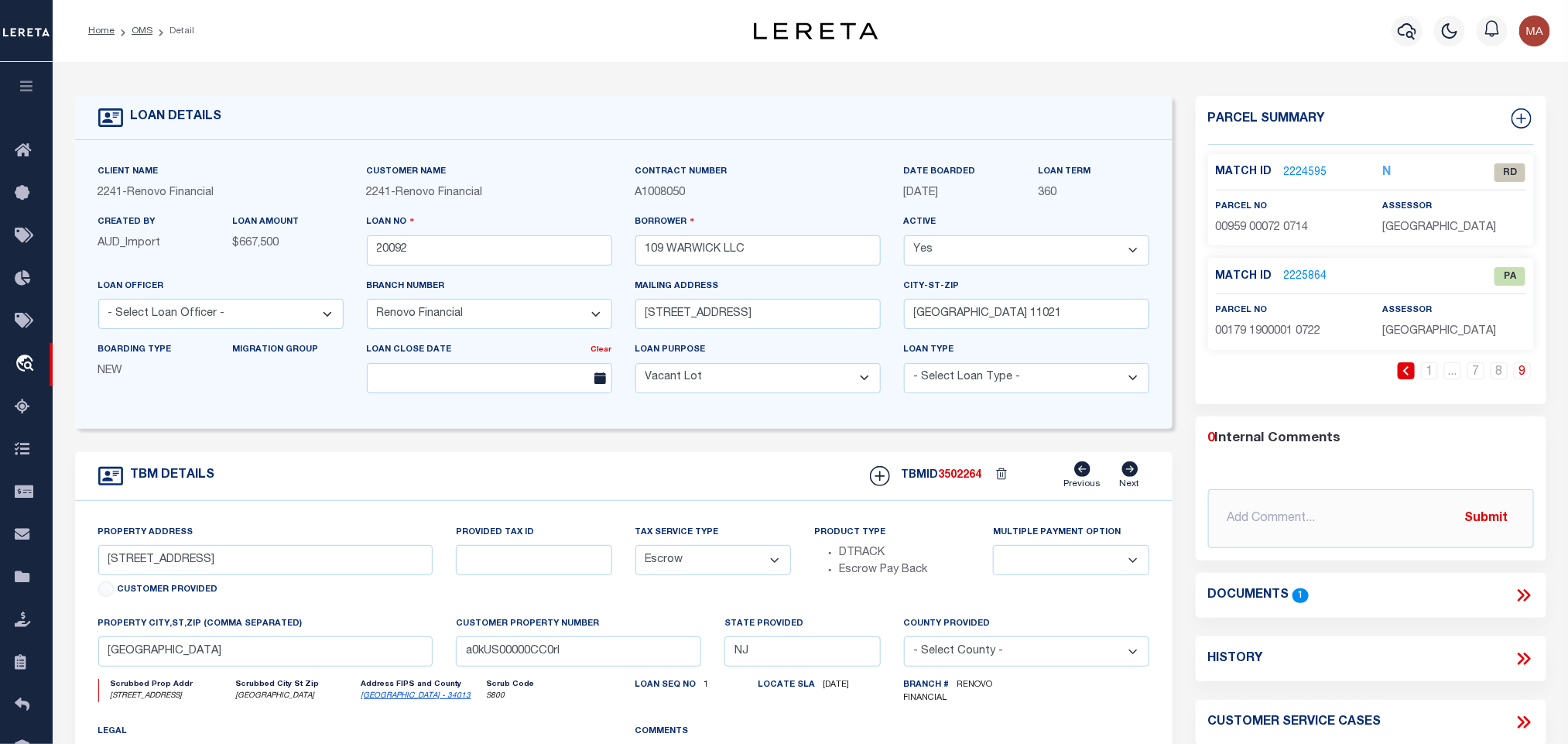
click at [1522, 479] on div "0 Internal Comments @[PERSON_NAME] @[PERSON_NAME] @[PERSON_NAME] @[PERSON_NAME]…" at bounding box center [1371, 489] width 351 height 120
click at [1305, 165] on link "2224595" at bounding box center [1306, 172] width 44 height 17
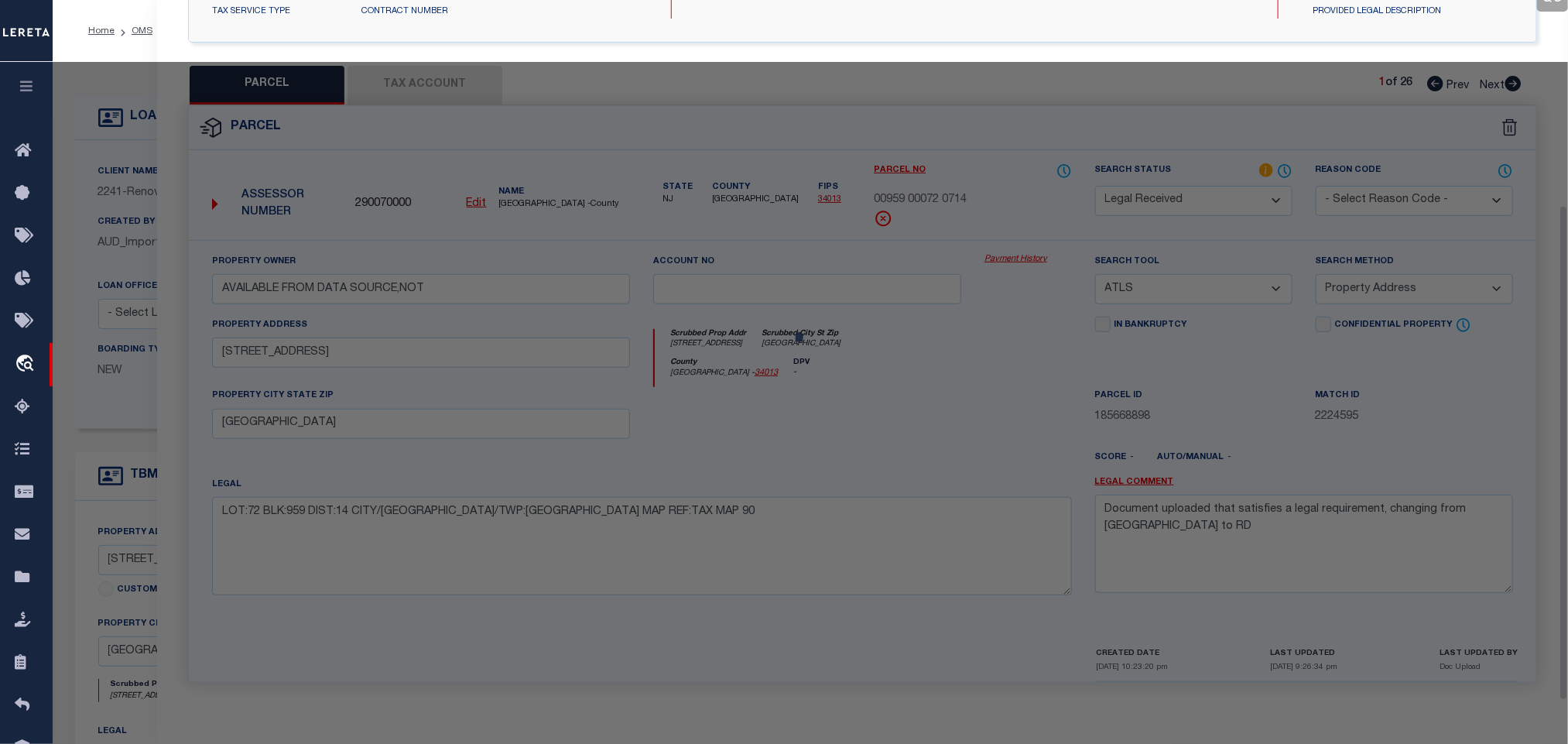
scroll to position [290, 0]
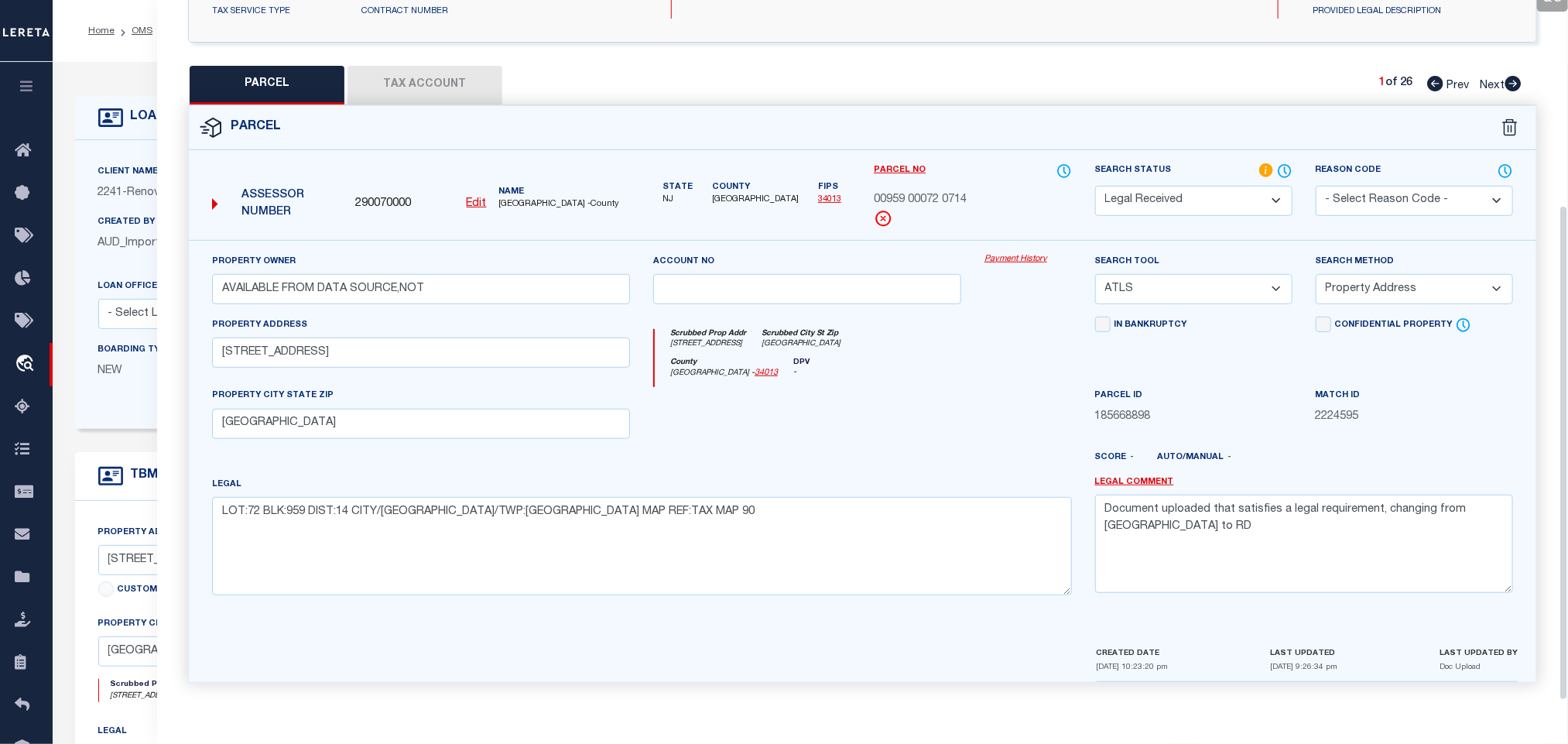
click at [479, 198] on u "Edit" at bounding box center [476, 204] width 20 height 10
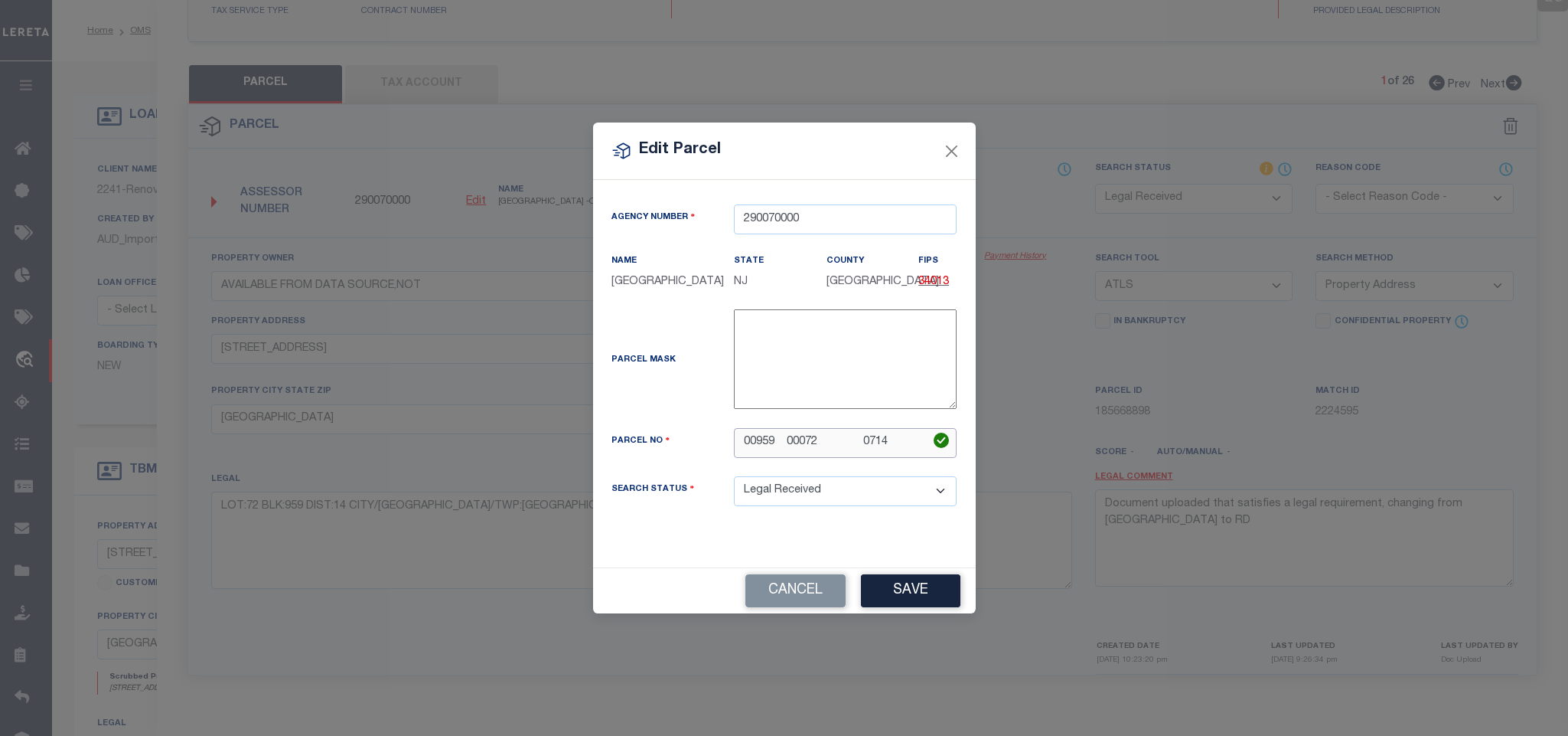
click at [793, 430] on input "00959 00072 0714" at bounding box center [845, 442] width 223 height 30
paste input "959"
click at [898, 597] on button "Save" at bounding box center [911, 591] width 100 height 33
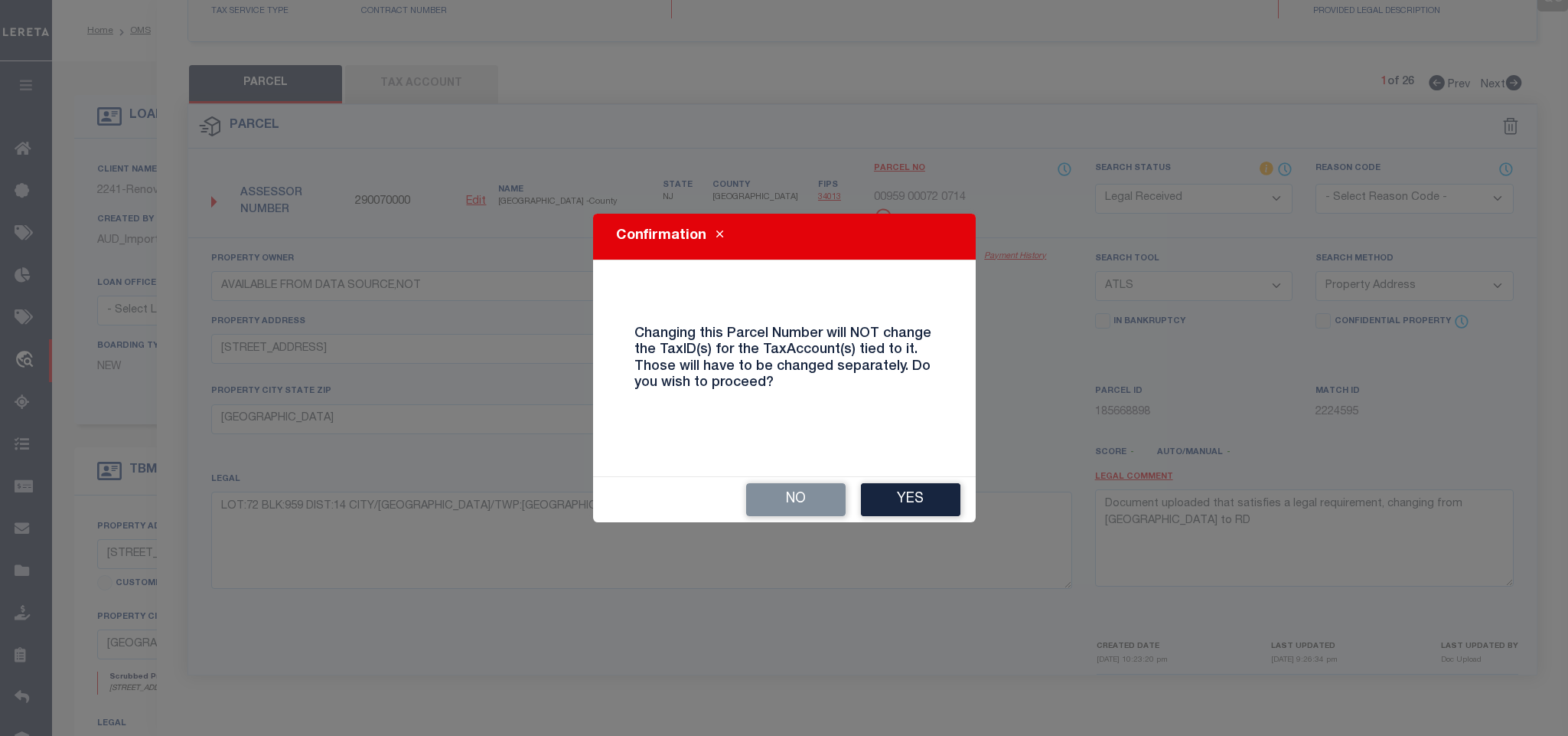
click at [907, 494] on button "Yes" at bounding box center [911, 499] width 100 height 33
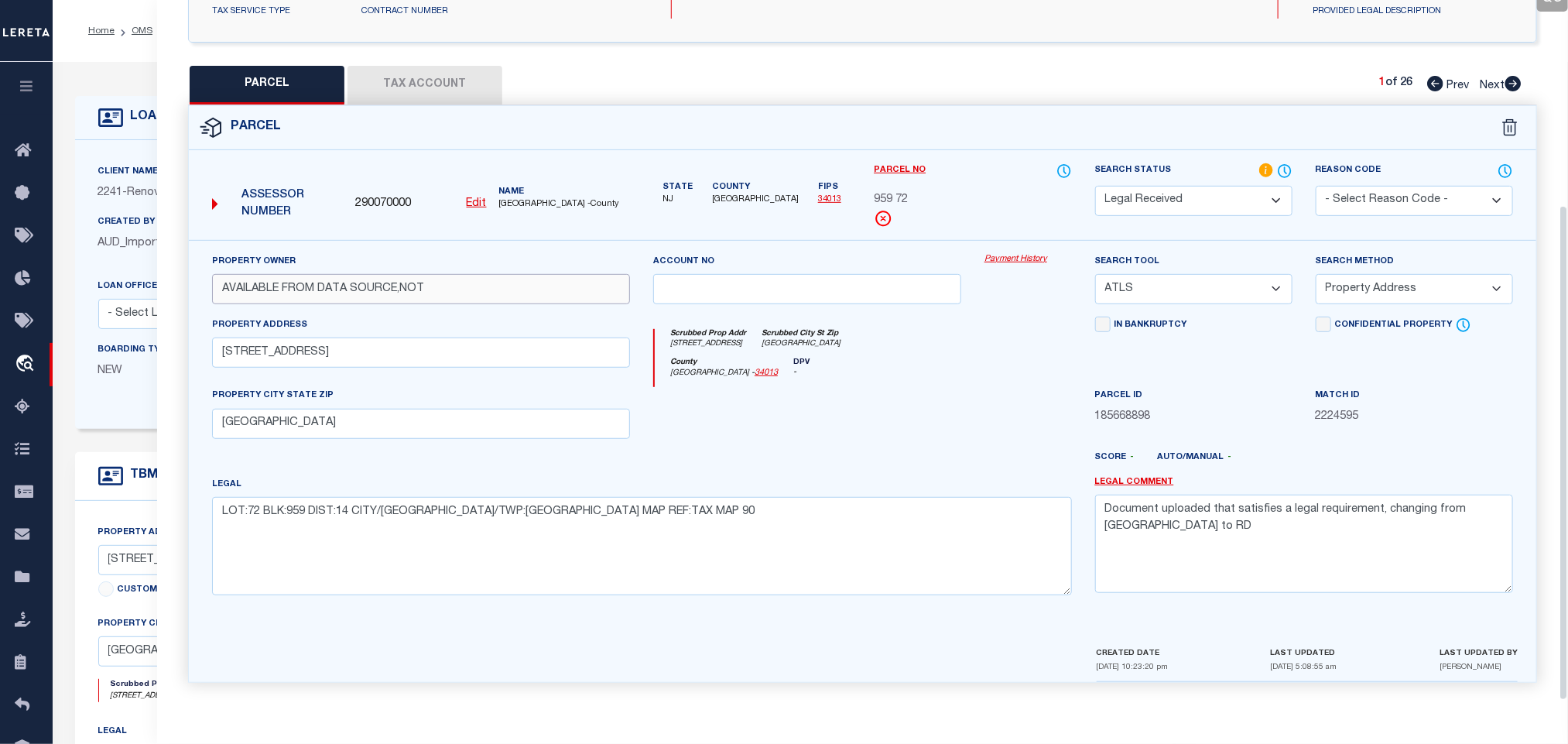
click at [429, 291] on input "AVAILABLE FROM DATA SOURCE,NOT" at bounding box center [421, 289] width 418 height 30
paste input "109 Warwick Llc"
click at [1198, 495] on textarea "Document uploaded that satisfies a legal requirement, changing from [GEOGRAPHIC…" at bounding box center [1304, 543] width 418 height 97
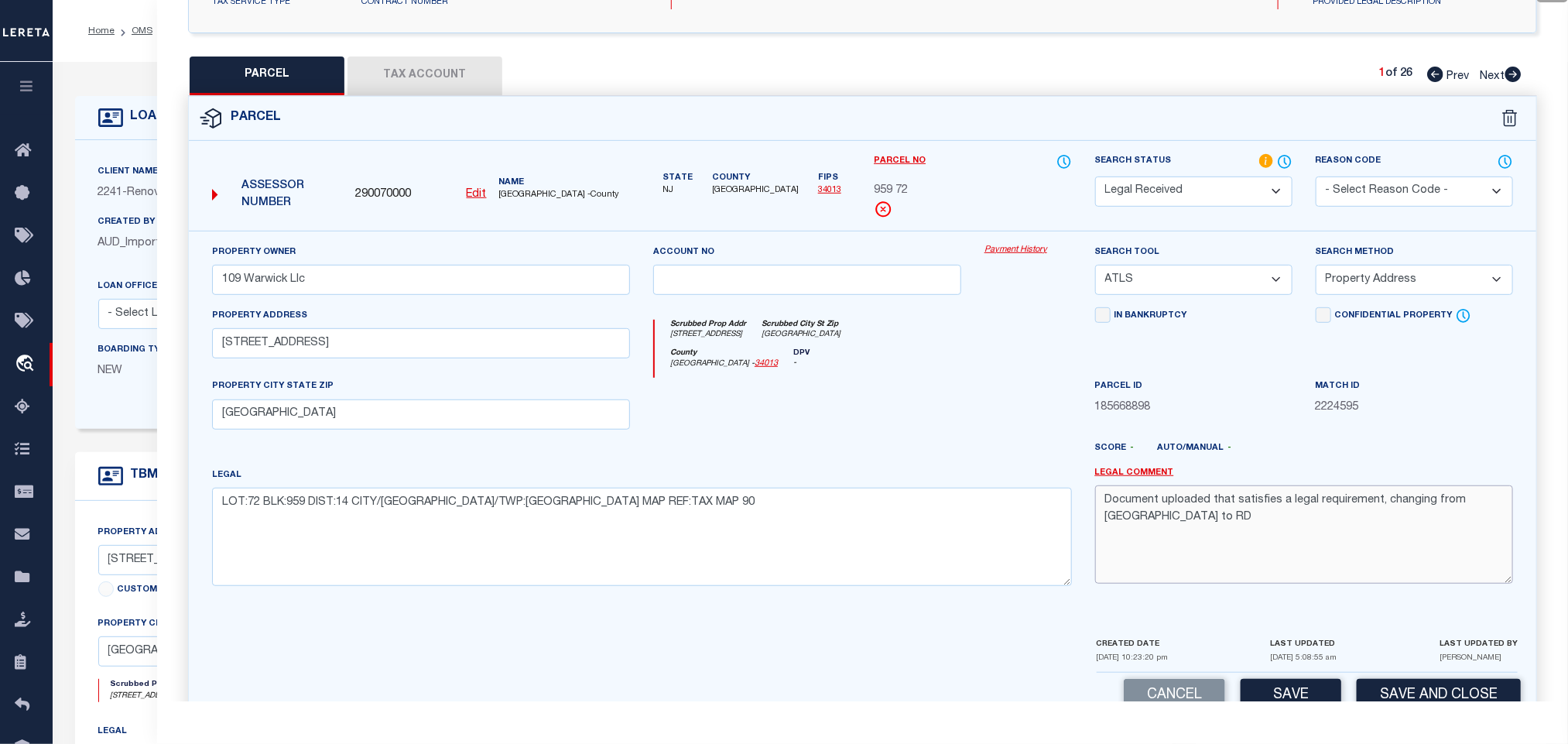
click at [1208, 533] on textarea "Document uploaded that satisfies a legal requirement, changing from [GEOGRAPHIC…" at bounding box center [1304, 534] width 418 height 97
click at [1189, 288] on select "-- Select Search Tool -- 3rd Party Website Agency File Agency Website ATLS CNV-…" at bounding box center [1194, 279] width 198 height 30
click at [1095, 269] on select "-- Select Search Tool -- 3rd Party Website Agency File Agency Website ATLS CNV-…" at bounding box center [1194, 279] width 198 height 30
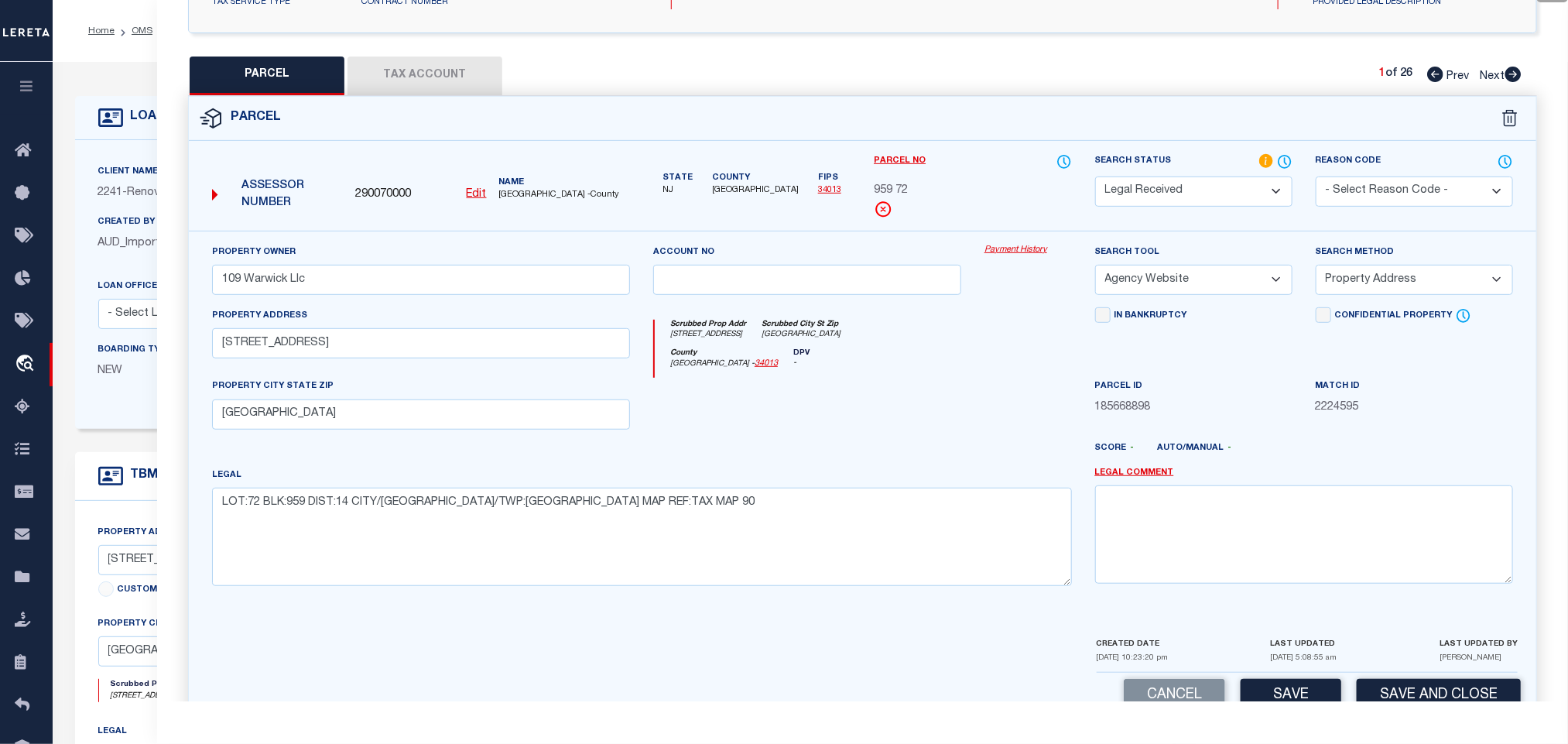
click at [1338, 274] on select "-- Select Search Method -- Property Address Legal Liability Info Provided" at bounding box center [1415, 279] width 198 height 30
click at [1316, 269] on select "-- Select Search Method -- Property Address Legal Liability Info Provided" at bounding box center [1415, 279] width 198 height 30
drag, startPoint x: 1355, startPoint y: 282, endPoint x: 1355, endPoint y: 291, distance: 9.0
click at [1355, 282] on select "-- Select Search Method -- Property Address Legal Liability Info Provided" at bounding box center [1415, 279] width 198 height 30
click at [1316, 269] on select "-- Select Search Method -- Property Address Legal Liability Info Provided" at bounding box center [1415, 279] width 198 height 30
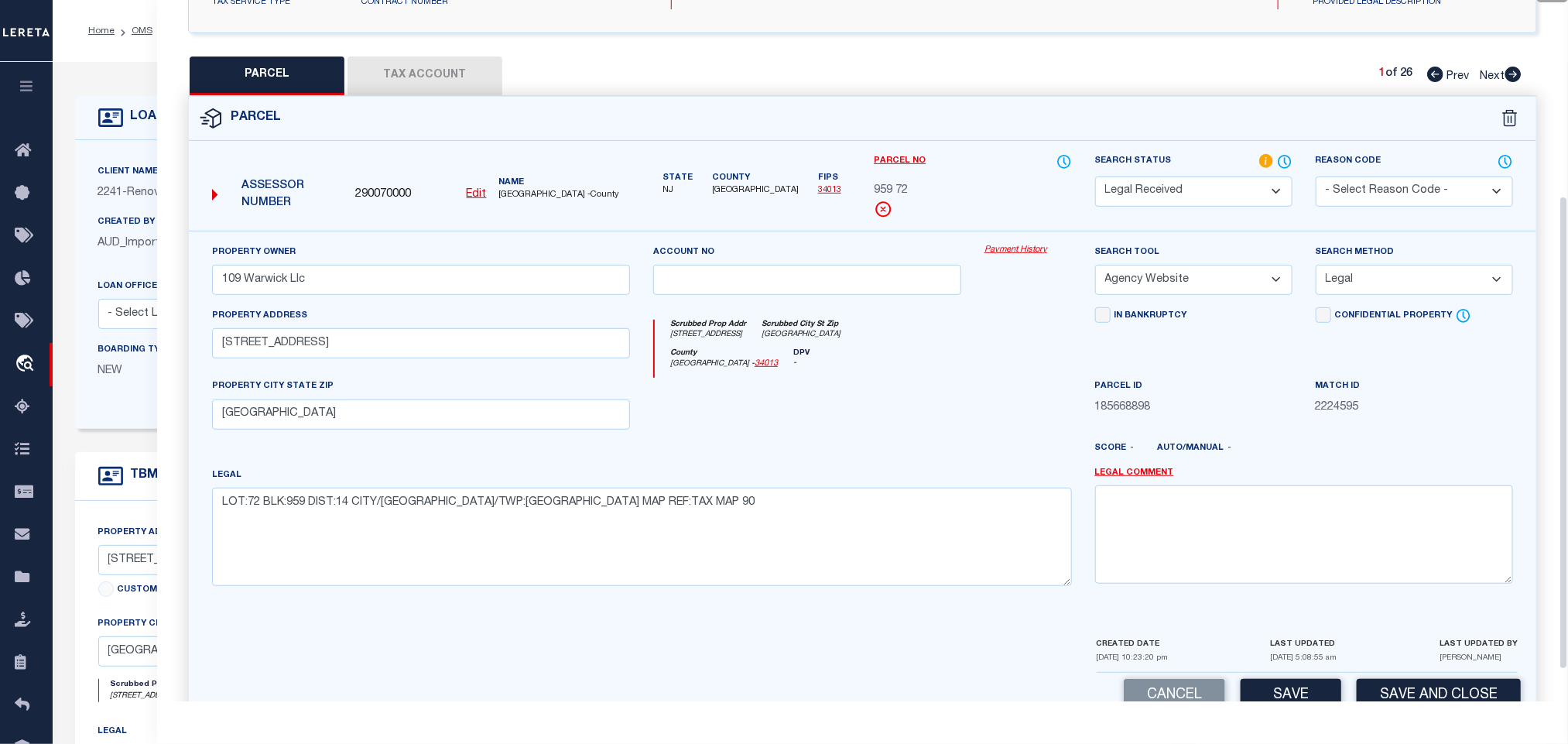
click at [1275, 672] on div "LAST UPDATED [DATE] 5:08:55 am" at bounding box center [1304, 654] width 66 height 37
click at [1275, 700] on button "Save" at bounding box center [1291, 695] width 101 height 33
click at [429, 72] on button "Tax Account" at bounding box center [425, 76] width 155 height 38
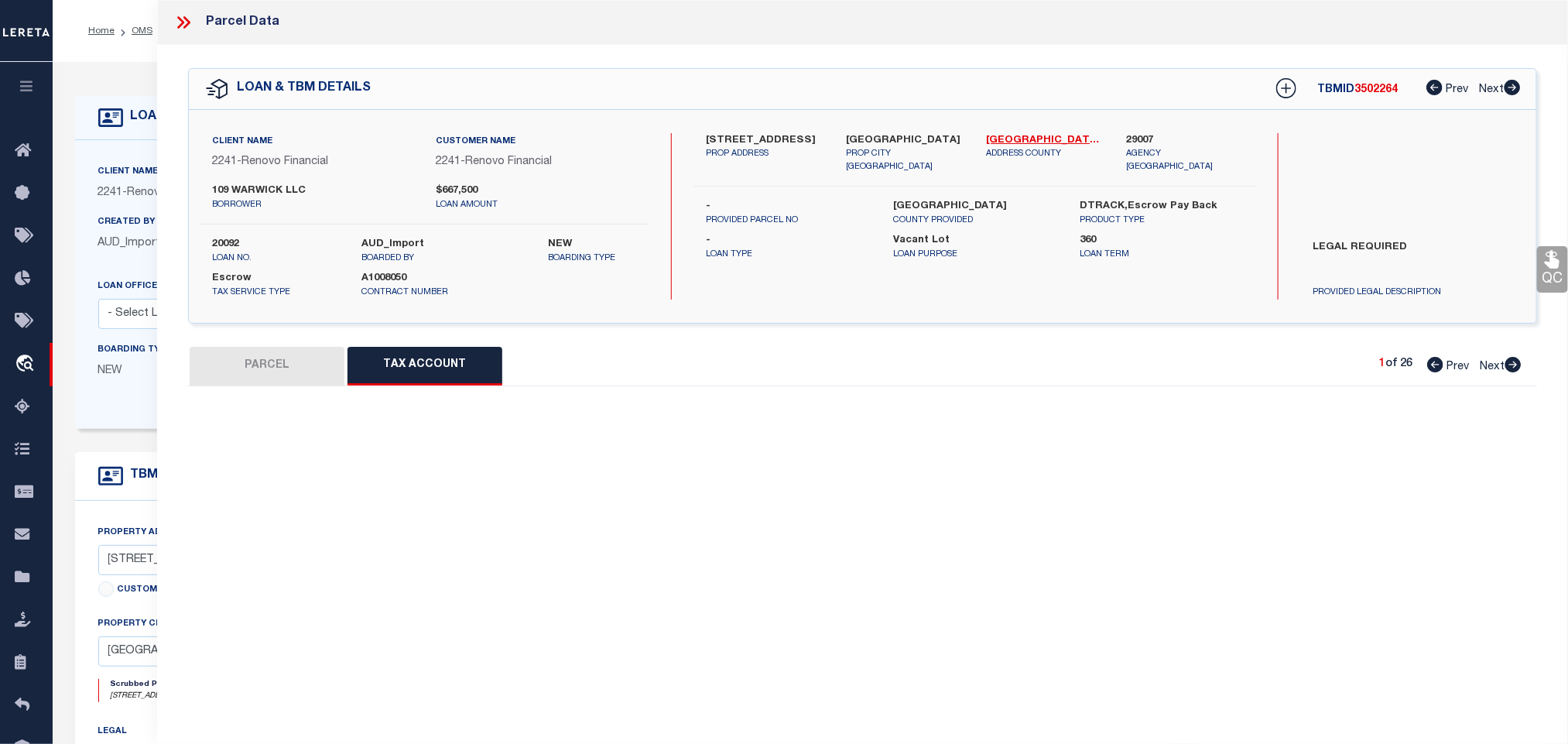
scroll to position [0, 0]
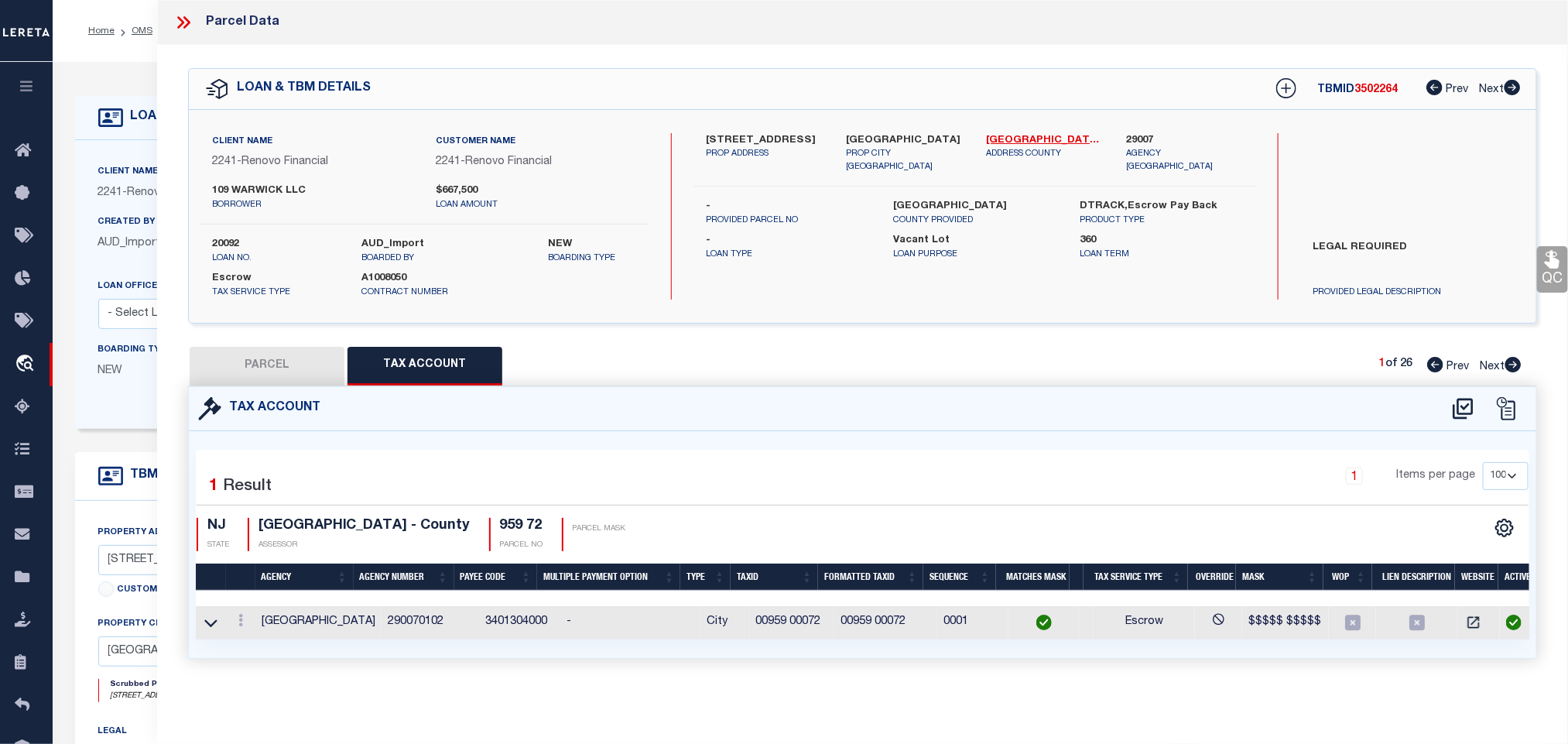
click at [305, 366] on button "PARCEL" at bounding box center [267, 365] width 155 height 38
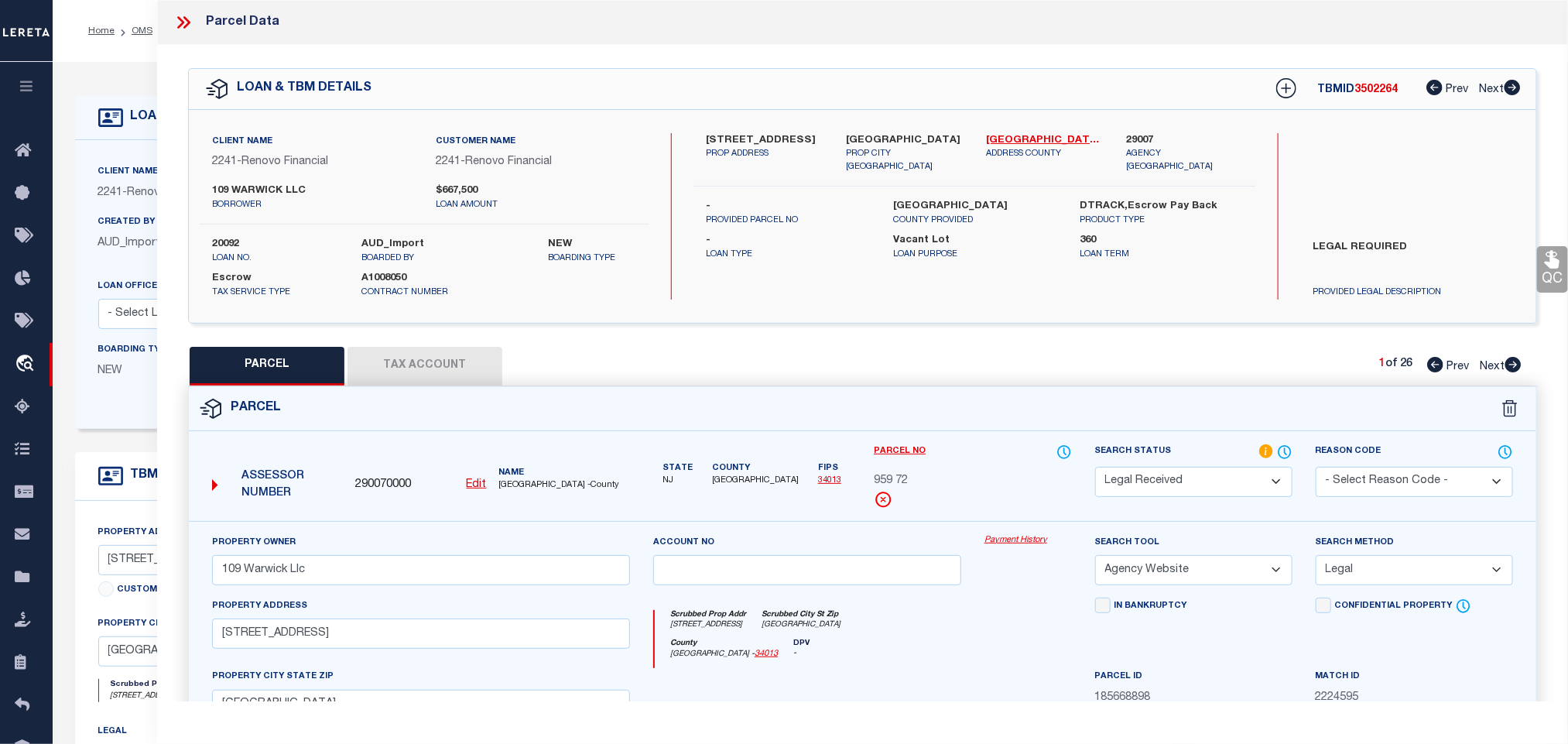
click at [1191, 470] on select "Automated Search Bad Parcel Complete Duplicate Parcel High Dollar Reporting In …" at bounding box center [1194, 481] width 198 height 30
click at [1095, 468] on select "Automated Search Bad Parcel Complete Duplicate Parcel High Dollar Reporting In …" at bounding box center [1194, 481] width 198 height 30
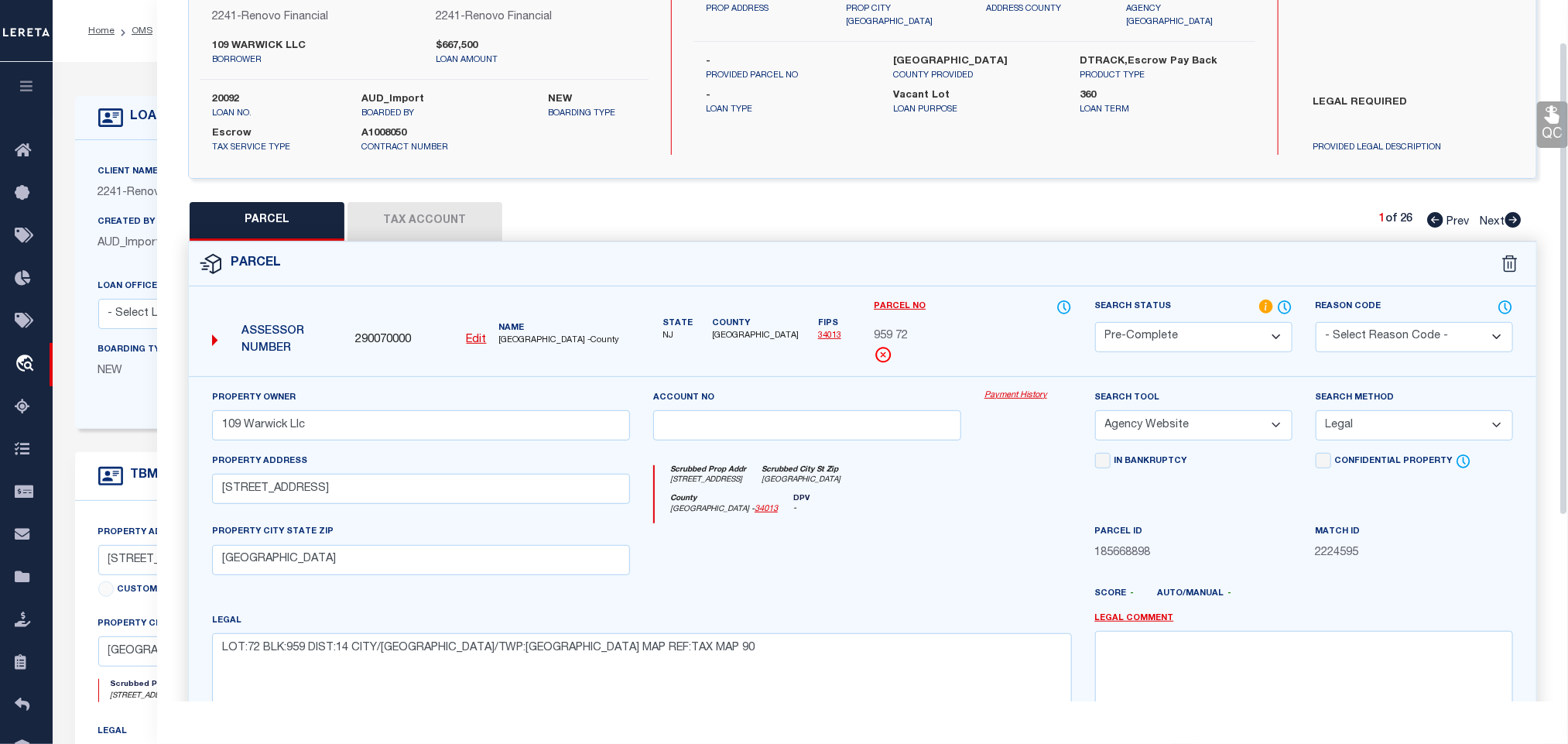
scroll to position [337, 0]
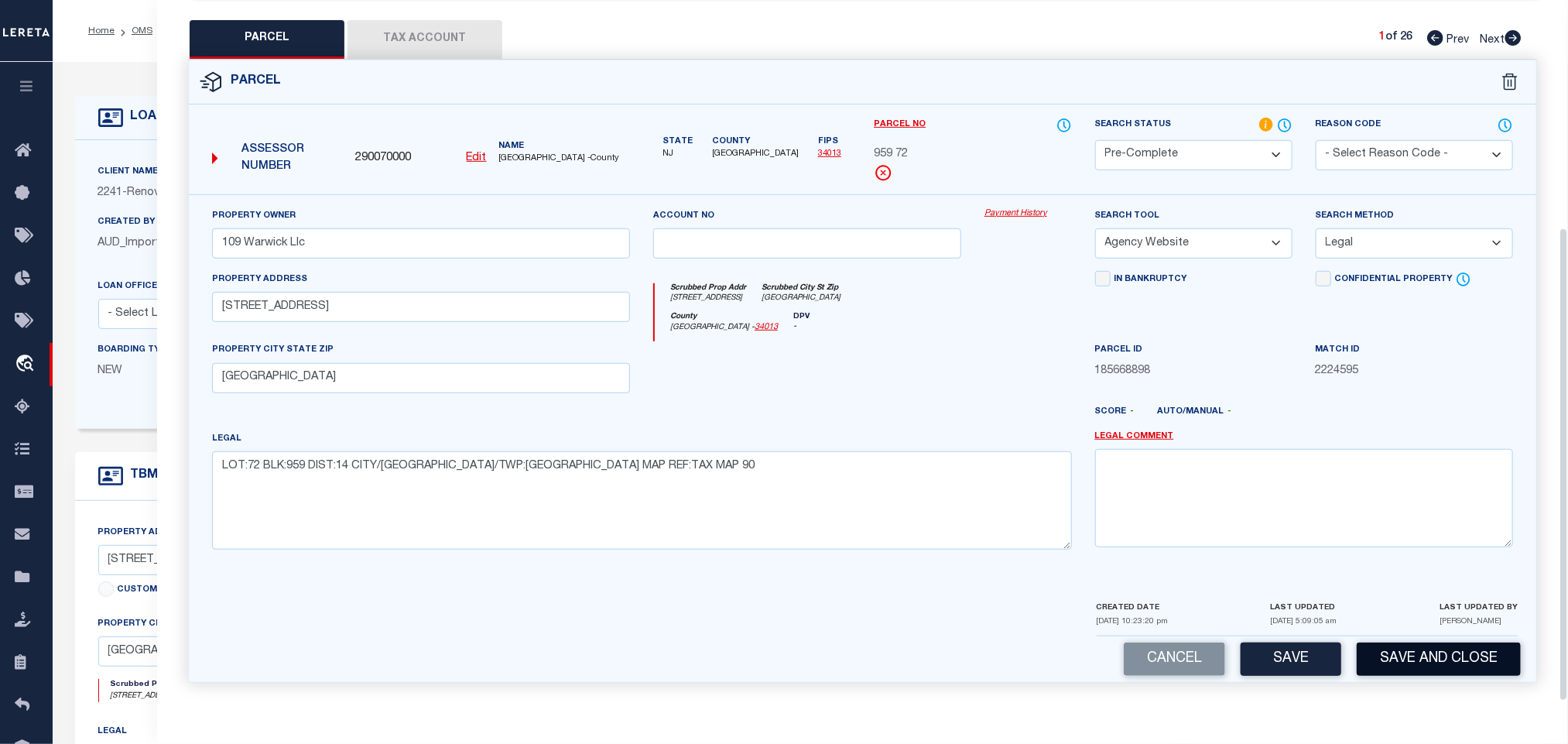
click at [1408, 651] on button "Save and Close" at bounding box center [1439, 659] width 165 height 33
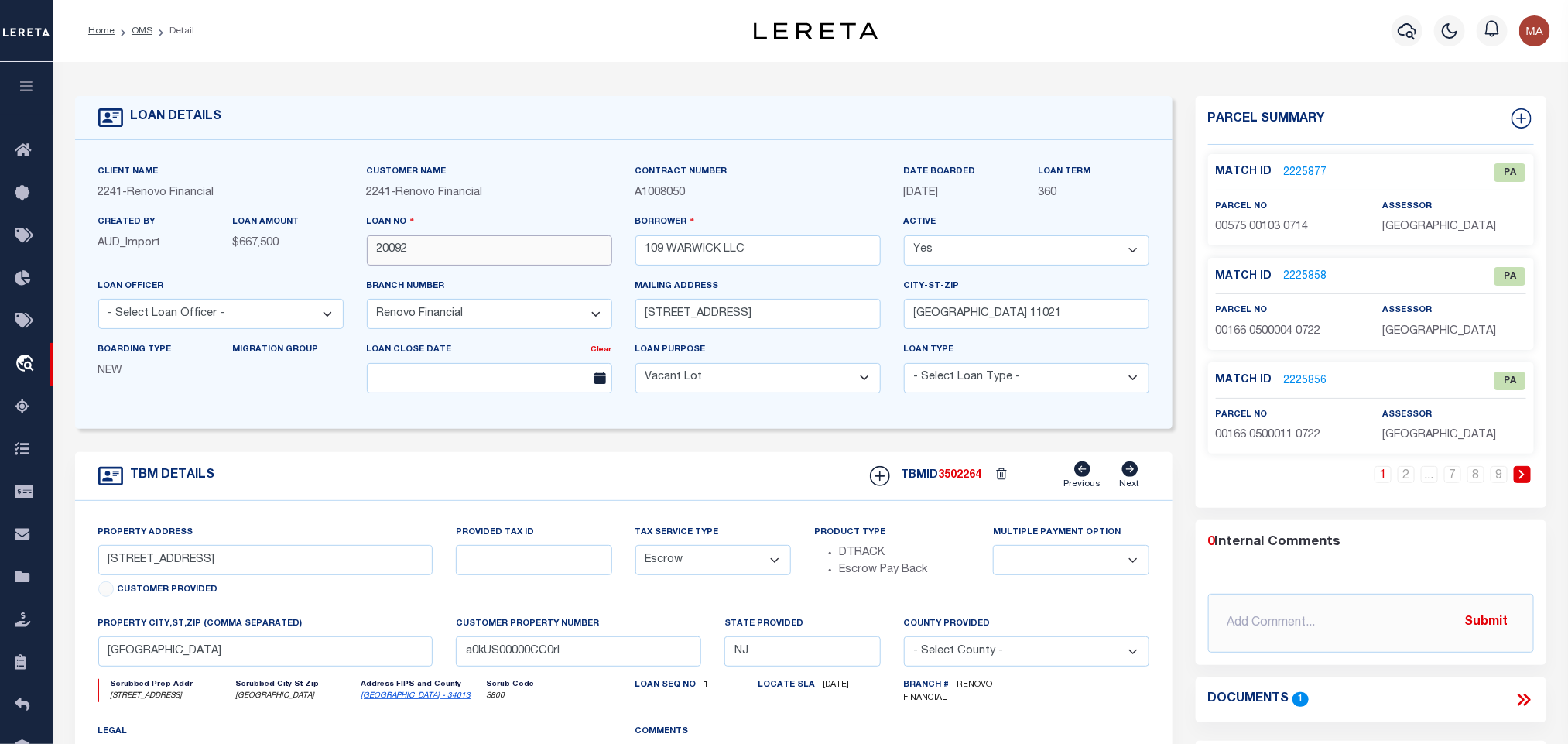
click at [387, 253] on input "20092" at bounding box center [489, 250] width 246 height 30
click at [957, 480] on span "3502264" at bounding box center [961, 475] width 44 height 10
click at [1521, 479] on icon at bounding box center [1523, 474] width 7 height 10
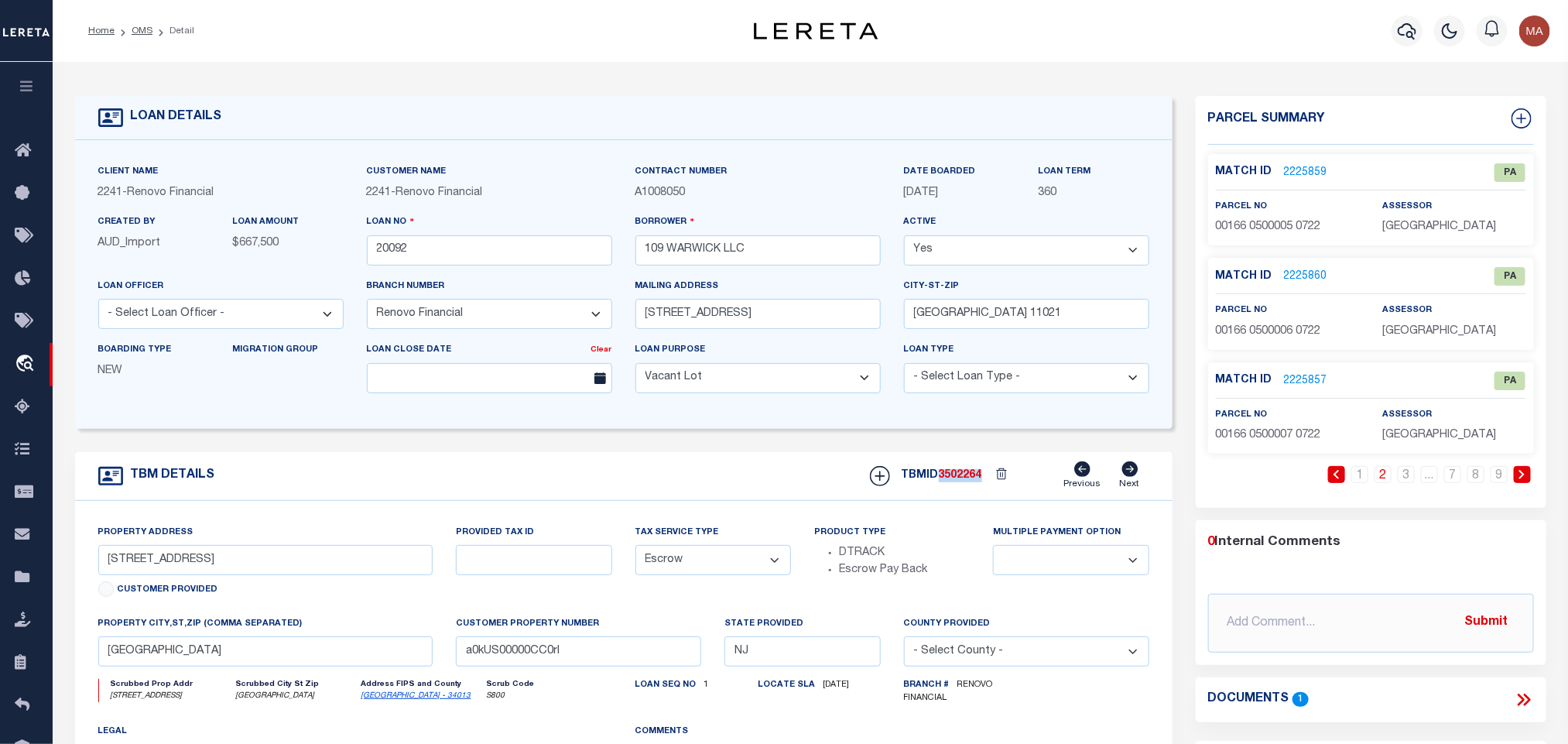
click at [1522, 477] on icon at bounding box center [1523, 474] width 7 height 10
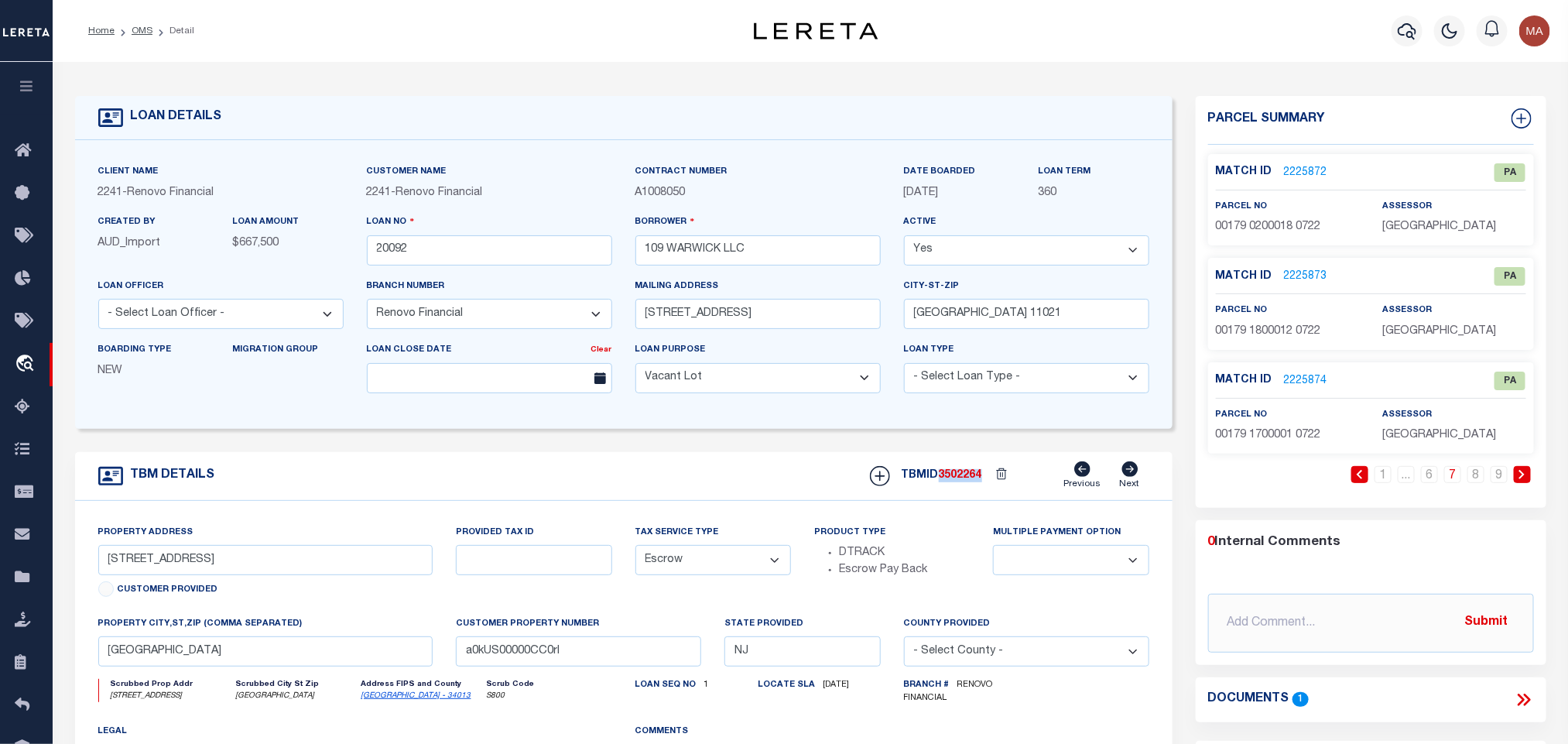
click at [1522, 477] on icon at bounding box center [1523, 474] width 7 height 10
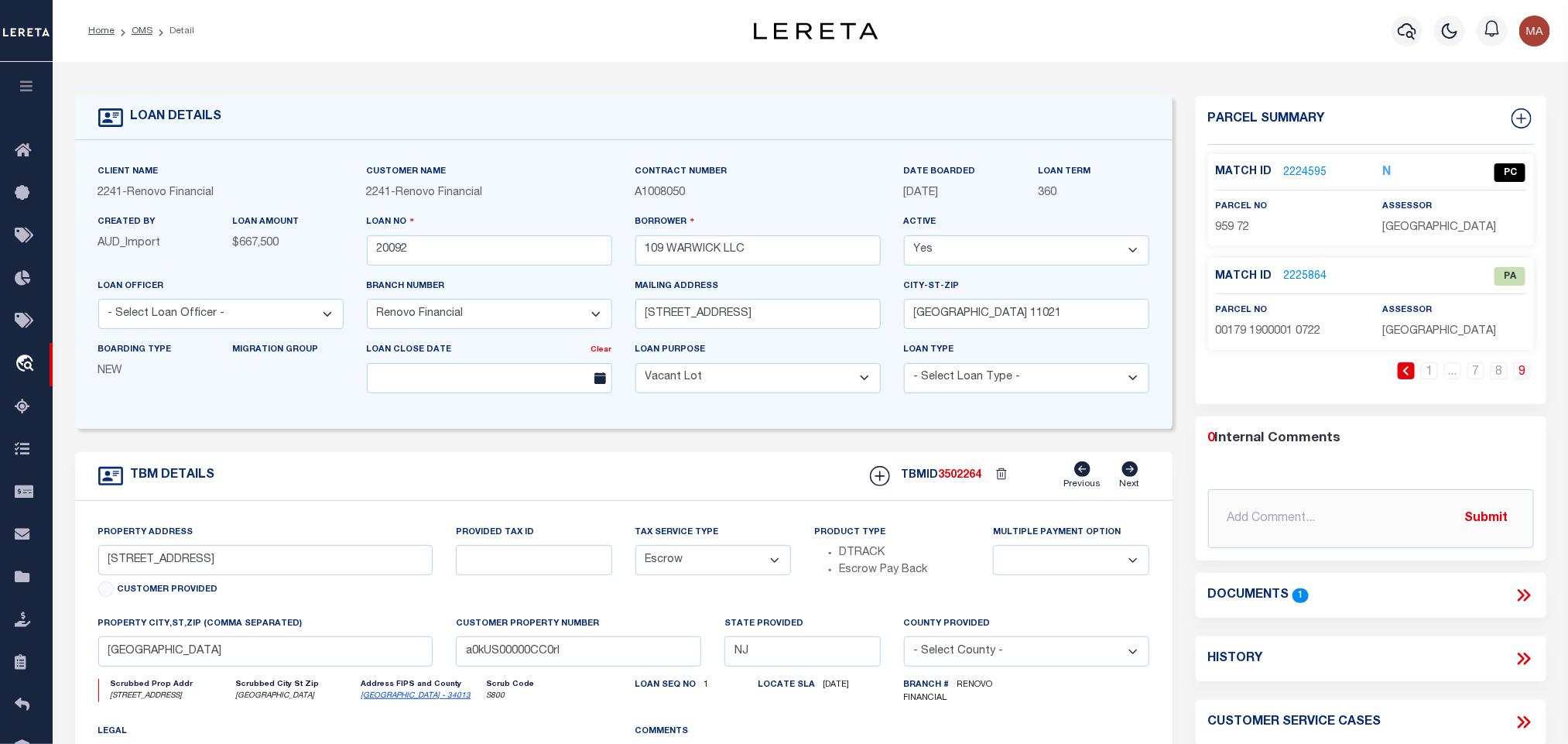
click at [1419, 218] on div "assessor [GEOGRAPHIC_DATA]" at bounding box center [1454, 218] width 143 height 38
click at [1422, 226] on span "[GEOGRAPHIC_DATA]" at bounding box center [1439, 227] width 114 height 10
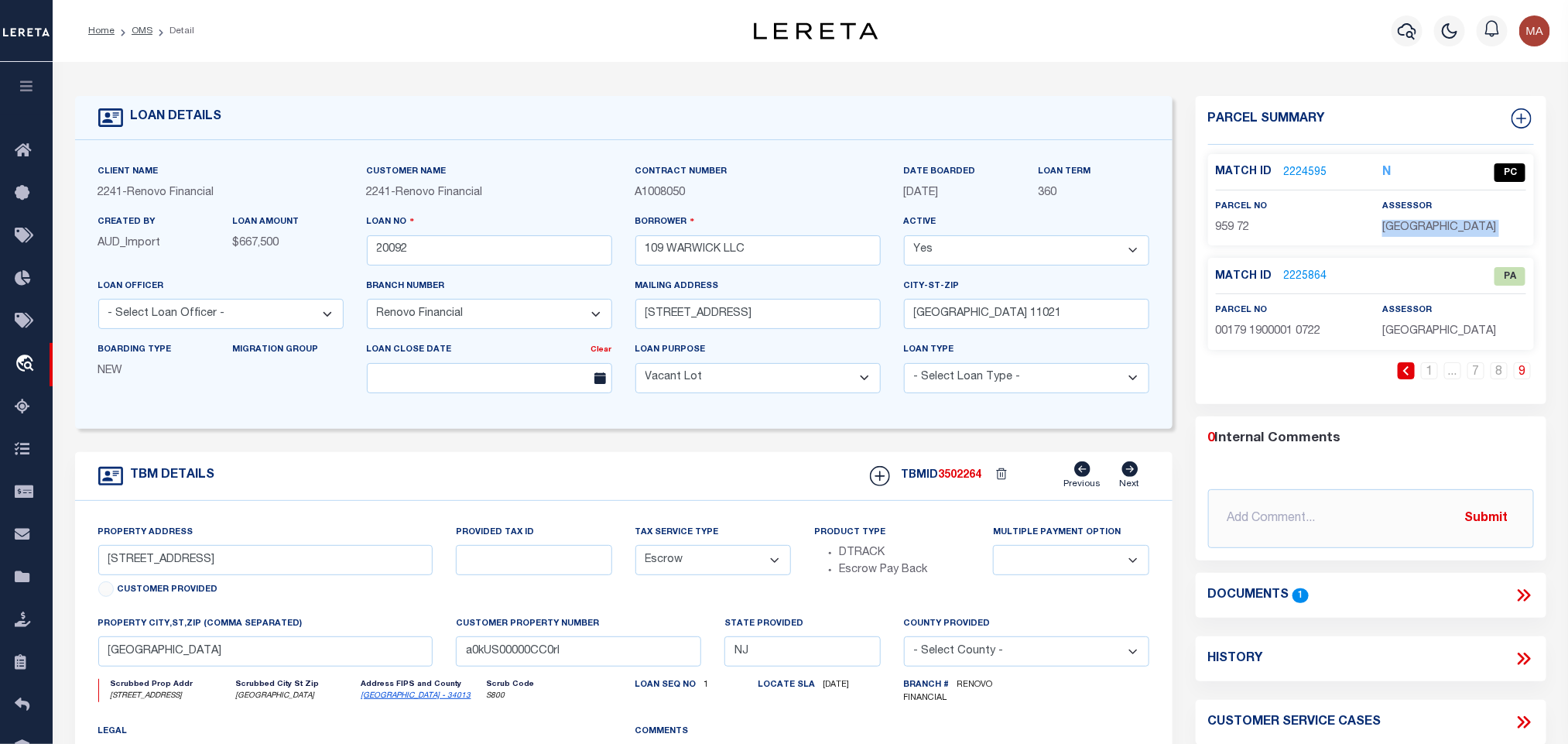
click at [1229, 209] on label "parcel no" at bounding box center [1242, 206] width 52 height 13
click at [1231, 237] on div "Match ID 2224595 N PC parcel no 959 72" at bounding box center [1371, 199] width 326 height 91
click at [1422, 367] on link "1" at bounding box center [1430, 371] width 17 height 17
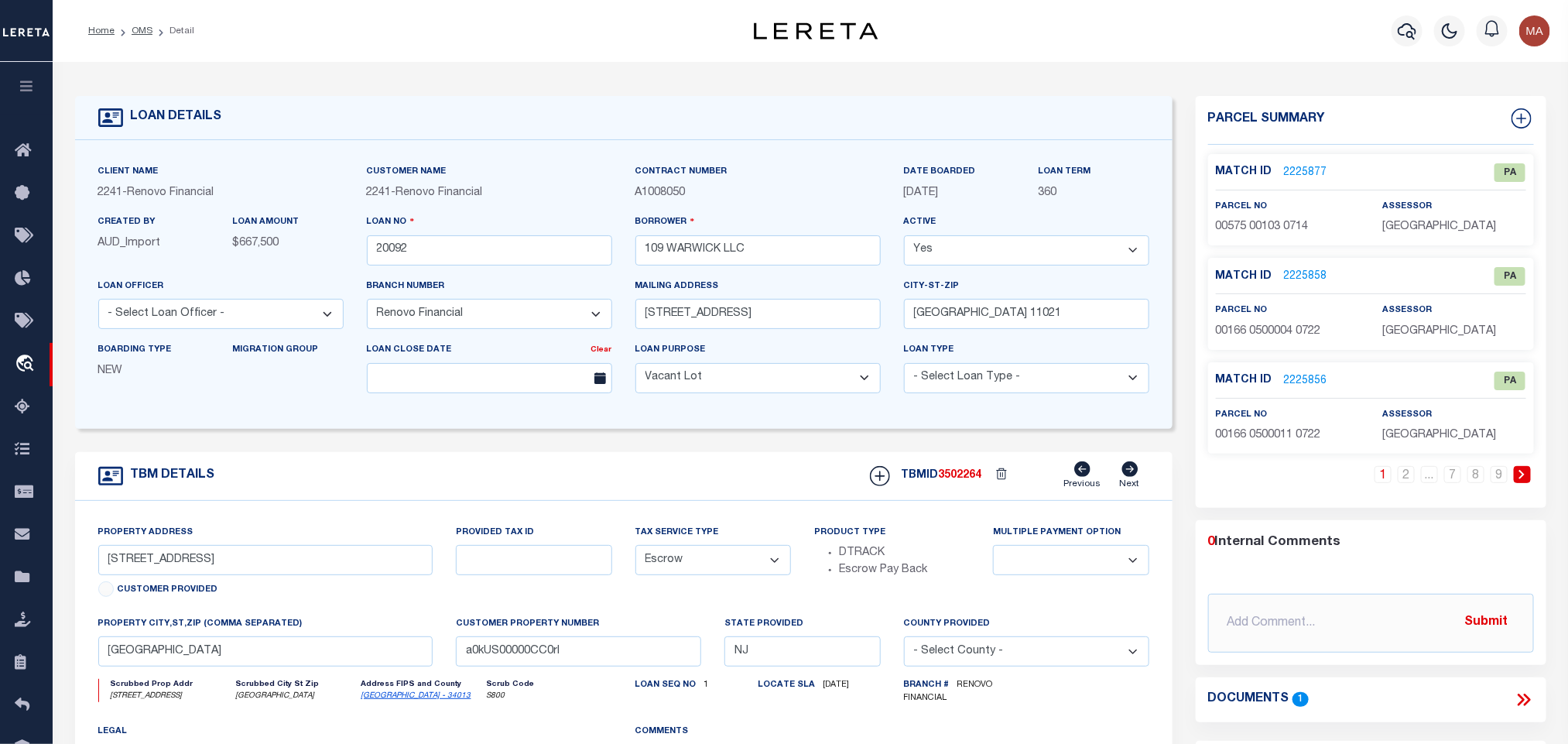
click at [1295, 174] on link "2225877" at bounding box center [1306, 172] width 44 height 17
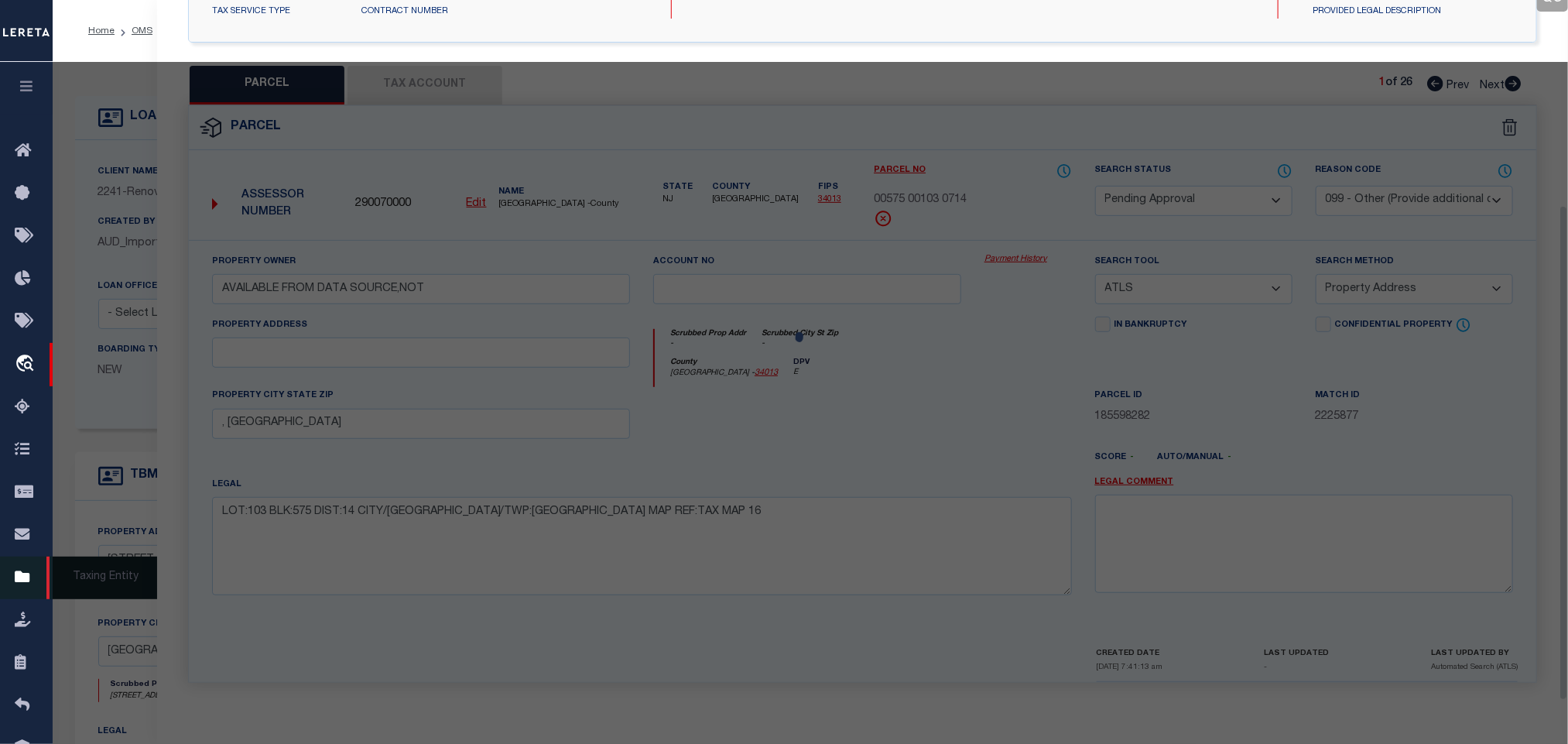
scroll to position [290, 0]
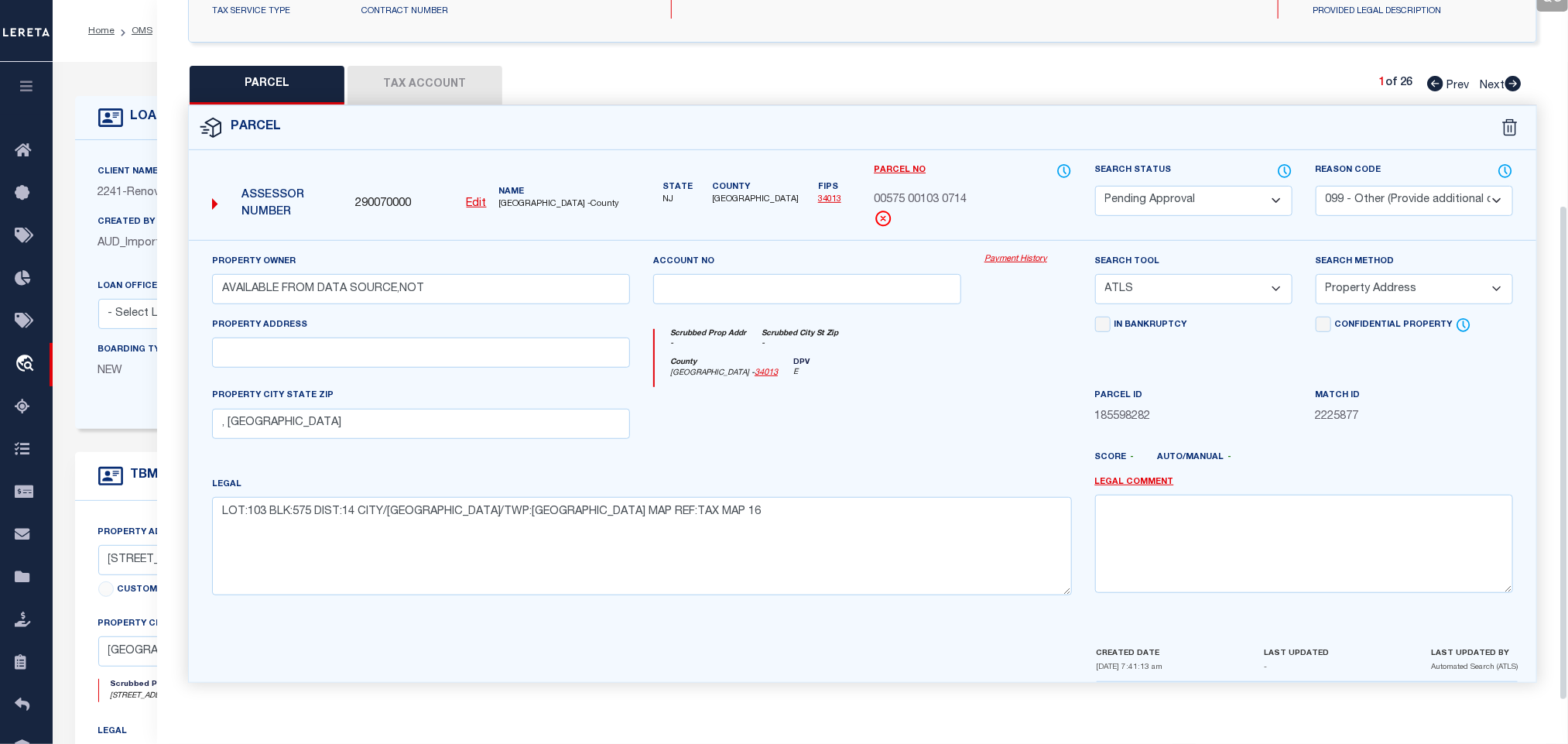
click at [1206, 189] on select "Automated Search Bad Parcel Complete Duplicate Parcel High Dollar Reporting In …" at bounding box center [1194, 200] width 198 height 30
click at [1095, 185] on select "Automated Search Bad Parcel Complete Duplicate Parcel High Dollar Reporting In …" at bounding box center [1194, 200] width 198 height 30
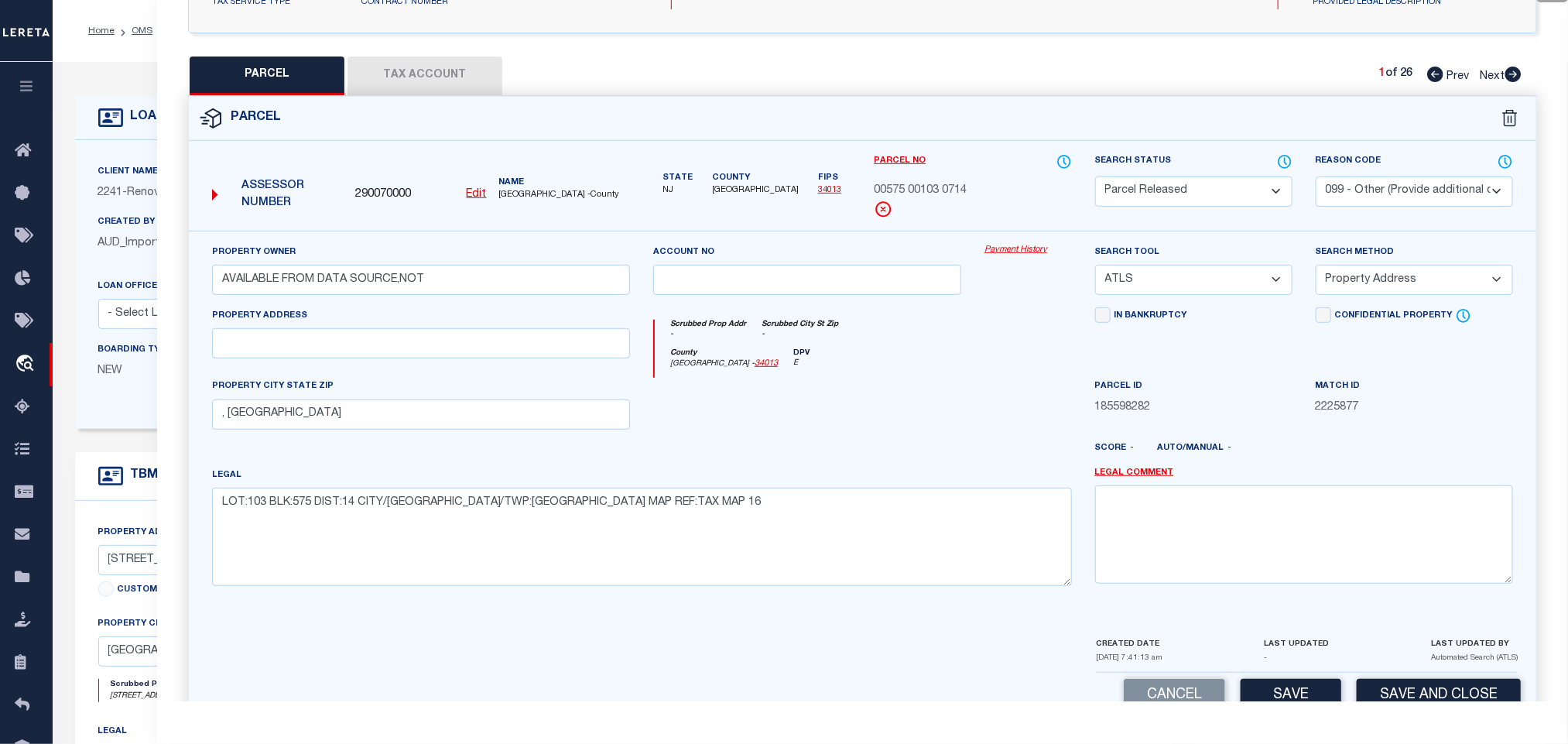
click at [1362, 192] on select "- Select Reason Code - 099 - Other (Provide additional detail) ACT - Agency Cha…" at bounding box center [1415, 191] width 198 height 30
click at [1316, 178] on select "- Select Reason Code - 099 - Other (Provide additional detail) ACT - Agency Cha…" at bounding box center [1415, 191] width 198 height 30
click at [1371, 193] on select "- Select Reason Code - 099 - Other (Provide additional detail) ACT - Agency Cha…" at bounding box center [1415, 191] width 198 height 30
click at [1316, 178] on select "- Select Reason Code - 099 - Other (Provide additional detail) ACT - Agency Cha…" at bounding box center [1415, 191] width 198 height 30
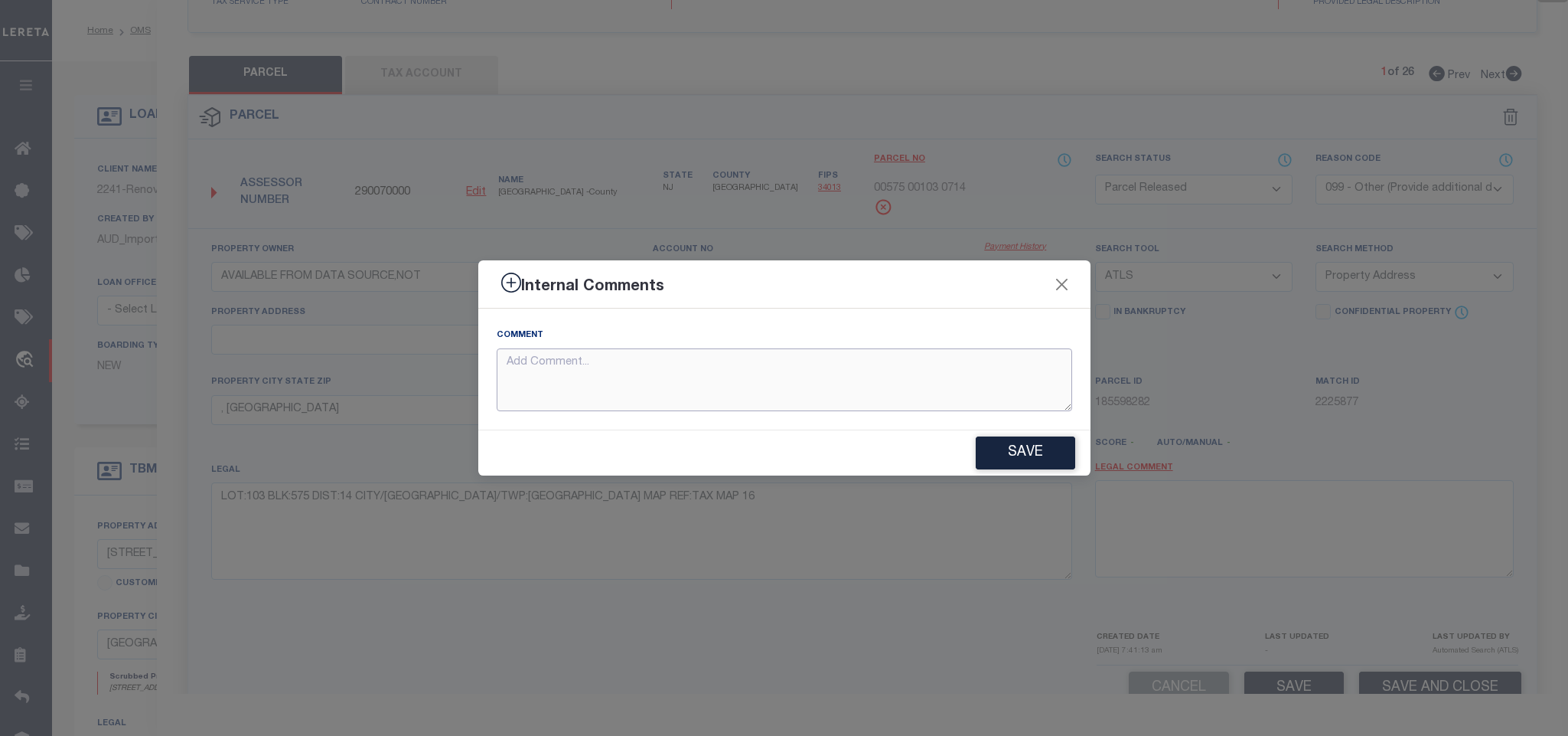
paste textarea "Parcel not needed"
click at [1019, 455] on button "Save" at bounding box center [1026, 453] width 100 height 33
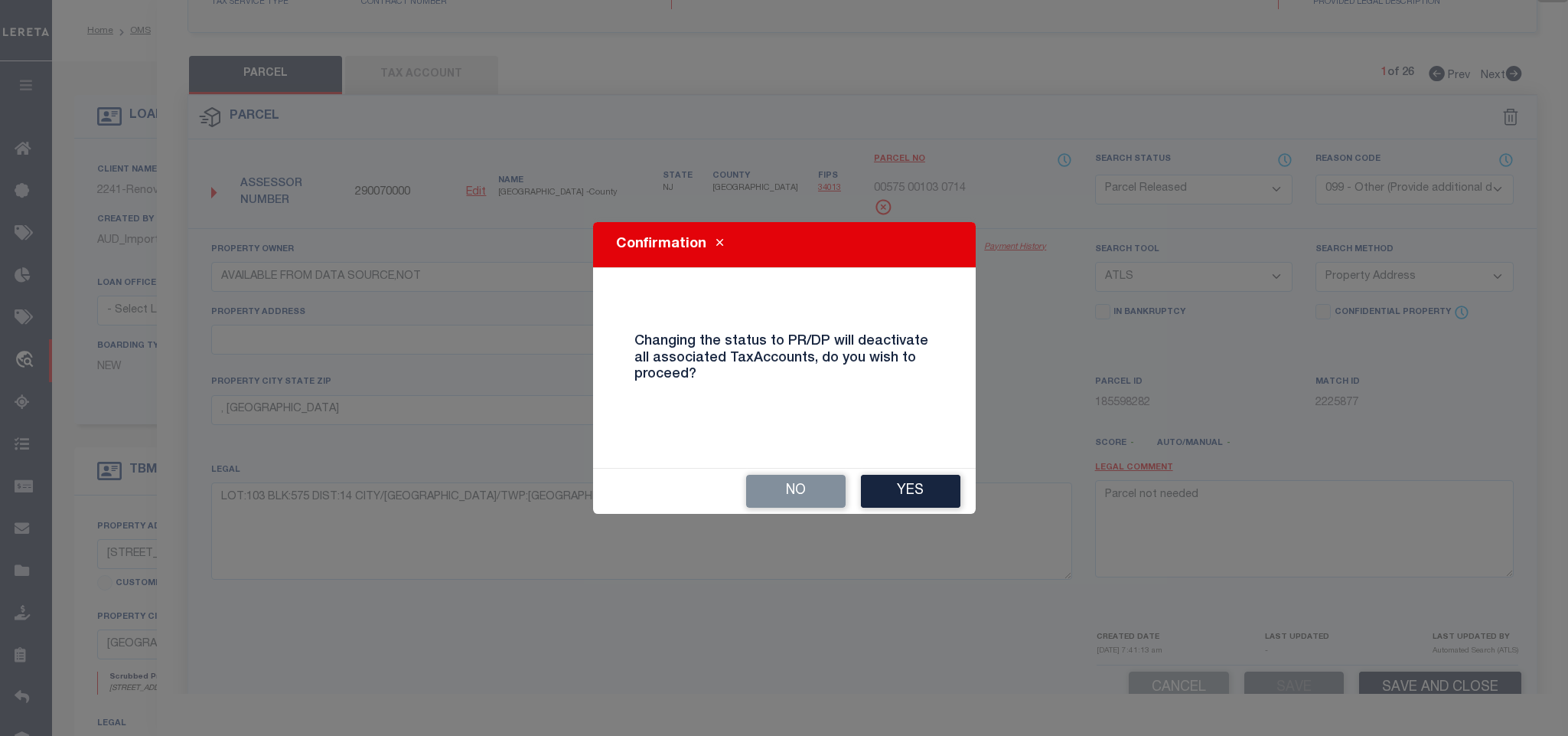
click at [921, 512] on div "No Yes" at bounding box center [784, 491] width 383 height 45
click at [916, 501] on button "Yes" at bounding box center [911, 491] width 100 height 33
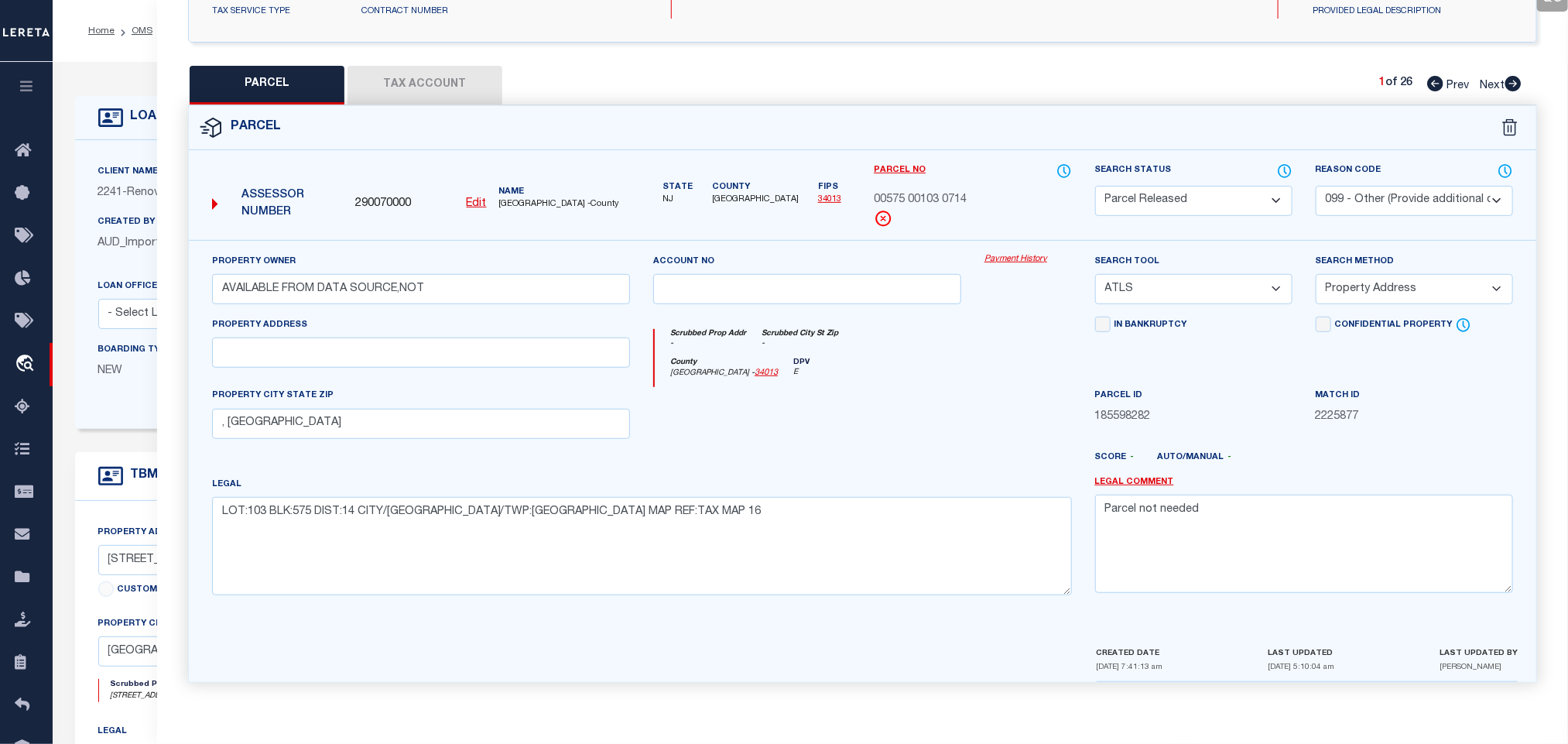
click at [1514, 76] on icon at bounding box center [1513, 84] width 17 height 16
click at [124, 126] on div "LOAN DETAILS" at bounding box center [160, 117] width 124 height 24
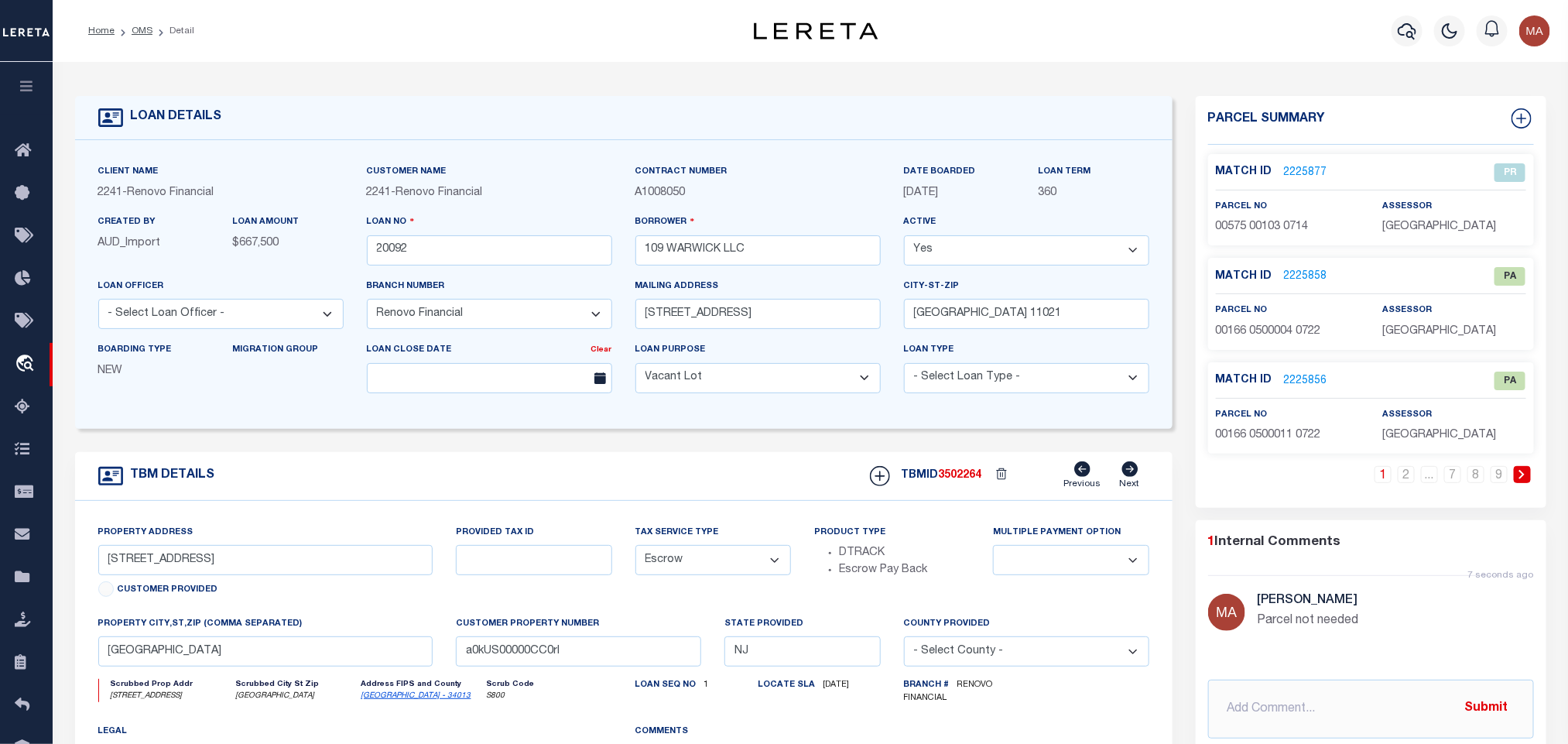
click at [1309, 272] on link "2225858" at bounding box center [1306, 277] width 44 height 17
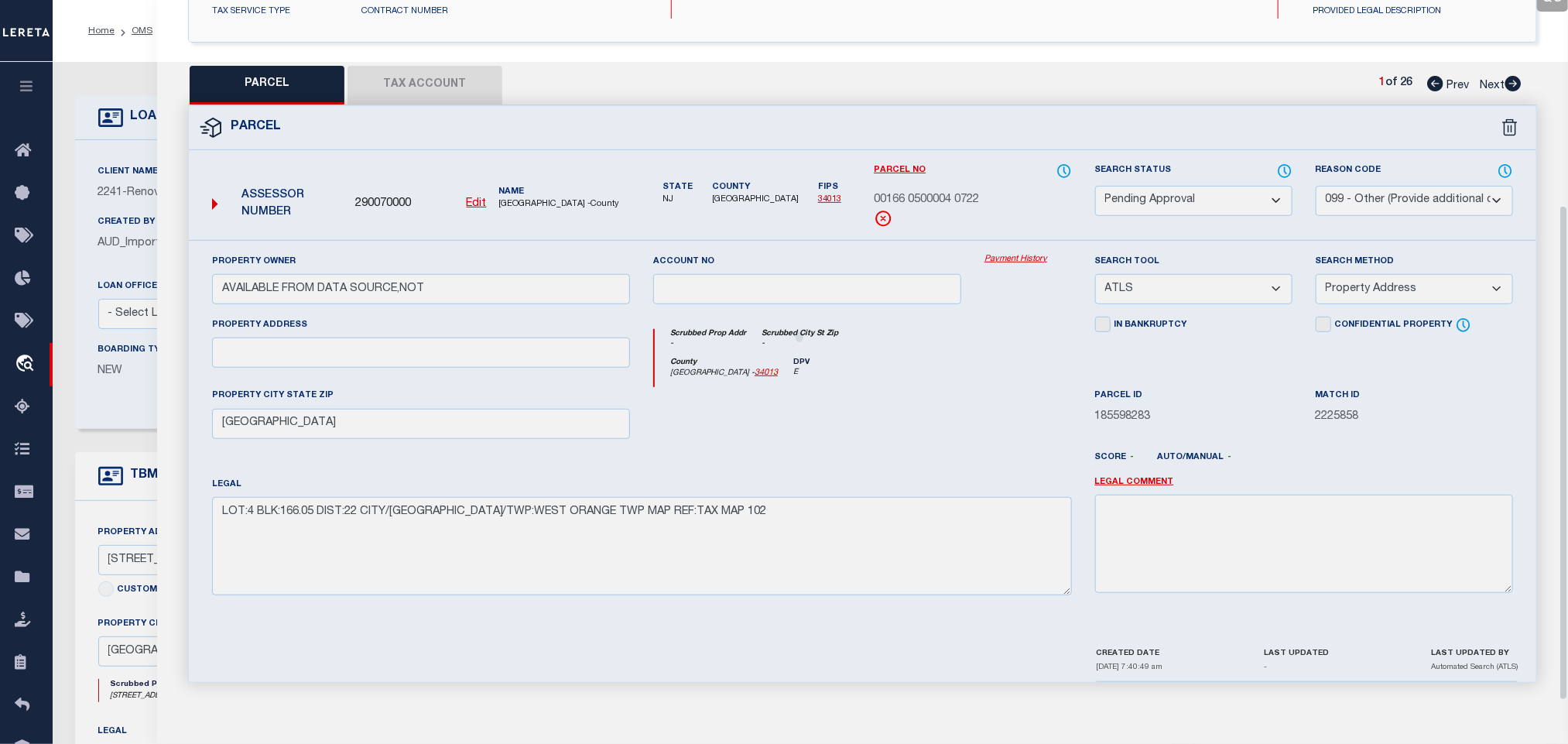
click at [1221, 193] on select "Automated Search Bad Parcel Complete Duplicate Parcel High Dollar Reporting In …" at bounding box center [1194, 200] width 198 height 30
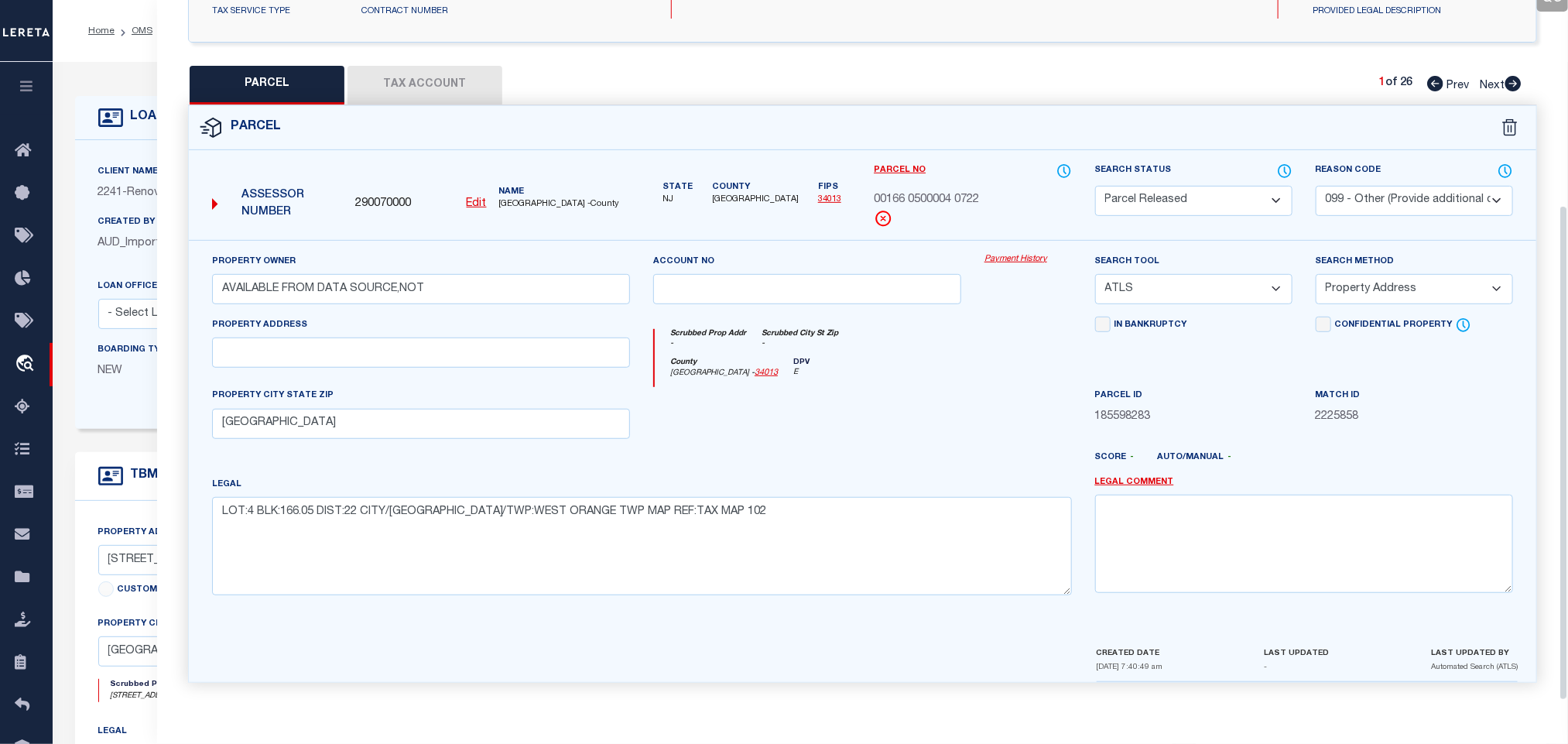
drag, startPoint x: 1255, startPoint y: 185, endPoint x: 1382, endPoint y: 191, distance: 127.1
click at [1253, 185] on select "Automated Search Bad Parcel Complete Duplicate Parcel High Dollar Reporting In …" at bounding box center [1194, 200] width 198 height 30
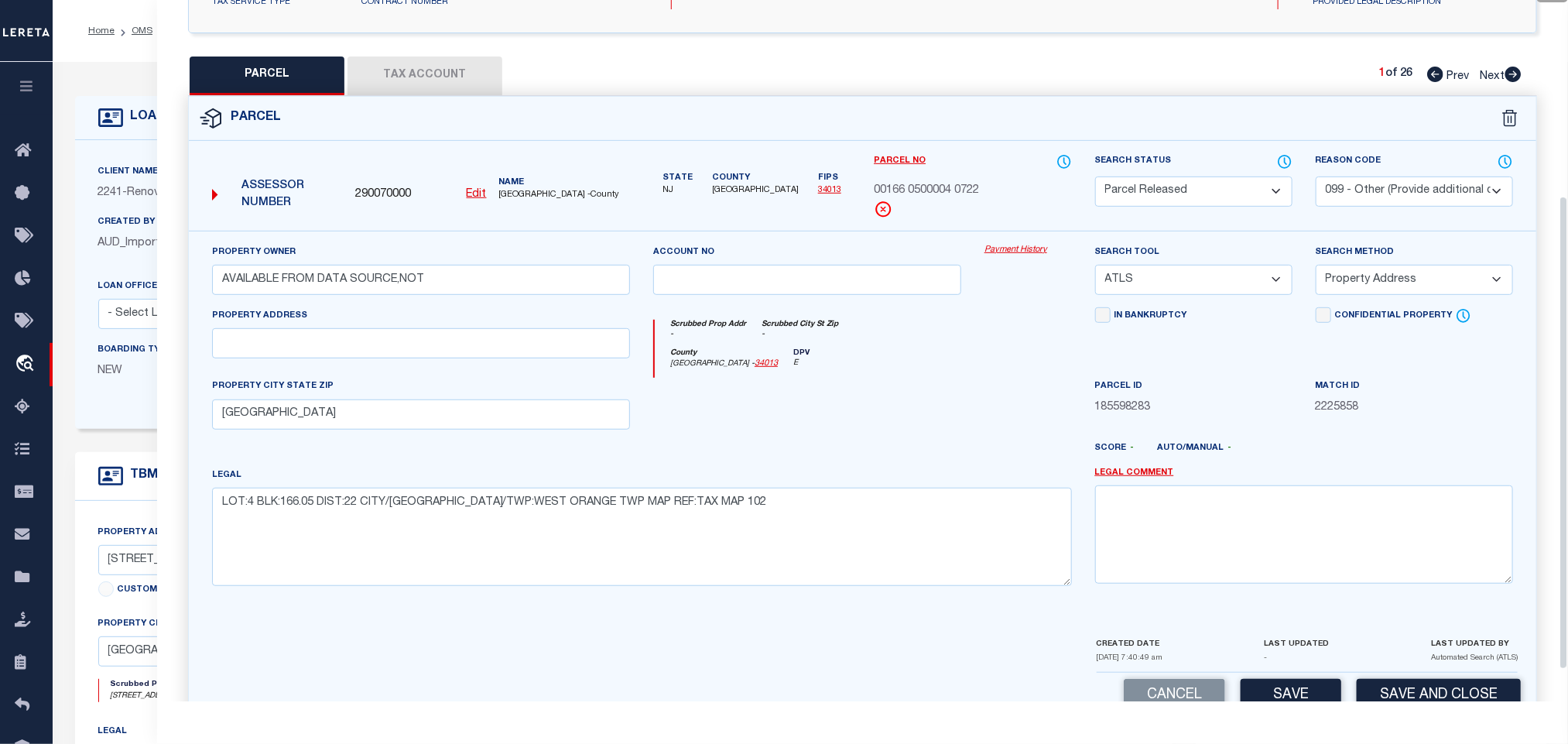
click at [1422, 191] on select "- Select Reason Code - 099 - Other (Provide additional detail) ACT - Agency Cha…" at bounding box center [1415, 191] width 198 height 30
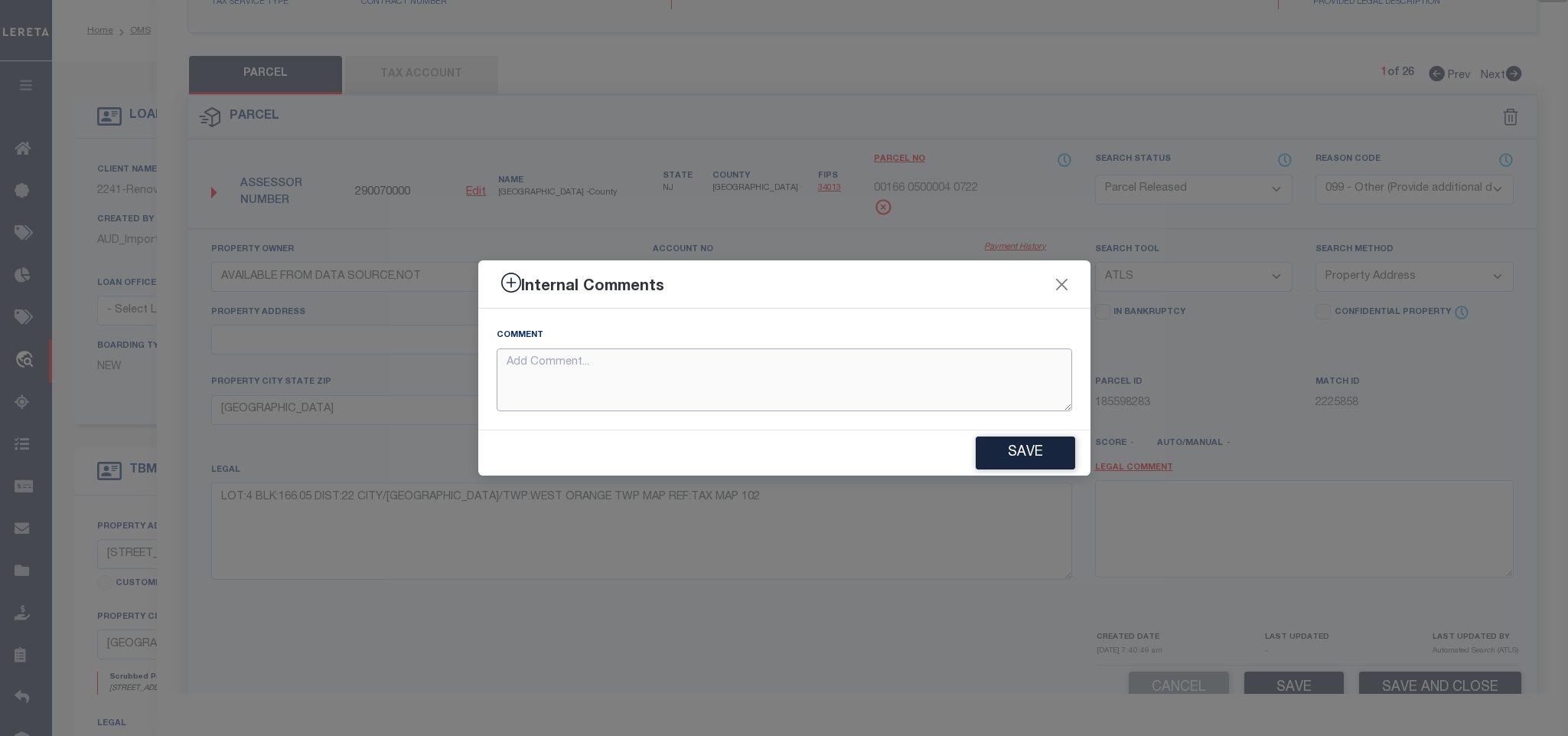
click at [940, 393] on textarea at bounding box center [784, 380] width 576 height 64
paste textarea "Parcel not needed"
click at [1045, 455] on button "Save" at bounding box center [1026, 453] width 100 height 33
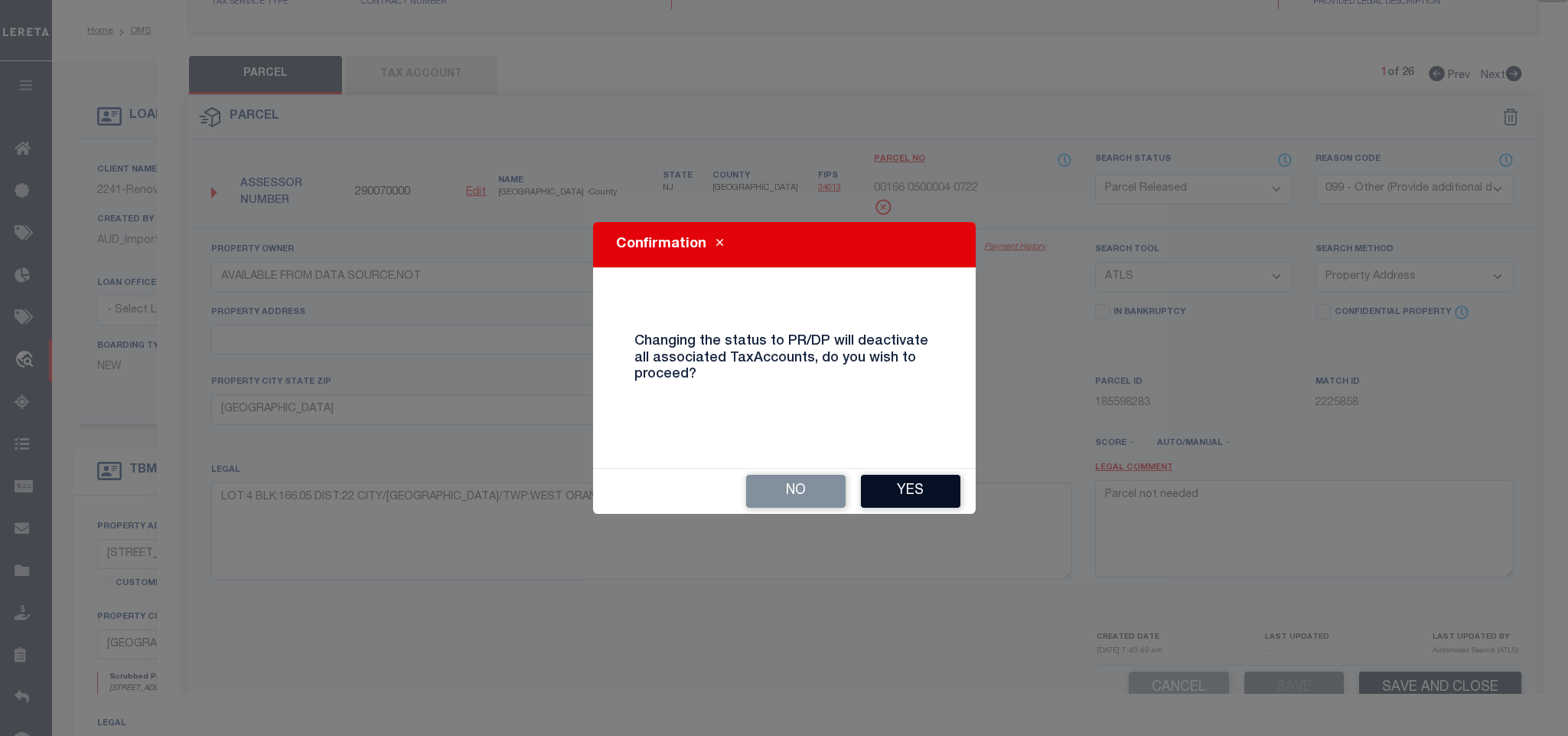
click at [941, 489] on button "Yes" at bounding box center [911, 491] width 100 height 33
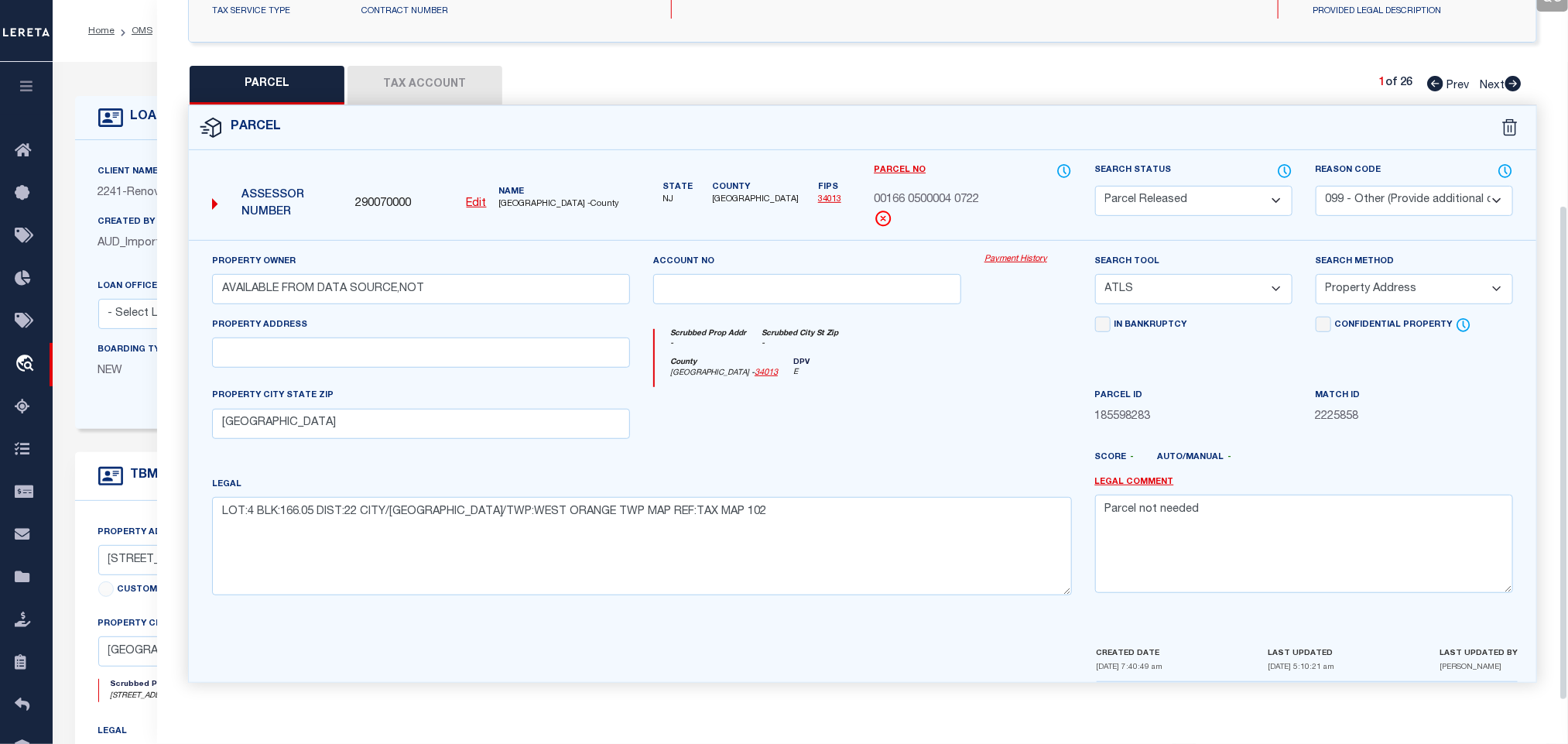
click at [1512, 76] on icon at bounding box center [1513, 84] width 17 height 16
click at [1514, 76] on icon at bounding box center [1513, 84] width 17 height 16
click at [1201, 204] on select "Automated Search Bad Parcel Complete Duplicate Parcel High Dollar Reporting In …" at bounding box center [1194, 200] width 198 height 30
click at [1206, 202] on select "Automated Search Bad Parcel Complete Duplicate Parcel High Dollar Reporting In …" at bounding box center [1194, 200] width 198 height 30
click at [1322, 191] on select "- Select Reason Code - 099 - Other (Provide additional detail) ACT - Agency Cha…" at bounding box center [1415, 200] width 198 height 30
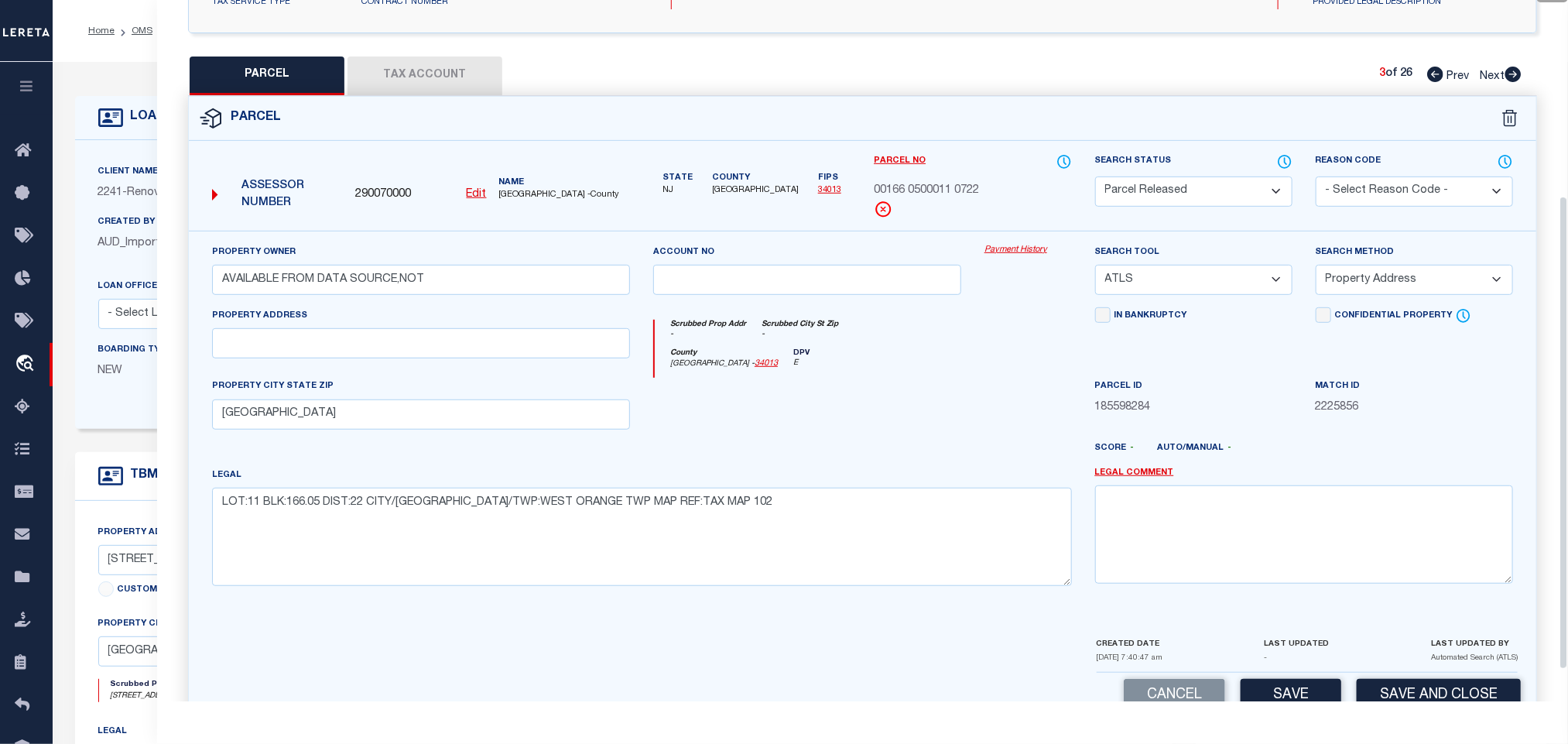
click at [1382, 196] on select "- Select Reason Code - 099 - Other (Provide additional detail) ACT - Agency Cha…" at bounding box center [1415, 191] width 198 height 30
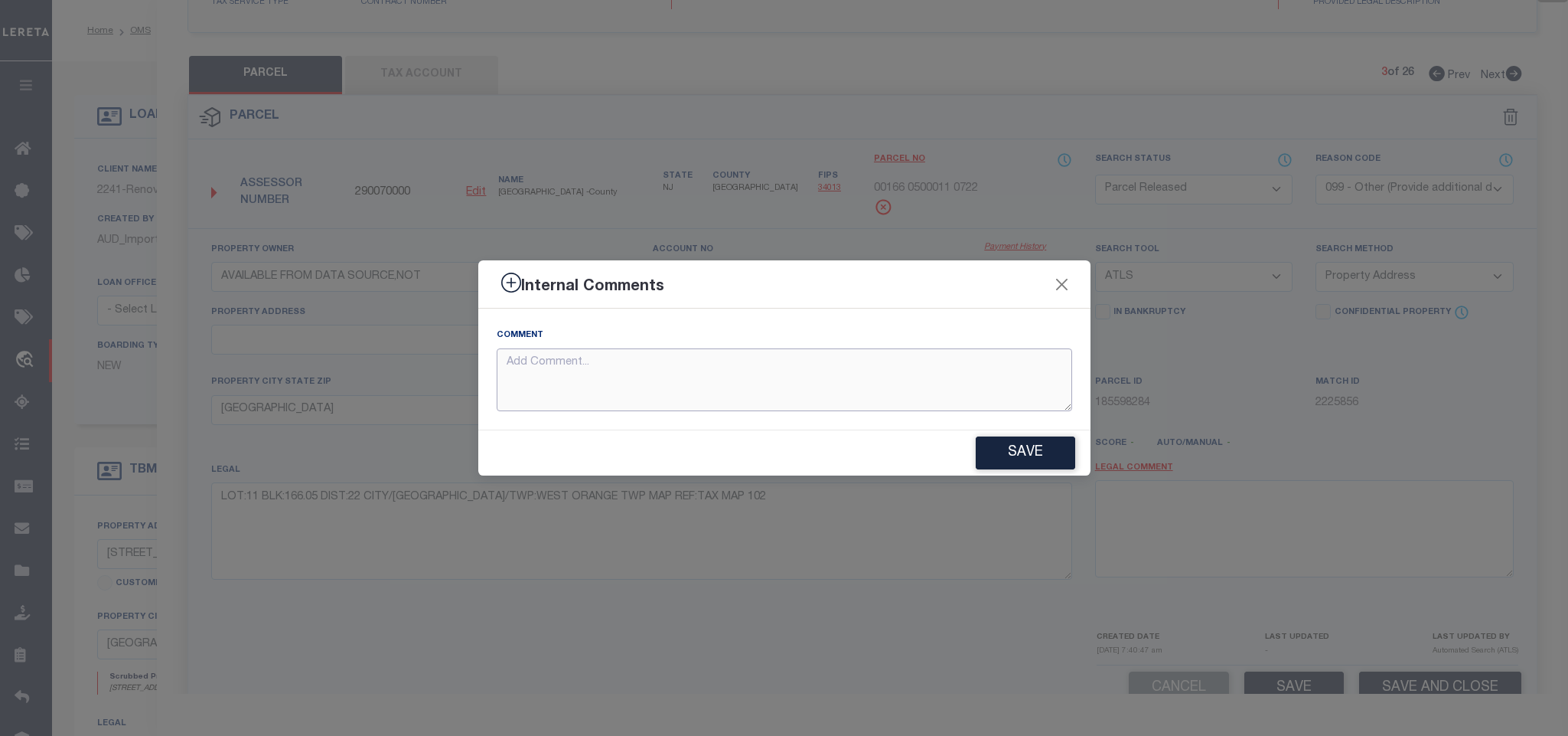
click at [978, 370] on textarea at bounding box center [784, 380] width 576 height 64
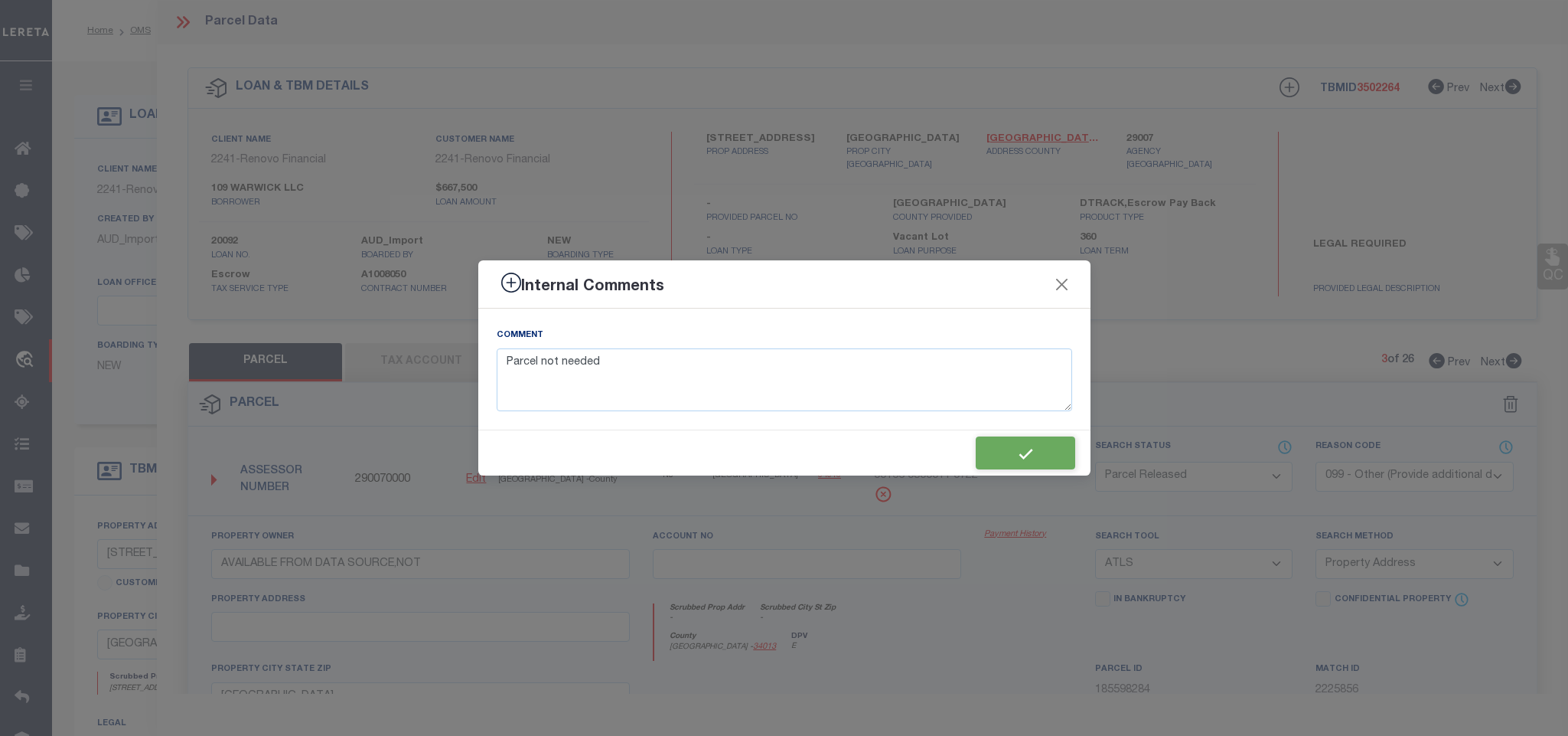
select select "PR"
select select "099"
select select "ATL"
select select "ADD"
select select "14701"
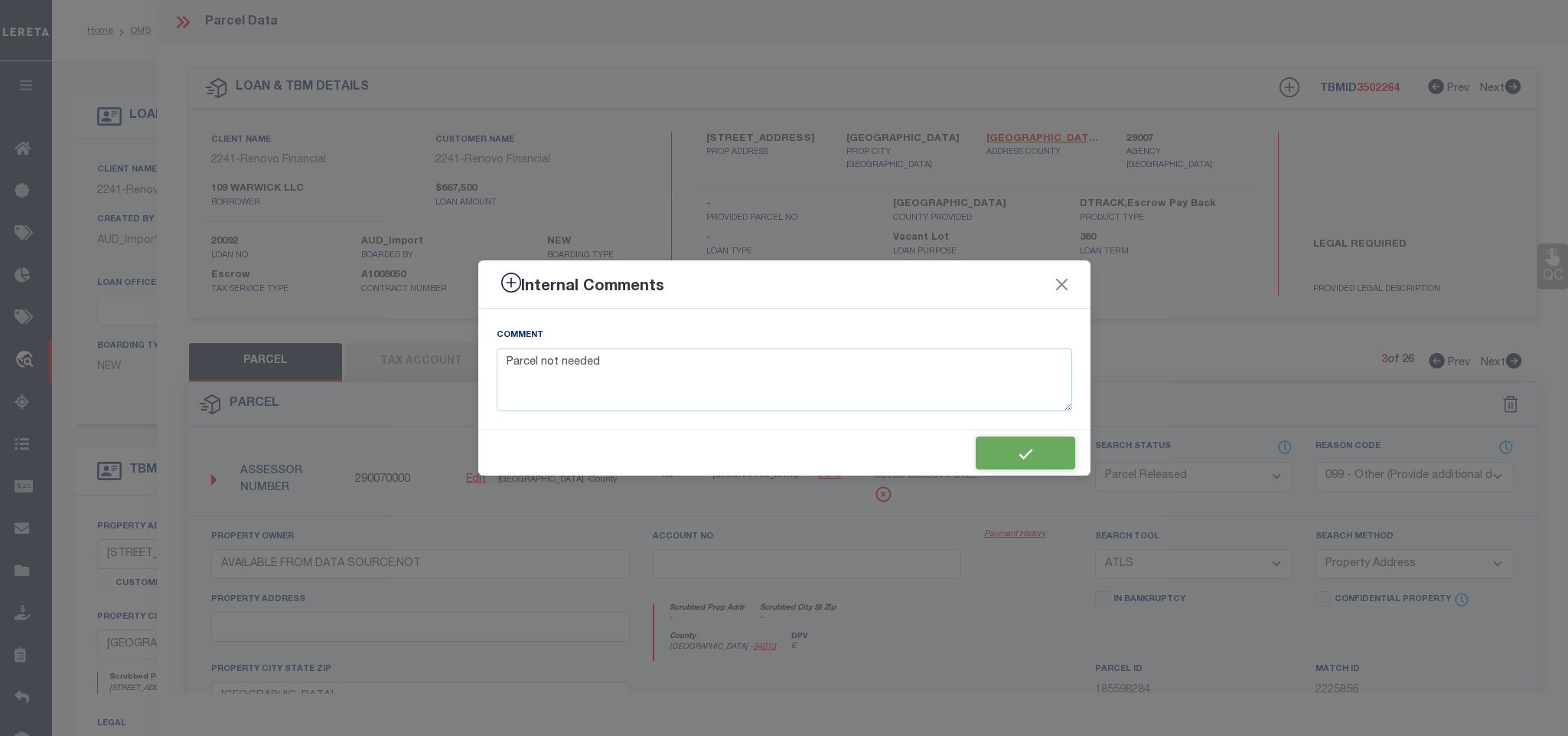
select select "25066"
select select "400"
select select "Escrow"
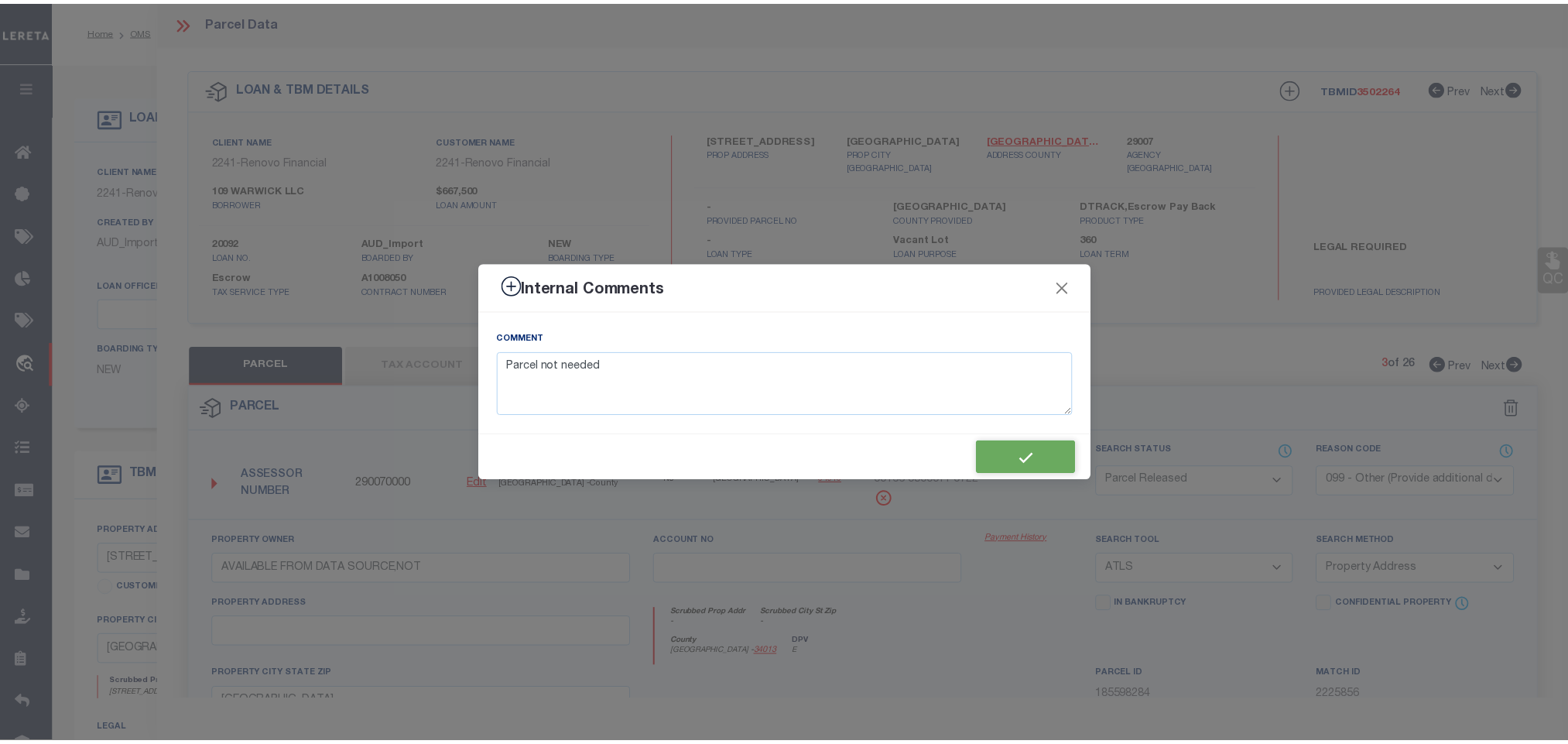
scroll to position [290, 0]
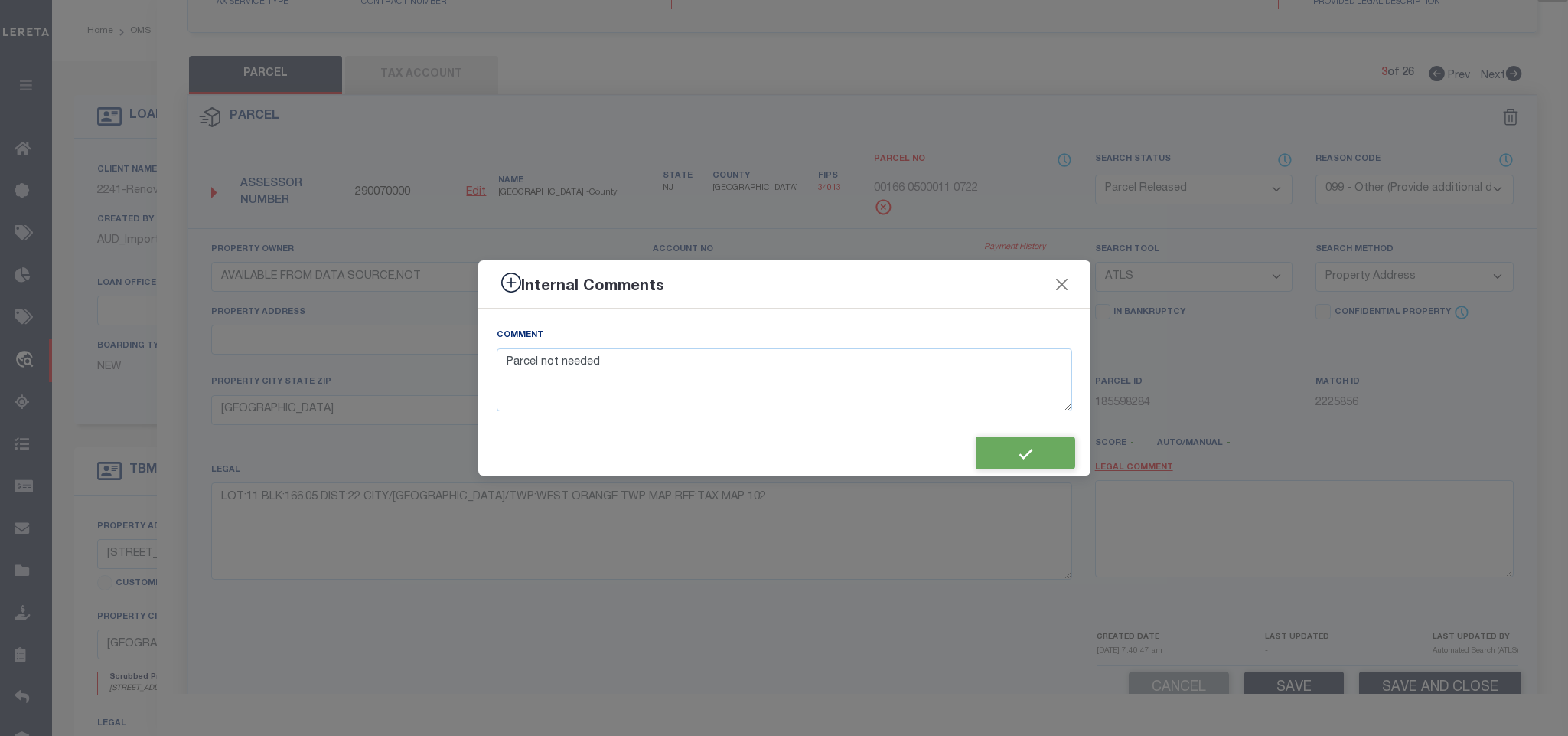
type textarea "Parcel not needed"
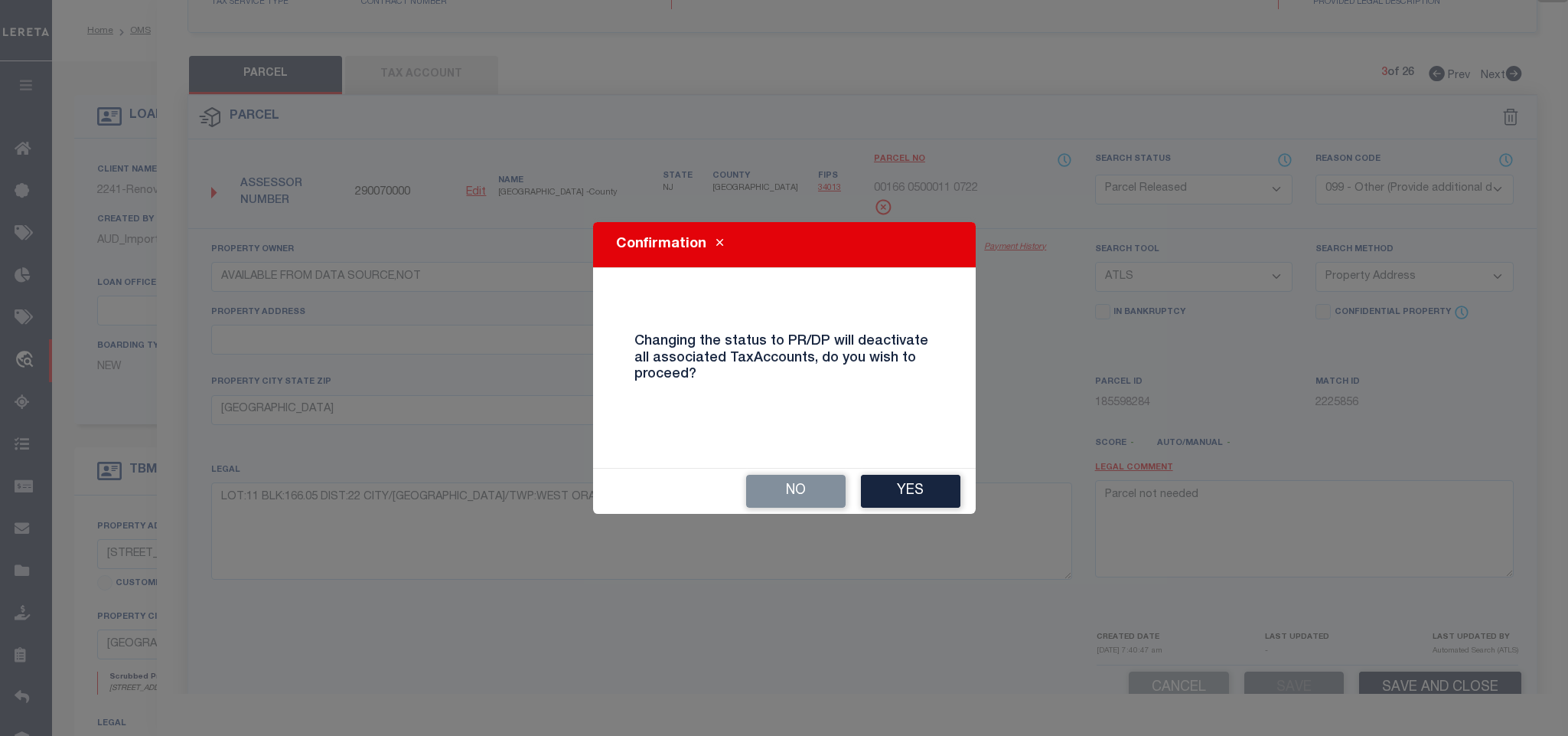
click at [930, 490] on button "Yes" at bounding box center [911, 491] width 100 height 33
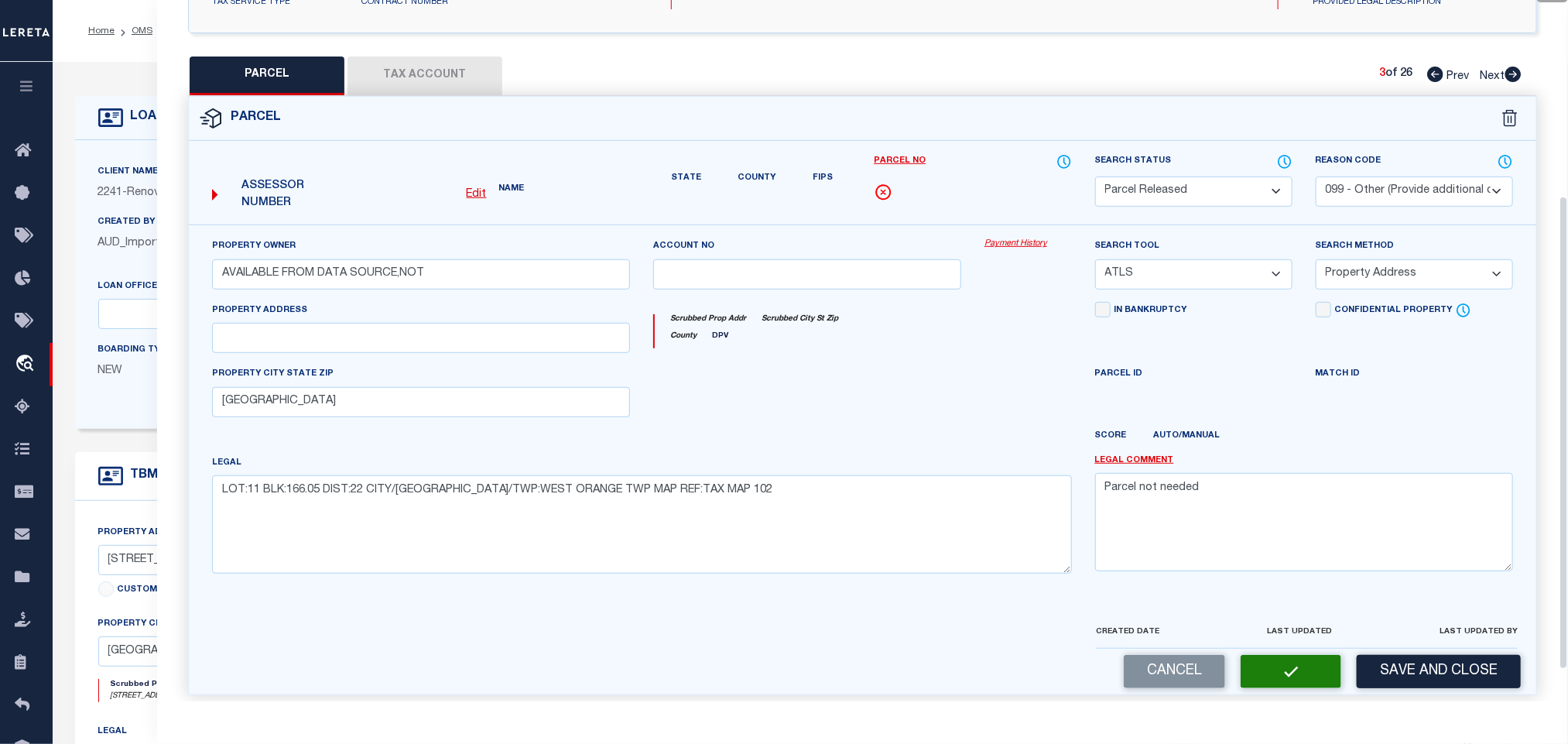
select select "AS"
select select
checkbox input "false"
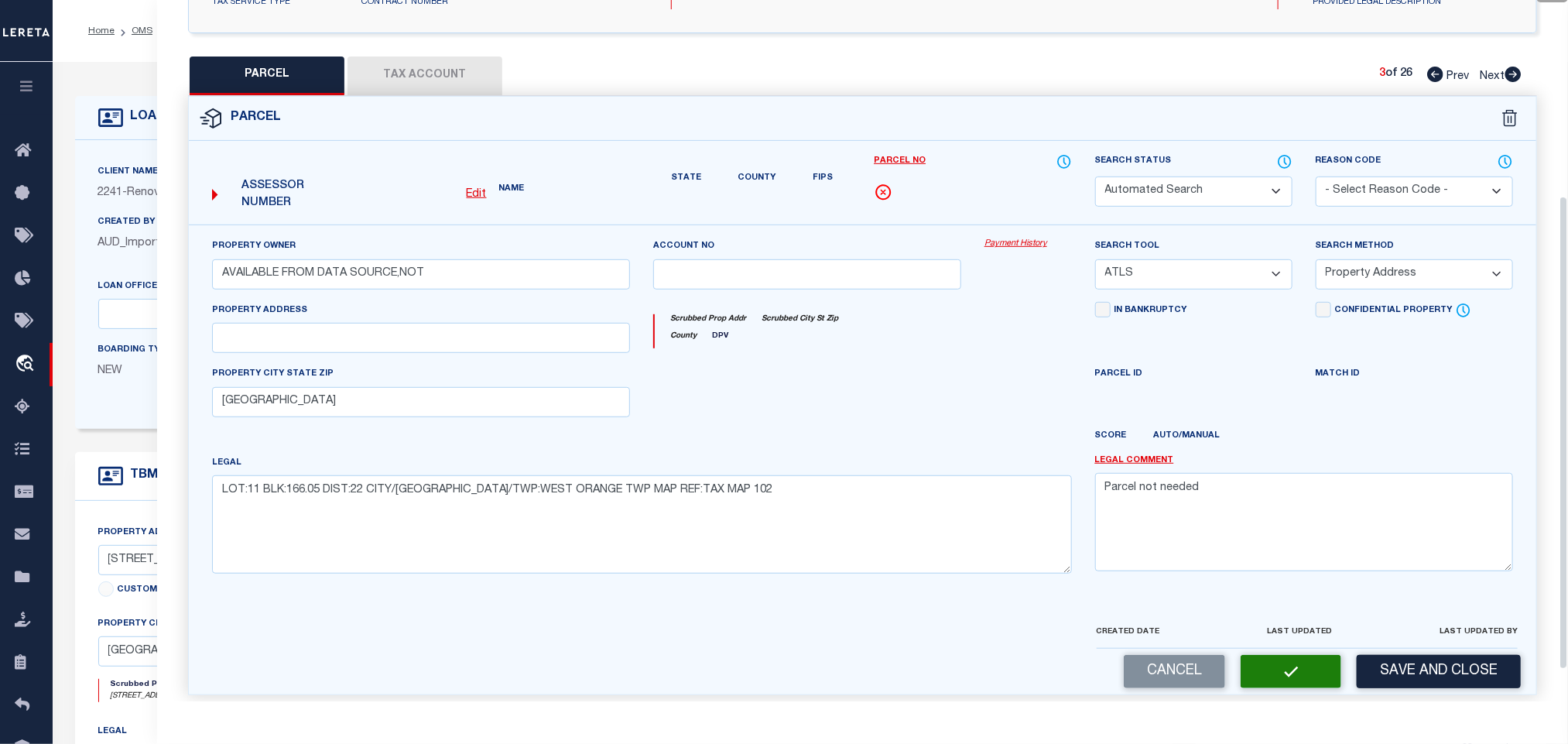
checkbox input "false"
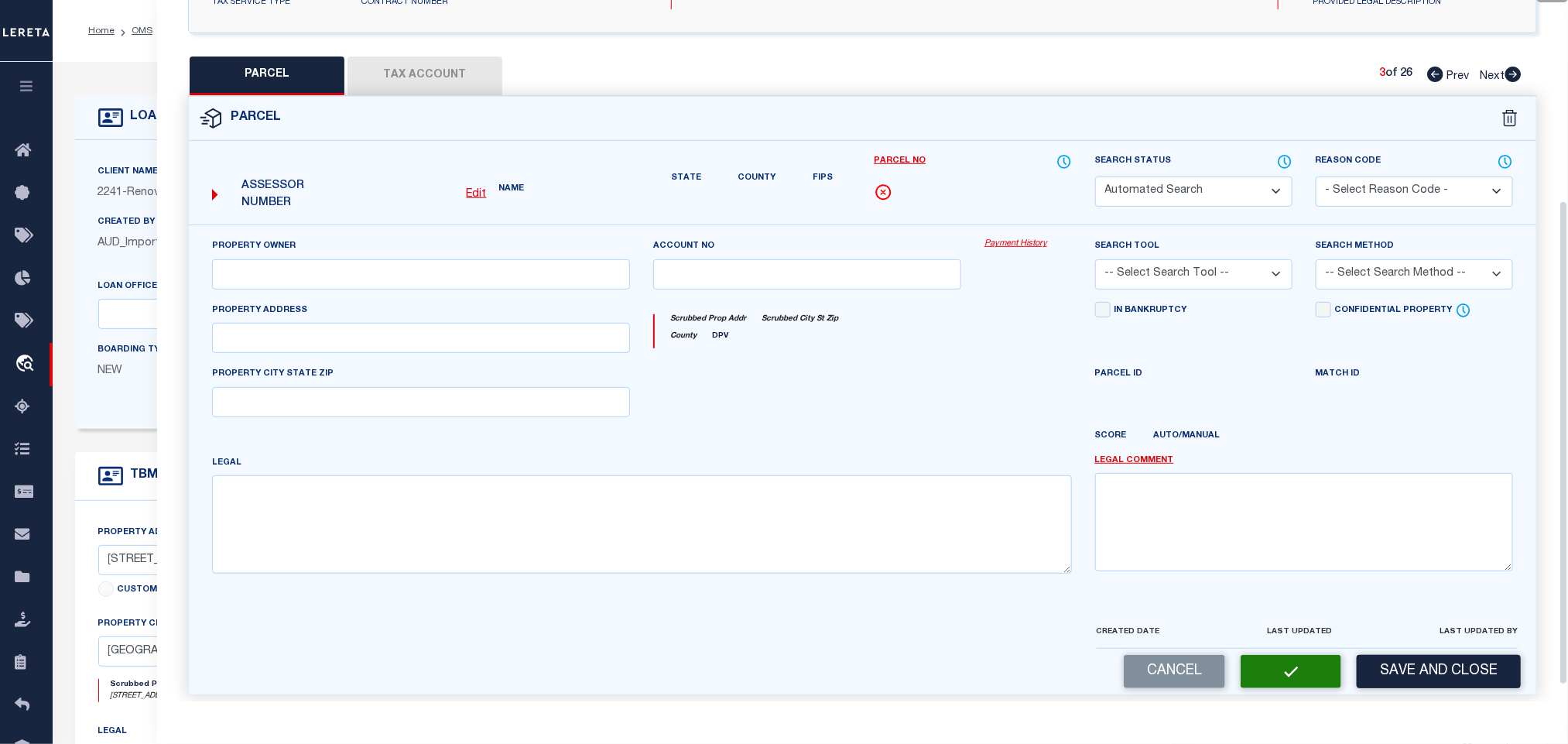
select select "PR"
select select "099"
type input "AVAILABLE FROM DATA SOURCE,NOT"
select select "ATL"
select select "ADD"
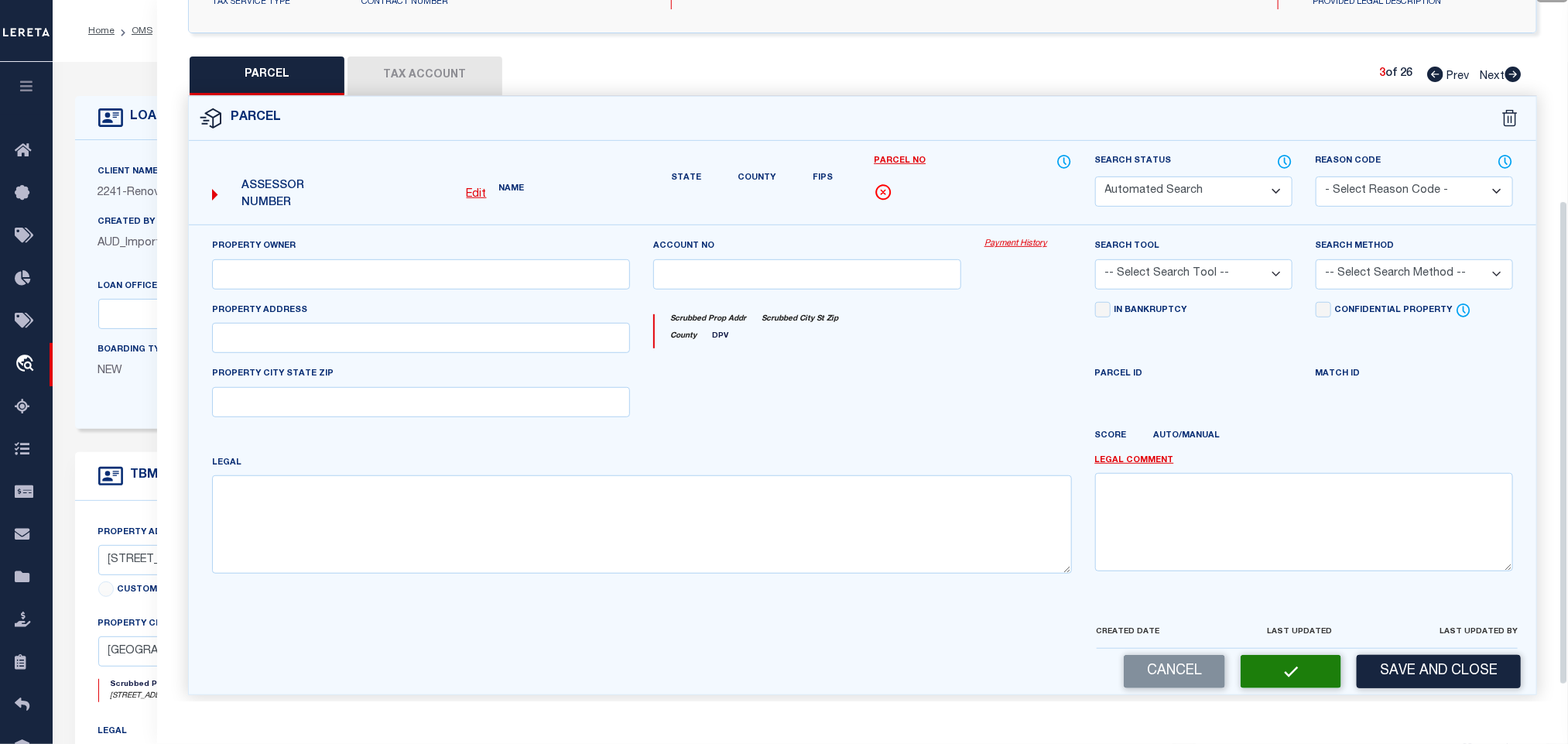
type input "[GEOGRAPHIC_DATA]"
type textarea "LOT:11 BLK:166.05 DIST:22 CITY/[GEOGRAPHIC_DATA]/TWP:WEST ORANGE TWP MAP REF:TA…"
type textarea "Parcel not needed"
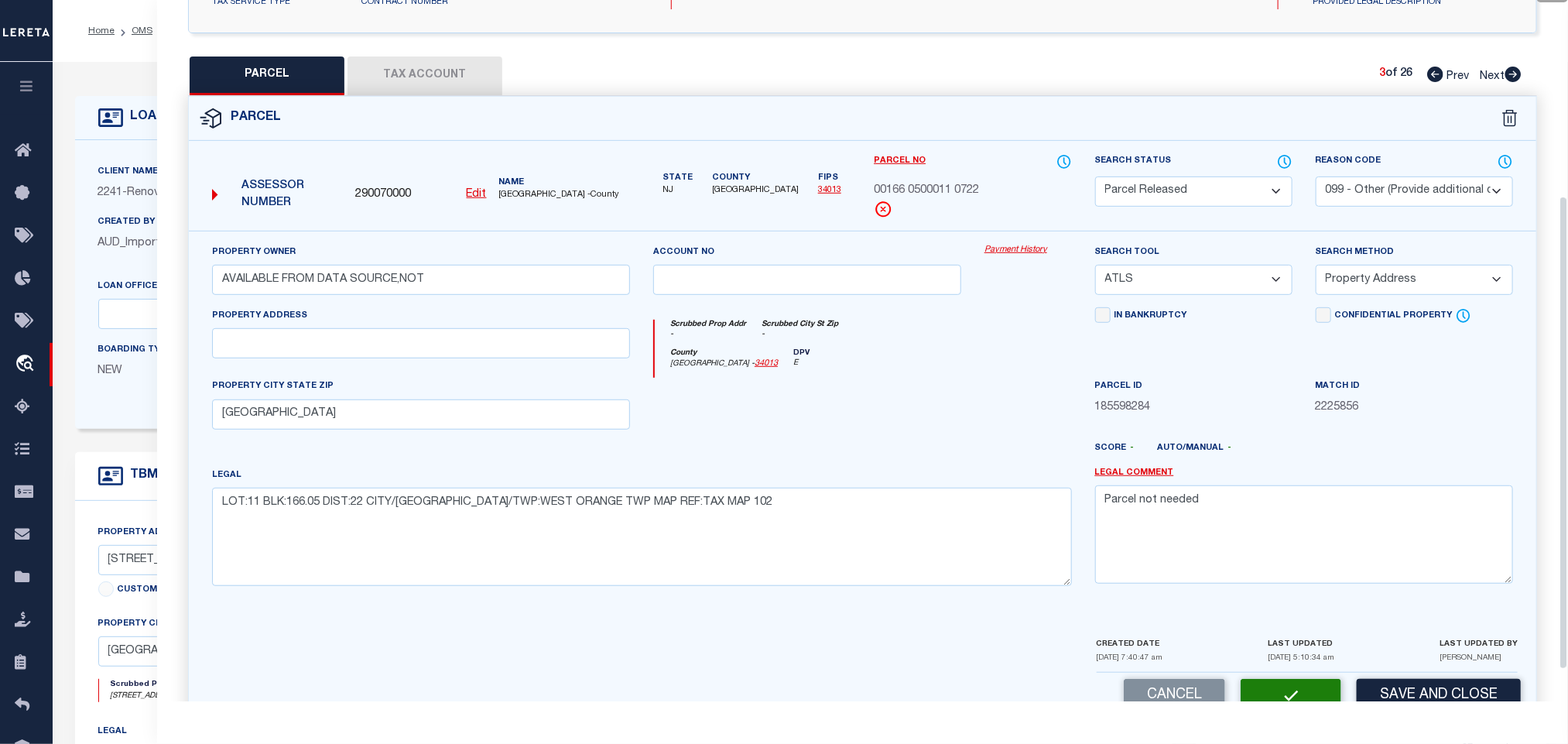
click at [1512, 74] on icon at bounding box center [1513, 74] width 17 height 16
select select "AS"
select select
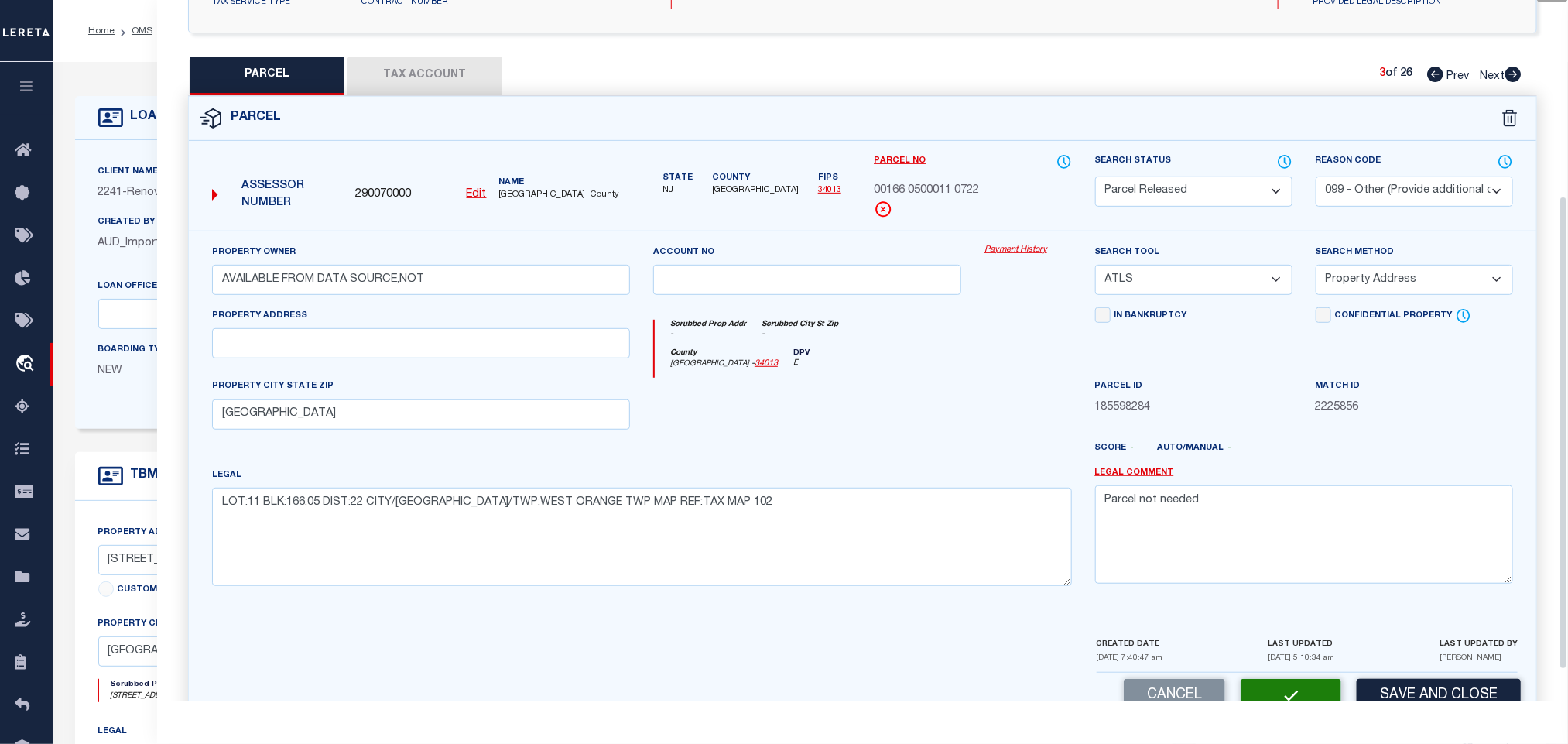
checkbox input "false"
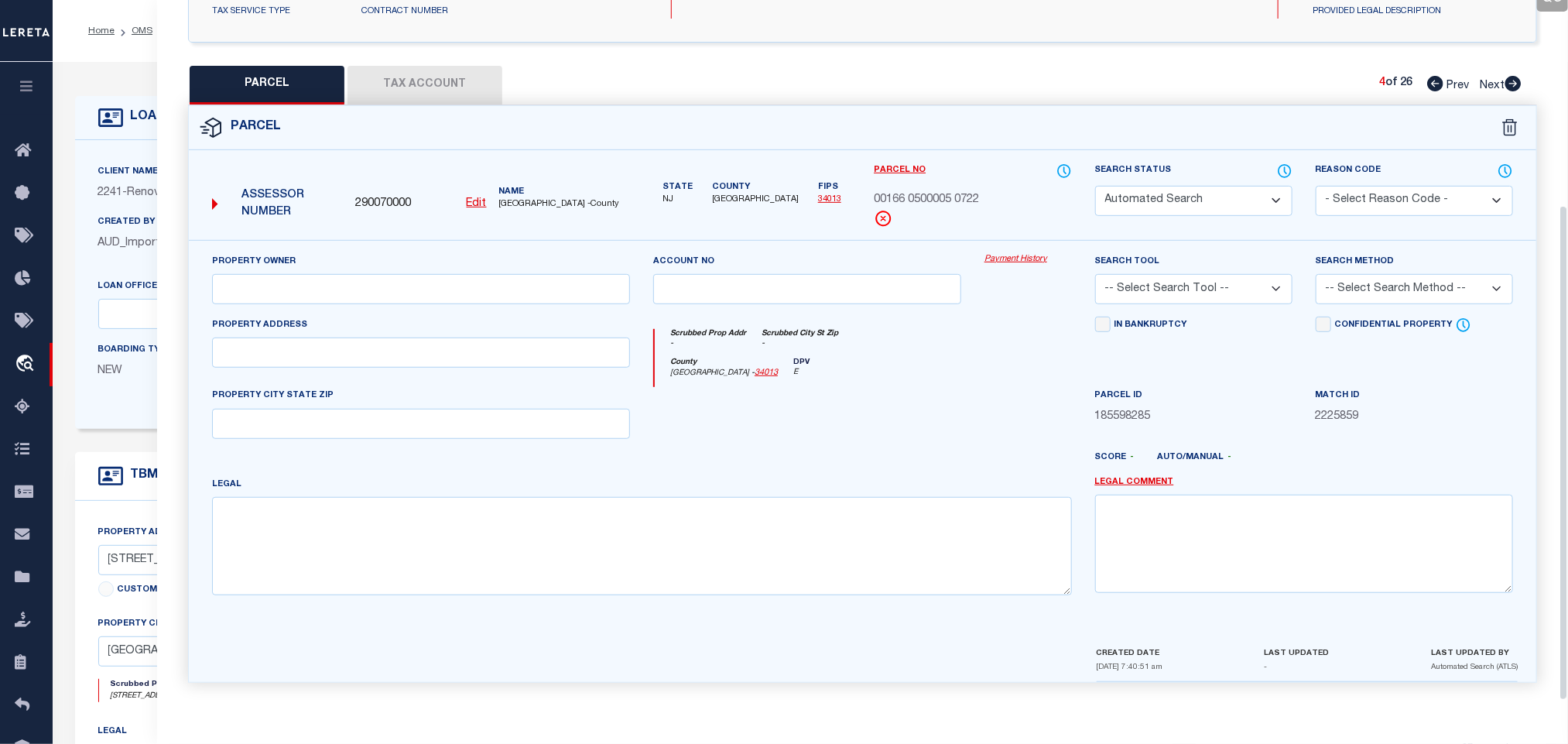
select select "PA"
select select "099"
type input "AVAILABLE FROM DATA SOURCE,NOT"
select select "ATL"
select select "ADD"
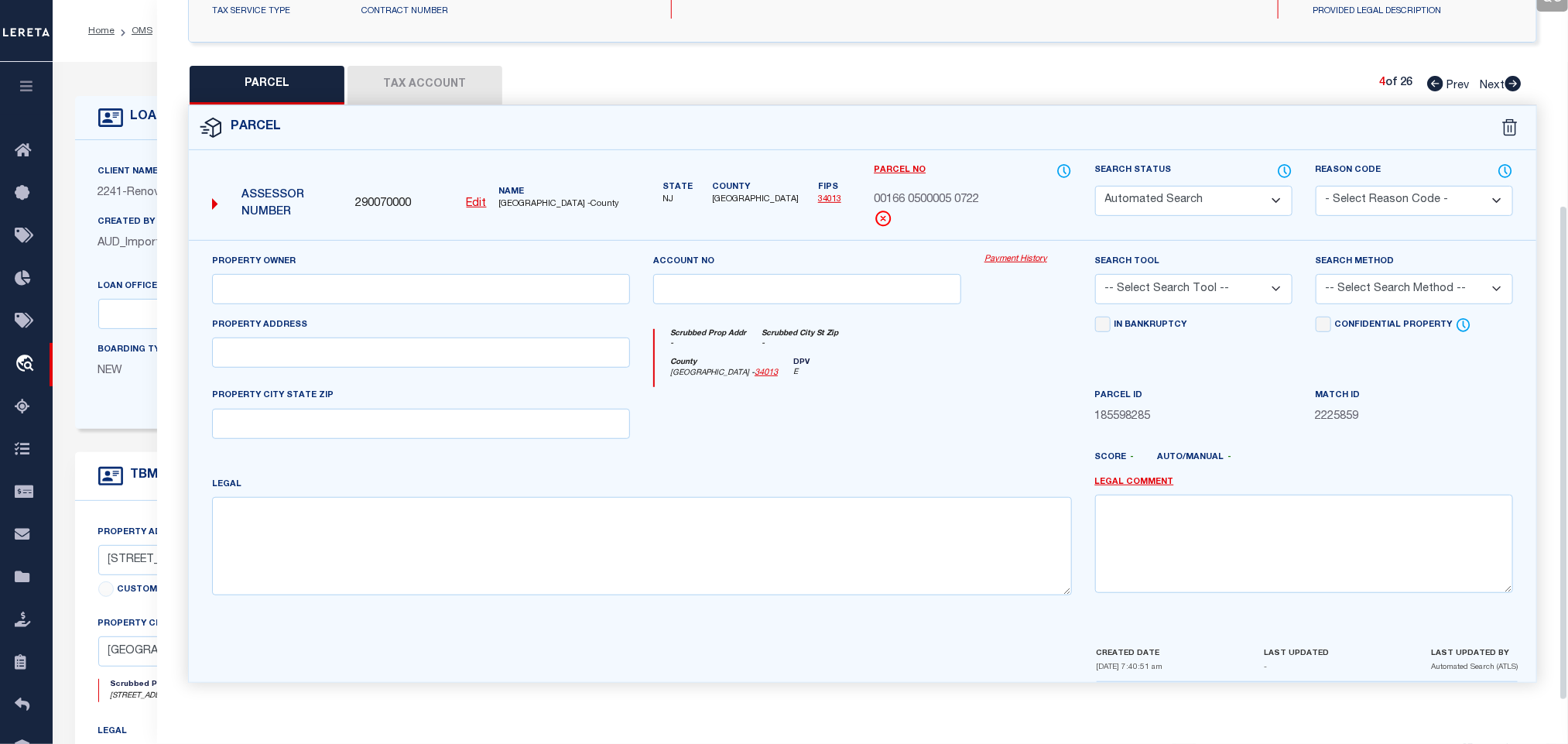
type input "[GEOGRAPHIC_DATA]"
type textarea "LOT:5 BLK:166.05 DIST:22 CITY/MUNI/TWP:WEST ORANGE TWP MAP REF:TAX MAP 102"
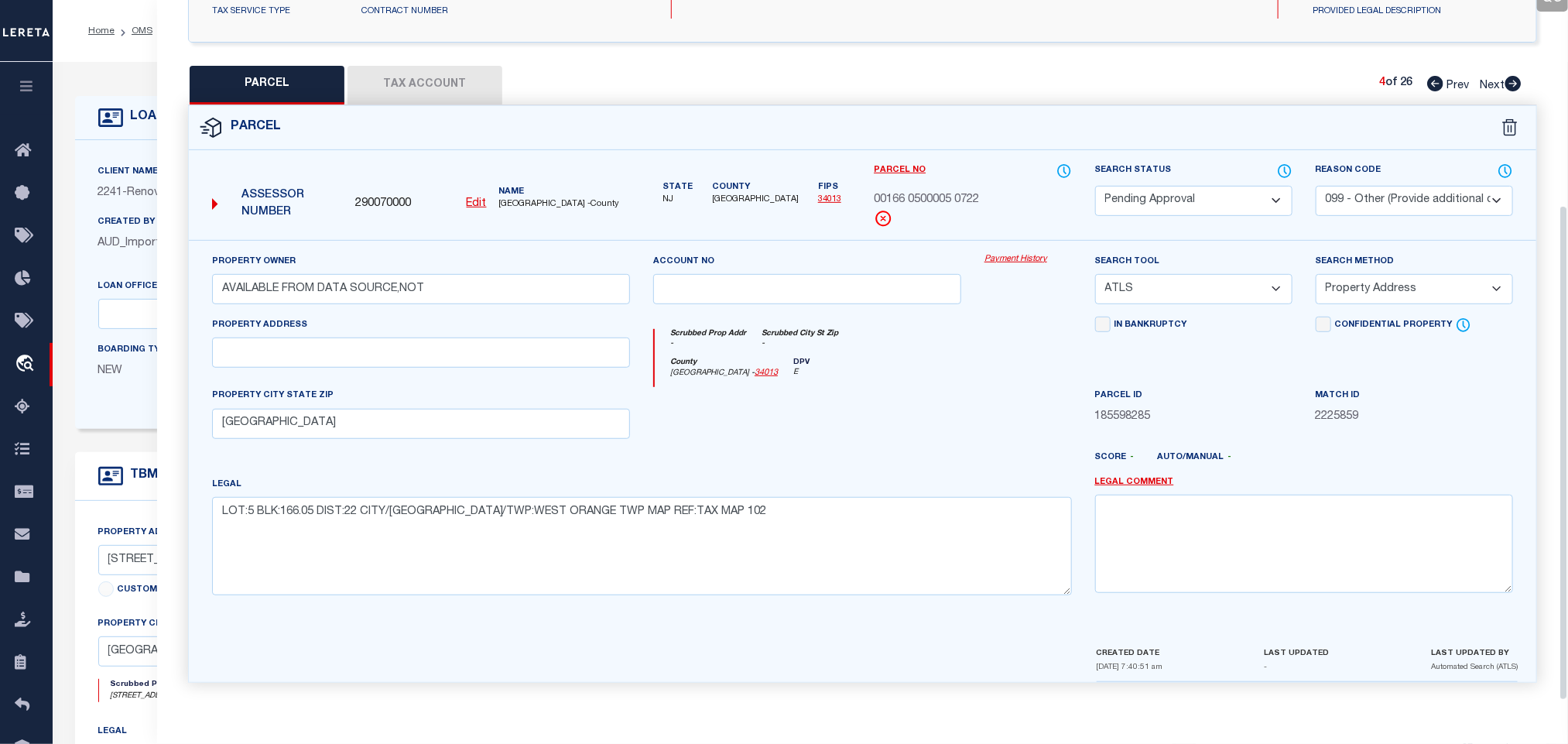
click at [1220, 198] on select "Automated Search Bad Parcel Complete Duplicate Parcel High Dollar Reporting In …" at bounding box center [1194, 200] width 198 height 30
select select "PR"
click at [1239, 189] on select "Automated Search Bad Parcel Complete Duplicate Parcel High Dollar Reporting In …" at bounding box center [1194, 200] width 198 height 30
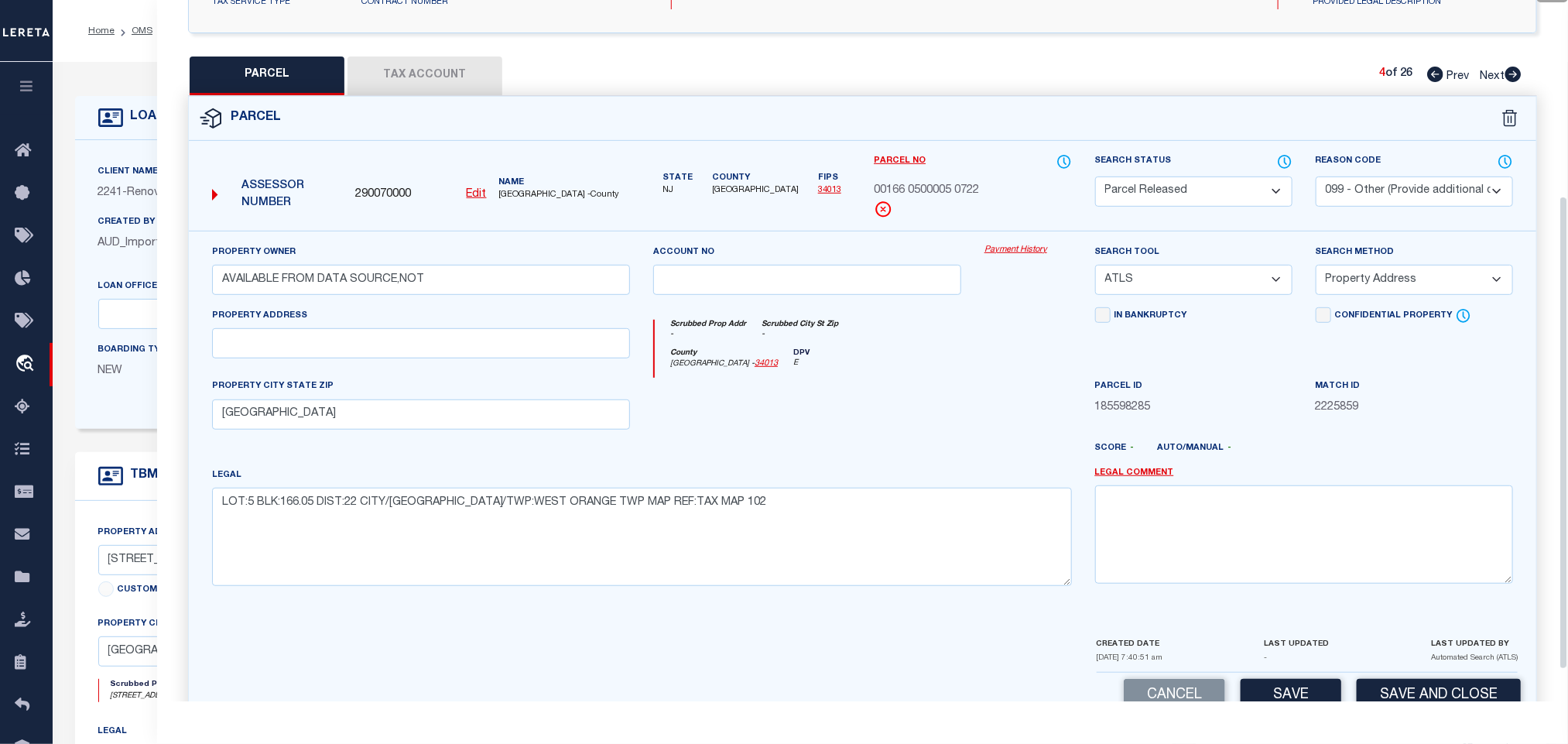
click at [1383, 189] on select "- Select Reason Code - 099 - Other (Provide additional detail) ACT - Agency Cha…" at bounding box center [1415, 191] width 198 height 30
select select "099"
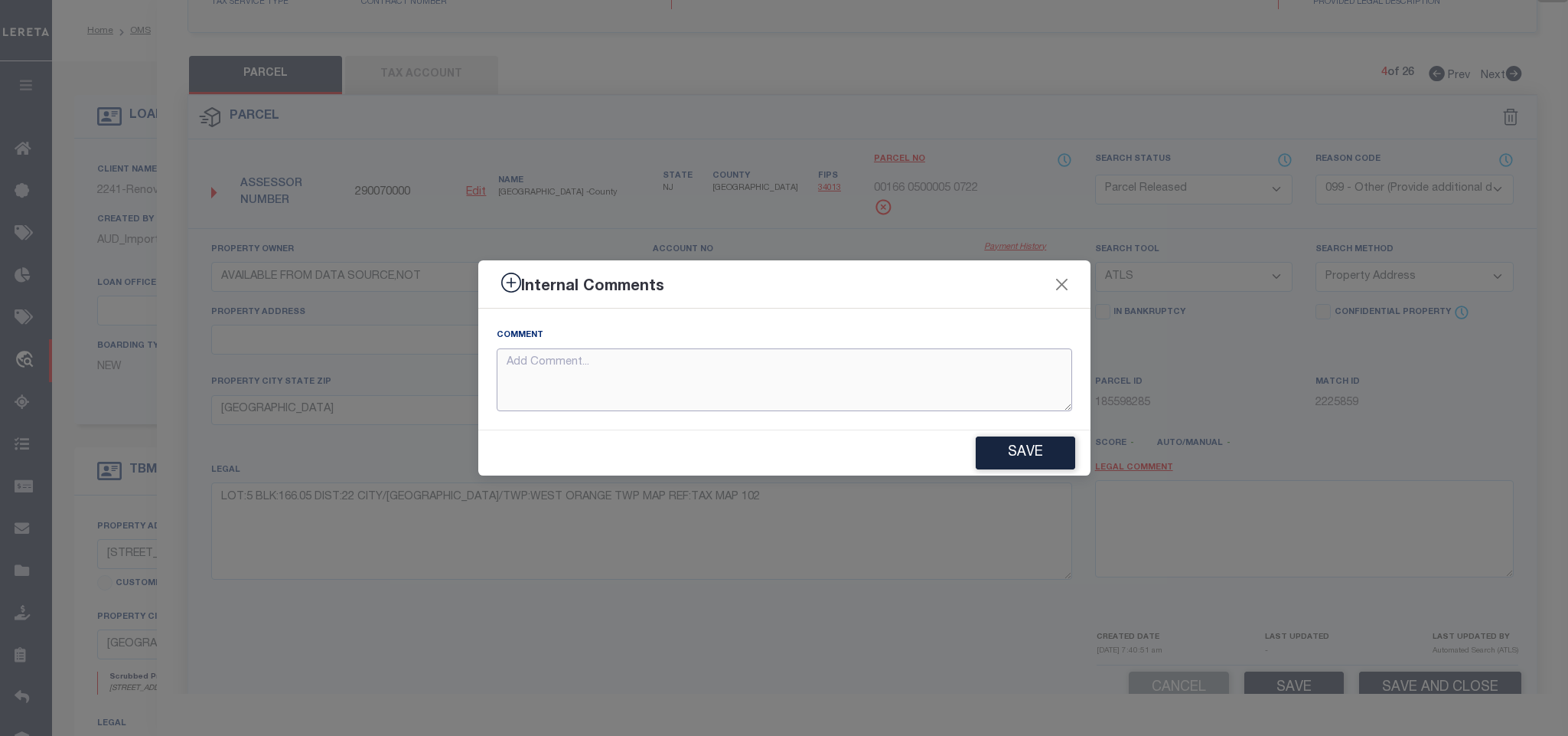
click at [1056, 373] on textarea at bounding box center [784, 380] width 576 height 64
paste textarea "Parcel not needed"
type textarea "Parcel not needed"
click at [1035, 448] on button "Save" at bounding box center [1026, 453] width 100 height 33
type textarea "Parcel not needed"
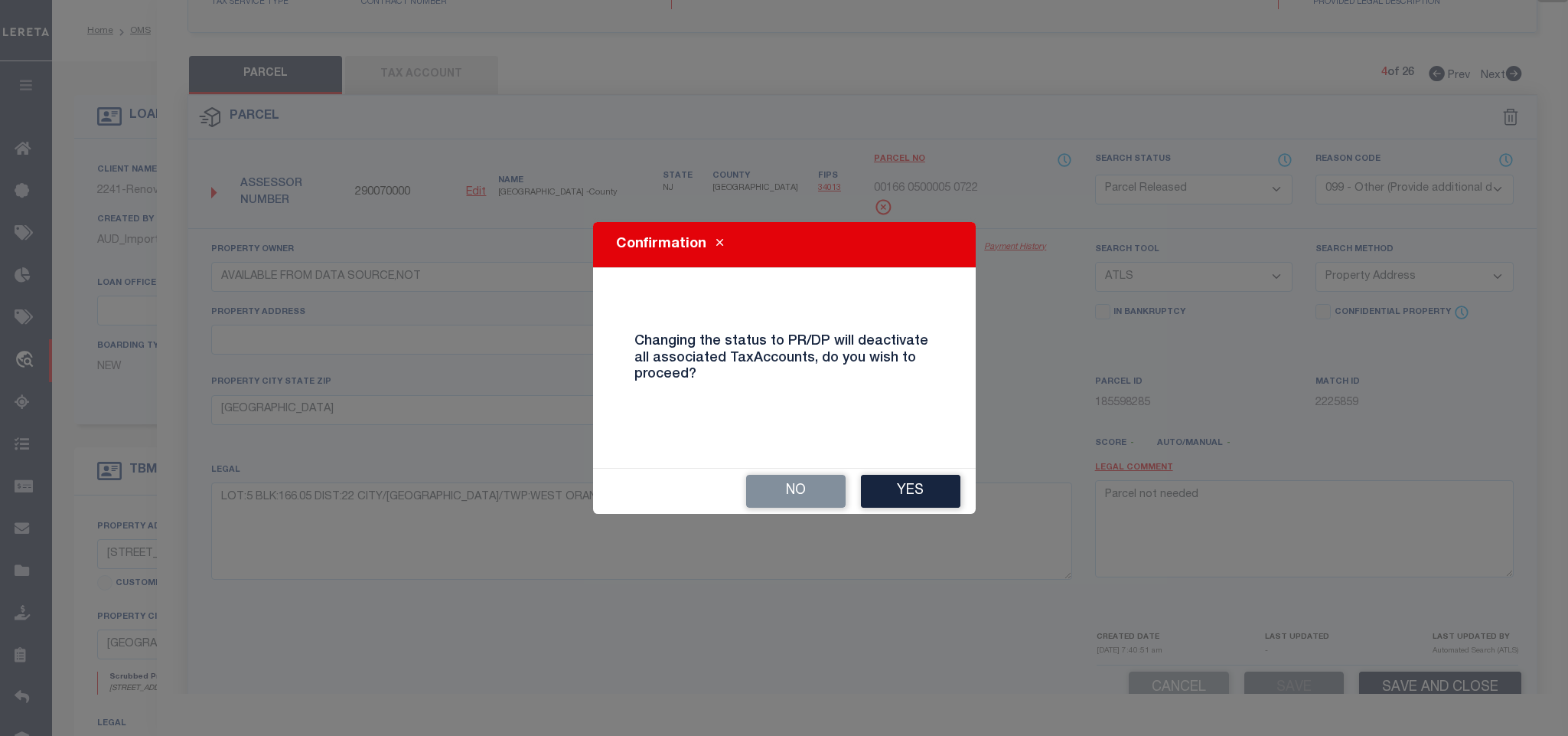
click at [891, 479] on button "Yes" at bounding box center [911, 491] width 100 height 33
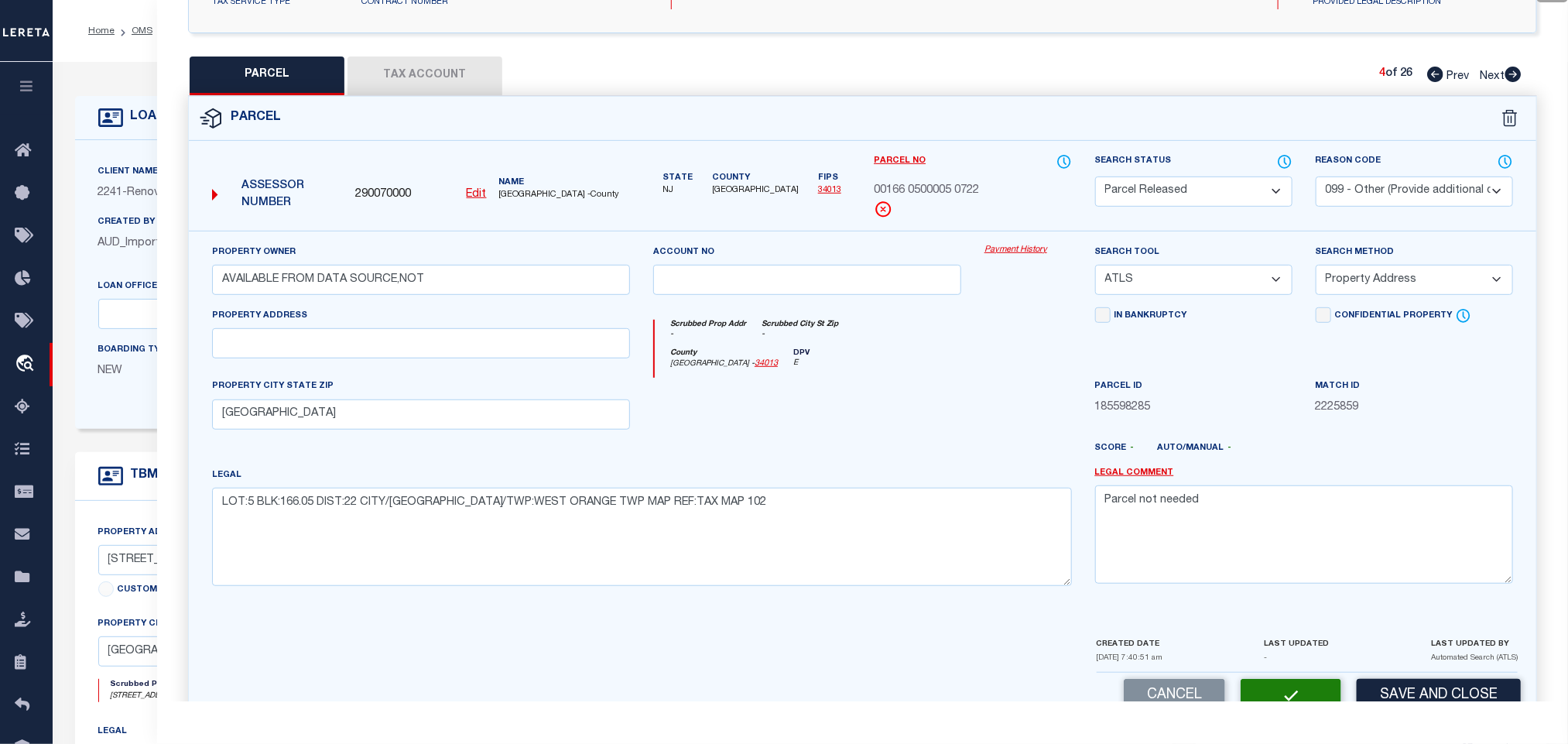
select select "AS"
select select
checkbox input "false"
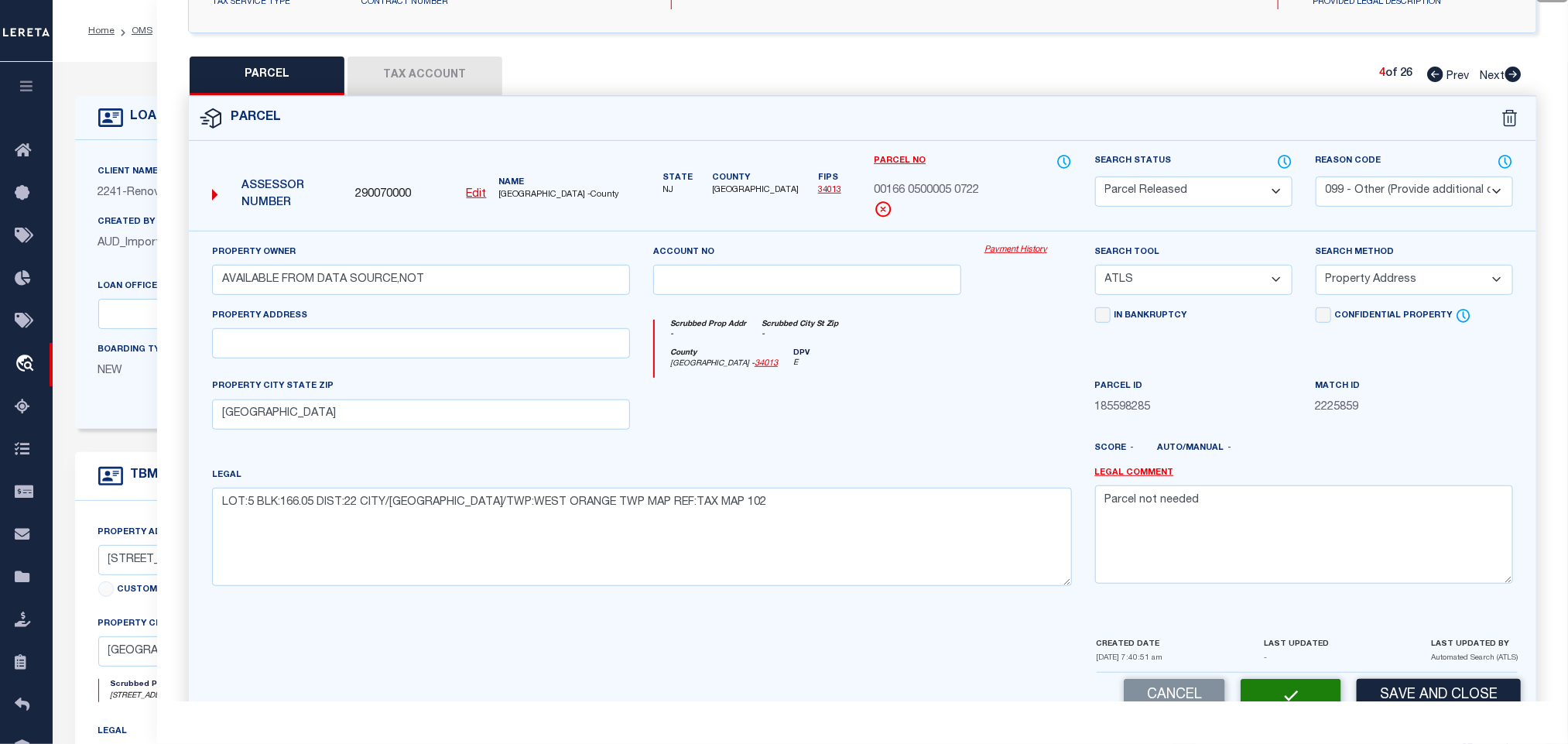
checkbox input "false"
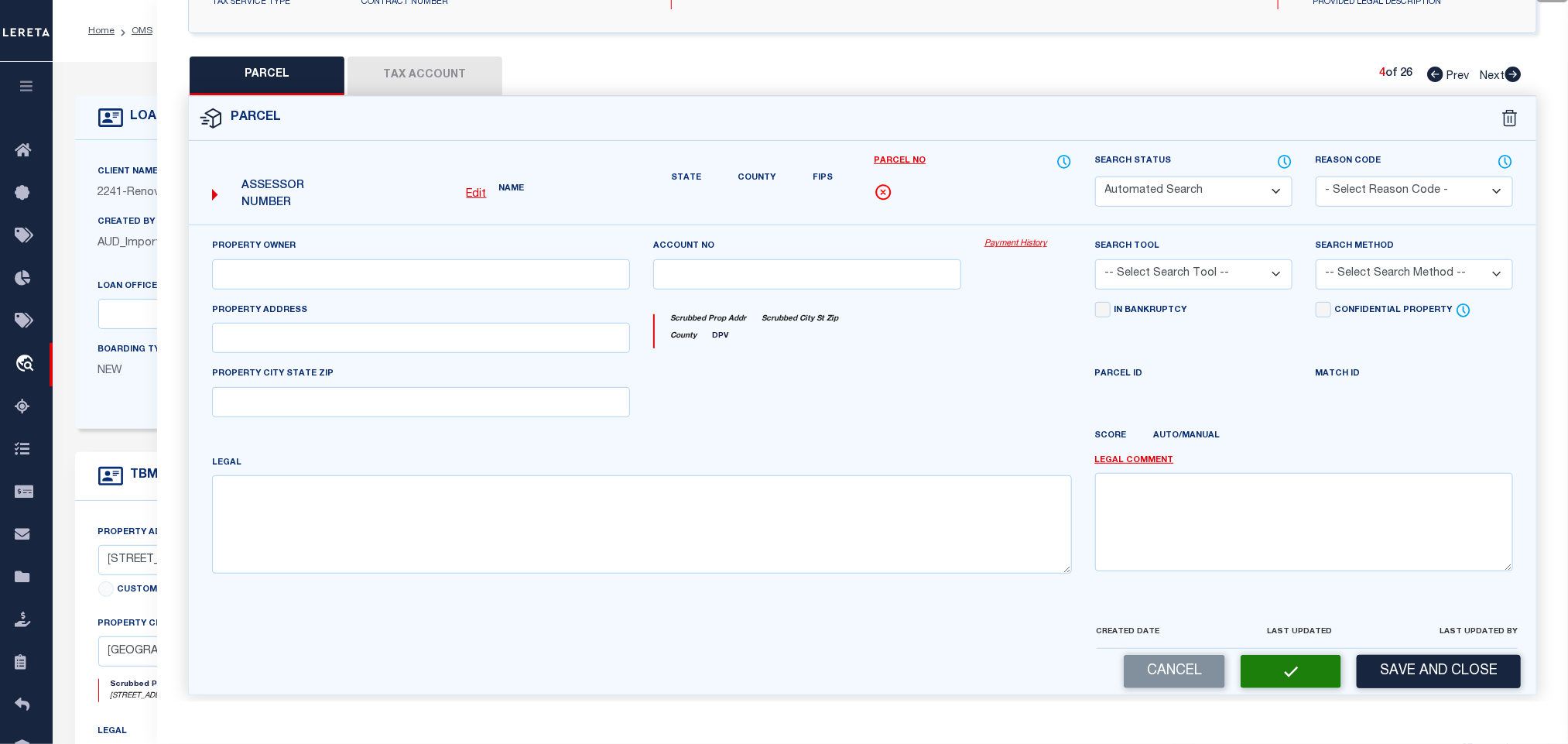
select select "PR"
select select "099"
type input "AVAILABLE FROM DATA SOURCE,NOT"
select select "ATL"
select select "ADD"
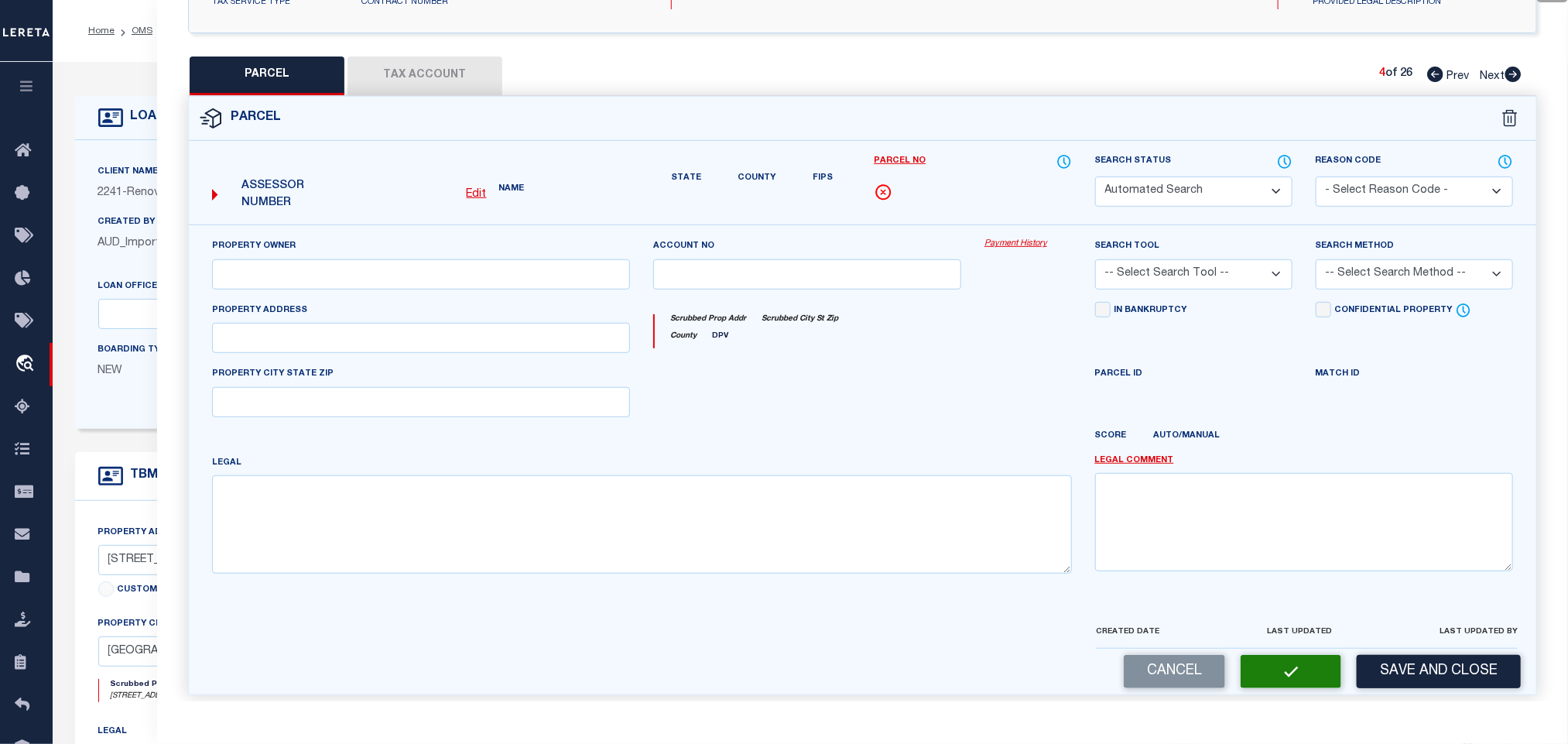
type input "[GEOGRAPHIC_DATA]"
type textarea "LOT:5 BLK:166.05 DIST:22 CITY/MUNI/TWP:WEST ORANGE TWP MAP REF:TAX MAP 102"
type textarea "Parcel not needed"
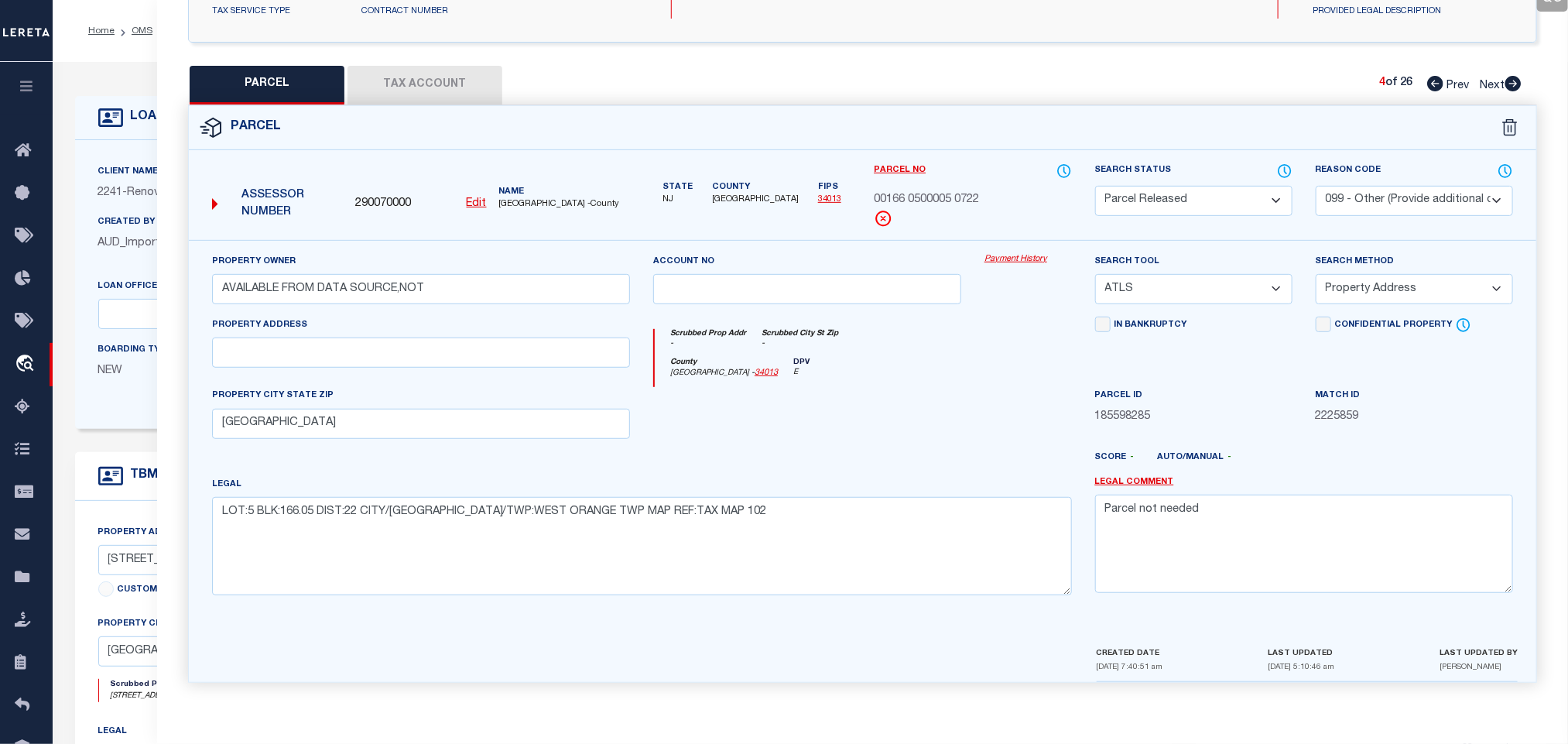
click at [1515, 76] on icon at bounding box center [1514, 84] width 17 height 16
select select "AS"
select select
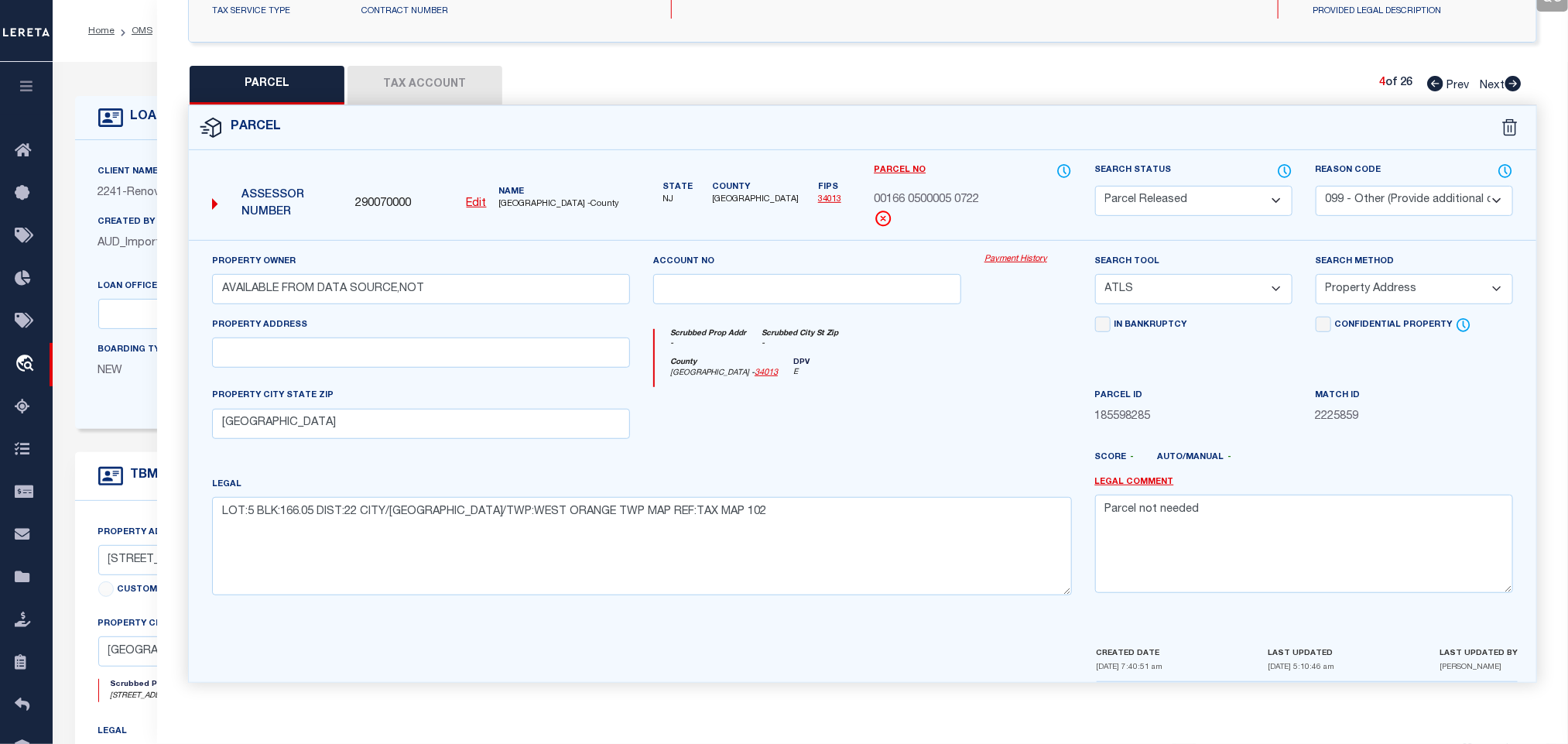
checkbox input "false"
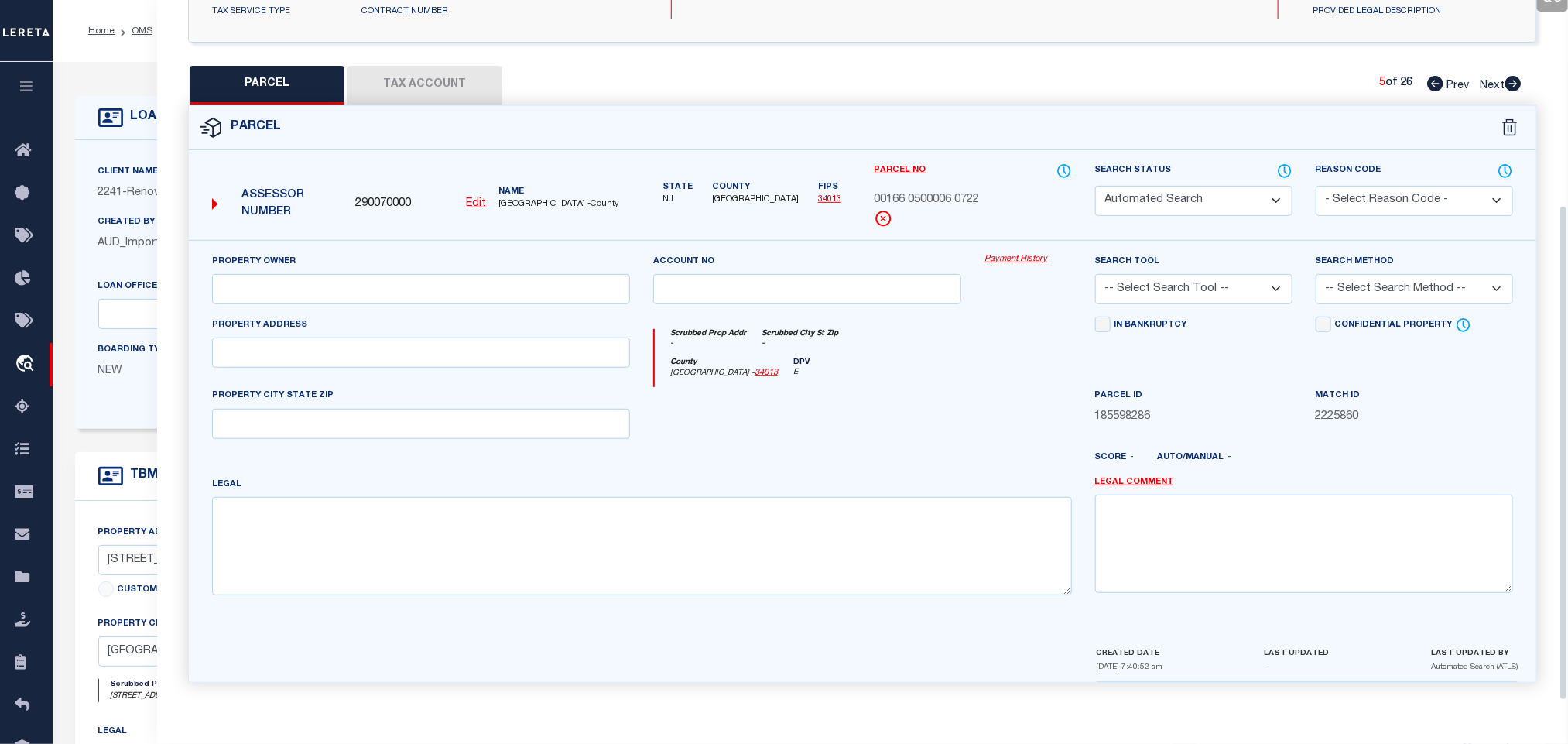
select select "PA"
select select "099"
type input "AVAILABLE FROM DATA SOURCE,NOT"
select select "ATL"
select select "ADD"
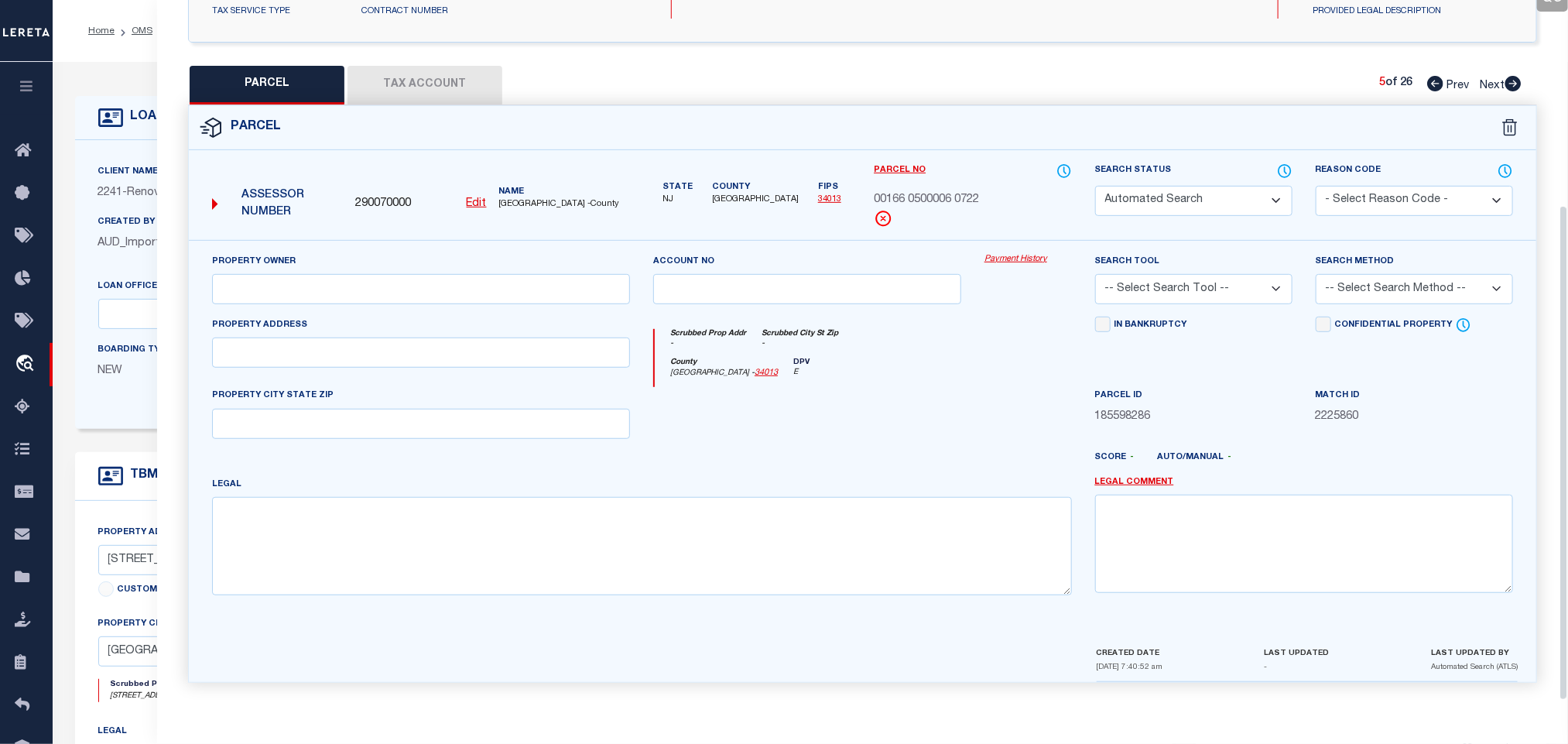
type input "[GEOGRAPHIC_DATA]"
type textarea "LOT:6 BLK:166.05 DIST:22 CITY/MUNI/TWP:WEST ORANGE TWP MAP REF:TAX MAP 102"
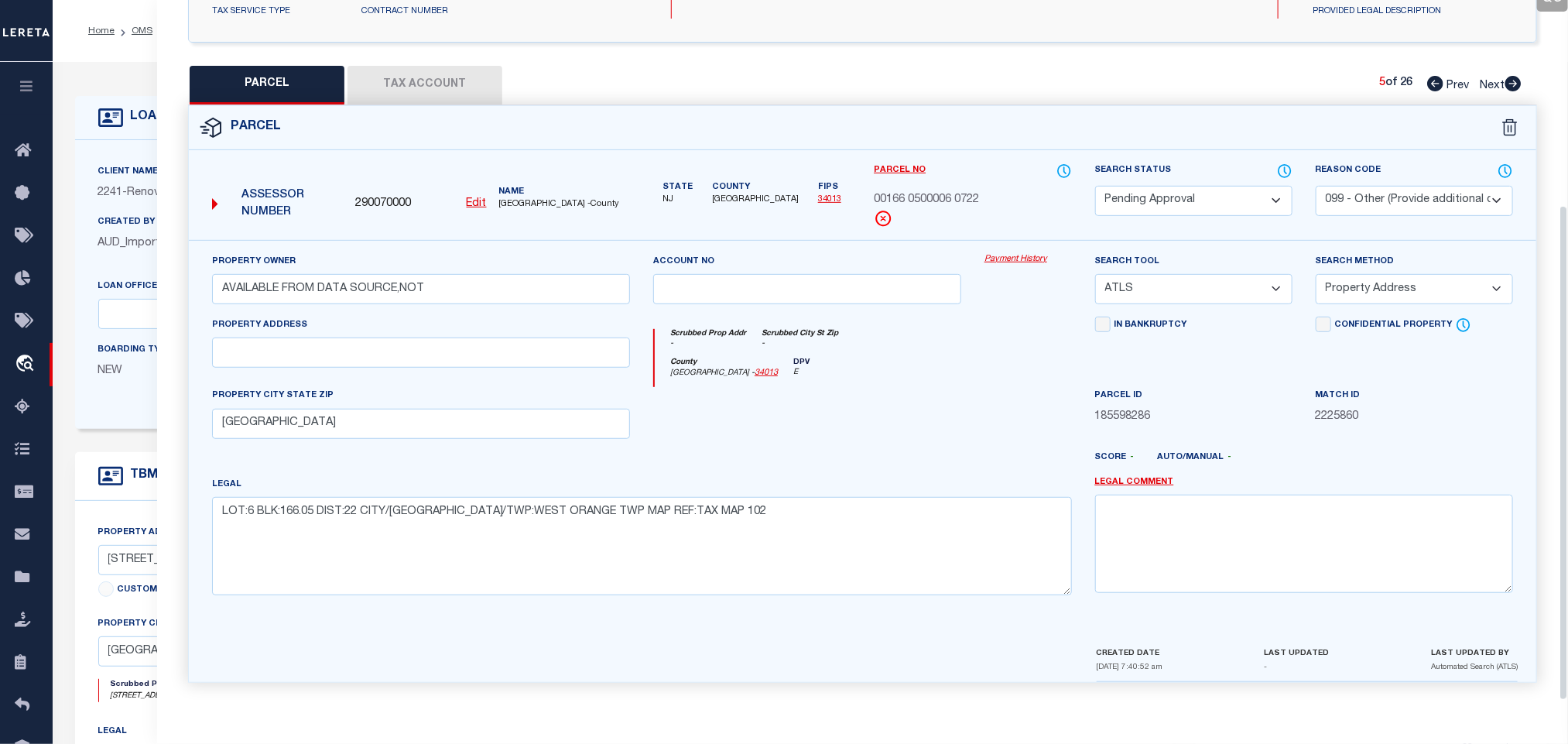
click at [1206, 191] on select "Automated Search Bad Parcel Complete Duplicate Parcel High Dollar Reporting In …" at bounding box center [1194, 200] width 198 height 30
select select "PR"
drag, startPoint x: 1206, startPoint y: 191, endPoint x: 1403, endPoint y: 191, distance: 197.0
click at [1206, 191] on select "Automated Search Bad Parcel Complete Duplicate Parcel High Dollar Reporting In …" at bounding box center [1194, 200] width 198 height 30
click at [1403, 191] on select "- Select Reason Code - 099 - Other (Provide additional detail) ACT - Agency Cha…" at bounding box center [1415, 200] width 198 height 30
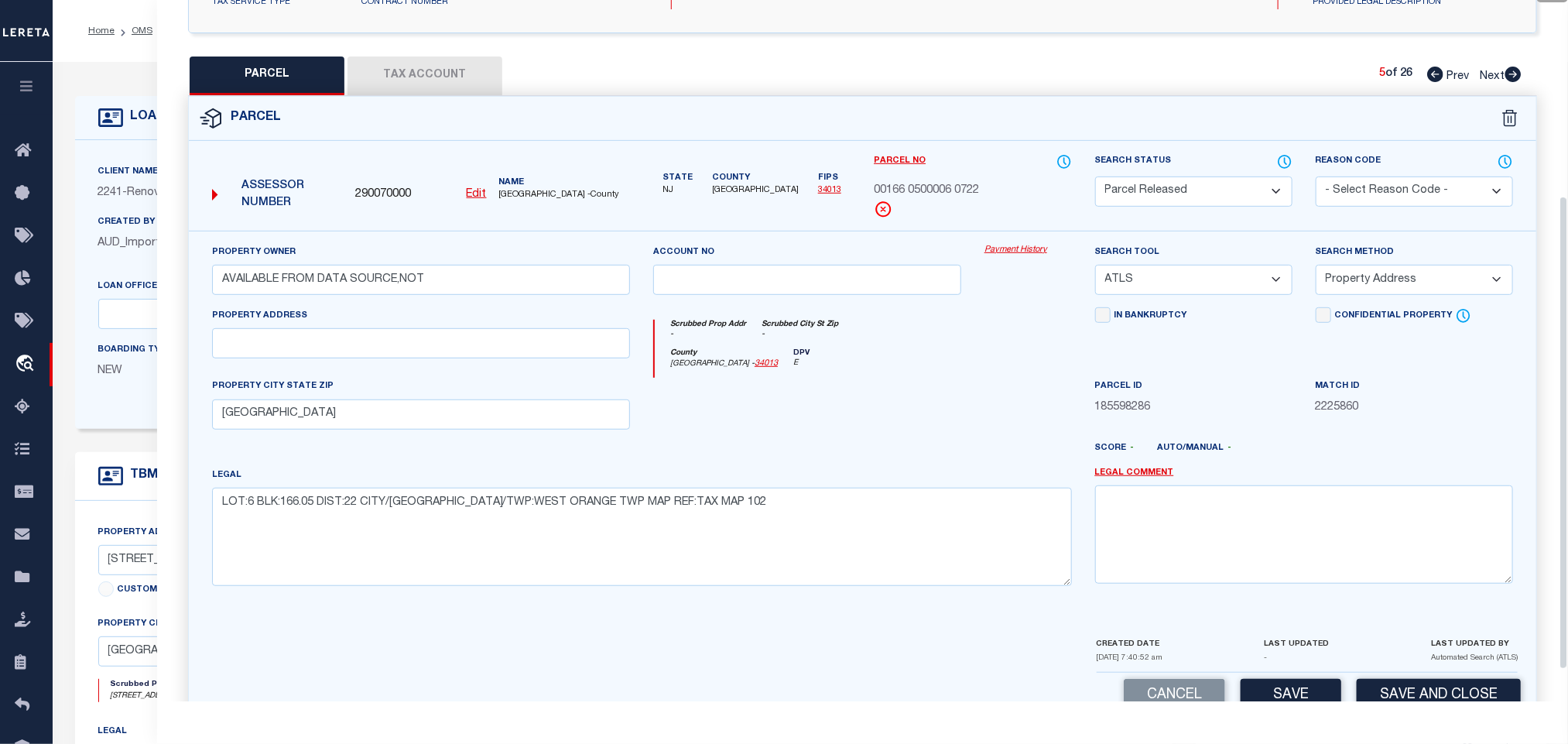
click at [1403, 191] on select "- Select Reason Code - 099 - Other (Provide additional detail) ACT - Agency Cha…" at bounding box center [1415, 191] width 198 height 30
select select "099"
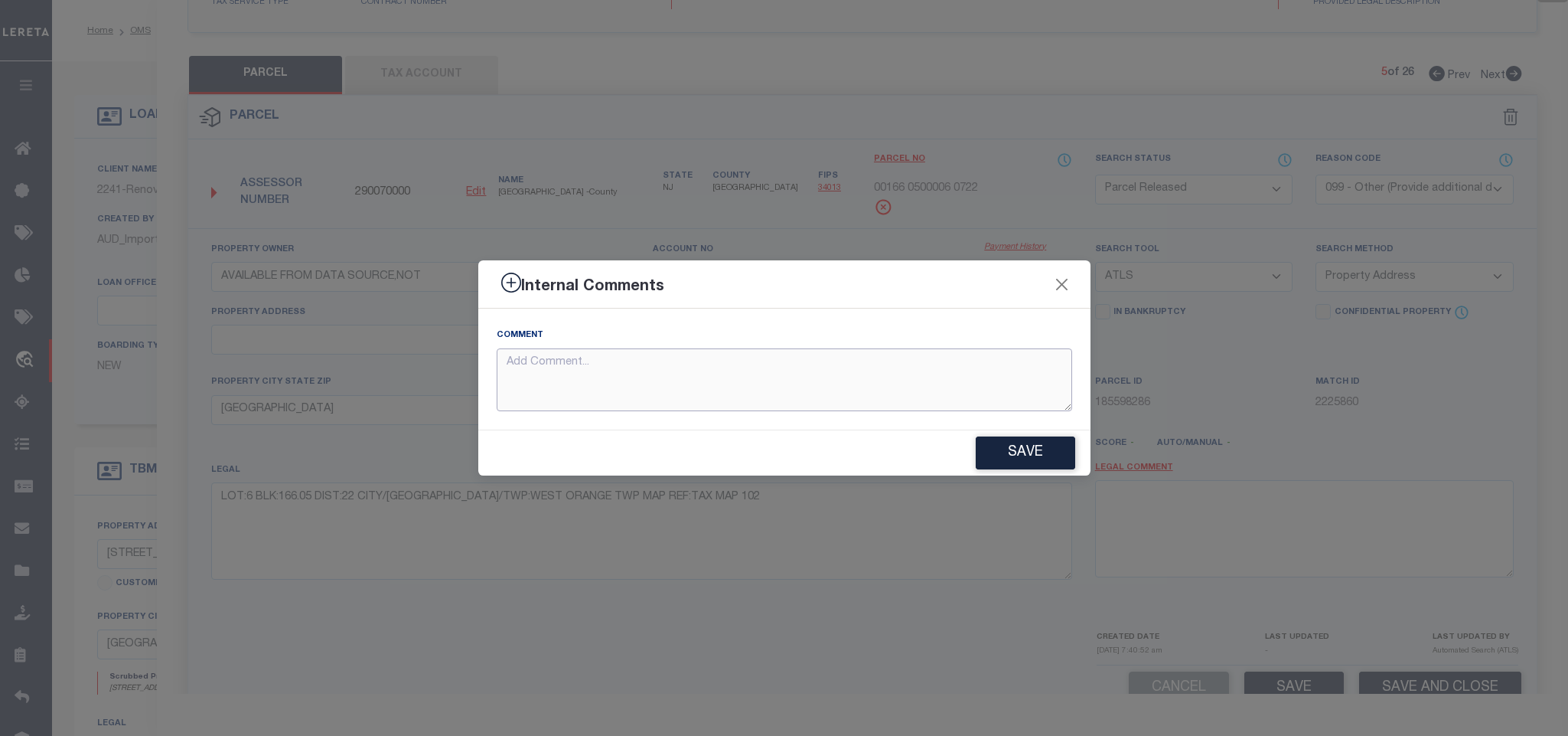
click at [939, 386] on textarea at bounding box center [784, 380] width 576 height 64
paste textarea "Parcel not needed"
type textarea "Parcel not needed"
click at [1001, 453] on button "Save" at bounding box center [1026, 453] width 100 height 33
type textarea "Parcel not needed"
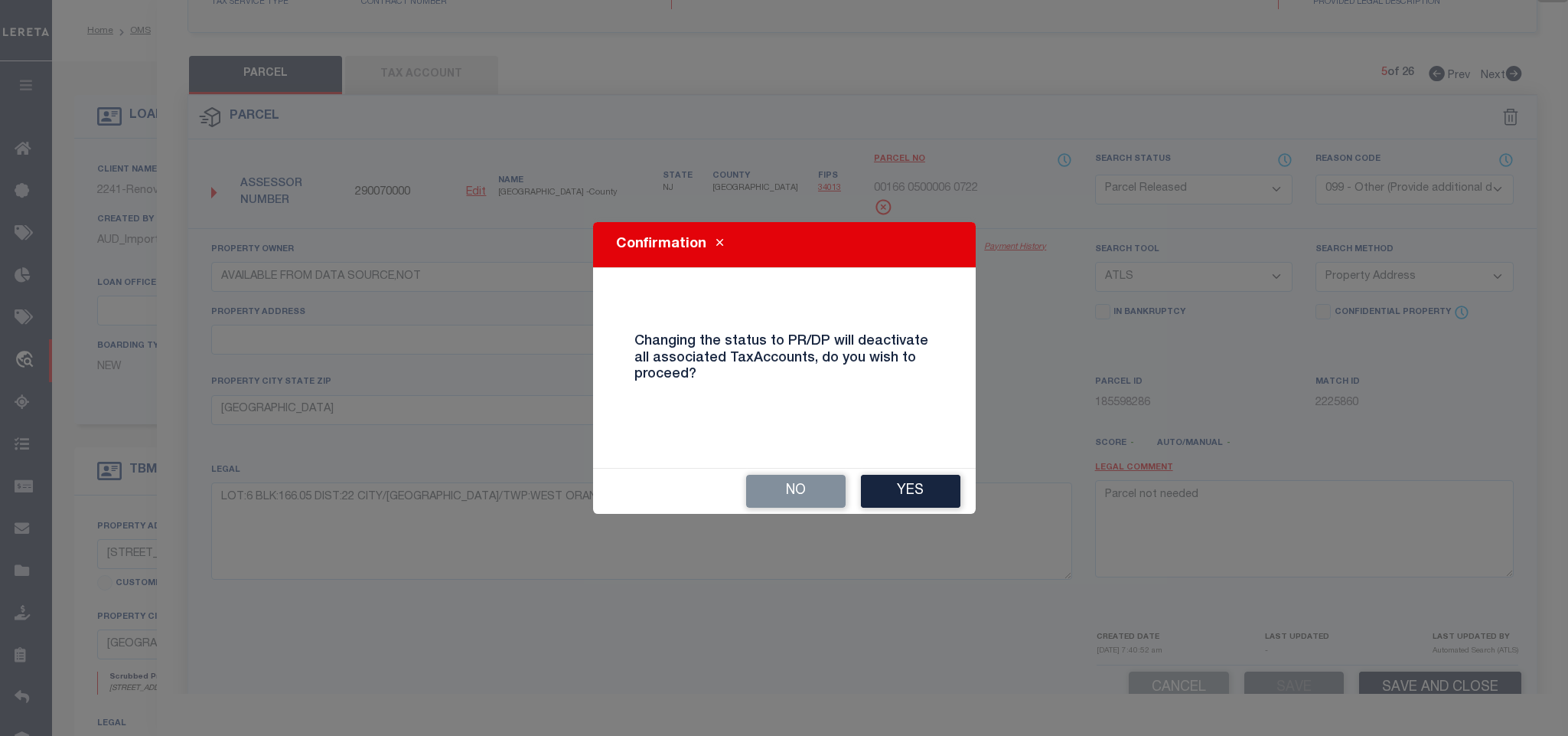
click at [926, 487] on button "Yes" at bounding box center [911, 491] width 100 height 33
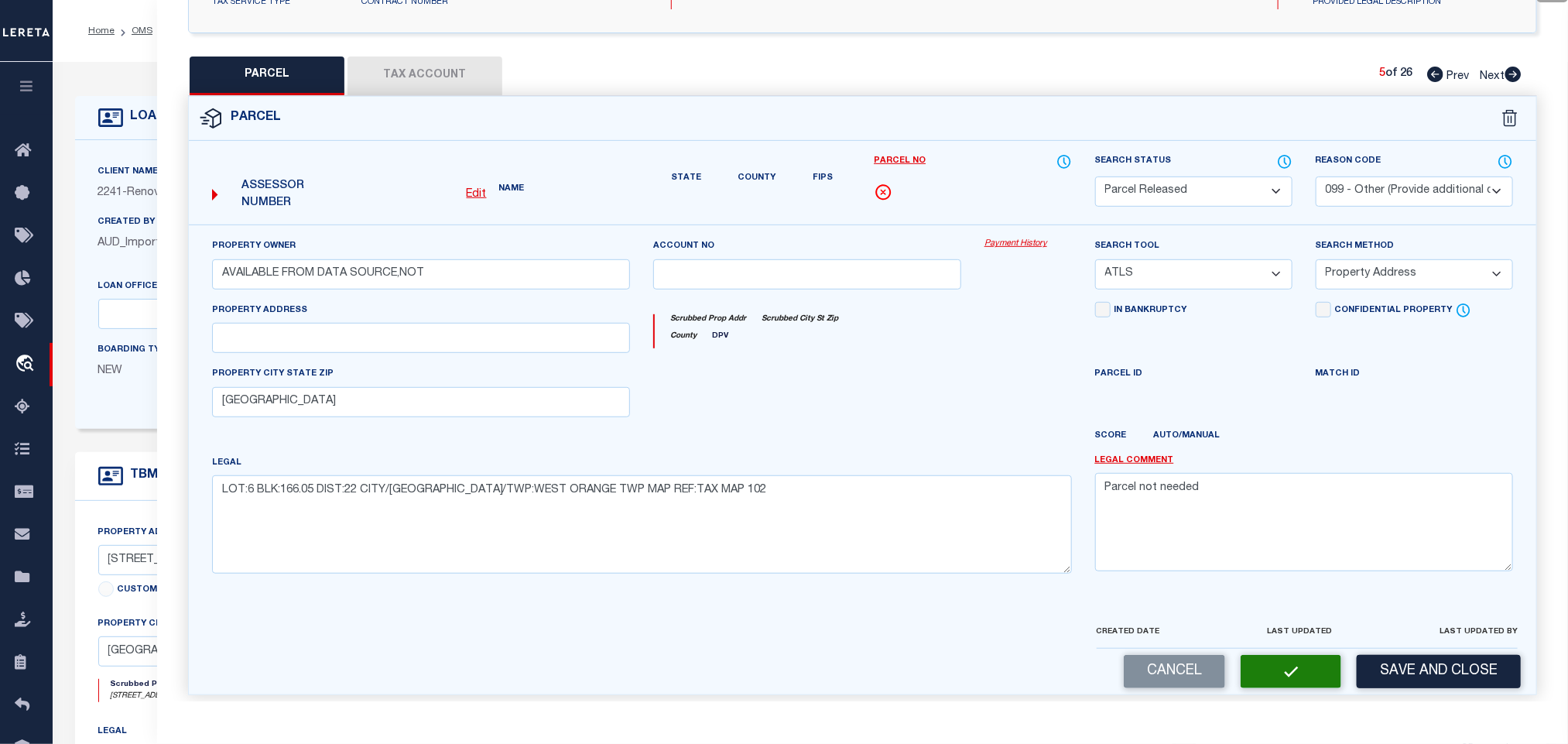
select select "AS"
select select
checkbox input "false"
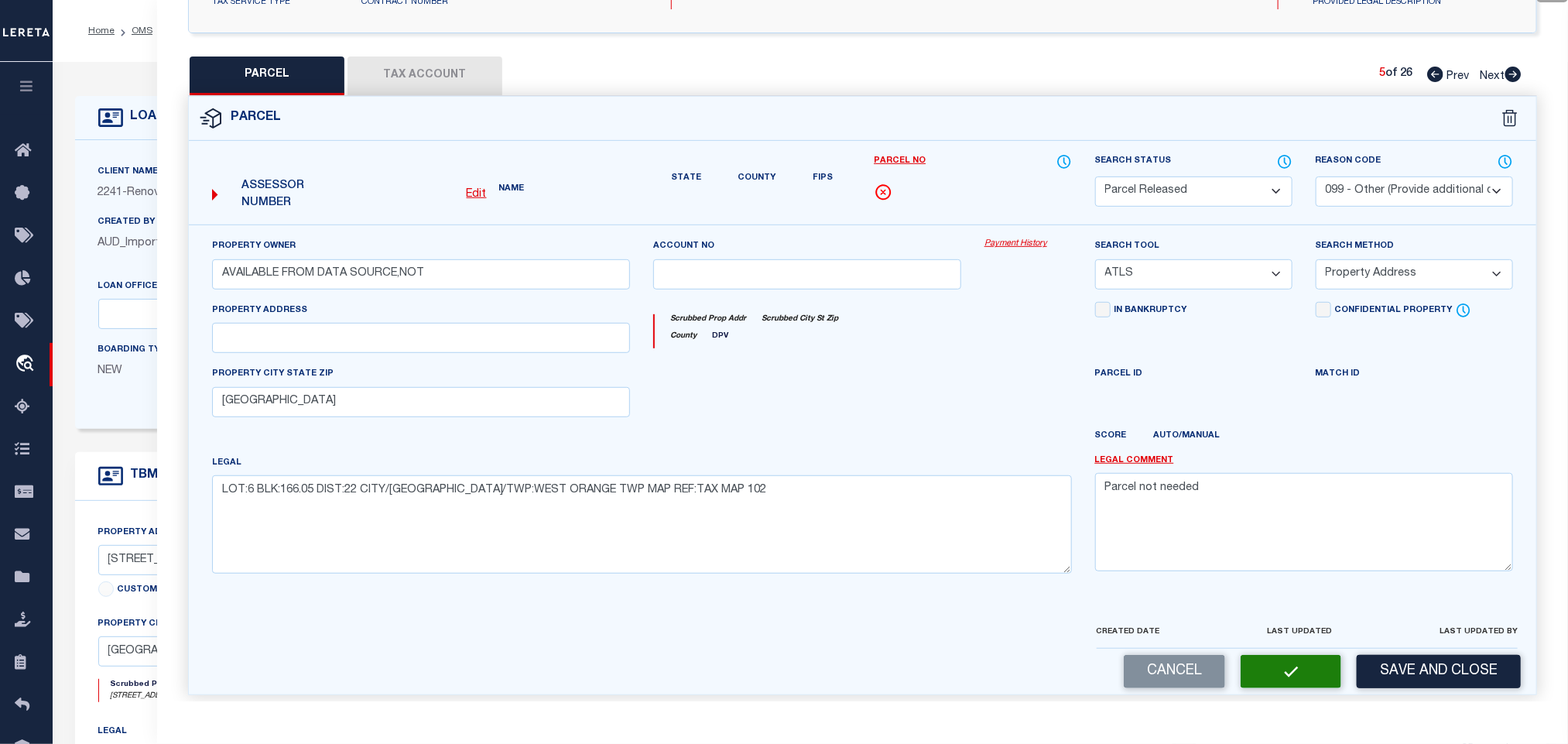
checkbox input "false"
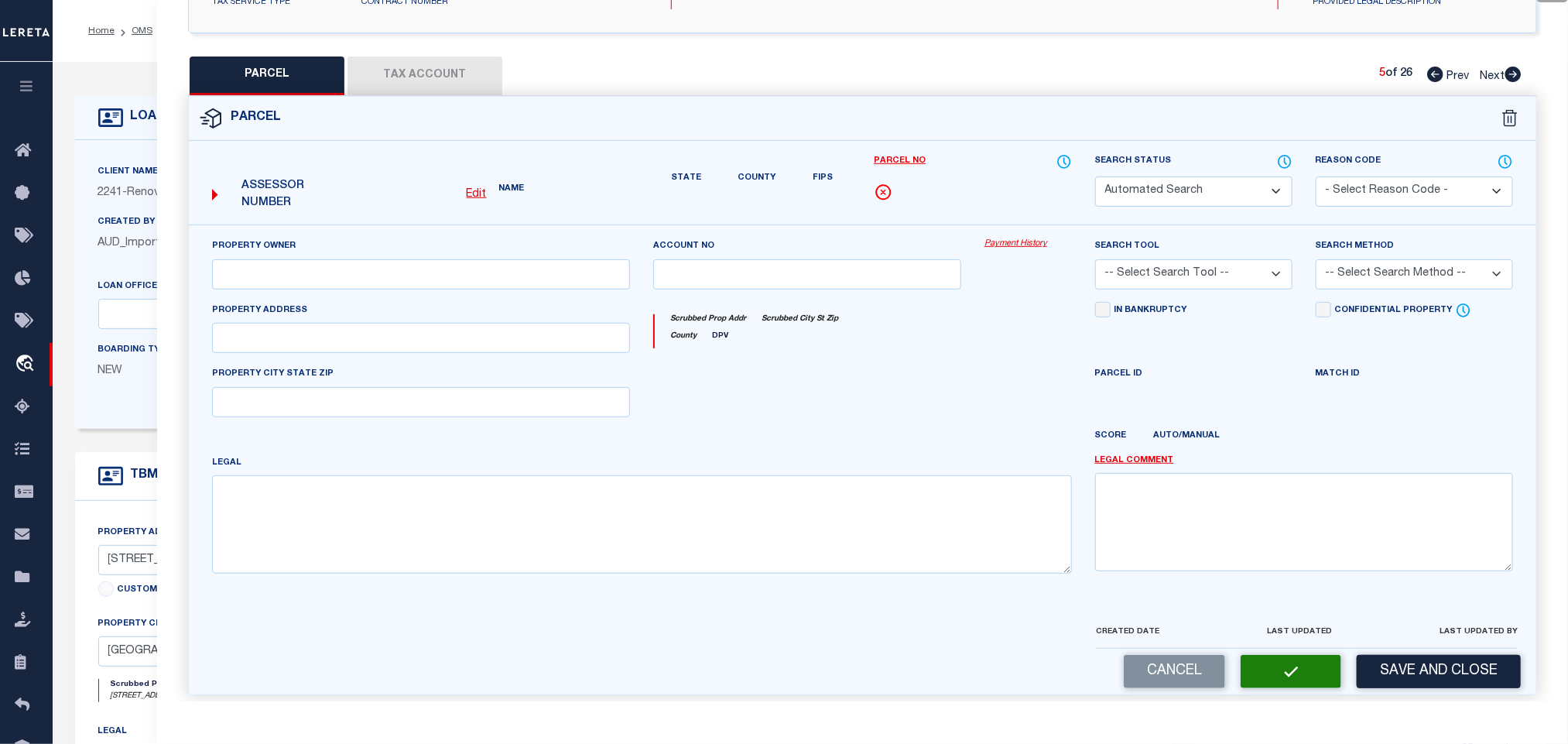
select select "PR"
select select "099"
type input "AVAILABLE FROM DATA SOURCE,NOT"
select select "ATL"
select select "ADD"
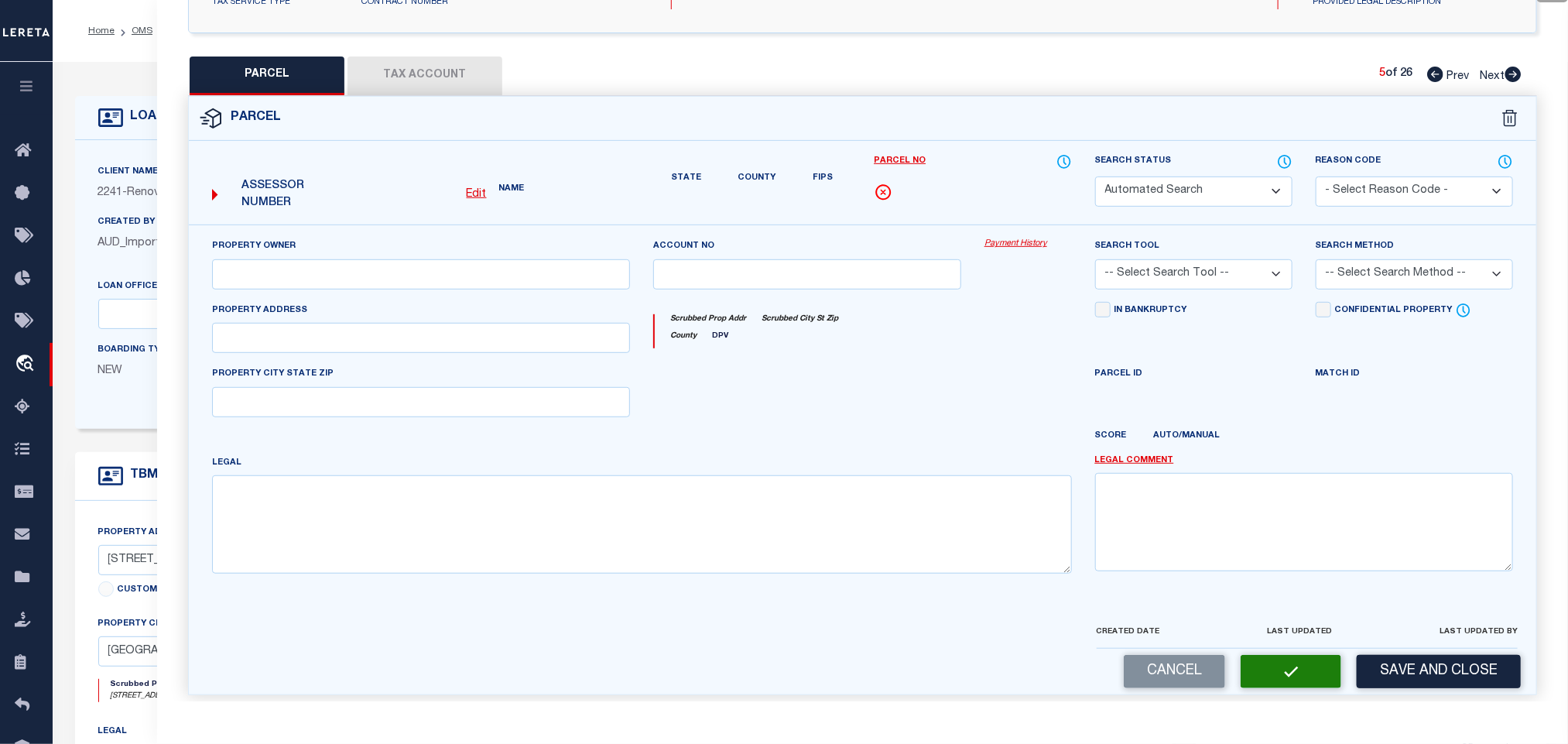
type input "[GEOGRAPHIC_DATA]"
type textarea "LOT:6 BLK:166.05 DIST:22 CITY/MUNI/TWP:WEST ORANGE TWP MAP REF:TAX MAP 102"
type textarea "Parcel not needed"
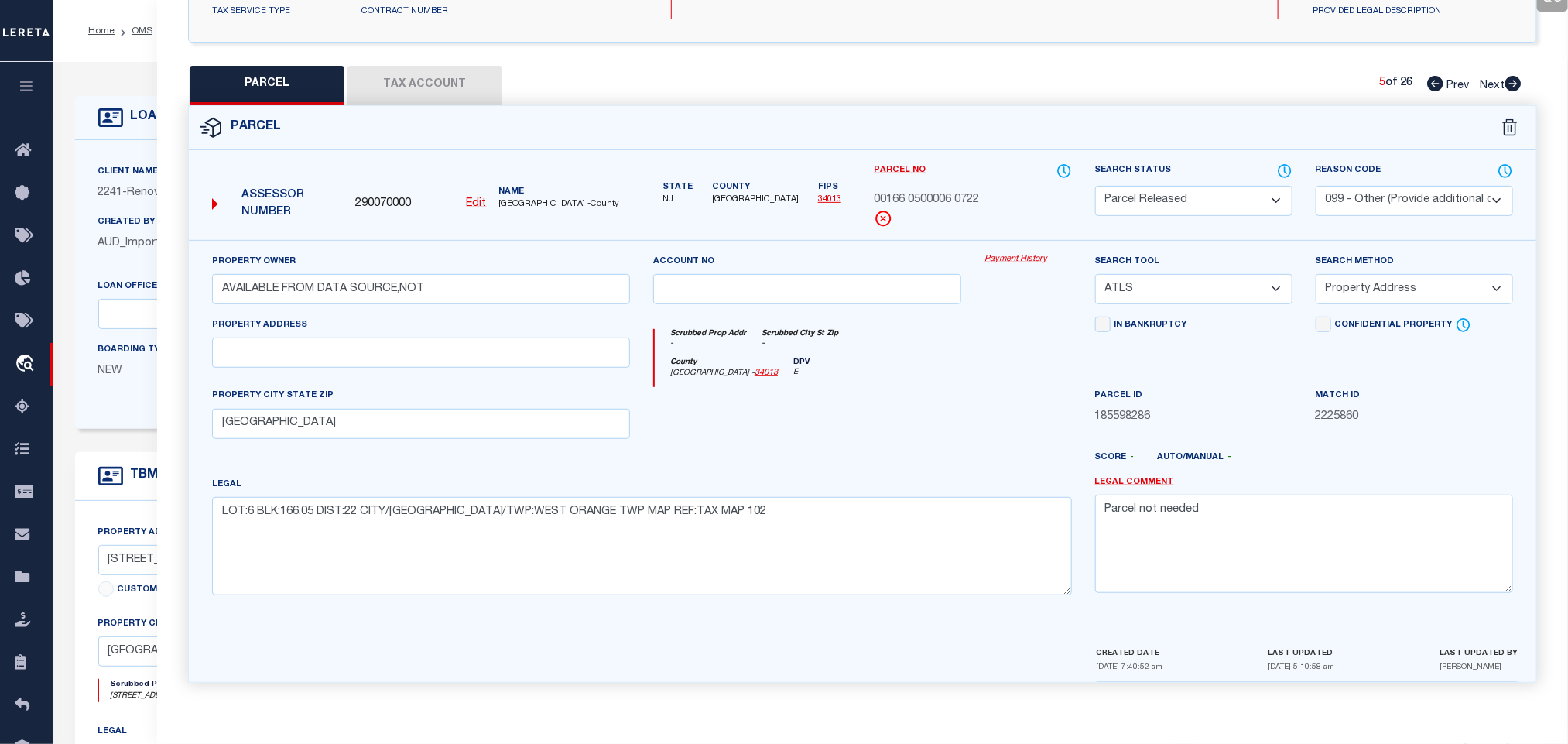
click at [1512, 79] on icon at bounding box center [1513, 84] width 17 height 16
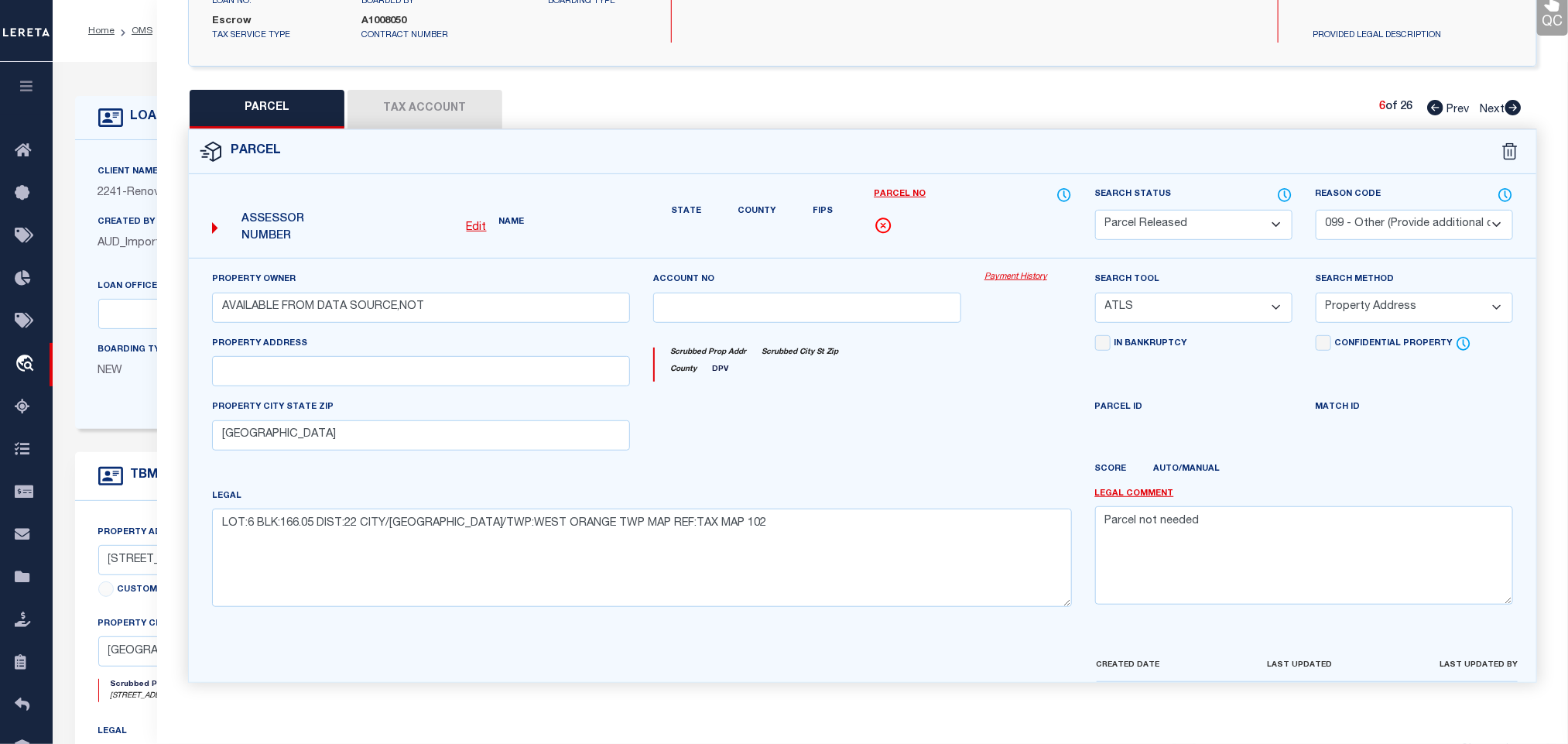
select select "AS"
select select
checkbox input "false"
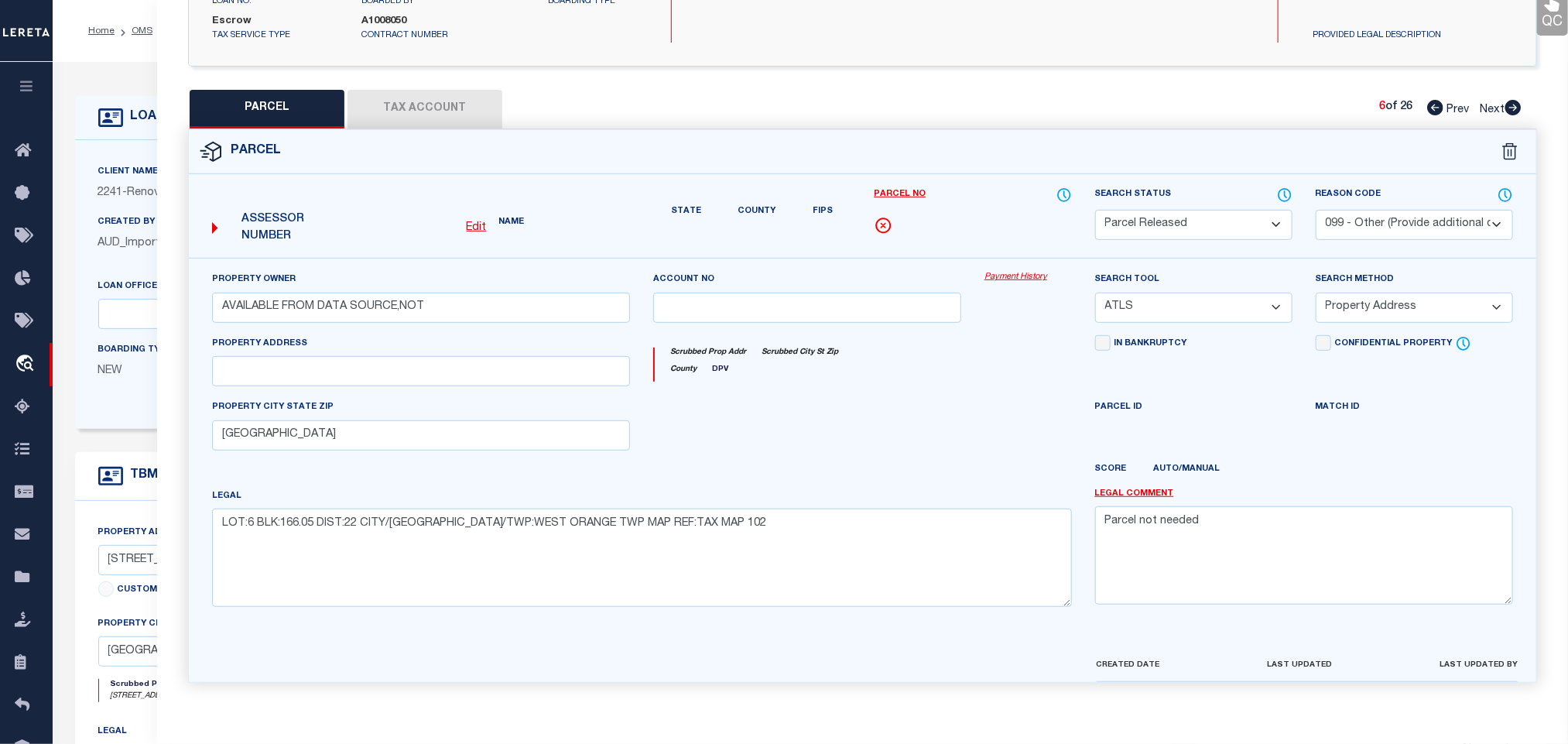
checkbox input "false"
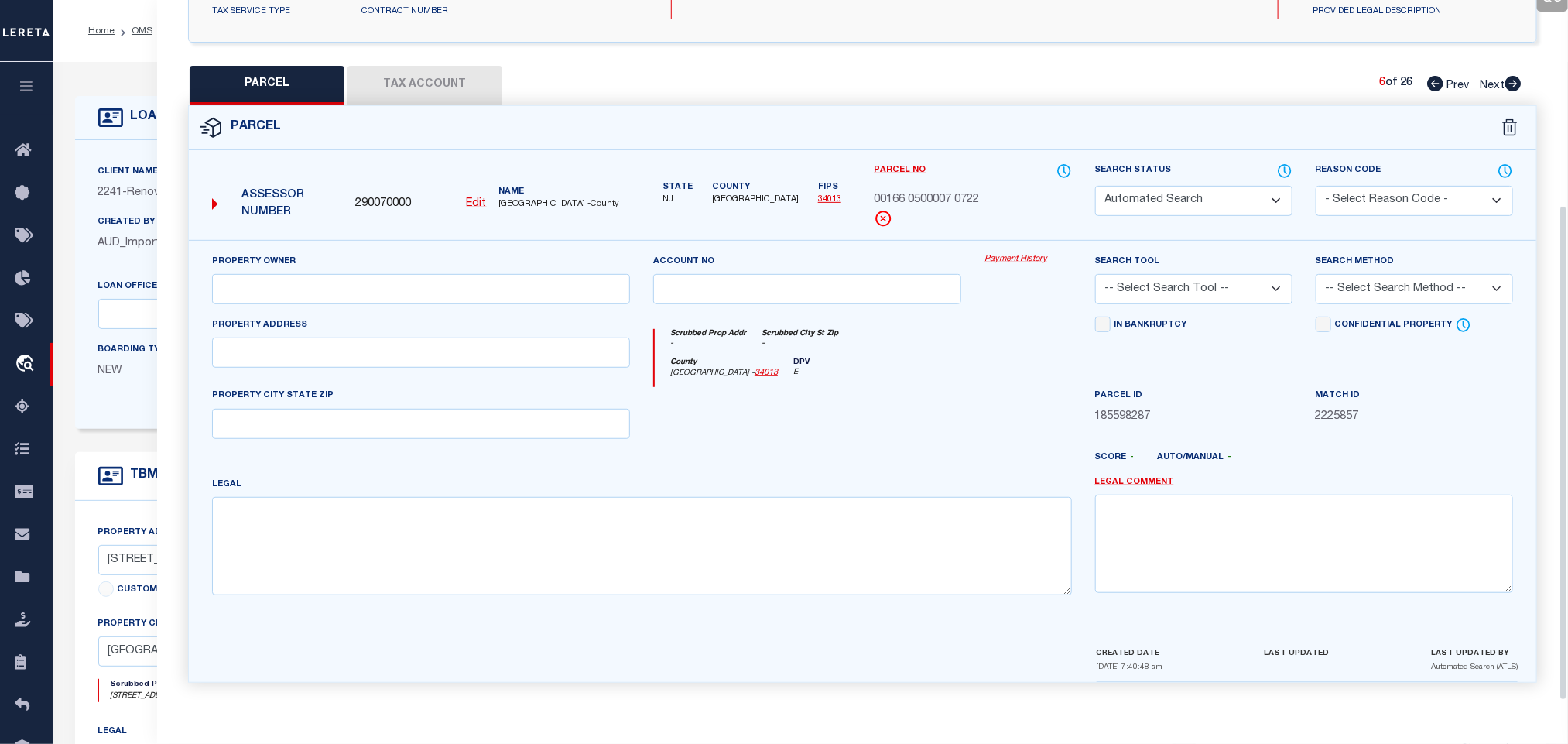
select select "PA"
select select "099"
type input "AVAILABLE FROM DATA SOURCE,NOT"
select select "ATL"
select select "ADD"
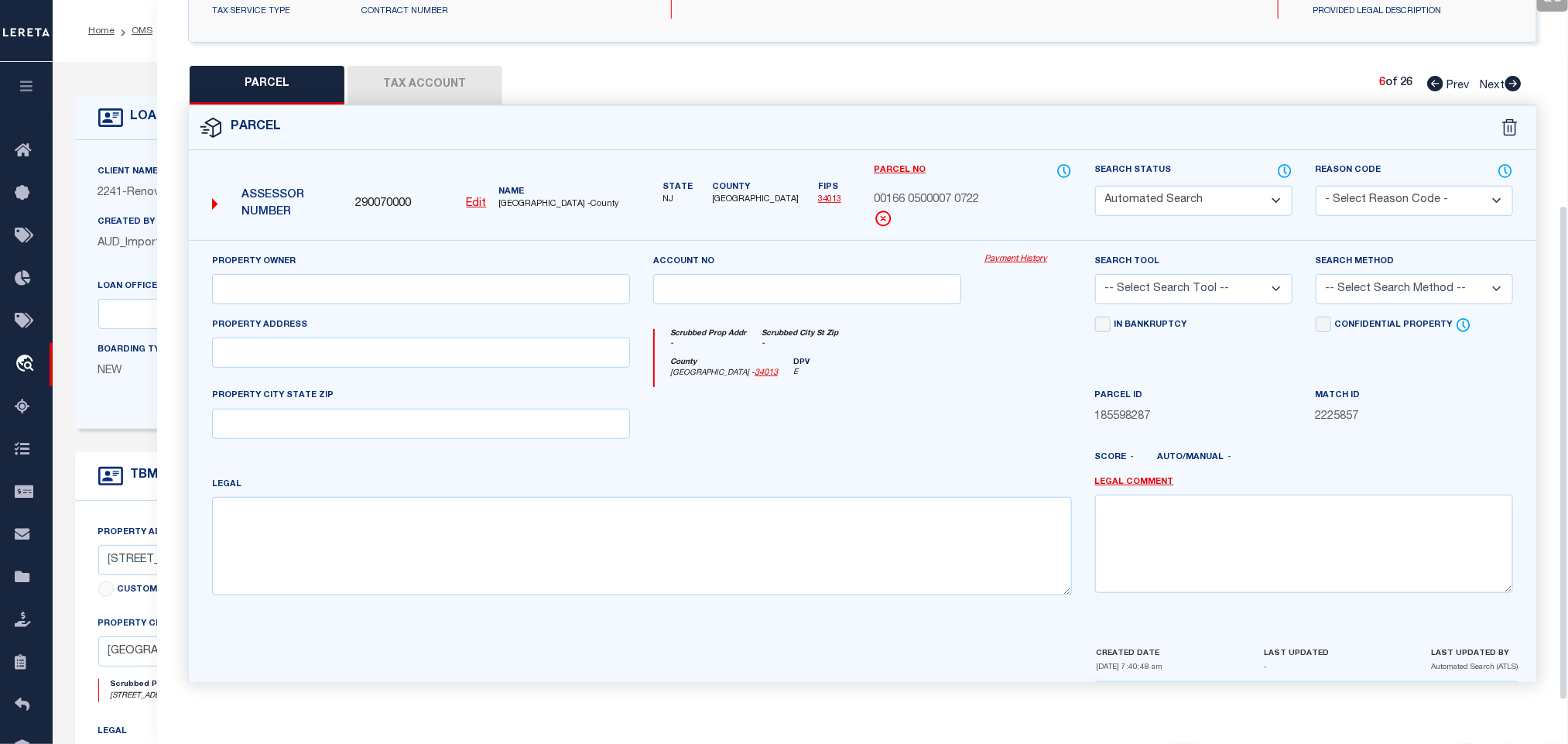
type input "[GEOGRAPHIC_DATA]"
type textarea "LOT:7 BLK:166.05 DIST:22 CITY/MUNI/TWP:WEST ORANGE TWP MAP REF:TAX MAP 102"
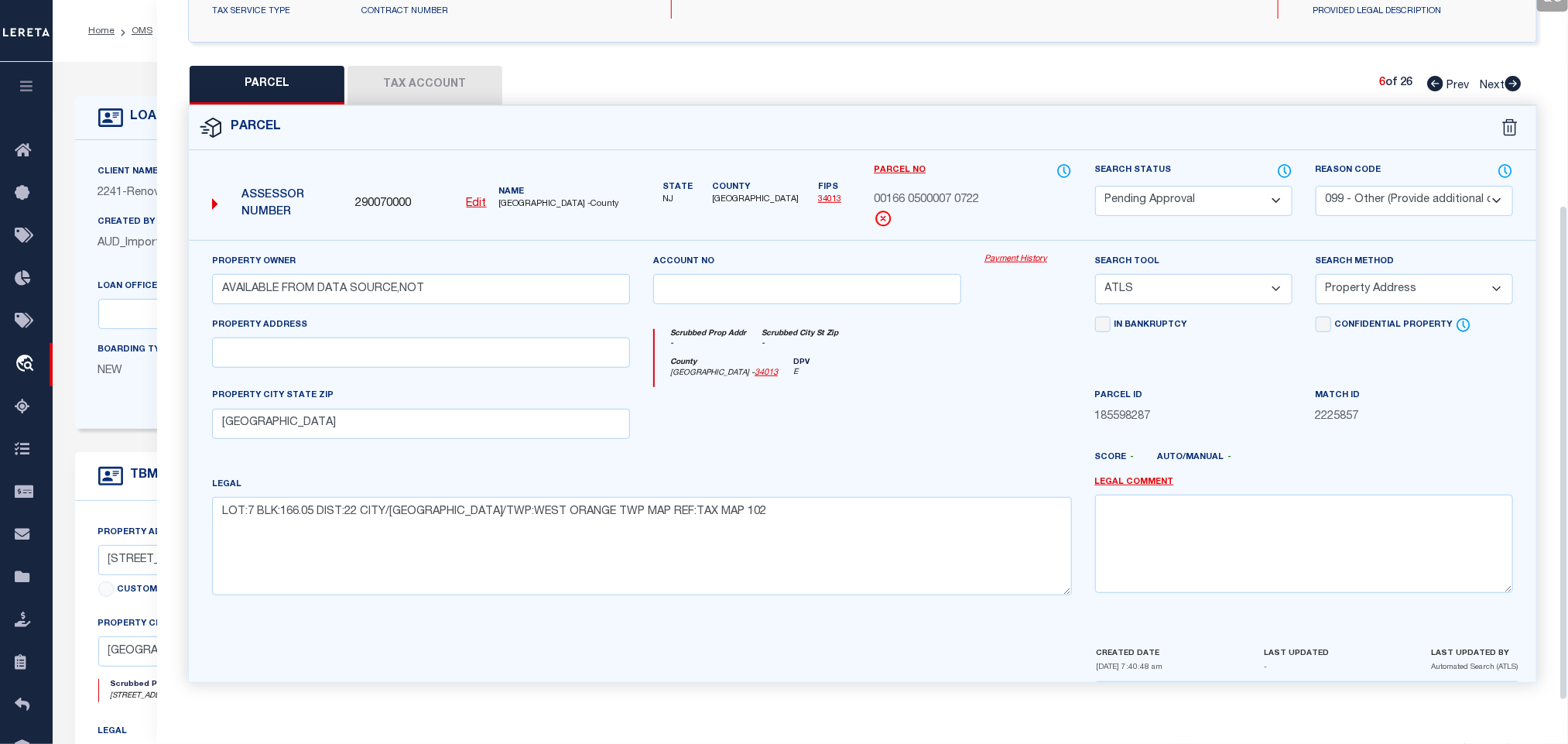
click at [1232, 195] on select "Automated Search Bad Parcel Complete Duplicate Parcel High Dollar Reporting In …" at bounding box center [1194, 200] width 198 height 30
select select "PR"
drag, startPoint x: 1232, startPoint y: 195, endPoint x: 1392, endPoint y: 181, distance: 160.6
click at [1232, 195] on select "Automated Search Bad Parcel Complete Duplicate Parcel High Dollar Reporting In …" at bounding box center [1194, 200] width 198 height 30
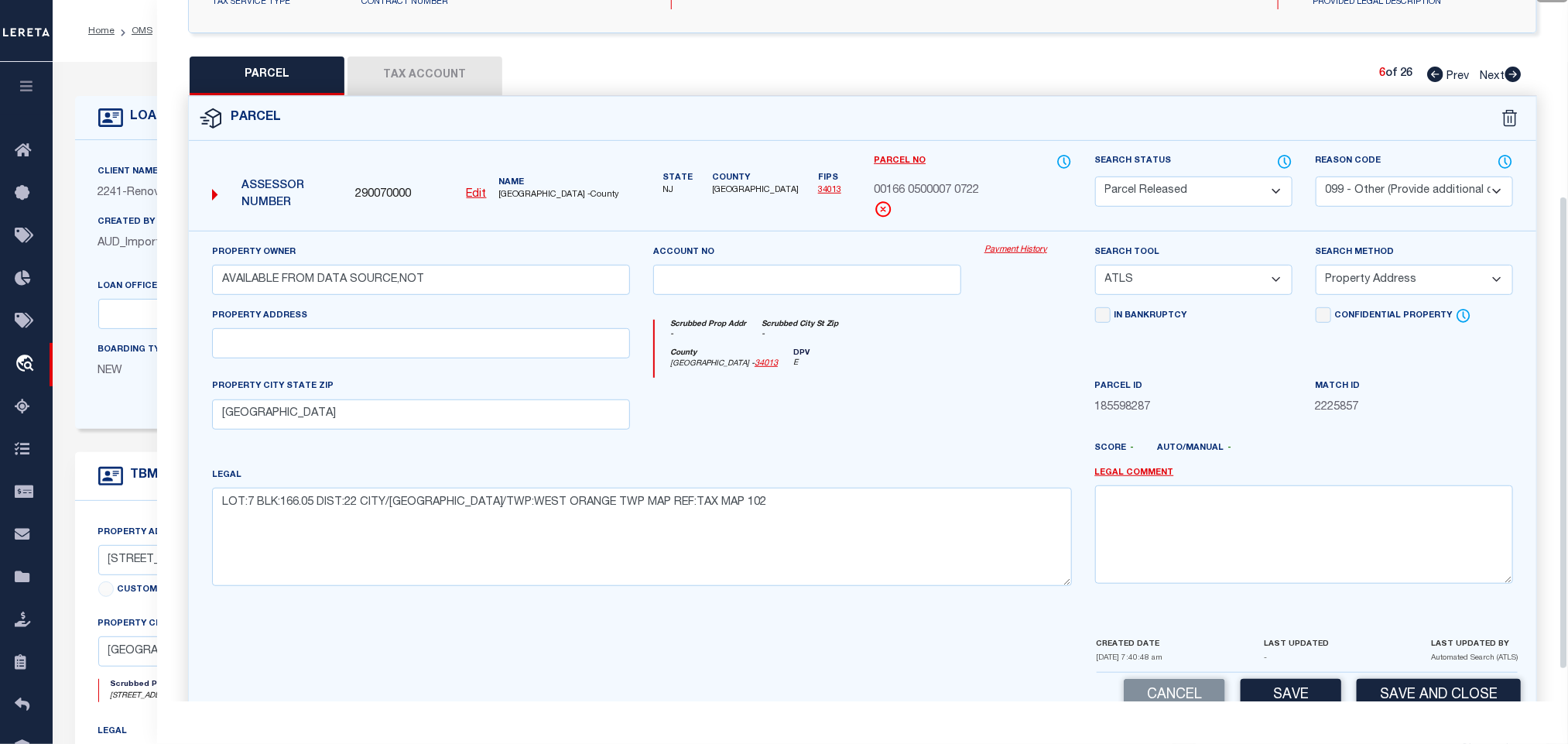
click at [1392, 181] on select "- Select Reason Code - 099 - Other (Provide additional detail) ACT - Agency Cha…" at bounding box center [1415, 191] width 198 height 30
select select "099"
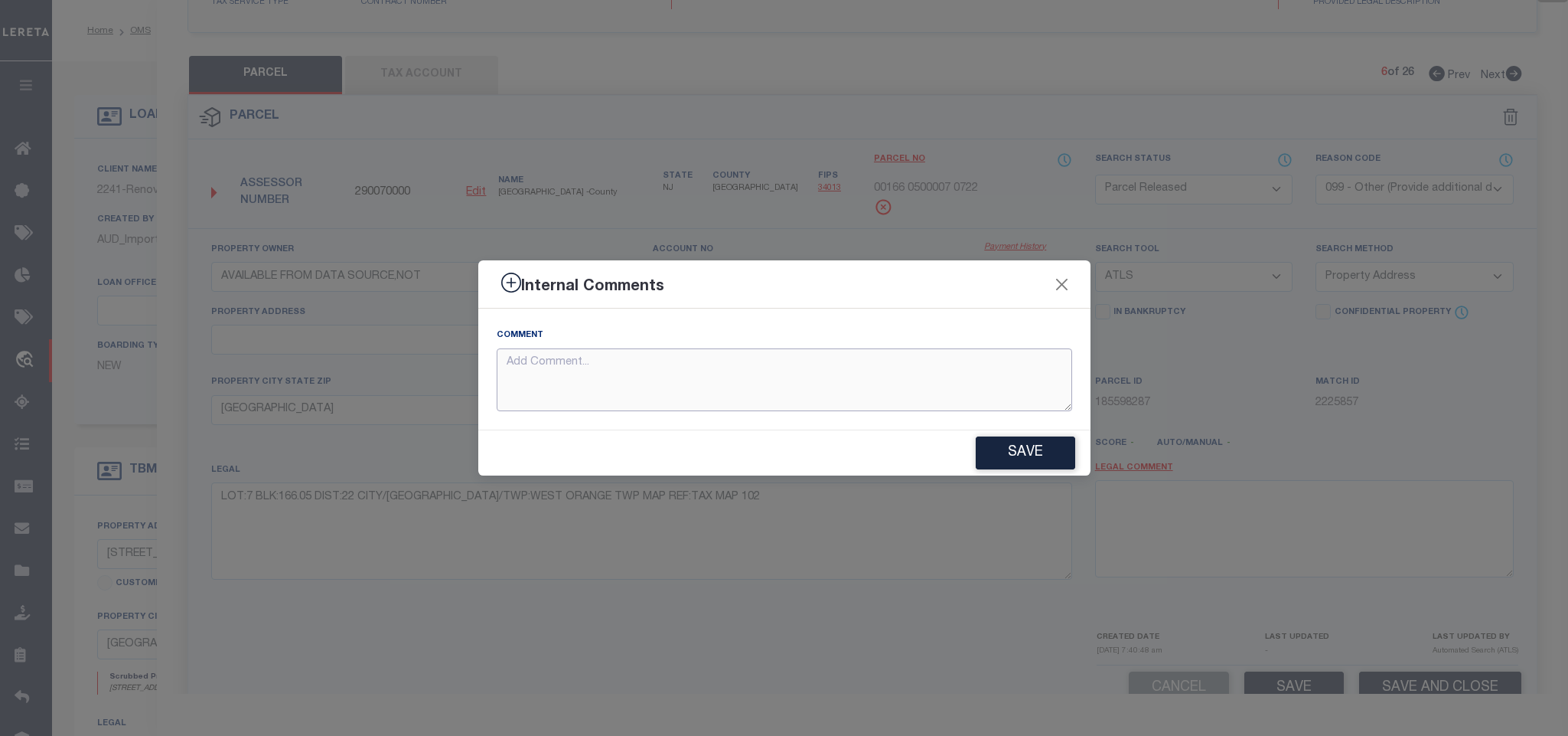
click at [942, 377] on textarea at bounding box center [784, 380] width 576 height 64
paste textarea "Parcel not needed"
type textarea "Parcel not needed"
click at [1015, 441] on button "Save" at bounding box center [1026, 453] width 100 height 33
type textarea "Parcel not needed"
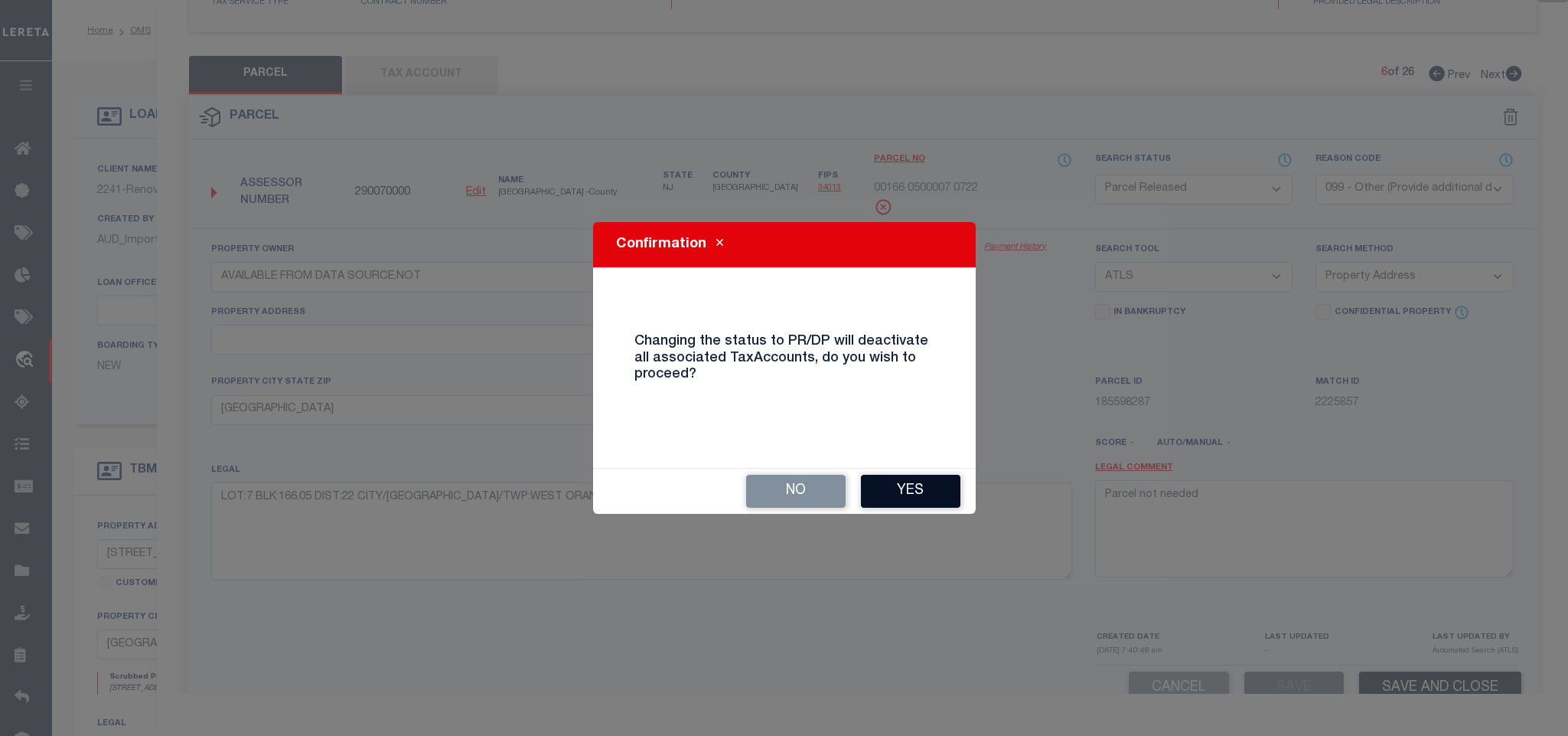
click at [909, 483] on button "Yes" at bounding box center [911, 491] width 100 height 33
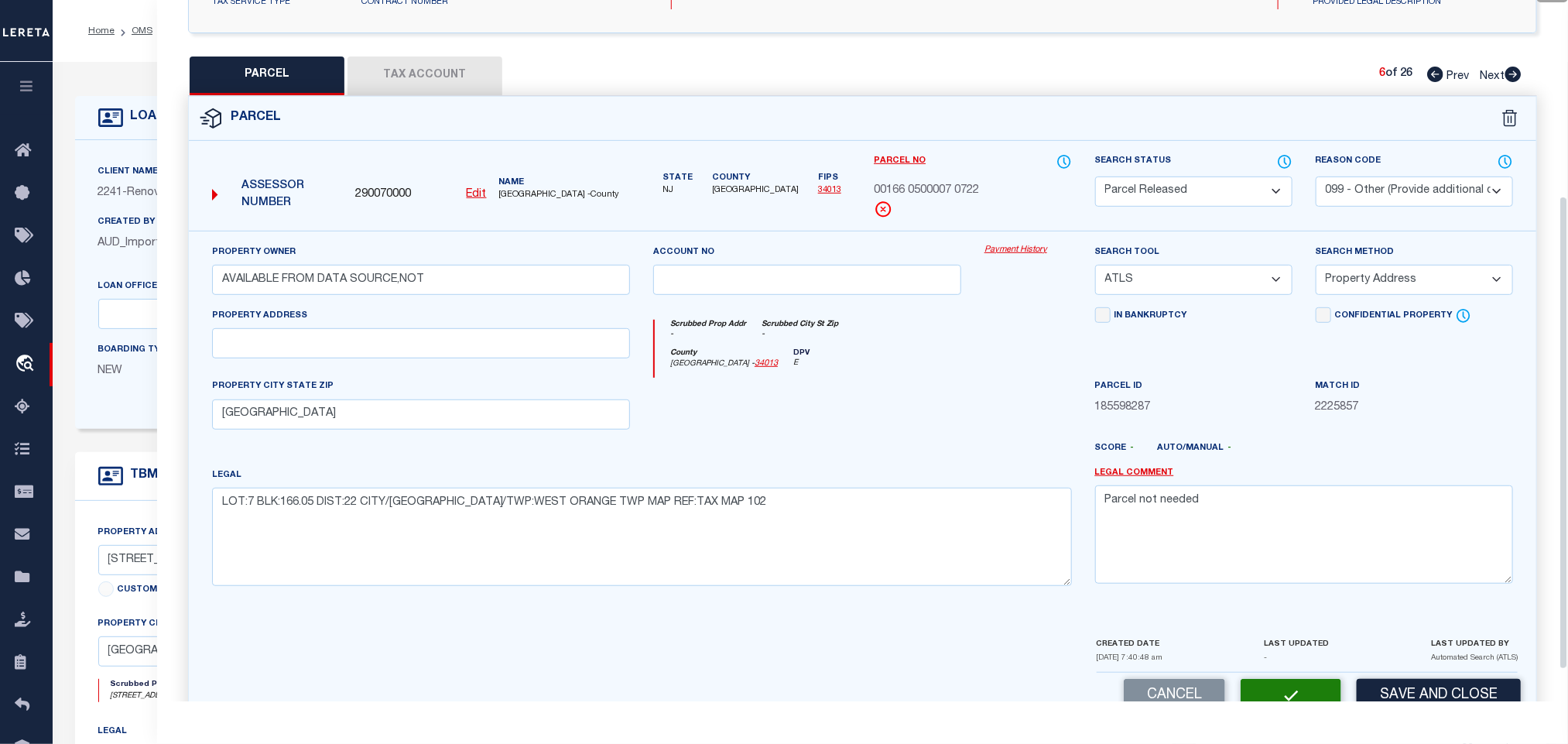
select select "AS"
select select
checkbox input "false"
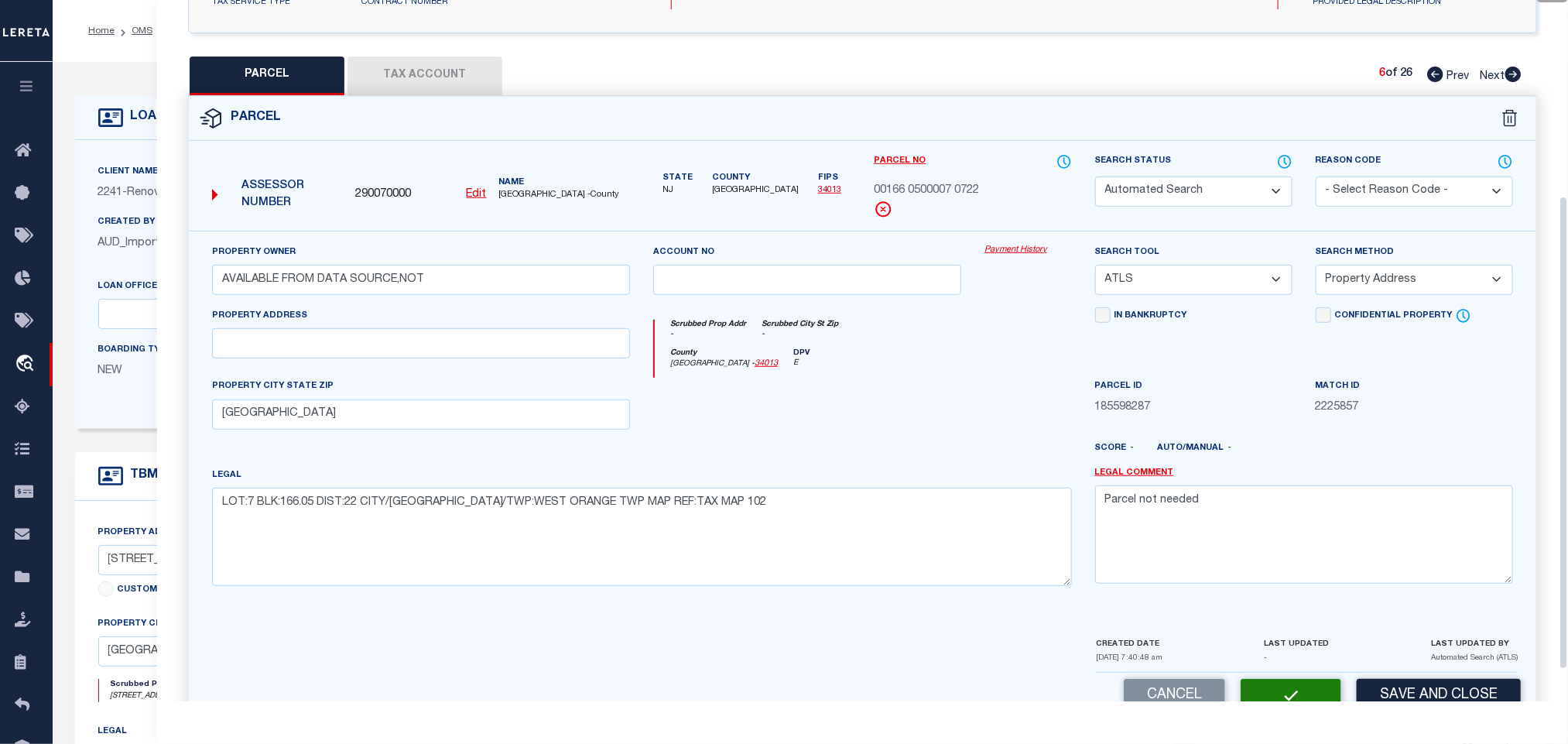
checkbox input "false"
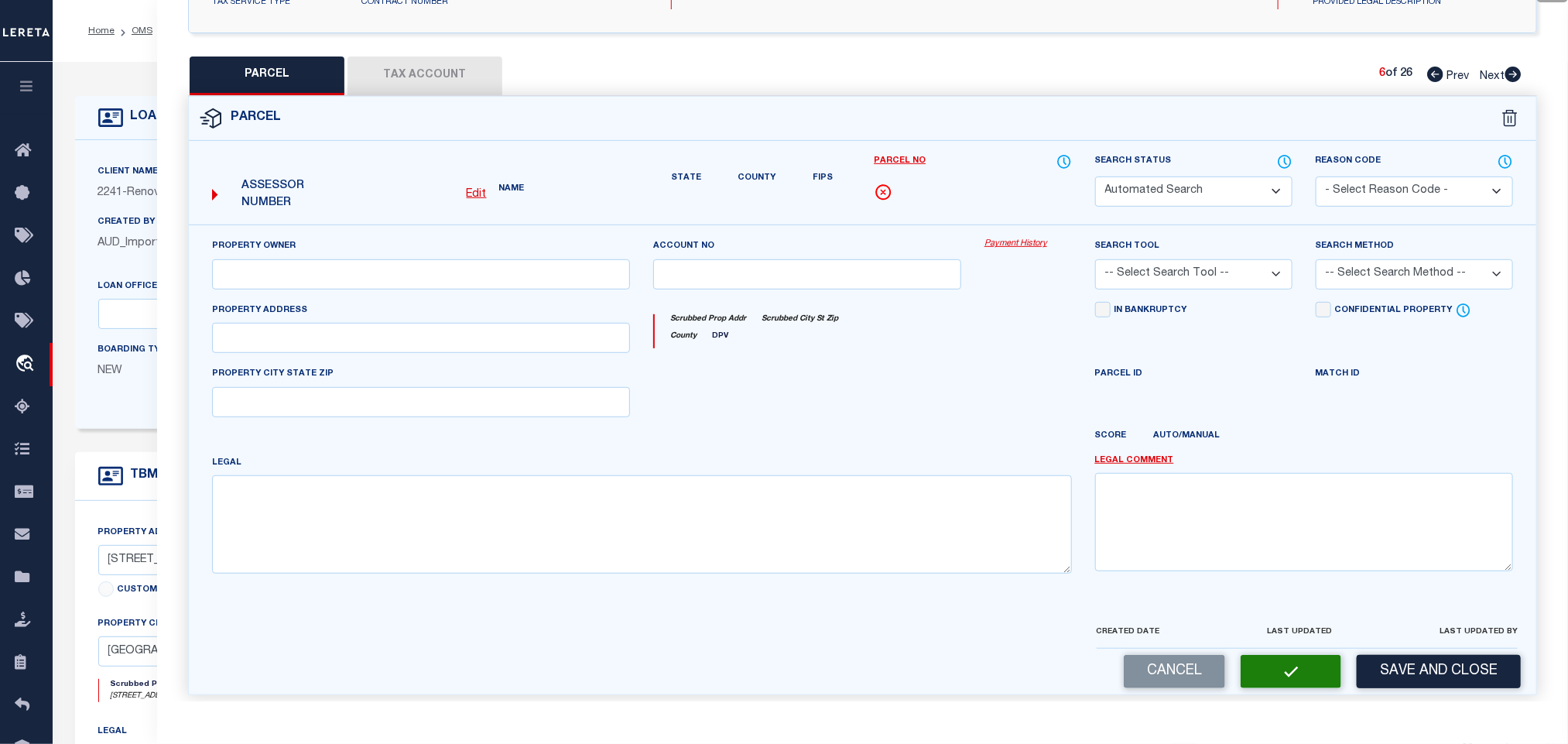
select select "PR"
select select "099"
type input "AVAILABLE FROM DATA SOURCE,NOT"
select select "ATL"
select select "ADD"
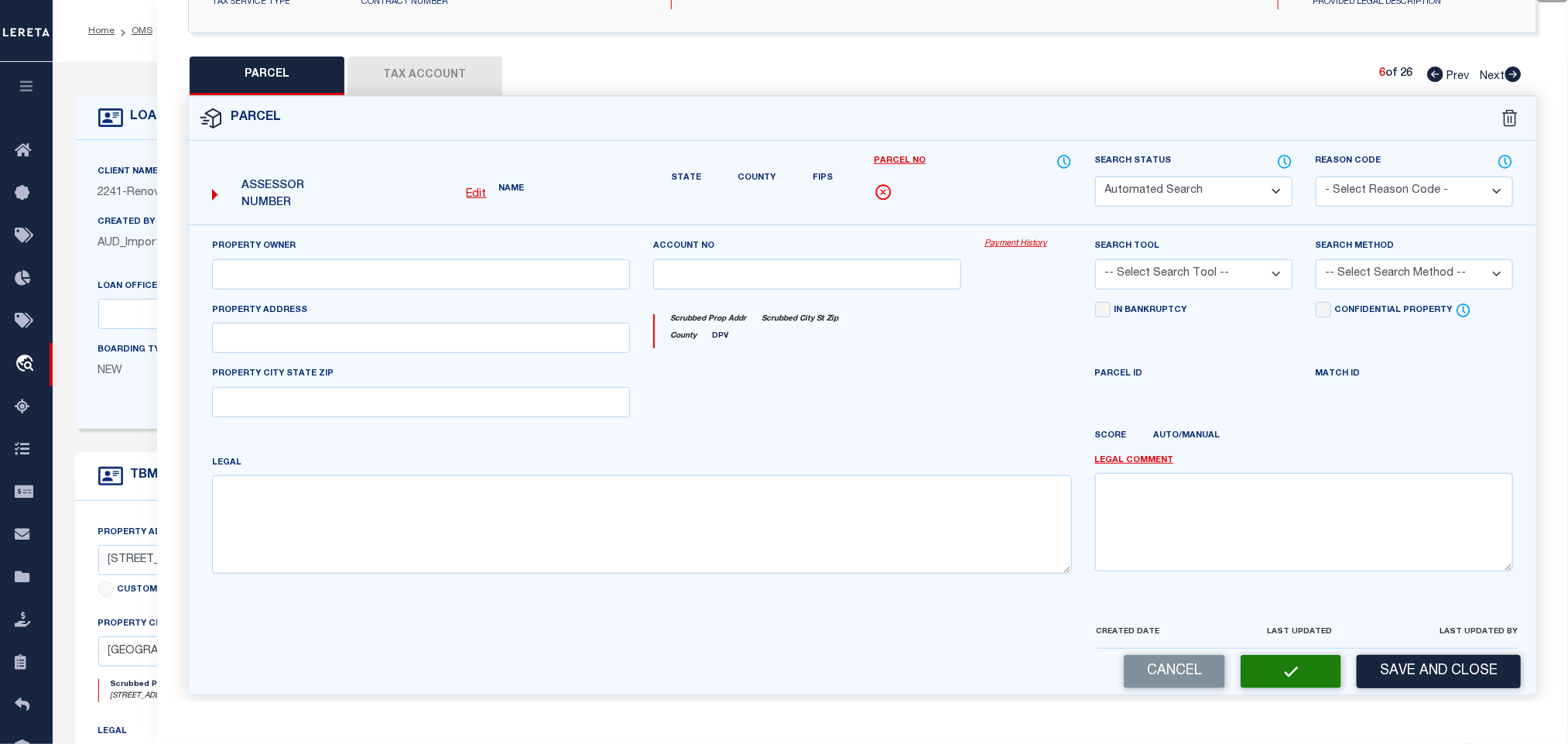
type input "[GEOGRAPHIC_DATA]"
type textarea "LOT:7 BLK:166.05 DIST:22 CITY/MUNI/TWP:WEST ORANGE TWP MAP REF:TAX MAP 102"
type textarea "Parcel not needed"
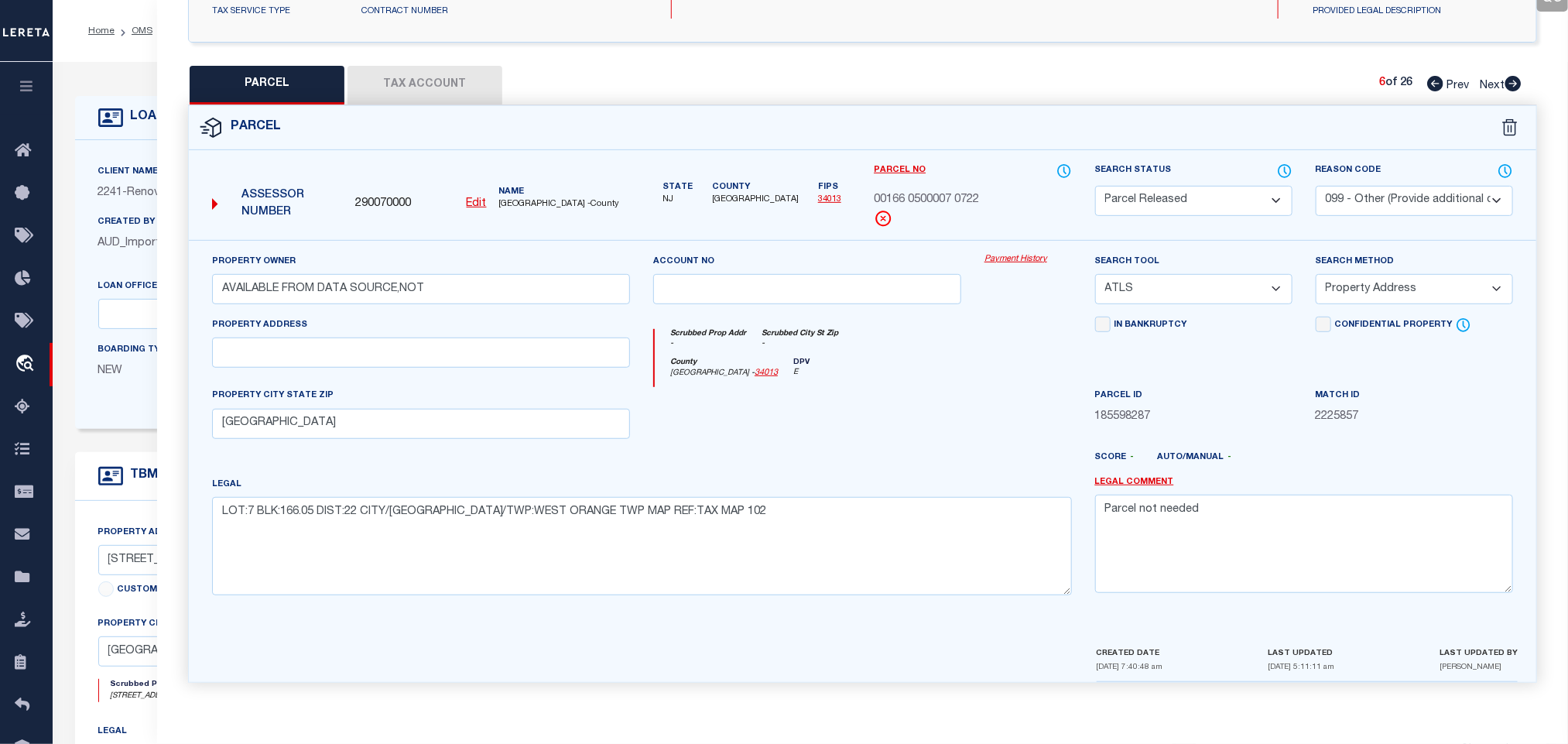
click at [1250, 199] on select "Automated Search Bad Parcel Complete Duplicate Parcel High Dollar Reporting In …" at bounding box center [1194, 200] width 198 height 30
select select "OH"
drag, startPoint x: 1370, startPoint y: 206, endPoint x: 1371, endPoint y: 198, distance: 8.1
click at [1370, 206] on select "- Select Reason Code - 099 - Other (Provide additional detail) ACT - Agency Cha…" at bounding box center [1415, 200] width 198 height 30
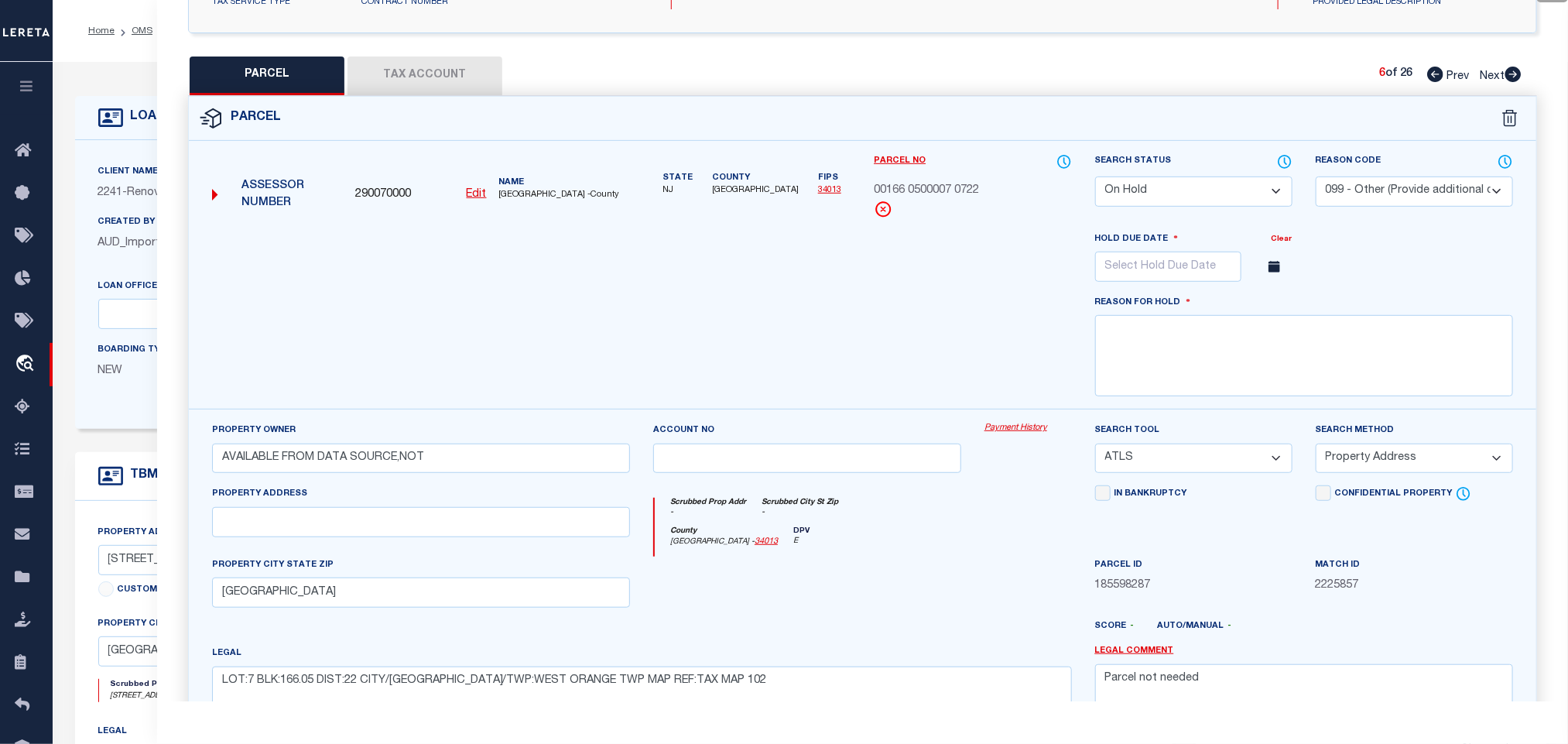
click at [1371, 198] on select "- Select Reason Code - 099 - Other (Provide additional detail) ACT - Agency Cha…" at bounding box center [1415, 191] width 198 height 30
click at [1371, 191] on select "- Select Reason Code - 099 - Other (Provide additional detail) ACT - Agency Cha…" at bounding box center [1415, 191] width 198 height 30
select select "099"
click at [1362, 191] on select "- Select Reason Code - 099 - Other (Provide additional detail) ACT - Agency Cha…" at bounding box center [1415, 191] width 198 height 30
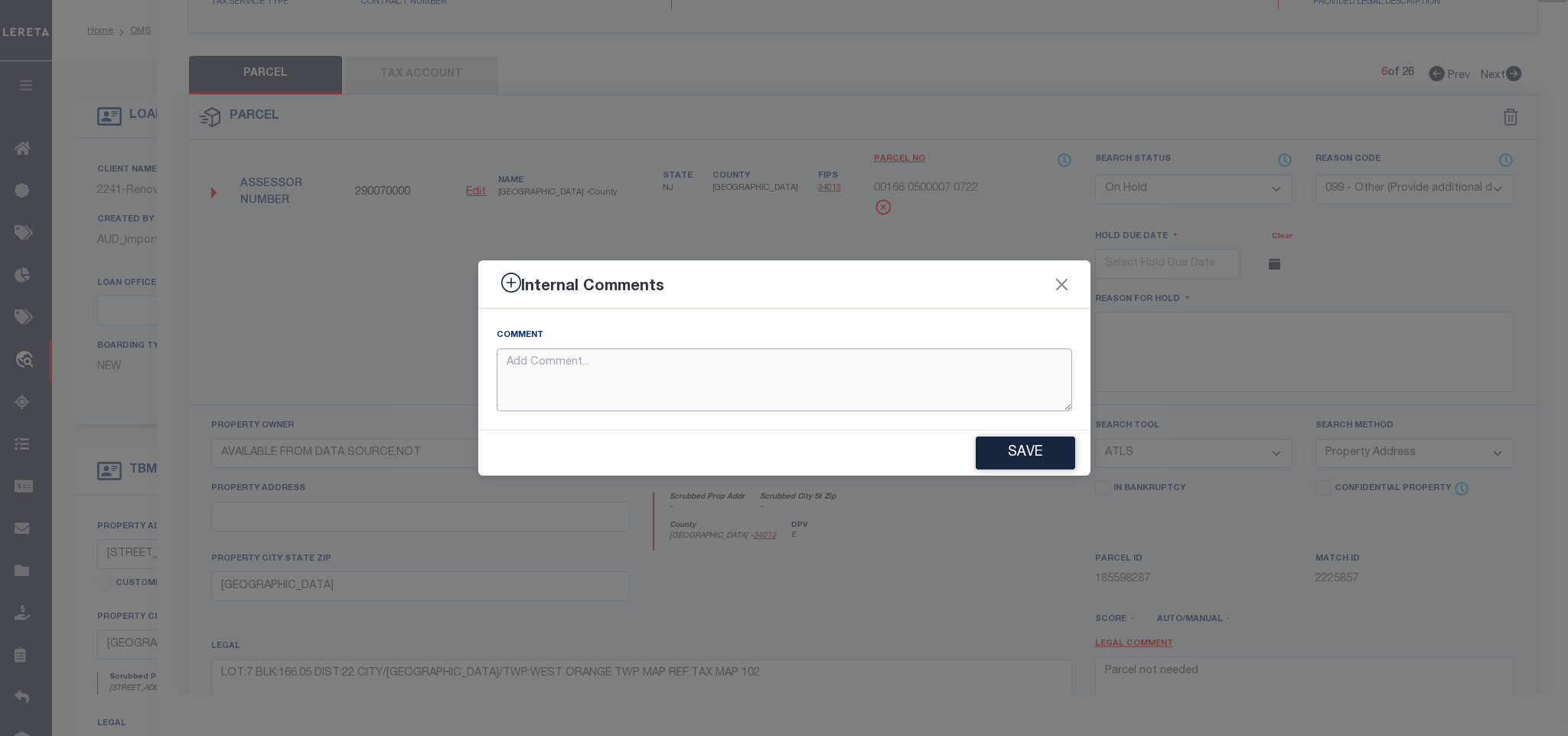
click at [980, 374] on textarea at bounding box center [784, 380] width 576 height 64
paste textarea "Parcel not needed"
type textarea "Parcel not needed"
click at [1022, 457] on button "Save" at bounding box center [1026, 453] width 100 height 33
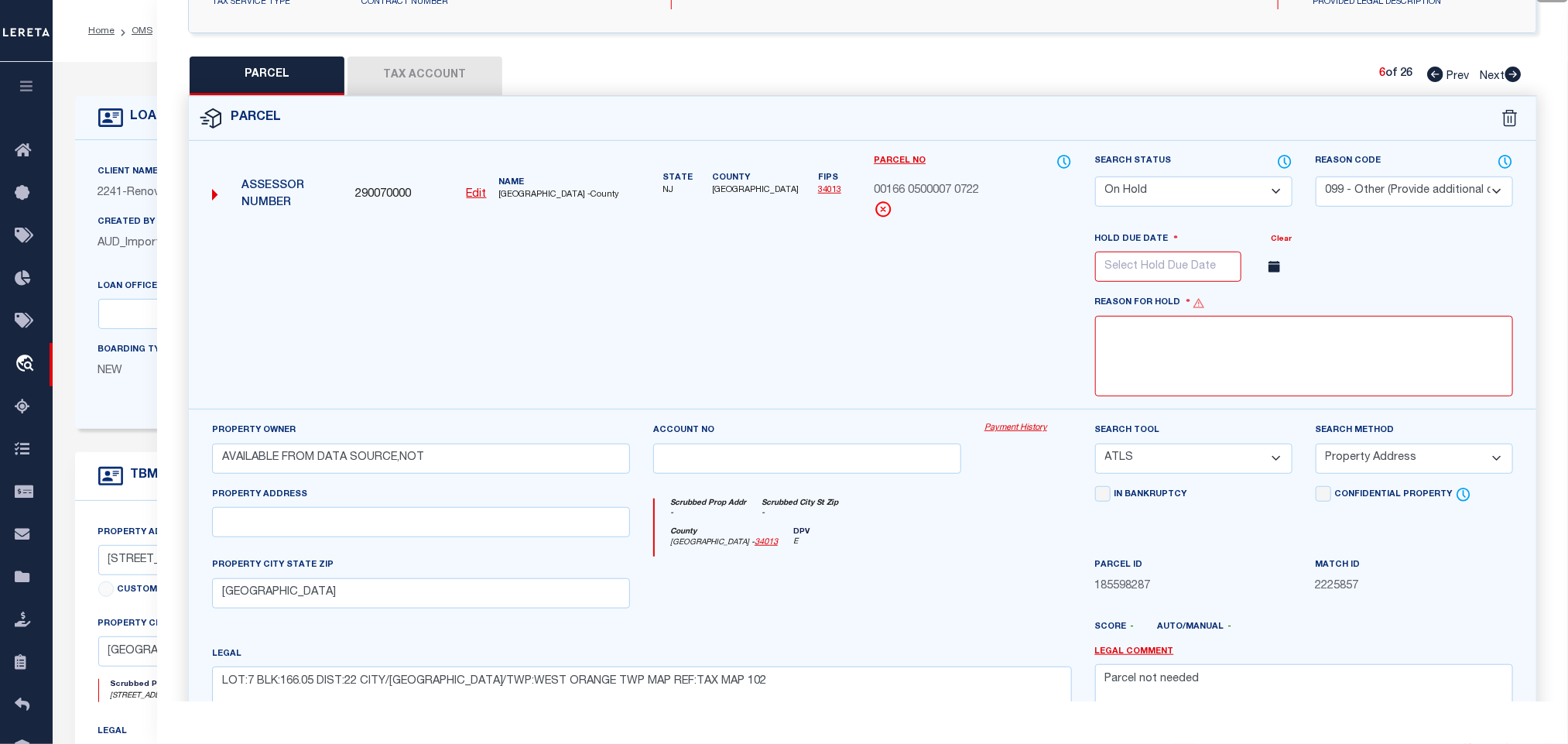
click at [1210, 198] on select "Automated Search Bad Parcel Complete Duplicate Parcel High Dollar Reporting In …" at bounding box center [1194, 191] width 198 height 30
click at [1095, 178] on select "Automated Search Bad Parcel Complete Duplicate Parcel High Dollar Reporting In …" at bounding box center [1194, 191] width 198 height 30
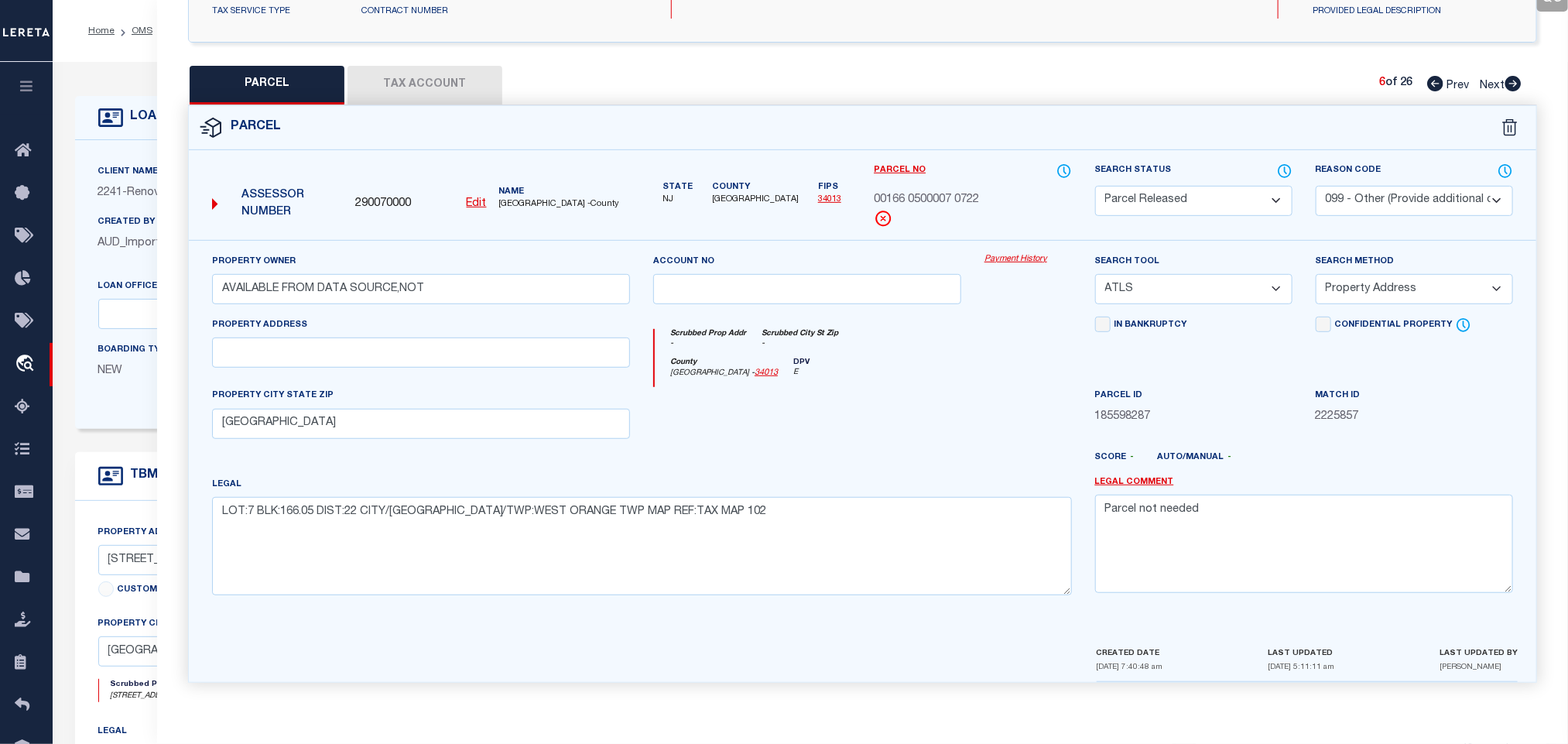
scroll to position [348, 0]
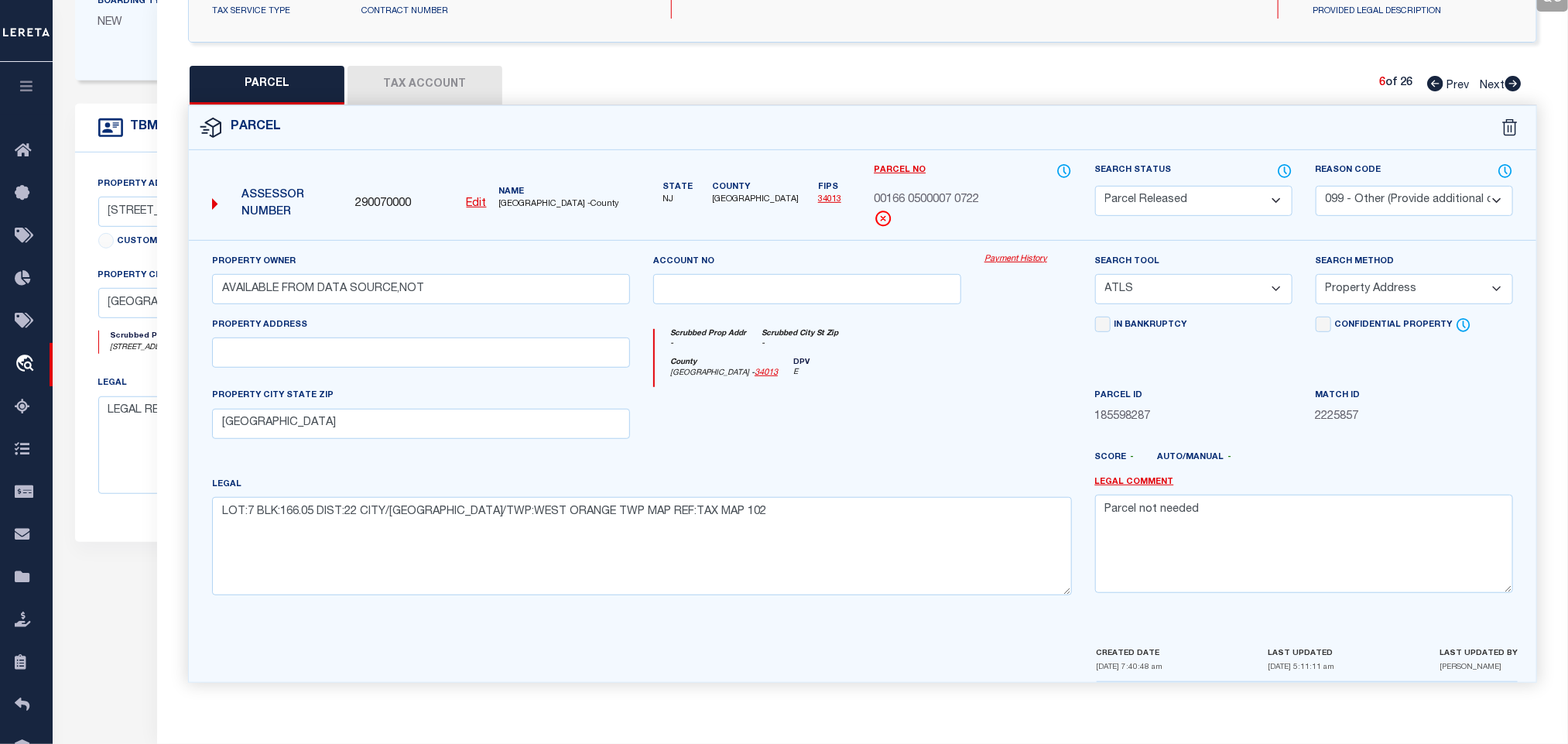
click at [1514, 76] on icon at bounding box center [1514, 84] width 17 height 16
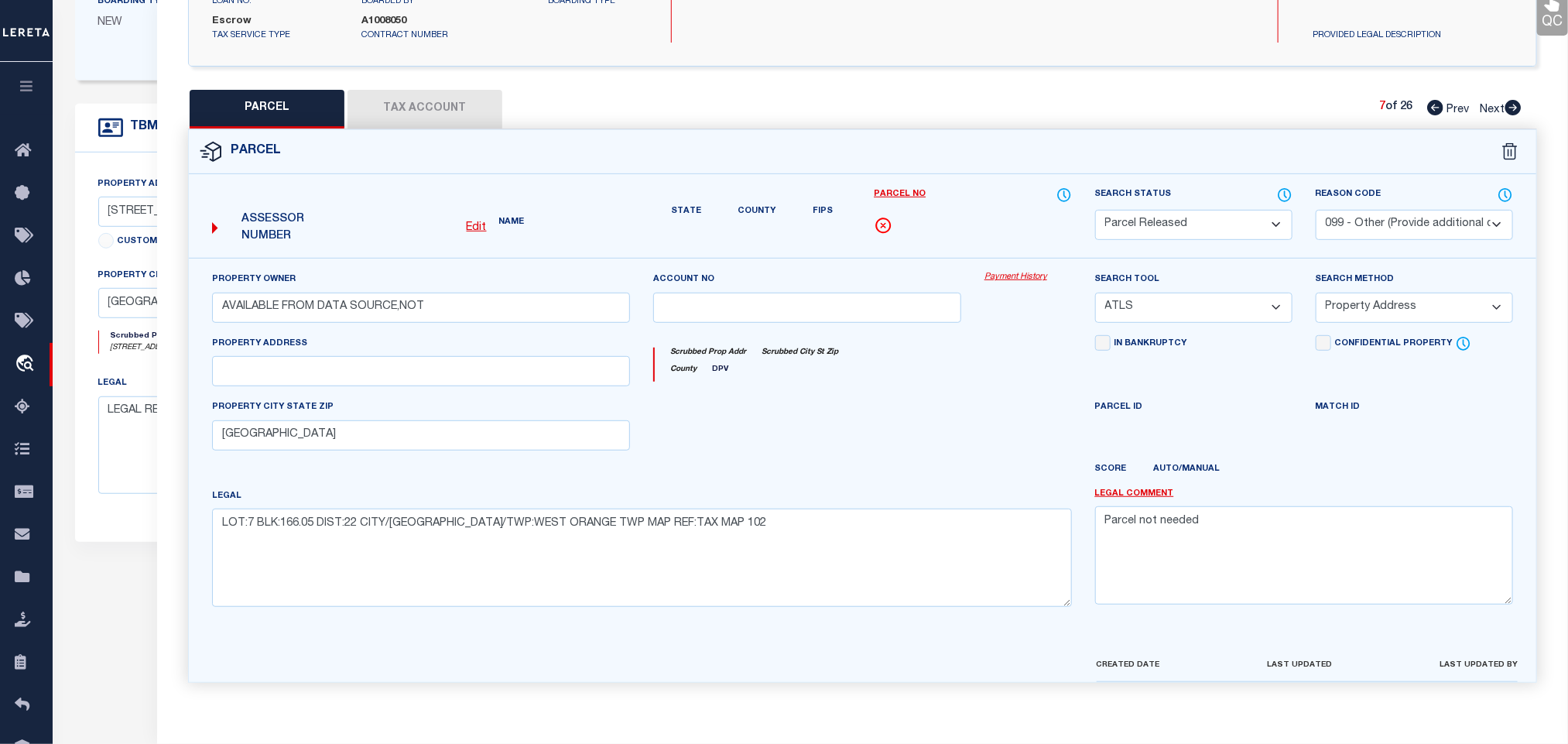
select select "AS"
select select
checkbox input "false"
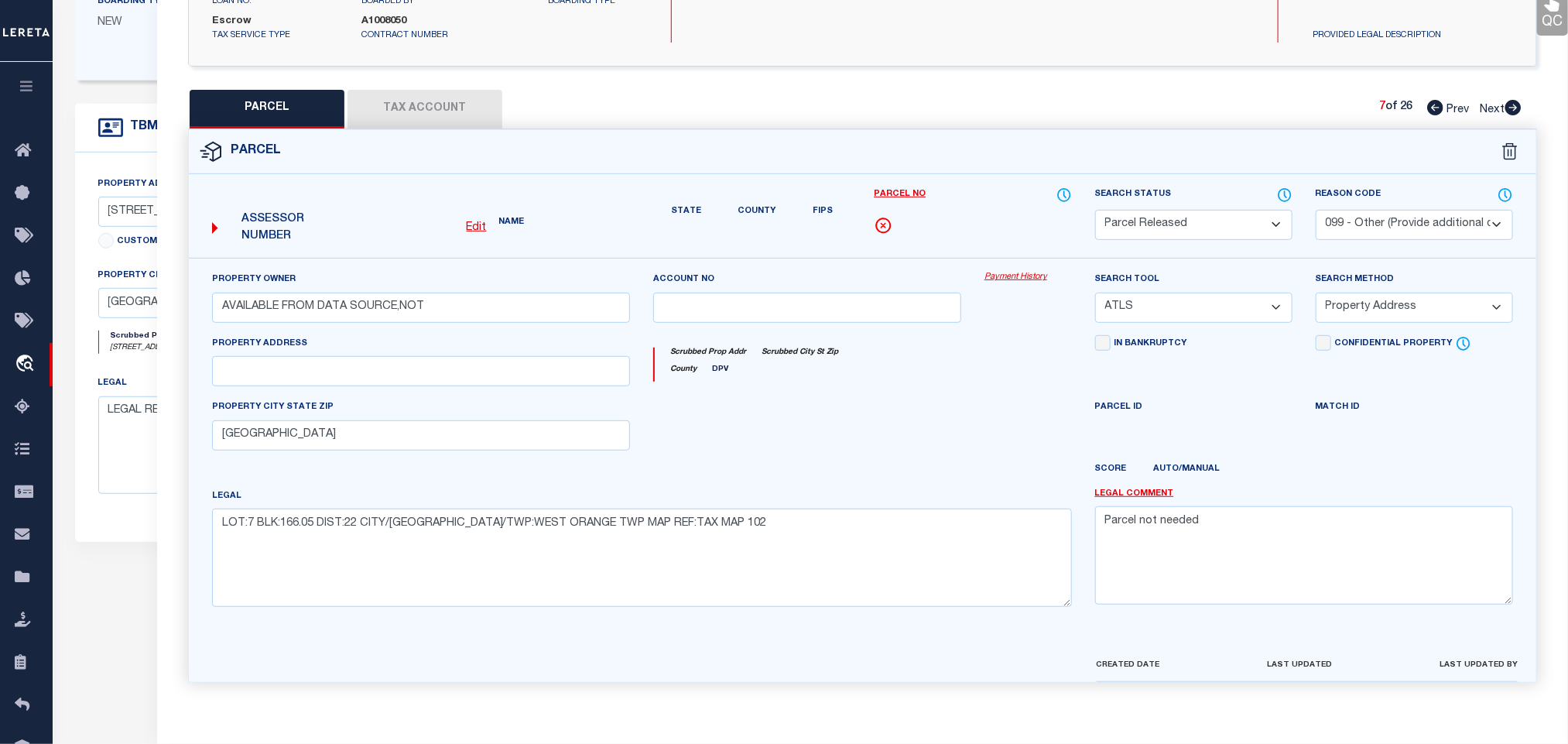
checkbox input "false"
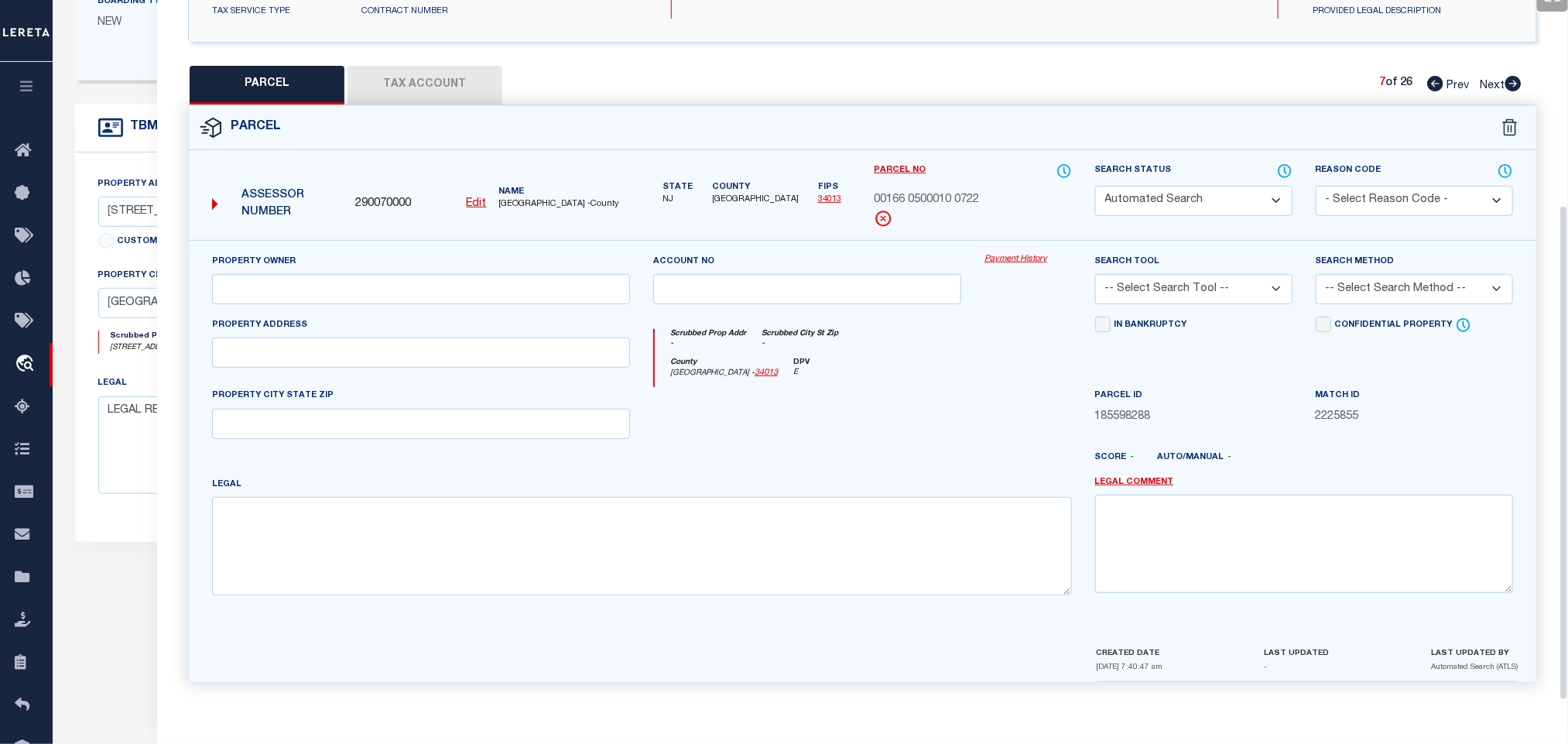
select select "PA"
select select "099"
type input "AVAILABLE FROM DATA SOURCE,NOT"
select select "ATL"
select select "ADD"
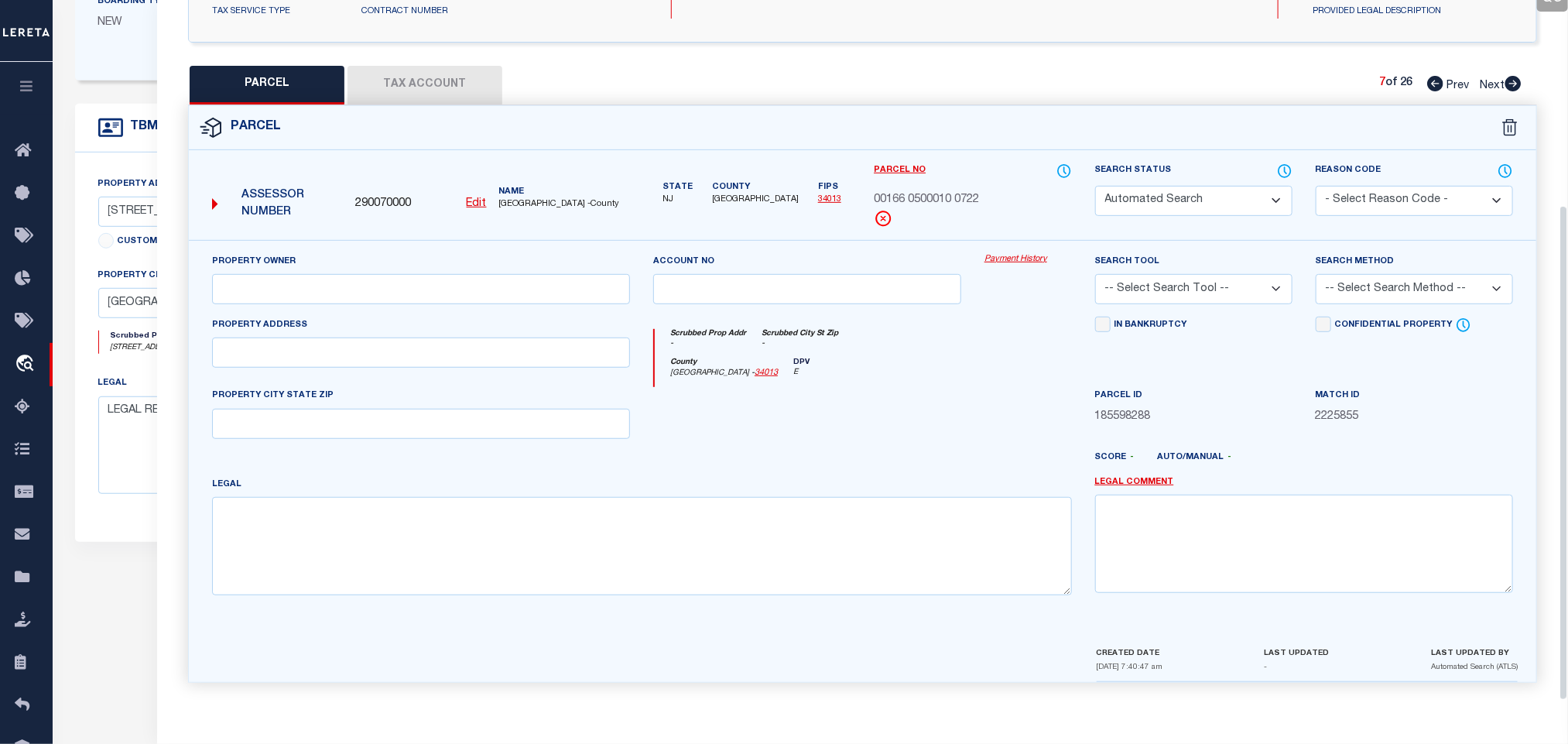
type input "[GEOGRAPHIC_DATA]"
type textarea "LOT:10 BLK:166.05 DIST:22 CITY/MUNI/TWP:WEST ORANGE TWP MAP REF:TAX MAP 102"
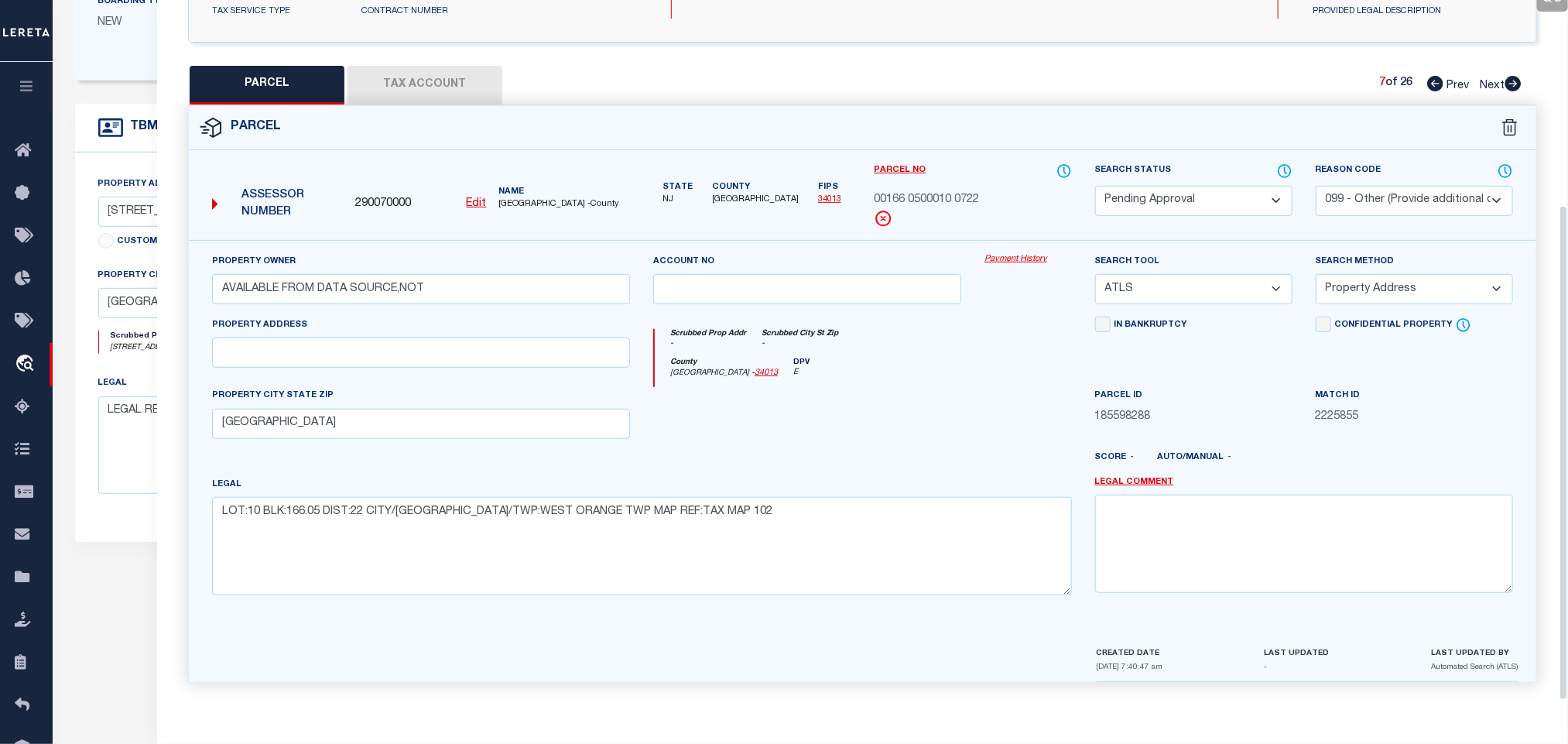
scroll to position [290, 0]
click at [1253, 199] on select "Automated Search Bad Parcel Complete Duplicate Parcel High Dollar Reporting In …" at bounding box center [1194, 200] width 198 height 30
select select "PR"
drag, startPoint x: 1253, startPoint y: 199, endPoint x: 1420, endPoint y: 198, distance: 167.0
click at [1253, 199] on select "Automated Search Bad Parcel Complete Duplicate Parcel High Dollar Reporting In …" at bounding box center [1194, 200] width 198 height 30
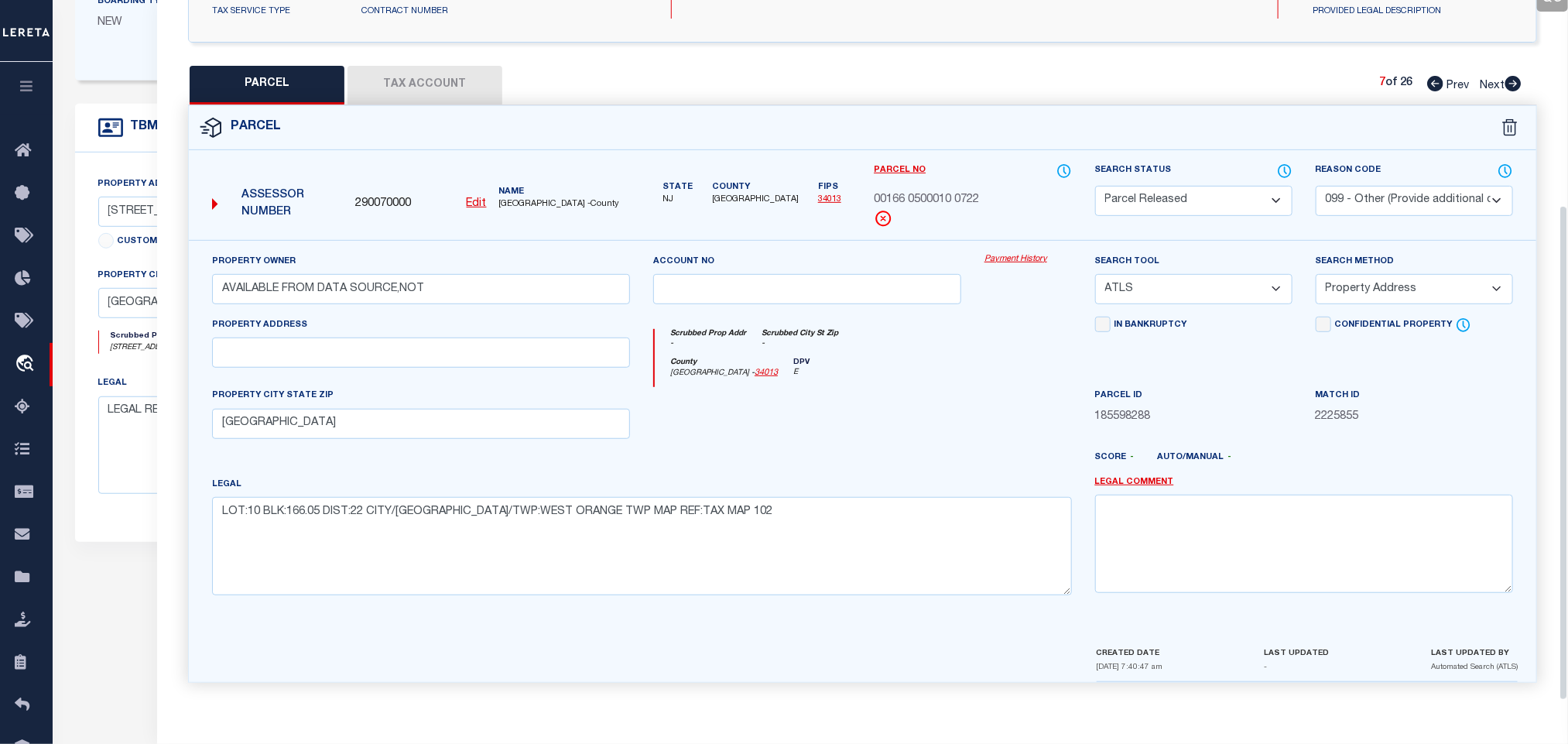
click at [1420, 198] on select "- Select Reason Code - 099 - Other (Provide additional detail) ACT - Agency Cha…" at bounding box center [1415, 200] width 198 height 30
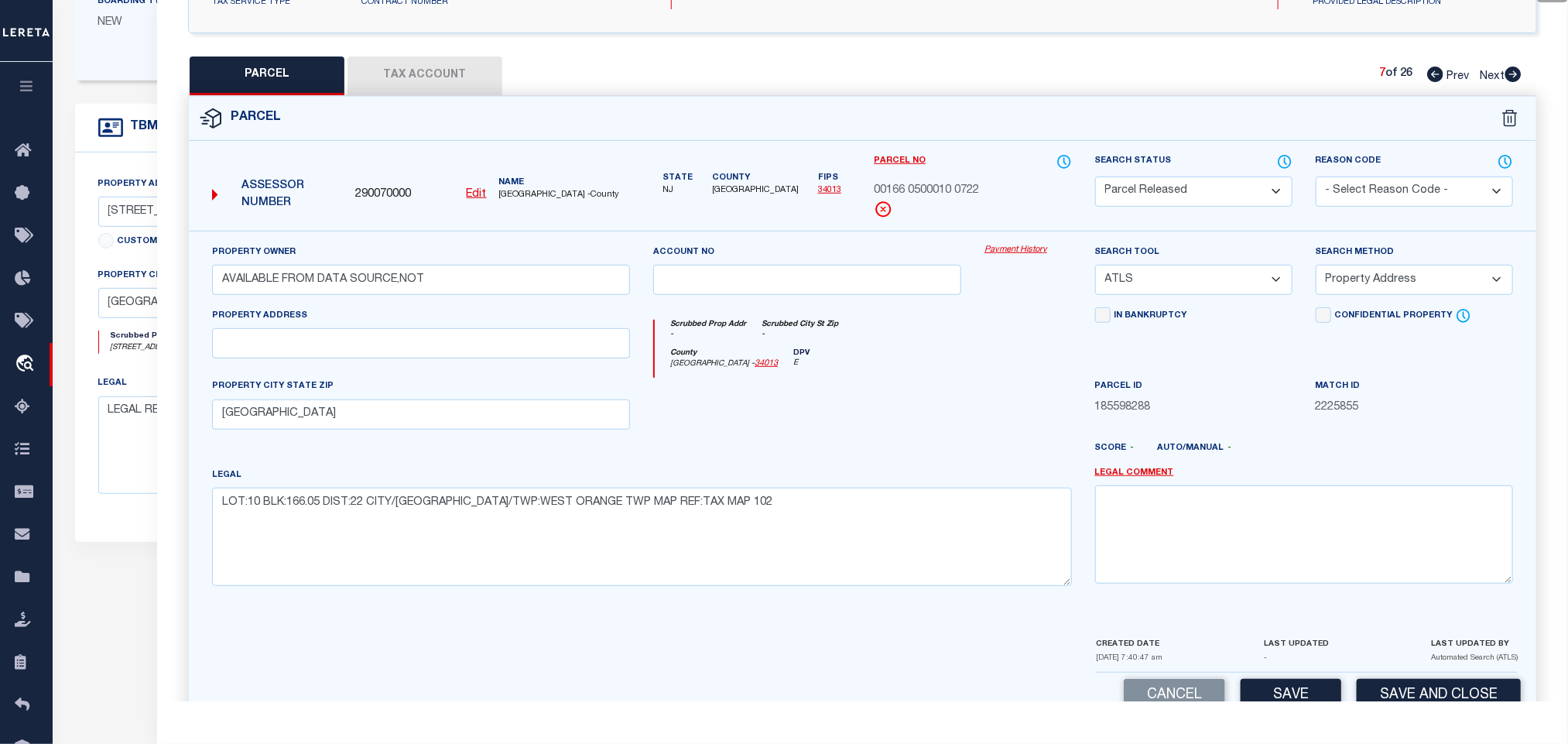
click at [1420, 198] on select "- Select Reason Code - 099 - Other (Provide additional detail) ACT - Agency Cha…" at bounding box center [1415, 191] width 198 height 30
select select "099"
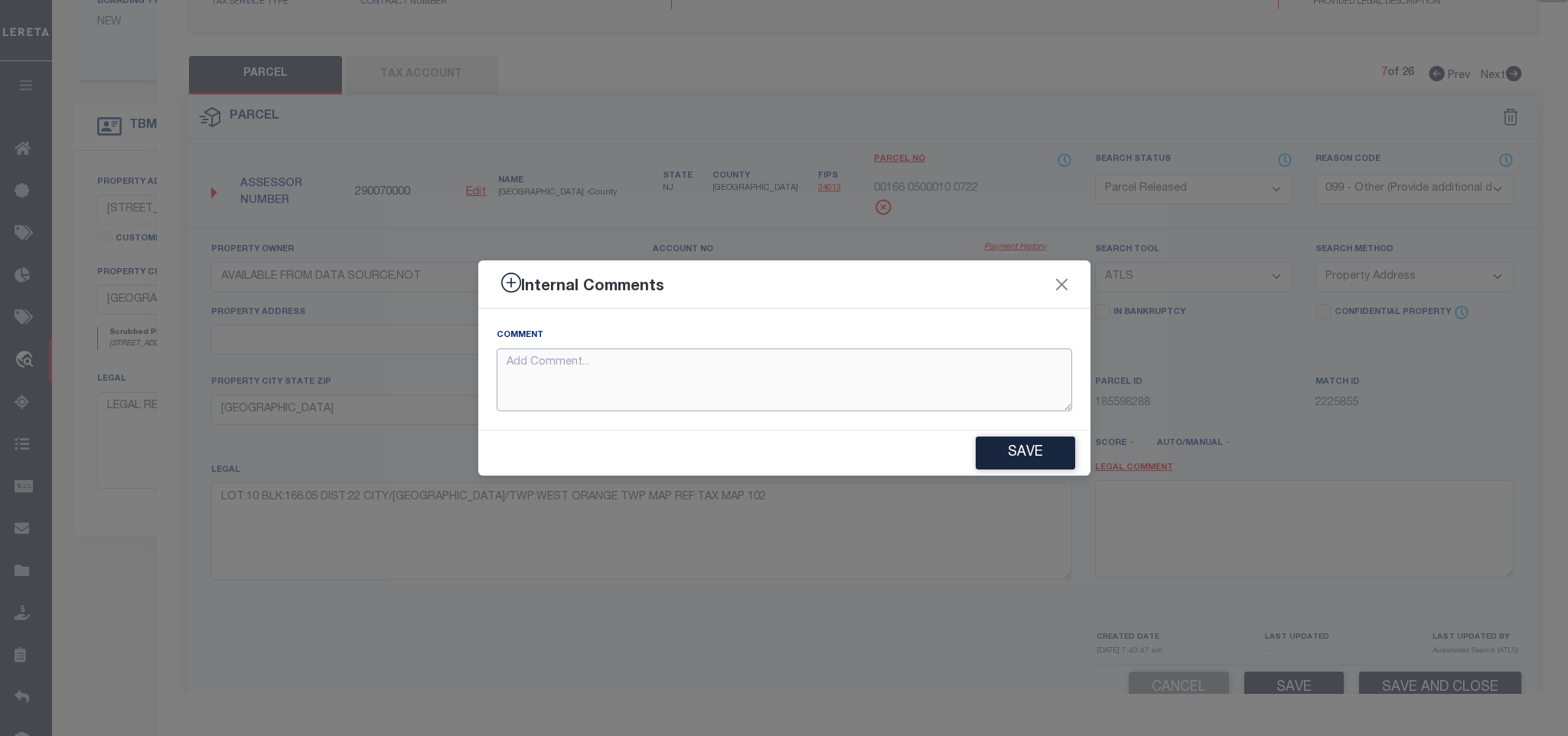
click at [1046, 374] on textarea at bounding box center [784, 380] width 576 height 64
paste textarea "Parcel not needed"
type textarea "Parcel not needed"
click at [1046, 467] on button "Save" at bounding box center [1026, 453] width 100 height 33
type textarea "Parcel not needed"
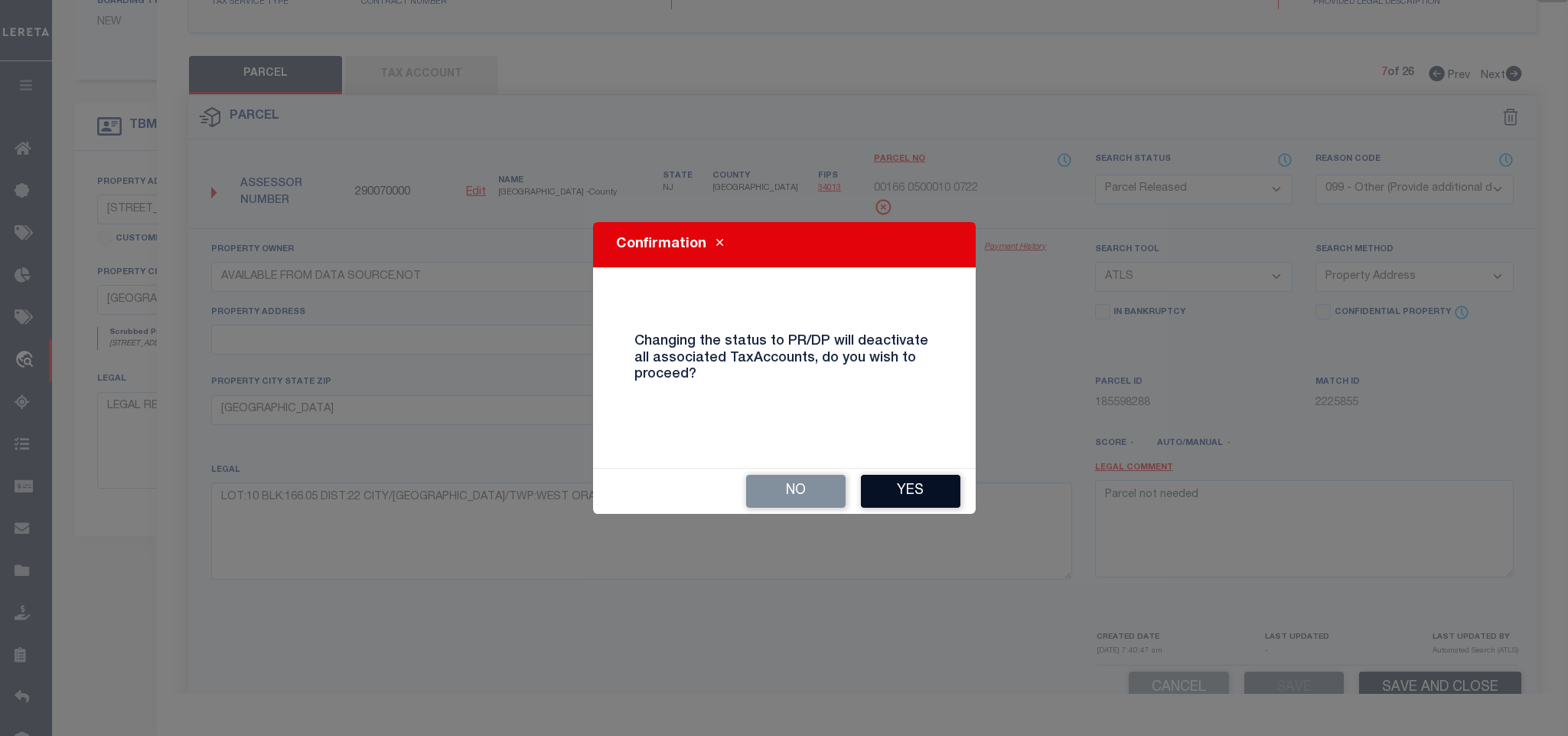
click at [910, 478] on button "Yes" at bounding box center [911, 491] width 100 height 33
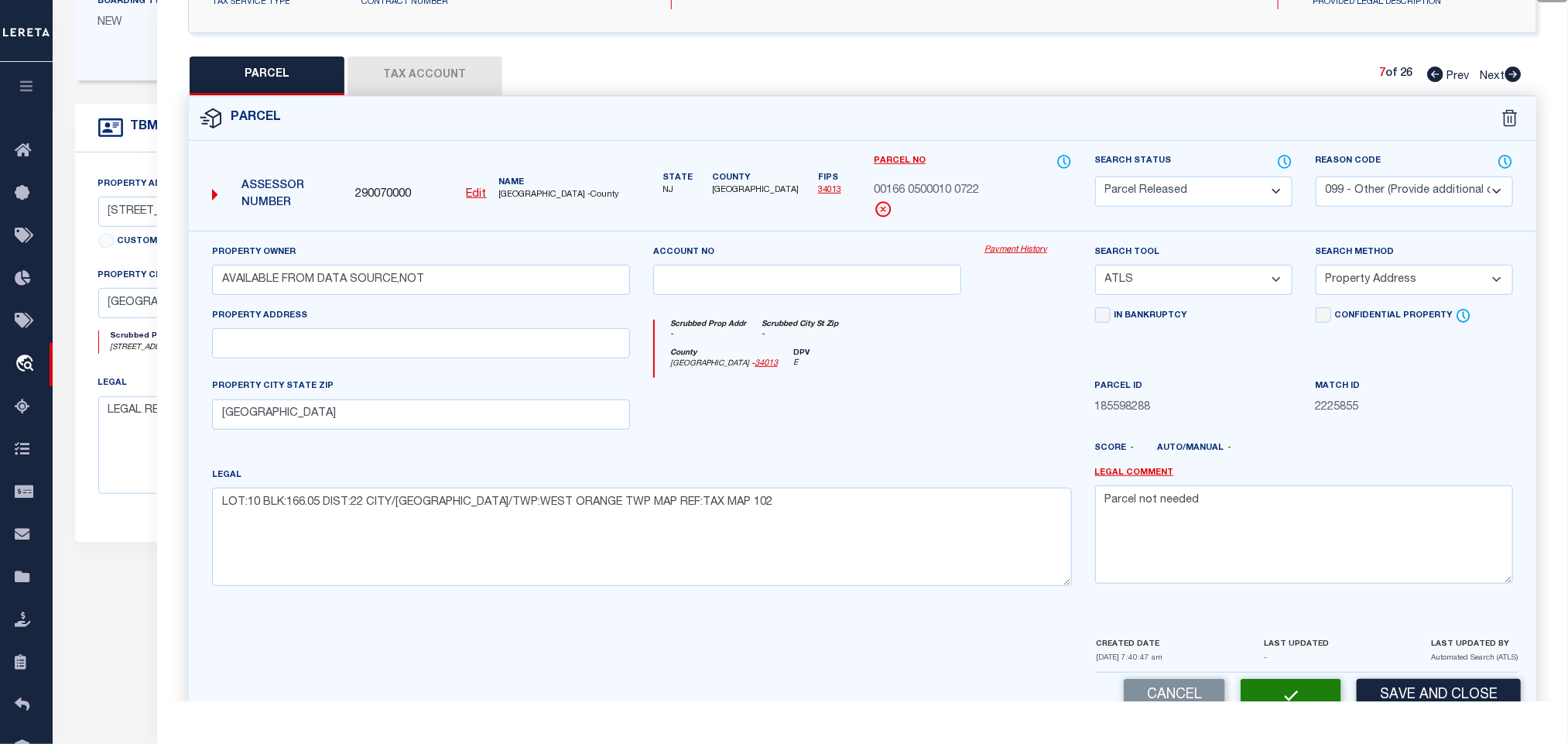
select select "AS"
select select
checkbox input "false"
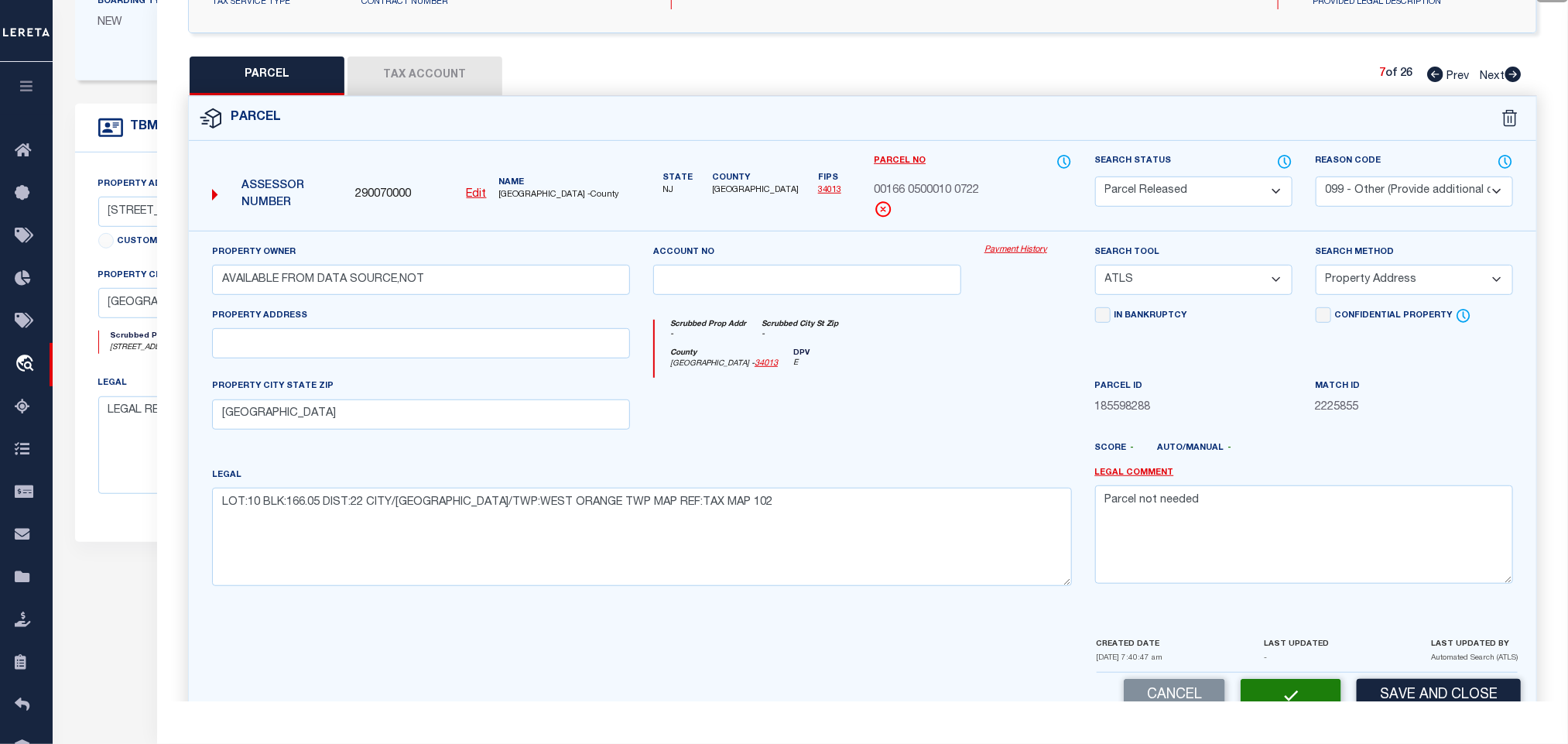
checkbox input "false"
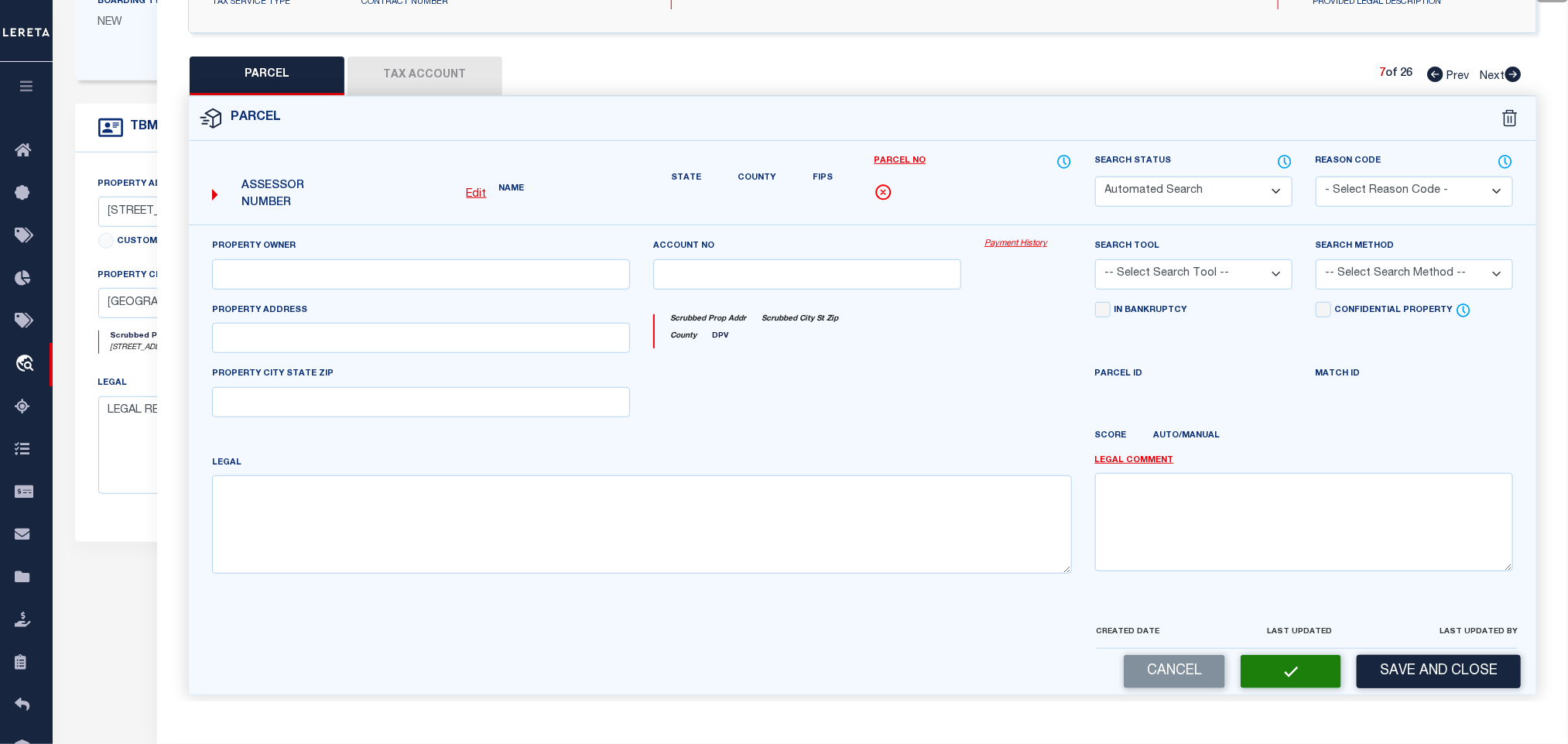
select select "PR"
select select "099"
type input "AVAILABLE FROM DATA SOURCE,NOT"
select select "ATL"
select select "ADD"
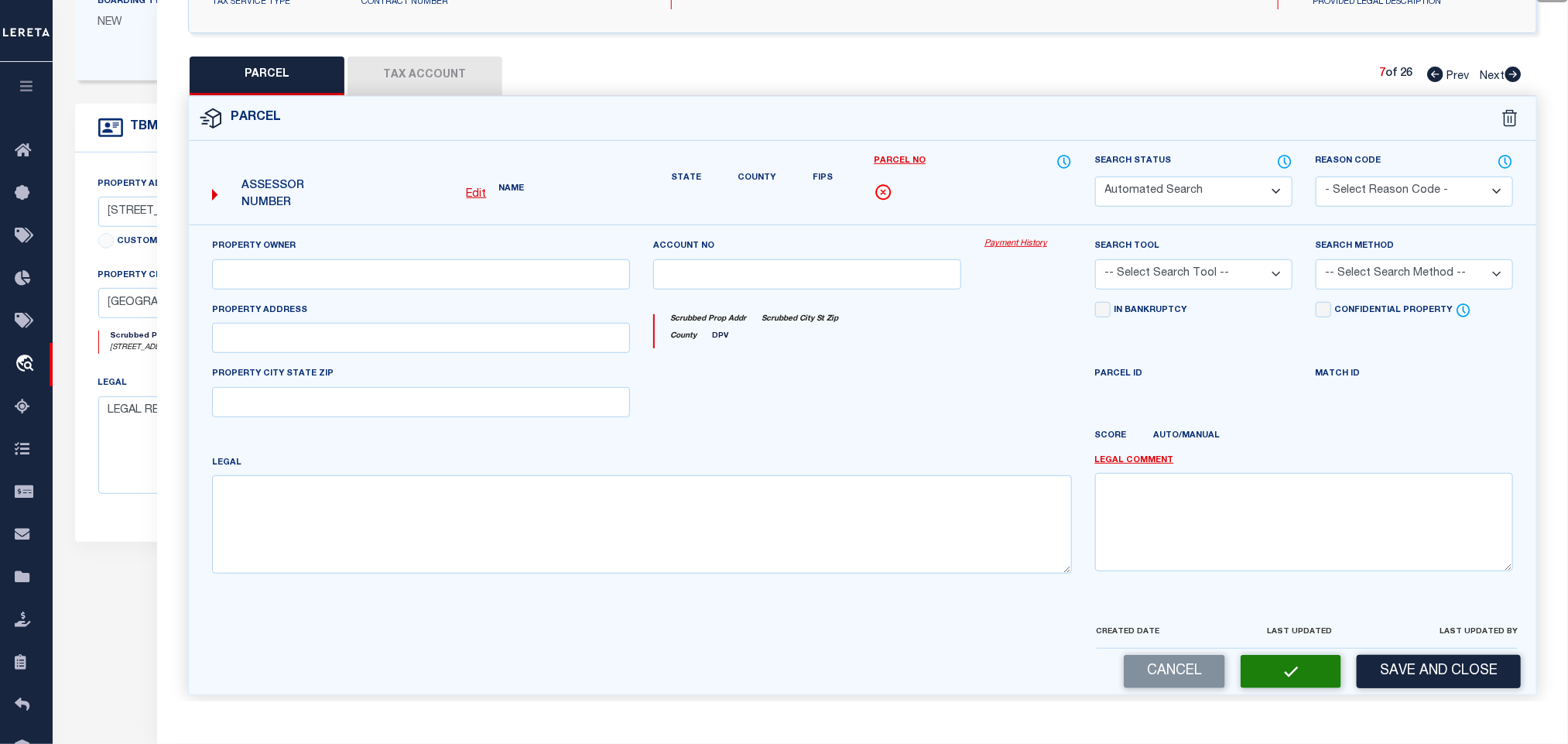
type input "[GEOGRAPHIC_DATA]"
type textarea "LOT:10 BLK:166.05 DIST:22 CITY/MUNI/TWP:WEST ORANGE TWP MAP REF:TAX MAP 102"
type textarea "Parcel not needed"
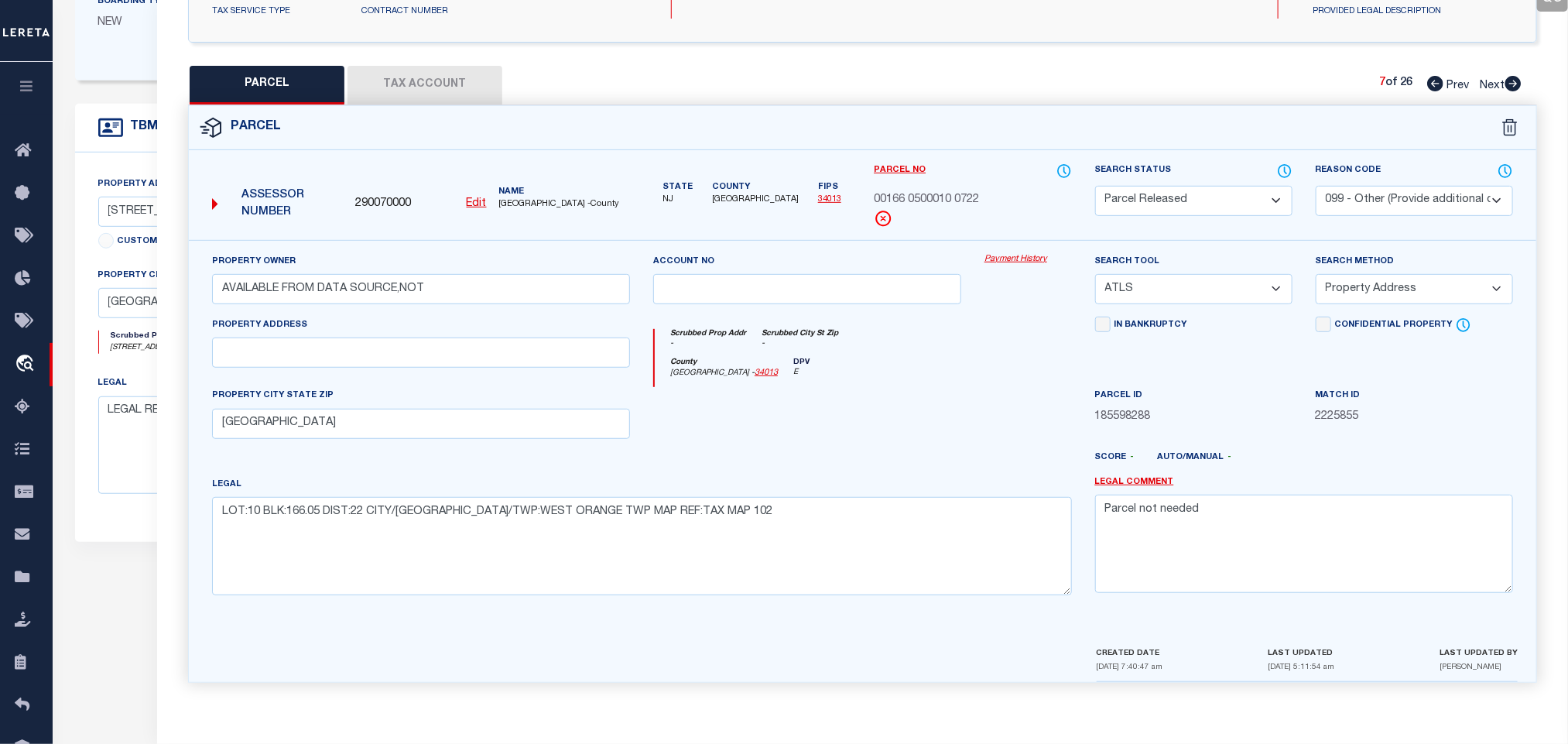
click at [1512, 76] on icon at bounding box center [1513, 84] width 17 height 16
select select "AS"
select select
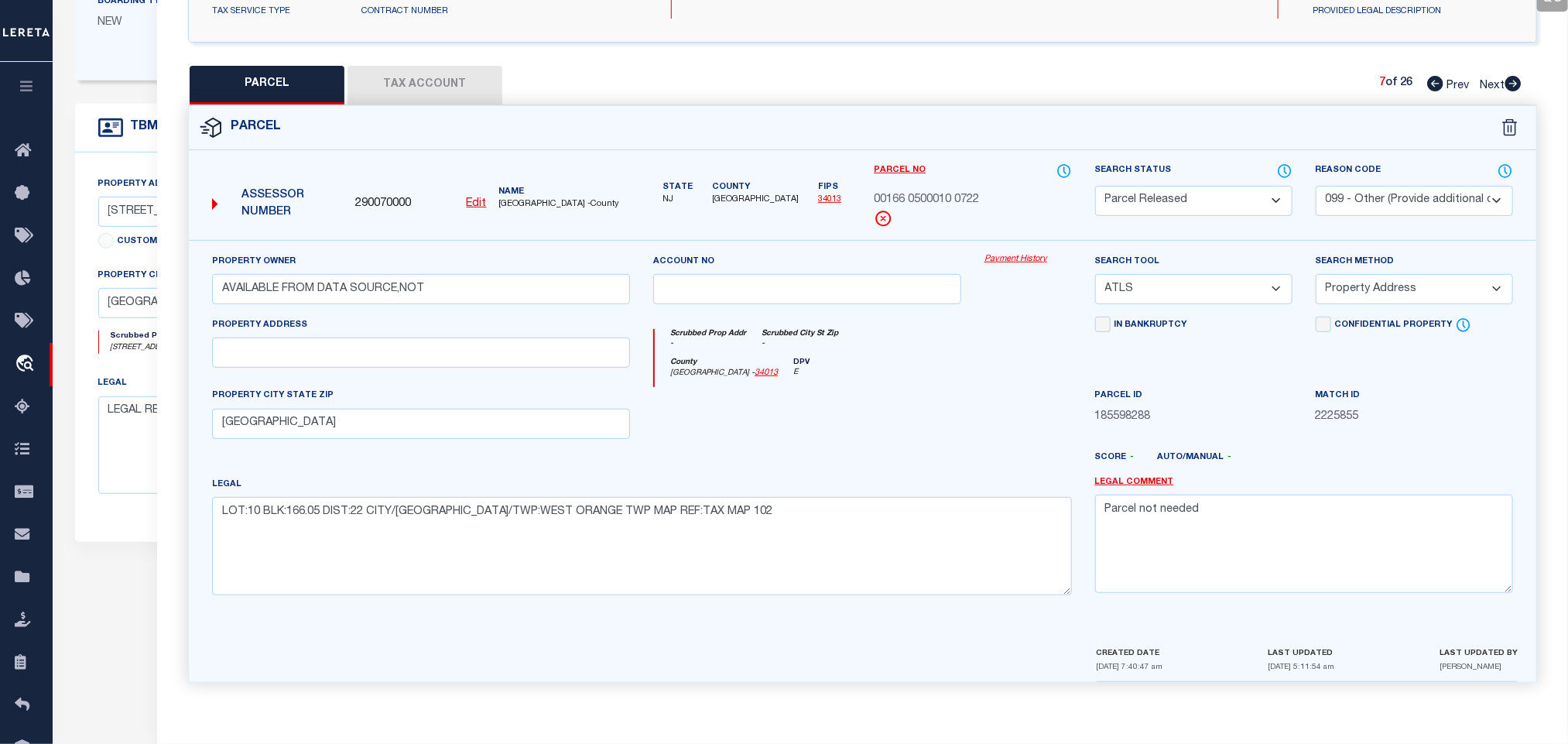
checkbox input "false"
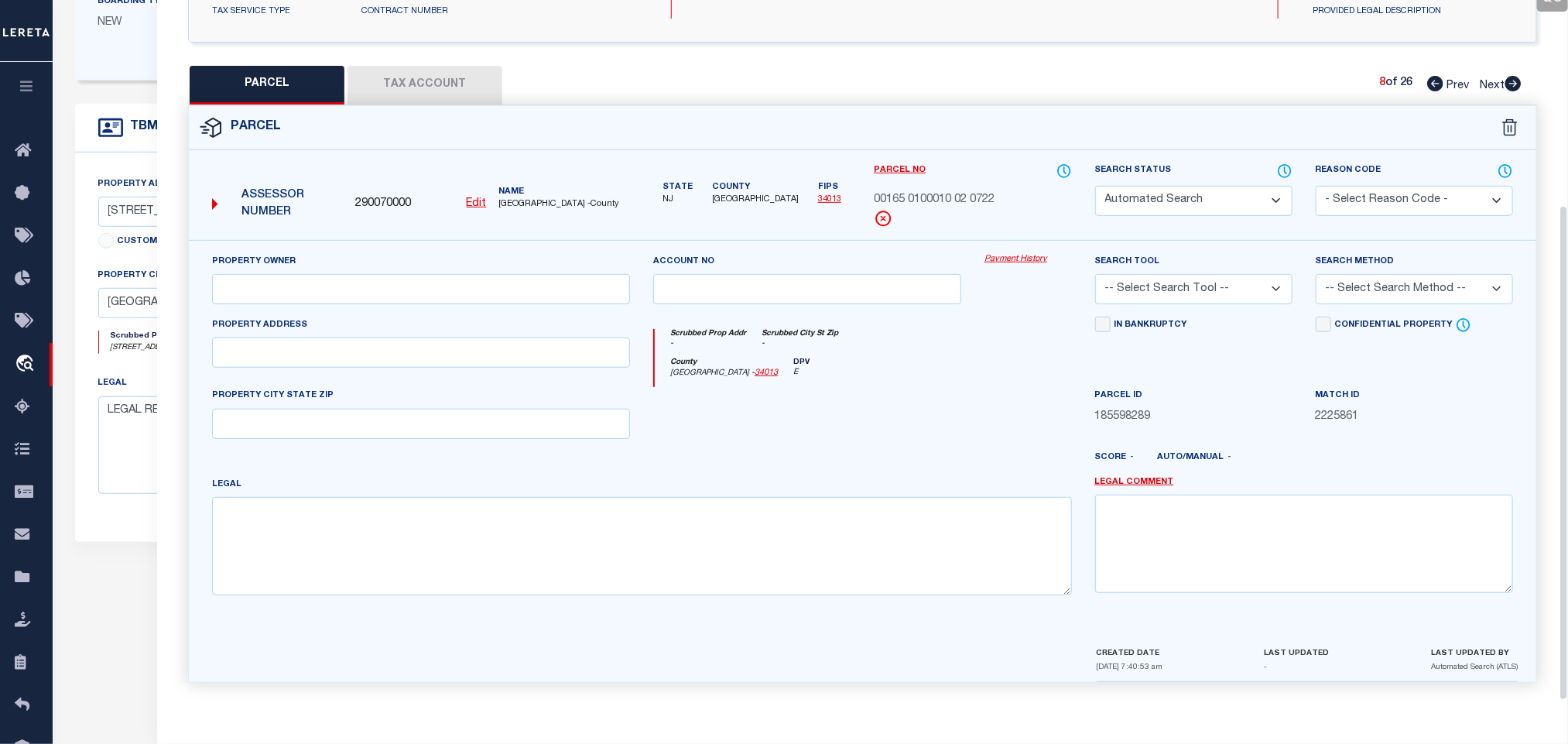
select select "PA"
select select "099"
type input "AVAILABLE FROM DATA SOURCE,NOT"
select select "ATL"
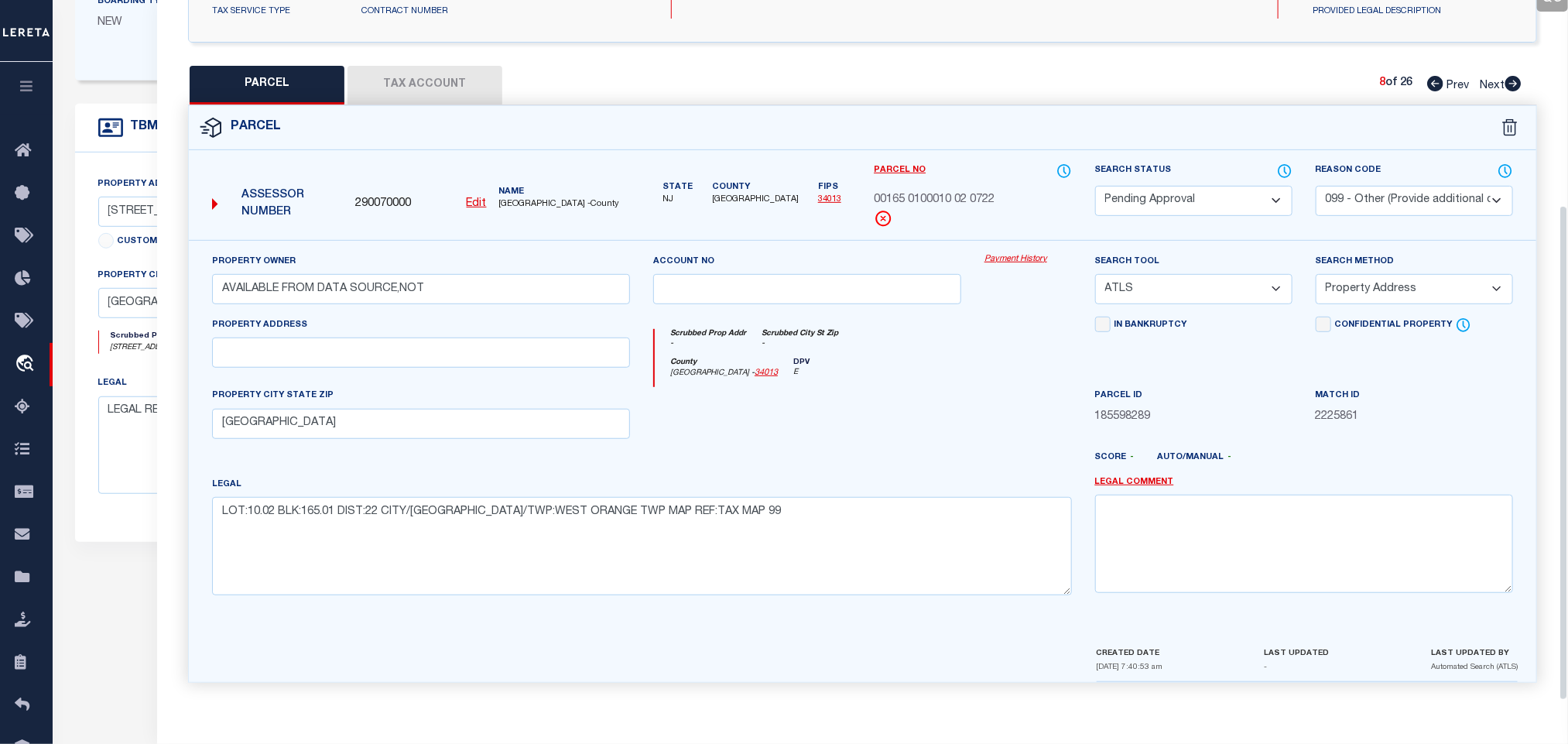
click at [1225, 189] on select "Automated Search Bad Parcel Complete Duplicate Parcel High Dollar Reporting In …" at bounding box center [1194, 200] width 198 height 30
click at [1227, 189] on select "Automated Search Bad Parcel Complete Duplicate Parcel High Dollar Reporting In …" at bounding box center [1194, 200] width 198 height 30
click at [1343, 185] on select "- Select Reason Code - 099 - Other (Provide additional detail) ACT - Agency Cha…" at bounding box center [1415, 200] width 198 height 30
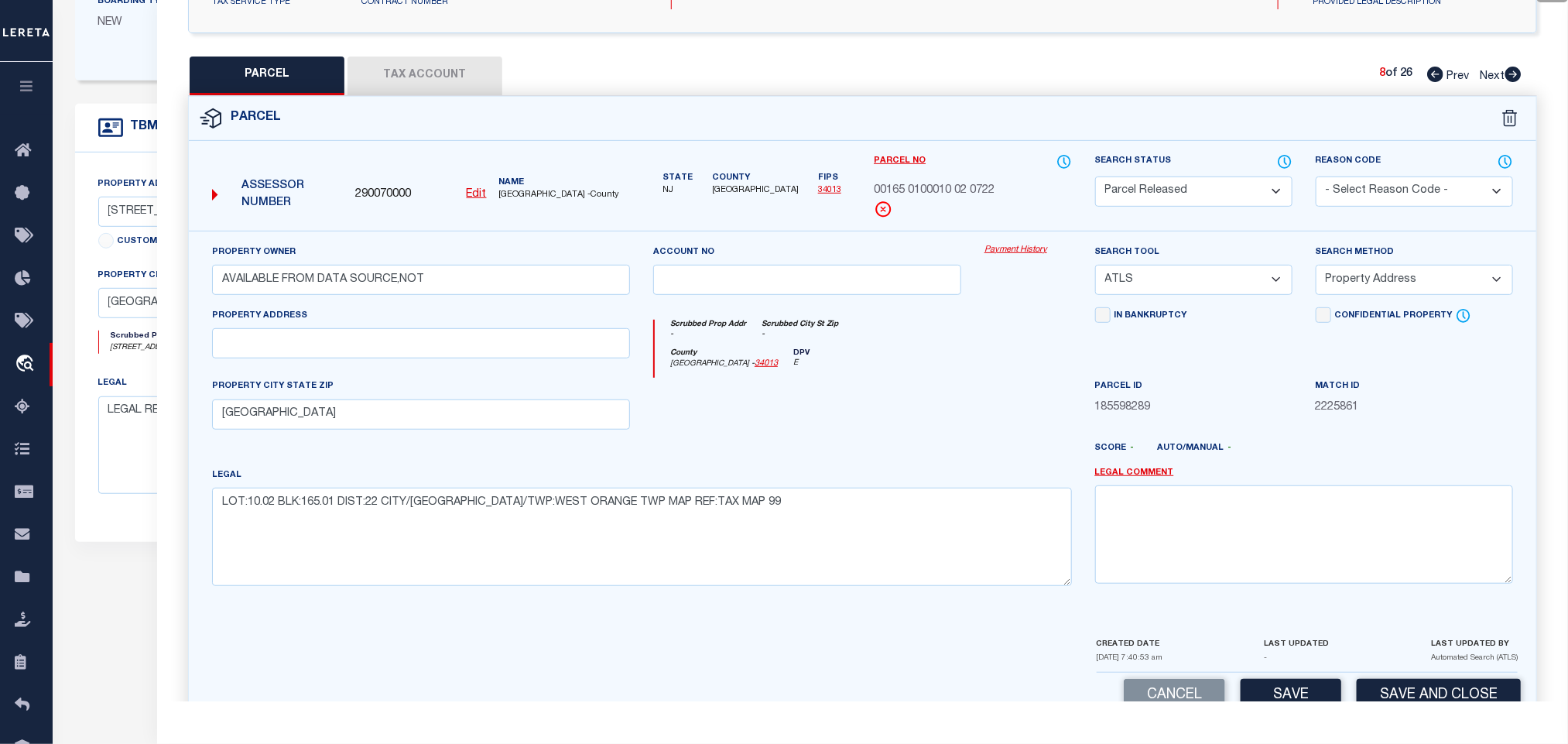
click at [1359, 182] on select "- Select Reason Code - 099 - Other (Provide additional detail) ACT - Agency Cha…" at bounding box center [1415, 191] width 198 height 30
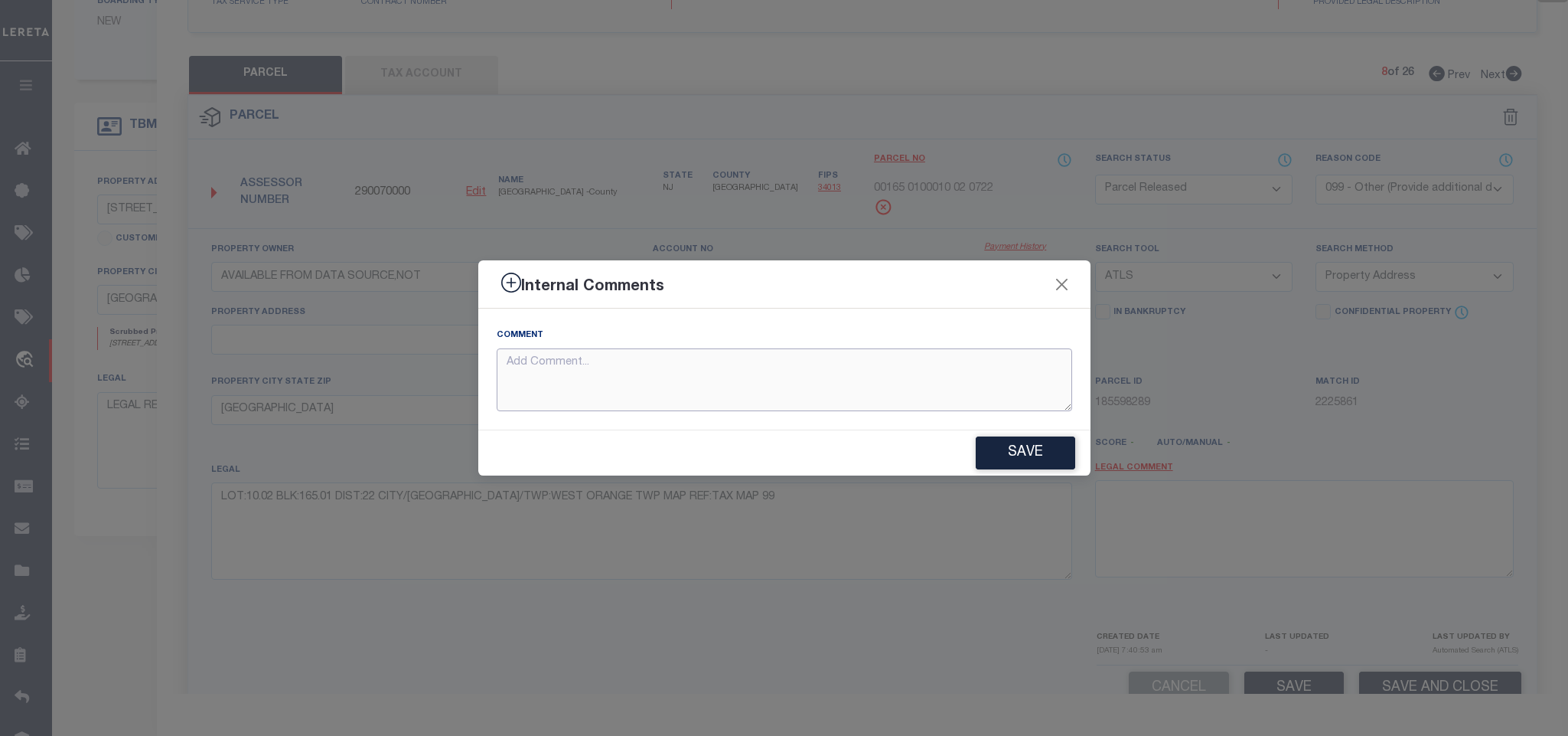
click at [888, 387] on textarea at bounding box center [784, 380] width 576 height 64
paste textarea "Parcel not needed"
click at [1047, 460] on button "Save" at bounding box center [1026, 453] width 100 height 33
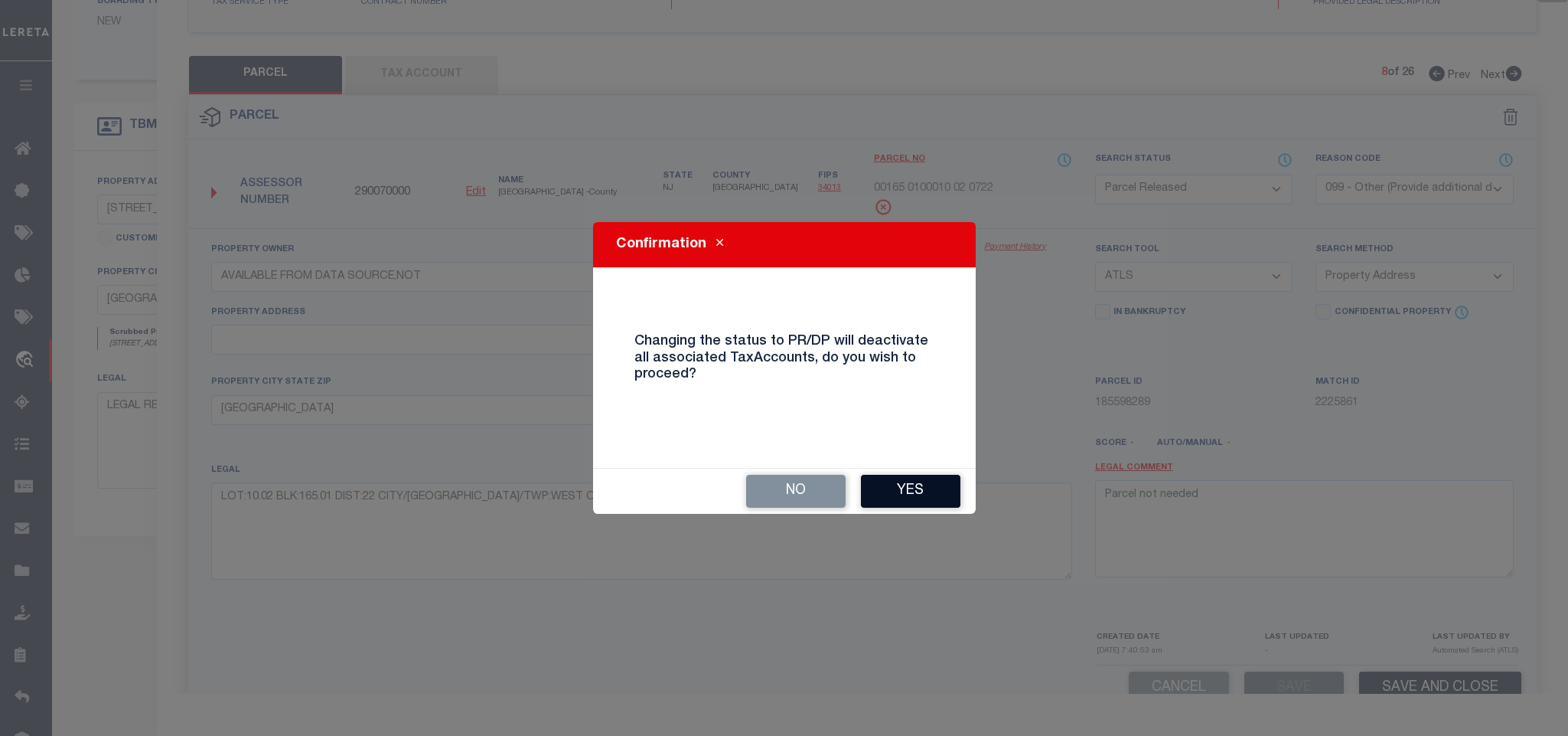
click at [895, 482] on button "Yes" at bounding box center [911, 491] width 100 height 33
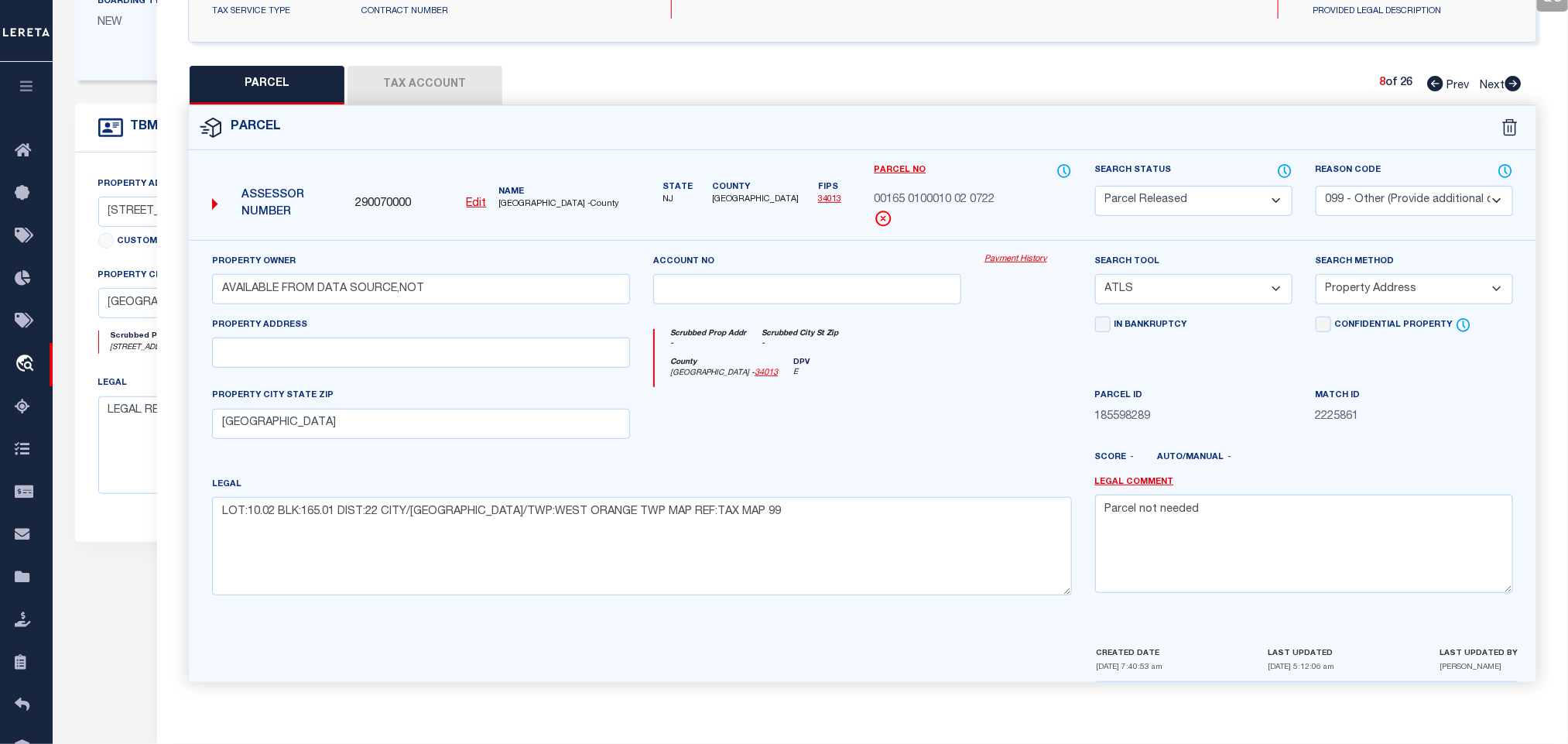
click at [1517, 76] on icon at bounding box center [1513, 84] width 17 height 16
click at [1249, 193] on select "Automated Search Bad Parcel Complete Duplicate Parcel High Dollar Reporting In …" at bounding box center [1194, 200] width 198 height 30
drag, startPoint x: 1249, startPoint y: 193, endPoint x: 1403, endPoint y: 210, distance: 154.9
click at [1249, 193] on select "Automated Search Bad Parcel Complete Duplicate Parcel High Dollar Reporting In …" at bounding box center [1194, 200] width 198 height 30
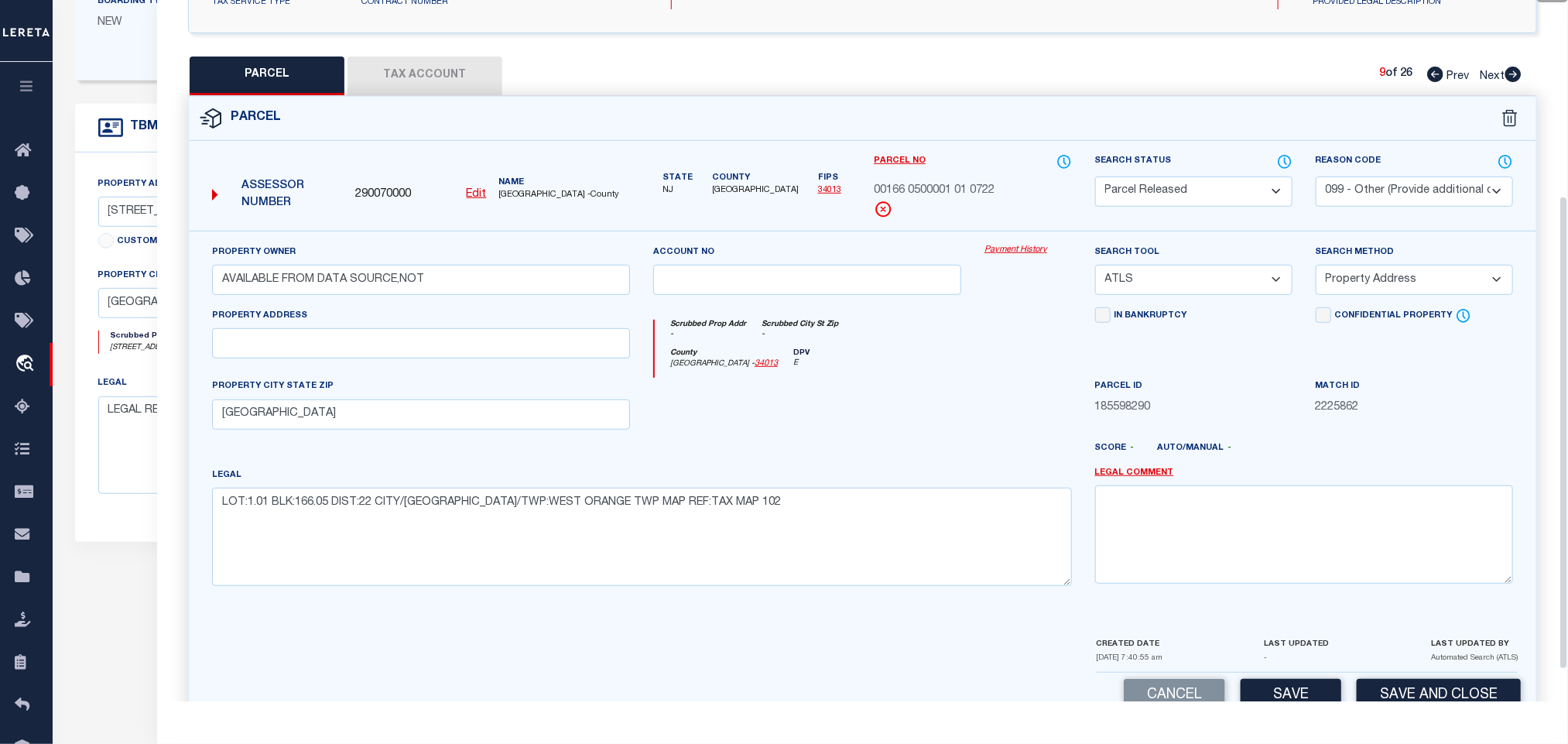
click at [1403, 210] on div "Reason Code - Select Reason Code - 099 - Other (Provide additional detail) ACT …" at bounding box center [1414, 191] width 220 height 77
click at [1408, 191] on select "- Select Reason Code - 099 - Other (Provide additional detail) ACT - Agency Cha…" at bounding box center [1415, 191] width 198 height 30
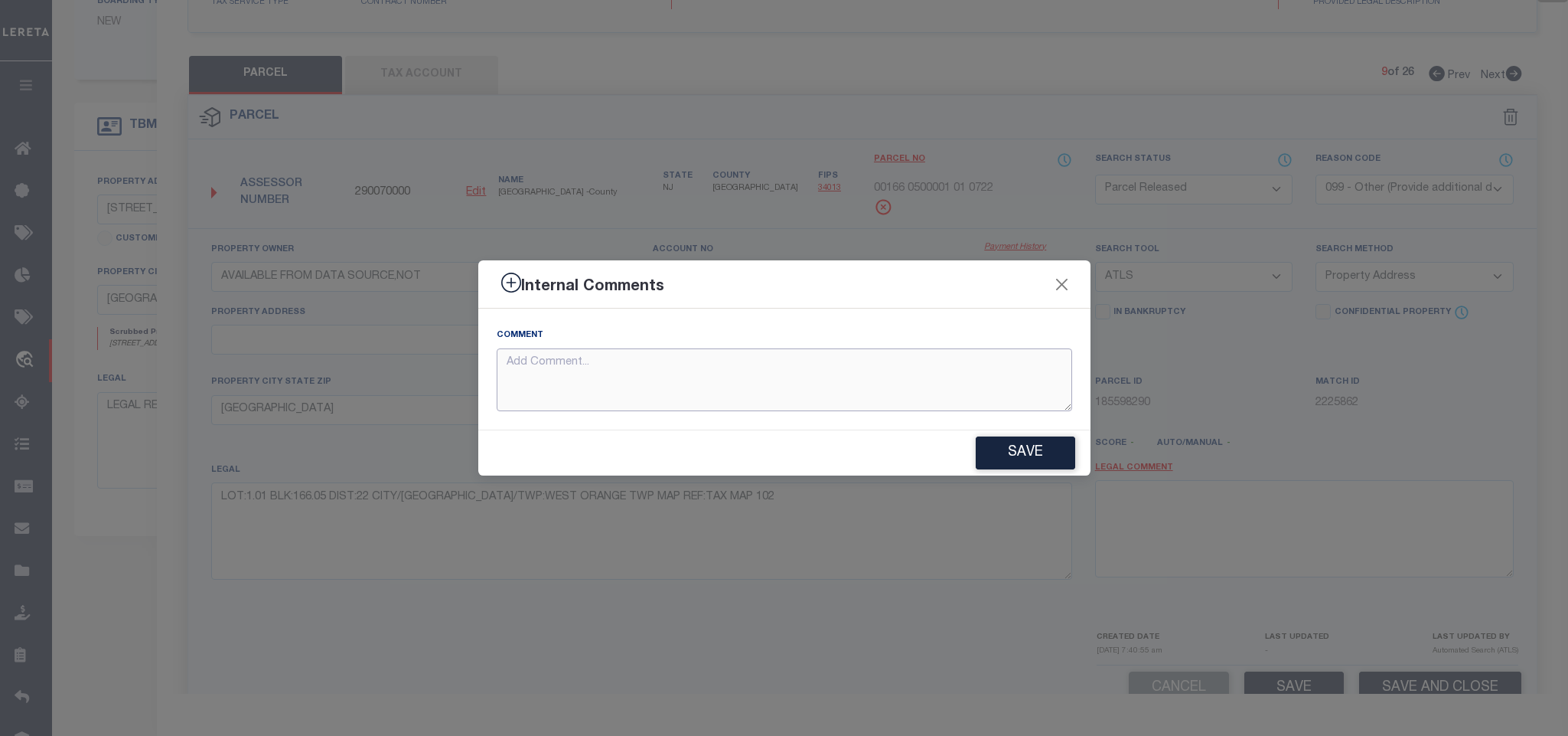
click at [958, 397] on textarea at bounding box center [784, 380] width 576 height 64
paste textarea "Parcel not needed"
click at [1053, 464] on button "Save" at bounding box center [1026, 453] width 100 height 33
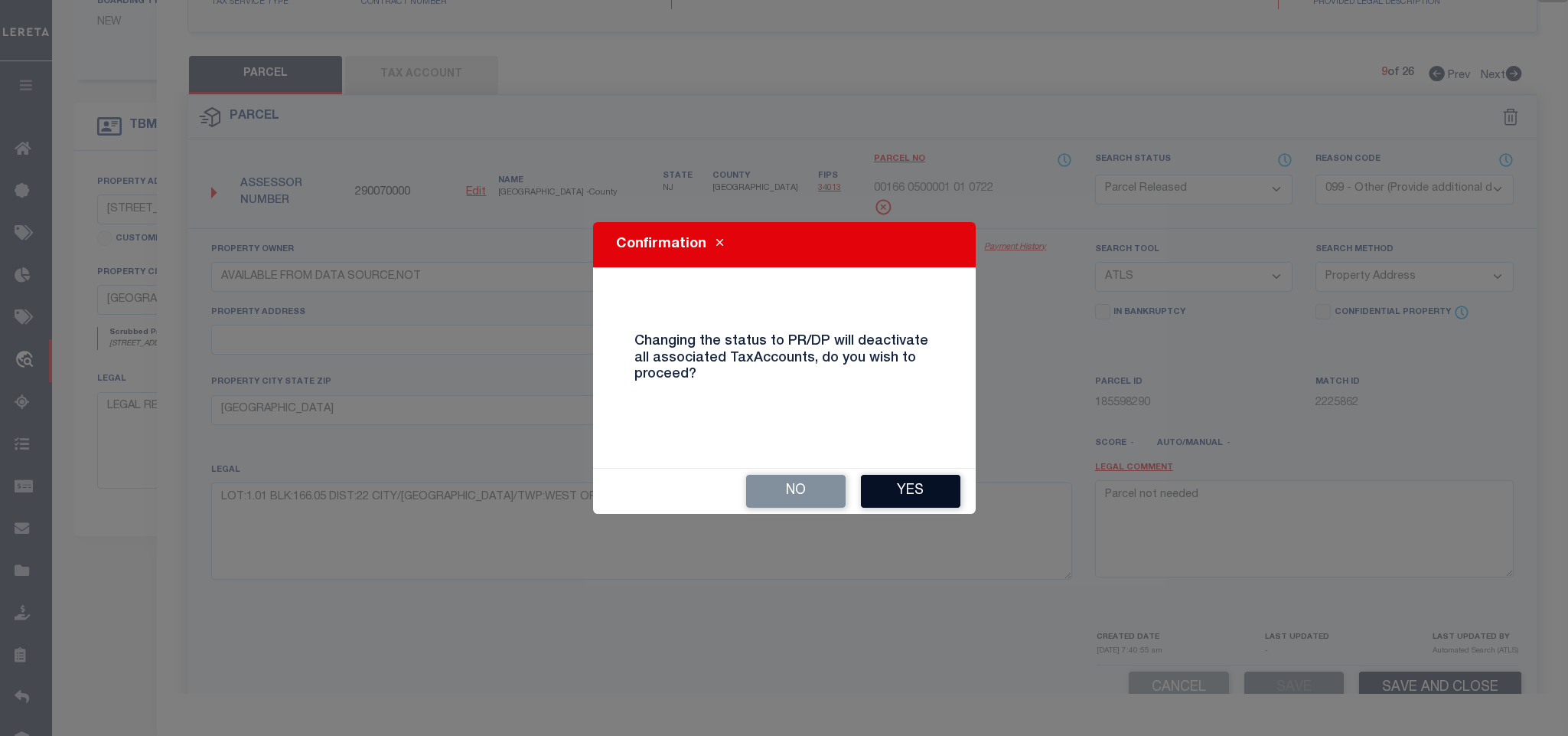
click at [929, 494] on button "Yes" at bounding box center [911, 491] width 100 height 33
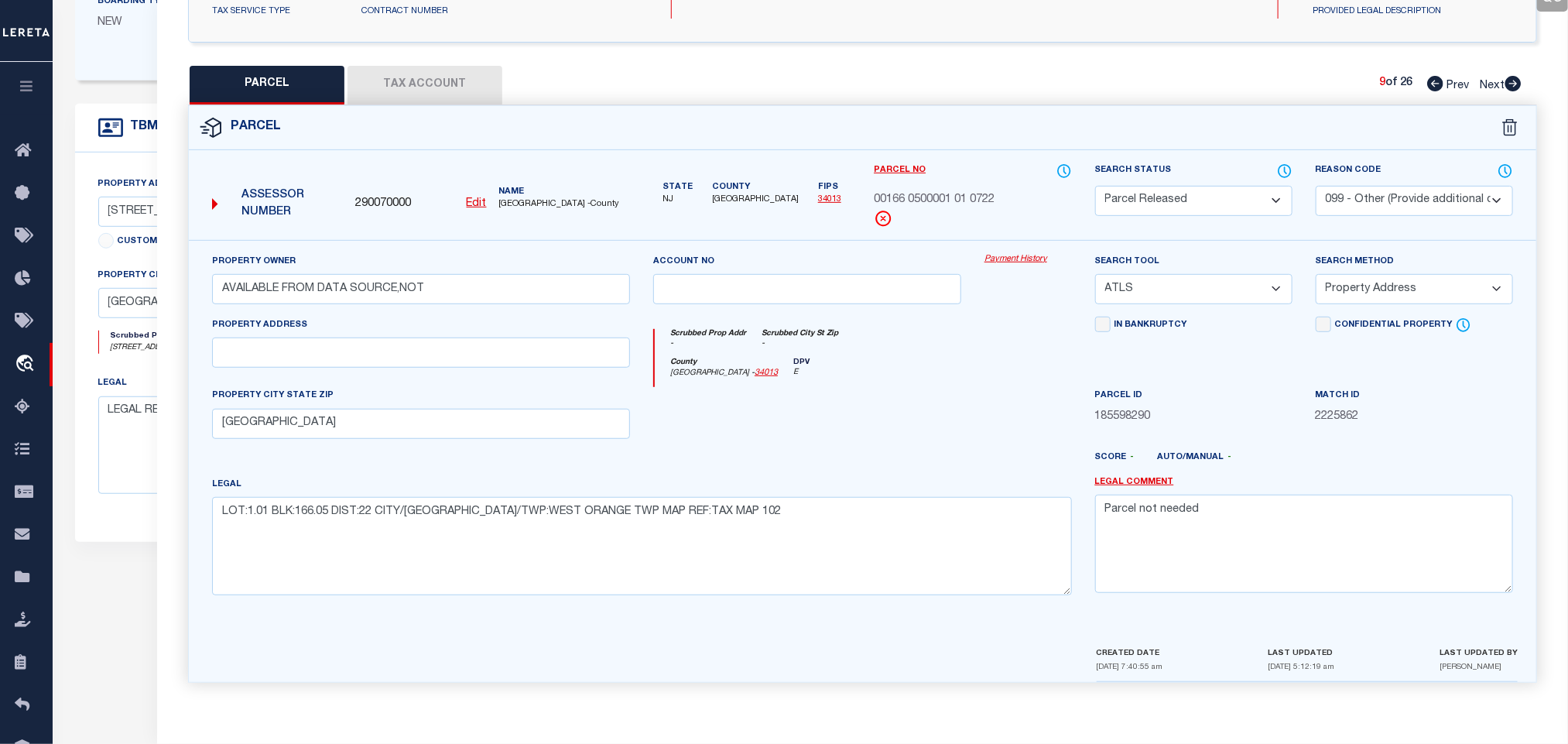
click at [1512, 76] on icon at bounding box center [1513, 84] width 17 height 16
click at [1233, 196] on select "Automated Search Bad Parcel Complete Duplicate Parcel High Dollar Reporting In …" at bounding box center [1194, 200] width 198 height 30
drag, startPoint x: 1261, startPoint y: 193, endPoint x: 1436, endPoint y: 206, distance: 175.5
click at [1259, 193] on select "Automated Search Bad Parcel Complete Duplicate Parcel High Dollar Reporting In …" at bounding box center [1194, 200] width 198 height 30
click at [1436, 206] on select "- Select Reason Code - 099 - Other (Provide additional detail) ACT - Agency Cha…" at bounding box center [1415, 200] width 198 height 30
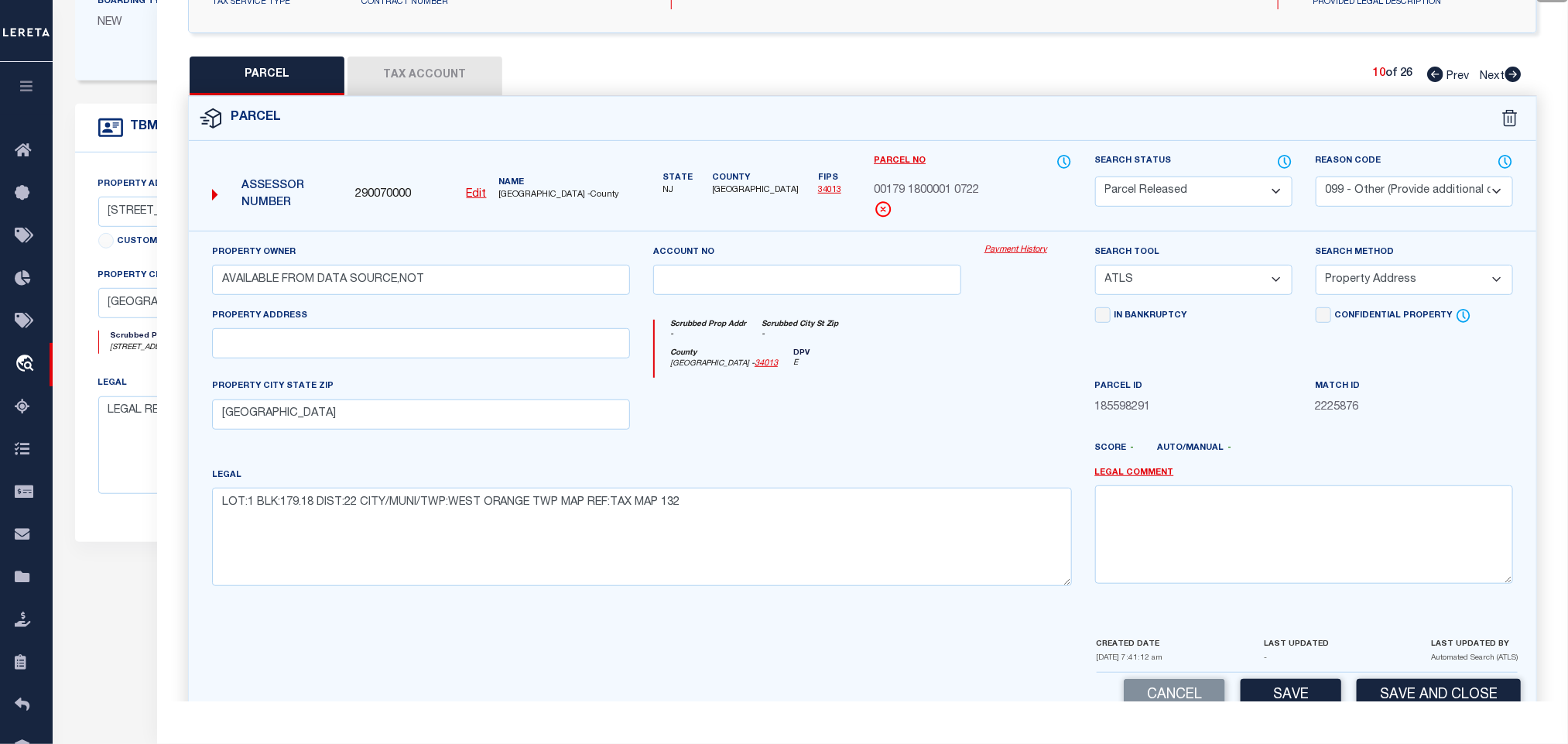
click at [1438, 179] on select "- Select Reason Code - 099 - Other (Provide additional detail) ACT - Agency Cha…" at bounding box center [1415, 191] width 198 height 30
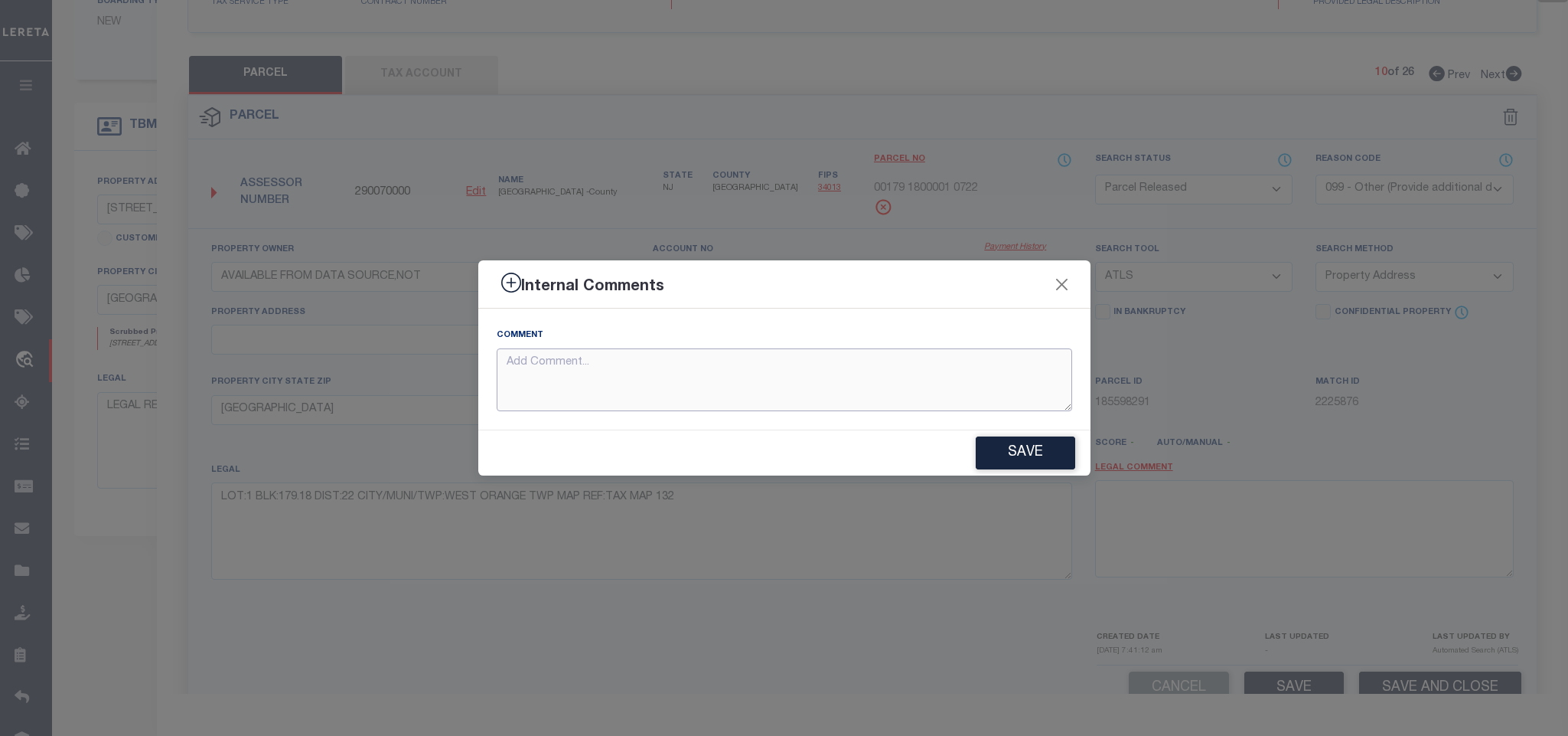
click at [990, 379] on textarea at bounding box center [784, 380] width 576 height 64
paste textarea "Parcel not needed"
click at [1039, 458] on button "Save" at bounding box center [1026, 453] width 100 height 33
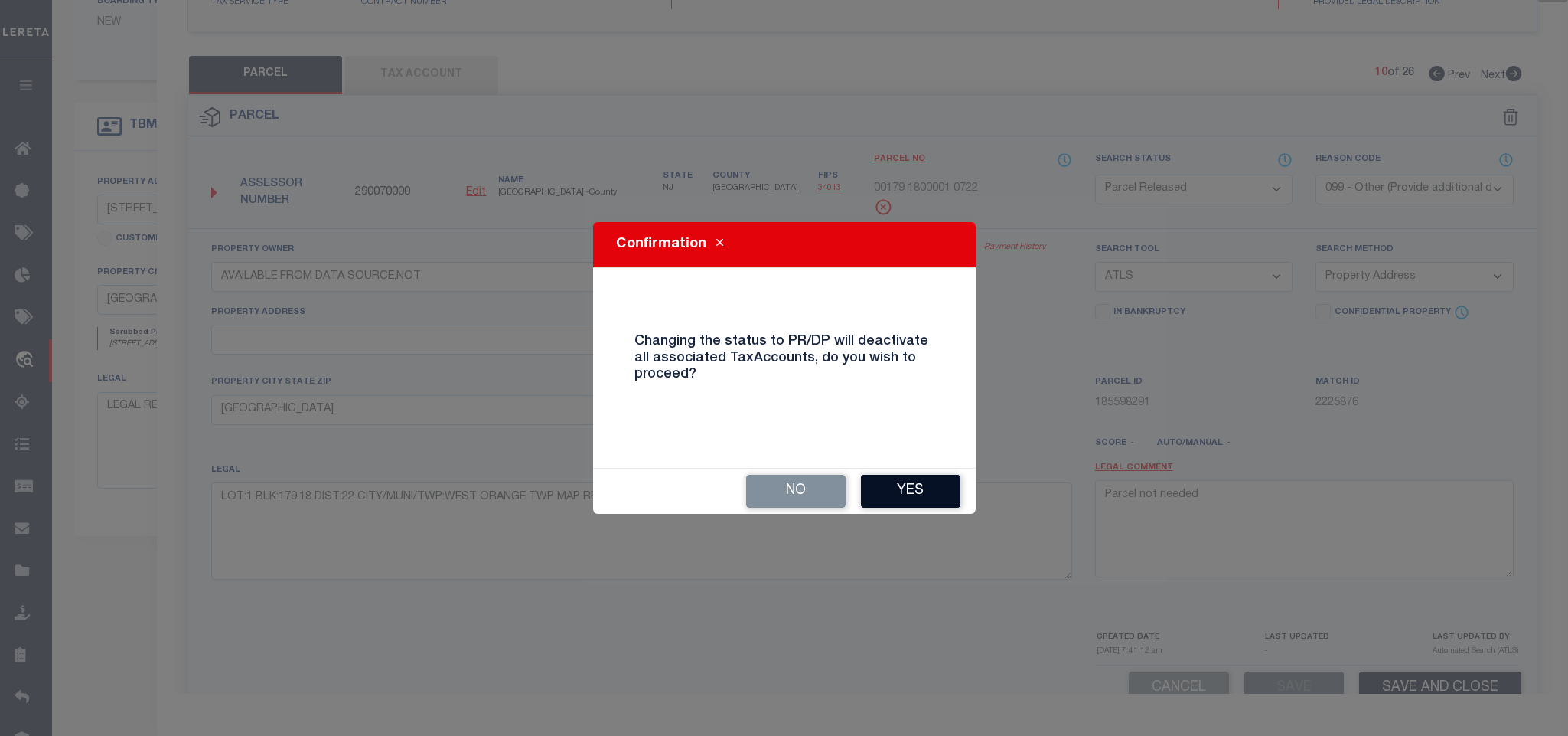
click at [929, 494] on button "Yes" at bounding box center [911, 491] width 100 height 33
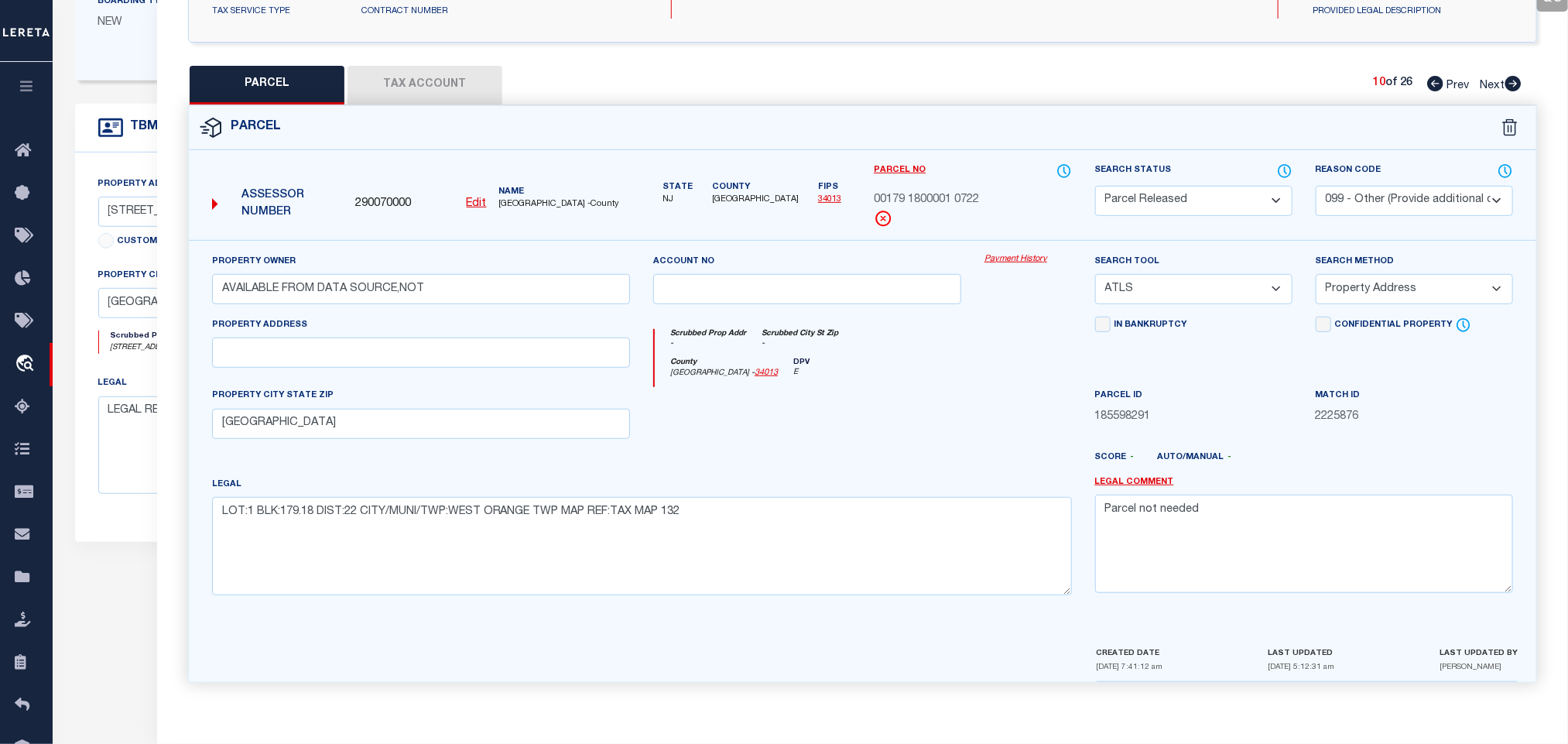
click at [1512, 76] on icon at bounding box center [1513, 84] width 17 height 16
click at [1217, 192] on select "Automated Search Bad Parcel Complete Duplicate Parcel High Dollar Reporting In …" at bounding box center [1194, 200] width 198 height 30
click at [1226, 191] on select "Automated Search Bad Parcel Complete Duplicate Parcel High Dollar Reporting In …" at bounding box center [1194, 200] width 198 height 30
click at [1387, 185] on select "- Select Reason Code - 099 - Other (Provide additional detail) ACT - Agency Cha…" at bounding box center [1415, 200] width 198 height 30
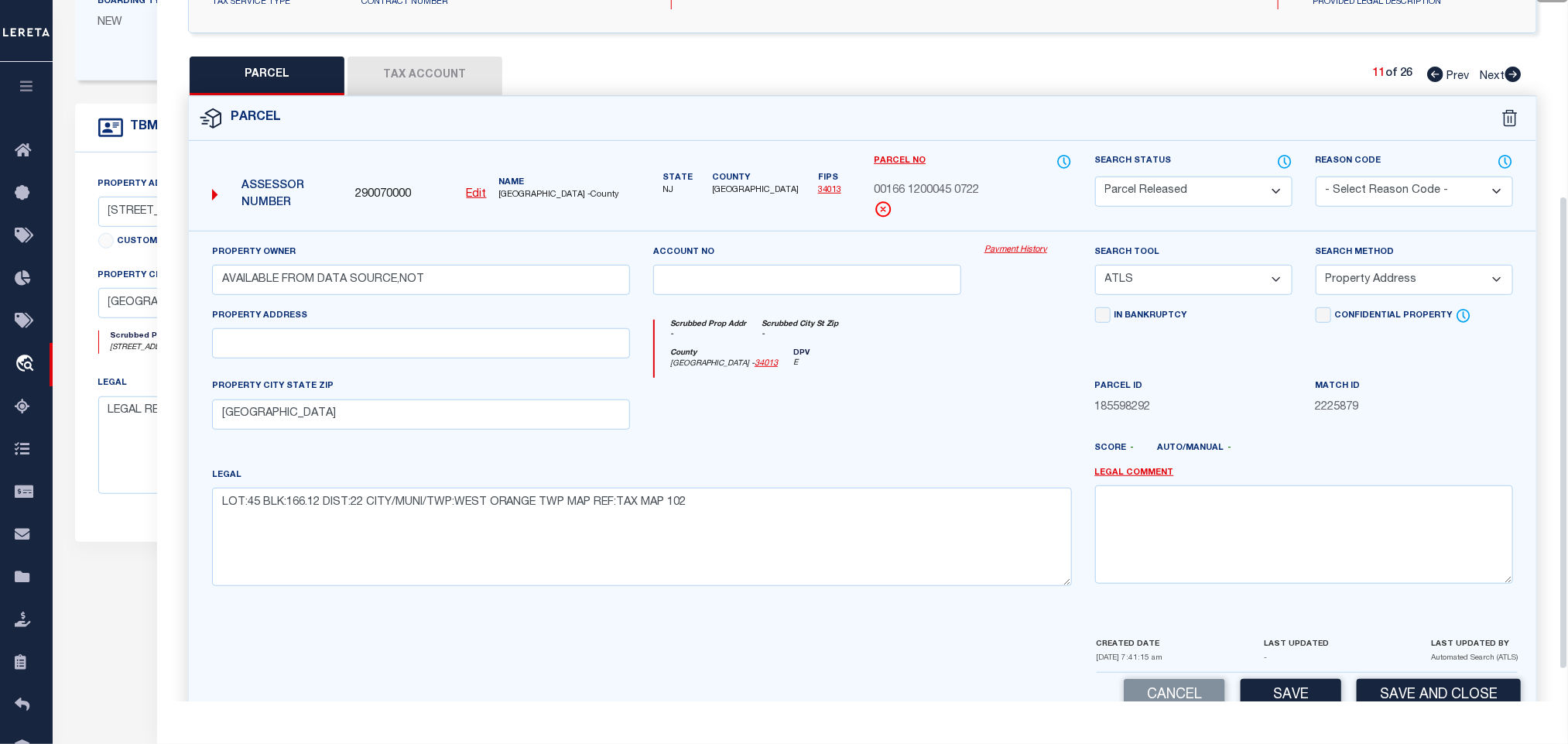
click at [1387, 184] on select "- Select Reason Code - 099 - Other (Provide additional detail) ACT - Agency Cha…" at bounding box center [1415, 191] width 198 height 30
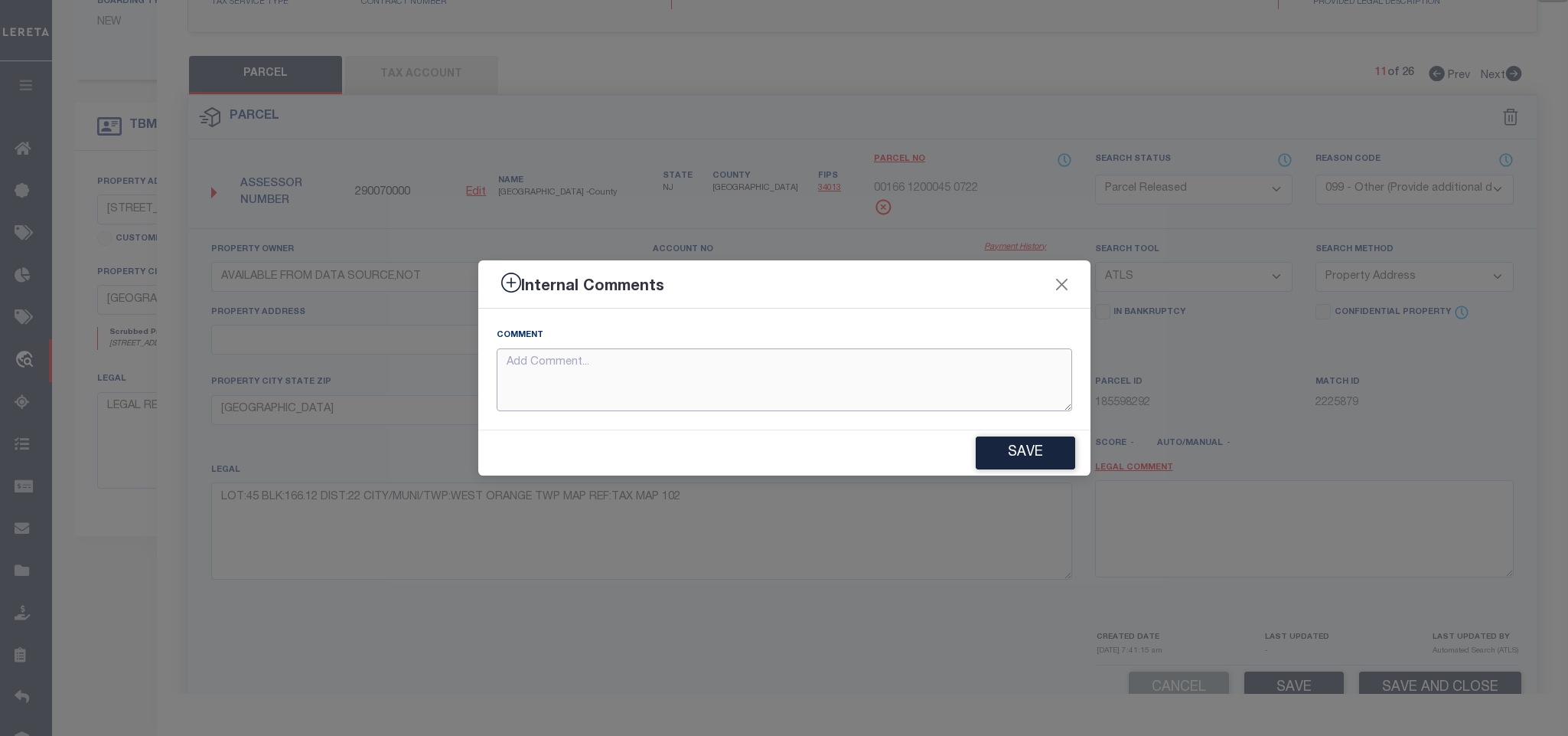
click at [1010, 375] on textarea at bounding box center [784, 380] width 576 height 64
paste textarea "Parcel not needed"
click at [1022, 441] on button "Save" at bounding box center [1026, 453] width 100 height 33
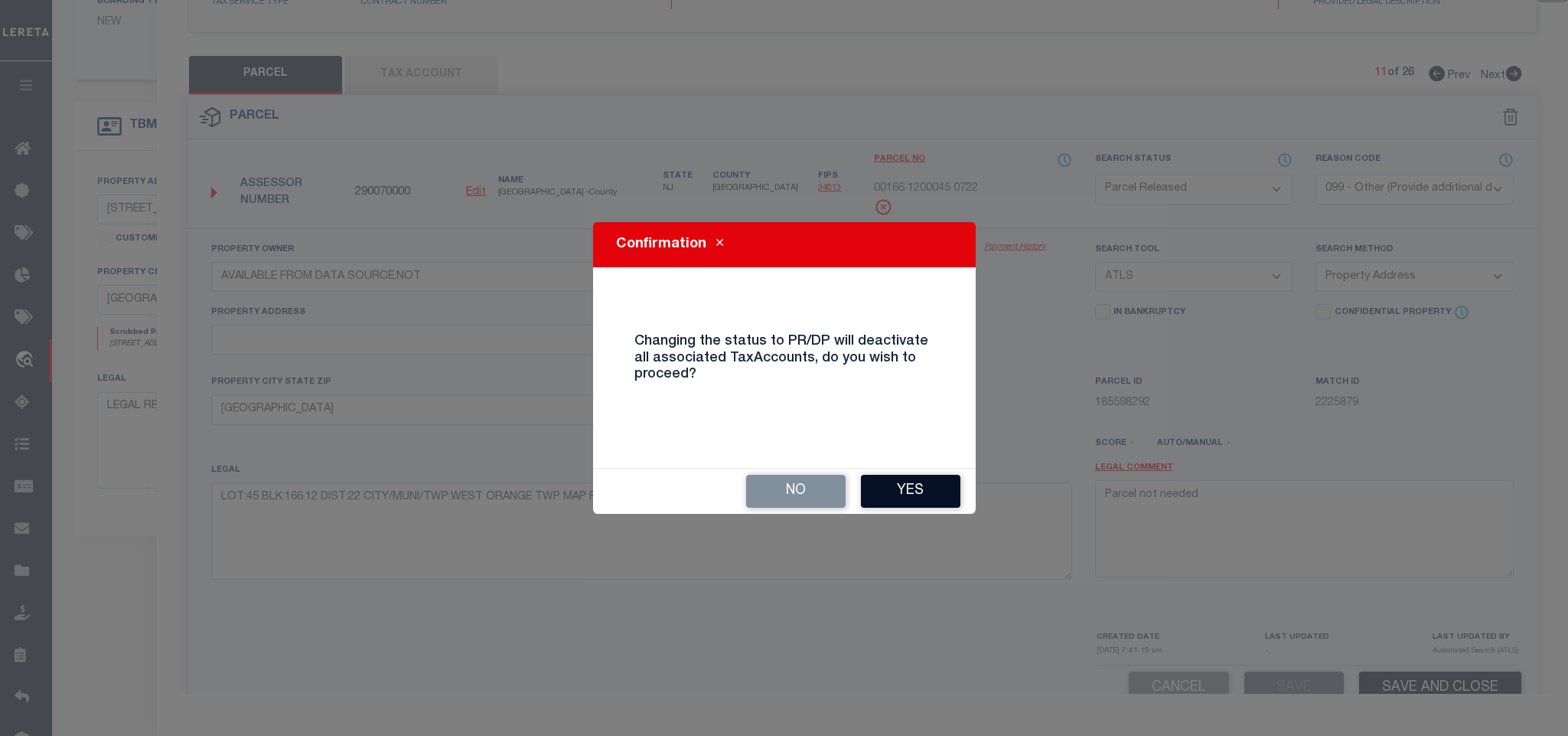
click at [921, 498] on button "Yes" at bounding box center [911, 491] width 100 height 33
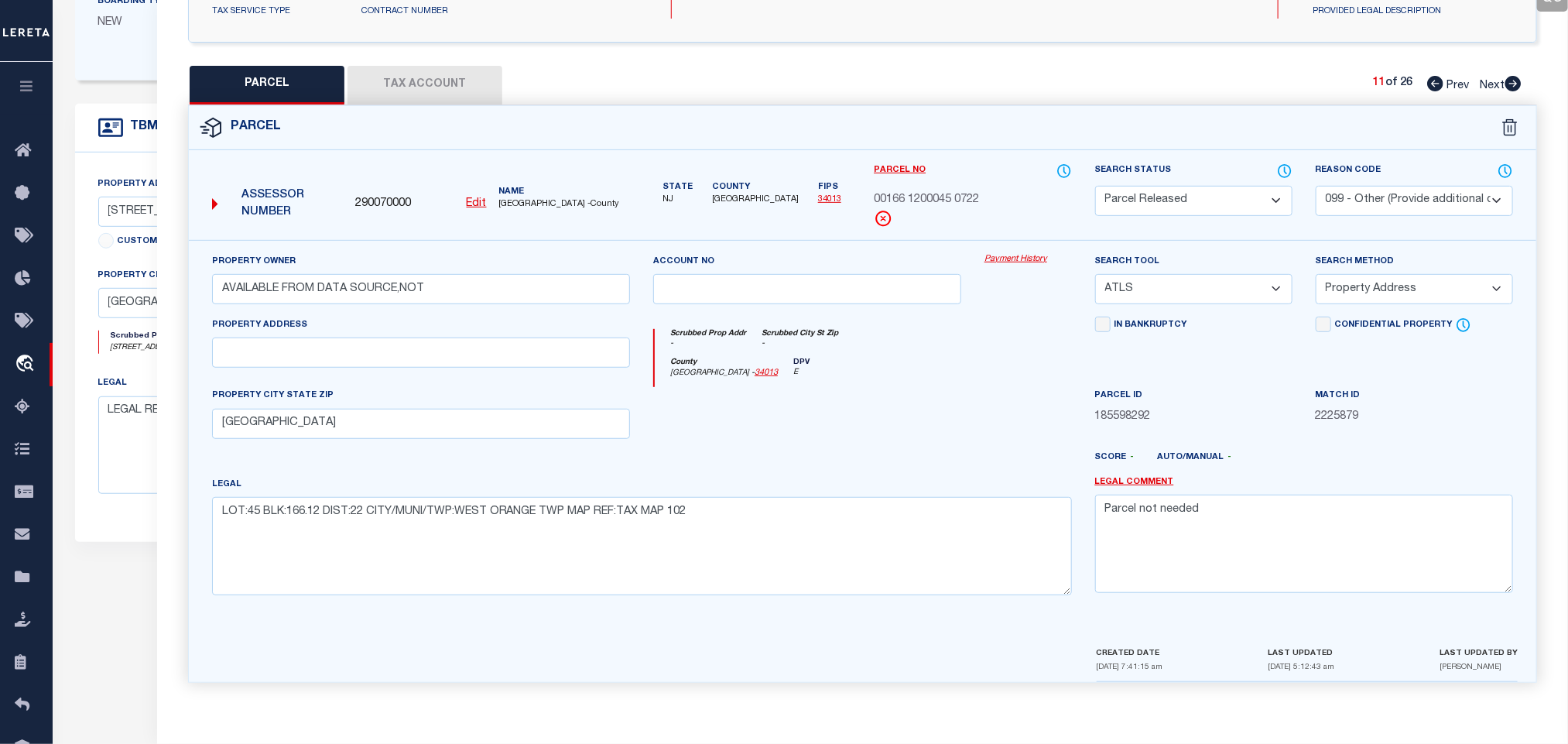
click at [1512, 77] on icon at bounding box center [1513, 84] width 17 height 16
drag, startPoint x: 1206, startPoint y: 189, endPoint x: 1231, endPoint y: 189, distance: 25.0
click at [1206, 189] on select "Automated Search Bad Parcel Complete Duplicate Parcel High Dollar Reporting In …" at bounding box center [1194, 200] width 198 height 30
drag, startPoint x: 1234, startPoint y: 189, endPoint x: 1429, endPoint y: 205, distance: 195.7
click at [1235, 191] on select "Automated Search Bad Parcel Complete Duplicate Parcel High Dollar Reporting In …" at bounding box center [1194, 200] width 198 height 30
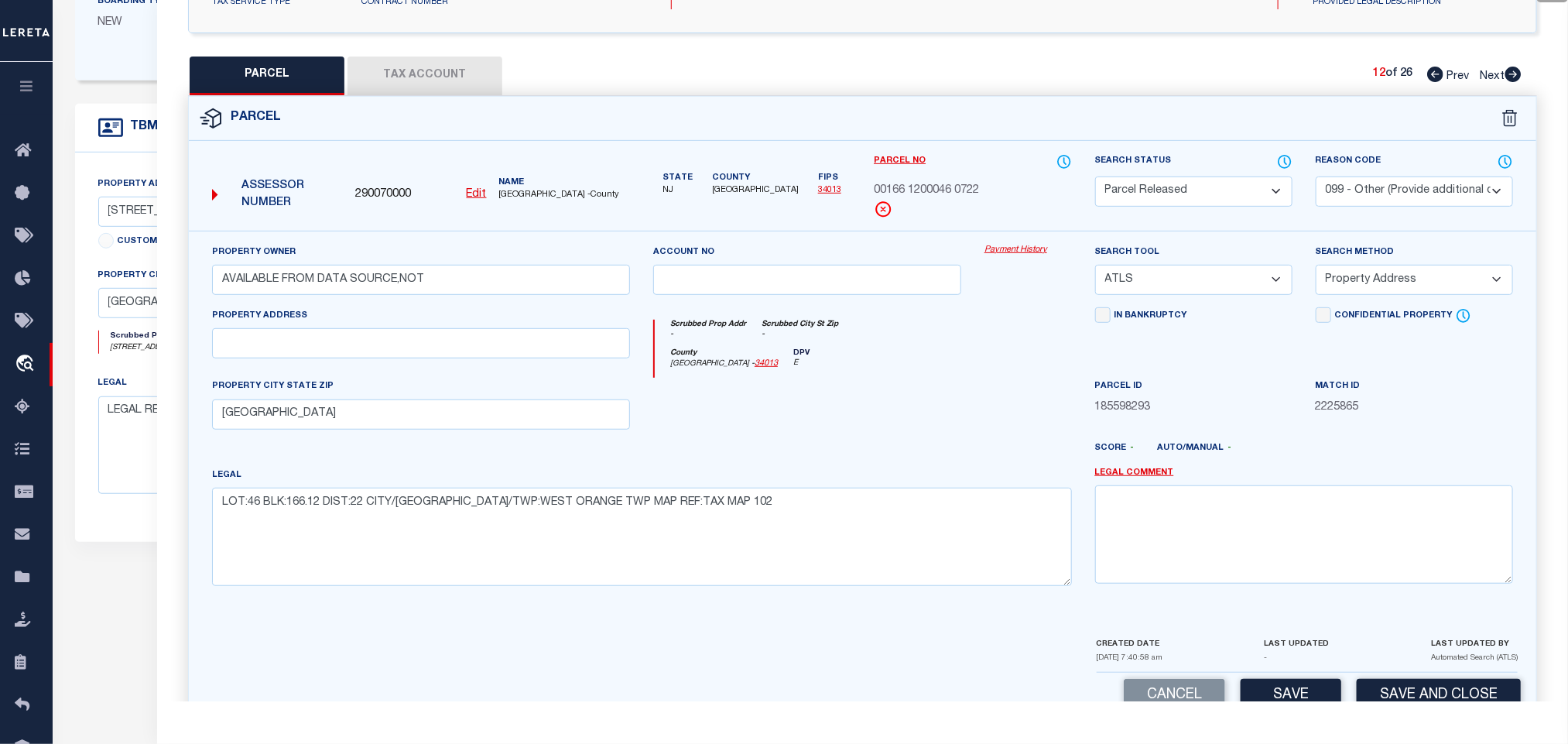
click at [1394, 182] on select "- Select Reason Code - 099 - Other (Provide additional detail) ACT - Agency Cha…" at bounding box center [1415, 191] width 198 height 30
click at [1394, 189] on select "- Select Reason Code - 099 - Other (Provide additional detail) ACT - Agency Cha…" at bounding box center [1415, 191] width 198 height 30
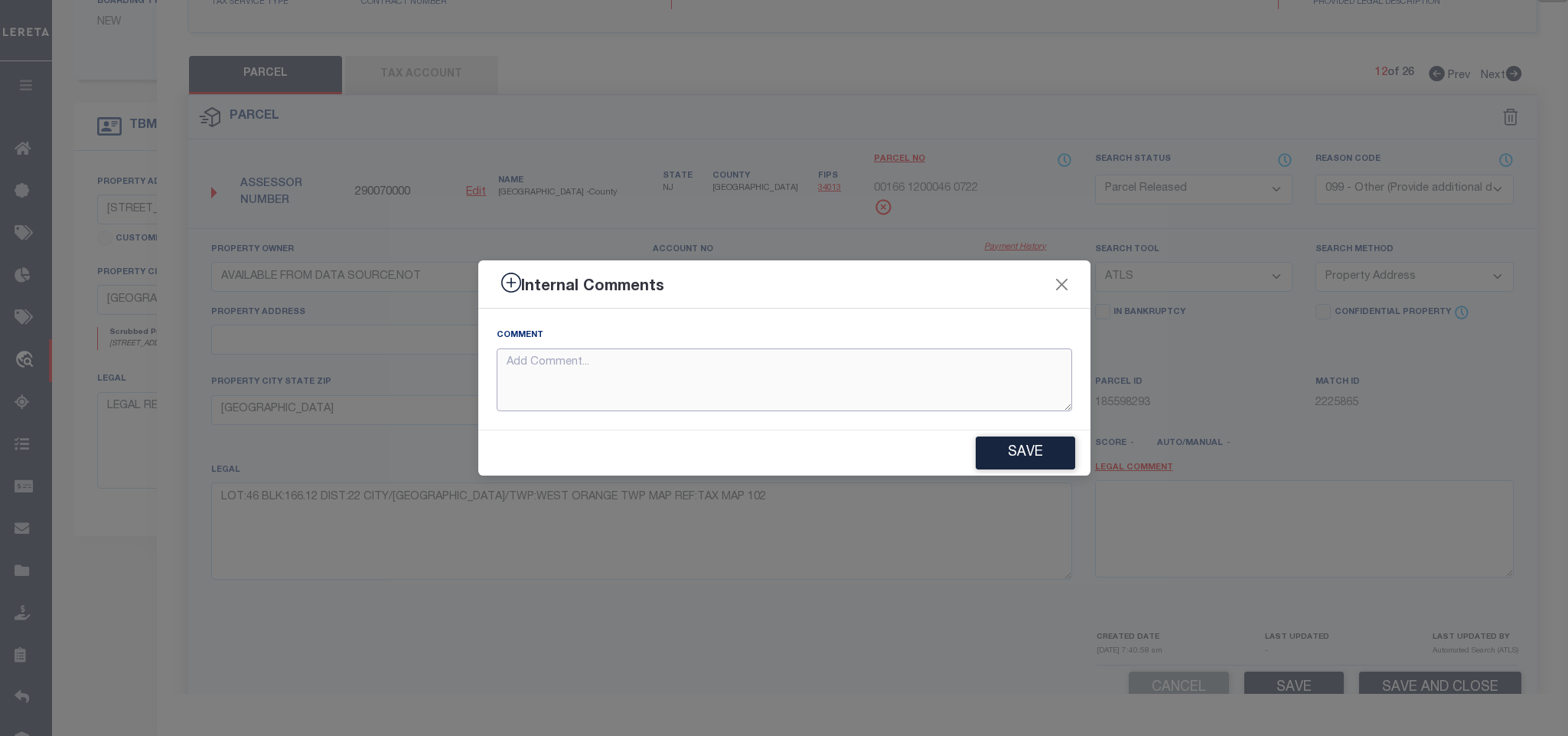
click at [967, 398] on textarea at bounding box center [784, 380] width 576 height 64
paste textarea "Parcel not needed"
click at [1012, 448] on button "Save" at bounding box center [1026, 453] width 100 height 33
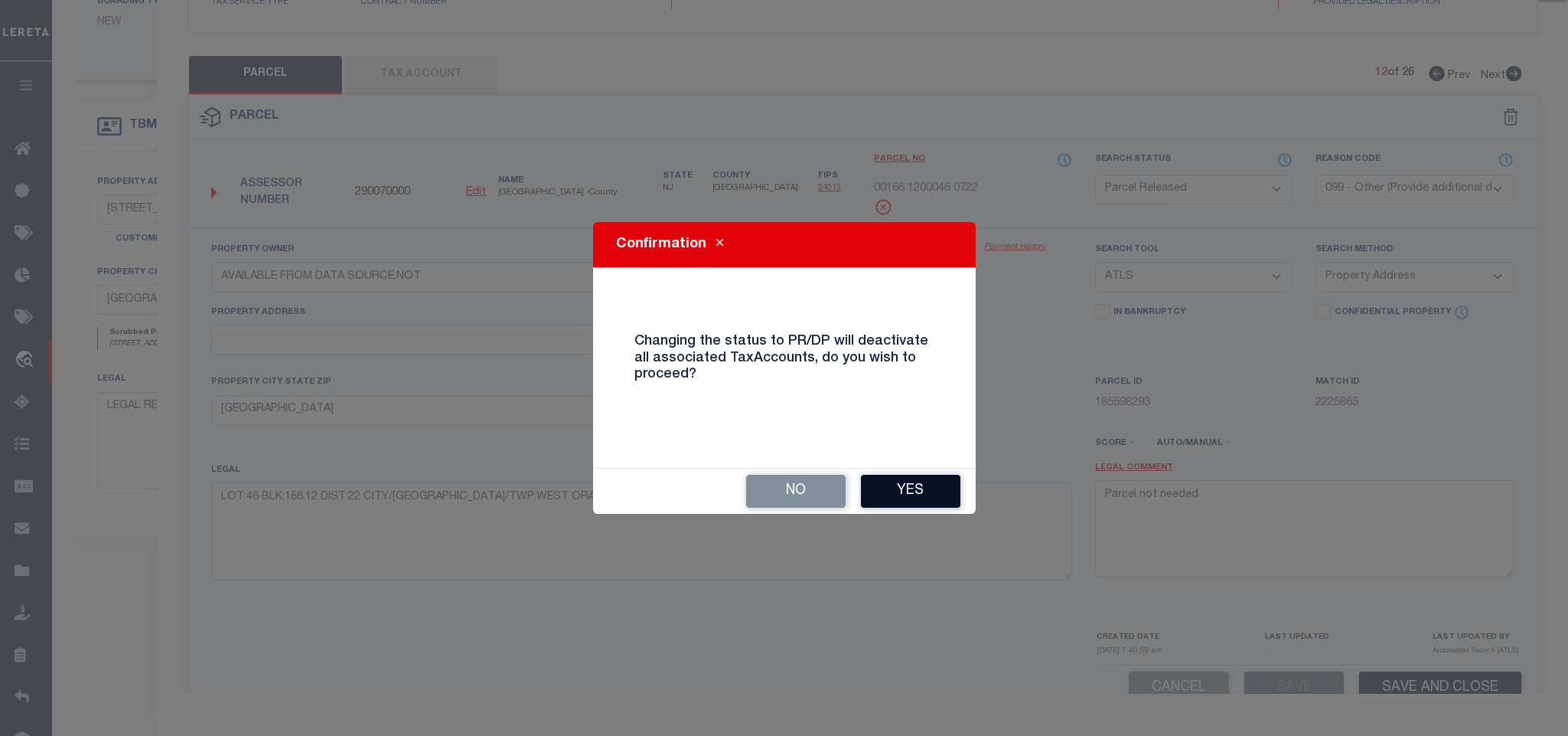
click at [887, 496] on button "Yes" at bounding box center [911, 491] width 100 height 33
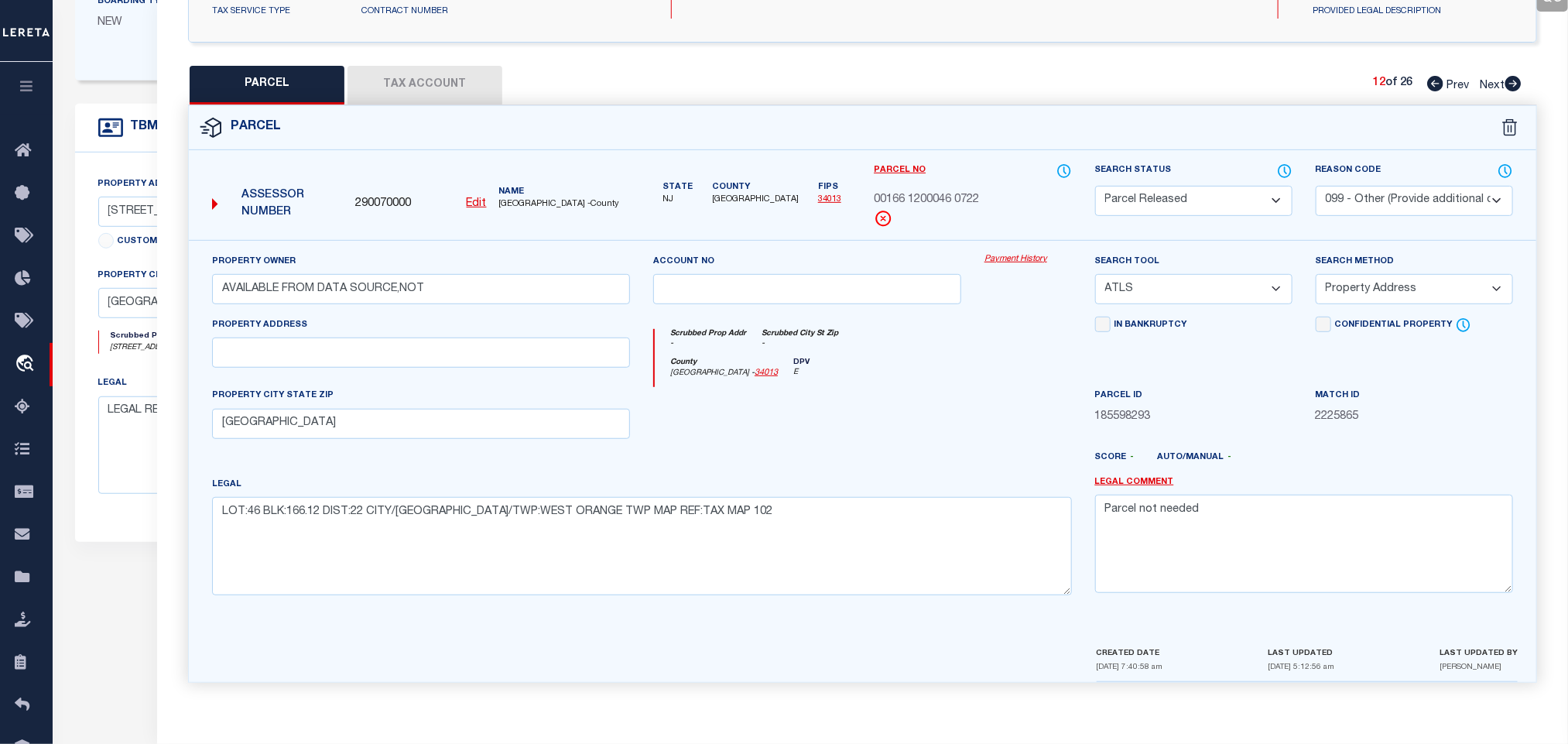
click at [1517, 76] on icon at bounding box center [1513, 84] width 17 height 16
click at [1225, 203] on select "Automated Search Bad Parcel Complete Duplicate Parcel High Dollar Reporting In …" at bounding box center [1194, 200] width 198 height 30
drag, startPoint x: 1238, startPoint y: 196, endPoint x: 1380, endPoint y: 191, distance: 142.1
click at [1238, 196] on select "Automated Search Bad Parcel Complete Duplicate Parcel High Dollar Reporting In …" at bounding box center [1194, 200] width 198 height 30
click at [1380, 191] on select "- Select Reason Code - 099 - Other (Provide additional detail) ACT - Agency Cha…" at bounding box center [1415, 200] width 198 height 30
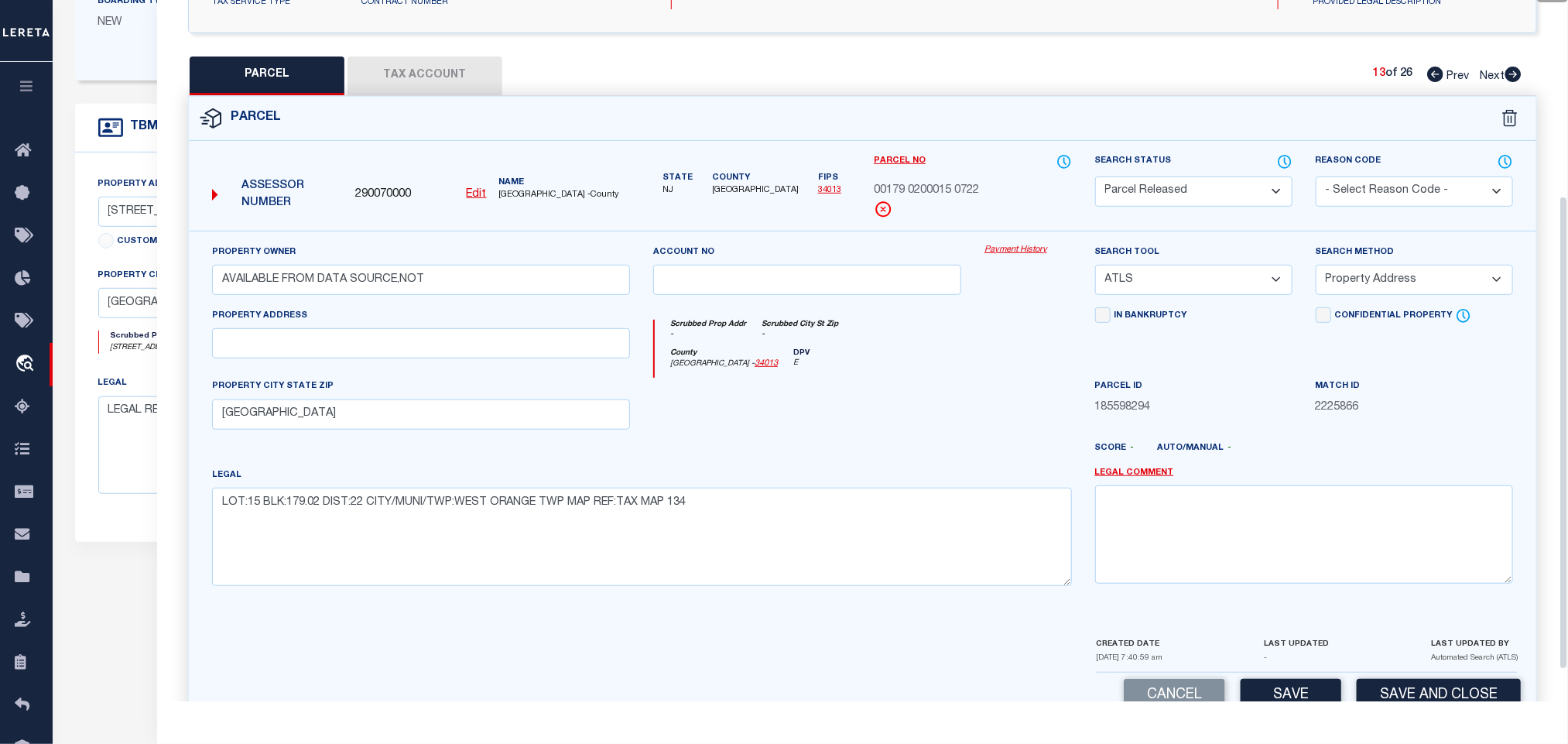
click at [1380, 191] on select "- Select Reason Code - 099 - Other (Provide additional detail) ACT - Agency Cha…" at bounding box center [1415, 191] width 198 height 30
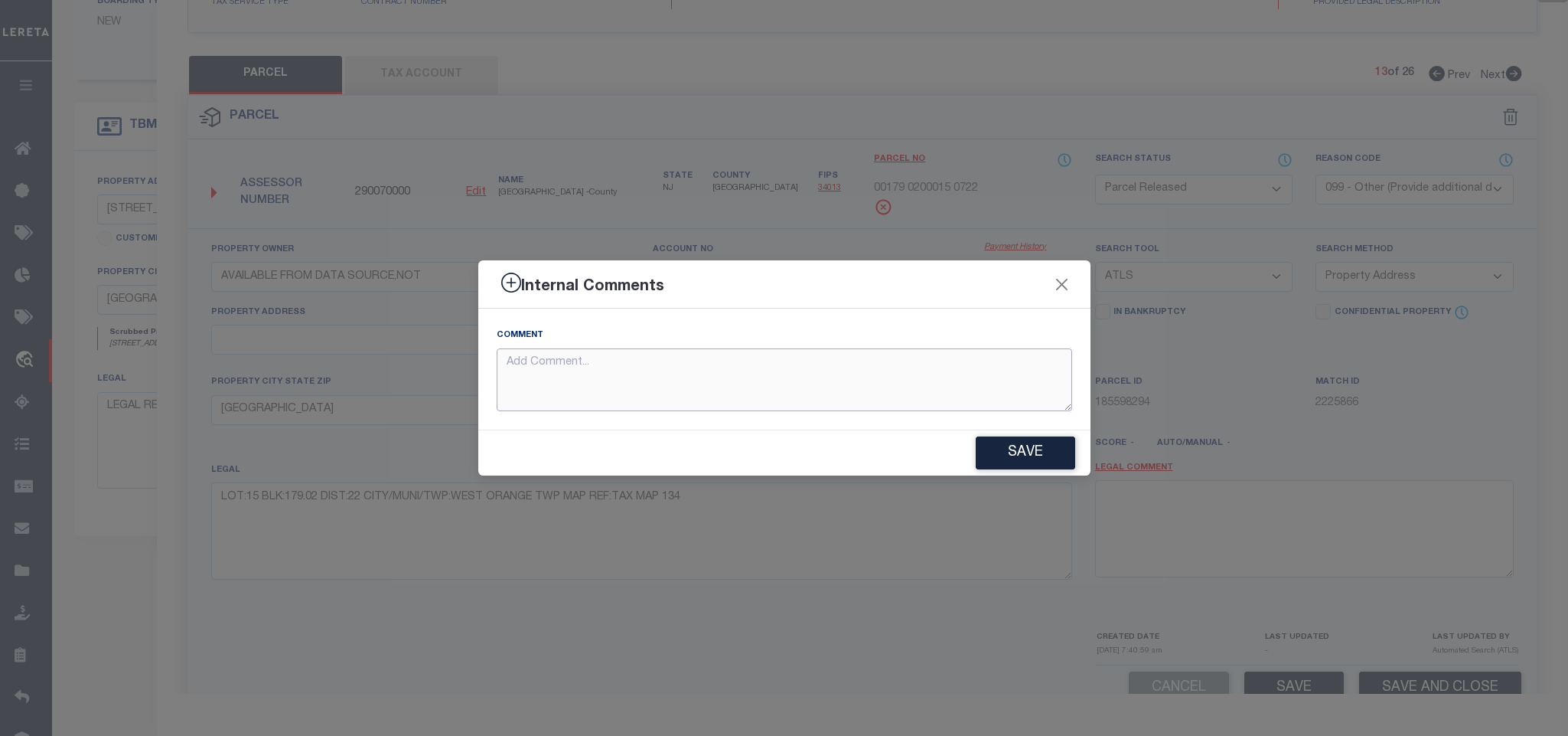
click at [1004, 388] on textarea at bounding box center [784, 380] width 576 height 64
paste textarea "Parcel not needed"
click at [1029, 448] on button "Save" at bounding box center [1026, 453] width 100 height 33
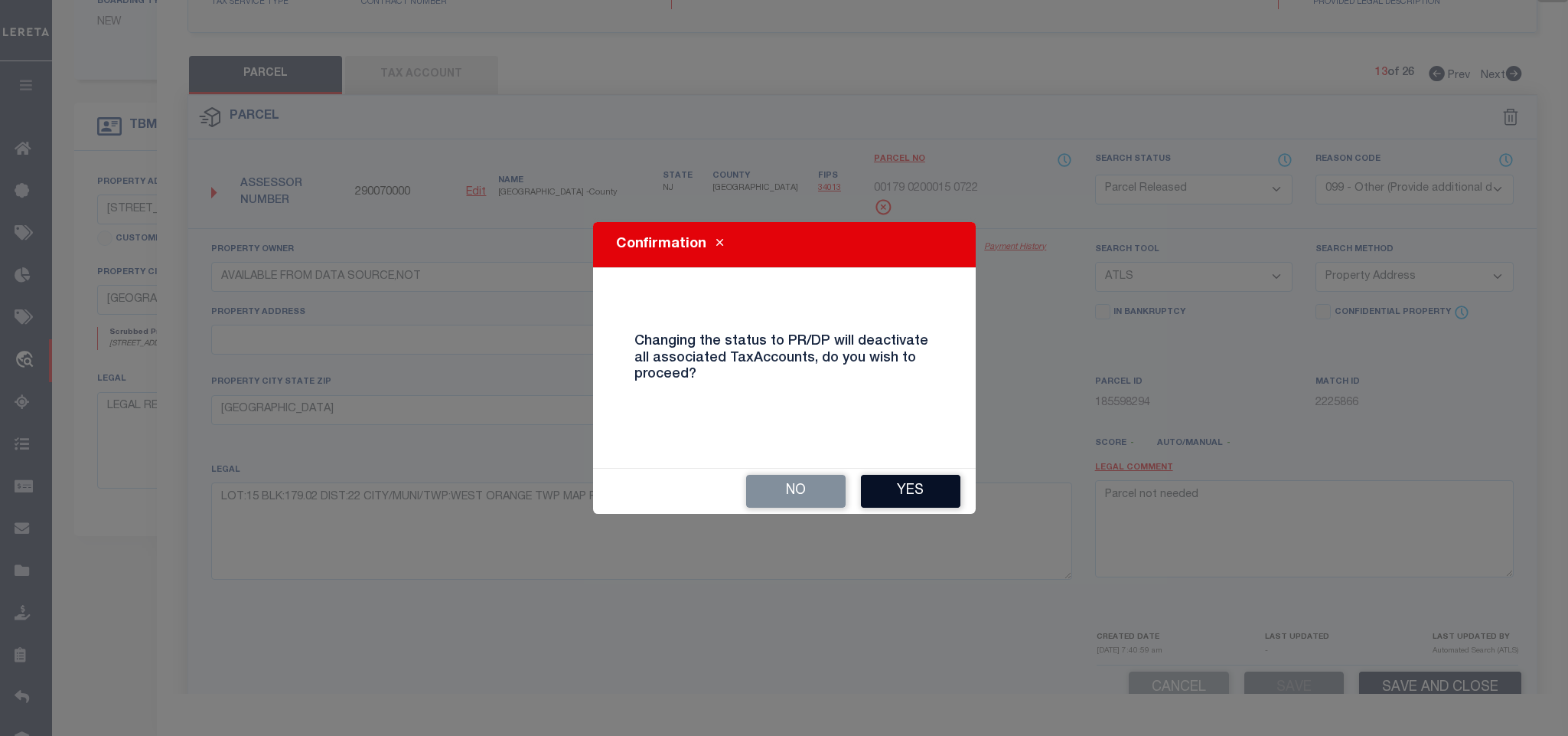
click at [953, 492] on button "Yes" at bounding box center [911, 491] width 100 height 33
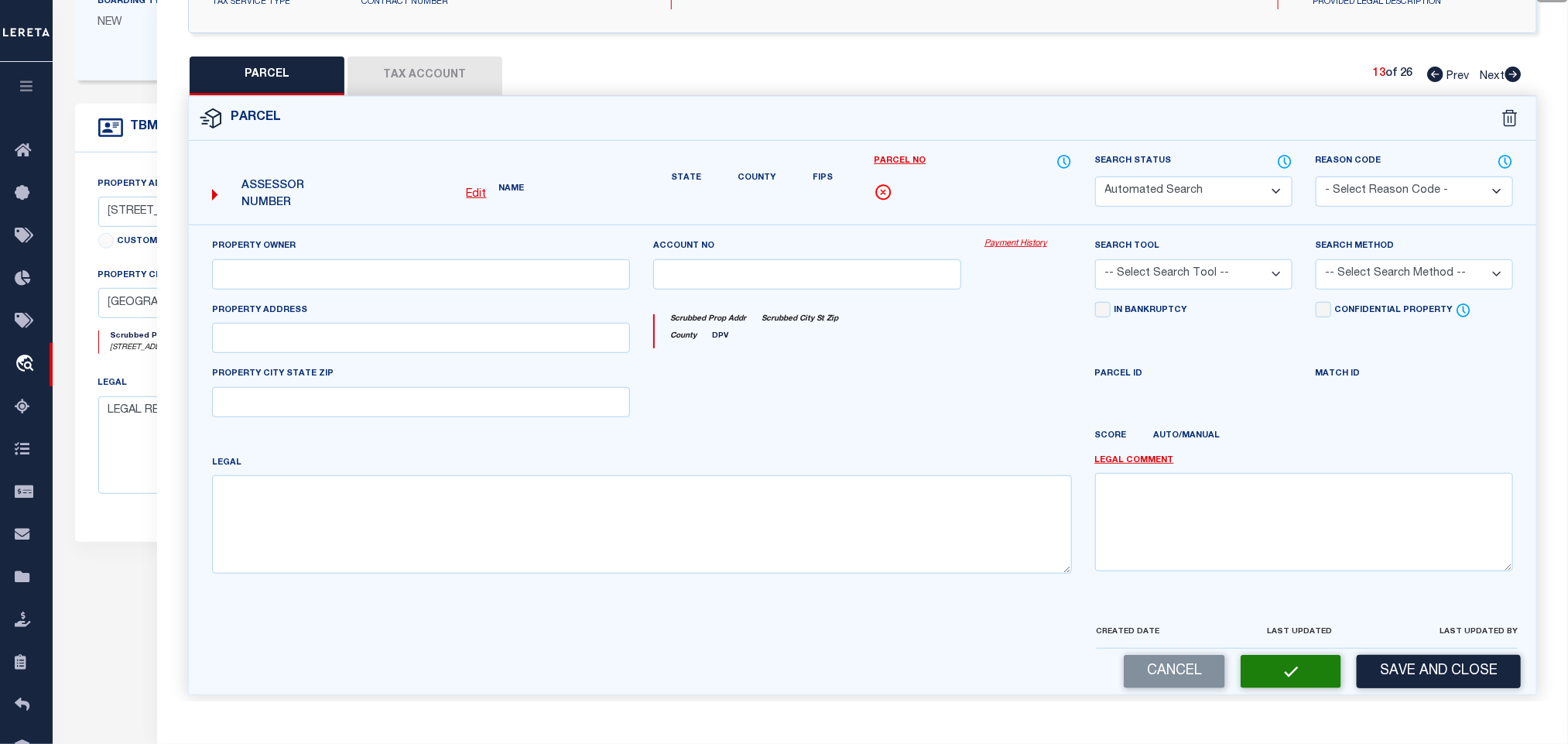
click at [1512, 77] on icon at bounding box center [1514, 74] width 17 height 16
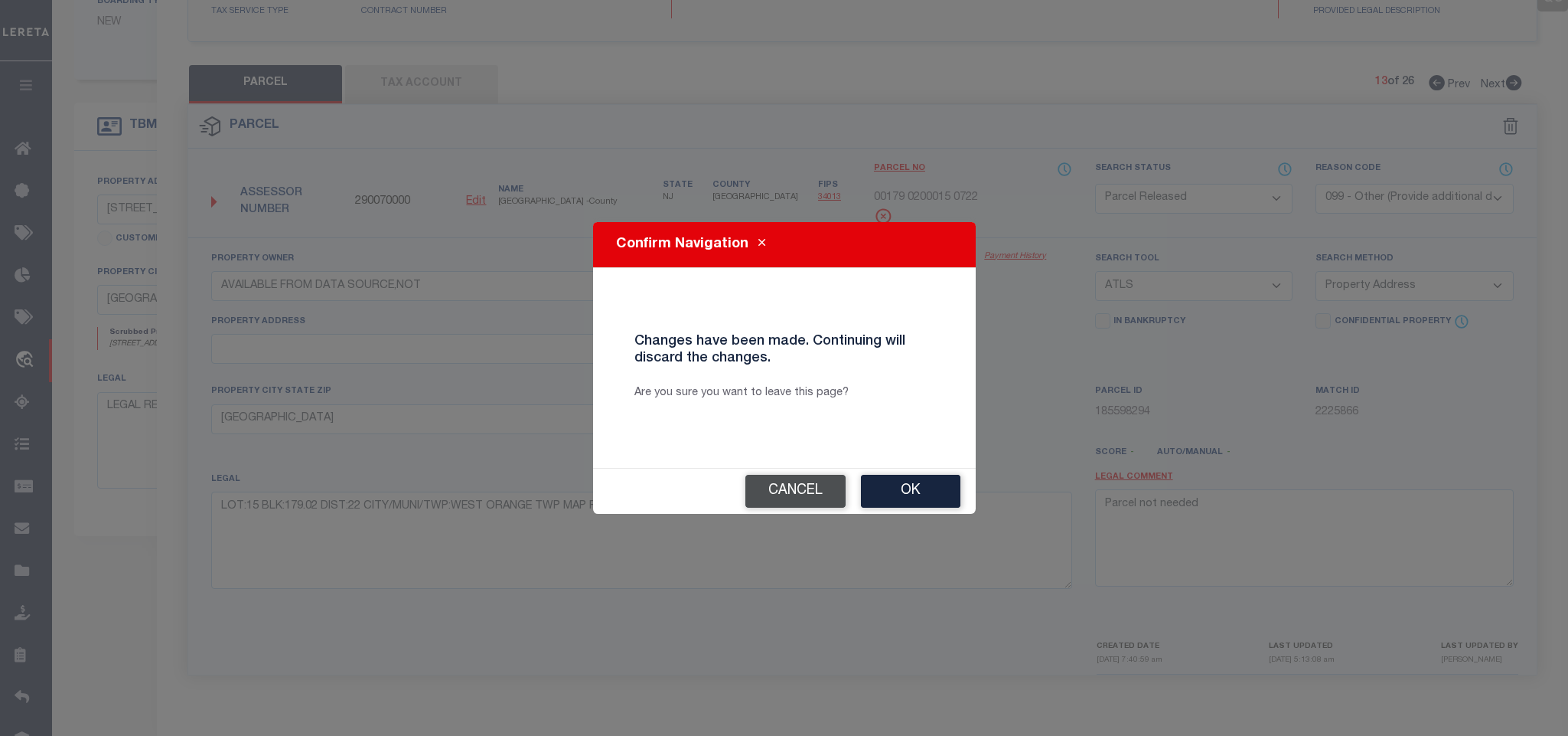
click at [775, 494] on button "Cancel" at bounding box center [795, 491] width 100 height 33
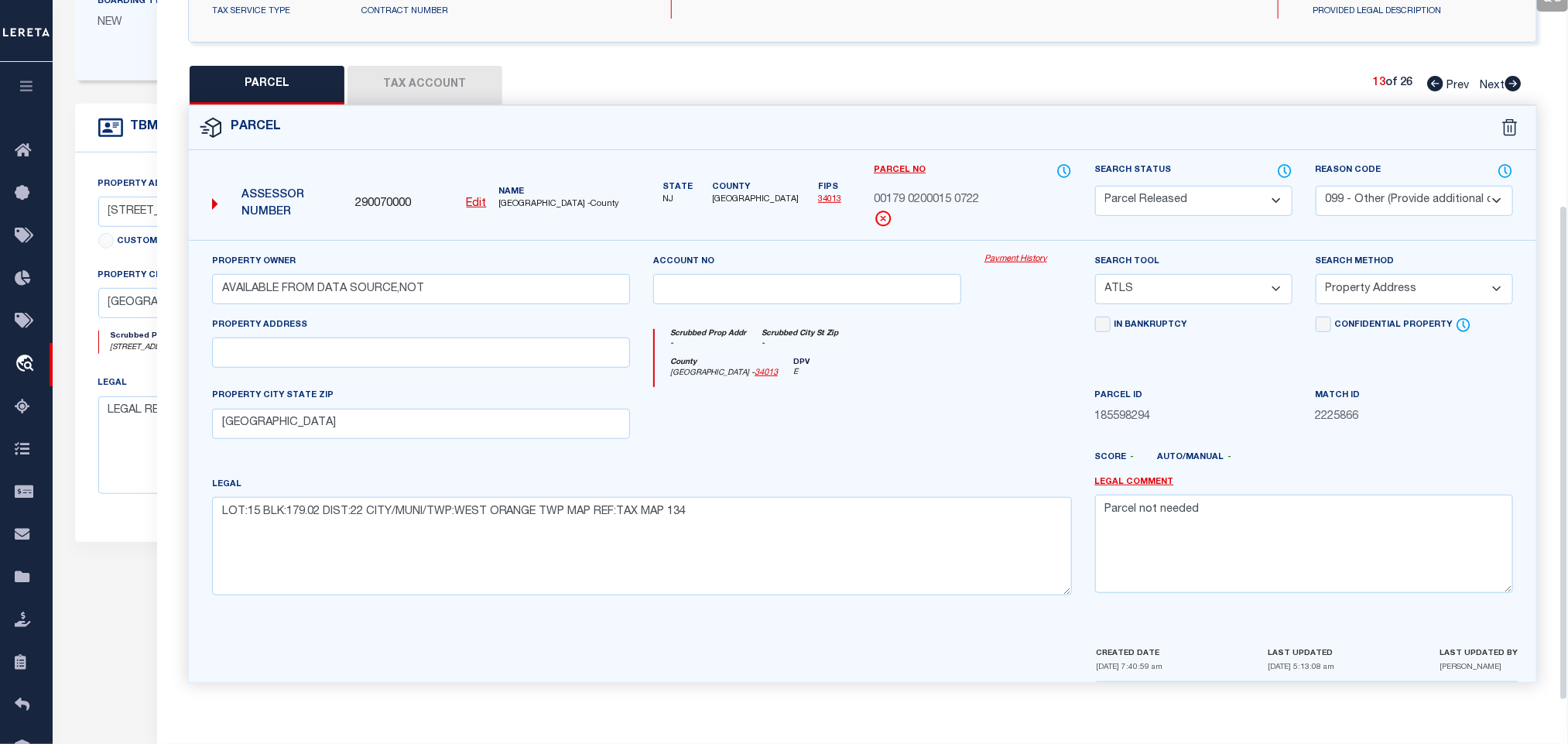
click at [1512, 77] on icon at bounding box center [1514, 84] width 17 height 16
click at [1236, 200] on select "Automated Search Bad Parcel Complete Duplicate Parcel High Dollar Reporting In …" at bounding box center [1194, 200] width 198 height 30
click at [1249, 191] on select "Automated Search Bad Parcel Complete Duplicate Parcel High Dollar Reporting In …" at bounding box center [1194, 200] width 198 height 30
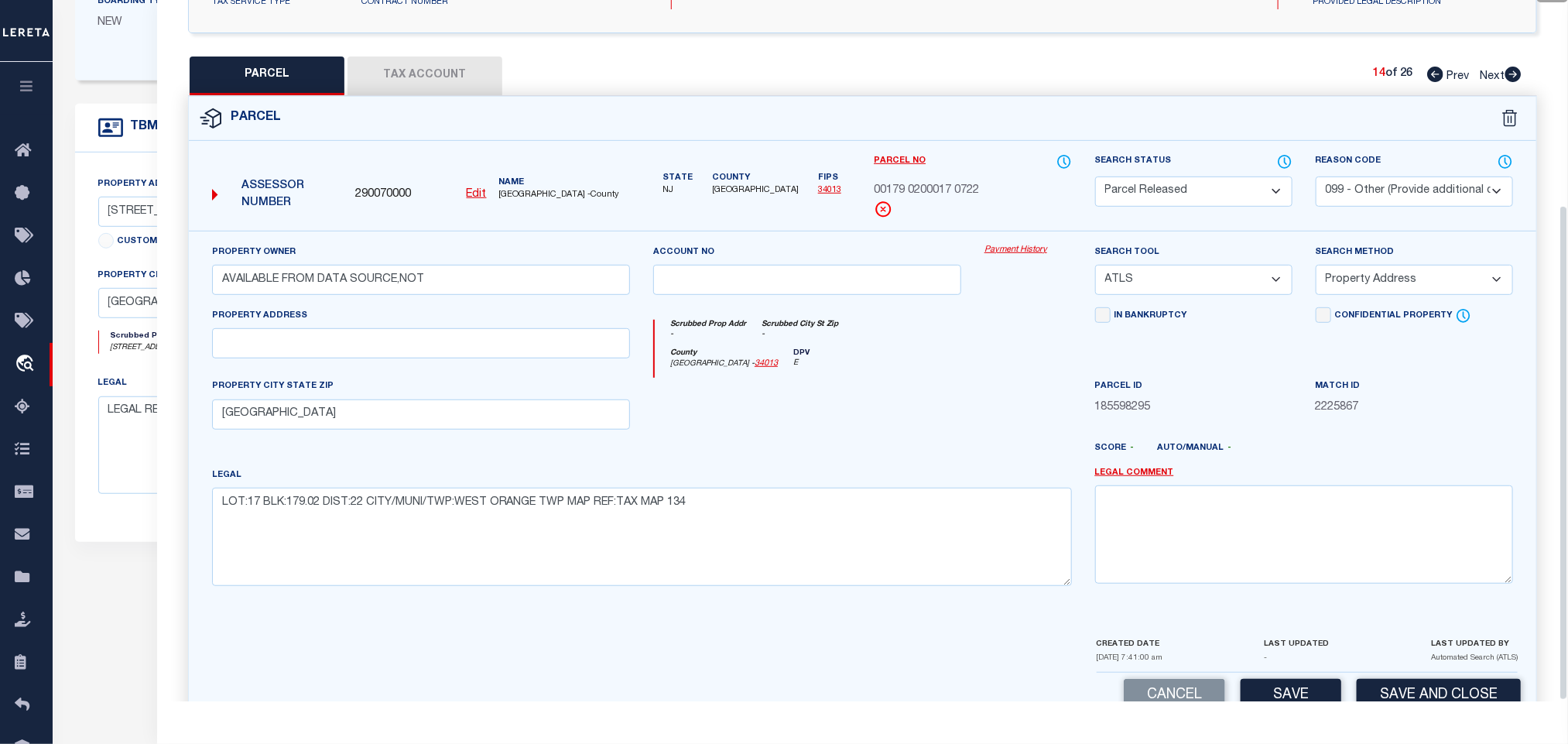
drag, startPoint x: 1331, startPoint y: 179, endPoint x: 1350, endPoint y: 184, distance: 19.6
click at [1331, 179] on select "- Select Reason Code - 099 - Other (Provide additional detail) ACT - Agency Cha…" at bounding box center [1415, 191] width 198 height 30
click at [1371, 189] on select "- Select Reason Code - 099 - Other (Provide additional detail) ACT - Agency Cha…" at bounding box center [1415, 191] width 198 height 30
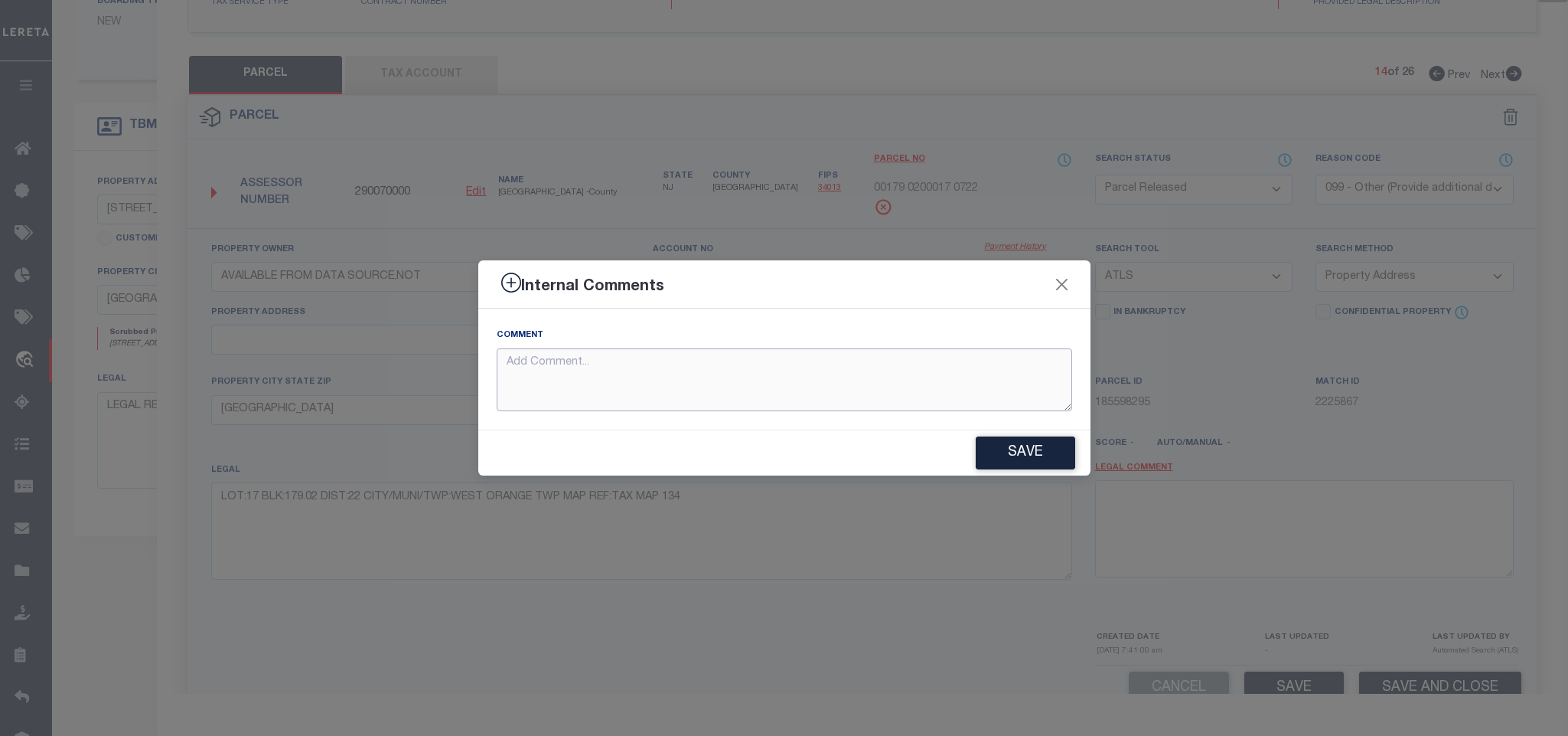
click at [973, 383] on textarea at bounding box center [784, 380] width 576 height 64
paste textarea "Parcel not needed"
click at [1042, 455] on button "Save" at bounding box center [1026, 453] width 100 height 33
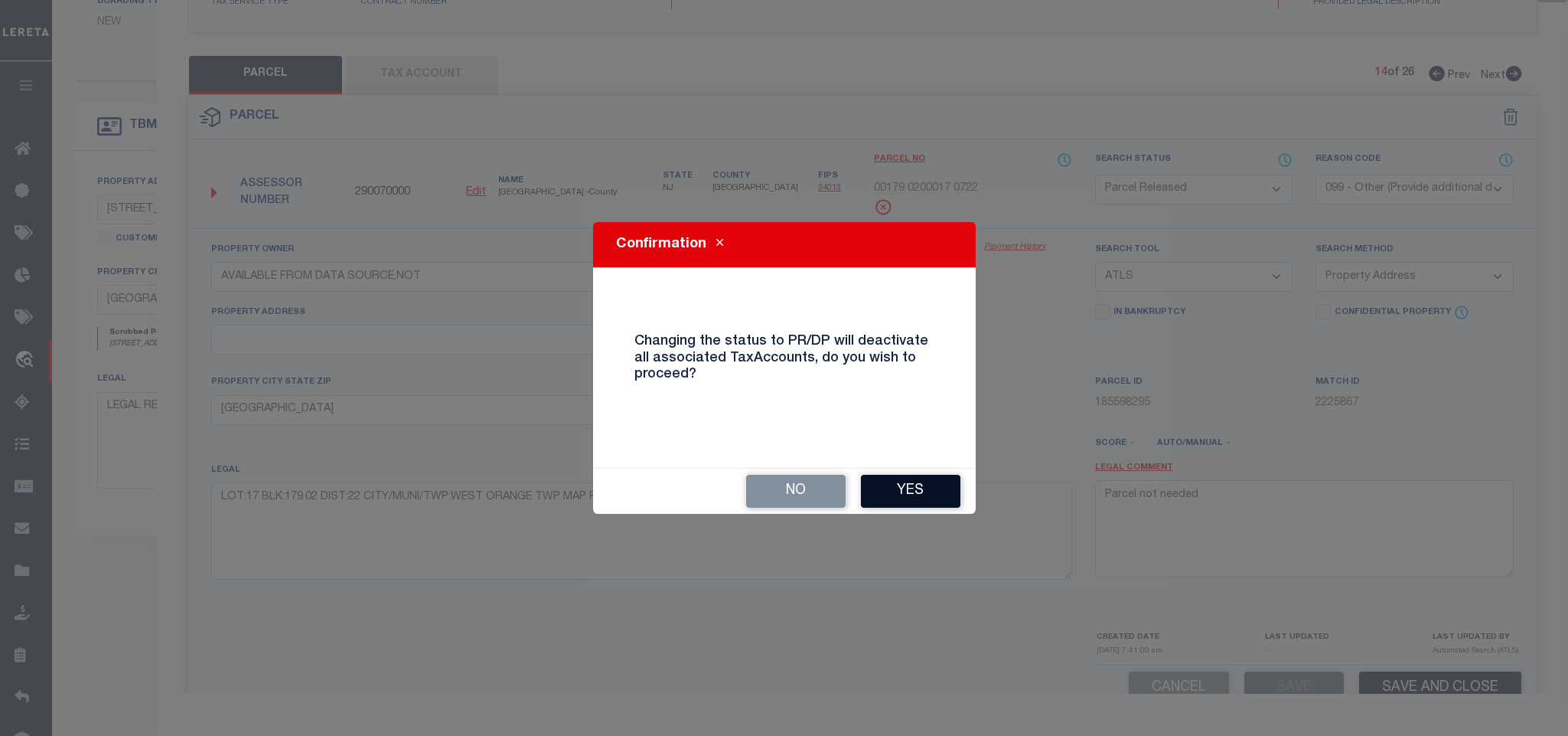
click at [901, 485] on button "Yes" at bounding box center [911, 491] width 100 height 33
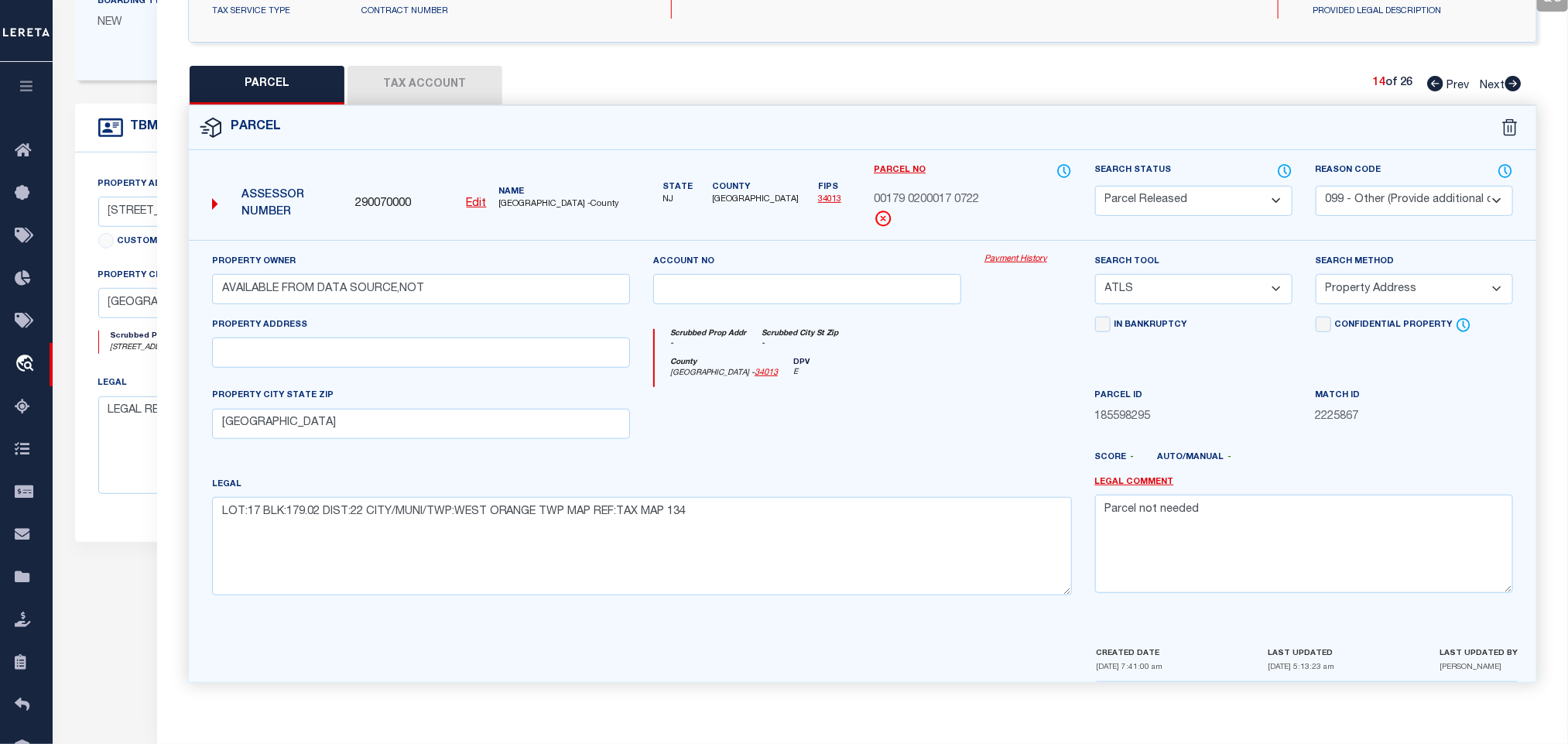
click at [1514, 80] on icon at bounding box center [1514, 84] width 17 height 16
click at [1221, 200] on select "Automated Search Bad Parcel Complete Duplicate Parcel High Dollar Reporting In …" at bounding box center [1194, 200] width 198 height 30
click at [1095, 185] on select "Automated Search Bad Parcel Complete Duplicate Parcel High Dollar Reporting In …" at bounding box center [1194, 200] width 198 height 30
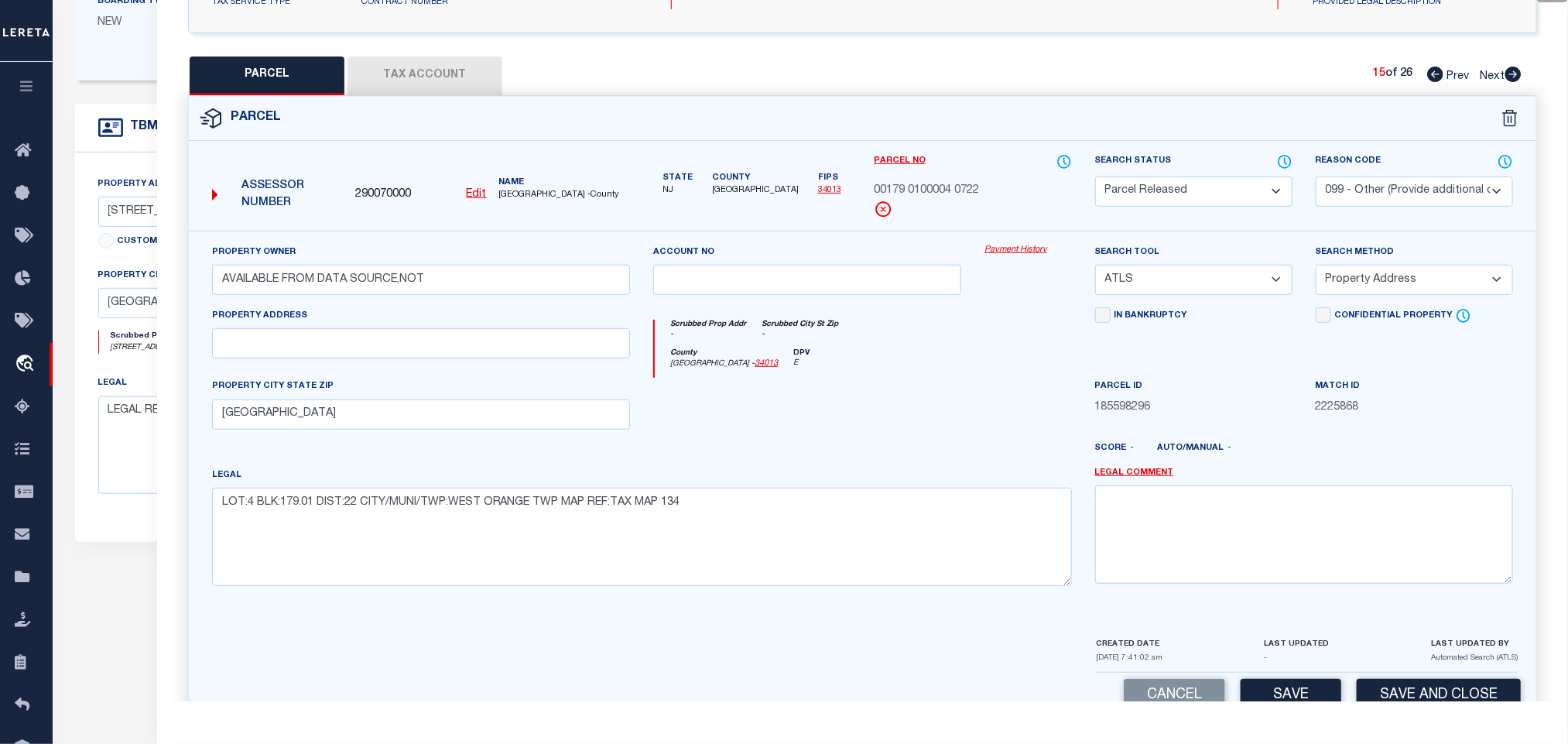
drag, startPoint x: 1369, startPoint y: 195, endPoint x: 1363, endPoint y: 205, distance: 11.7
click at [1369, 195] on select "- Select Reason Code - 099 - Other (Provide additional detail) ACT - Agency Cha…" at bounding box center [1415, 191] width 198 height 30
click at [1316, 178] on select "- Select Reason Code - 099 - Other (Provide additional detail) ACT - Agency Cha…" at bounding box center [1415, 191] width 198 height 30
click at [1369, 189] on select "- Select Reason Code - 099 - Other (Provide additional detail) ACT - Agency Cha…" at bounding box center [1415, 191] width 198 height 30
click at [1316, 178] on select "- Select Reason Code - 099 - Other (Provide additional detail) ACT - Agency Cha…" at bounding box center [1415, 191] width 198 height 30
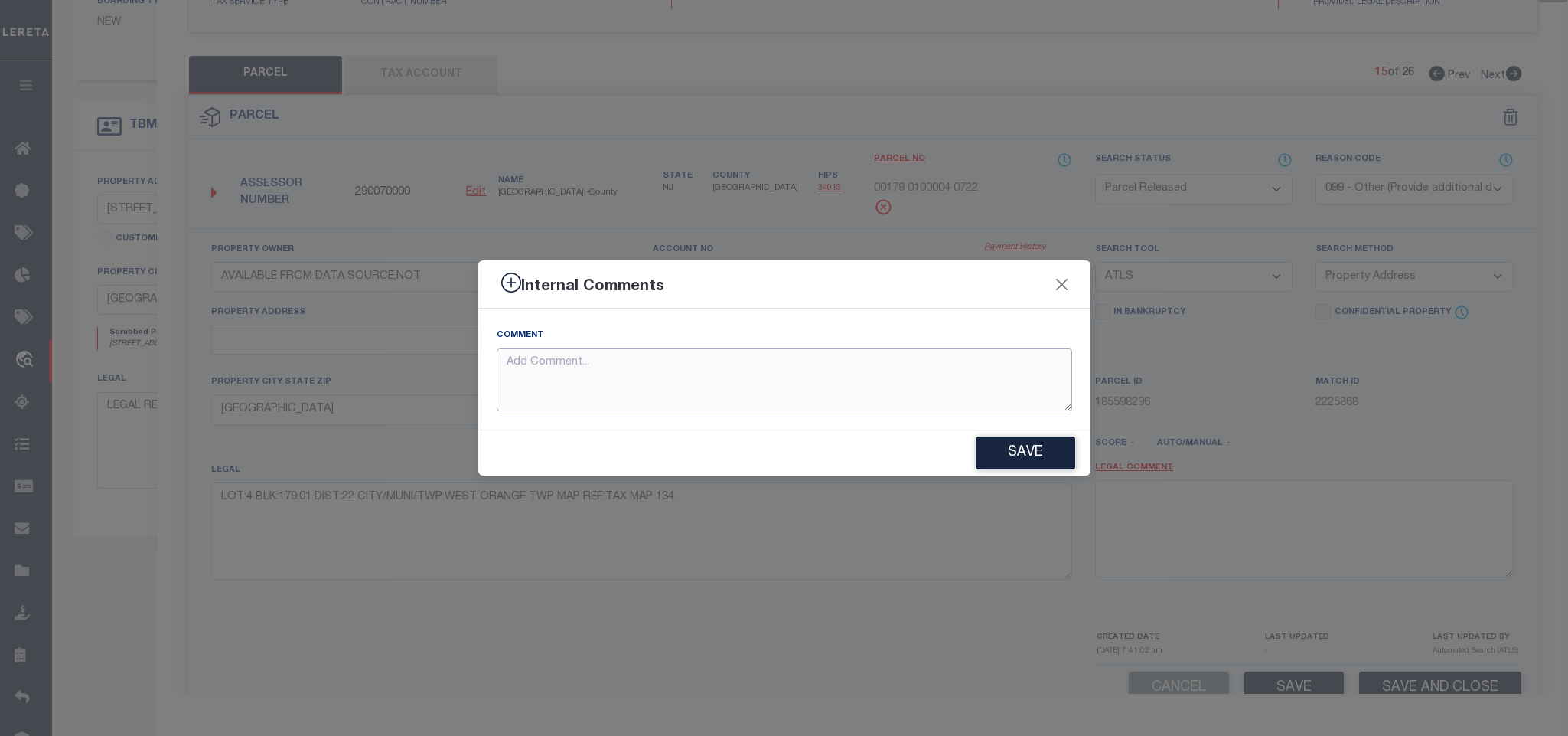
paste textarea "Parcel not needed"
click at [1031, 453] on button "Save" at bounding box center [1026, 453] width 100 height 33
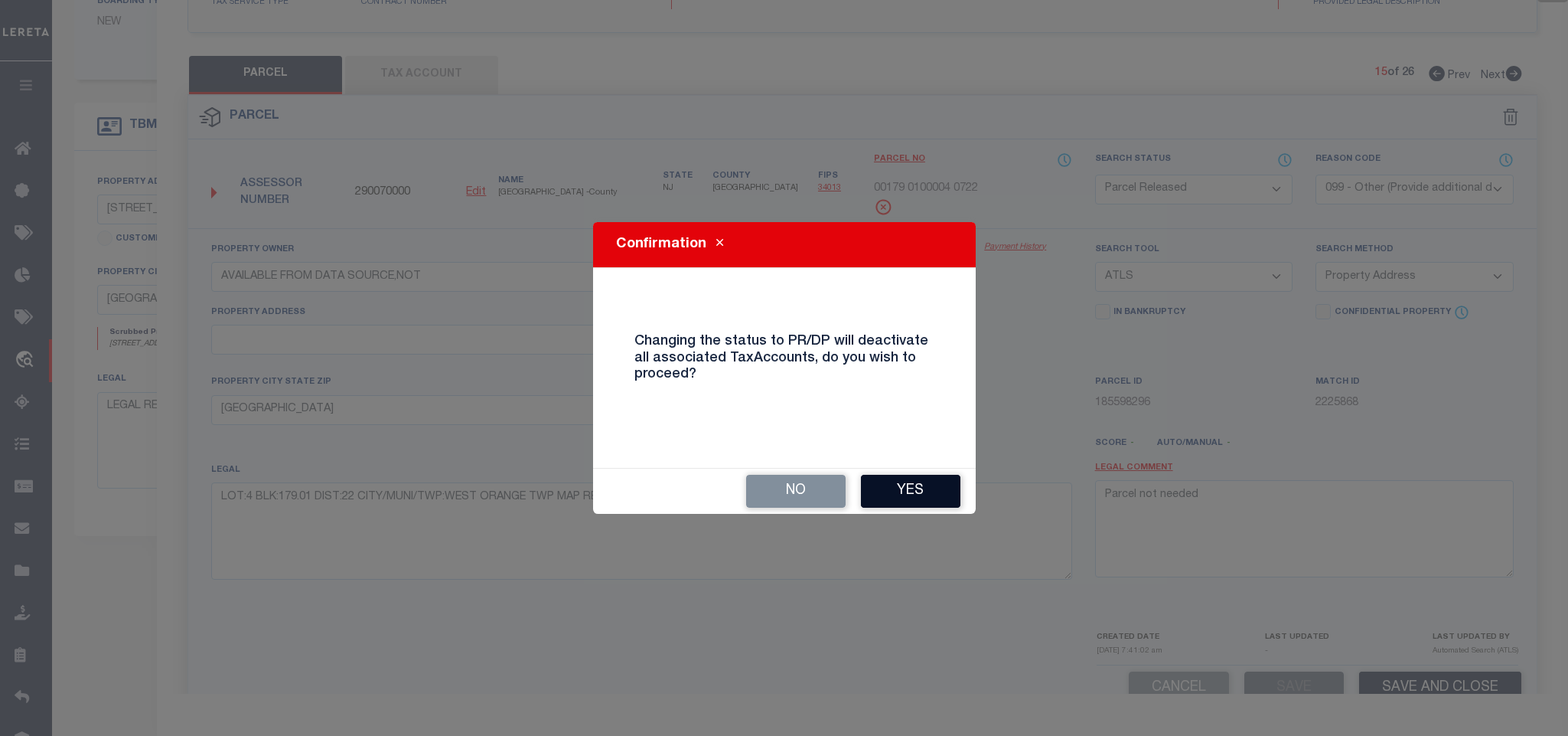
click at [888, 494] on button "Yes" at bounding box center [911, 491] width 100 height 33
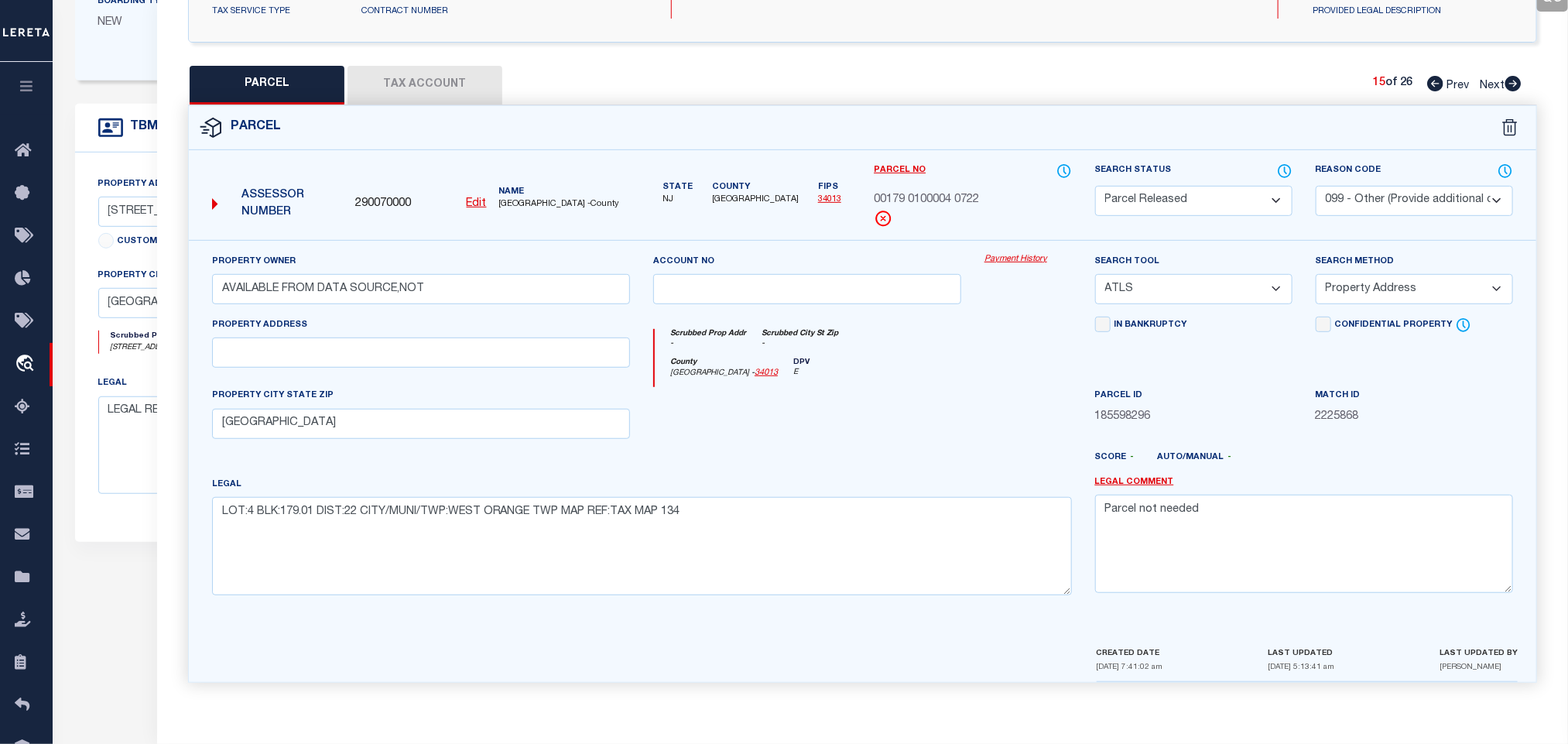
click at [1511, 77] on icon at bounding box center [1513, 84] width 17 height 16
click at [1176, 198] on select "Automated Search Bad Parcel Complete Duplicate Parcel High Dollar Reporting In …" at bounding box center [1194, 200] width 198 height 30
click at [1095, 185] on select "Automated Search Bad Parcel Complete Duplicate Parcel High Dollar Reporting In …" at bounding box center [1194, 200] width 198 height 30
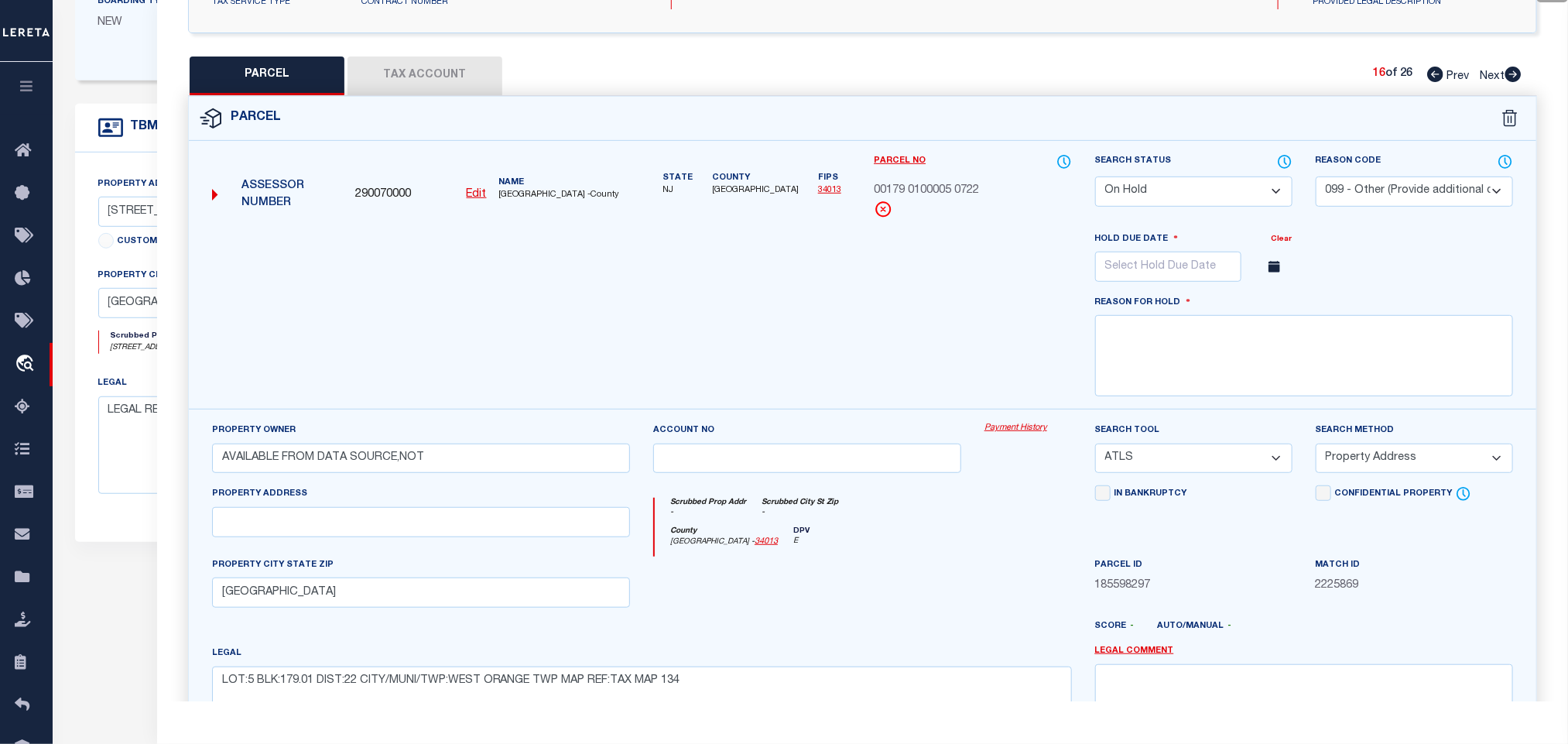
click at [1208, 185] on select "Automated Search Bad Parcel Complete Duplicate Parcel High Dollar Reporting In …" at bounding box center [1194, 191] width 198 height 30
click at [1095, 178] on select "Automated Search Bad Parcel Complete Duplicate Parcel High Dollar Reporting In …" at bounding box center [1194, 191] width 198 height 30
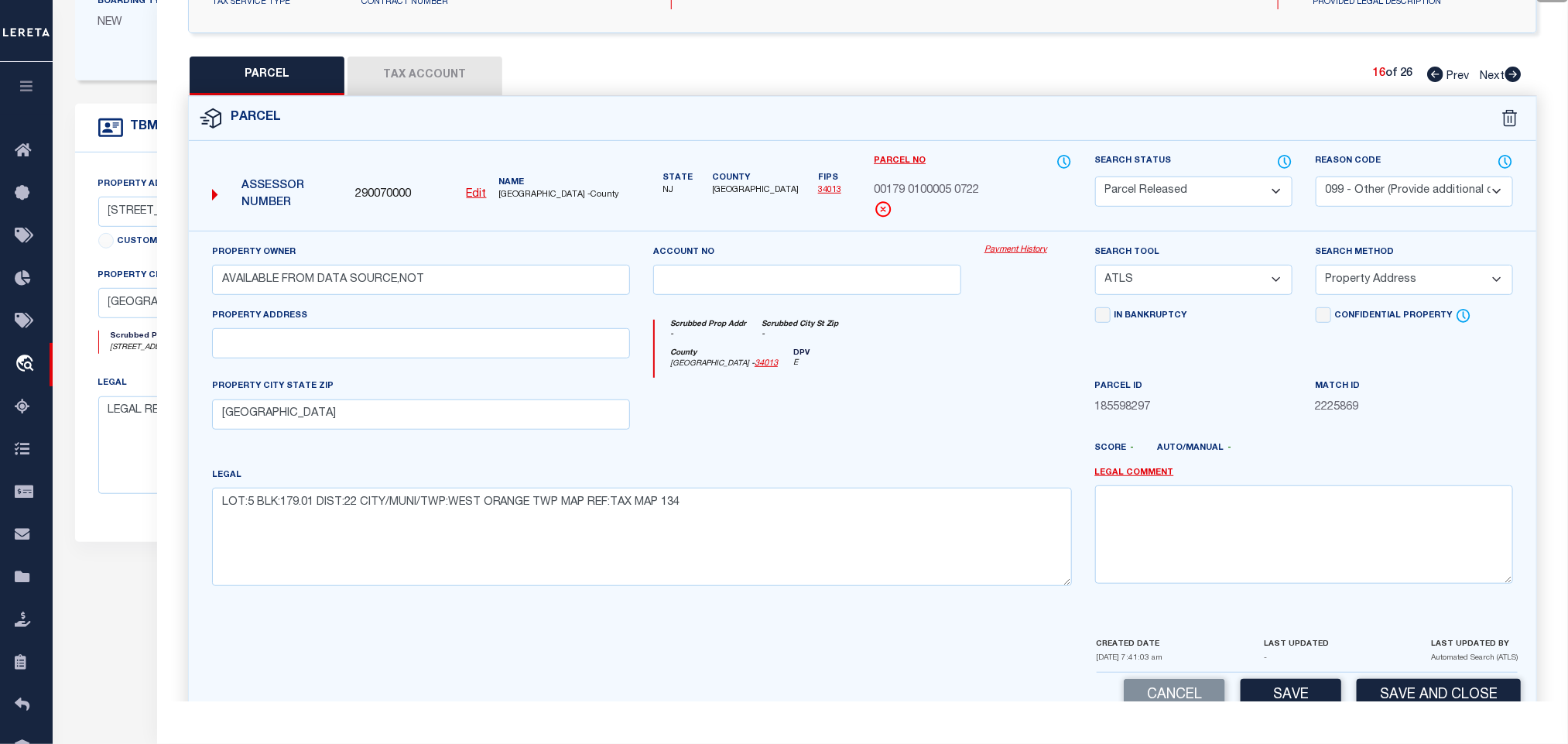
click at [1350, 196] on select "- Select Reason Code - 099 - Other (Provide additional detail) ACT - Agency Cha…" at bounding box center [1415, 191] width 198 height 30
click at [1316, 178] on select "- Select Reason Code - 099 - Other (Provide additional detail) ACT - Agency Cha…" at bounding box center [1415, 191] width 198 height 30
click at [1371, 172] on div "Reason Code - Select Reason Code - 099 - Other (Provide additional detail) ACT …" at bounding box center [1415, 179] width 198 height 53
click at [1368, 217] on div "Reason Code - Select Reason Code - 099 - Other (Provide additional detail) ACT …" at bounding box center [1414, 191] width 220 height 77
drag, startPoint x: 1361, startPoint y: 186, endPoint x: 1361, endPoint y: 200, distance: 14.0
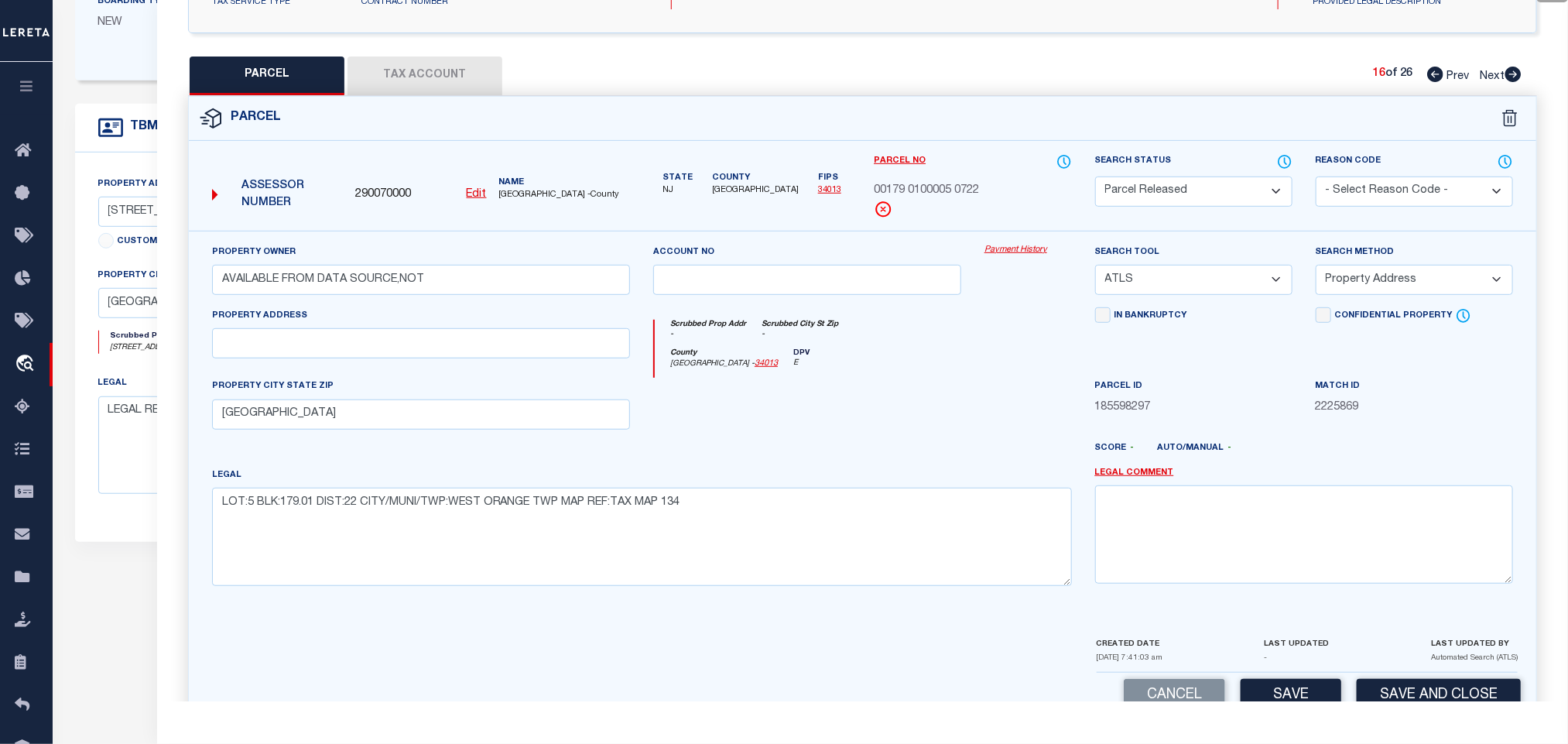
click at [1361, 186] on select "- Select Reason Code - 099 - Other (Provide additional detail) ACT - Agency Cha…" at bounding box center [1415, 191] width 198 height 30
click at [1316, 178] on select "- Select Reason Code - 099 - Other (Provide additional detail) ACT - Agency Cha…" at bounding box center [1415, 191] width 198 height 30
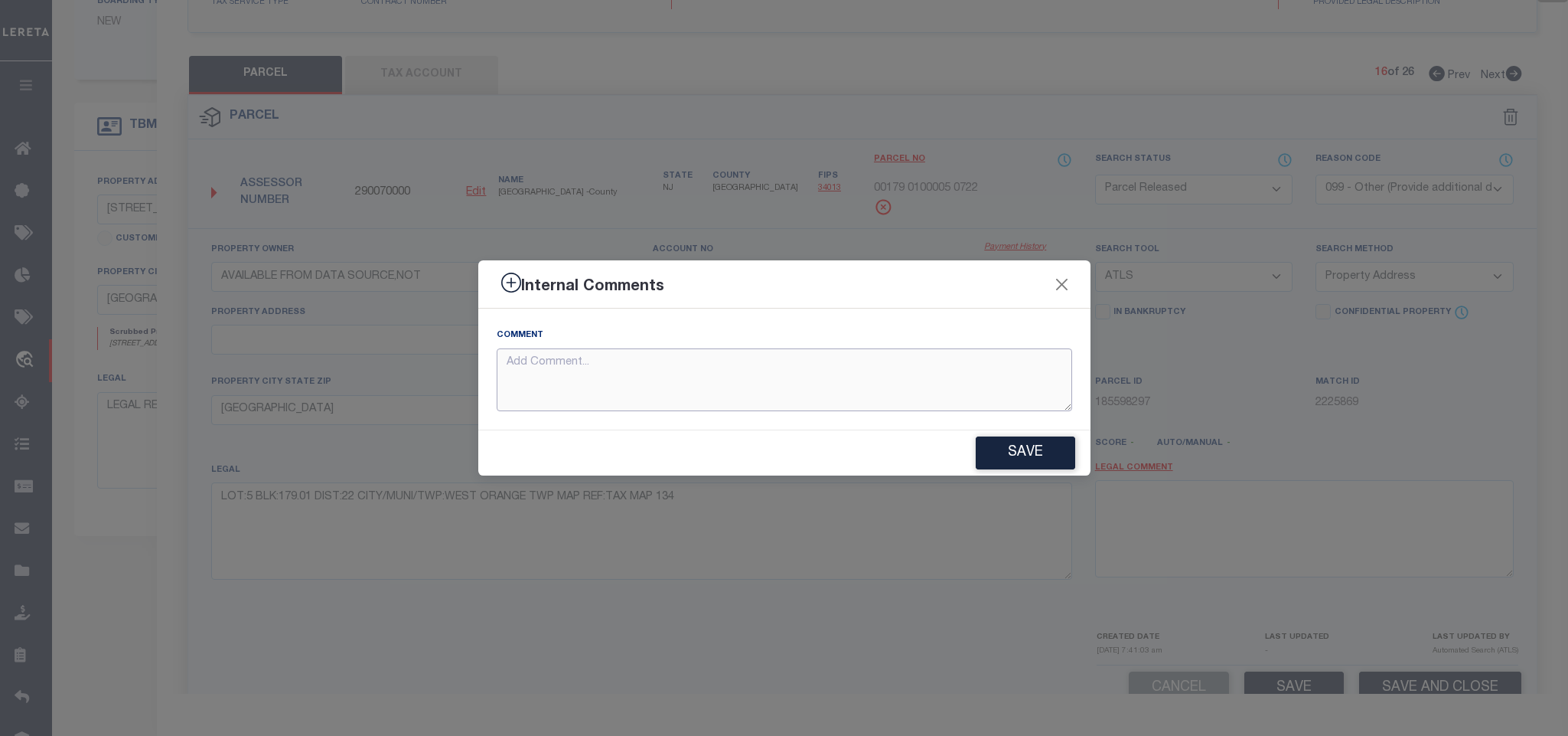
paste textarea "Parcel not needed"
click at [1026, 448] on button "Save" at bounding box center [1026, 453] width 100 height 33
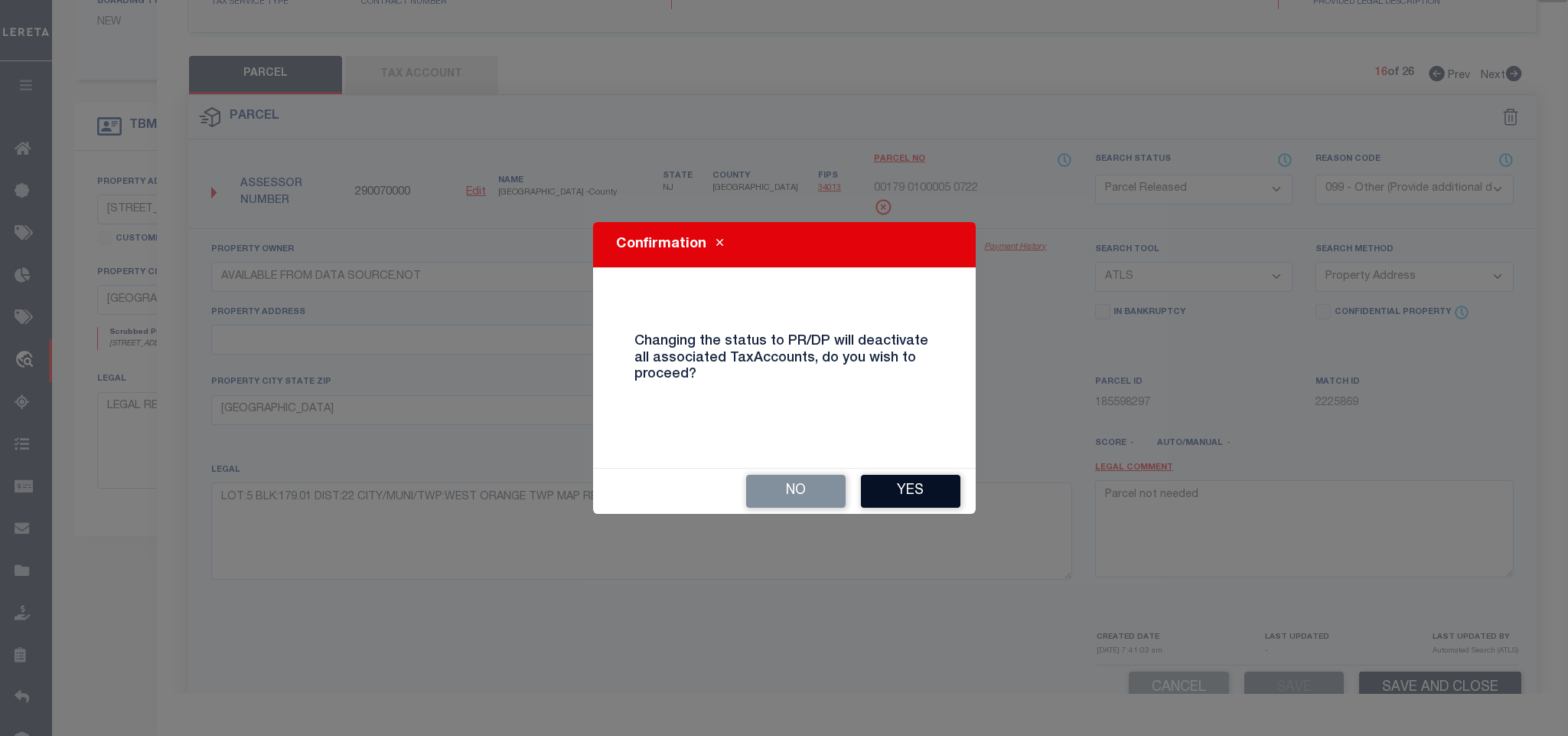
click at [935, 480] on button "Yes" at bounding box center [911, 491] width 100 height 33
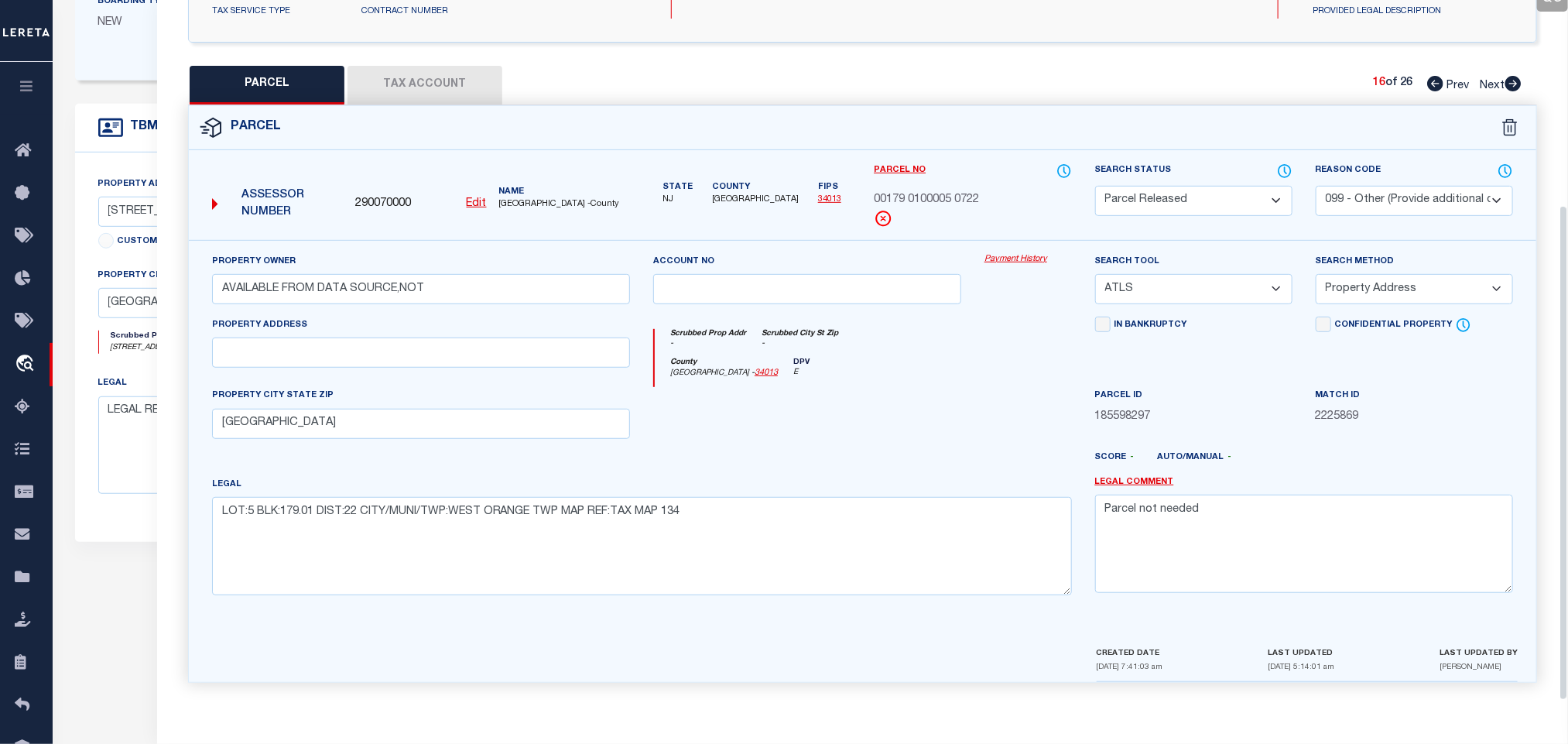
click at [1511, 80] on icon at bounding box center [1513, 84] width 17 height 16
click at [1203, 193] on select "Automated Search Bad Parcel Complete Duplicate Parcel High Dollar Reporting In …" at bounding box center [1194, 200] width 198 height 30
click at [1095, 185] on select "Automated Search Bad Parcel Complete Duplicate Parcel High Dollar Reporting In …" at bounding box center [1194, 200] width 198 height 30
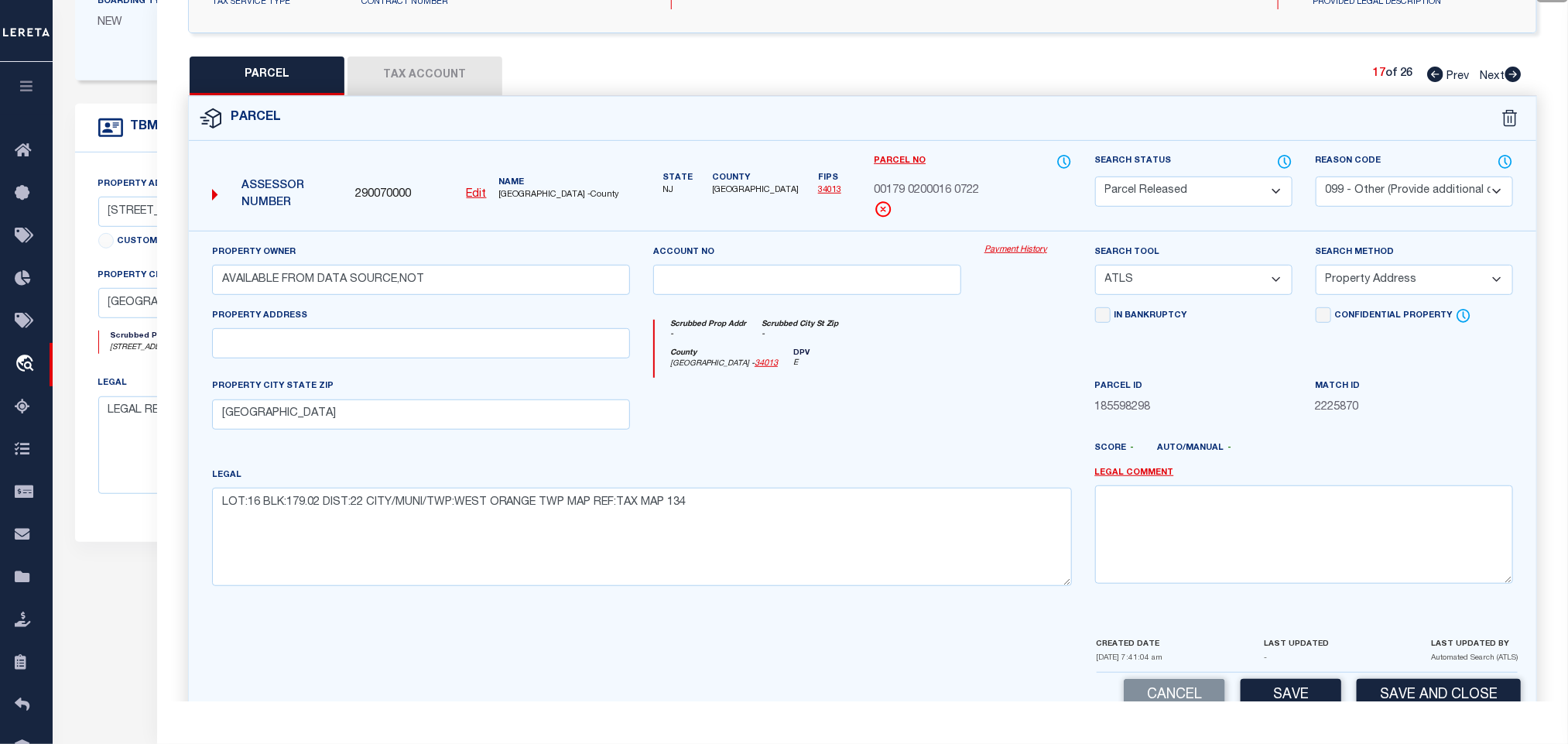
drag, startPoint x: 1378, startPoint y: 184, endPoint x: 1377, endPoint y: 196, distance: 12.0
click at [1378, 184] on select "- Select Reason Code - 099 - Other (Provide additional detail) ACT - Agency Cha…" at bounding box center [1415, 191] width 198 height 30
click at [1316, 178] on select "- Select Reason Code - 099 - Other (Provide additional detail) ACT - Agency Cha…" at bounding box center [1415, 191] width 198 height 30
click at [1375, 203] on select "- Select Reason Code - 099 - Other (Provide additional detail) ACT - Agency Cha…" at bounding box center [1415, 191] width 198 height 30
click at [1316, 178] on select "- Select Reason Code - 099 - Other (Provide additional detail) ACT - Agency Cha…" at bounding box center [1415, 191] width 198 height 30
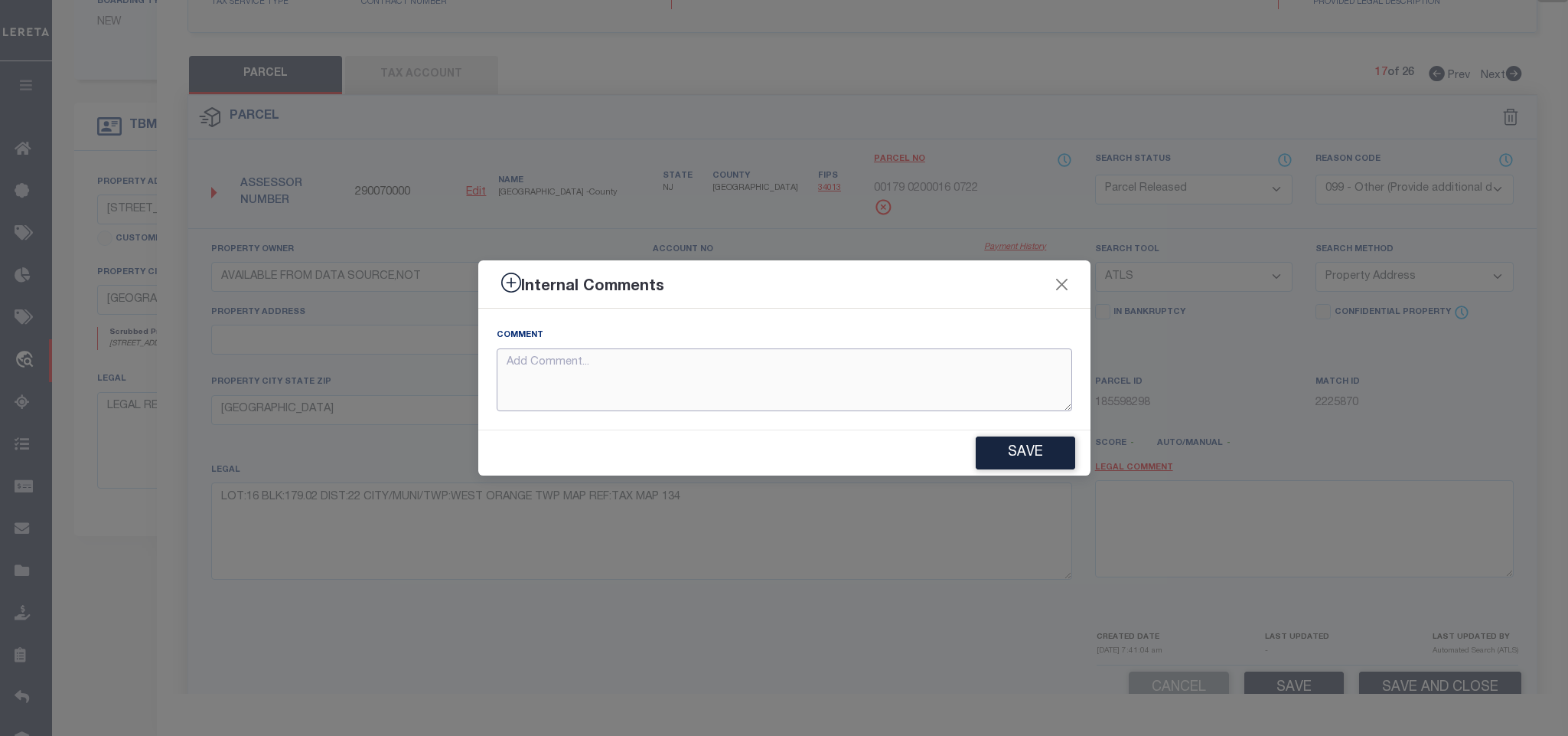
paste textarea "Parcel not needed"
click at [1059, 453] on button "Save" at bounding box center [1026, 453] width 100 height 33
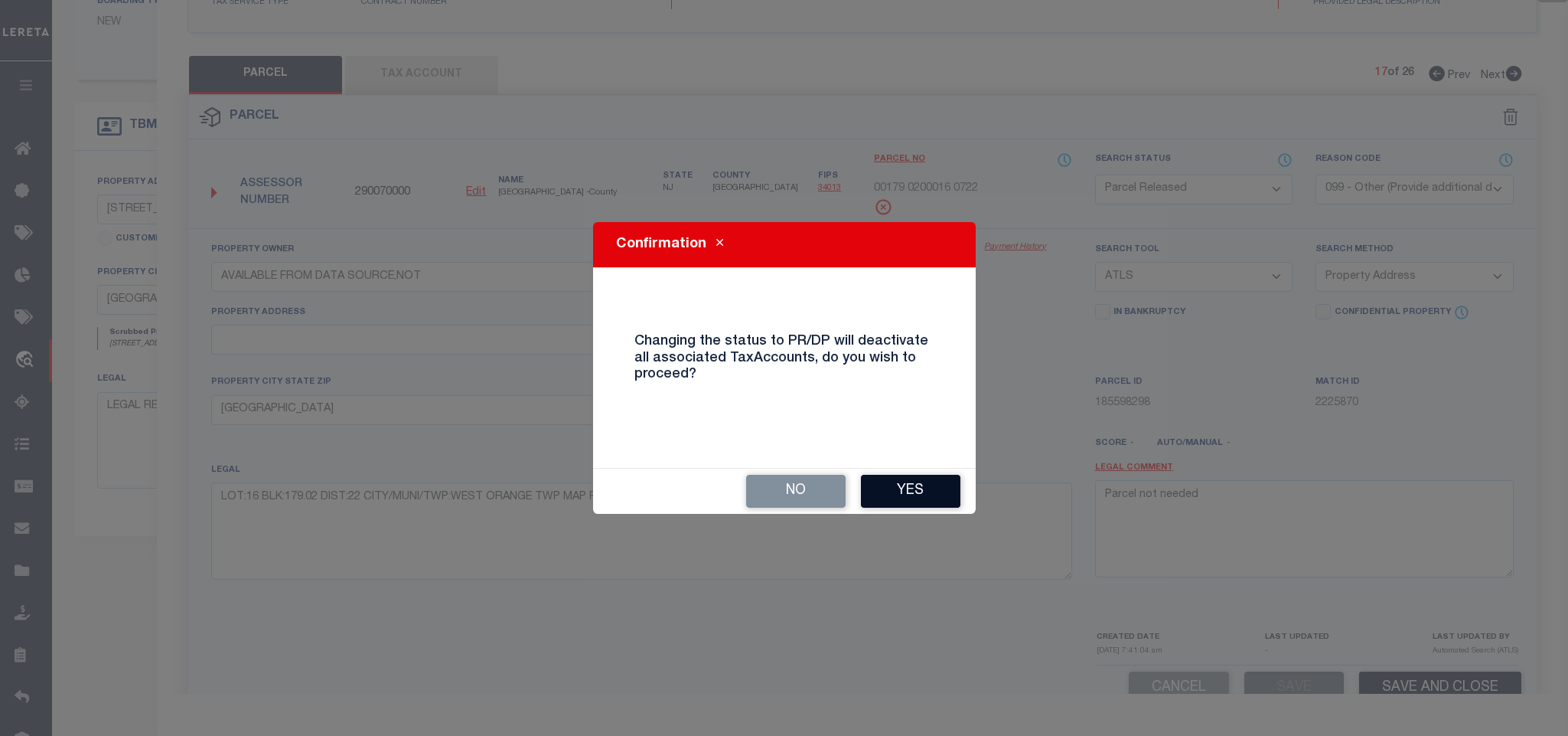
click at [926, 492] on button "Yes" at bounding box center [911, 491] width 100 height 33
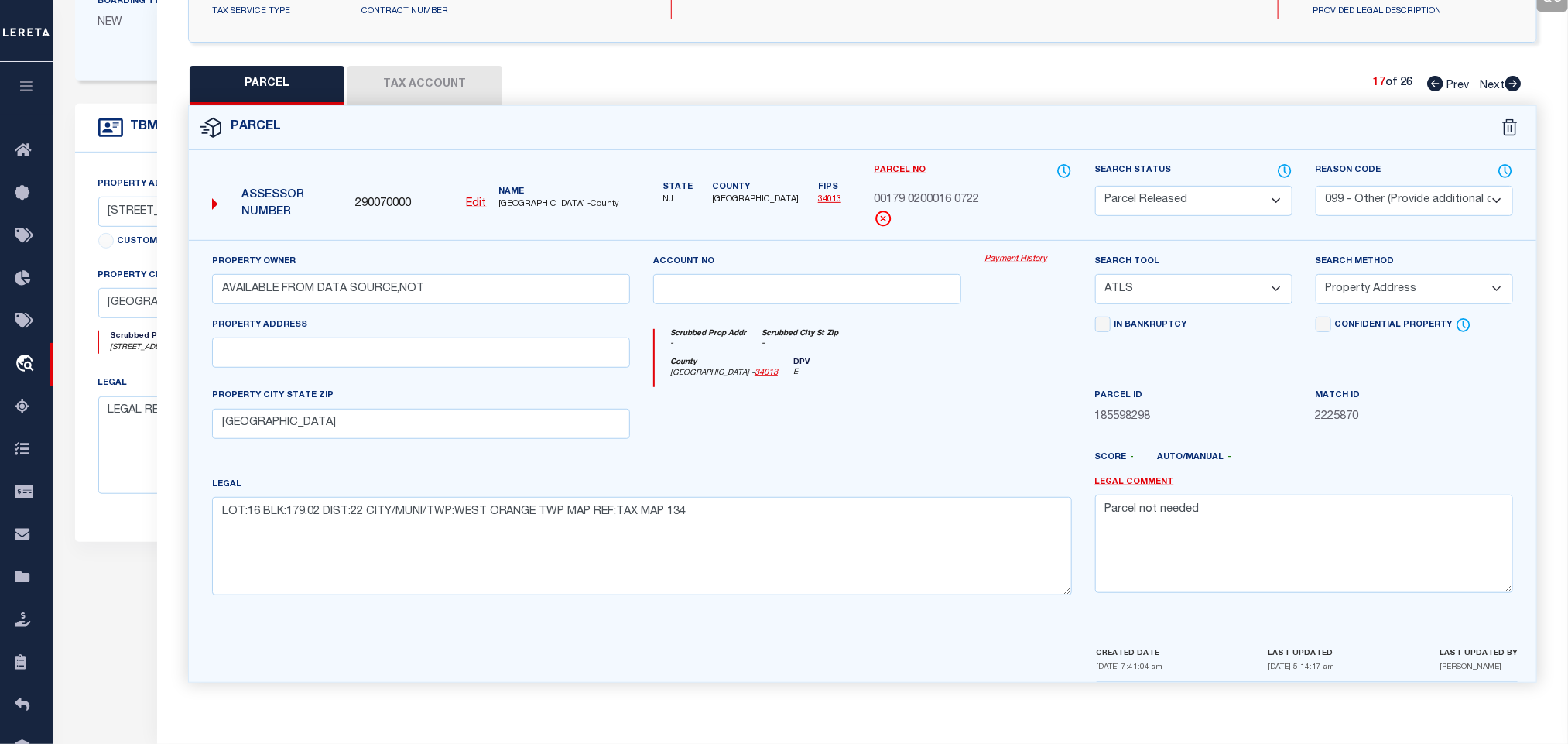
click at [1512, 76] on icon at bounding box center [1513, 84] width 17 height 16
click at [1183, 192] on select "Automated Search Bad Parcel Complete Duplicate Parcel High Dollar Reporting In …" at bounding box center [1194, 200] width 198 height 30
click at [1095, 185] on select "Automated Search Bad Parcel Complete Duplicate Parcel High Dollar Reporting In …" at bounding box center [1194, 200] width 198 height 30
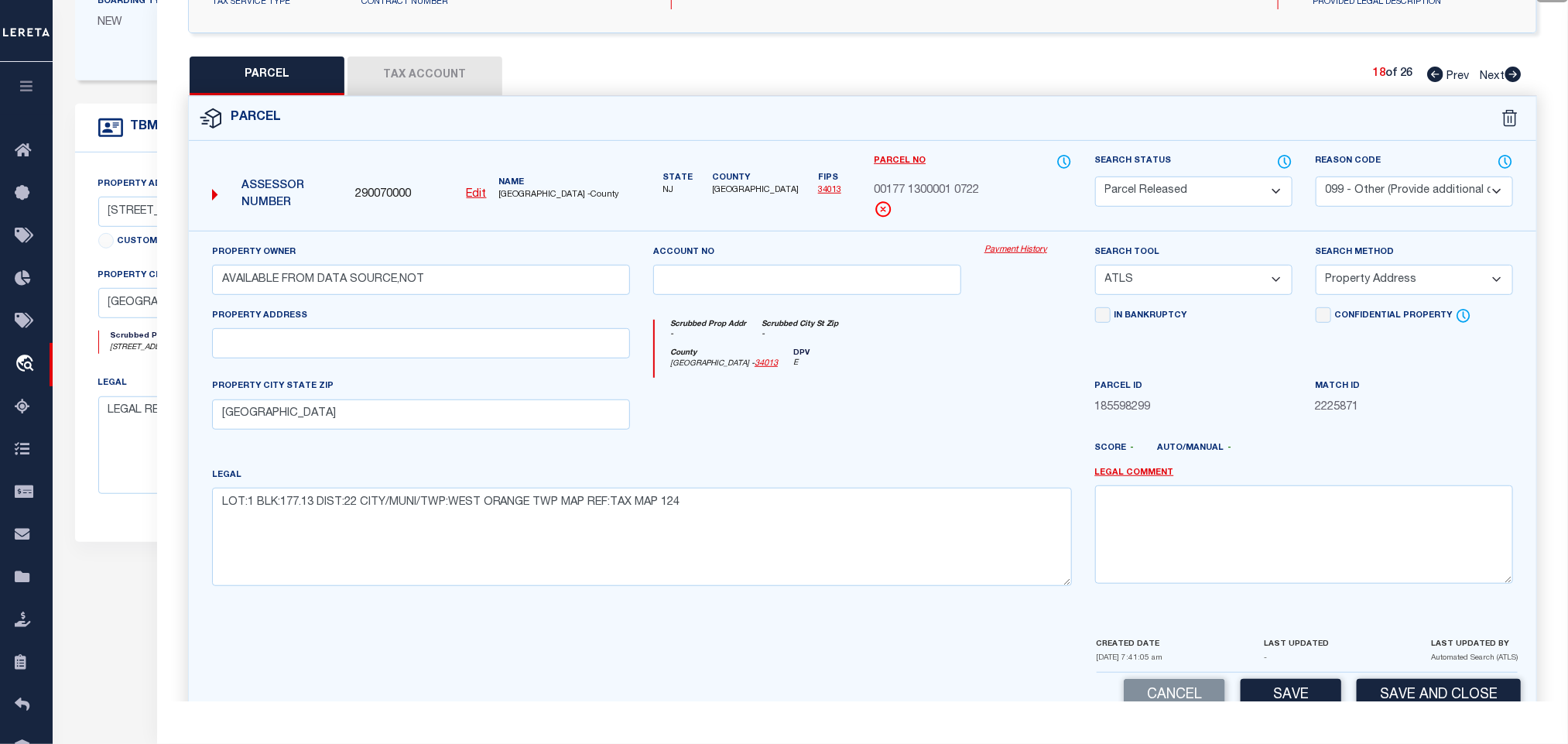
drag, startPoint x: 1401, startPoint y: 189, endPoint x: 1396, endPoint y: 205, distance: 16.8
click at [1401, 189] on select "- Select Reason Code - 099 - Other (Provide additional detail) ACT - Agency Cha…" at bounding box center [1415, 191] width 198 height 30
click at [1316, 178] on select "- Select Reason Code - 099 - Other (Provide additional detail) ACT - Agency Cha…" at bounding box center [1415, 191] width 198 height 30
click at [1399, 186] on select "- Select Reason Code - 099 - Other (Provide additional detail) ACT - Agency Cha…" at bounding box center [1415, 191] width 198 height 30
click at [1316, 178] on select "- Select Reason Code - 099 - Other (Provide additional detail) ACT - Agency Cha…" at bounding box center [1415, 191] width 198 height 30
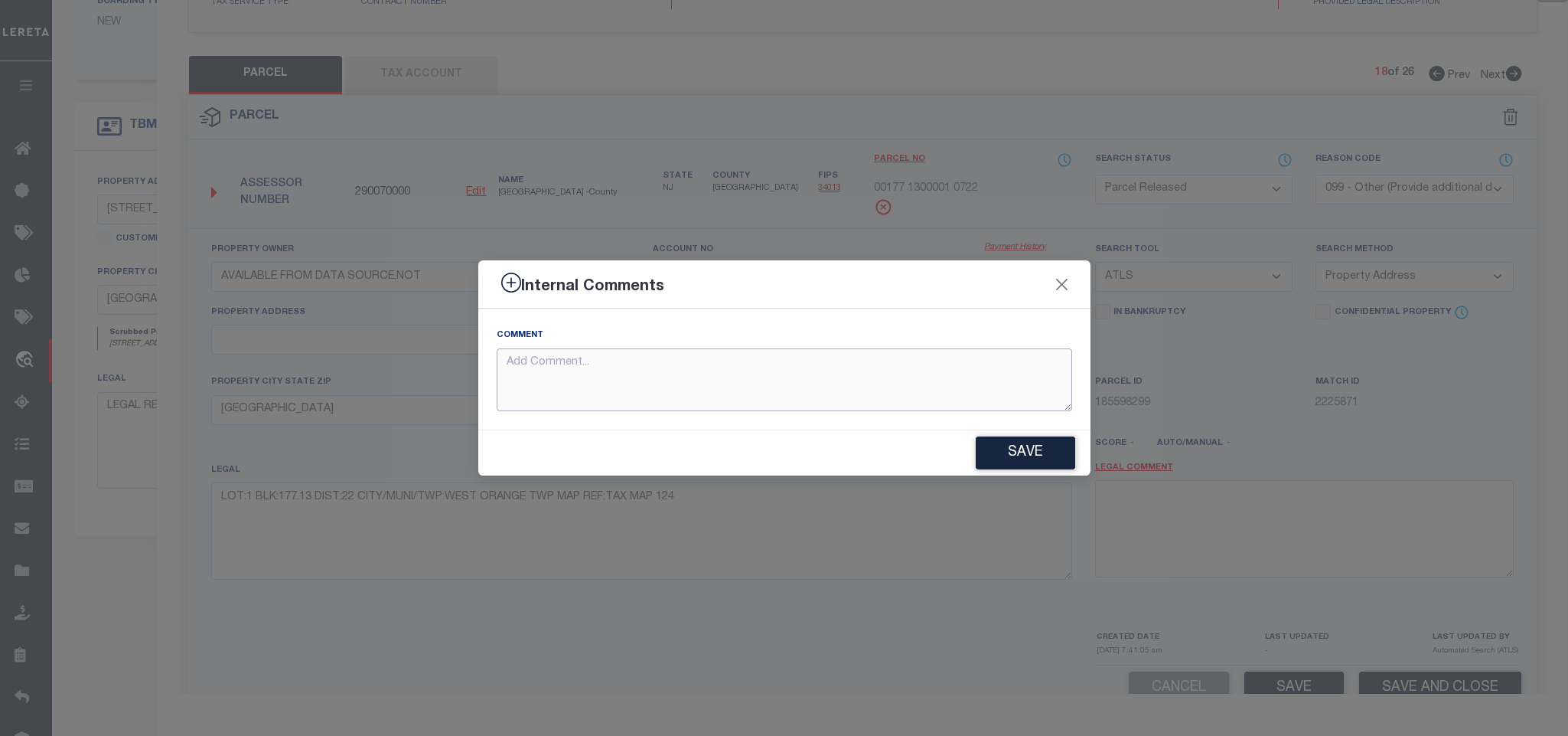
paste textarea "Parcel not needed"
click at [1015, 444] on button "Save" at bounding box center [1026, 453] width 100 height 33
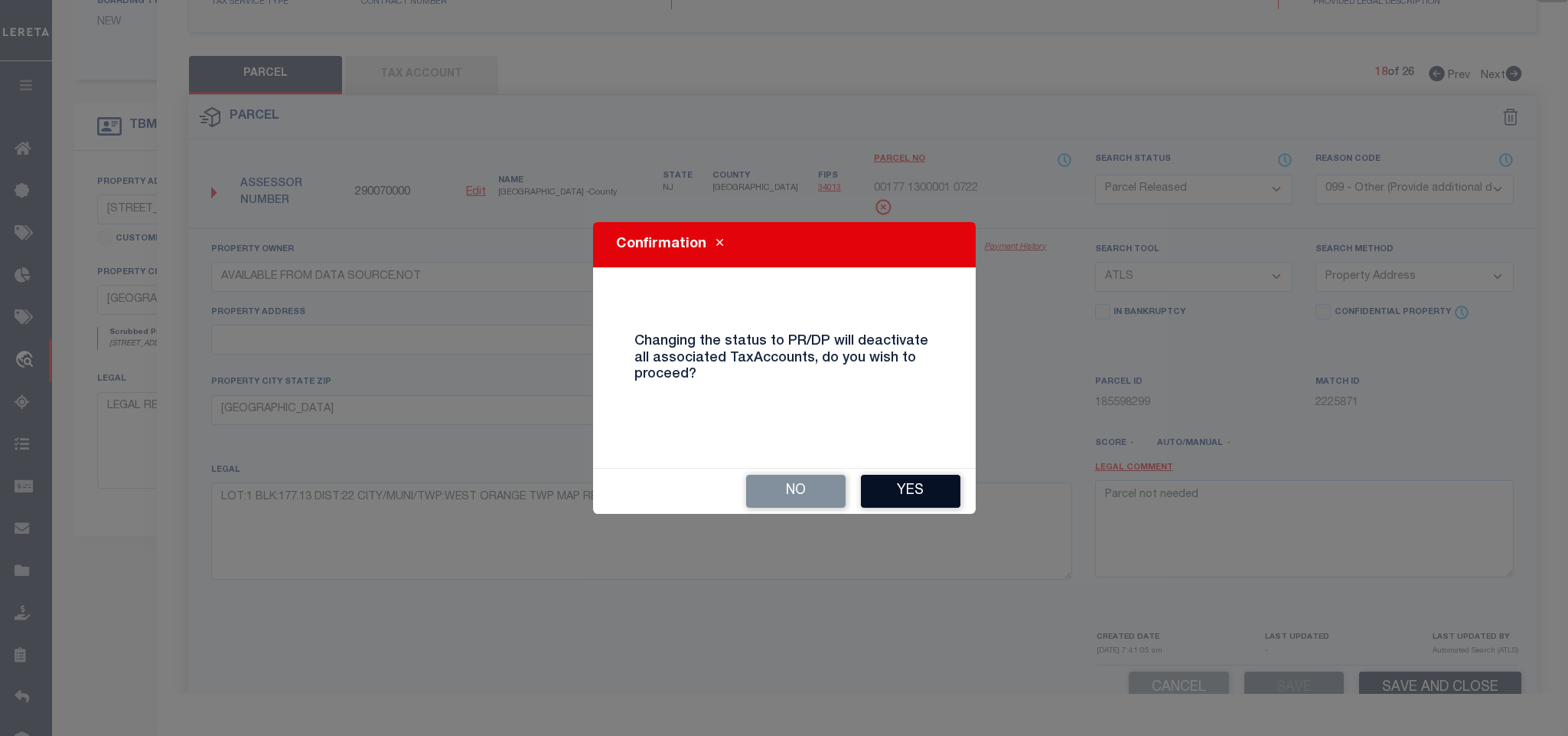
click at [903, 480] on button "Yes" at bounding box center [911, 491] width 100 height 33
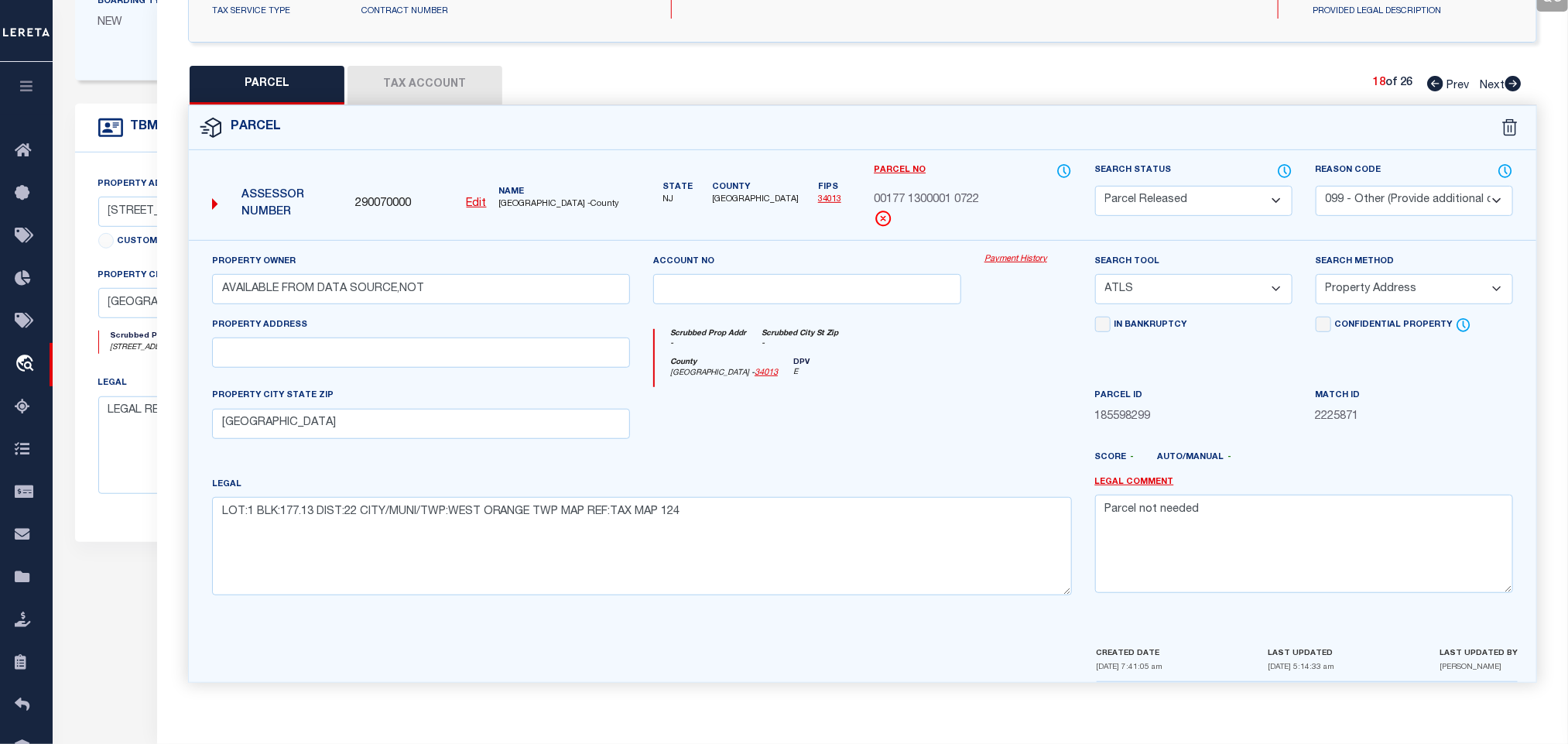
click at [1512, 77] on icon at bounding box center [1514, 84] width 17 height 16
click at [1505, 76] on icon at bounding box center [1514, 84] width 17 height 16
click at [1228, 200] on select "Automated Search Bad Parcel Complete Duplicate Parcel High Dollar Reporting In …" at bounding box center [1194, 200] width 198 height 30
click at [1095, 185] on select "Automated Search Bad Parcel Complete Duplicate Parcel High Dollar Reporting In …" at bounding box center [1194, 200] width 198 height 30
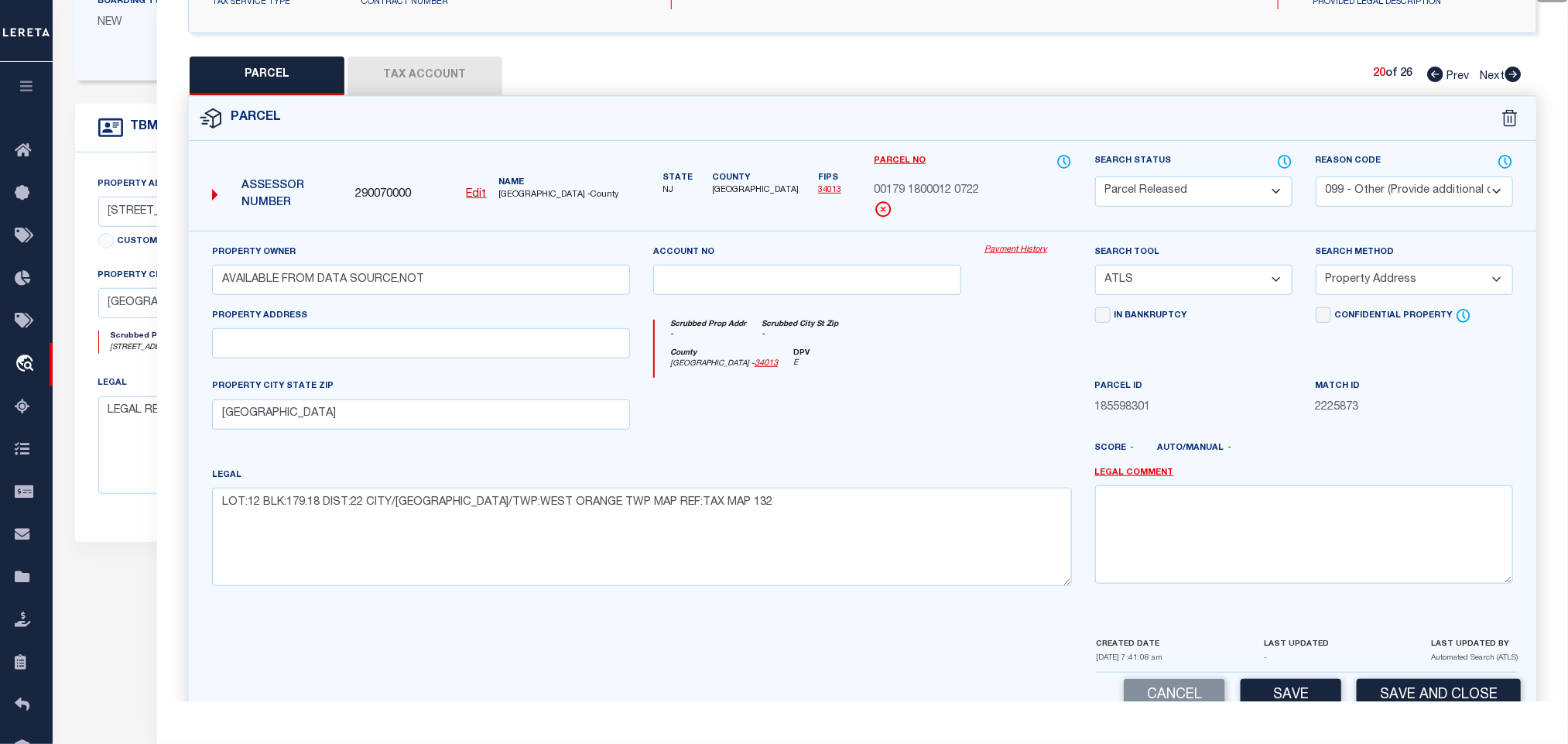
drag, startPoint x: 1391, startPoint y: 184, endPoint x: 1385, endPoint y: 205, distance: 21.8
click at [1391, 184] on select "- Select Reason Code - 099 - Other (Provide additional detail) ACT - Agency Cha…" at bounding box center [1415, 191] width 198 height 30
click at [1316, 178] on select "- Select Reason Code - 099 - Other (Provide additional detail) ACT - Agency Cha…" at bounding box center [1415, 191] width 198 height 30
click at [1394, 199] on select "- Select Reason Code - 099 - Other (Provide additional detail) ACT - Agency Cha…" at bounding box center [1415, 191] width 198 height 30
click at [1316, 178] on select "- Select Reason Code - 099 - Other (Provide additional detail) ACT - Agency Cha…" at bounding box center [1415, 191] width 198 height 30
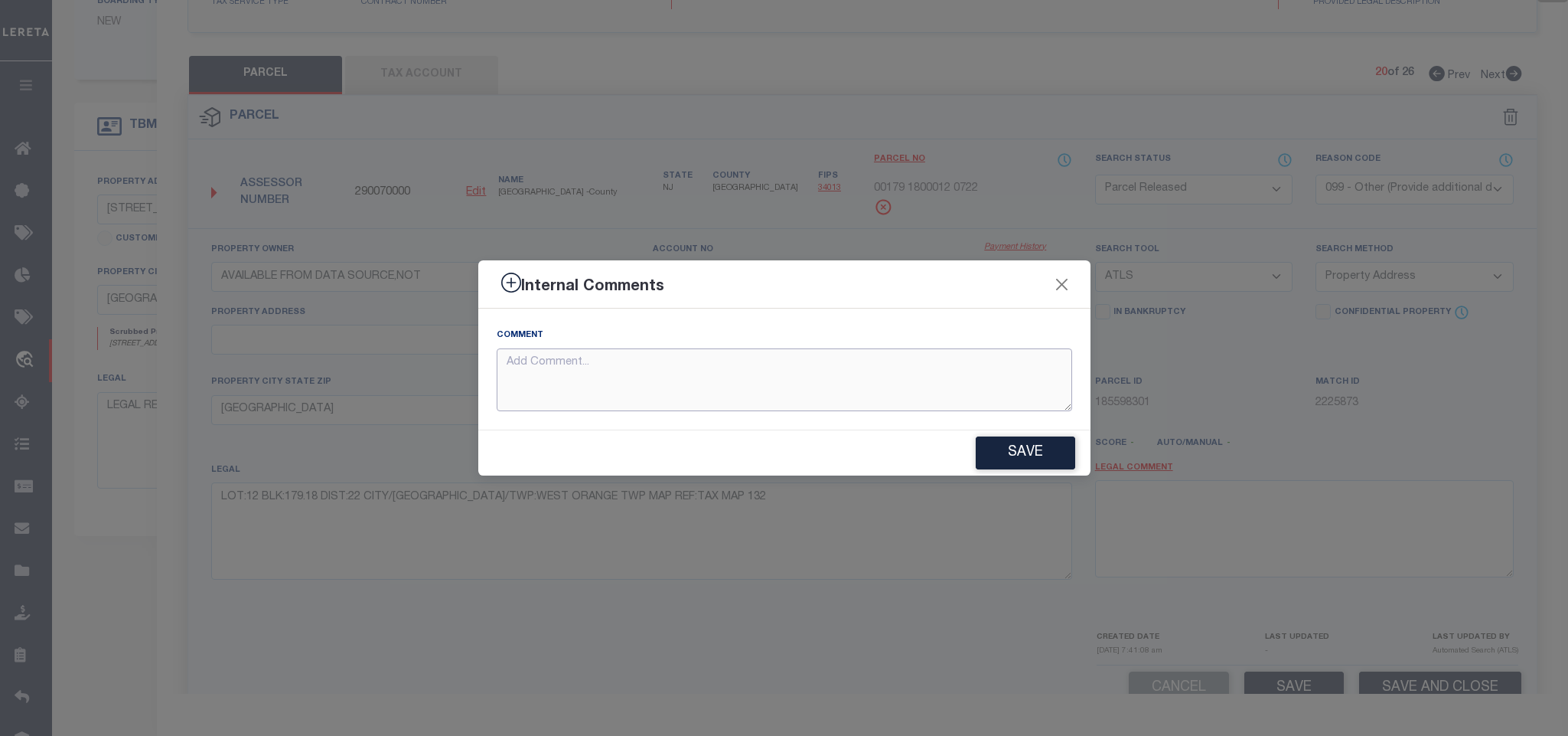
paste textarea "Parcel not needed"
click at [1020, 455] on button "Save" at bounding box center [1026, 453] width 100 height 33
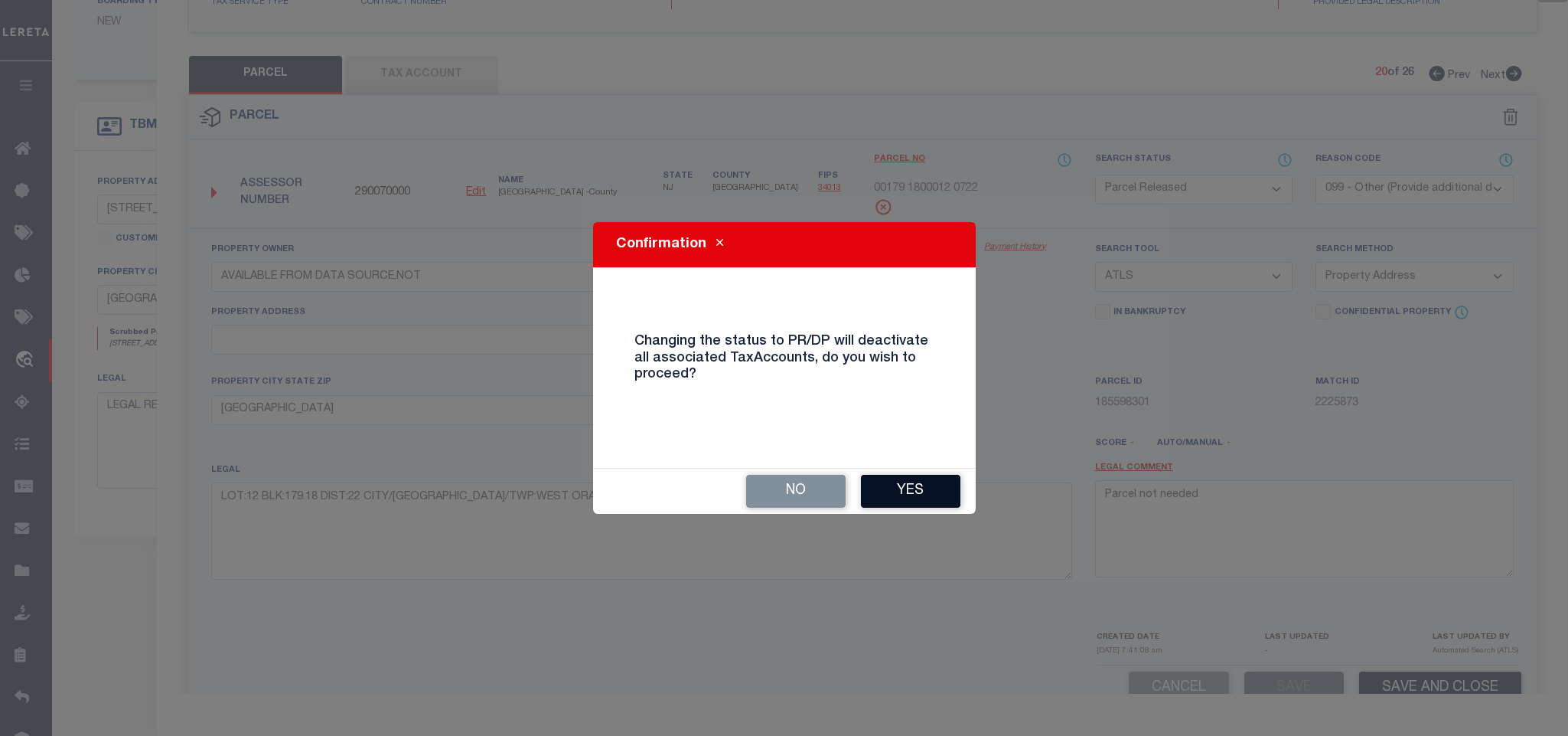
click at [885, 489] on button "Yes" at bounding box center [911, 491] width 100 height 33
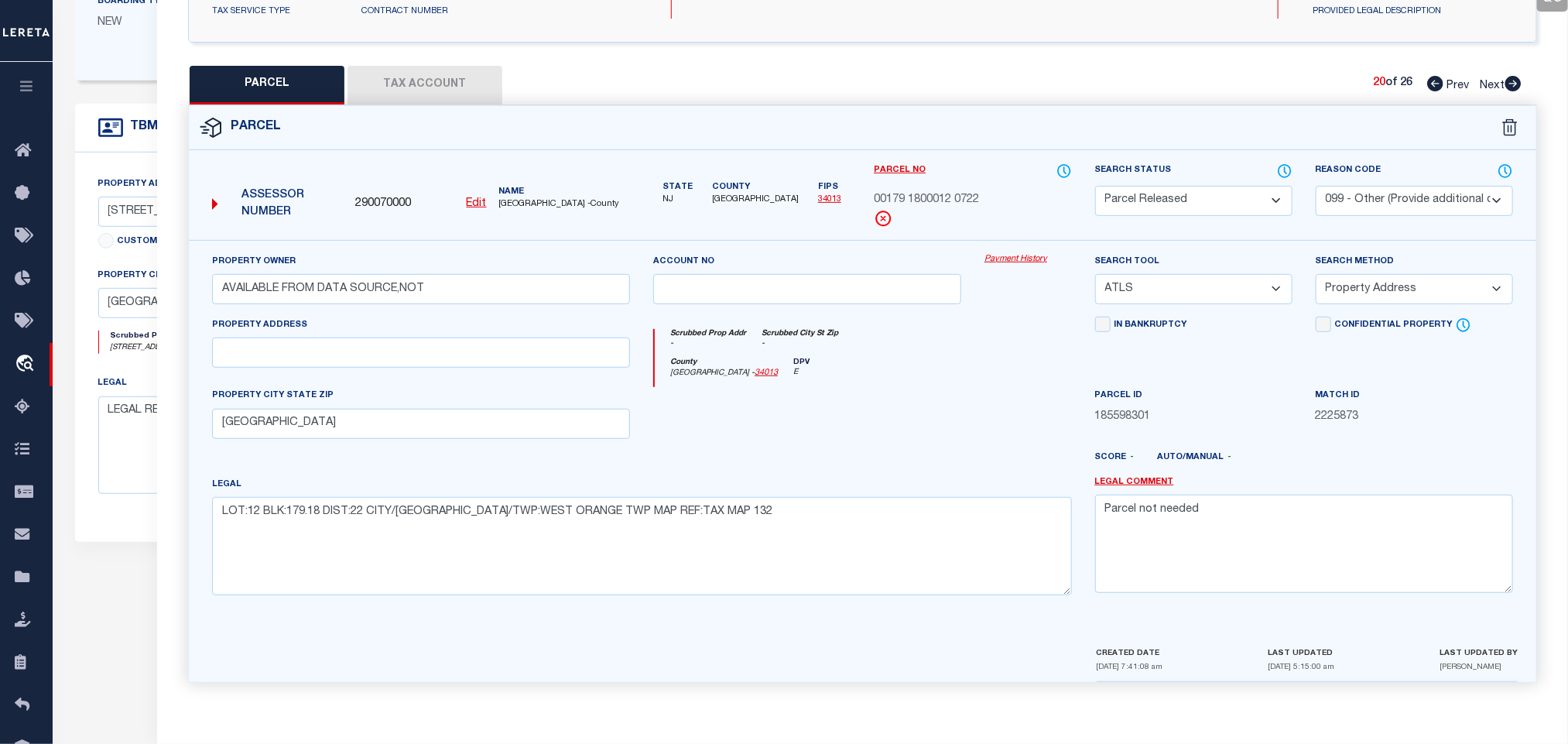
click at [1430, 77] on icon at bounding box center [1436, 84] width 17 height 16
click at [1152, 195] on select "Automated Search Bad Parcel Complete Duplicate Parcel High Dollar Reporting In …" at bounding box center [1194, 200] width 198 height 30
click at [1095, 185] on select "Automated Search Bad Parcel Complete Duplicate Parcel High Dollar Reporting In …" at bounding box center [1194, 200] width 198 height 30
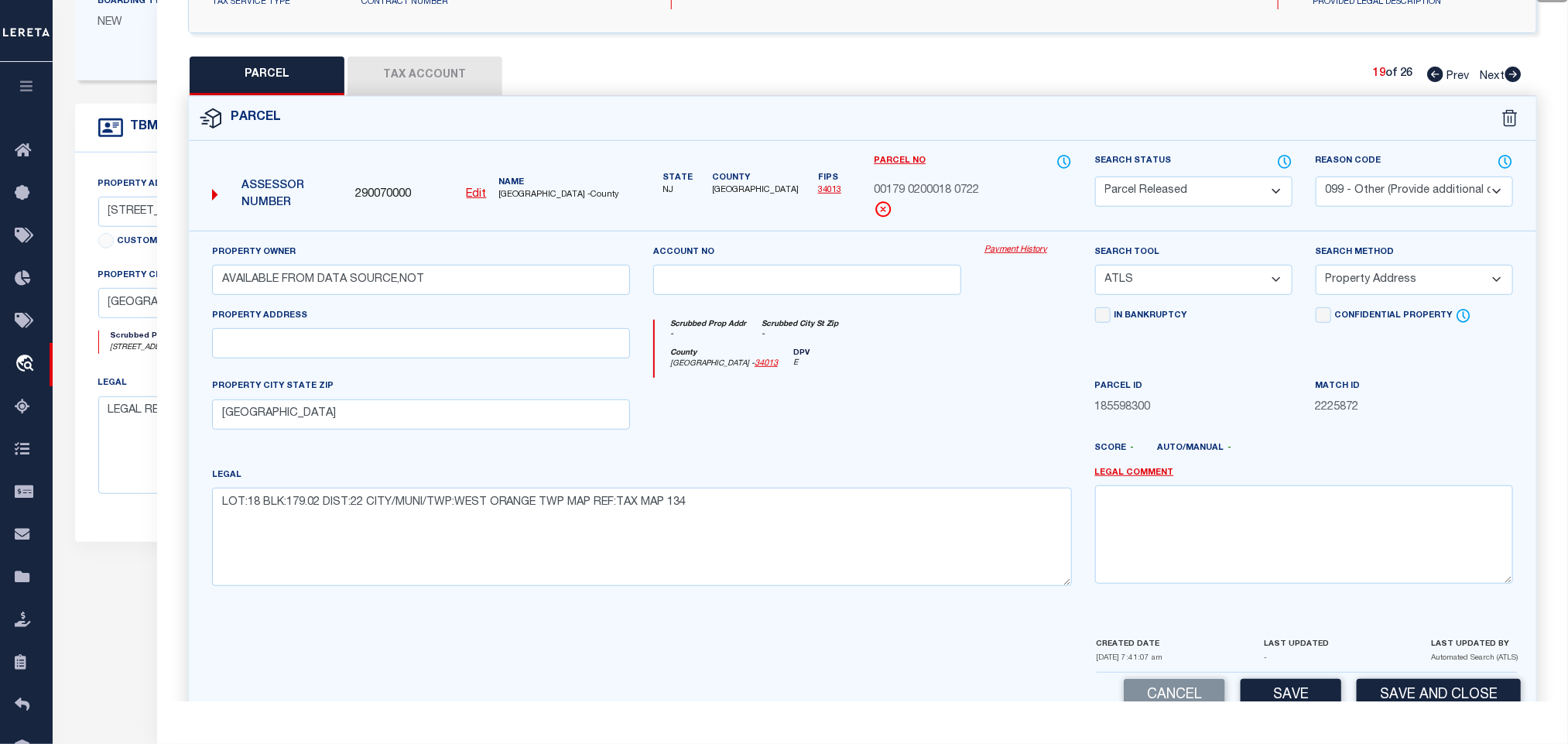
drag, startPoint x: 1377, startPoint y: 198, endPoint x: 1377, endPoint y: 206, distance: 8.0
click at [1377, 198] on select "- Select Reason Code - 099 - Other (Provide additional detail) ACT - Agency Cha…" at bounding box center [1415, 191] width 198 height 30
click at [1316, 178] on select "- Select Reason Code - 099 - Other (Provide additional detail) ACT - Agency Cha…" at bounding box center [1415, 191] width 198 height 30
drag, startPoint x: 1375, startPoint y: 188, endPoint x: 1376, endPoint y: 199, distance: 11.0
click at [1375, 188] on select "- Select Reason Code - 099 - Other (Provide additional detail) ACT - Agency Cha…" at bounding box center [1415, 191] width 198 height 30
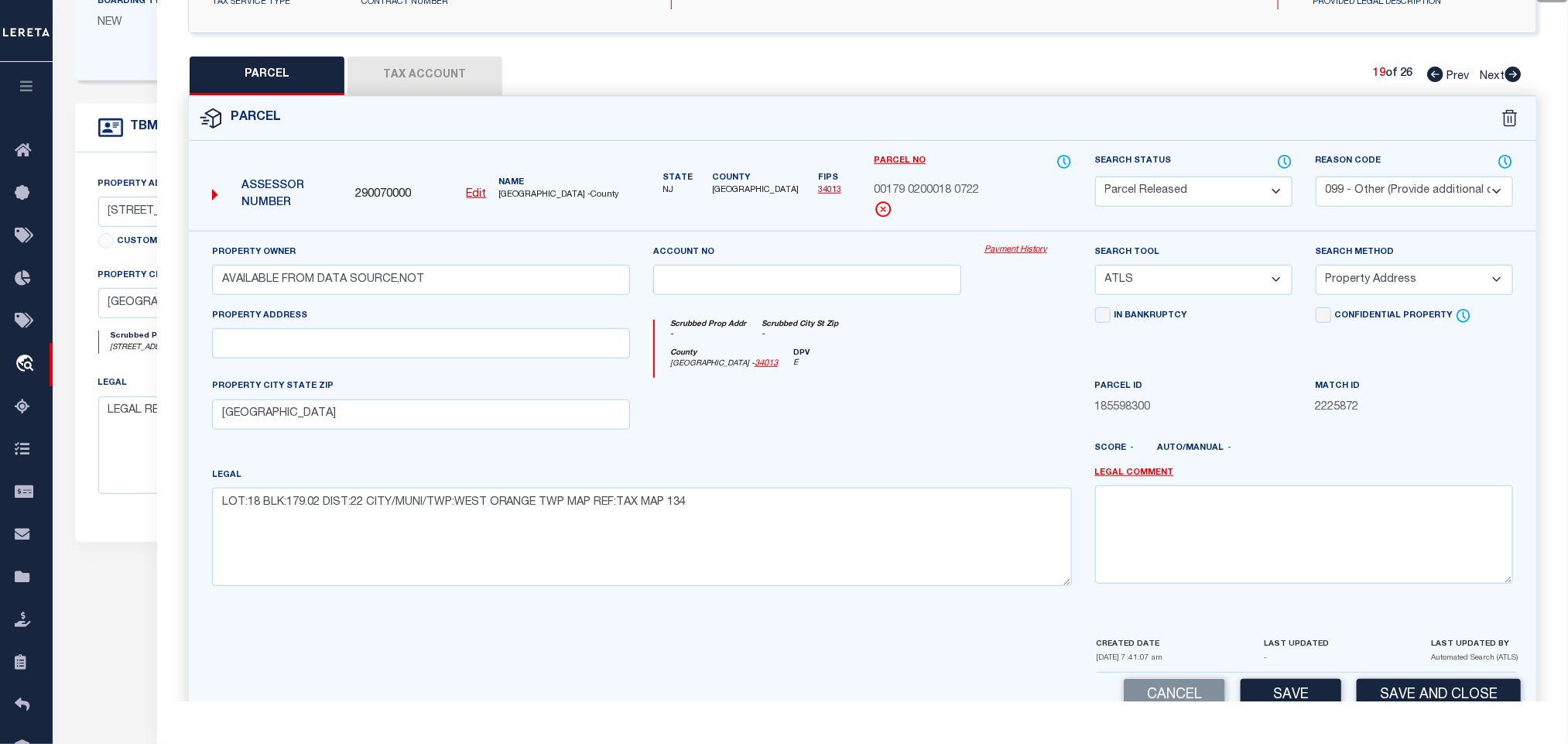
click at [1316, 178] on select "- Select Reason Code - 099 - Other (Provide additional detail) ACT - Agency Cha…" at bounding box center [1415, 191] width 198 height 30
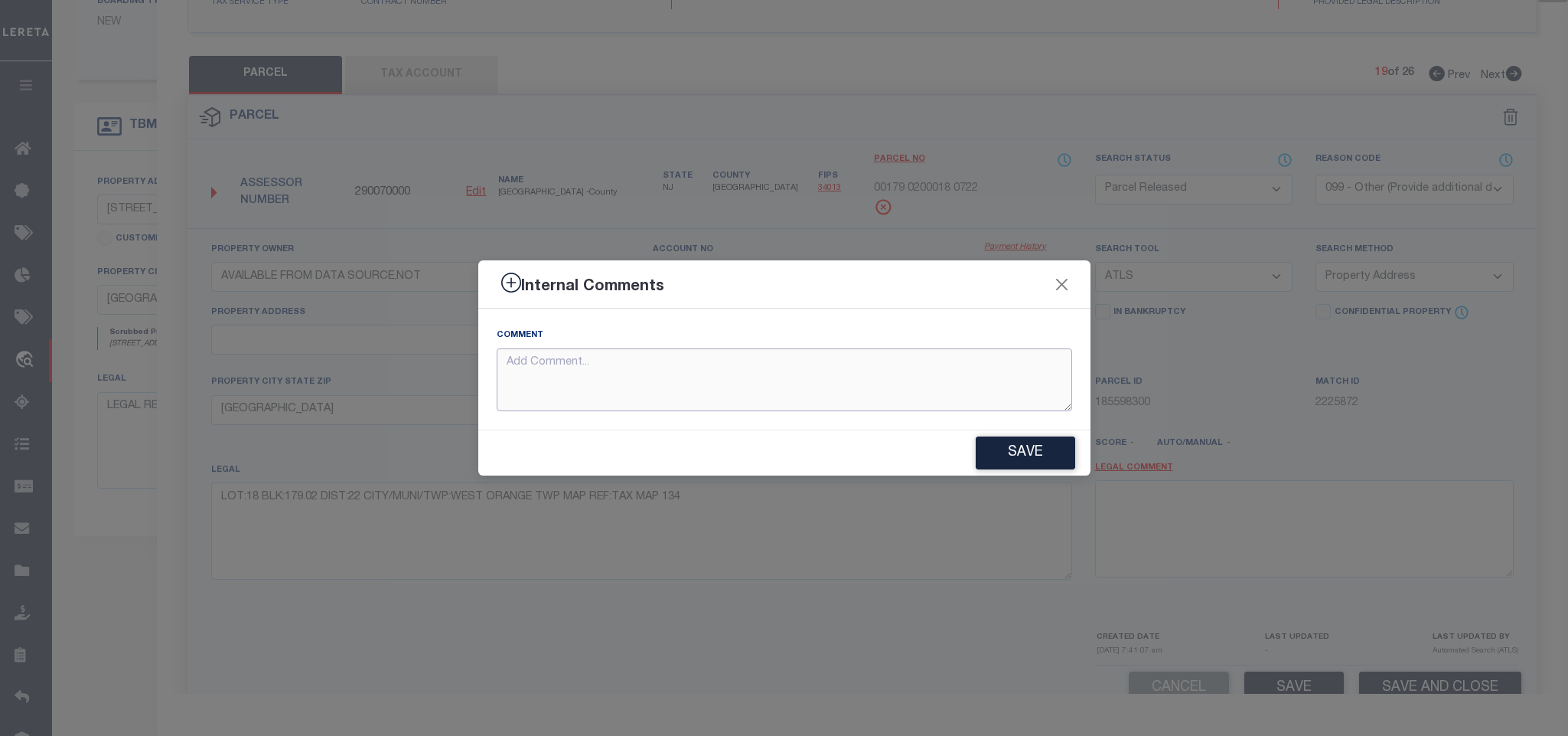
paste textarea "Parcel not needed"
click at [1022, 458] on button "Save" at bounding box center [1026, 453] width 100 height 33
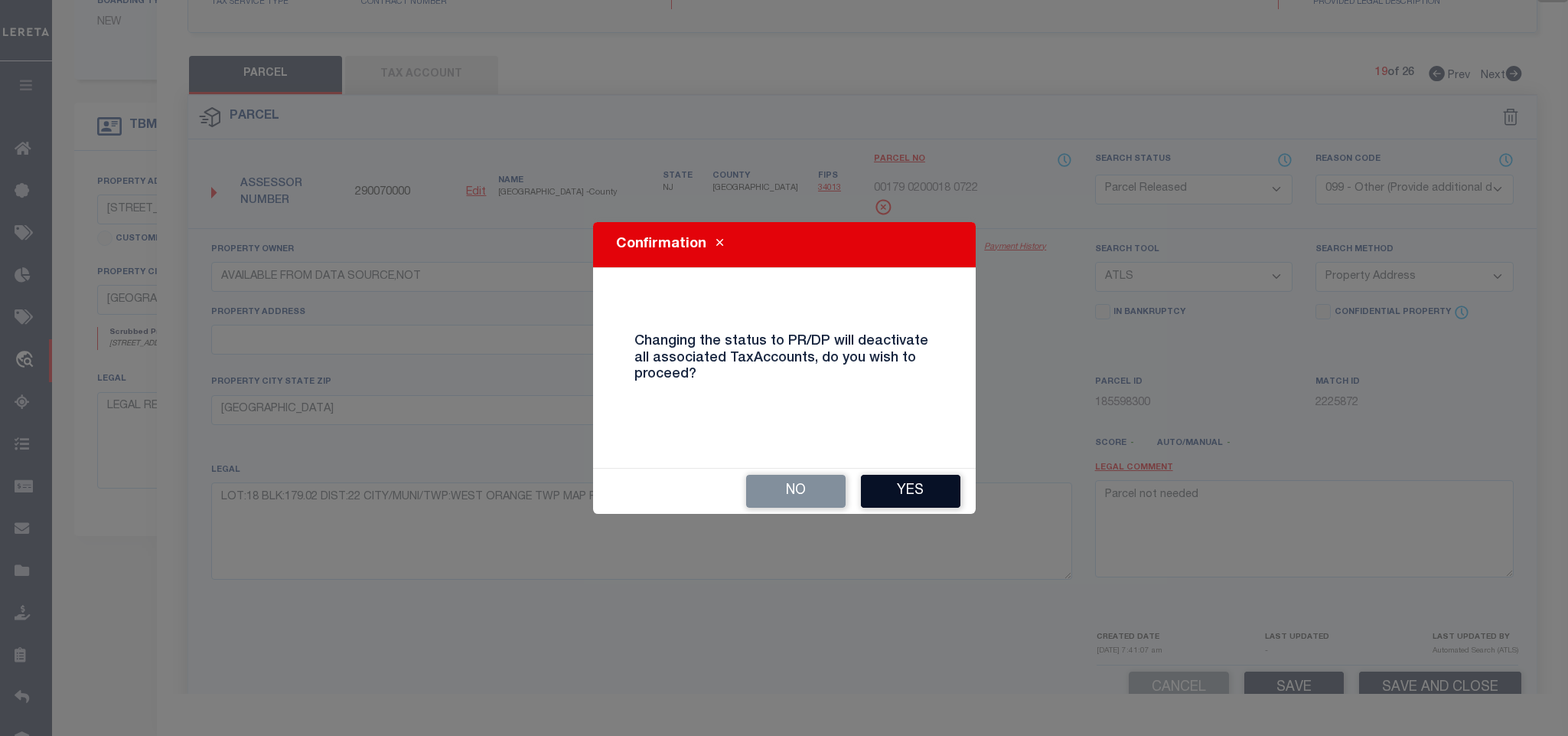
click at [878, 494] on button "Yes" at bounding box center [911, 491] width 100 height 33
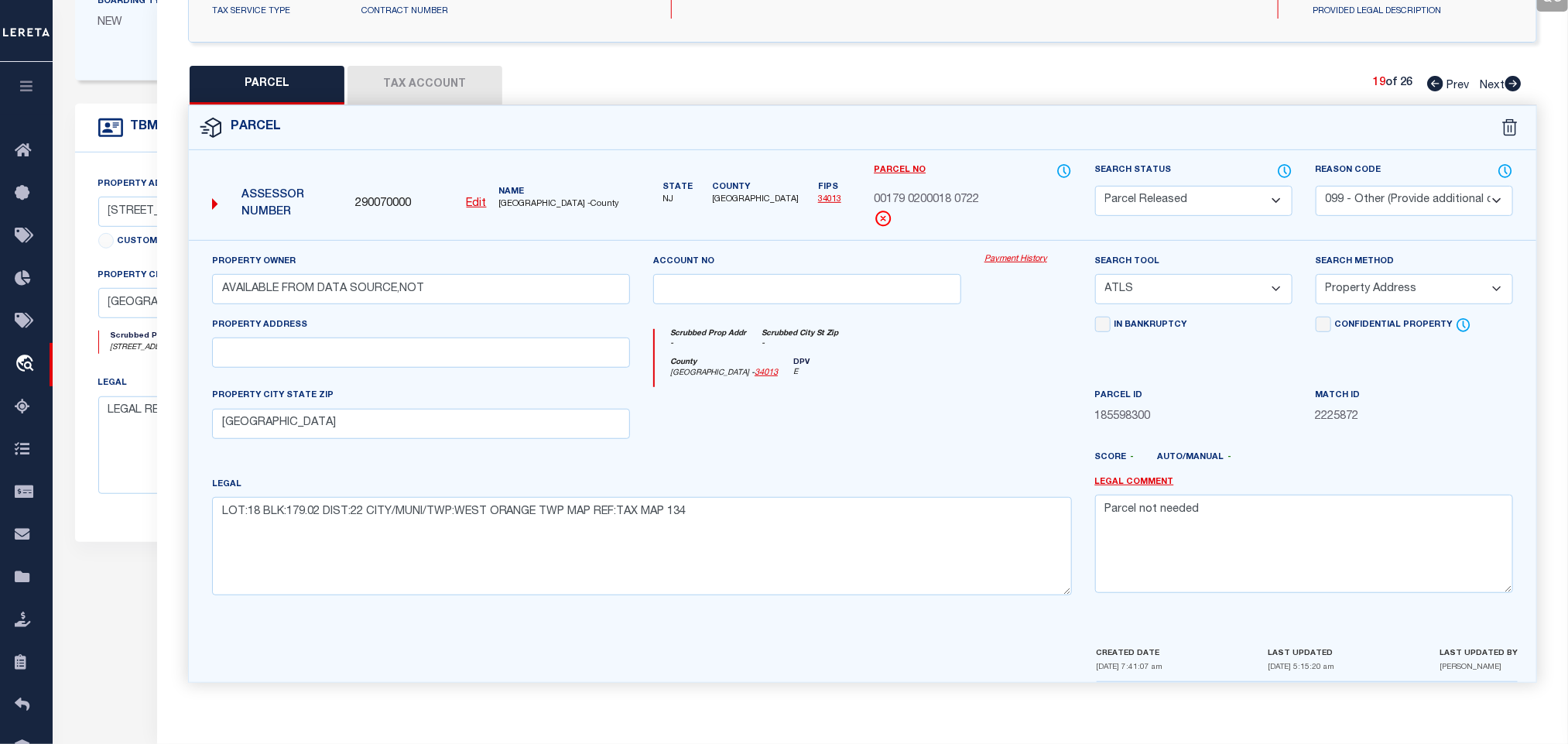
click at [1514, 76] on icon at bounding box center [1513, 84] width 17 height 16
click at [1256, 203] on select "Automated Search Bad Parcel Complete Duplicate Parcel High Dollar Reporting In …" at bounding box center [1194, 200] width 198 height 30
click at [1095, 185] on select "Automated Search Bad Parcel Complete Duplicate Parcel High Dollar Reporting In …" at bounding box center [1194, 200] width 198 height 30
drag, startPoint x: 1373, startPoint y: 198, endPoint x: 1361, endPoint y: 206, distance: 14.4
click at [1373, 198] on select "- Select Reason Code - 099 - Other (Provide additional detail) ACT - Agency Cha…" at bounding box center [1415, 200] width 198 height 30
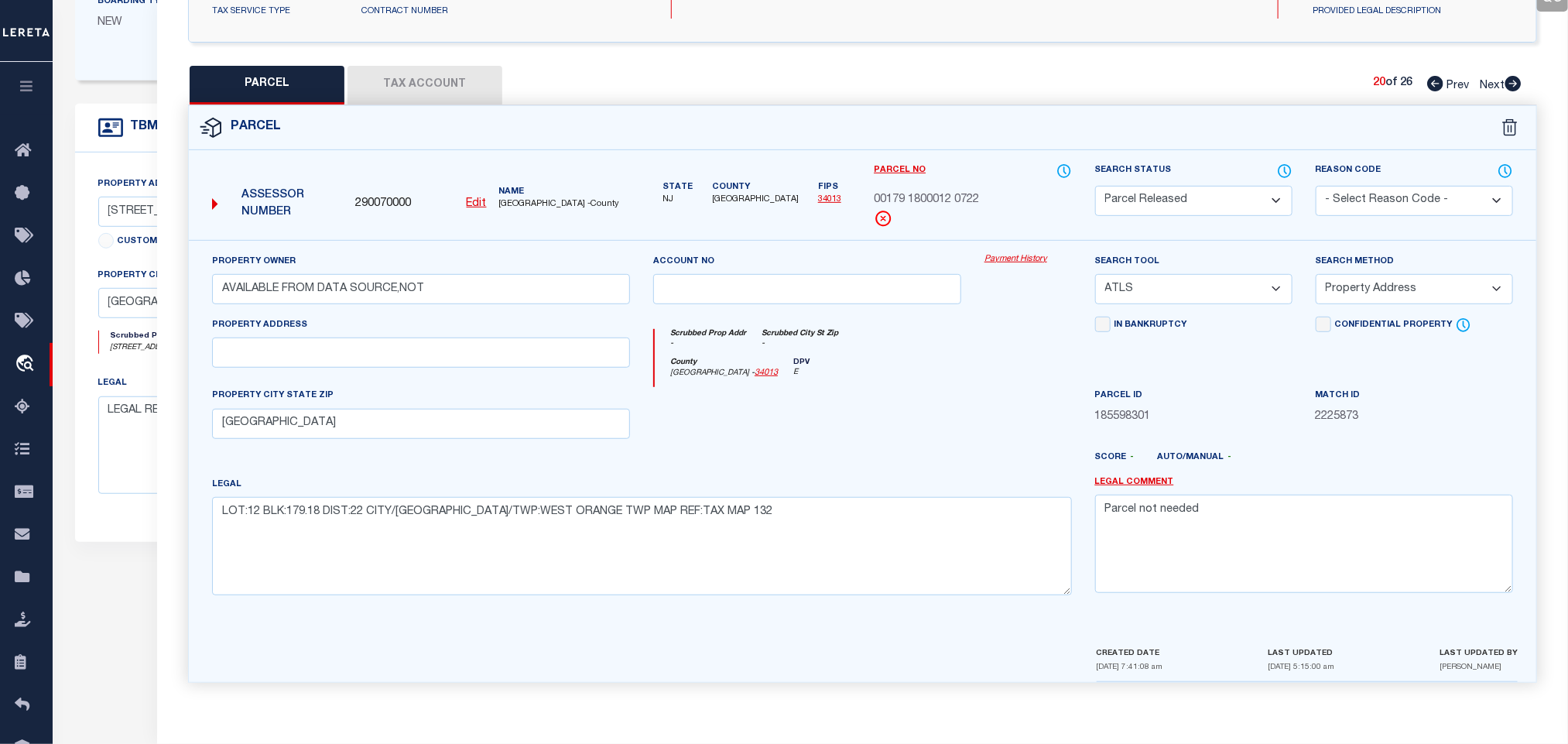
click at [1316, 185] on select "- Select Reason Code - 099 - Other (Provide additional detail) ACT - Agency Cha…" at bounding box center [1415, 200] width 198 height 30
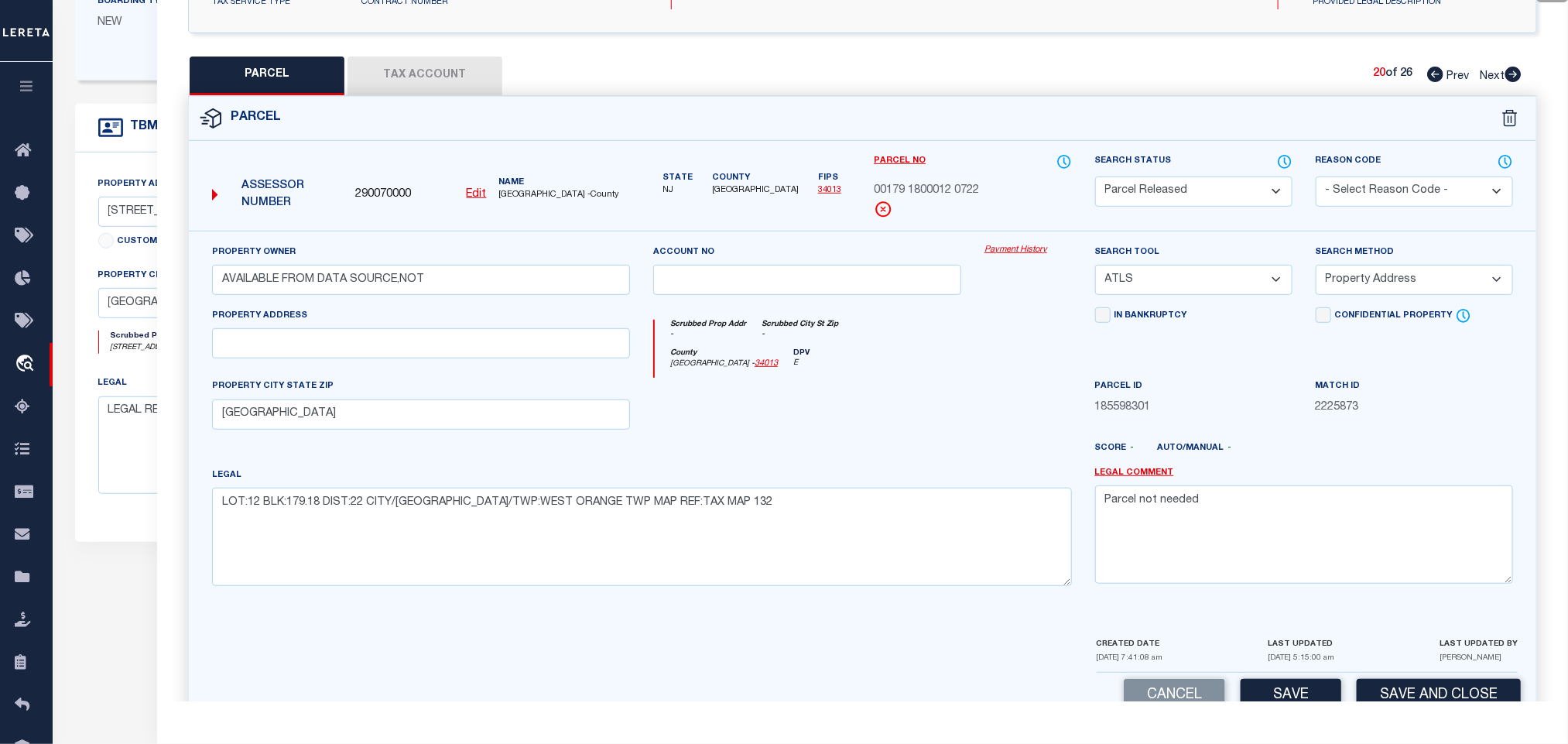
click at [1364, 200] on select "- Select Reason Code - 099 - Other (Provide additional detail) ACT - Agency Cha…" at bounding box center [1415, 191] width 198 height 30
click at [1316, 178] on select "- Select Reason Code - 099 - Other (Provide additional detail) ACT - Agency Cha…" at bounding box center [1415, 191] width 198 height 30
click at [1361, 198] on select "- Select Reason Code - 099 - Other (Provide additional detail) ACT - Agency Cha…" at bounding box center [1415, 191] width 198 height 30
click at [1316, 178] on select "- Select Reason Code - 099 - Other (Provide additional detail) ACT - Agency Cha…" at bounding box center [1415, 191] width 198 height 30
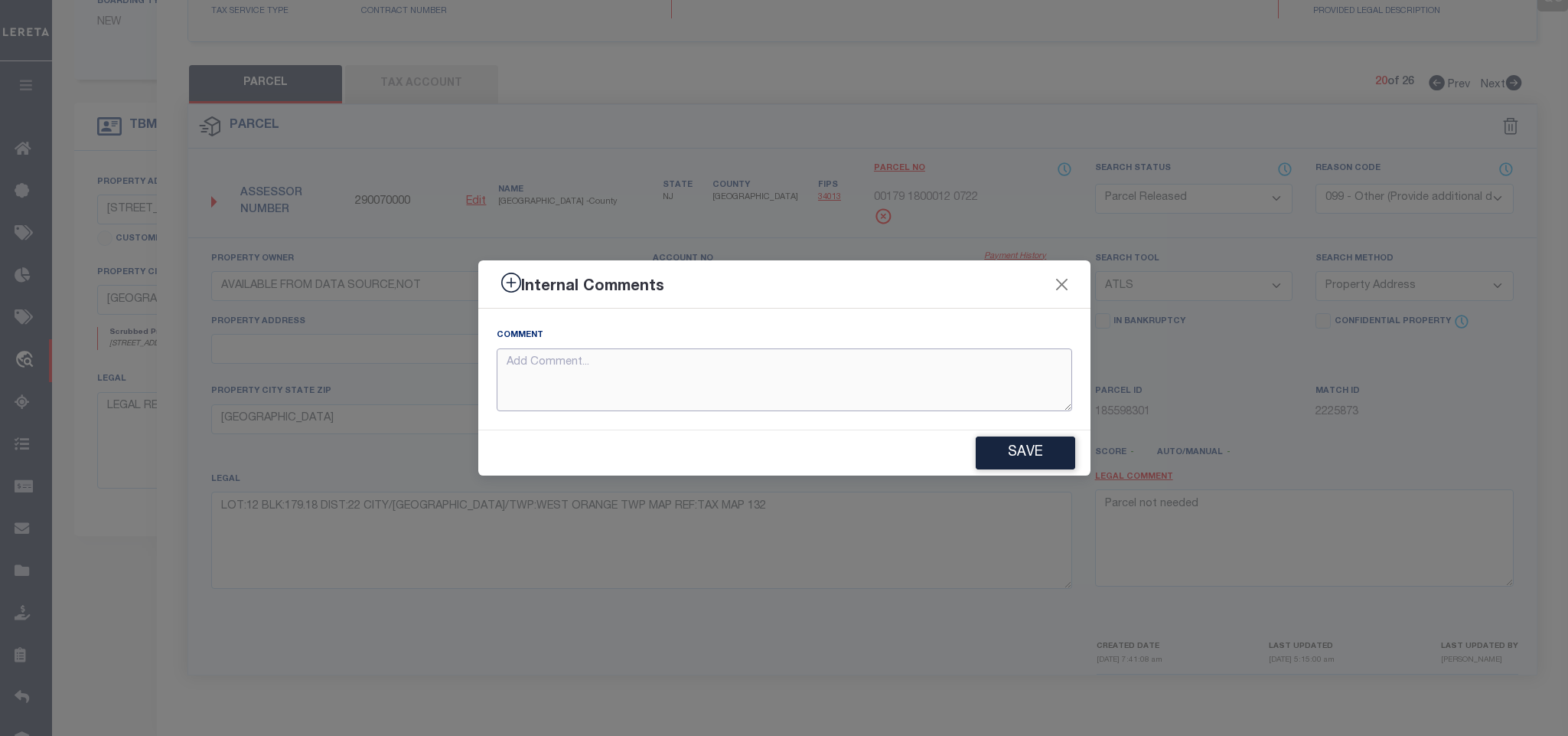
paste textarea "Parcel not needed"
click at [1057, 455] on button "Save" at bounding box center [1026, 453] width 100 height 33
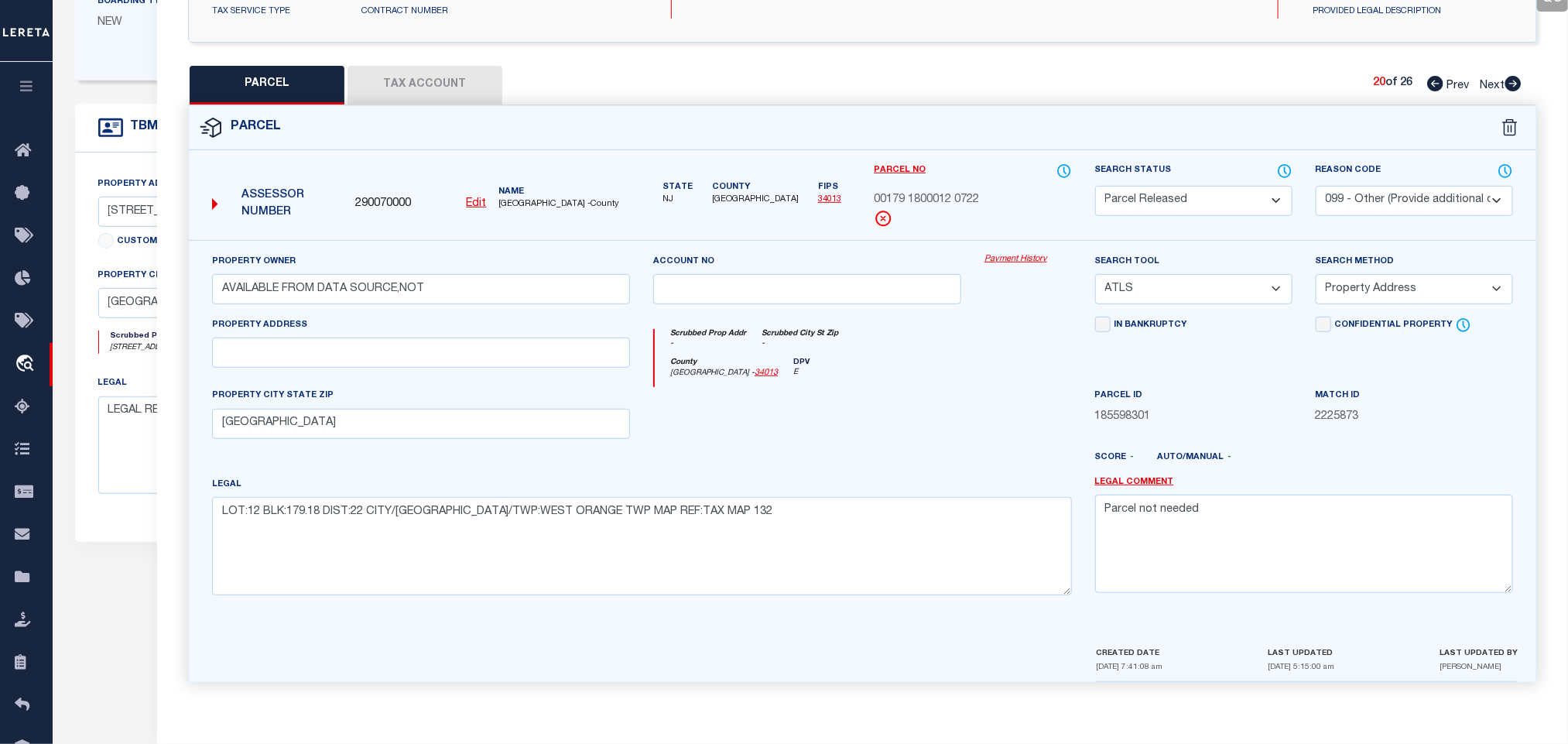
click at [1512, 77] on icon at bounding box center [1514, 84] width 17 height 16
click at [1180, 200] on select "Automated Search Bad Parcel Complete Duplicate Parcel High Dollar Reporting In …" at bounding box center [1194, 200] width 198 height 30
click at [1095, 185] on select "Automated Search Bad Parcel Complete Duplicate Parcel High Dollar Reporting In …" at bounding box center [1194, 200] width 198 height 30
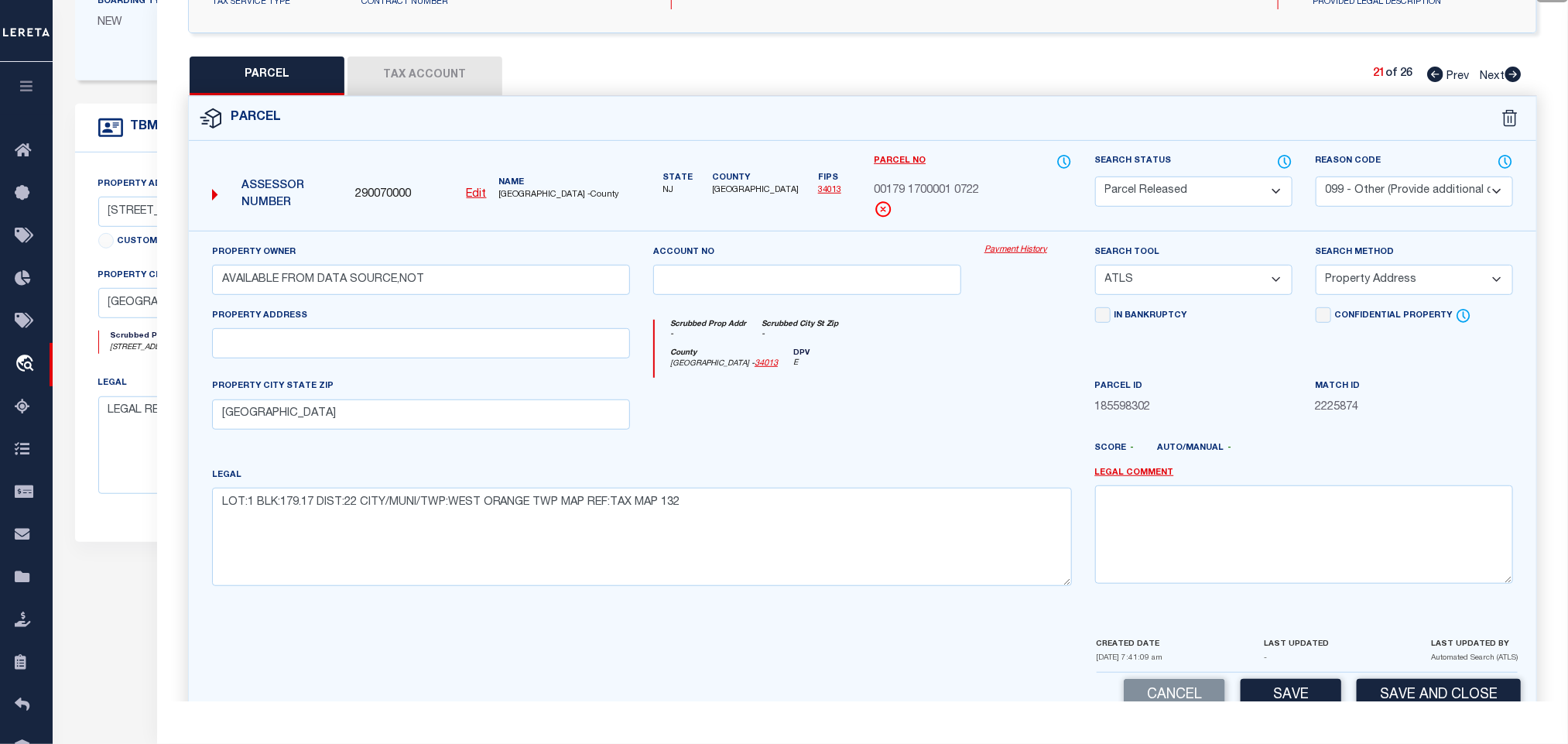
drag, startPoint x: 1363, startPoint y: 192, endPoint x: 1361, endPoint y: 205, distance: 13.2
click at [1363, 193] on select "- Select Reason Code - 099 - Other (Provide additional detail) ACT - Agency Cha…" at bounding box center [1415, 191] width 198 height 30
click at [1316, 178] on select "- Select Reason Code - 099 - Other (Provide additional detail) ACT - Agency Cha…" at bounding box center [1415, 191] width 198 height 30
click at [1380, 186] on select "- Select Reason Code - 099 - Other (Provide additional detail) ACT - Agency Cha…" at bounding box center [1415, 191] width 198 height 30
click at [1316, 178] on select "- Select Reason Code - 099 - Other (Provide additional detail) ACT - Agency Cha…" at bounding box center [1415, 191] width 198 height 30
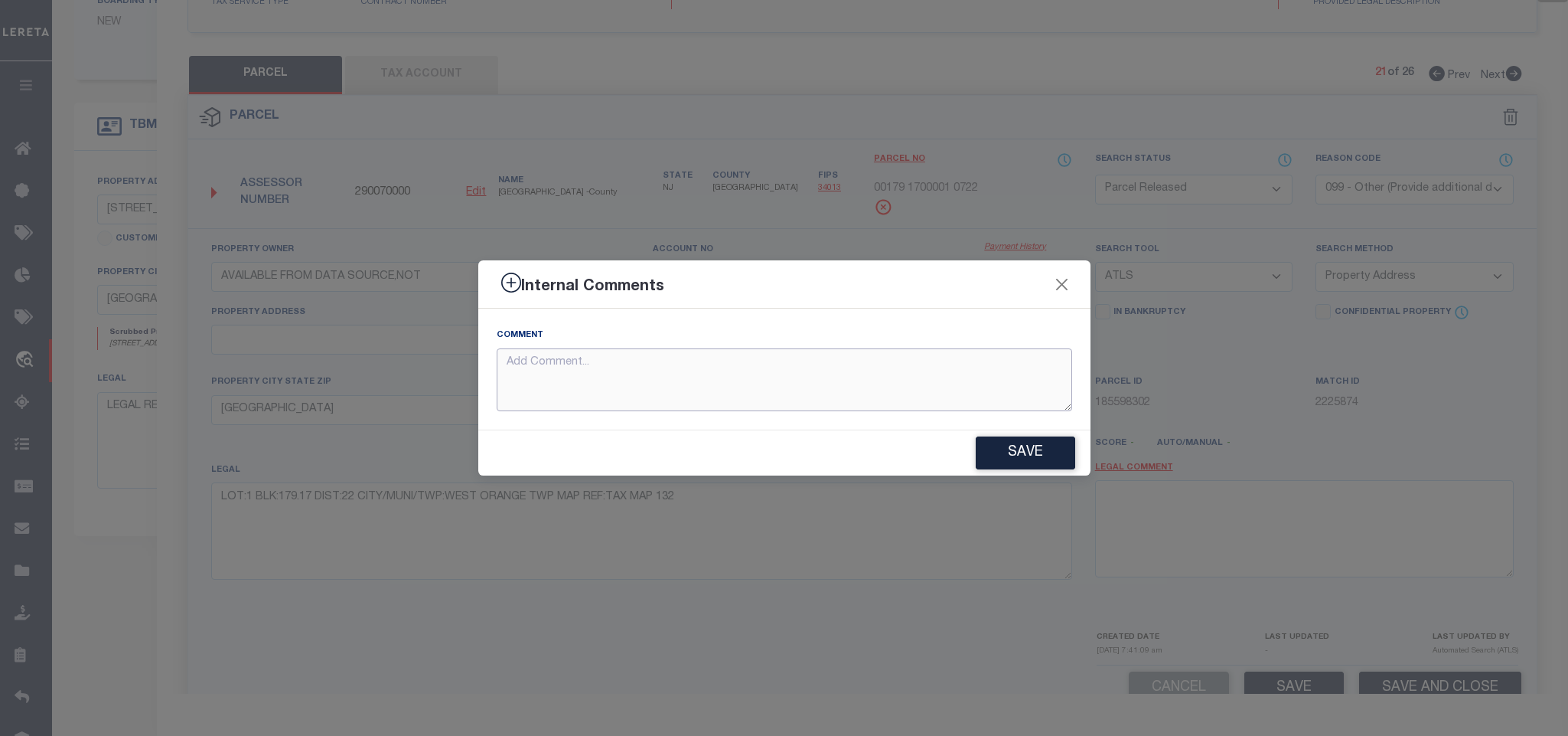
paste textarea "Parcel not needed"
click at [1020, 462] on button "Save" at bounding box center [1026, 453] width 100 height 33
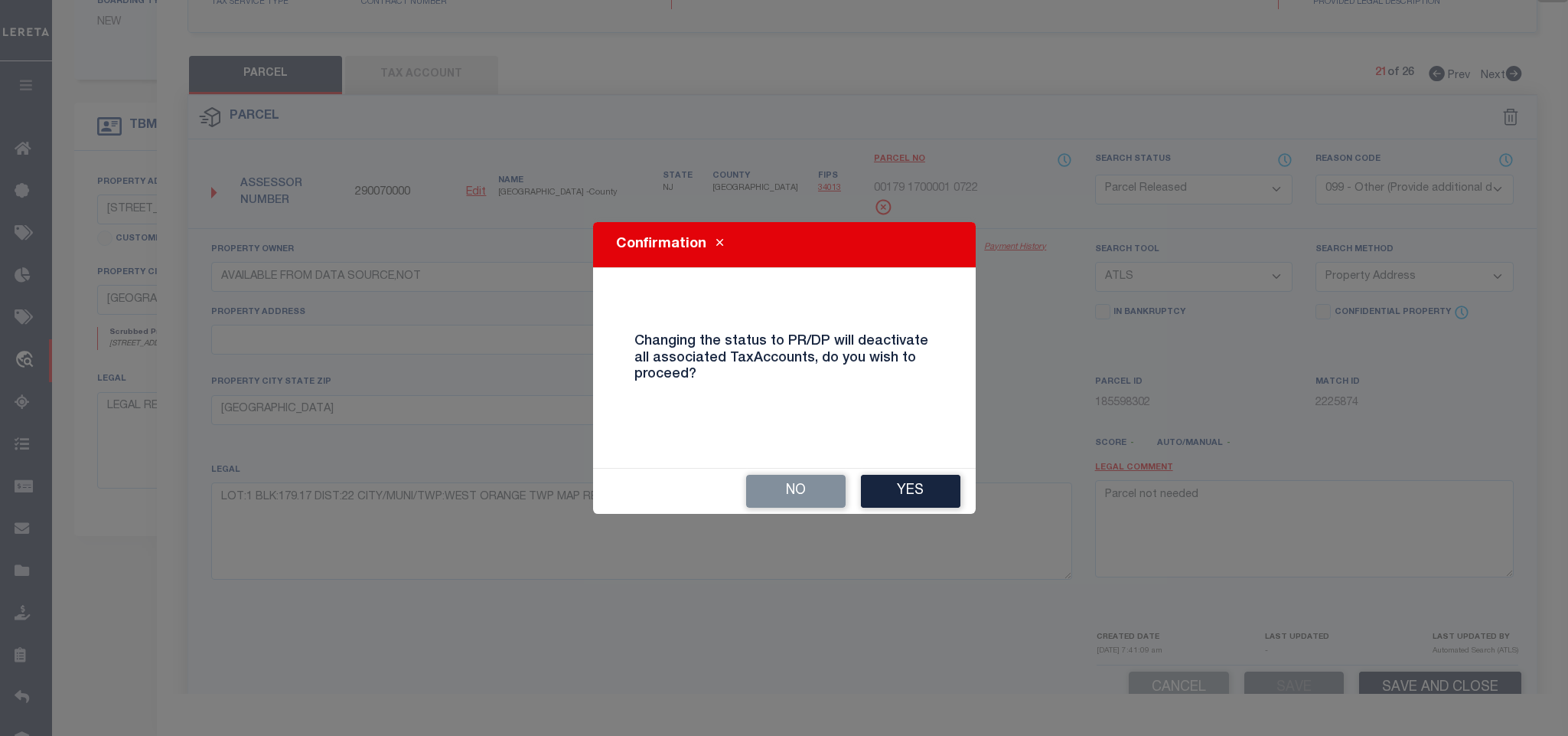
click at [903, 460] on div "Confirmation Changing the status to PR/DP will deactivate all associated TaxAcc…" at bounding box center [784, 368] width 383 height 292
click at [912, 487] on button "Yes" at bounding box center [911, 491] width 100 height 33
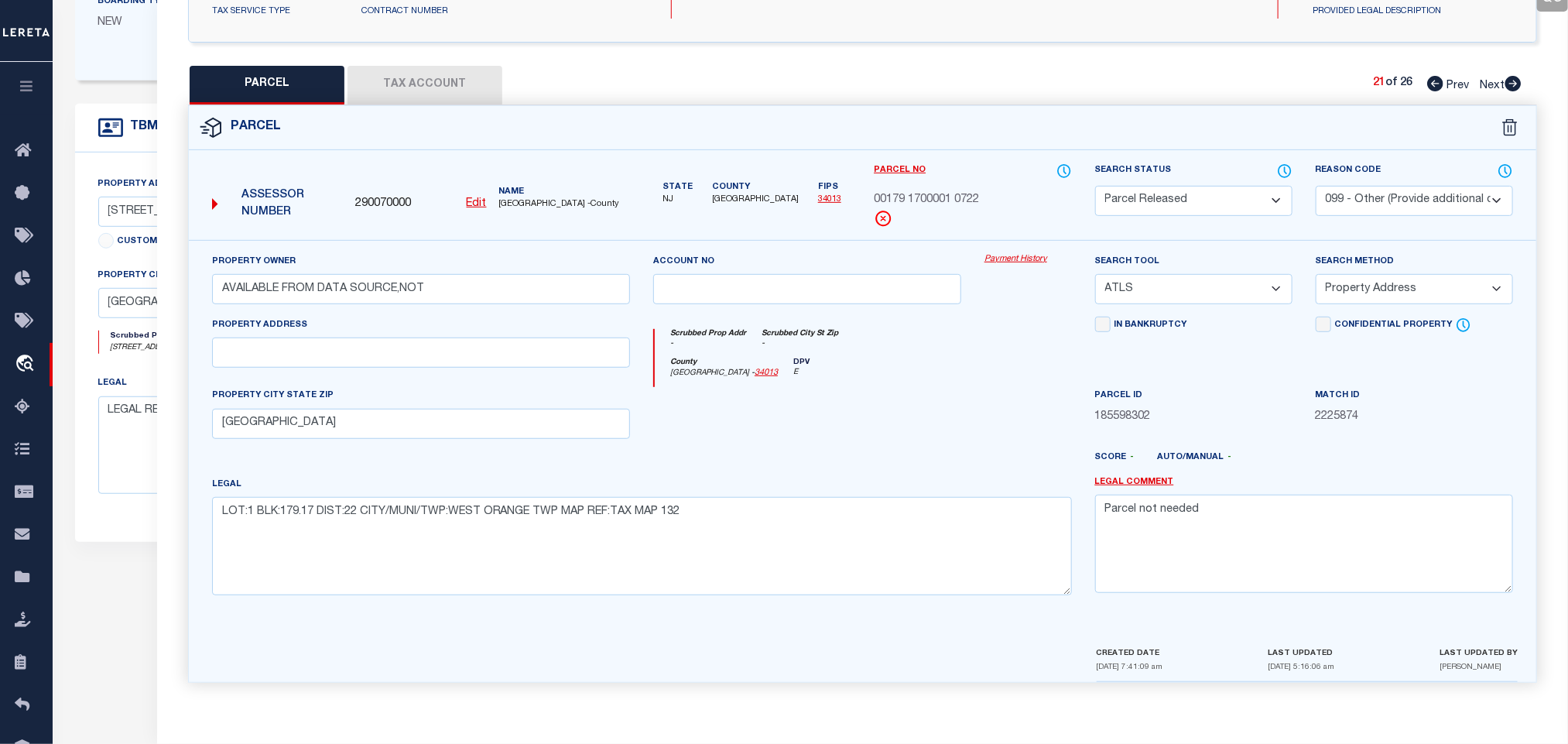
click at [1403, 185] on select "- Select Reason Code - 099 - Other (Provide additional detail) ACT - Agency Cha…" at bounding box center [1415, 200] width 198 height 30
click at [1514, 79] on icon at bounding box center [1513, 84] width 17 height 16
click at [1194, 202] on select "Automated Search Bad Parcel Complete Duplicate Parcel High Dollar Reporting In …" at bounding box center [1194, 200] width 198 height 30
click at [1095, 185] on select "Automated Search Bad Parcel Complete Duplicate Parcel High Dollar Reporting In …" at bounding box center [1194, 200] width 198 height 30
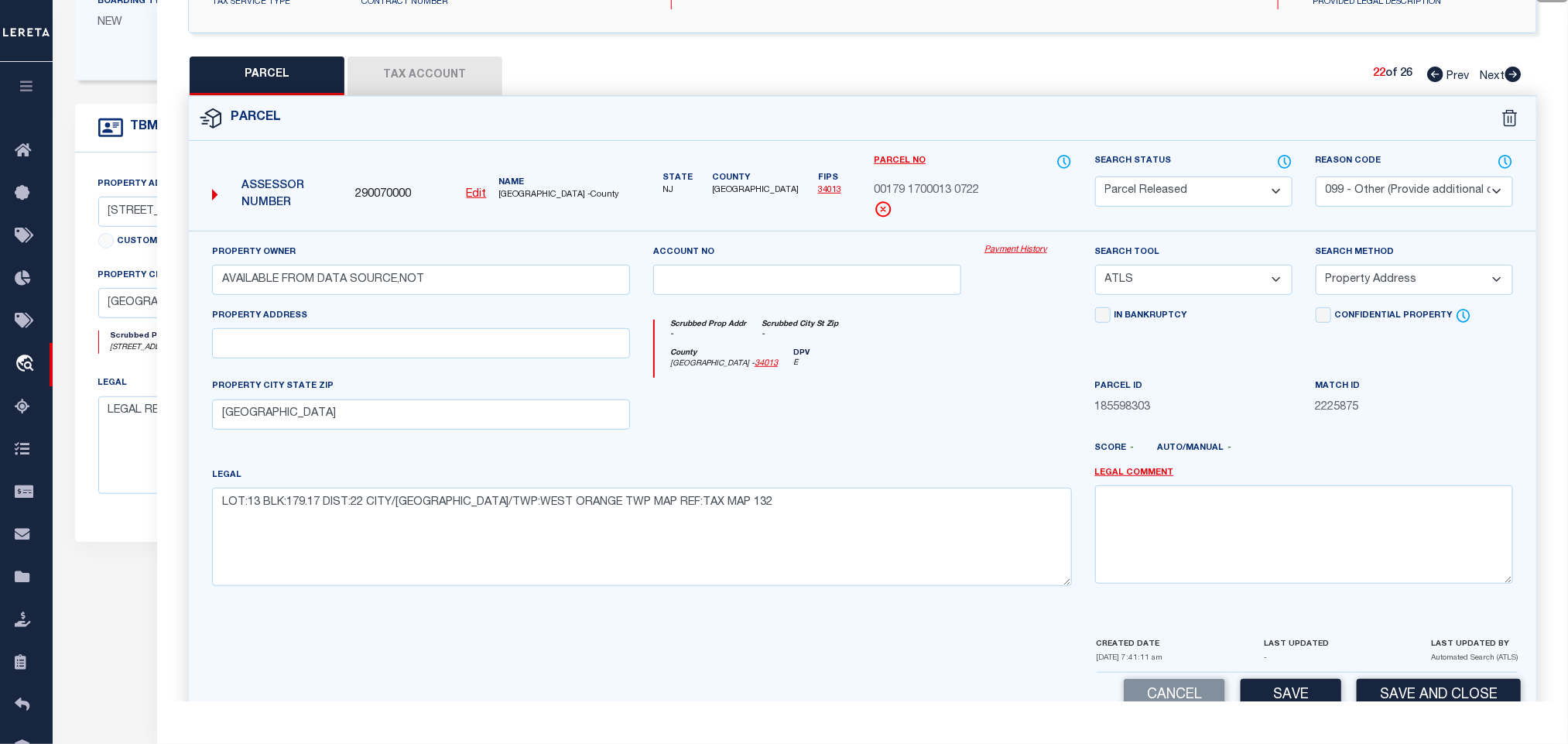
drag, startPoint x: 1373, startPoint y: 184, endPoint x: 1347, endPoint y: 207, distance: 34.7
click at [1373, 184] on select "- Select Reason Code - 099 - Other (Provide additional detail) ACT - Agency Cha…" at bounding box center [1415, 191] width 198 height 30
click at [1316, 178] on select "- Select Reason Code - 099 - Other (Provide additional detail) ACT - Agency Cha…" at bounding box center [1415, 191] width 198 height 30
click at [1357, 178] on select "- Select Reason Code - 099 - Other (Provide additional detail) ACT - Agency Cha…" at bounding box center [1415, 191] width 198 height 30
click at [1316, 178] on select "- Select Reason Code - 099 - Other (Provide additional detail) ACT - Agency Cha…" at bounding box center [1415, 191] width 198 height 30
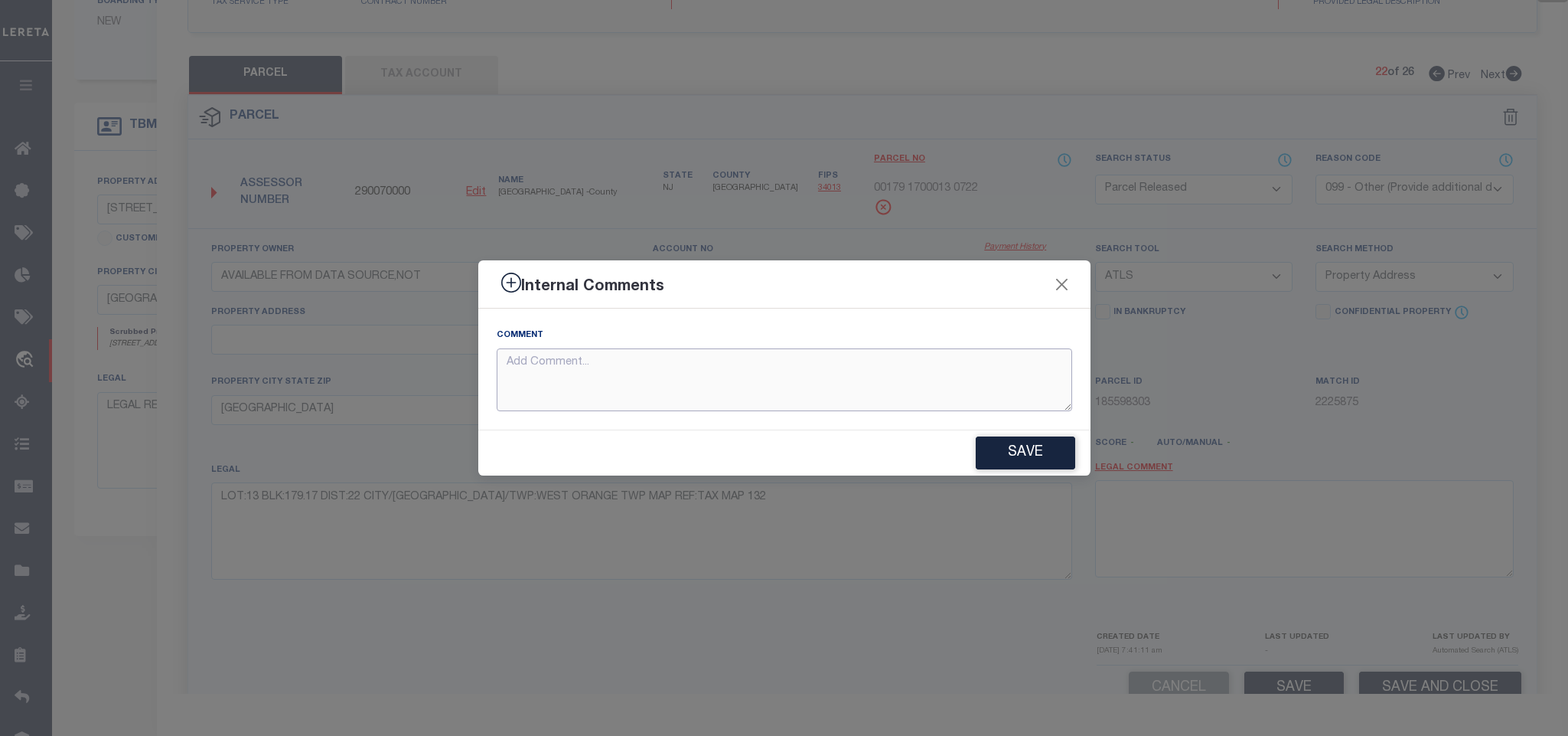
paste textarea "Parcel not needed"
click at [1040, 458] on button "Save" at bounding box center [1026, 453] width 100 height 33
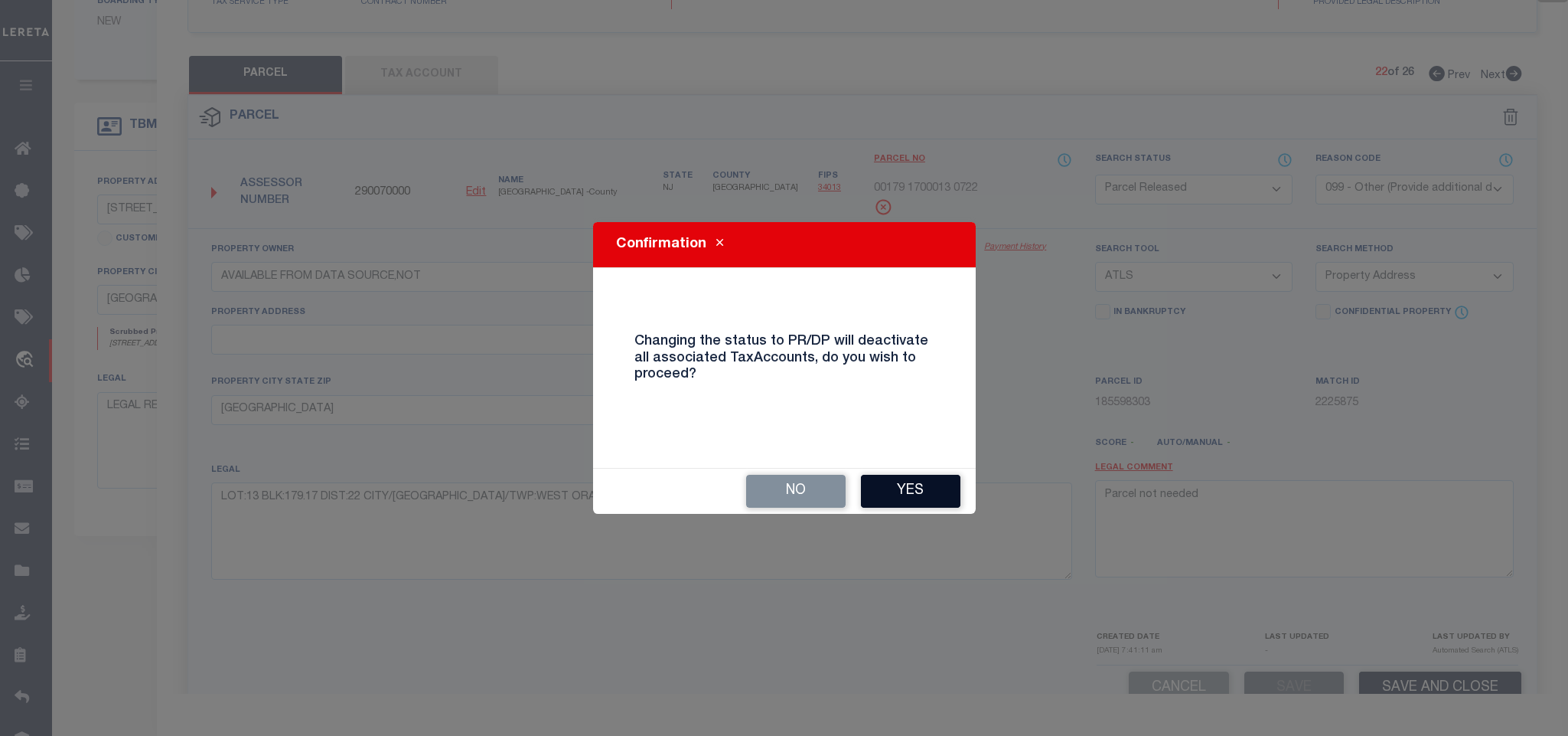
click at [911, 482] on button "Yes" at bounding box center [911, 491] width 100 height 33
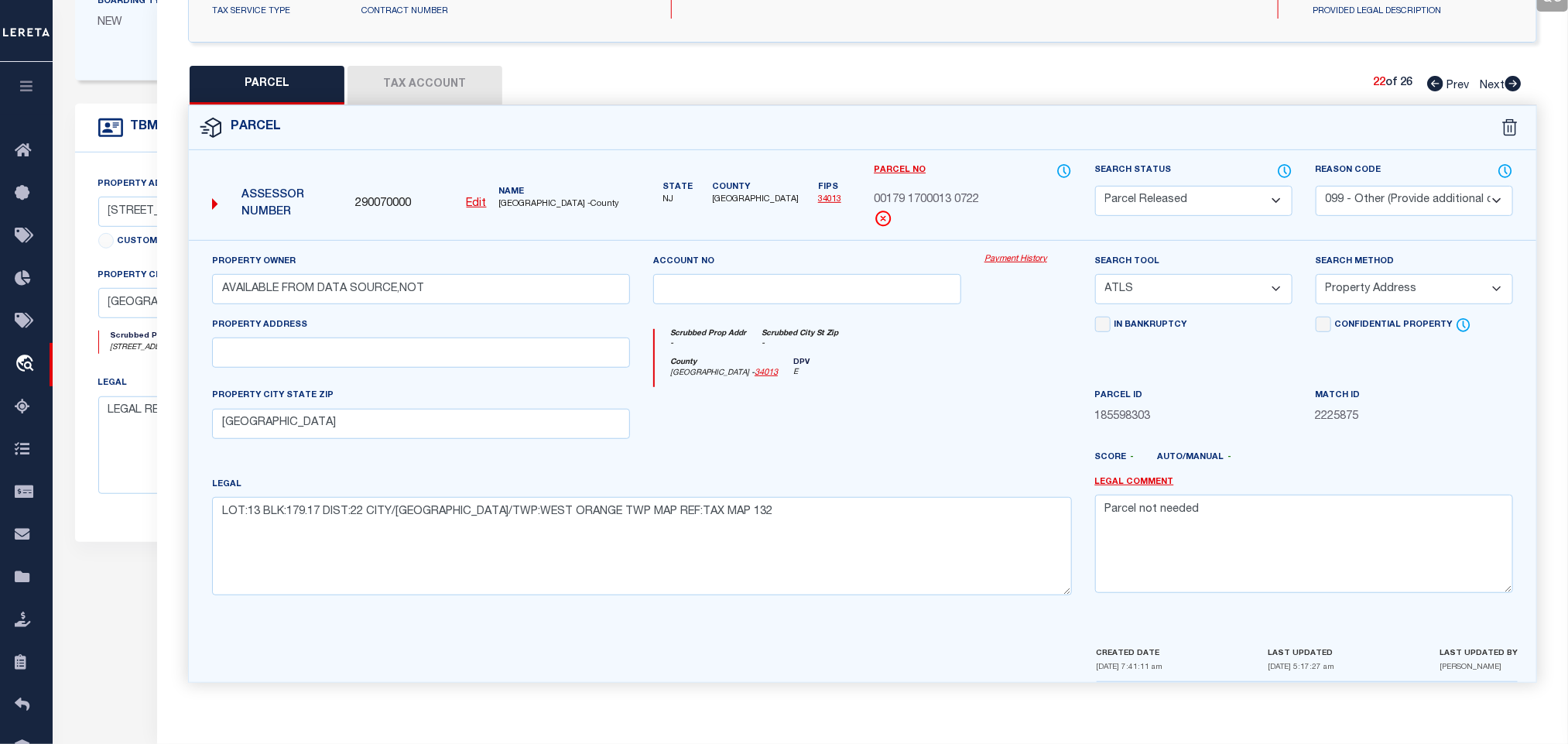
click at [1512, 77] on icon at bounding box center [1514, 84] width 17 height 16
click at [1201, 193] on select "Automated Search Bad Parcel Complete Duplicate Parcel High Dollar Reporting In …" at bounding box center [1194, 200] width 198 height 30
click at [1095, 185] on select "Automated Search Bad Parcel Complete Duplicate Parcel High Dollar Reporting In …" at bounding box center [1194, 200] width 198 height 30
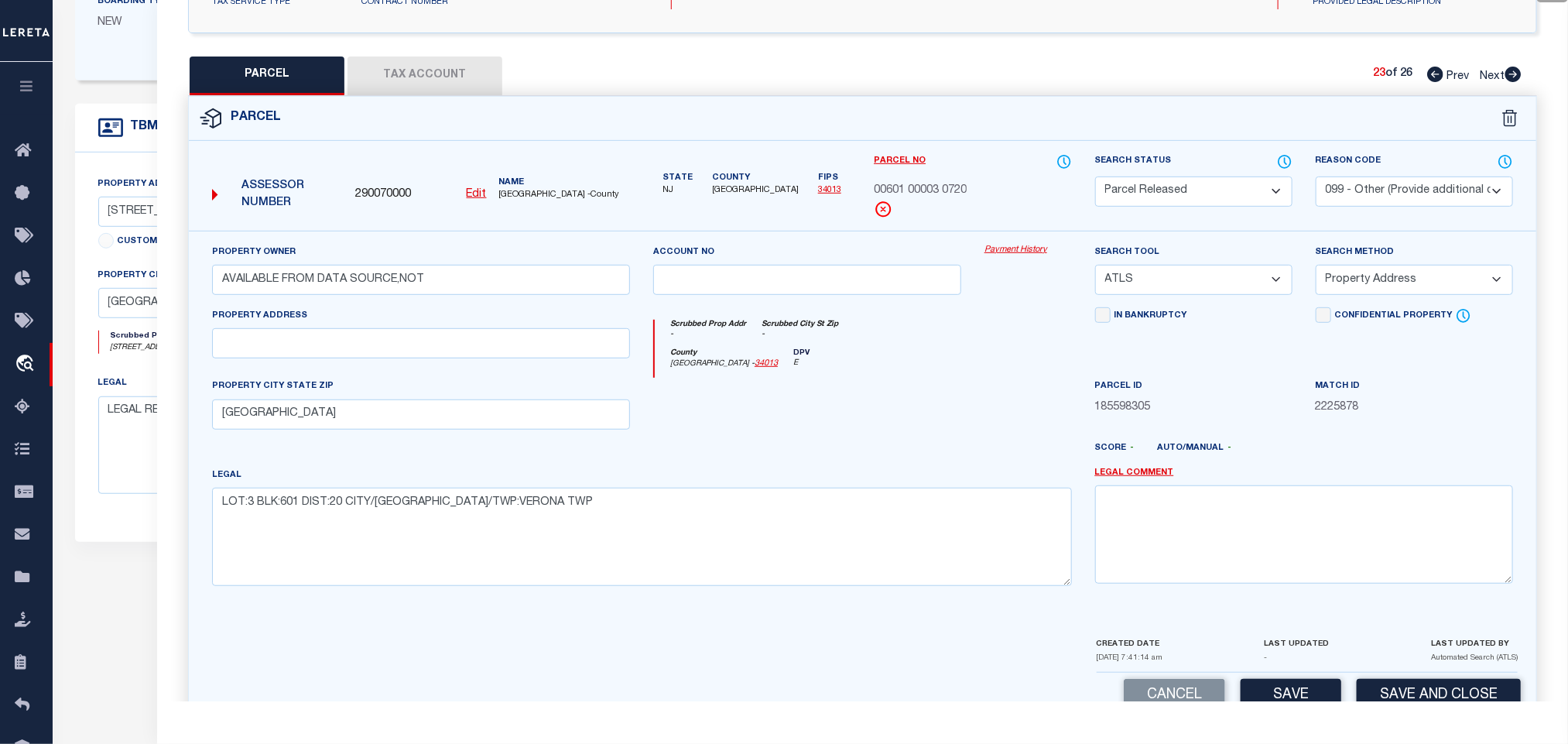
drag, startPoint x: 1368, startPoint y: 179, endPoint x: 1359, endPoint y: 206, distance: 28.5
click at [1368, 179] on select "- Select Reason Code - 099 - Other (Provide additional detail) ACT - Agency Cha…" at bounding box center [1415, 191] width 198 height 30
click at [1316, 178] on select "- Select Reason Code - 099 - Other (Provide additional detail) ACT - Agency Cha…" at bounding box center [1415, 191] width 198 height 30
drag, startPoint x: 1366, startPoint y: 189, endPoint x: 1370, endPoint y: 202, distance: 13.6
click at [1366, 189] on select "- Select Reason Code - 099 - Other (Provide additional detail) ACT - Agency Cha…" at bounding box center [1415, 191] width 198 height 30
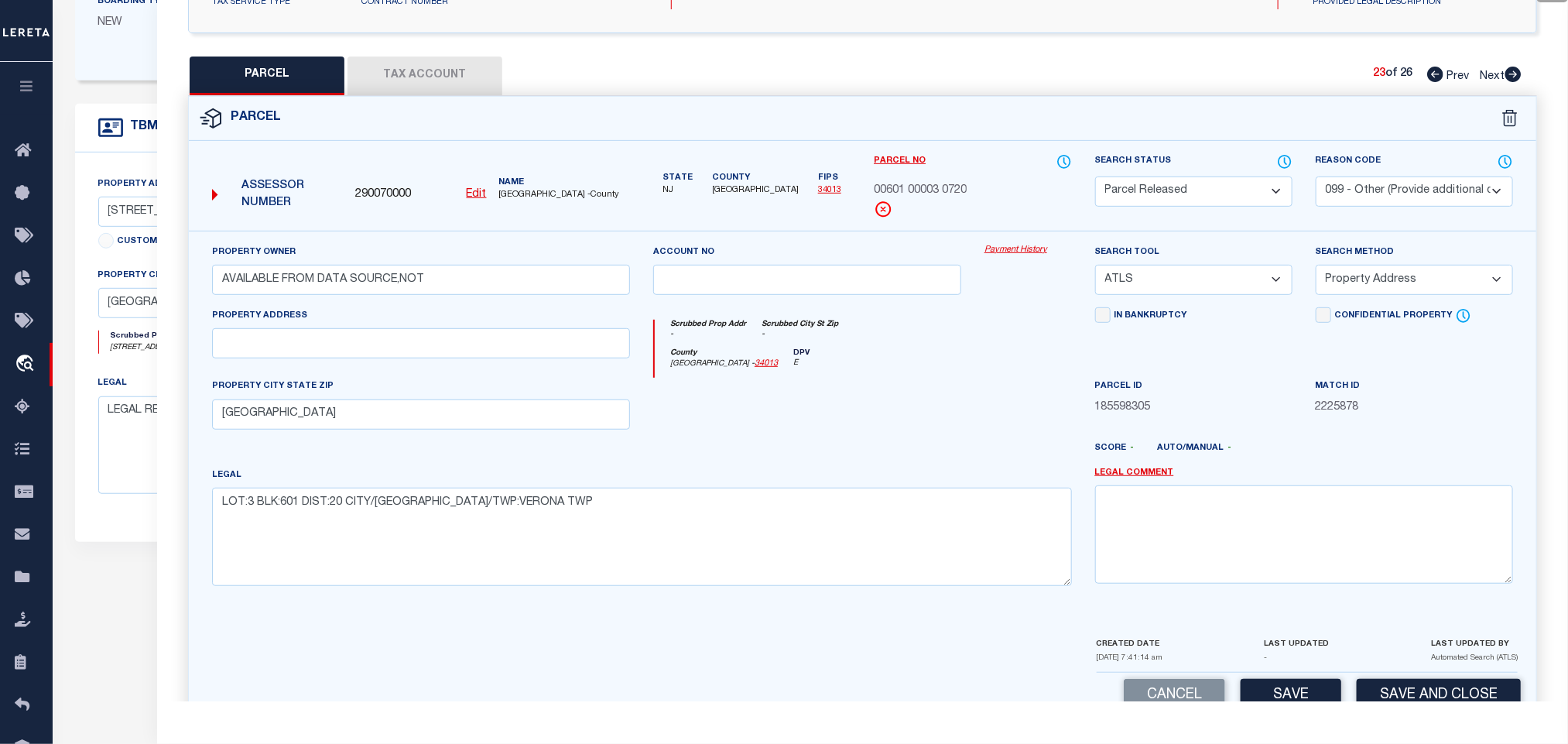
click at [1316, 178] on select "- Select Reason Code - 099 - Other (Provide additional detail) ACT - Agency Cha…" at bounding box center [1415, 191] width 198 height 30
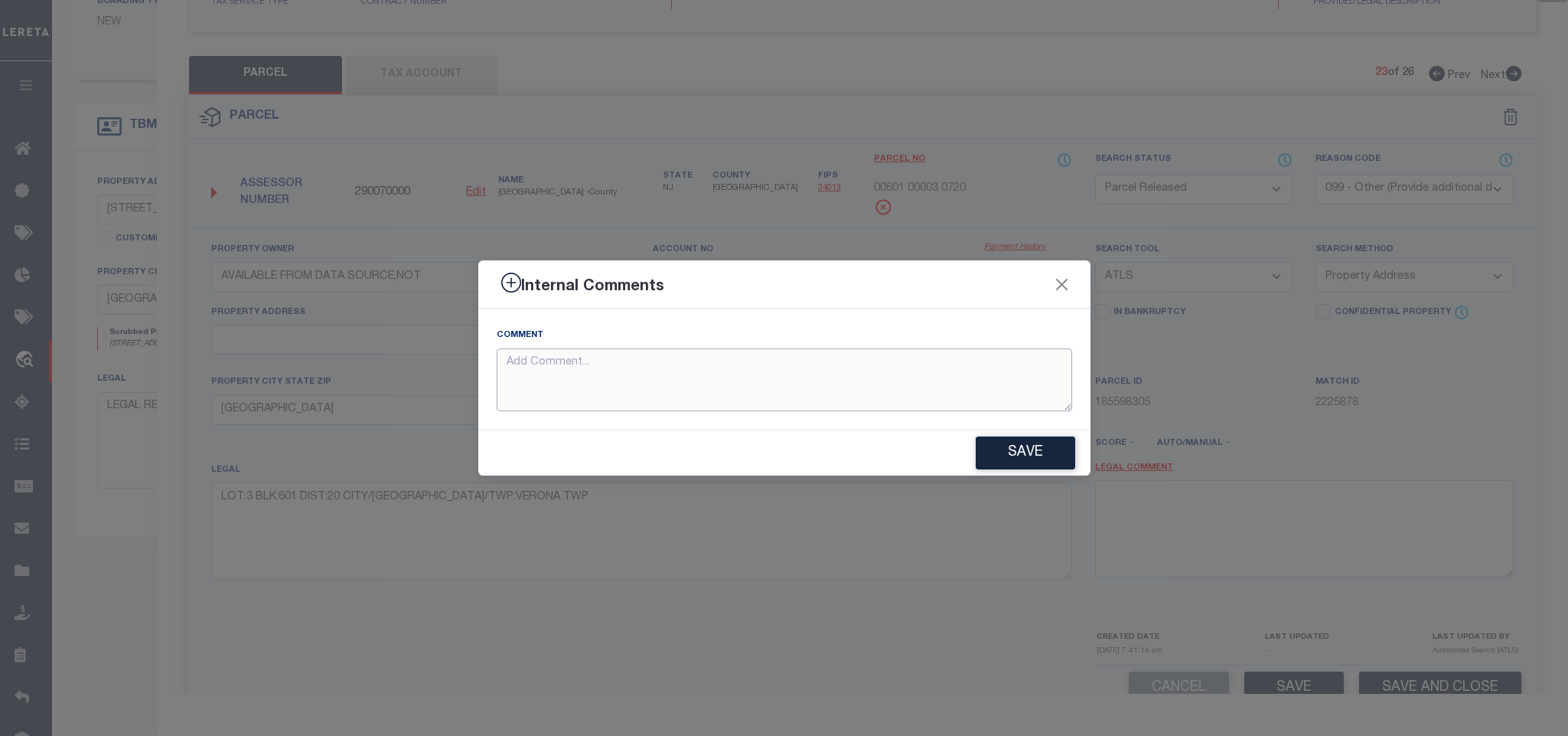
paste textarea "Parcel not needed"
click at [1046, 455] on button "Save" at bounding box center [1026, 453] width 100 height 33
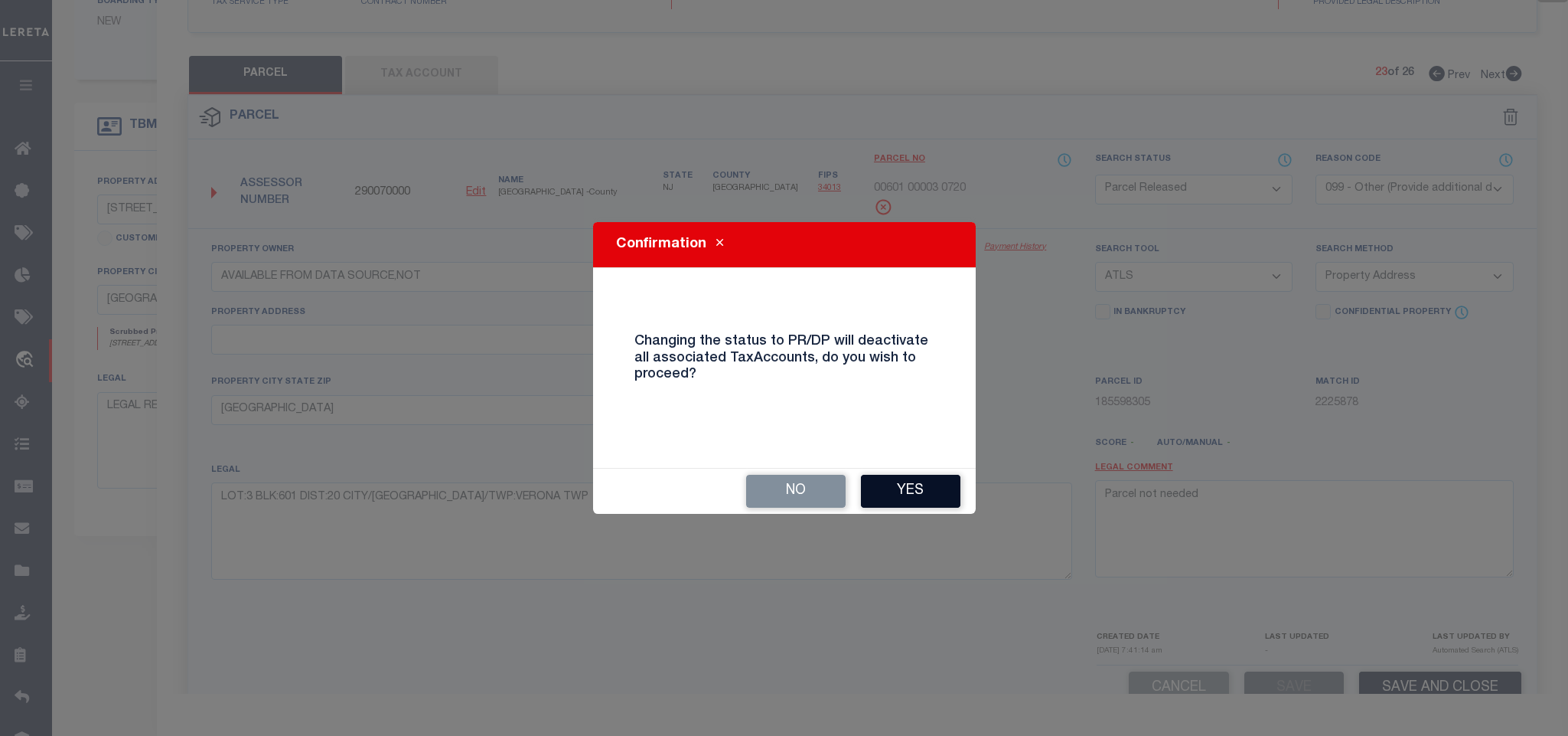
click at [893, 480] on button "Yes" at bounding box center [911, 491] width 100 height 33
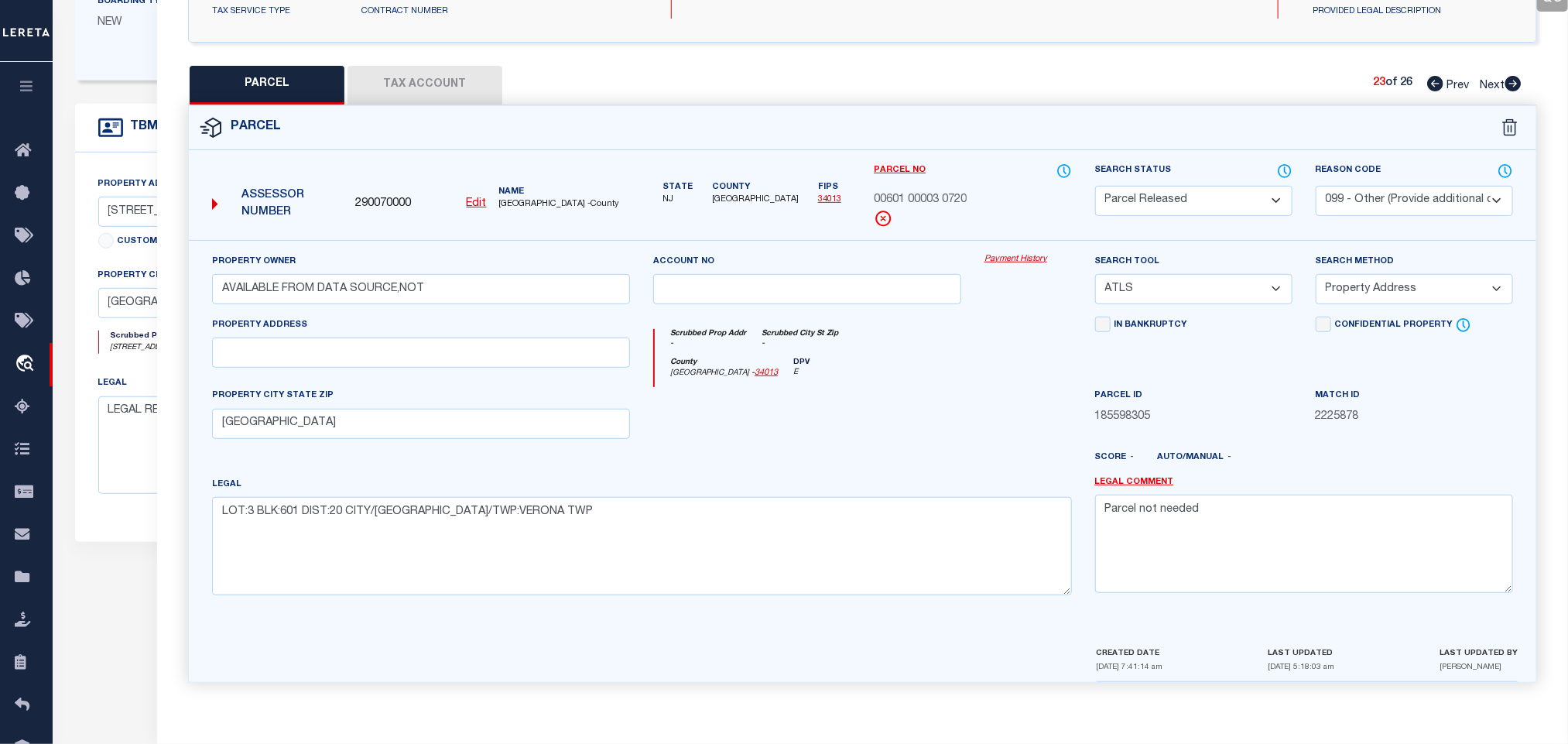
click at [1512, 77] on icon at bounding box center [1514, 84] width 17 height 16
click at [1198, 199] on select "Automated Search Bad Parcel Complete Duplicate Parcel High Dollar Reporting In …" at bounding box center [1194, 200] width 198 height 30
click at [1095, 185] on select "Automated Search Bad Parcel Complete Duplicate Parcel High Dollar Reporting In …" at bounding box center [1194, 200] width 198 height 30
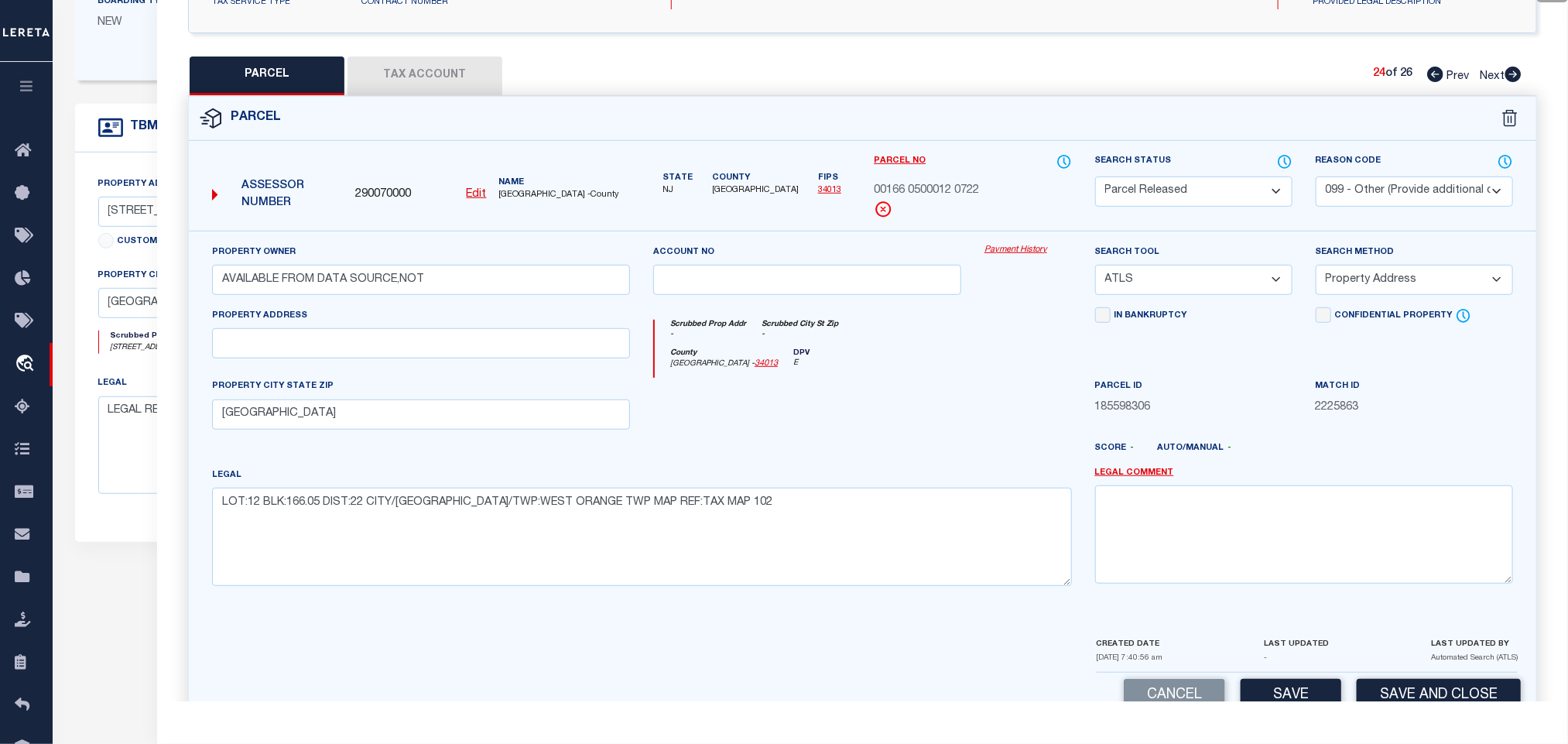
drag, startPoint x: 1361, startPoint y: 179, endPoint x: 1361, endPoint y: 206, distance: 27.0
click at [1361, 184] on select "- Select Reason Code - 099 - Other (Provide additional detail) ACT - Agency Cha…" at bounding box center [1415, 191] width 198 height 30
click at [1316, 178] on select "- Select Reason Code - 099 - Other (Provide additional detail) ACT - Agency Cha…" at bounding box center [1415, 191] width 198 height 30
click at [1373, 192] on select "- Select Reason Code - 099 - Other (Provide additional detail) ACT - Agency Cha…" at bounding box center [1415, 191] width 198 height 30
click at [1316, 178] on select "- Select Reason Code - 099 - Other (Provide additional detail) ACT - Agency Cha…" at bounding box center [1415, 191] width 198 height 30
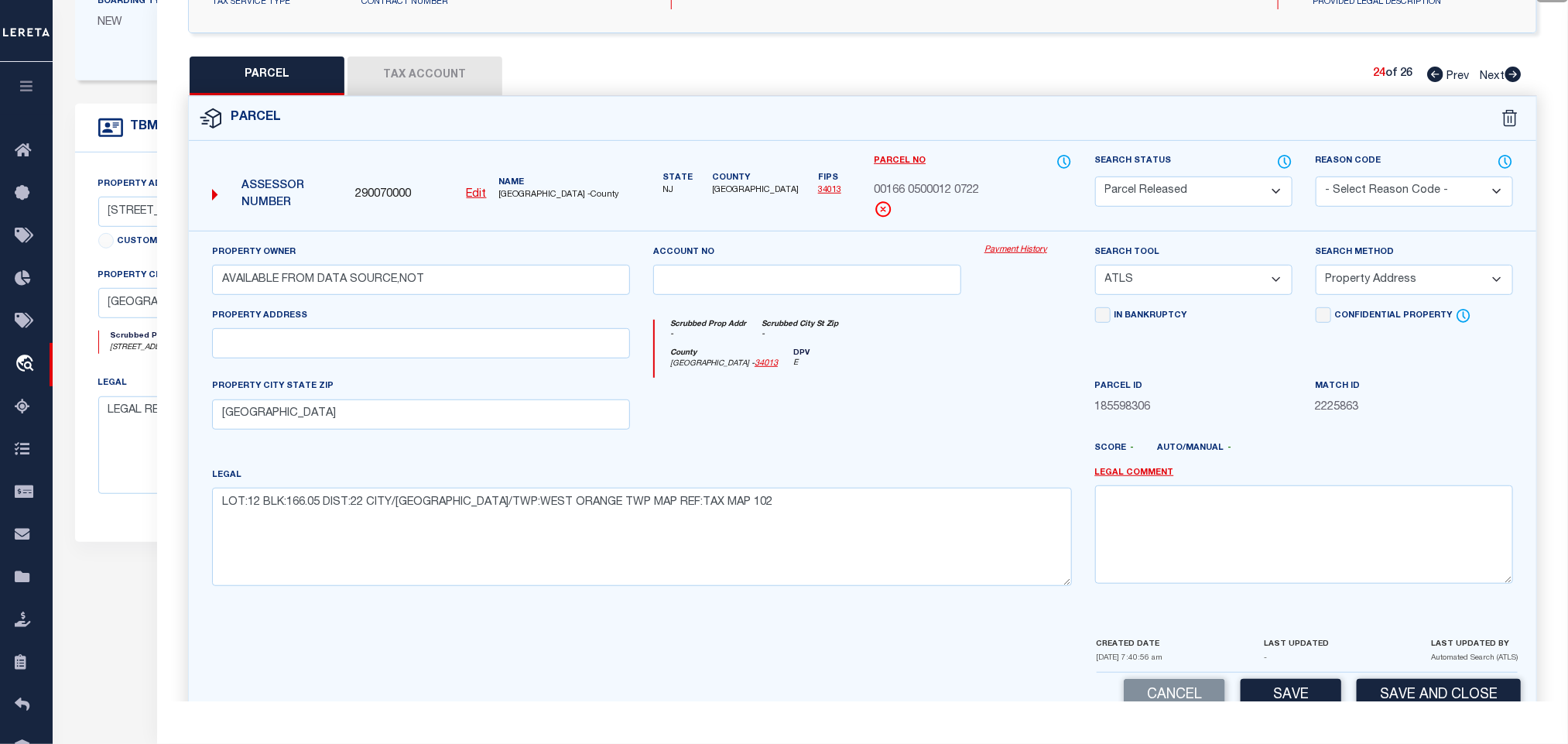
click at [1362, 196] on select "- Select Reason Code - 099 - Other (Provide additional detail) ACT - Agency Cha…" at bounding box center [1415, 191] width 198 height 30
click at [1316, 178] on select "- Select Reason Code - 099 - Other (Provide additional detail) ACT - Agency Cha…" at bounding box center [1415, 191] width 198 height 30
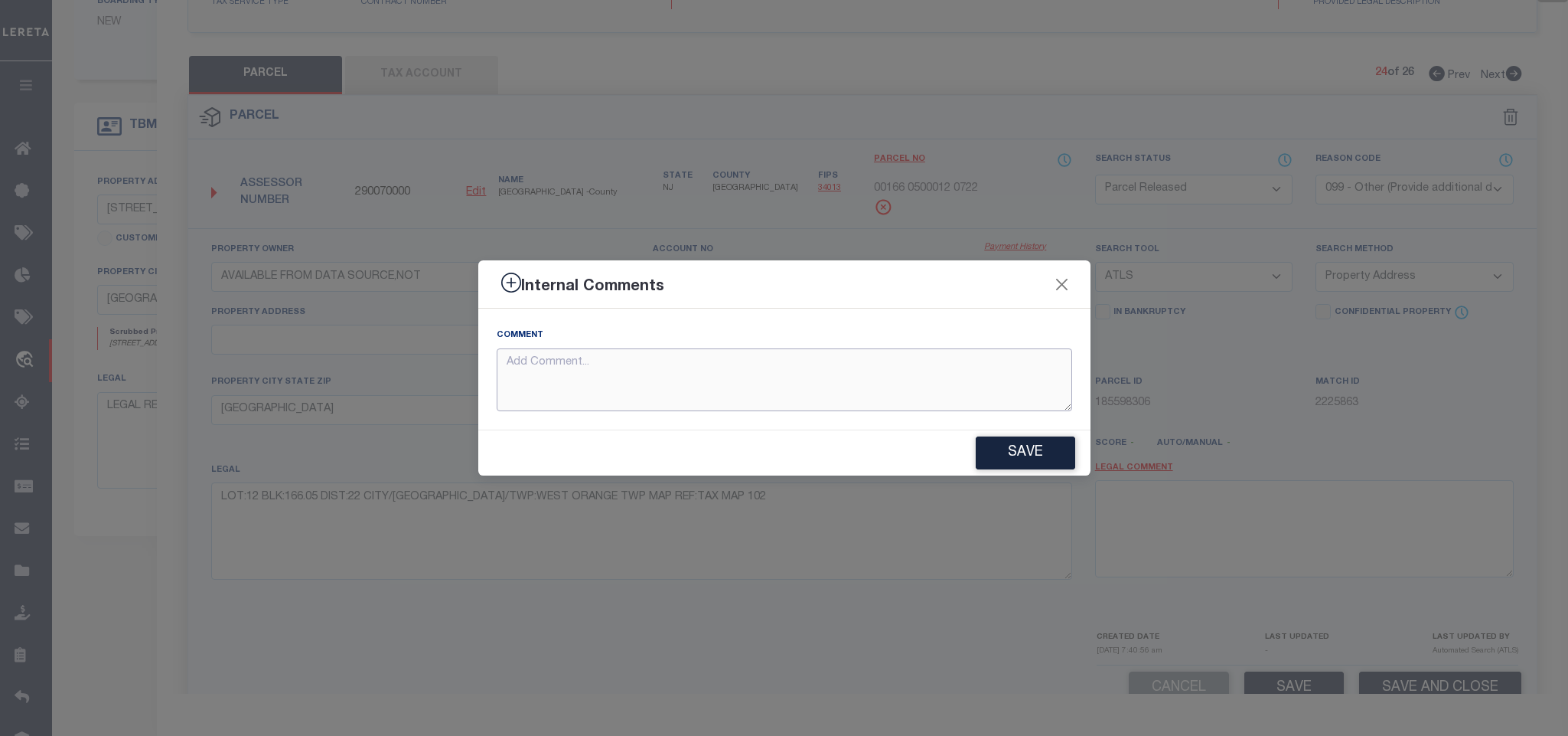
paste textarea "Parcel not needed"
click at [1027, 439] on button "Save" at bounding box center [1026, 453] width 100 height 33
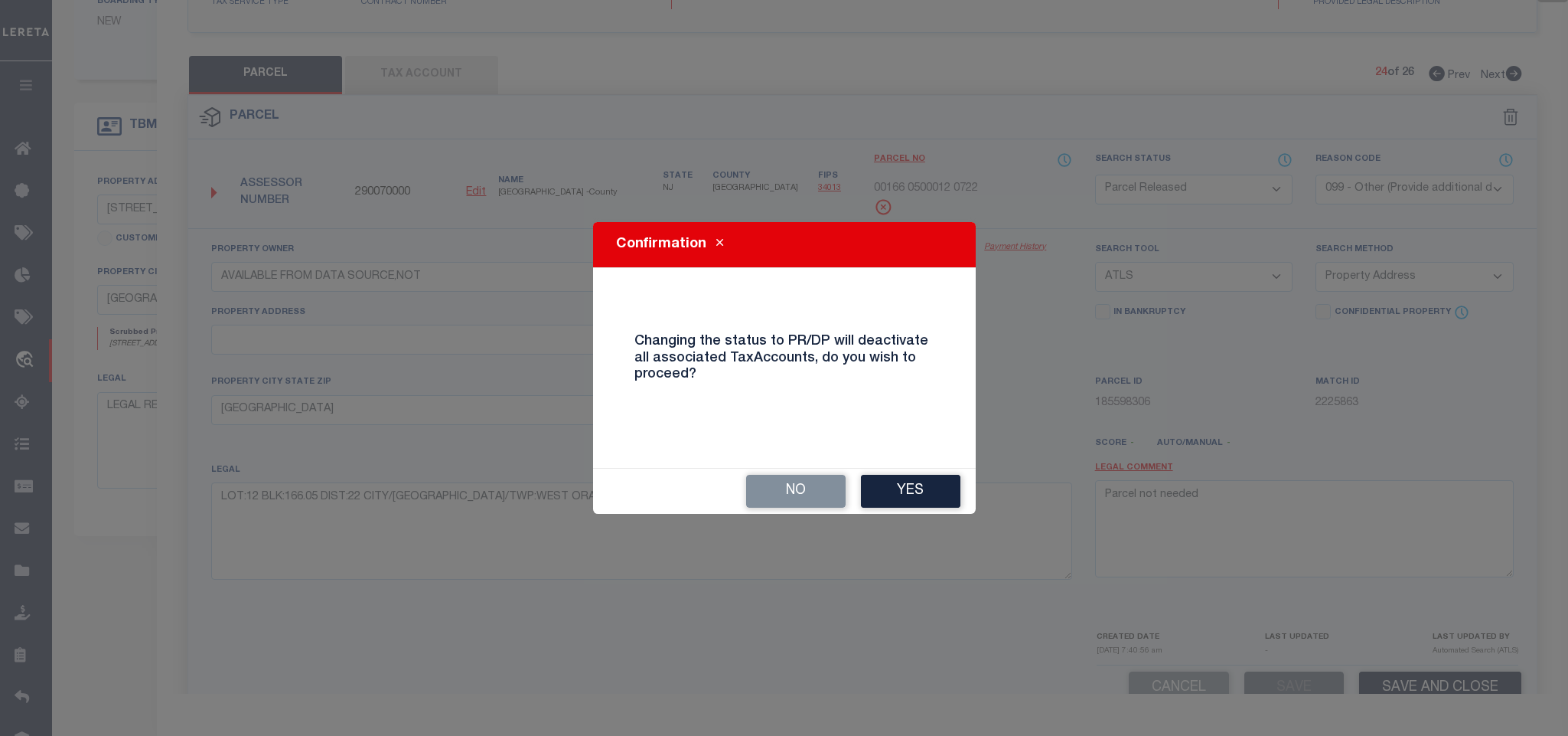
click at [877, 471] on div "No Yes" at bounding box center [784, 491] width 383 height 45
click at [889, 485] on button "Yes" at bounding box center [911, 491] width 100 height 33
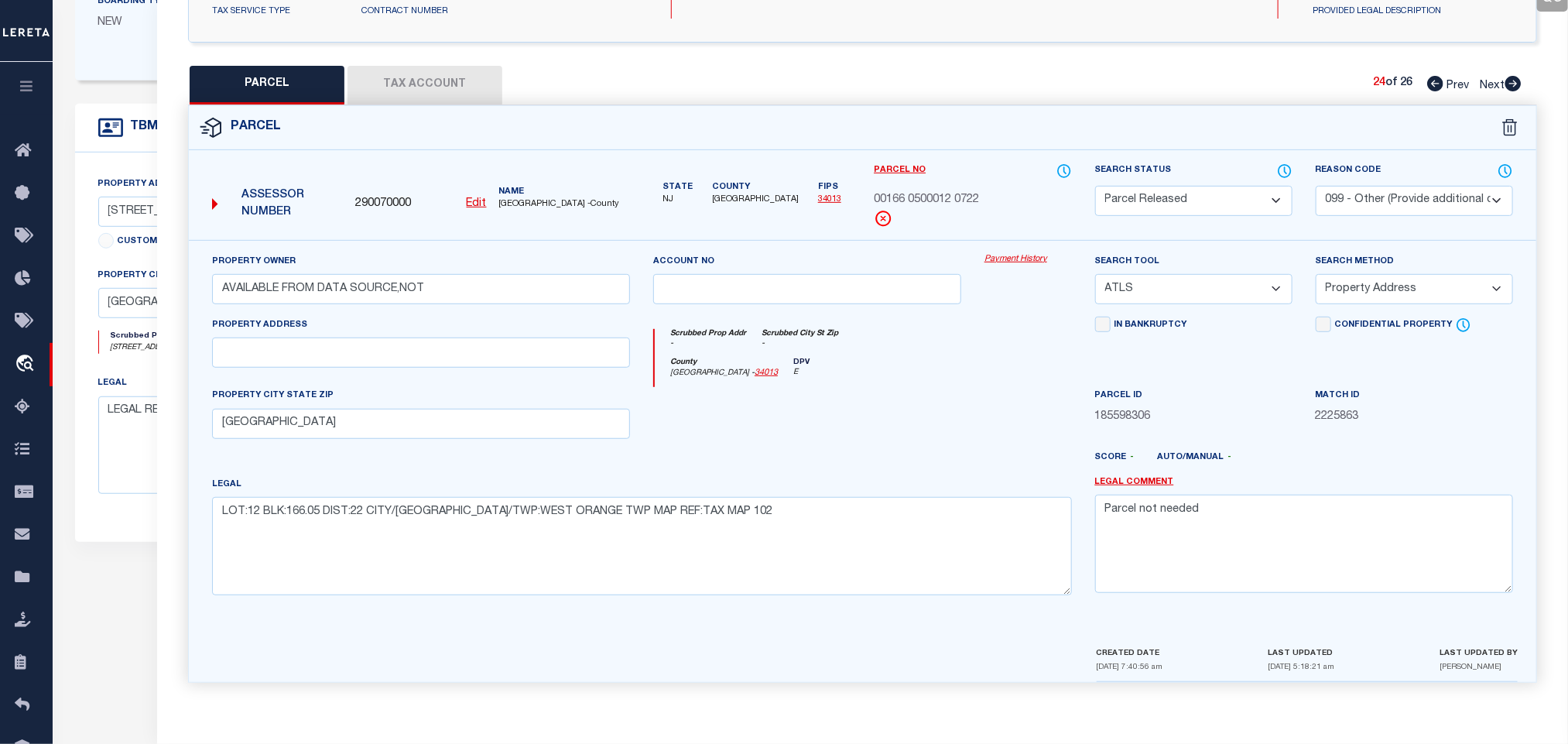
click at [1515, 77] on icon at bounding box center [1514, 84] width 17 height 16
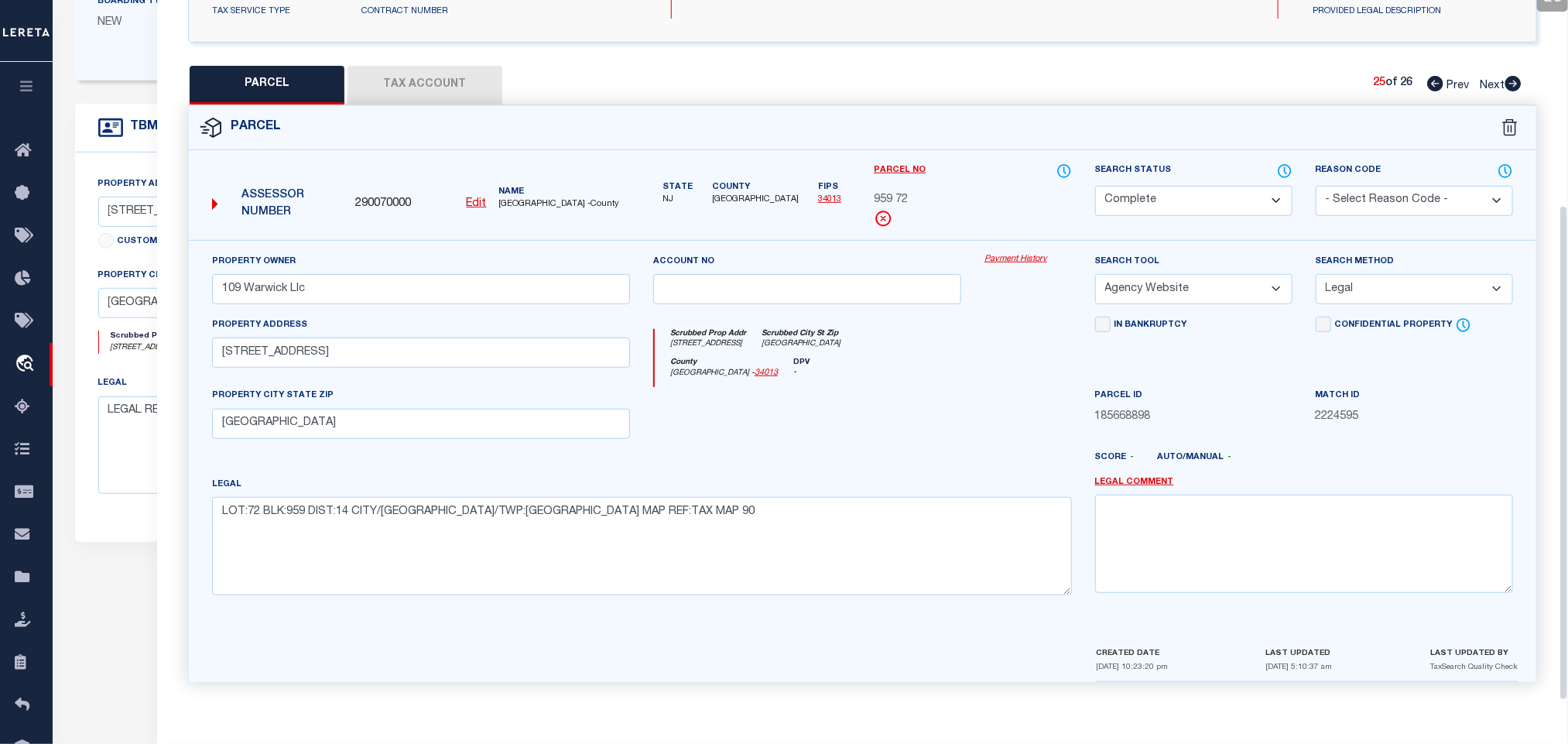
click at [1515, 77] on icon at bounding box center [1514, 84] width 17 height 16
click at [1182, 185] on select "Automated Search Bad Parcel Complete Duplicate Parcel High Dollar Reporting In …" at bounding box center [1194, 200] width 198 height 30
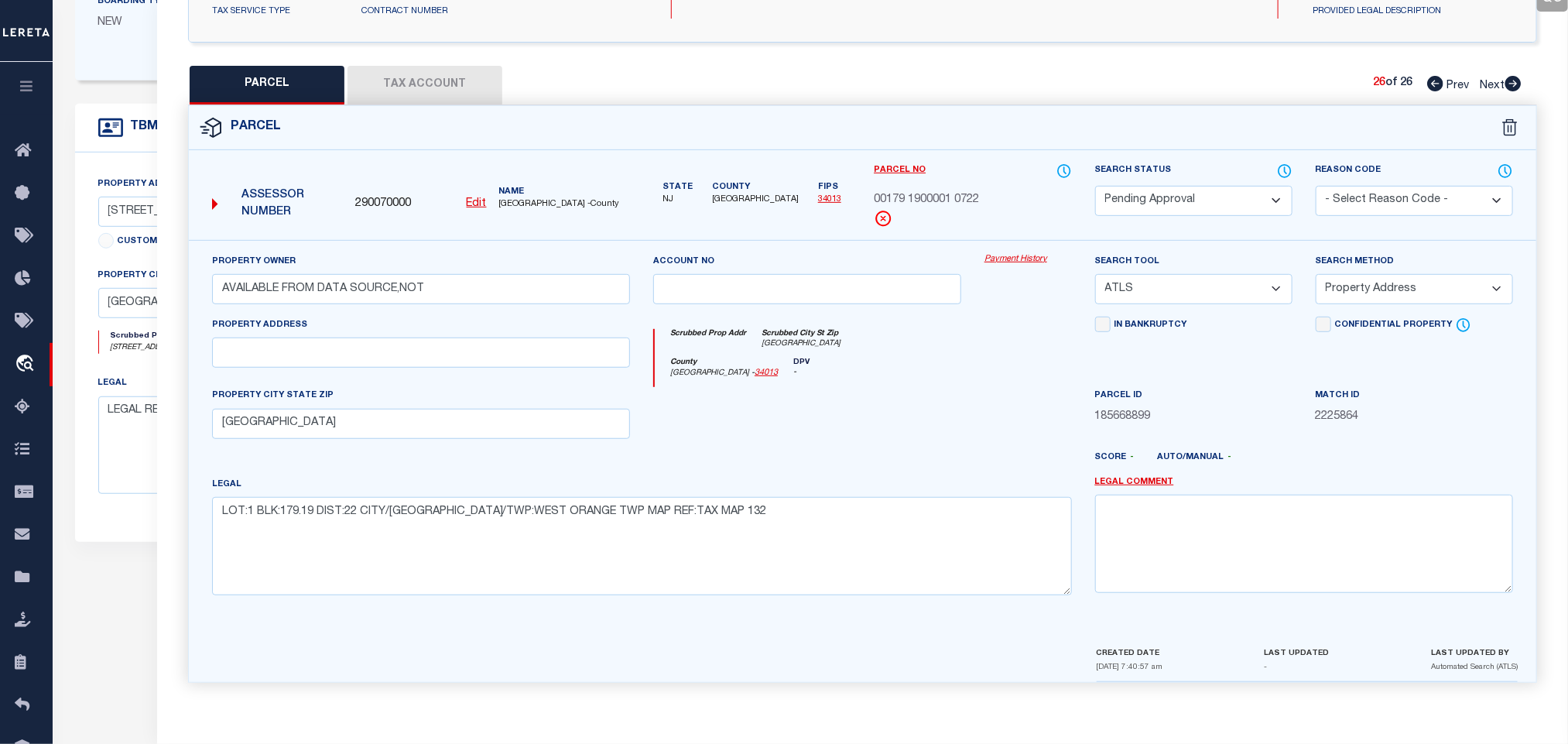
click at [1136, 185] on select "Automated Search Bad Parcel Complete Duplicate Parcel High Dollar Reporting In …" at bounding box center [1194, 200] width 198 height 30
click at [1174, 185] on select "Automated Search Bad Parcel Complete Duplicate Parcel High Dollar Reporting In …" at bounding box center [1194, 200] width 198 height 30
click at [1095, 185] on select "Automated Search Bad Parcel Complete Duplicate Parcel High Dollar Reporting In …" at bounding box center [1194, 200] width 198 height 30
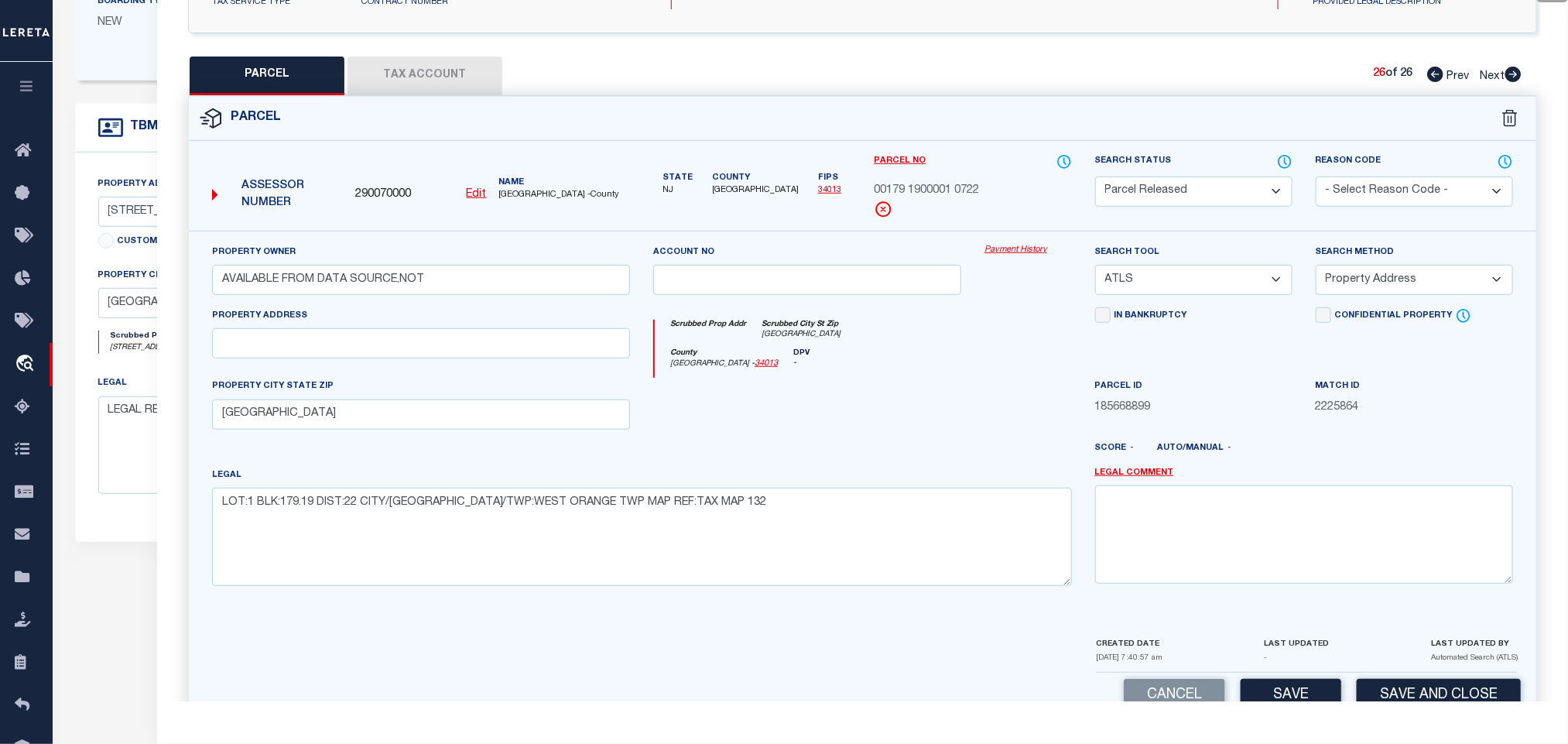
drag, startPoint x: 1373, startPoint y: 188, endPoint x: 1373, endPoint y: 200, distance: 12.0
click at [1373, 188] on select "- Select Reason Code - 099 - Other (Provide additional detail) ACT - Agency Cha…" at bounding box center [1415, 191] width 198 height 30
click at [1316, 178] on select "- Select Reason Code - 099 - Other (Provide additional detail) ACT - Agency Cha…" at bounding box center [1415, 191] width 198 height 30
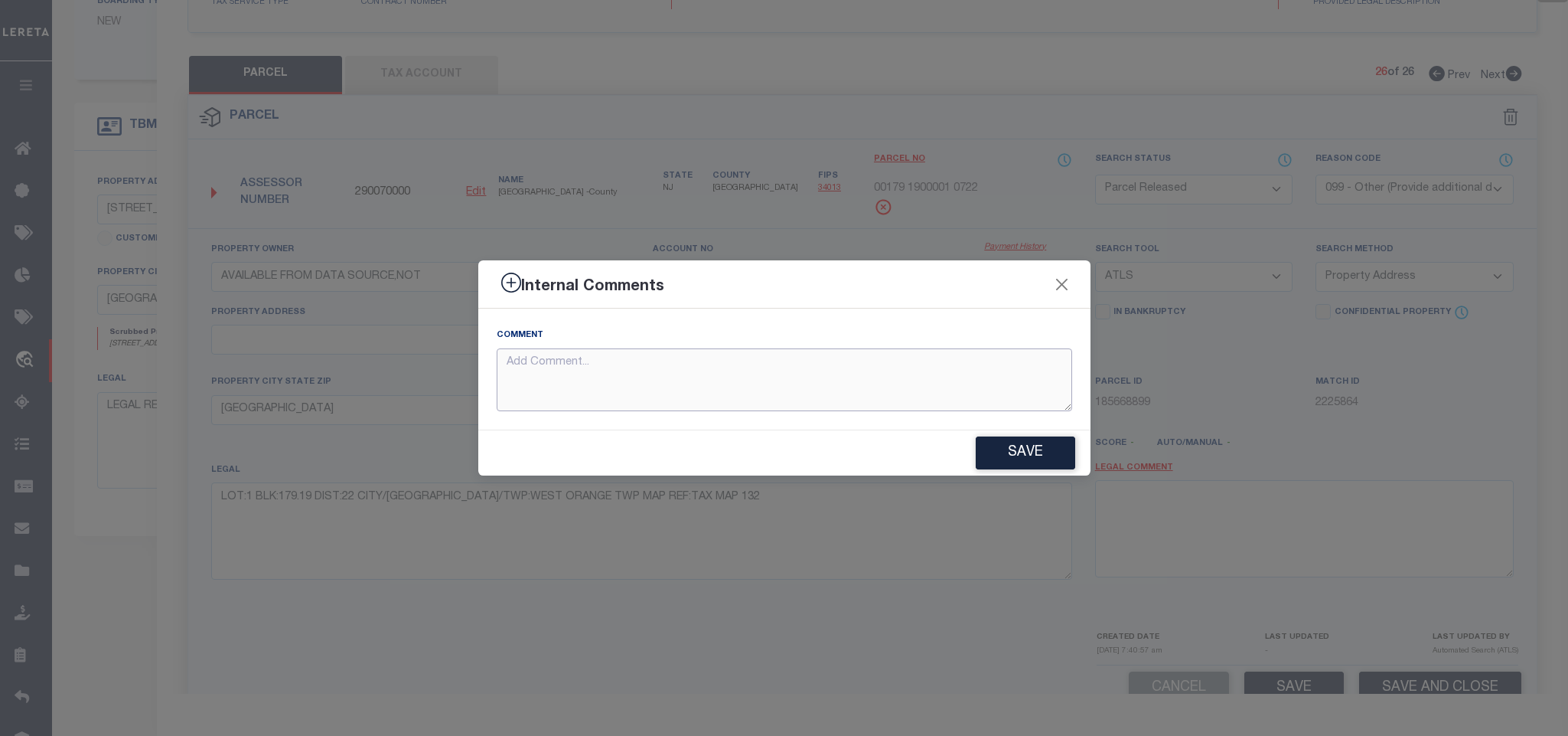
paste textarea "Parcel not needed"
click at [1015, 457] on button "Save" at bounding box center [1026, 453] width 100 height 33
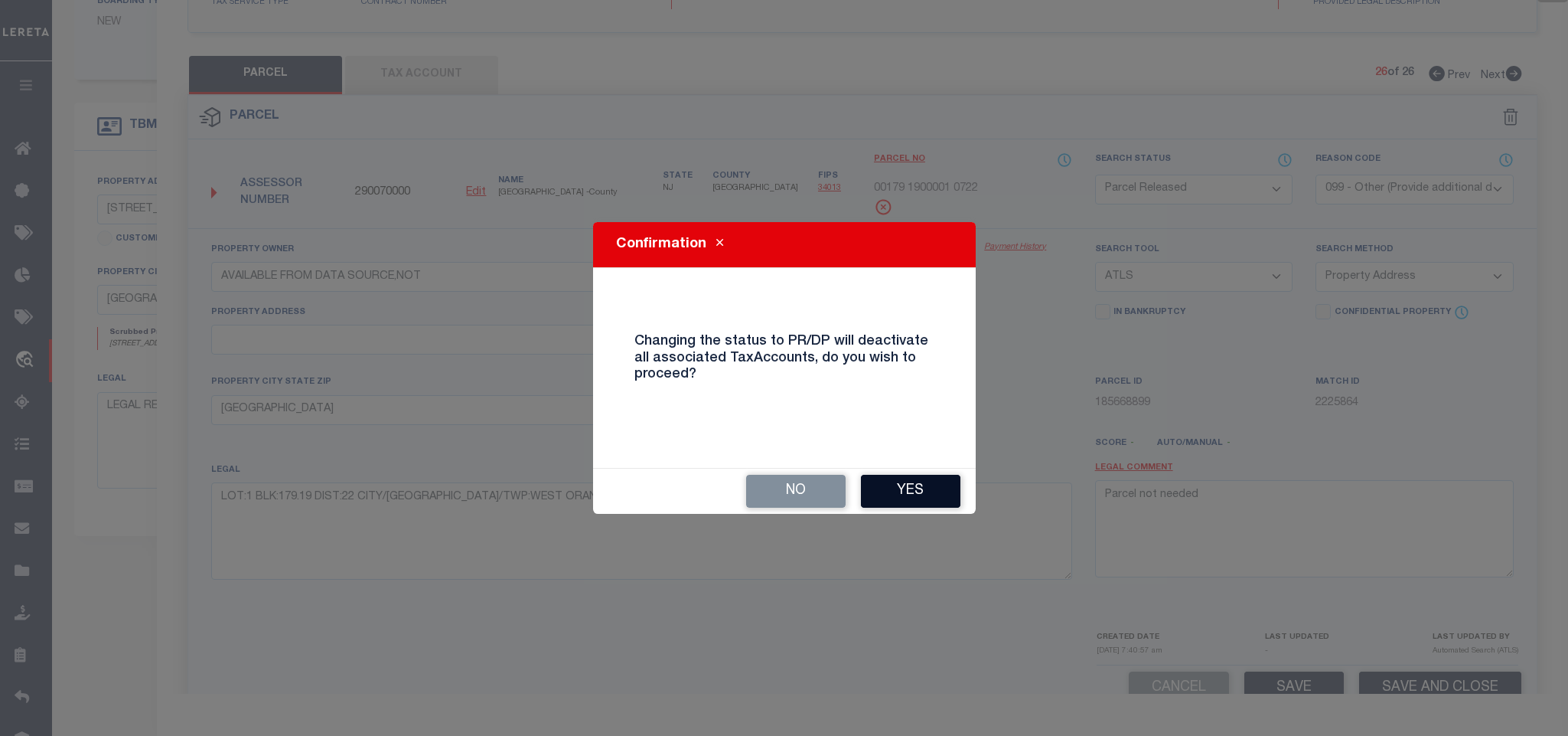
click at [942, 480] on button "Yes" at bounding box center [911, 491] width 100 height 33
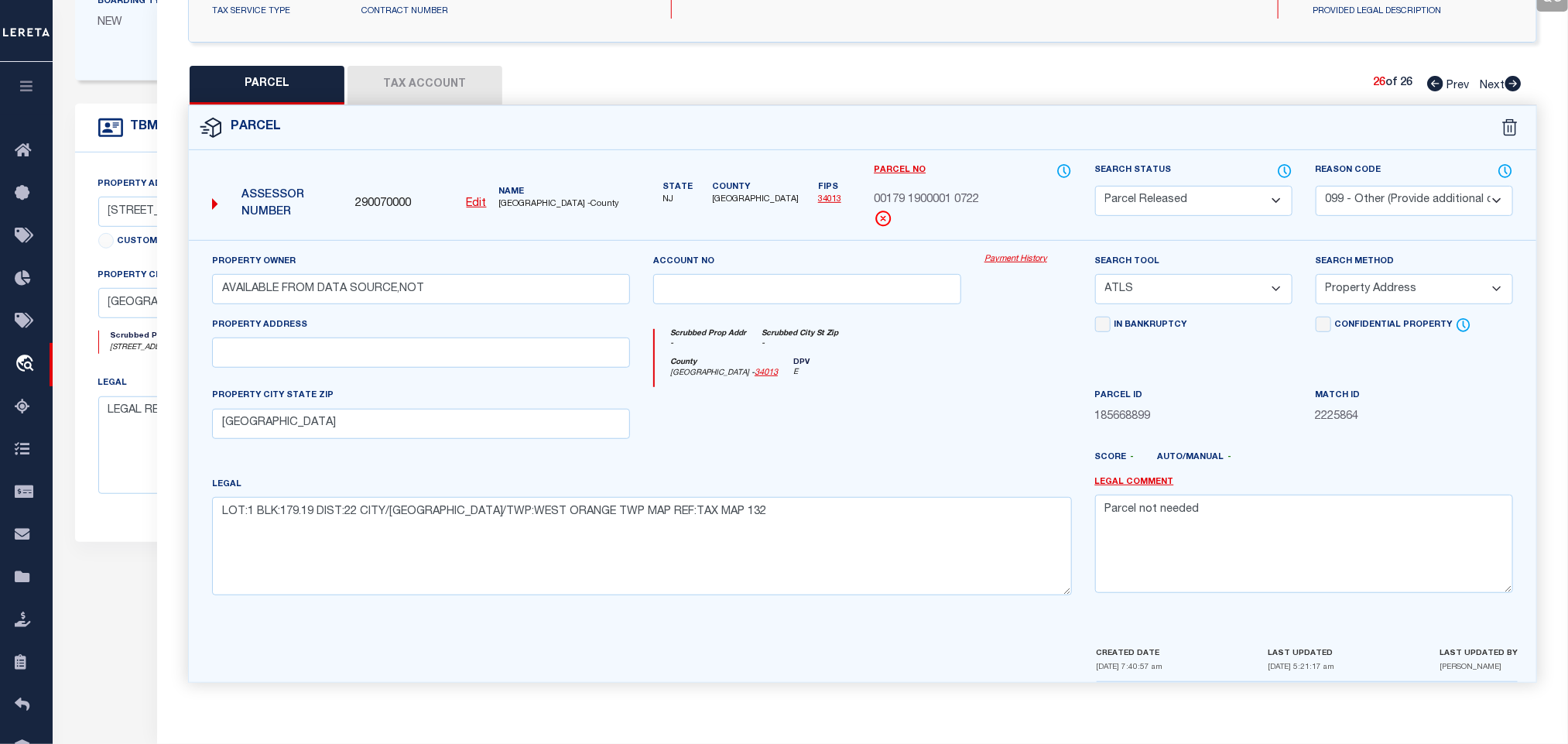
click at [132, 104] on form "LOAN DETAILS Client Name 2241 - Renovo Financial" at bounding box center [623, 175] width 1098 height 855
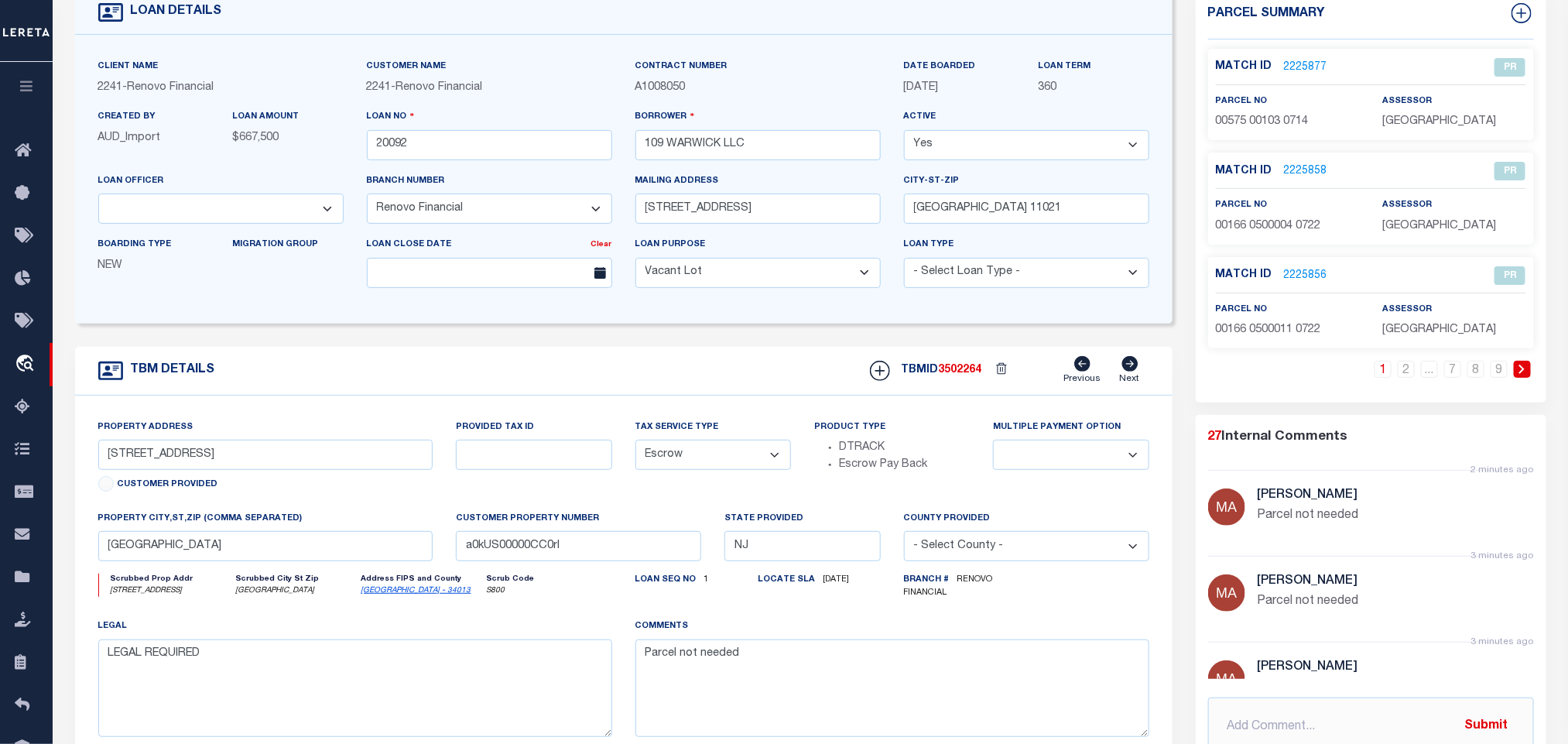
scroll to position [0, 0]
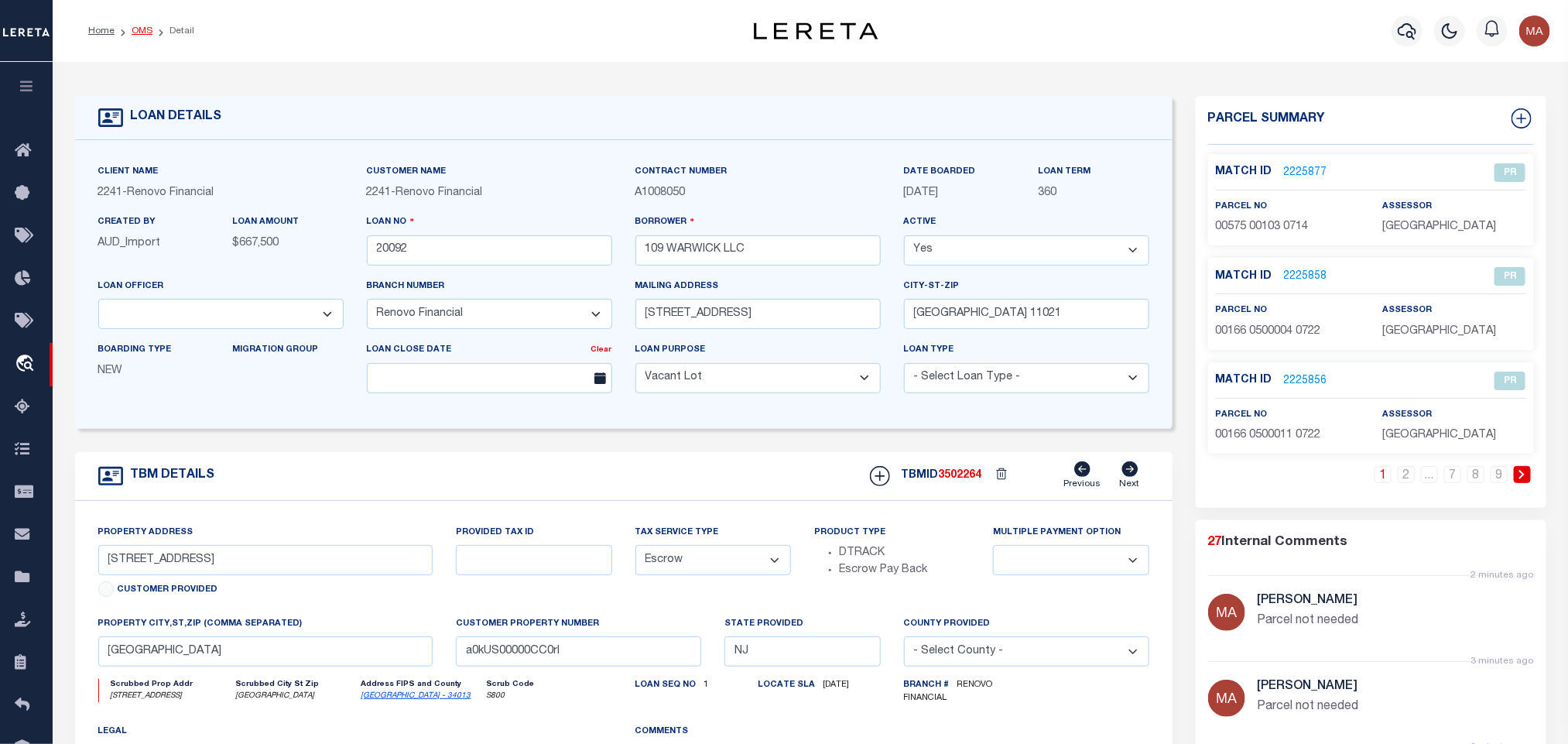
click at [146, 29] on link "OMS" at bounding box center [142, 30] width 21 height 10
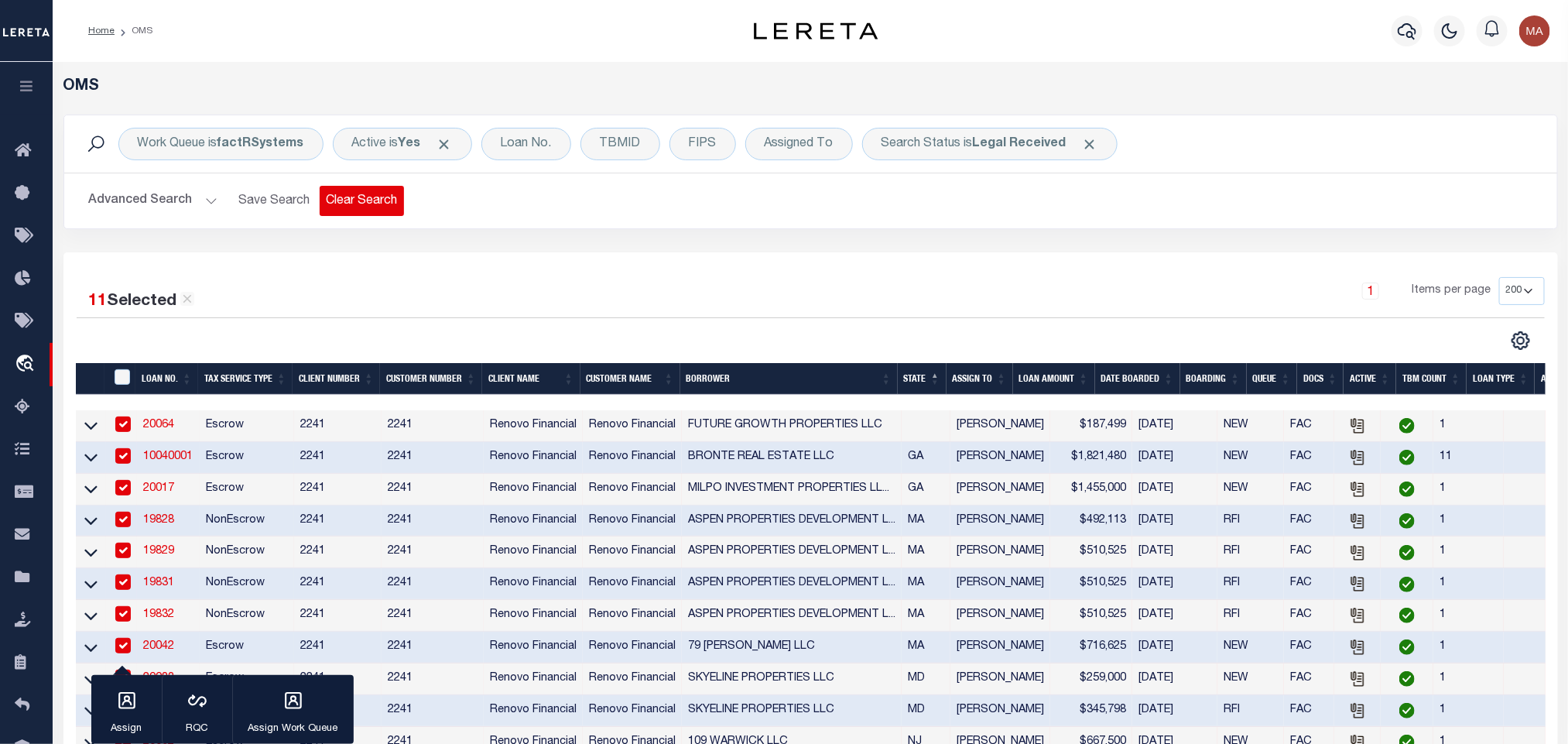
click at [355, 204] on button "Clear Search" at bounding box center [361, 200] width 84 height 30
